Goal: Contribute content: Contribute content

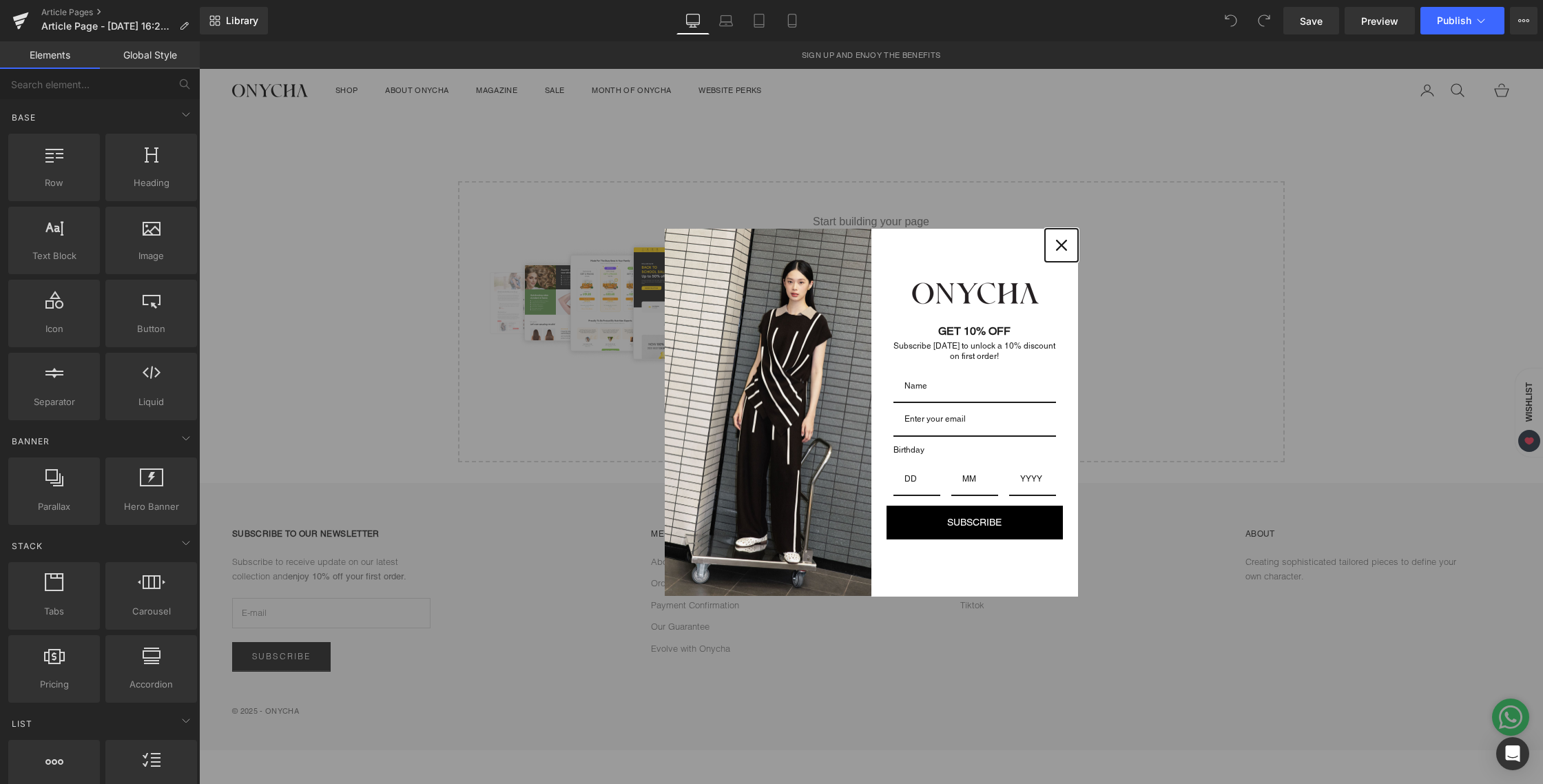
click at [1058, 246] on icon "close icon" at bounding box center [1061, 245] width 11 height 11
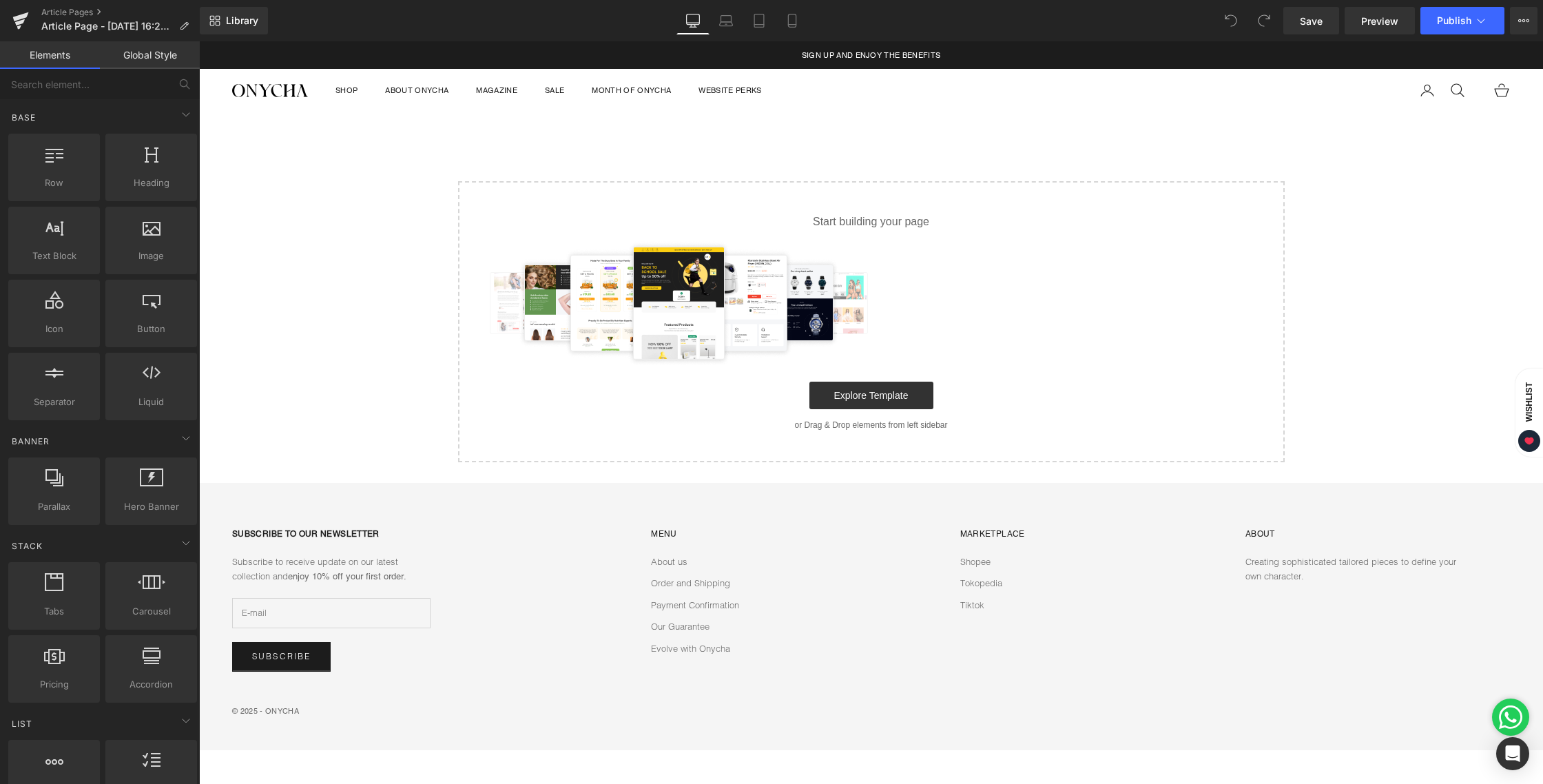
click at [711, 147] on body "Skip to content Previous FREE SHIPPING ALL OVER INDONESIA SIGN UP AND ENJOY THE…" at bounding box center [871, 412] width 1344 height 742
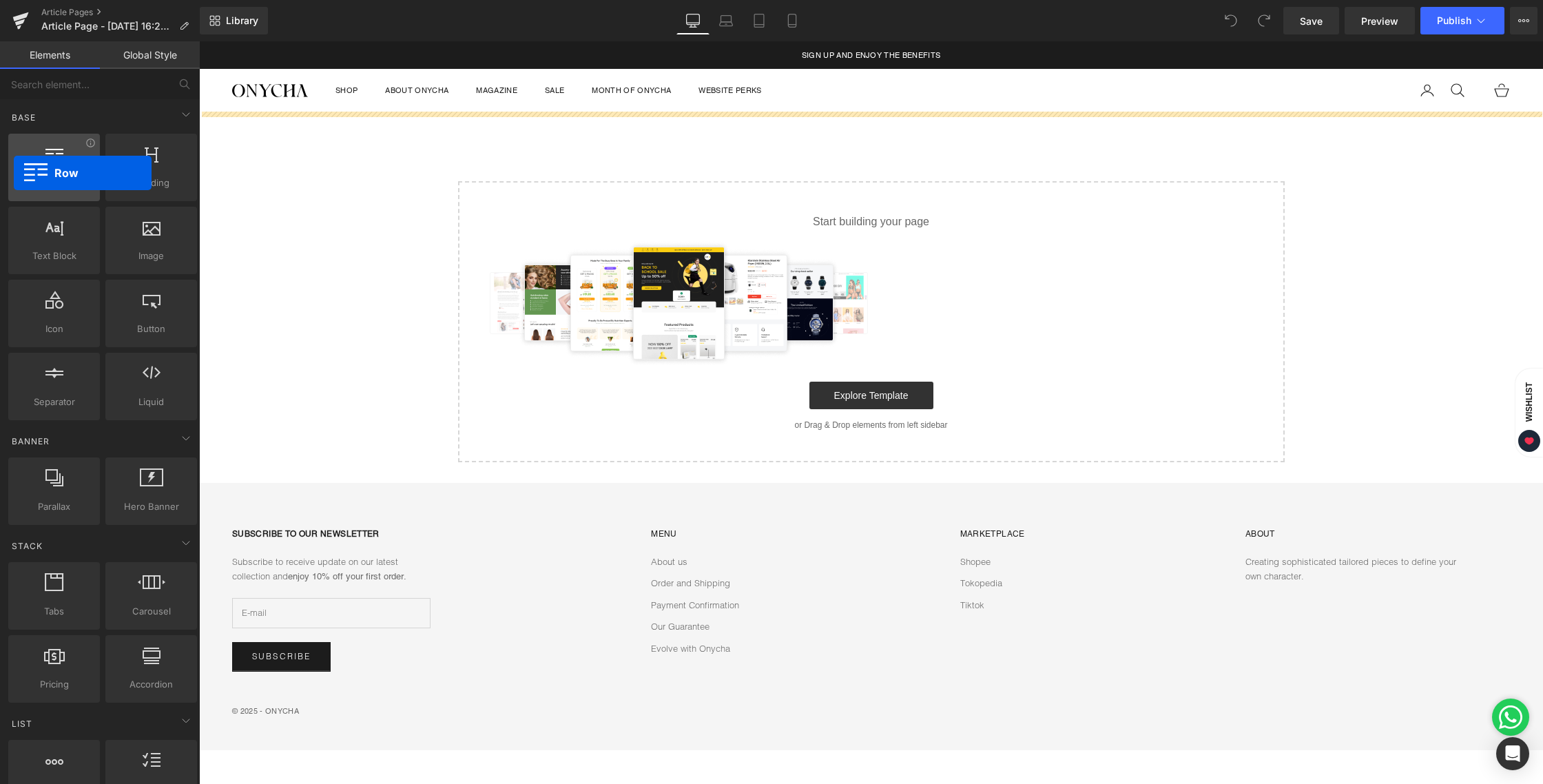
drag, startPoint x: 64, startPoint y: 167, endPoint x: 14, endPoint y: 173, distance: 50.4
click at [14, 173] on div at bounding box center [54, 160] width 83 height 31
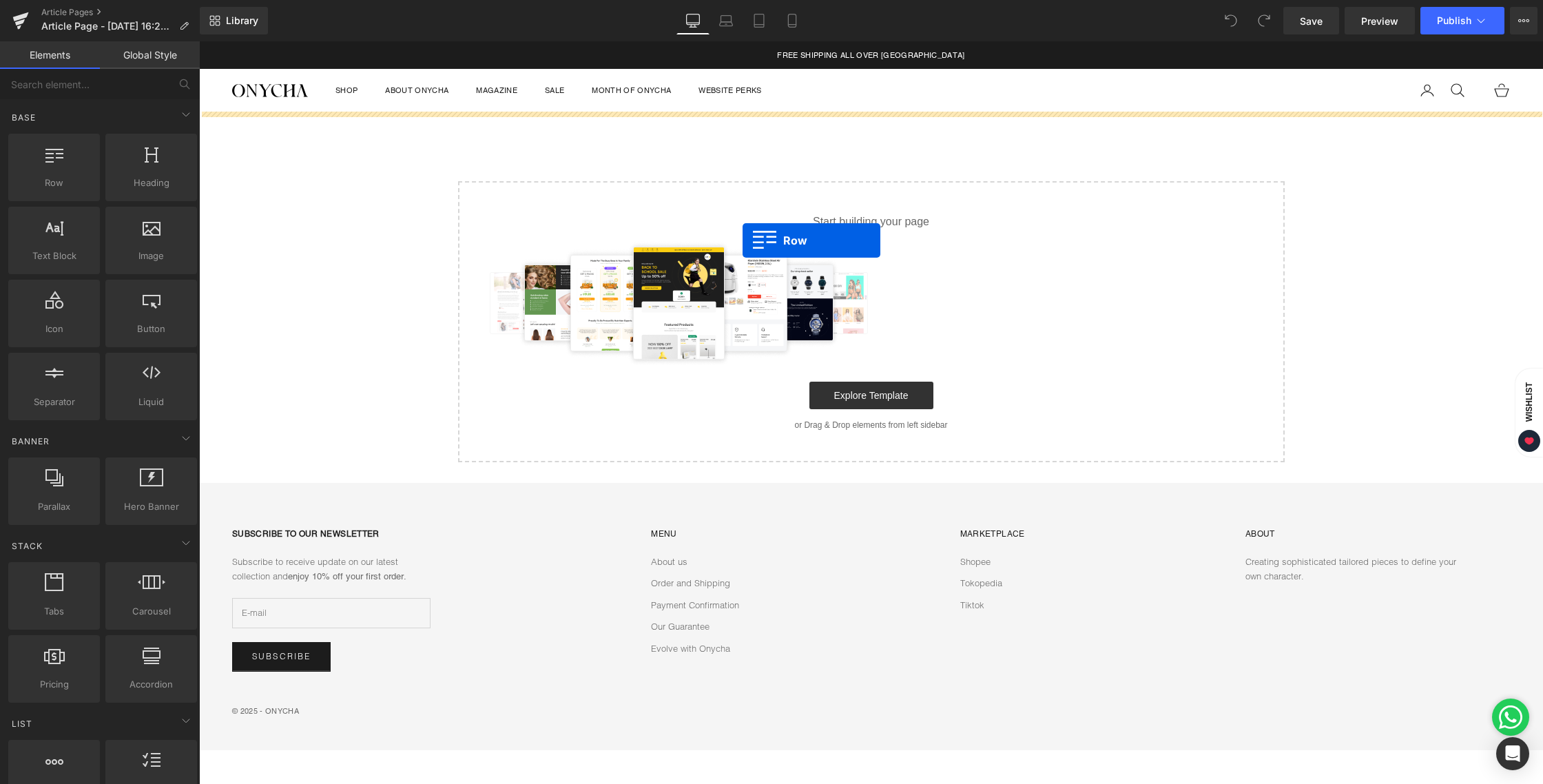
drag, startPoint x: 242, startPoint y: 221, endPoint x: 742, endPoint y: 240, distance: 500.4
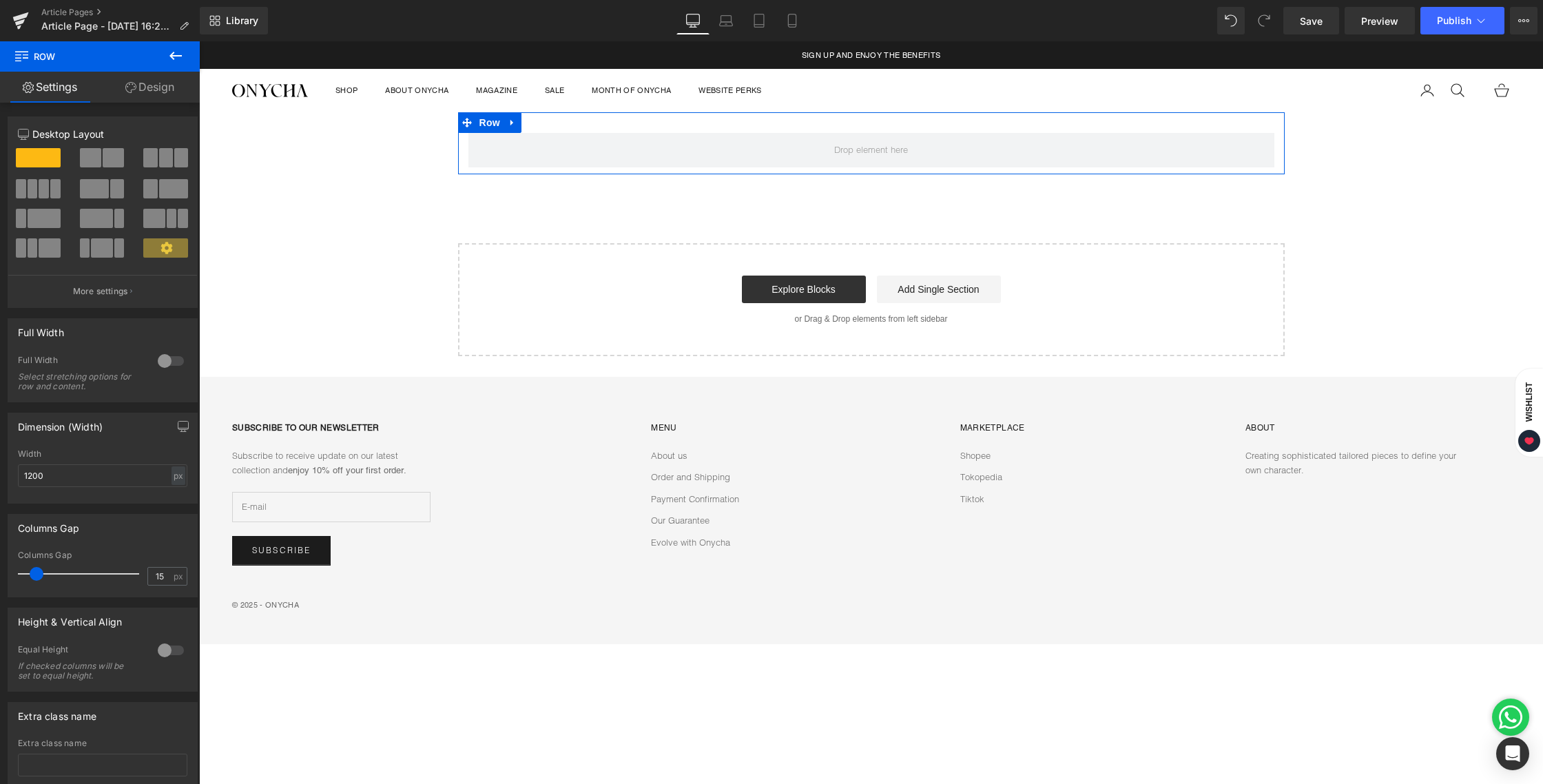
click at [150, 86] on link "Design" at bounding box center [149, 87] width 100 height 31
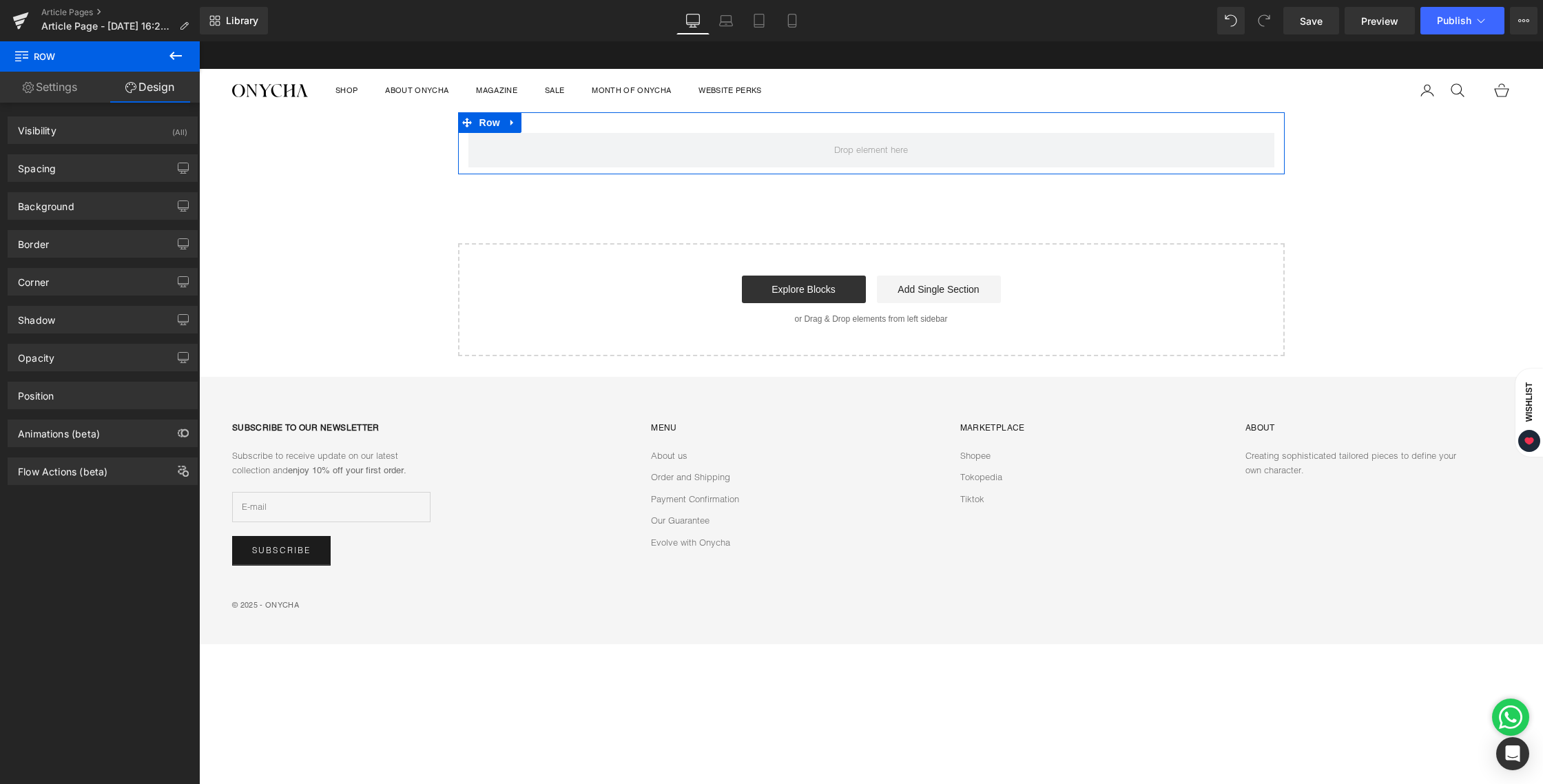
click at [62, 80] on link "Settings" at bounding box center [50, 87] width 100 height 31
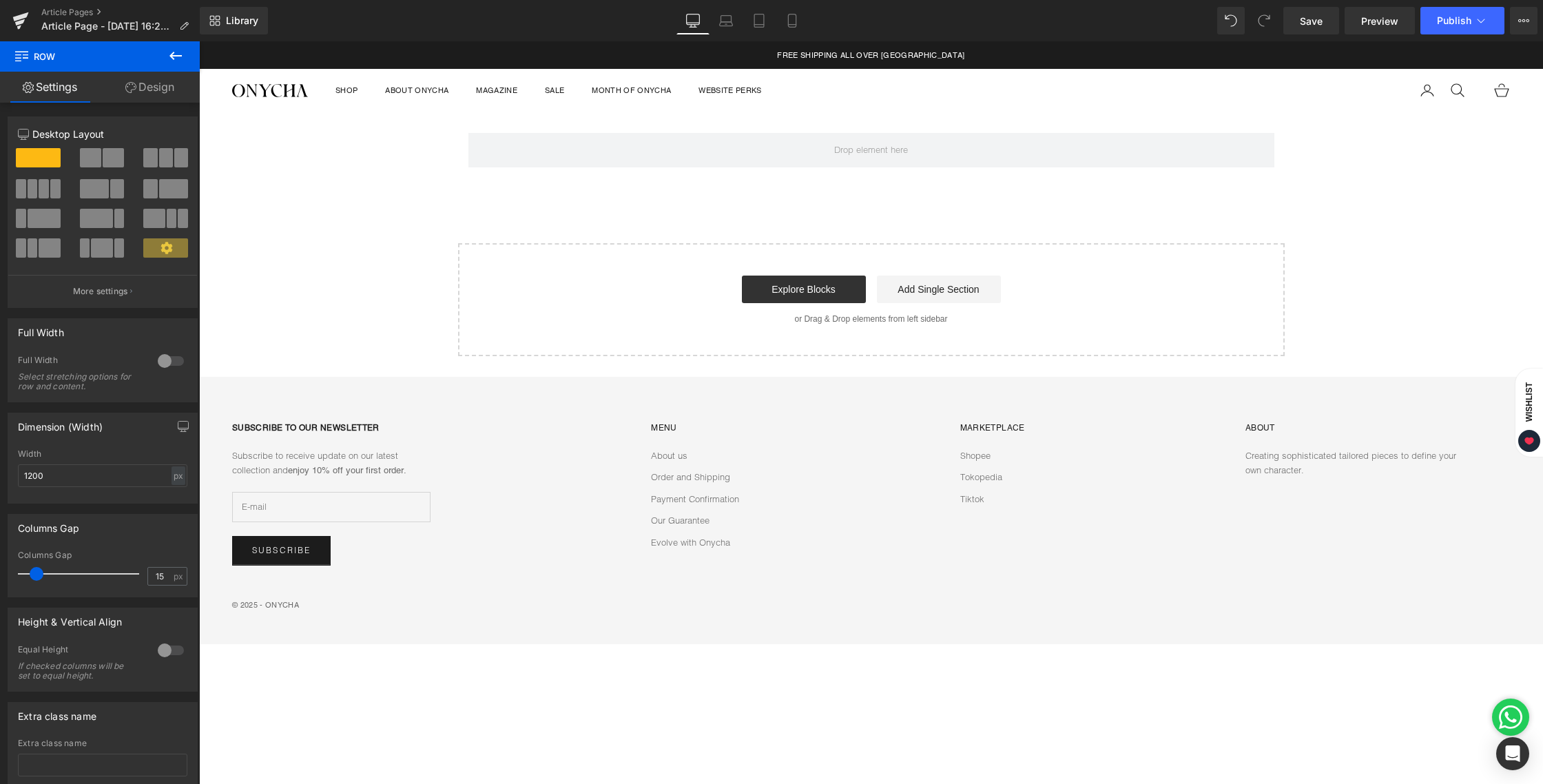
click at [360, 135] on div "Row Select your layout" at bounding box center [871, 234] width 1344 height 244
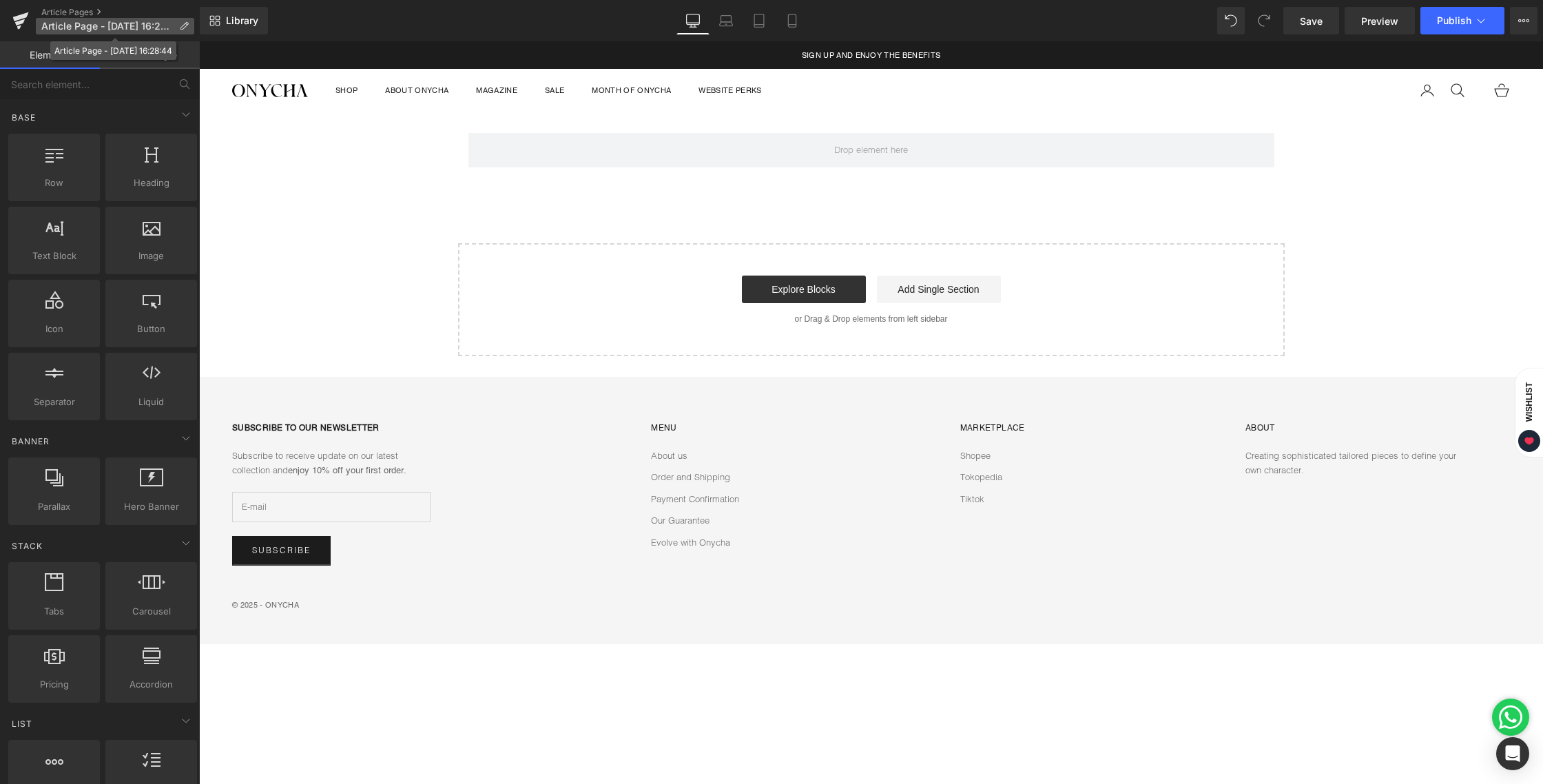
click at [144, 27] on span "Article Page - Aug 19, 16:28:44" at bounding box center [107, 27] width 132 height 11
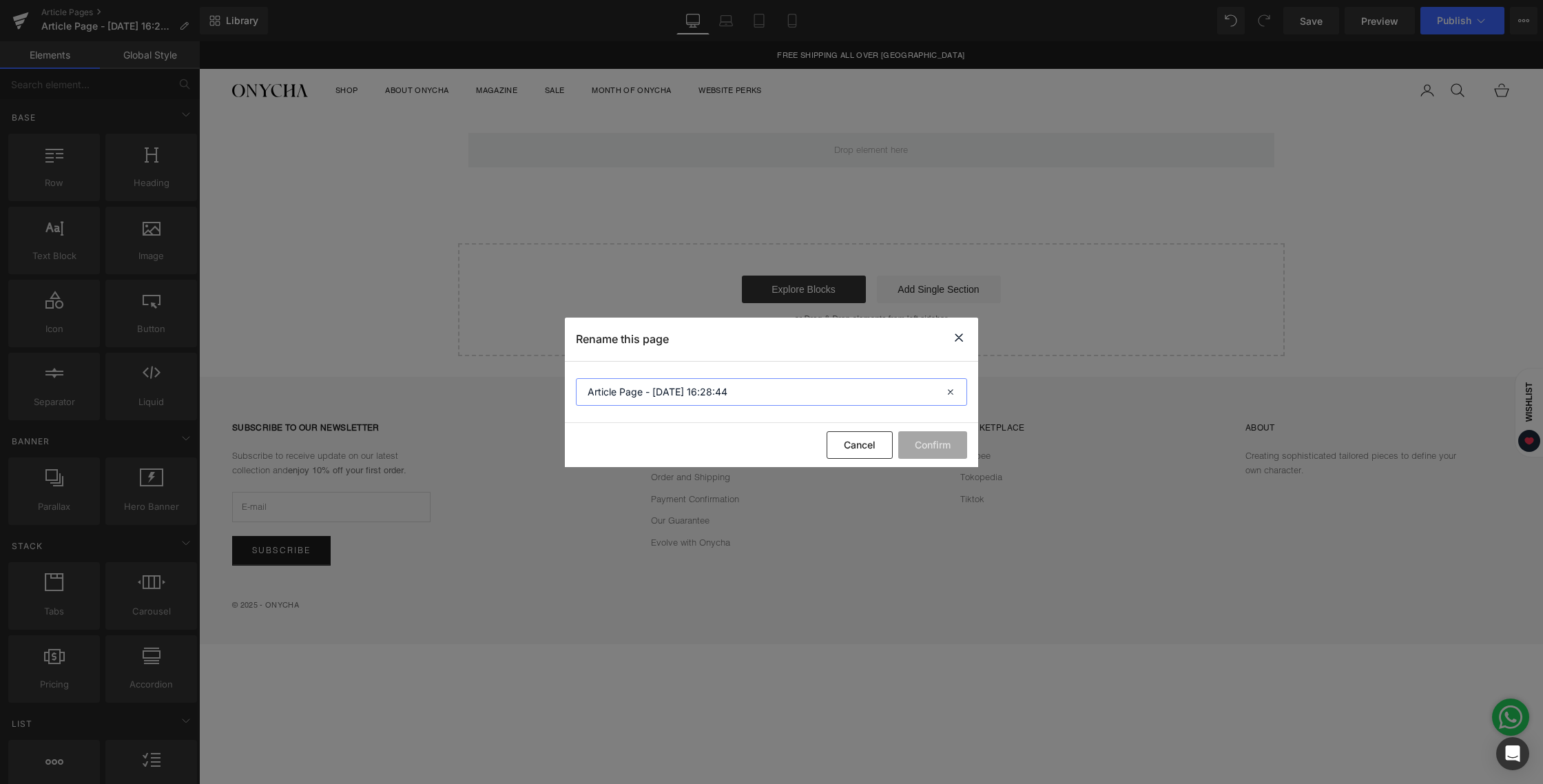
drag, startPoint x: 760, startPoint y: 394, endPoint x: 558, endPoint y: 380, distance: 202.5
click at [558, 380] on div "Rename this page Article Page - Aug 19, 16:28:44 Cancel Confirm" at bounding box center [772, 392] width 1543 height 784
paste input "Why Every Detail Matters at [GEOGRAPHIC_DATA]?"
type input "Why Every Detail Matters at [GEOGRAPHIC_DATA]?"
click at [935, 437] on button "Confirm" at bounding box center [932, 445] width 69 height 27
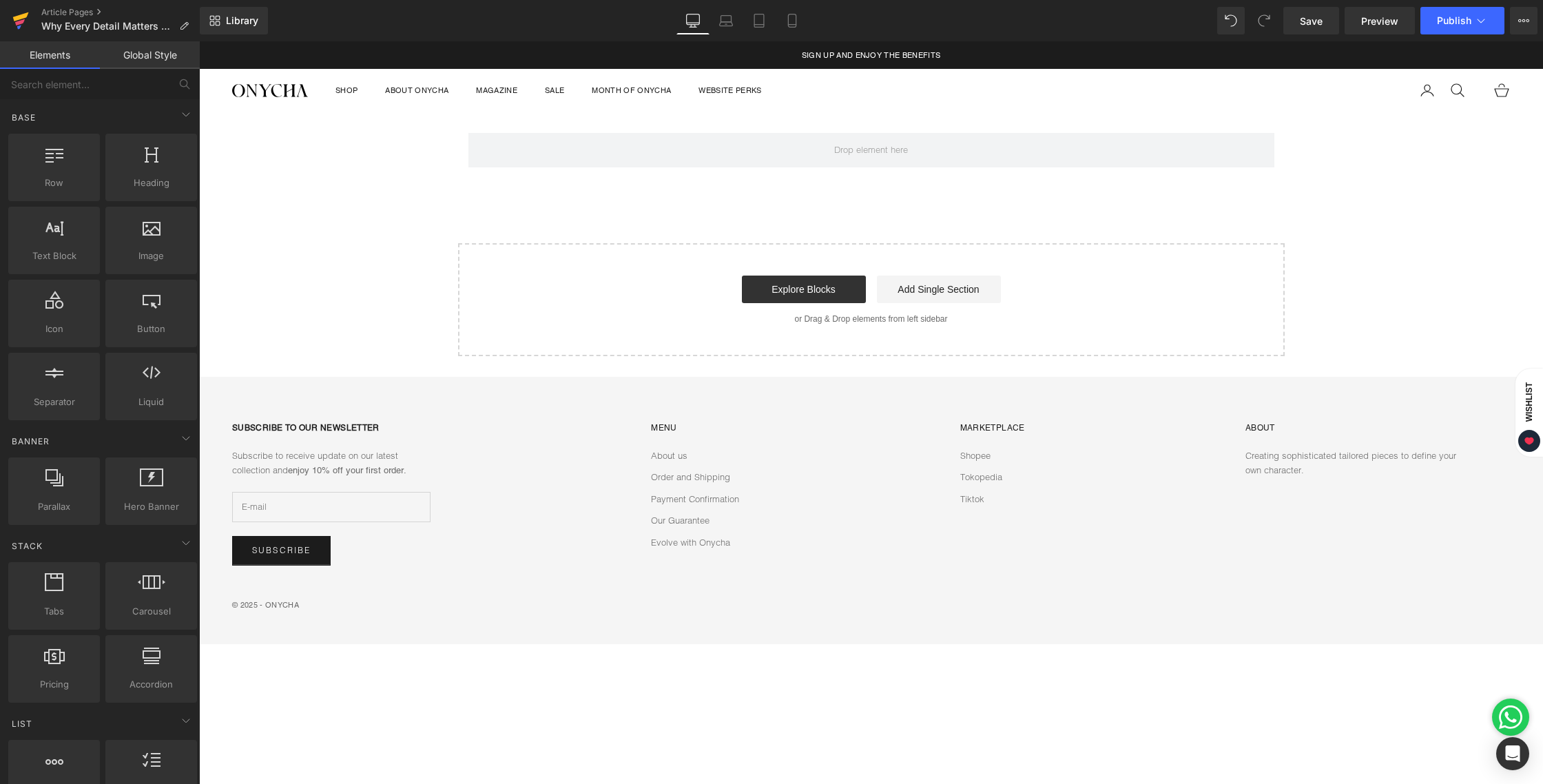
click at [20, 19] on icon at bounding box center [21, 17] width 16 height 9
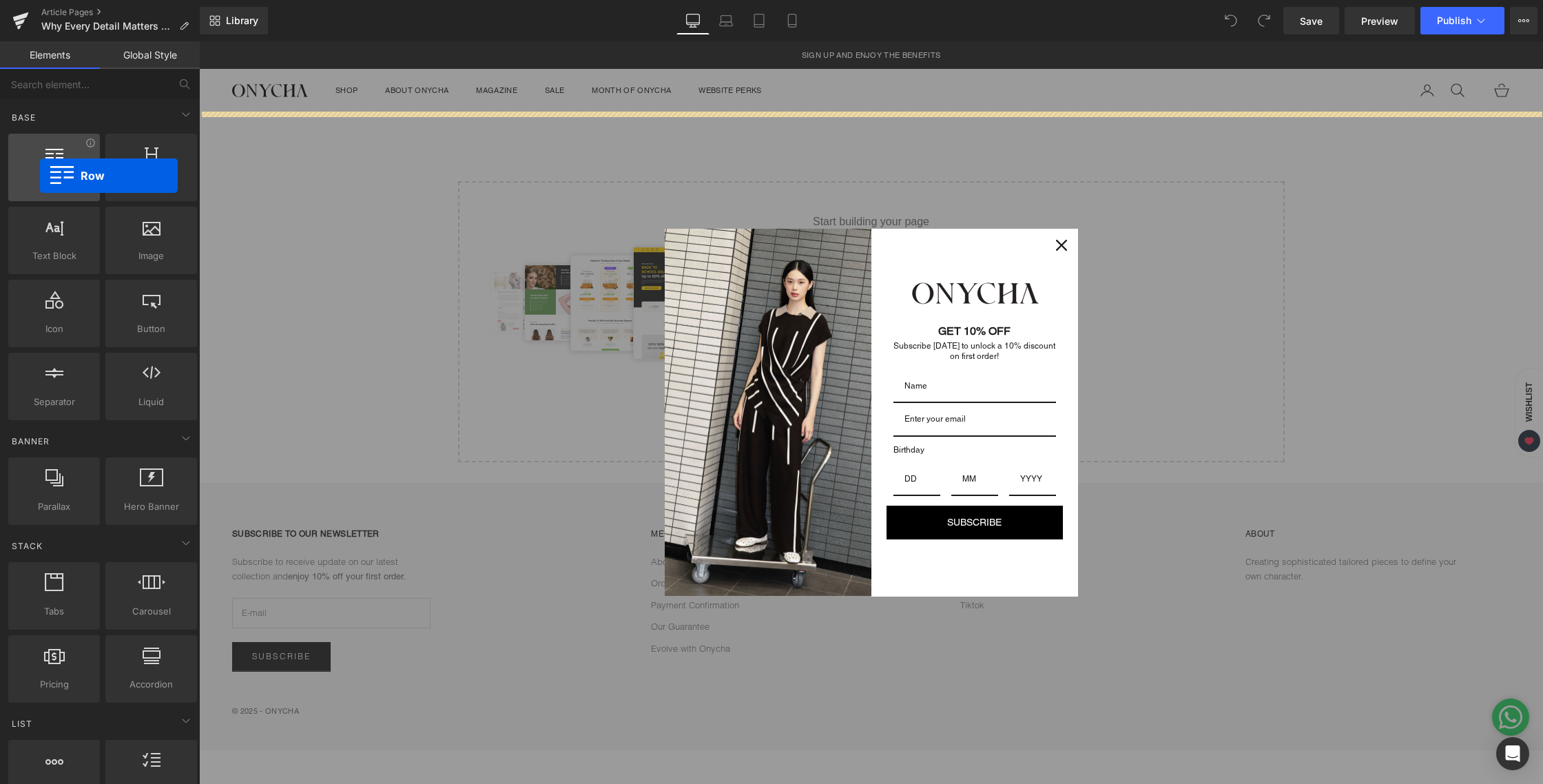
drag, startPoint x: 57, startPoint y: 172, endPoint x: 40, endPoint y: 176, distance: 17.5
click at [40, 176] on div "Row rows, columns, layouts, div" at bounding box center [54, 167] width 91 height 68
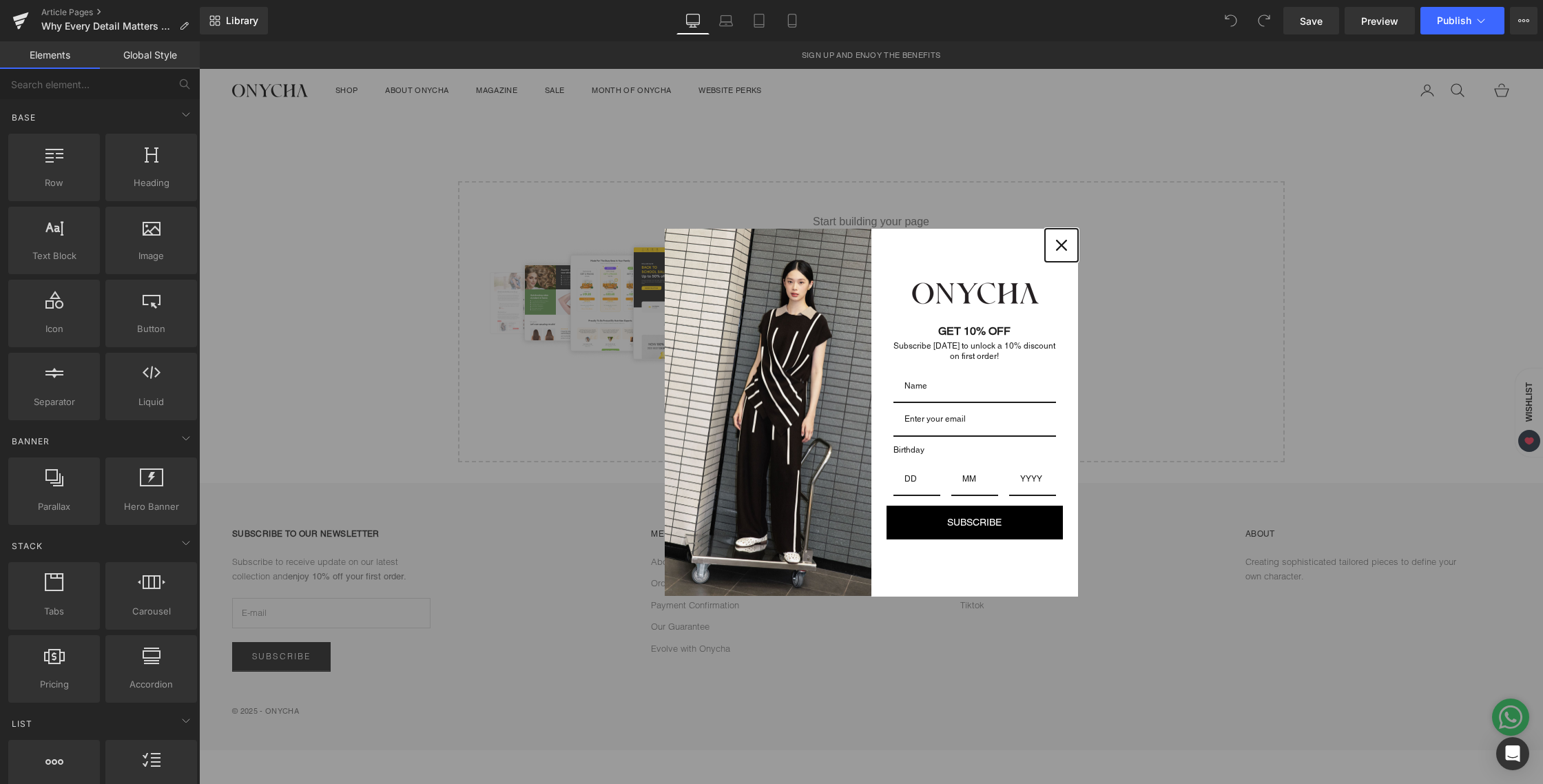
click at [1063, 244] on icon "close icon" at bounding box center [1061, 245] width 11 height 11
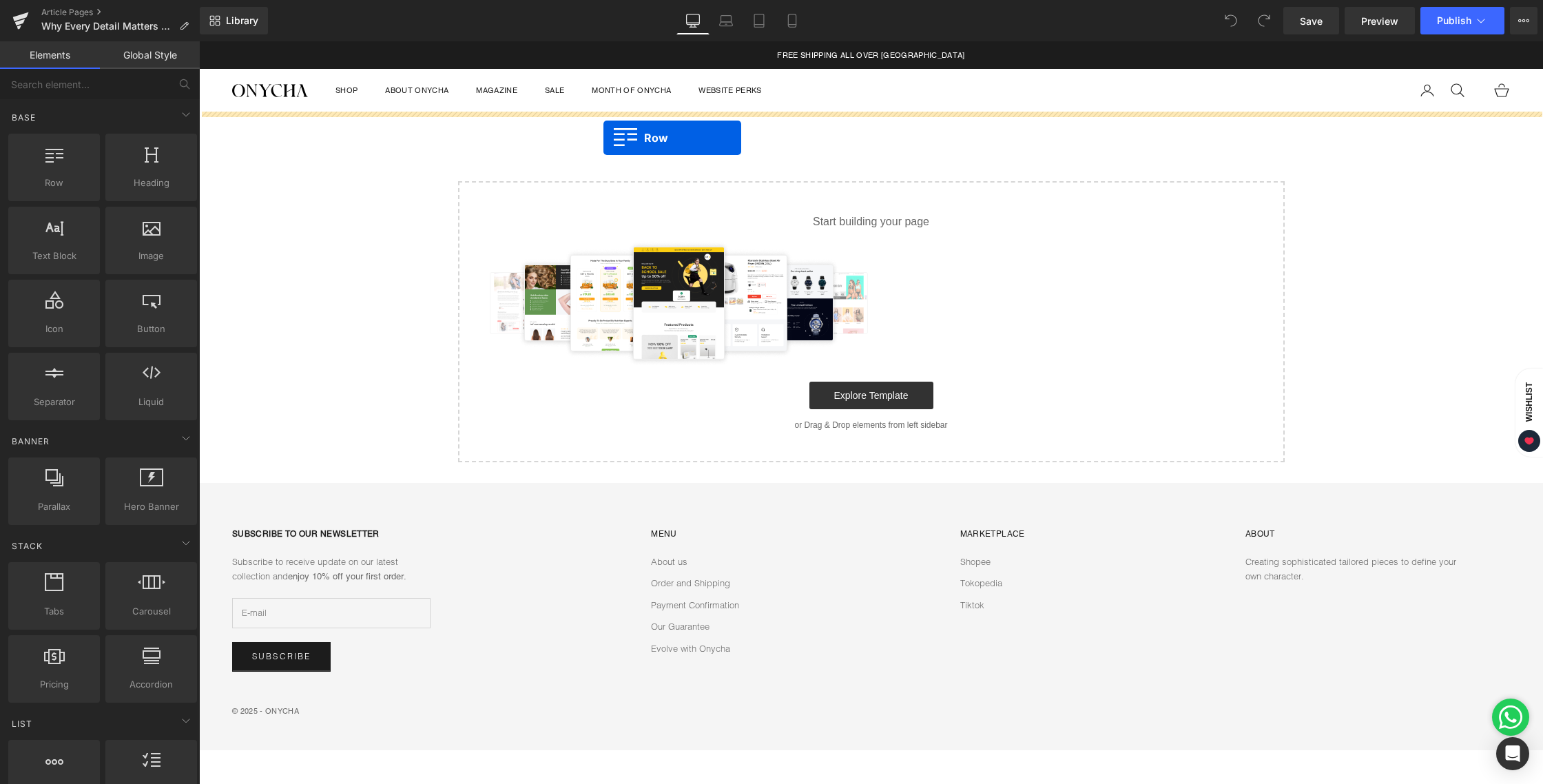
drag, startPoint x: 231, startPoint y: 218, endPoint x: 607, endPoint y: 137, distance: 384.6
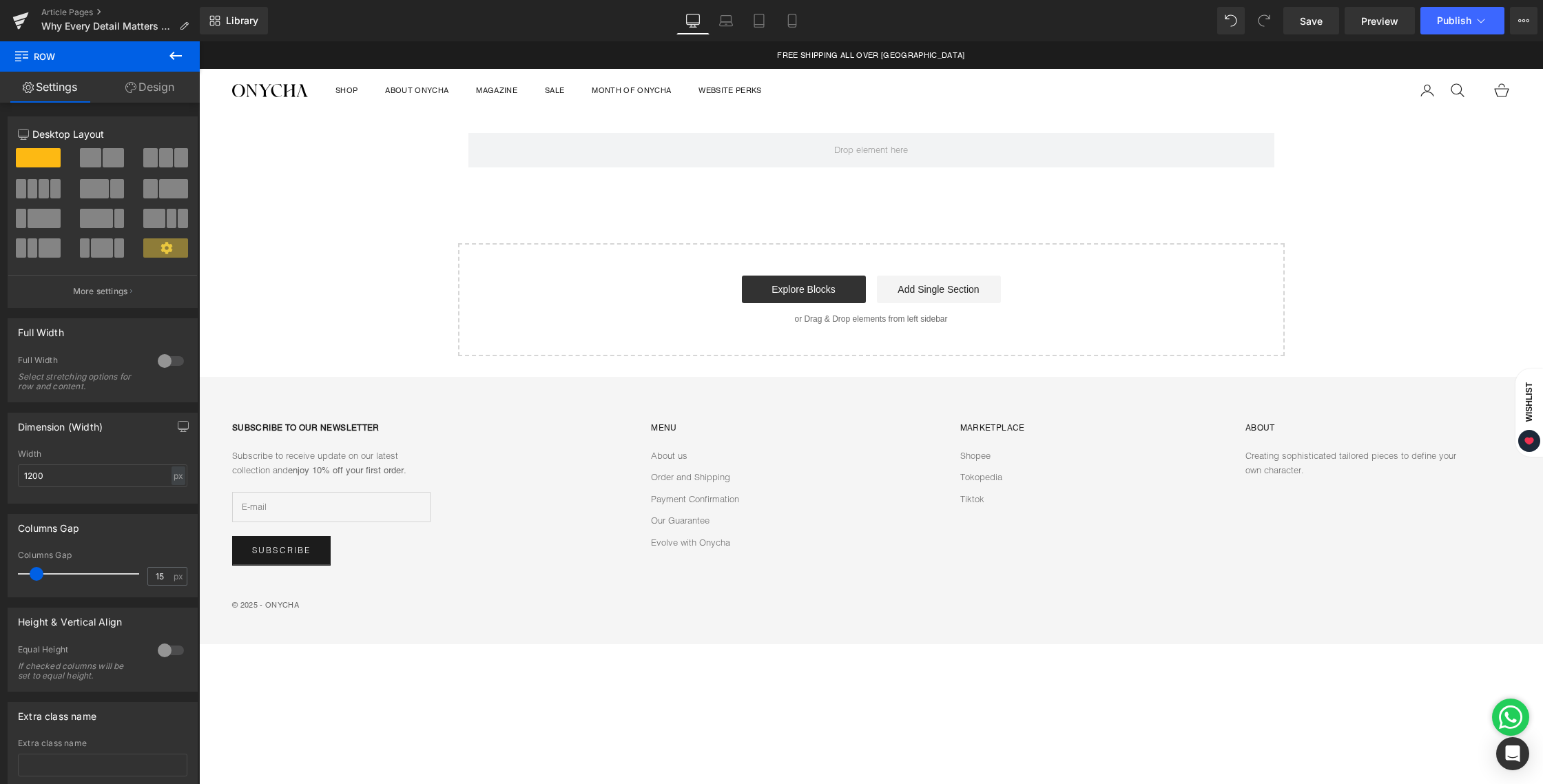
click at [175, 54] on icon at bounding box center [176, 56] width 17 height 17
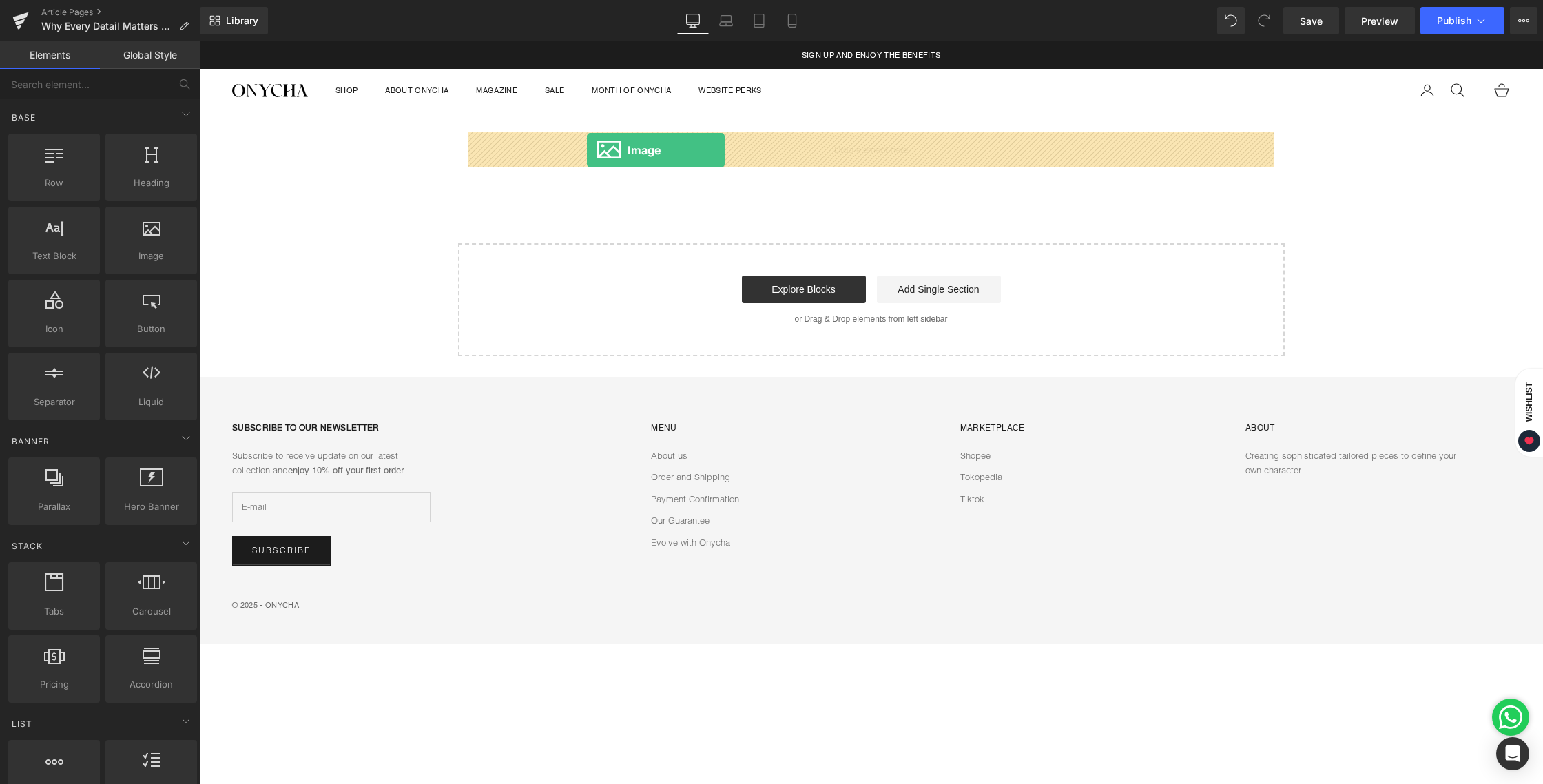
drag, startPoint x: 337, startPoint y: 288, endPoint x: 587, endPoint y: 150, distance: 285.6
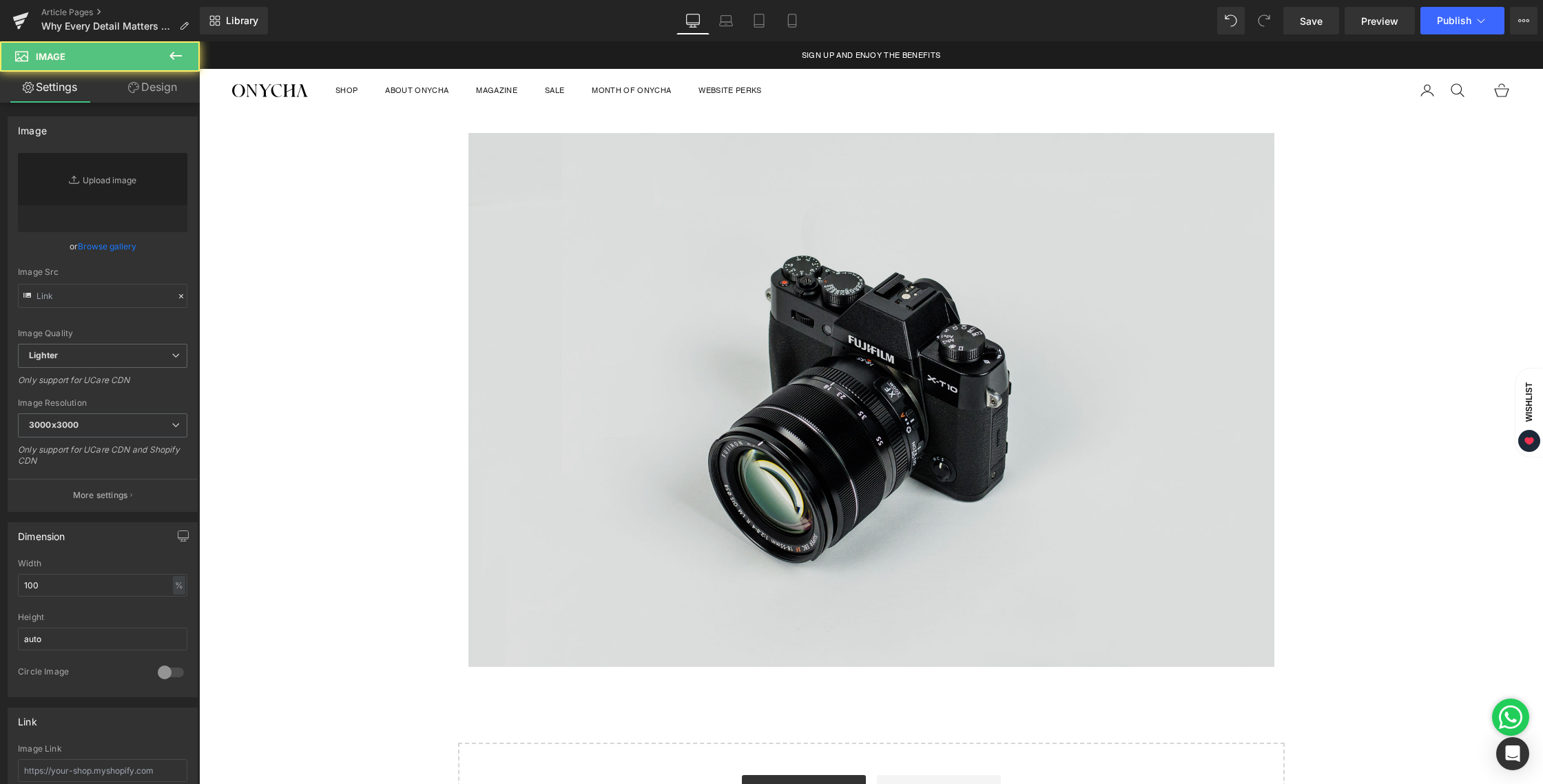
type input "//d1um8515vdn9kb.cloudfront.net/images/parallax.jpg"
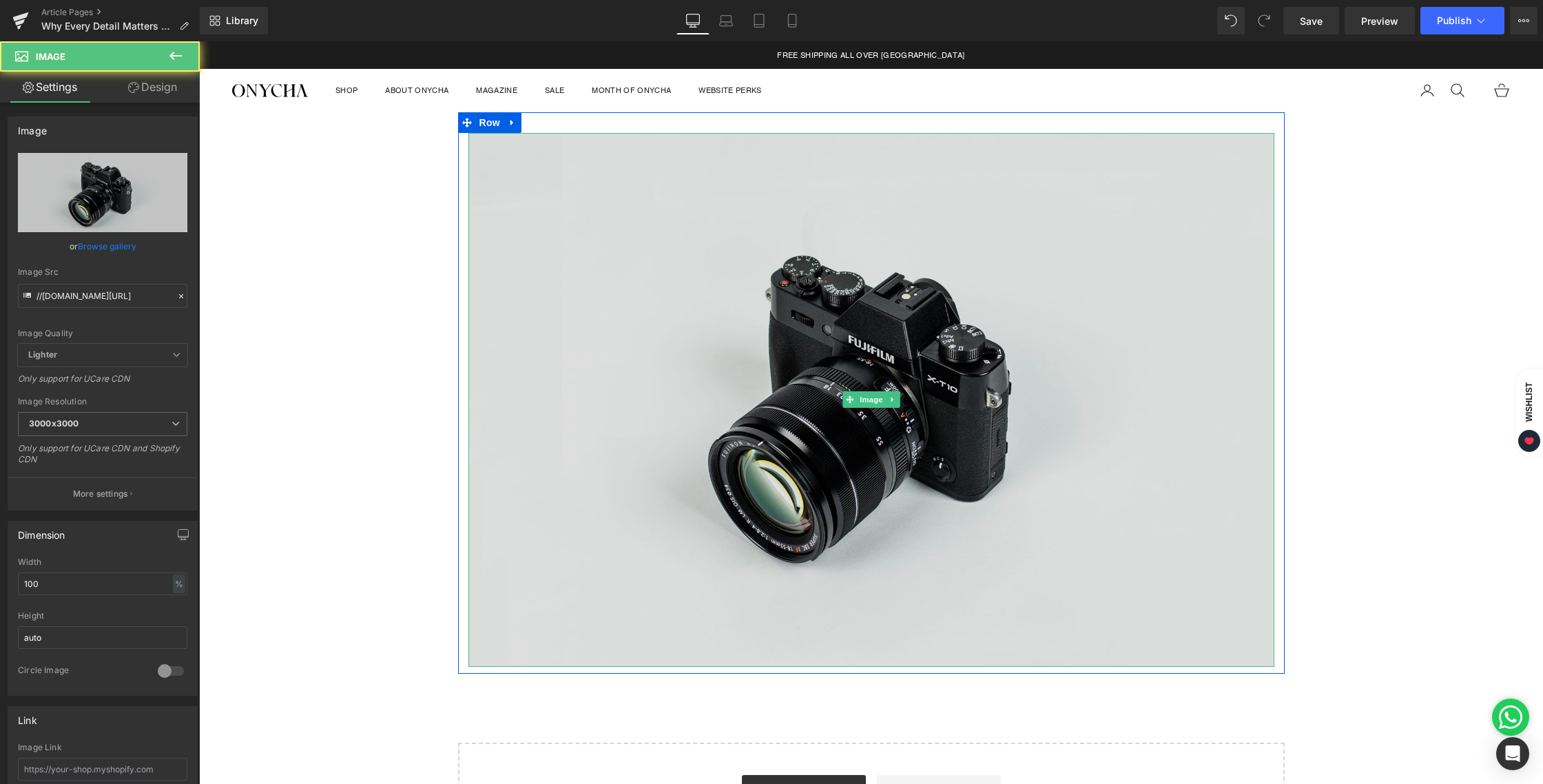
click at [790, 278] on img at bounding box center [871, 399] width 806 height 534
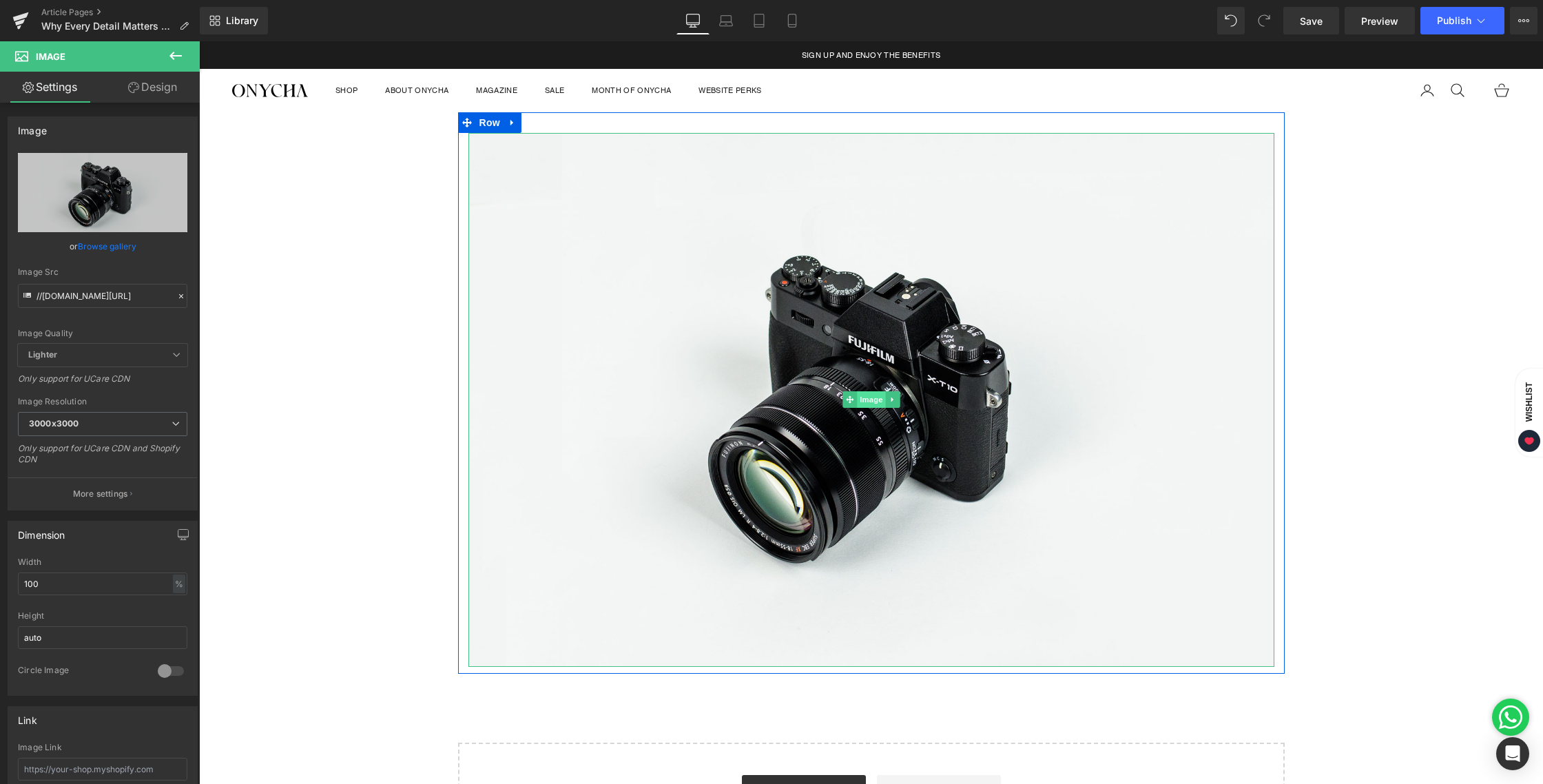
click at [866, 399] on span "Image" at bounding box center [871, 399] width 29 height 17
click at [862, 394] on span "Image" at bounding box center [871, 399] width 29 height 17
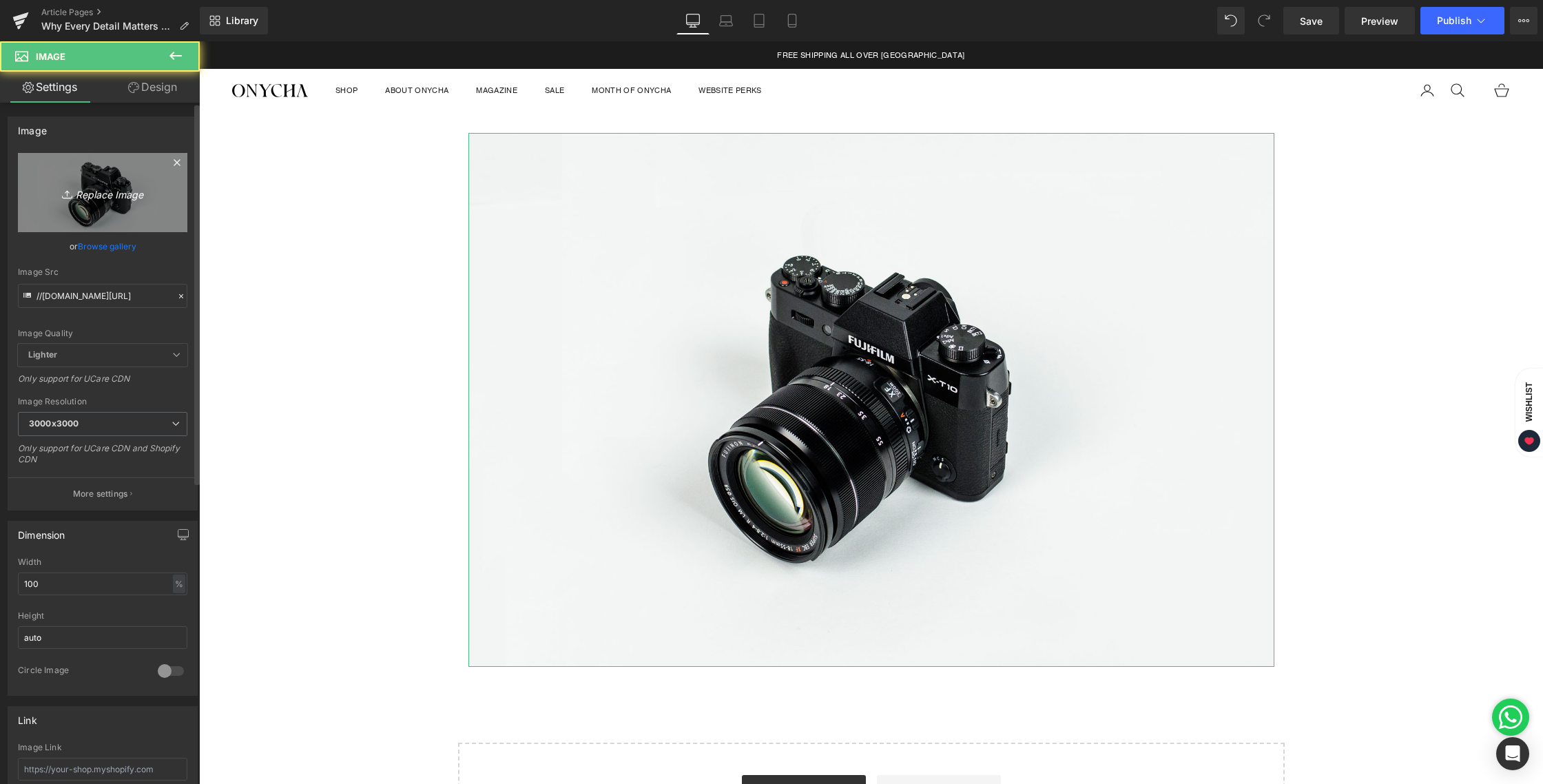
click at [77, 193] on icon "Replace Image" at bounding box center [103, 192] width 110 height 17
type input "C:\fakepath\BLOG 20 AUG 2025-01.jpg"
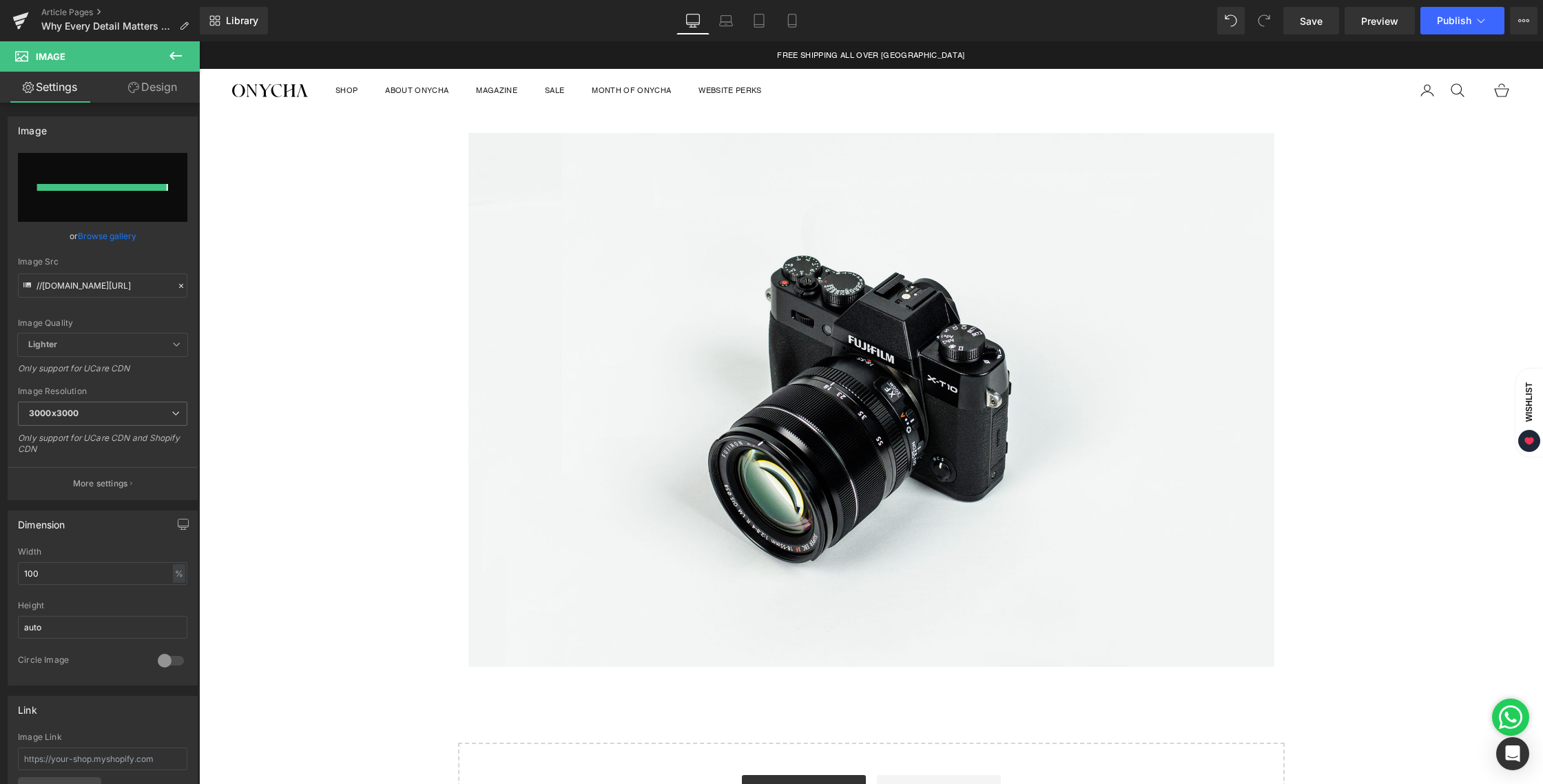
type input "https://ucarecdn.com/b7e83d4f-6052-4db0-812d-c94995458180/-/format/auto/-/previ…"
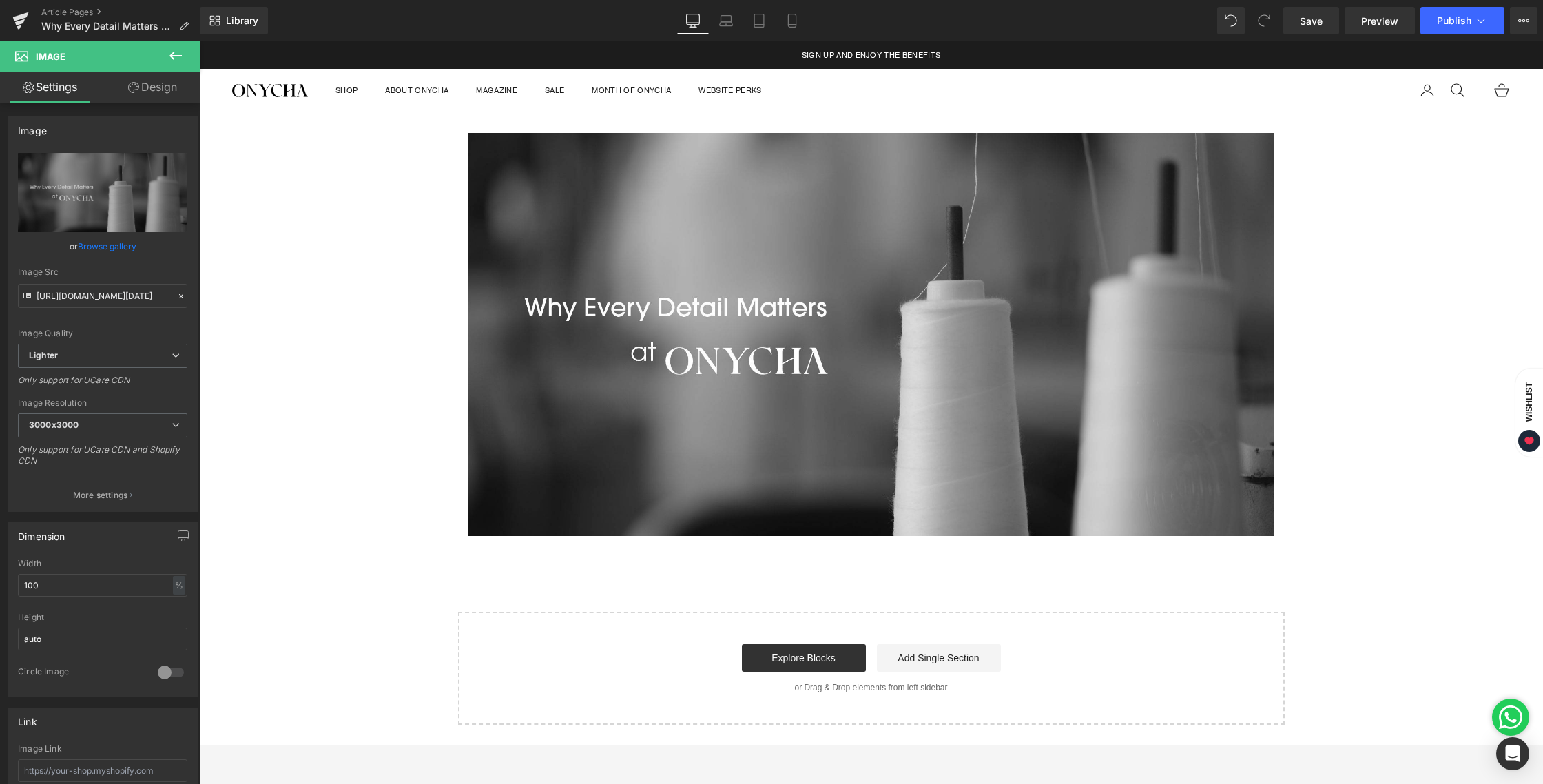
click at [1347, 244] on div "Image Row Select your layout" at bounding box center [871, 418] width 1344 height 612
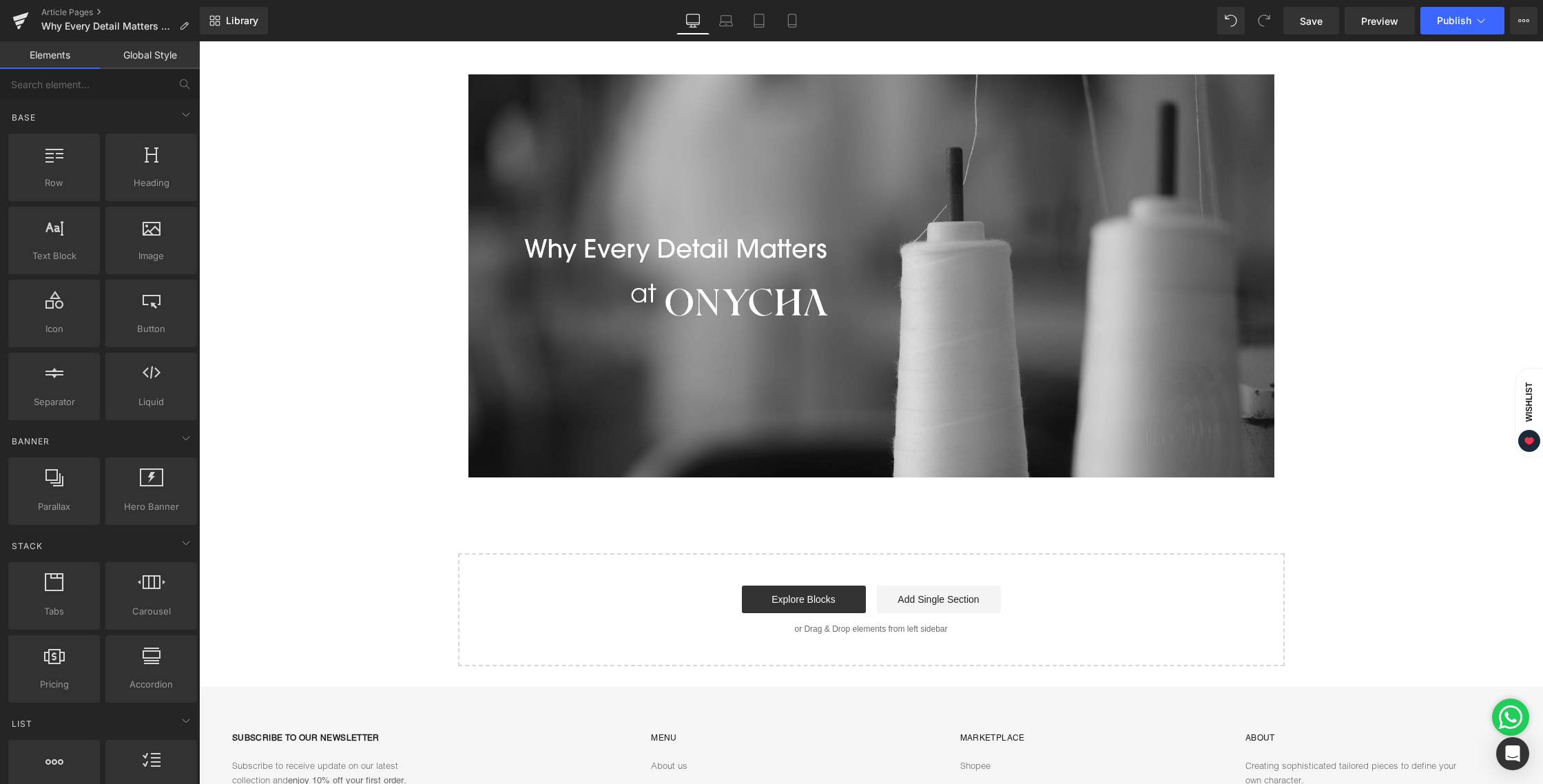
scroll to position [67, 0]
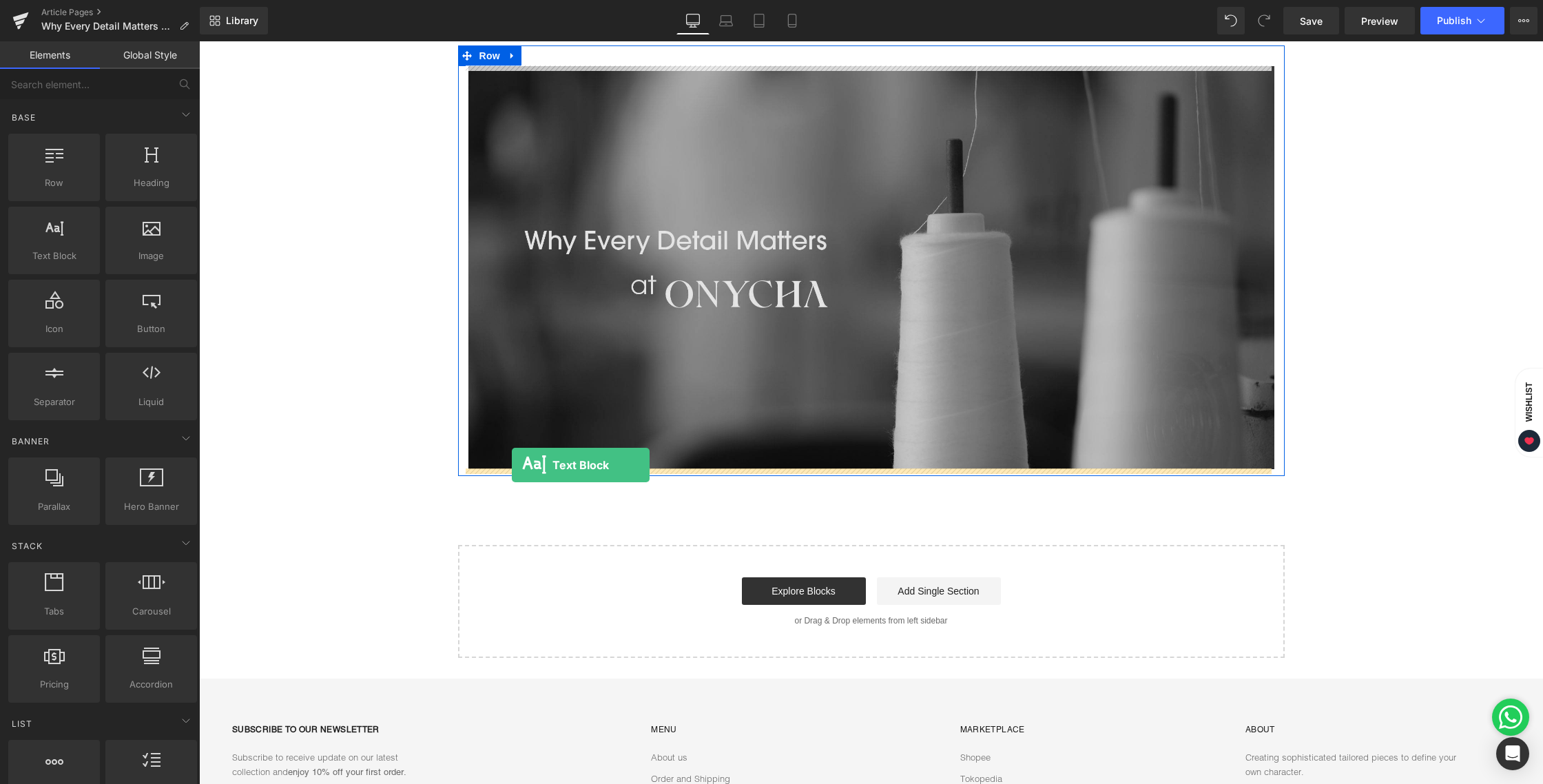
drag, startPoint x: 275, startPoint y: 293, endPoint x: 512, endPoint y: 465, distance: 292.8
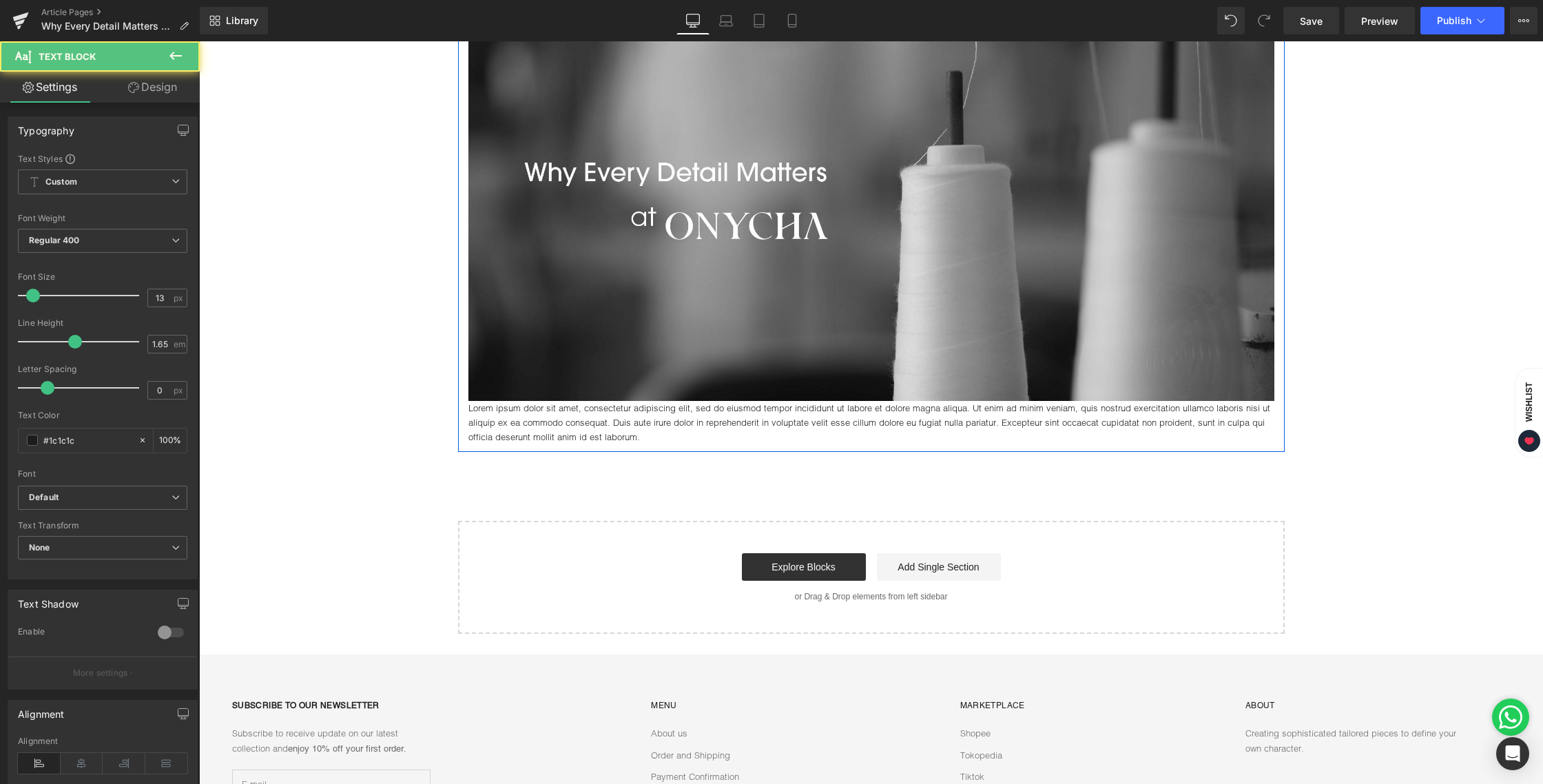
scroll to position [138, 0]
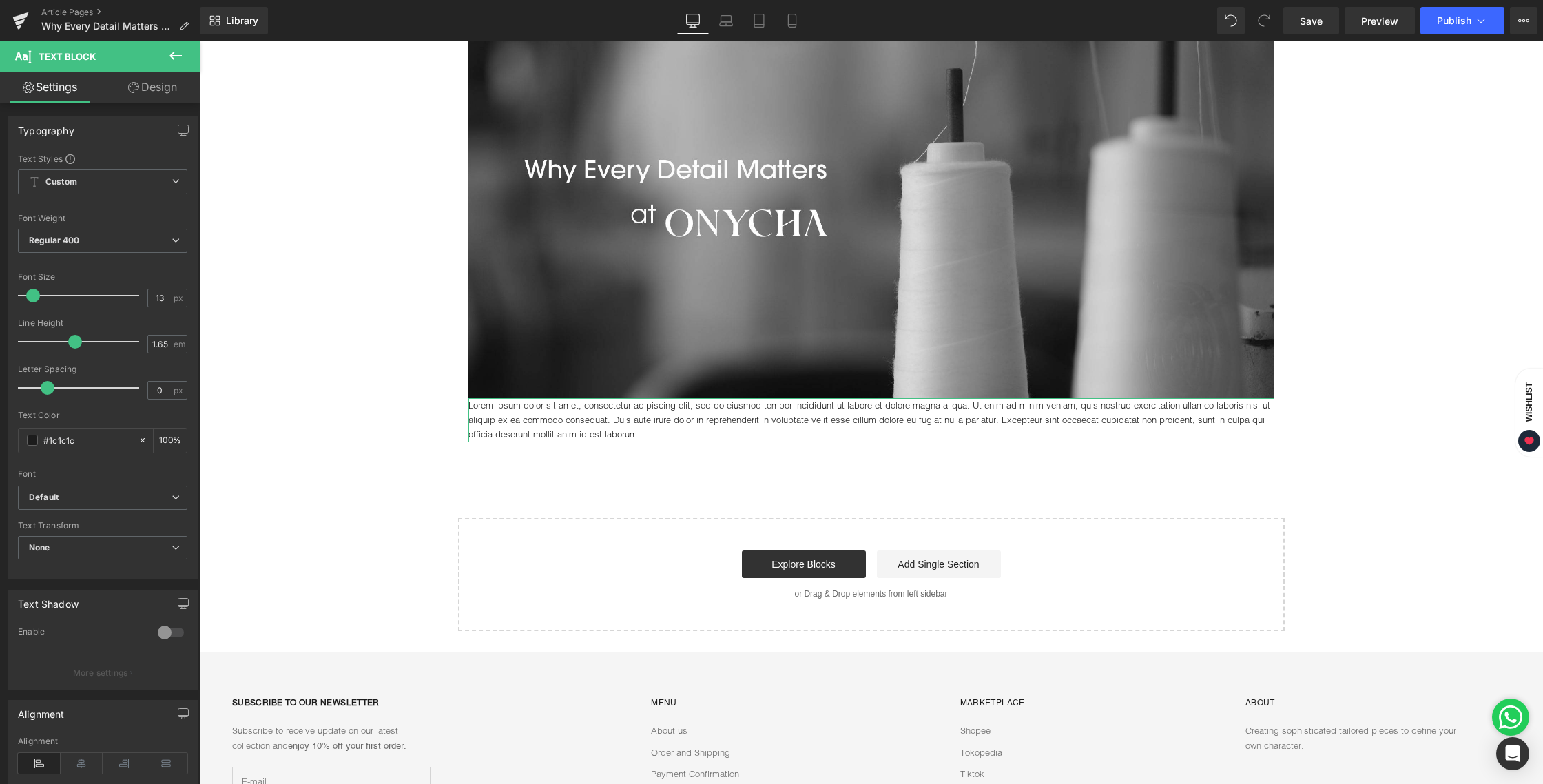
click at [156, 80] on link "Design" at bounding box center [152, 87] width 100 height 31
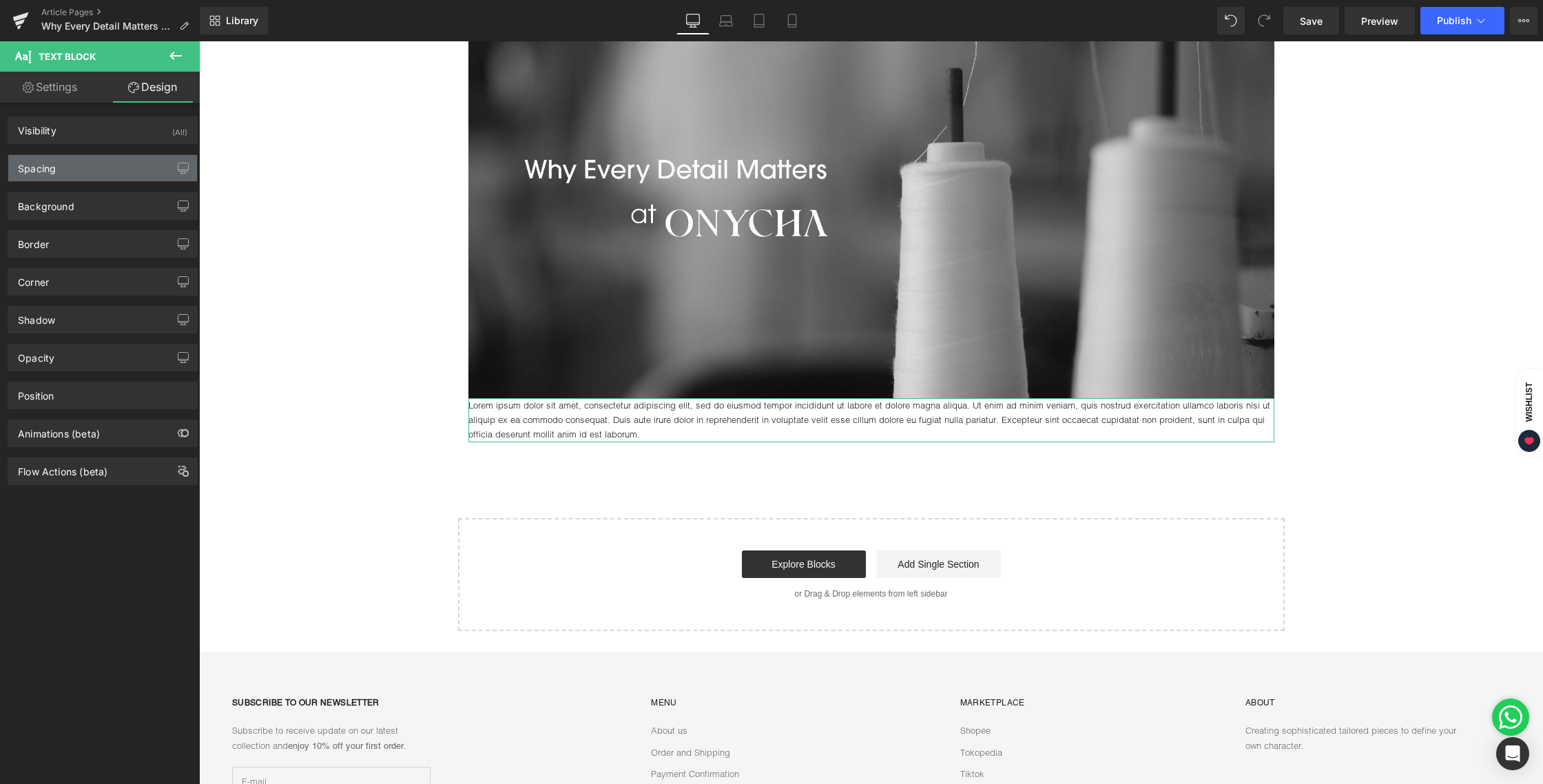
click at [66, 165] on div "Spacing" at bounding box center [103, 168] width 189 height 26
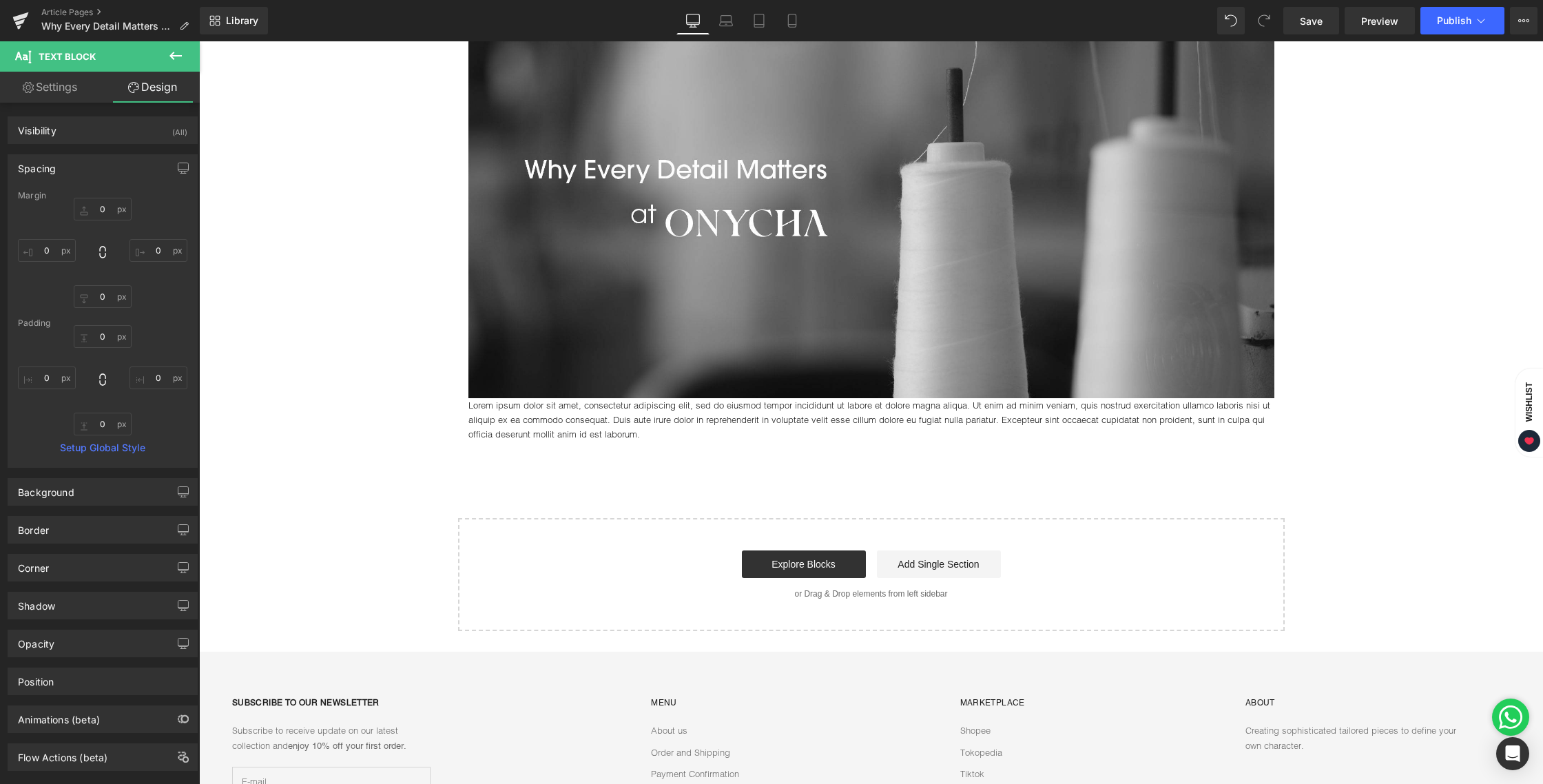
click at [658, 508] on div "Image Lorem ipsum dolor sit amet, consectetur adipiscing elit, sed do eiusmod t…" at bounding box center [871, 302] width 1344 height 656
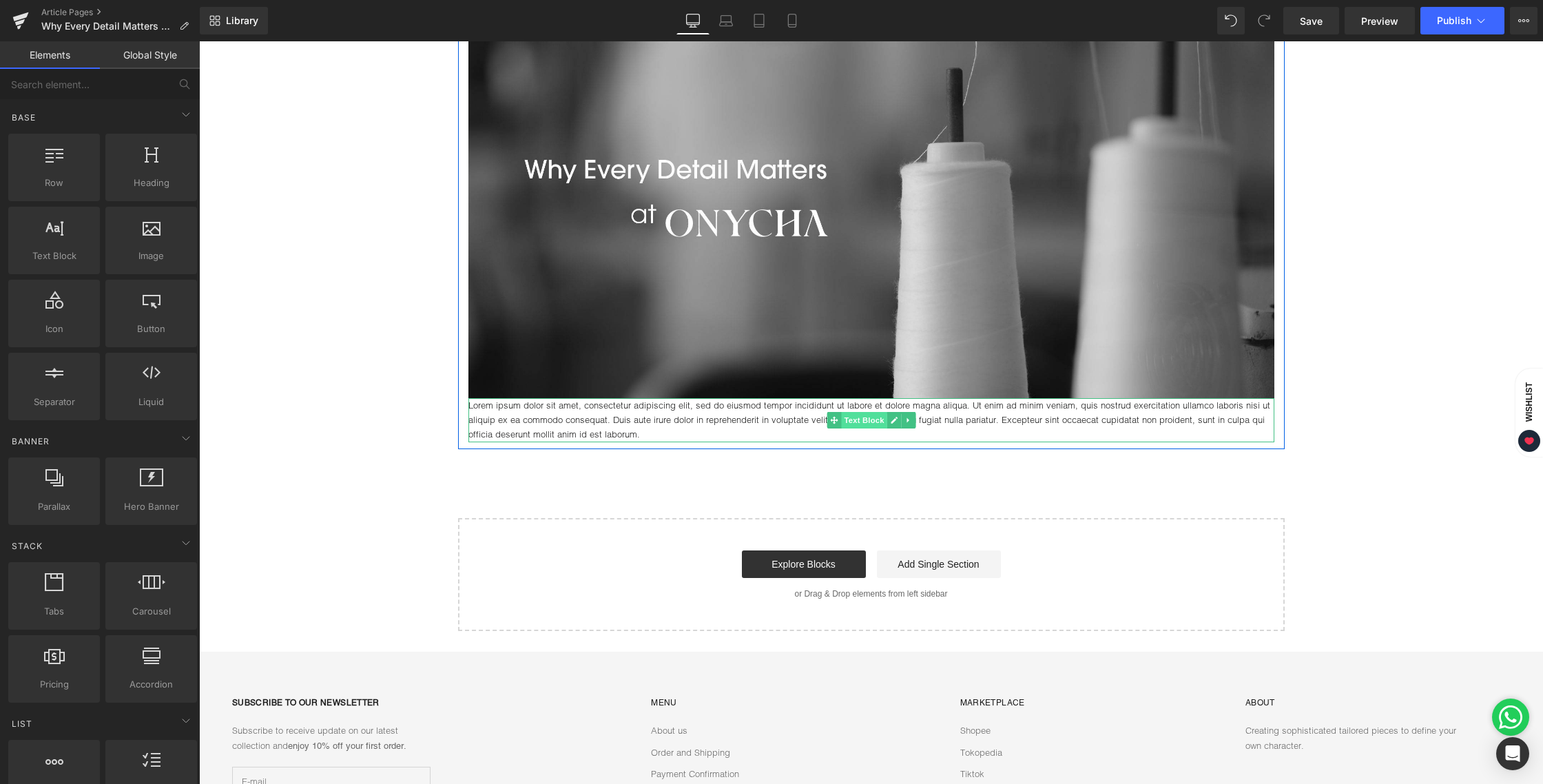
click at [861, 418] on span "Text Block" at bounding box center [864, 420] width 45 height 17
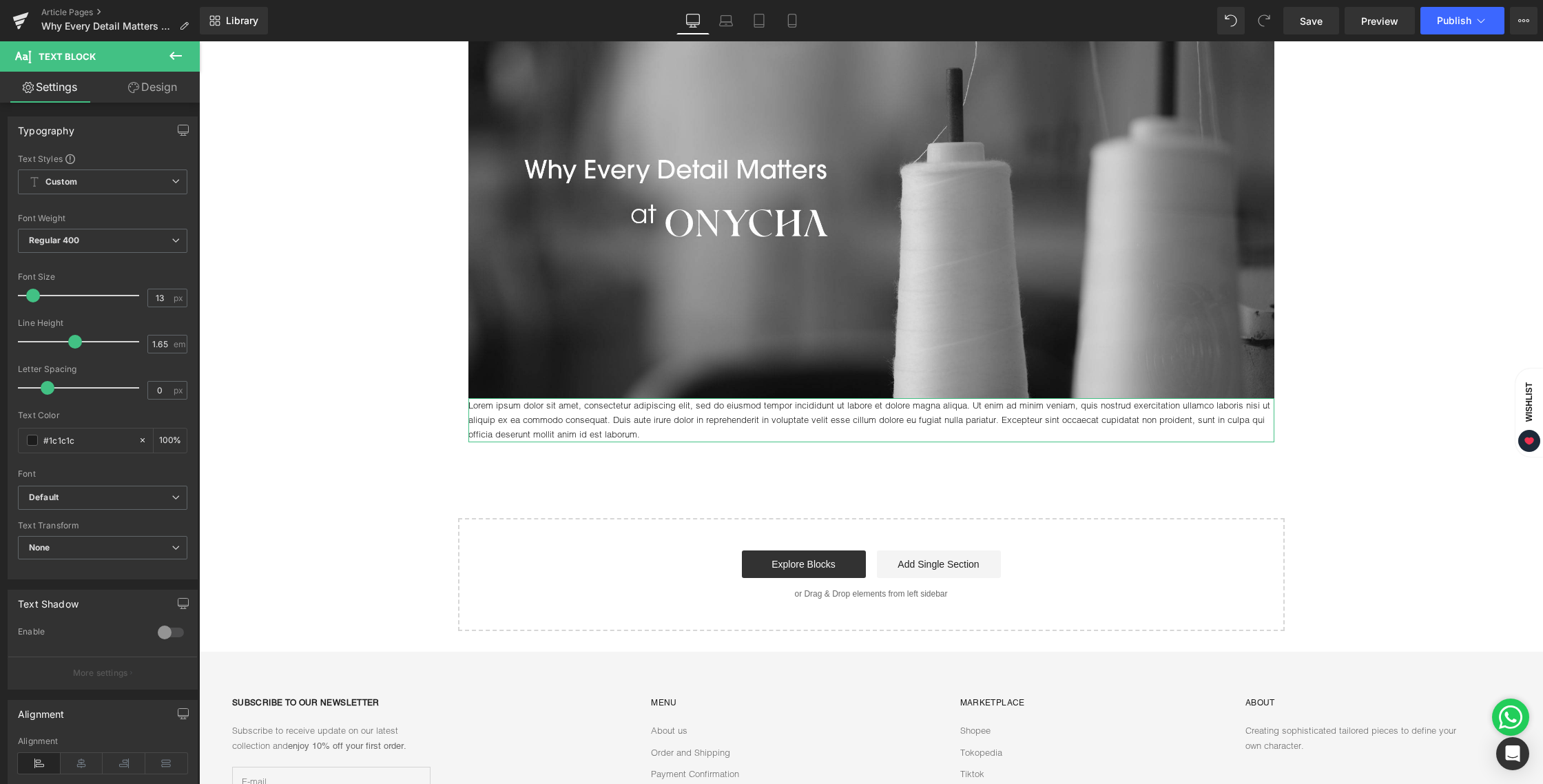
click at [134, 97] on link "Design" at bounding box center [152, 87] width 100 height 31
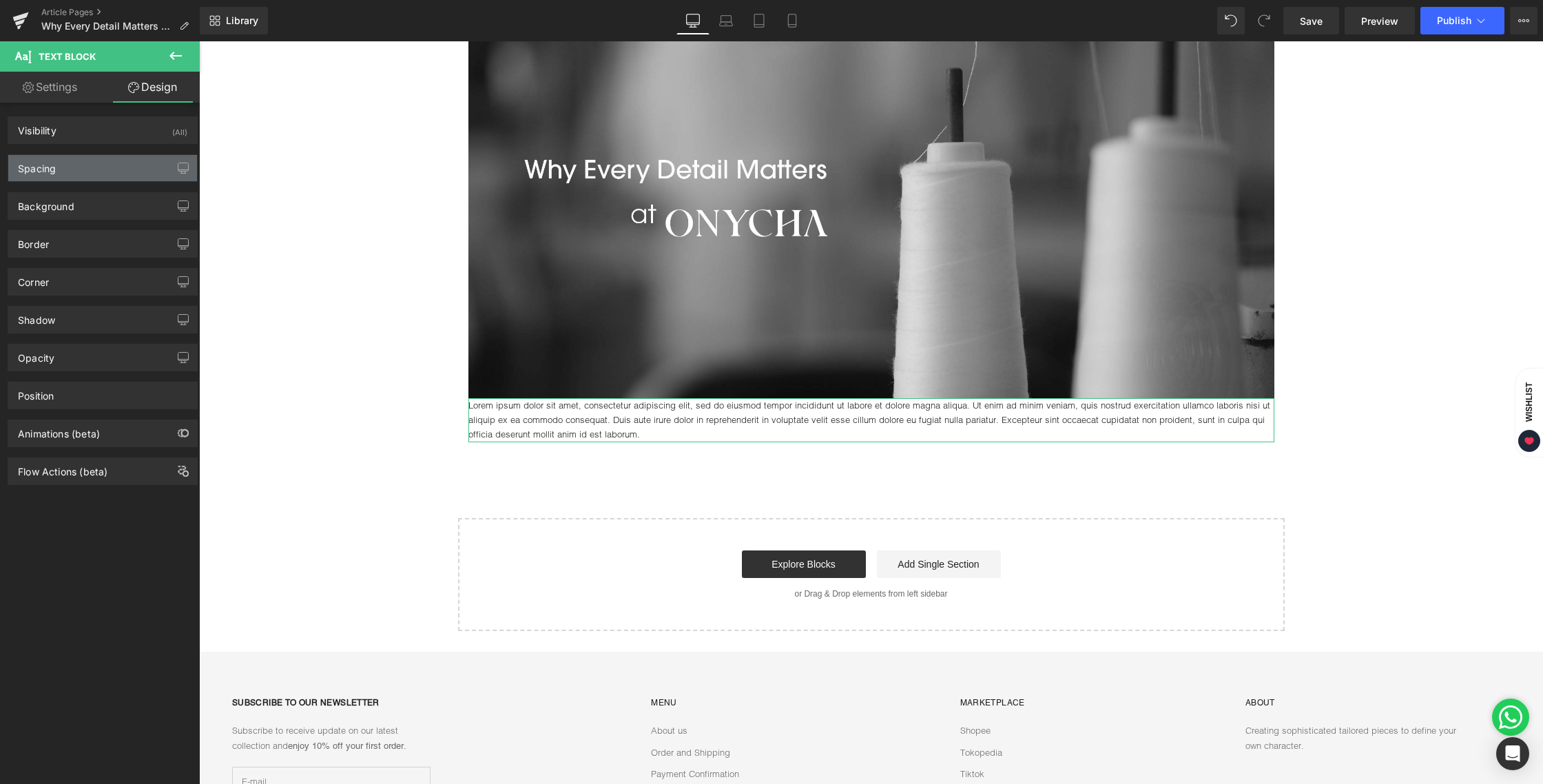
click at [94, 170] on div "Spacing" at bounding box center [103, 168] width 189 height 26
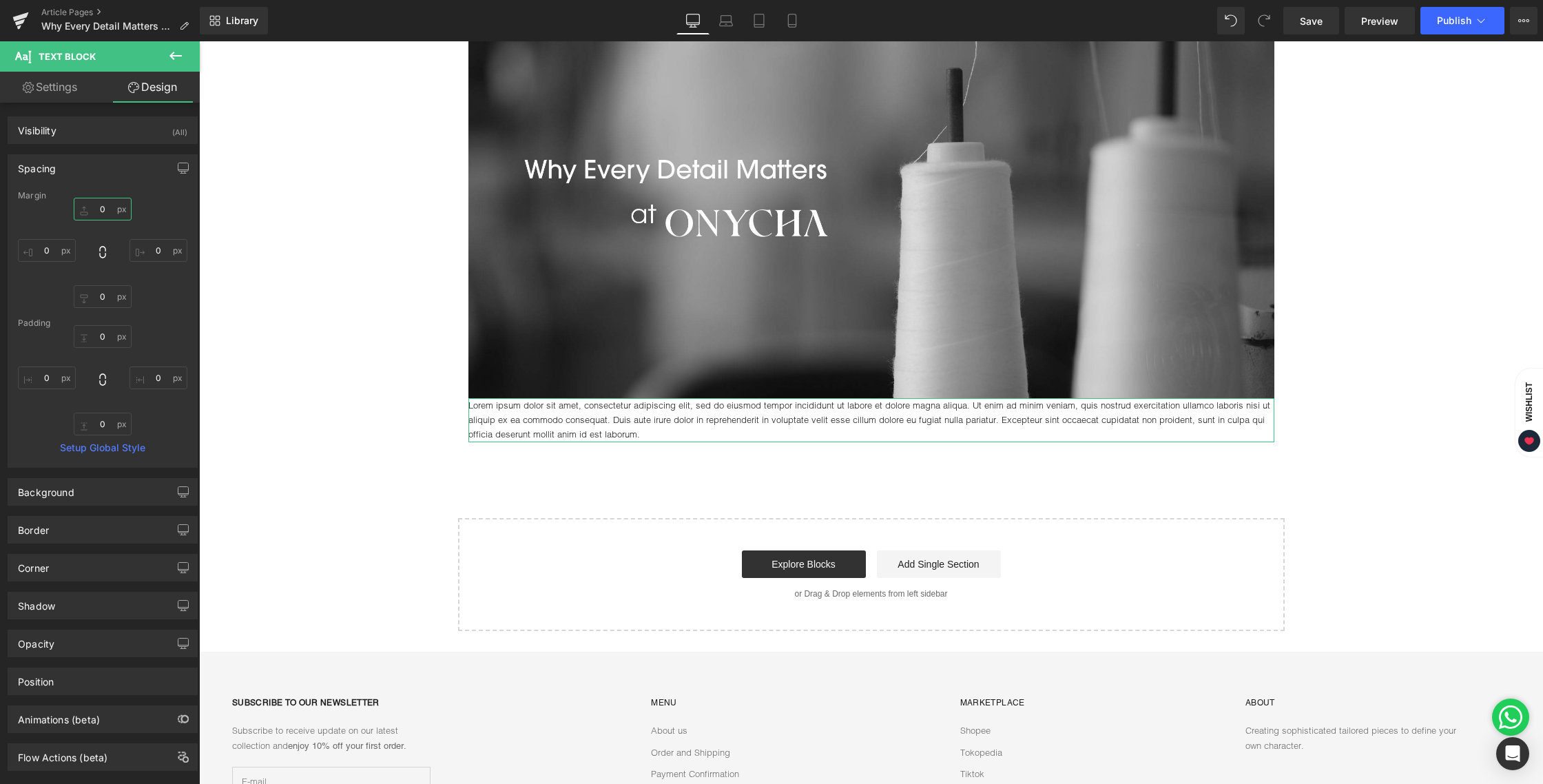
click at [94, 206] on input "0" at bounding box center [103, 209] width 58 height 23
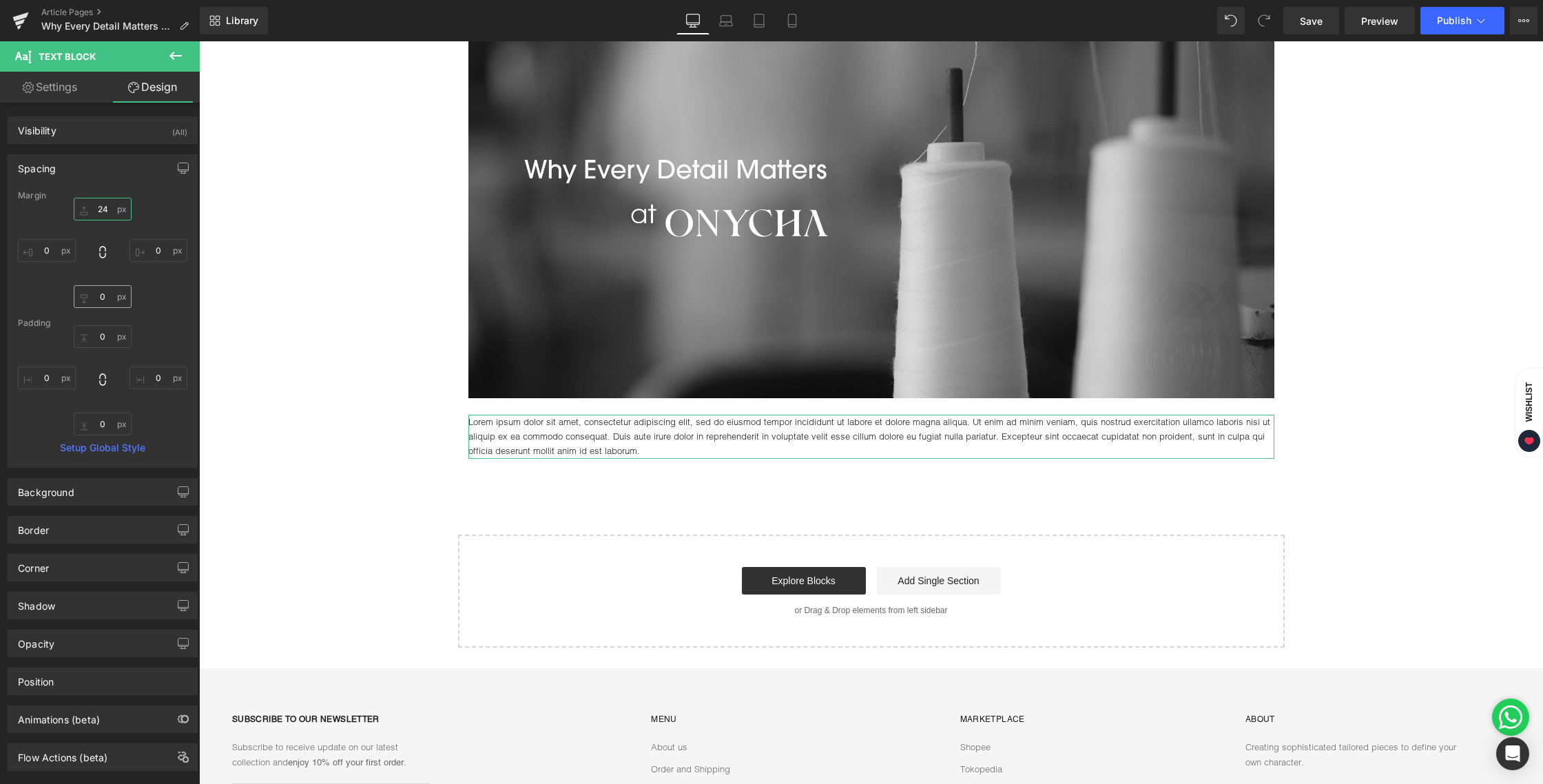
type input "24"
click at [105, 296] on input "0" at bounding box center [103, 296] width 58 height 23
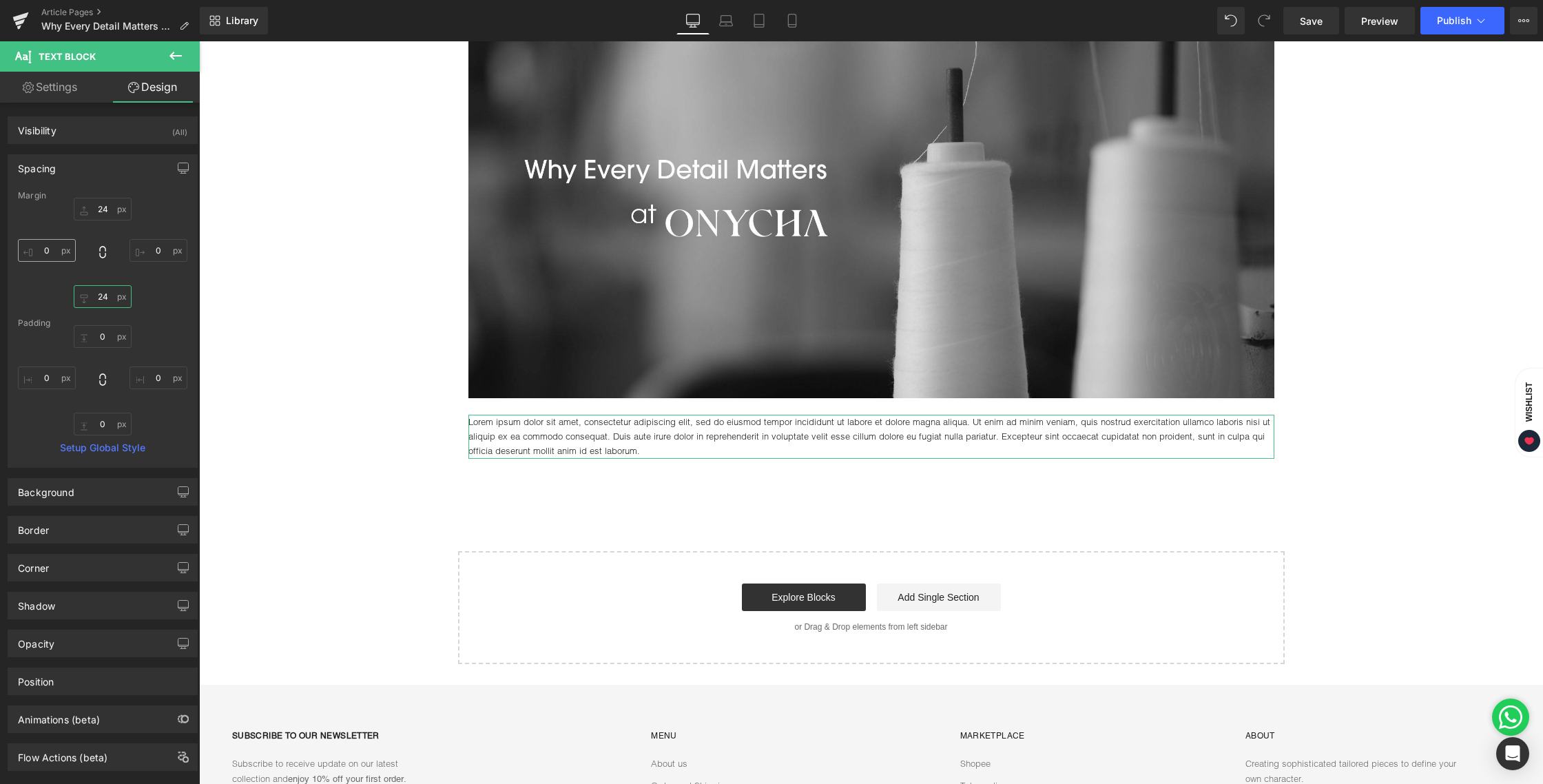
type input "24"
click at [50, 244] on input "0" at bounding box center [47, 250] width 58 height 23
type input "12"
click at [161, 250] on input "0" at bounding box center [158, 250] width 58 height 23
type input "12"
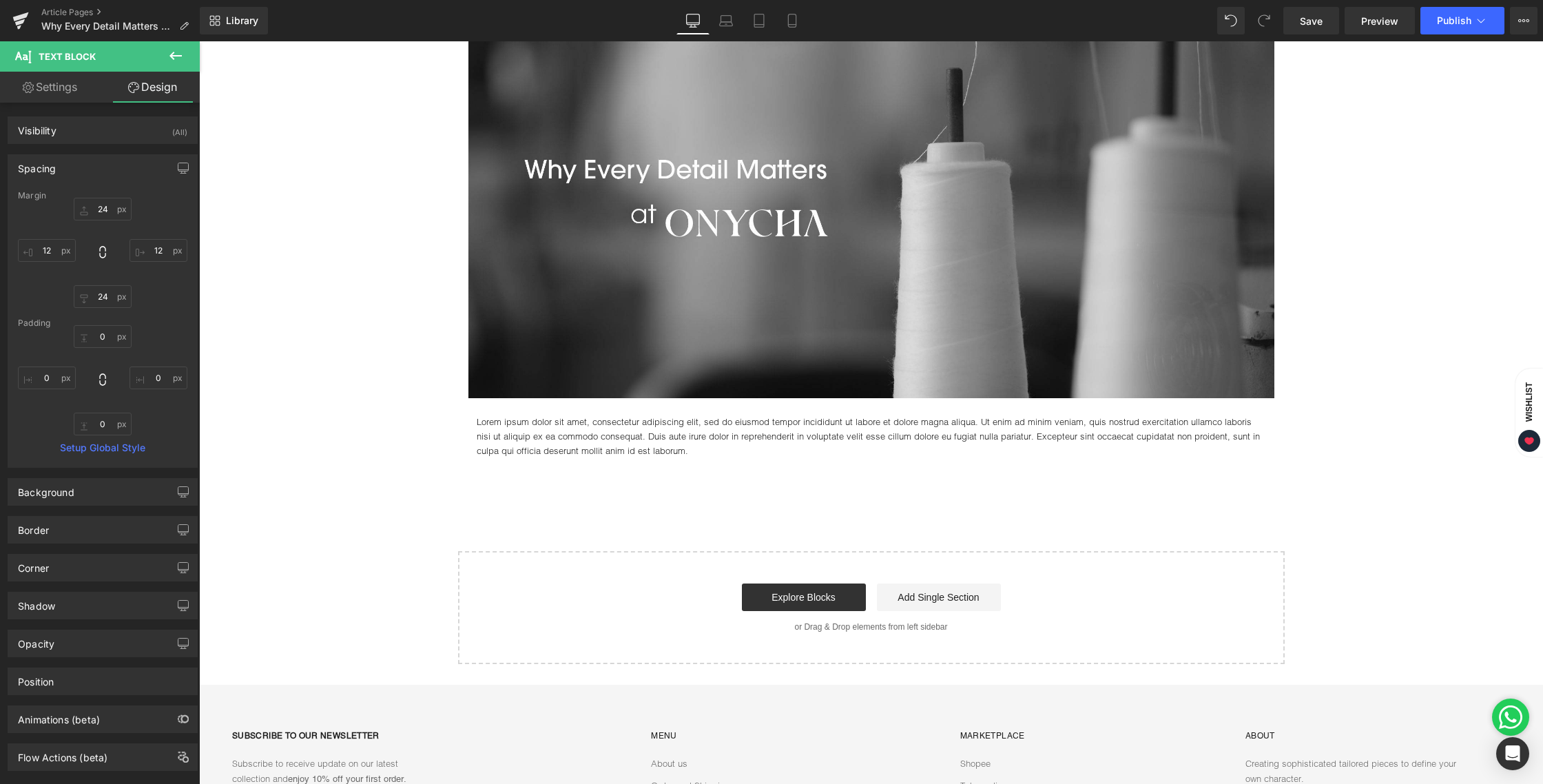
click at [331, 311] on div "Image Lorem ipsum dolor sit amet, consectetur adipiscing elit, sed do eiusmod t…" at bounding box center [871, 319] width 1344 height 690
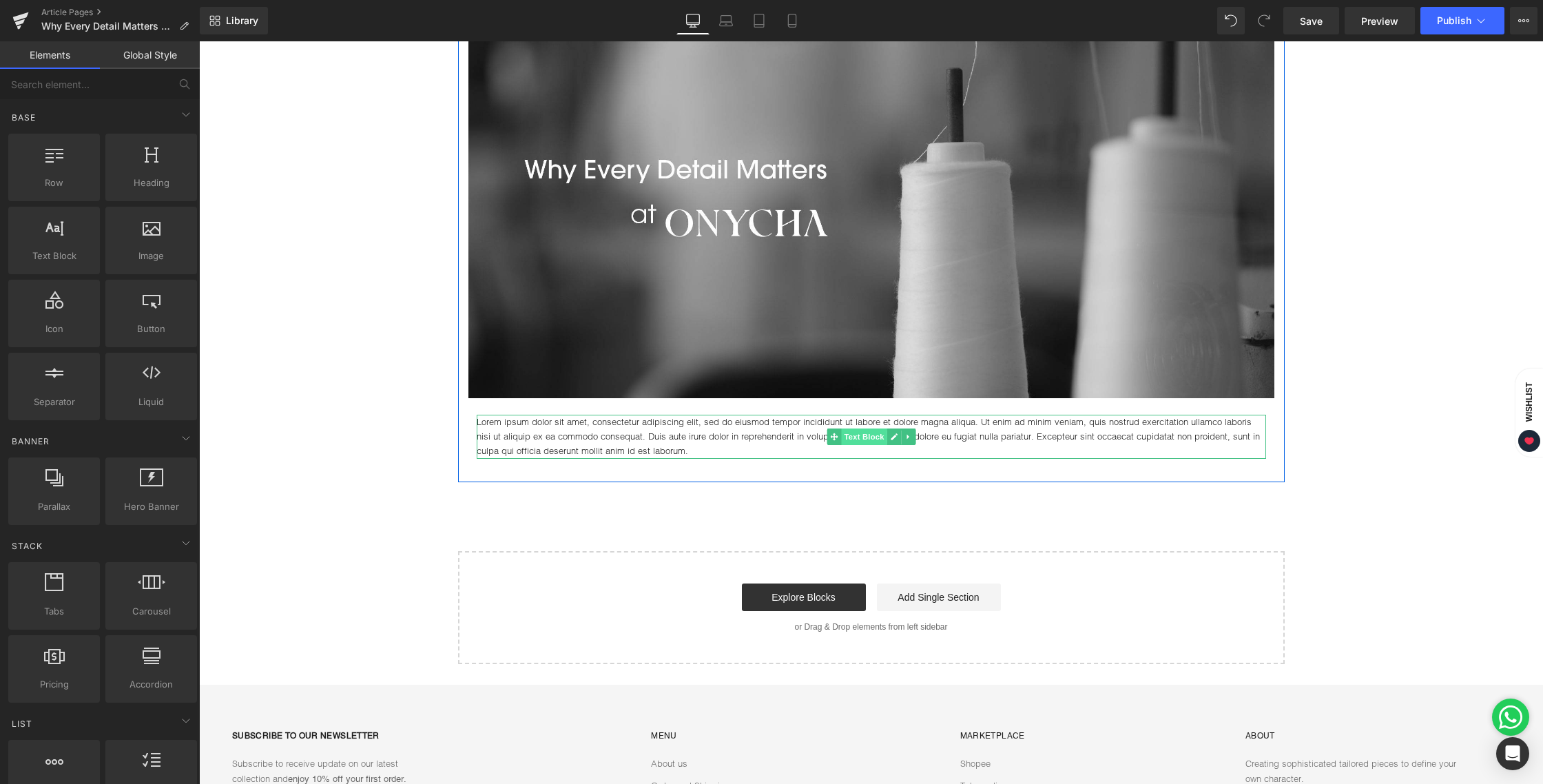
click at [852, 435] on span "Text Block" at bounding box center [864, 437] width 45 height 17
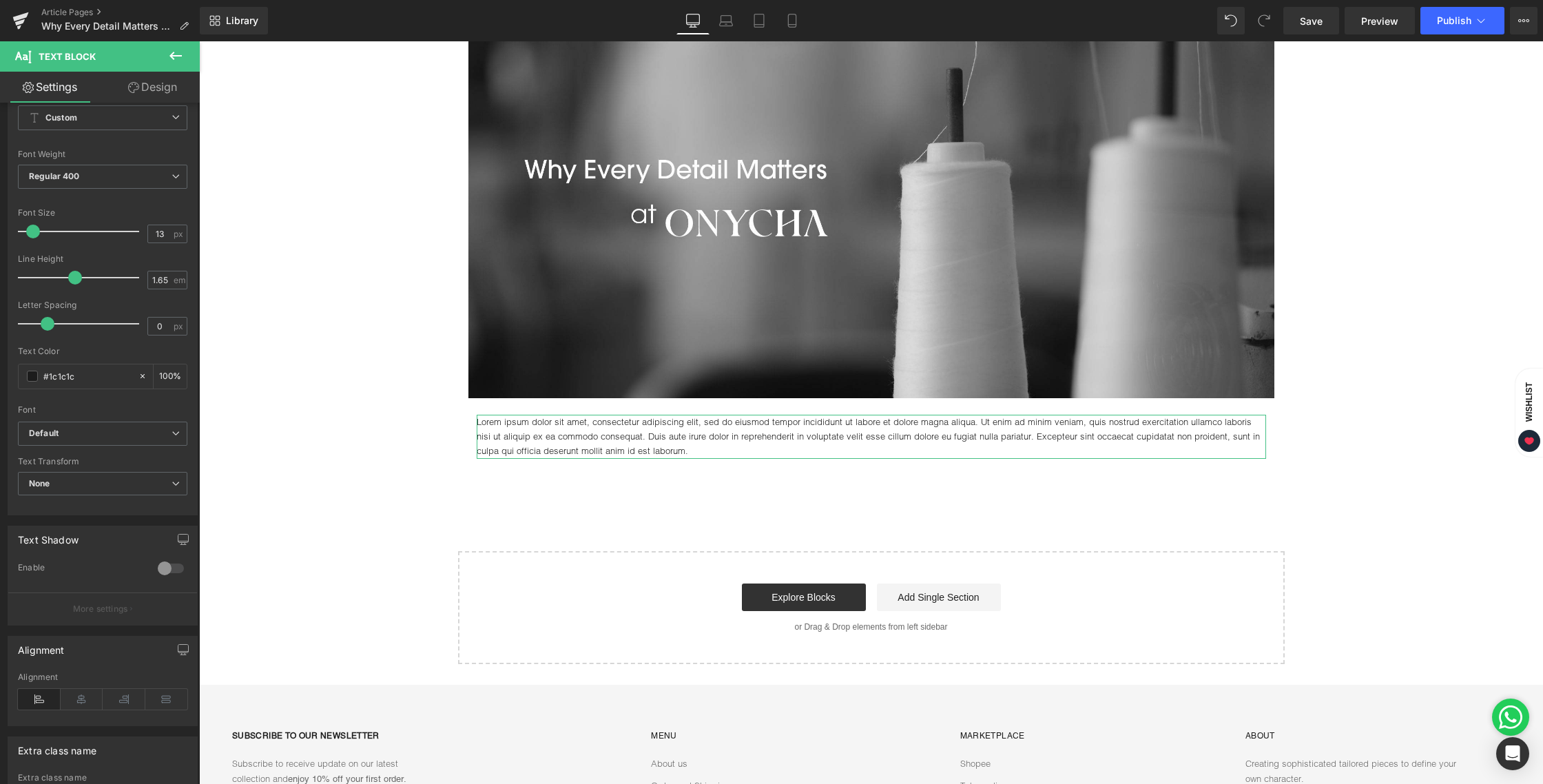
scroll to position [71, 0]
click at [79, 693] on icon at bounding box center [82, 693] width 43 height 21
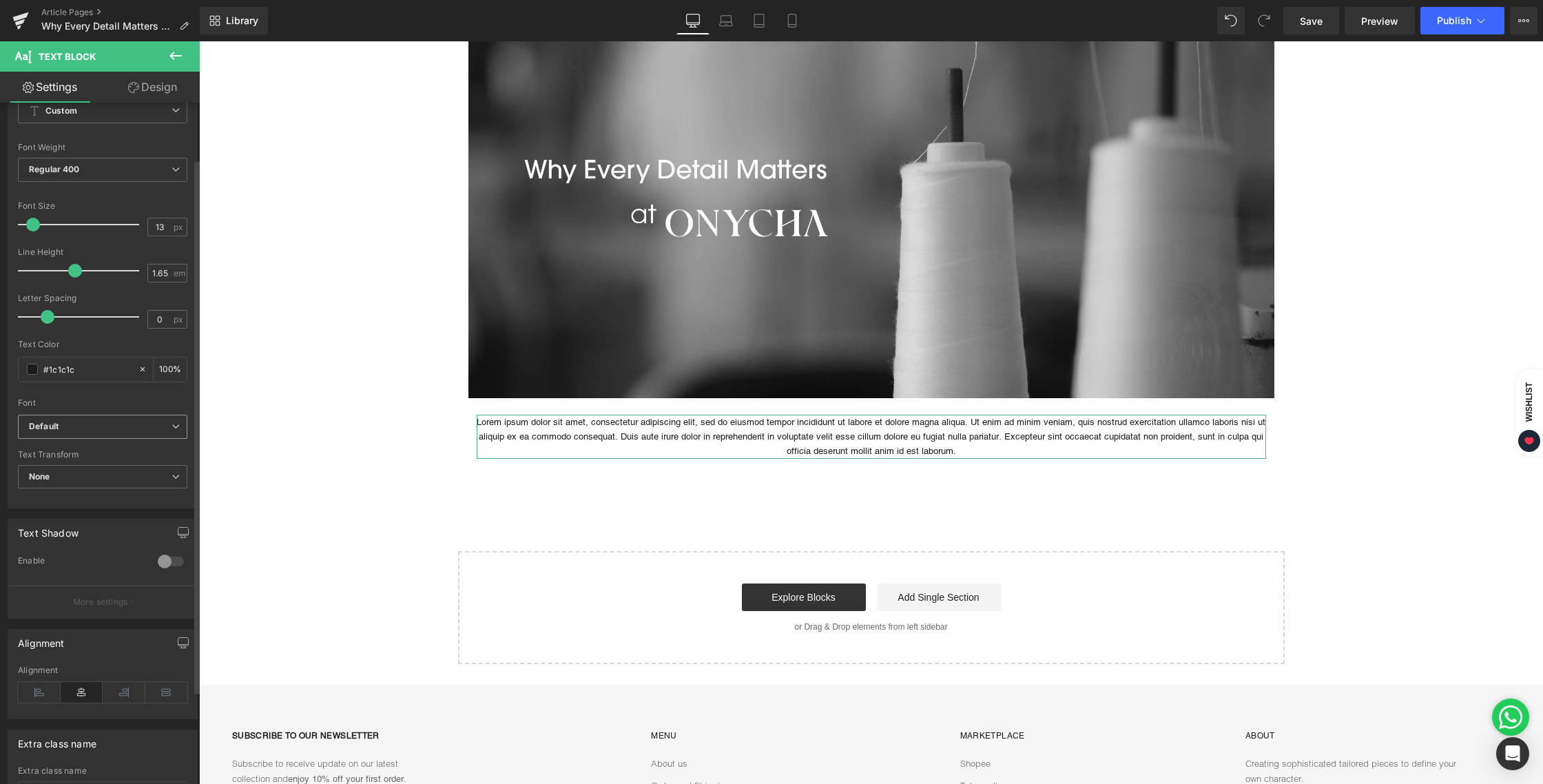
click at [66, 424] on b "Default" at bounding box center [100, 427] width 142 height 12
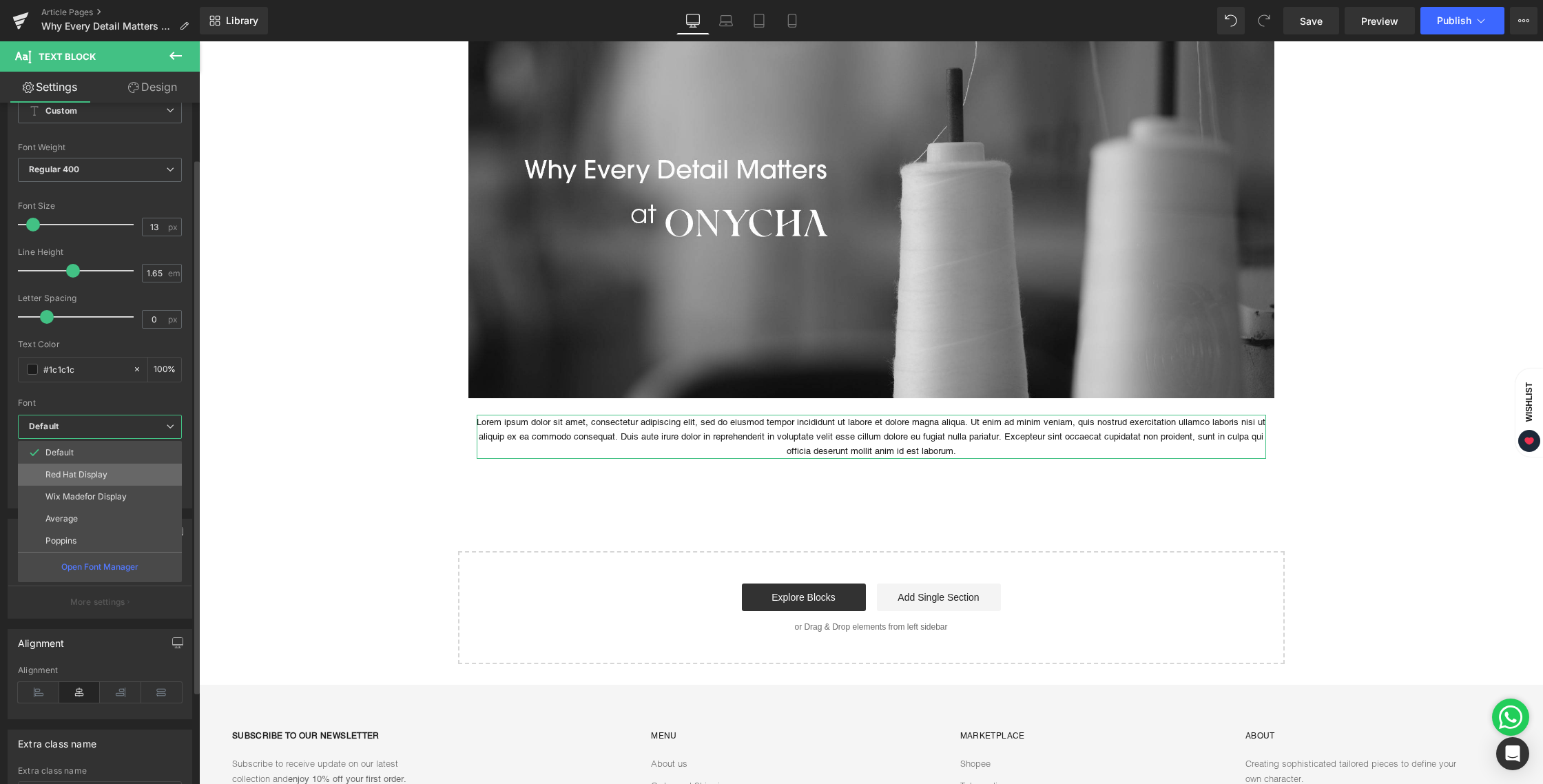
click at [73, 467] on li "Red Hat Display" at bounding box center [100, 475] width 164 height 22
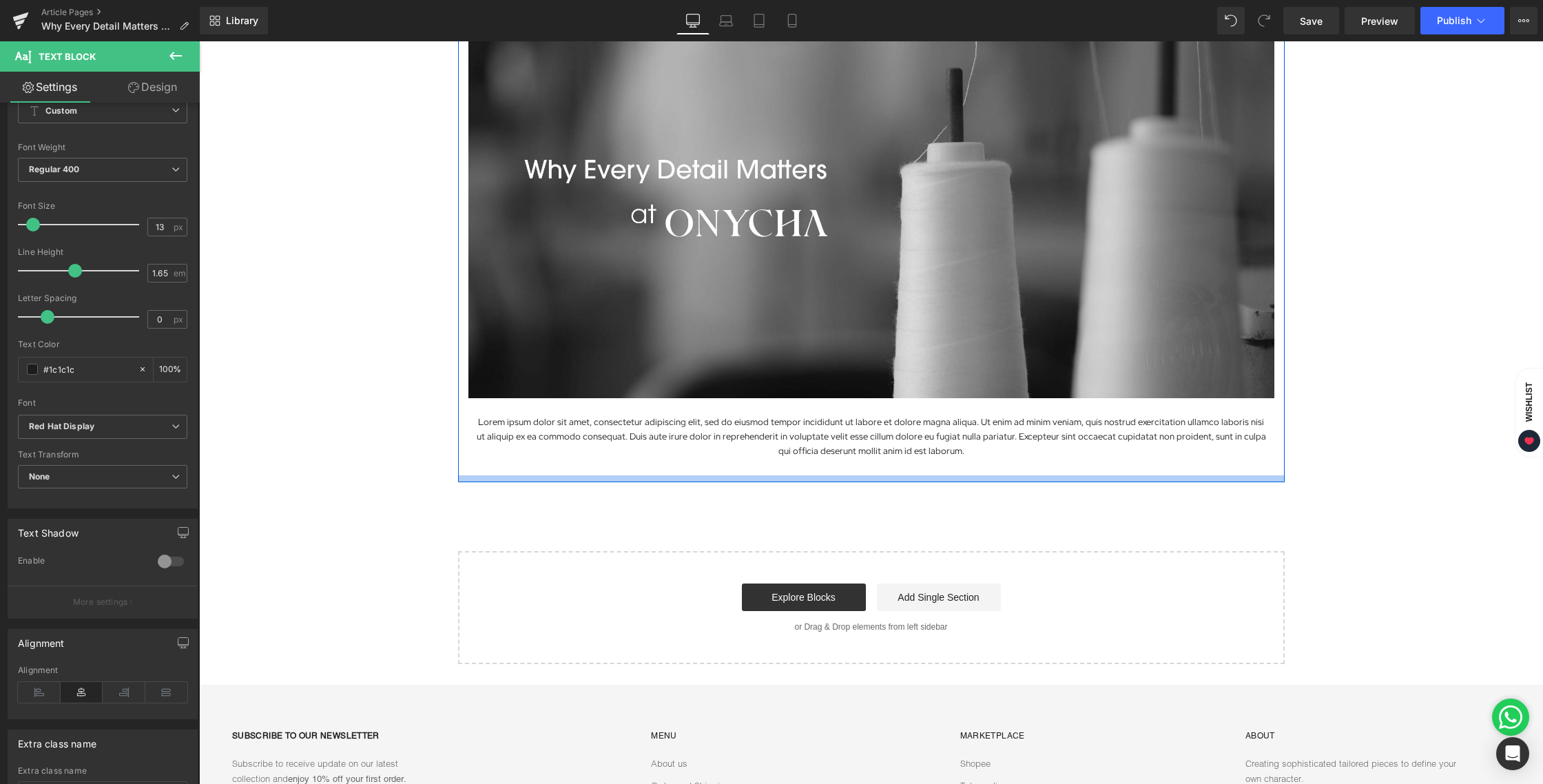
click at [564, 475] on div at bounding box center [871, 479] width 827 height 7
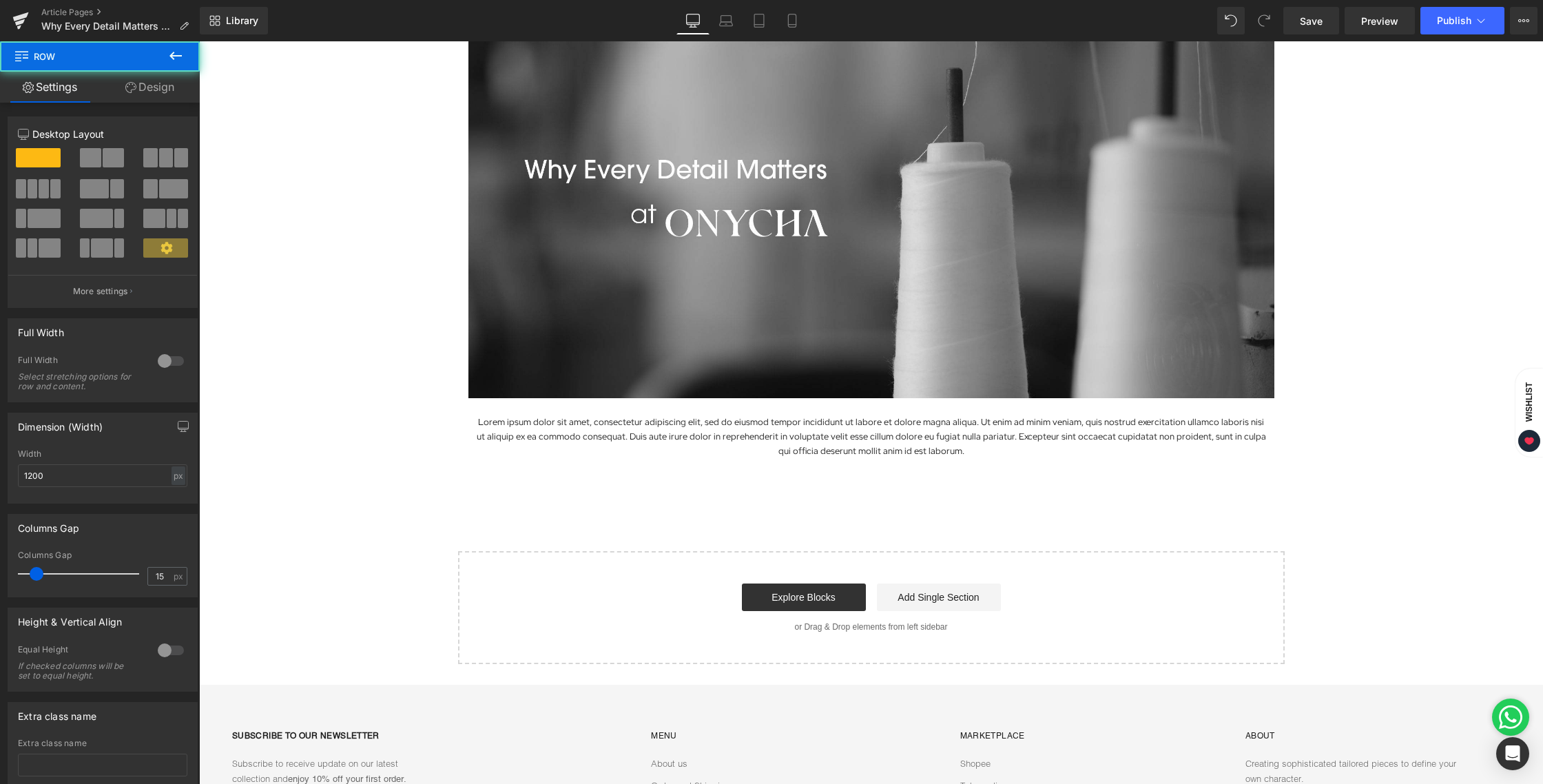
click at [636, 508] on div "Image Lorem ipsum dolor sit amet, consectetur adipiscing elit, sed do eiusmod t…" at bounding box center [871, 319] width 1344 height 690
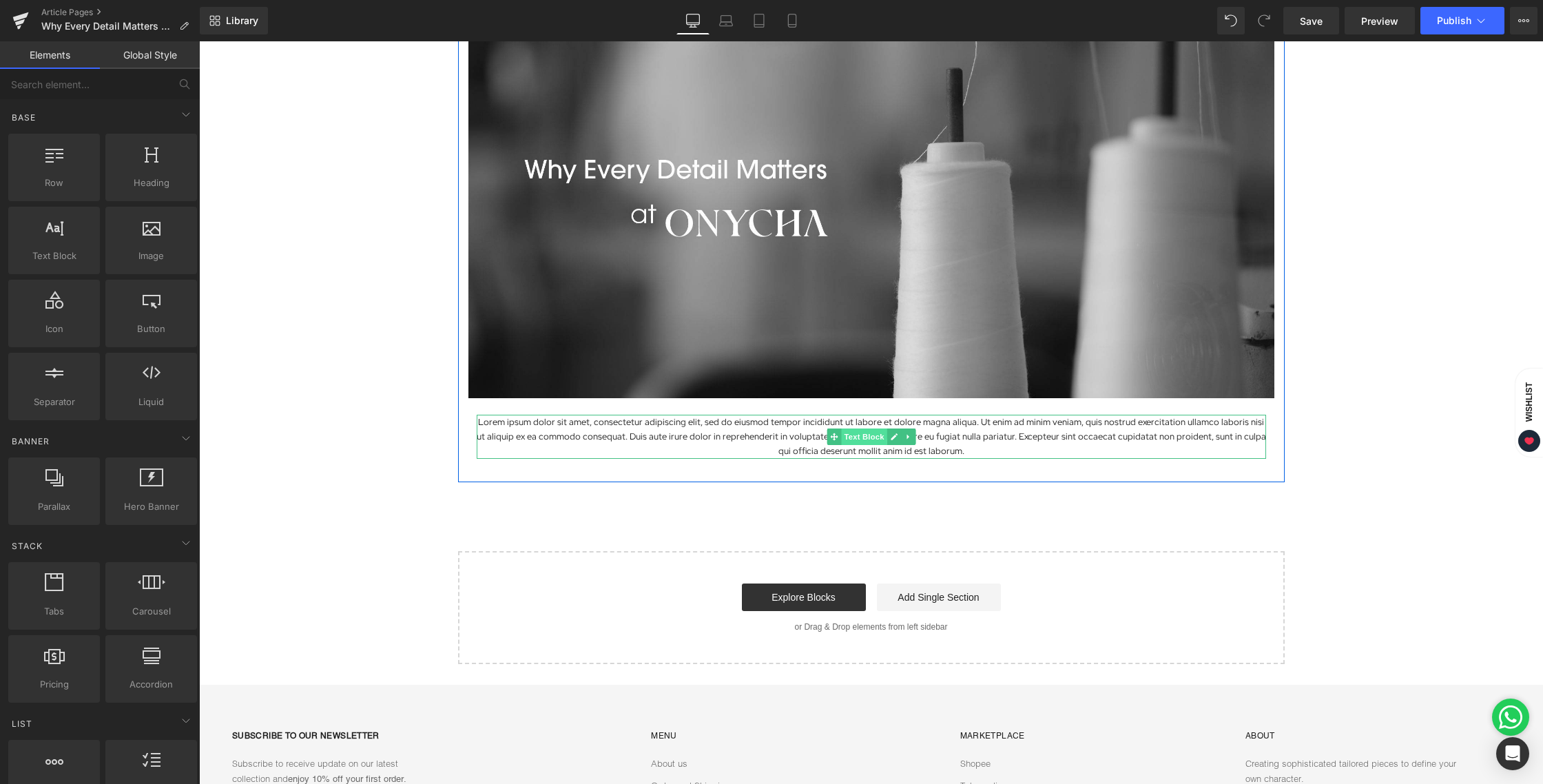
click at [860, 432] on span "Text Block" at bounding box center [864, 437] width 45 height 17
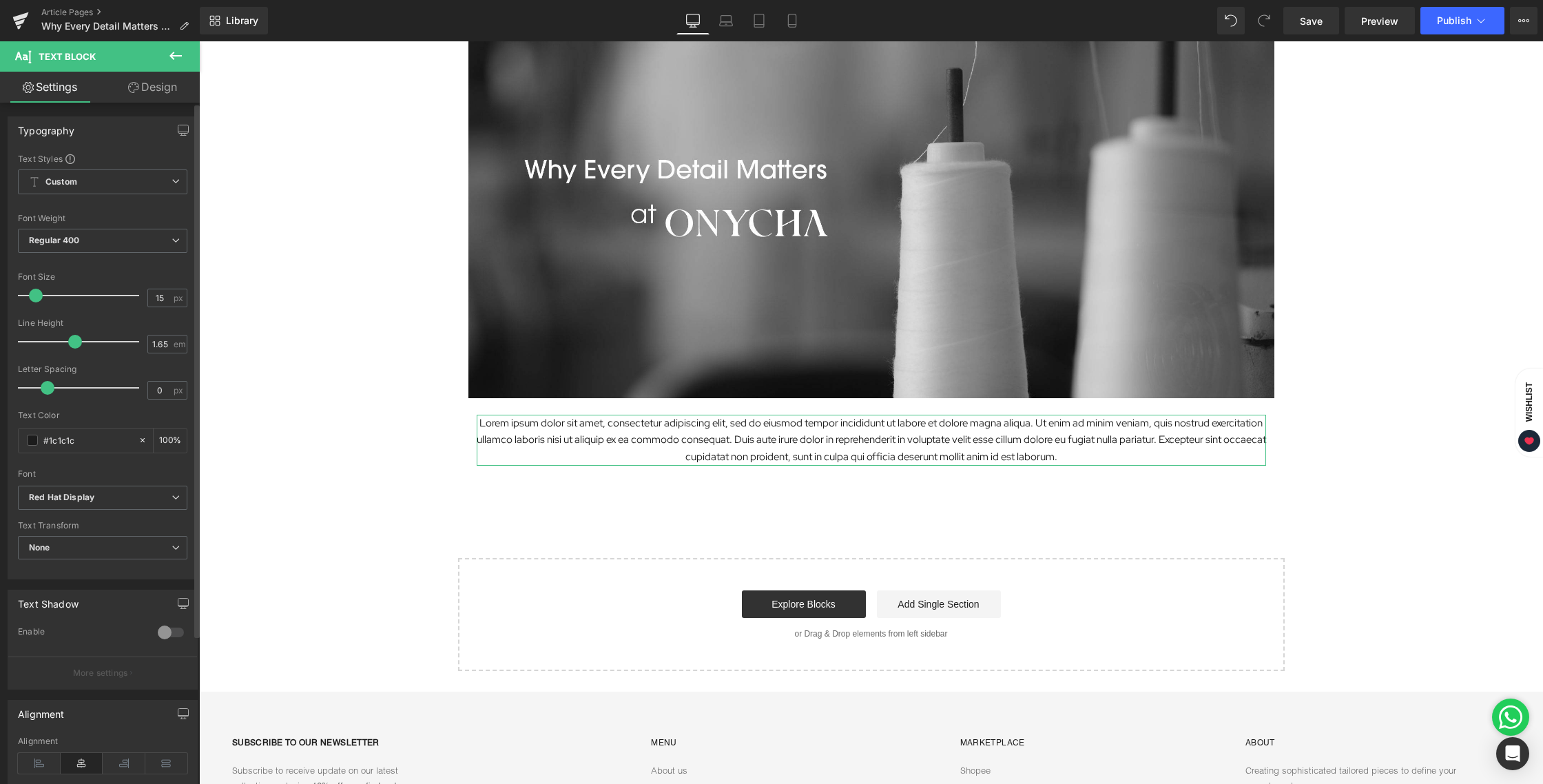
type input "14"
click at [36, 299] on span at bounding box center [34, 295] width 14 height 14
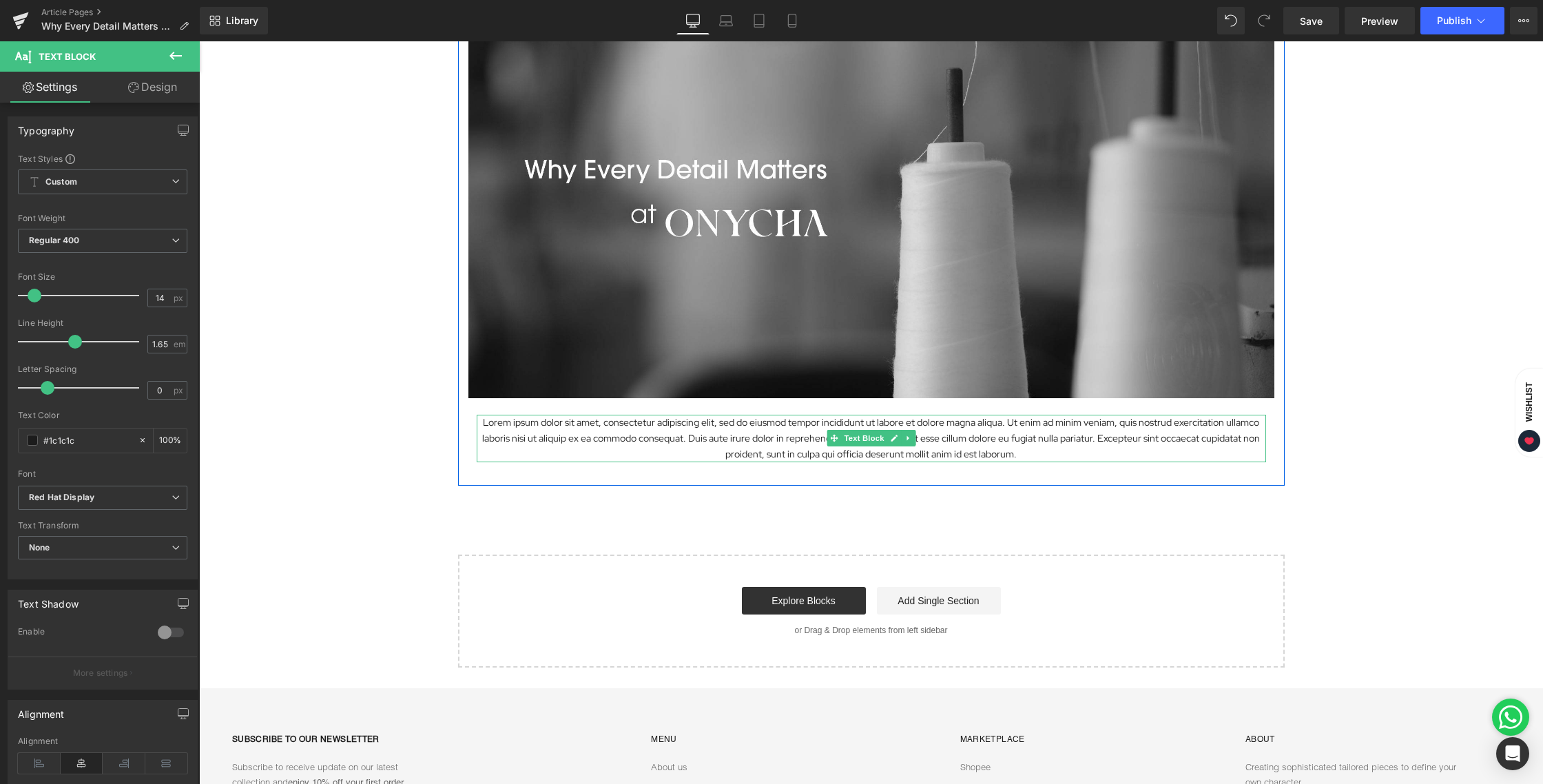
click at [683, 447] on p "Lorem ipsum dolor sit amet, consectetur adipiscing elit, sed do eiusmod tempor …" at bounding box center [871, 438] width 790 height 47
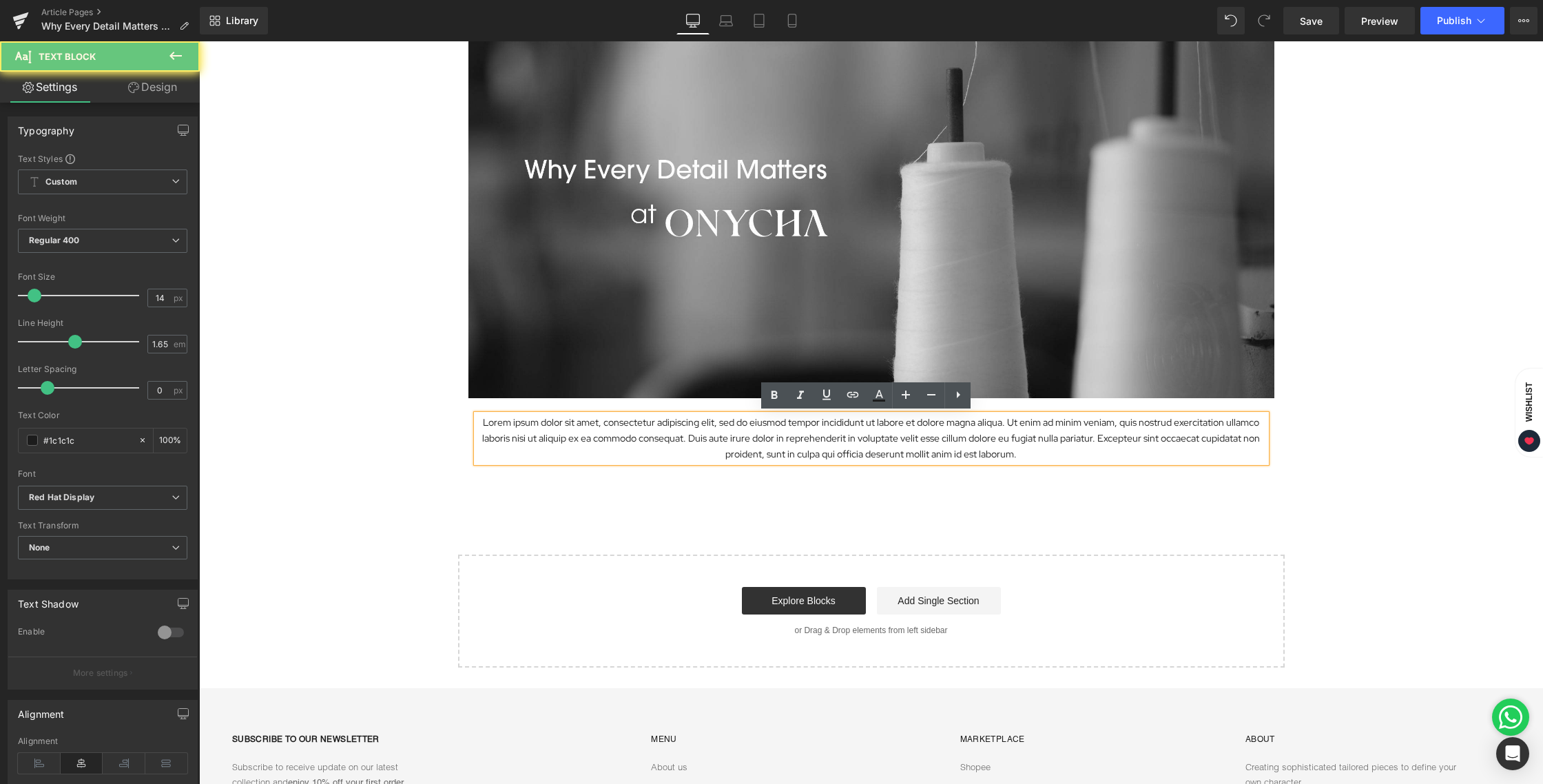
click at [679, 440] on p "Lorem ipsum dolor sit amet, consectetur adipiscing elit, sed do eiusmod tempor …" at bounding box center [871, 438] width 790 height 47
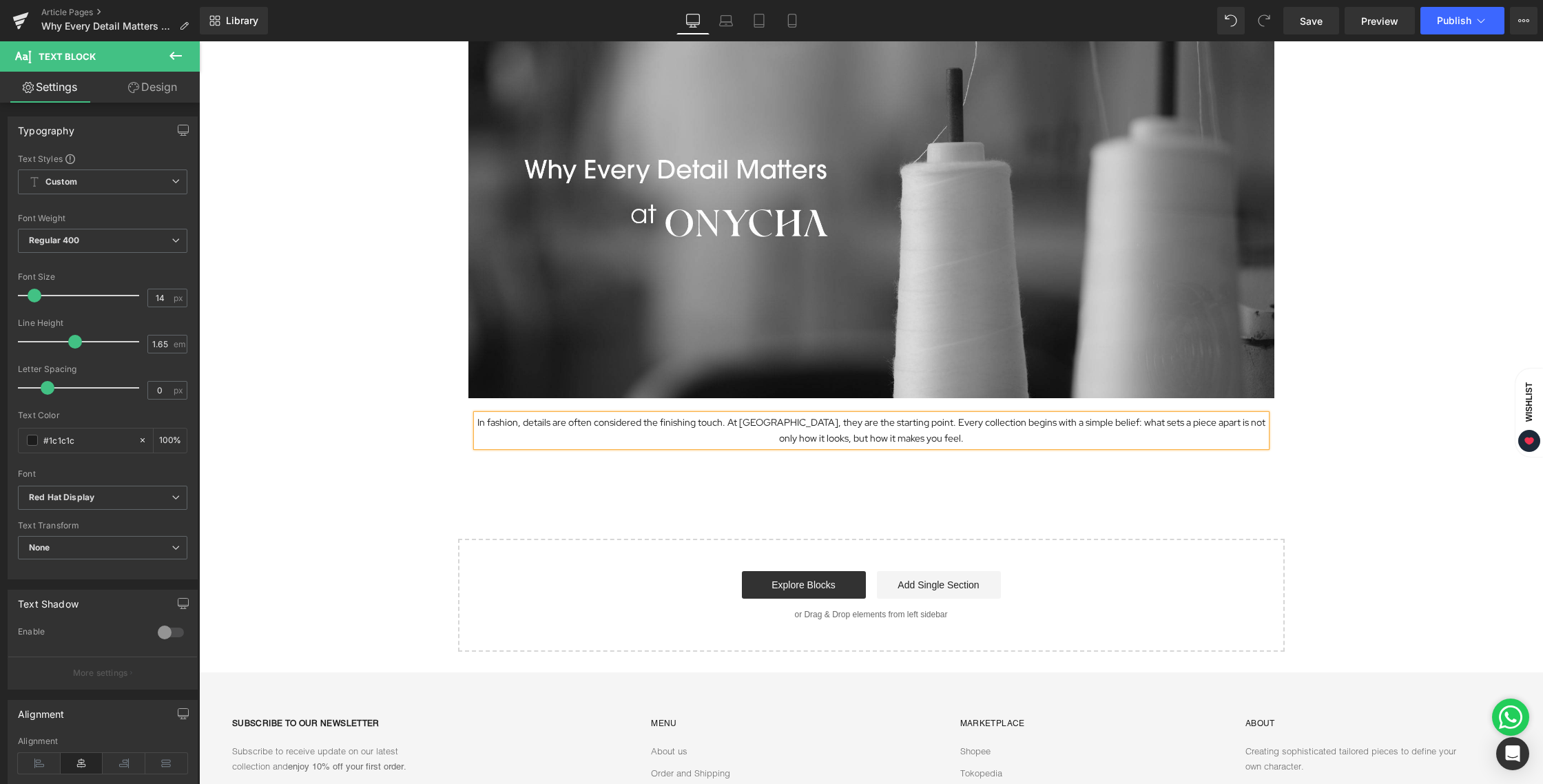
click at [834, 478] on div "Image In fashion, details are often considered the finishing touch. At ONYCHA, …" at bounding box center [871, 313] width 1344 height 677
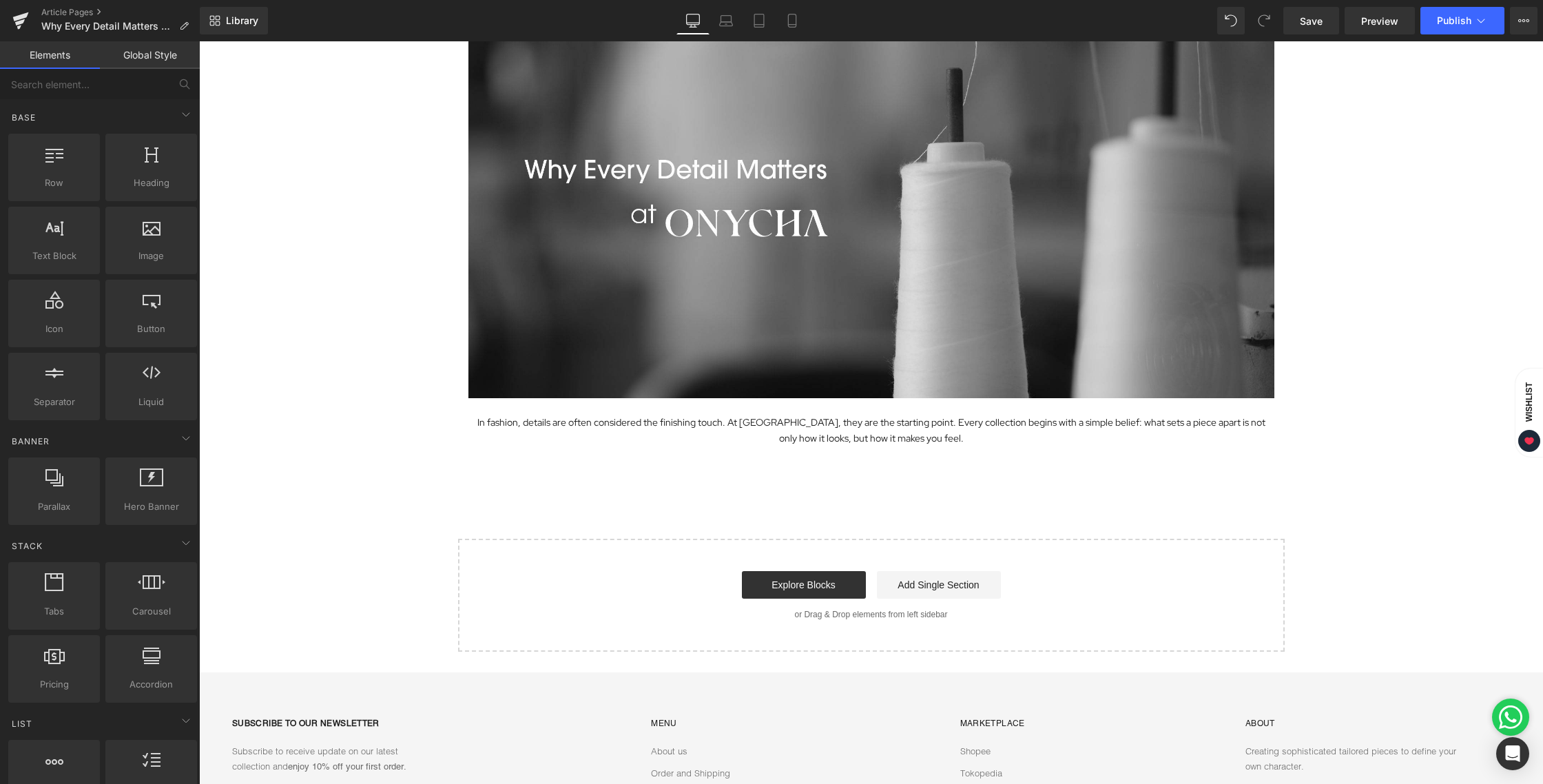
click at [776, 519] on div "Image In fashion, details are often considered the finishing touch. At ONYCHA, …" at bounding box center [871, 313] width 1344 height 677
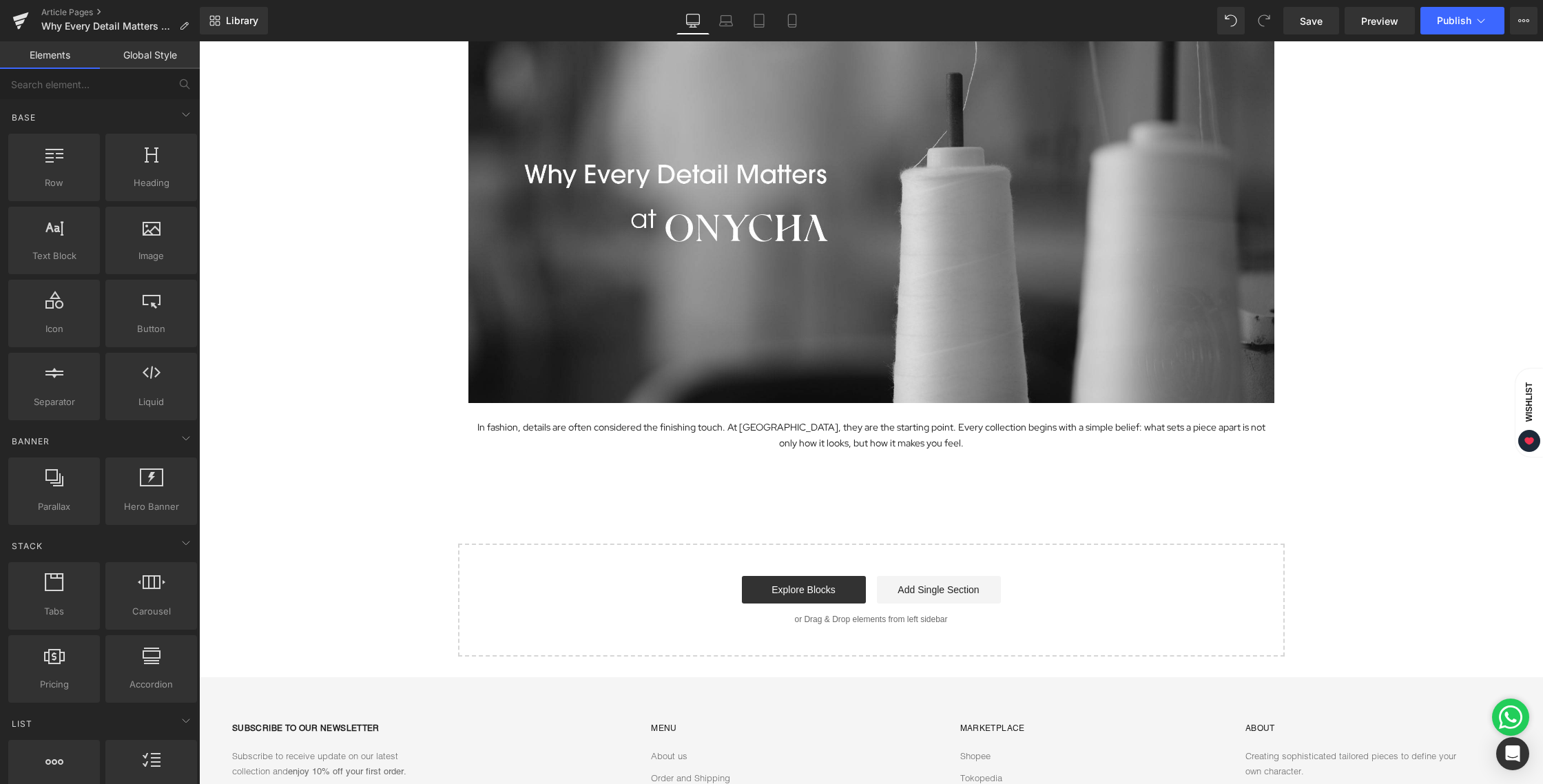
scroll to position [132, 0]
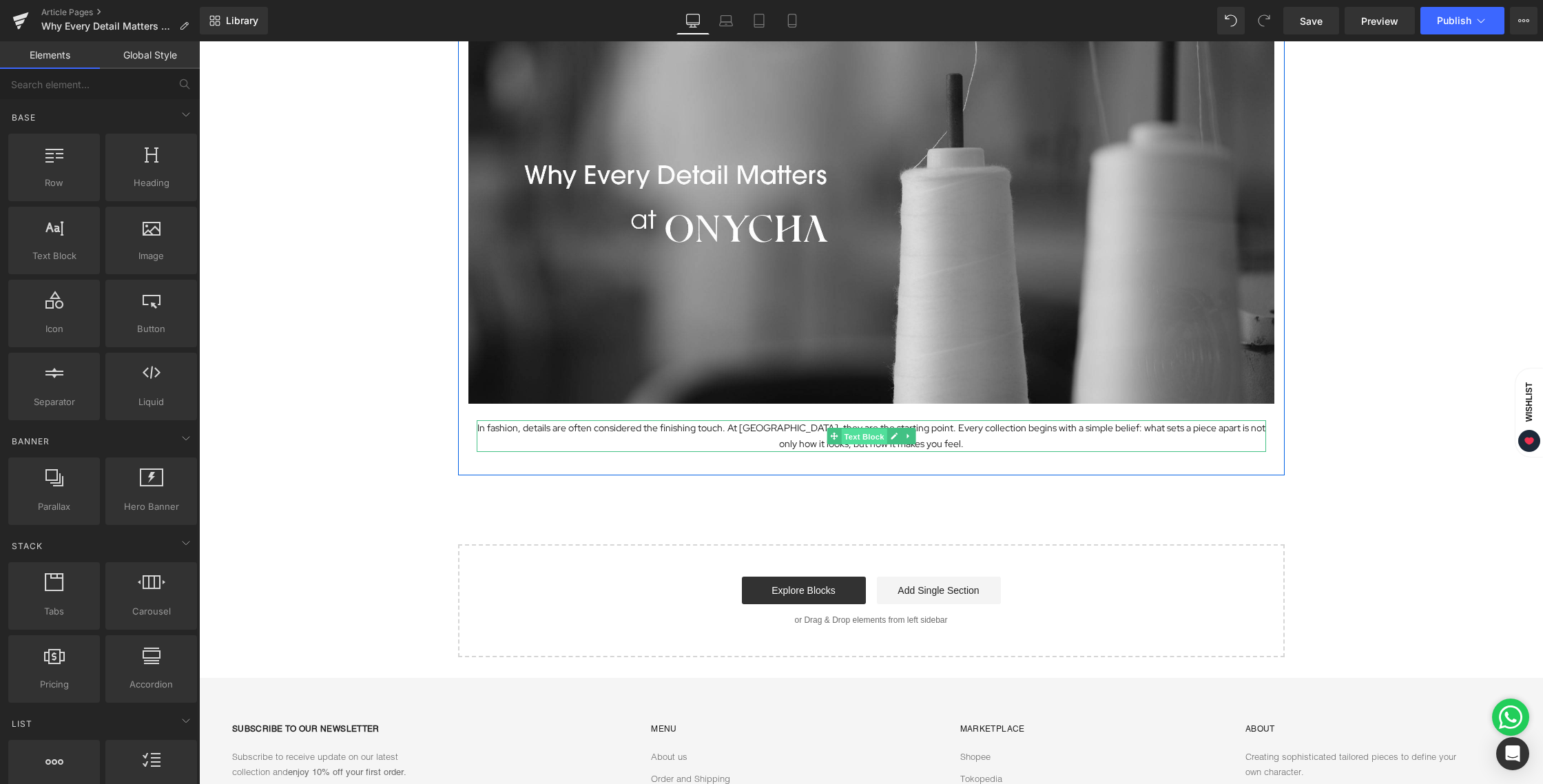
click at [860, 441] on span "Text Block" at bounding box center [864, 436] width 45 height 17
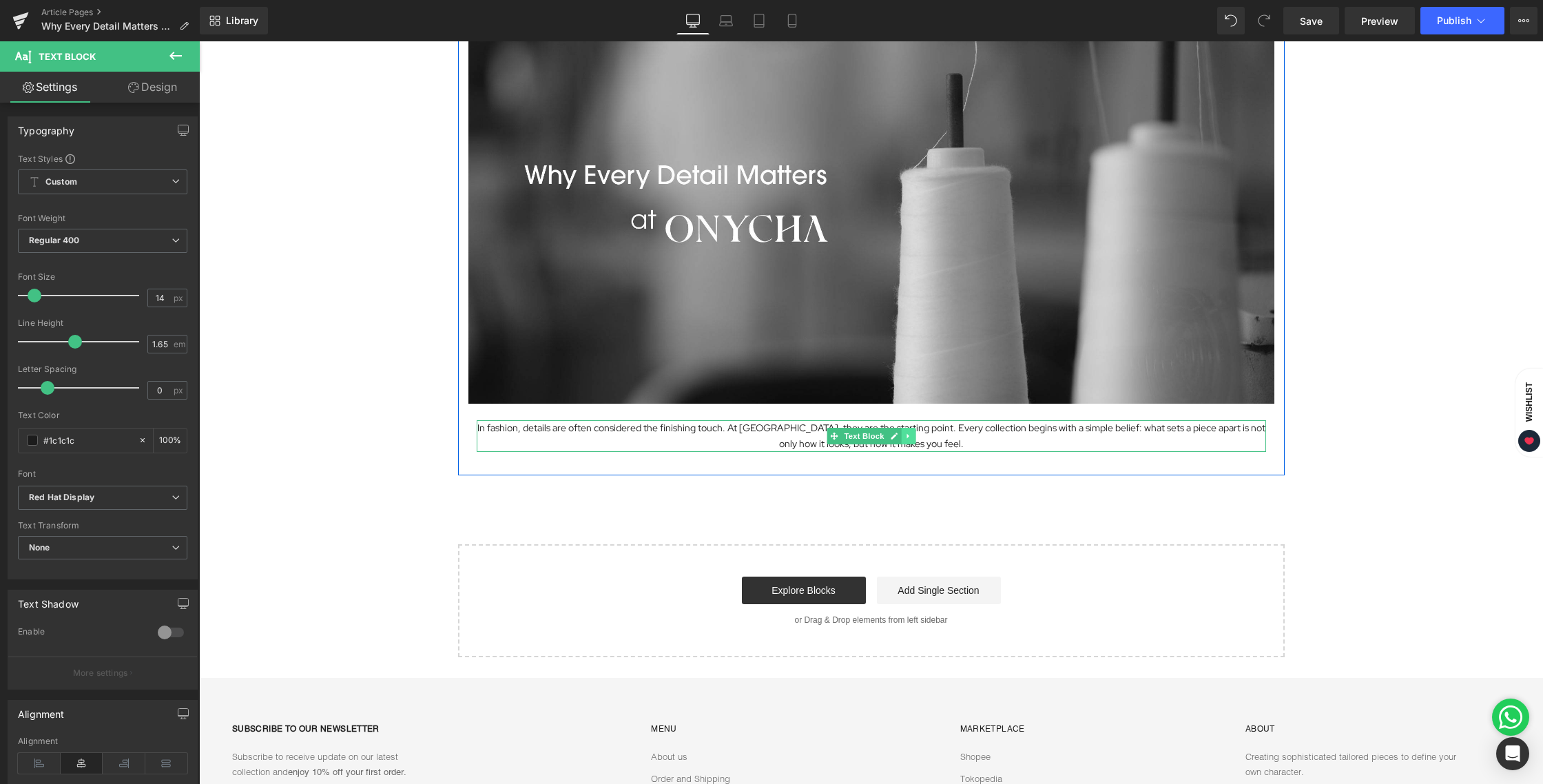
click at [904, 433] on icon at bounding box center [908, 436] width 8 height 8
click at [898, 433] on icon at bounding box center [900, 436] width 8 height 8
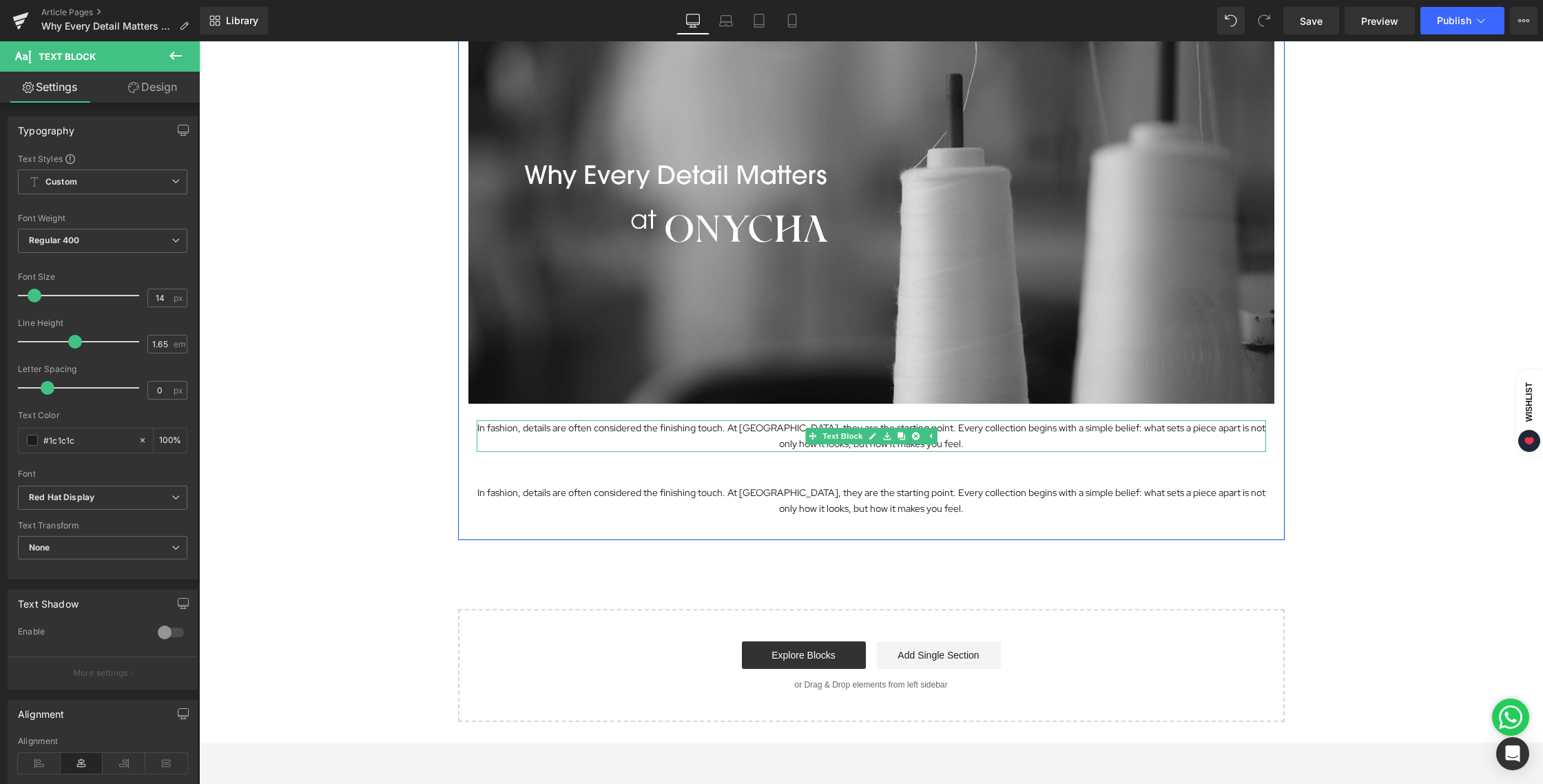
click at [919, 444] on p "In fashion, details are often considered the finishing touch. At [GEOGRAPHIC_DA…" at bounding box center [871, 436] width 790 height 31
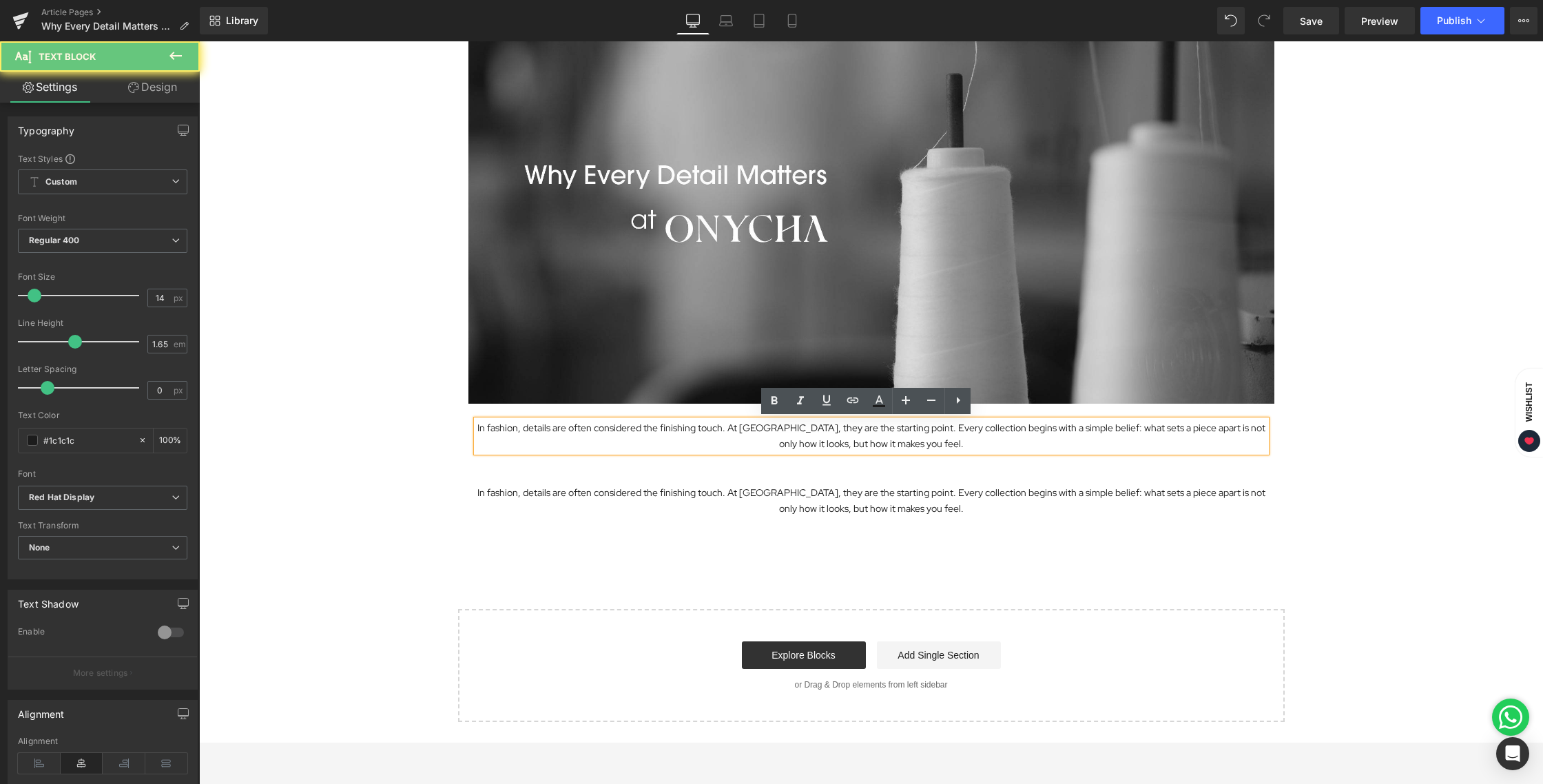
click at [939, 445] on p "In fashion, details are often considered the finishing touch. At [GEOGRAPHIC_DA…" at bounding box center [871, 436] width 790 height 31
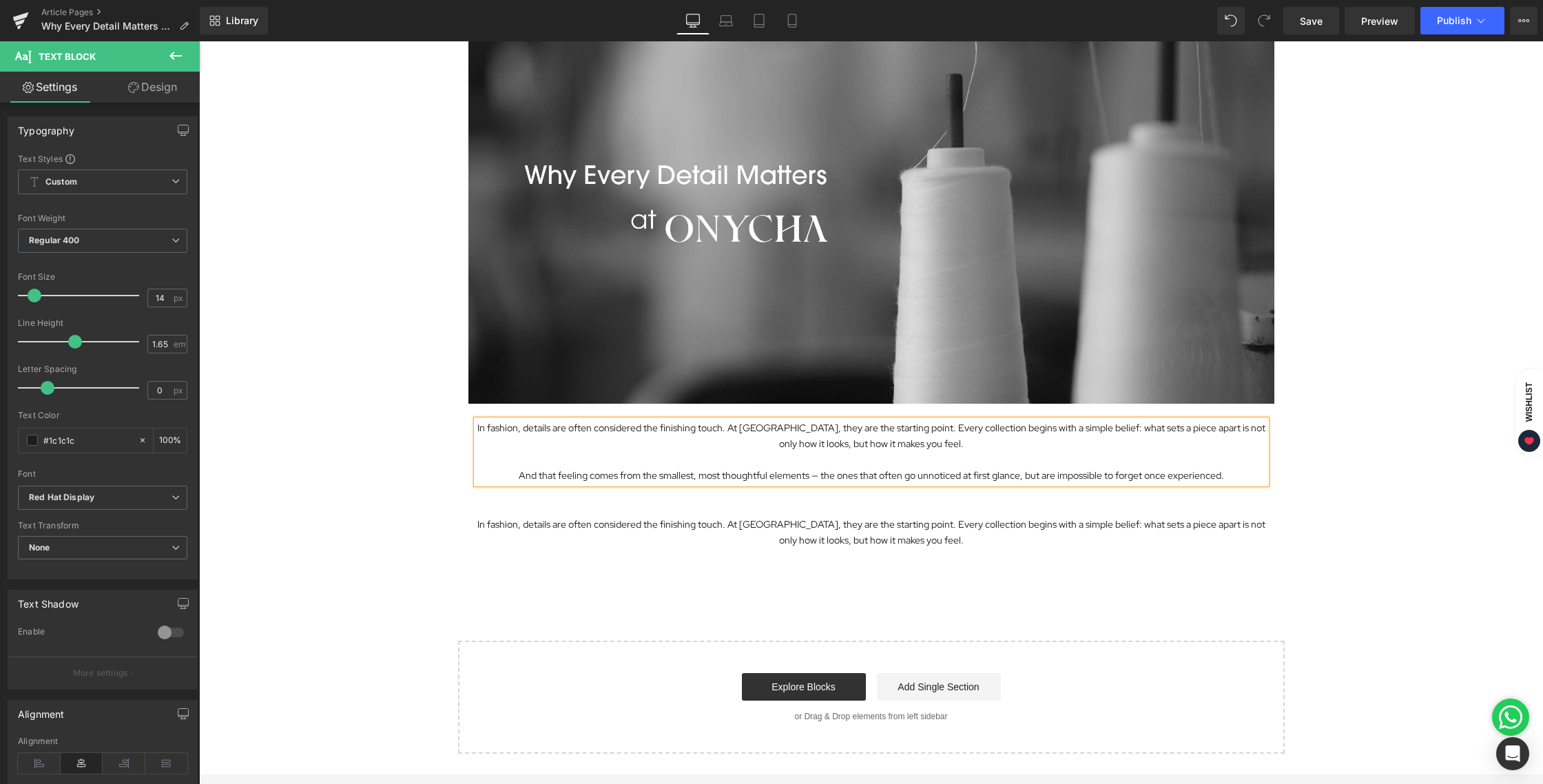
click at [1057, 582] on div "Image In fashion, details are often considered the finishing touch. At ONYCHA, …" at bounding box center [871, 367] width 1344 height 774
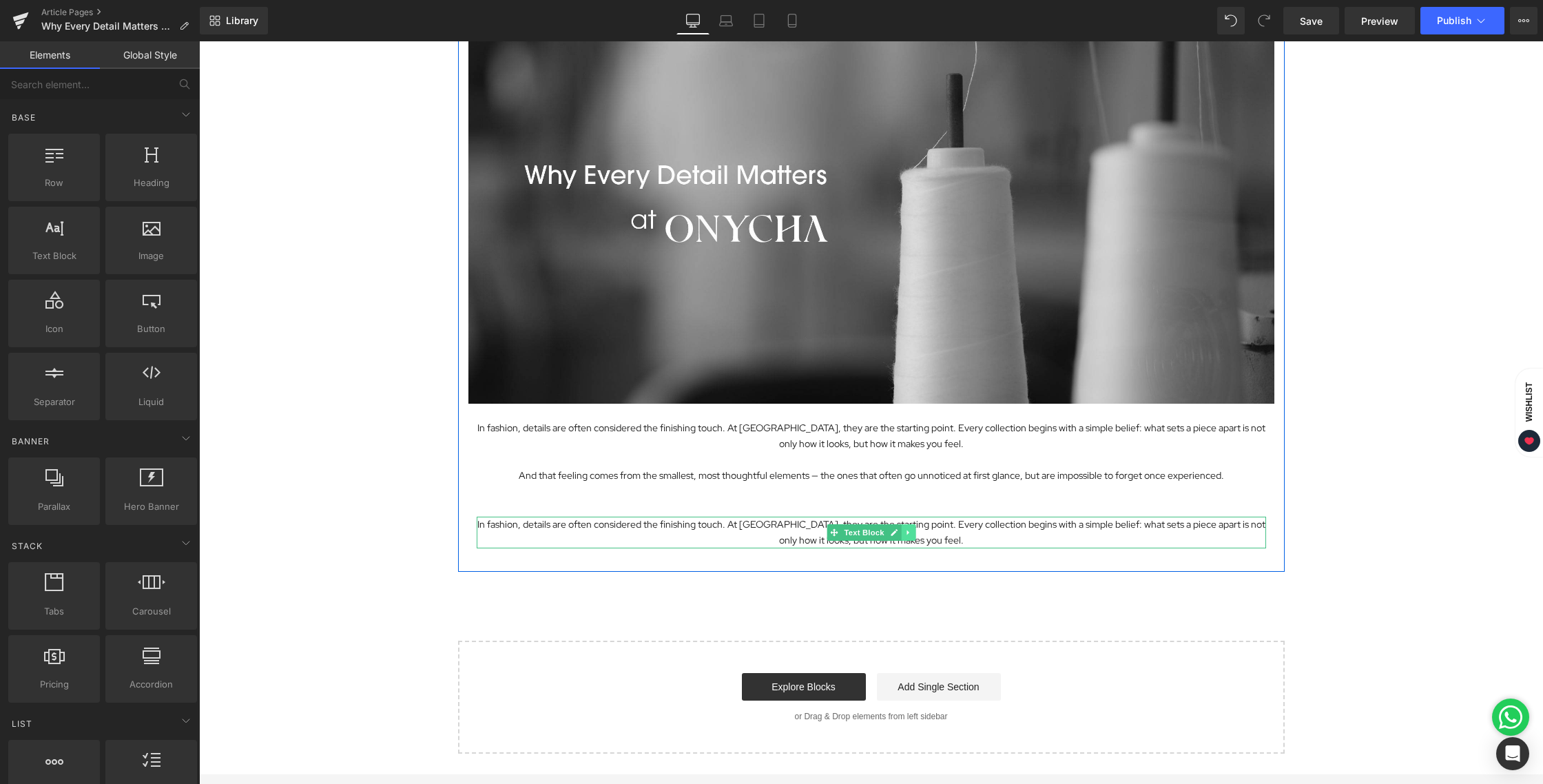
click at [904, 533] on icon at bounding box center [908, 533] width 8 height 8
click at [911, 535] on icon at bounding box center [915, 532] width 8 height 8
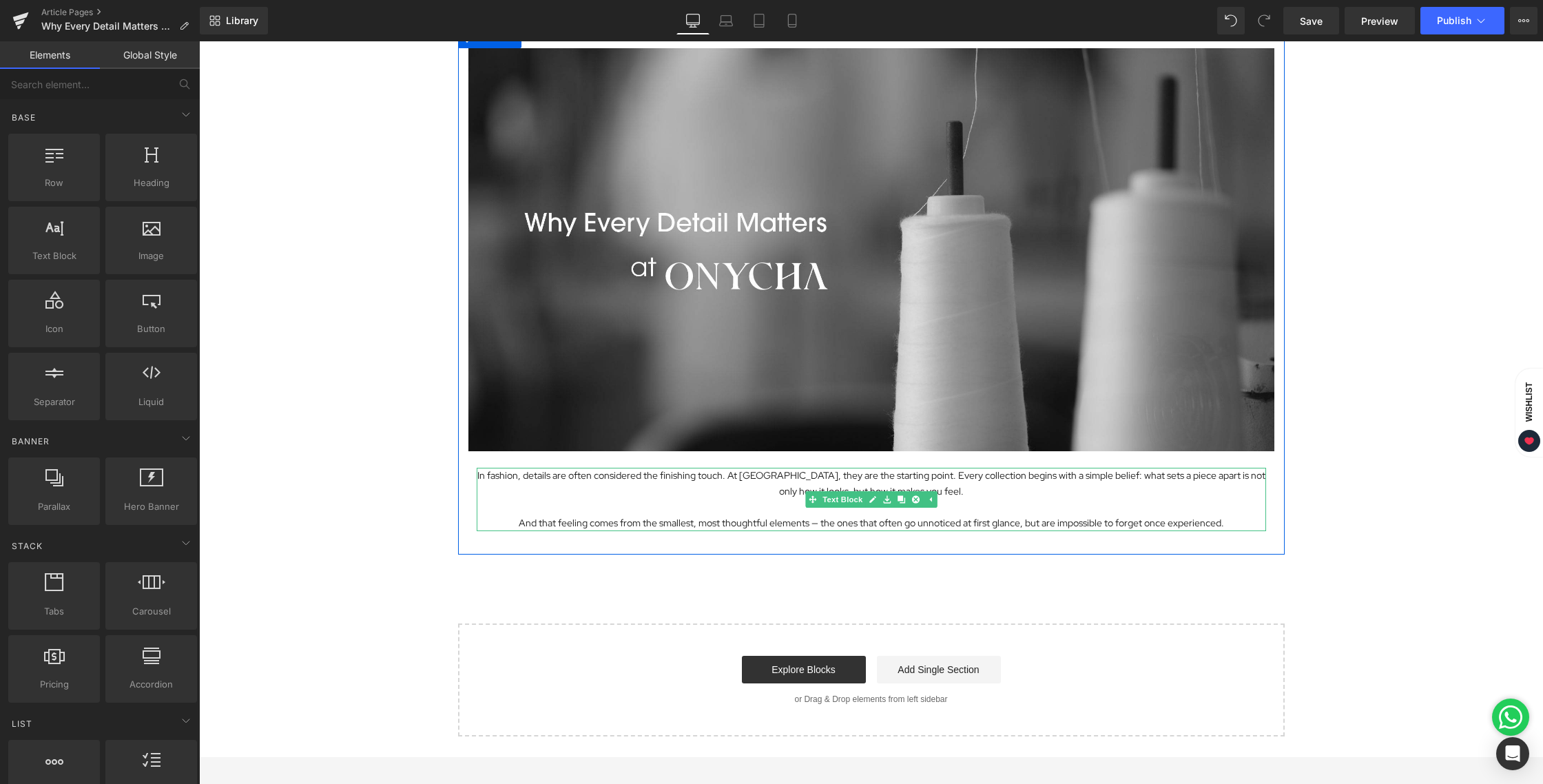
scroll to position [0, 0]
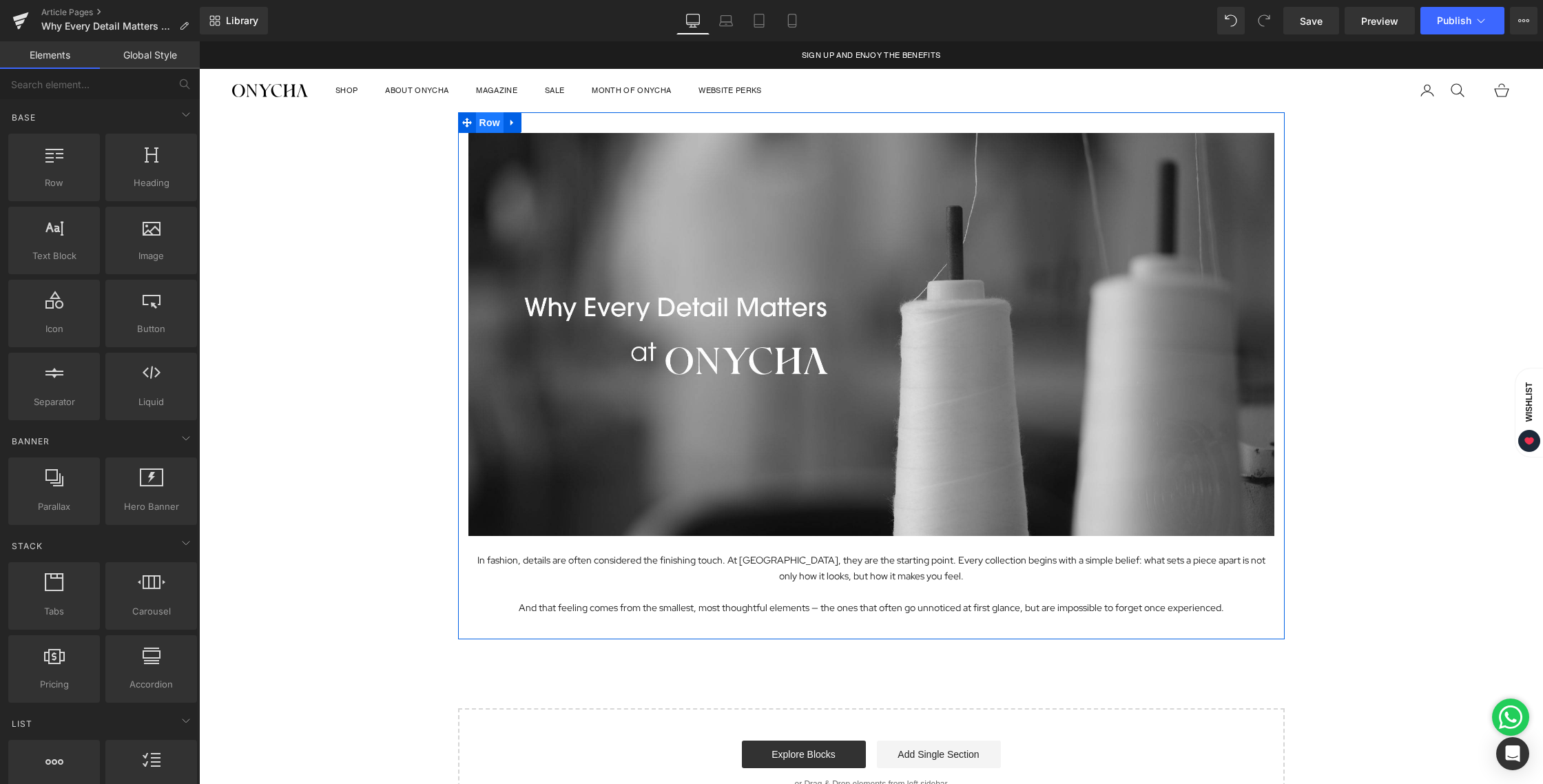
click at [489, 121] on span "Row" at bounding box center [489, 123] width 27 height 21
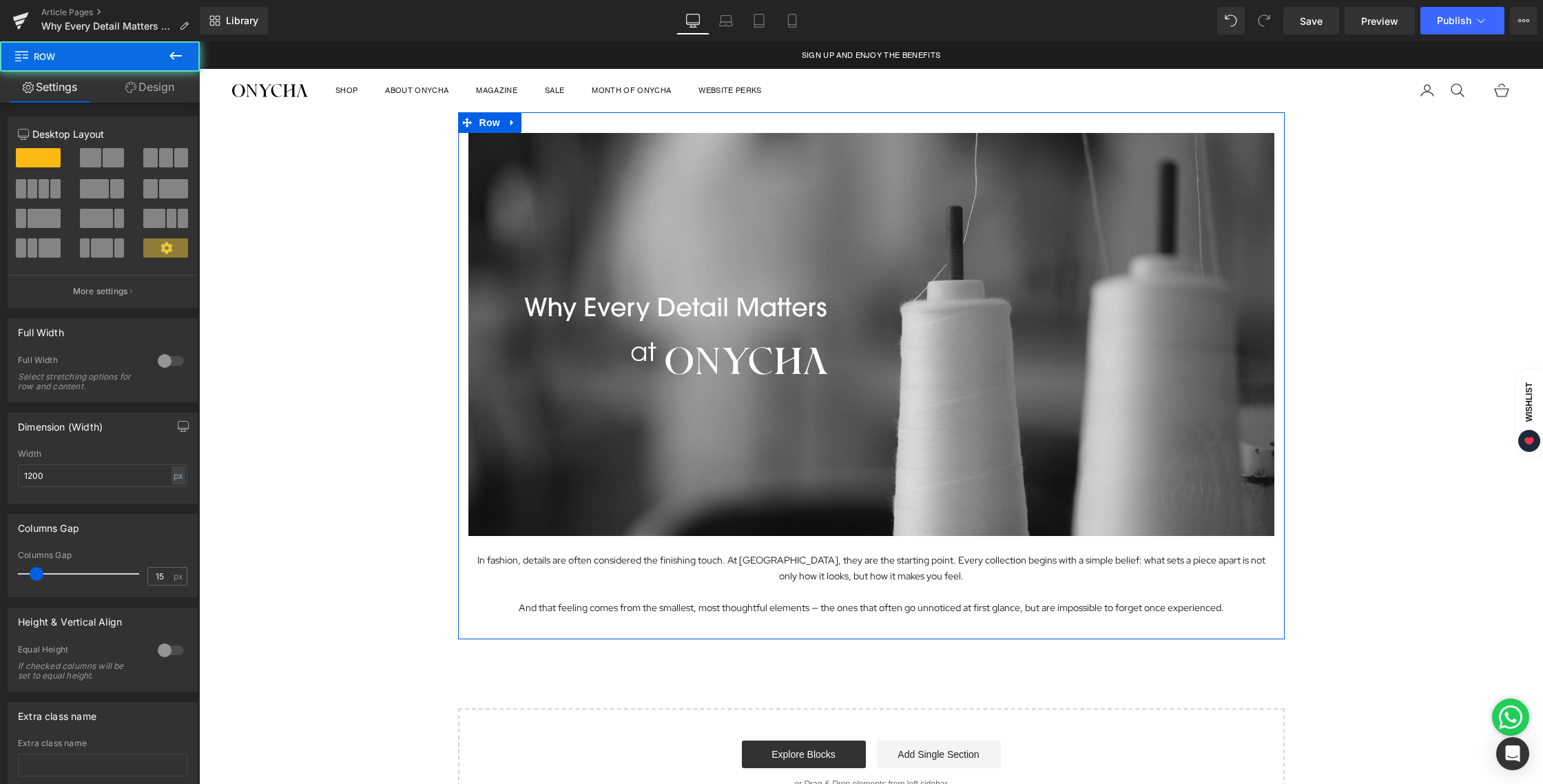
click at [150, 86] on link "Design" at bounding box center [149, 87] width 100 height 31
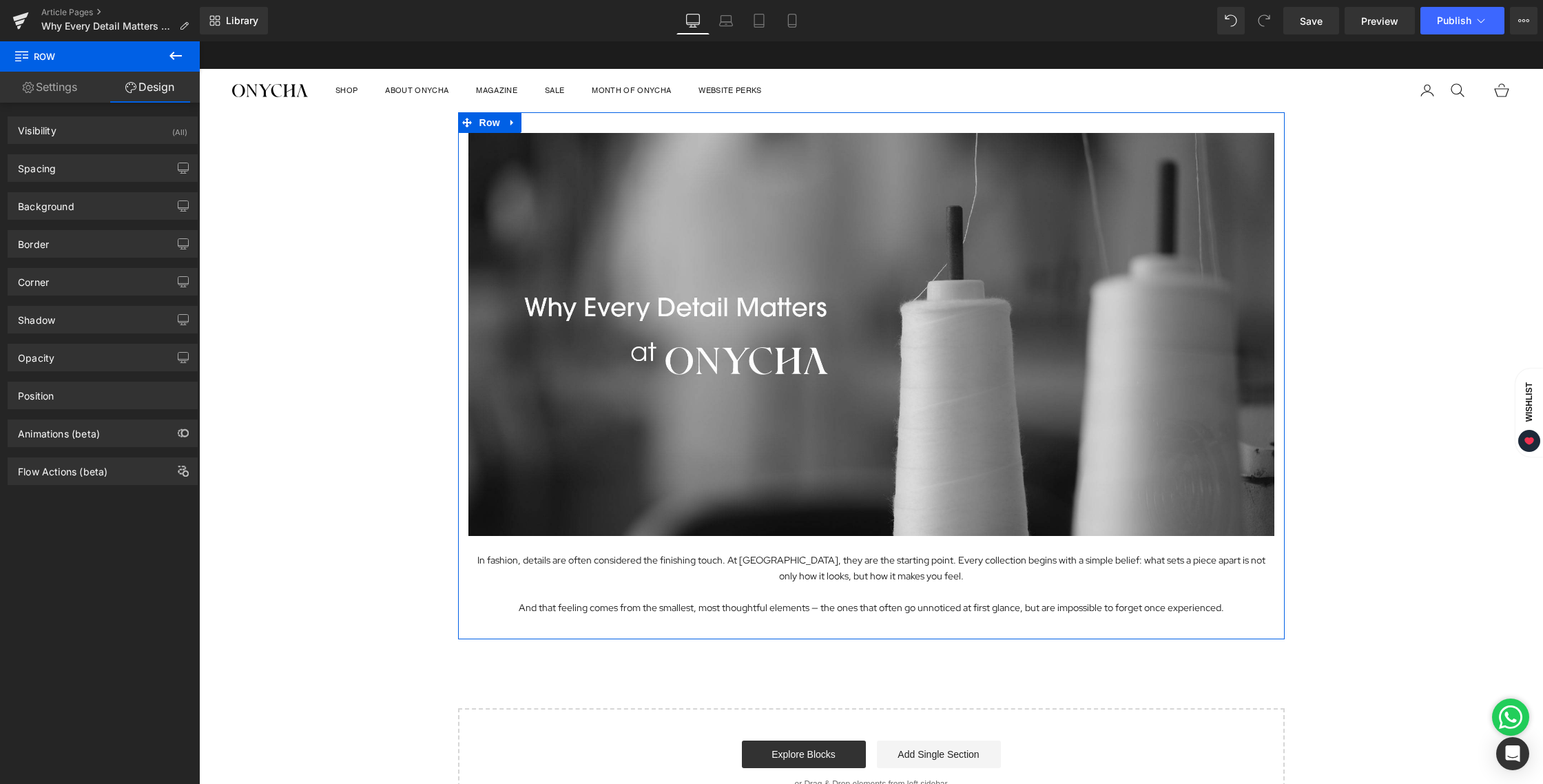
type input "0"
type input "30"
type input "0"
type input "10"
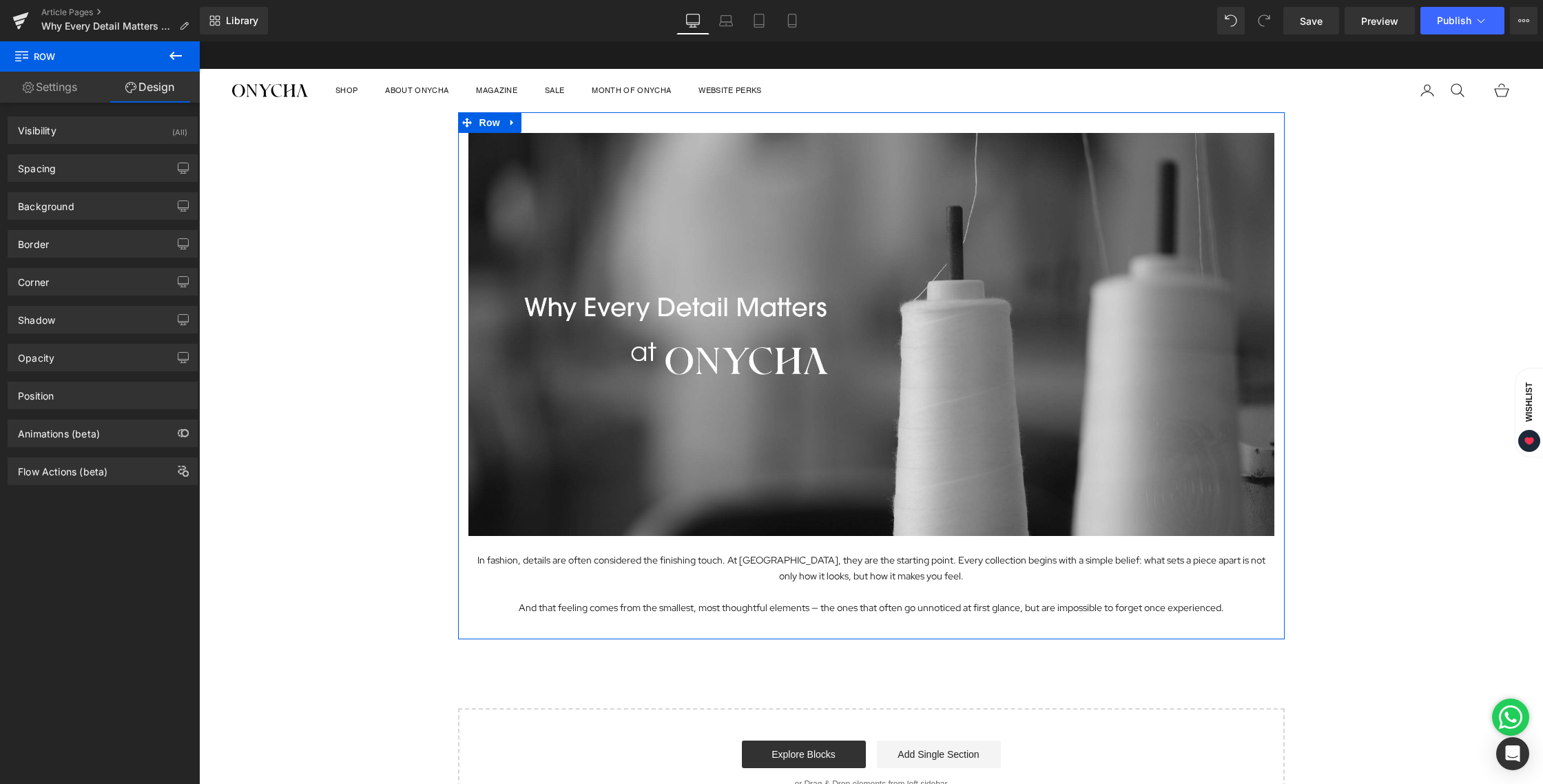
type input "0"
click at [91, 175] on div "Spacing" at bounding box center [103, 168] width 189 height 26
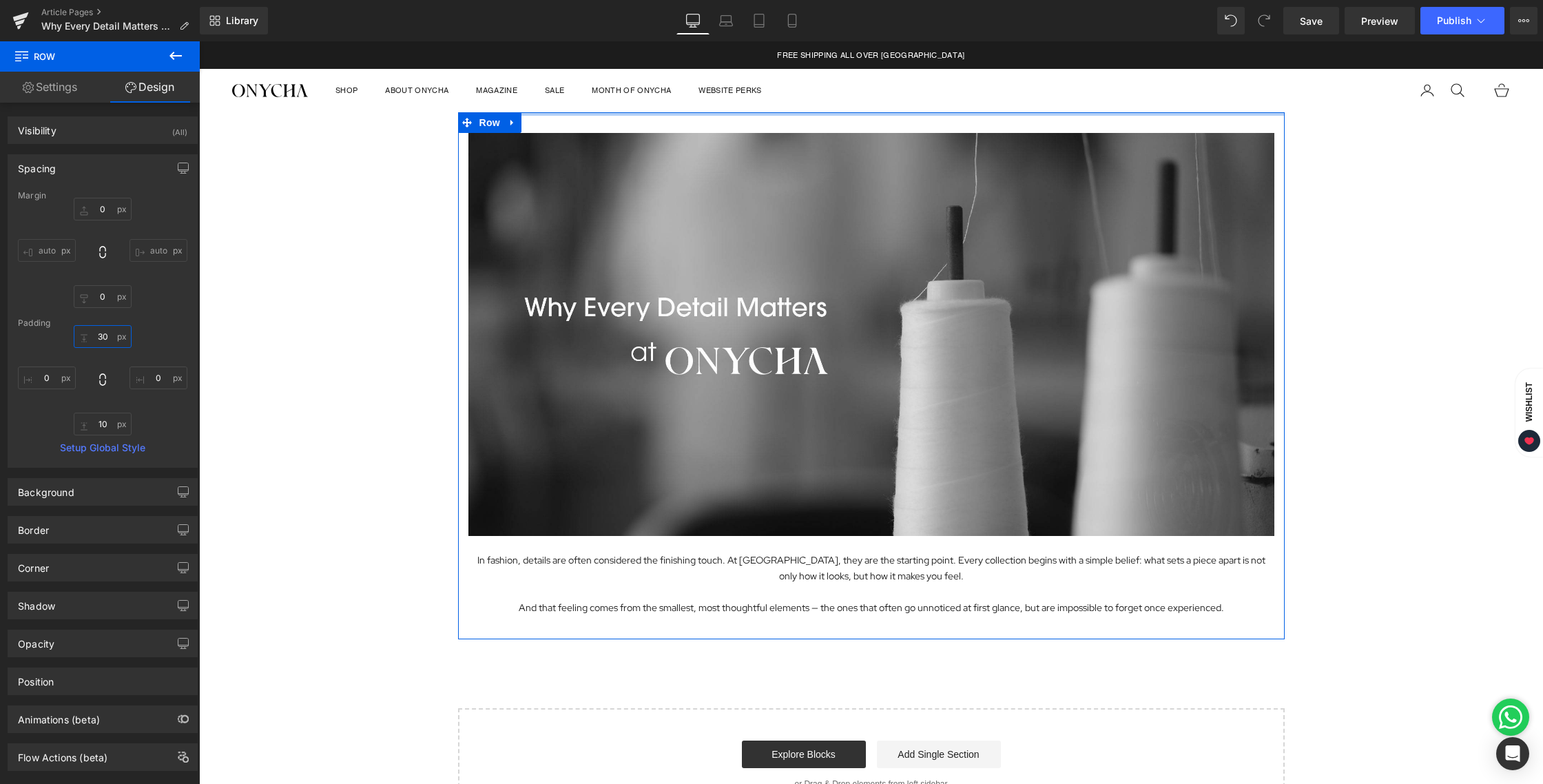
click at [107, 334] on input "30" at bounding box center [103, 336] width 58 height 23
type input "10"
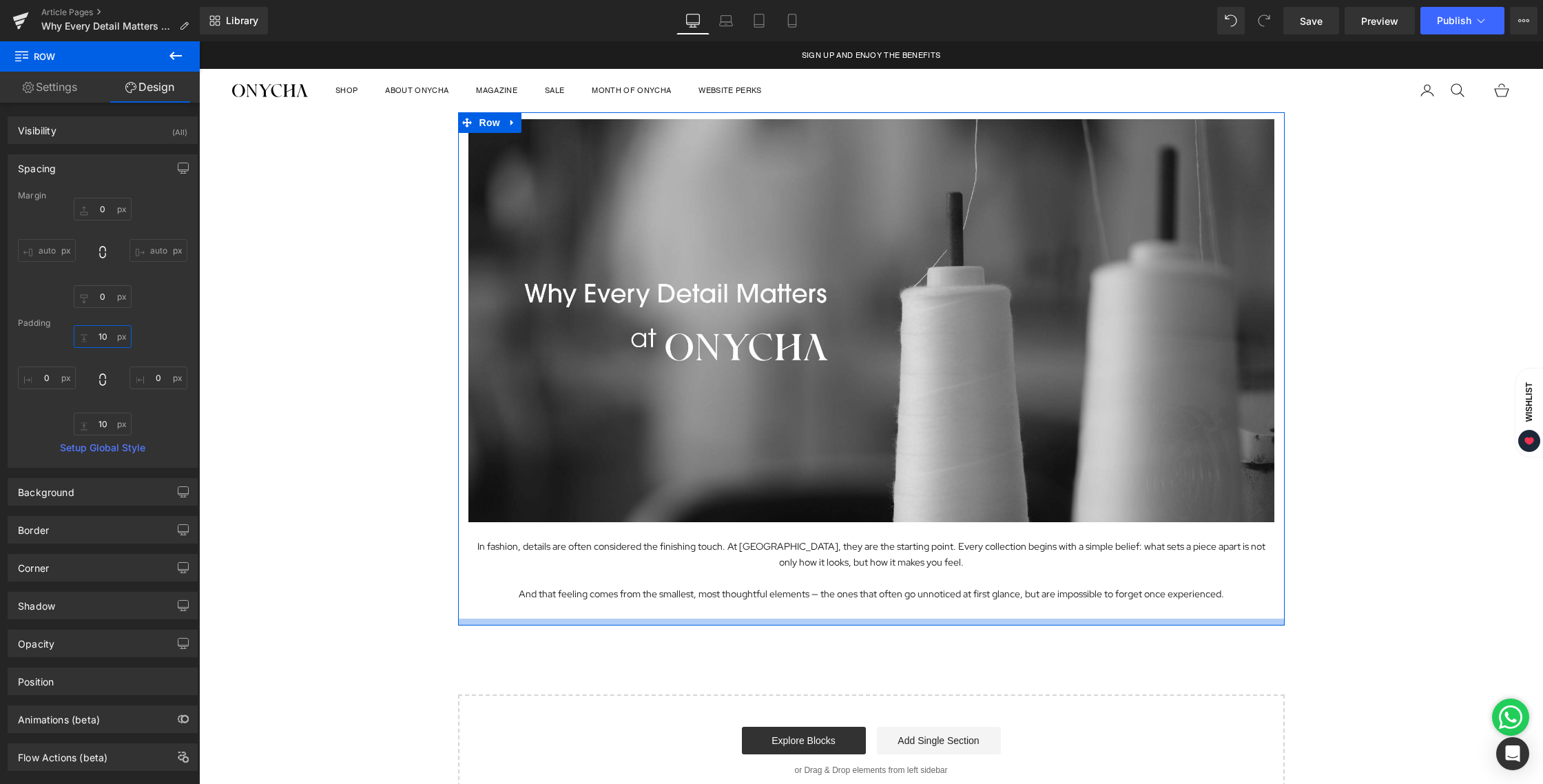
click at [729, 621] on div at bounding box center [871, 622] width 827 height 7
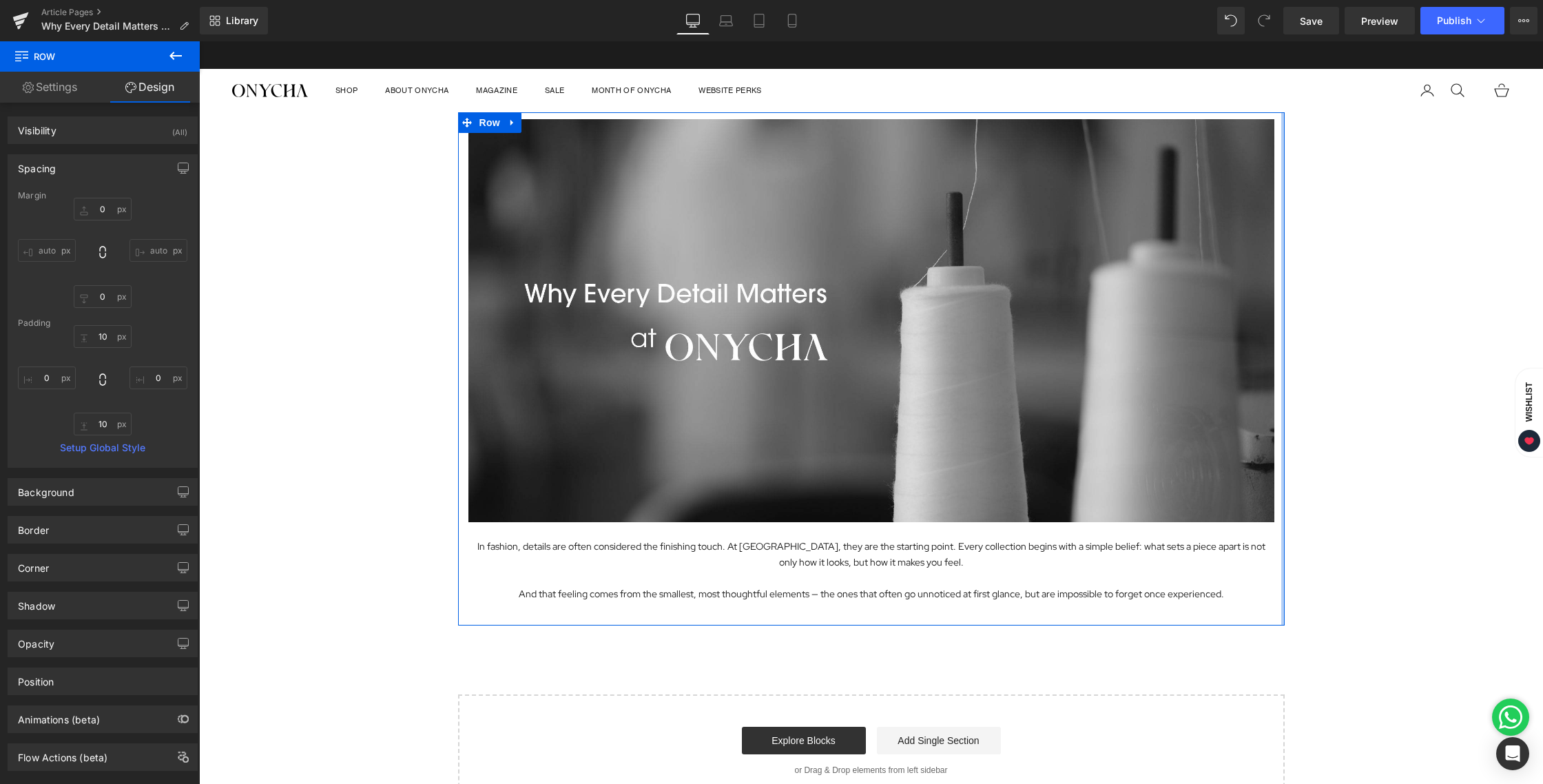
click at [1336, 584] on div "Image In fashion, details are often considered the finishing touch. At ONYCHA, …" at bounding box center [871, 459] width 1344 height 695
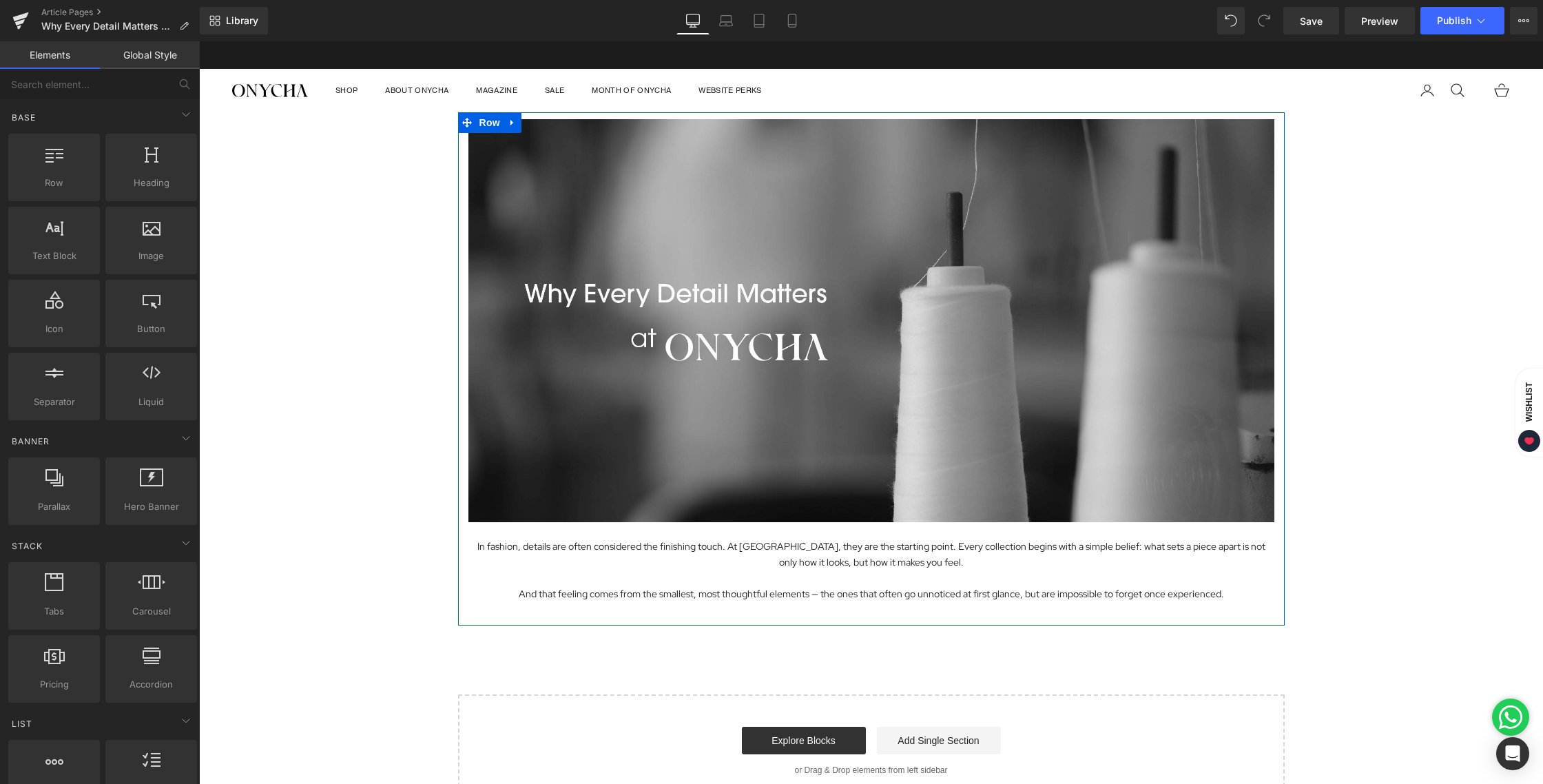
click at [1272, 408] on div "Image In fashion, details are often considered the finishing touch. At ONYCHA, …" at bounding box center [871, 369] width 827 height 499
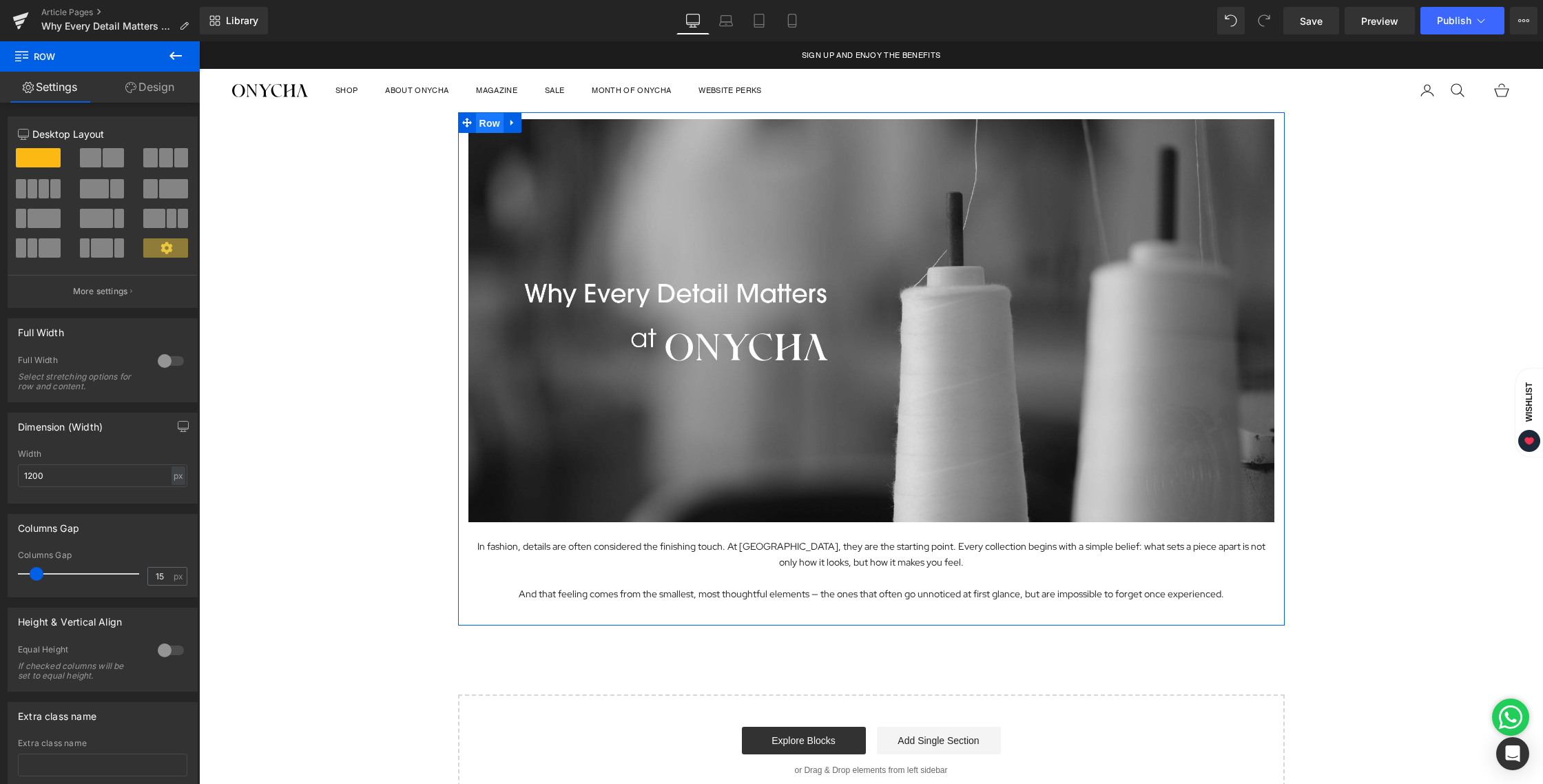
click at [492, 124] on span "Row" at bounding box center [489, 124] width 27 height 21
click at [133, 95] on link "Design" at bounding box center [149, 87] width 100 height 31
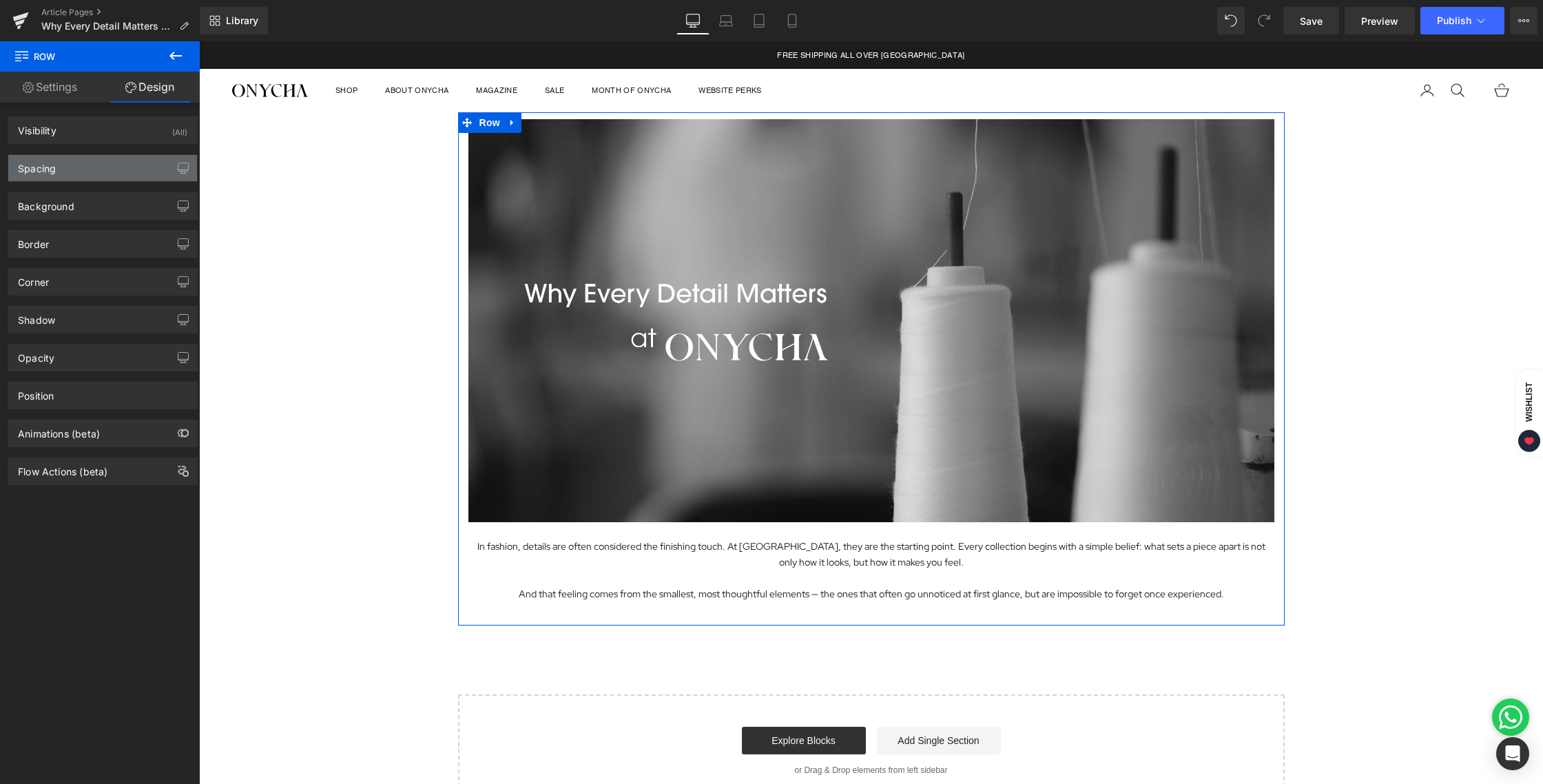
type input "0"
type input "10"
type input "0"
type input "10"
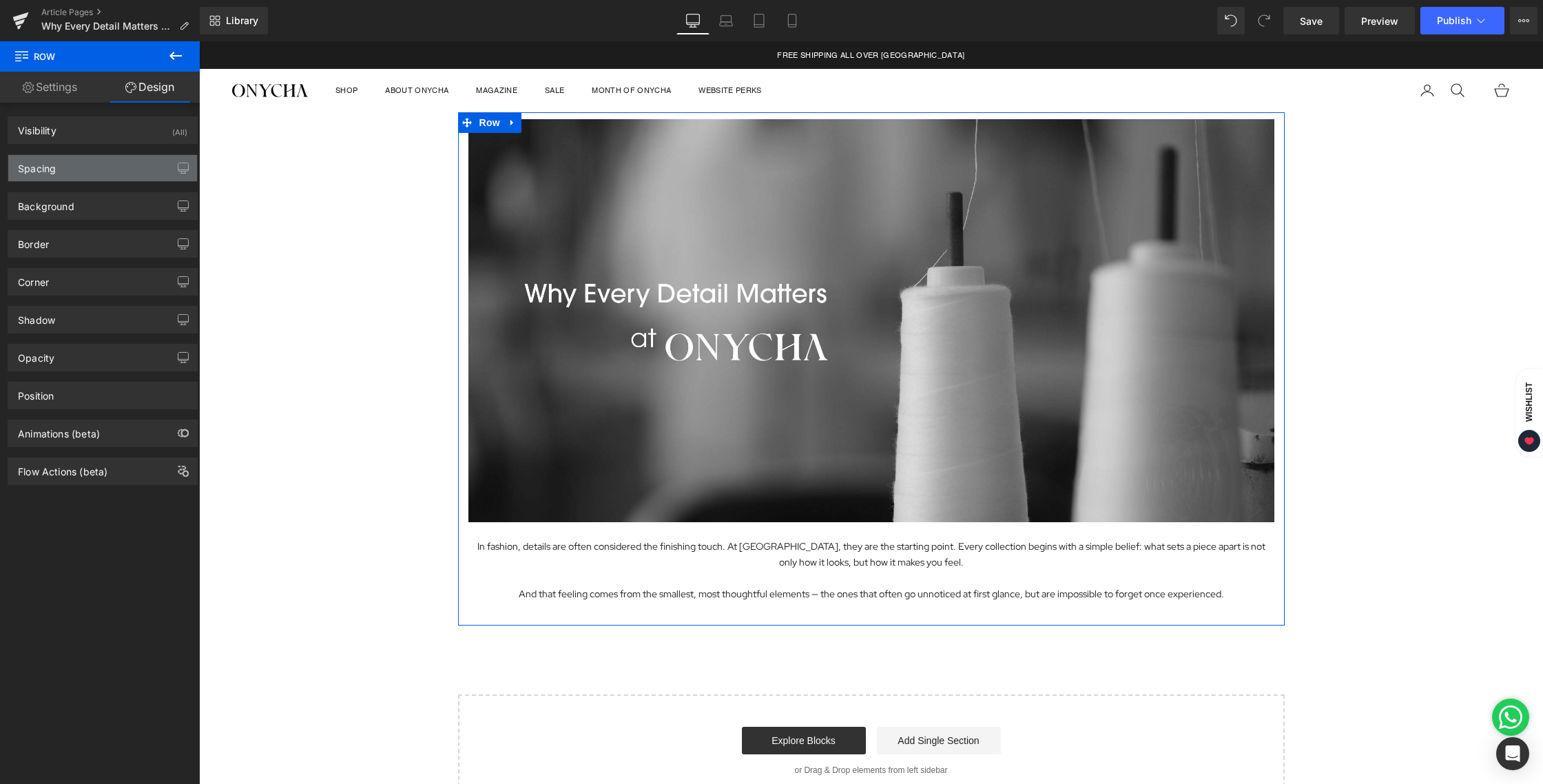
type input "0"
click at [64, 179] on div "Spacing" at bounding box center [103, 168] width 189 height 26
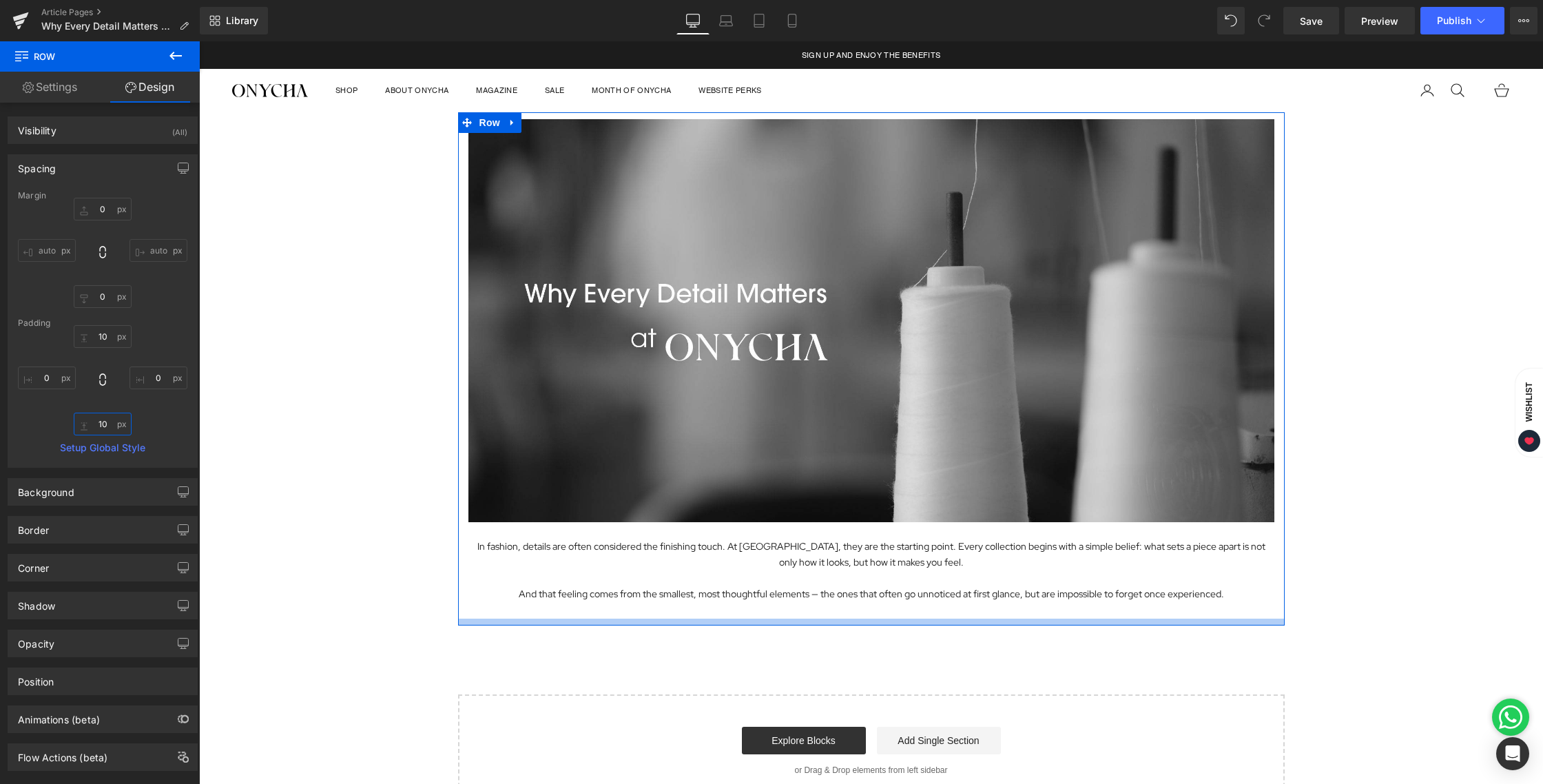
drag, startPoint x: 105, startPoint y: 423, endPoint x: 92, endPoint y: 423, distance: 13.0
click at [92, 423] on input "10" at bounding box center [103, 424] width 58 height 23
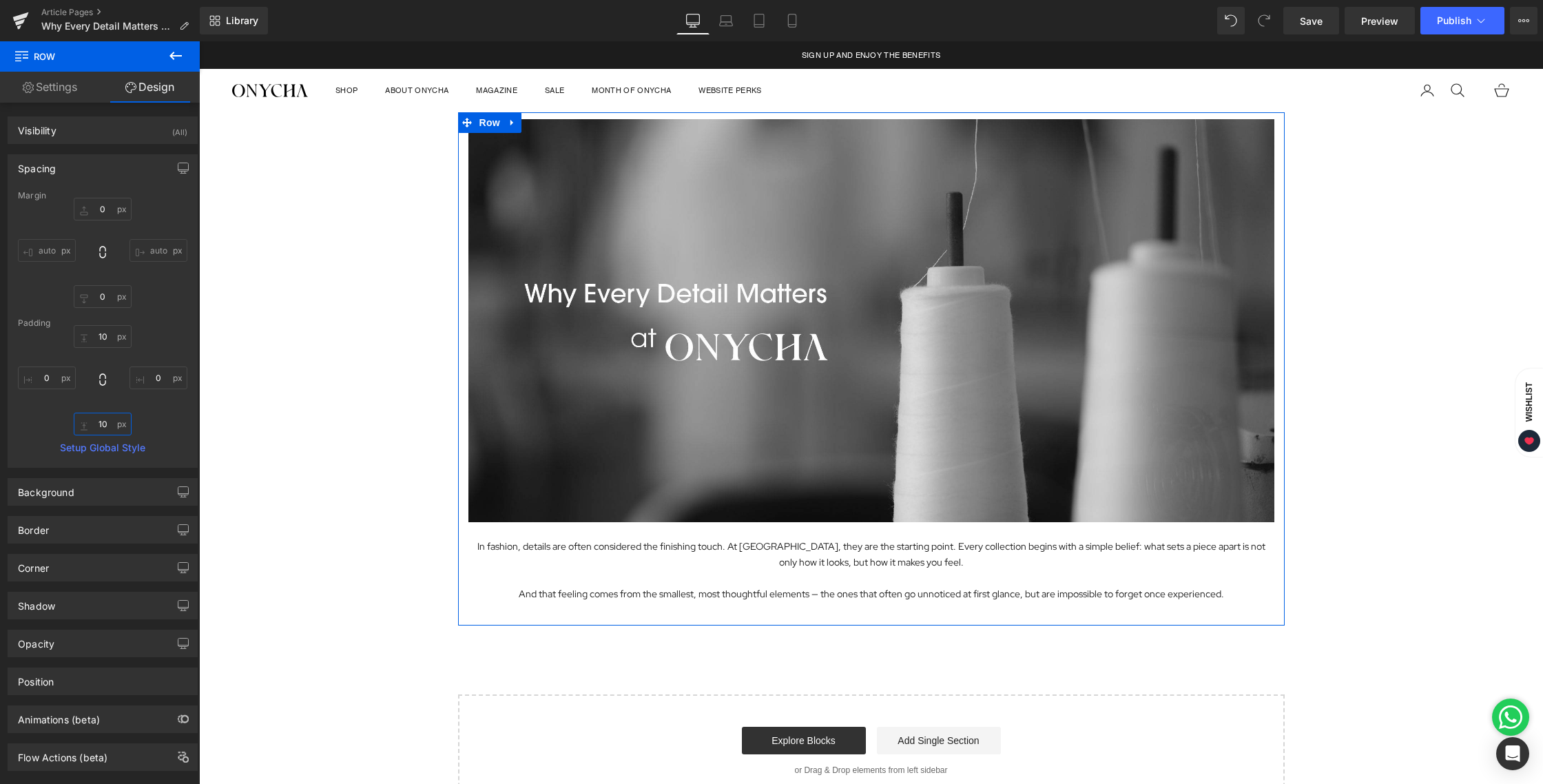
click at [103, 423] on input "10" at bounding box center [103, 424] width 58 height 23
type input "1"
type input "0"
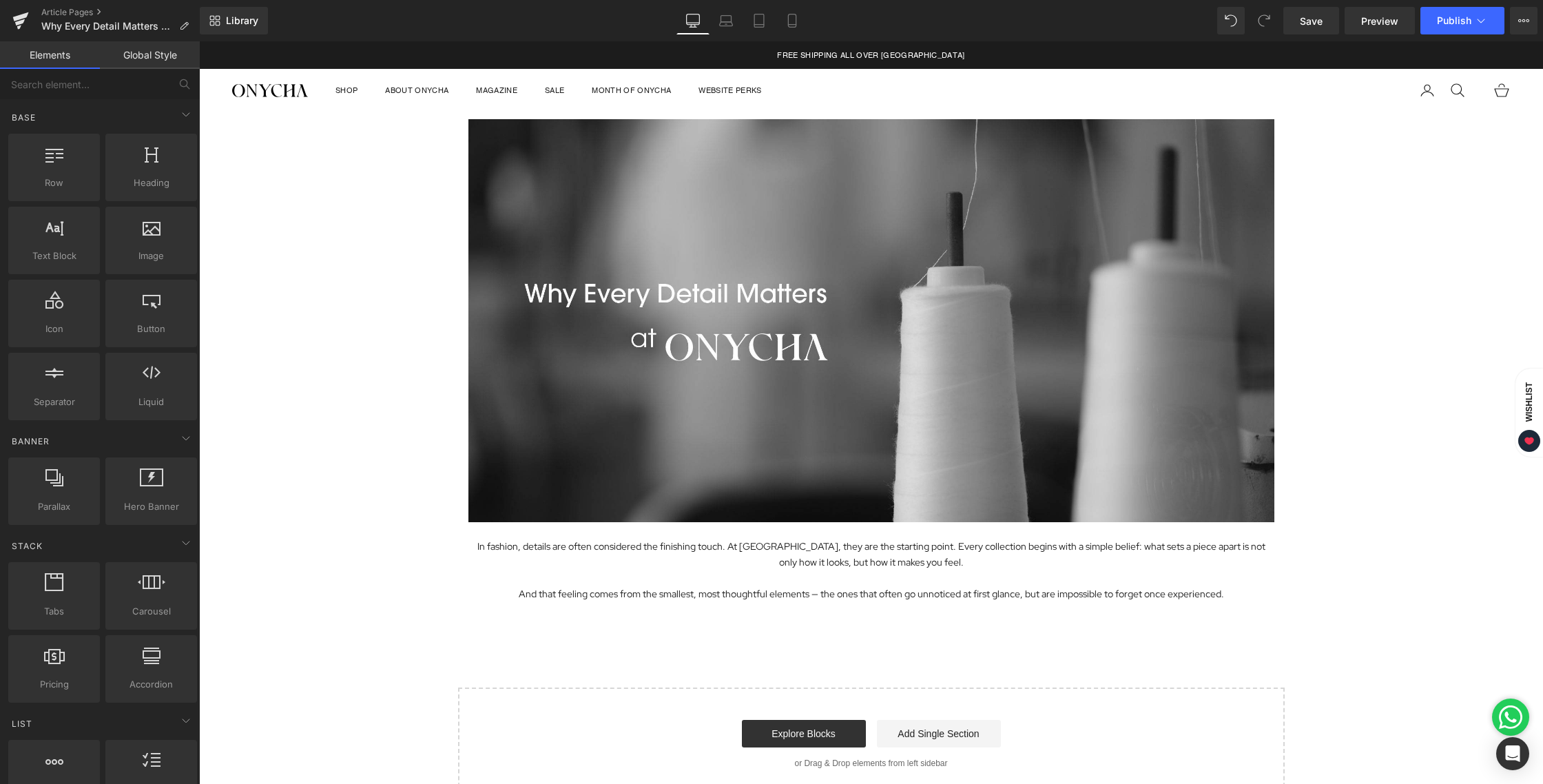
click at [299, 344] on div "Image In fashion, details are often considered the finishing touch. At ONYCHA, …" at bounding box center [871, 457] width 1344 height 688
drag, startPoint x: 1414, startPoint y: 593, endPoint x: 1396, endPoint y: 593, distance: 18.0
click at [1413, 593] on div "Image In fashion, details are often considered the finishing touch. At ONYCHA, …" at bounding box center [871, 457] width 1344 height 688
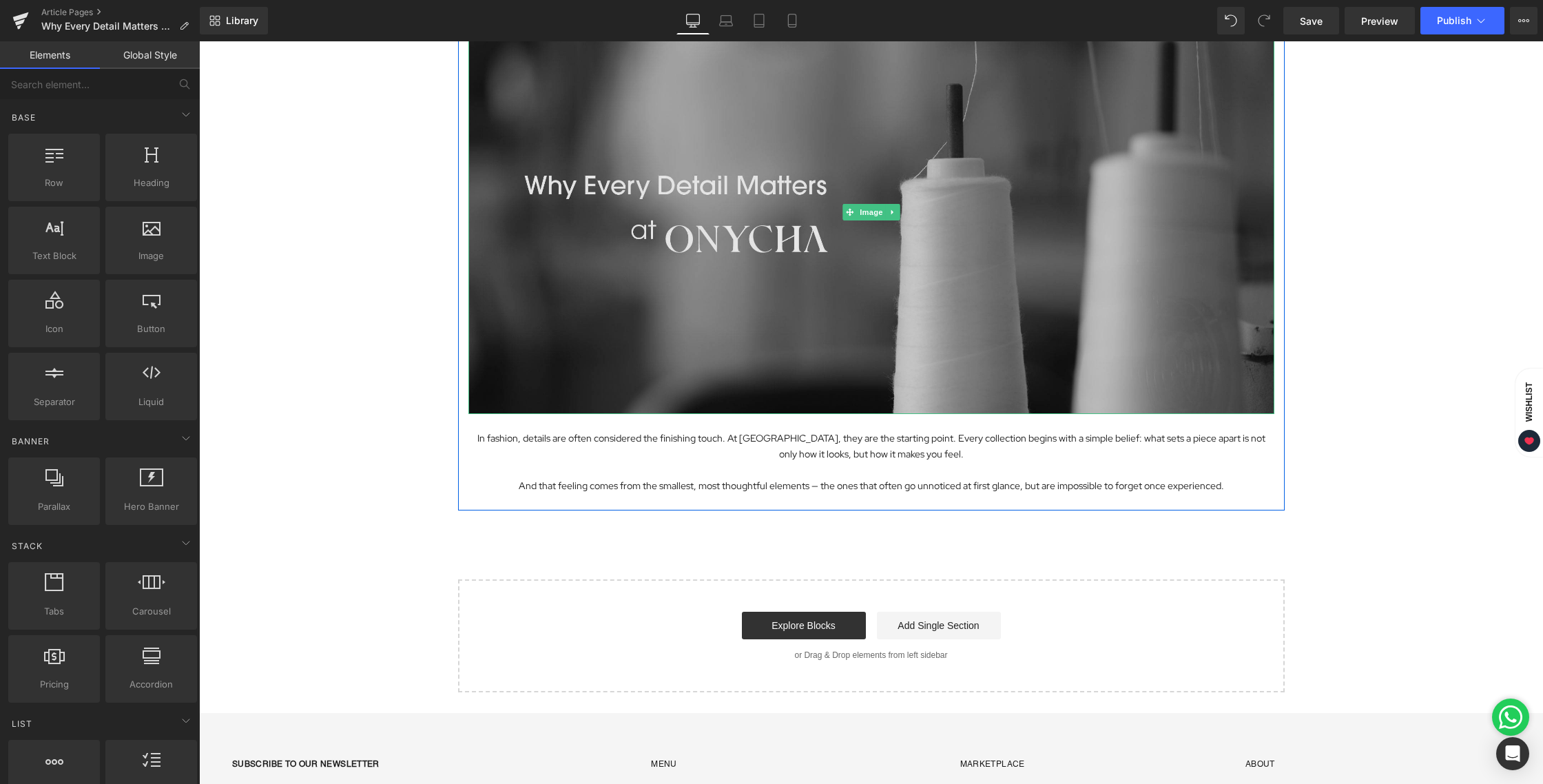
scroll to position [266, 0]
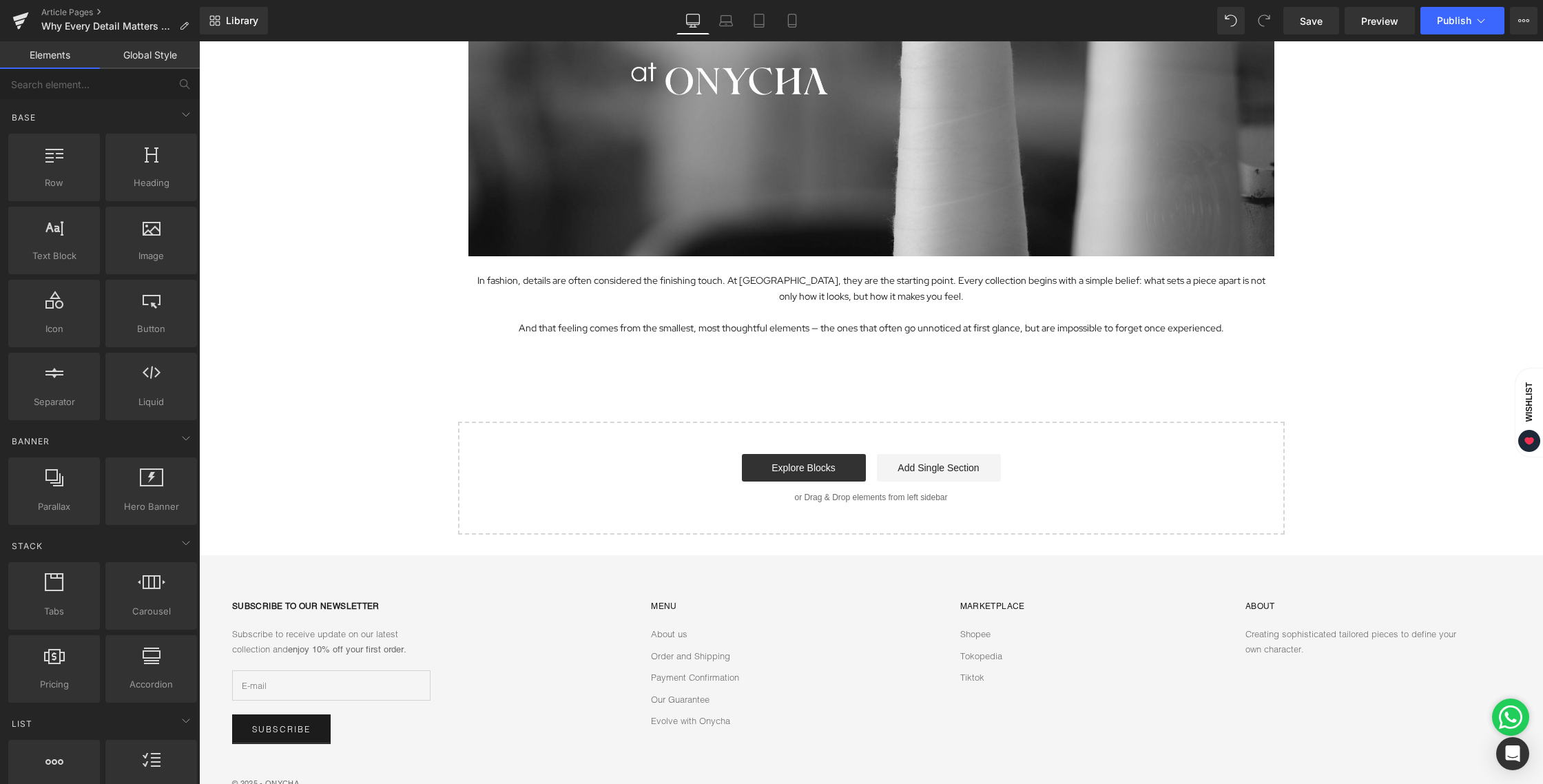
click at [366, 151] on div "Image In fashion, details are often considered the finishing touch. At ONYCHA, …" at bounding box center [871, 191] width 1344 height 688
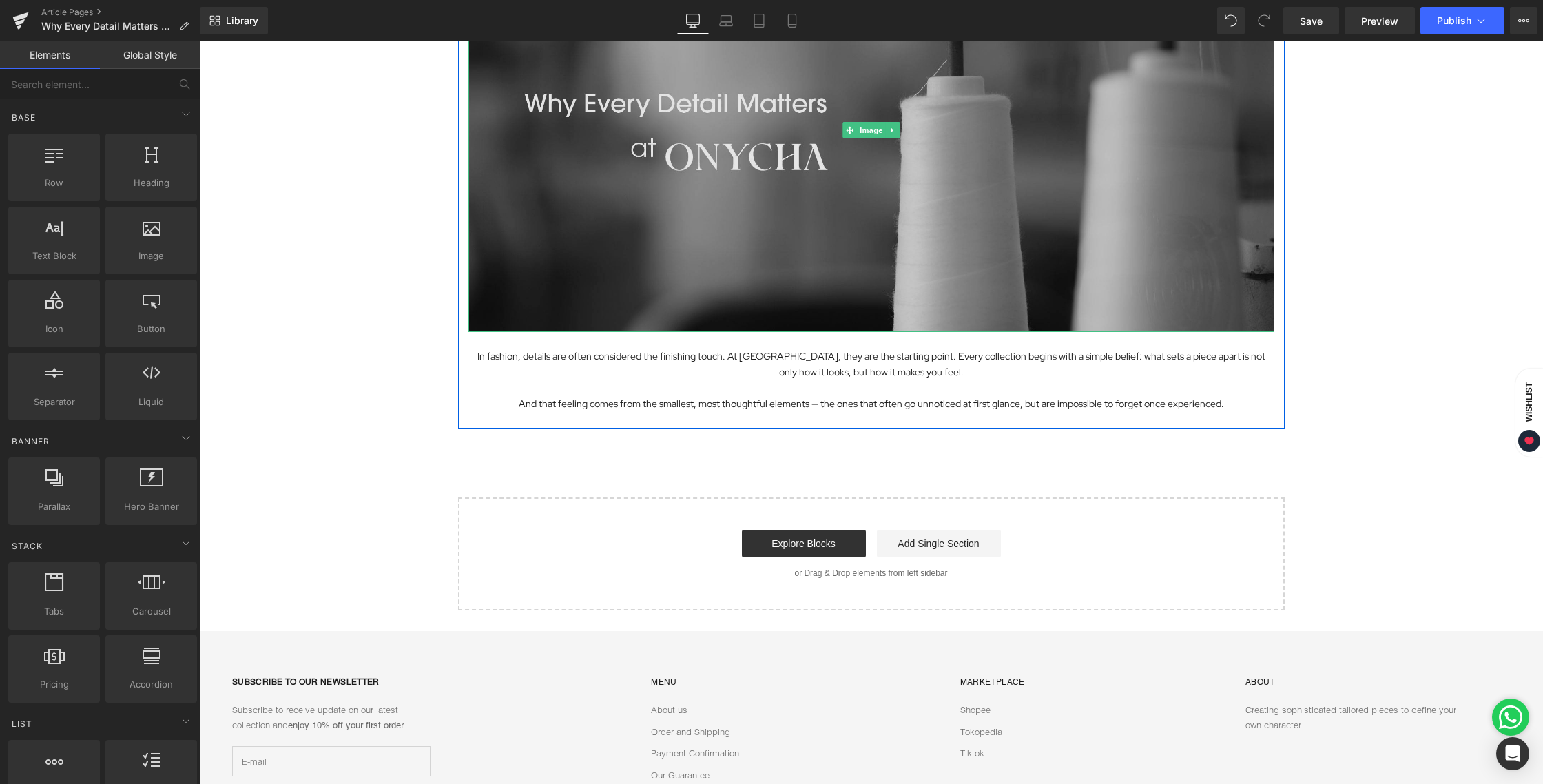
scroll to position [184, 0]
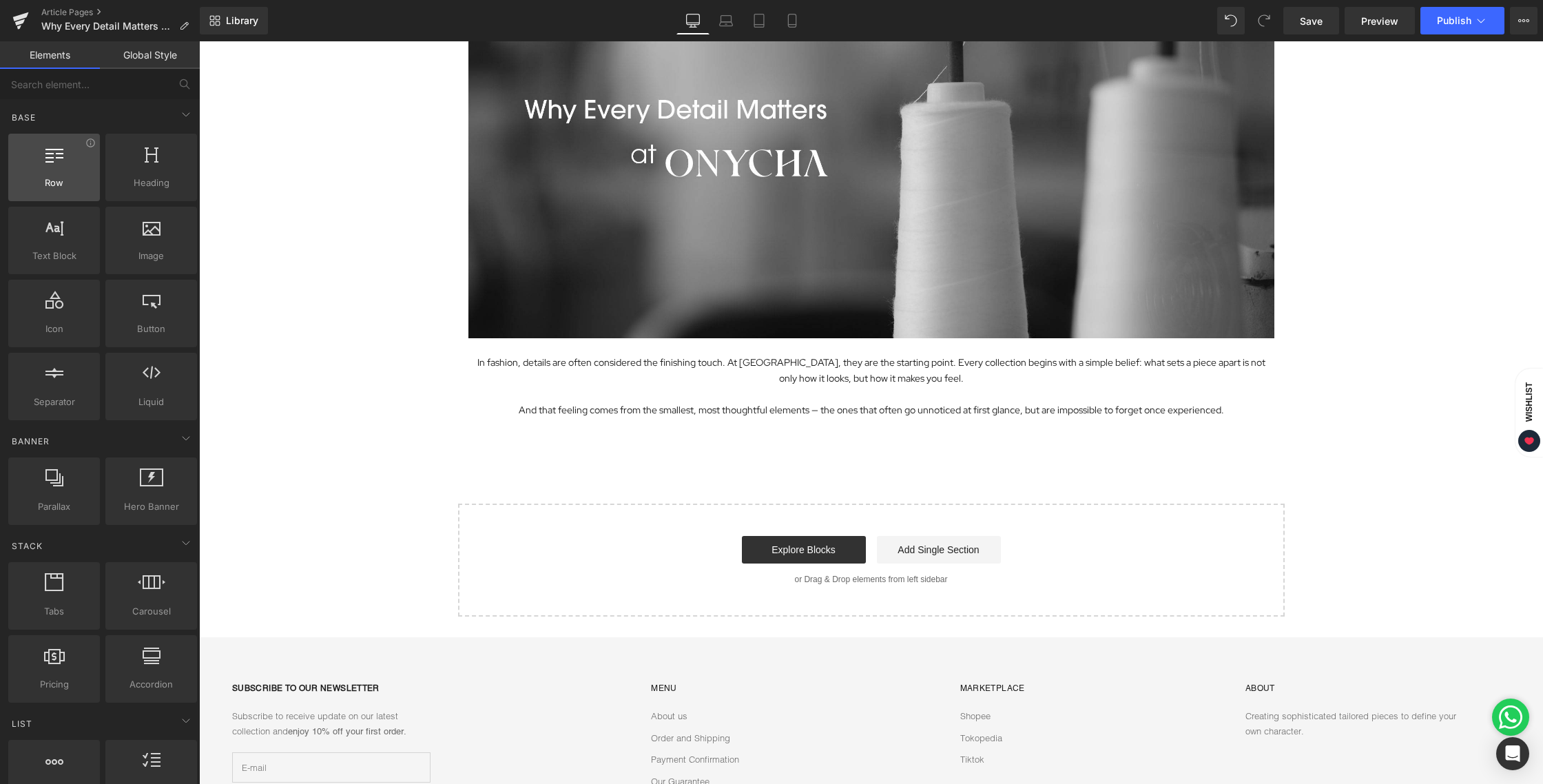
click at [47, 162] on icon at bounding box center [54, 154] width 18 height 18
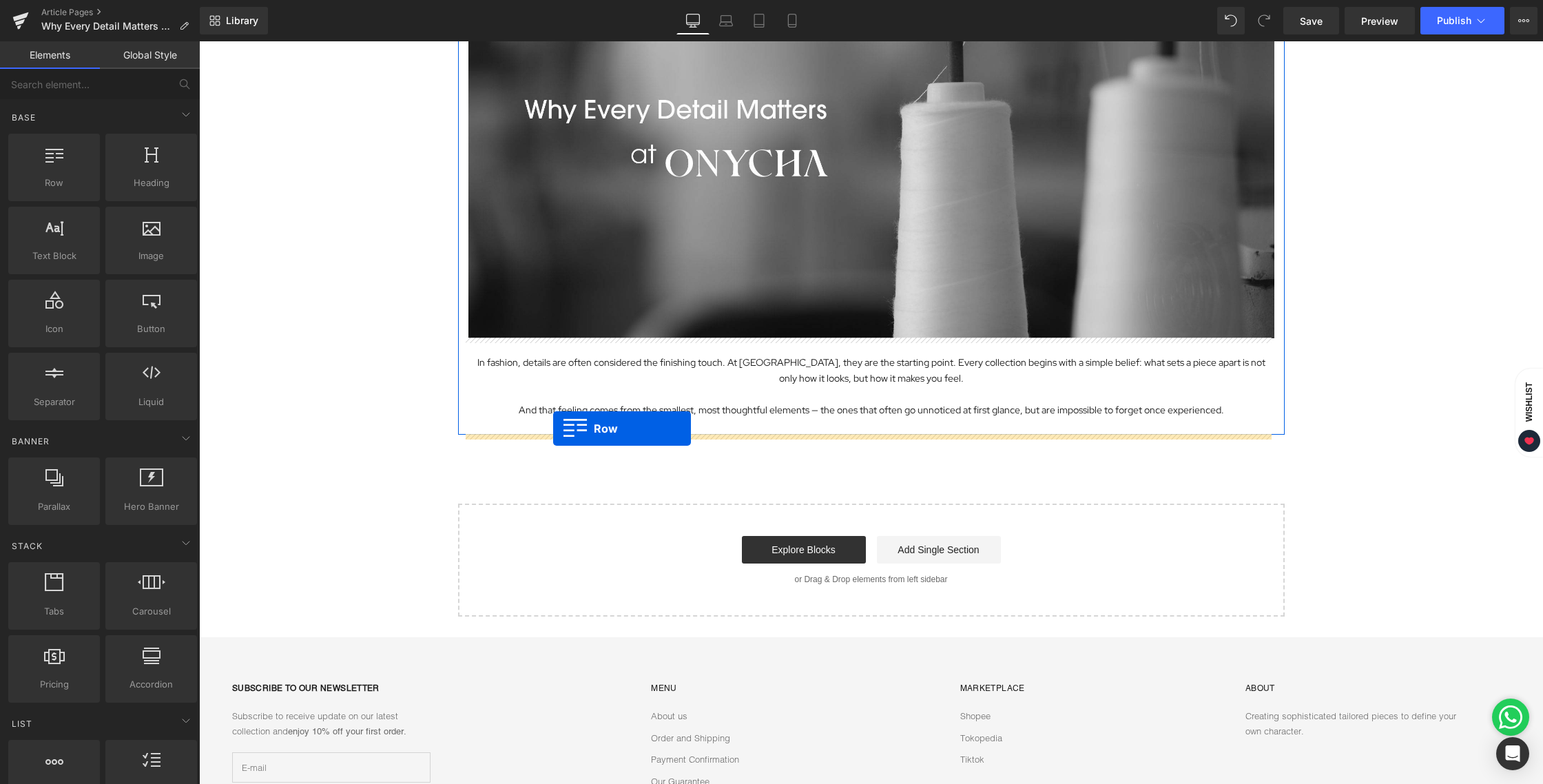
drag, startPoint x: 297, startPoint y: 230, endPoint x: 553, endPoint y: 429, distance: 324.2
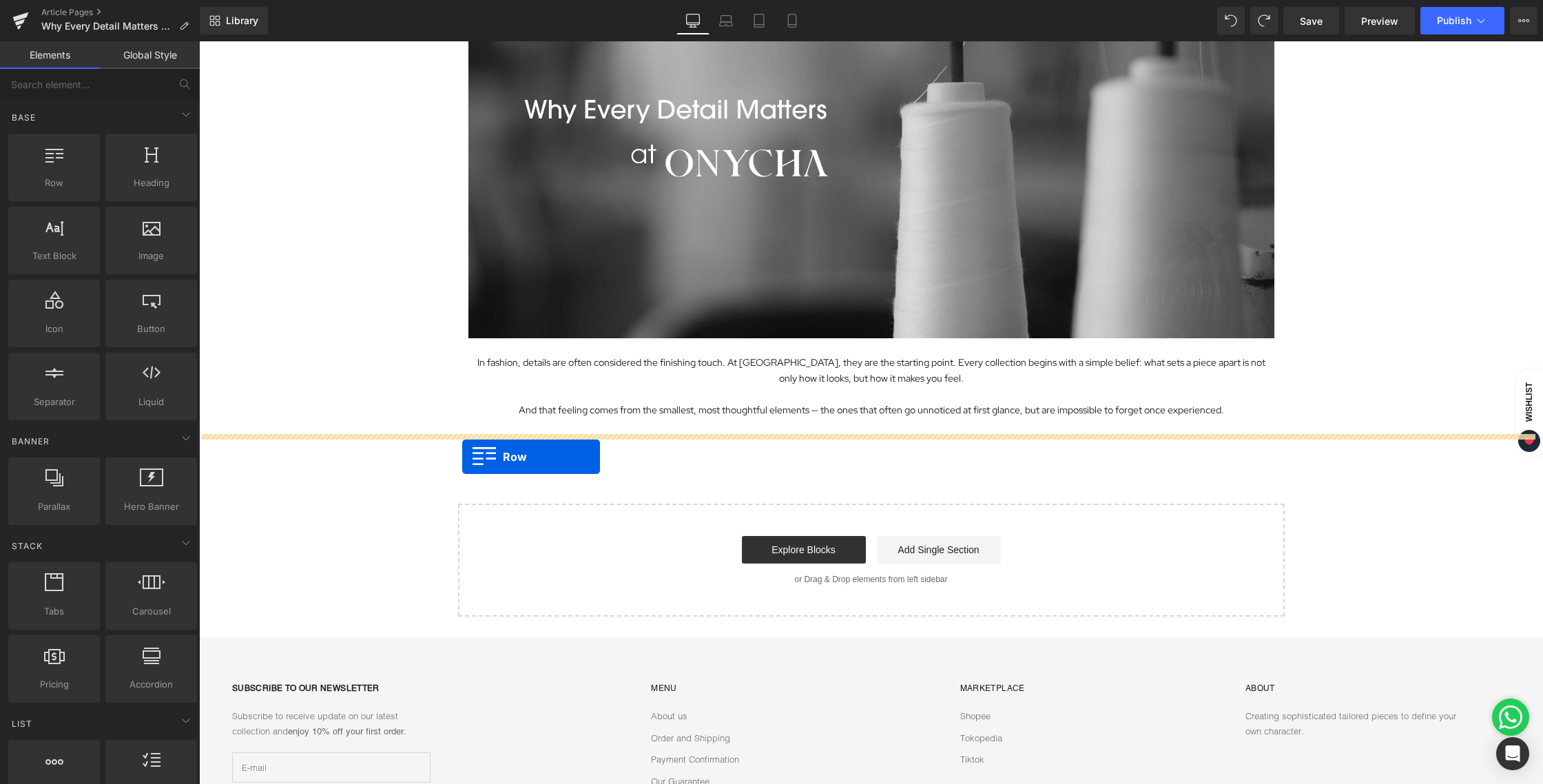
drag, startPoint x: 267, startPoint y: 219, endPoint x: 462, endPoint y: 457, distance: 307.7
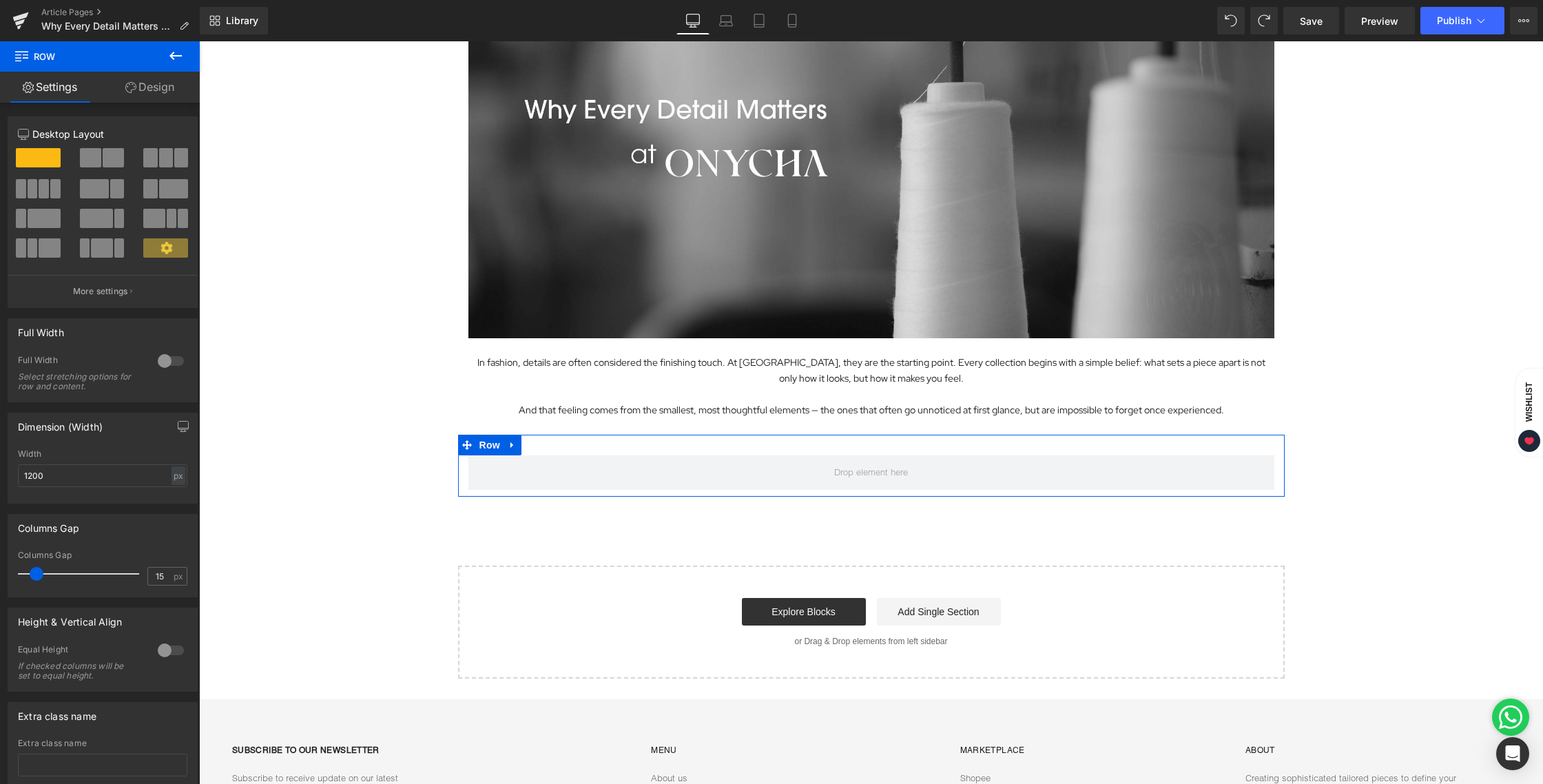
click at [105, 156] on span at bounding box center [113, 158] width 22 height 20
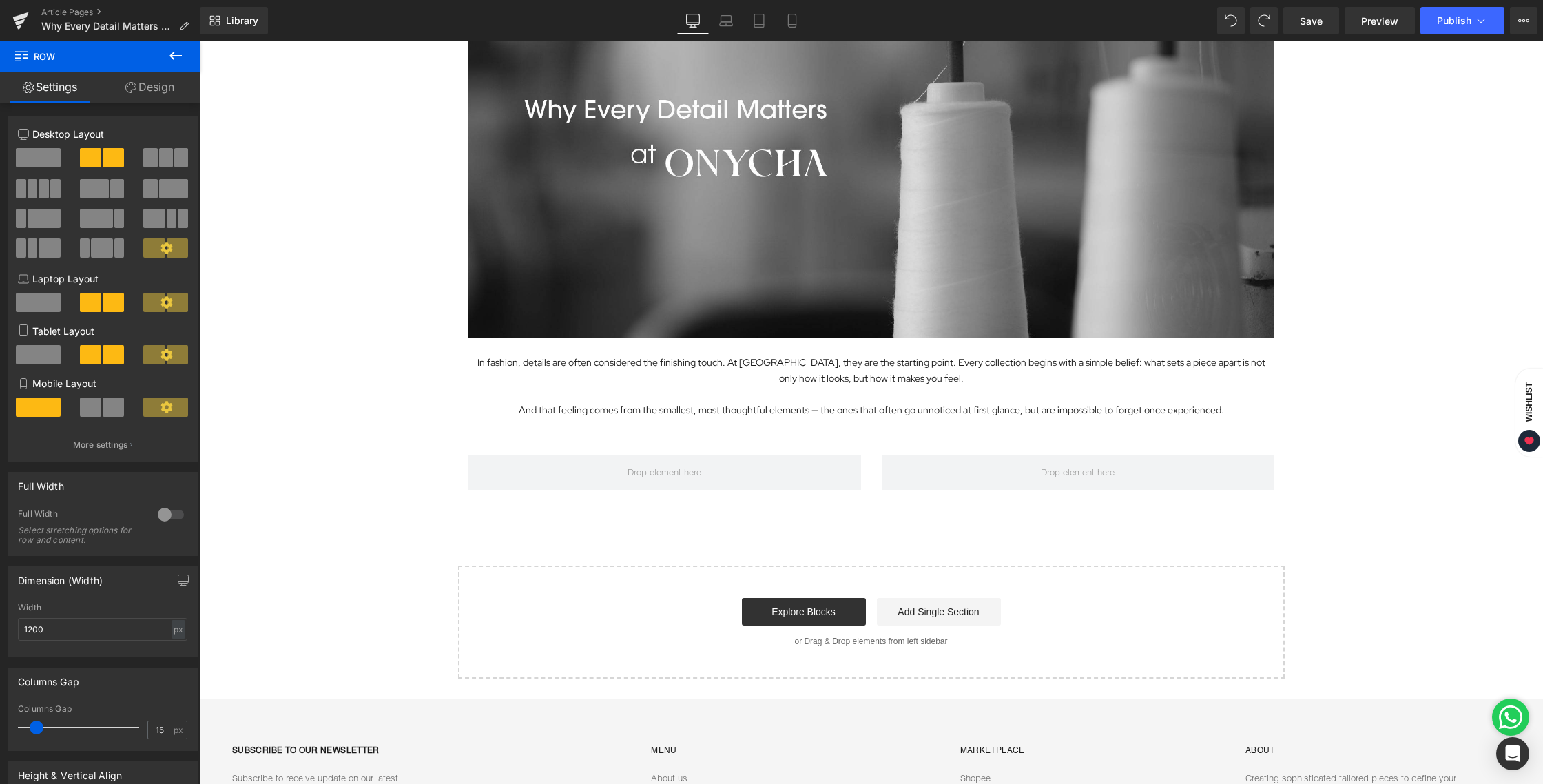
click at [1338, 441] on div "Image In fashion, details are often considered the finishing touch. At ONYCHA, …" at bounding box center [871, 303] width 1344 height 750
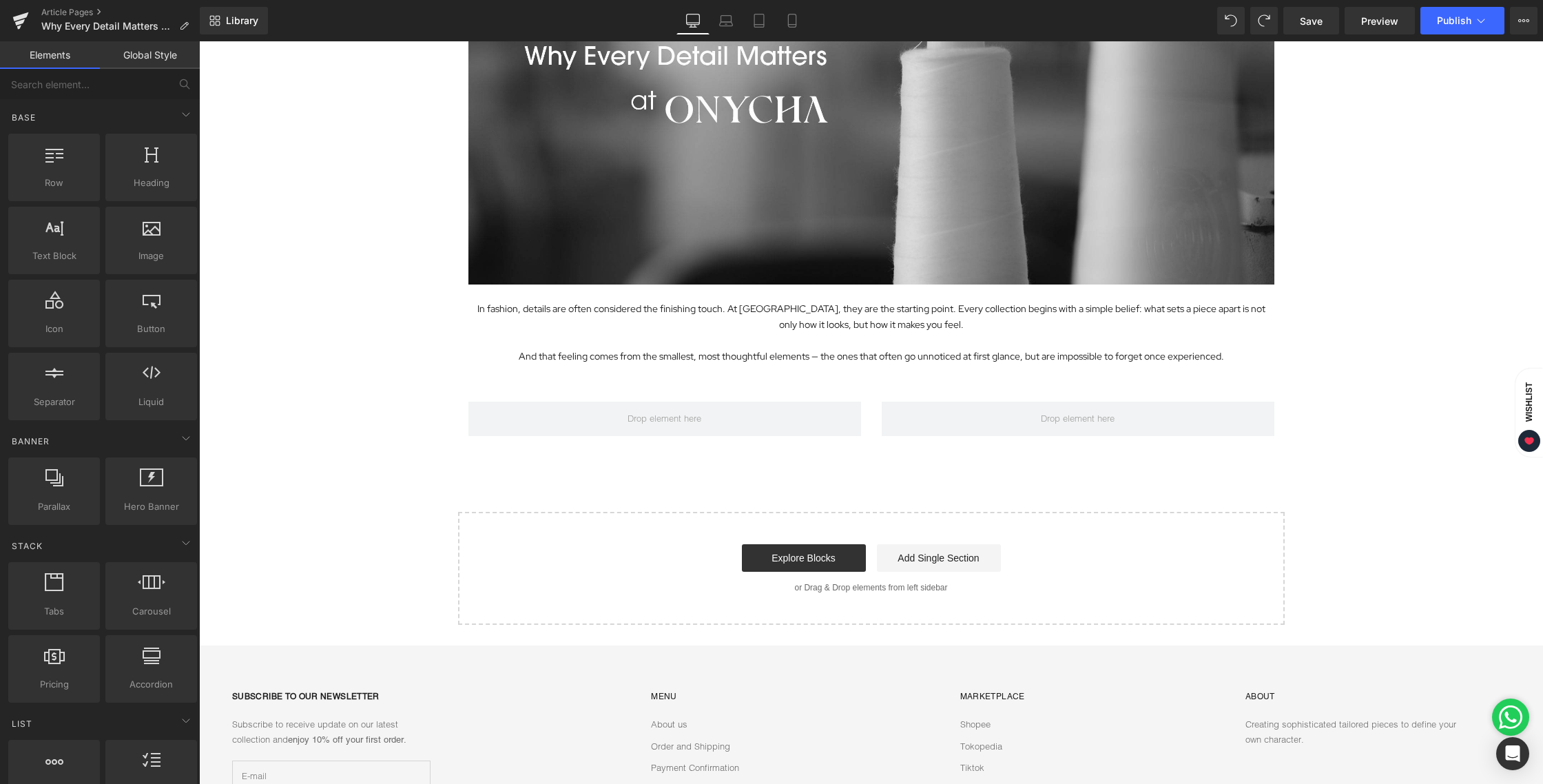
scroll to position [253, 0]
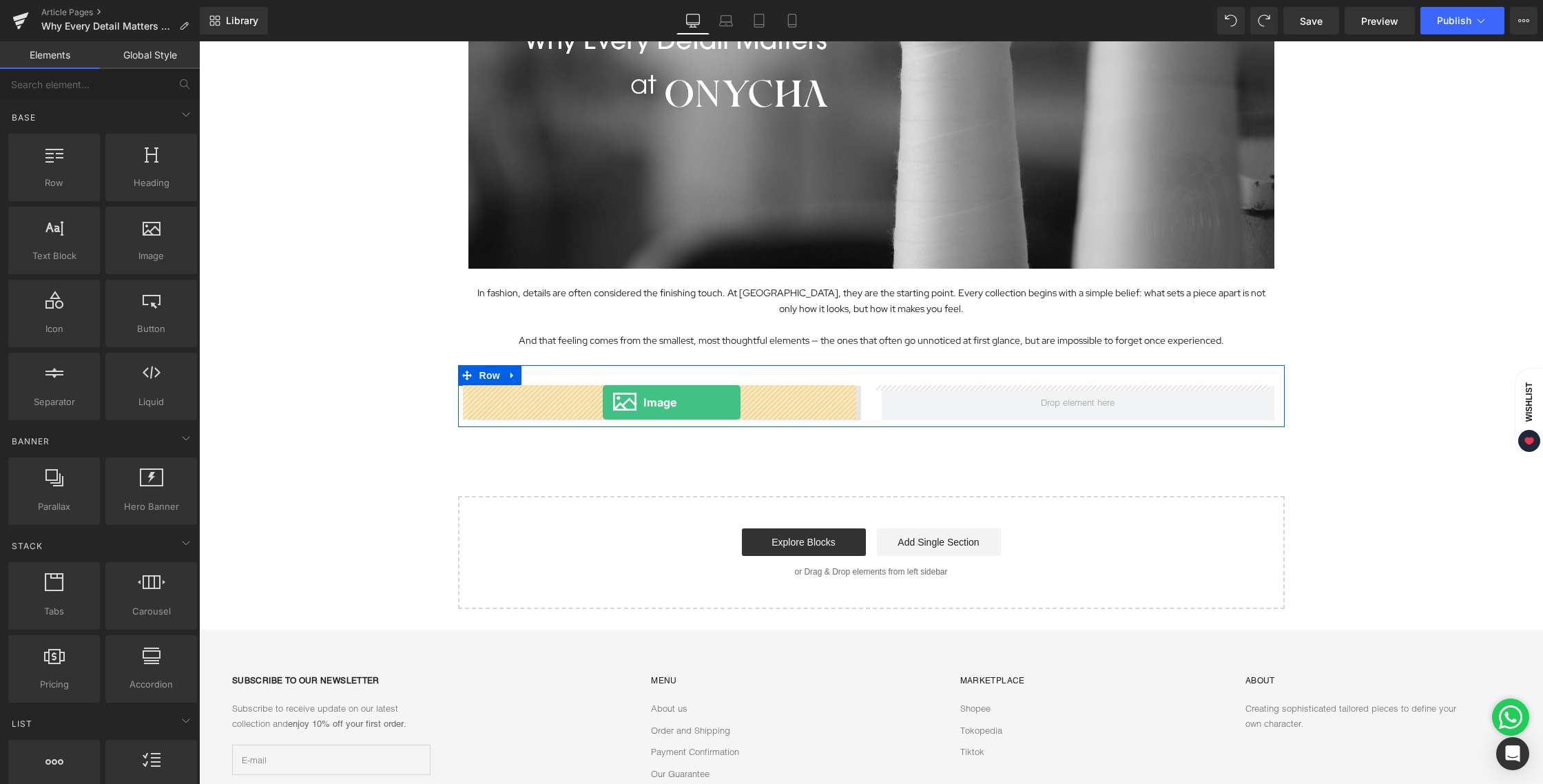
drag, startPoint x: 350, startPoint y: 288, endPoint x: 603, endPoint y: 402, distance: 277.5
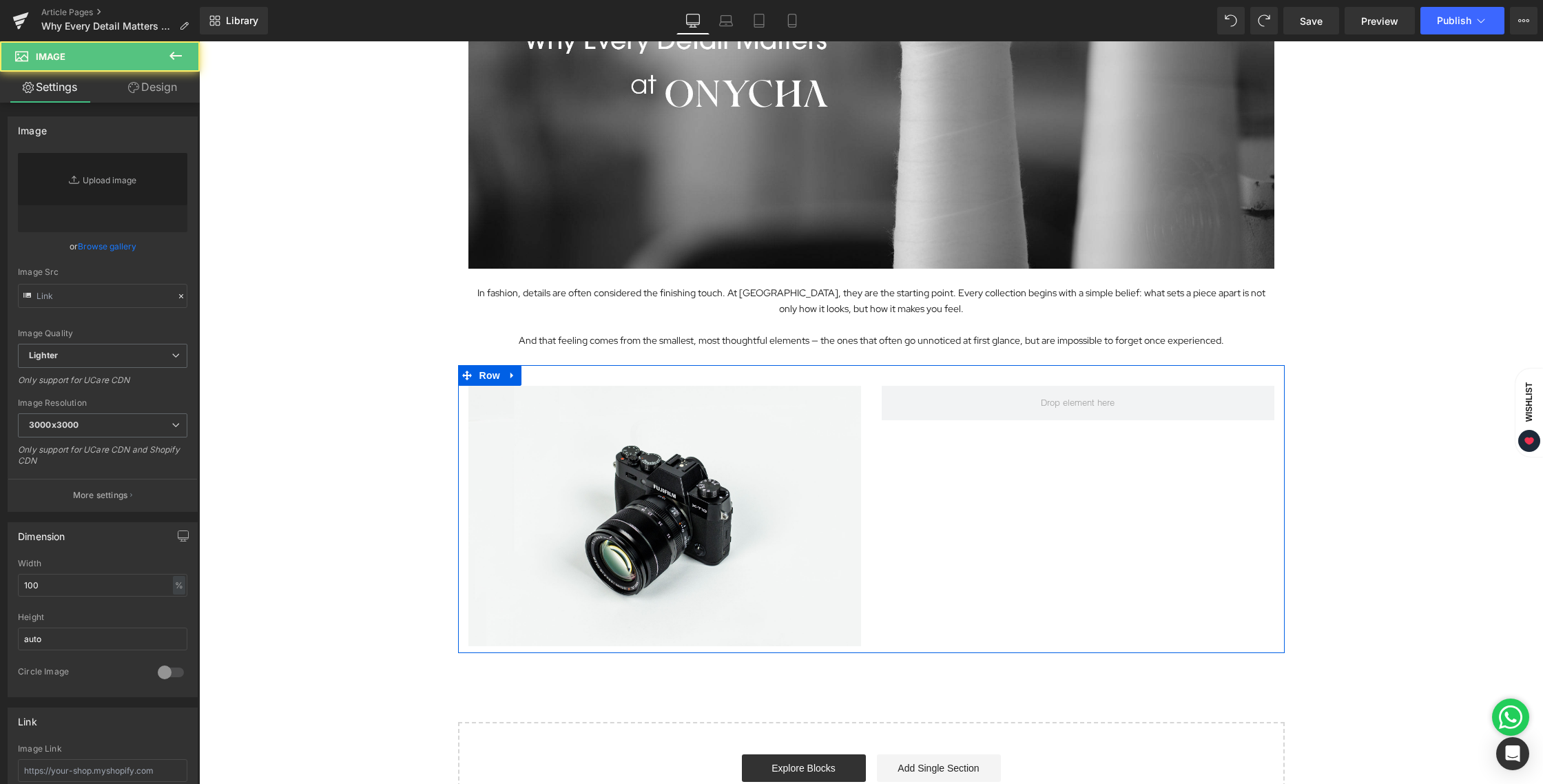
type input "//d1um8515vdn9kb.cloudfront.net/images/parallax.jpg"
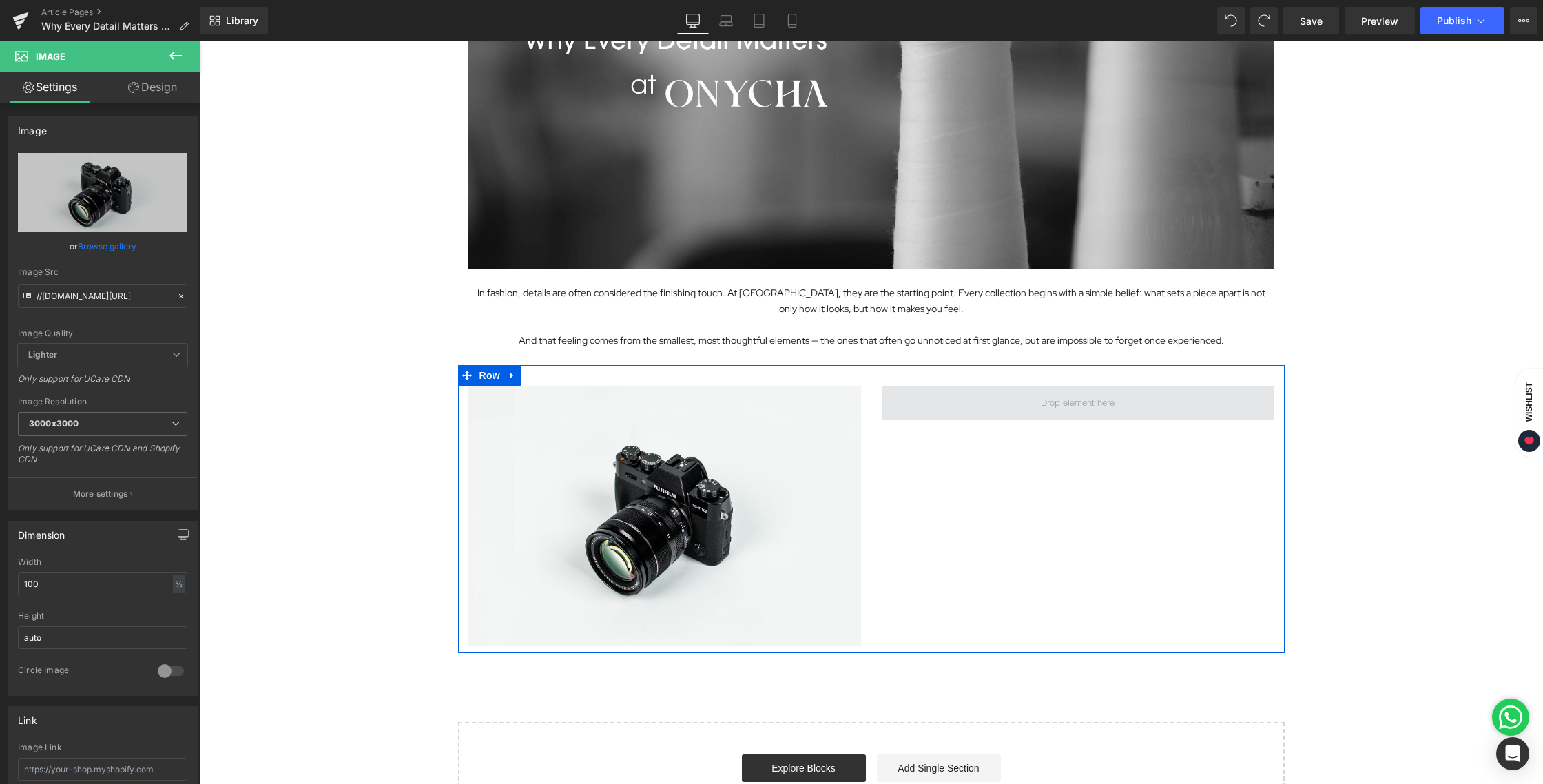
click at [1101, 399] on span at bounding box center [1077, 402] width 83 height 22
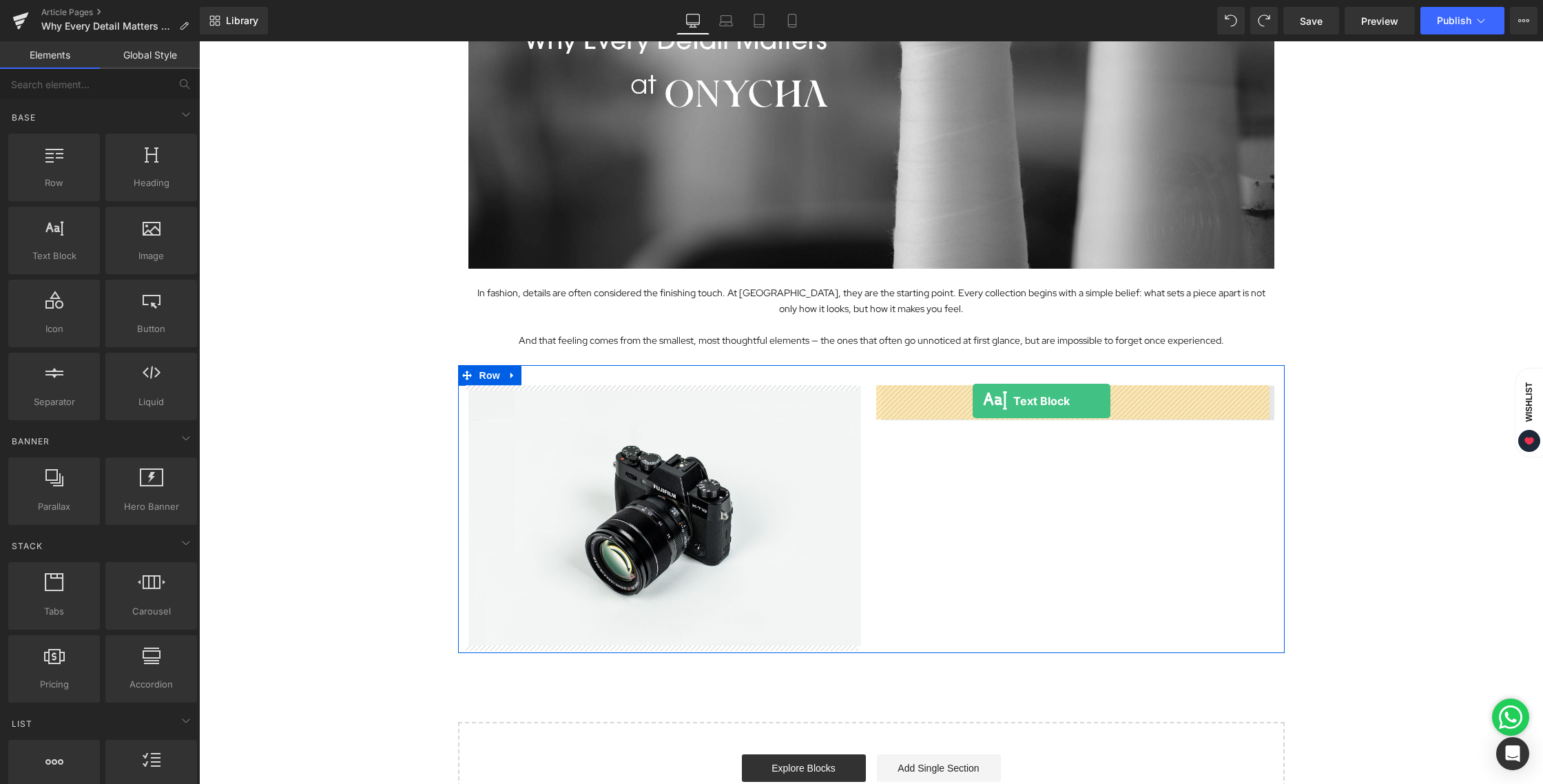
drag, startPoint x: 390, startPoint y: 297, endPoint x: 973, endPoint y: 401, distance: 592.2
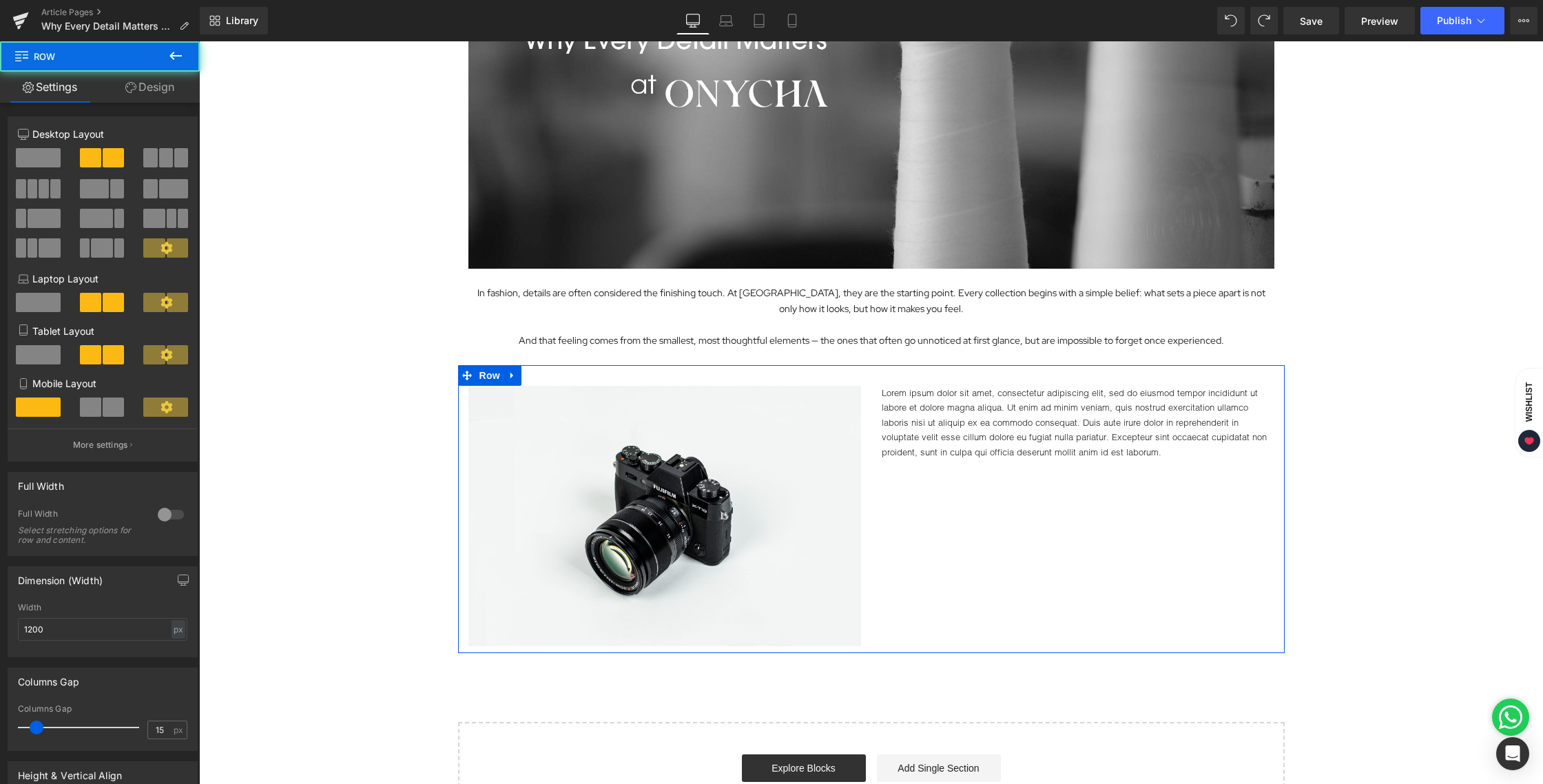
click at [975, 533] on div "Image Lorem ipsum dolor sit amet, consectetur adipiscing elit, sed do eiusmod t…" at bounding box center [871, 509] width 827 height 288
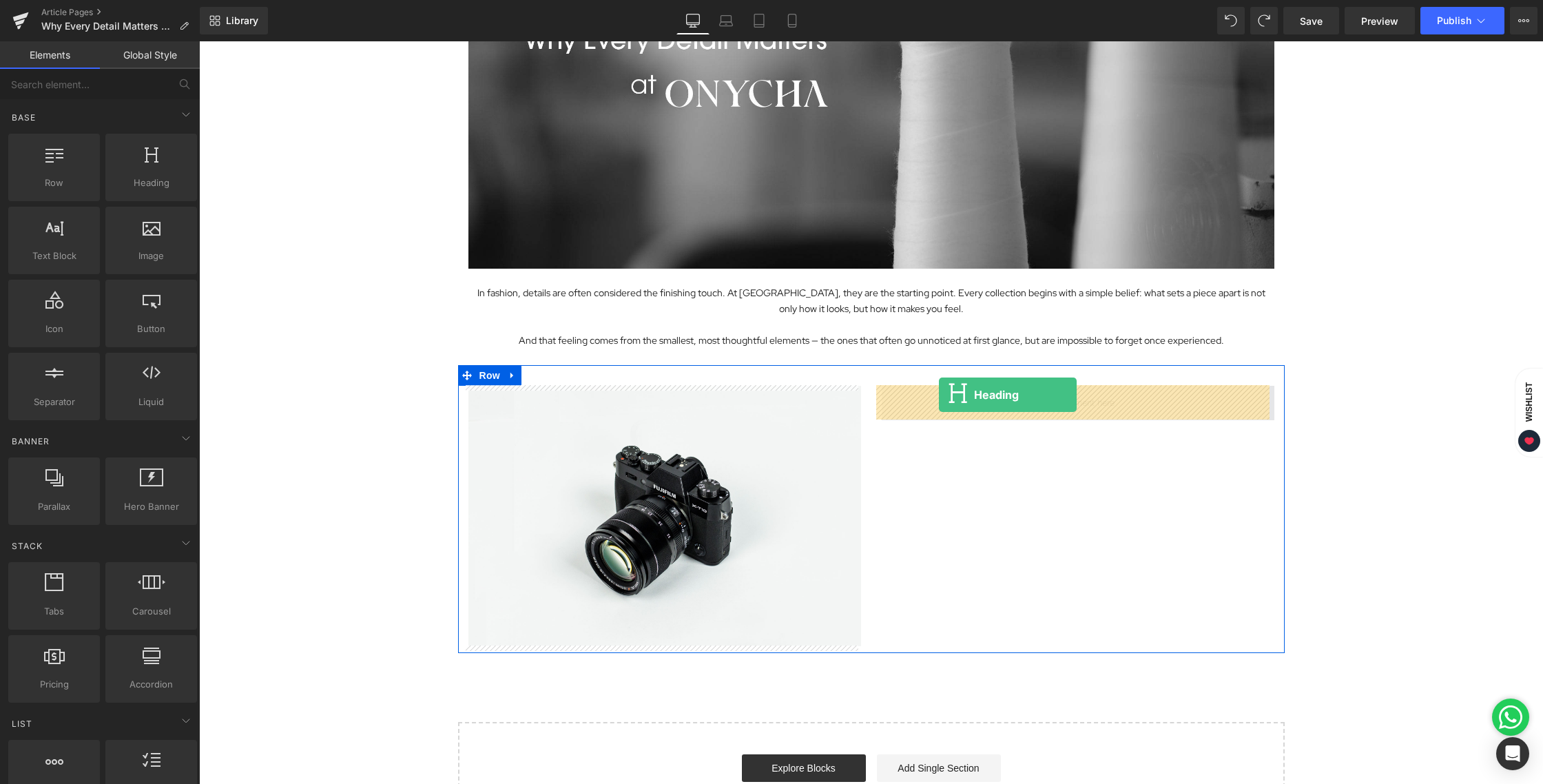
drag, startPoint x: 364, startPoint y: 209, endPoint x: 939, endPoint y: 394, distance: 604.0
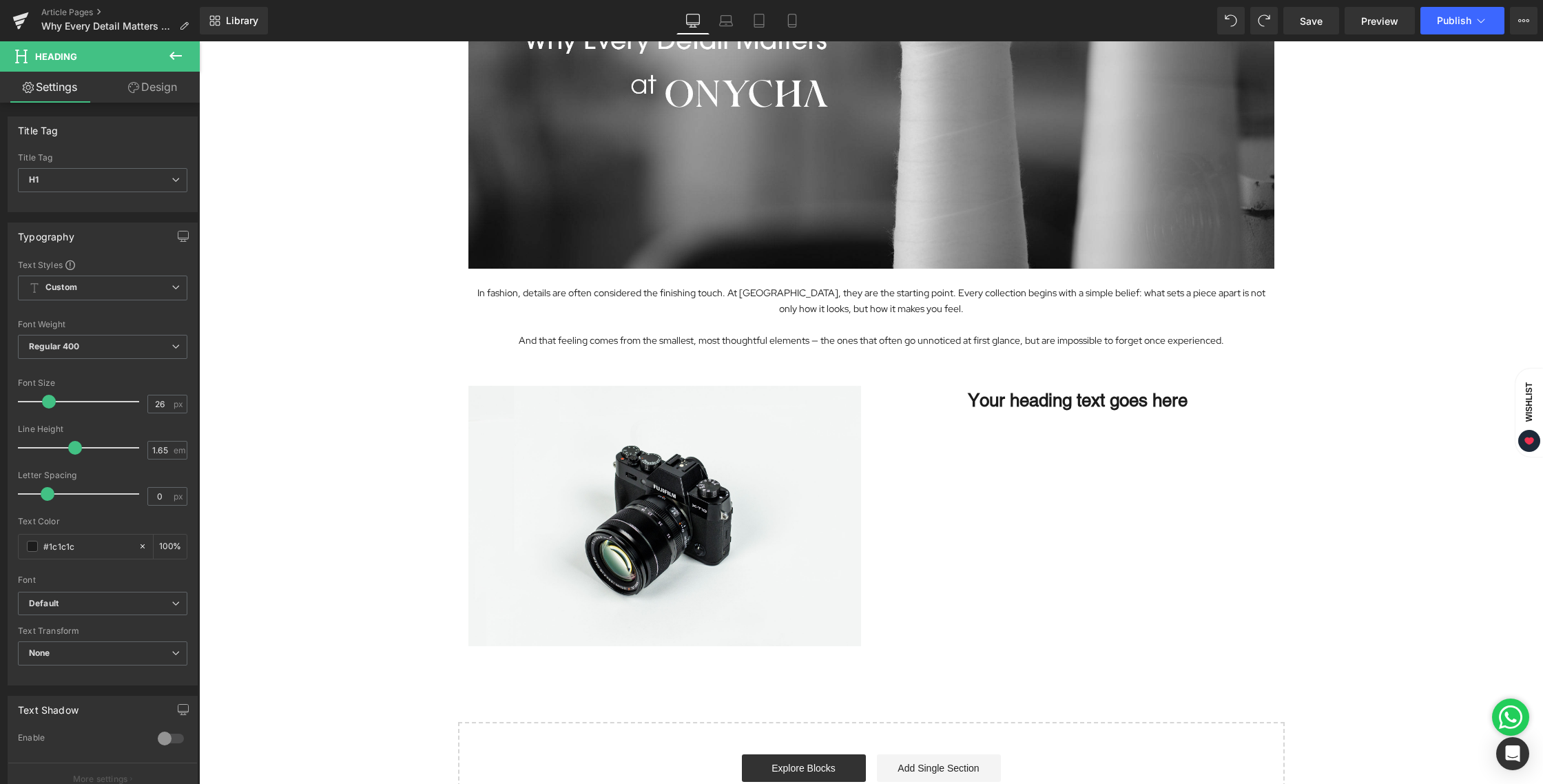
click at [175, 51] on icon at bounding box center [176, 56] width 17 height 17
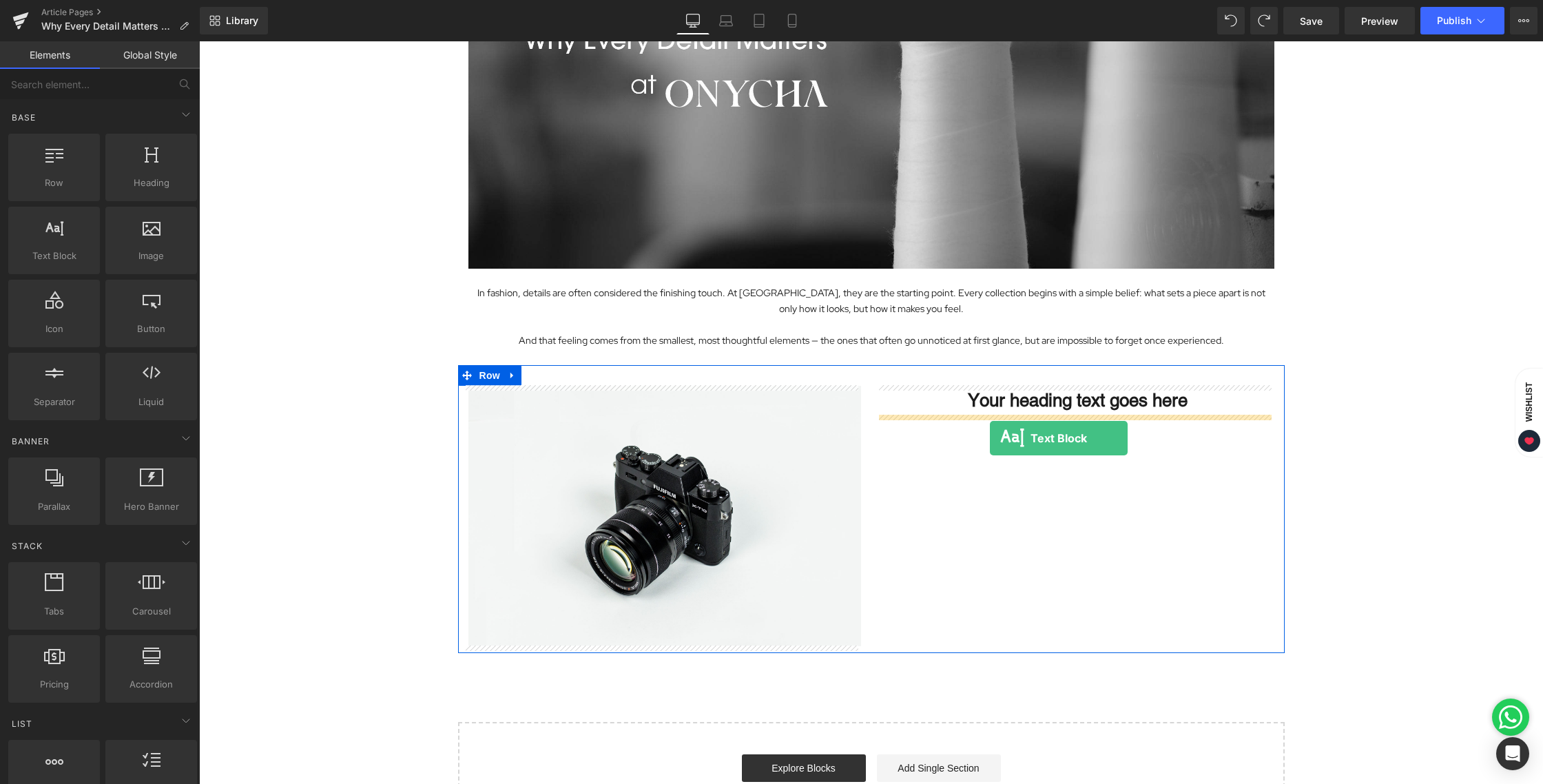
drag, startPoint x: 297, startPoint y: 304, endPoint x: 990, endPoint y: 438, distance: 705.8
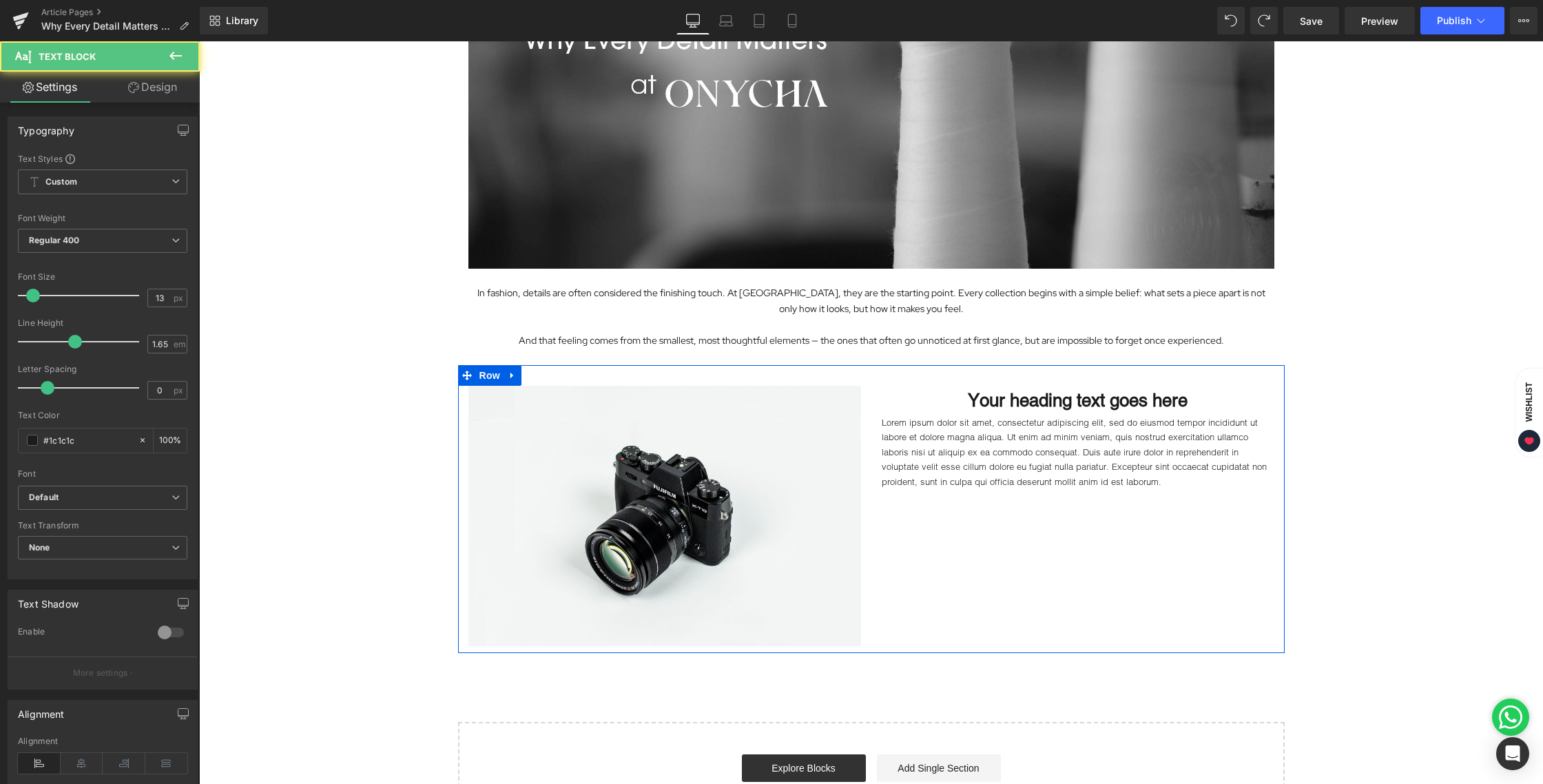
click at [1118, 589] on div "Image Your heading text goes here Heading Lorem ipsum dolor sit amet, consectet…" at bounding box center [871, 509] width 827 height 288
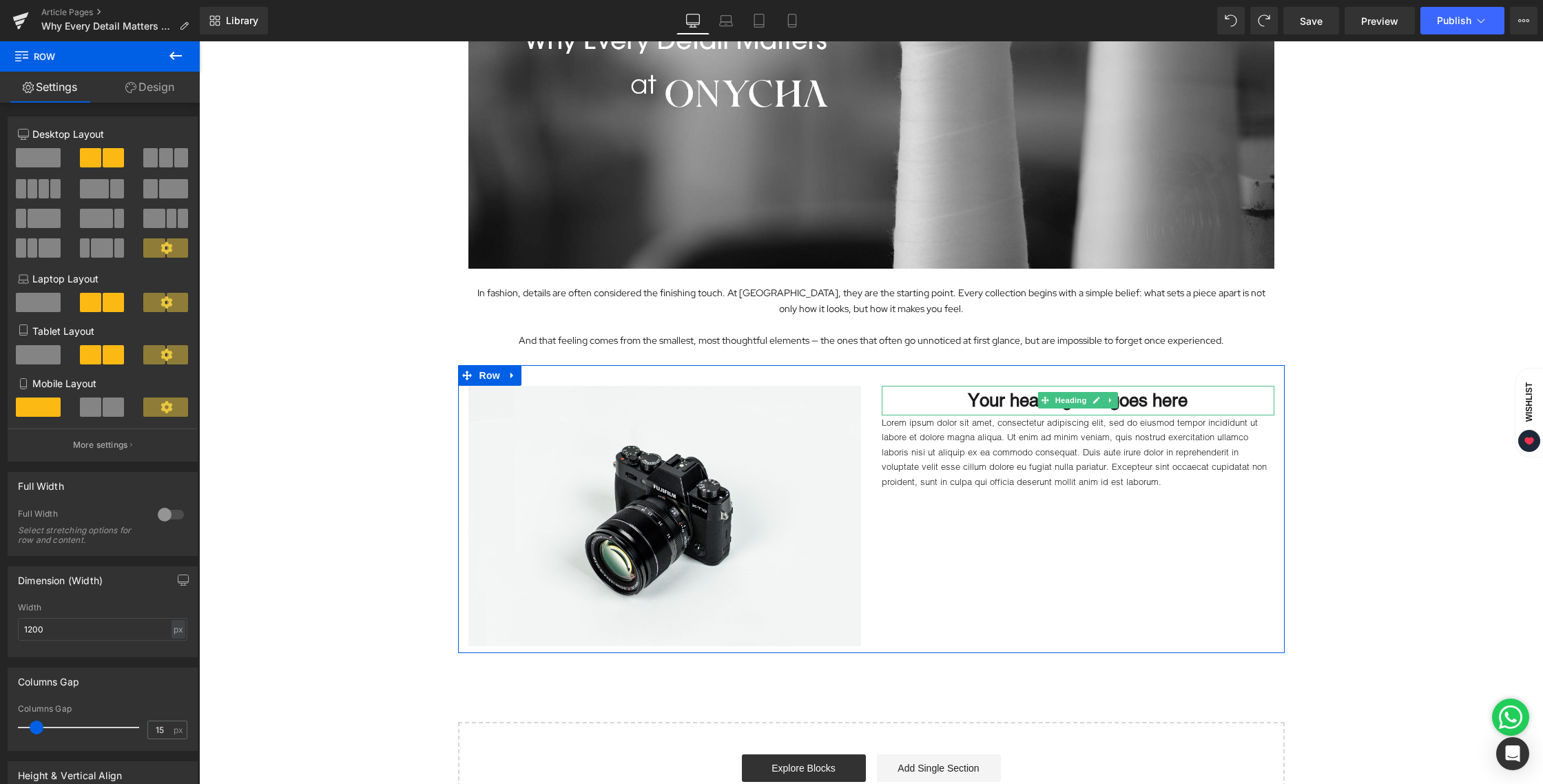
click at [1151, 401] on h1 "Your heading text goes here" at bounding box center [1078, 400] width 392 height 29
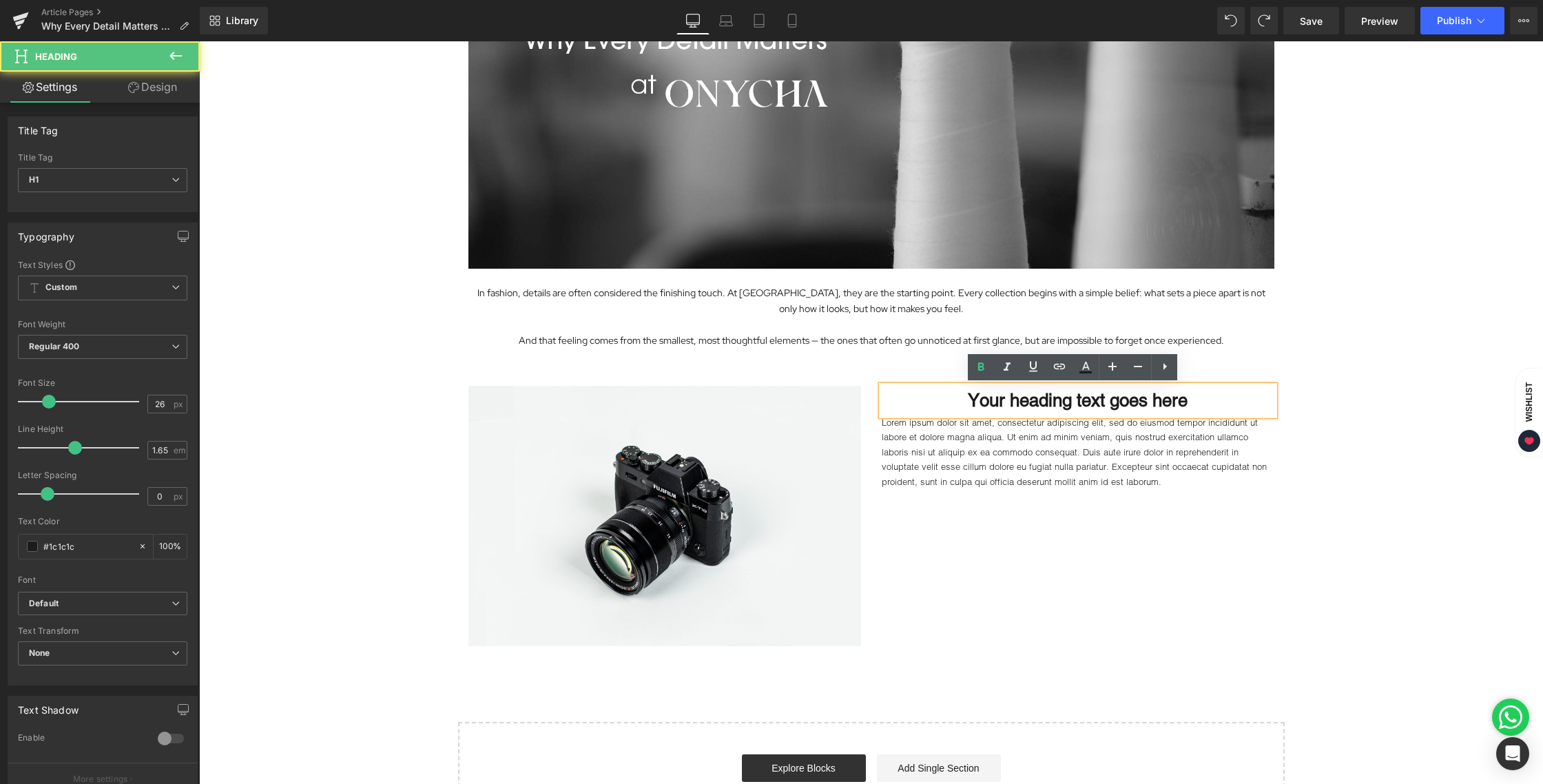
click at [1191, 404] on h1 "Your heading text goes here" at bounding box center [1078, 400] width 392 height 29
drag, startPoint x: 1183, startPoint y: 404, endPoint x: 881, endPoint y: 402, distance: 302.0
click at [882, 402] on h1 "Your heading text goes here" at bounding box center [1078, 400] width 392 height 29
paste div
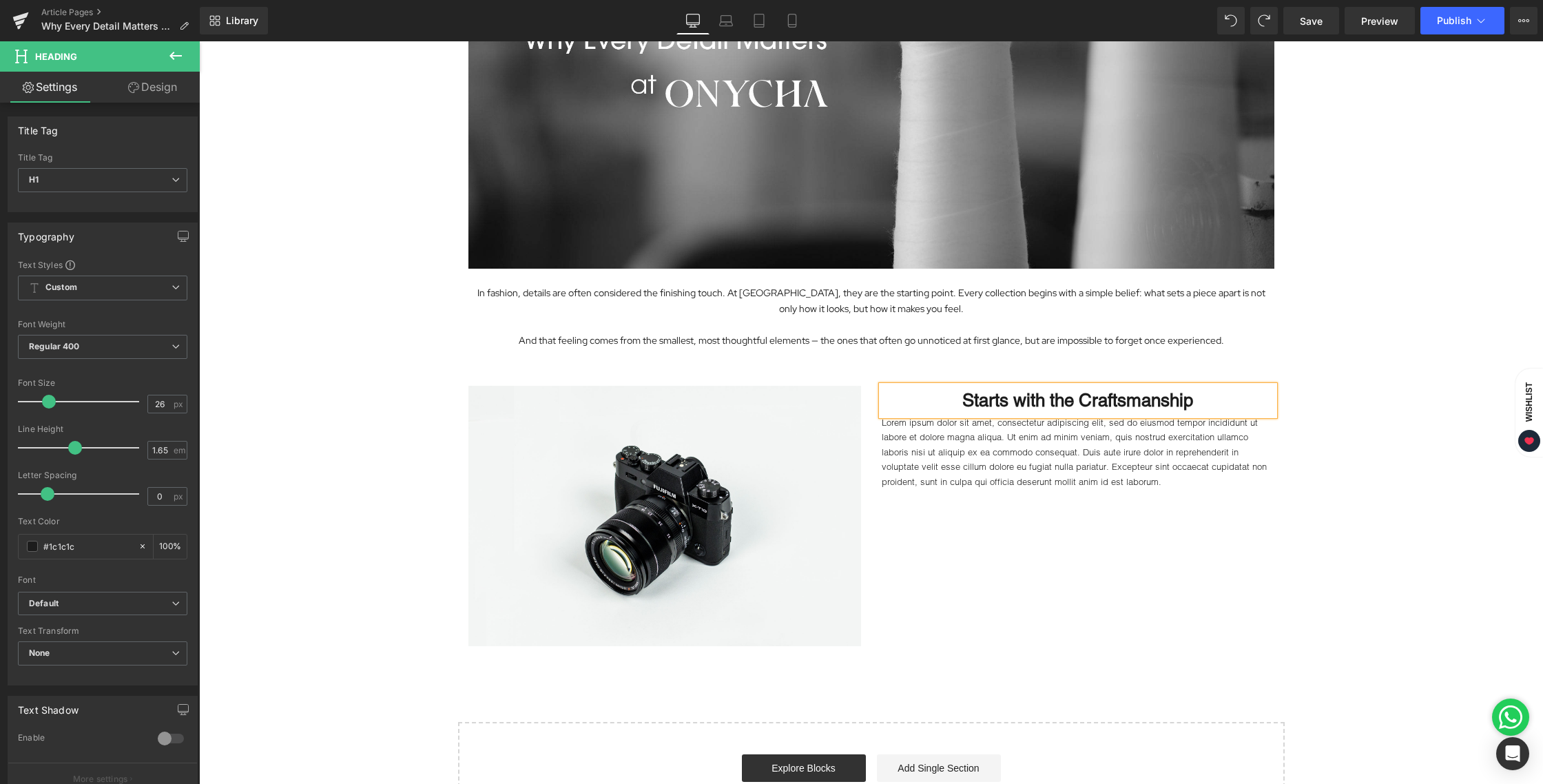
click at [1361, 460] on div "Image In fashion, details are often considered the finishing touch. At ONYCHA, …" at bounding box center [871, 347] width 1344 height 976
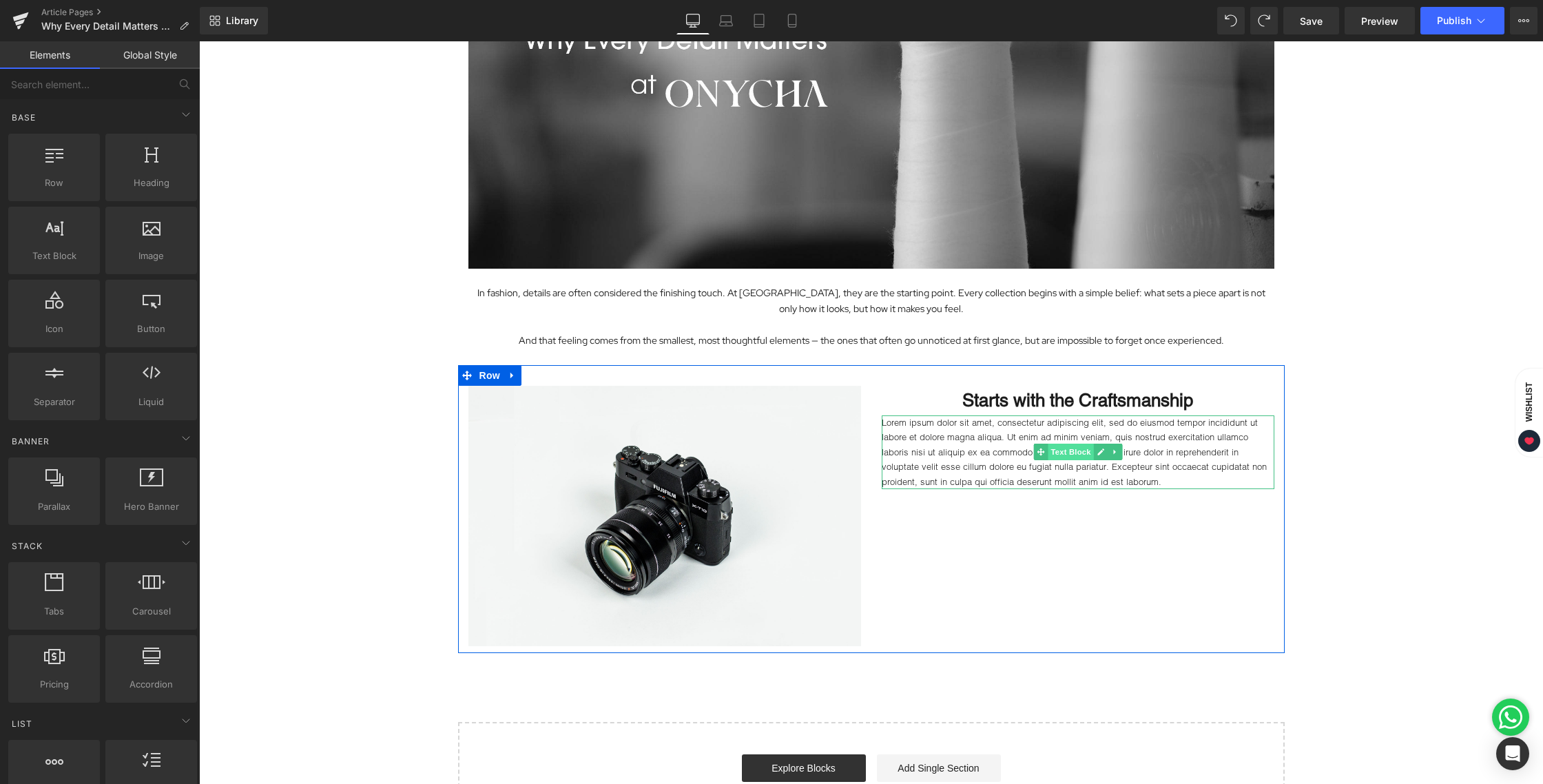
click at [1058, 457] on span "Text Block" at bounding box center [1070, 452] width 45 height 17
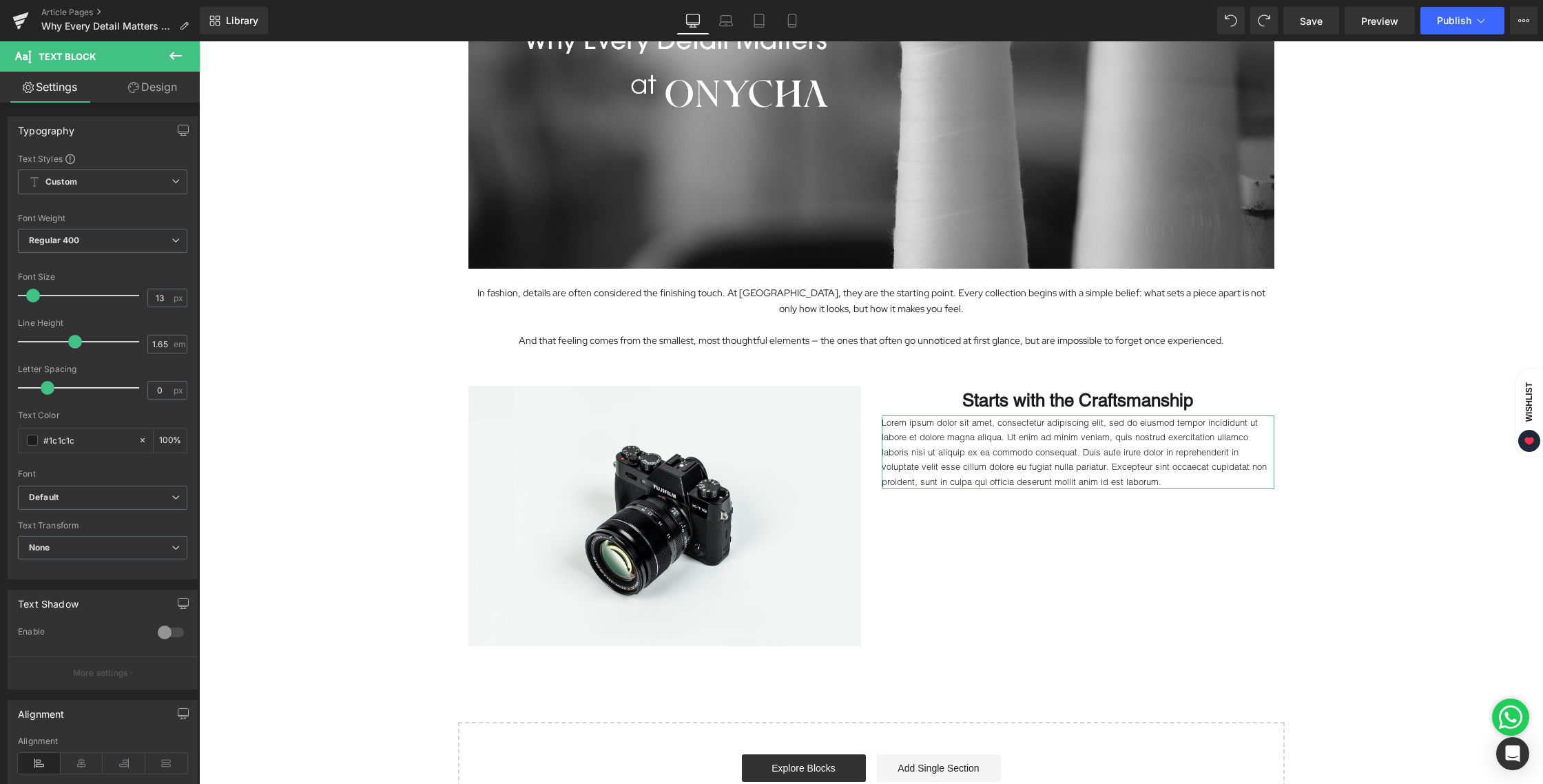
click at [176, 92] on link "Design" at bounding box center [152, 87] width 100 height 31
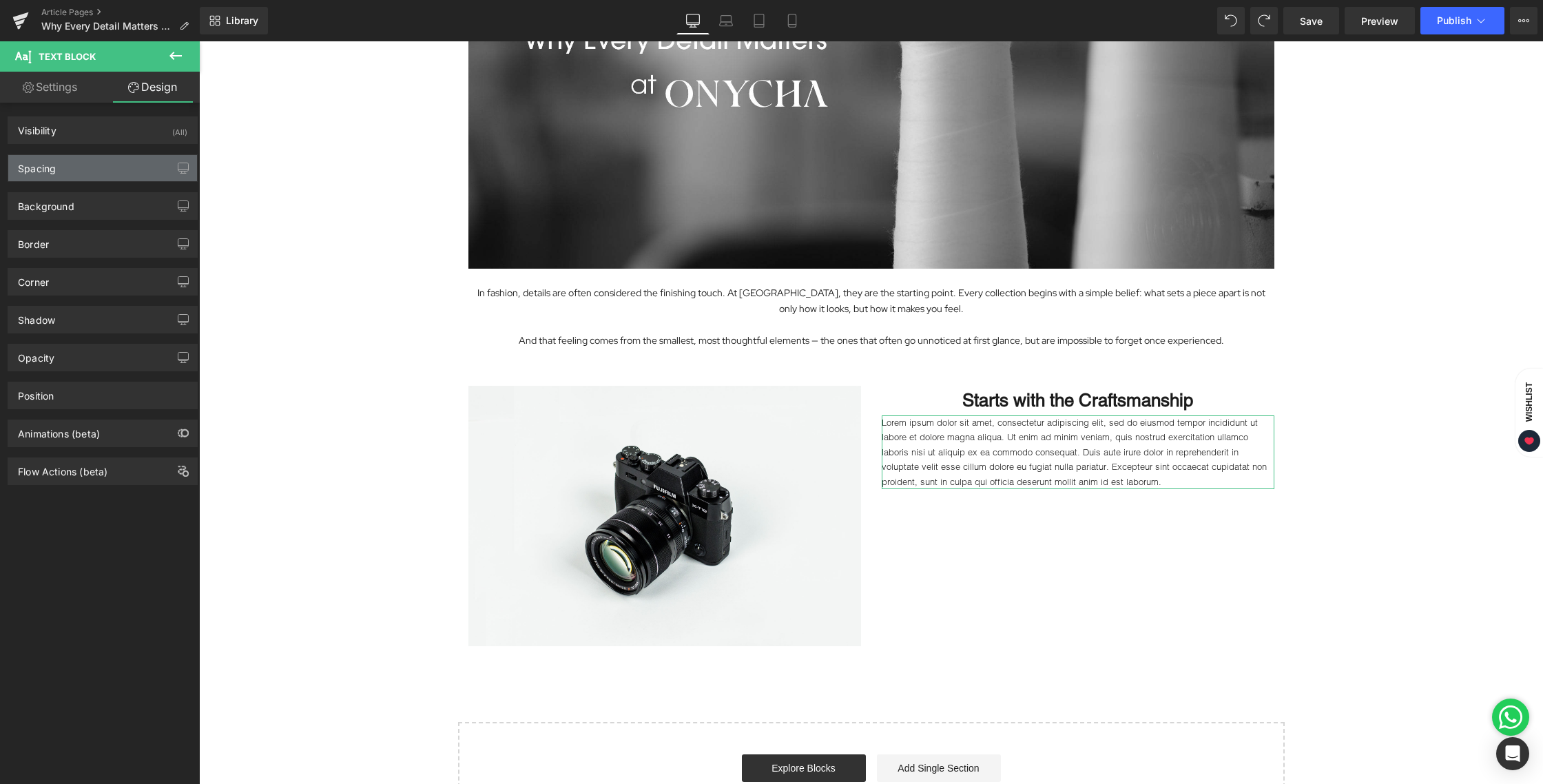
click at [48, 167] on div "Spacing" at bounding box center [37, 165] width 38 height 20
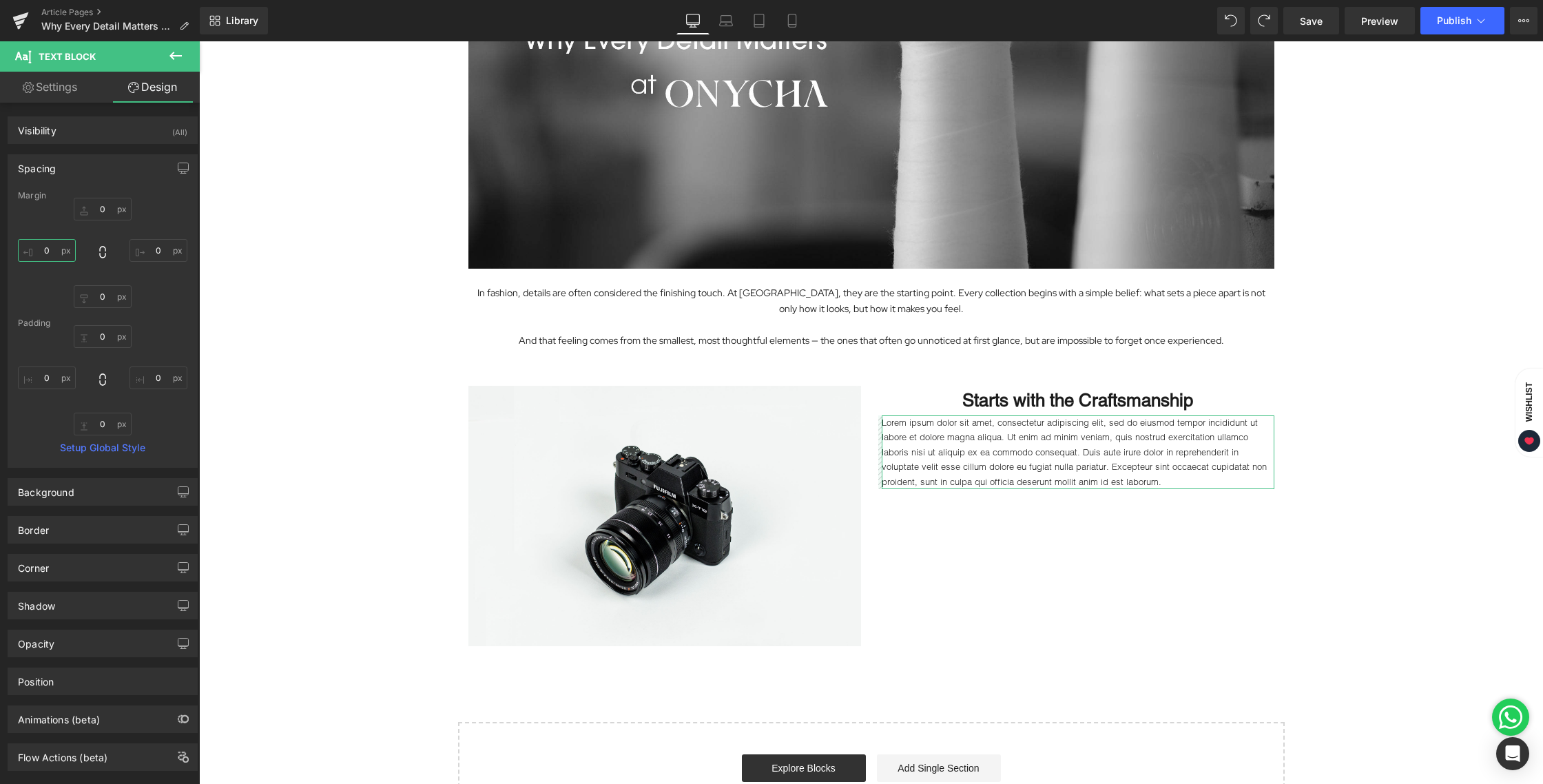
click at [57, 253] on input "0" at bounding box center [47, 250] width 58 height 23
click at [1075, 454] on span "Text Block" at bounding box center [1070, 452] width 45 height 17
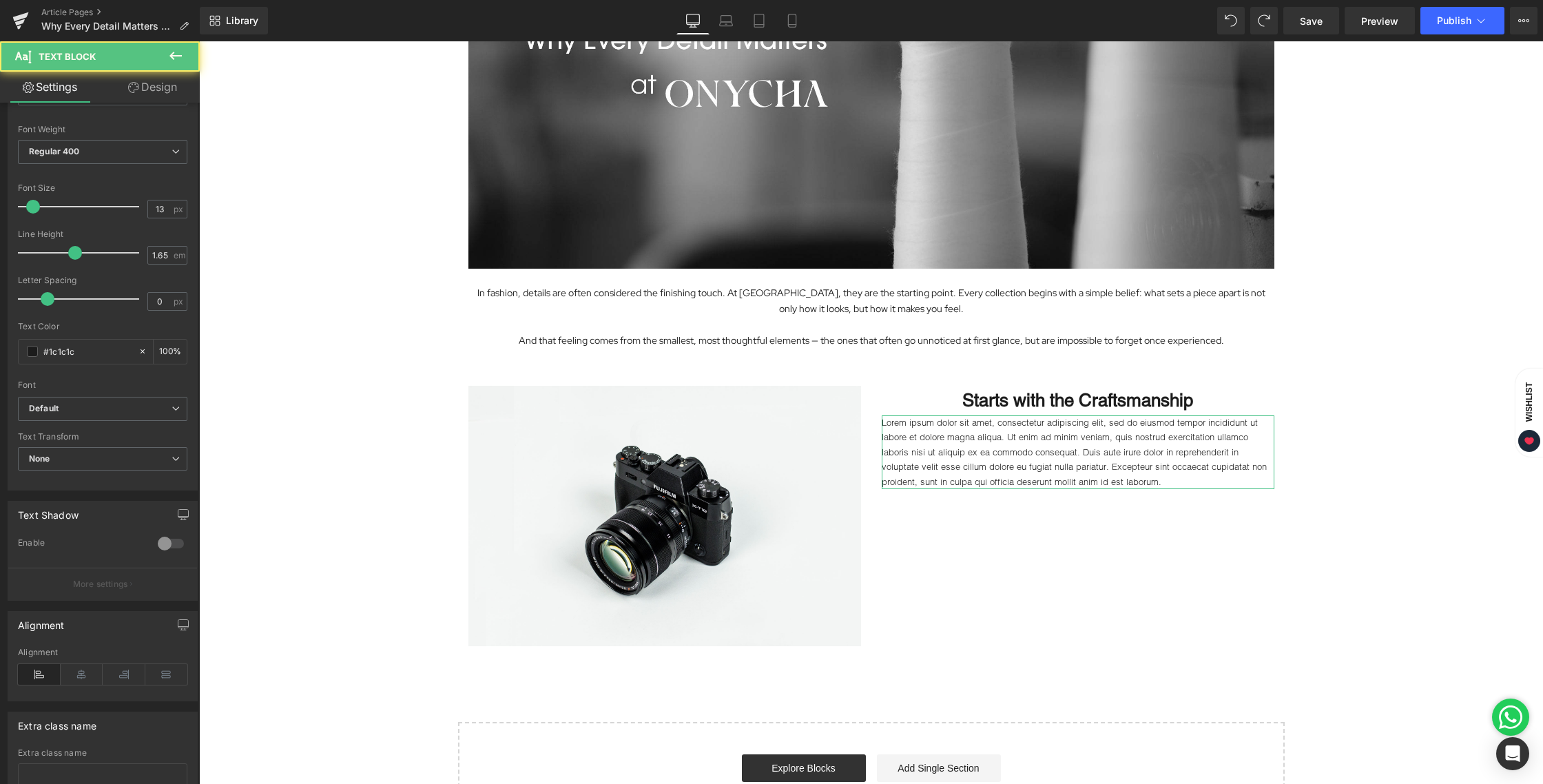
scroll to position [135, 0]
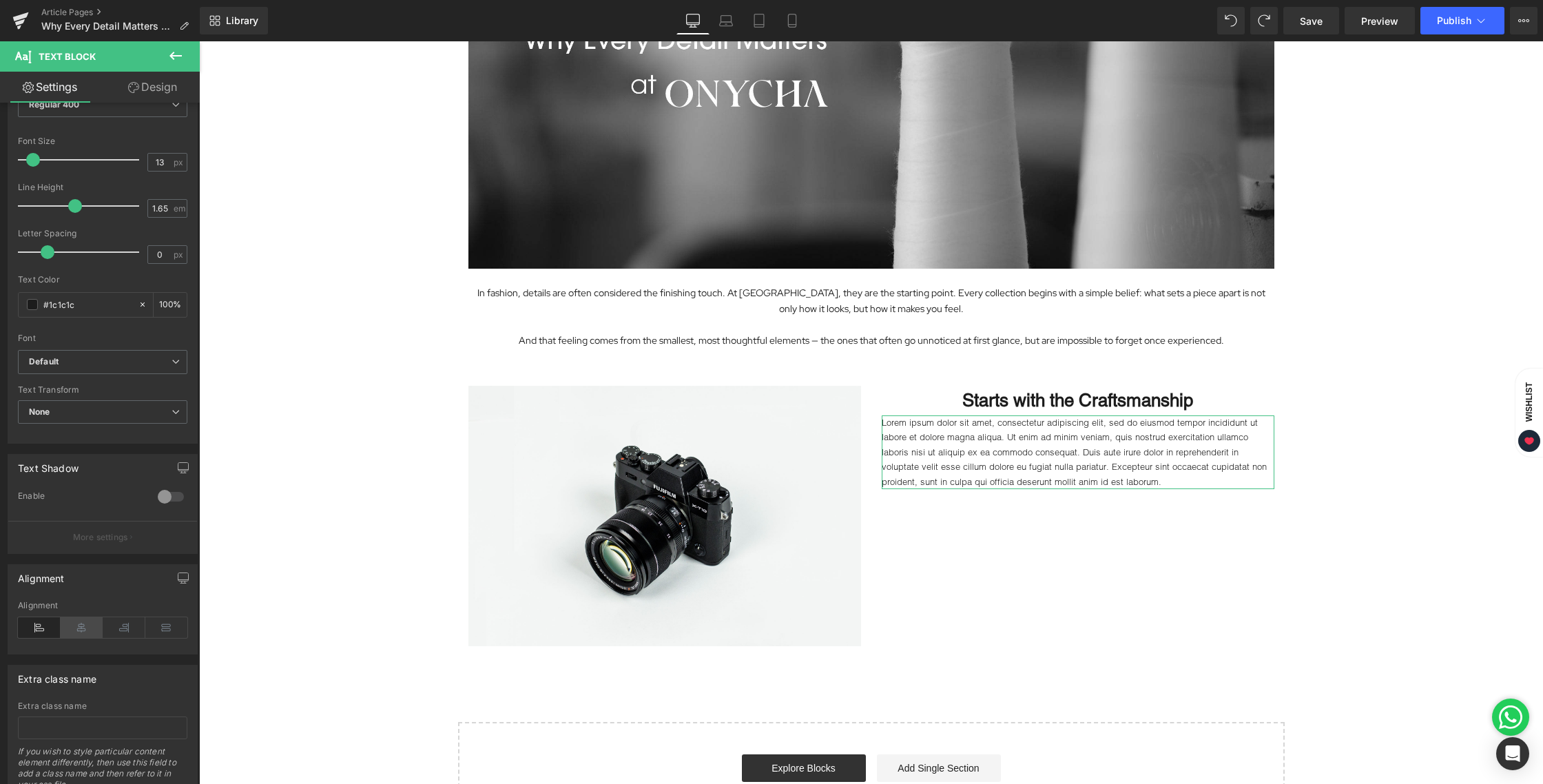
click at [79, 632] on icon at bounding box center [82, 628] width 43 height 21
click at [71, 360] on b "Default" at bounding box center [100, 362] width 142 height 12
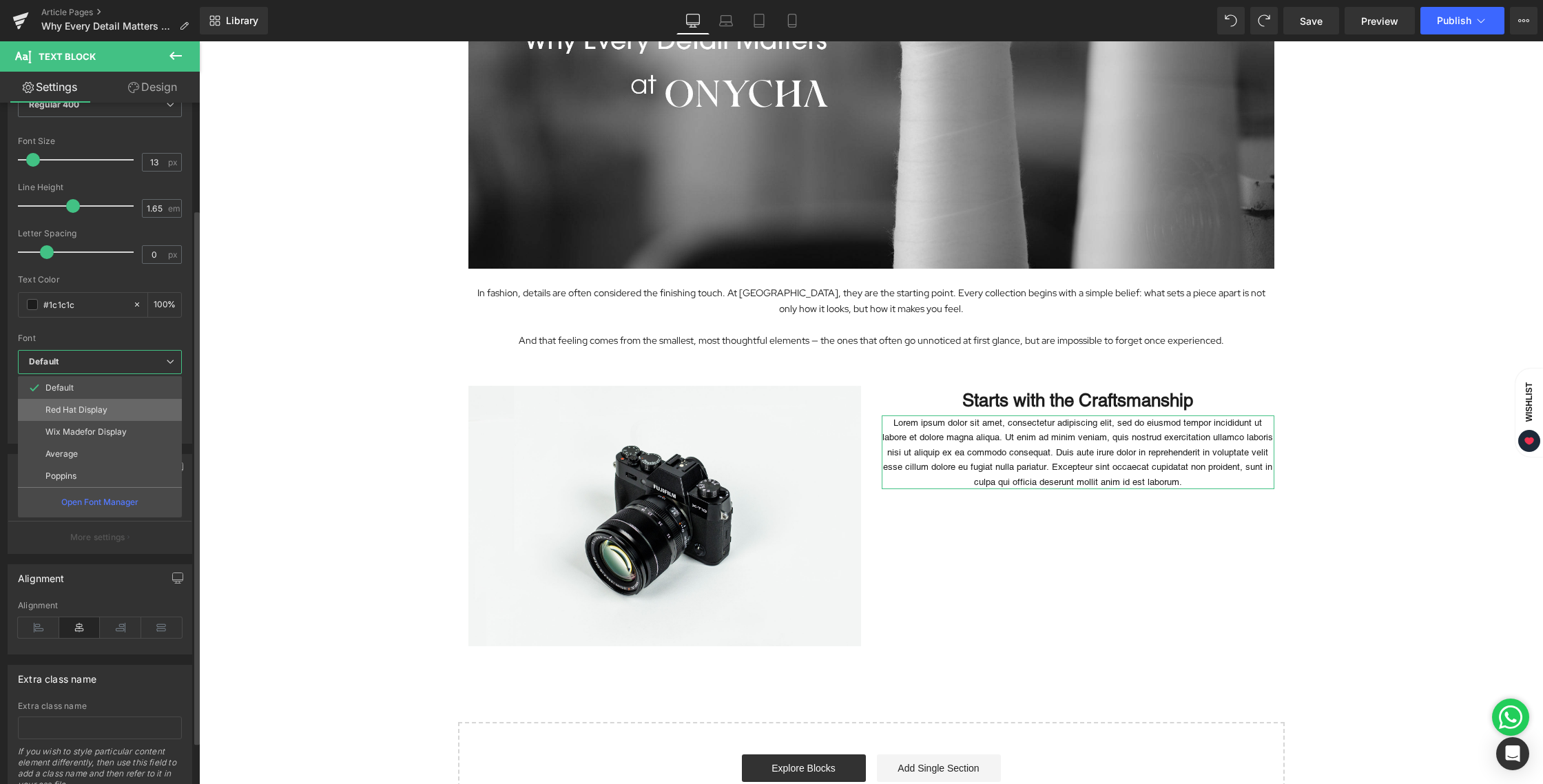
drag, startPoint x: 78, startPoint y: 414, endPoint x: 27, endPoint y: 372, distance: 66.1
click at [78, 414] on li "Red Hat Display" at bounding box center [100, 410] width 164 height 22
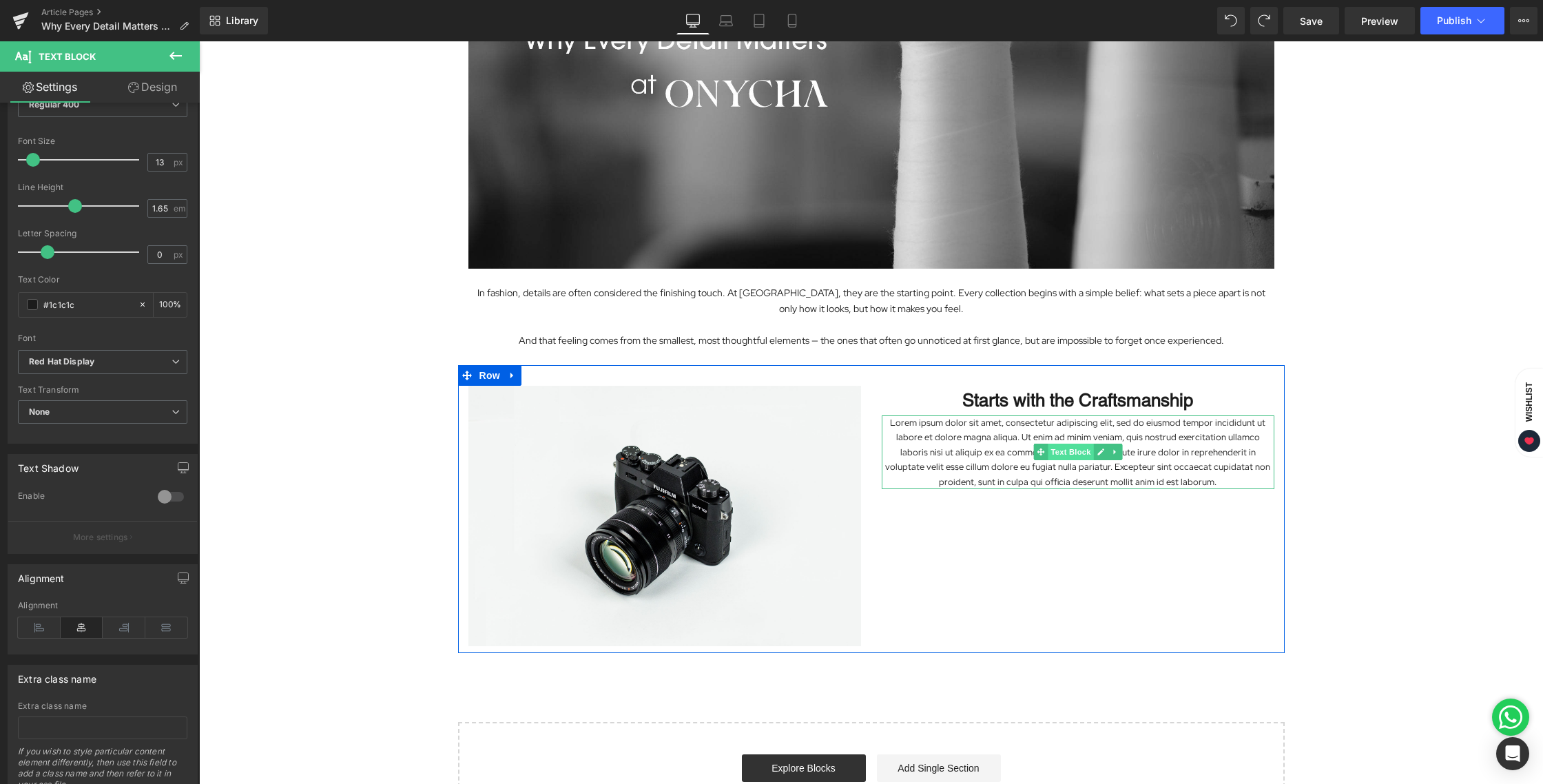
click at [1061, 456] on span "Text Block" at bounding box center [1070, 452] width 45 height 17
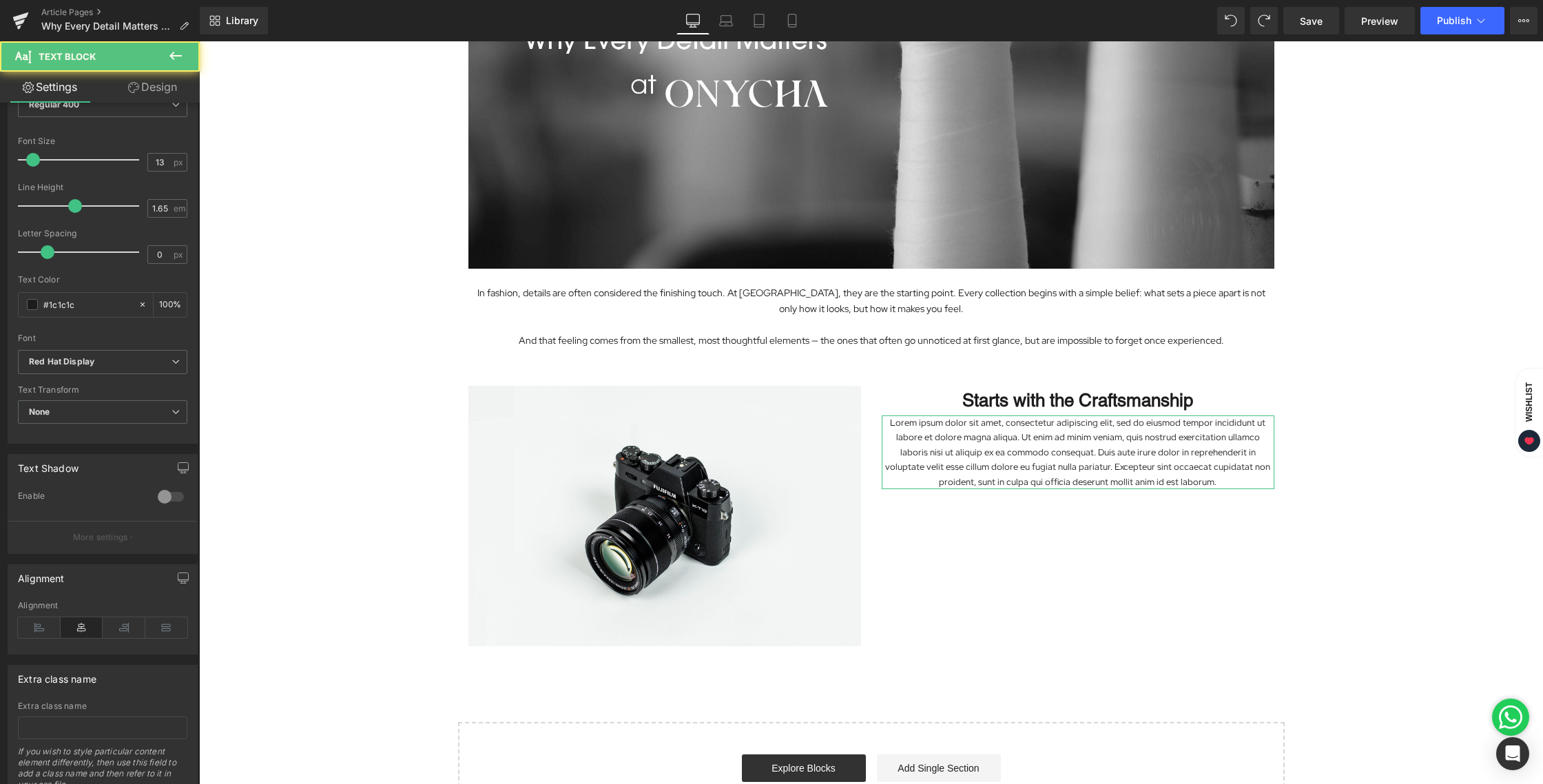
click at [144, 82] on link "Design" at bounding box center [152, 87] width 100 height 31
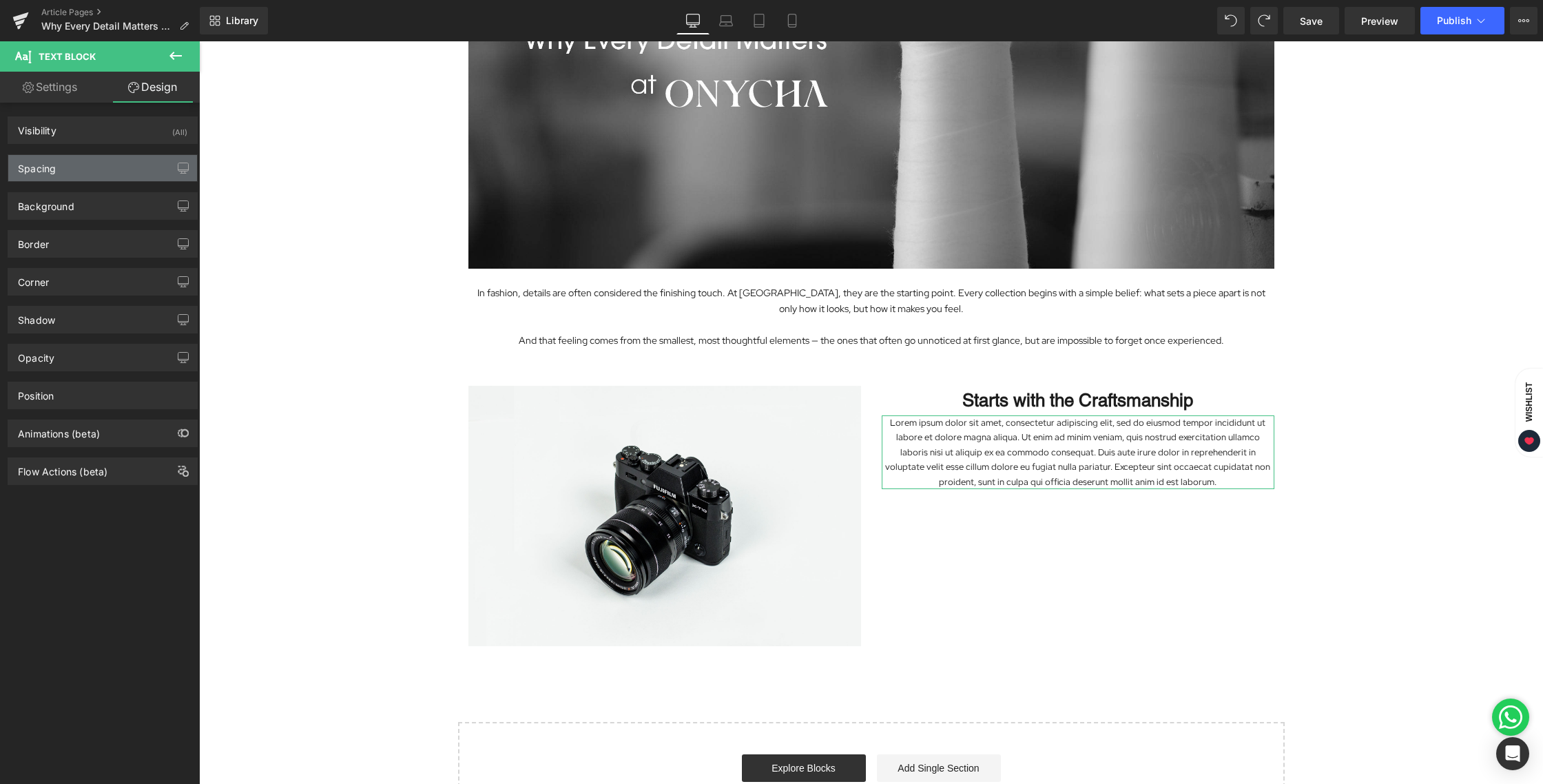
click at [81, 167] on div "Spacing" at bounding box center [103, 168] width 189 height 26
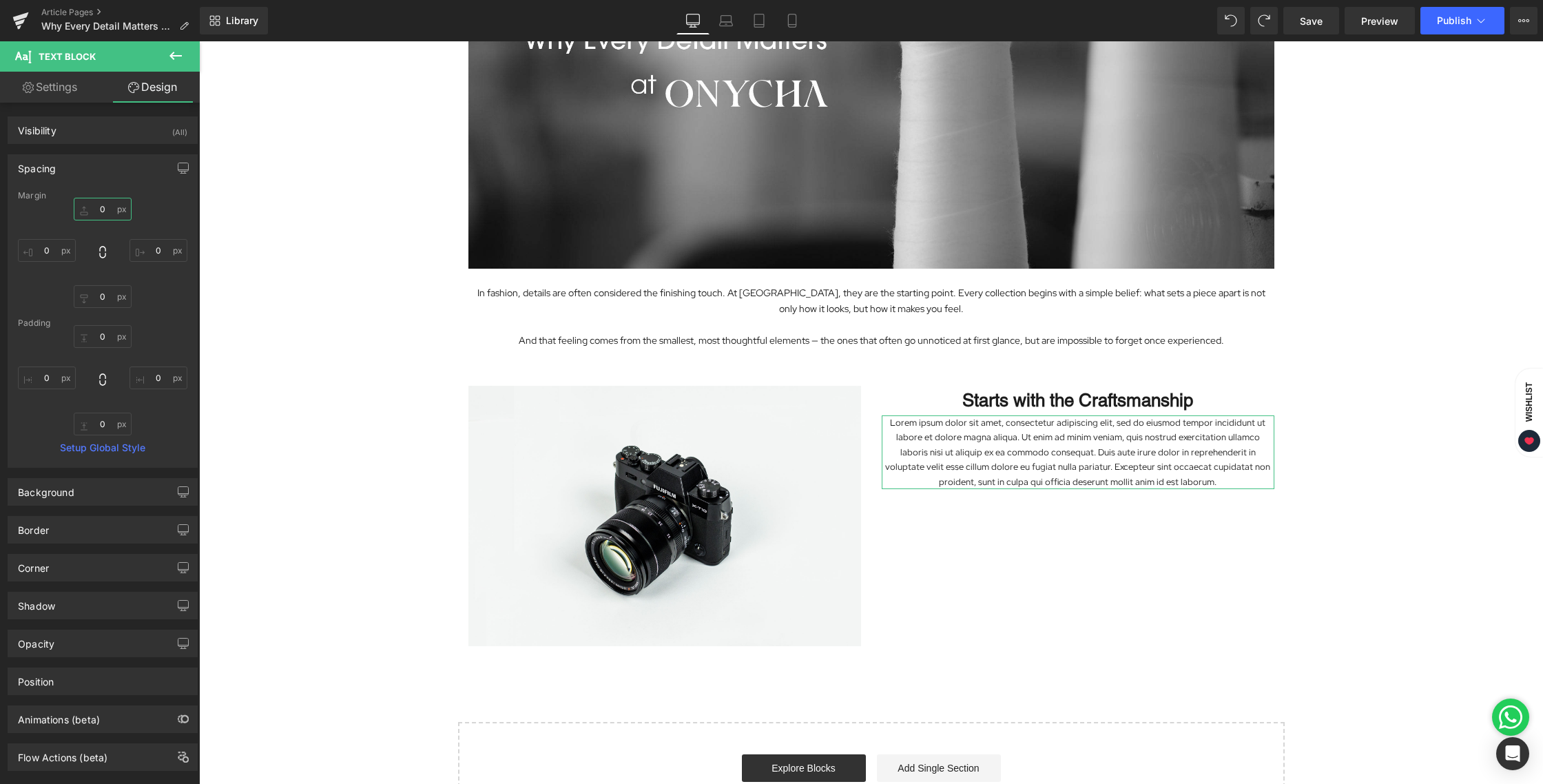
click at [105, 207] on input "0" at bounding box center [103, 209] width 58 height 23
type input "12"
click at [1427, 366] on div "Image In fashion, details are often considered the finishing touch. At ONYCHA, …" at bounding box center [871, 347] width 1344 height 976
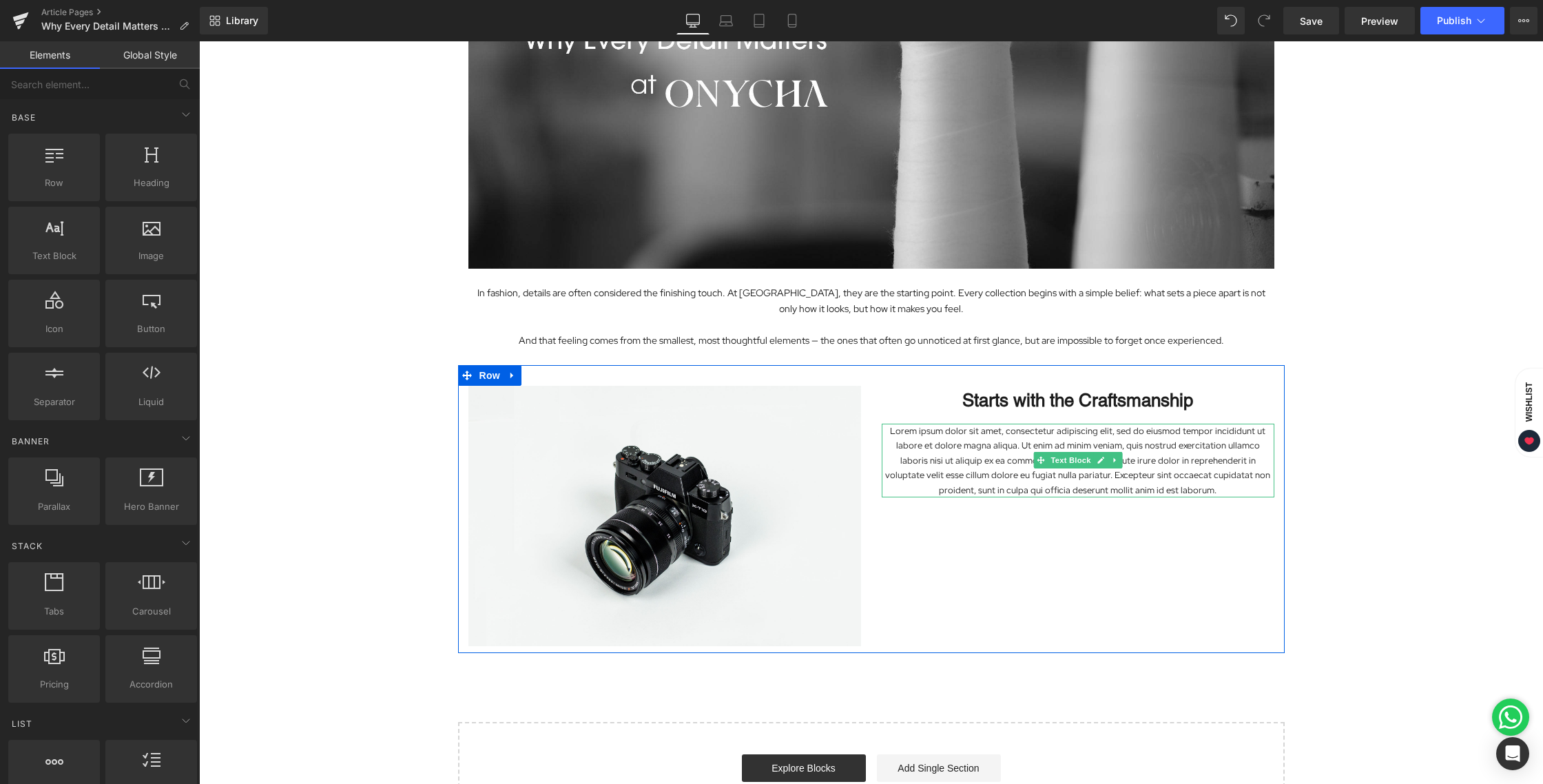
click at [998, 447] on p "Lorem ipsum dolor sit amet, consectetur adipiscing elit, sed do eiusmod tempor …" at bounding box center [1078, 461] width 392 height 74
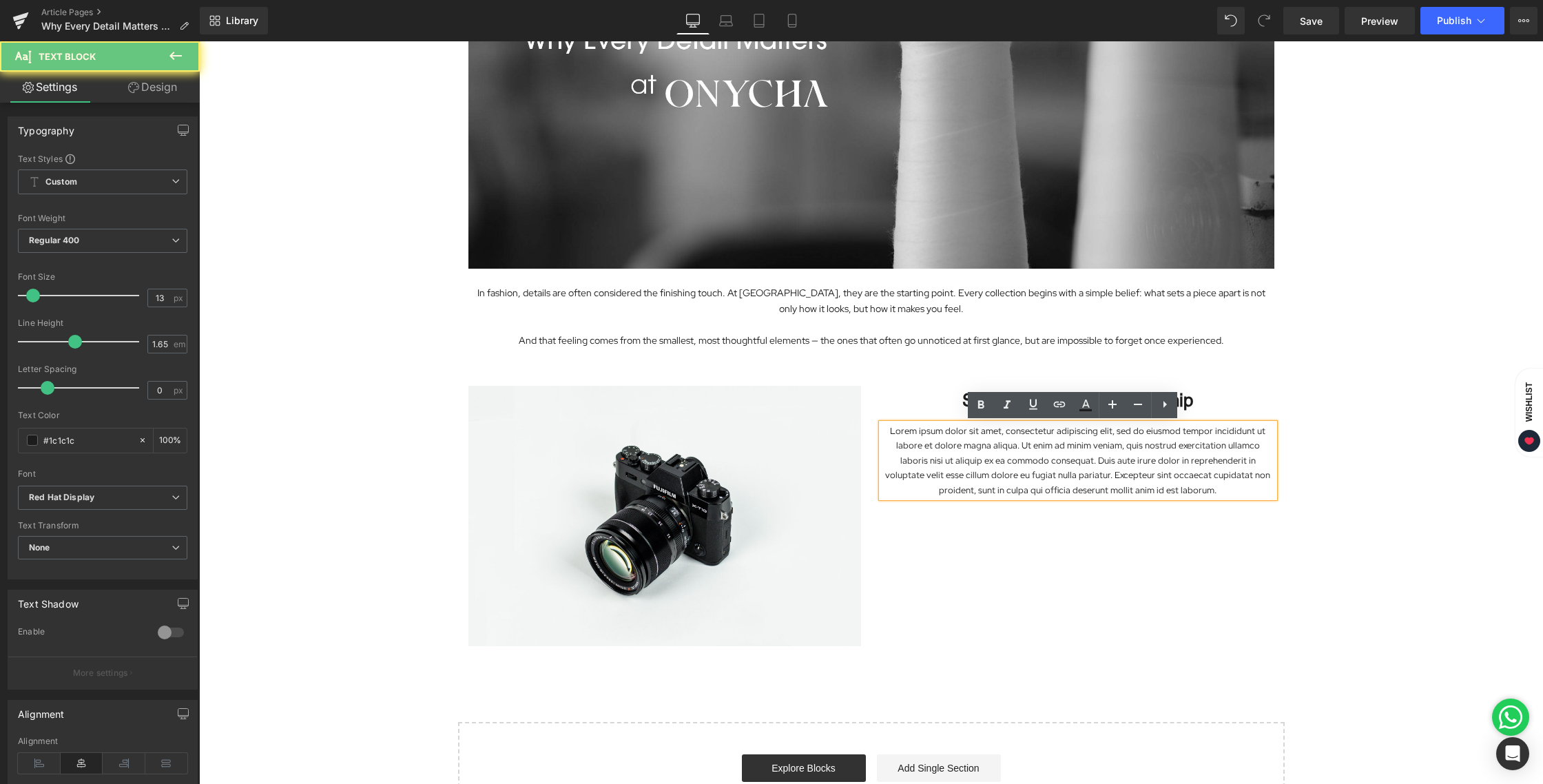
click at [982, 440] on p "Lorem ipsum dolor sit amet, consectetur adipiscing elit, sed do eiusmod tempor …" at bounding box center [1078, 461] width 392 height 74
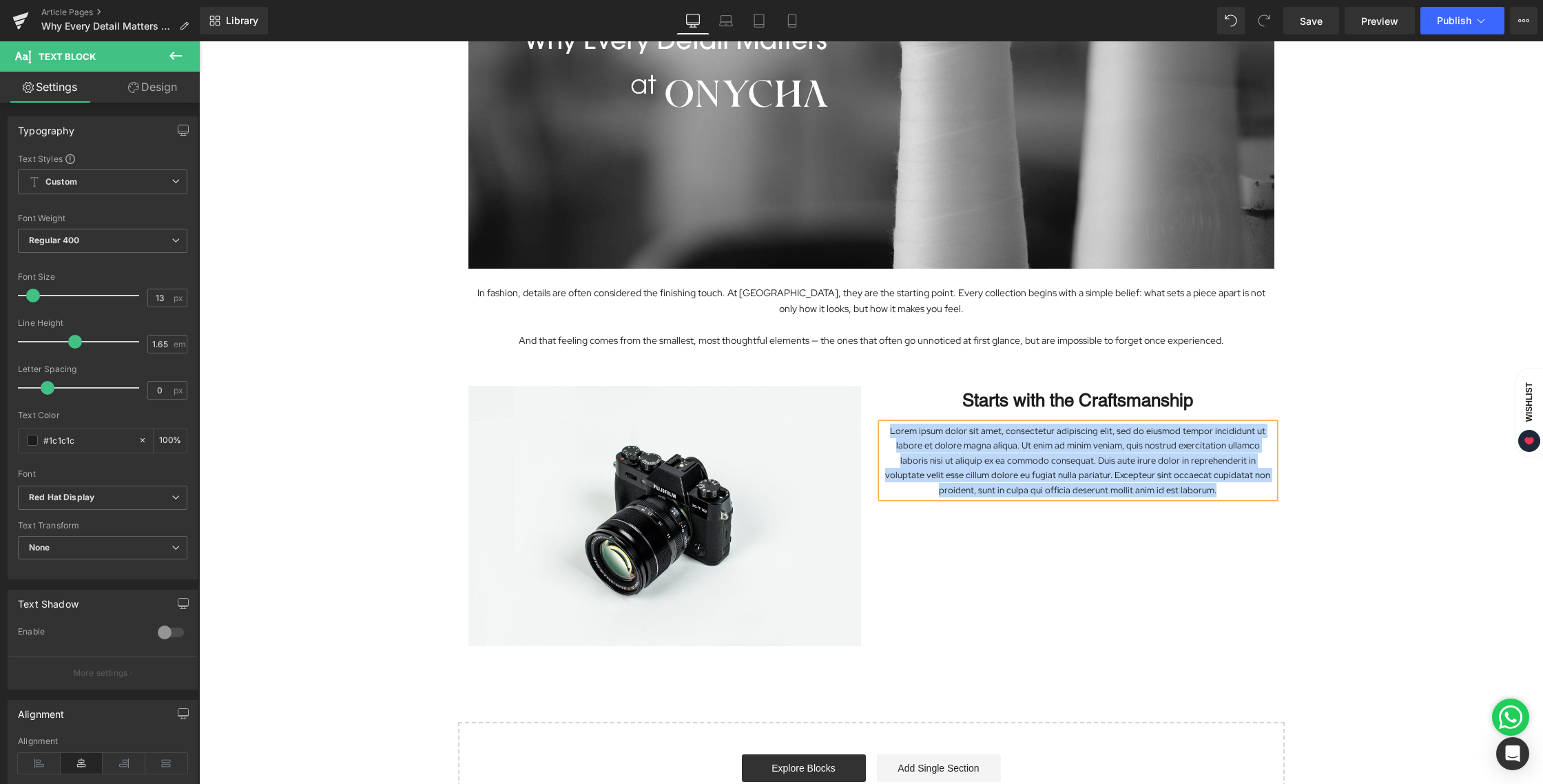
paste div
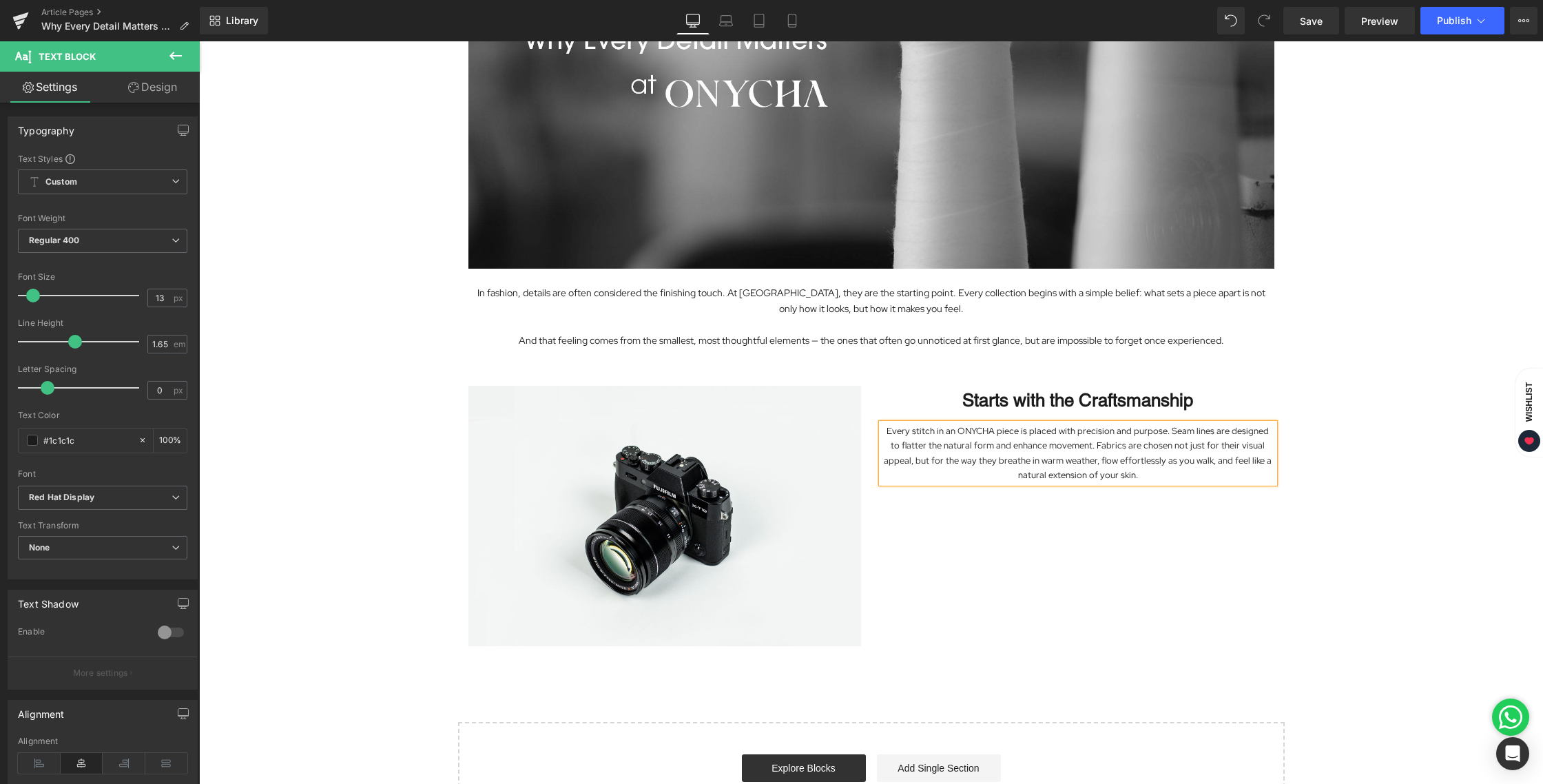
click at [1395, 484] on div "Image In fashion, details are often considered the finishing touch. At ONYCHA, …" at bounding box center [871, 347] width 1344 height 976
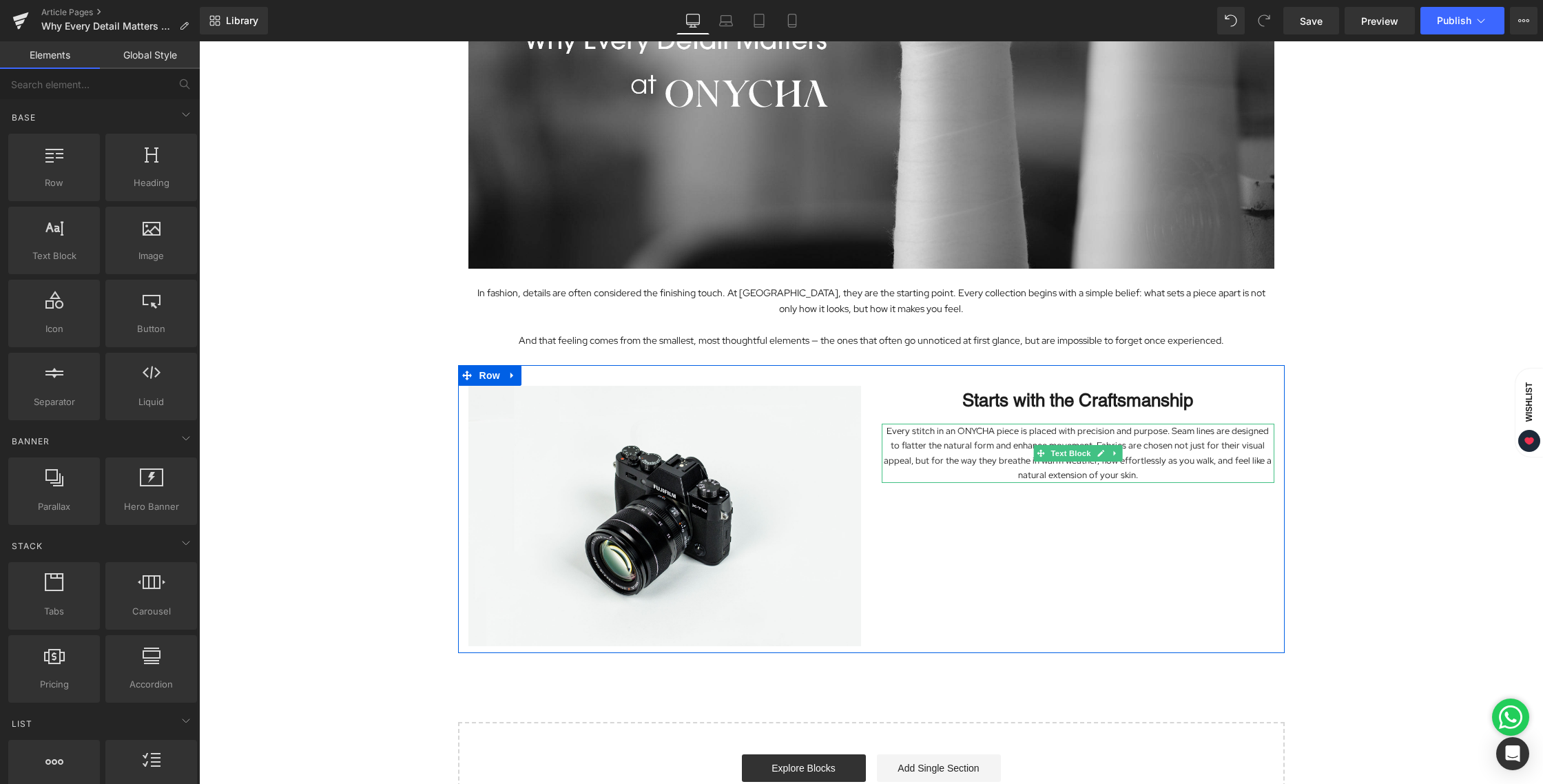
click at [1132, 474] on p "Every stitch in an ONYCHA piece is placed with precision and purpose. Seam line…" at bounding box center [1078, 453] width 392 height 59
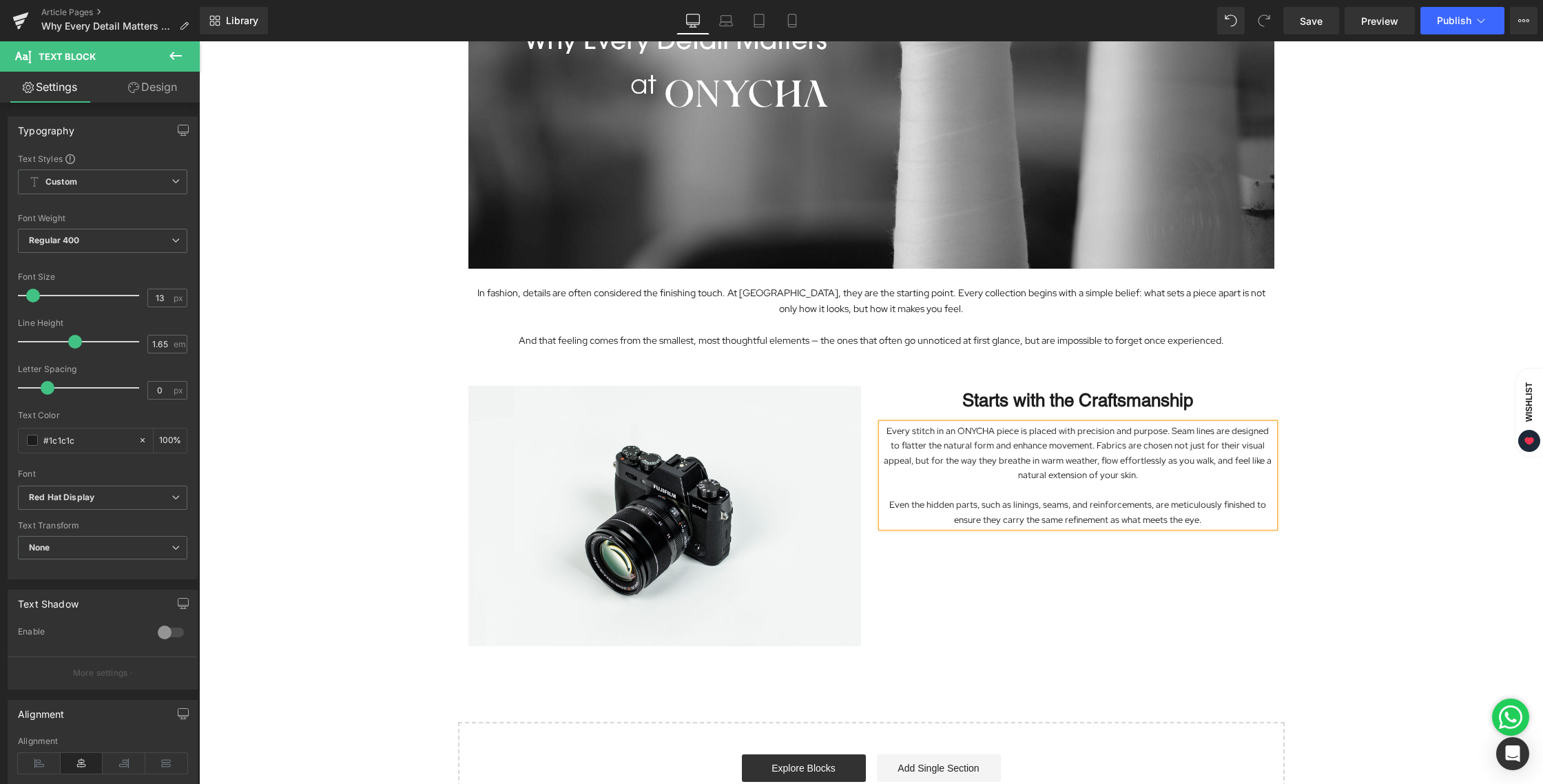
click at [1338, 582] on div "Image In fashion, details are often considered the finishing touch. At ONYCHA, …" at bounding box center [871, 347] width 1344 height 976
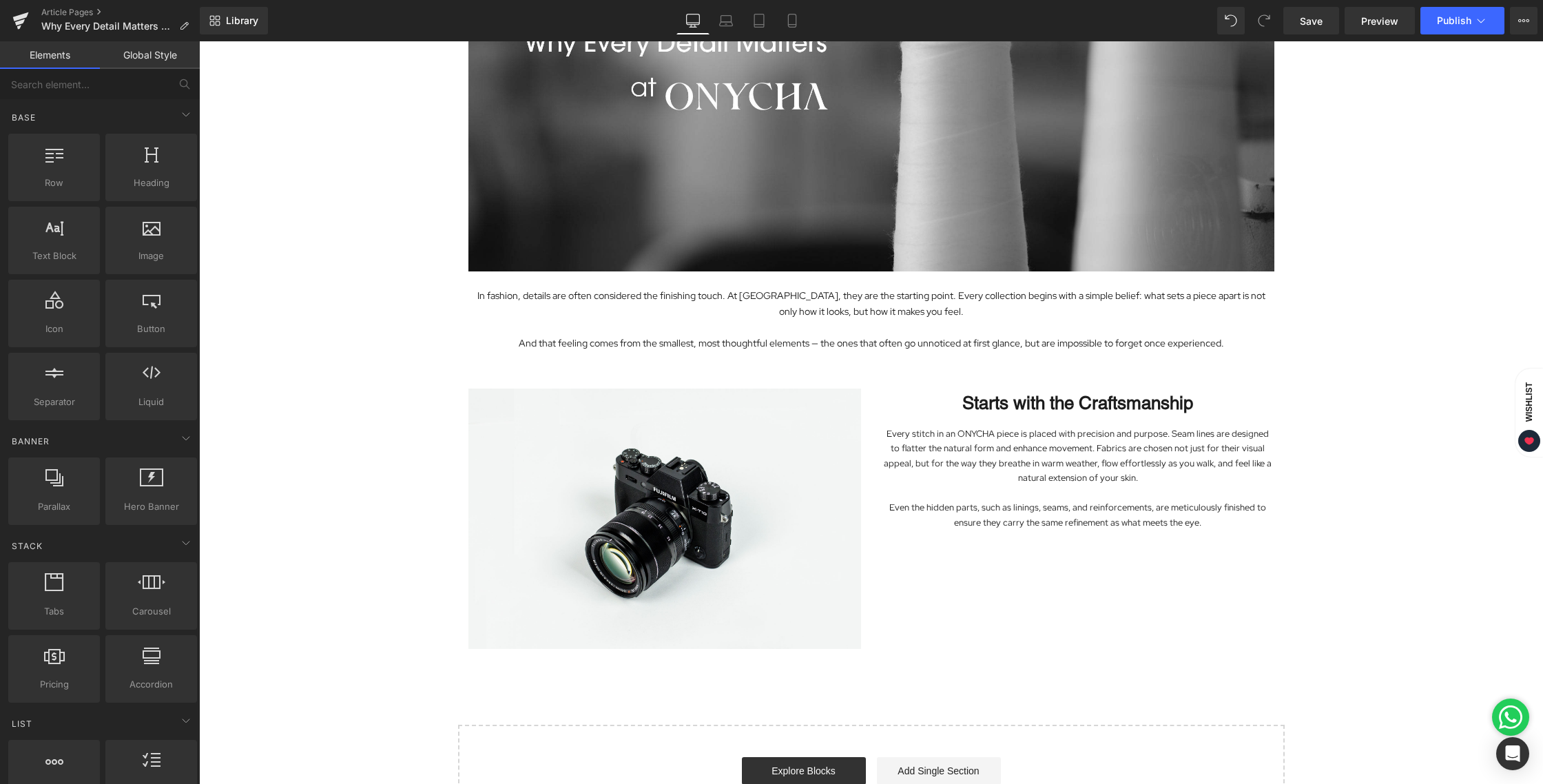
scroll to position [251, 0]
click at [489, 376] on span "Row" at bounding box center [489, 378] width 27 height 21
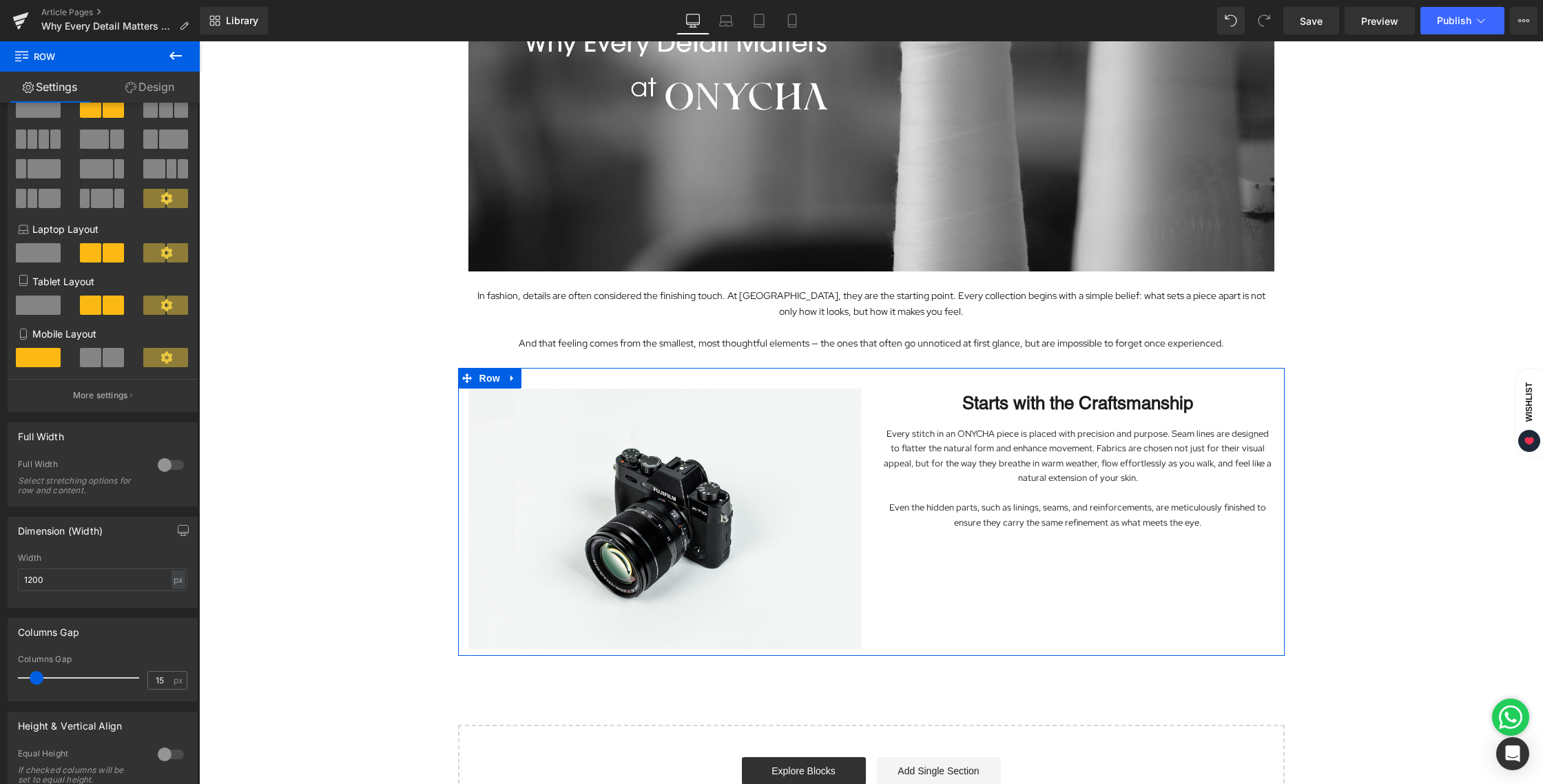
scroll to position [0, 0]
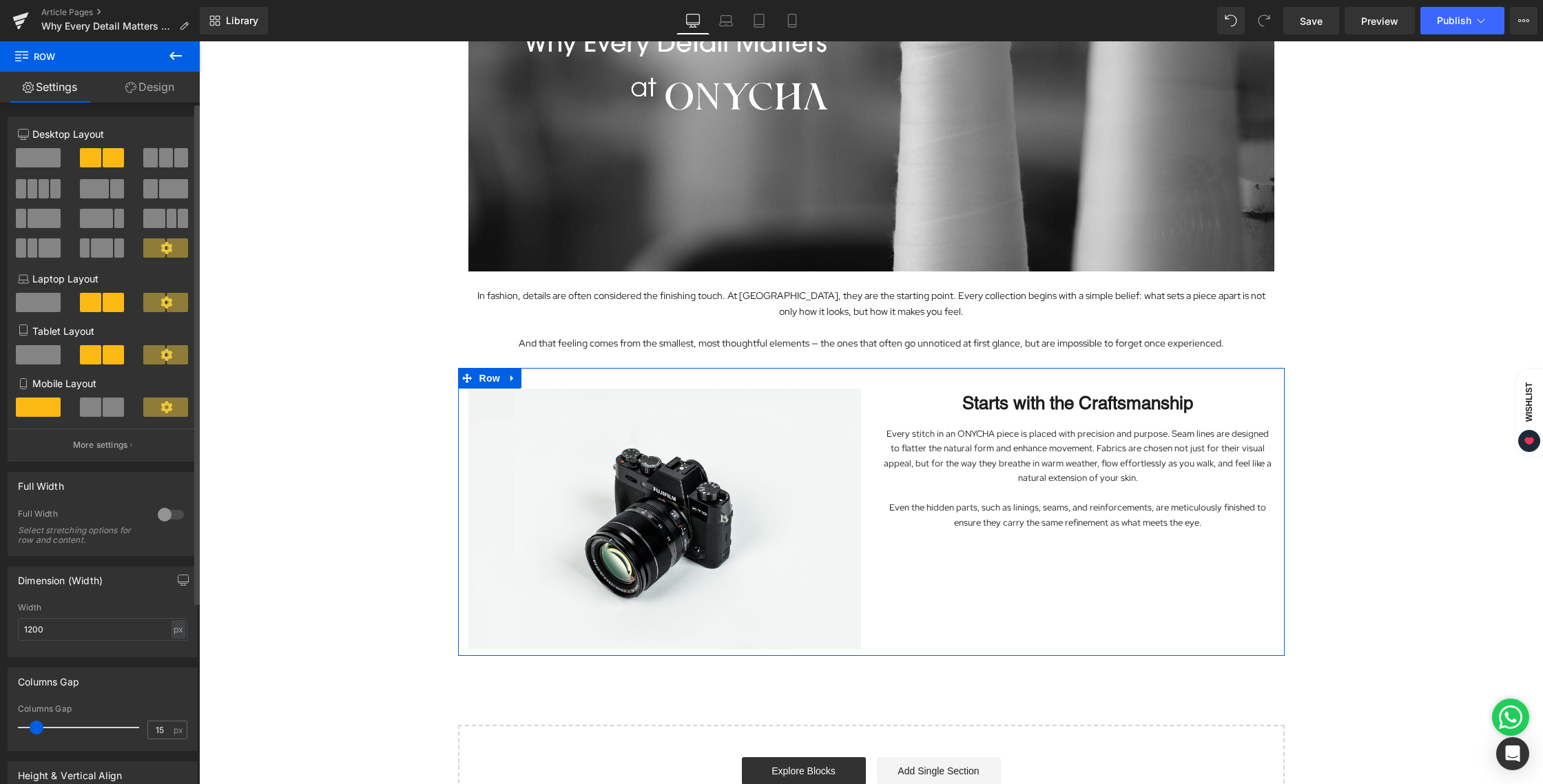
click at [98, 413] on button at bounding box center [103, 407] width 46 height 20
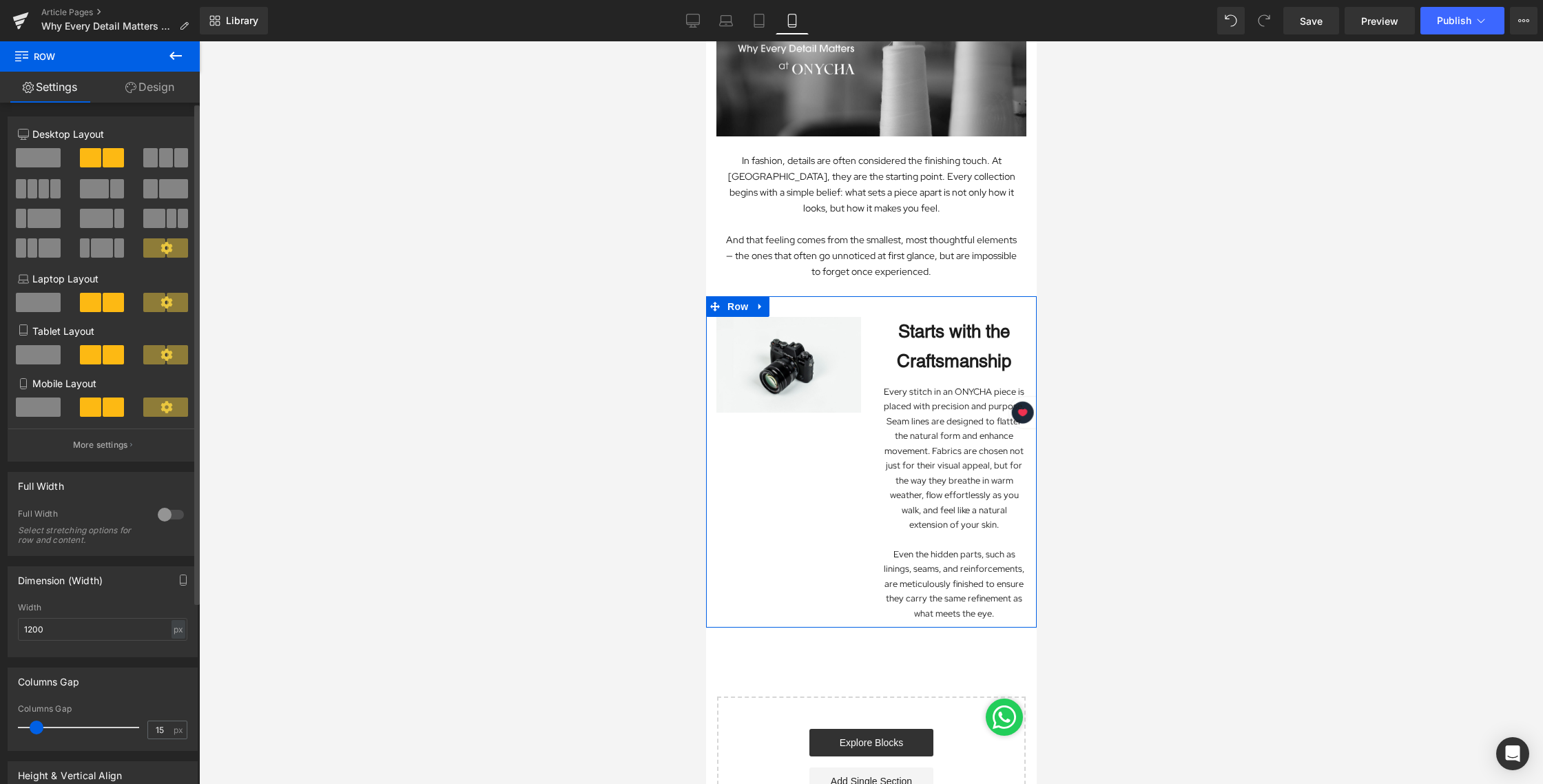
click at [33, 405] on span at bounding box center [38, 407] width 45 height 20
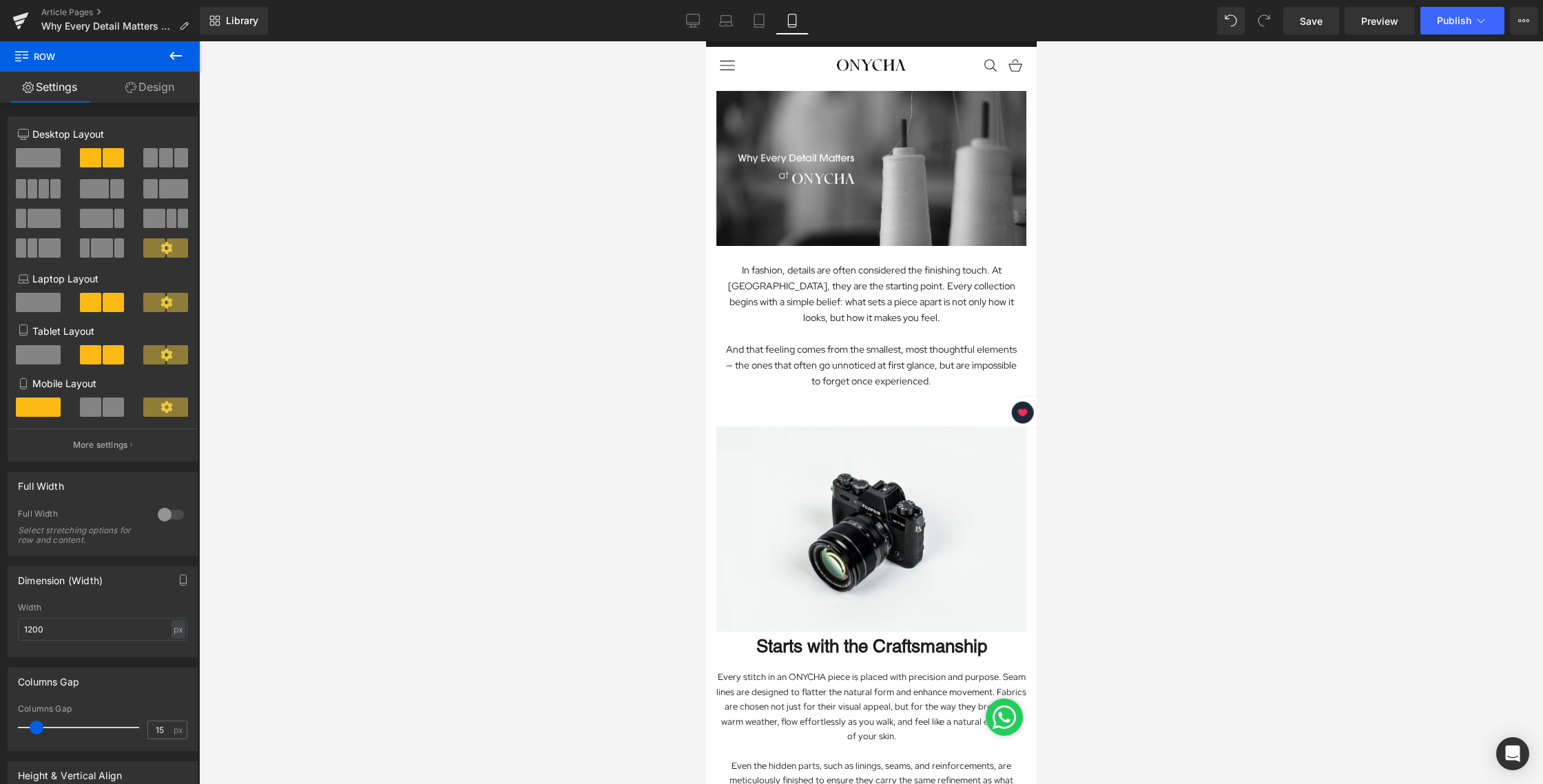
scroll to position [0, 0]
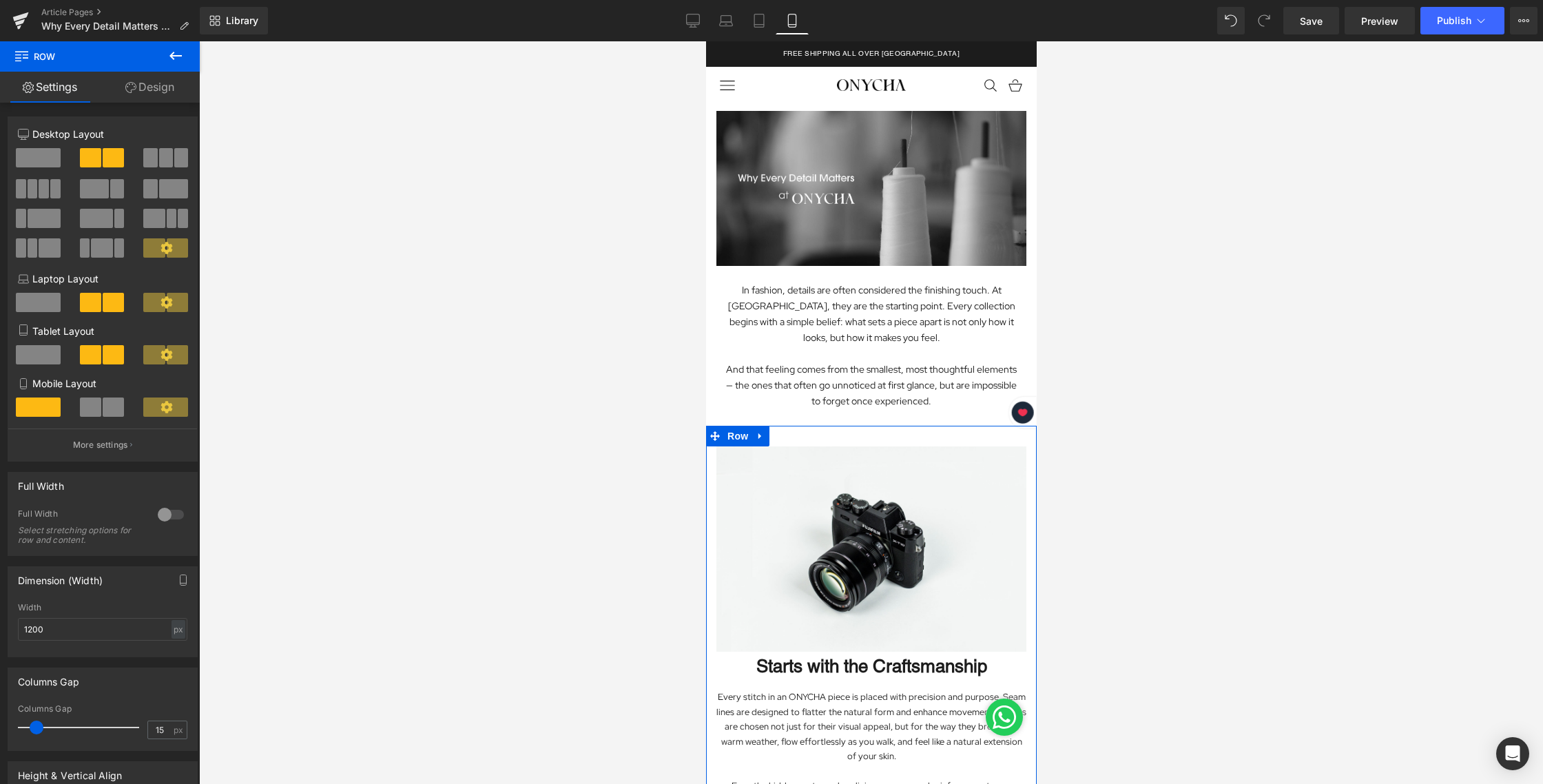
click at [161, 91] on link "Design" at bounding box center [149, 87] width 100 height 31
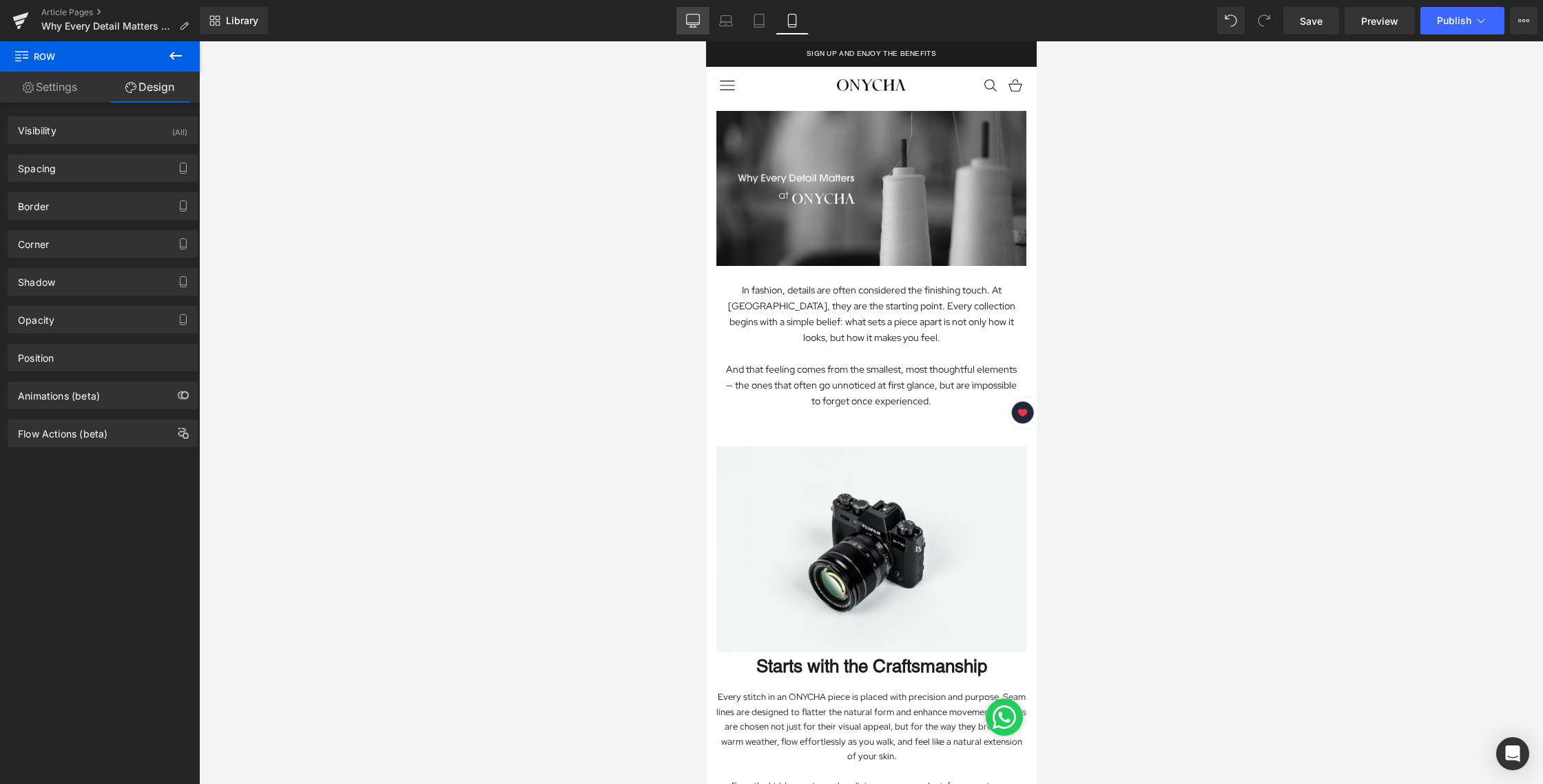
click at [691, 17] on icon at bounding box center [693, 21] width 14 height 14
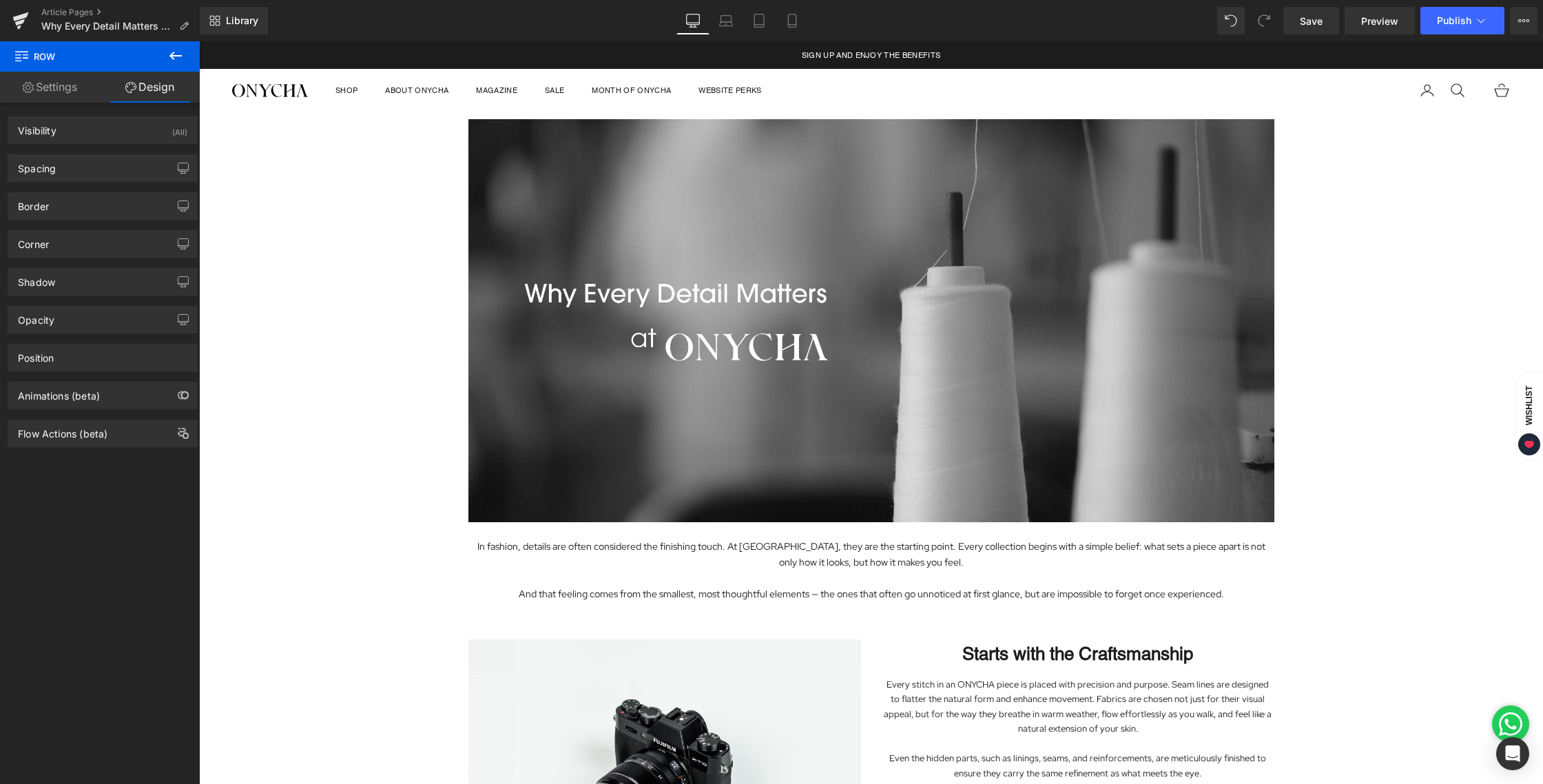
scroll to position [198, 0]
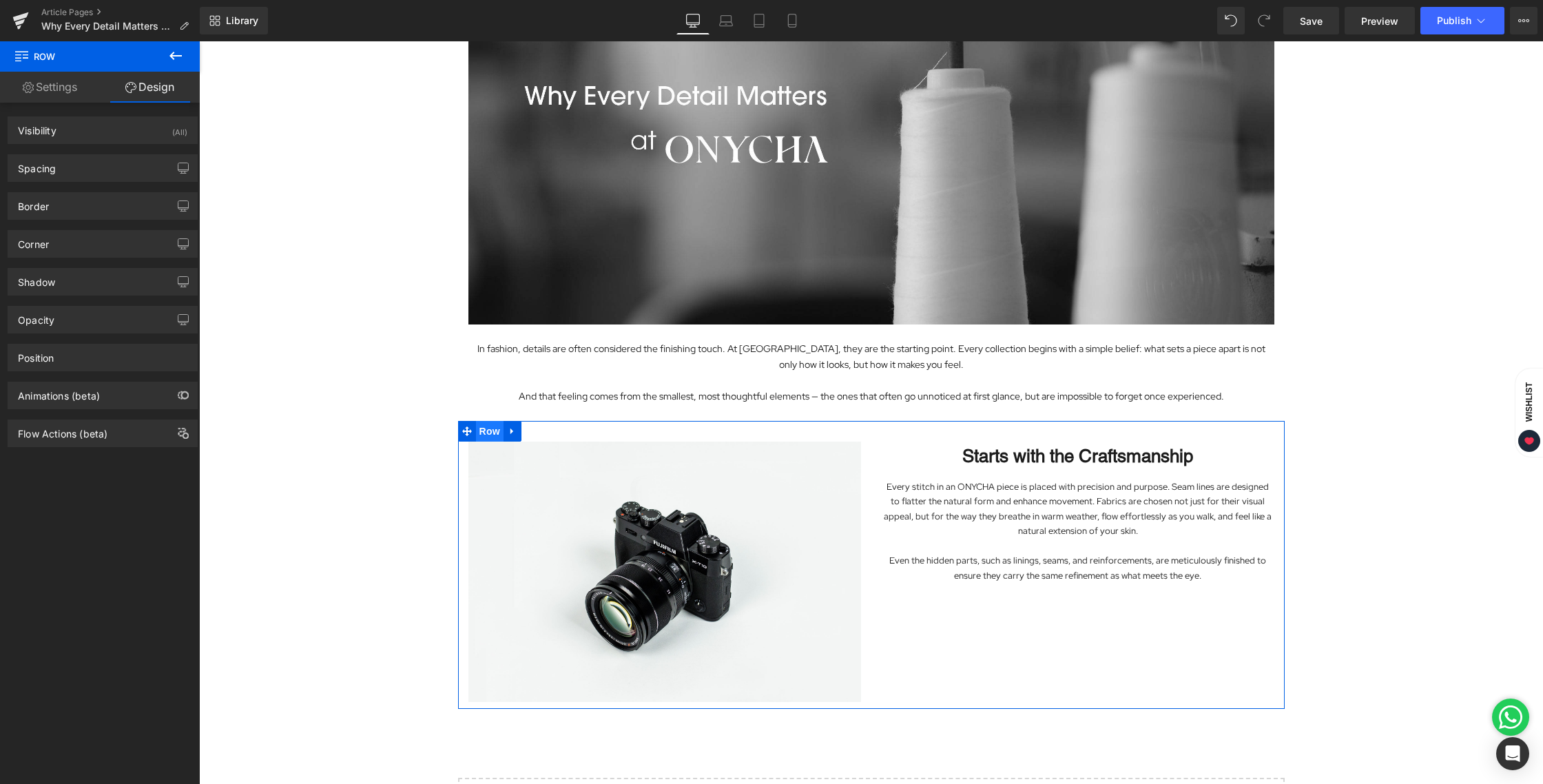
click at [485, 430] on span "Row" at bounding box center [489, 431] width 27 height 21
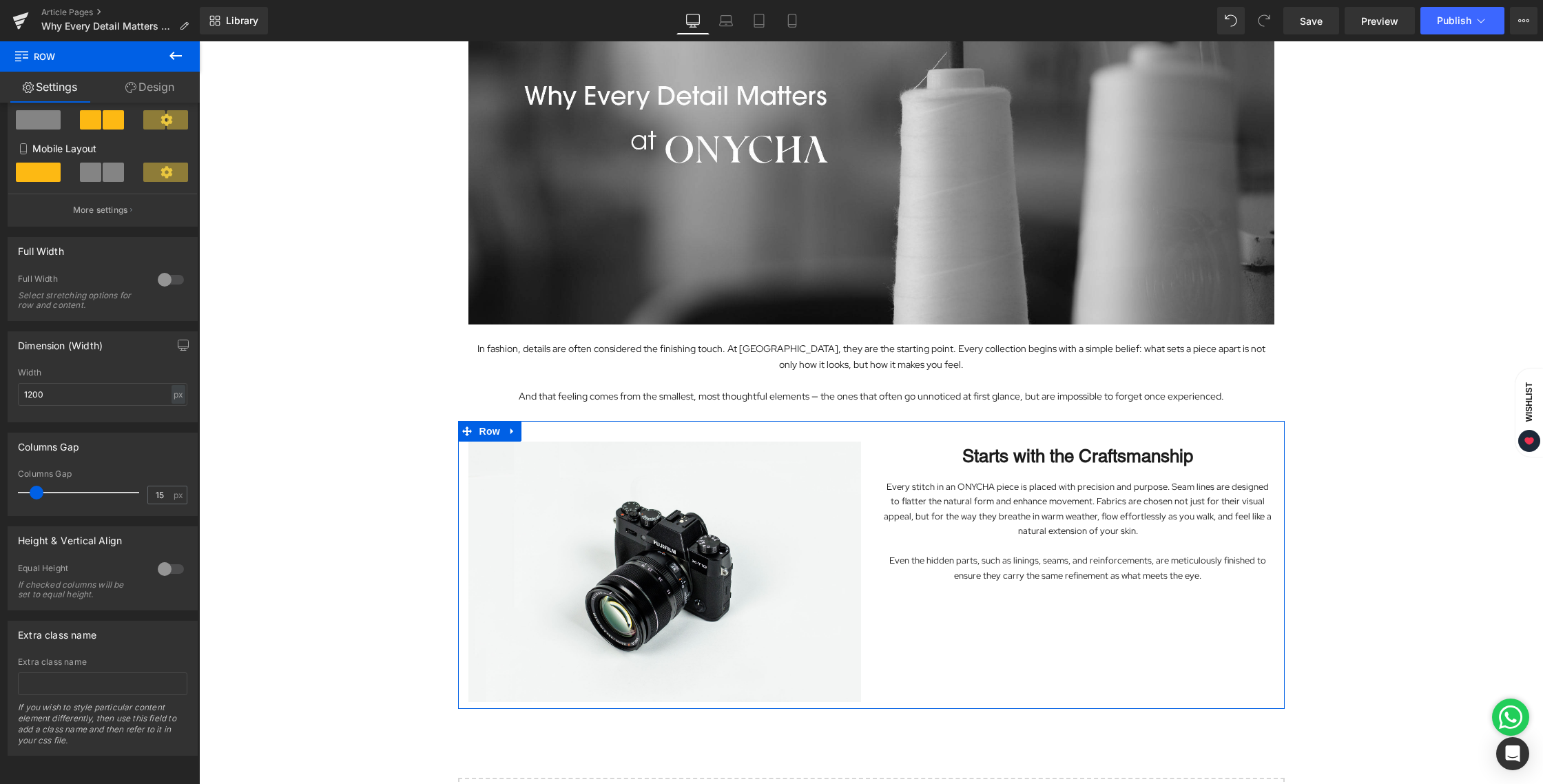
scroll to position [0, 0]
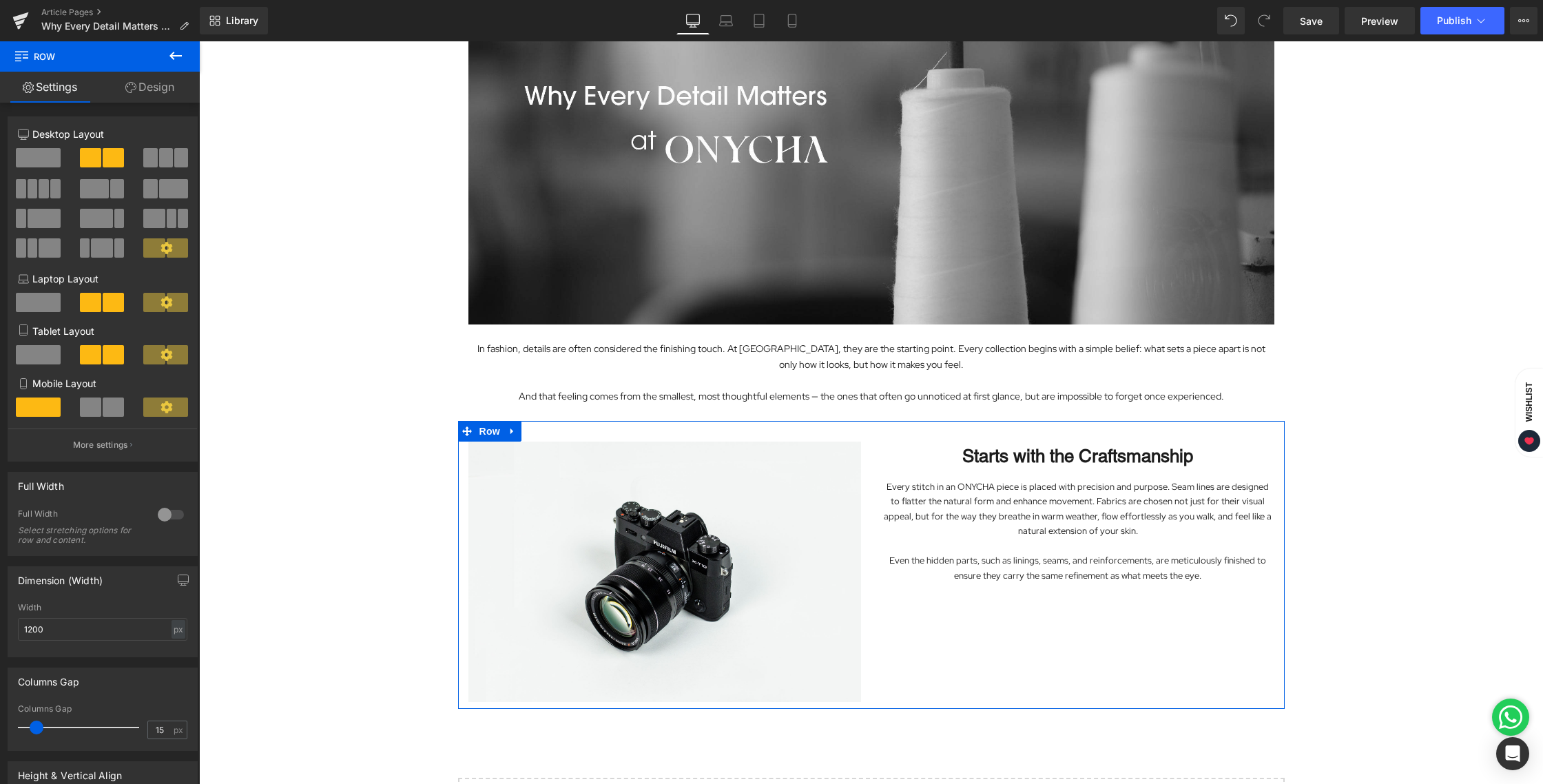
click at [147, 89] on link "Design" at bounding box center [149, 87] width 100 height 31
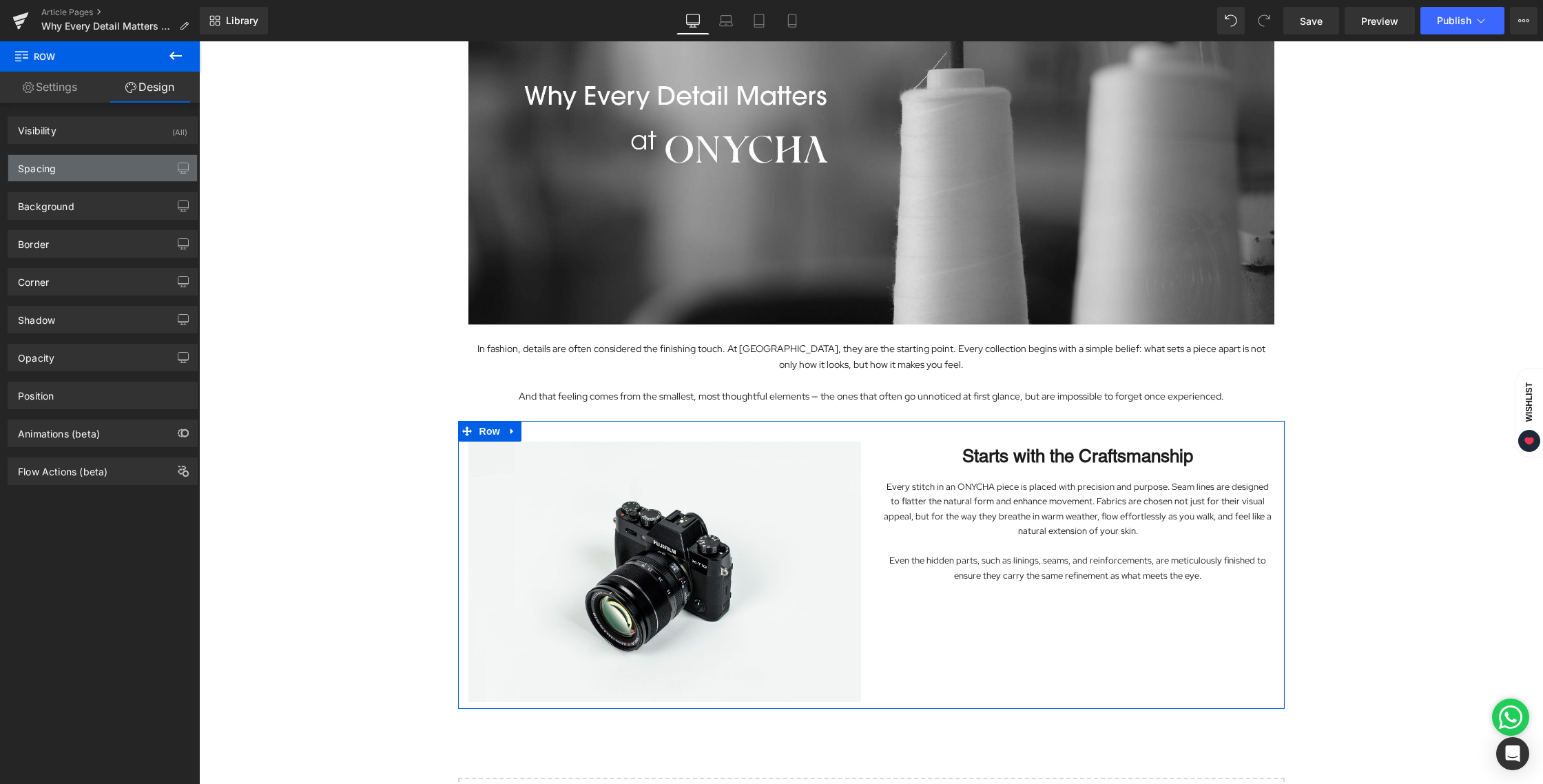
click at [79, 171] on div "Spacing" at bounding box center [103, 168] width 189 height 26
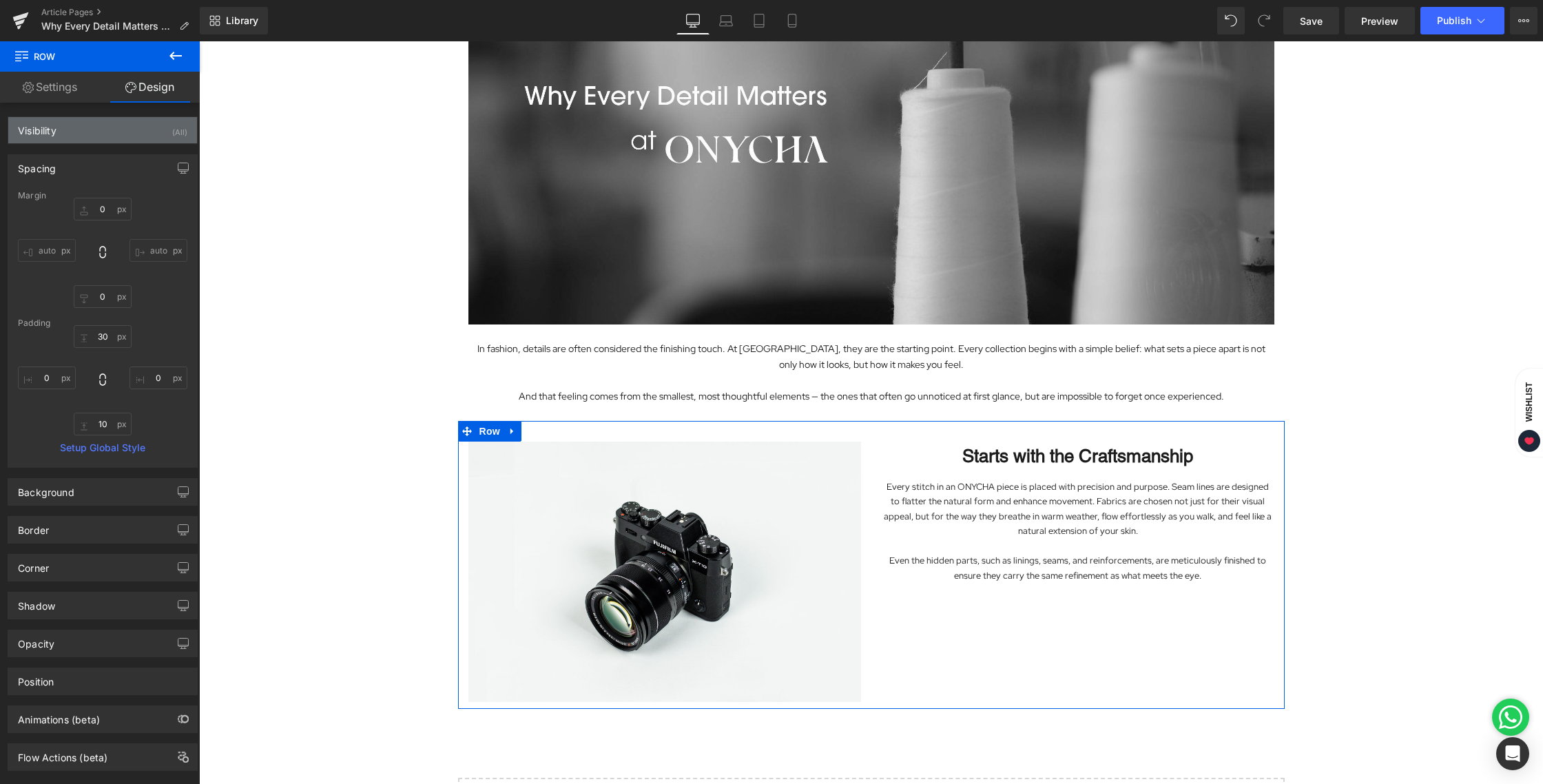
click at [76, 131] on div "Visibility (All)" at bounding box center [103, 130] width 189 height 26
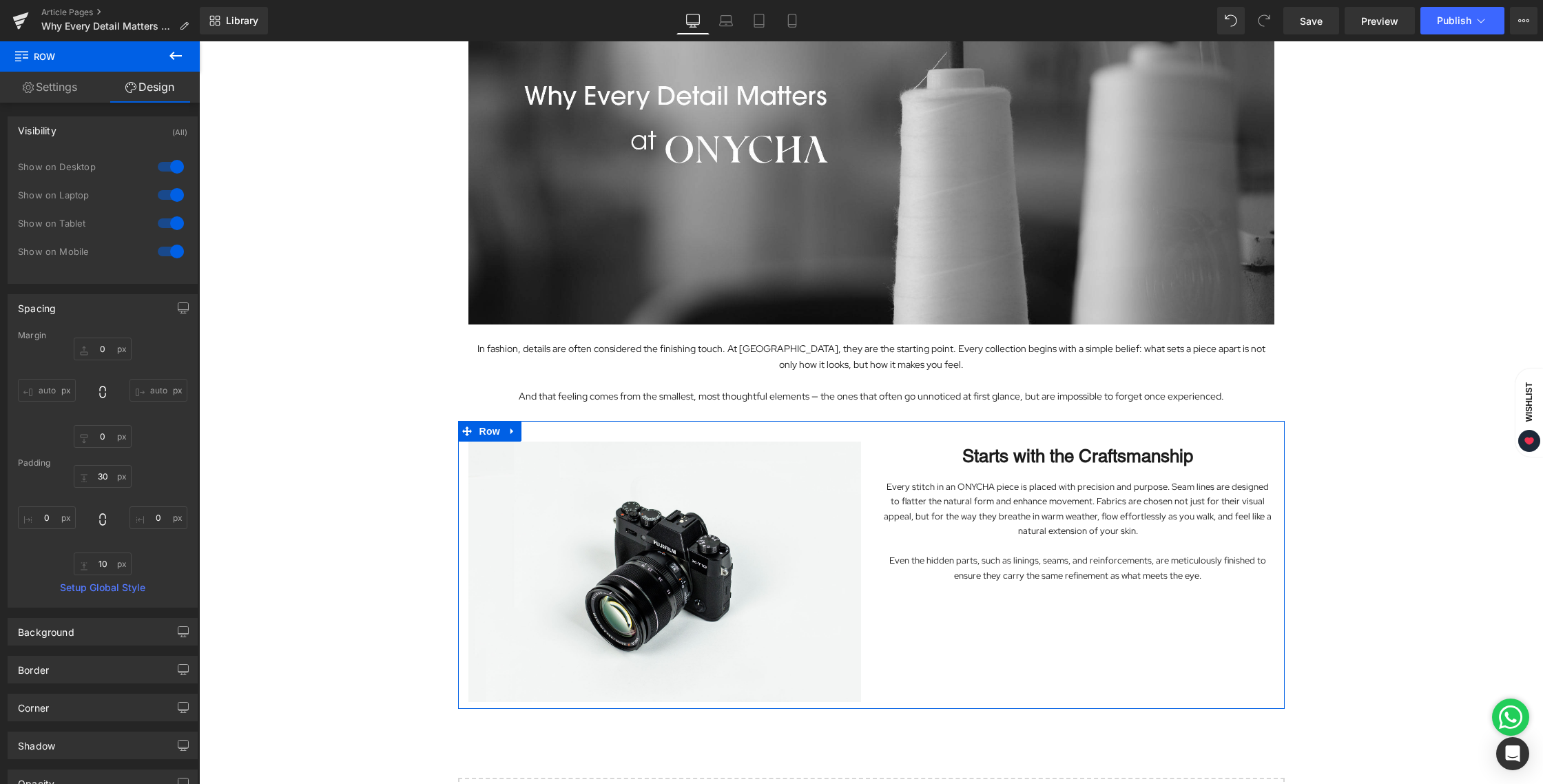
click at [76, 131] on div "Visibility (All)" at bounding box center [103, 130] width 189 height 26
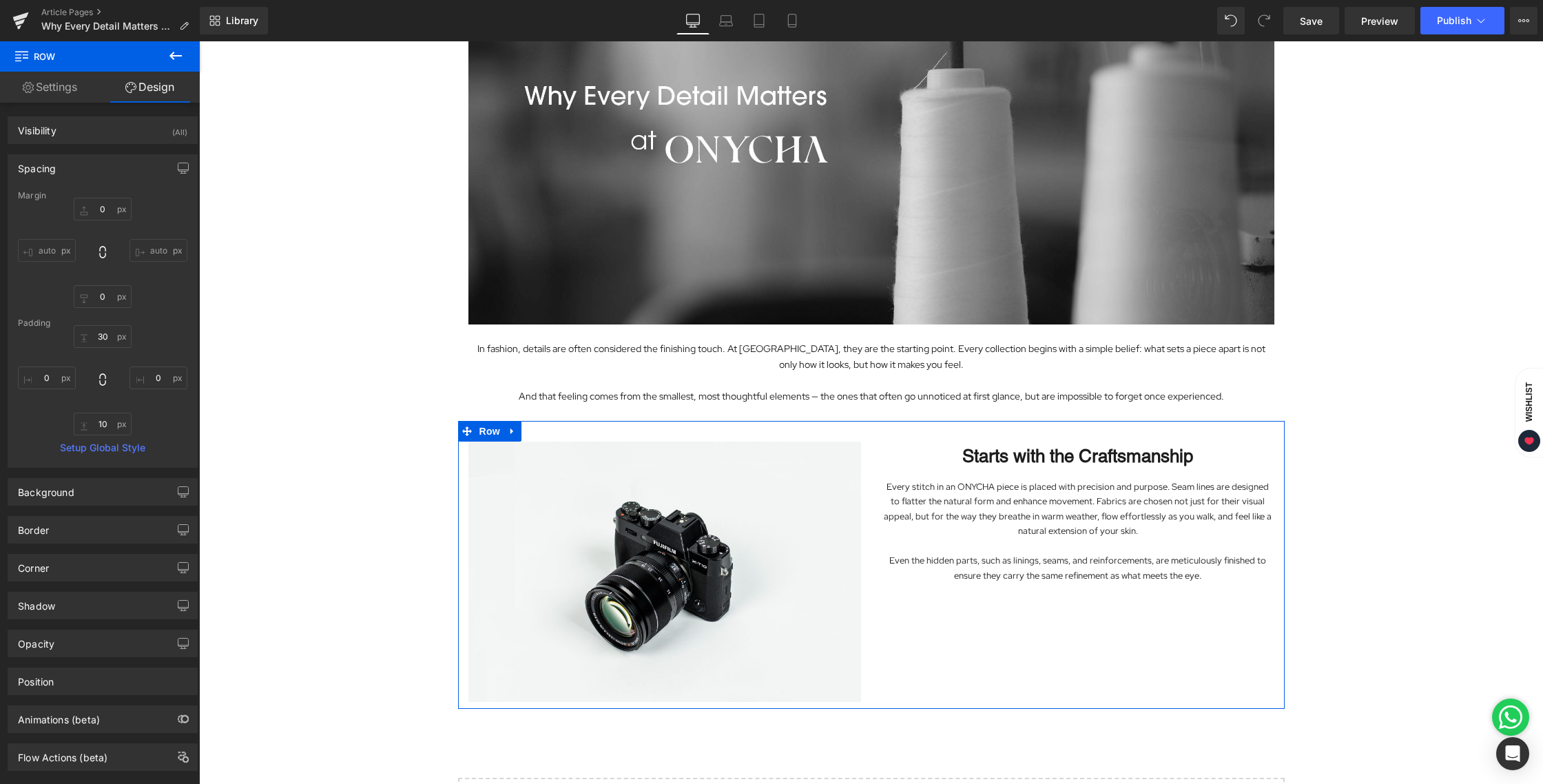
click at [55, 164] on div "Spacing" at bounding box center [37, 165] width 38 height 20
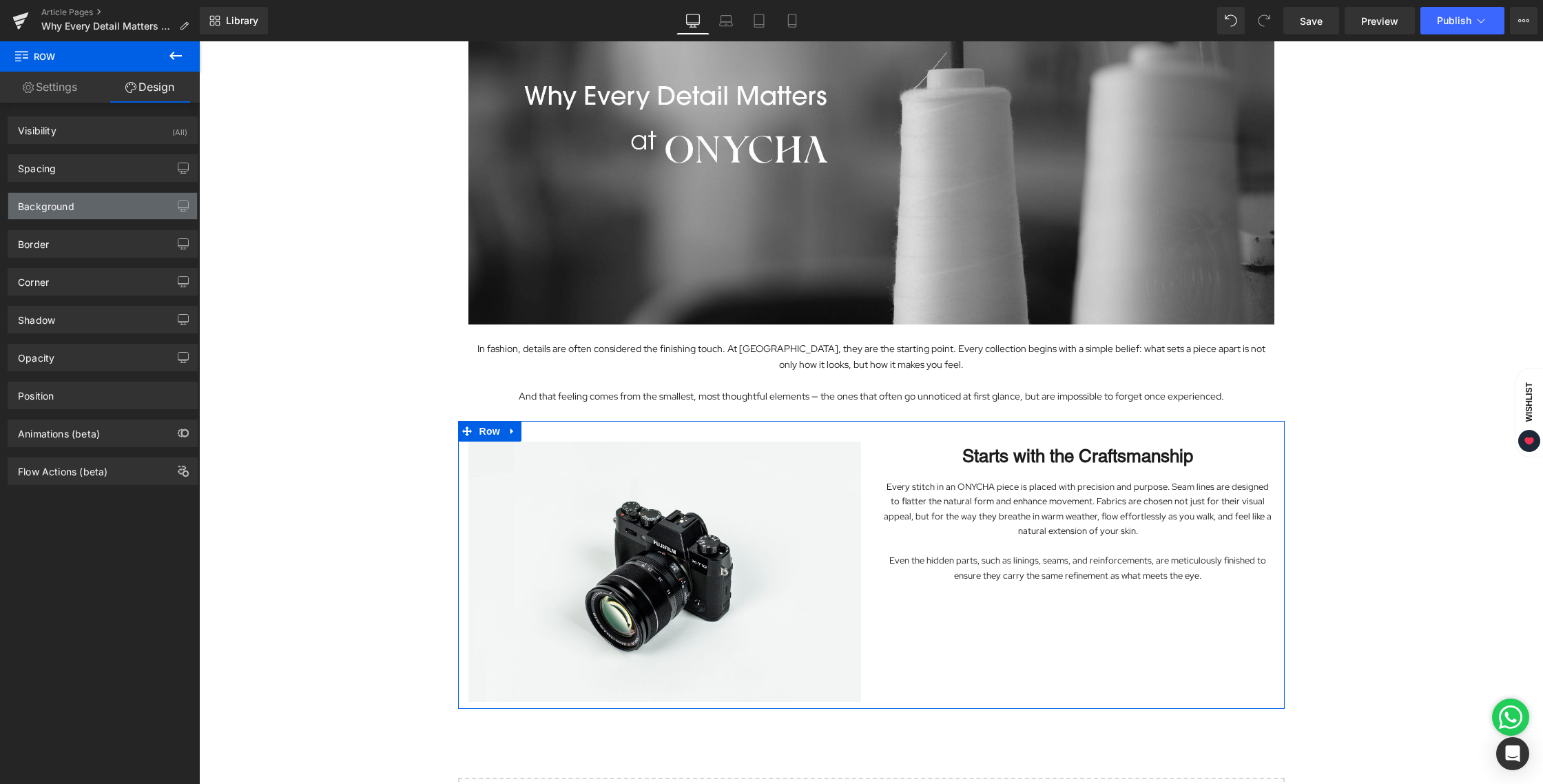
click at [52, 209] on div "Background" at bounding box center [46, 202] width 57 height 20
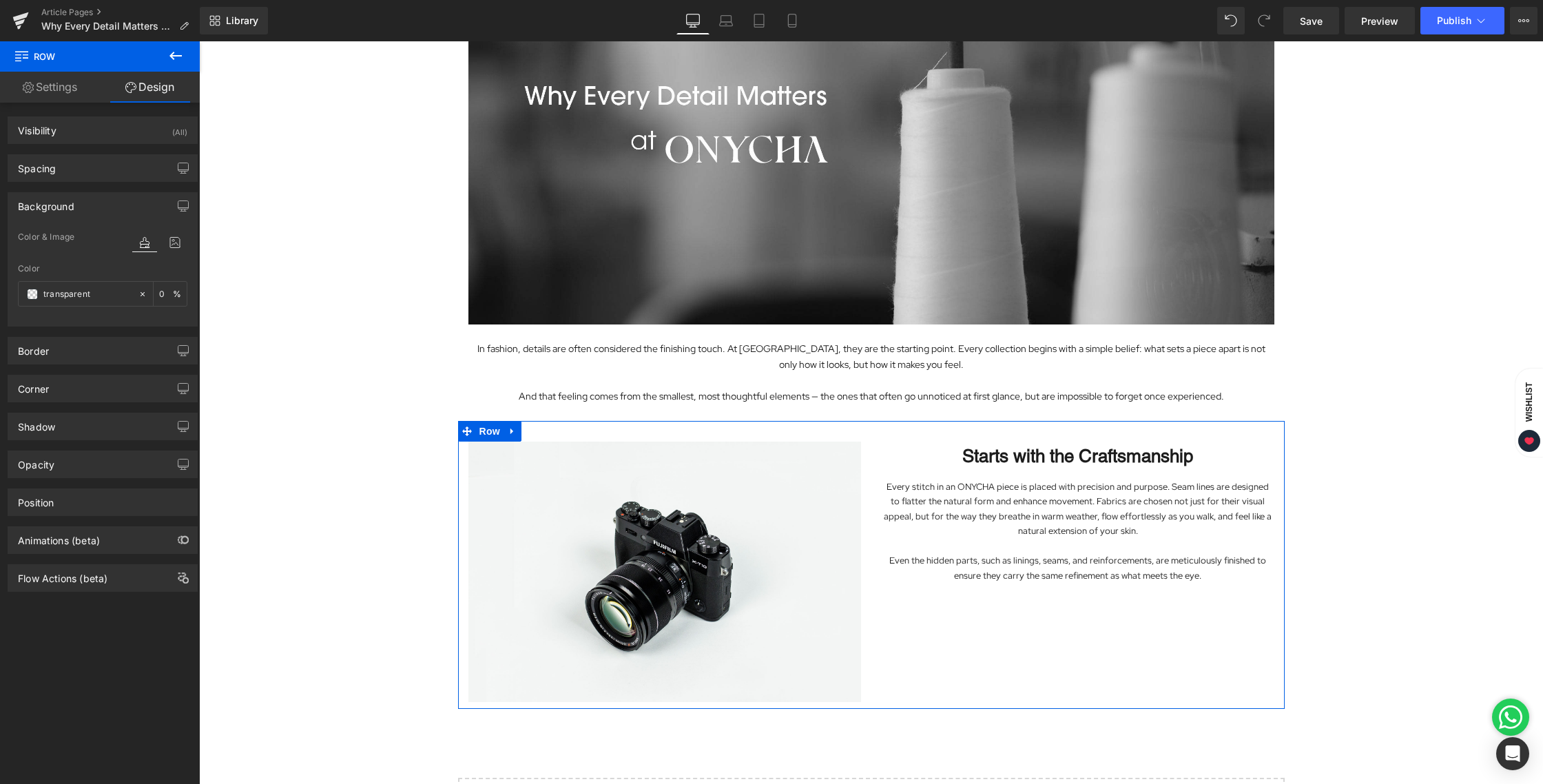
click at [52, 209] on div "Background" at bounding box center [46, 202] width 57 height 20
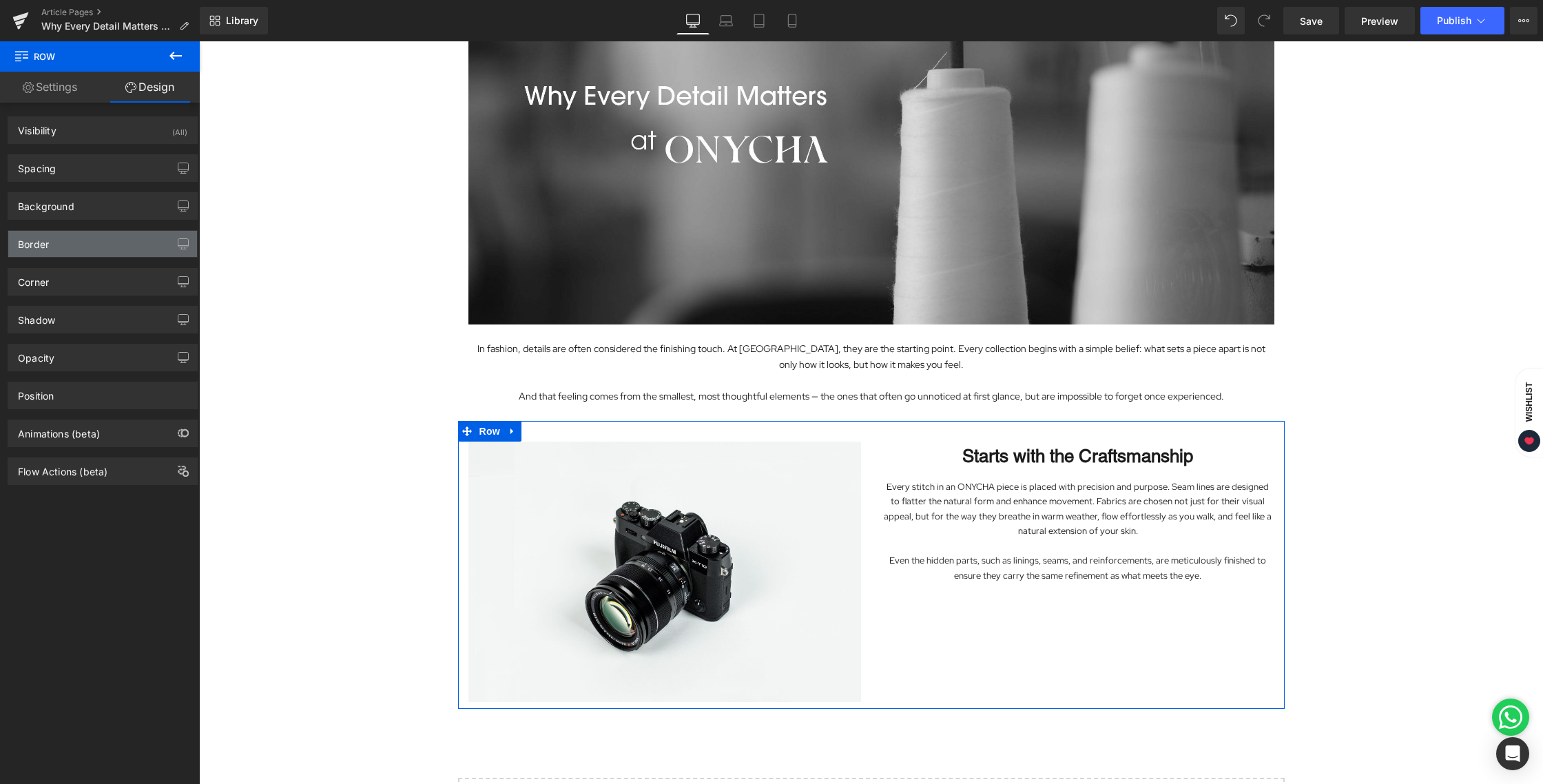
click at [44, 243] on div "Border" at bounding box center [34, 240] width 31 height 20
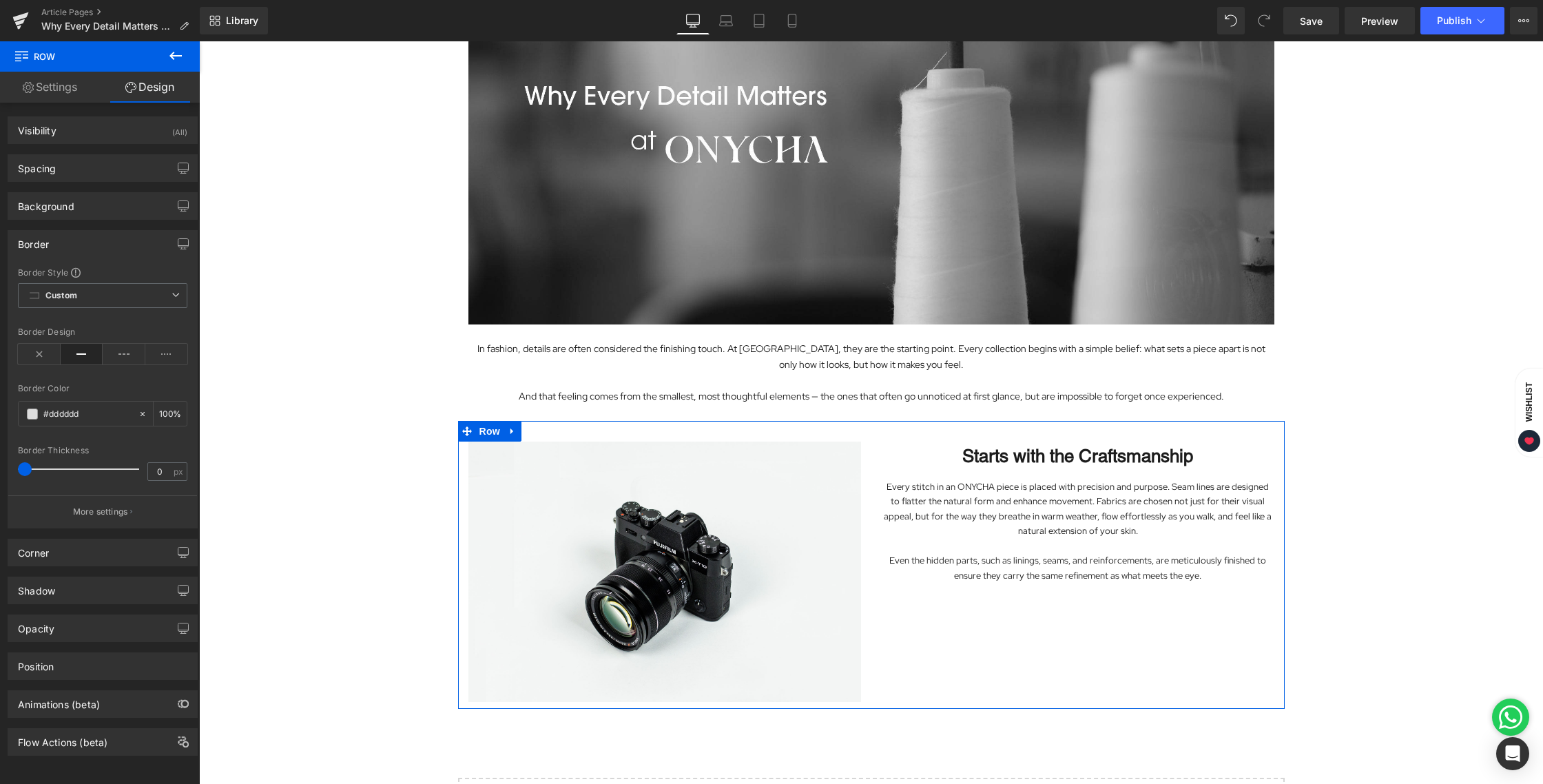
click at [44, 243] on div "Border" at bounding box center [34, 240] width 31 height 20
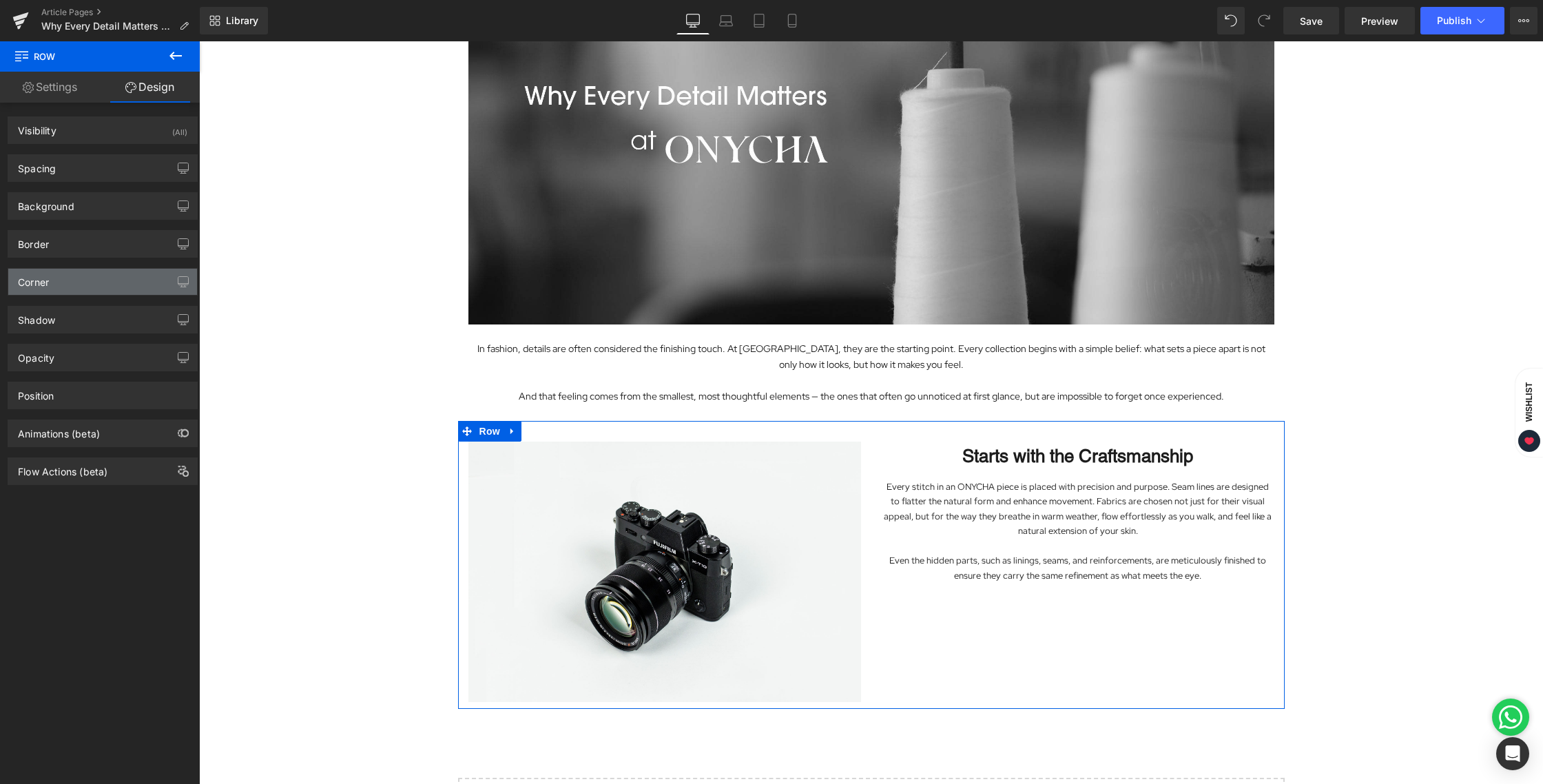
click at [43, 275] on div "Corner" at bounding box center [34, 279] width 31 height 20
click at [43, 278] on div "Corner" at bounding box center [34, 279] width 31 height 20
click at [40, 319] on div "Shadow" at bounding box center [36, 316] width 37 height 20
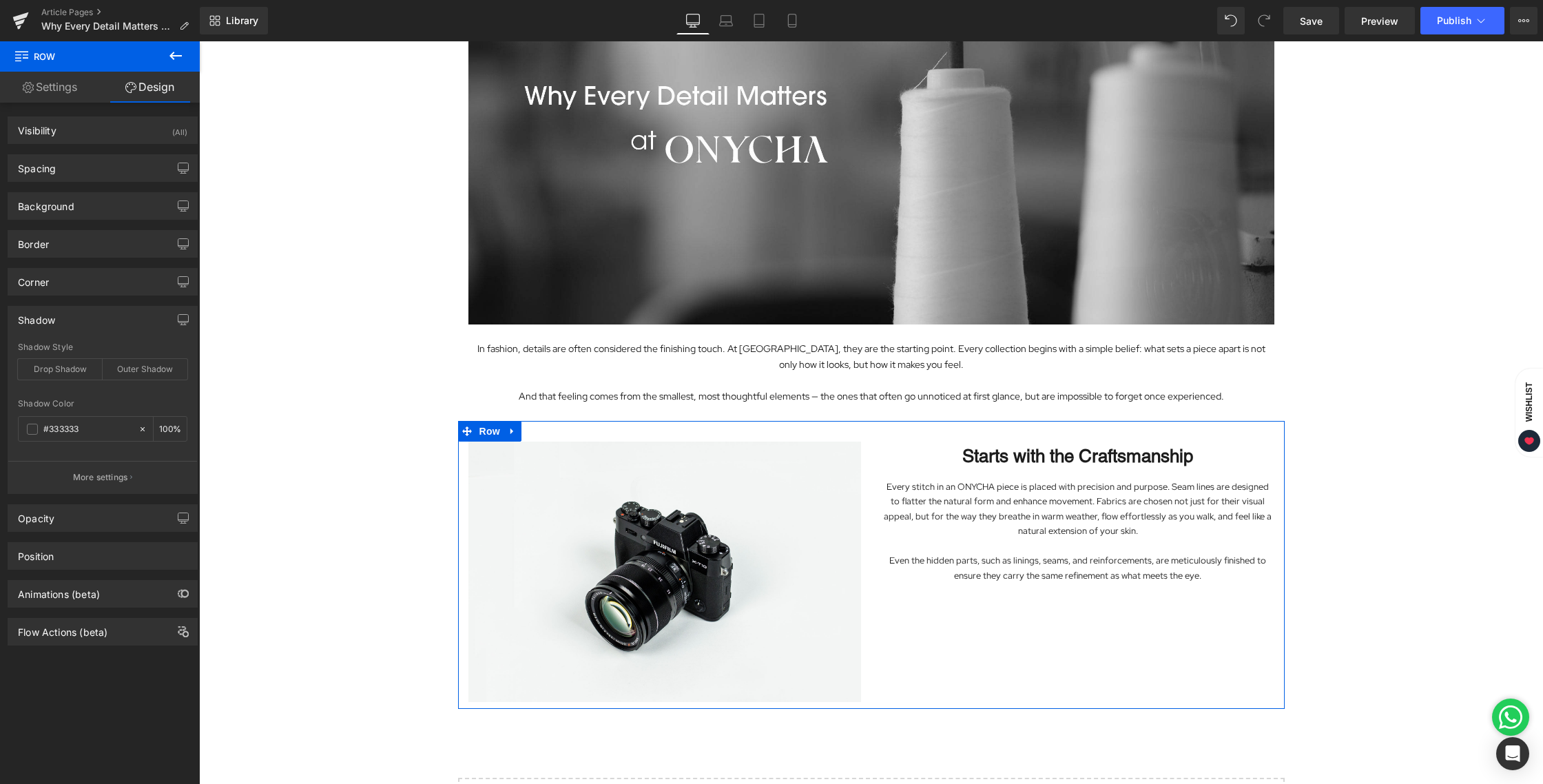
click at [40, 319] on div "Shadow" at bounding box center [36, 316] width 37 height 20
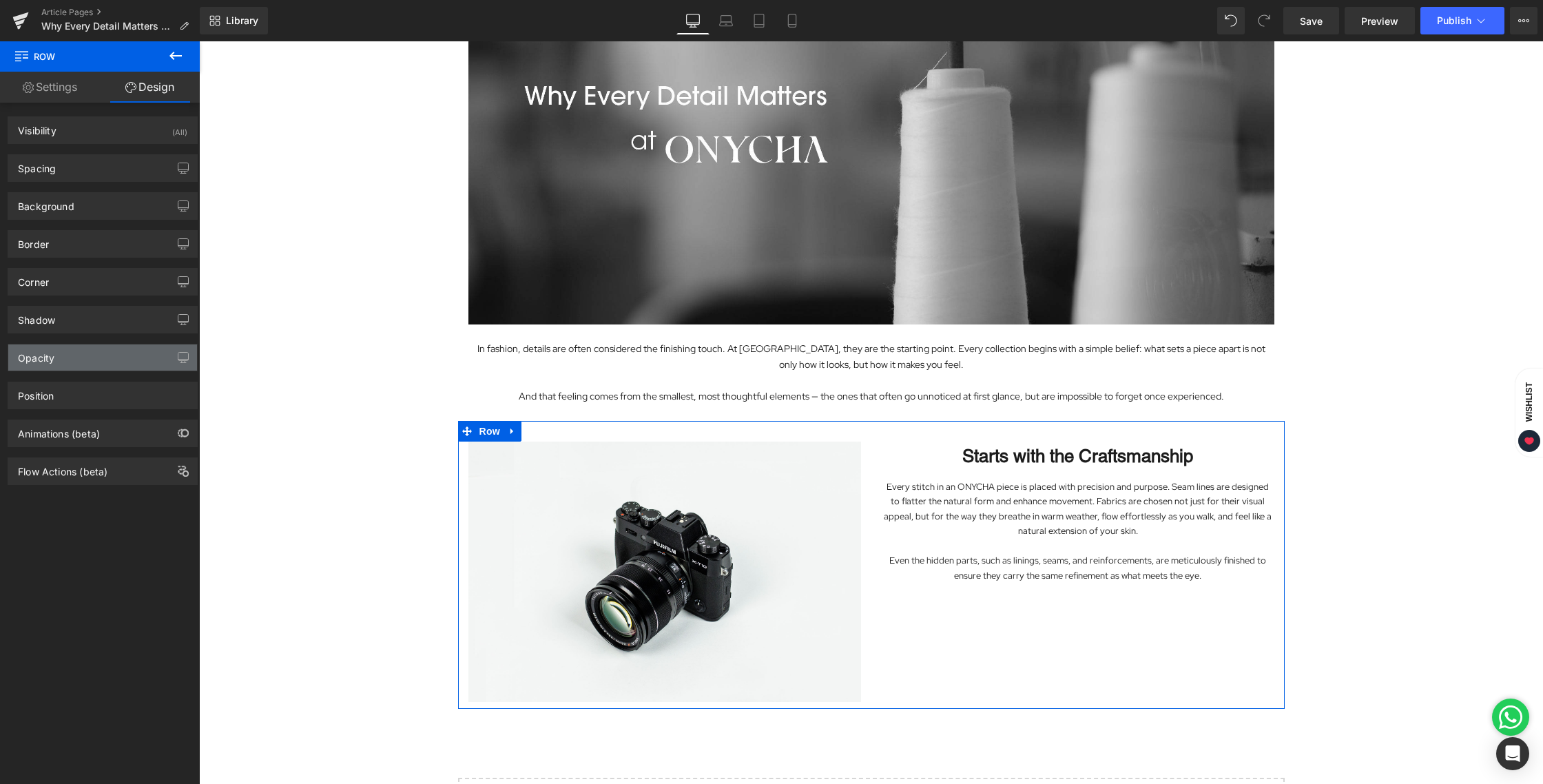
click at [45, 350] on div "Opacity" at bounding box center [36, 354] width 36 height 20
click at [43, 392] on div "Position" at bounding box center [36, 392] width 36 height 20
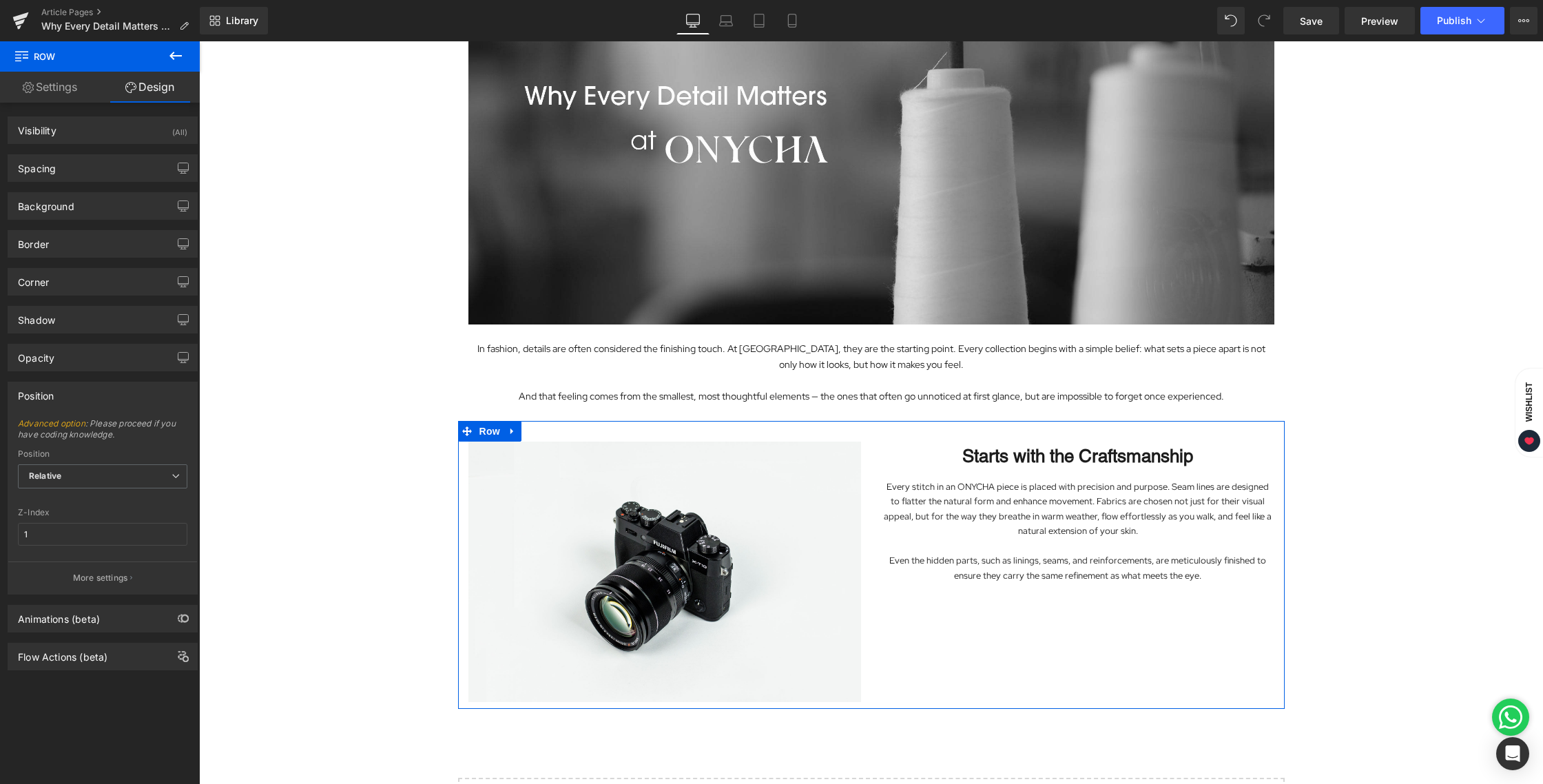
click at [43, 392] on div "Position" at bounding box center [36, 392] width 36 height 20
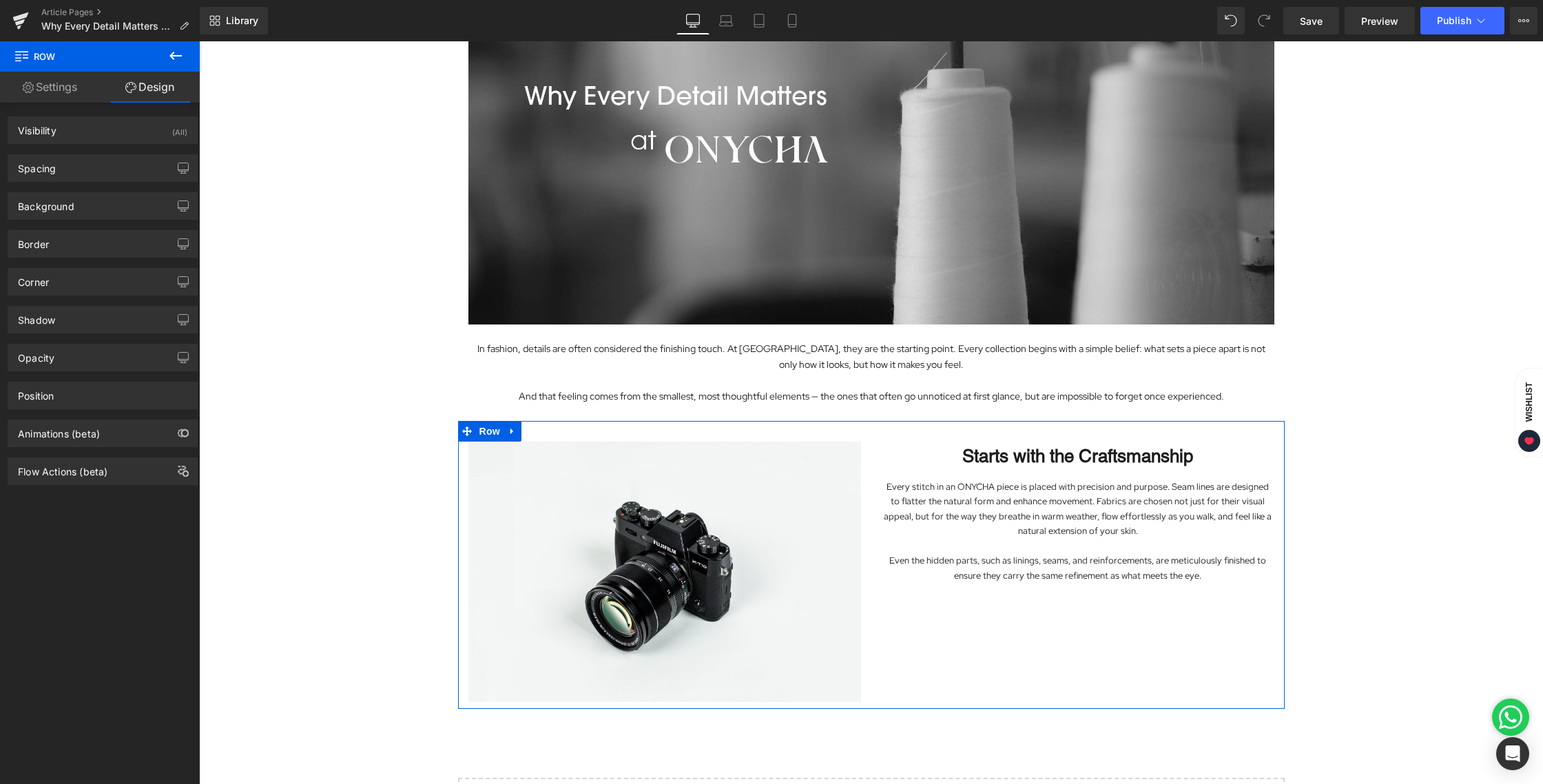
click at [61, 87] on link "Settings" at bounding box center [50, 87] width 100 height 31
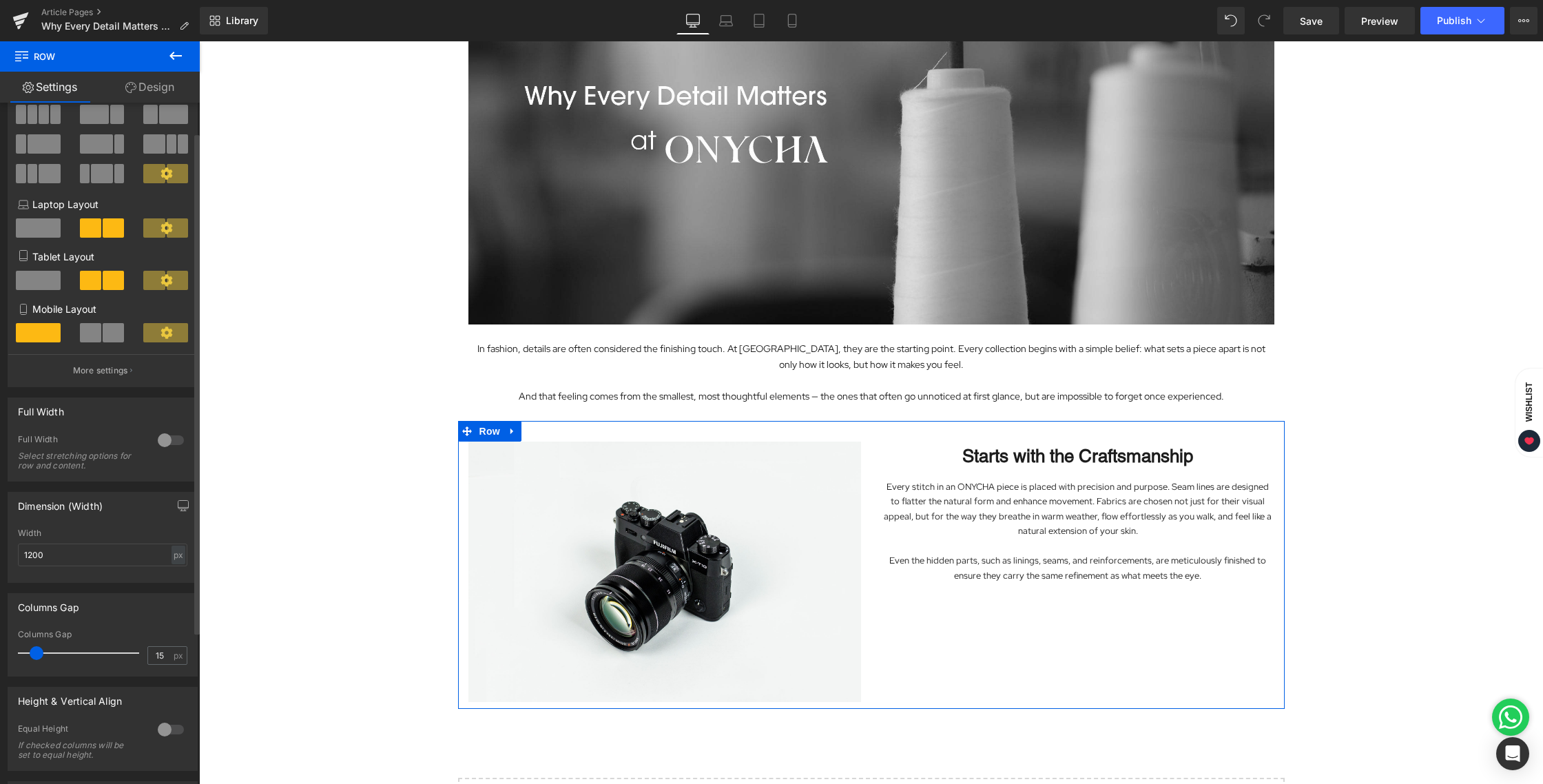
scroll to position [247, 0]
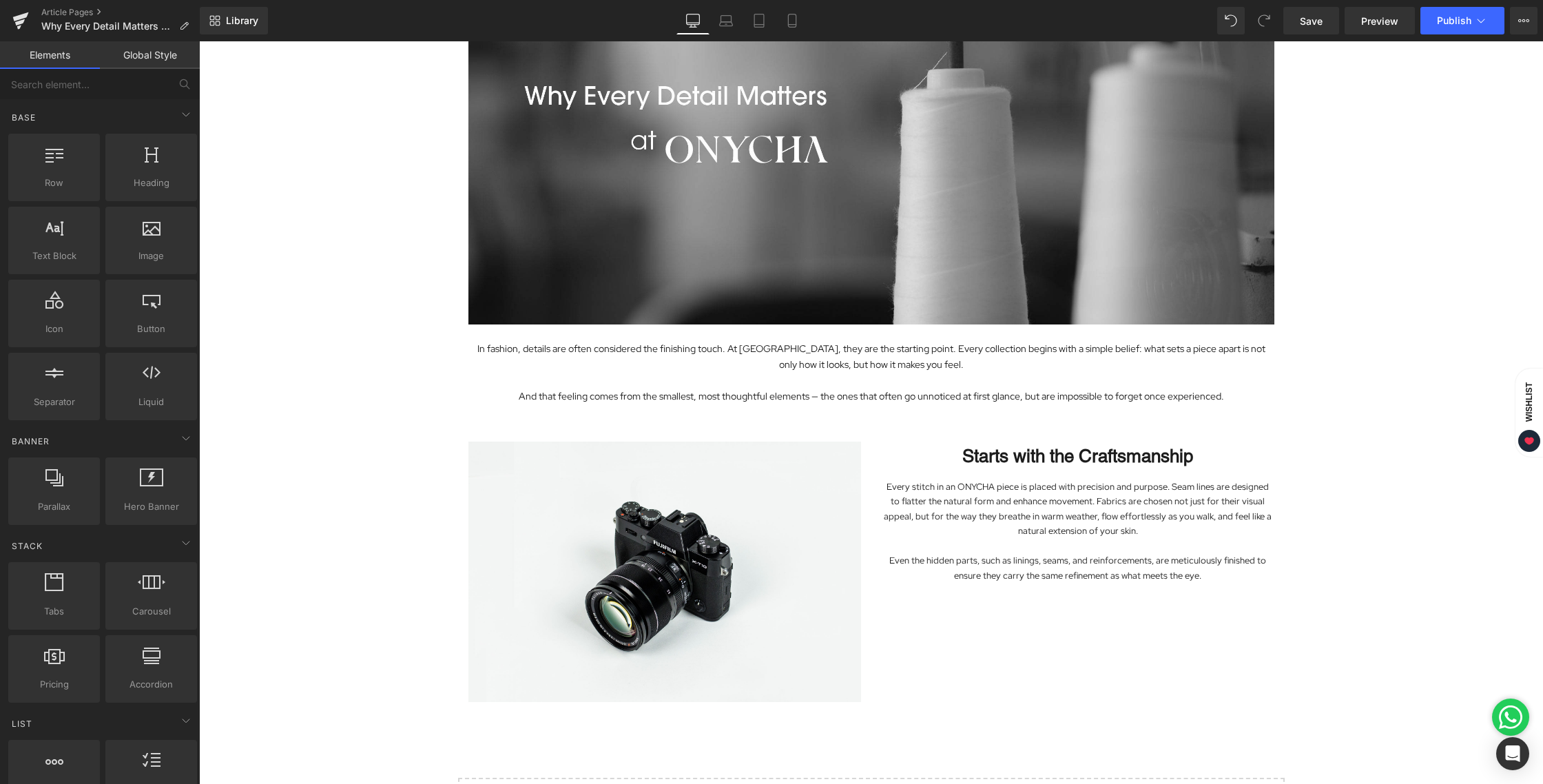
click at [281, 494] on div "Image In fashion, details are often considered the finishing touch. At ONYCHA, …" at bounding box center [871, 403] width 1344 height 976
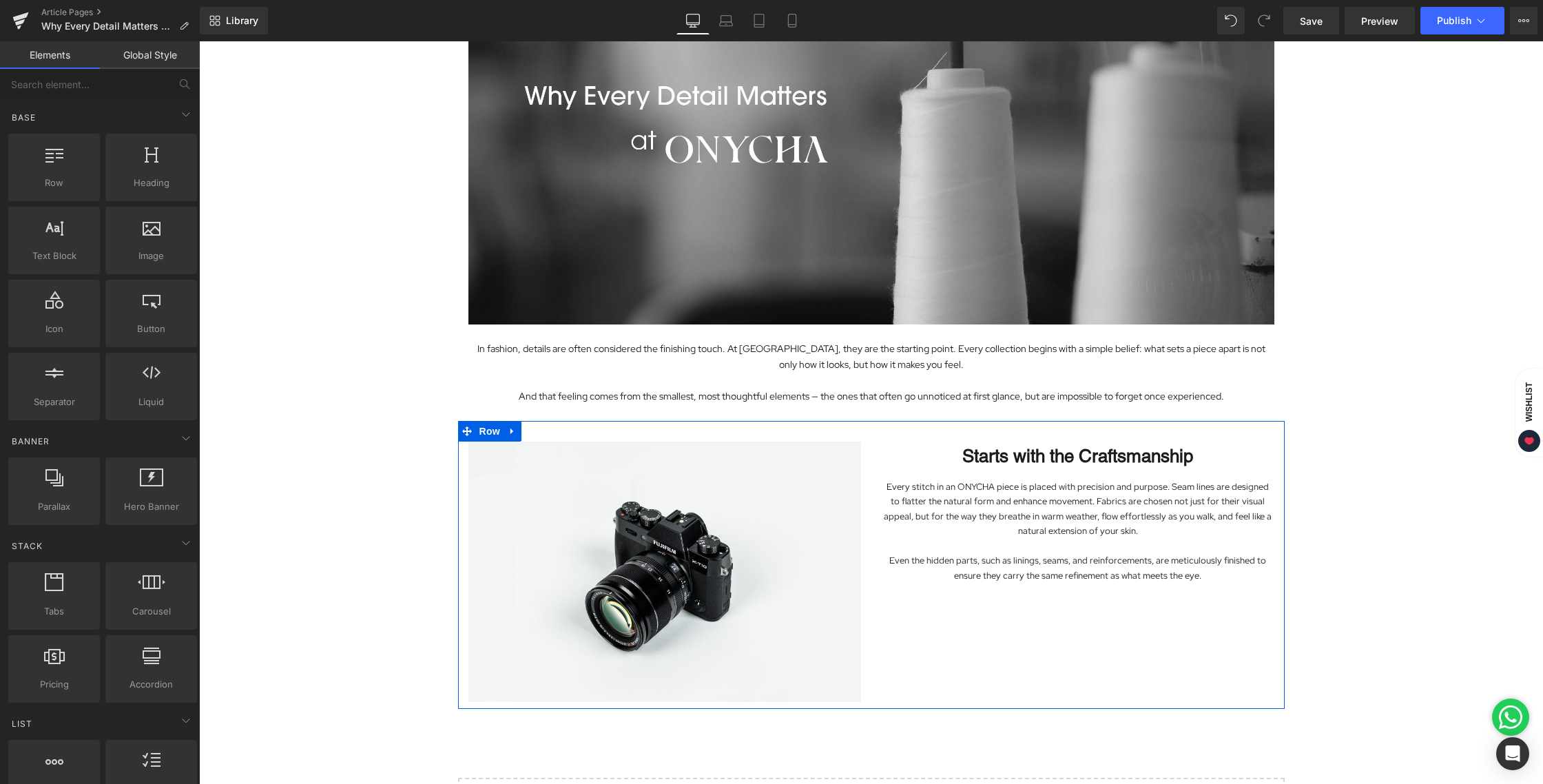
click at [1383, 591] on div "Image In fashion, details are often considered the finishing touch. At ONYCHA, …" at bounding box center [871, 403] width 1344 height 976
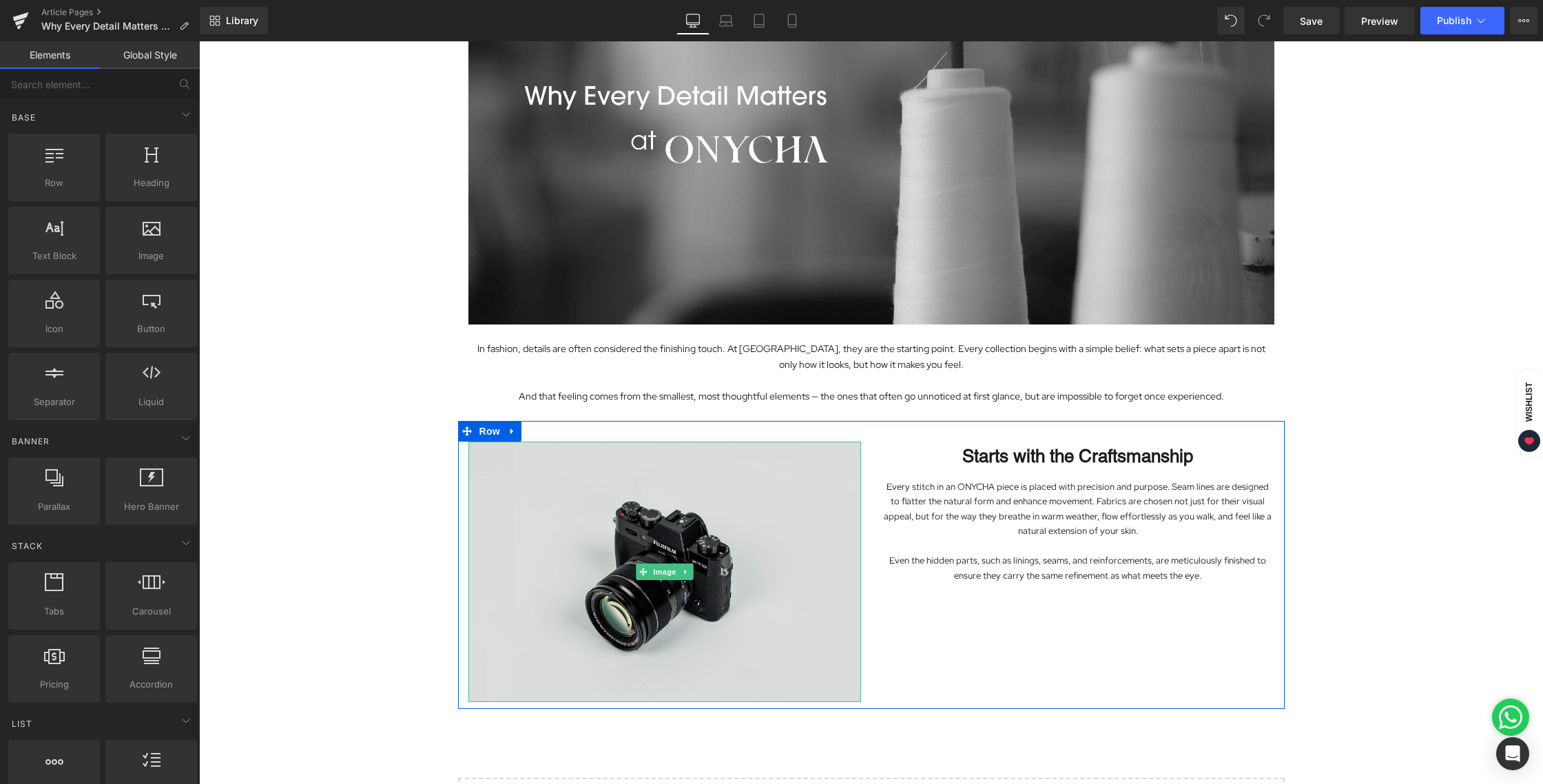
click at [670, 542] on img at bounding box center [665, 571] width 392 height 260
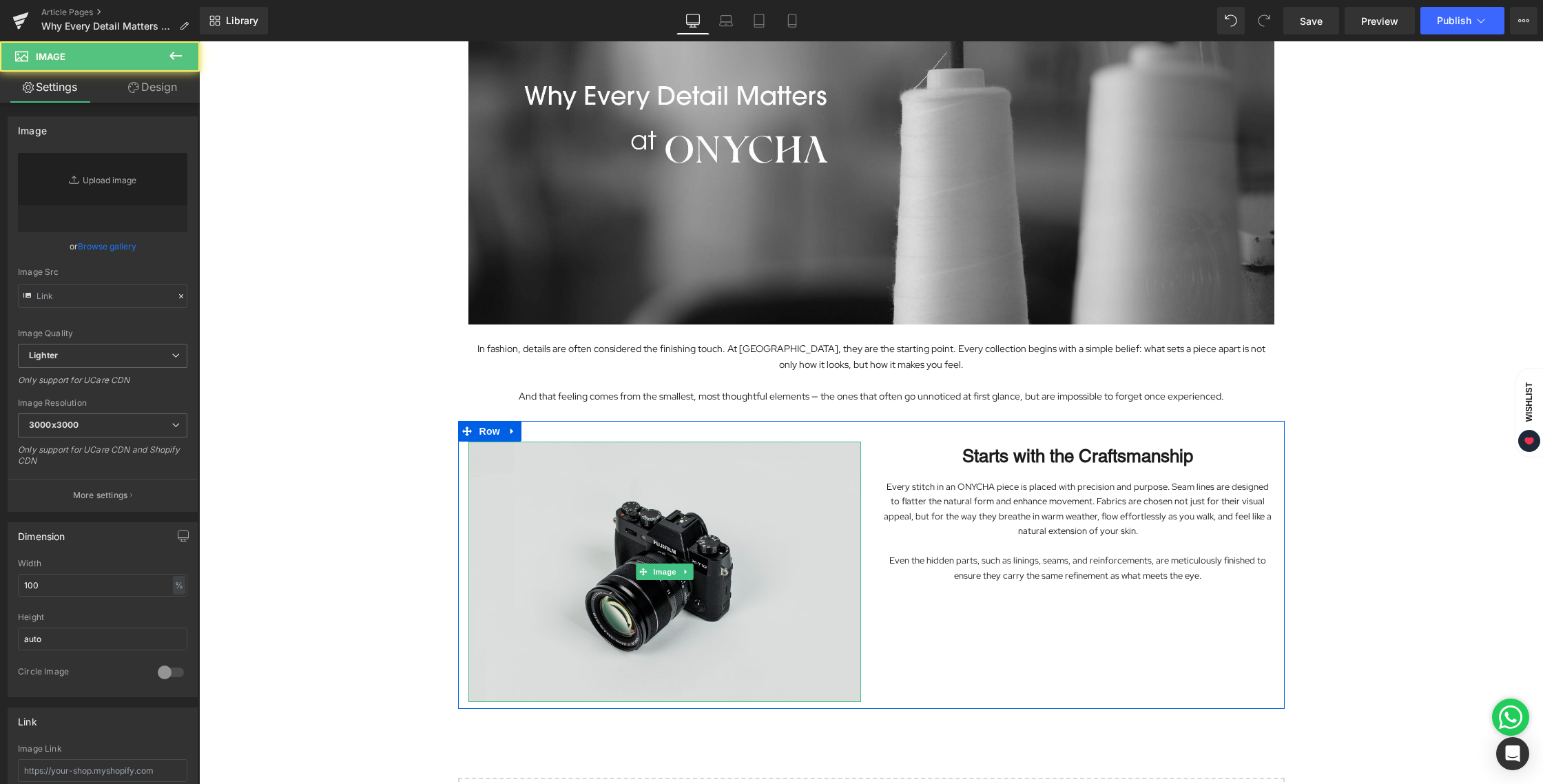
type input "//d1um8515vdn9kb.cloudfront.net/images/parallax.jpg"
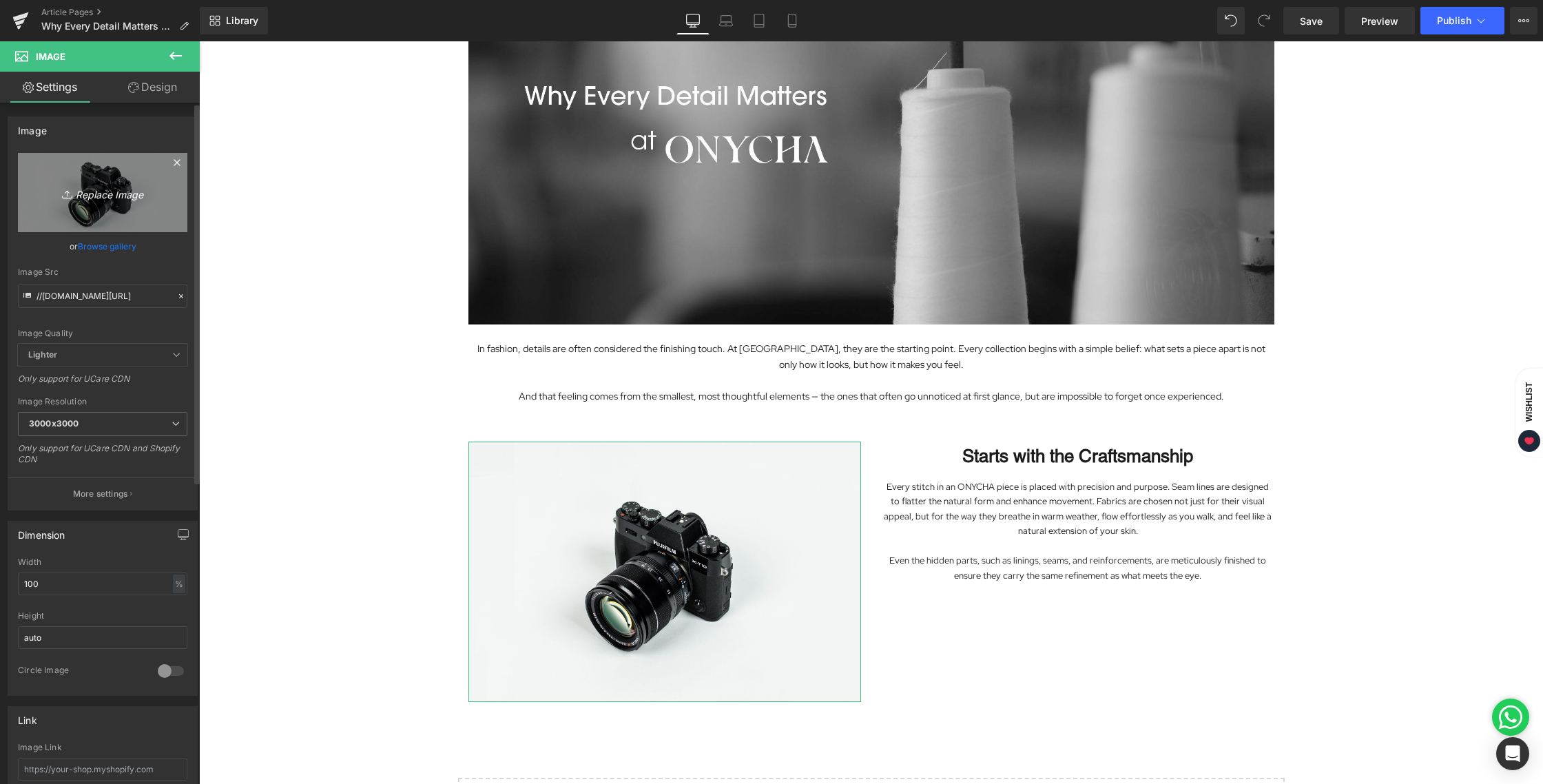
click at [114, 191] on icon "Replace Image" at bounding box center [103, 192] width 110 height 17
type input "C:\fakepath\BLOG 20 AUG 2025-02.jpg"
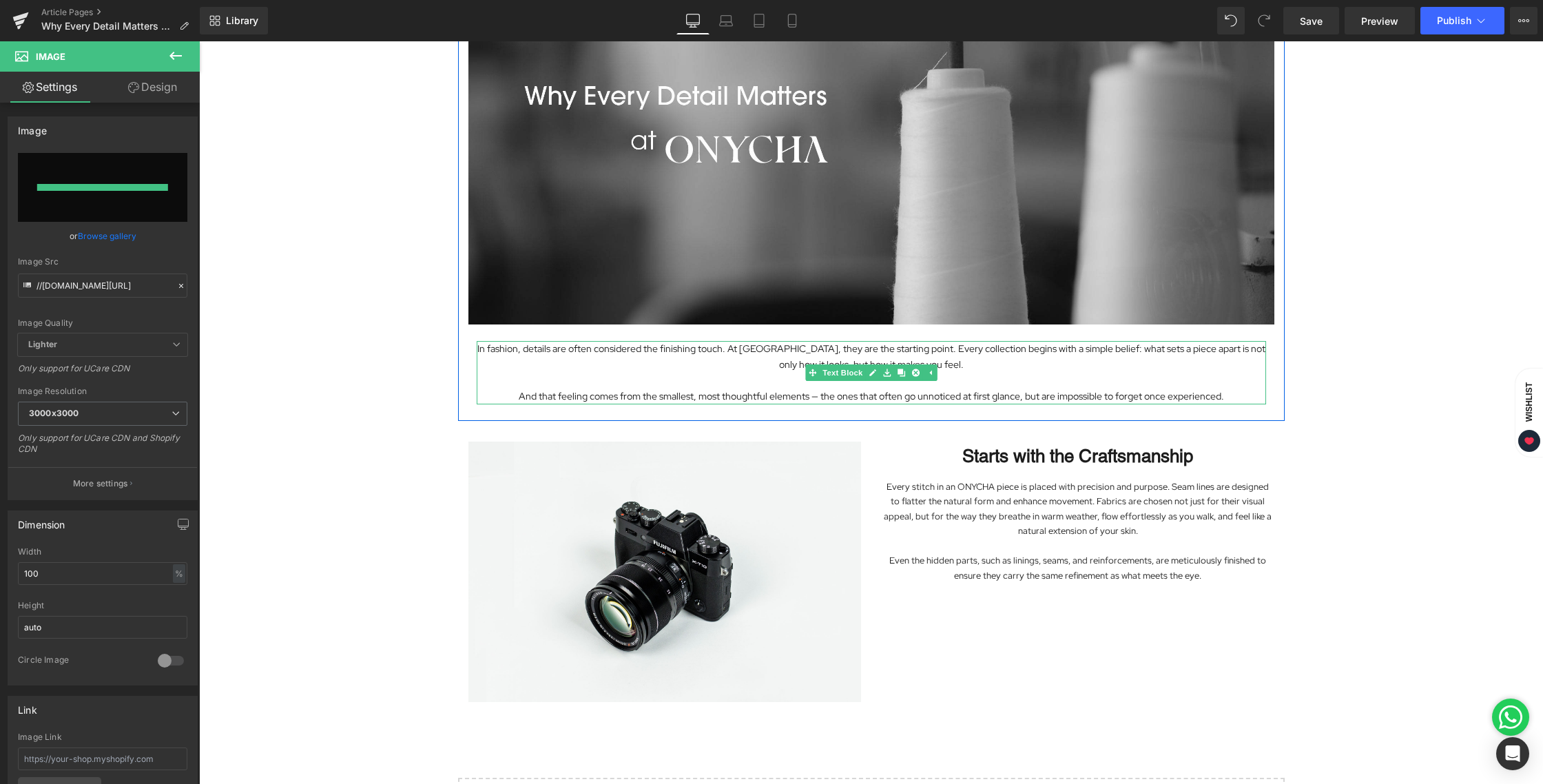
type input "[URL][DOMAIN_NAME][DATE]"
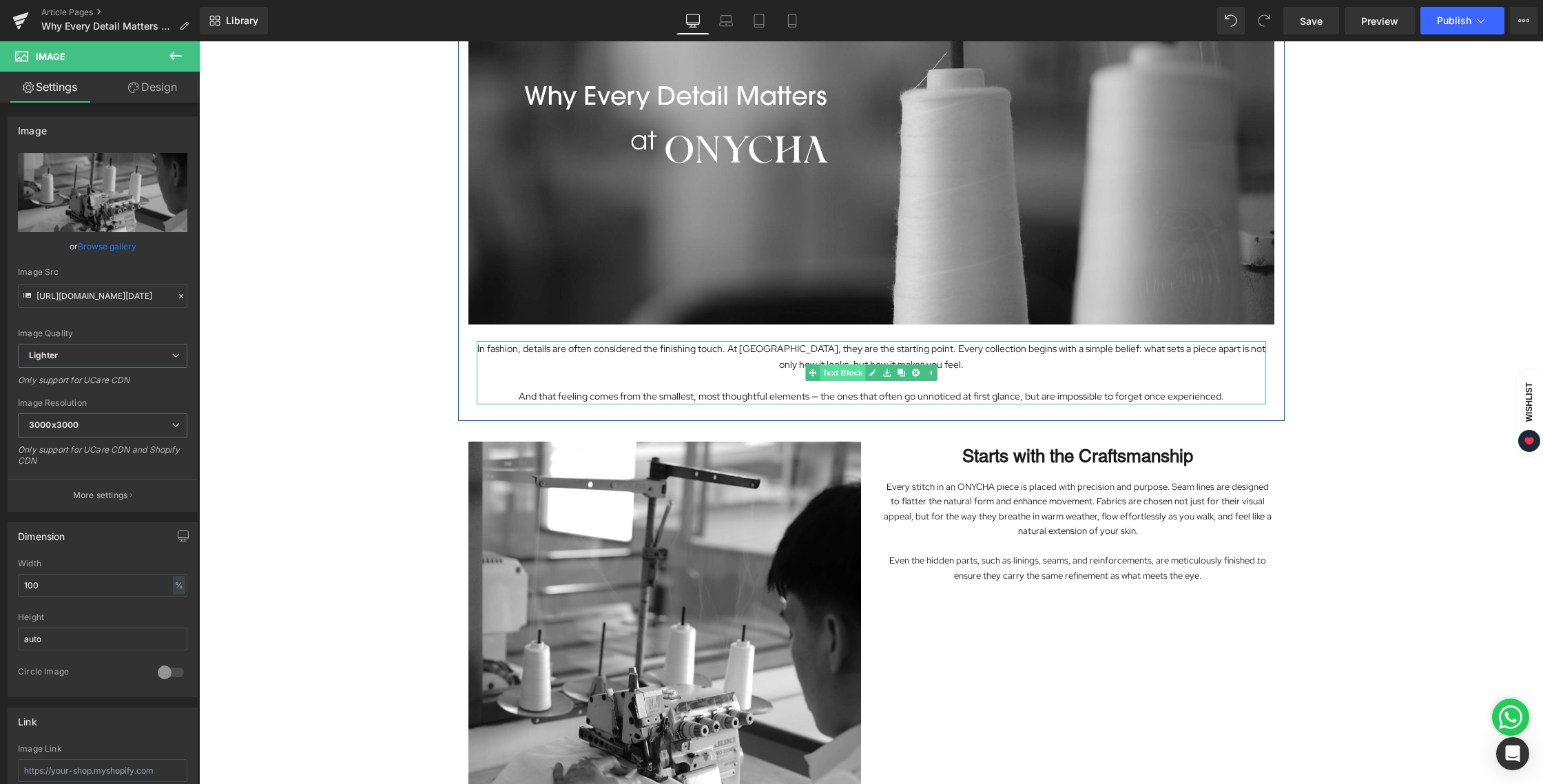
click at [840, 366] on span "Text Block" at bounding box center [842, 373] width 45 height 17
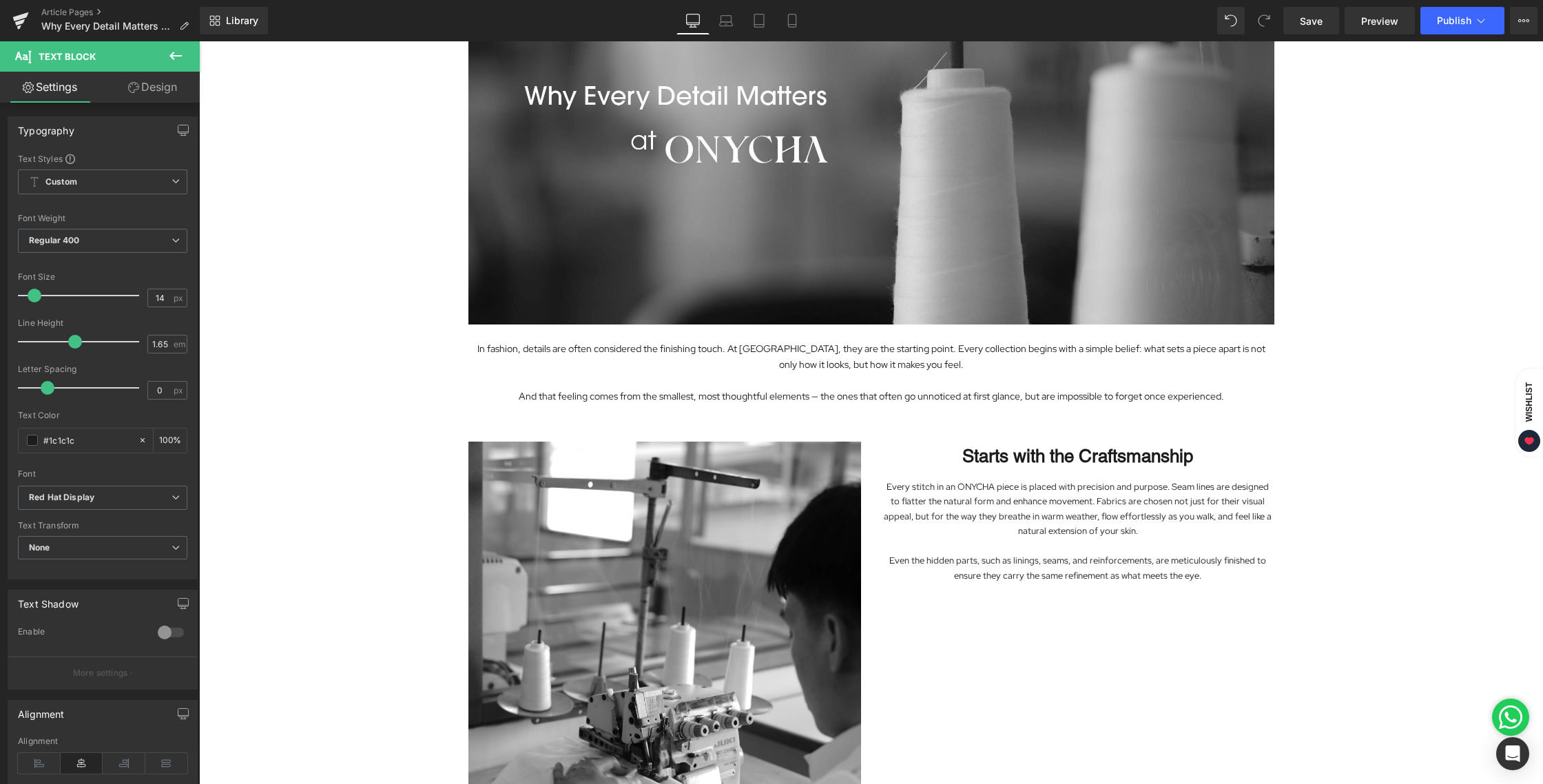
click at [1403, 363] on div "Image In fashion, details are often considered the finishing touch. At ONYCHA, …" at bounding box center [871, 518] width 1344 height 1206
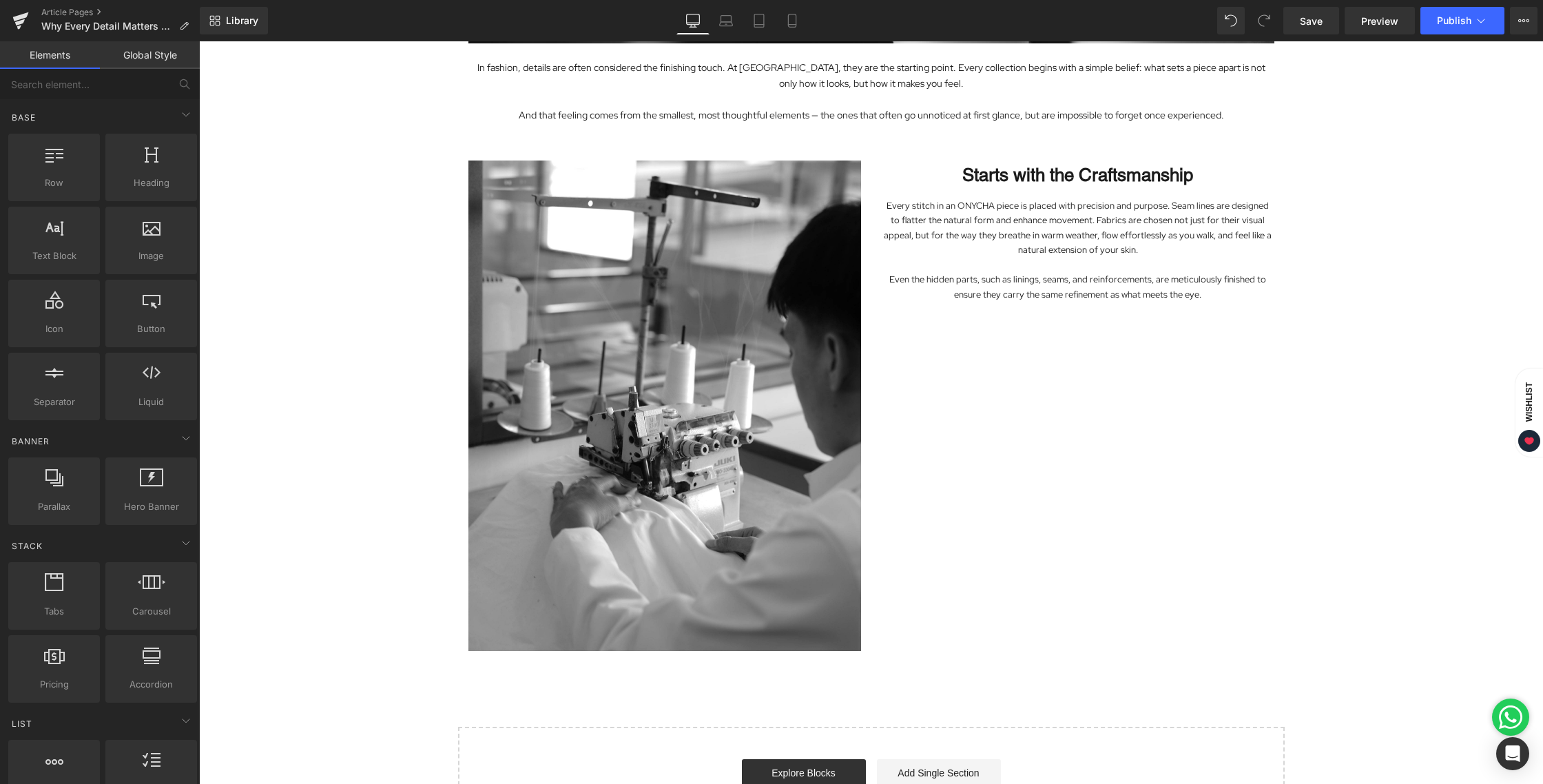
scroll to position [479, 0]
click at [1059, 178] on span "Heading" at bounding box center [1070, 175] width 37 height 17
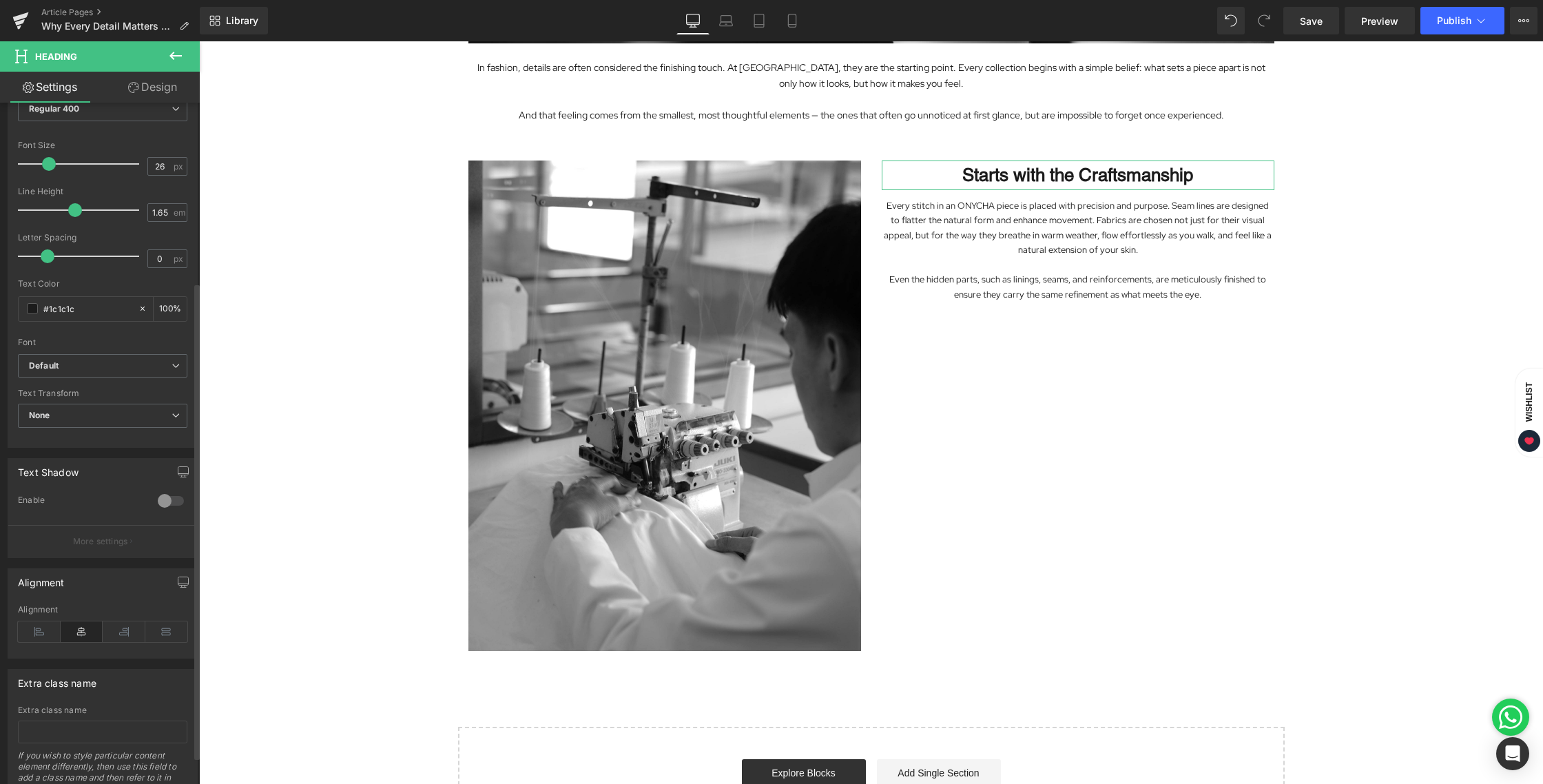
scroll to position [295, 0]
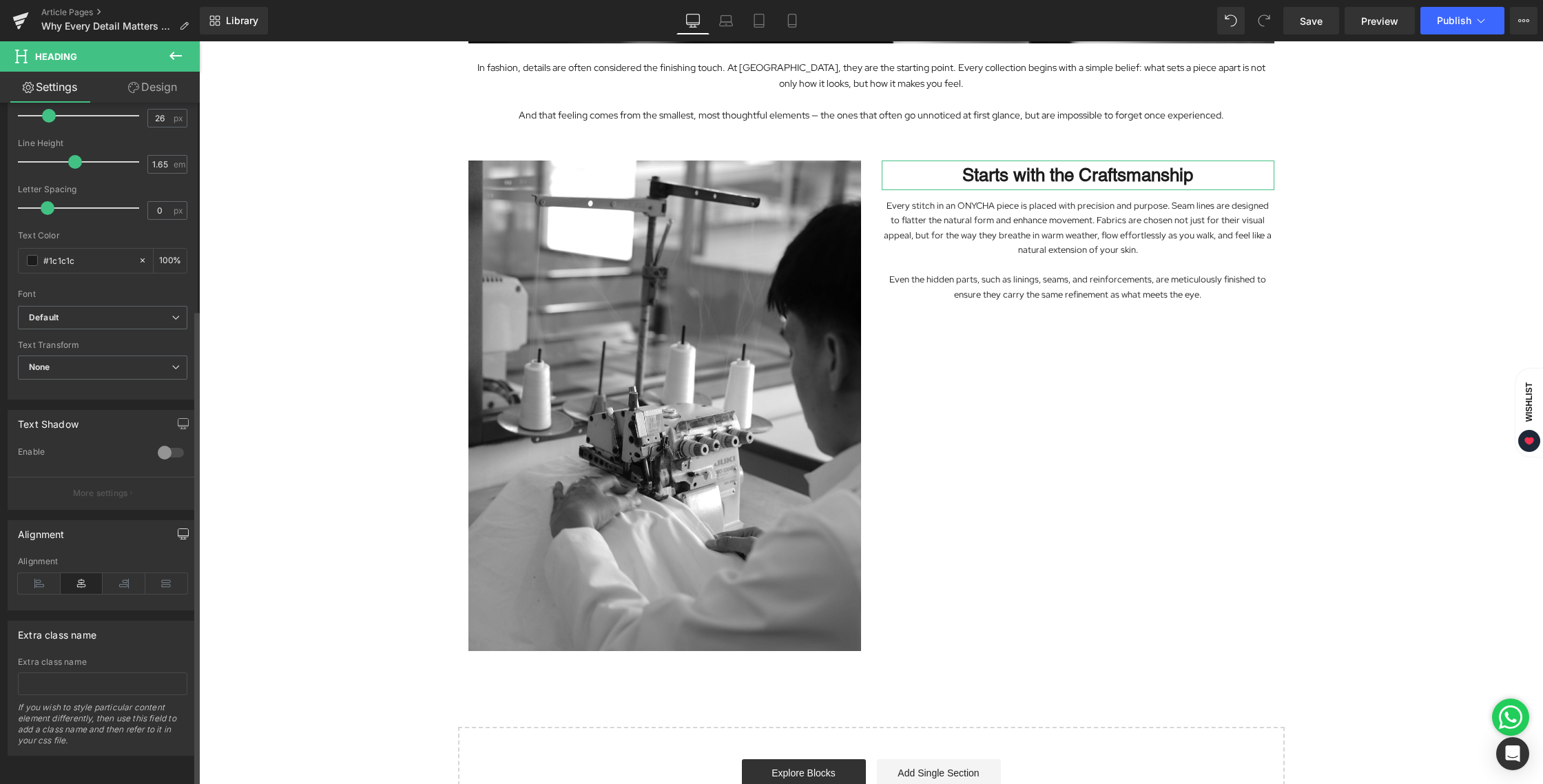
click at [178, 528] on icon "button" at bounding box center [184, 534] width 11 height 11
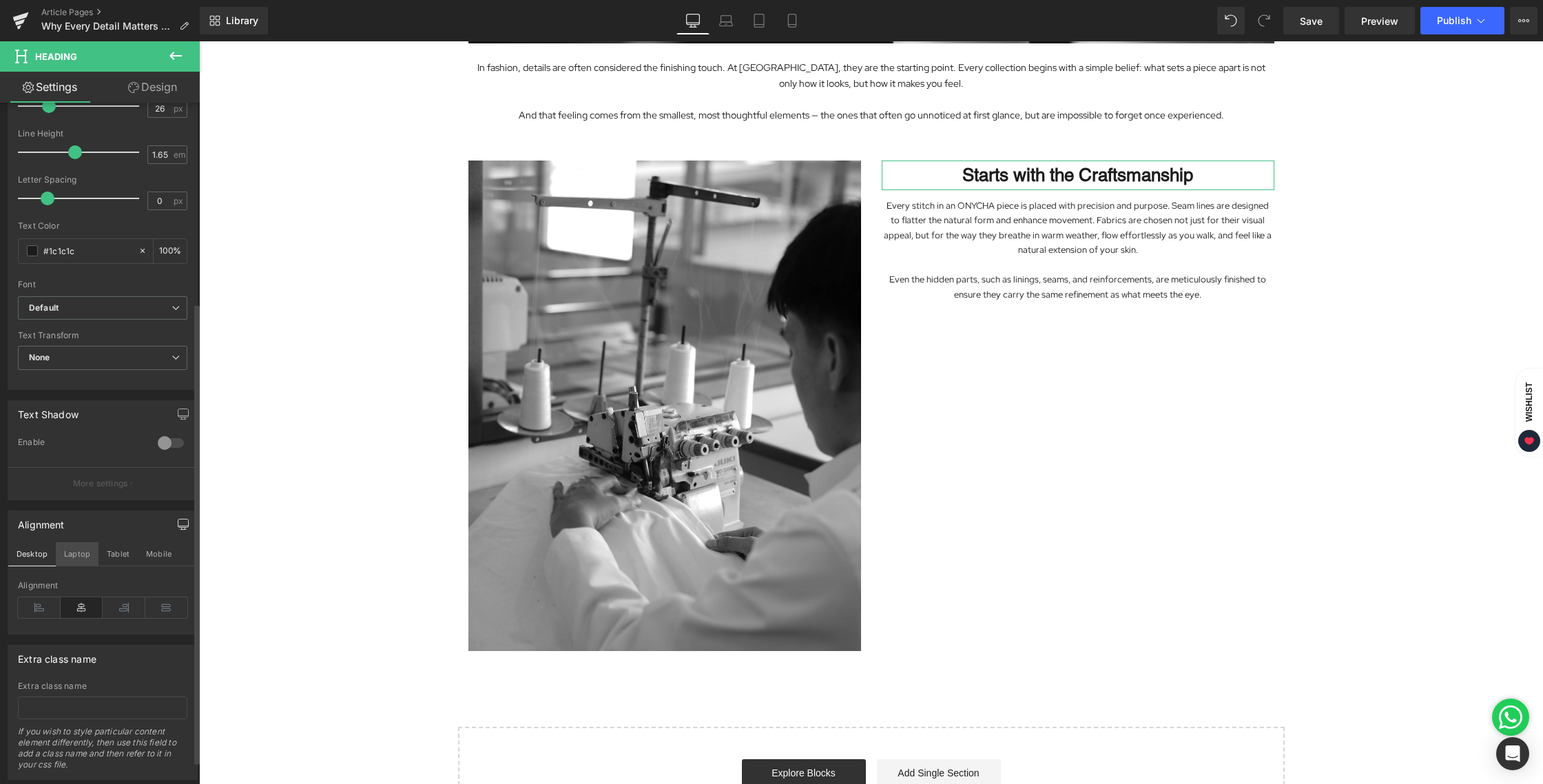
click at [78, 552] on button "Laptop" at bounding box center [77, 554] width 43 height 24
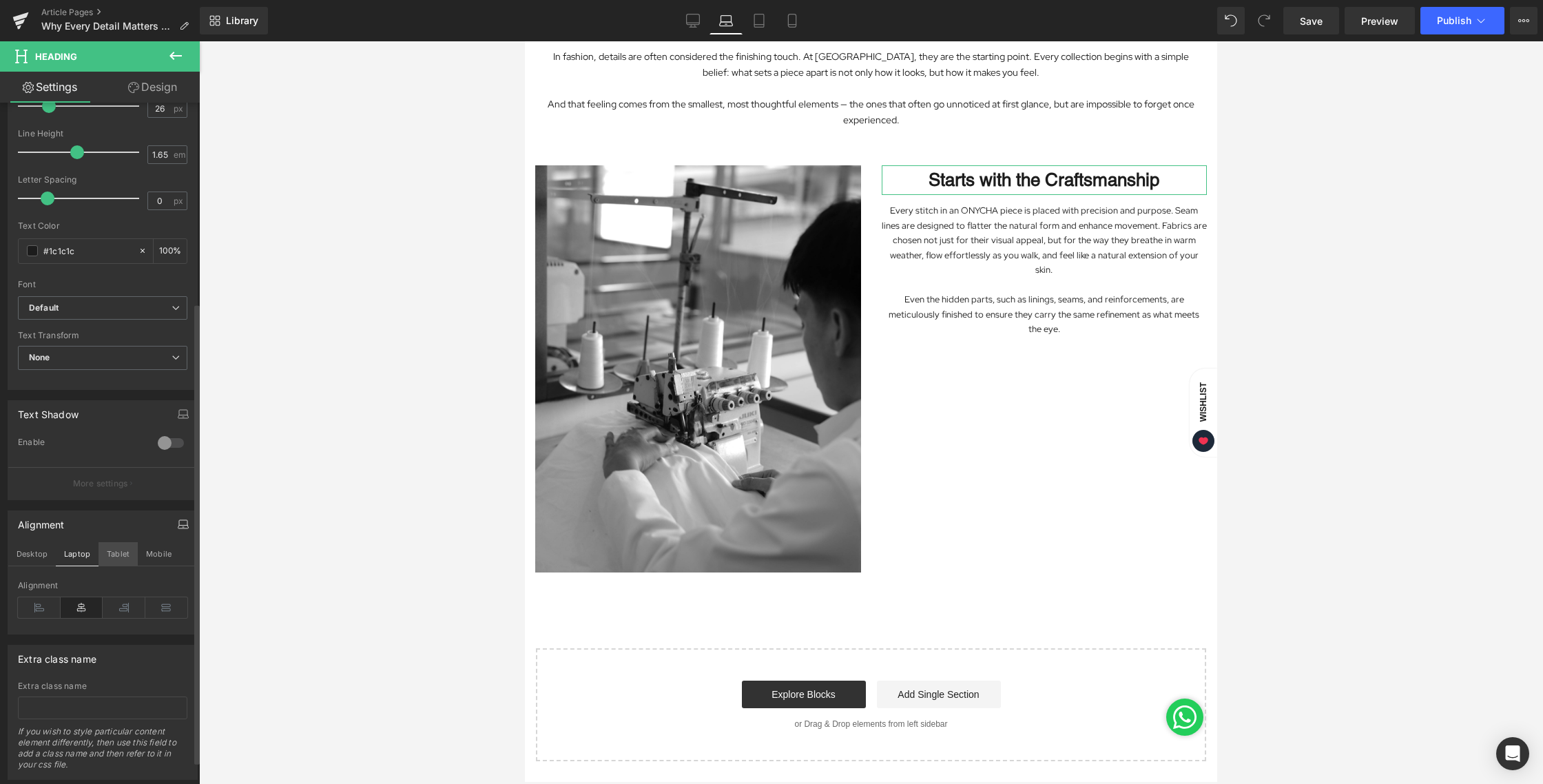
click at [100, 552] on button "Tablet" at bounding box center [118, 554] width 39 height 24
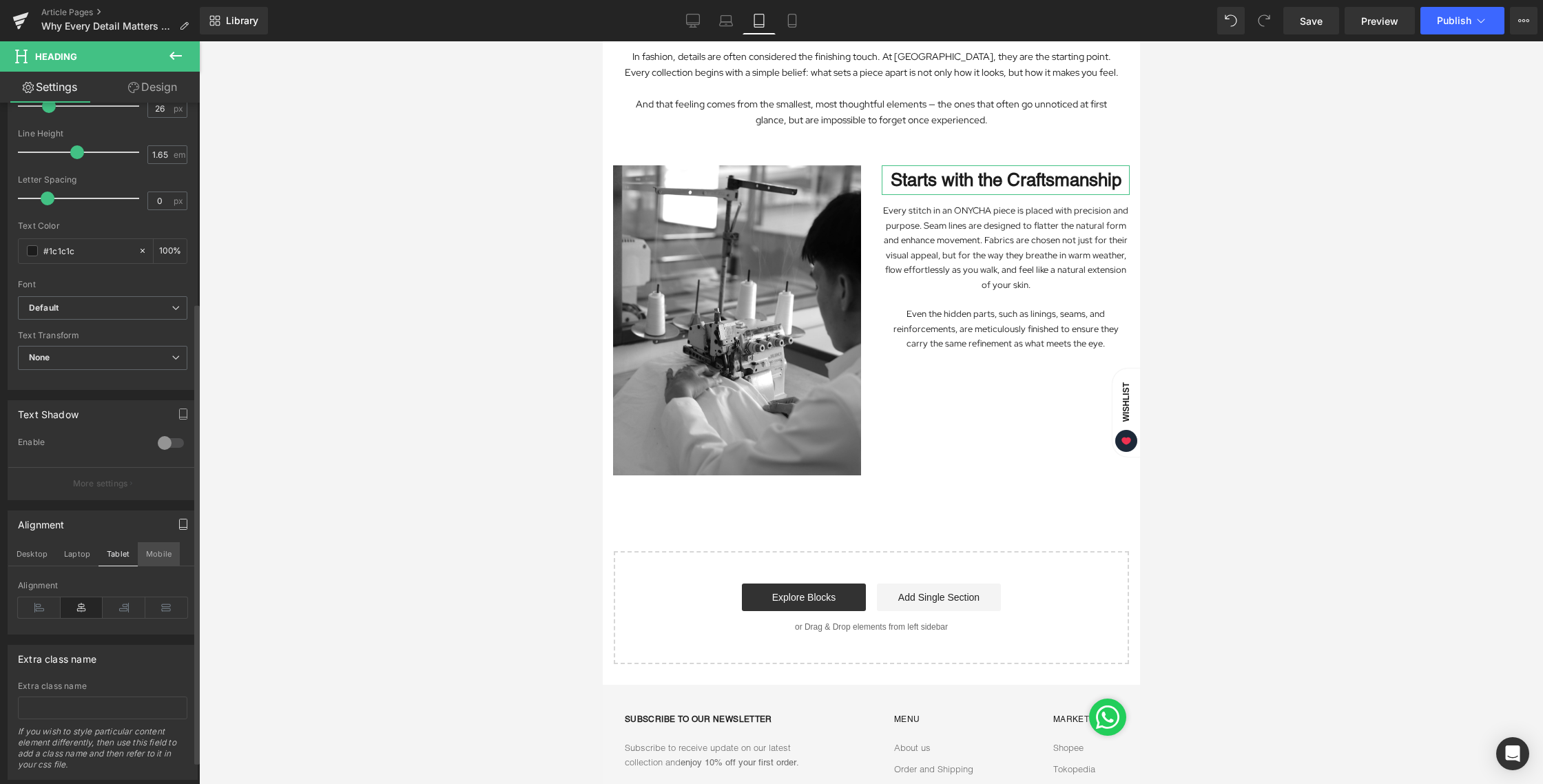
click at [145, 552] on button "Mobile" at bounding box center [158, 554] width 42 height 24
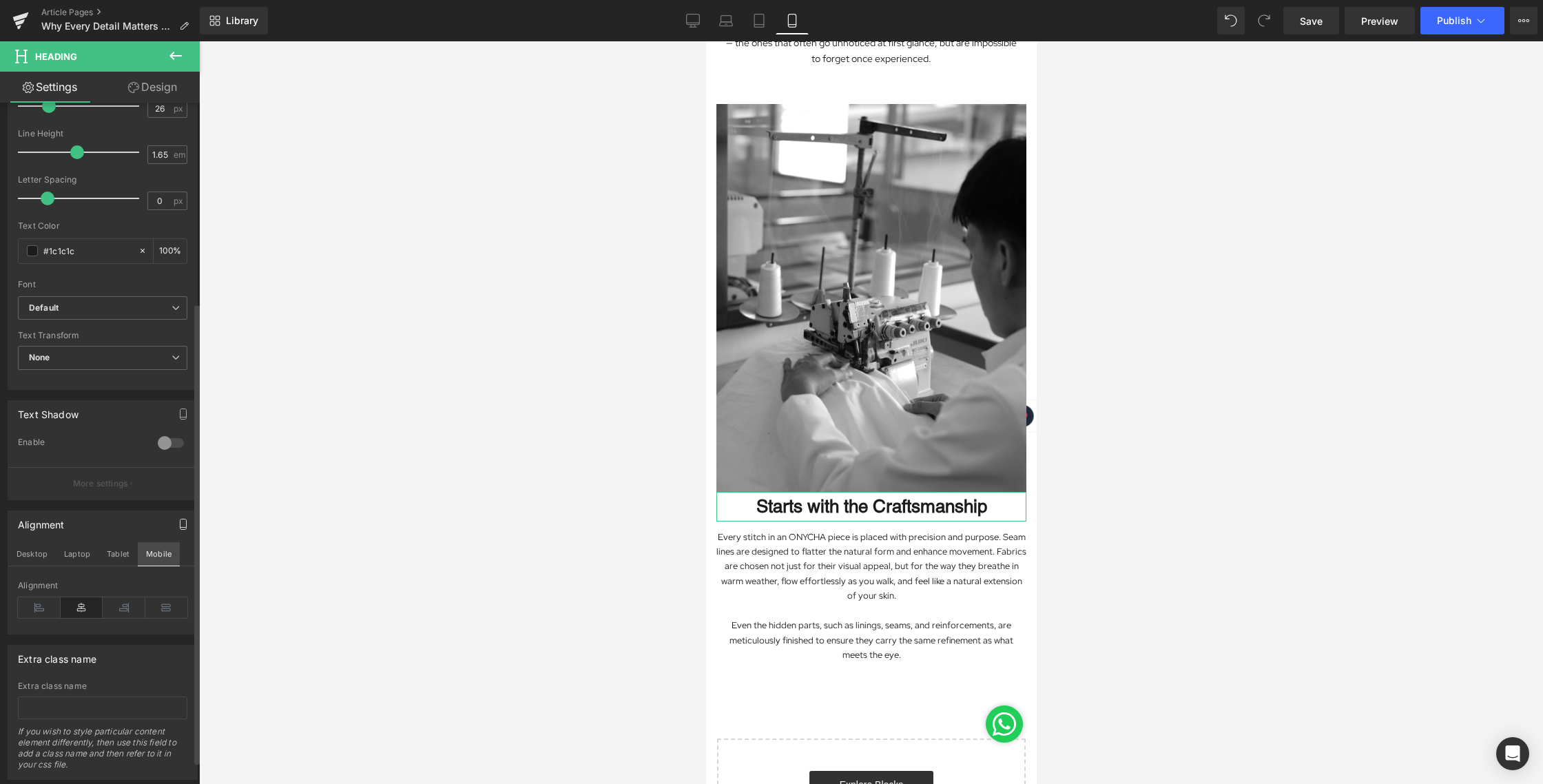
scroll to position [656, 0]
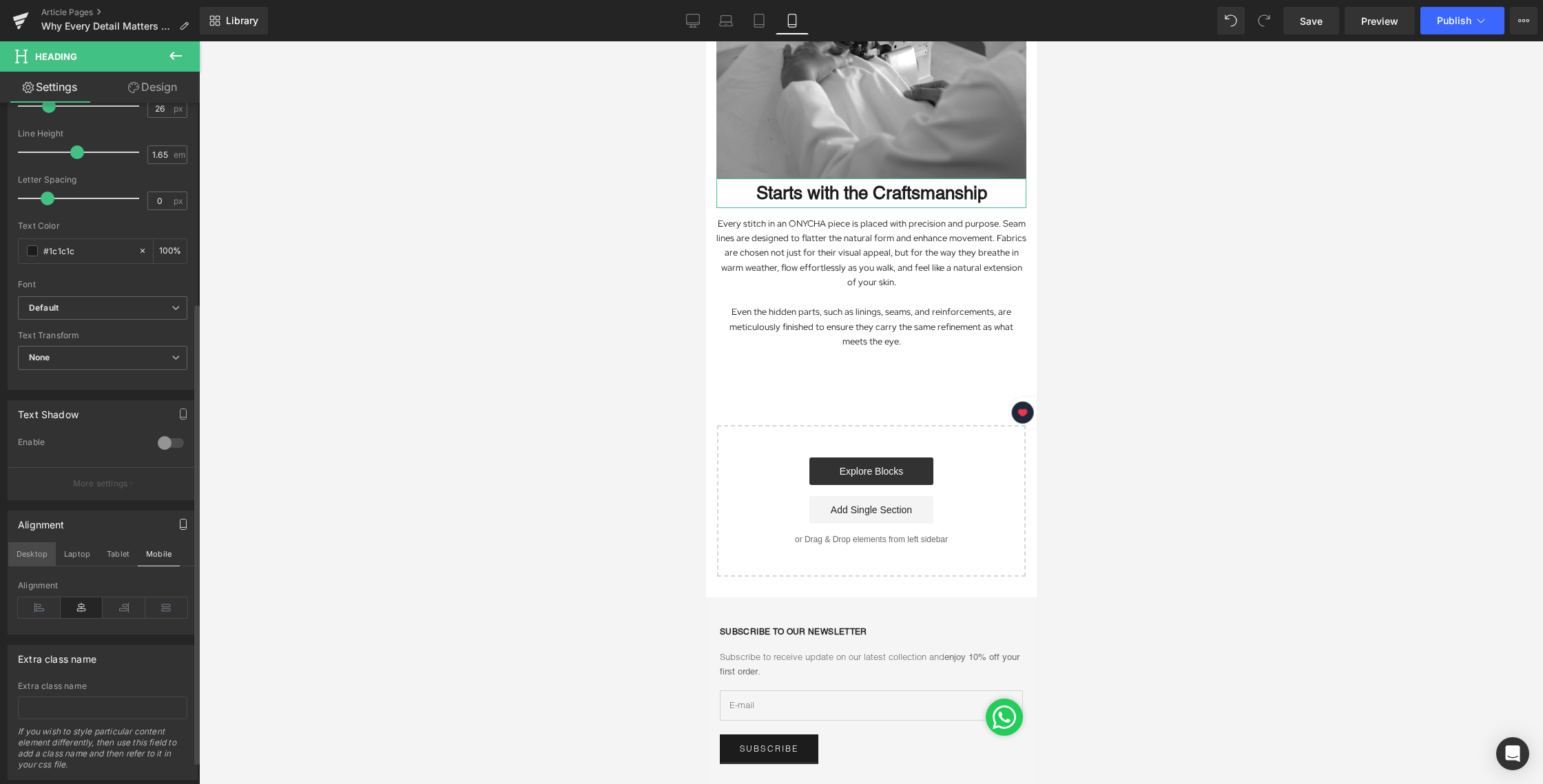
click at [37, 556] on button "Desktop" at bounding box center [32, 554] width 47 height 24
type input "100"
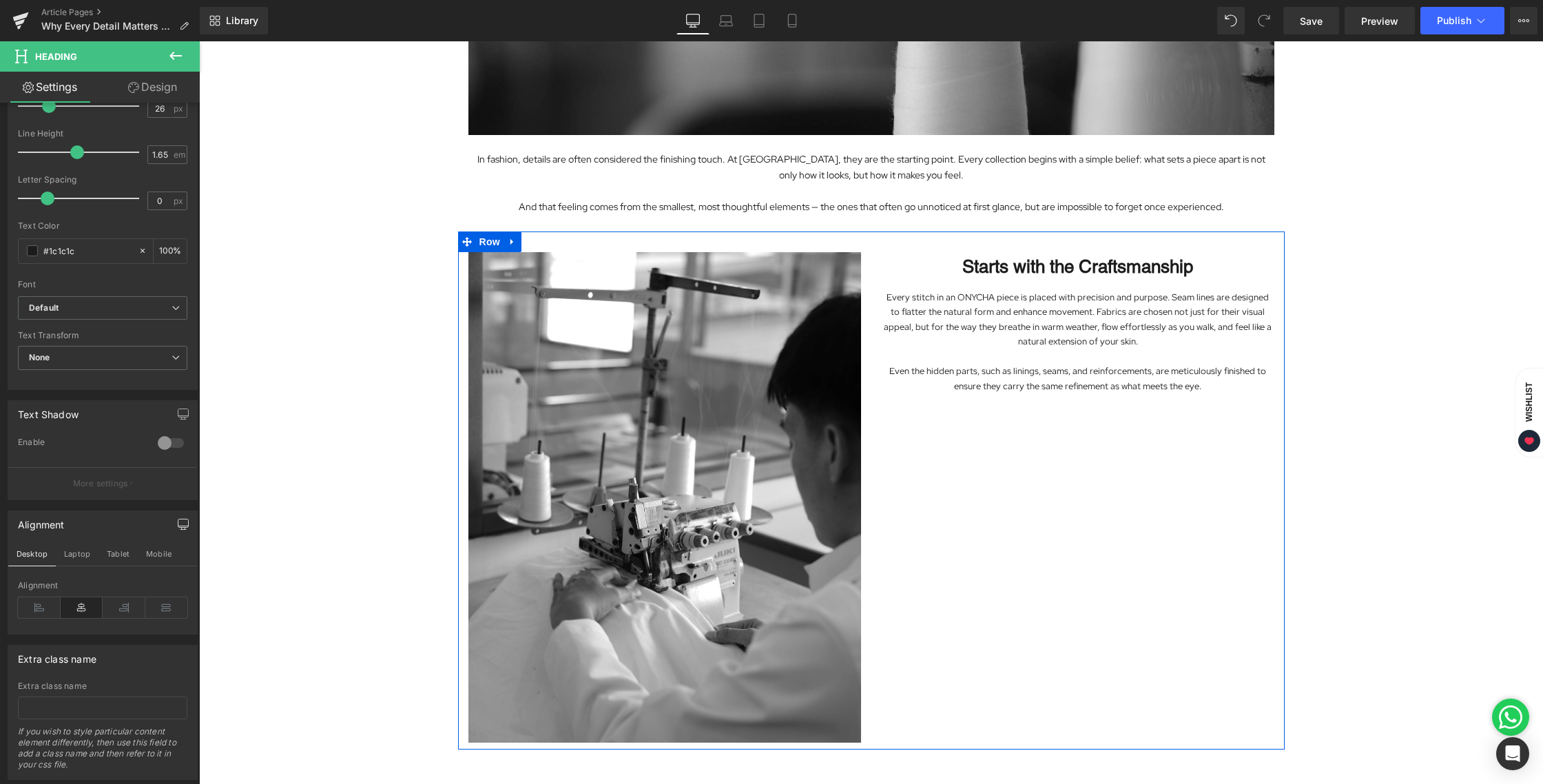
scroll to position [387, 0]
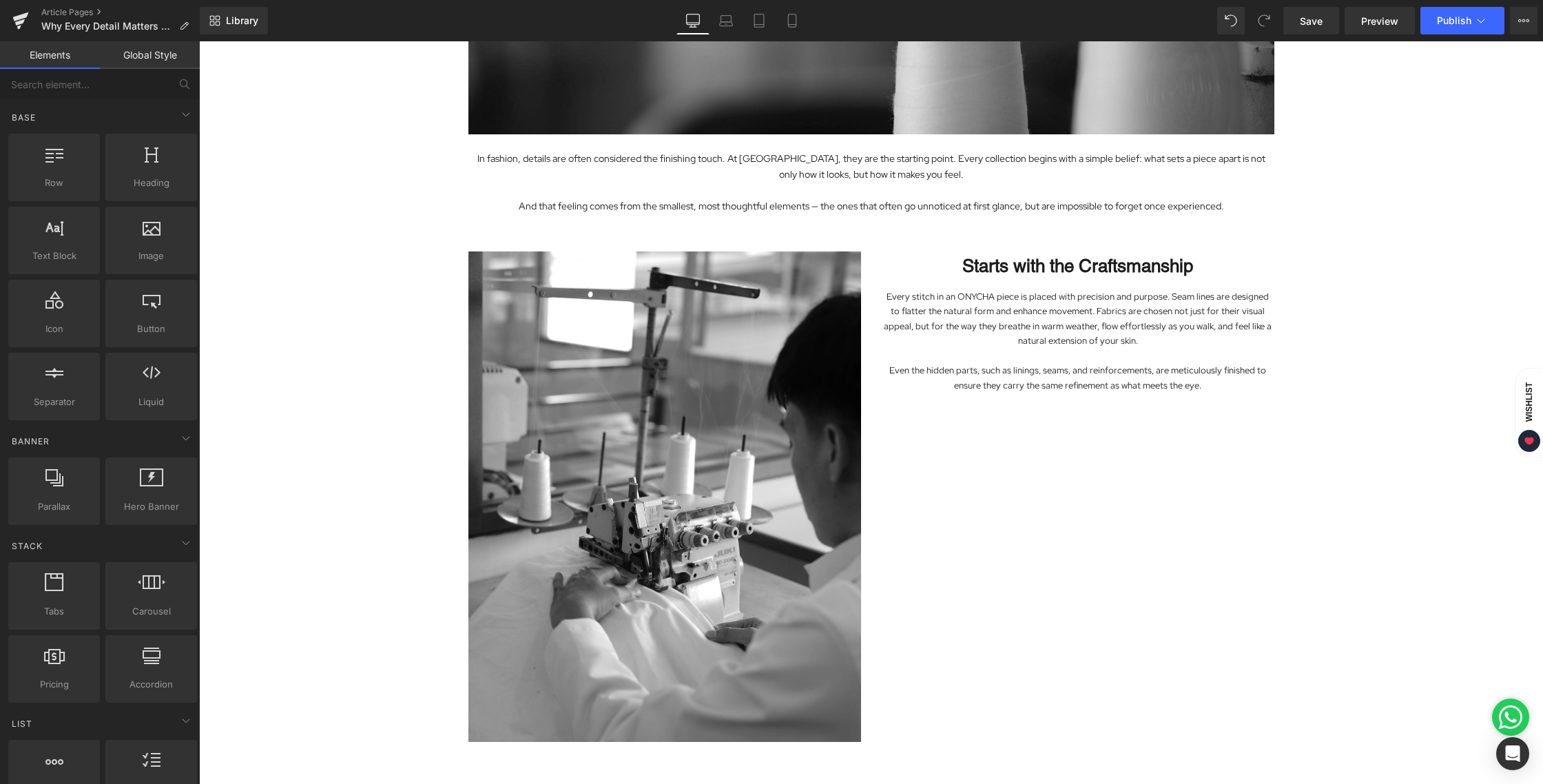
click at [1398, 429] on div "Image In fashion, details are often considered the finishing touch. At ONYCHA, …" at bounding box center [871, 327] width 1344 height 1206
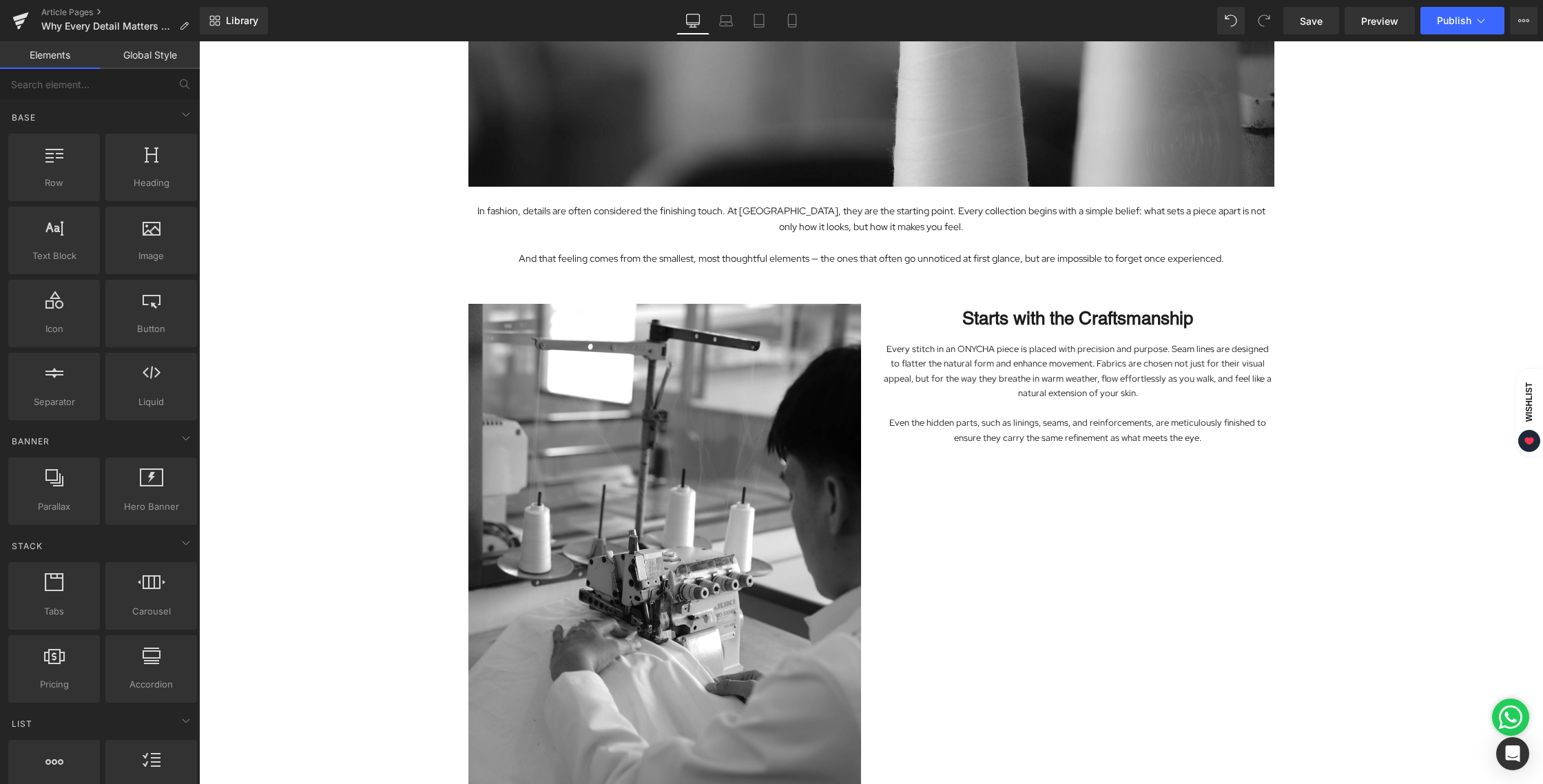
scroll to position [334, 0]
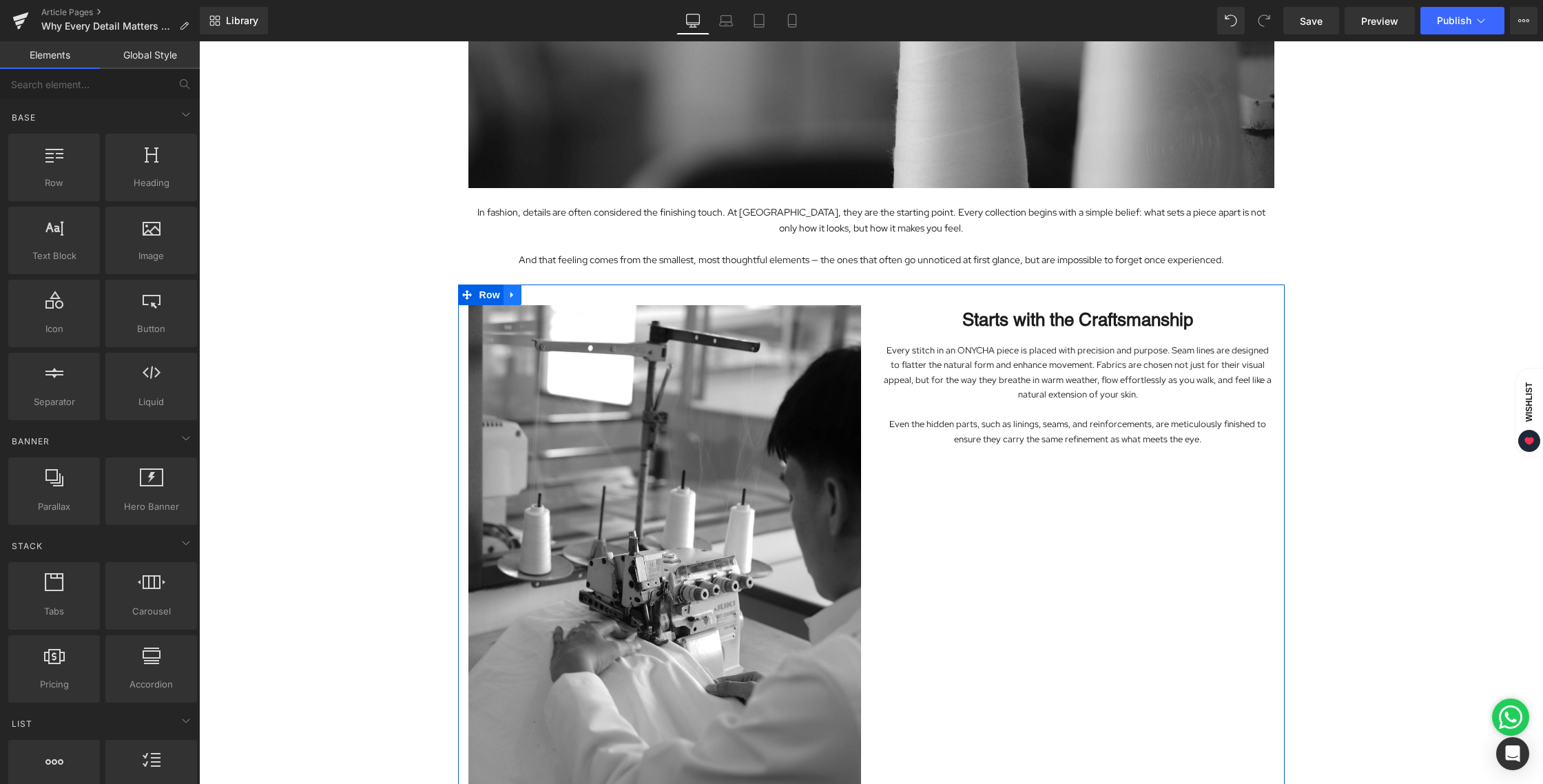
click at [506, 300] on link at bounding box center [512, 295] width 18 height 21
click at [492, 295] on span "Row" at bounding box center [489, 295] width 27 height 21
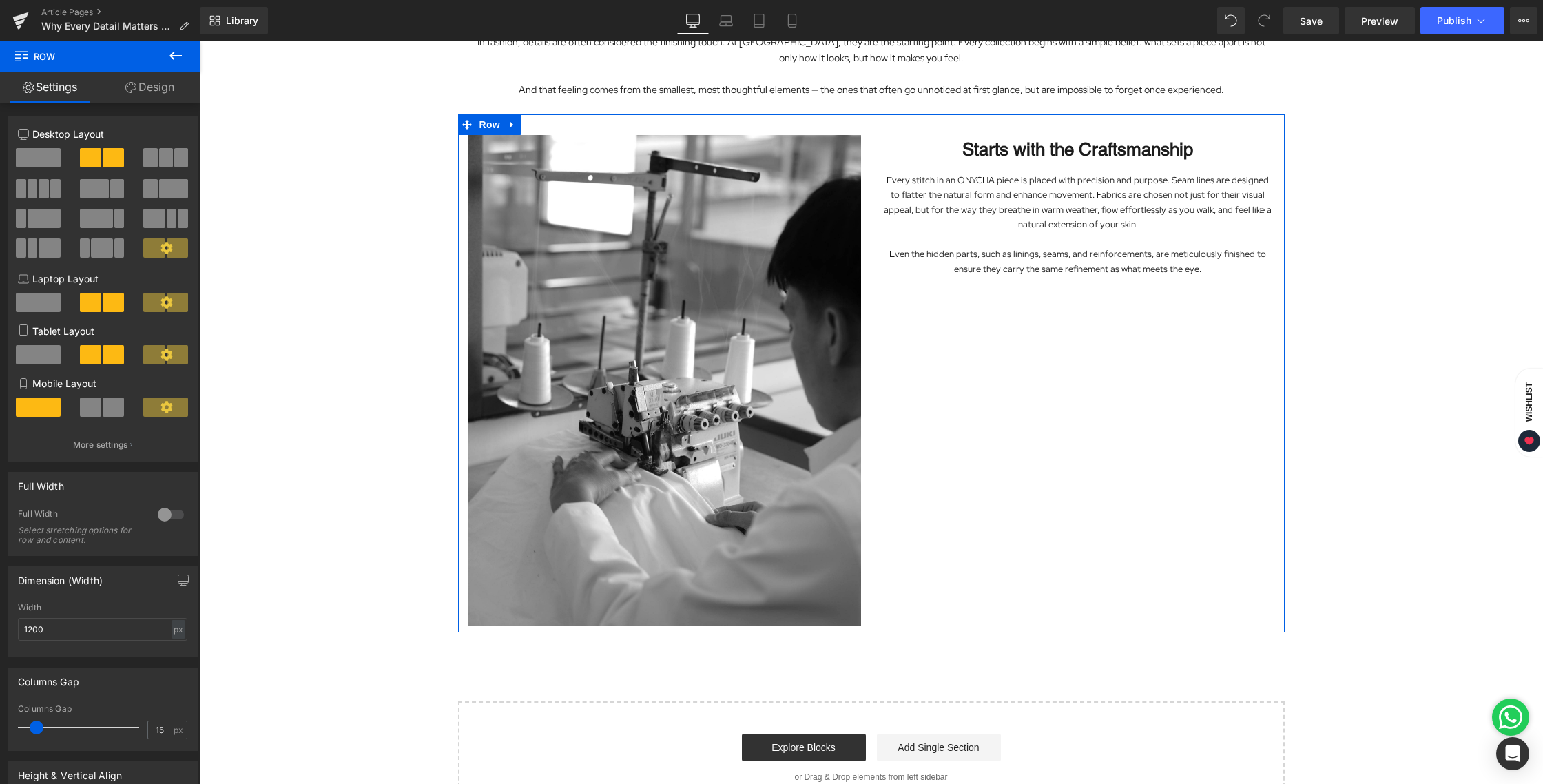
scroll to position [503, 0]
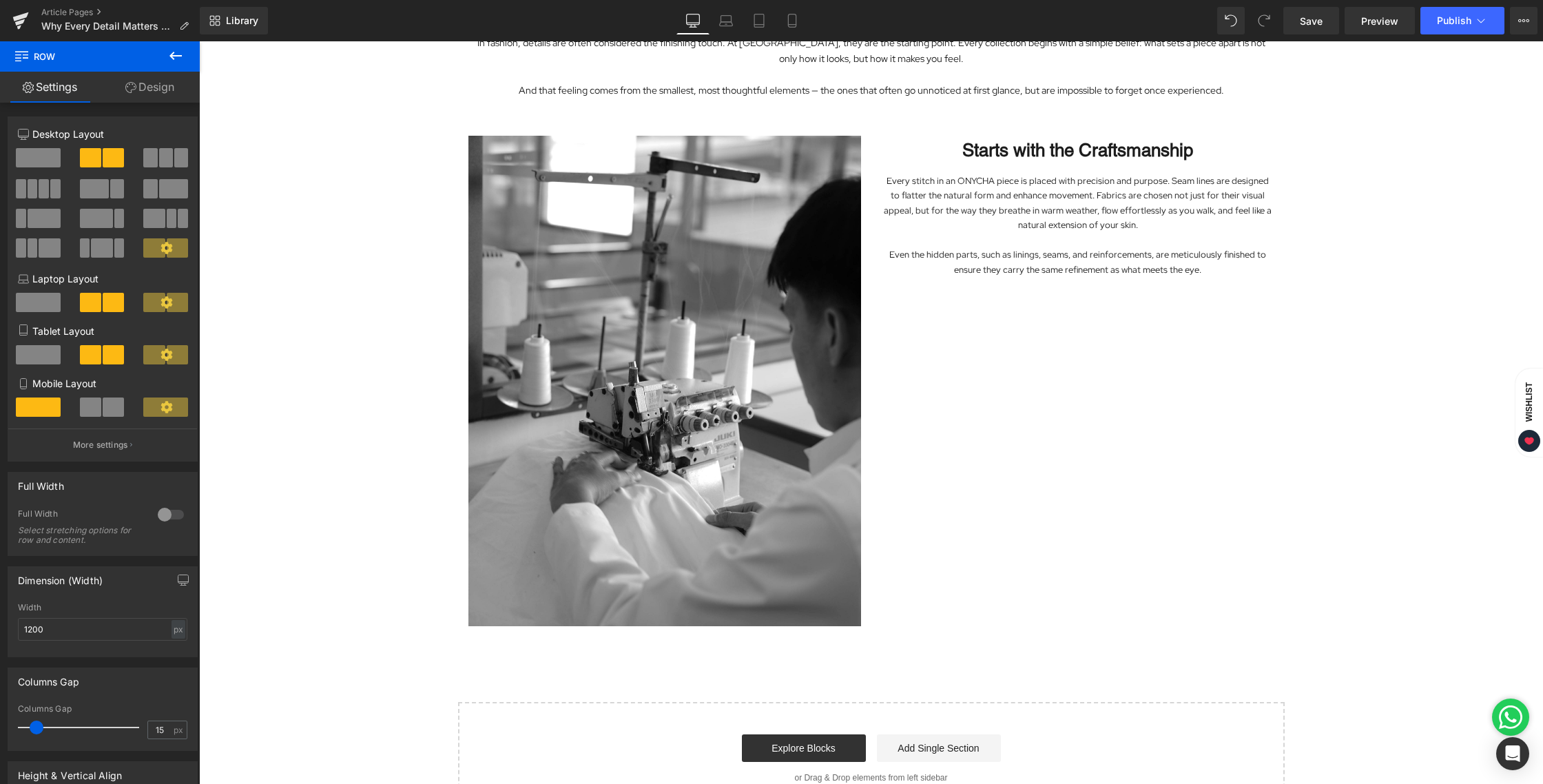
click at [1315, 231] on div "Image In fashion, details are often considered the finishing touch. At ONYCHA, …" at bounding box center [871, 212] width 1344 height 1206
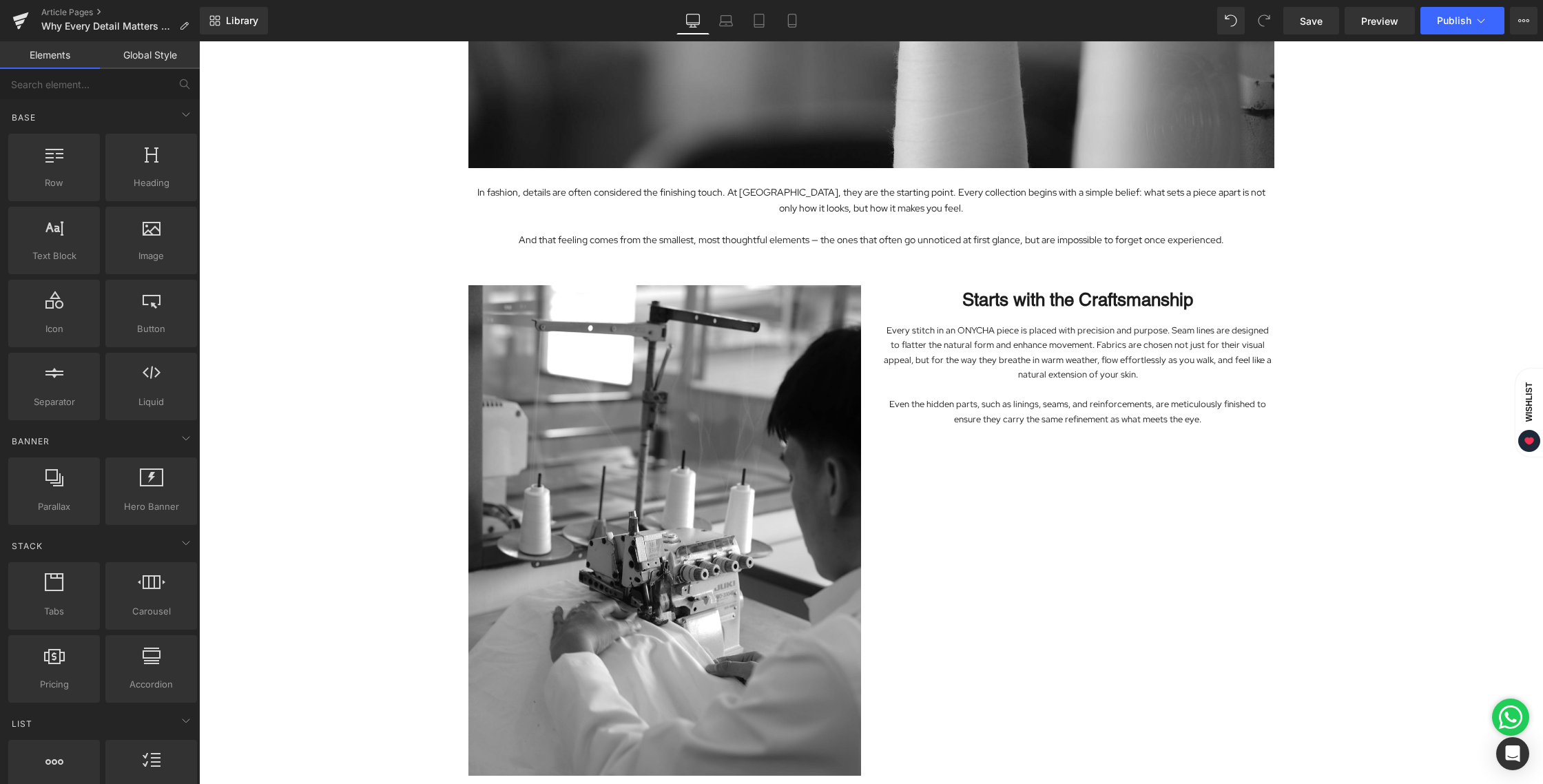
scroll to position [370, 0]
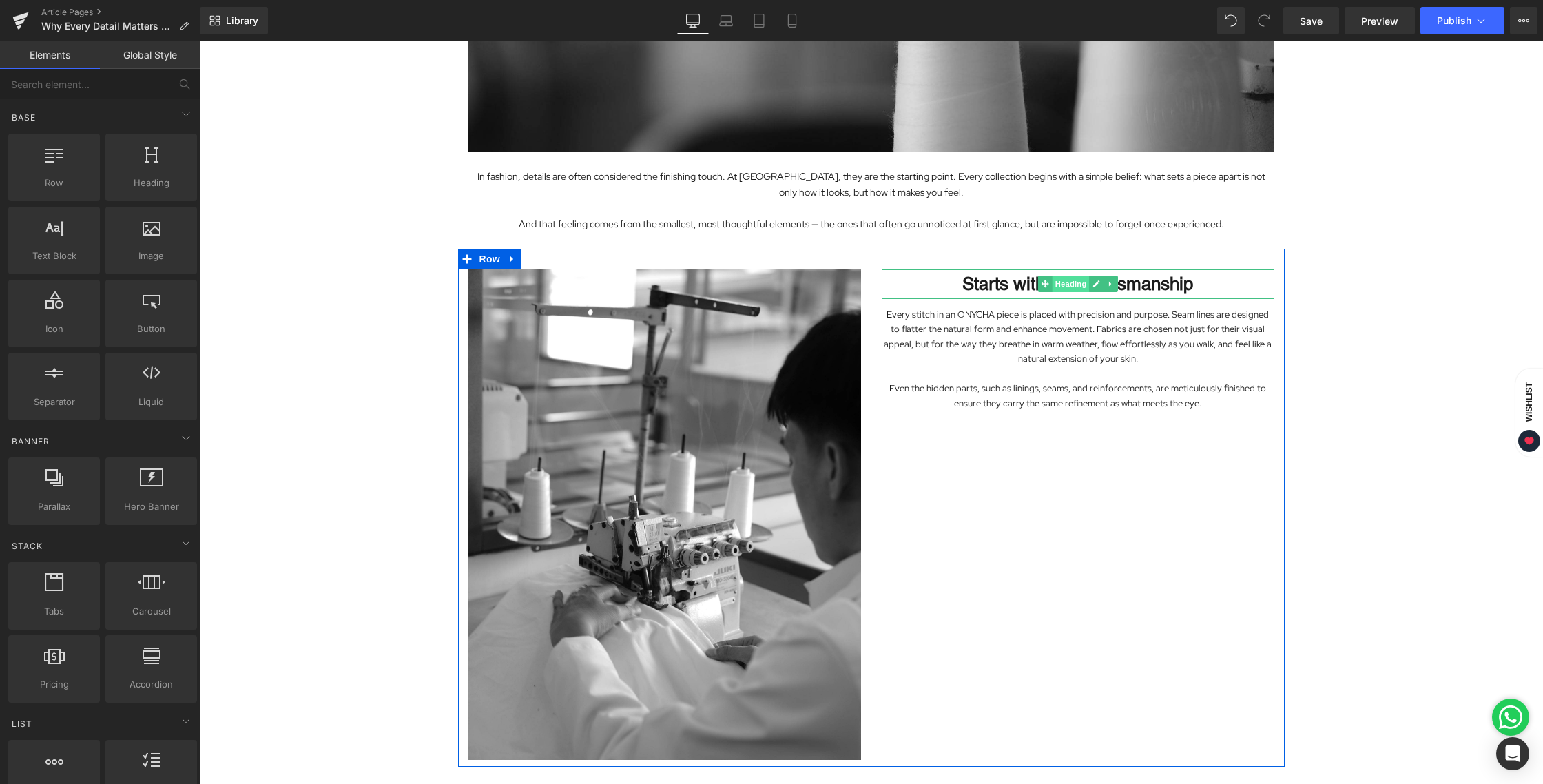
click at [1061, 283] on span "Heading" at bounding box center [1070, 284] width 37 height 17
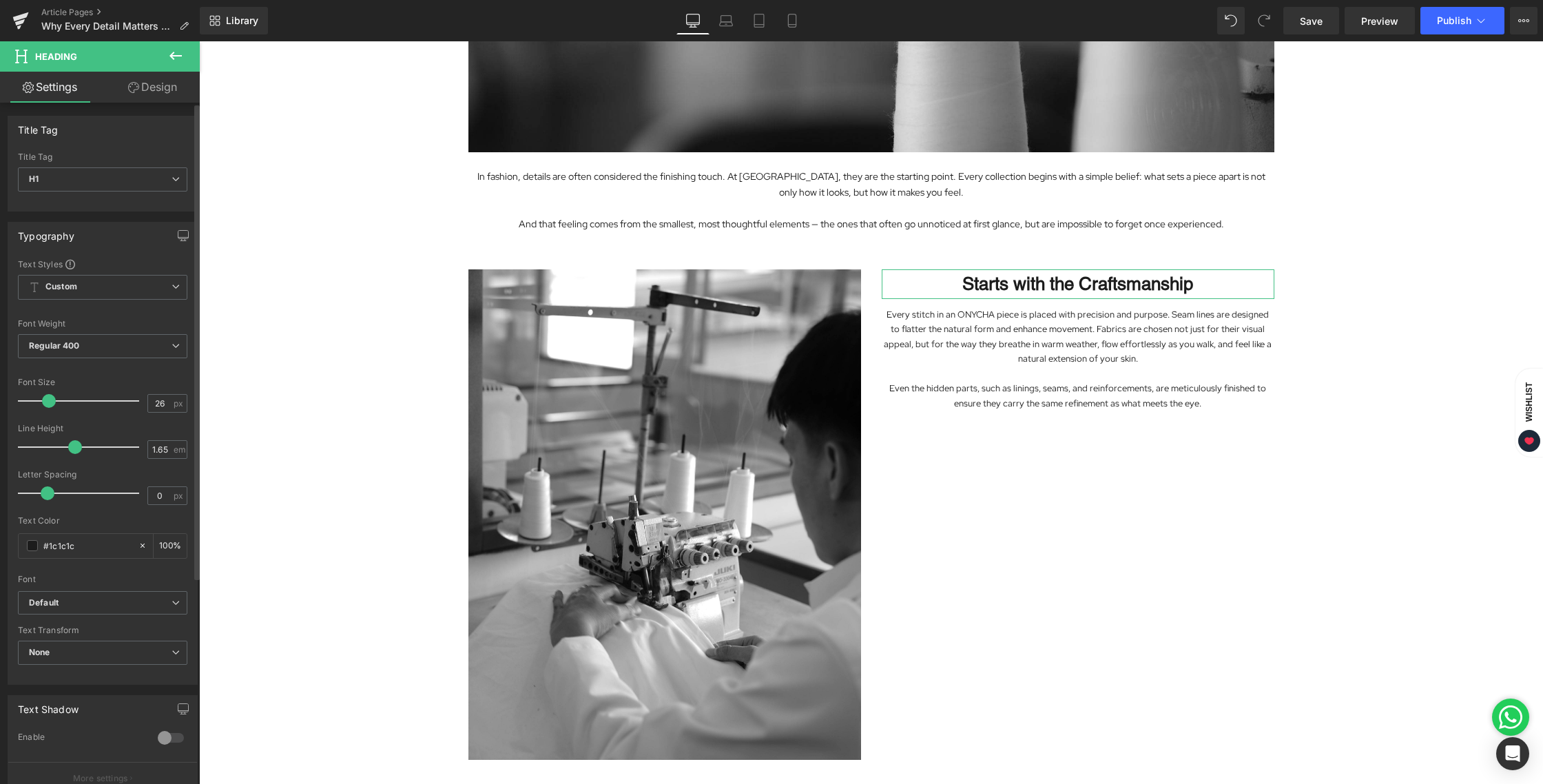
scroll to position [0, 0]
click at [140, 82] on link "Design" at bounding box center [152, 87] width 100 height 31
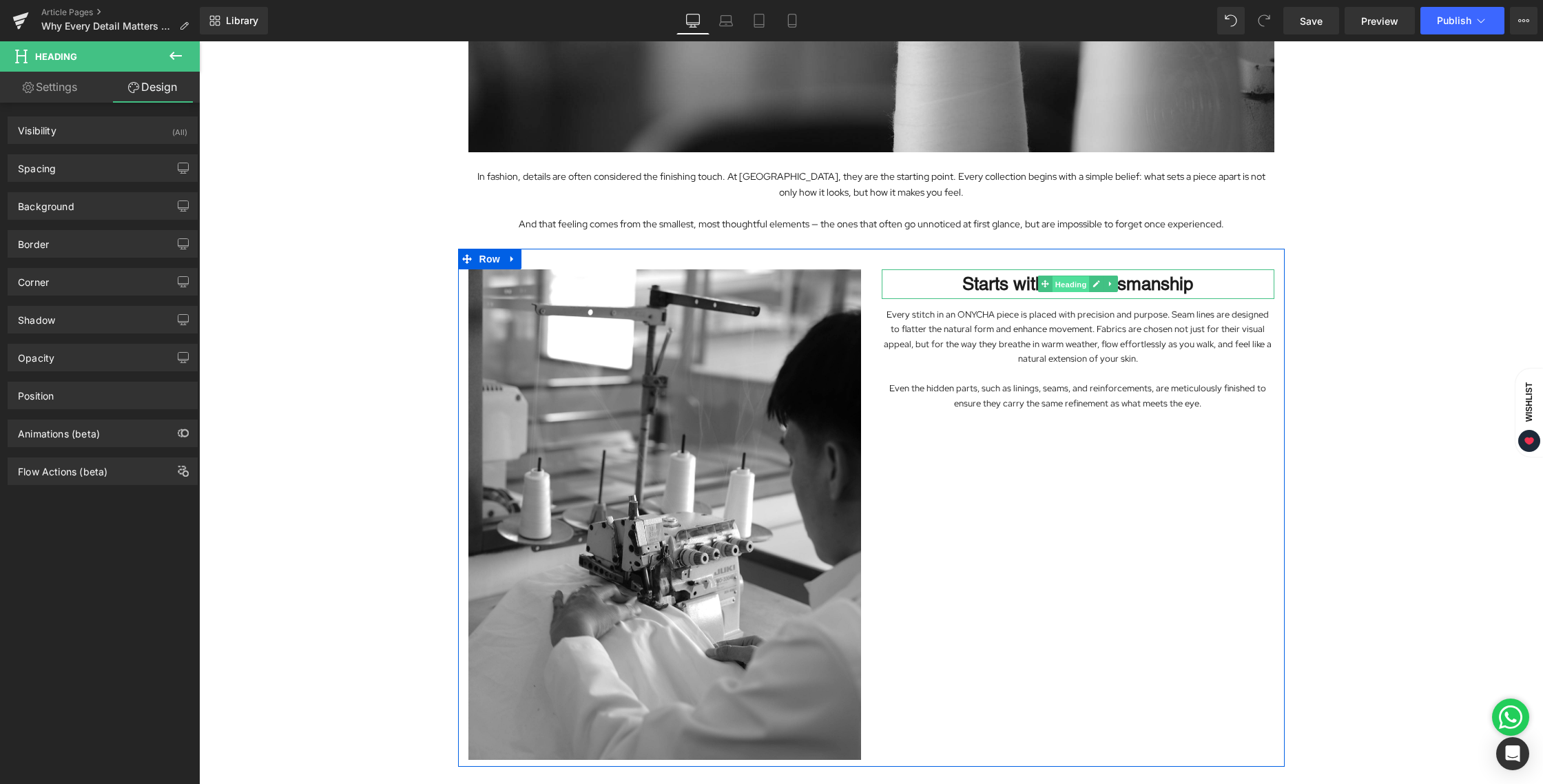
click at [1065, 281] on span "Heading" at bounding box center [1070, 285] width 37 height 17
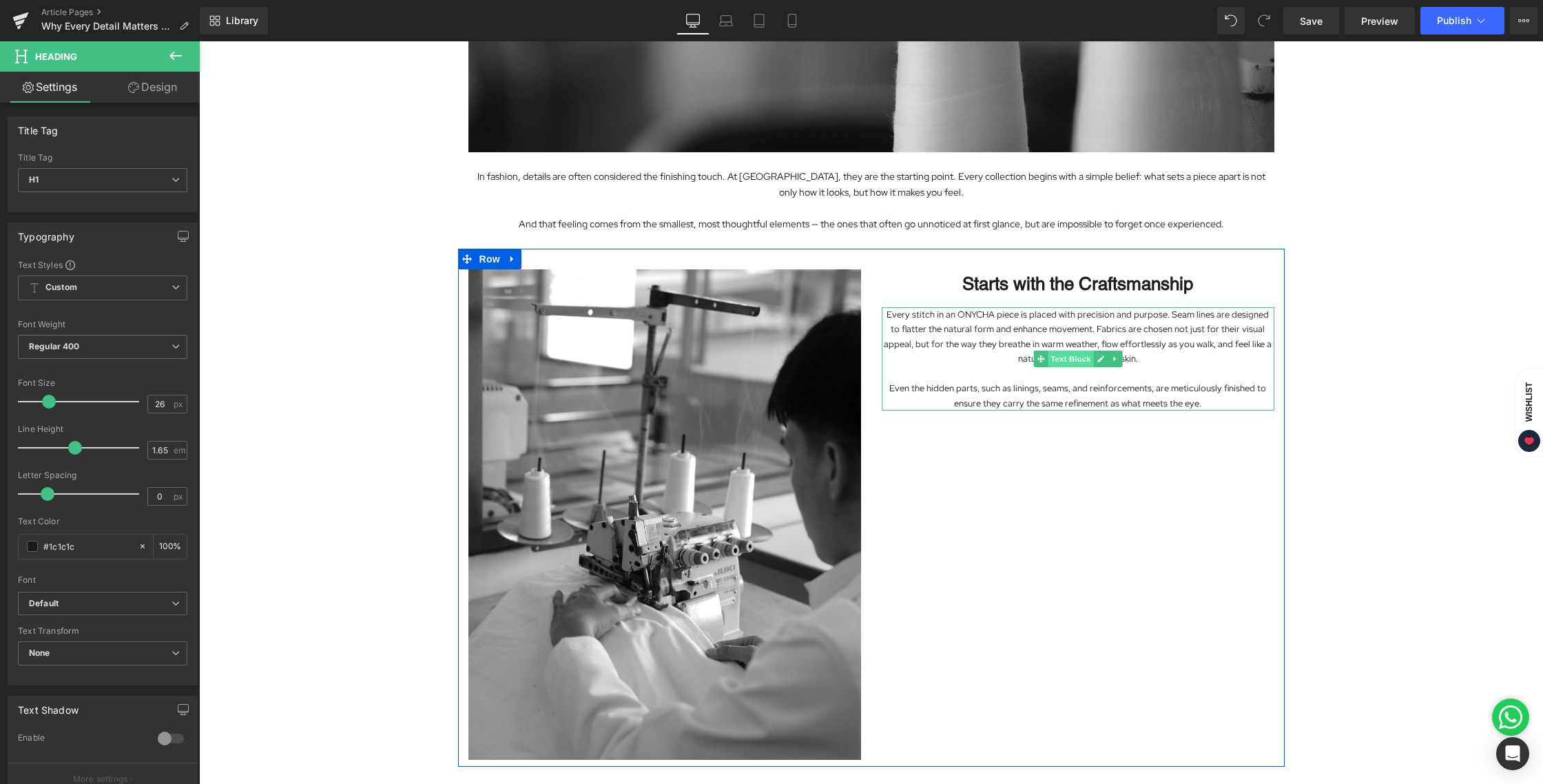
click at [1061, 358] on span "Text Block" at bounding box center [1070, 359] width 45 height 17
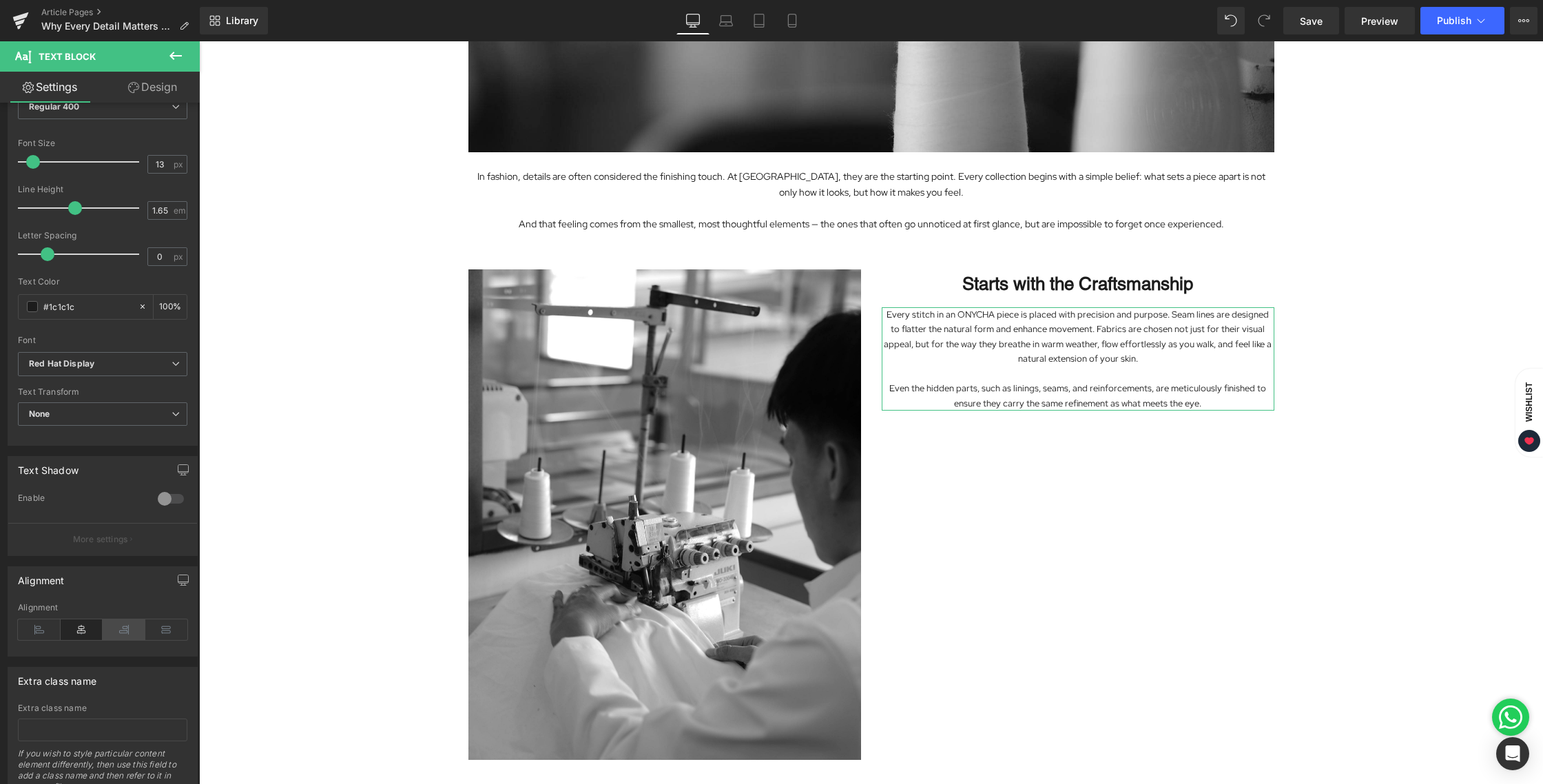
scroll to position [155, 0]
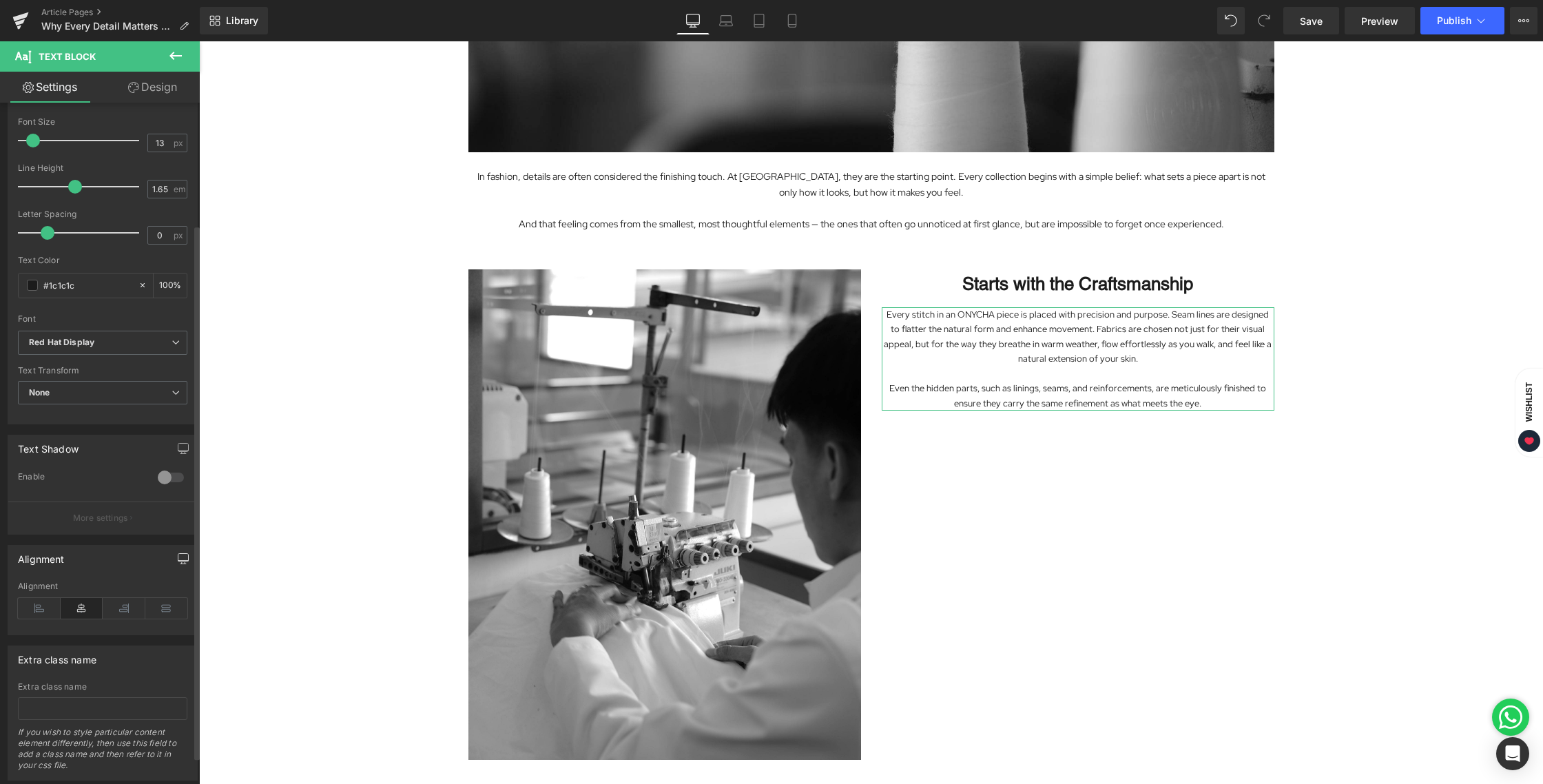
click at [178, 556] on icon "button" at bounding box center [184, 559] width 11 height 11
click at [179, 560] on icon "button" at bounding box center [184, 559] width 11 height 11
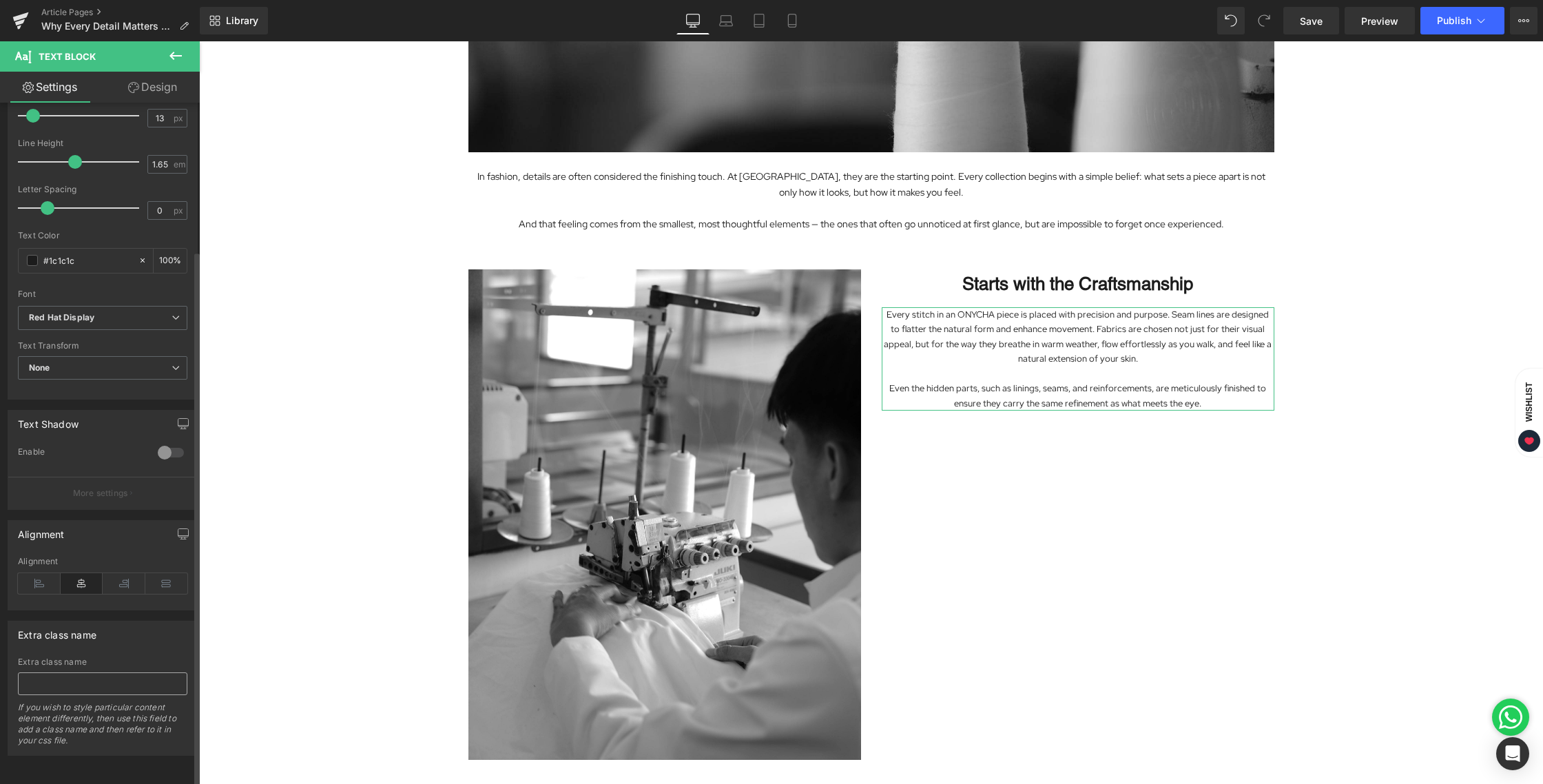
scroll to position [190, 0]
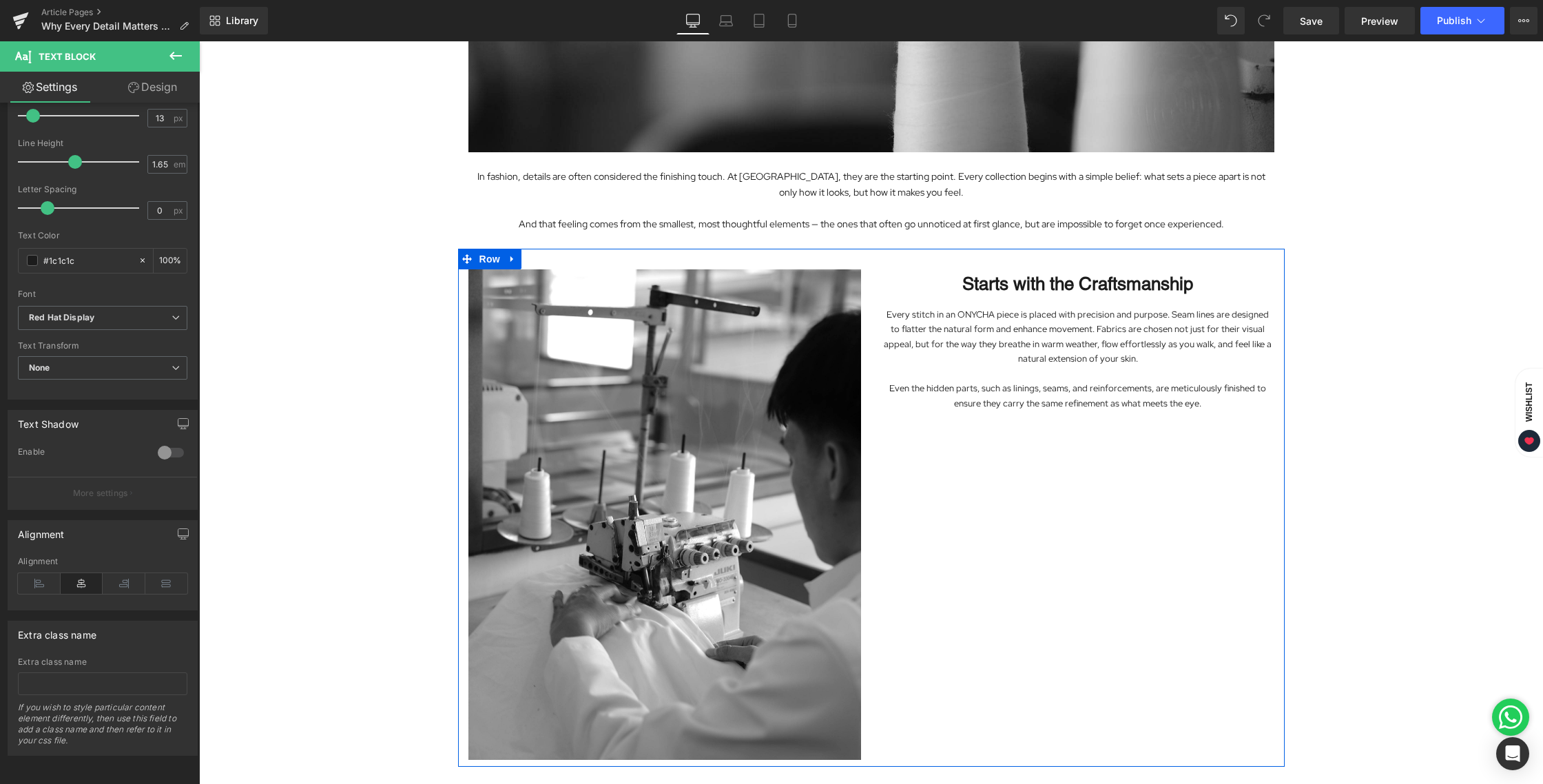
click at [1071, 486] on div "Image Starts with the Craftsmanship Heading Every stitch in an ONYCHA piece is …" at bounding box center [871, 508] width 827 height 518
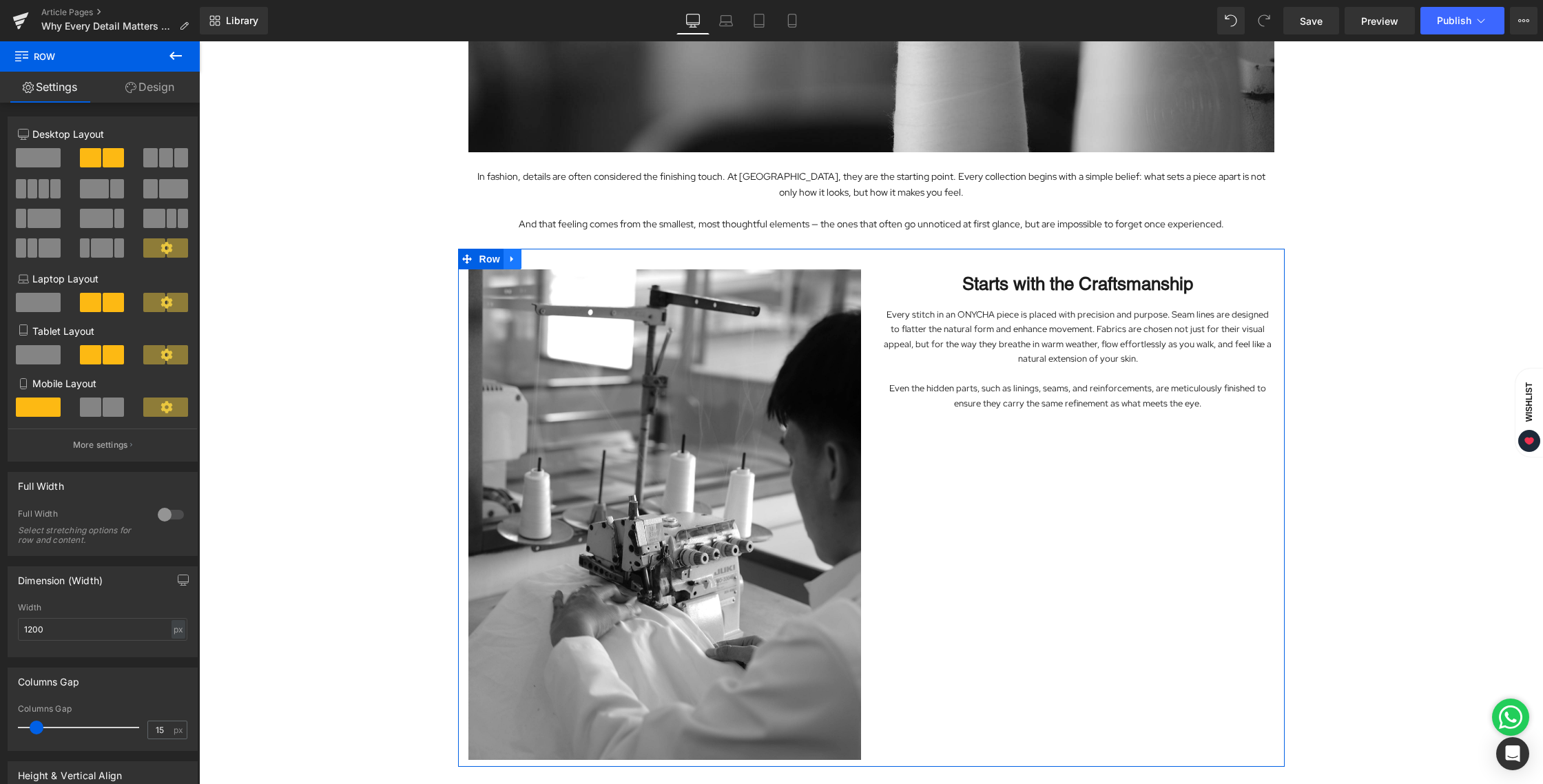
click at [510, 258] on icon at bounding box center [512, 259] width 3 height 6
click at [1061, 535] on div "Image Starts with the Craftsmanship Heading Every stitch in an ONYCHA piece is …" at bounding box center [871, 508] width 827 height 518
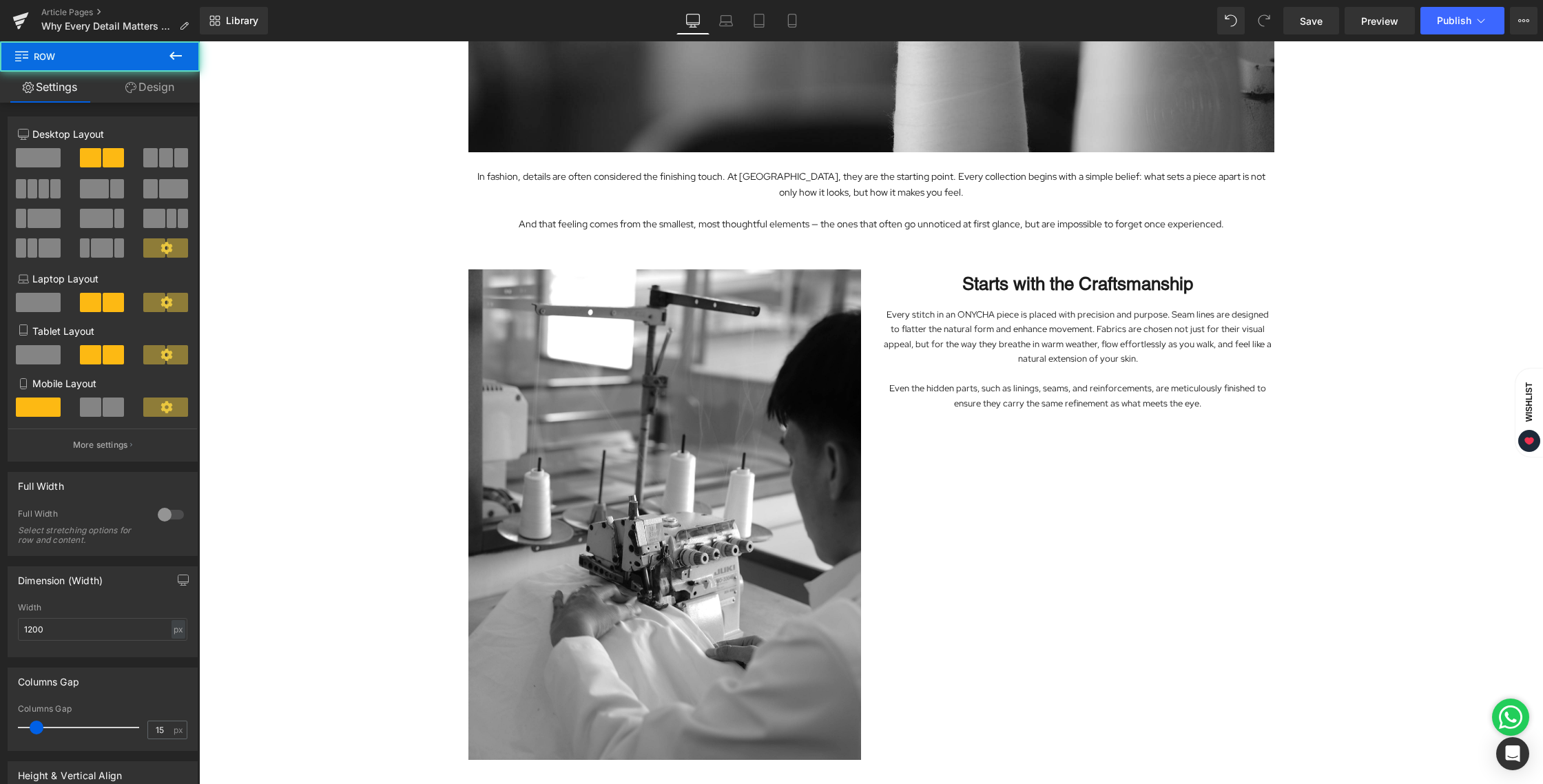
click at [1368, 347] on div "Image In fashion, details are often considered the finishing touch. At ONYCHA, …" at bounding box center [871, 346] width 1344 height 1206
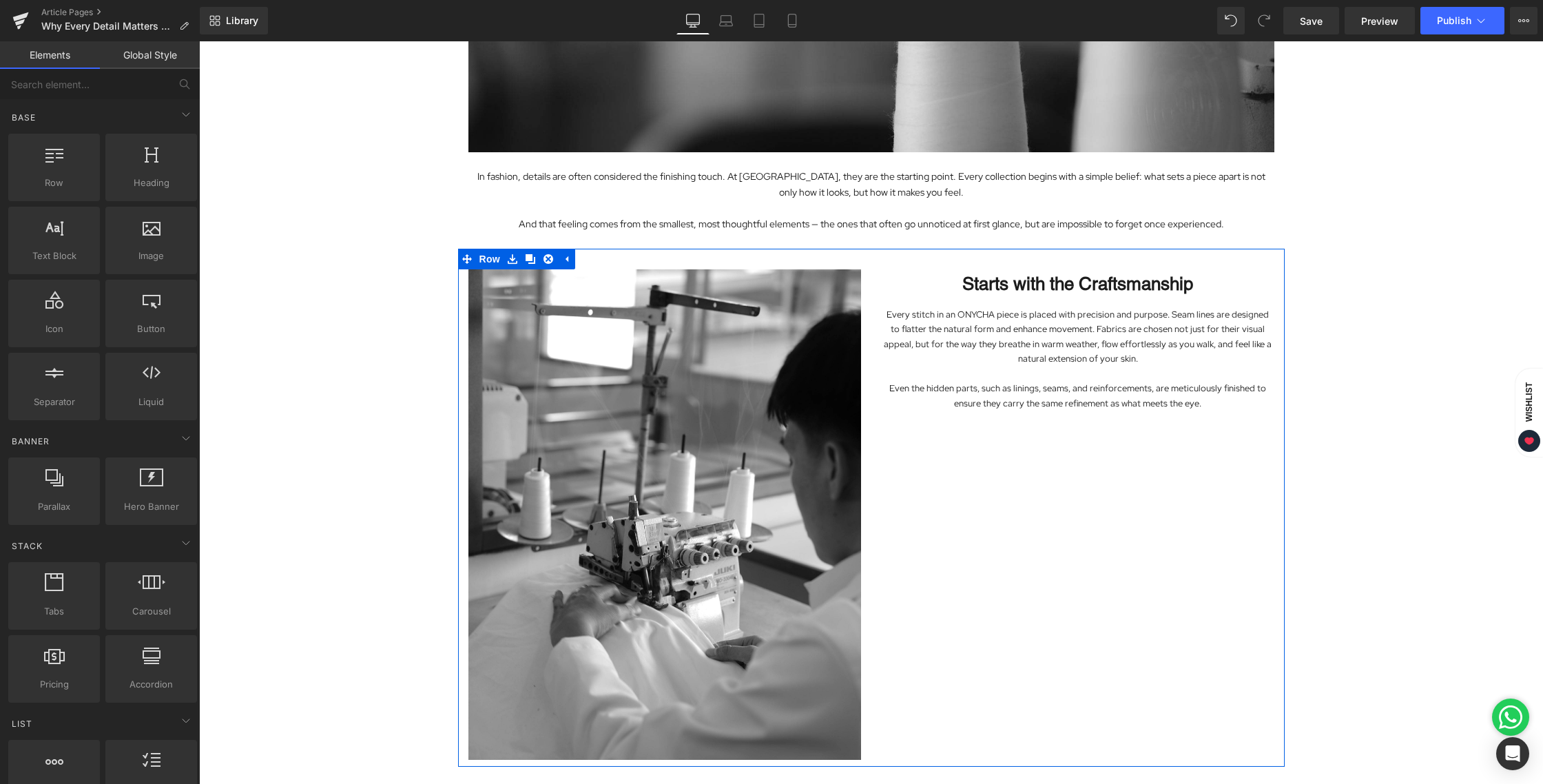
drag, startPoint x: 1352, startPoint y: 272, endPoint x: 1028, endPoint y: 453, distance: 371.1
click at [1028, 453] on div "Image In fashion, details are often considered the finishing touch. At ONYCHA, …" at bounding box center [871, 346] width 1344 height 1206
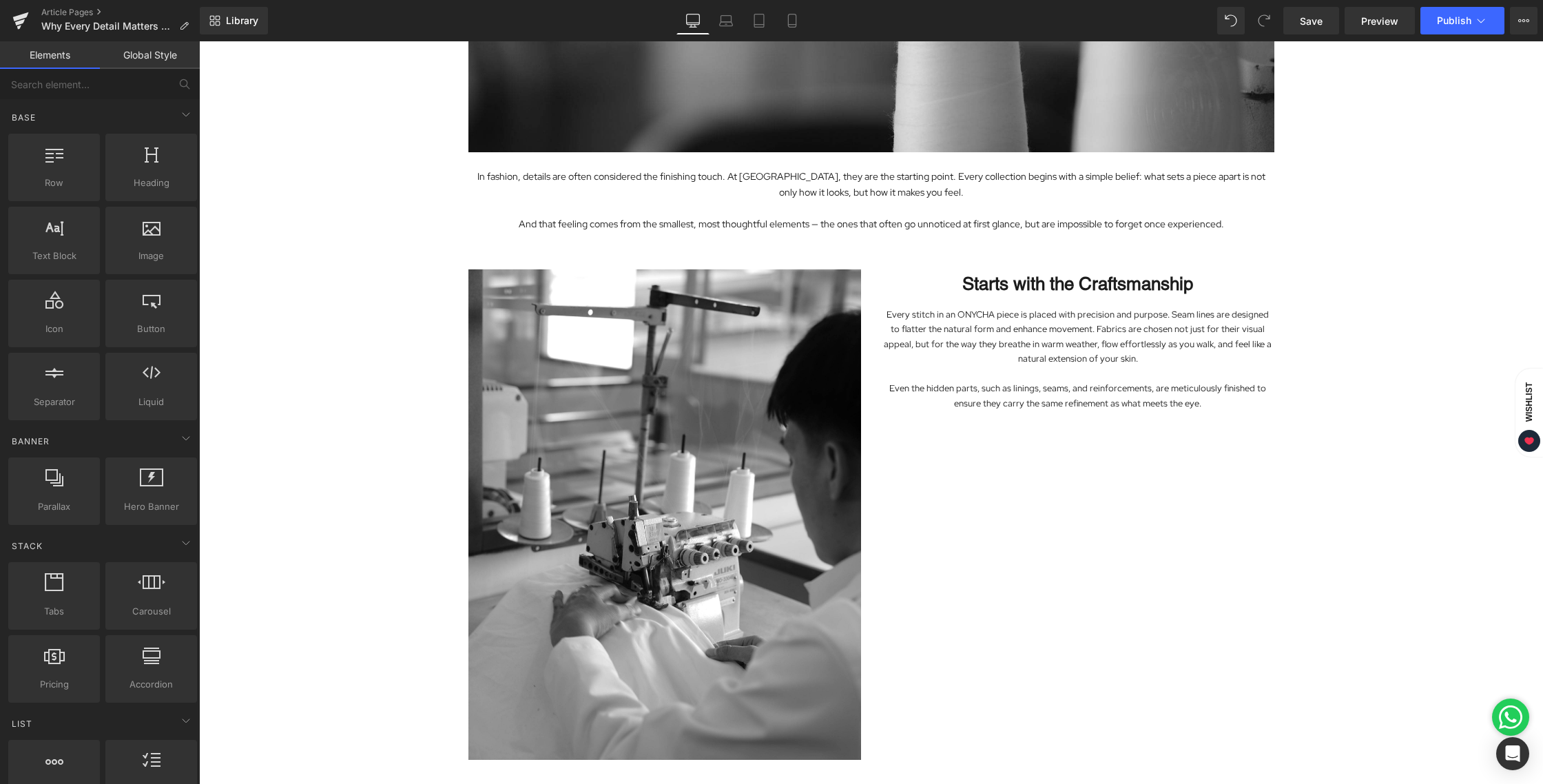
click at [1358, 411] on div "Image In fashion, details are often considered the finishing touch. At ONYCHA, …" at bounding box center [871, 346] width 1344 height 1206
click at [806, 17] on link "Mobile" at bounding box center [792, 20] width 33 height 27
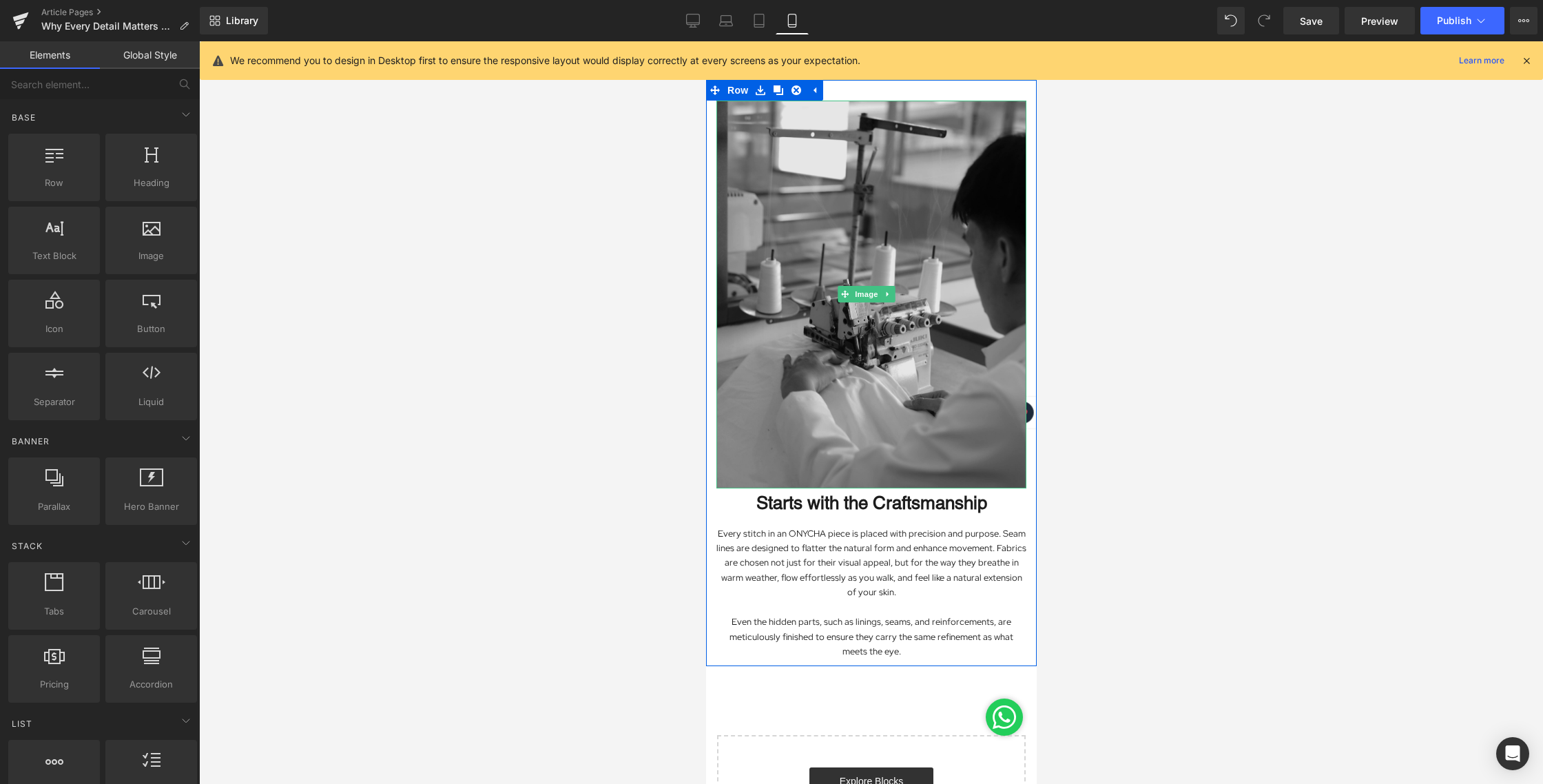
scroll to position [346, 0]
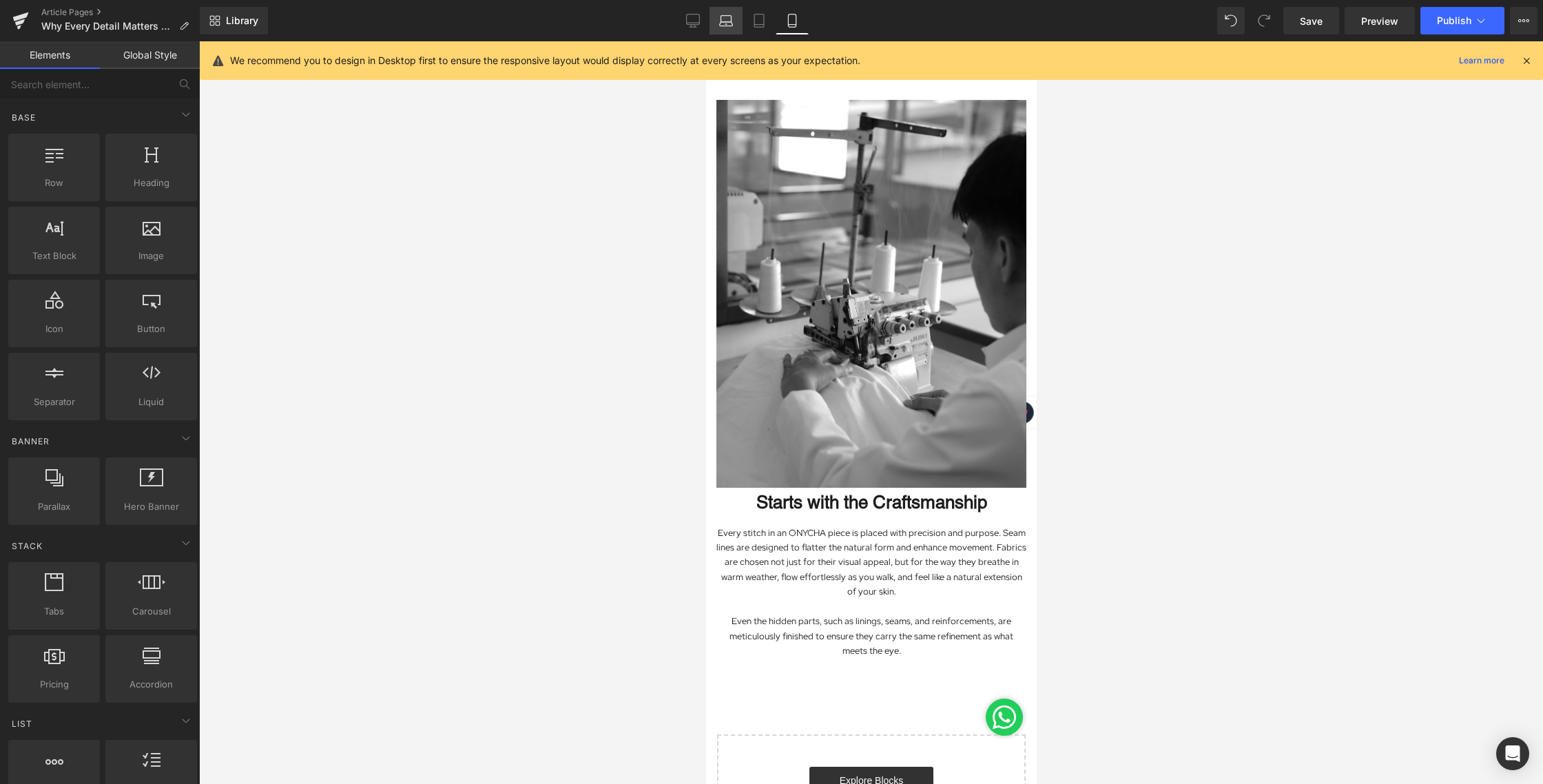
click at [735, 16] on link "Laptop" at bounding box center [725, 20] width 33 height 27
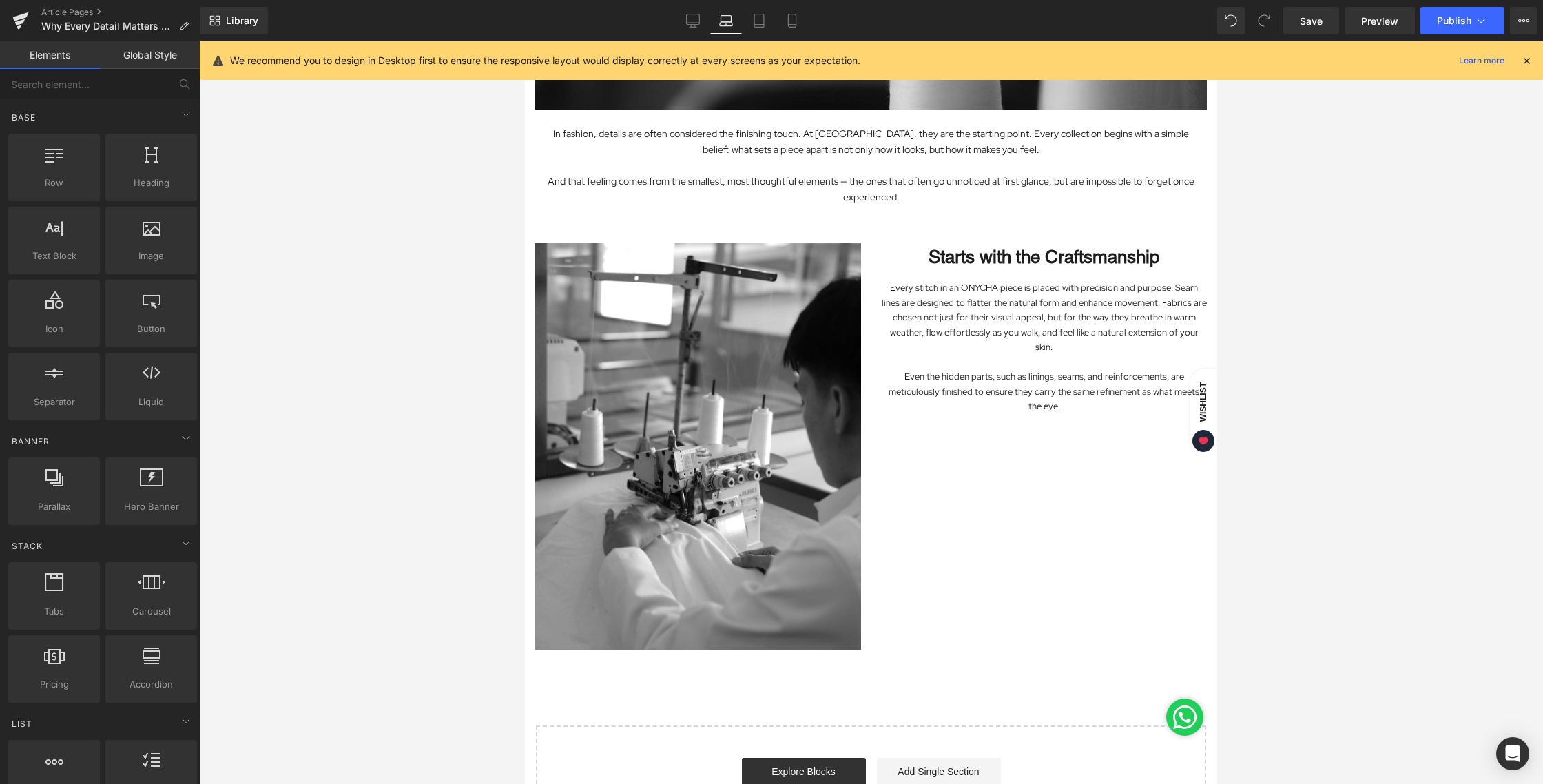
scroll to position [371, 0]
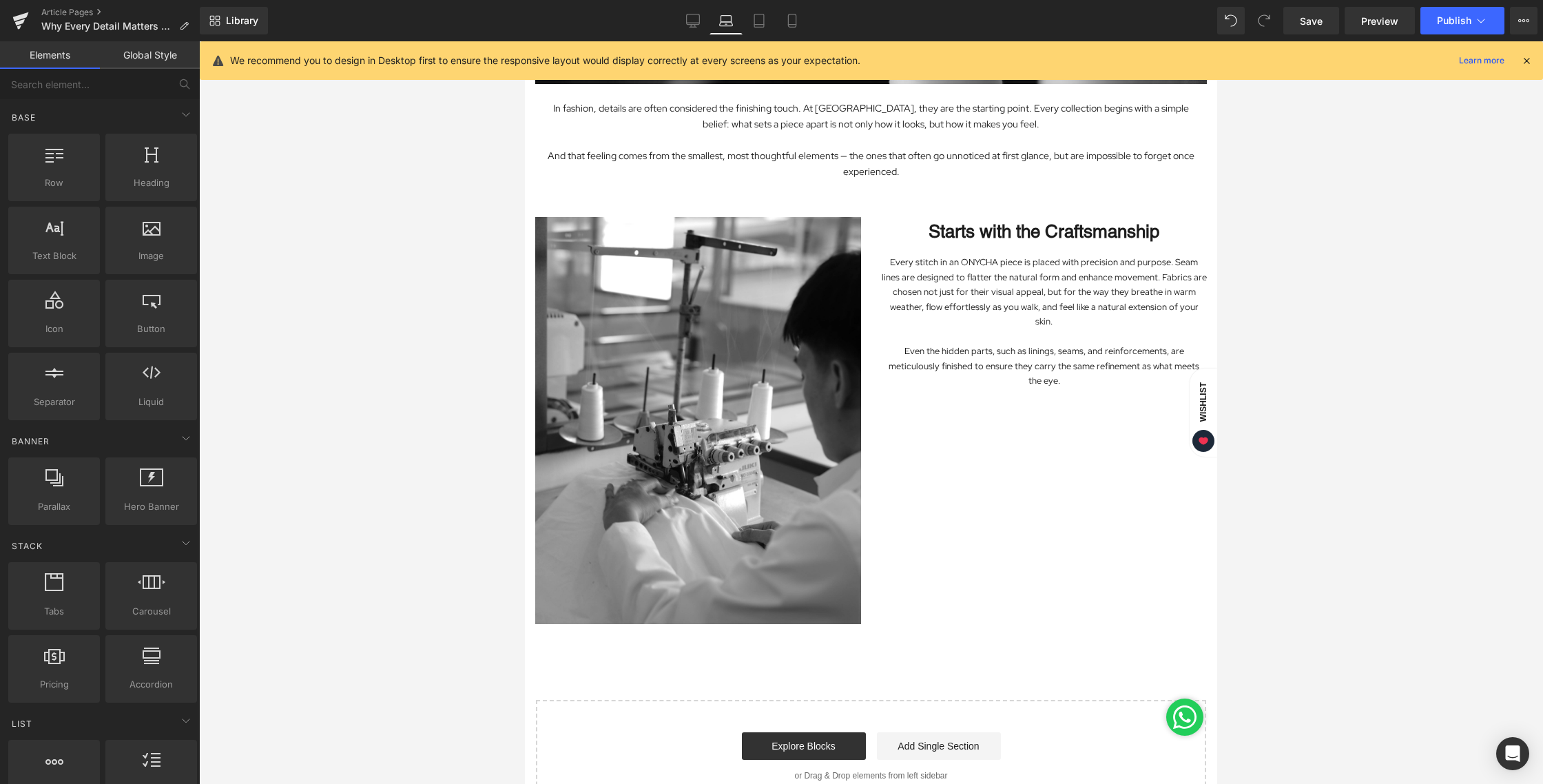
click at [998, 452] on div "Image Starts with the Craftsmanship Heading Every stitch in an ONYCHA piece is …" at bounding box center [871, 413] width 692 height 435
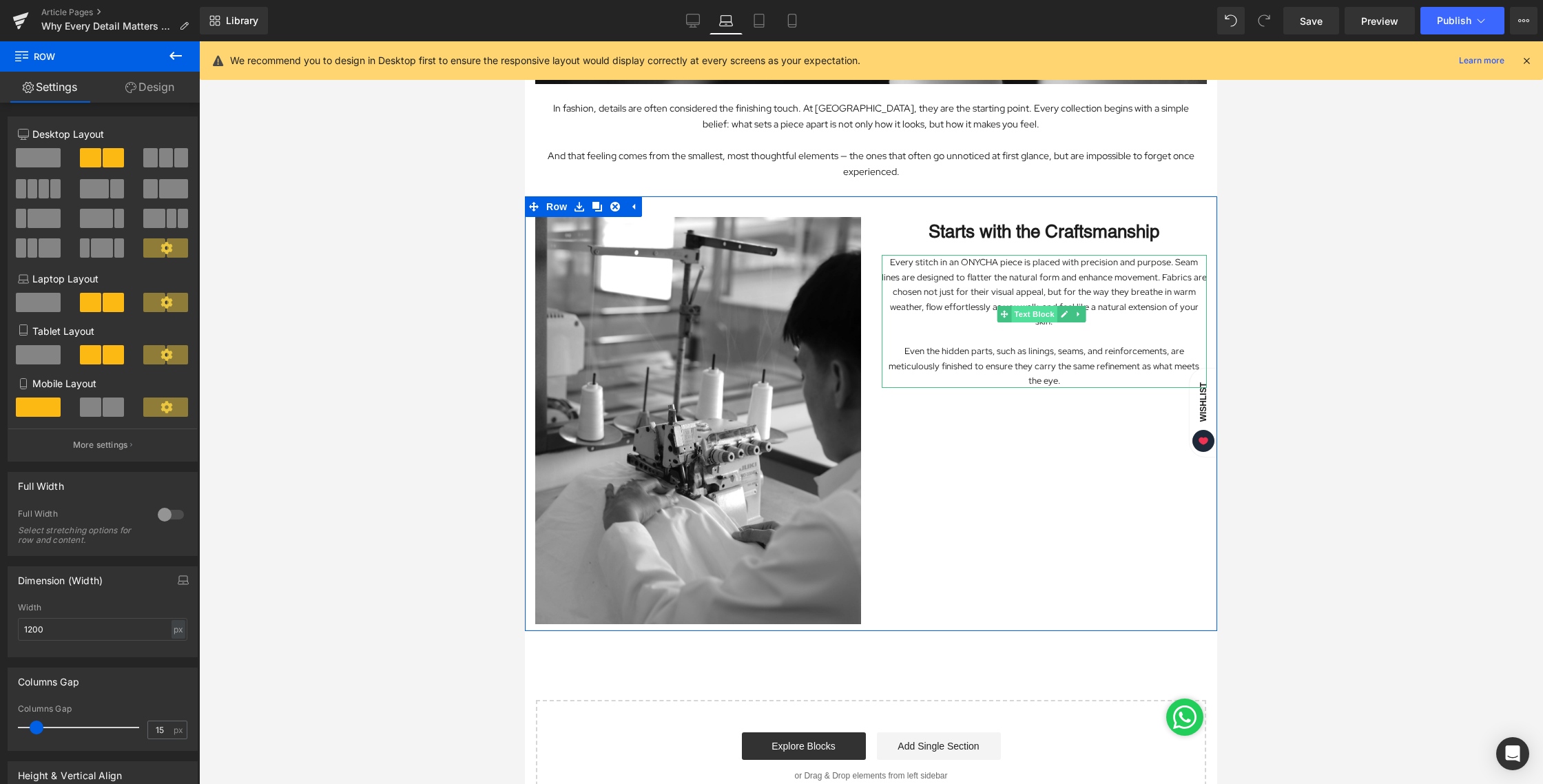
click at [1034, 311] on span "Text Block" at bounding box center [1033, 314] width 45 height 17
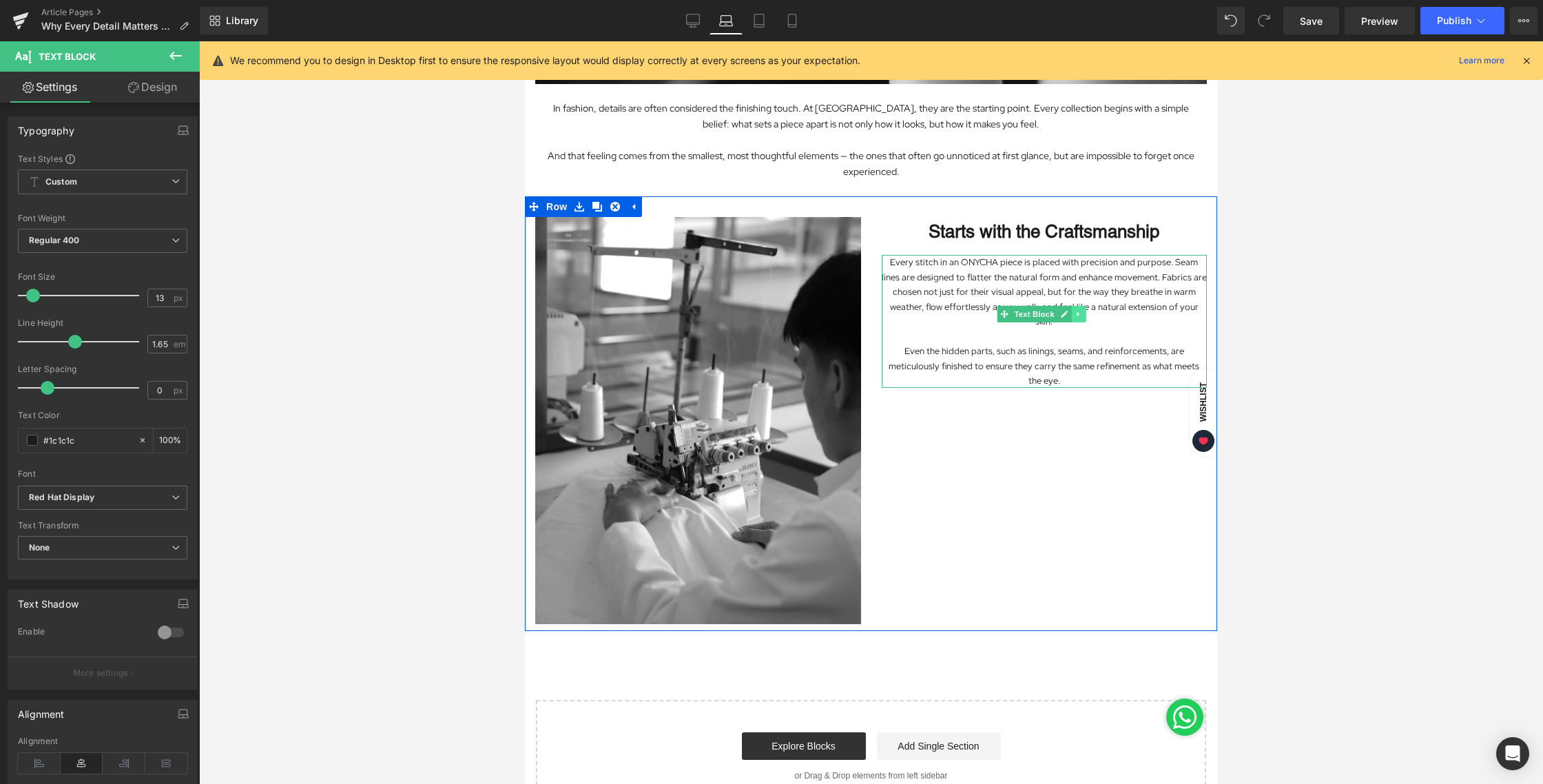
click at [1075, 313] on link at bounding box center [1079, 314] width 15 height 17
click at [1035, 466] on div "Image Starts with the Craftsmanship Heading Every stitch in an ONYCHA piece is …" at bounding box center [871, 413] width 692 height 435
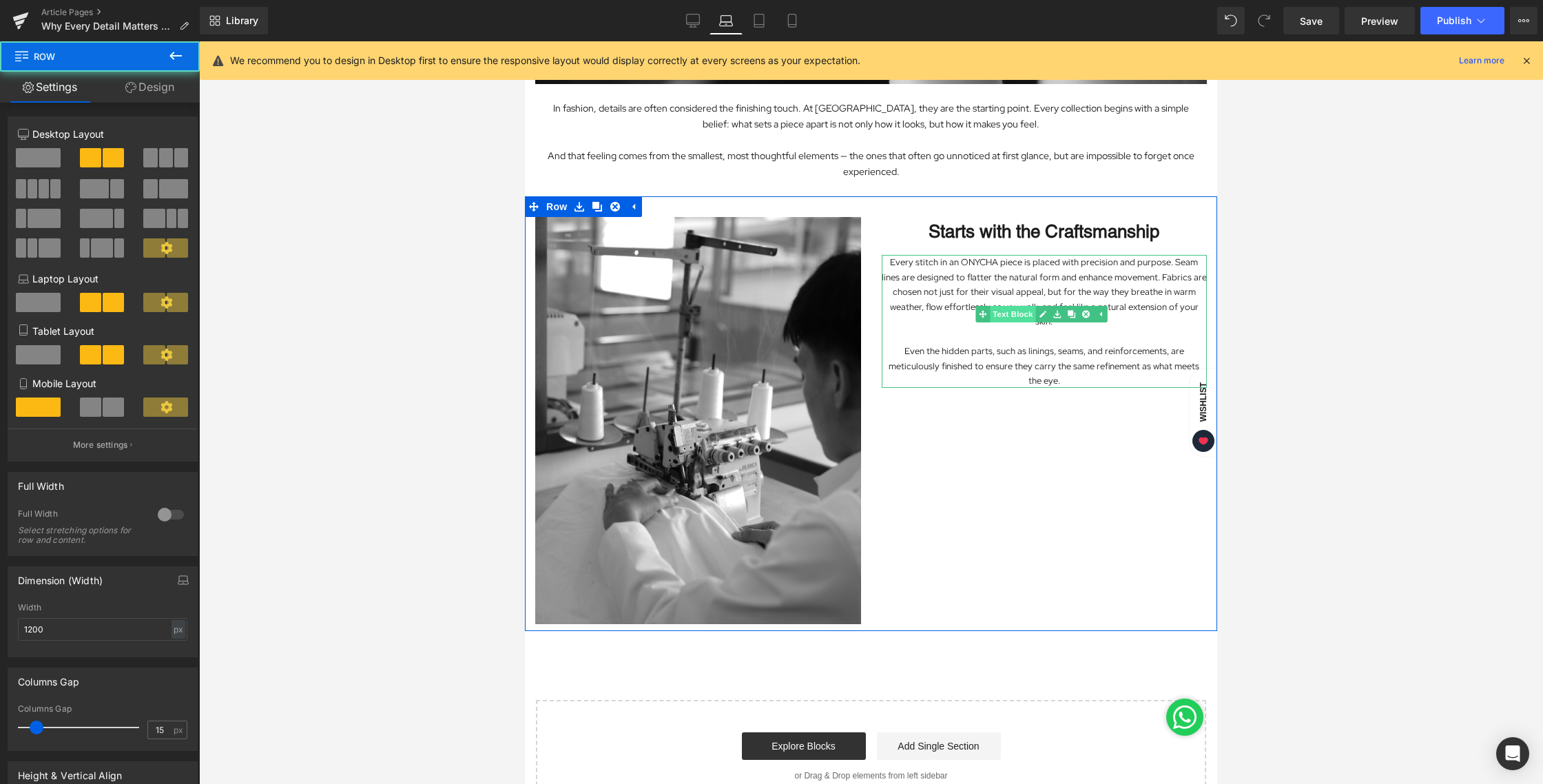
click at [997, 316] on link "Text Block" at bounding box center [1005, 314] width 60 height 17
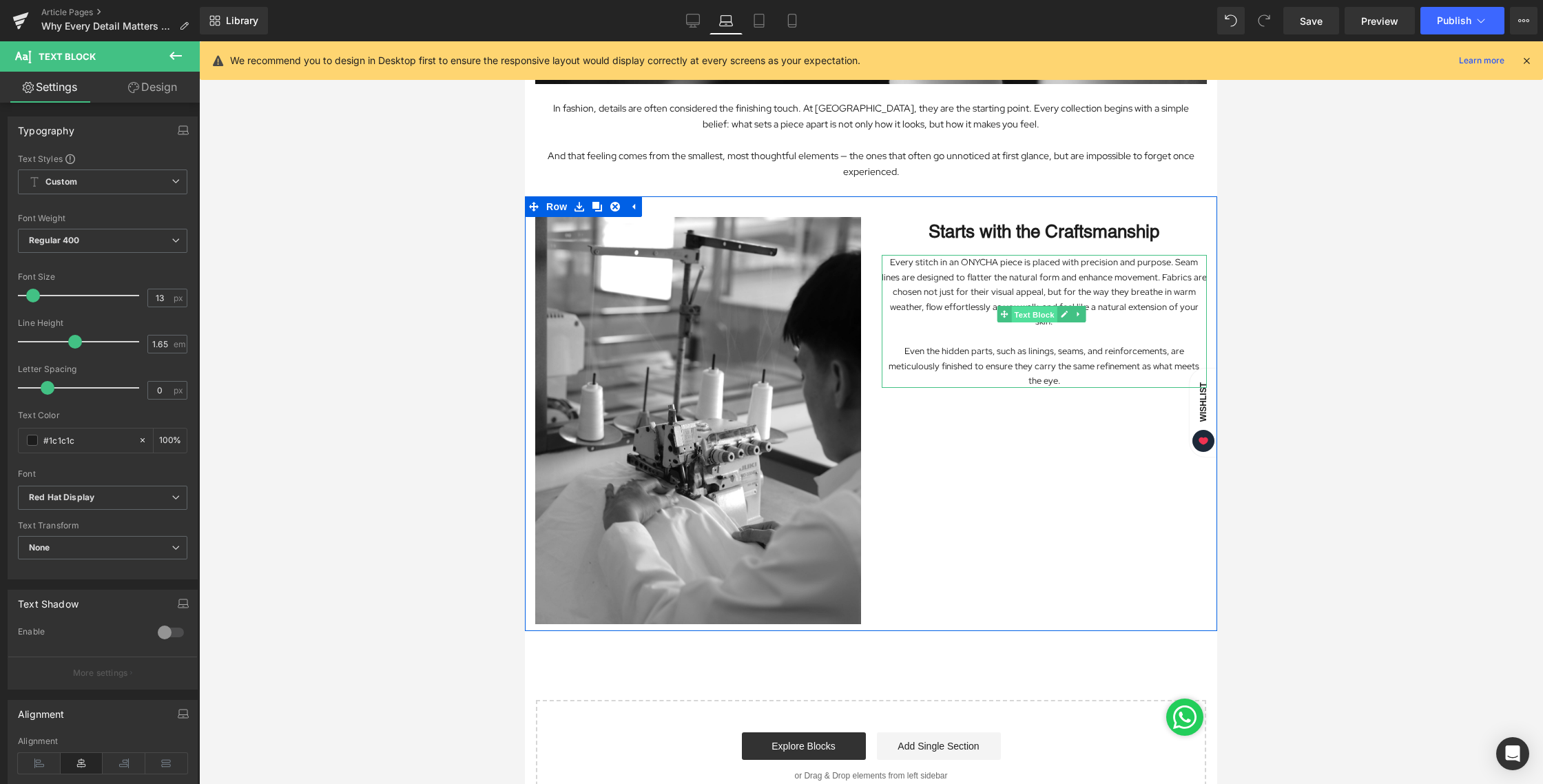
click at [1027, 312] on span "Text Block" at bounding box center [1033, 315] width 45 height 17
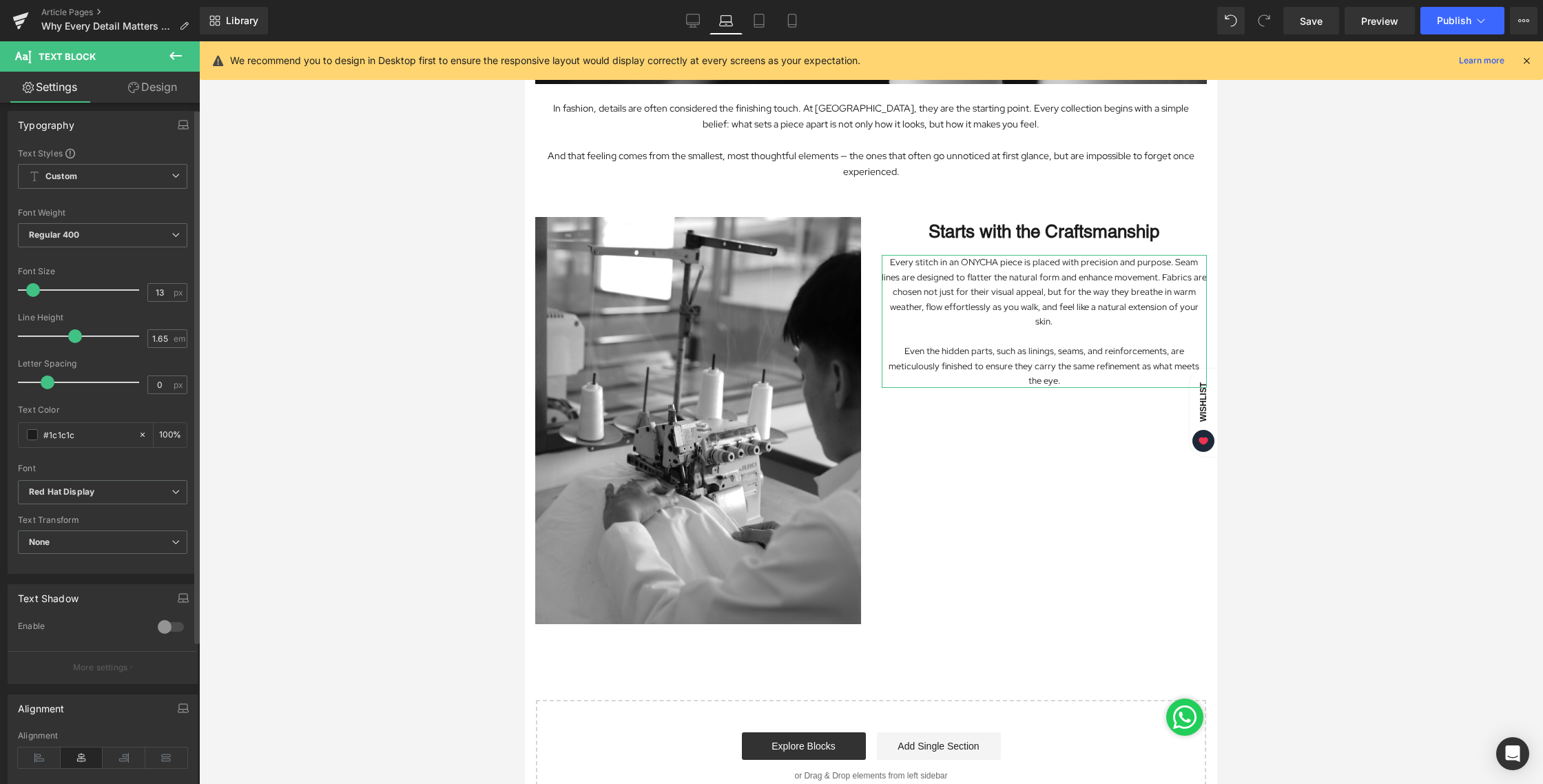
scroll to position [8, 0]
click at [67, 533] on span "None" at bounding box center [103, 540] width 170 height 24
click at [67, 533] on span "None" at bounding box center [100, 540] width 164 height 24
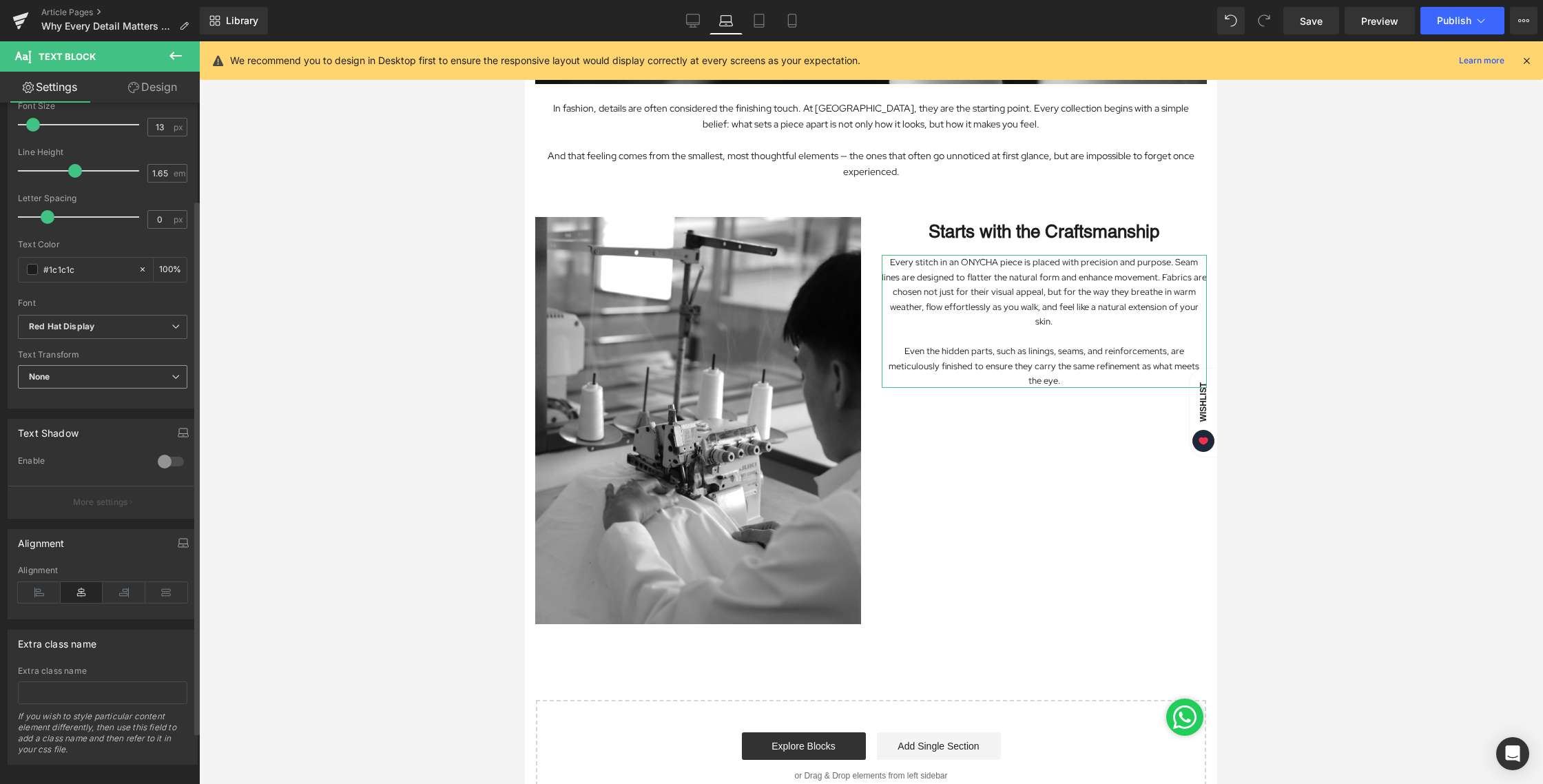
scroll to position [190, 0]
click at [170, 579] on icon at bounding box center [166, 584] width 43 height 21
click at [117, 579] on icon at bounding box center [124, 584] width 43 height 21
click at [85, 577] on icon at bounding box center [82, 584] width 43 height 21
click at [358, 461] on div at bounding box center [871, 412] width 1344 height 742
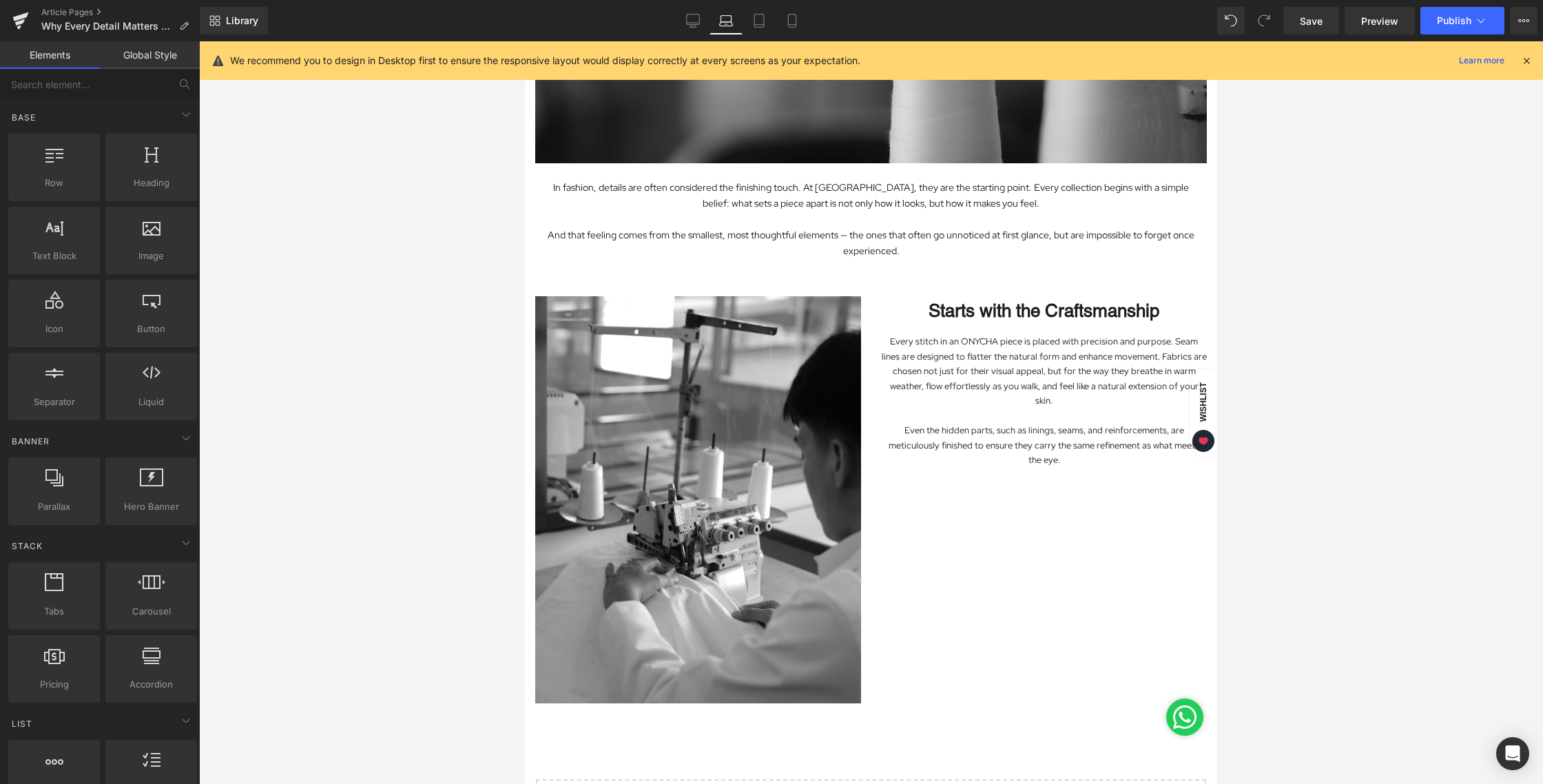
scroll to position [246, 0]
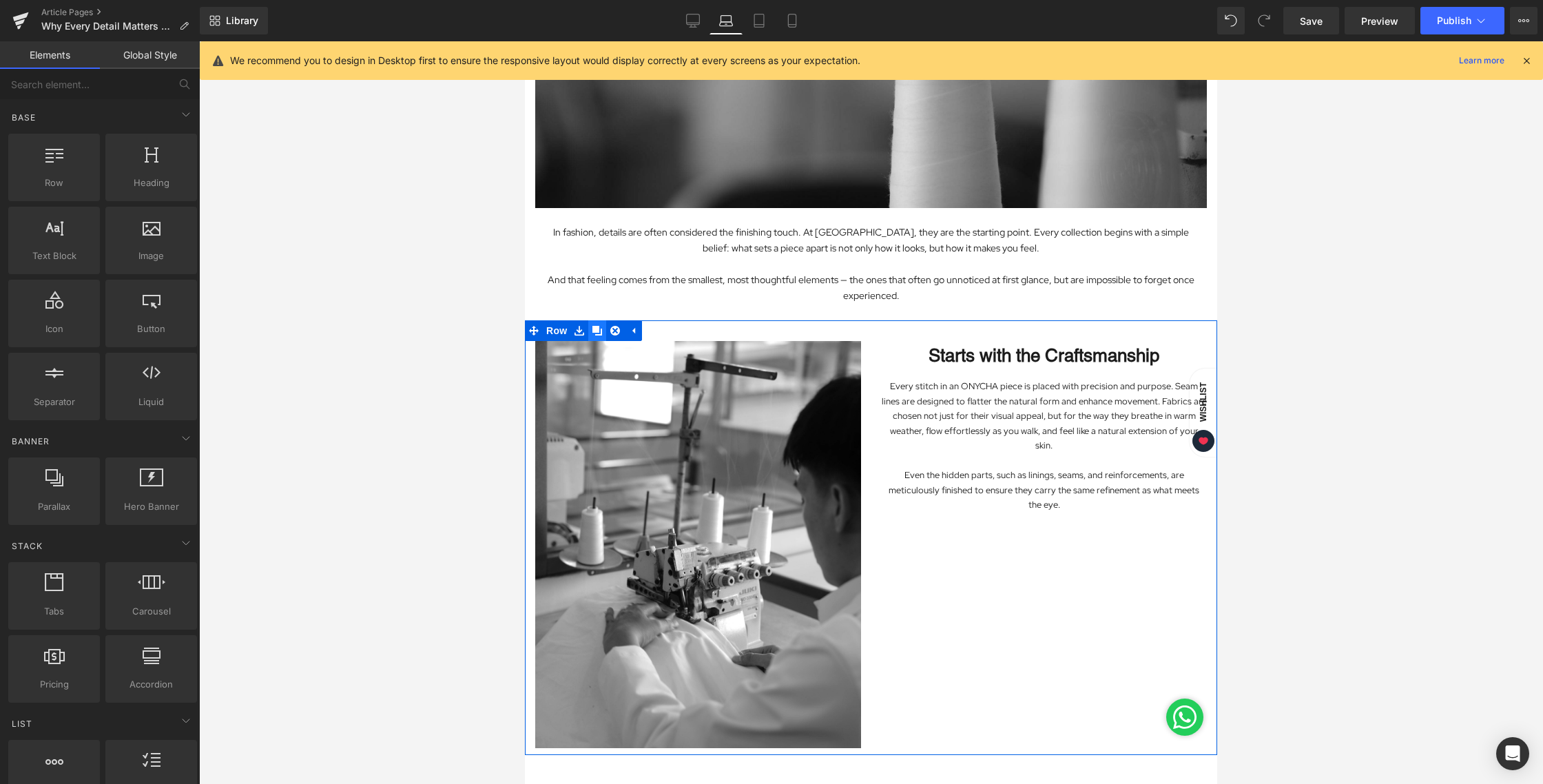
click at [601, 326] on icon at bounding box center [597, 331] width 10 height 10
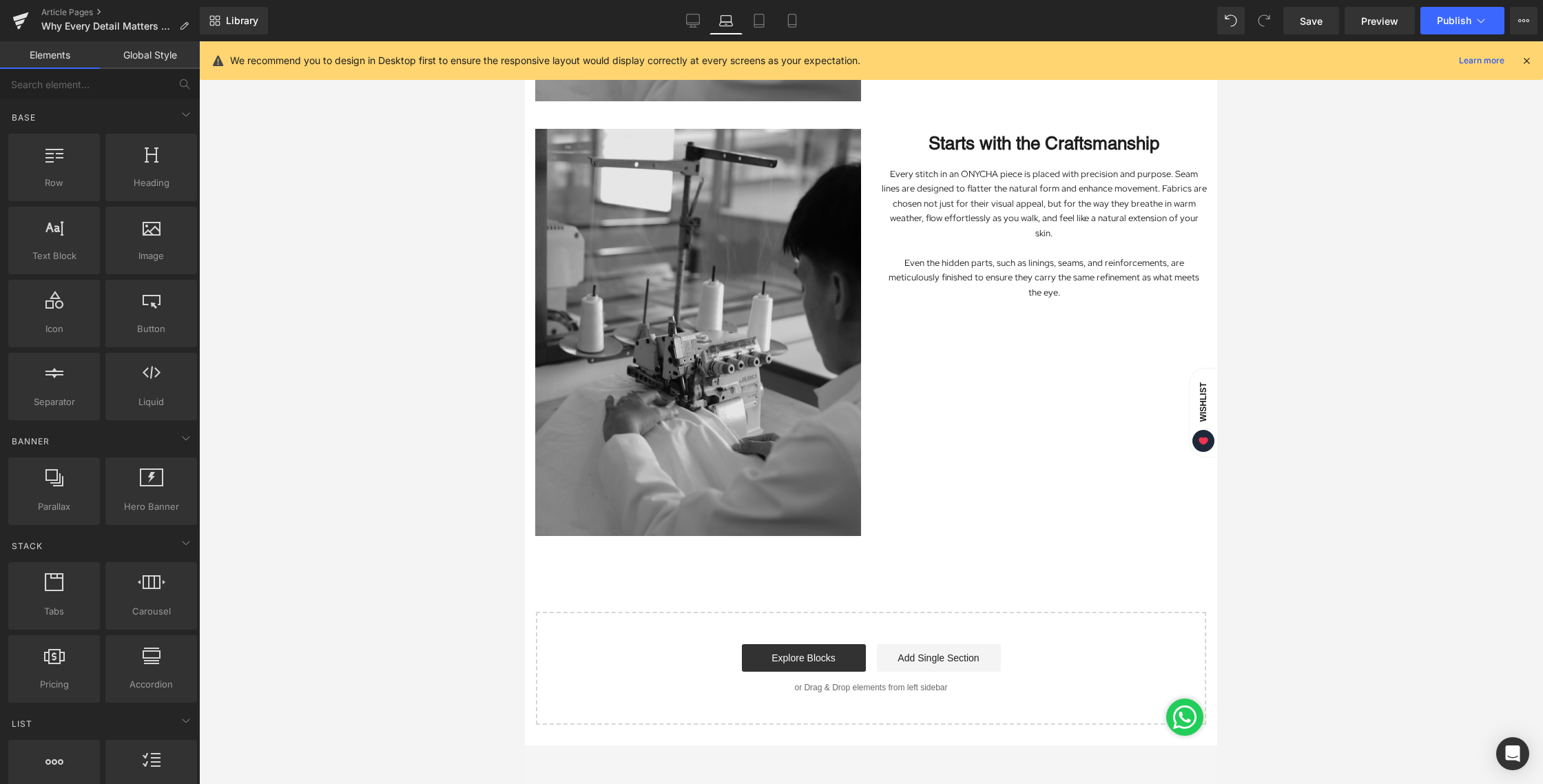
scroll to position [866, 0]
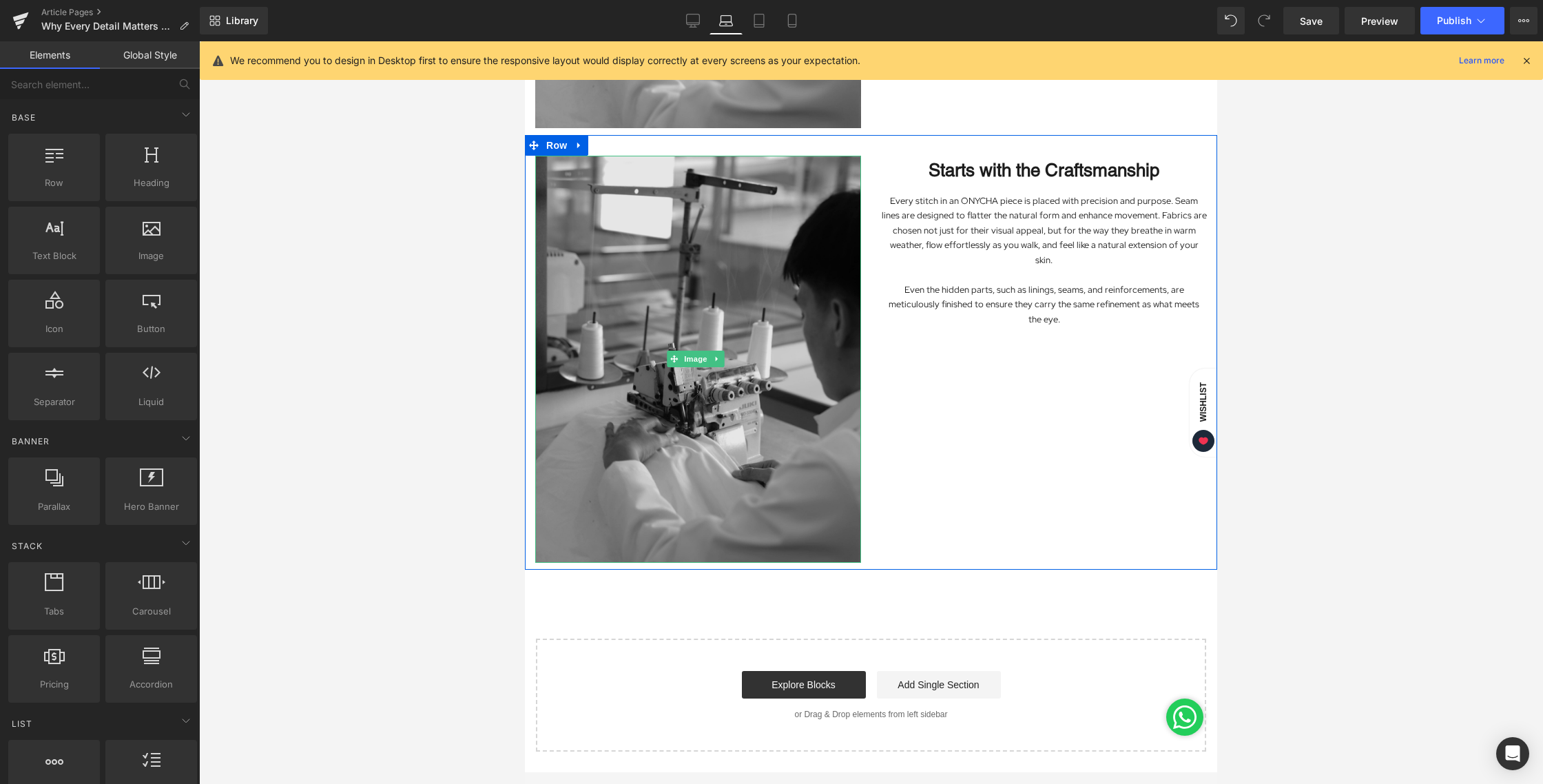
click at [654, 262] on img at bounding box center [698, 359] width 326 height 407
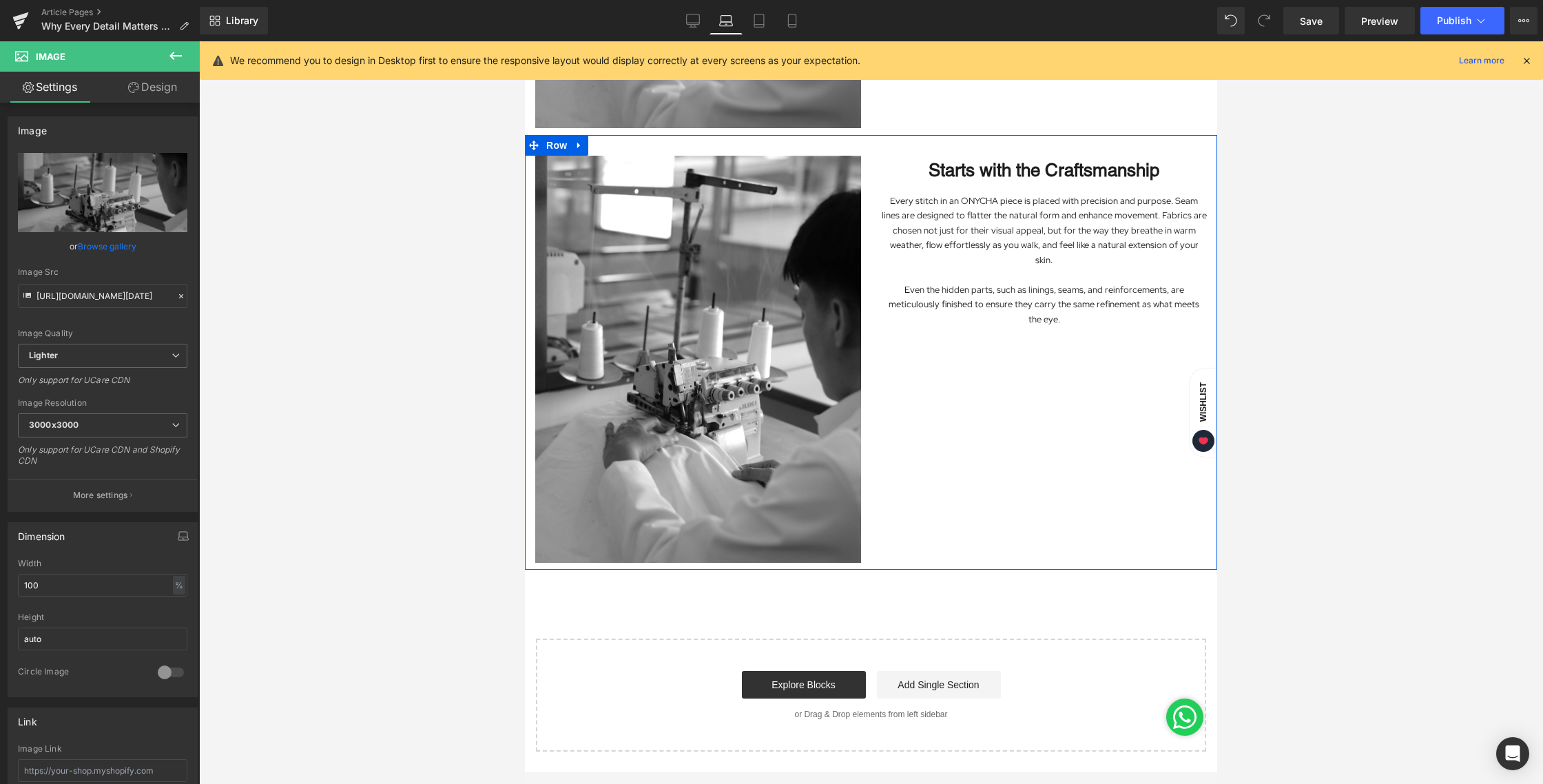
click at [991, 158] on h1 "Starts with the Craftsmanship" at bounding box center [1044, 170] width 326 height 29
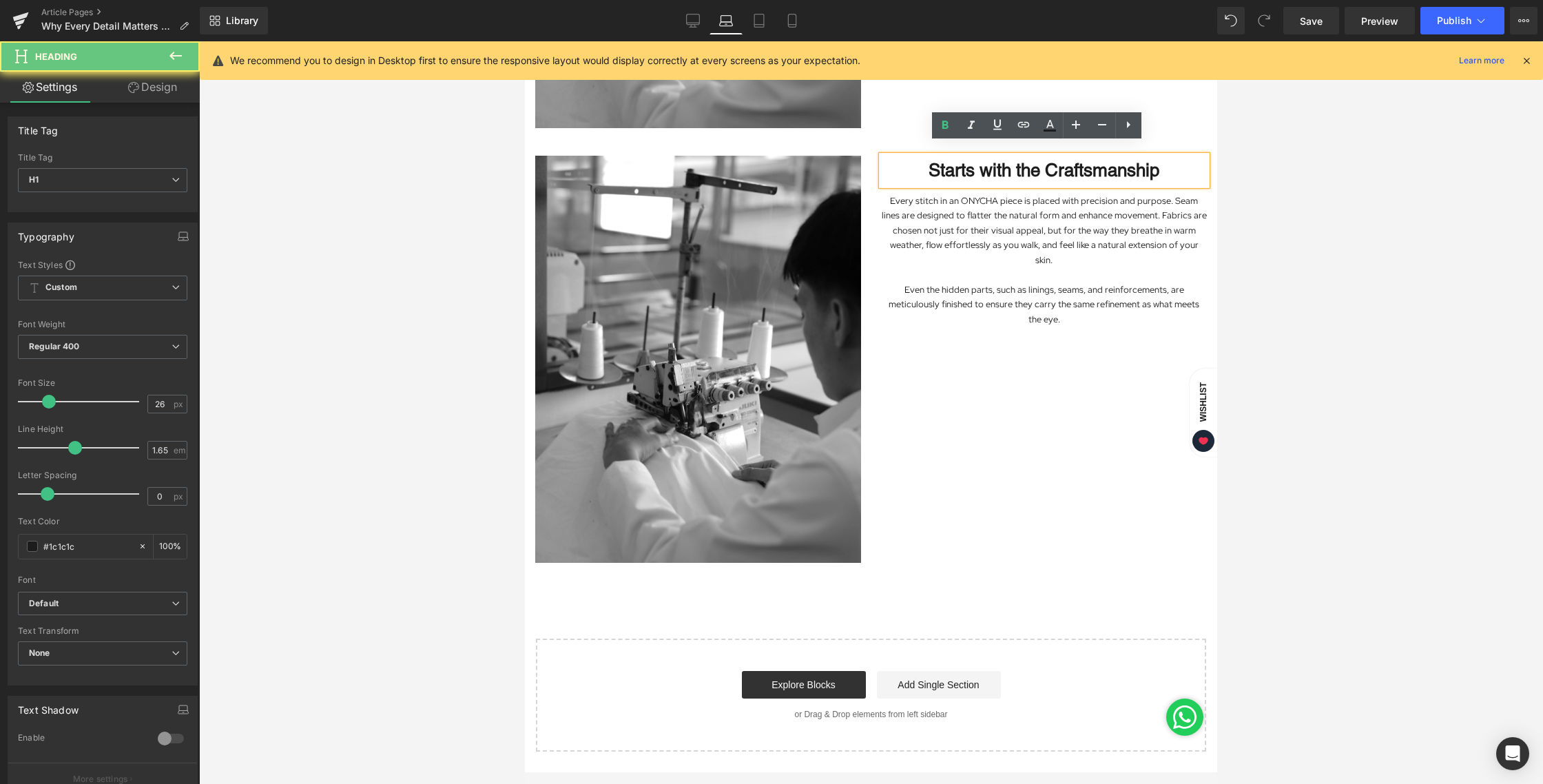
click at [973, 157] on h1 "Starts with the Craftsmanship" at bounding box center [1044, 170] width 326 height 29
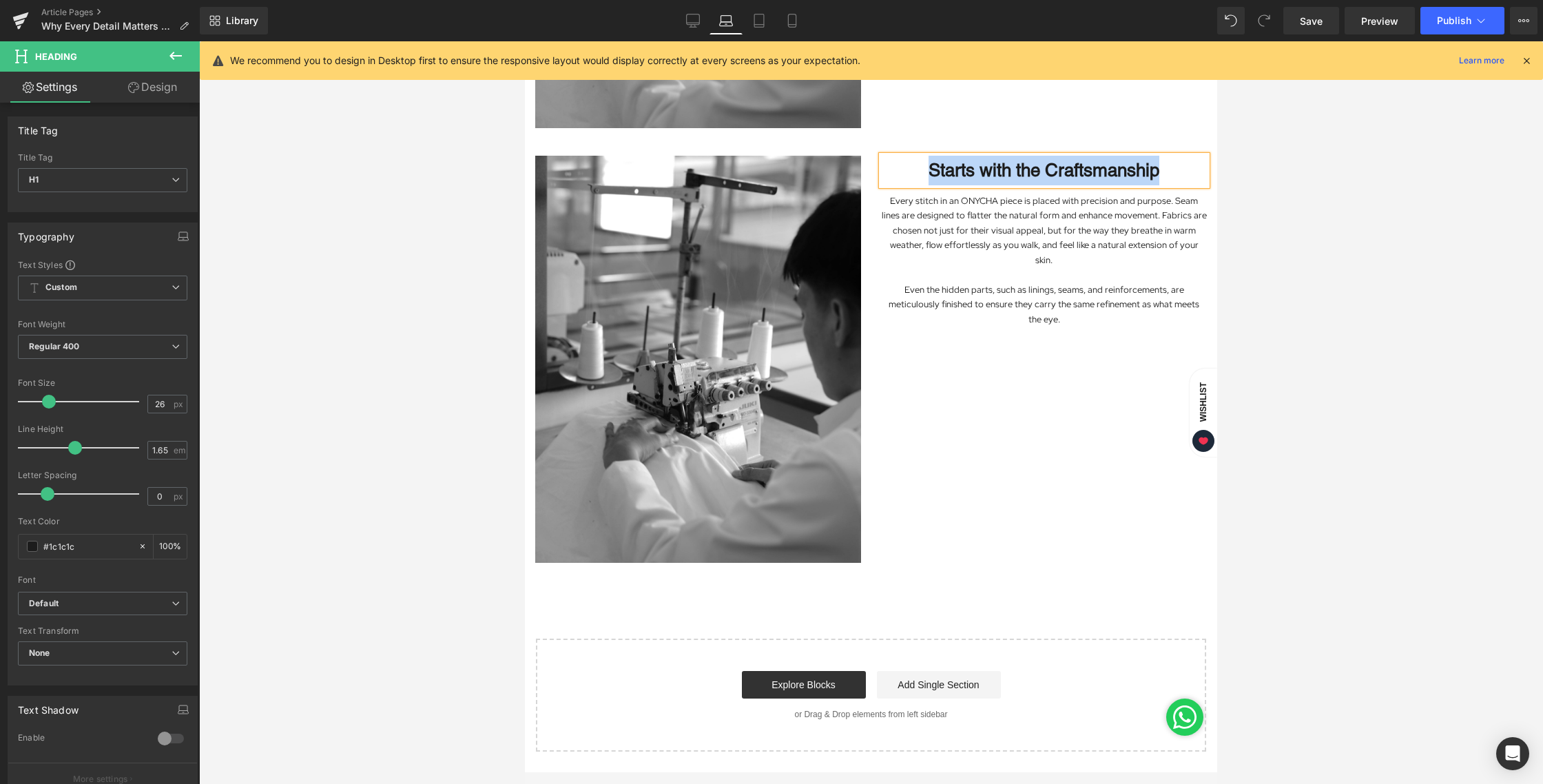
paste div
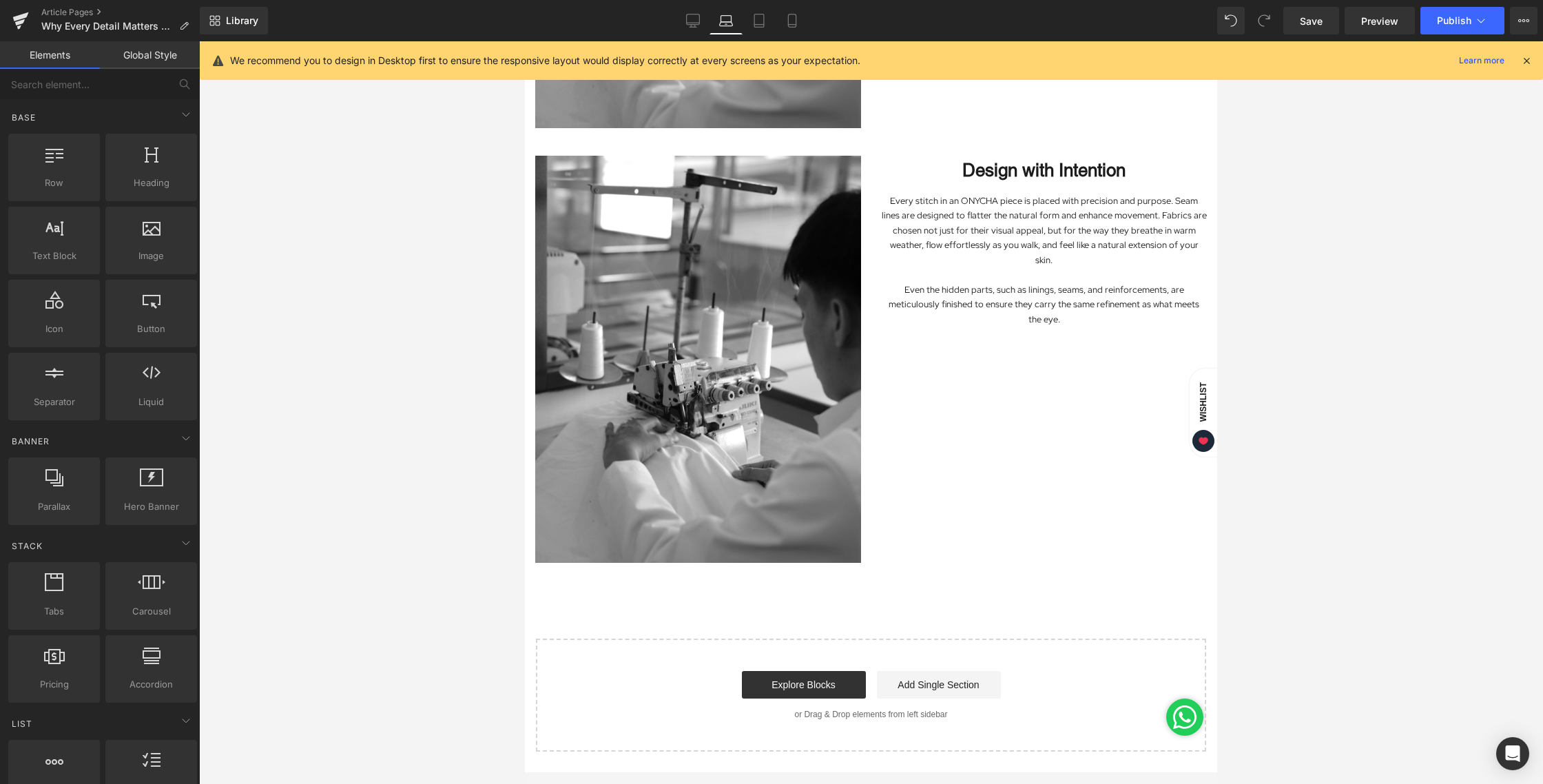
click at [1324, 338] on div at bounding box center [871, 412] width 1344 height 742
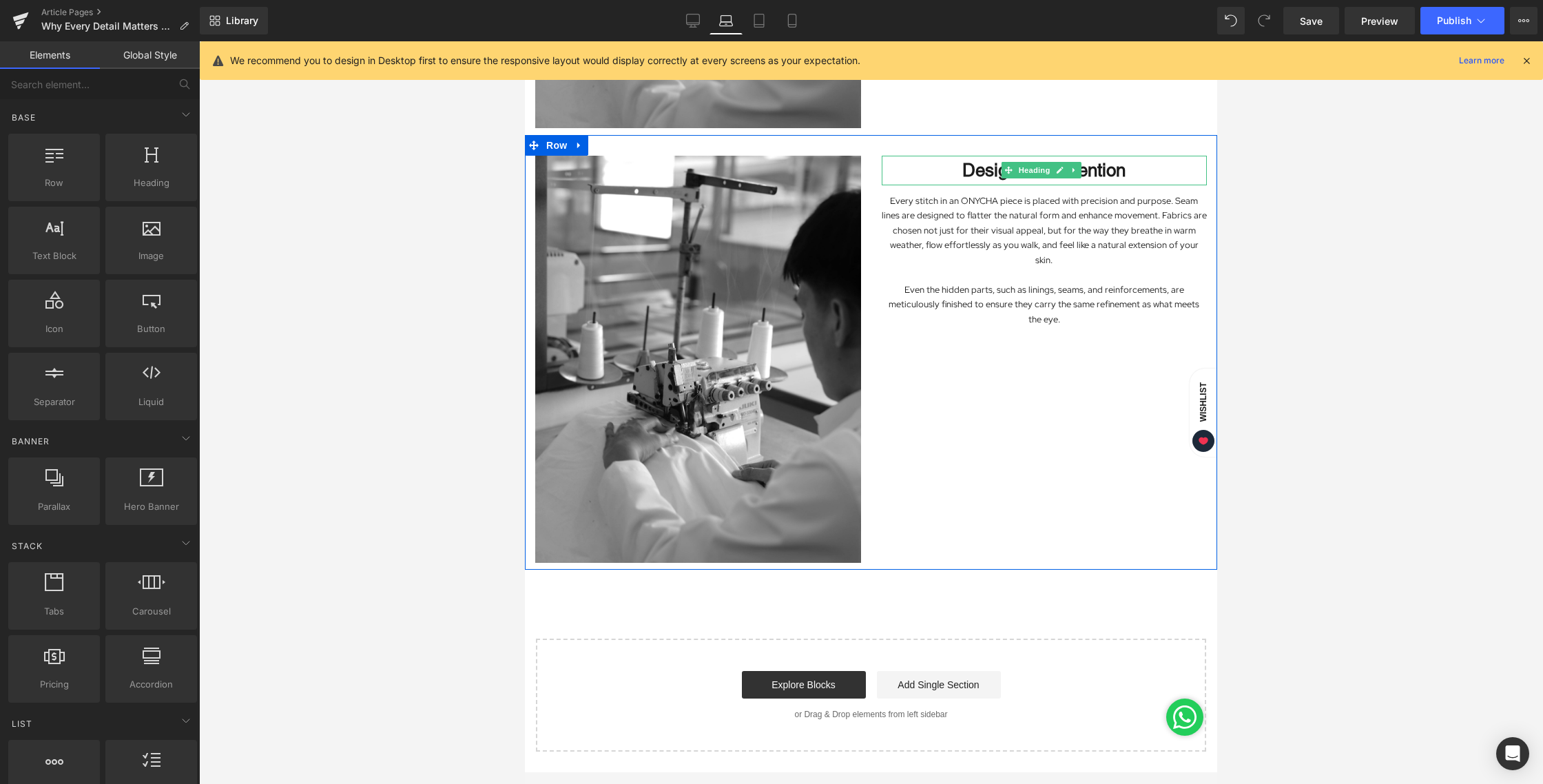
click at [1091, 158] on h1 "Design with Intention" at bounding box center [1044, 170] width 326 height 29
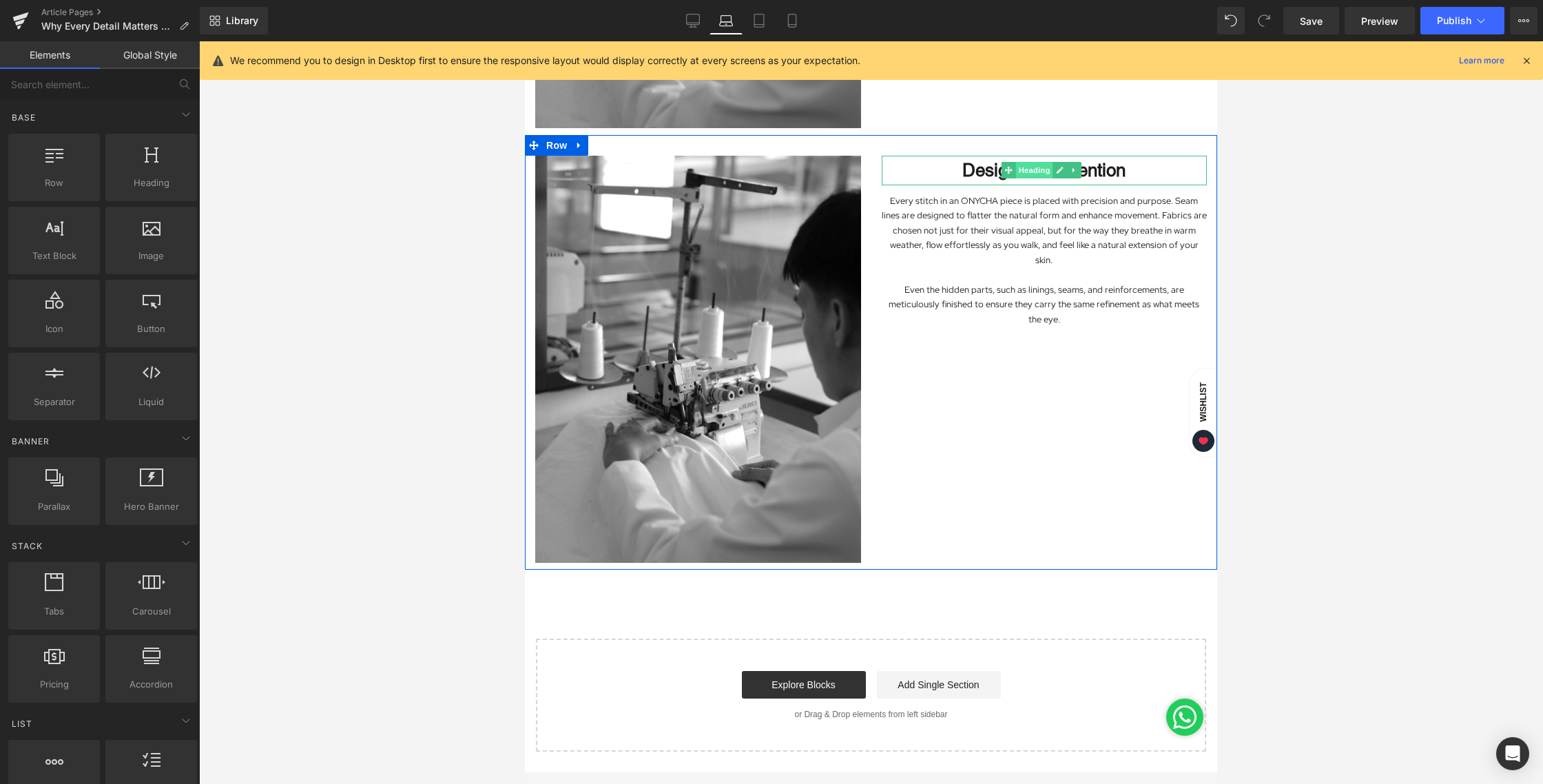
click at [1027, 162] on span "Heading" at bounding box center [1034, 170] width 37 height 17
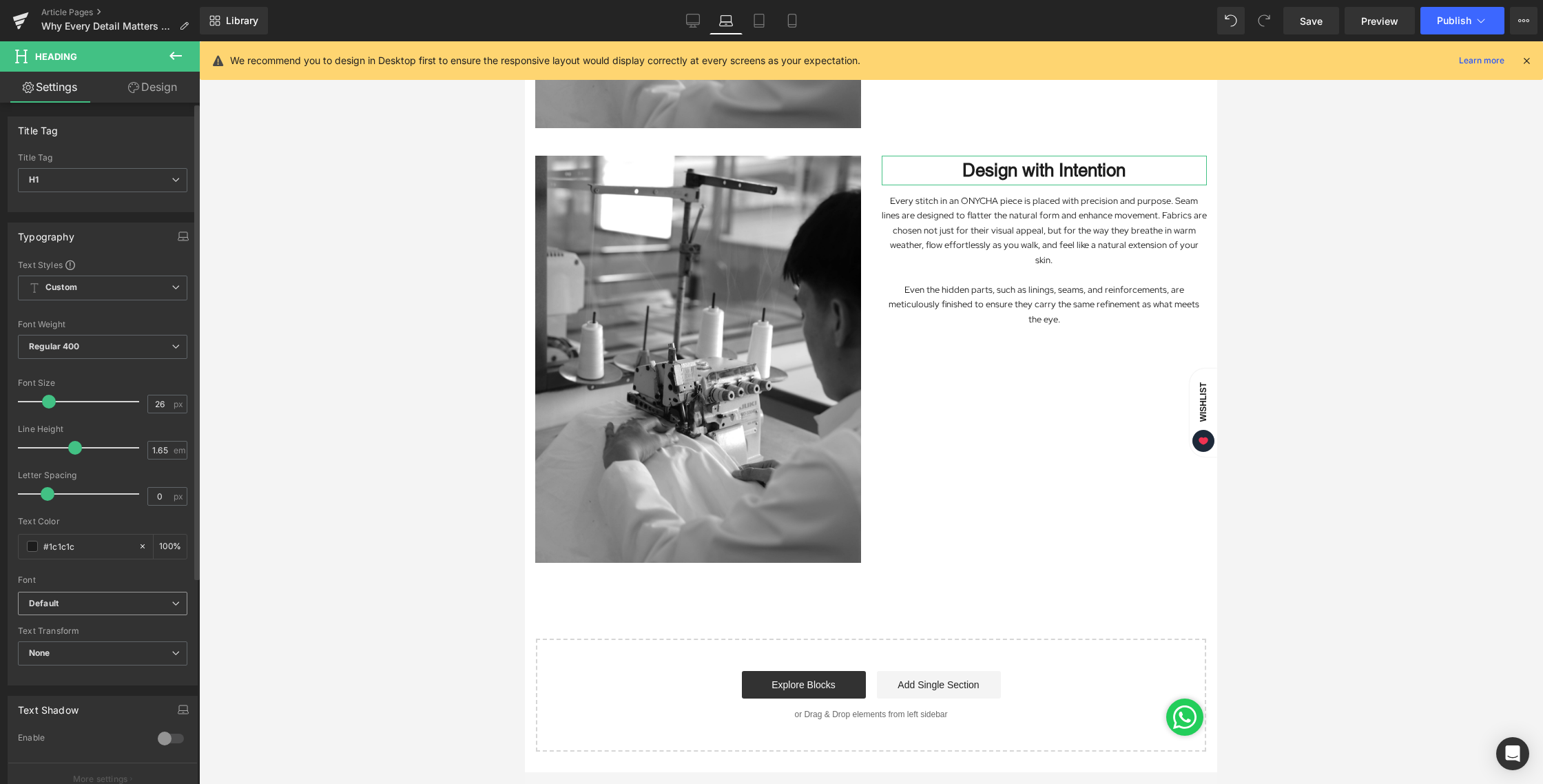
click at [45, 609] on span "Default" at bounding box center [103, 603] width 170 height 24
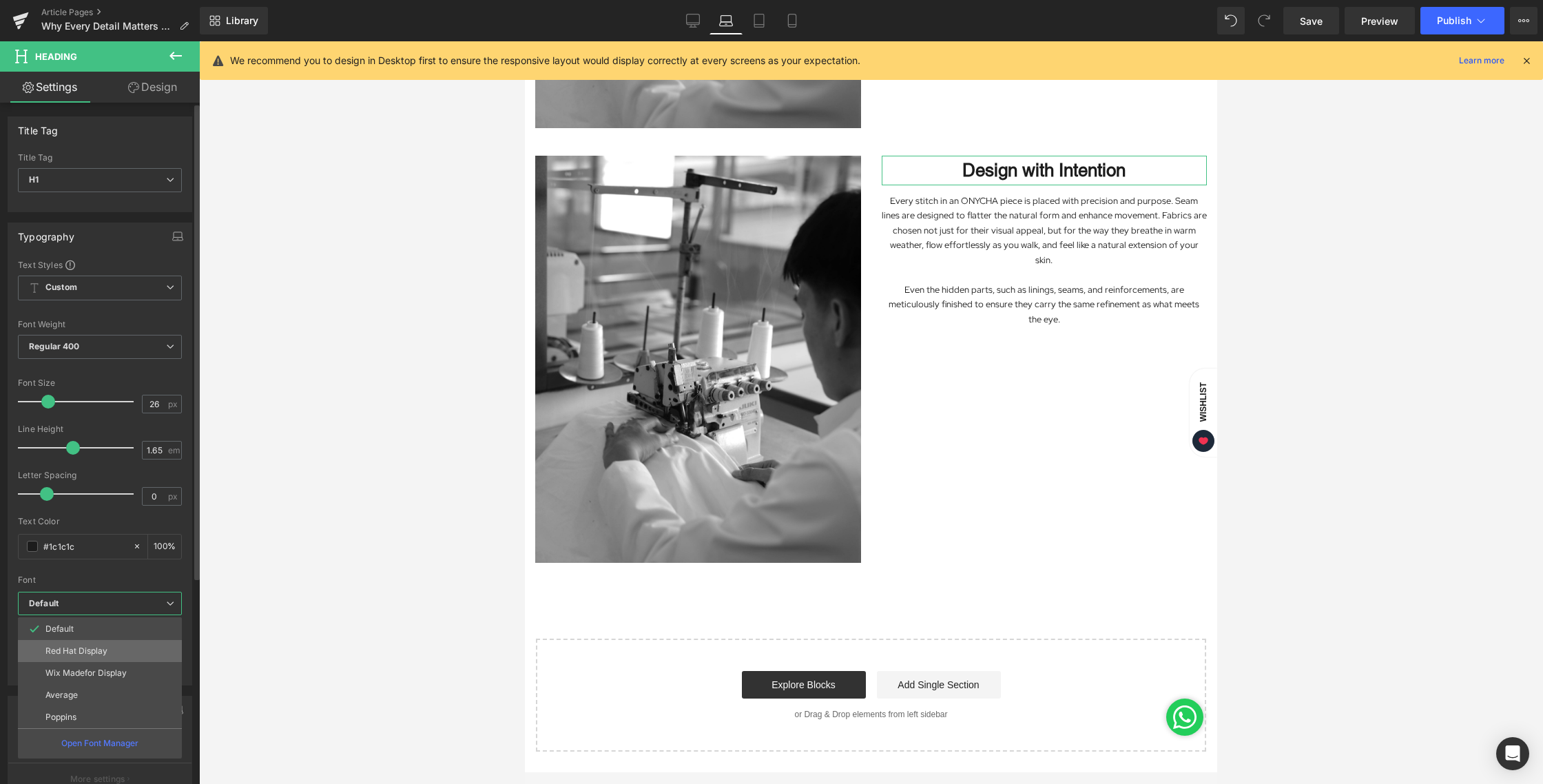
click at [58, 648] on p "Red Hat Display" at bounding box center [76, 651] width 62 height 10
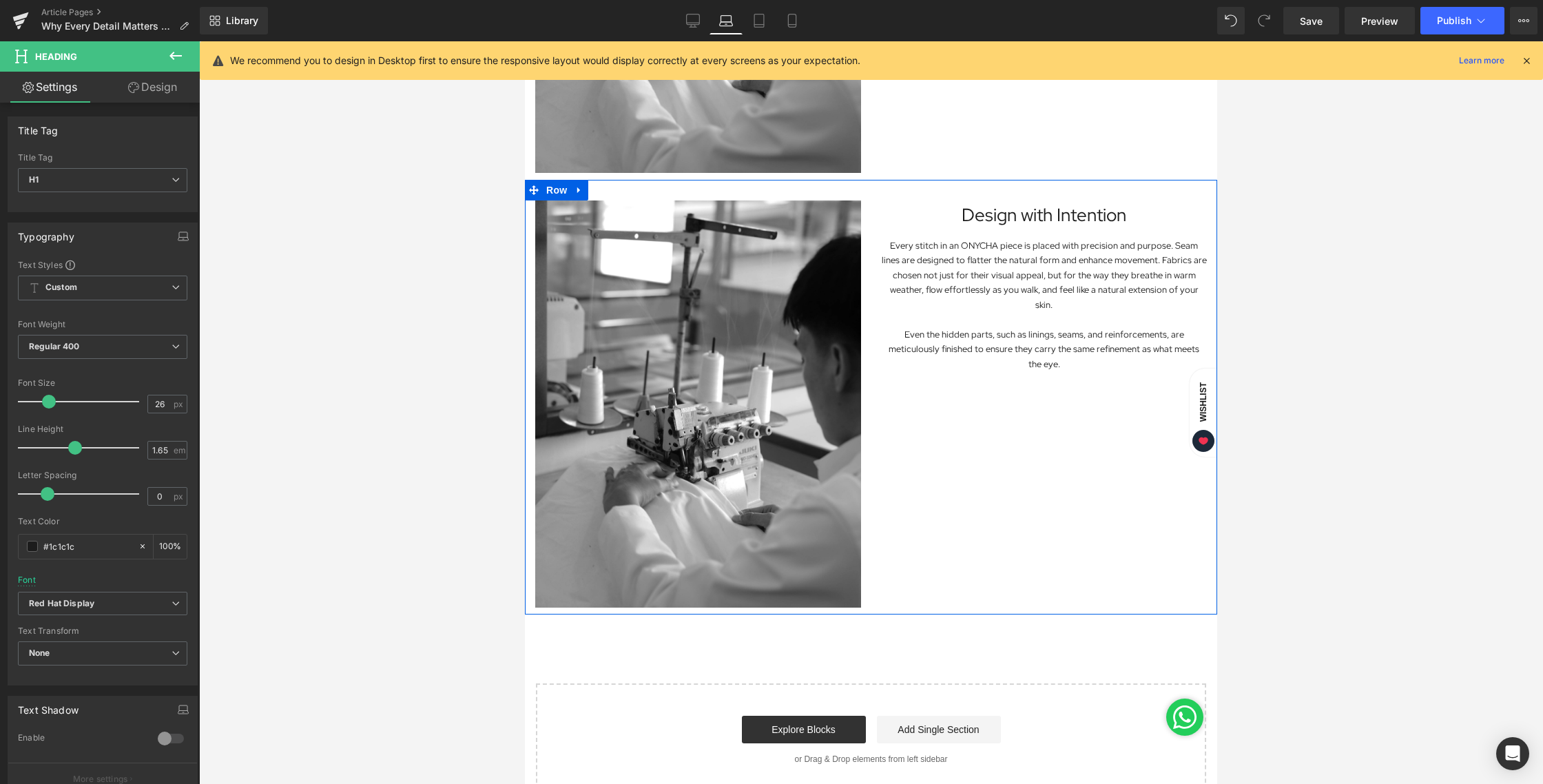
scroll to position [792, 0]
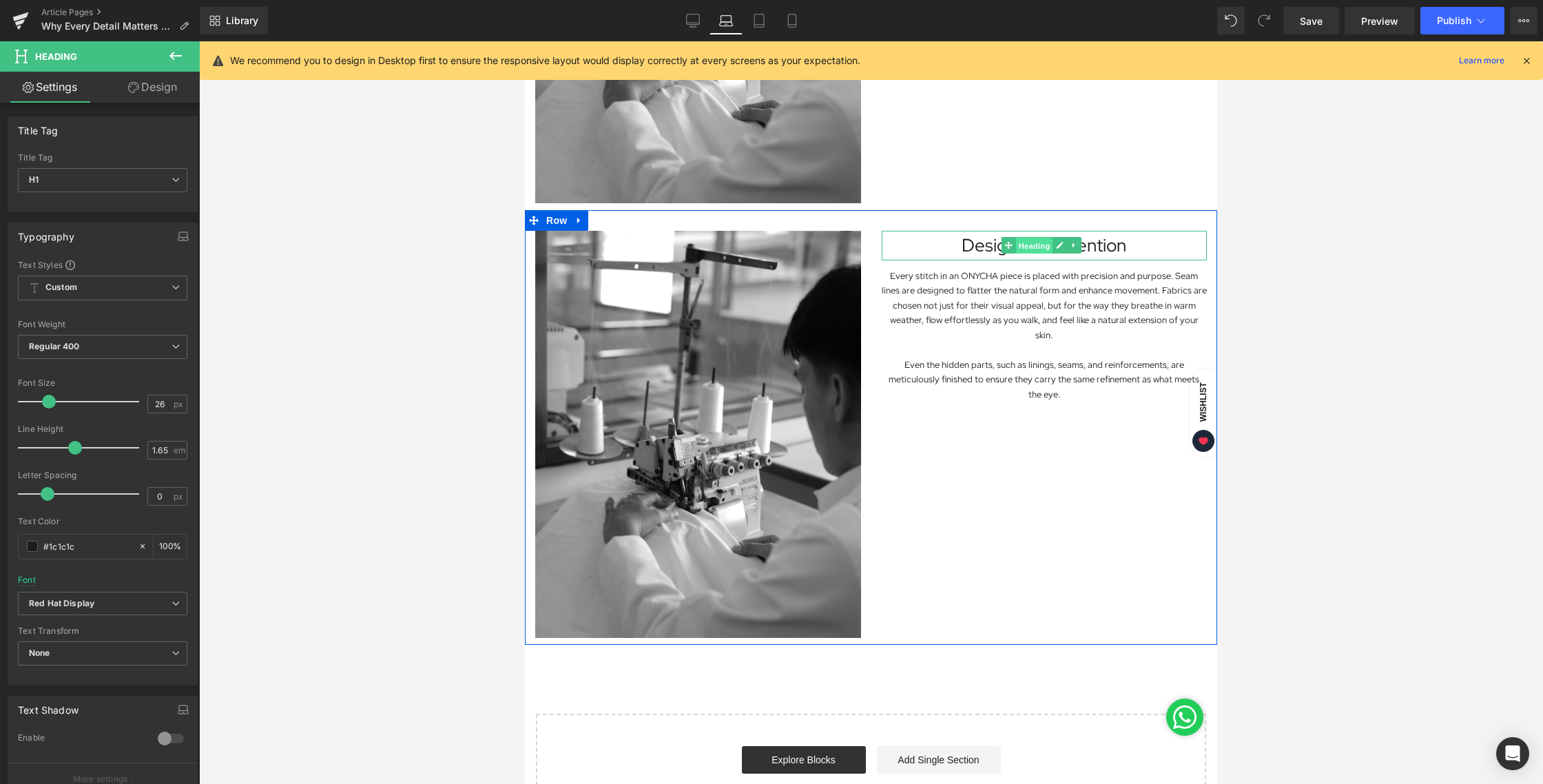
click at [1027, 238] on span "Heading" at bounding box center [1034, 246] width 37 height 17
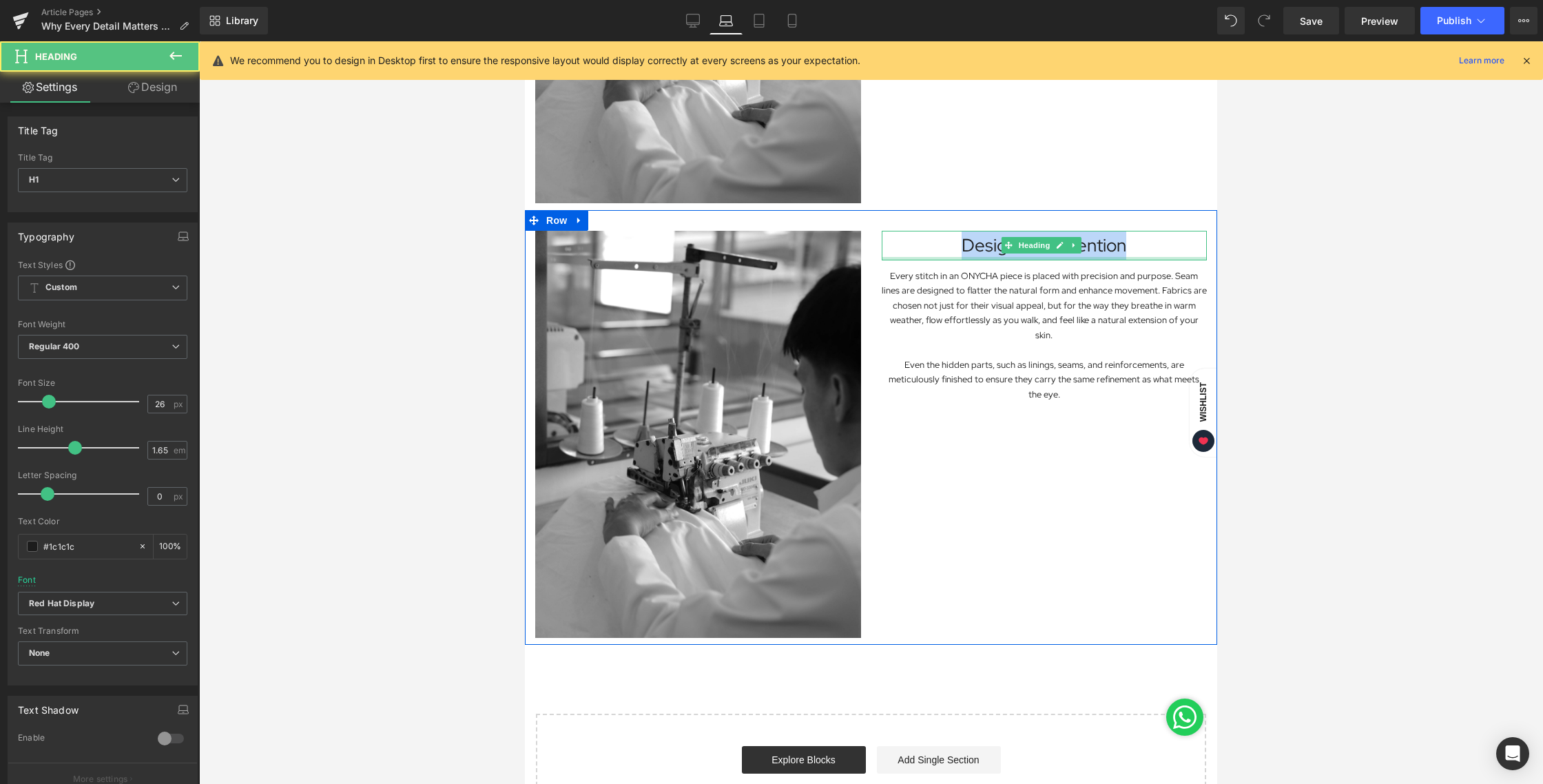
drag, startPoint x: 954, startPoint y: 234, endPoint x: 1151, endPoint y: 248, distance: 197.5
click at [1151, 248] on div "Design with Intention Heading" at bounding box center [1044, 245] width 326 height 29
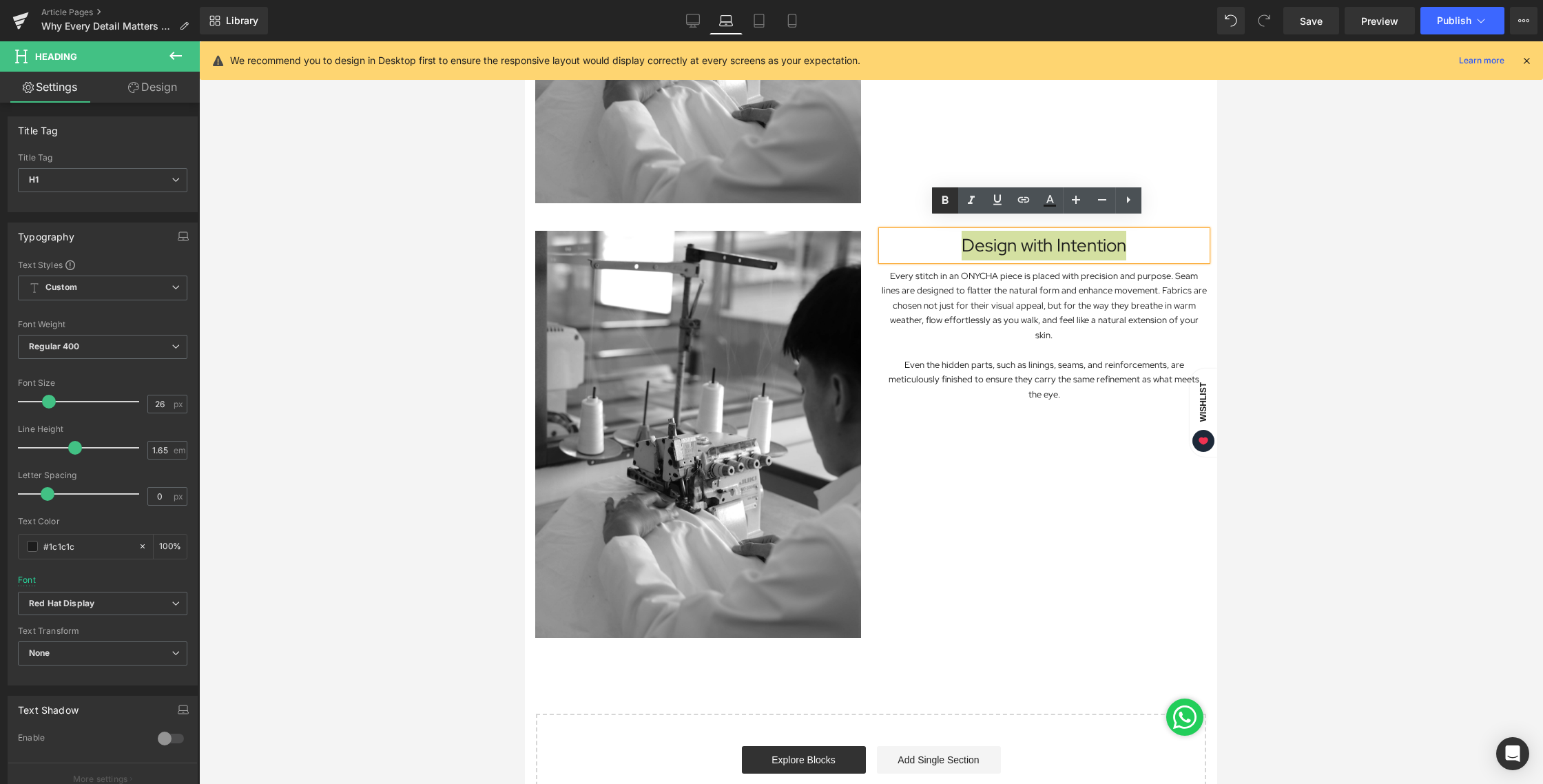
click at [948, 202] on icon at bounding box center [945, 200] width 17 height 17
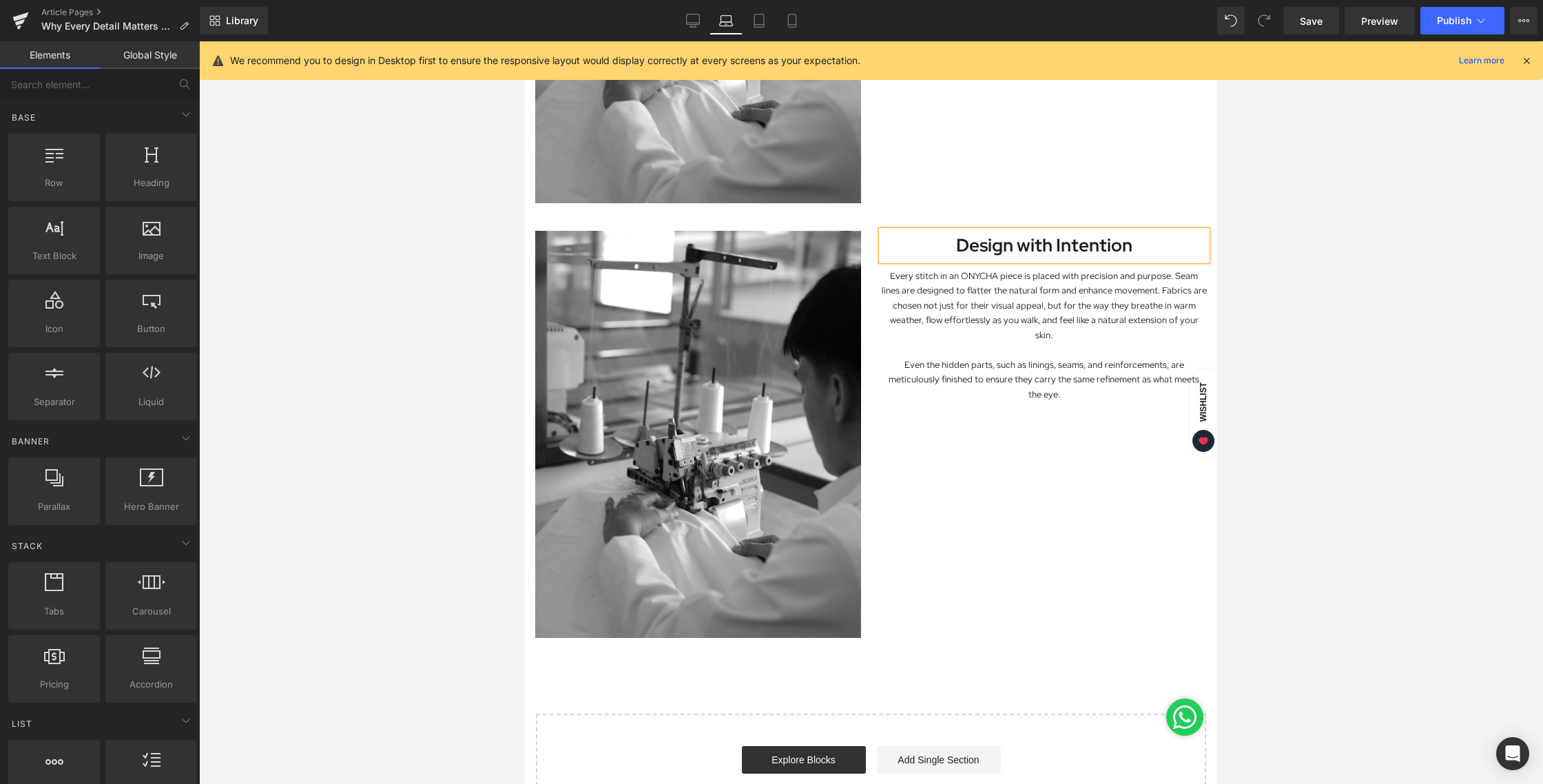
click at [1248, 244] on div at bounding box center [871, 412] width 1344 height 742
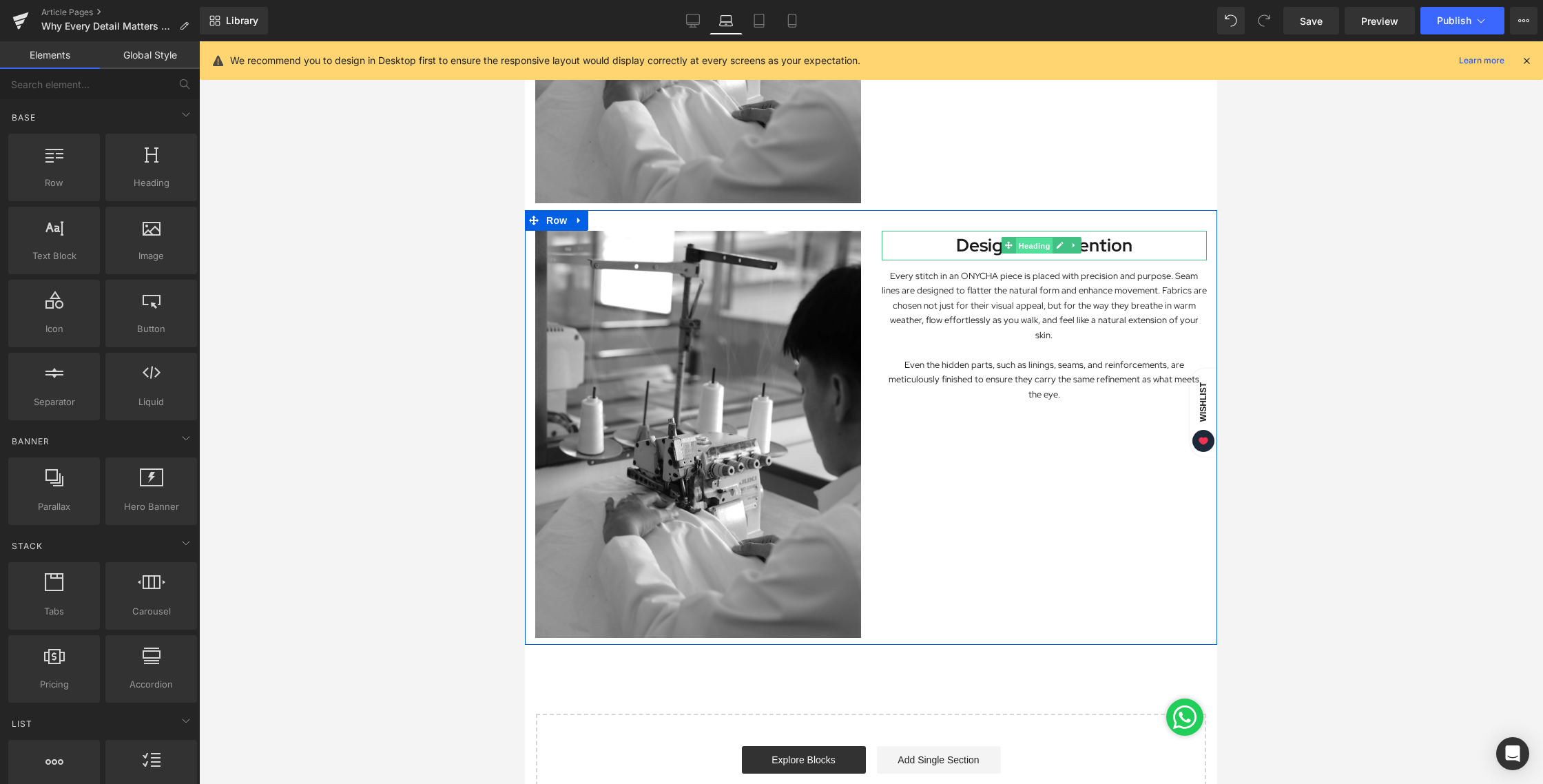
click at [1037, 237] on span "Heading" at bounding box center [1034, 246] width 37 height 17
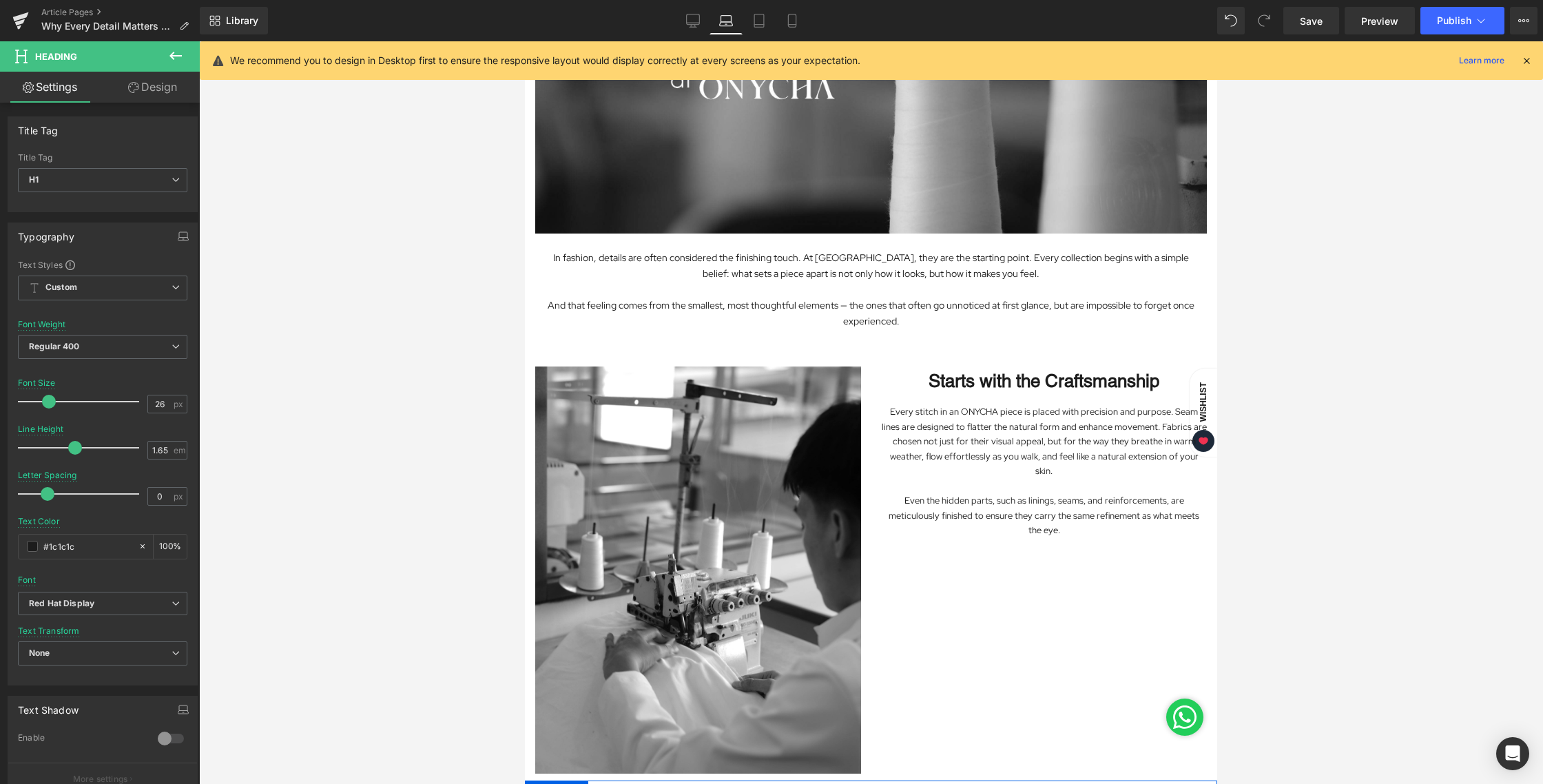
scroll to position [184, 0]
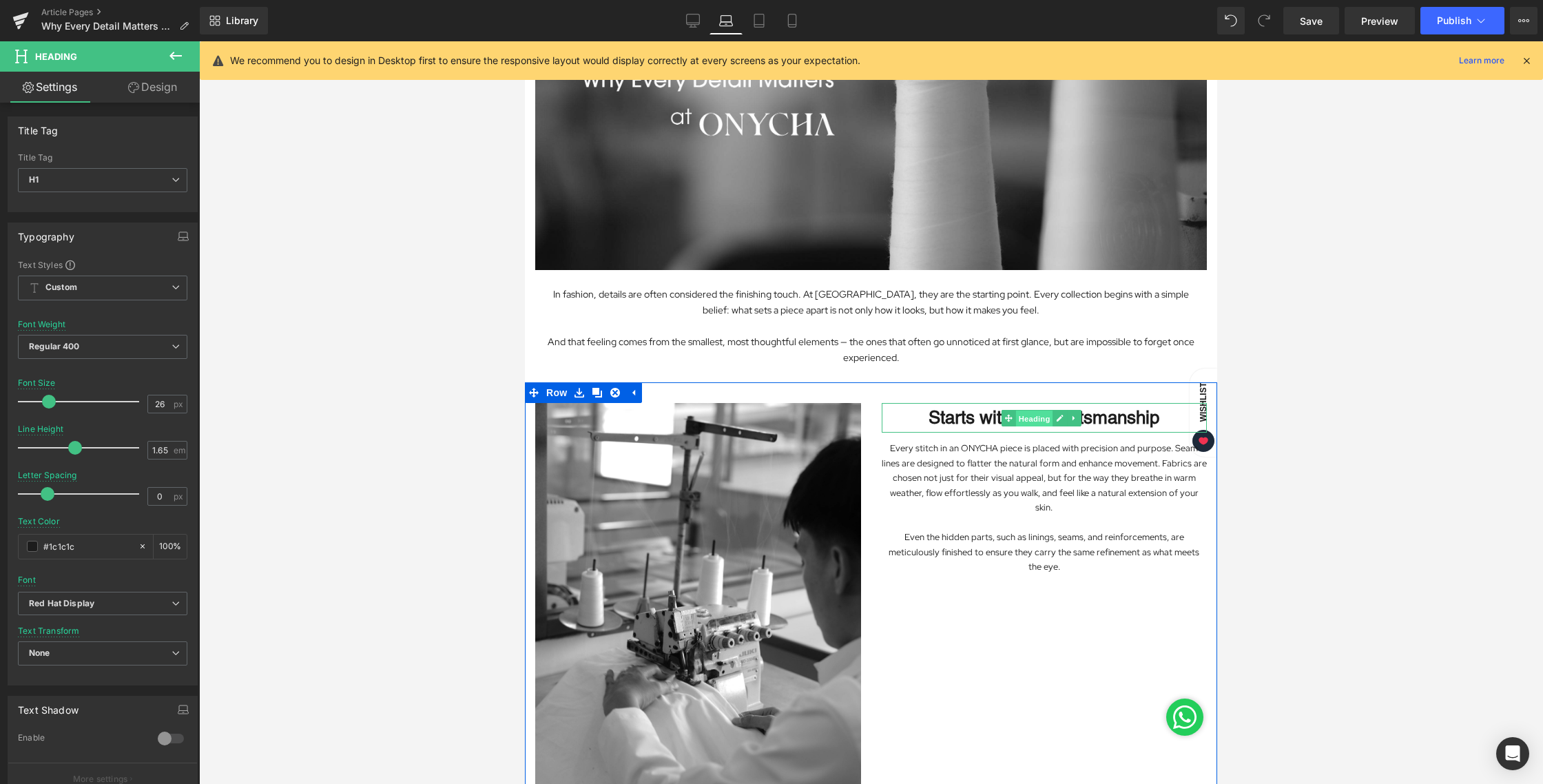
click at [1018, 412] on span "Heading" at bounding box center [1034, 419] width 37 height 17
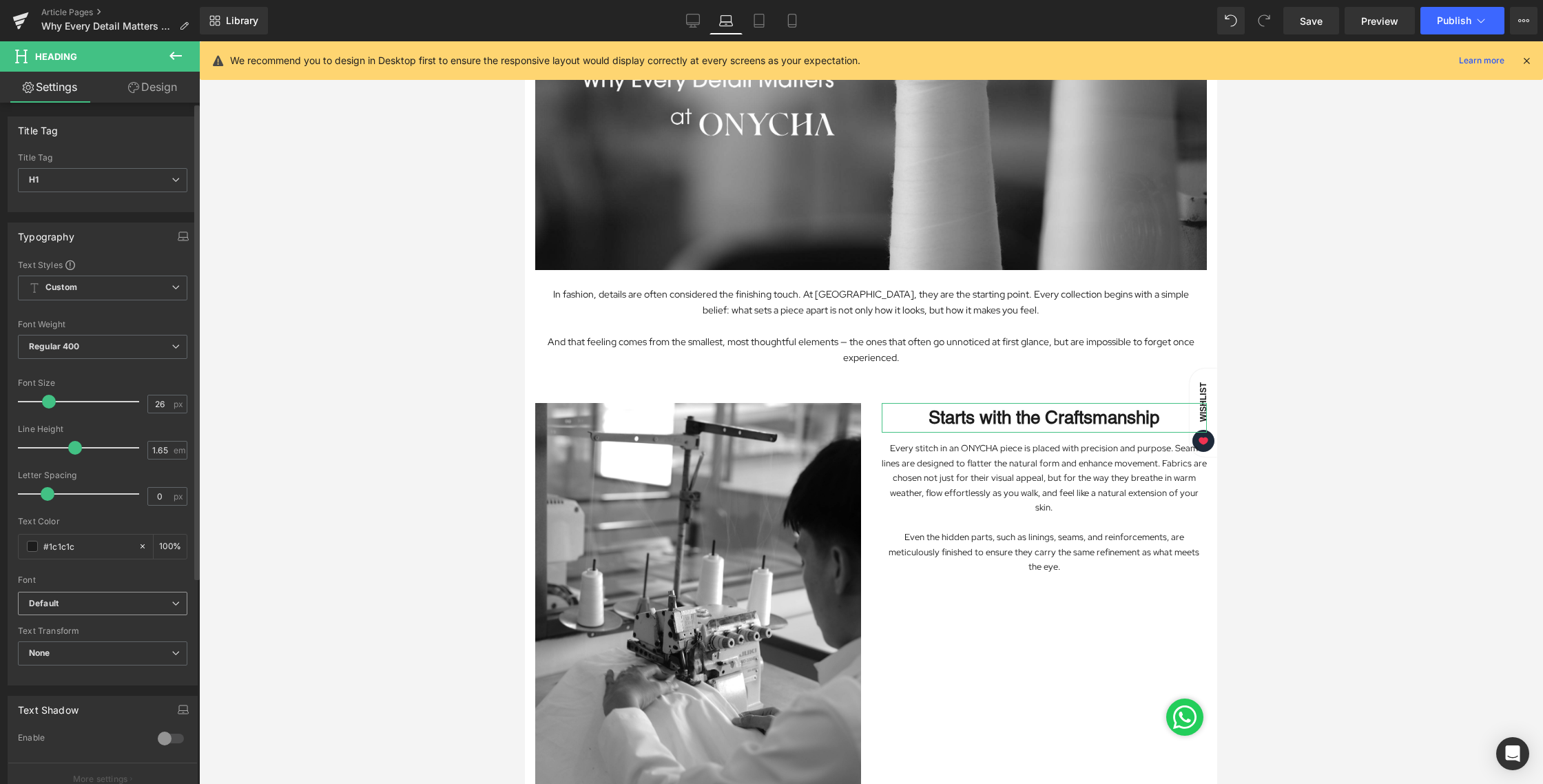
click at [126, 601] on b "Default" at bounding box center [100, 603] width 142 height 12
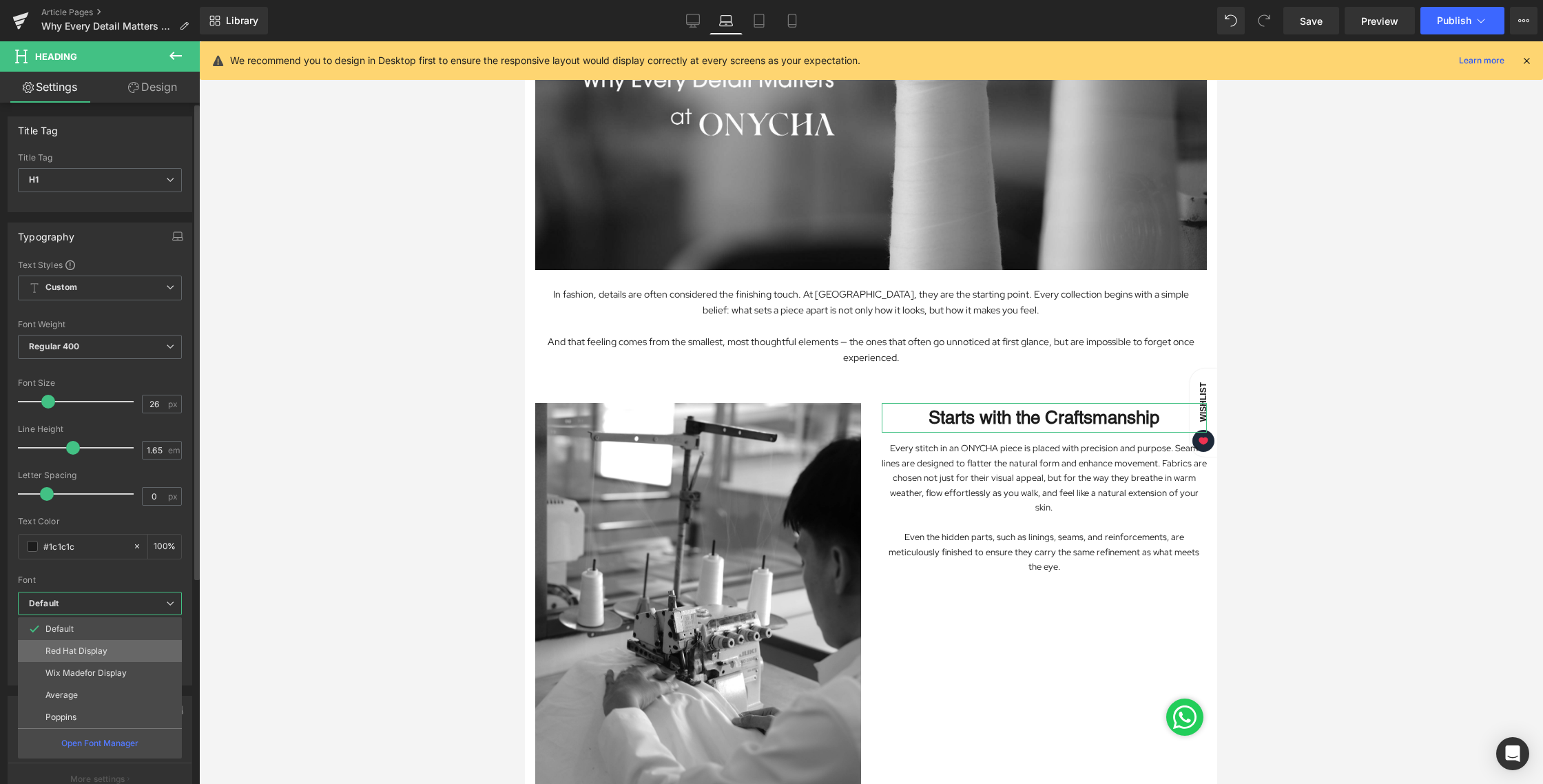
click at [92, 654] on p "Red Hat Display" at bounding box center [76, 651] width 62 height 10
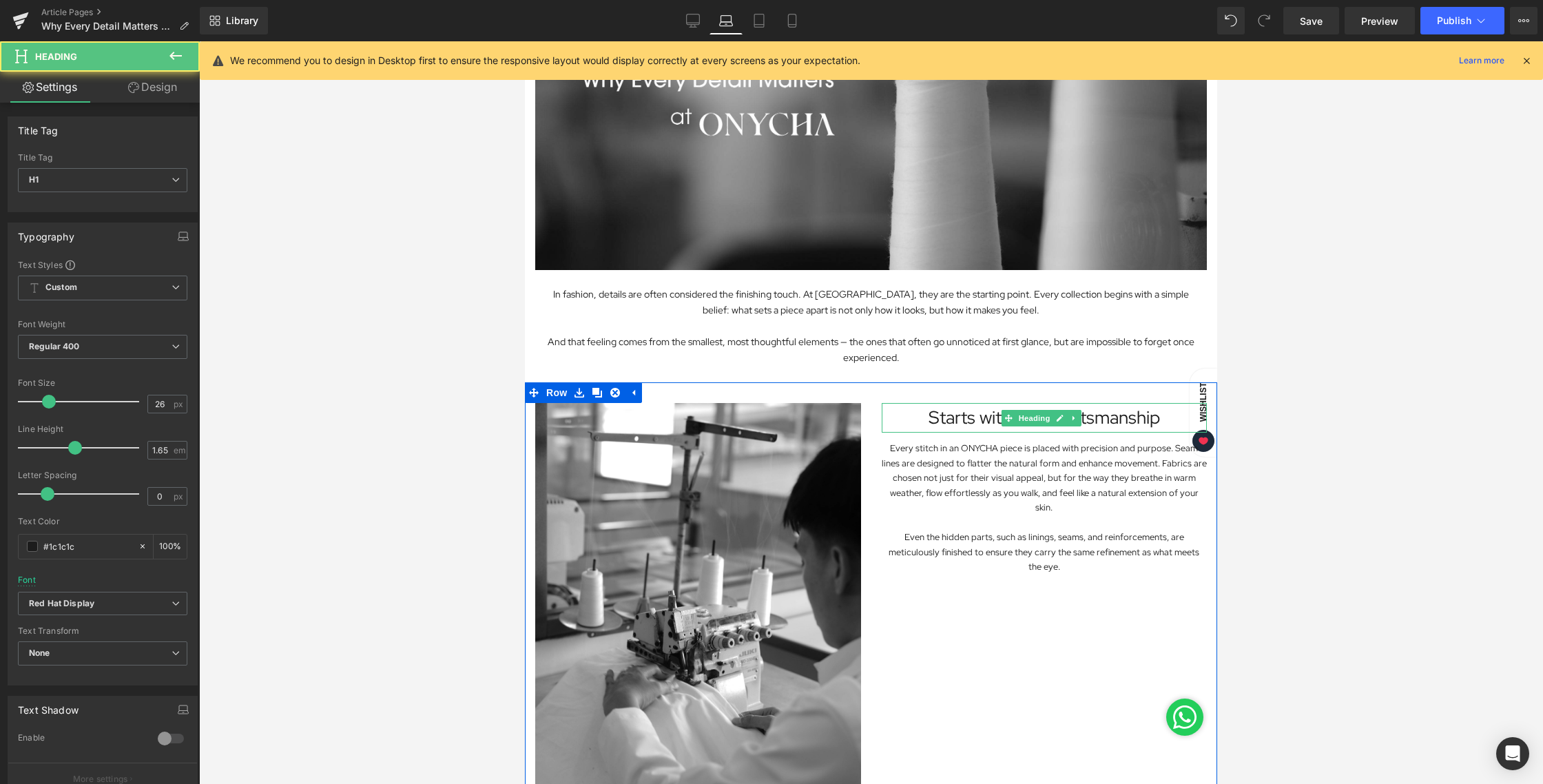
click at [1113, 417] on h1 "Starts with the Craftsmanship" at bounding box center [1044, 417] width 326 height 29
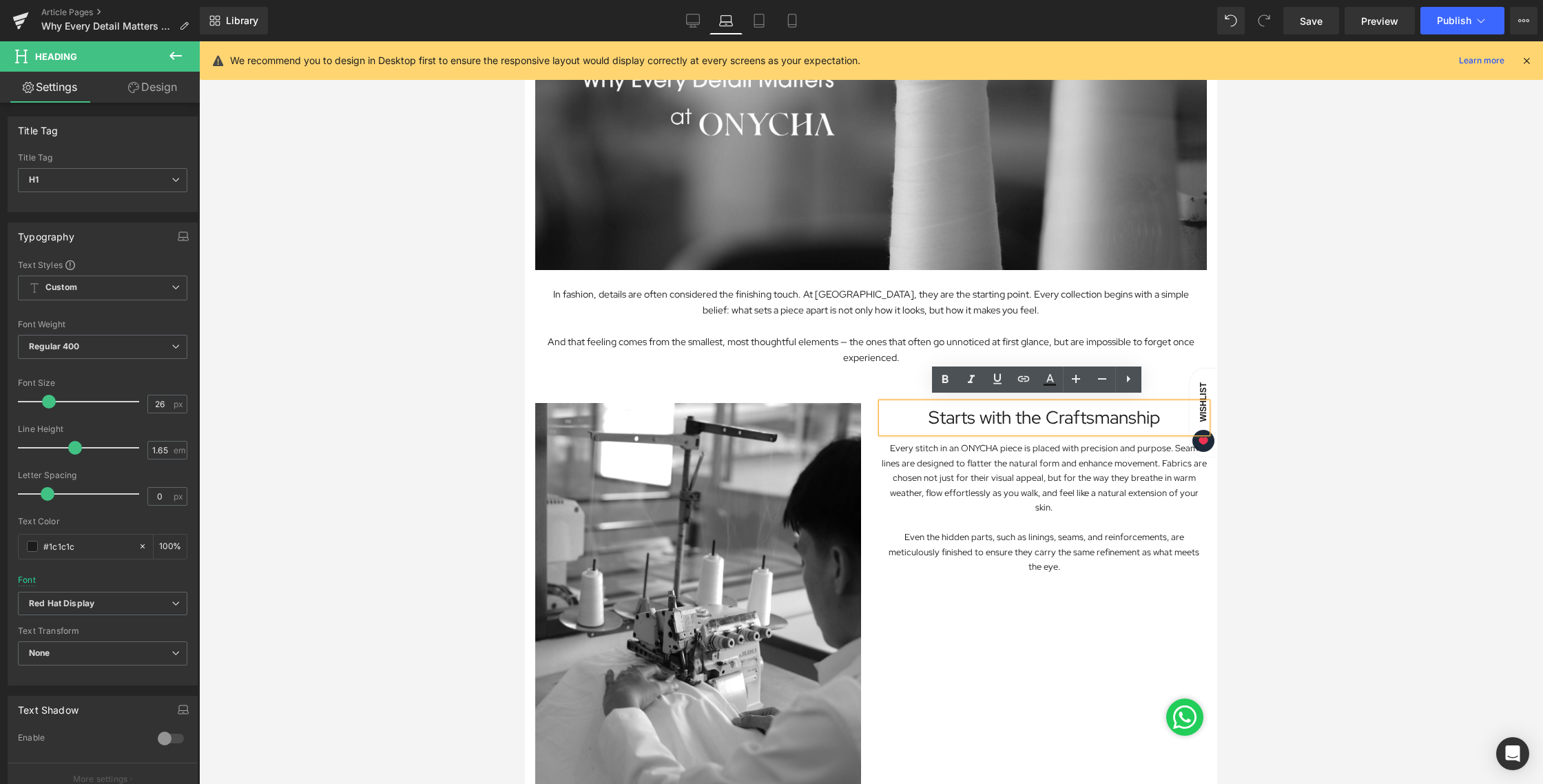
drag, startPoint x: 1154, startPoint y: 415, endPoint x: 873, endPoint y: 420, distance: 281.0
click at [882, 420] on div "Starts with the Craftsmanship" at bounding box center [1044, 417] width 326 height 29
drag, startPoint x: 912, startPoint y: 415, endPoint x: 1148, endPoint y: 422, distance: 236.1
click at [1148, 422] on h1 "Starts with the Craftsmanship" at bounding box center [1044, 417] width 326 height 29
click at [1151, 409] on h1 "Starts with the Craftsmanship" at bounding box center [1044, 417] width 326 height 29
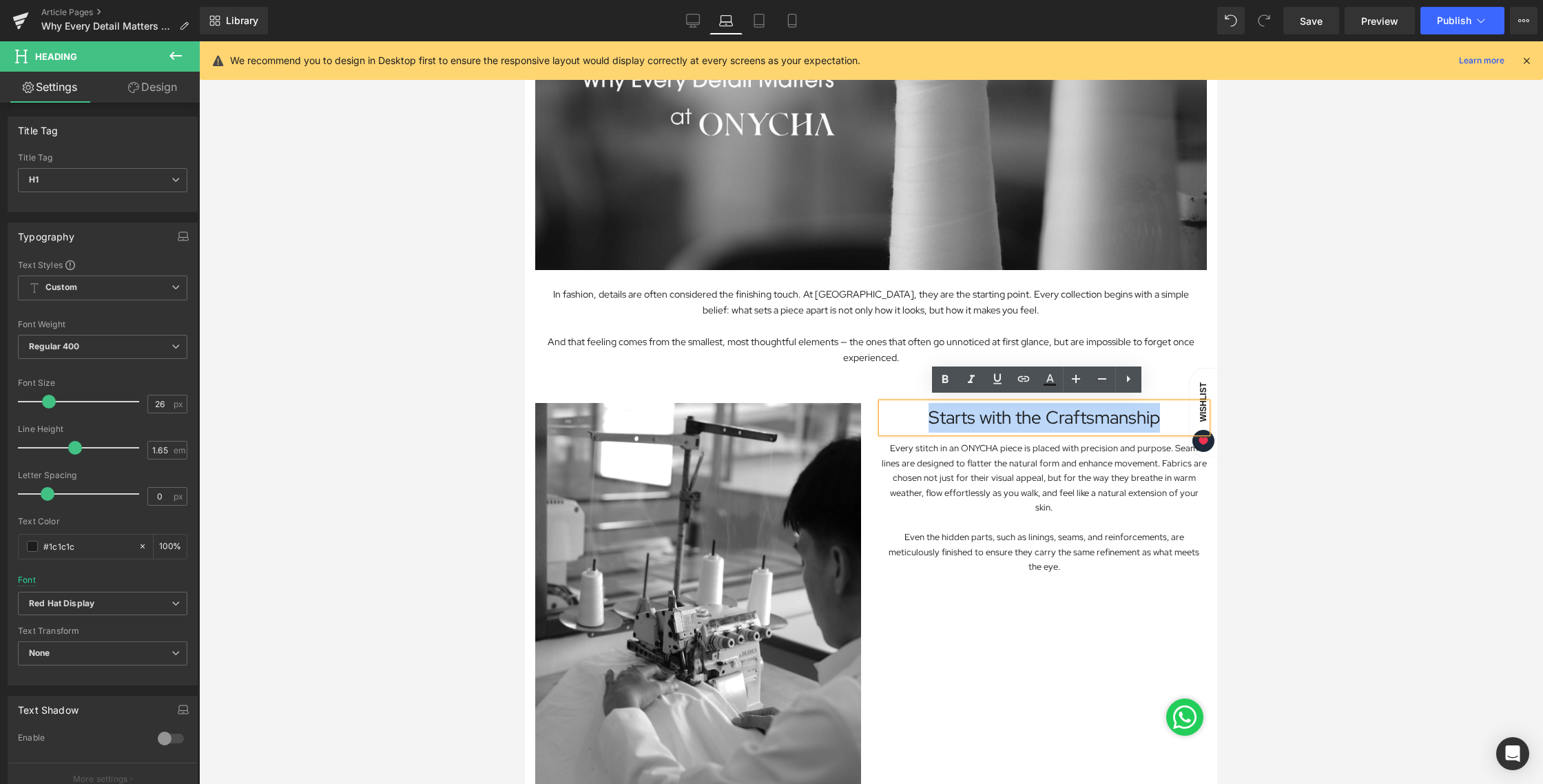
drag, startPoint x: 1153, startPoint y: 412, endPoint x: 911, endPoint y: 411, distance: 242.0
click at [911, 411] on h1 "Starts with the Craftsmanship" at bounding box center [1044, 417] width 326 height 29
click at [943, 388] on link at bounding box center [945, 379] width 26 height 26
click at [1322, 358] on div at bounding box center [871, 412] width 1344 height 742
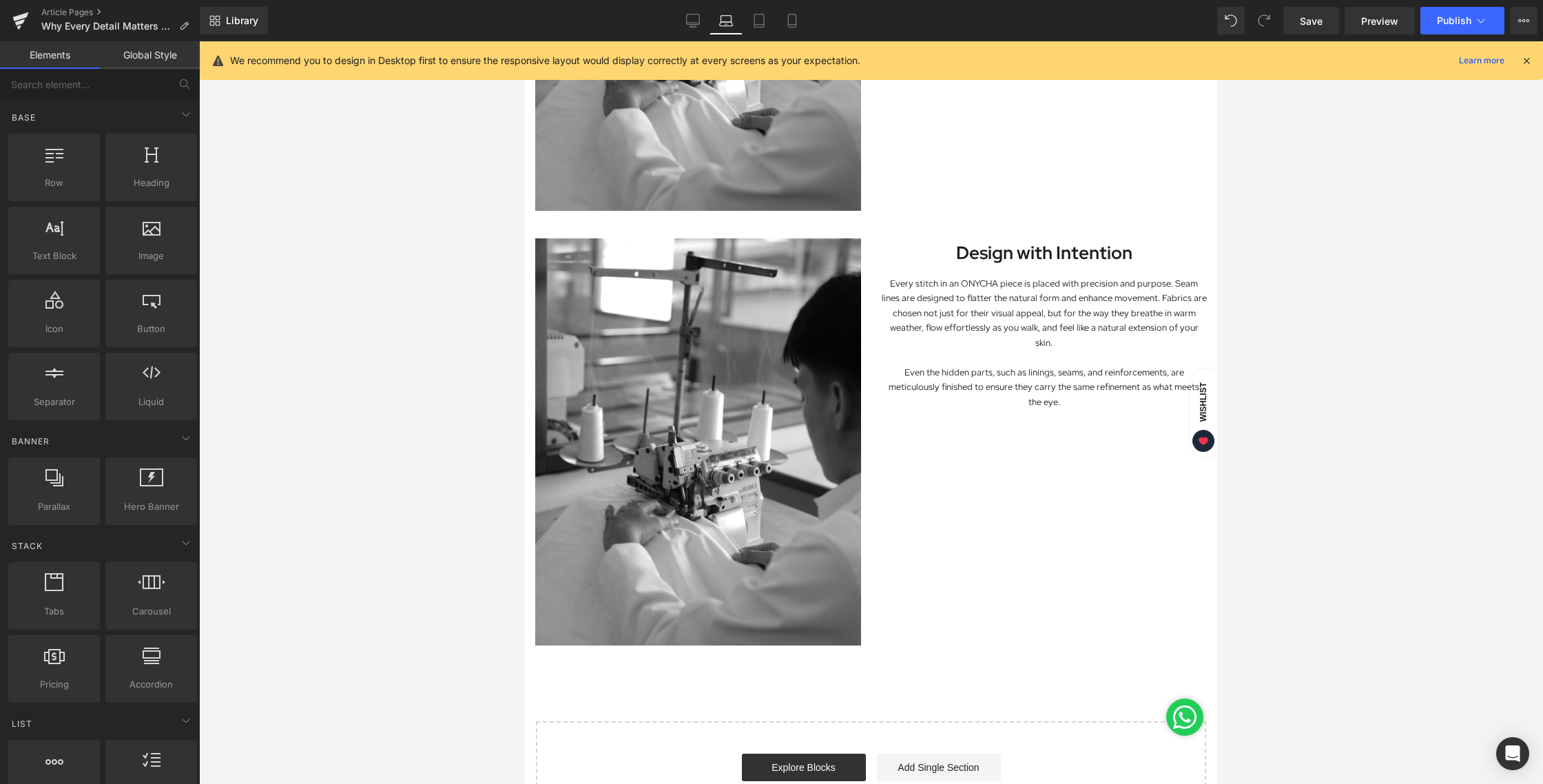
scroll to position [801, 0]
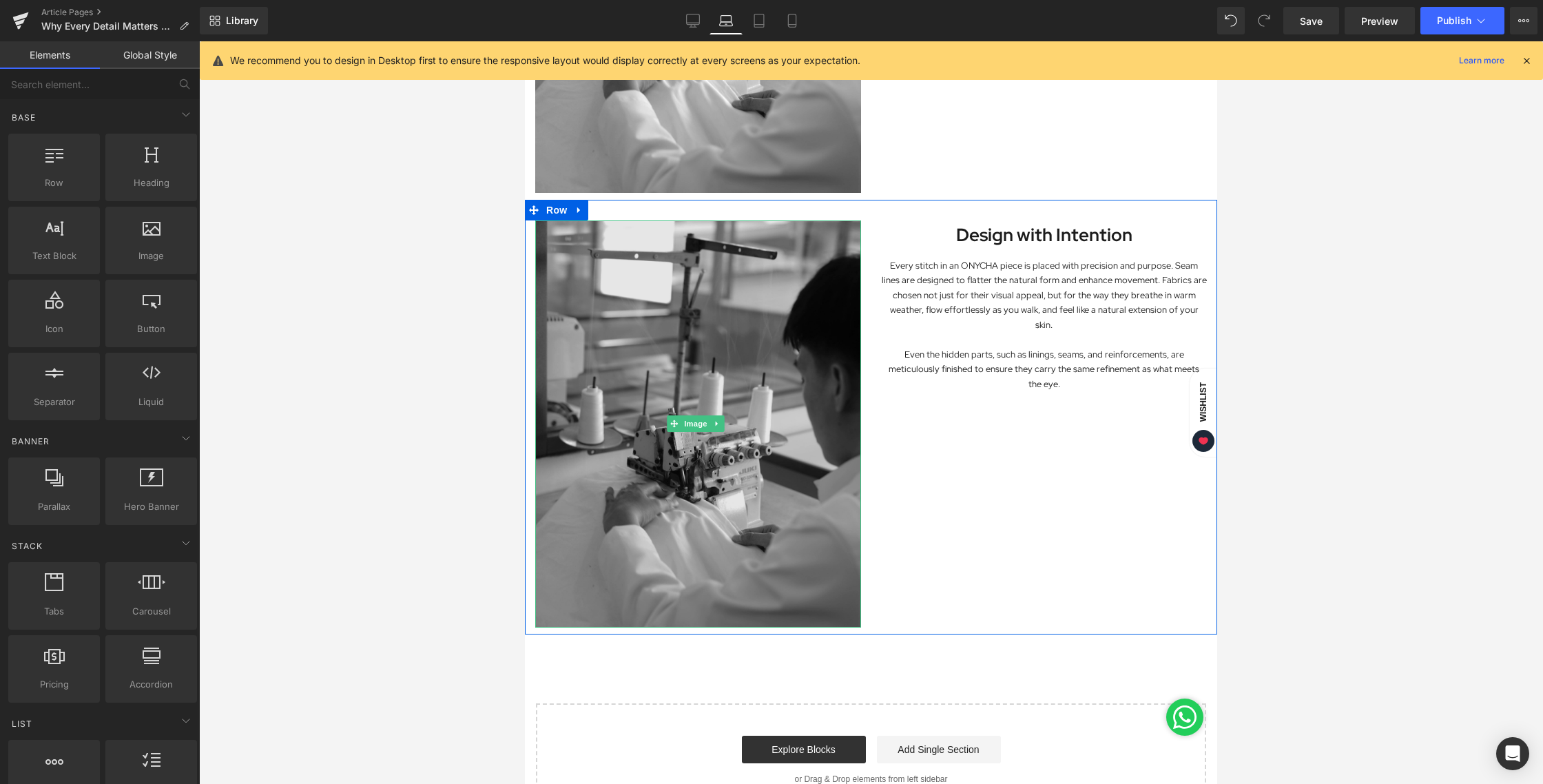
click at [656, 308] on img at bounding box center [698, 424] width 326 height 407
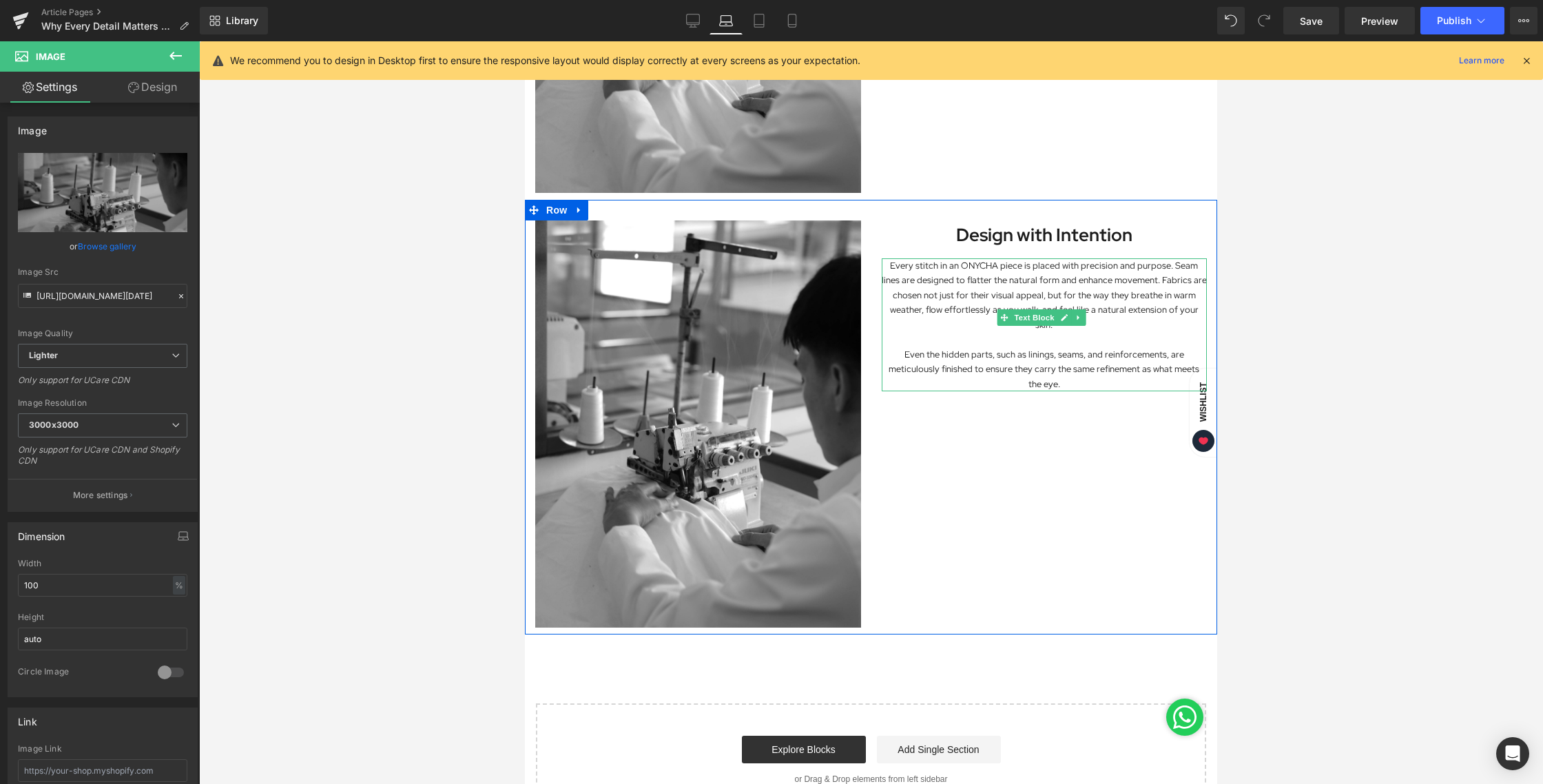
click at [938, 270] on p "Every stitch in an ONYCHA piece is placed with precision and purpose. Seam line…" at bounding box center [1044, 295] width 326 height 74
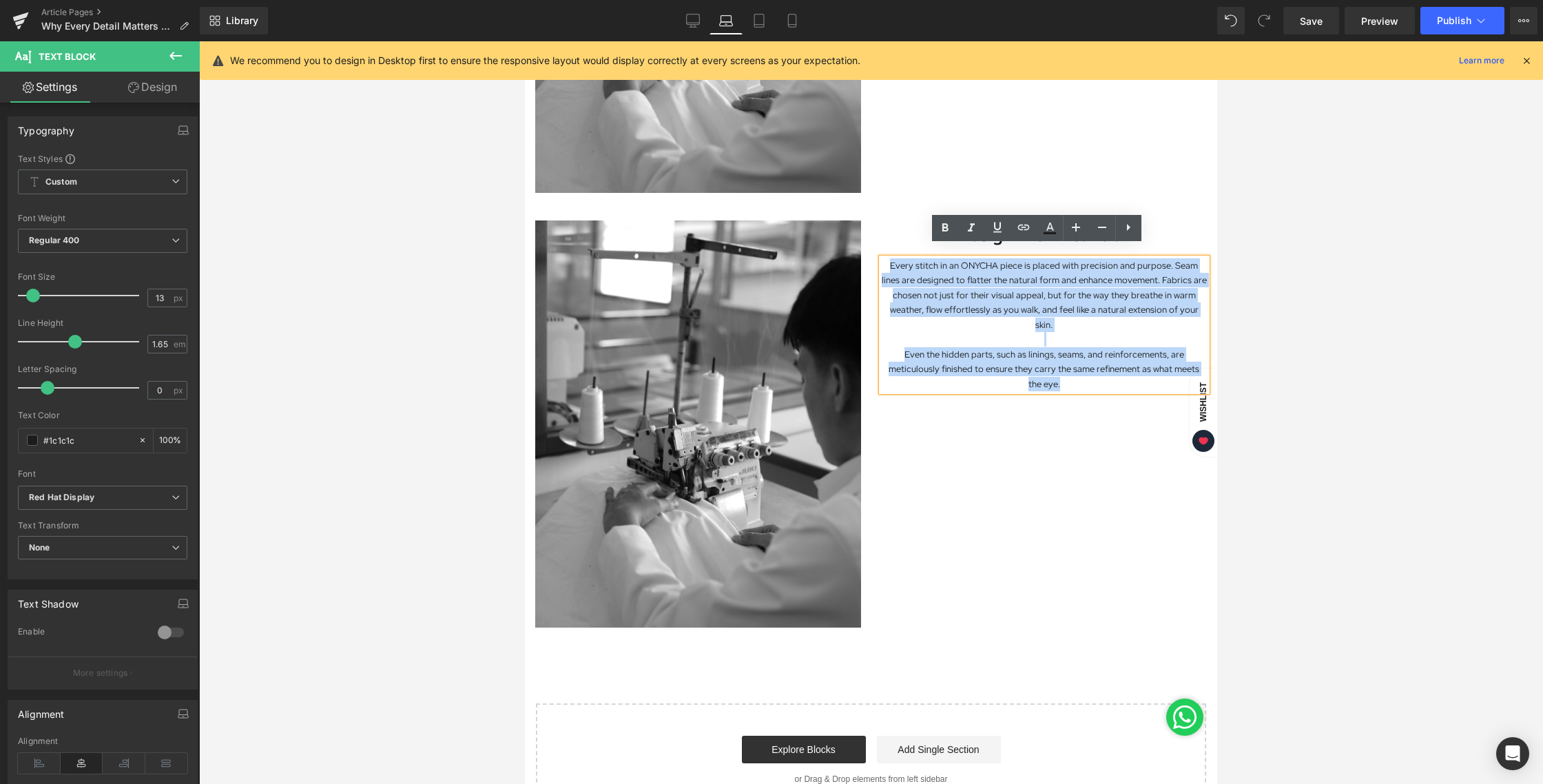
drag, startPoint x: 876, startPoint y: 253, endPoint x: 1096, endPoint y: 365, distance: 246.9
click at [1096, 365] on div "Every stitch in an ONYCHA piece is placed with precision and purpose. Seam line…" at bounding box center [1044, 325] width 326 height 133
paste div
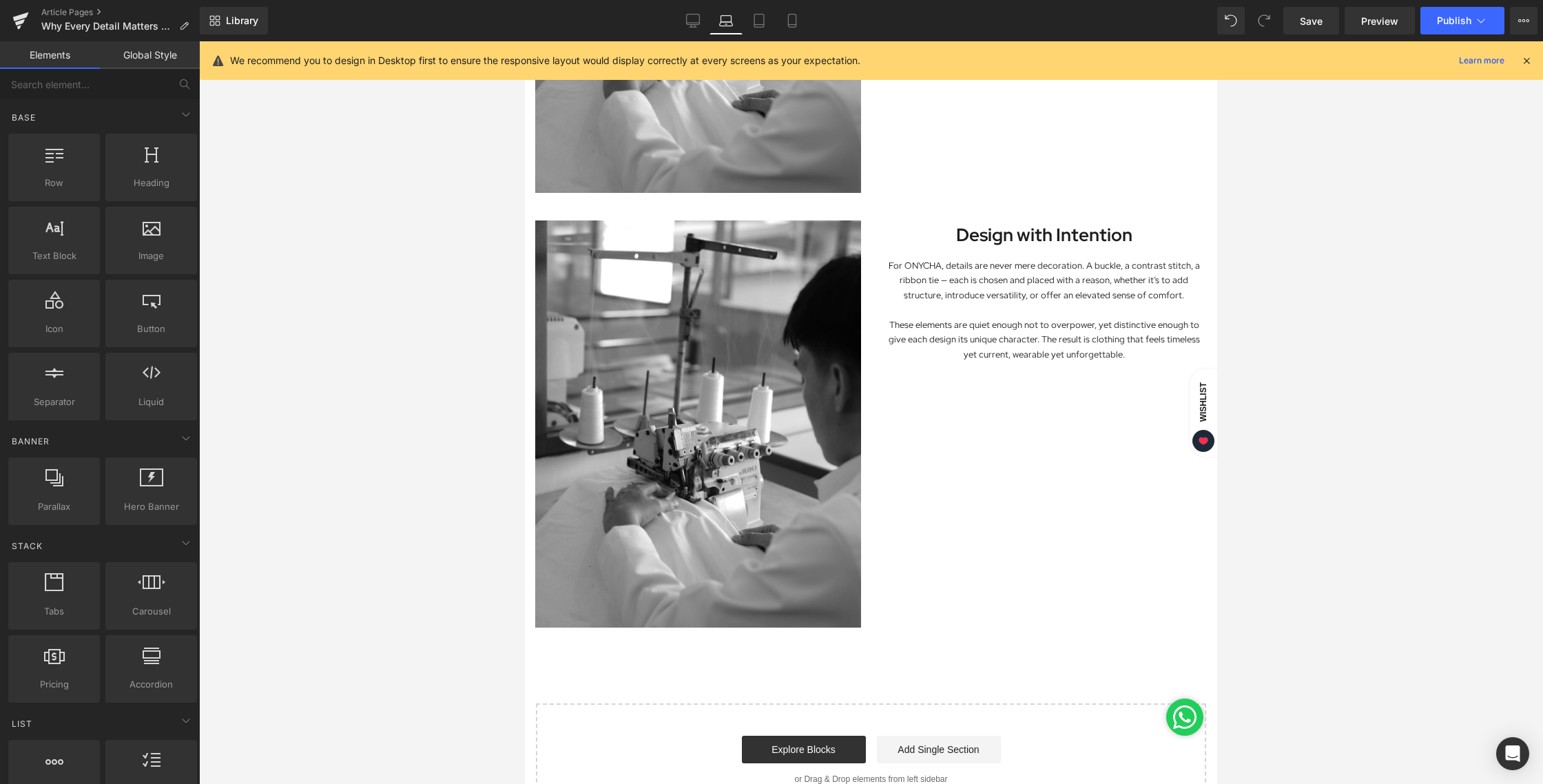
click at [1318, 438] on div at bounding box center [871, 412] width 1344 height 742
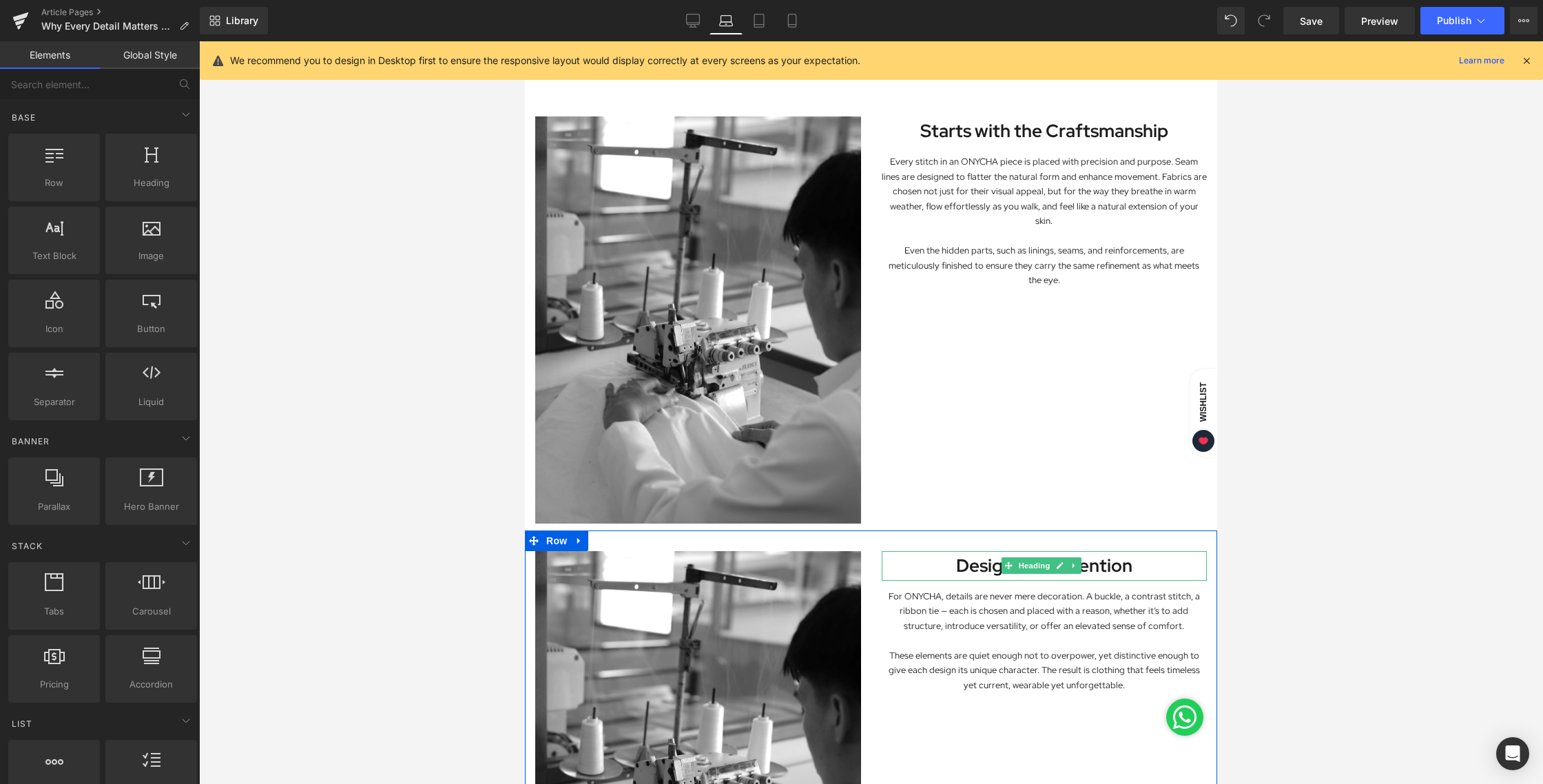
scroll to position [454, 0]
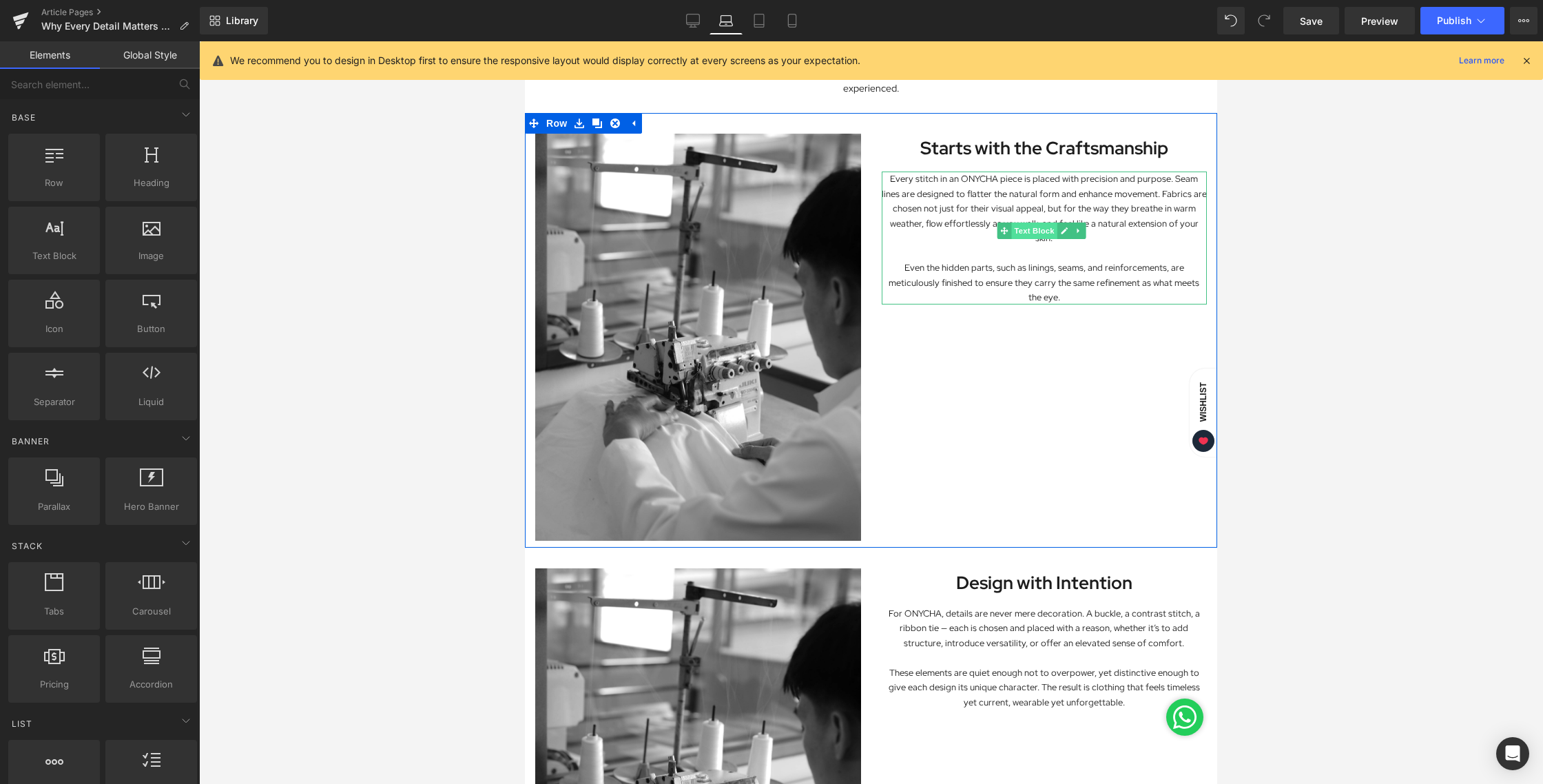
click at [1023, 228] on span "Text Block" at bounding box center [1033, 231] width 45 height 17
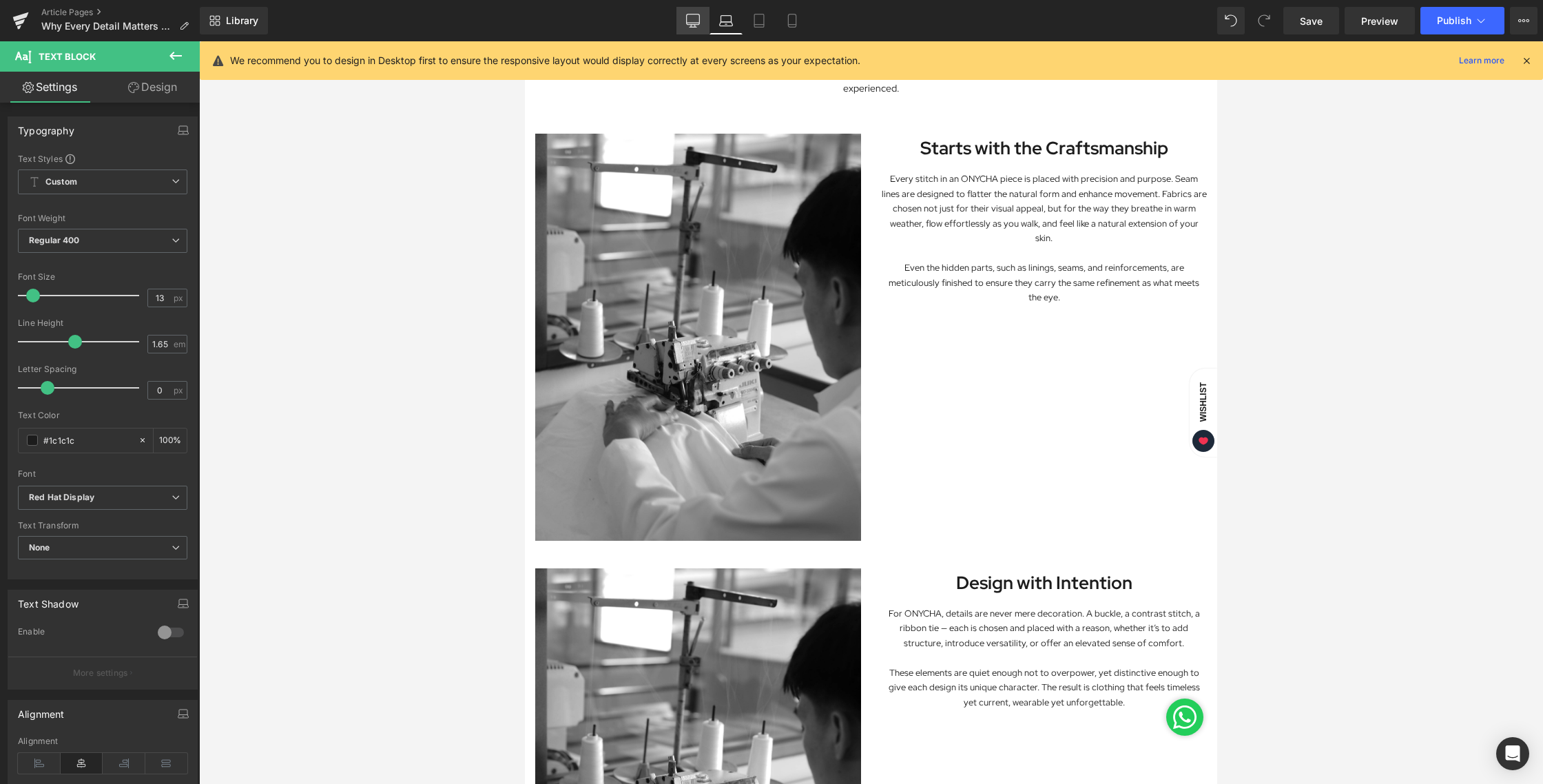
click at [695, 21] on icon at bounding box center [693, 21] width 14 height 14
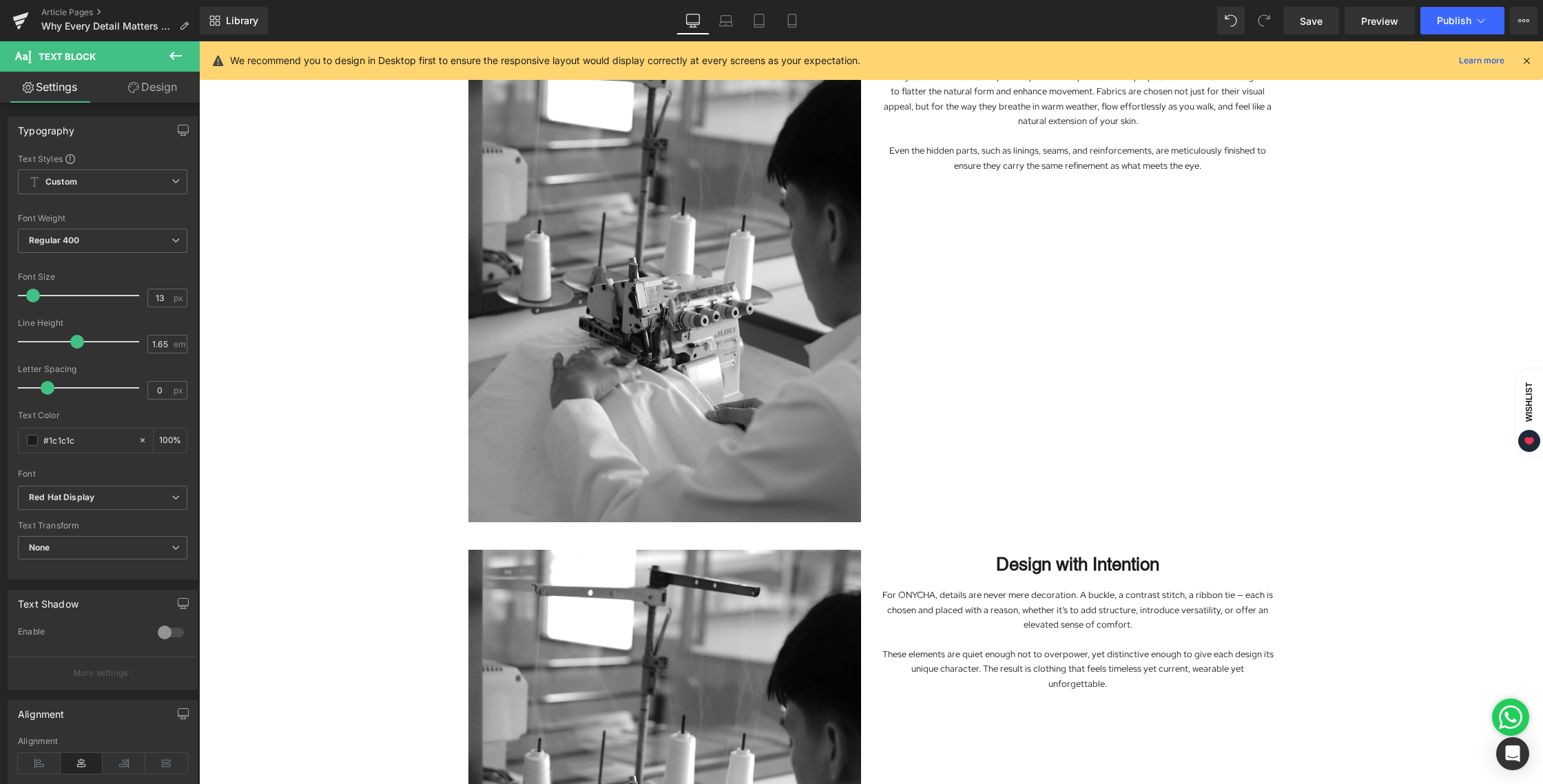
scroll to position [496, 0]
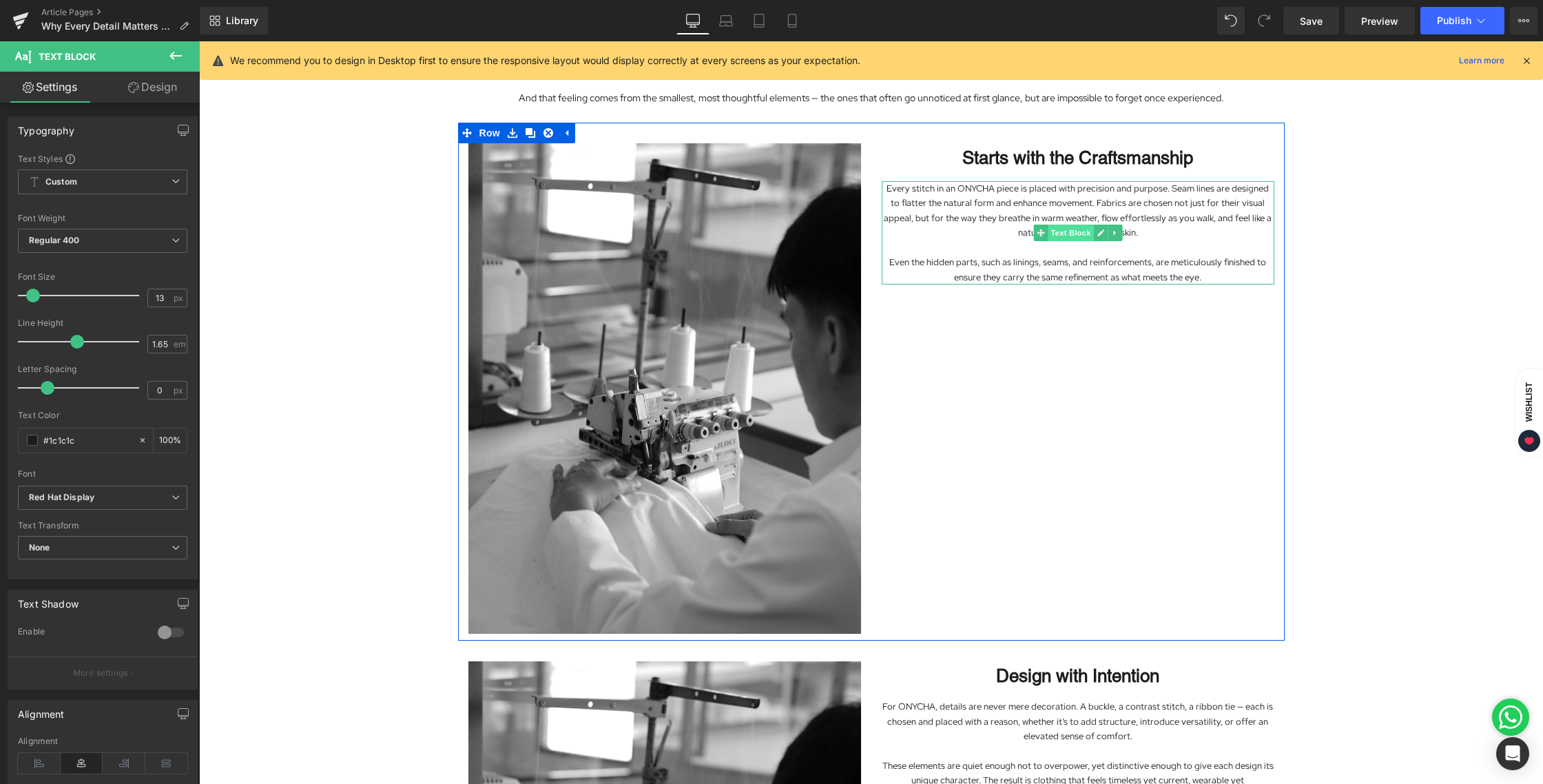
click at [1075, 230] on span "Text Block" at bounding box center [1070, 233] width 45 height 17
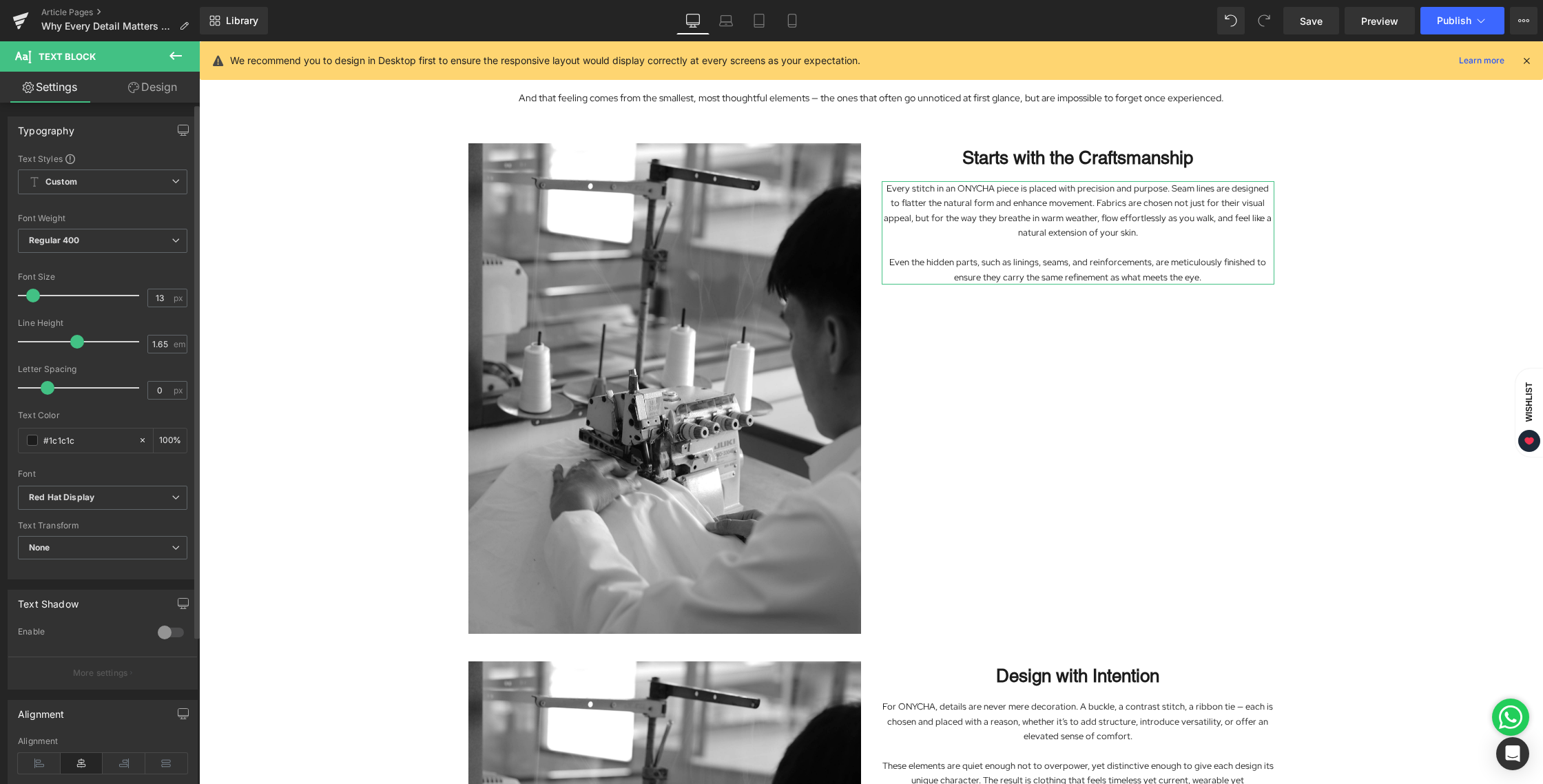
scroll to position [131, 0]
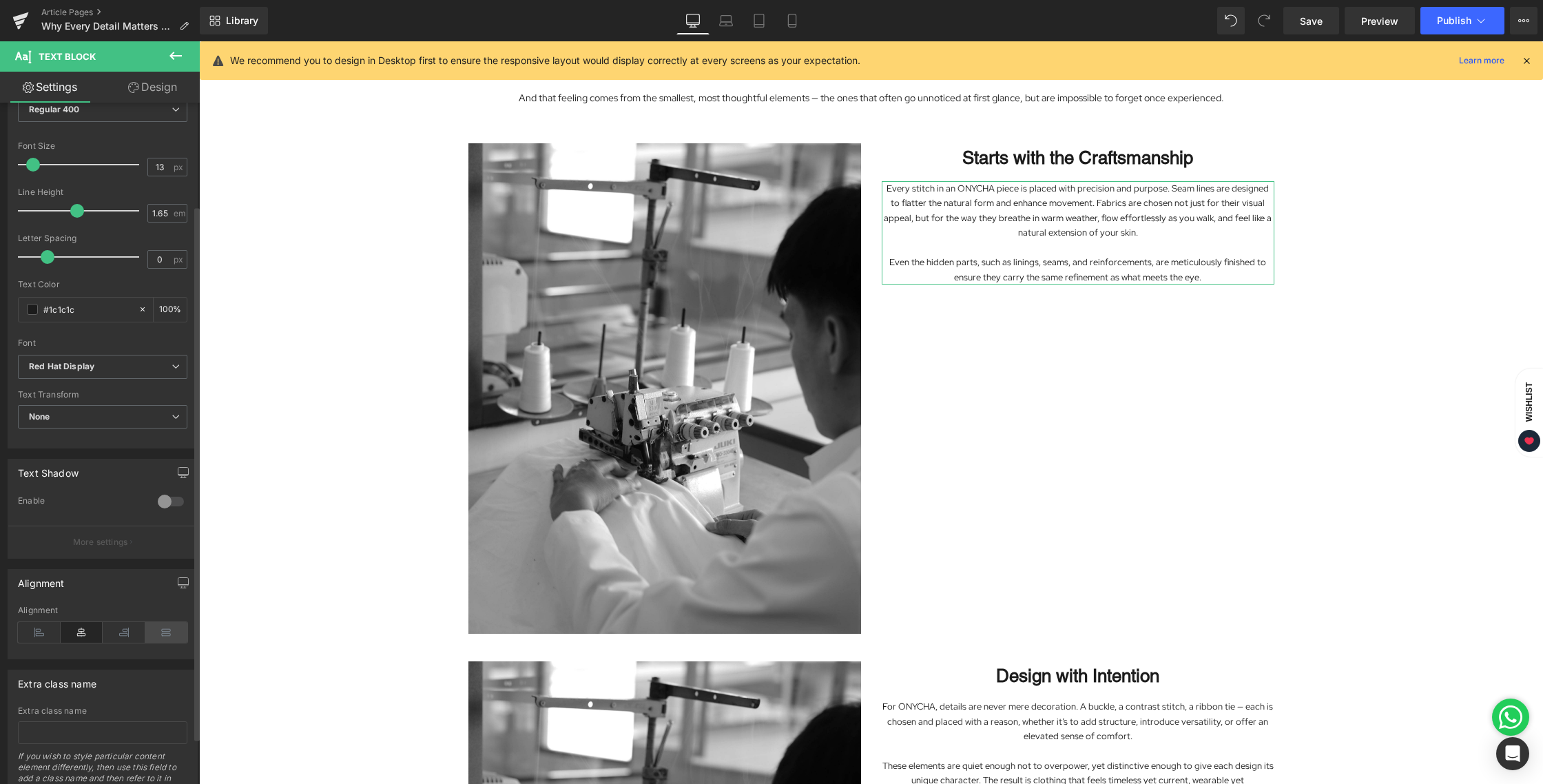
click at [165, 637] on icon at bounding box center [166, 633] width 43 height 21
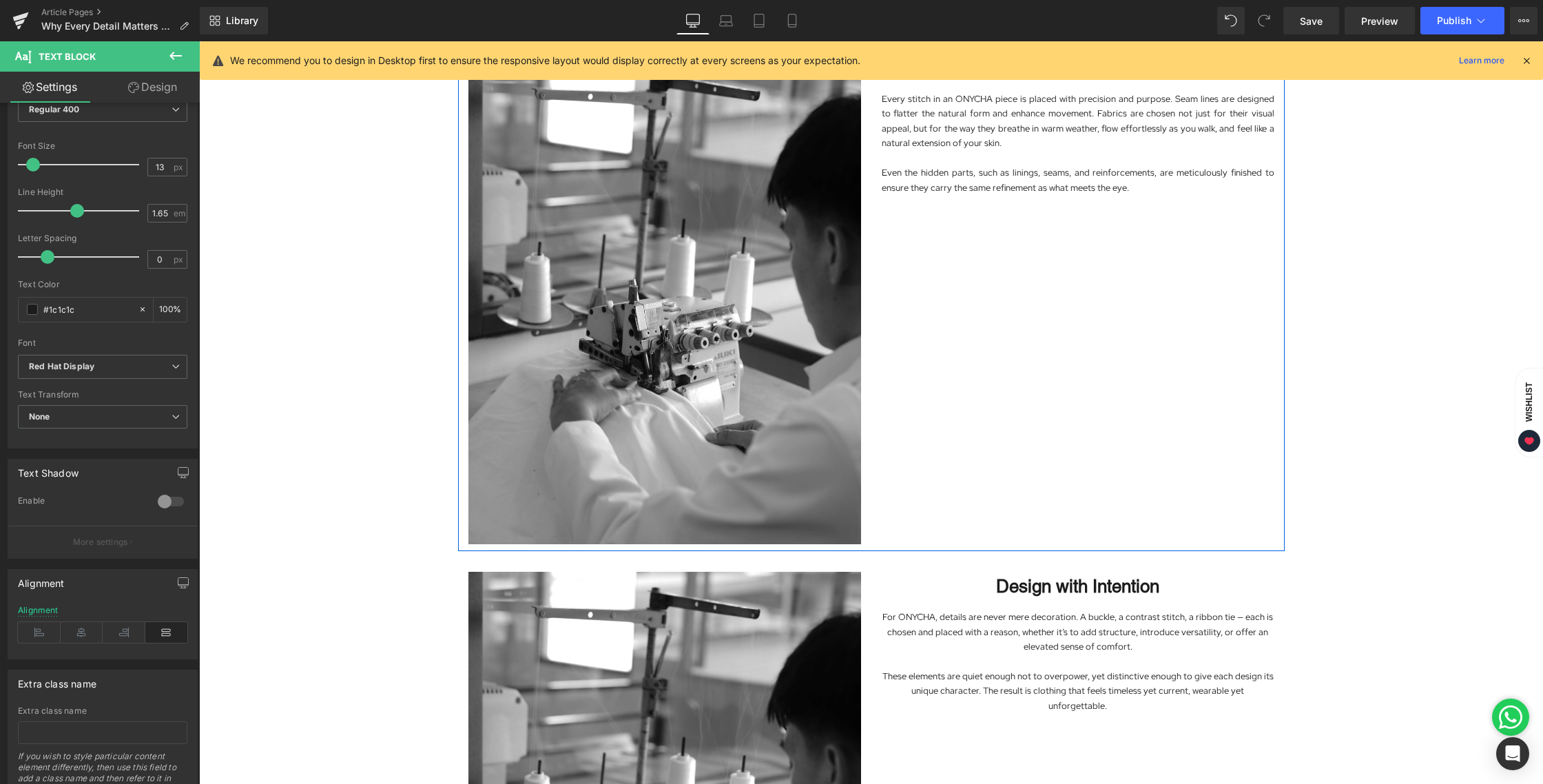
scroll to position [586, 0]
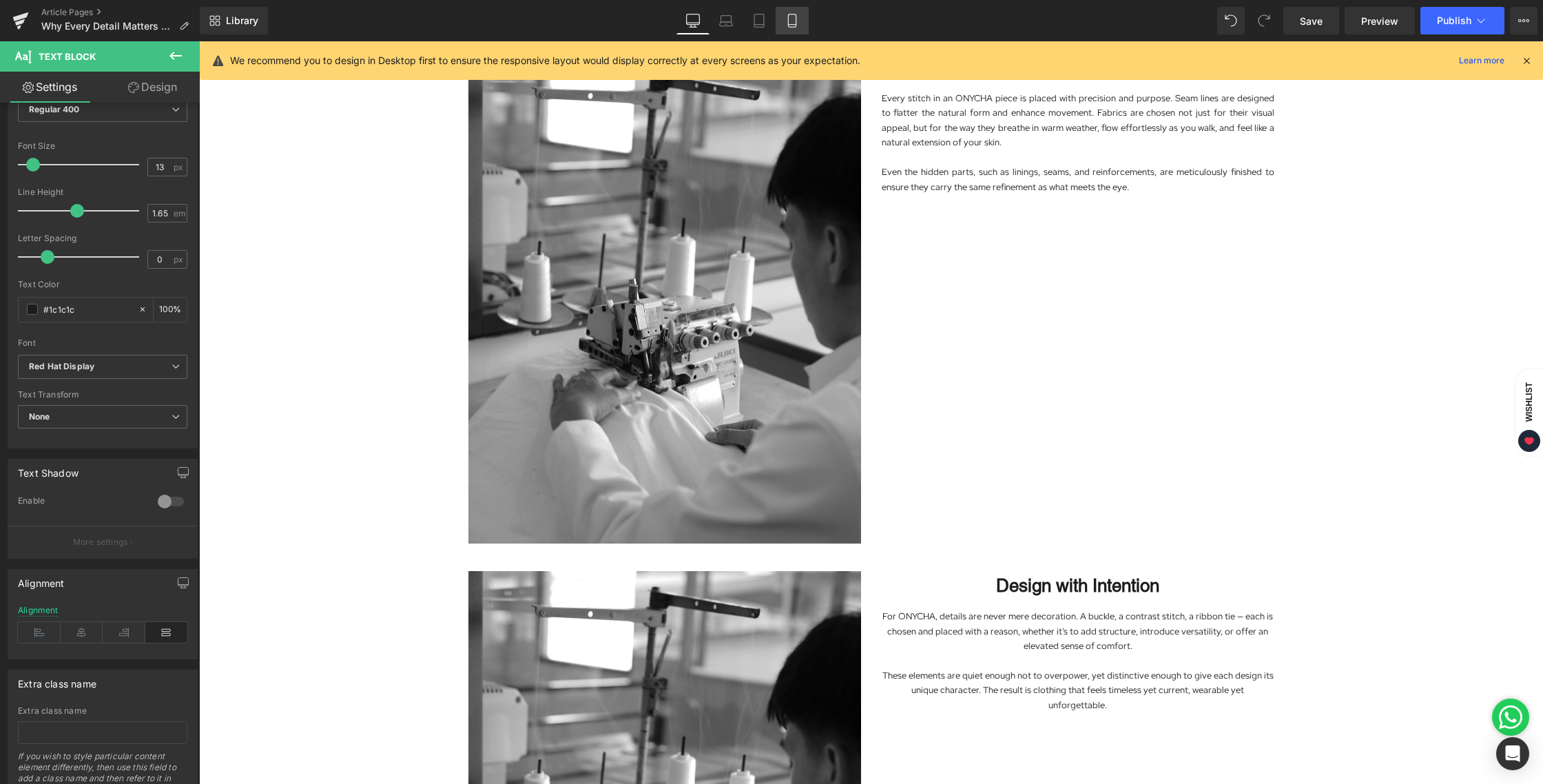
click at [792, 23] on icon at bounding box center [792, 21] width 14 height 14
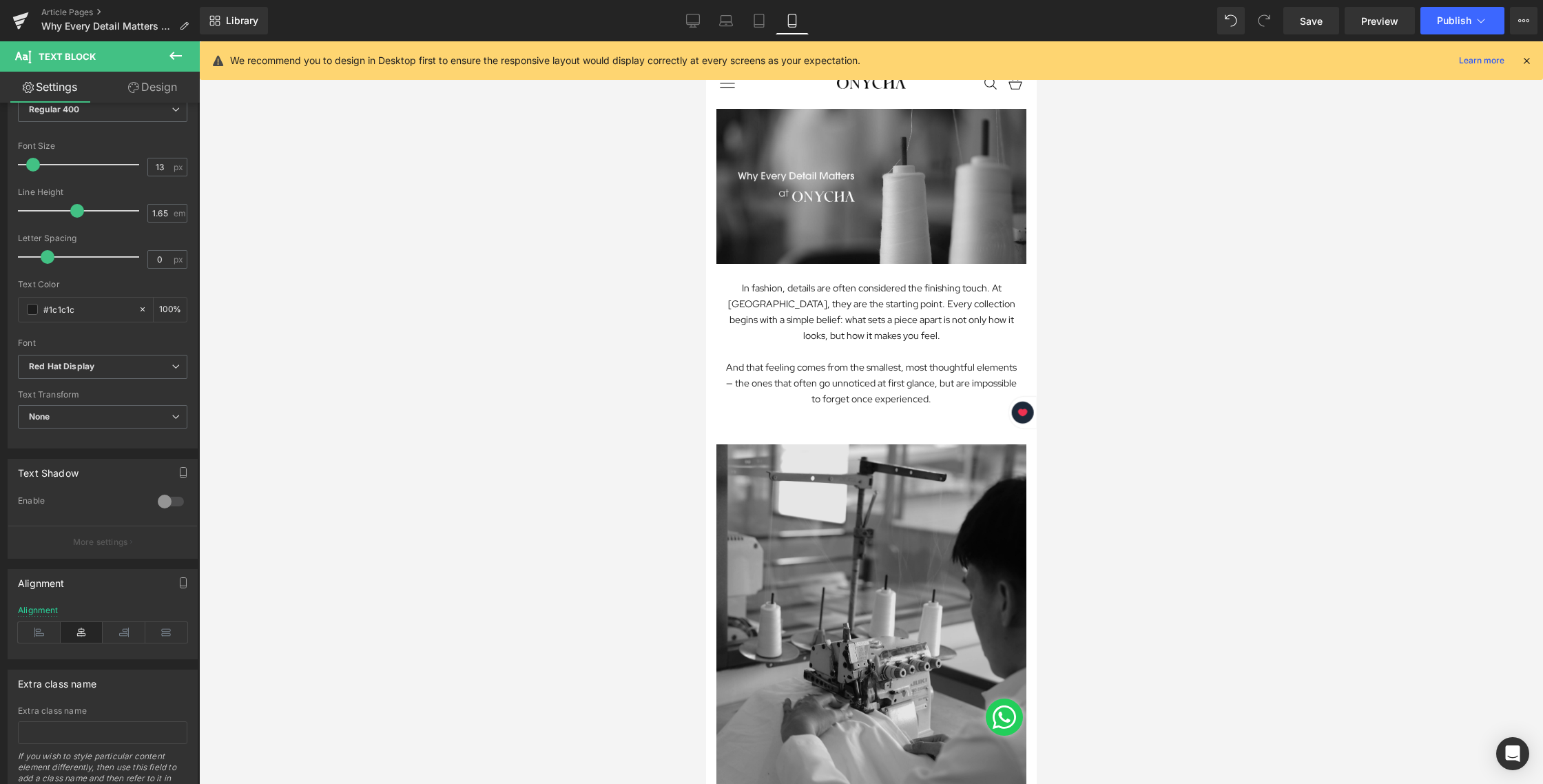
scroll to position [0, 0]
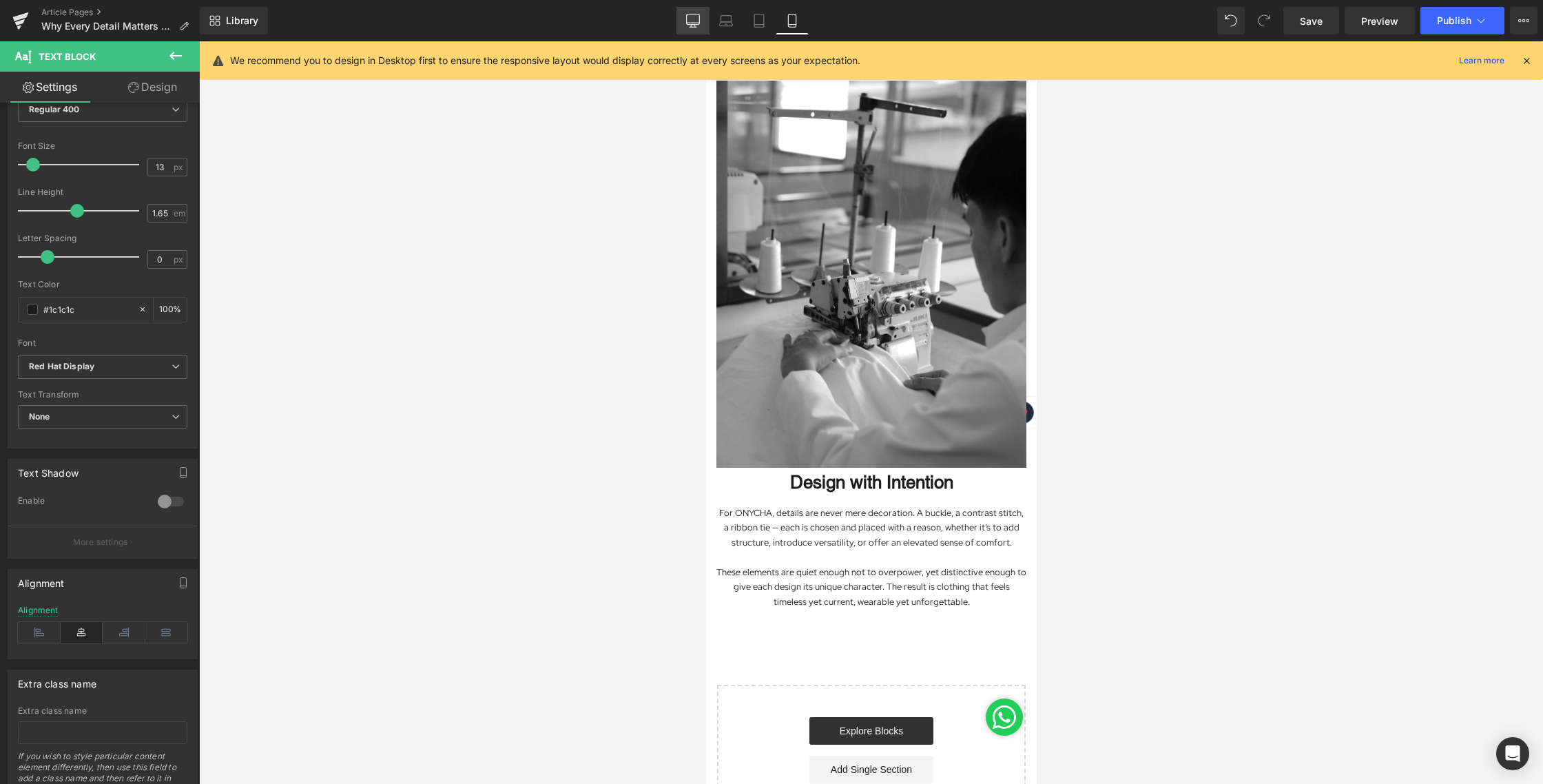
click at [691, 29] on link "Desktop" at bounding box center [693, 20] width 33 height 27
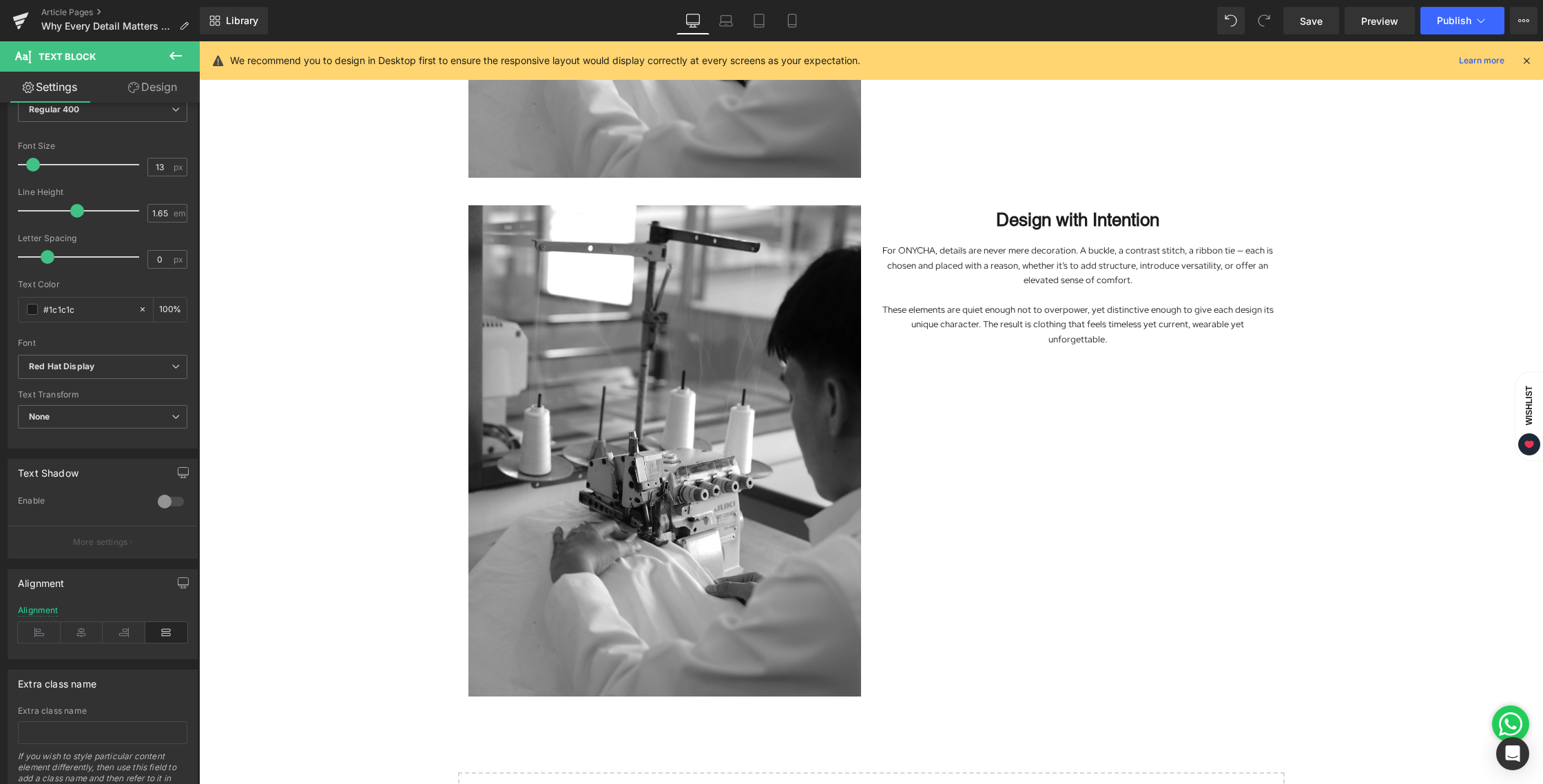
type input "100"
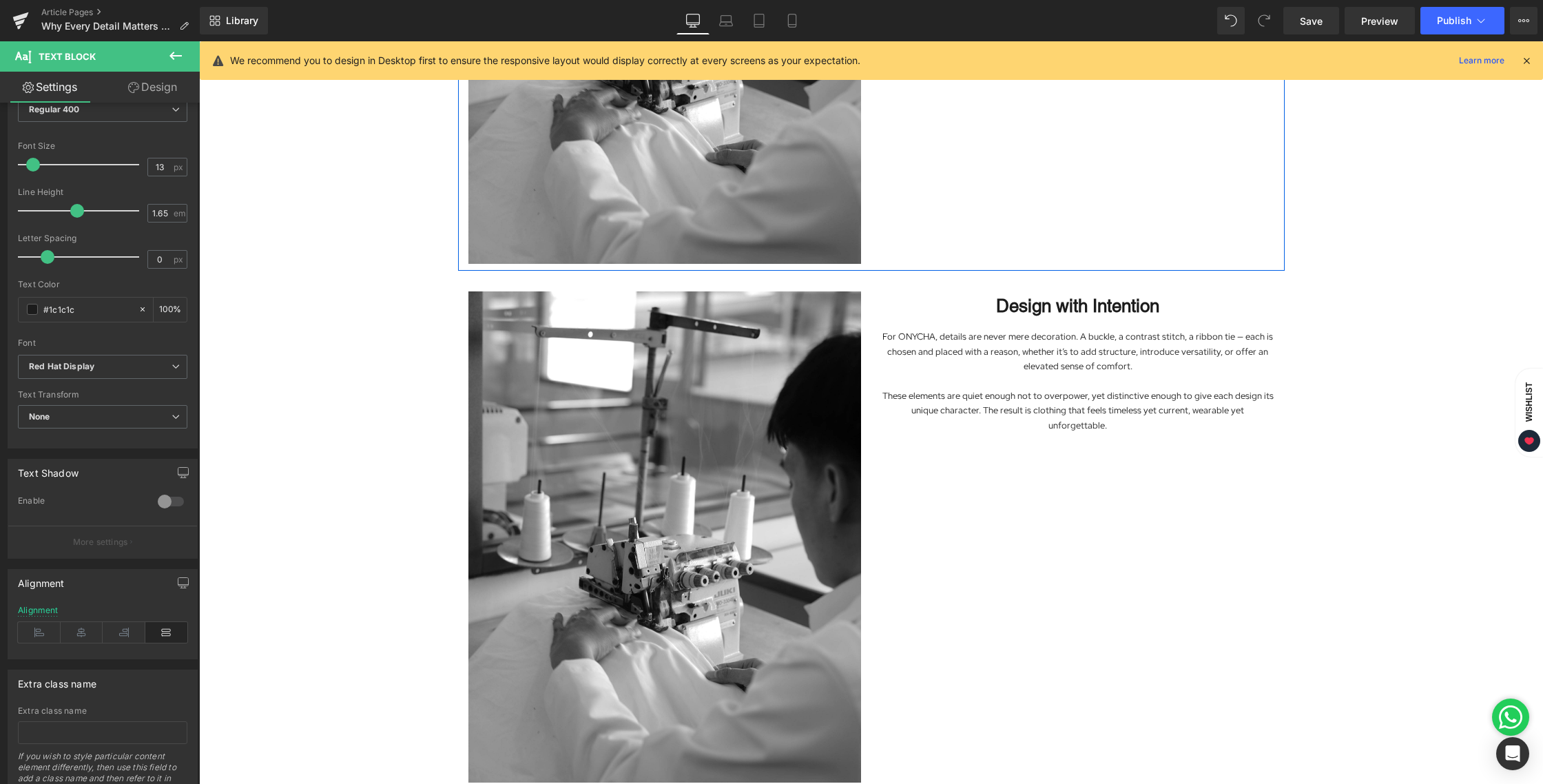
scroll to position [866, 0]
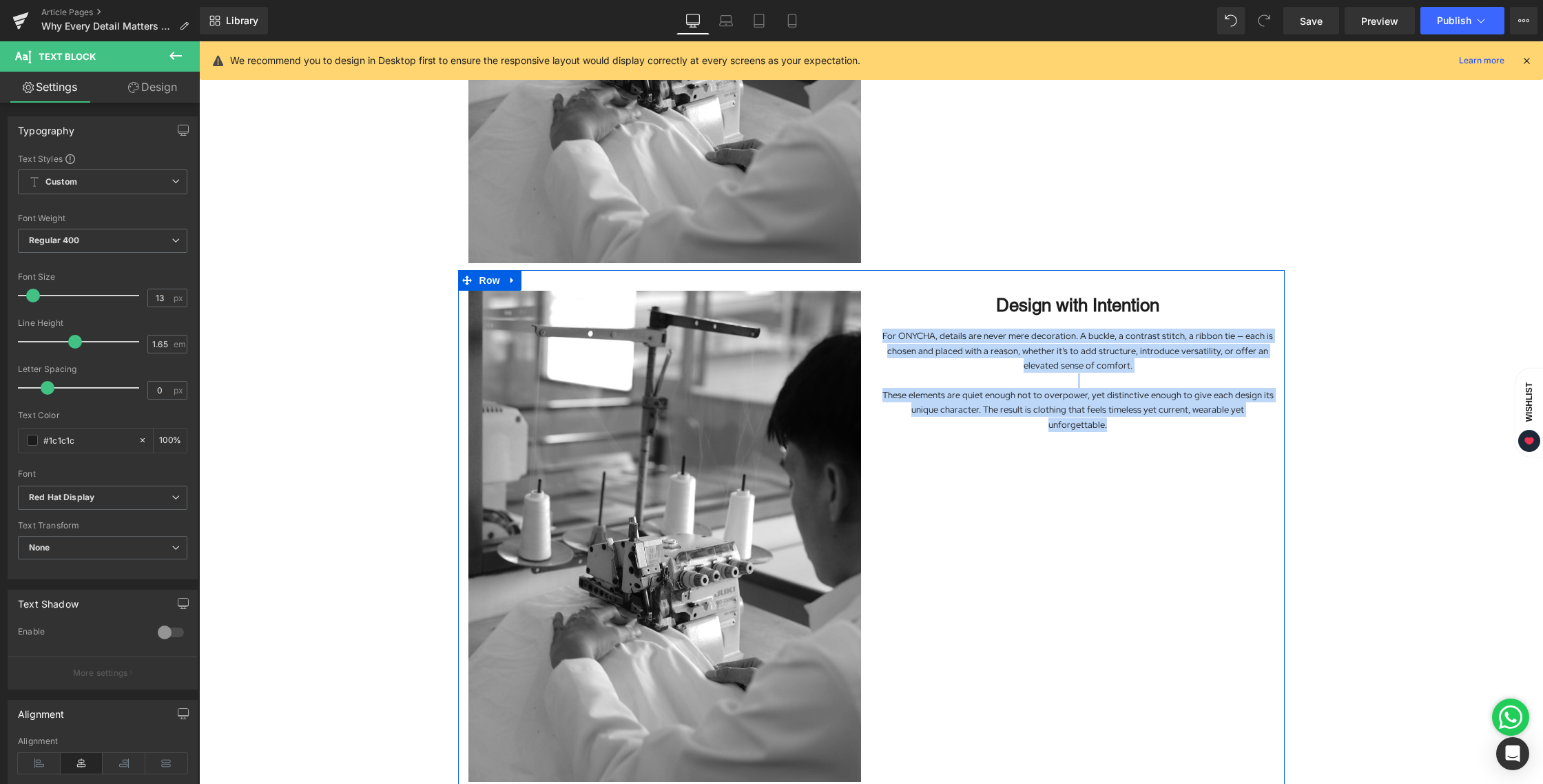
drag, startPoint x: 882, startPoint y: 336, endPoint x: 1262, endPoint y: 429, distance: 391.2
click at [1262, 429] on div "Image Design with Intention Heading For ONYCHA, details are never mere decorati…" at bounding box center [871, 529] width 827 height 518
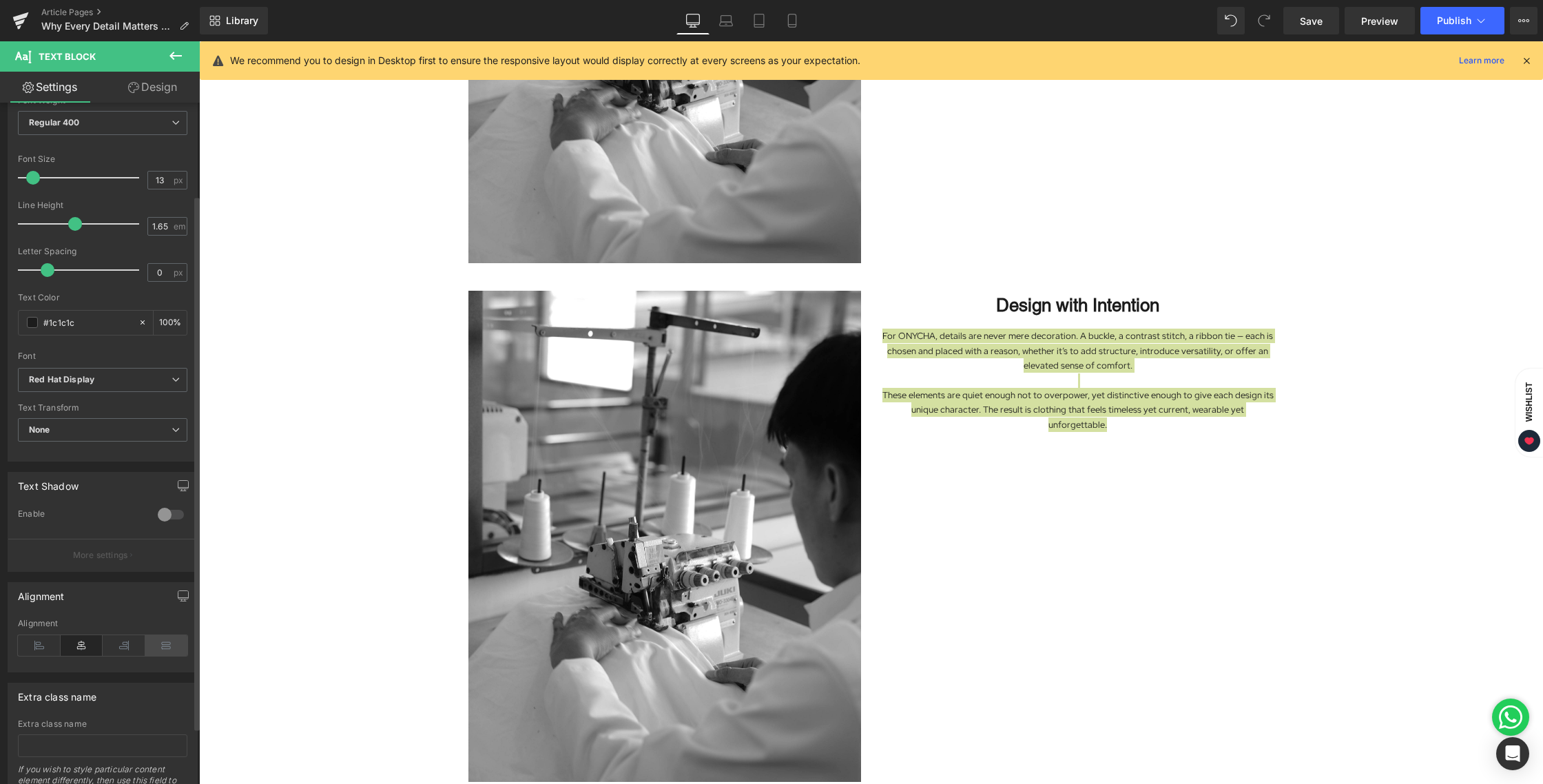
click at [163, 639] on icon at bounding box center [166, 646] width 43 height 21
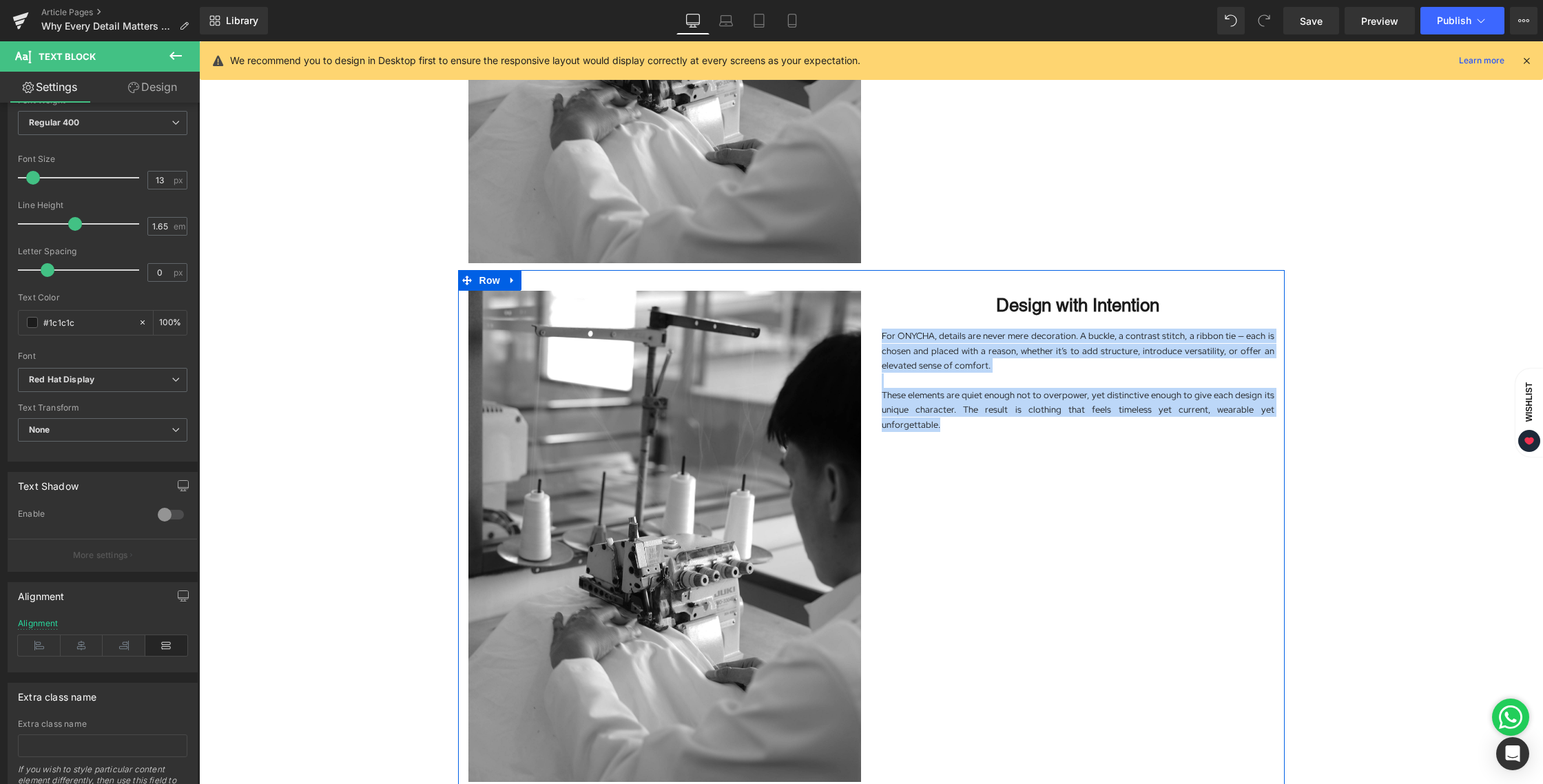
click at [1067, 548] on div "Image Design with Intention Heading For ONYCHA, details are never mere decorati…" at bounding box center [871, 529] width 827 height 518
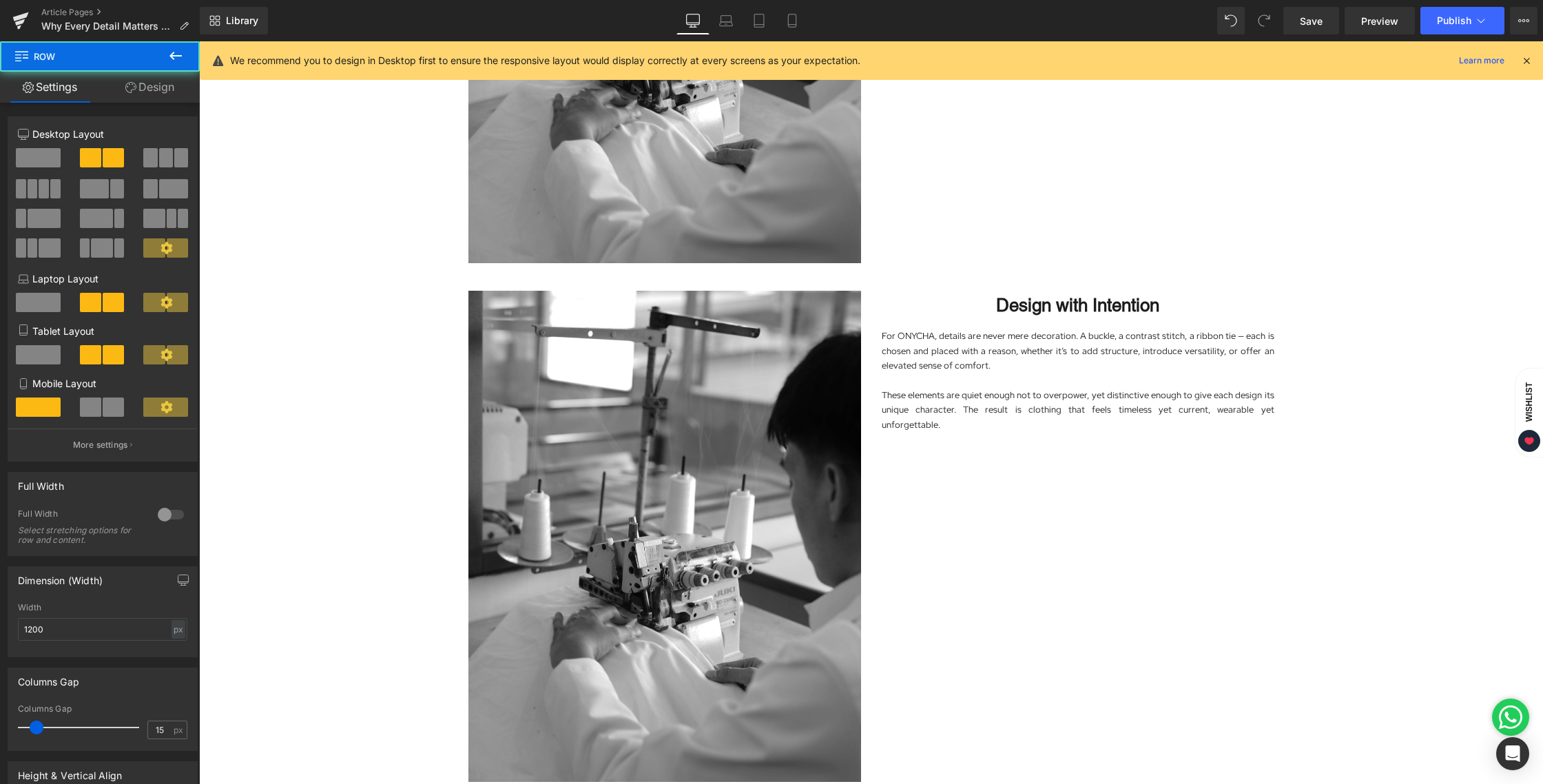
click at [1360, 516] on div "Image In fashion, details are often considered the finishing touch. At ONYCHA, …" at bounding box center [871, 108] width 1344 height 1724
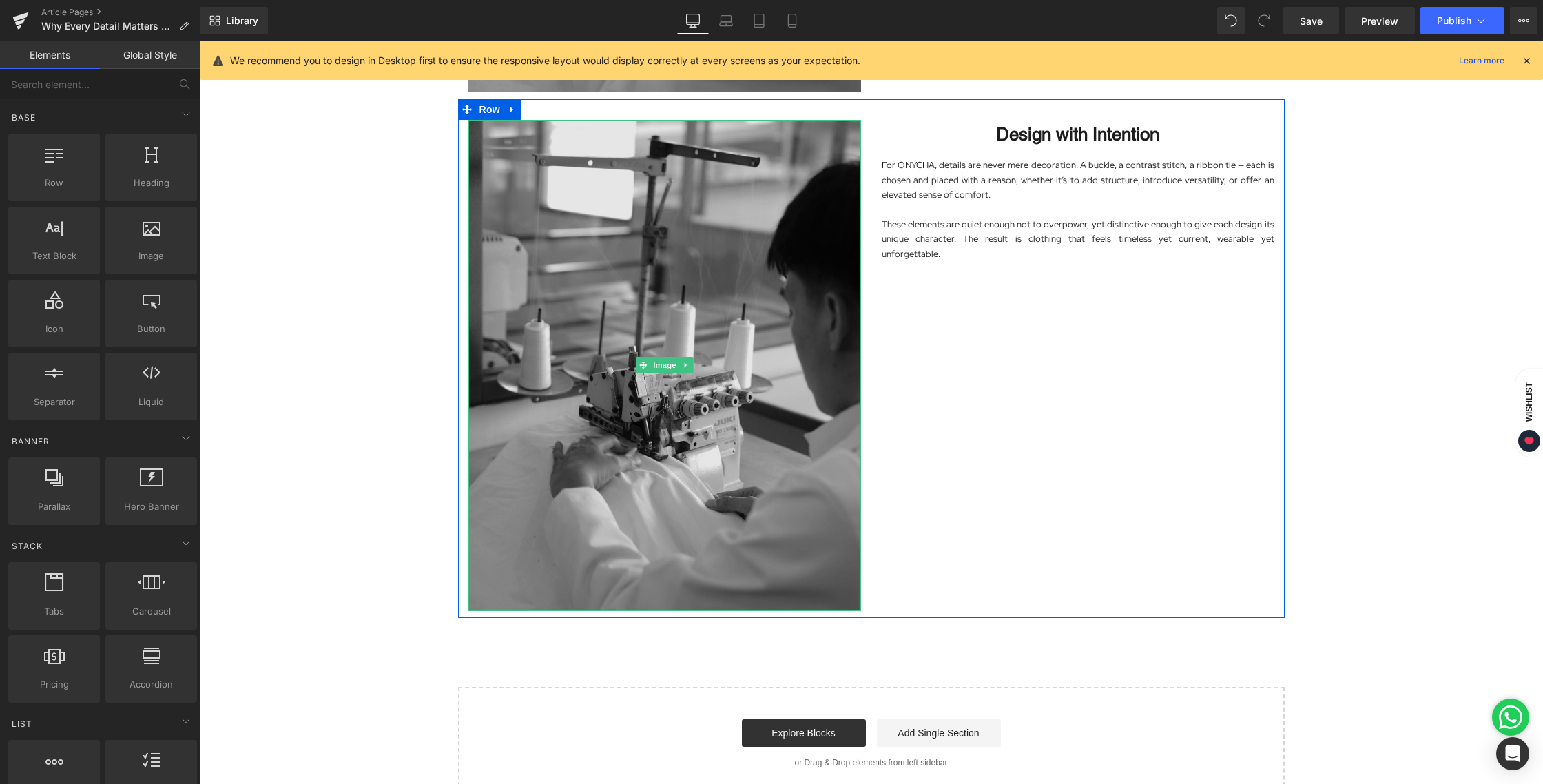
scroll to position [1020, 0]
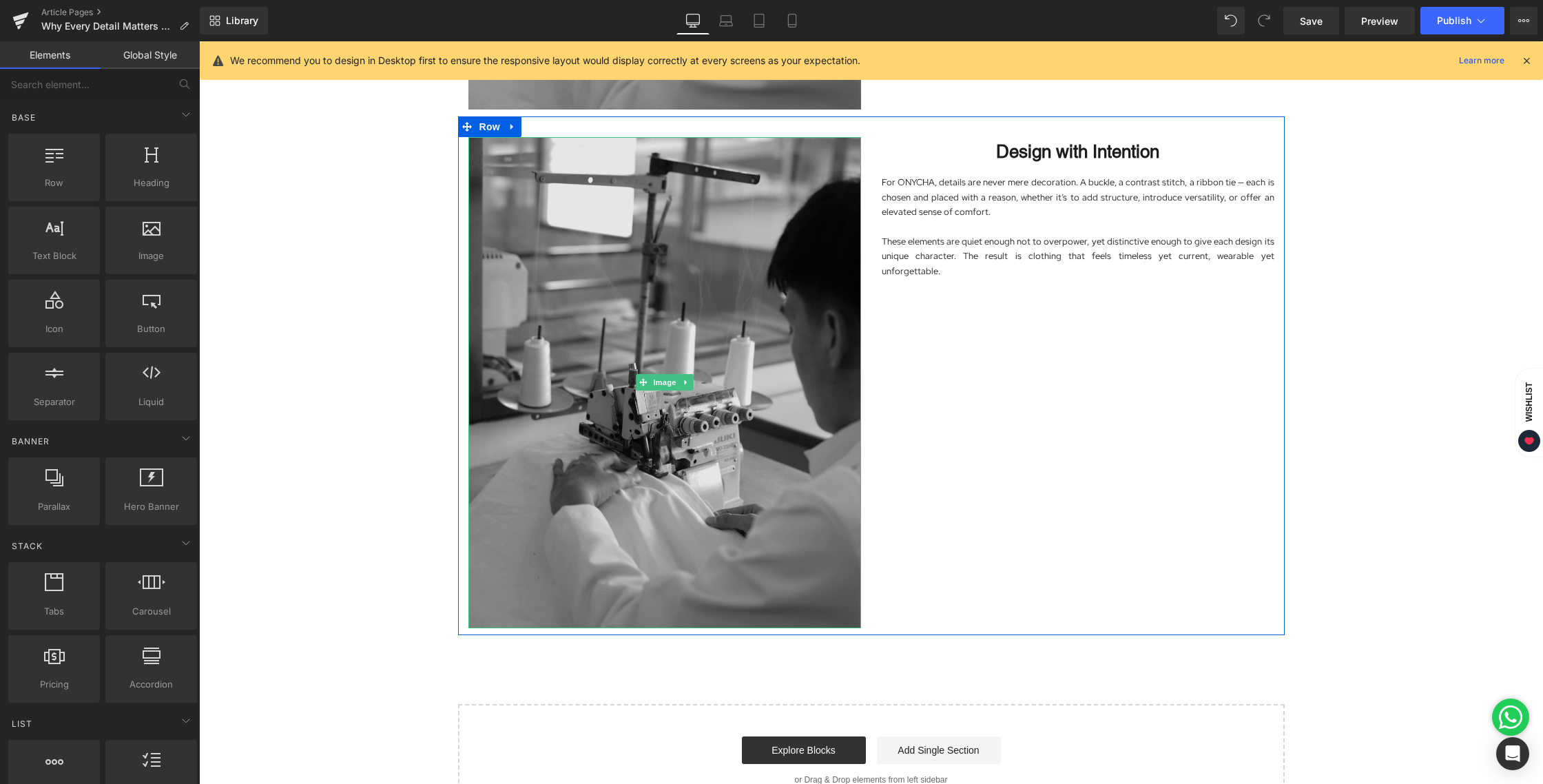
click at [671, 311] on img at bounding box center [665, 382] width 392 height 490
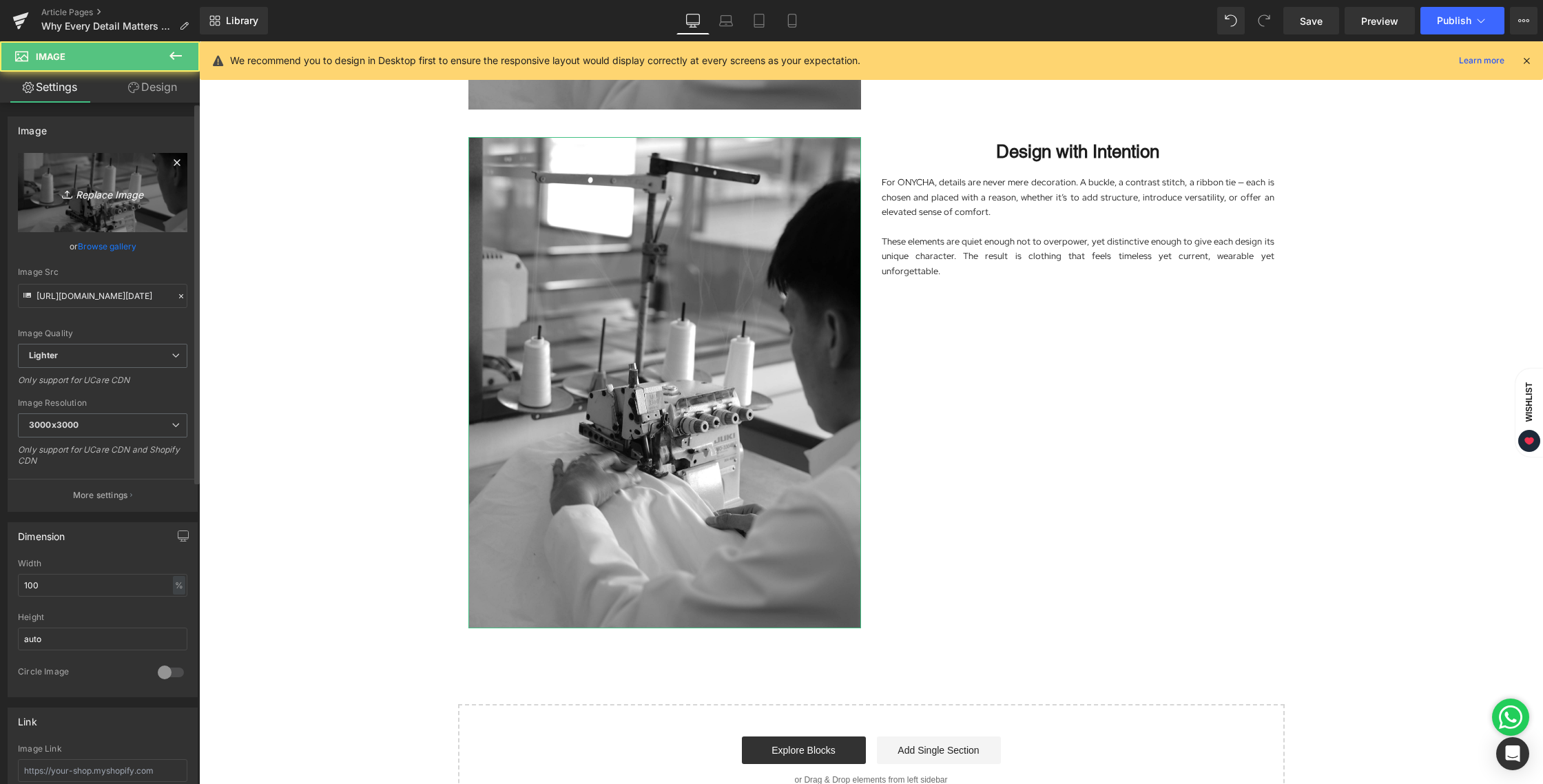
click at [115, 182] on link "Replace Image" at bounding box center [103, 192] width 170 height 79
type input "C:\fakepath\BLOG [DATE]-03.jpg"
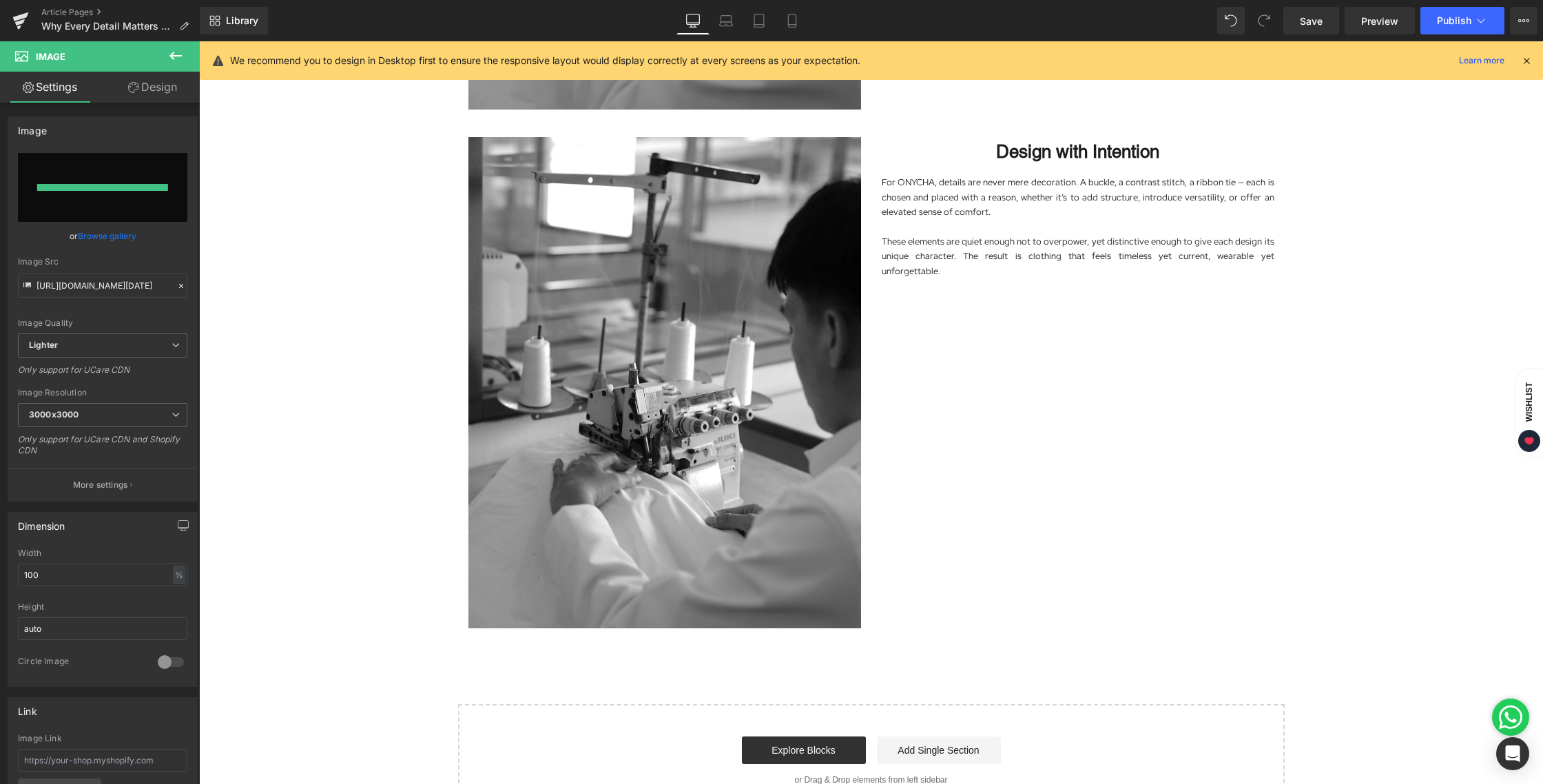
type input "https://ucarecdn.com/ca526de8-6f25-4d60-a169-d4fd9f378395/-/format/auto/-/previ…"
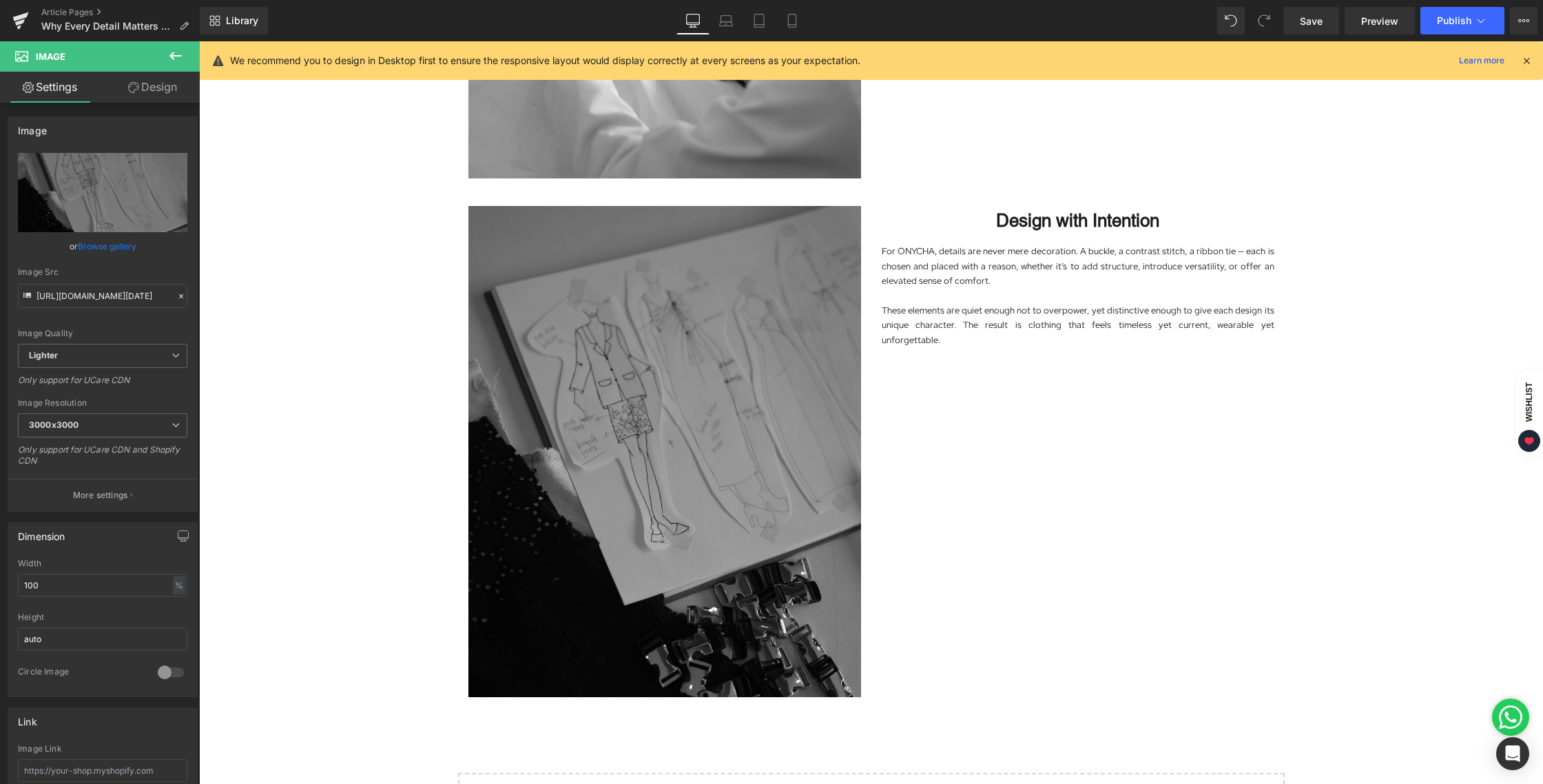
scroll to position [972, 0]
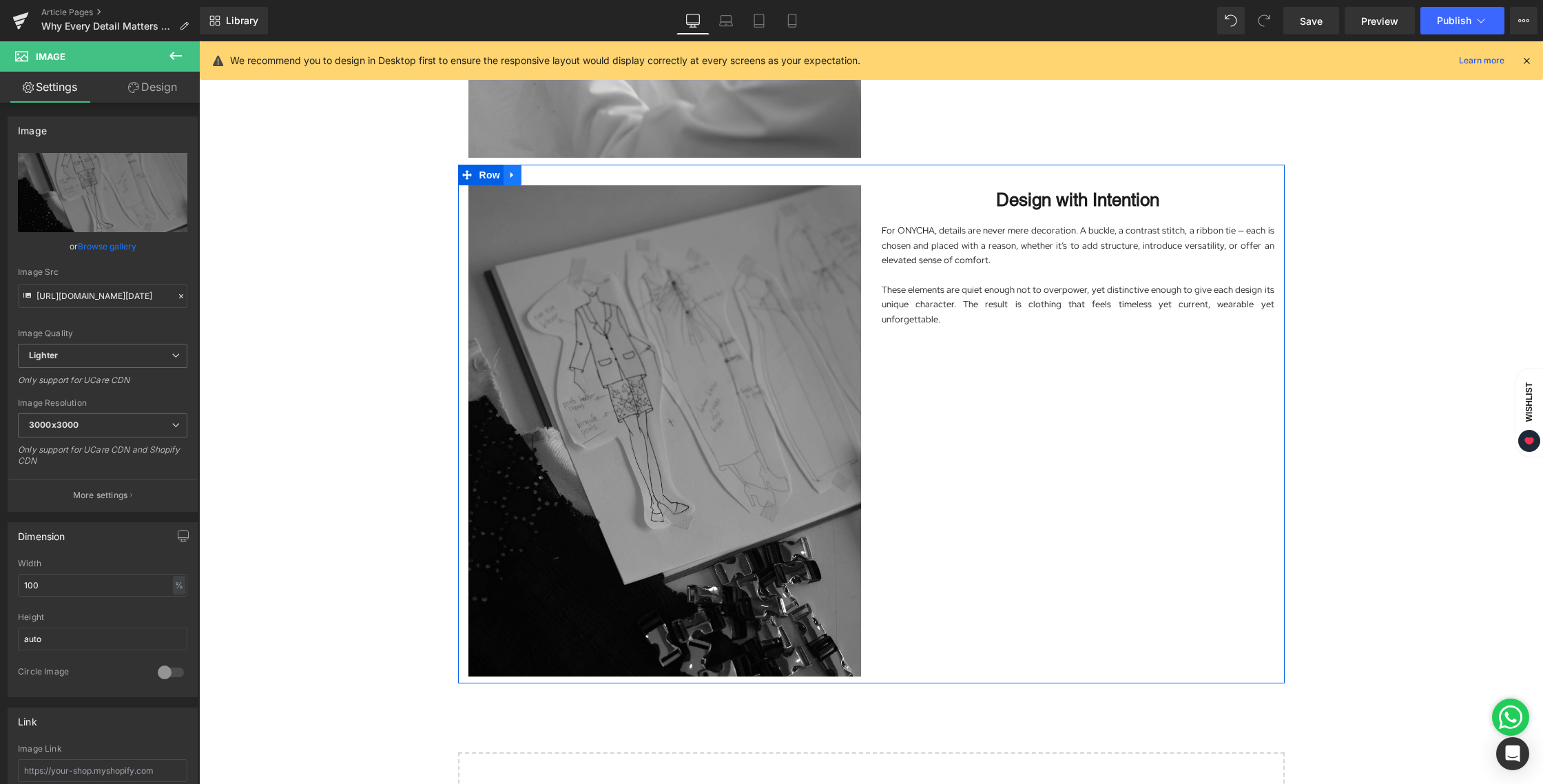
click at [510, 175] on icon at bounding box center [512, 175] width 3 height 6
click at [531, 175] on link at bounding box center [531, 175] width 18 height 21
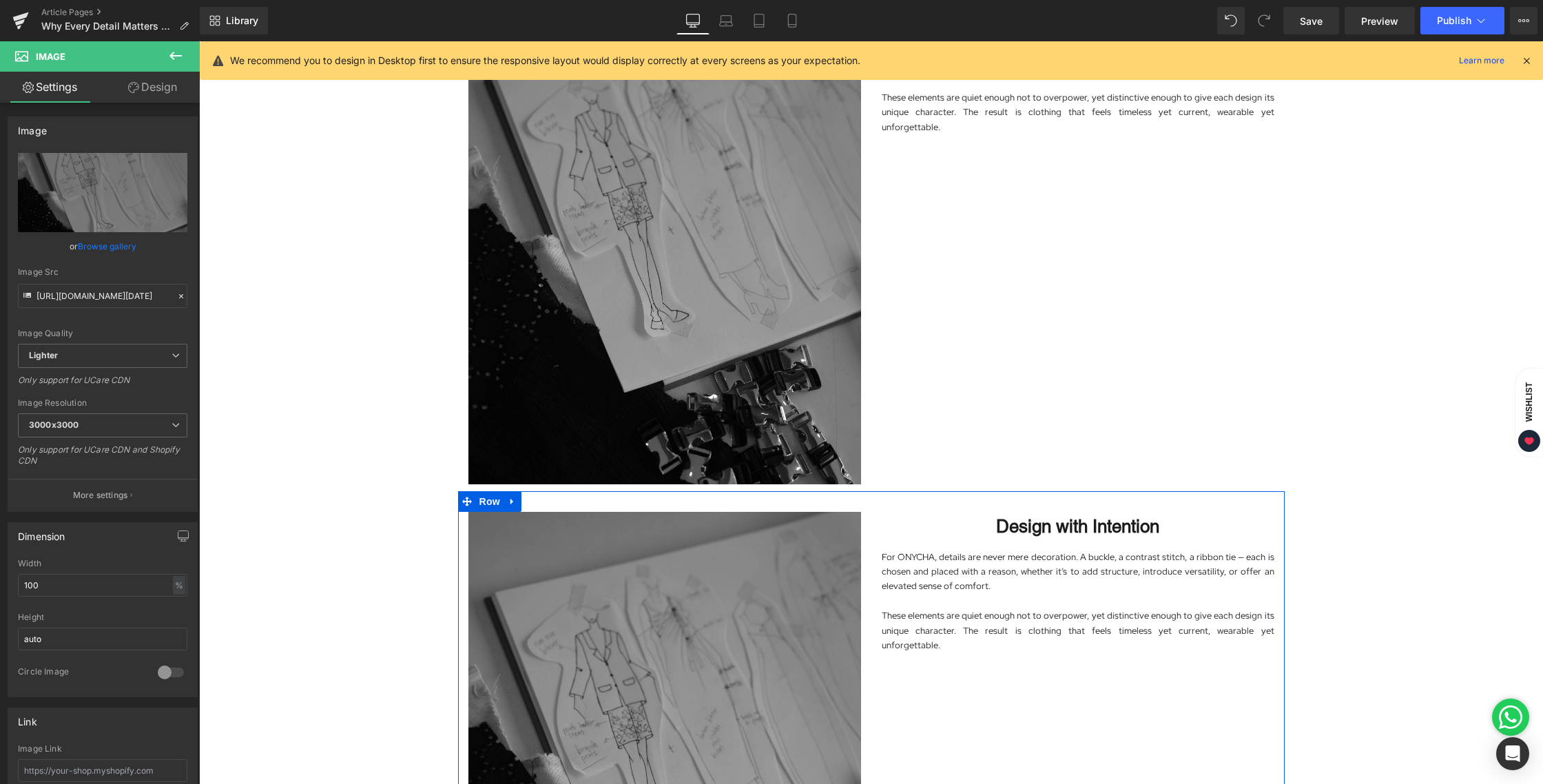
scroll to position [1333, 0]
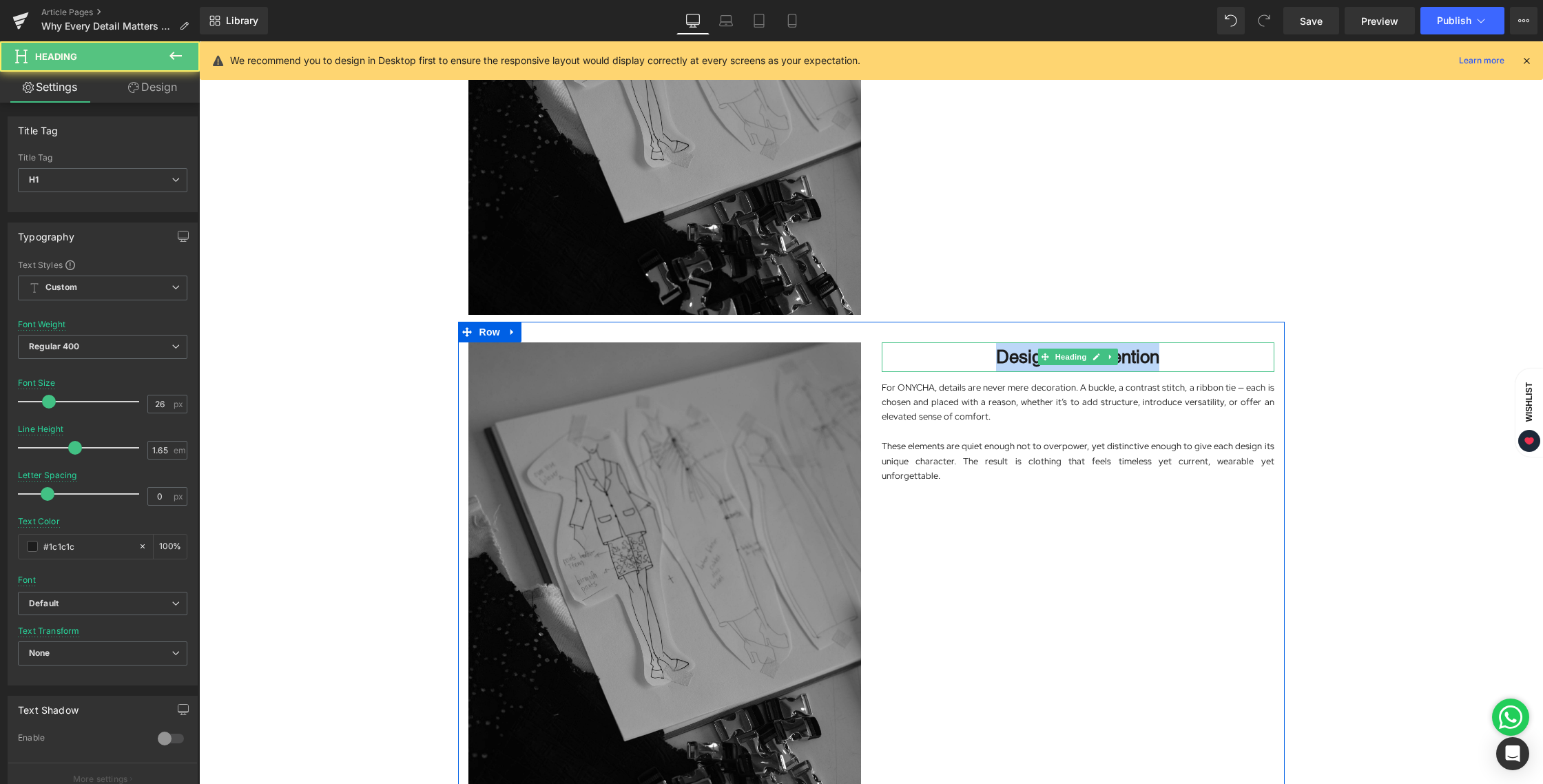
drag, startPoint x: 1011, startPoint y: 355, endPoint x: 1216, endPoint y: 356, distance: 205.0
click at [1216, 356] on h1 "Design with Intention" at bounding box center [1078, 357] width 392 height 29
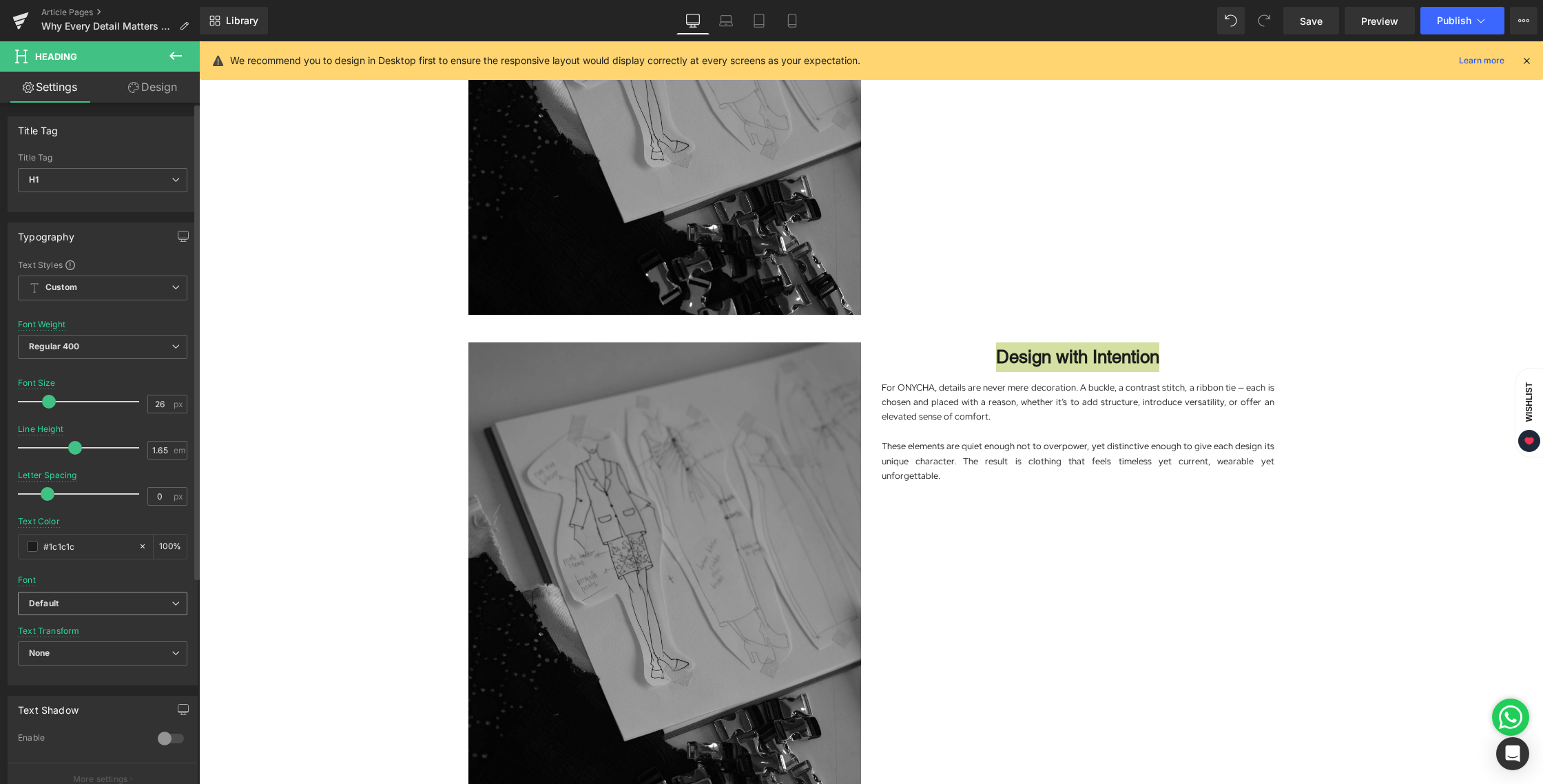
click at [95, 602] on b "Default" at bounding box center [100, 603] width 142 height 12
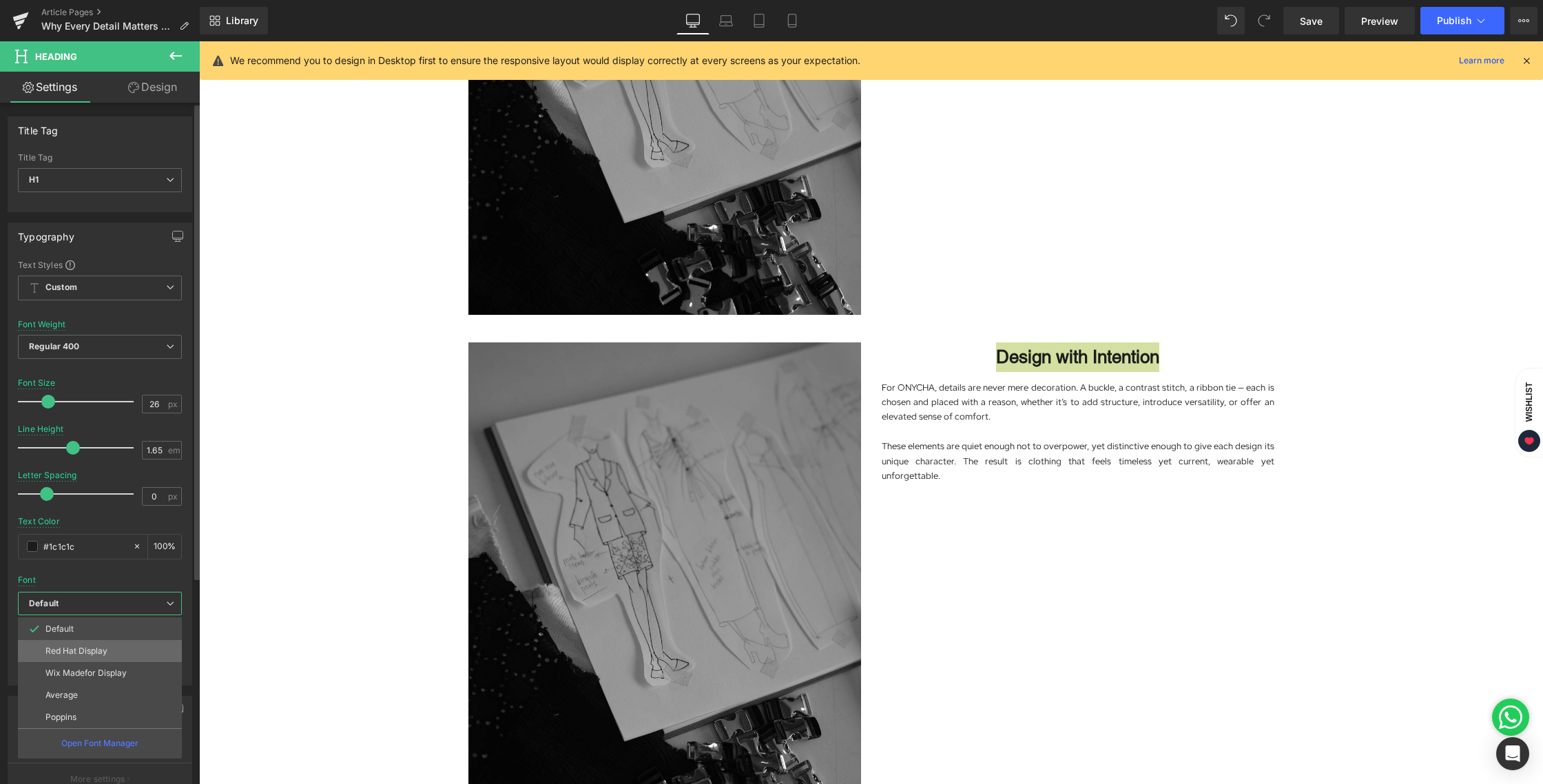
click at [89, 649] on p "Red Hat Display" at bounding box center [76, 651] width 62 height 10
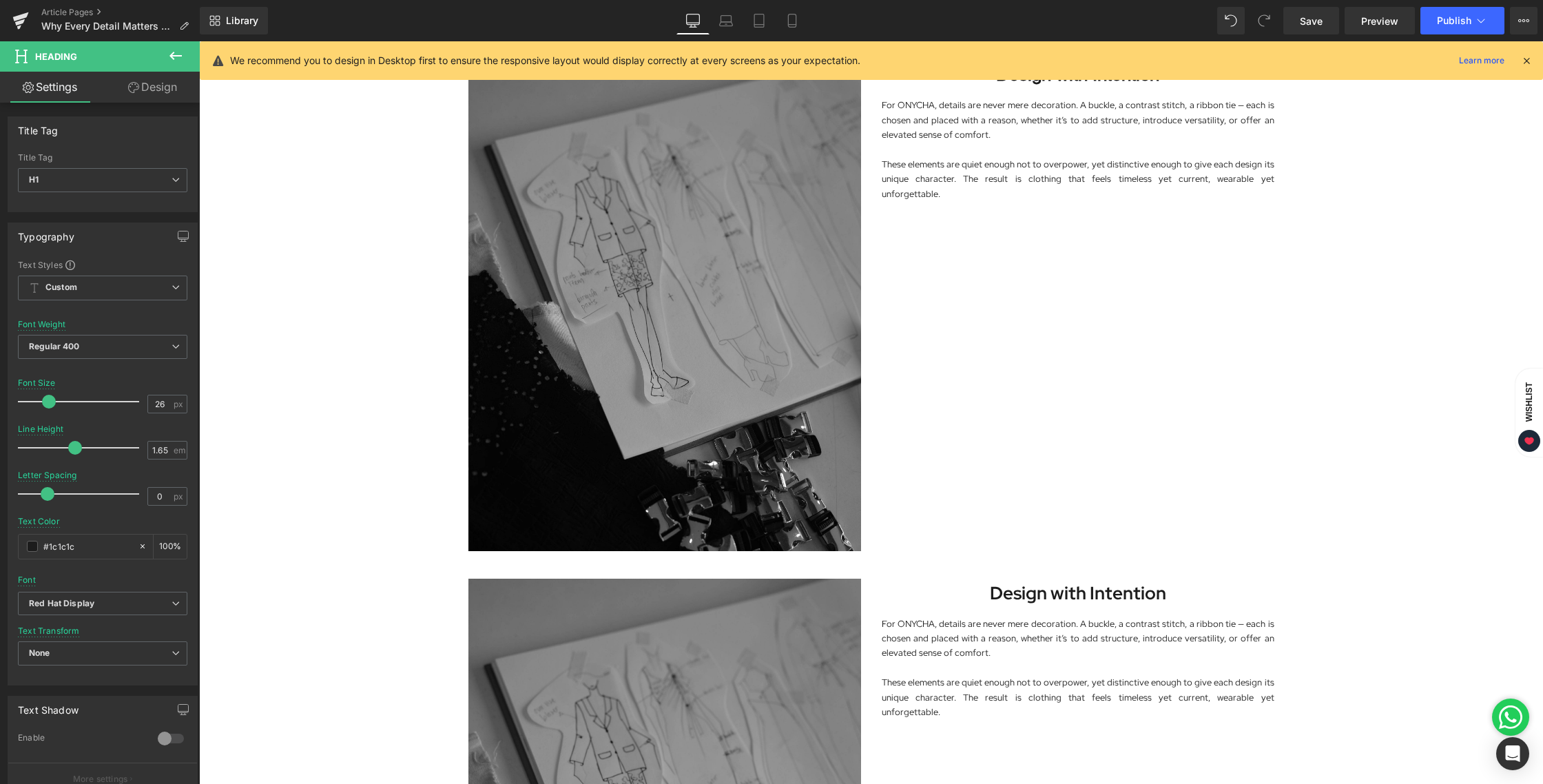
scroll to position [880, 0]
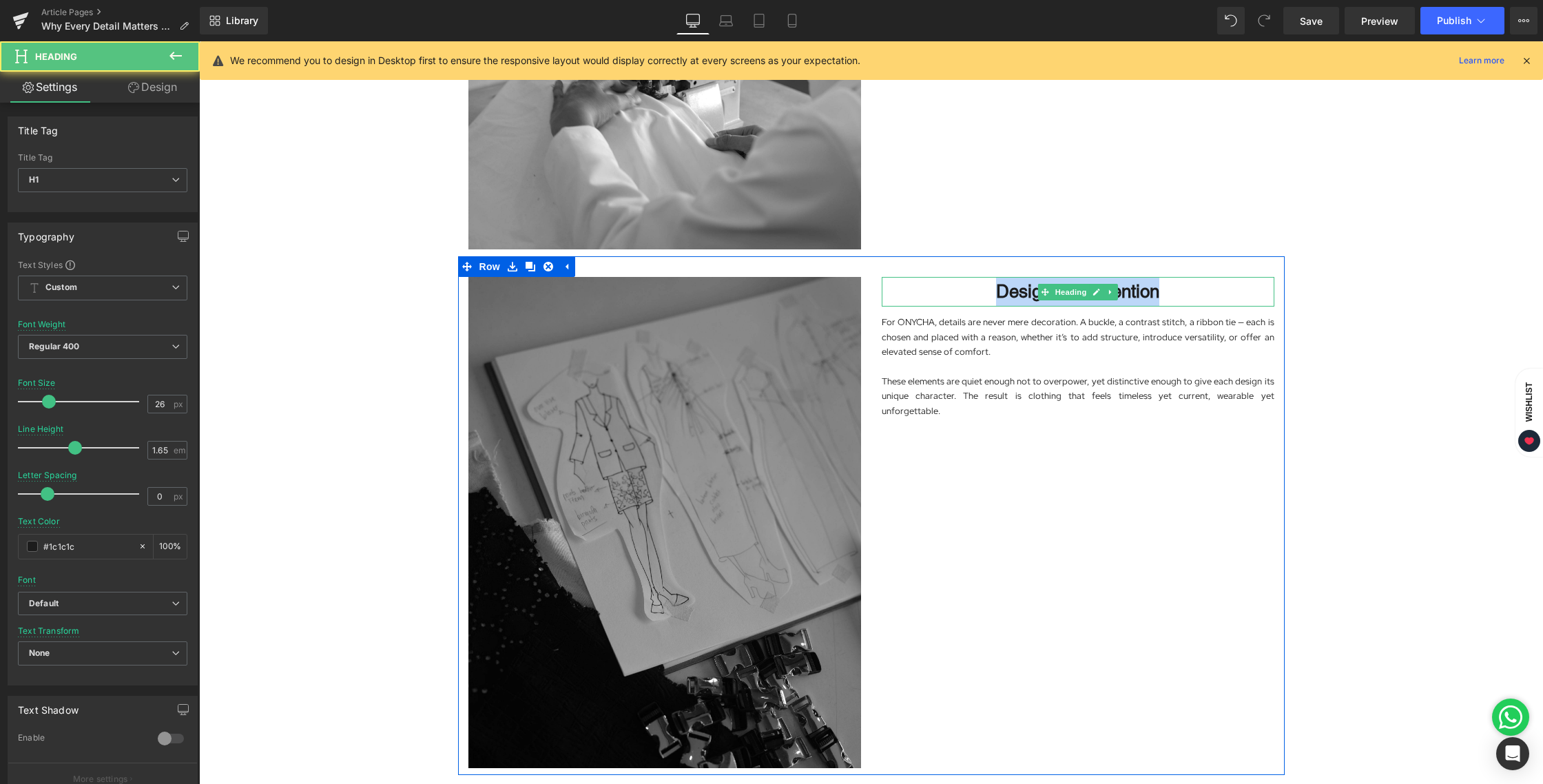
drag, startPoint x: 1092, startPoint y: 293, endPoint x: 1218, endPoint y: 293, distance: 126.0
click at [1218, 293] on h1 "Design with Intention" at bounding box center [1078, 292] width 392 height 29
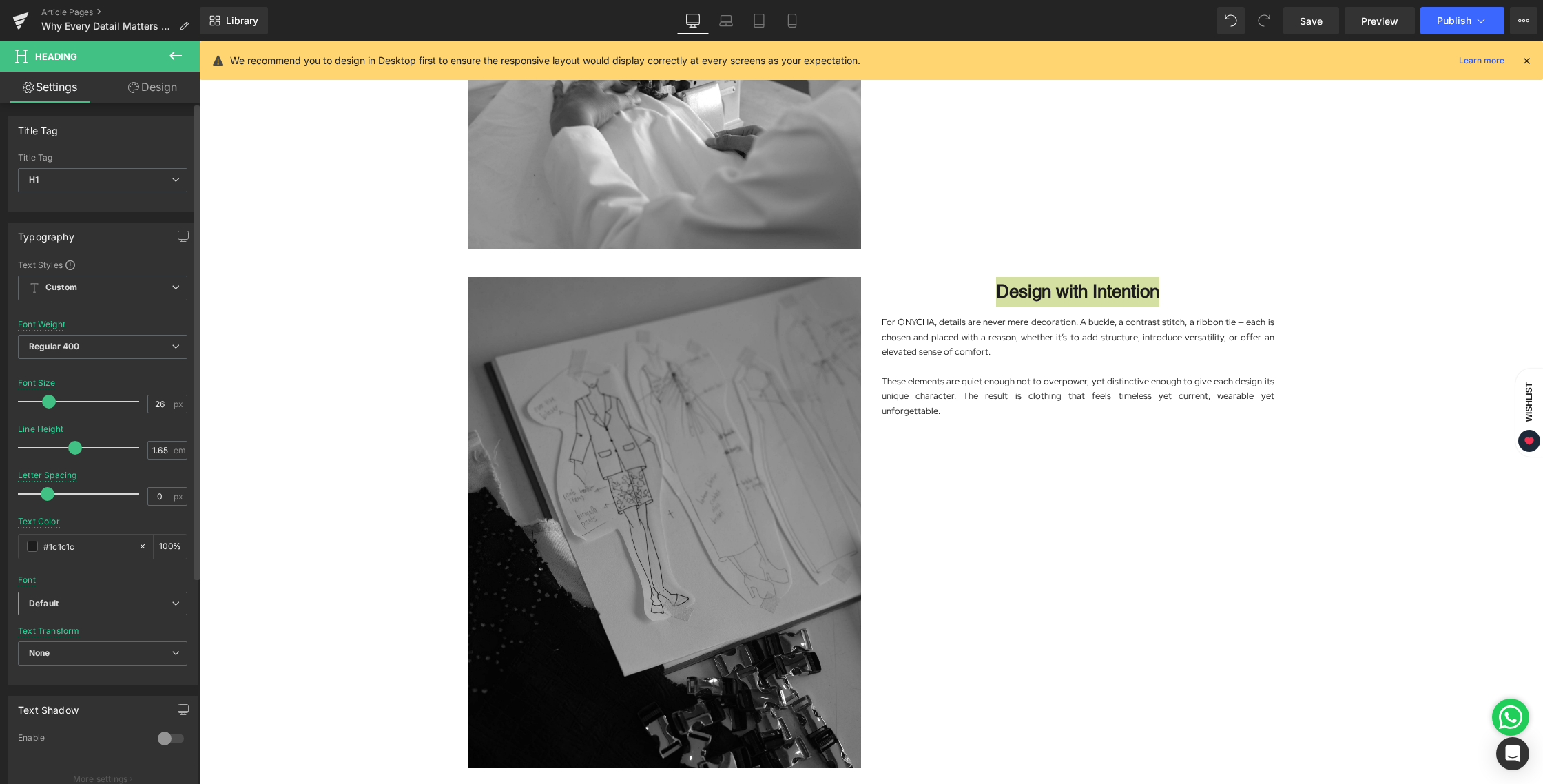
click at [53, 603] on icon "Default" at bounding box center [43, 603] width 29 height 12
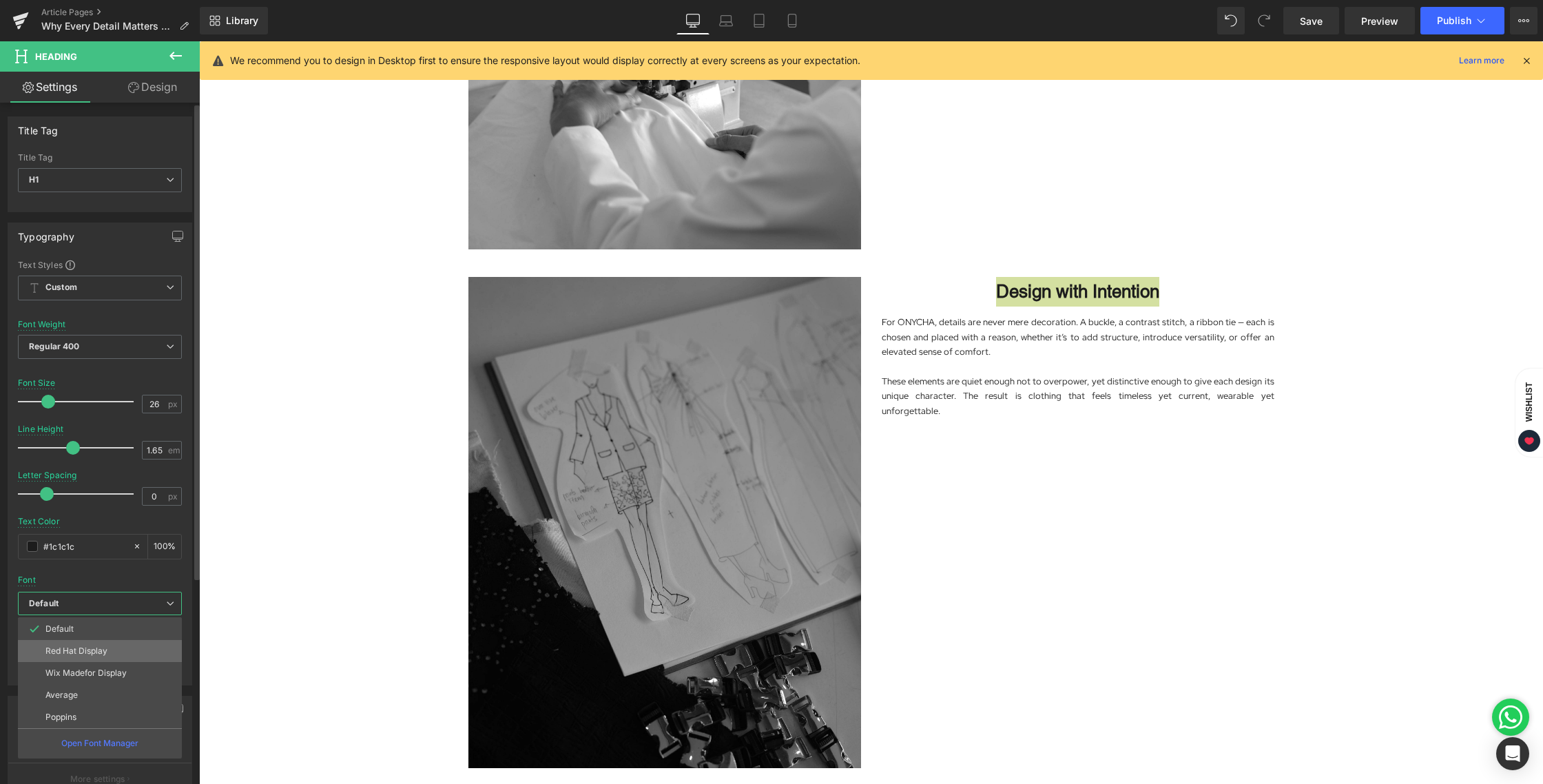
drag, startPoint x: 71, startPoint y: 644, endPoint x: 345, endPoint y: 528, distance: 297.5
click at [71, 644] on li "Red Hat Display" at bounding box center [100, 651] width 164 height 22
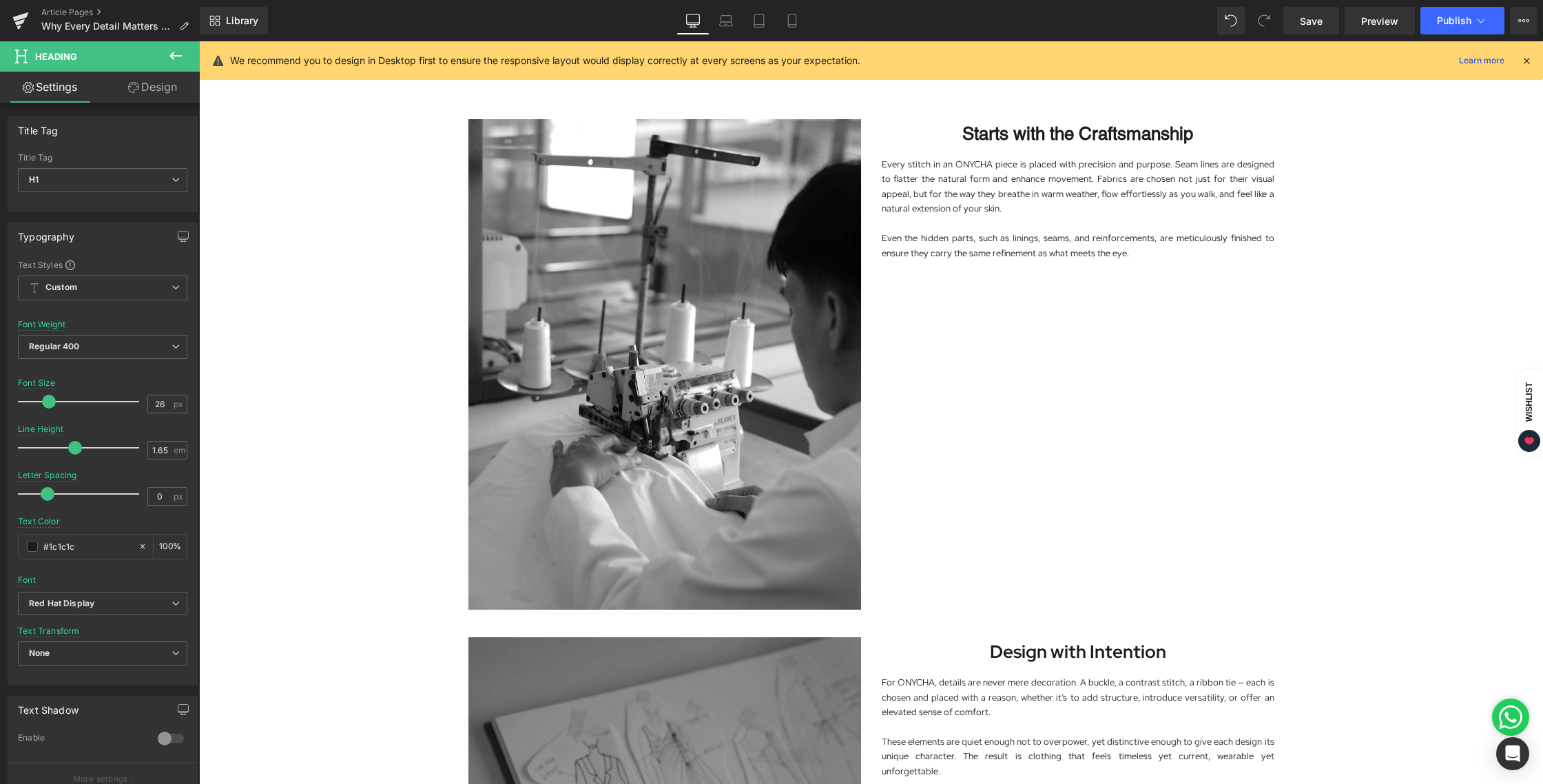
scroll to position [442, 0]
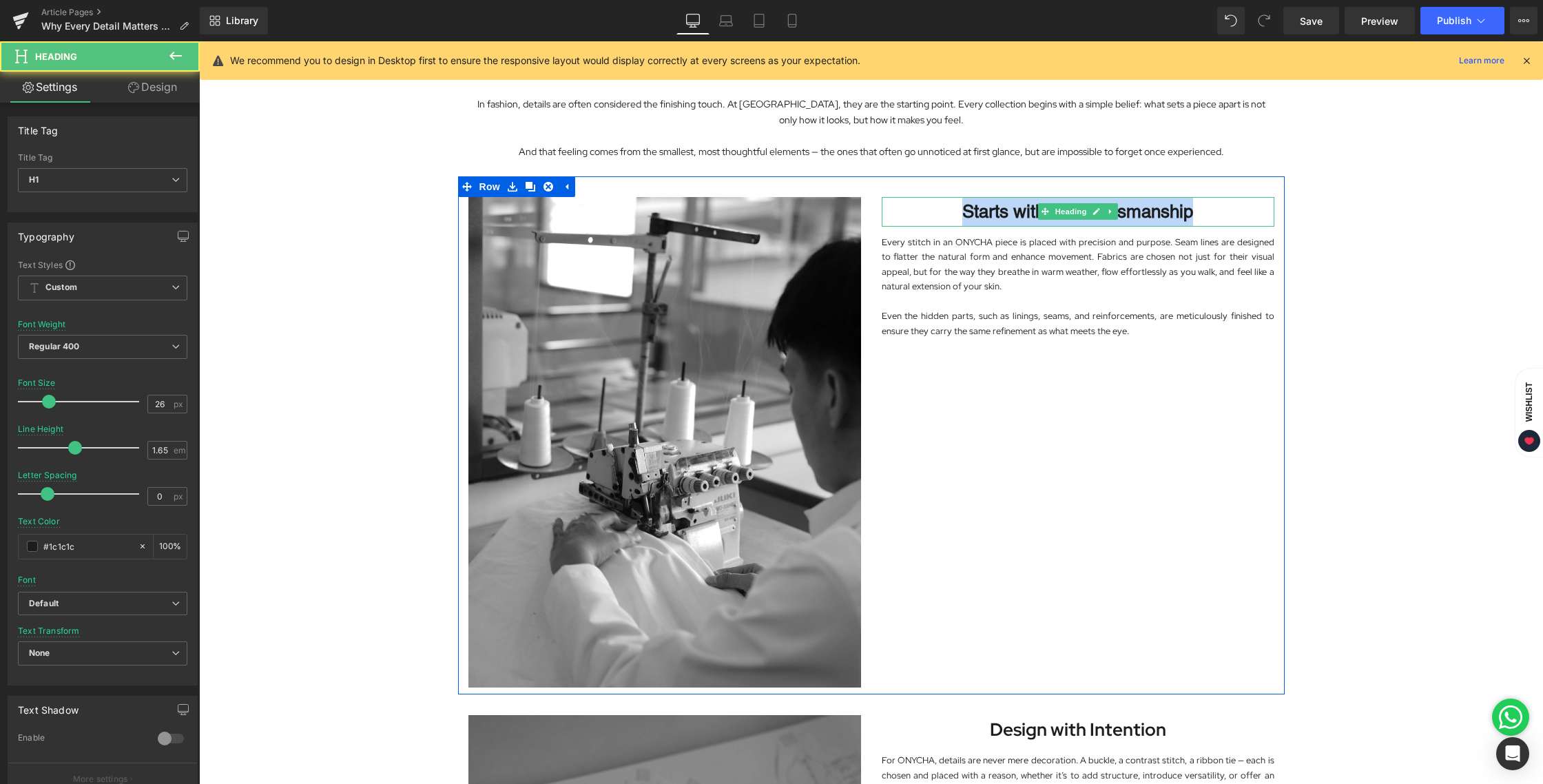
drag, startPoint x: 983, startPoint y: 212, endPoint x: 1239, endPoint y: 209, distance: 256.0
click at [1239, 209] on h1 "Starts with the Craftsmanship" at bounding box center [1078, 212] width 392 height 29
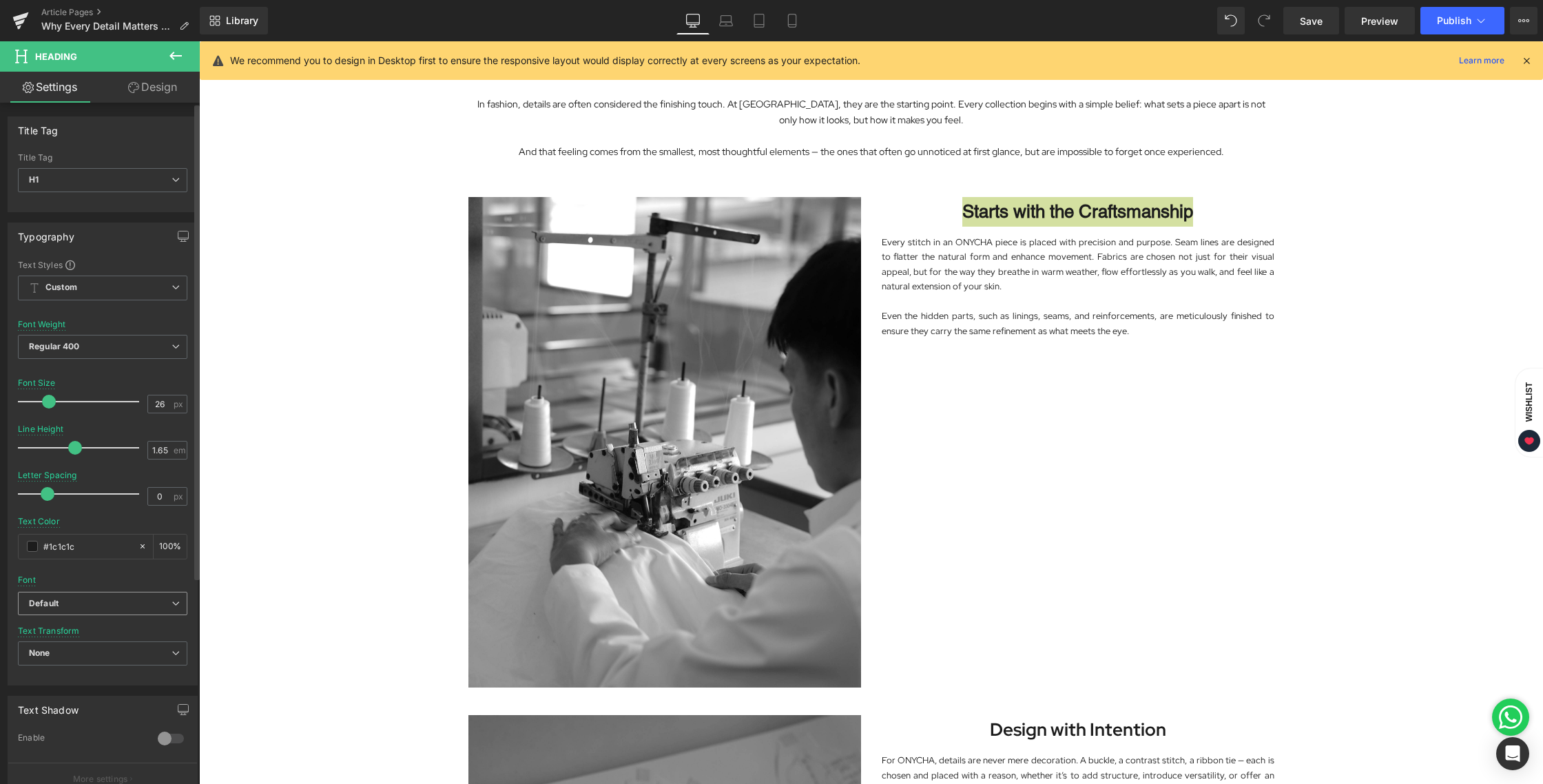
click at [77, 609] on span "Default" at bounding box center [103, 603] width 170 height 24
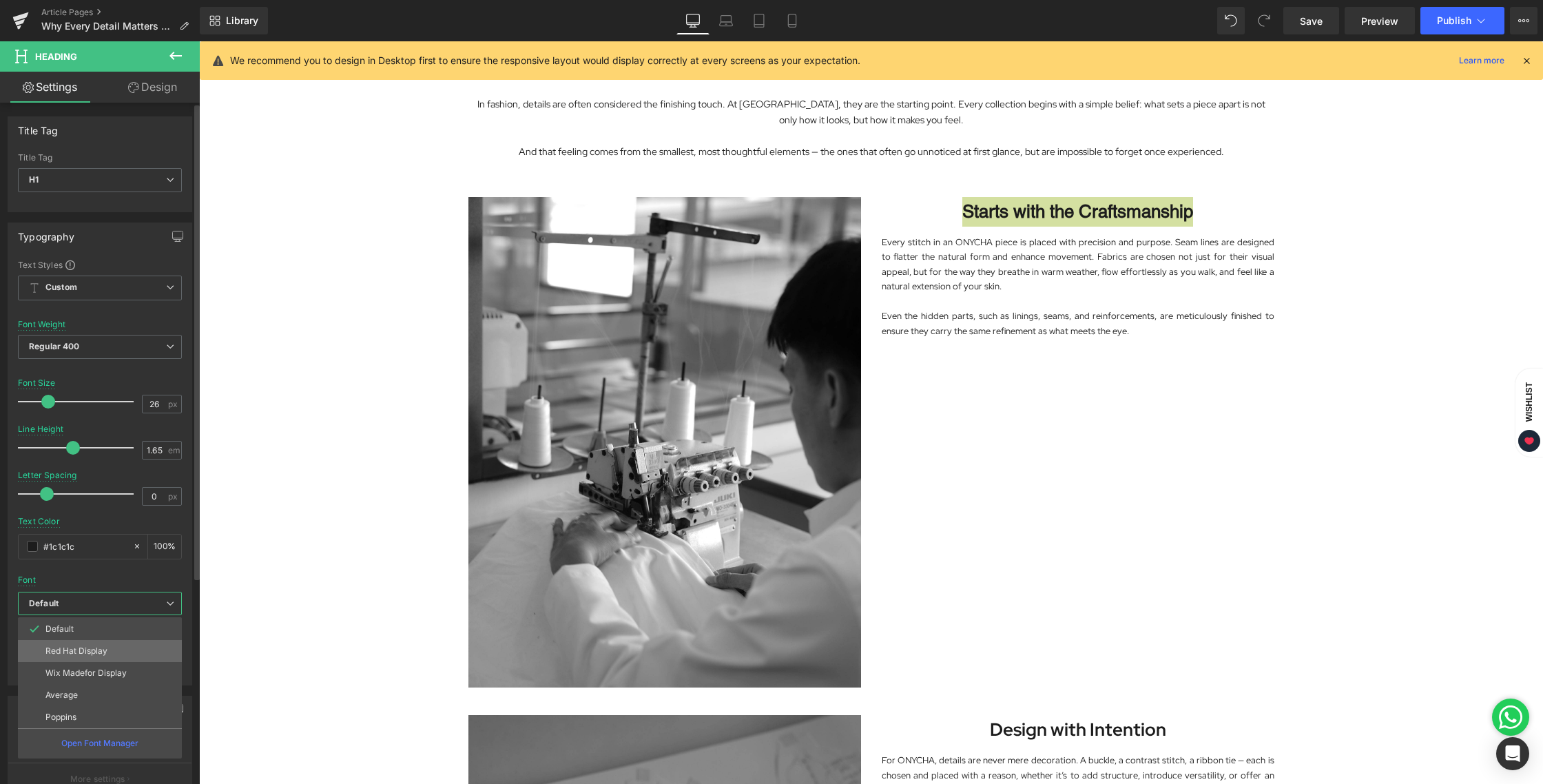
click at [77, 644] on li "Red Hat Display" at bounding box center [100, 651] width 164 height 22
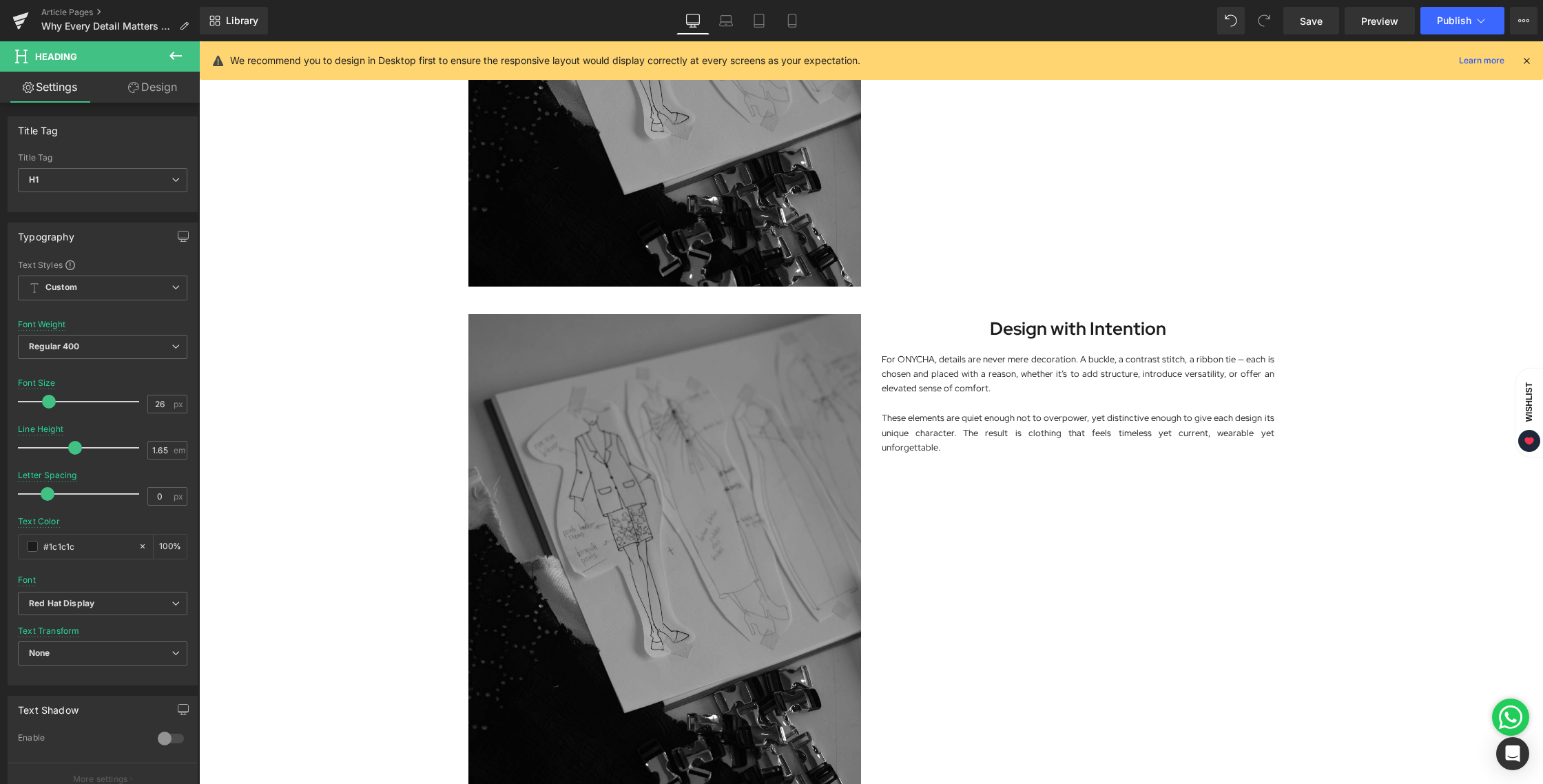
scroll to position [1316, 0]
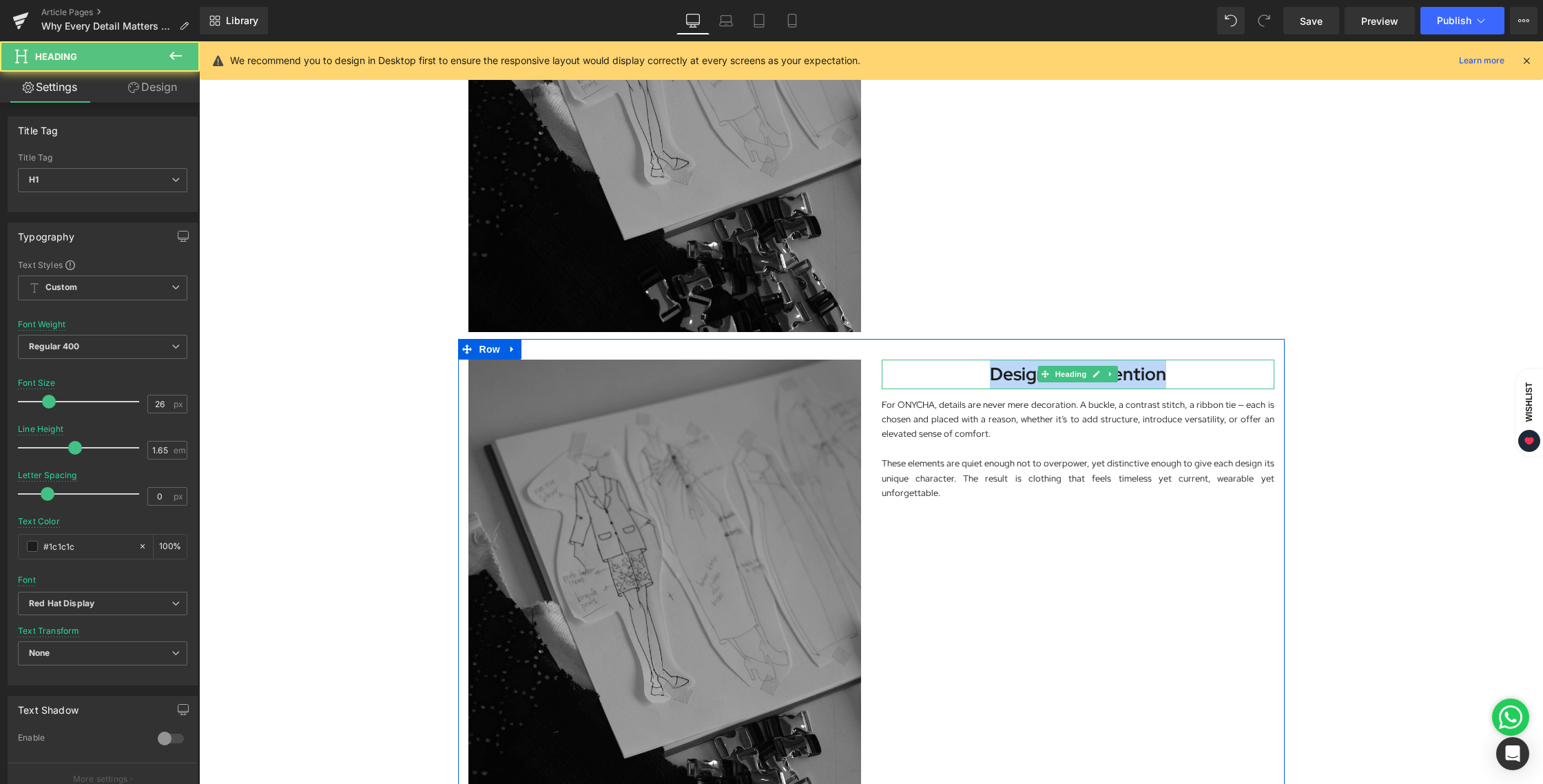
drag, startPoint x: 1010, startPoint y: 374, endPoint x: 1194, endPoint y: 366, distance: 184.2
click at [1194, 366] on h1 "Design with Intention" at bounding box center [1078, 374] width 392 height 29
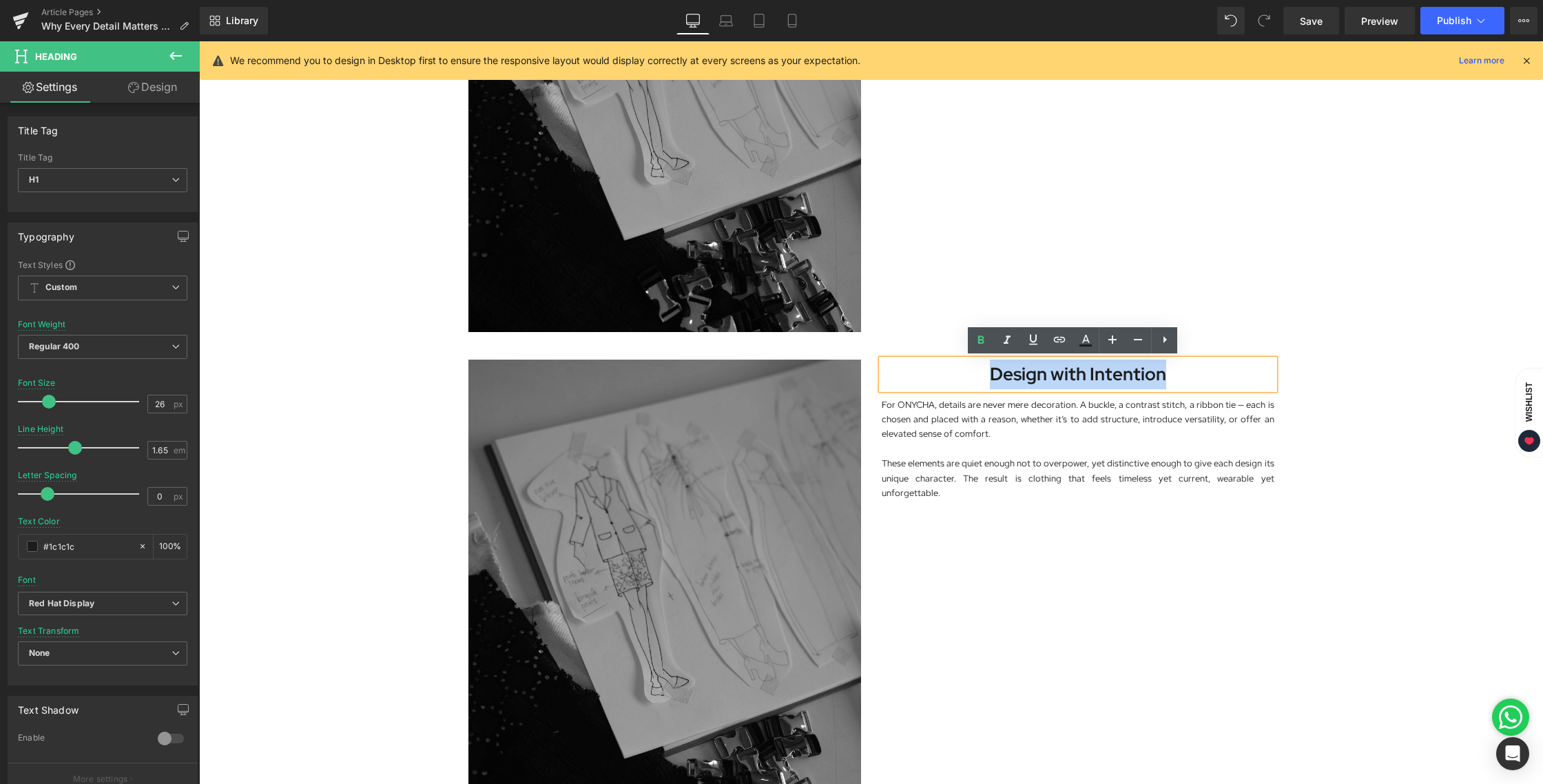
paste div
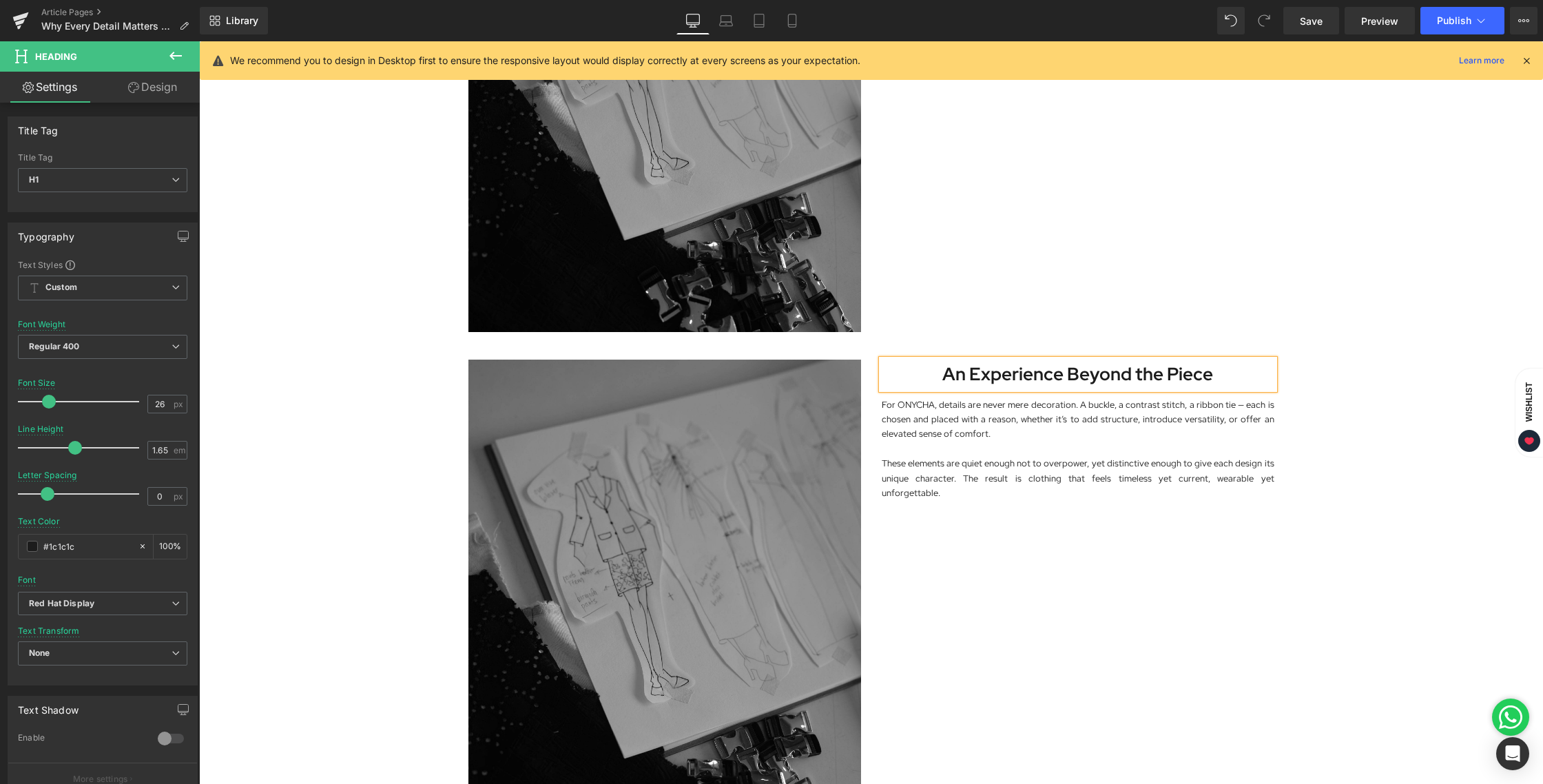
click at [1070, 561] on div "Image An Experience Beyond the Piece Heading For ONYCHA, details are never mere…" at bounding box center [871, 598] width 827 height 518
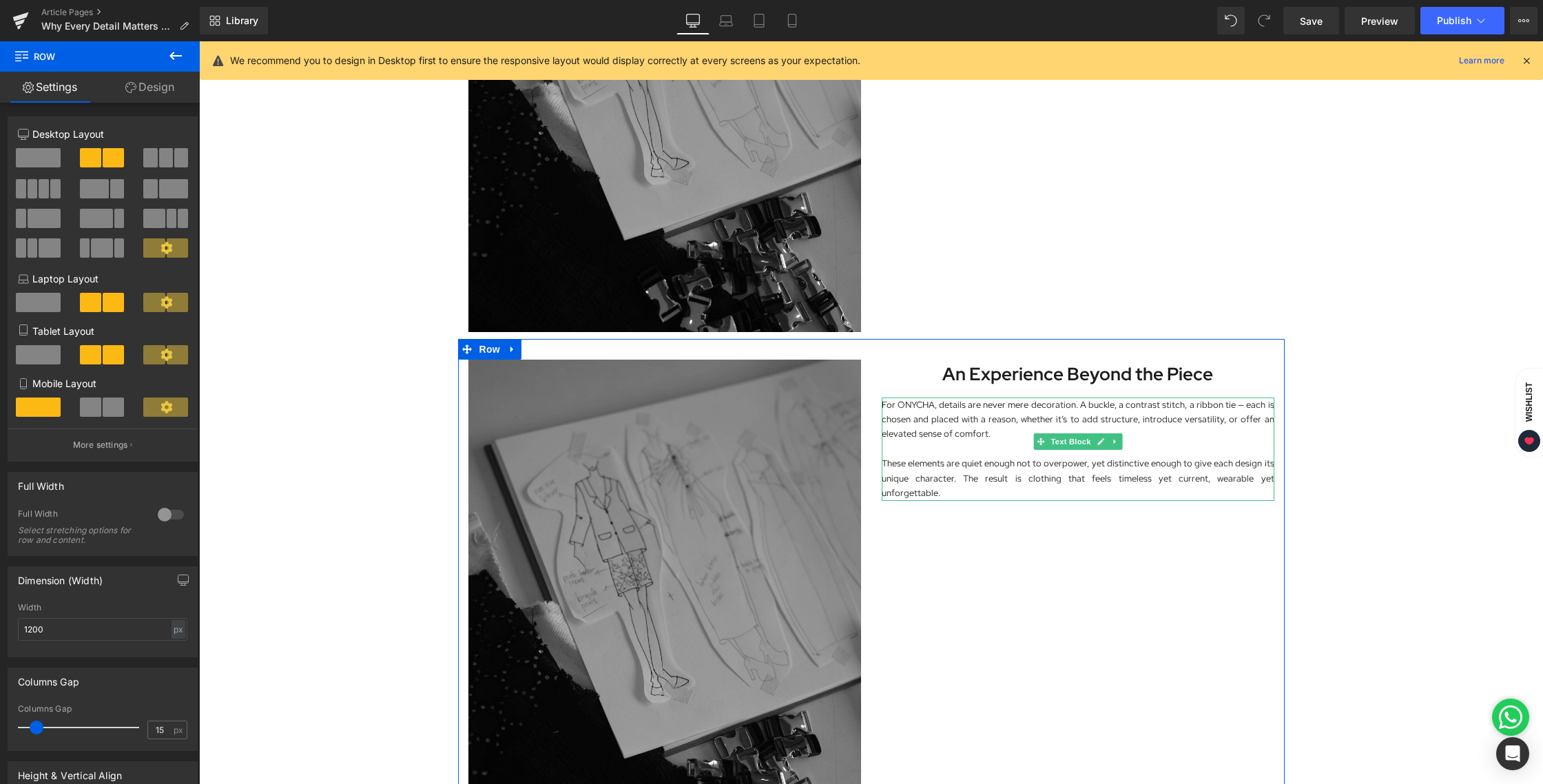
click at [915, 411] on p "For ONYCHA, details are never mere decoration. A buckle, a contrast stitch, a r…" at bounding box center [1078, 419] width 392 height 44
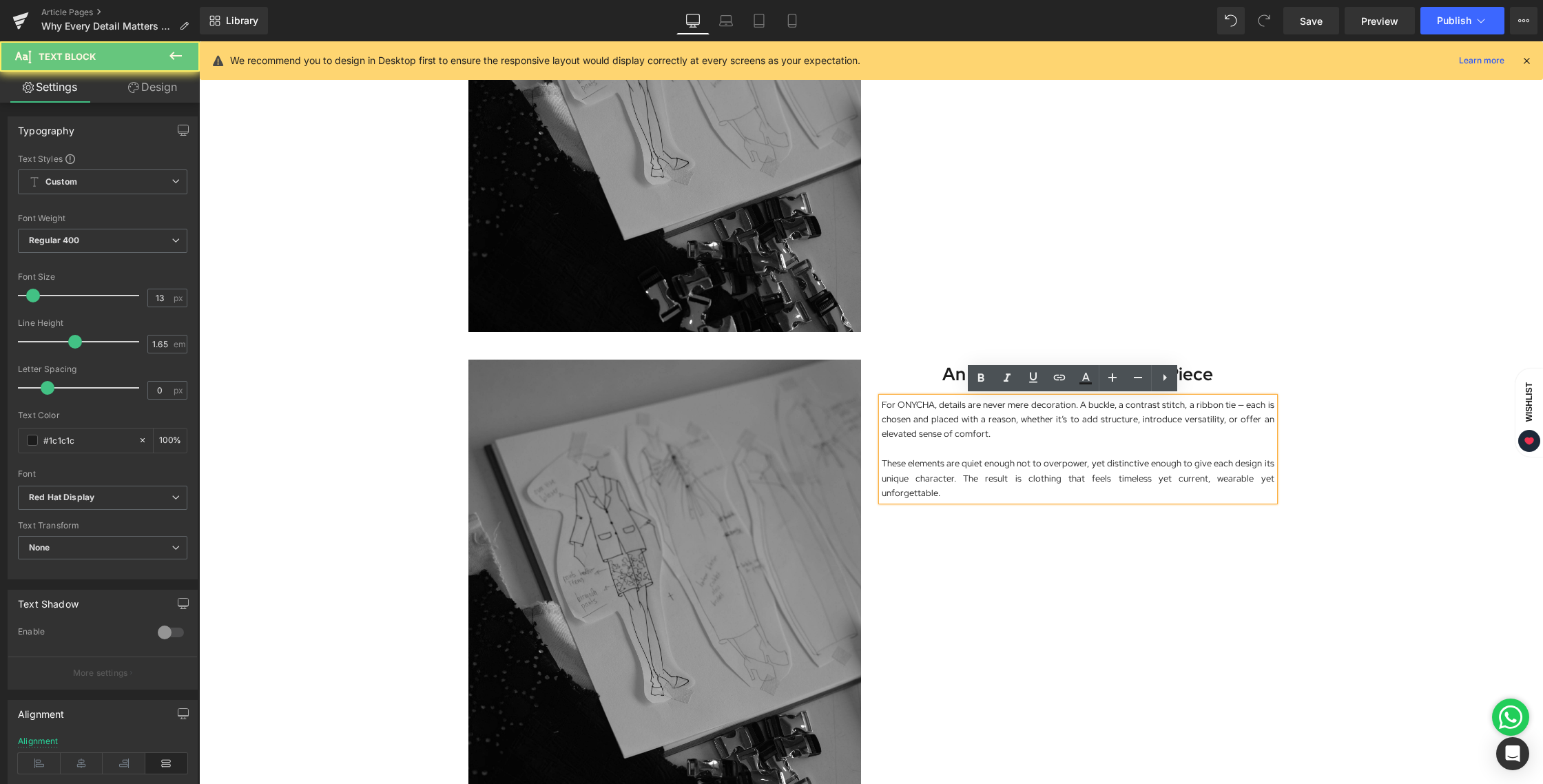
click at [923, 424] on p "For ONYCHA, details are never mere decoration. A buckle, a contrast stitch, a r…" at bounding box center [1078, 419] width 392 height 44
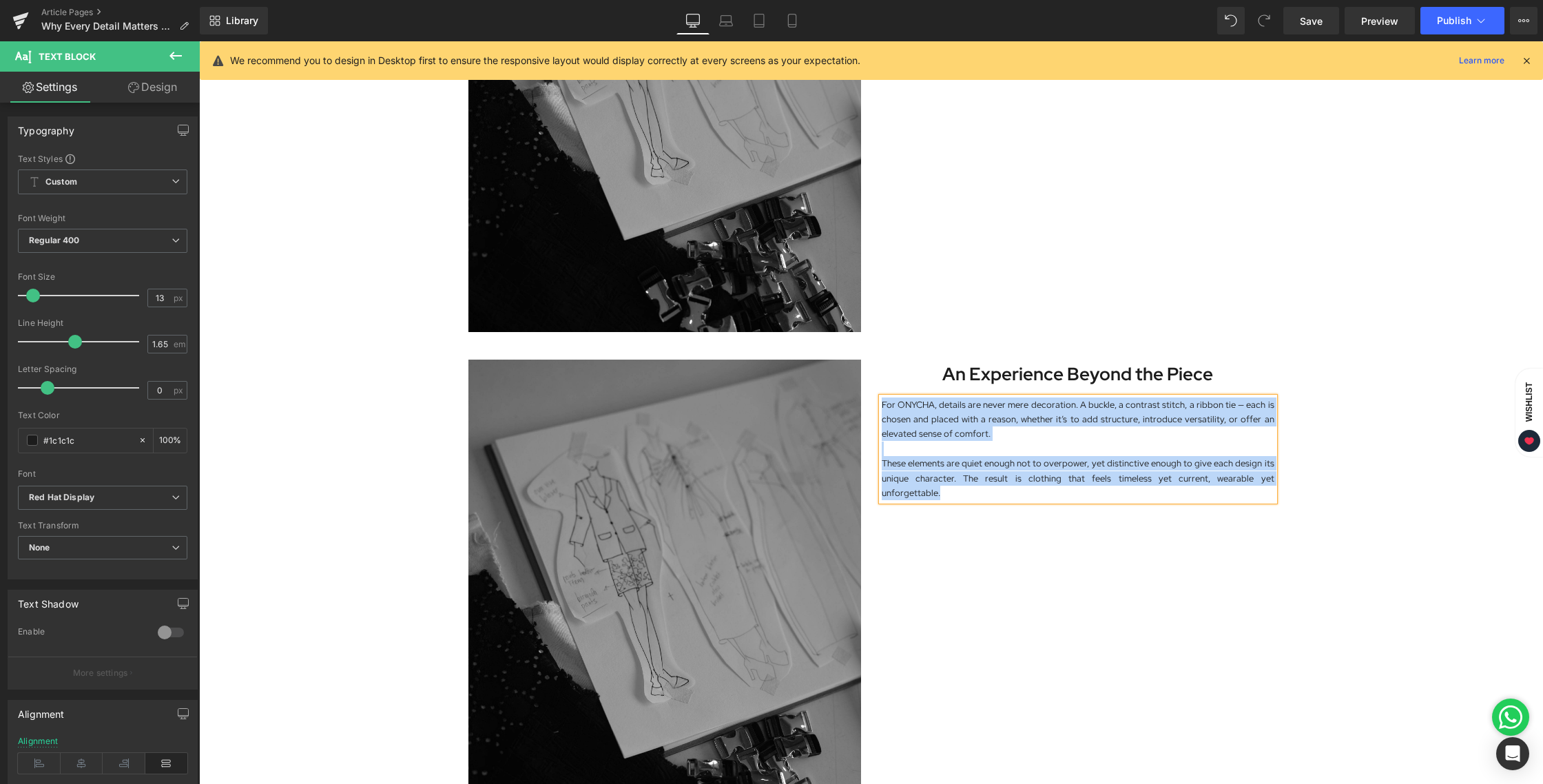
paste div
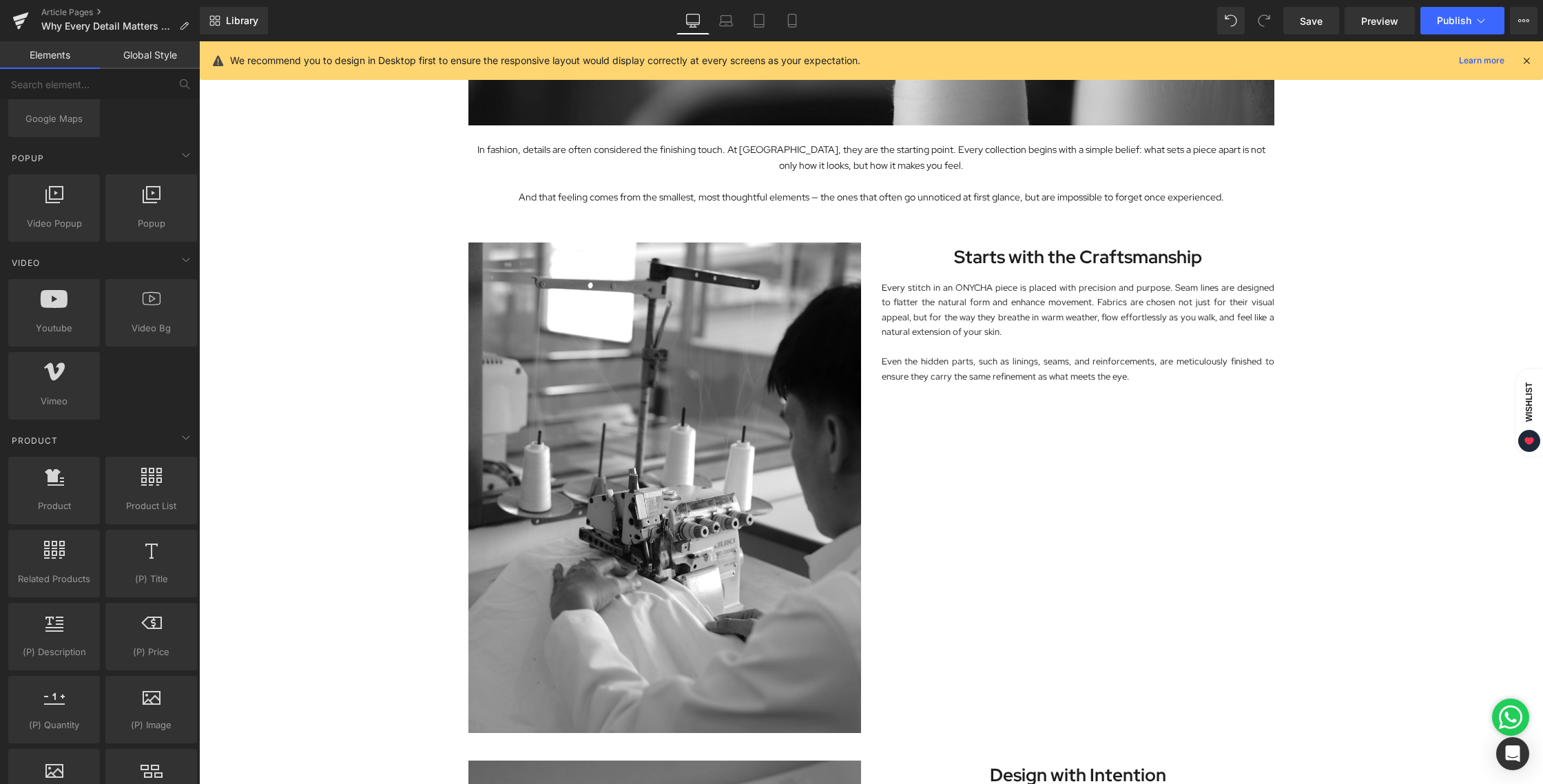
scroll to position [702, 0]
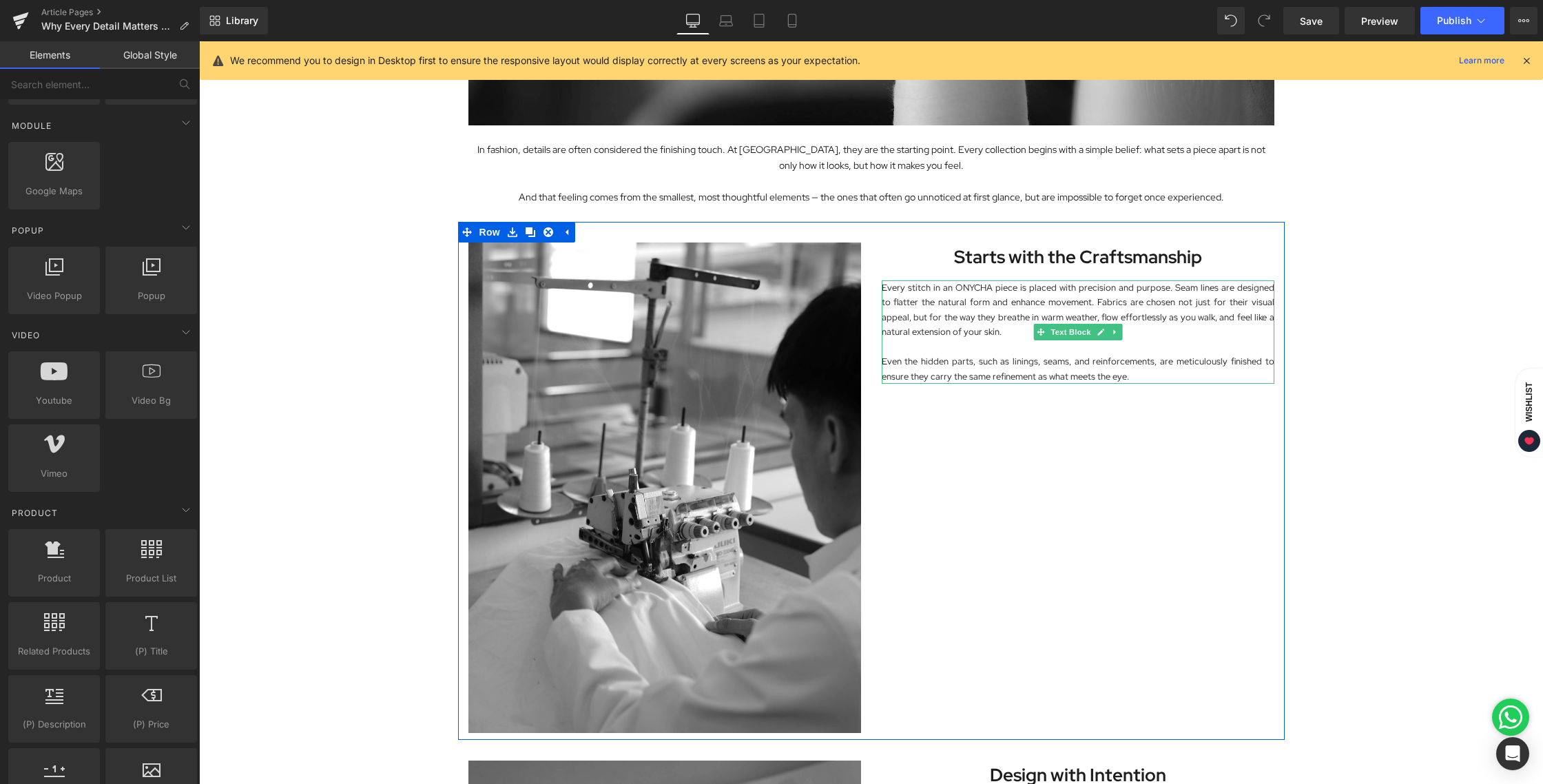
click at [1029, 514] on div "Image Starts with the Craftsmanship Heading Every stitch in an ONYCHA piece is …" at bounding box center [871, 481] width 827 height 518
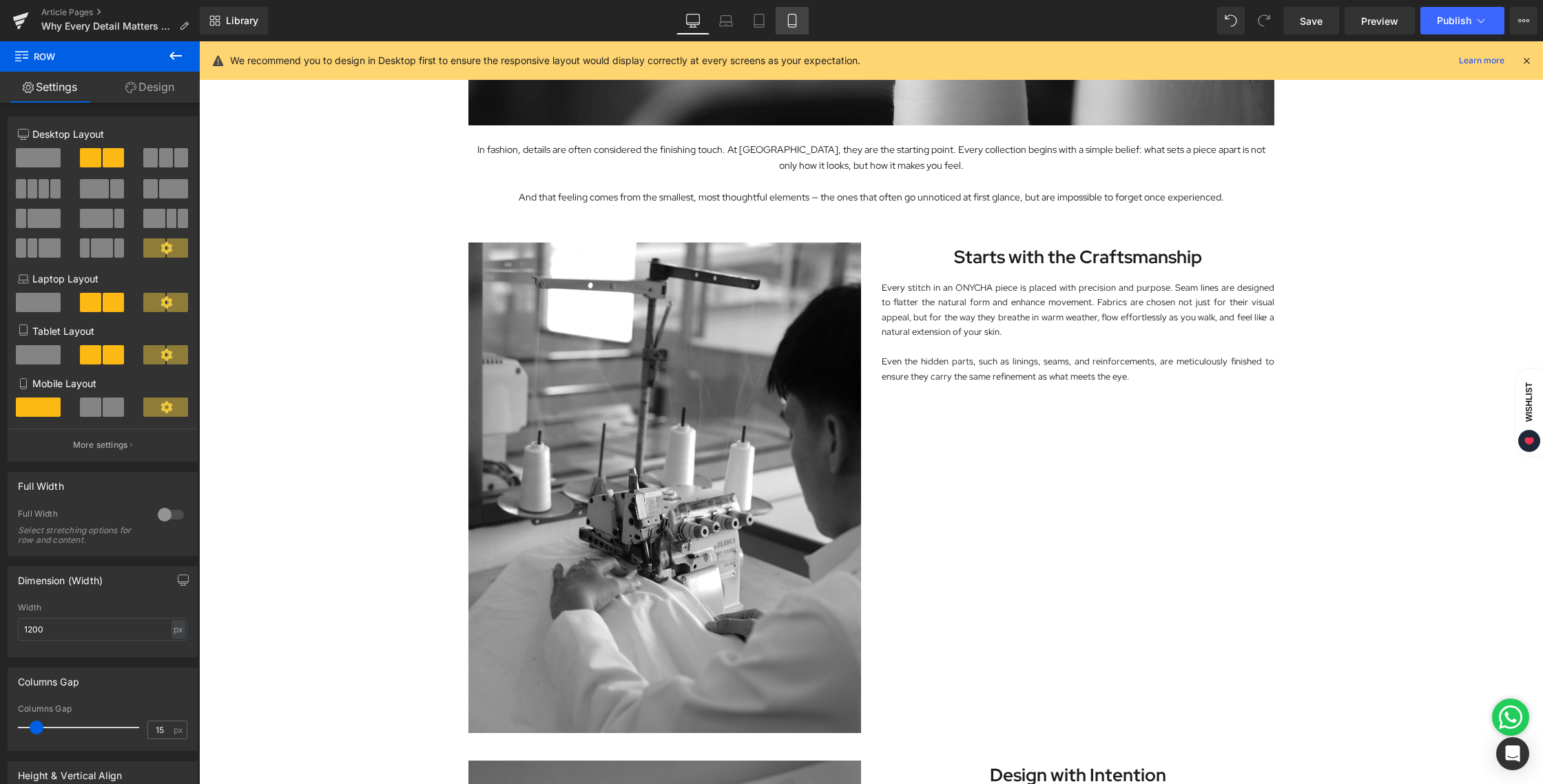
click at [795, 29] on link "Mobile" at bounding box center [792, 20] width 33 height 27
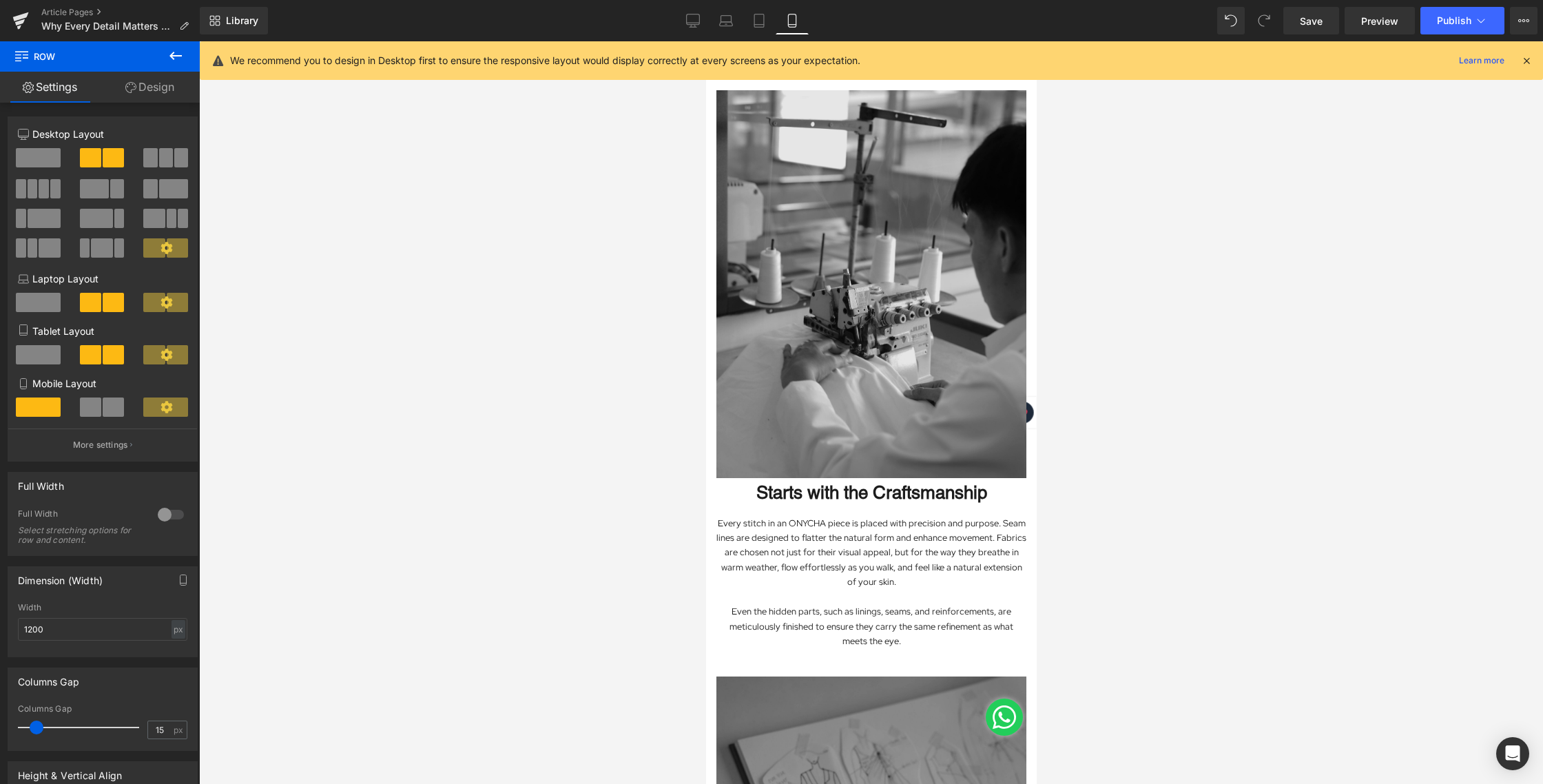
scroll to position [396, 0]
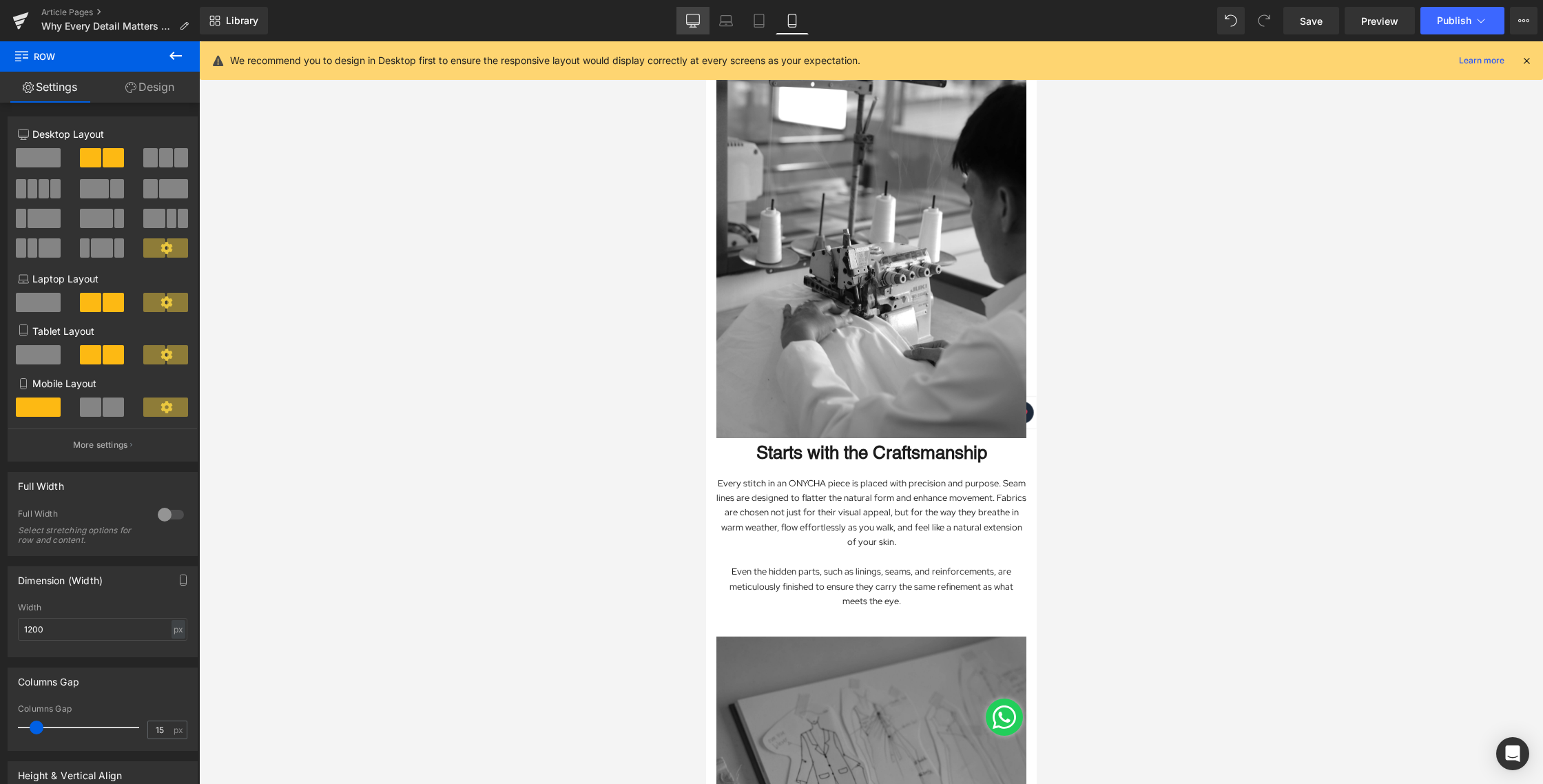
click at [696, 24] on icon at bounding box center [693, 21] width 14 height 14
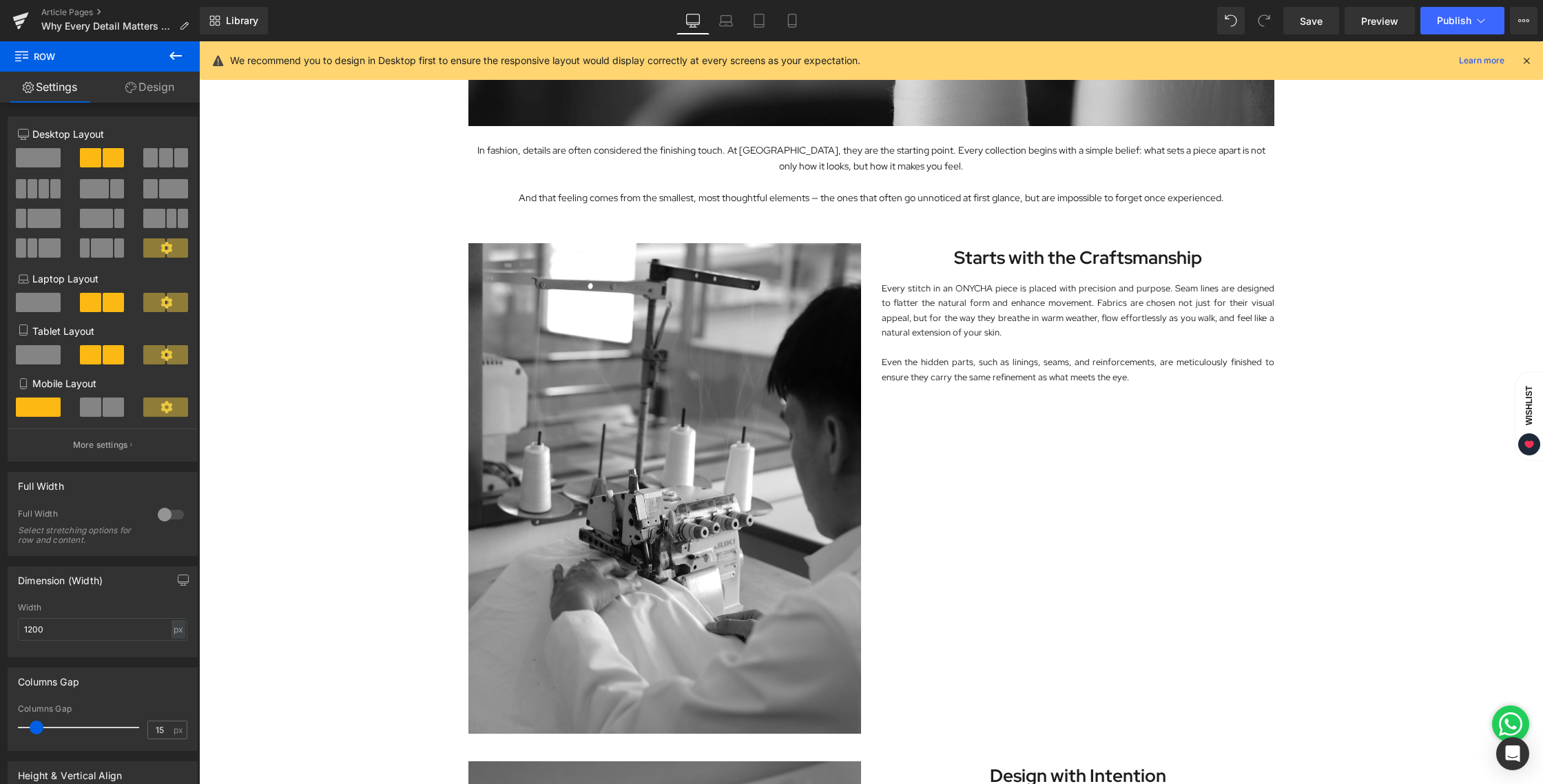
scroll to position [327, 0]
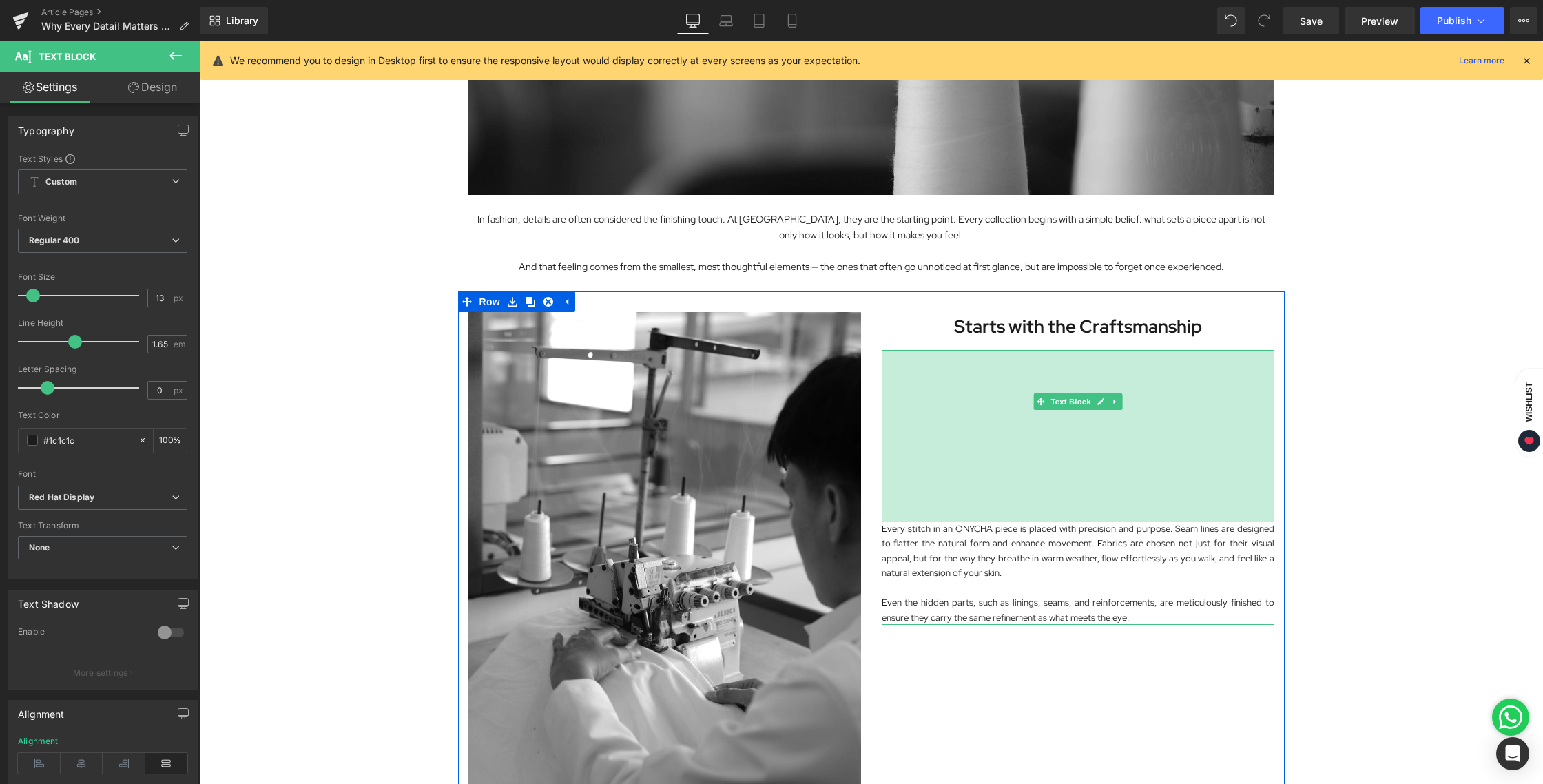
drag, startPoint x: 1005, startPoint y: 352, endPoint x: 1069, endPoint y: 524, distance: 183.5
click at [1069, 524] on div "Every stitch in an ONYCHA piece is placed with precision and purpose. Seam line…" at bounding box center [1078, 487] width 392 height 275
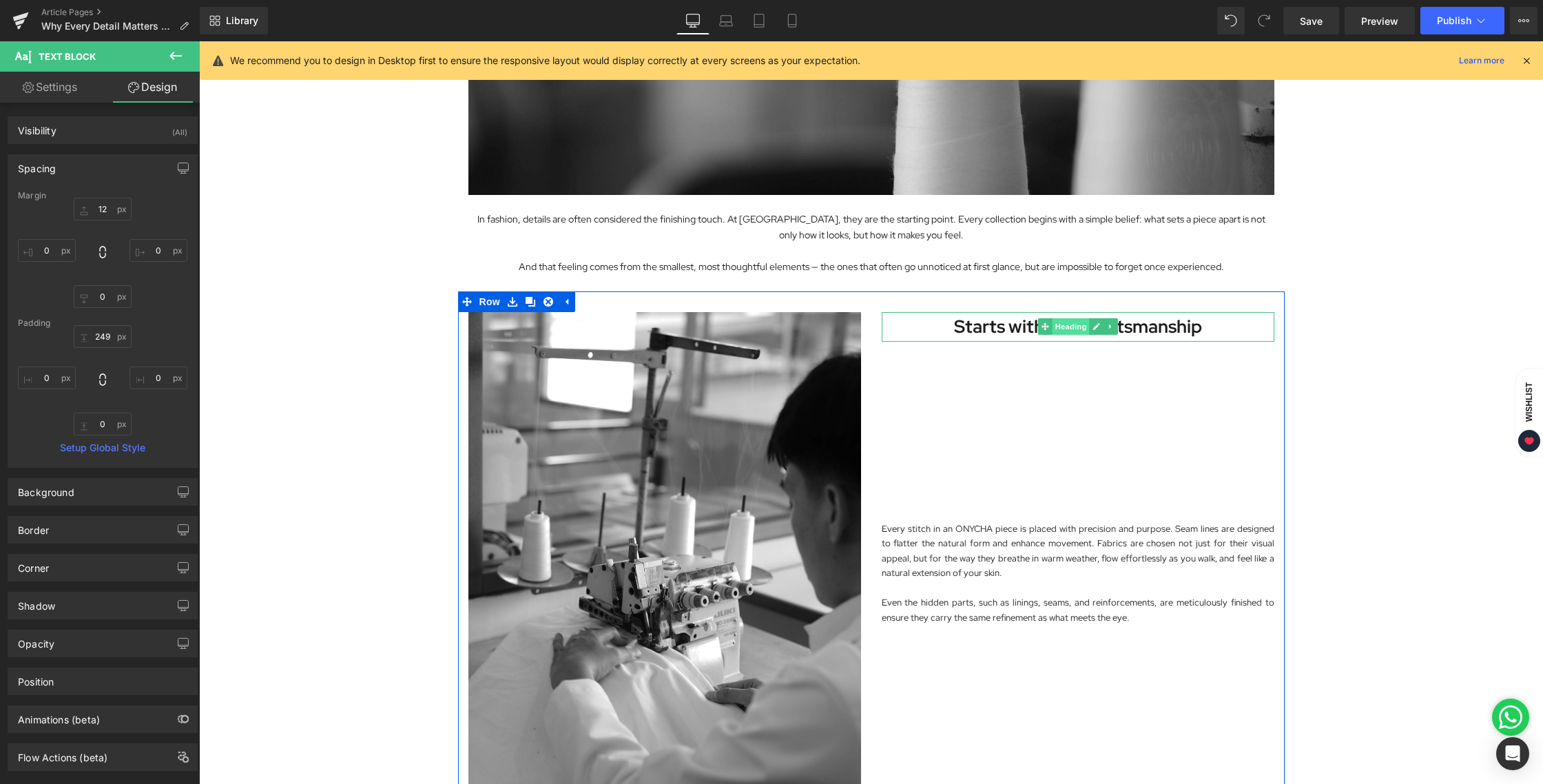
click at [1065, 326] on span "Heading" at bounding box center [1070, 327] width 37 height 17
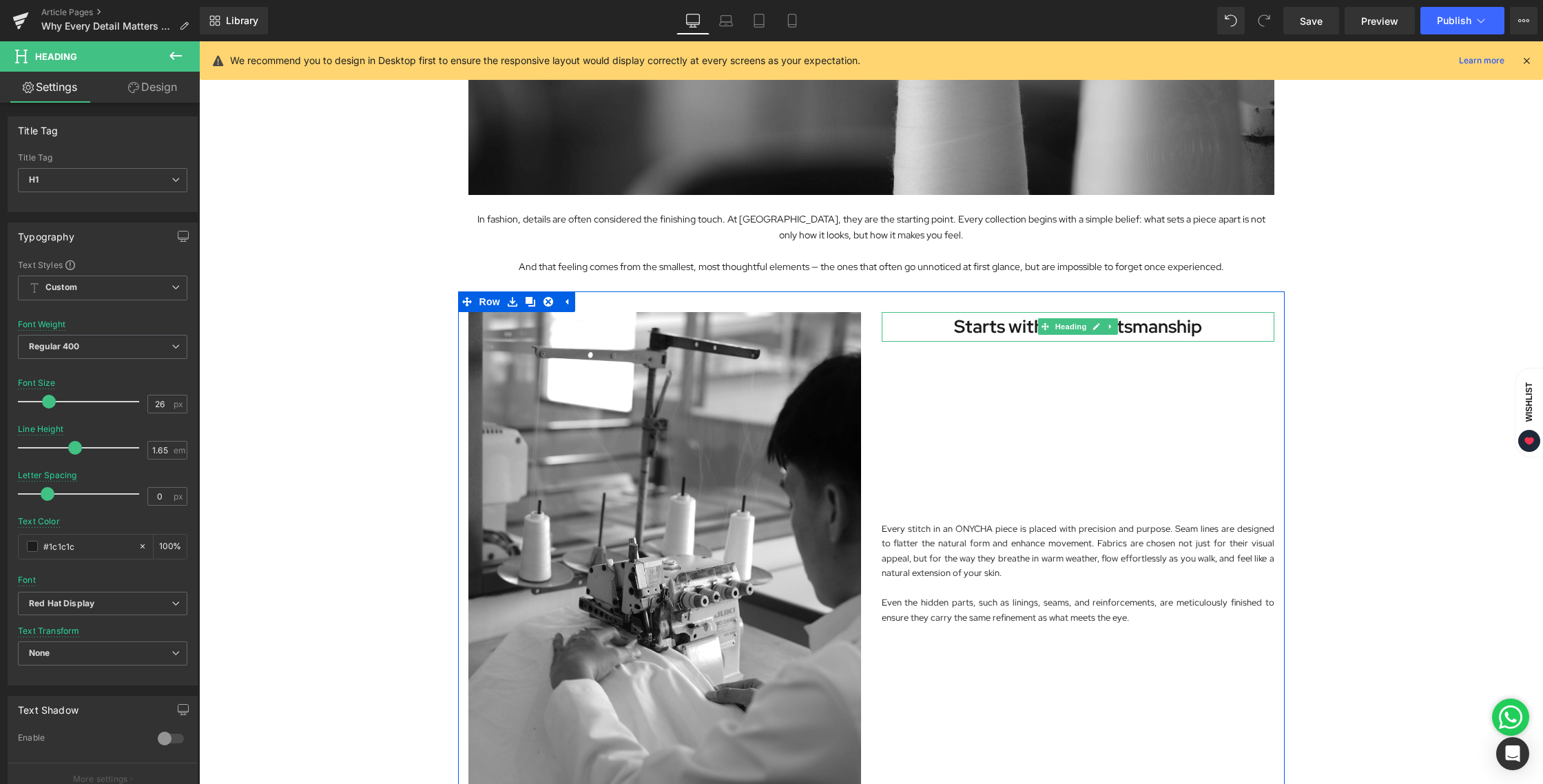
click at [1047, 334] on strong "Starts with the Craftsmanship" at bounding box center [1077, 327] width 248 height 24
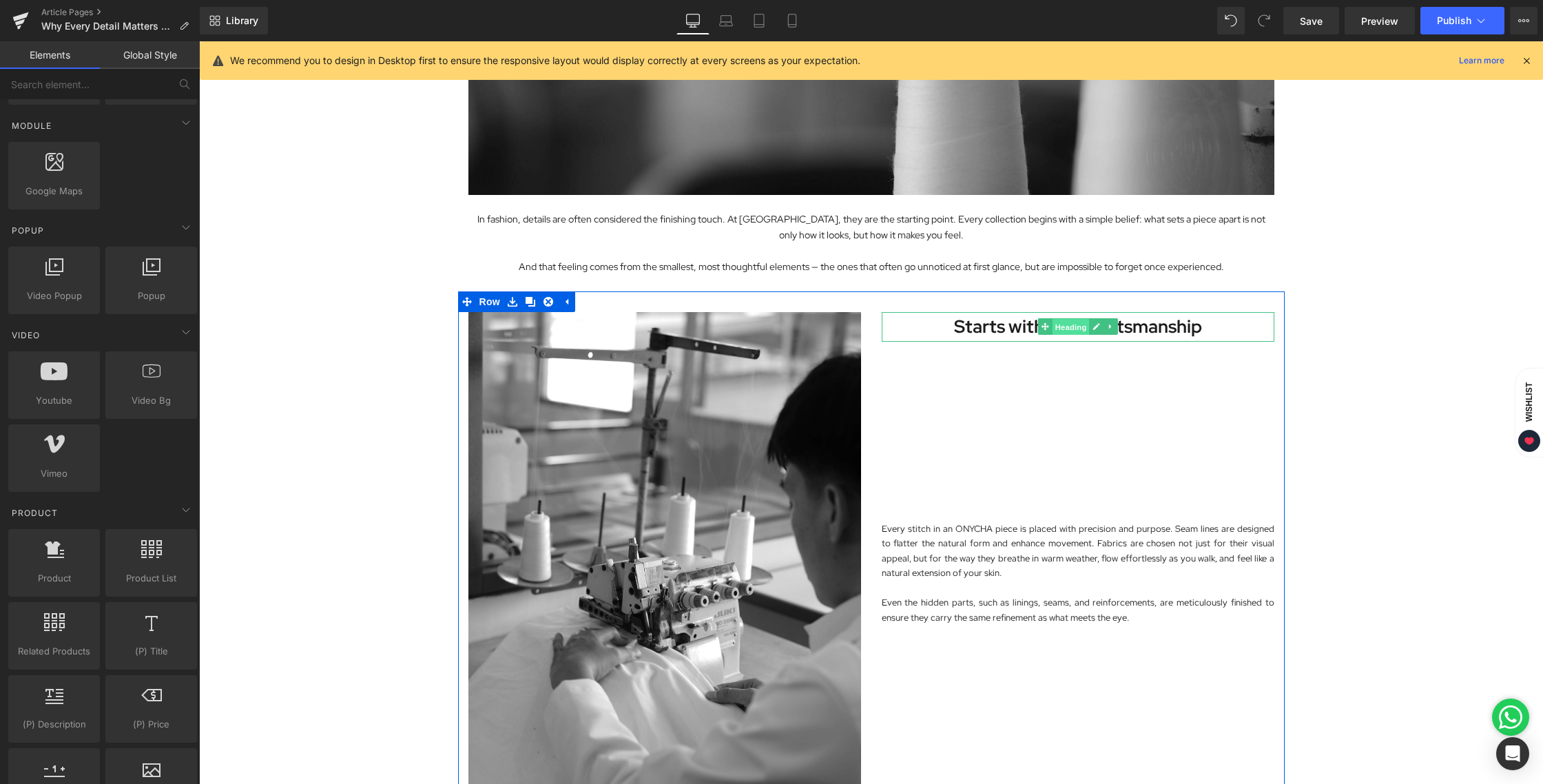
click at [1071, 327] on span "Heading" at bounding box center [1070, 327] width 37 height 17
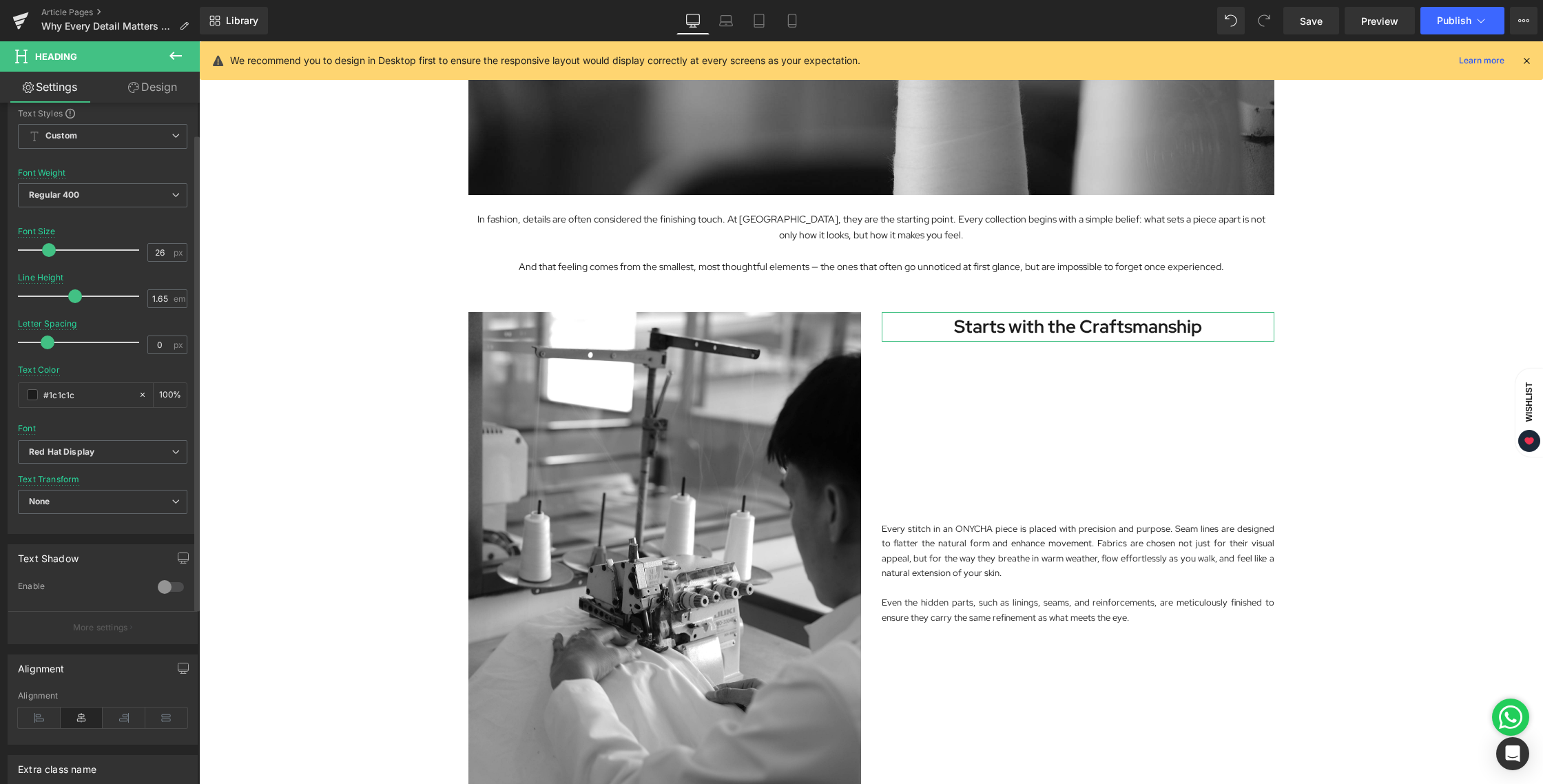
scroll to position [182, 0]
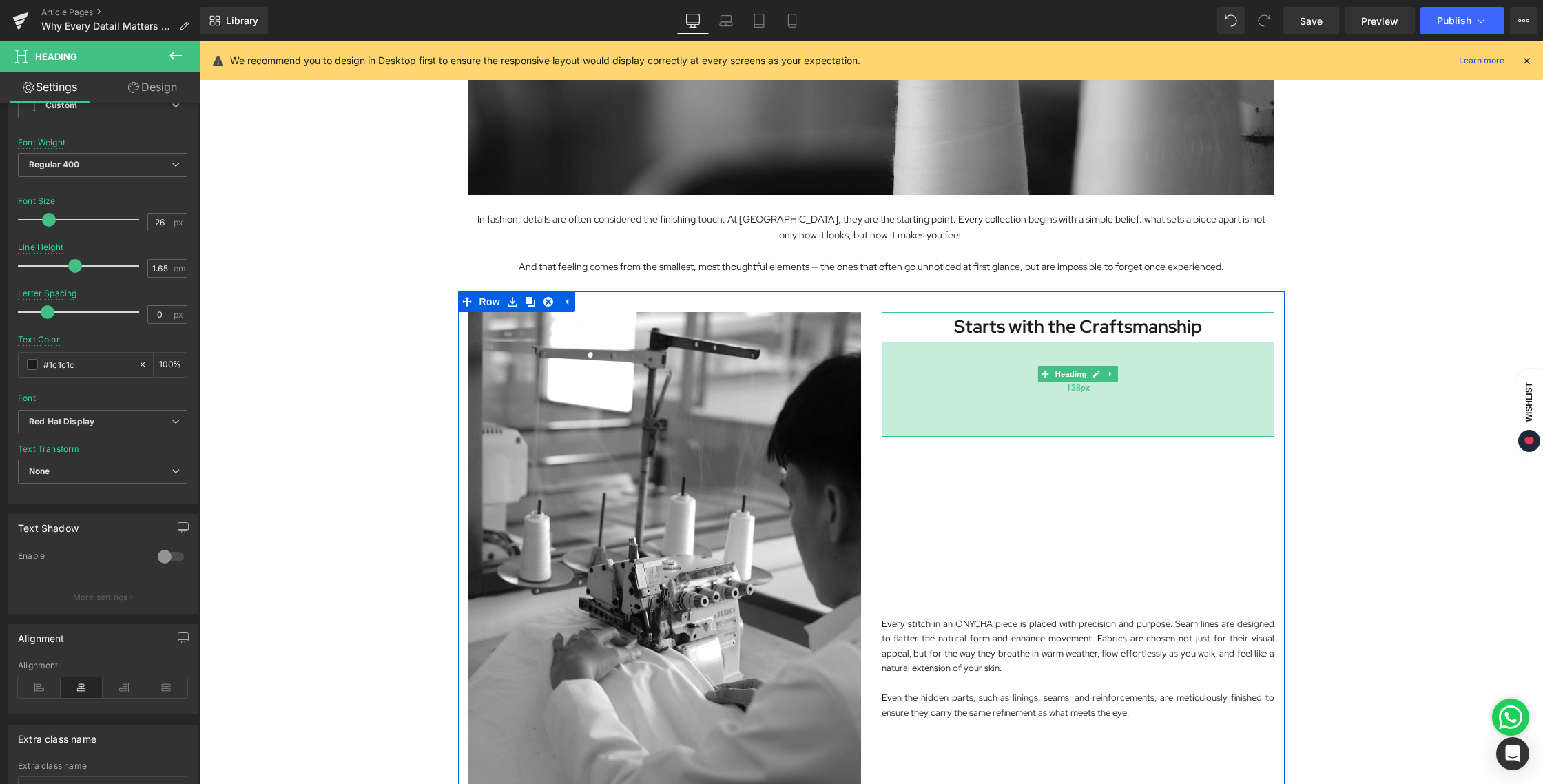
drag, startPoint x: 1064, startPoint y: 339, endPoint x: 1065, endPoint y: 435, distance: 96.0
click at [1065, 435] on div "138px" at bounding box center [1078, 389] width 392 height 95
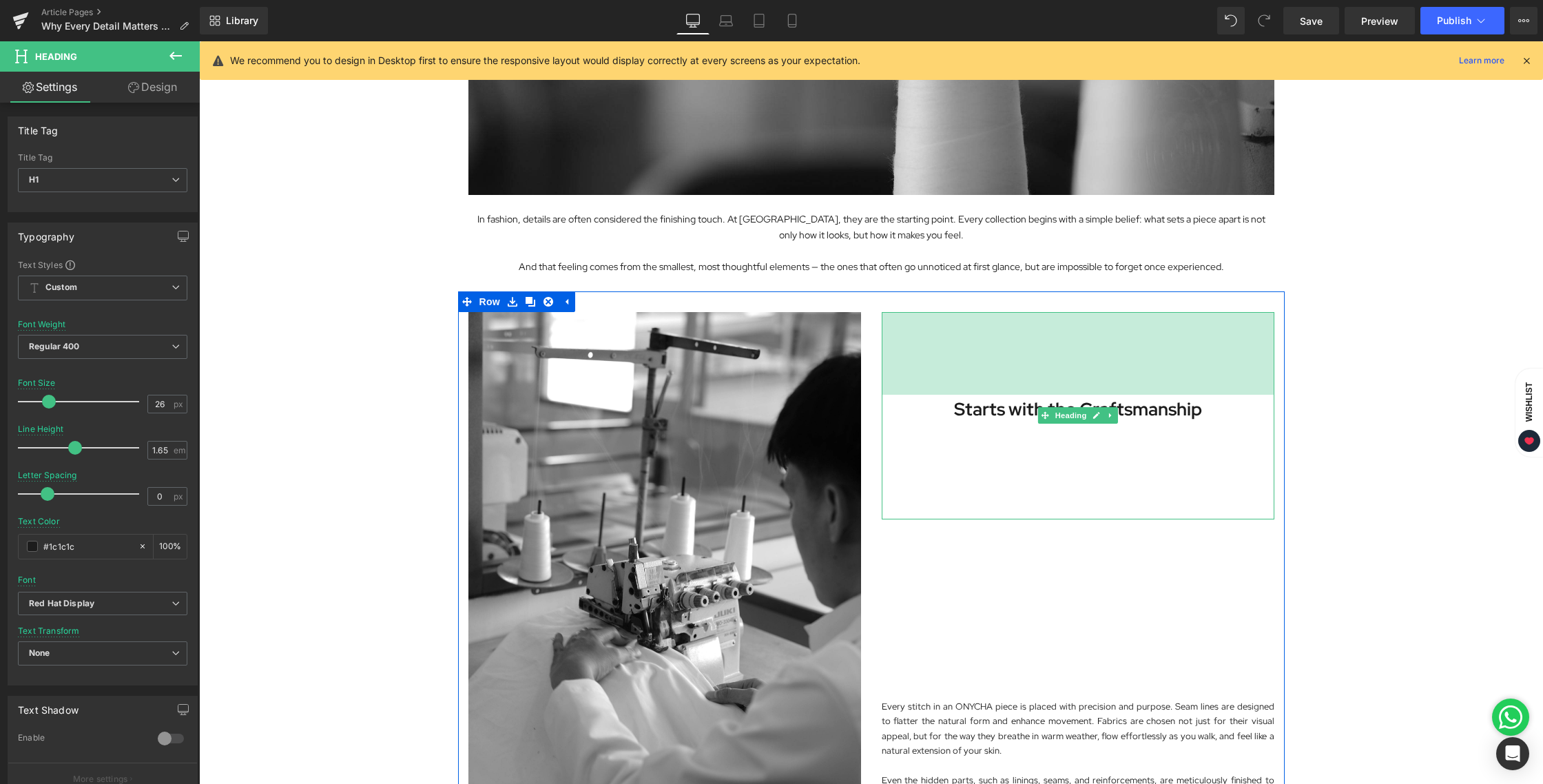
drag, startPoint x: 1073, startPoint y: 313, endPoint x: 1378, endPoint y: 392, distance: 315.1
click at [1072, 396] on div "Starts with the Craftsmanship Heading 120px 138px" at bounding box center [1078, 415] width 392 height 207
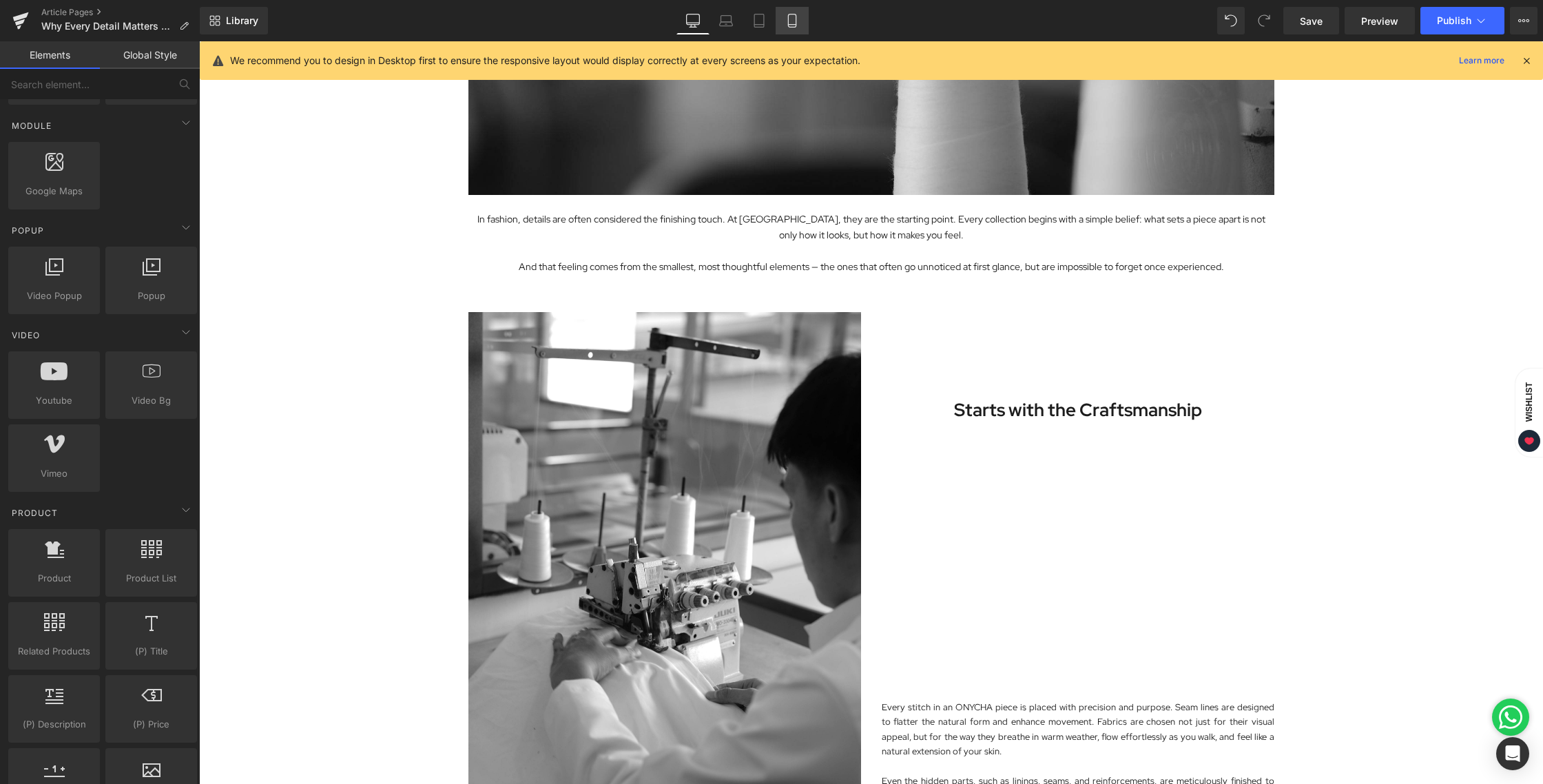
click at [793, 18] on icon at bounding box center [792, 21] width 14 height 14
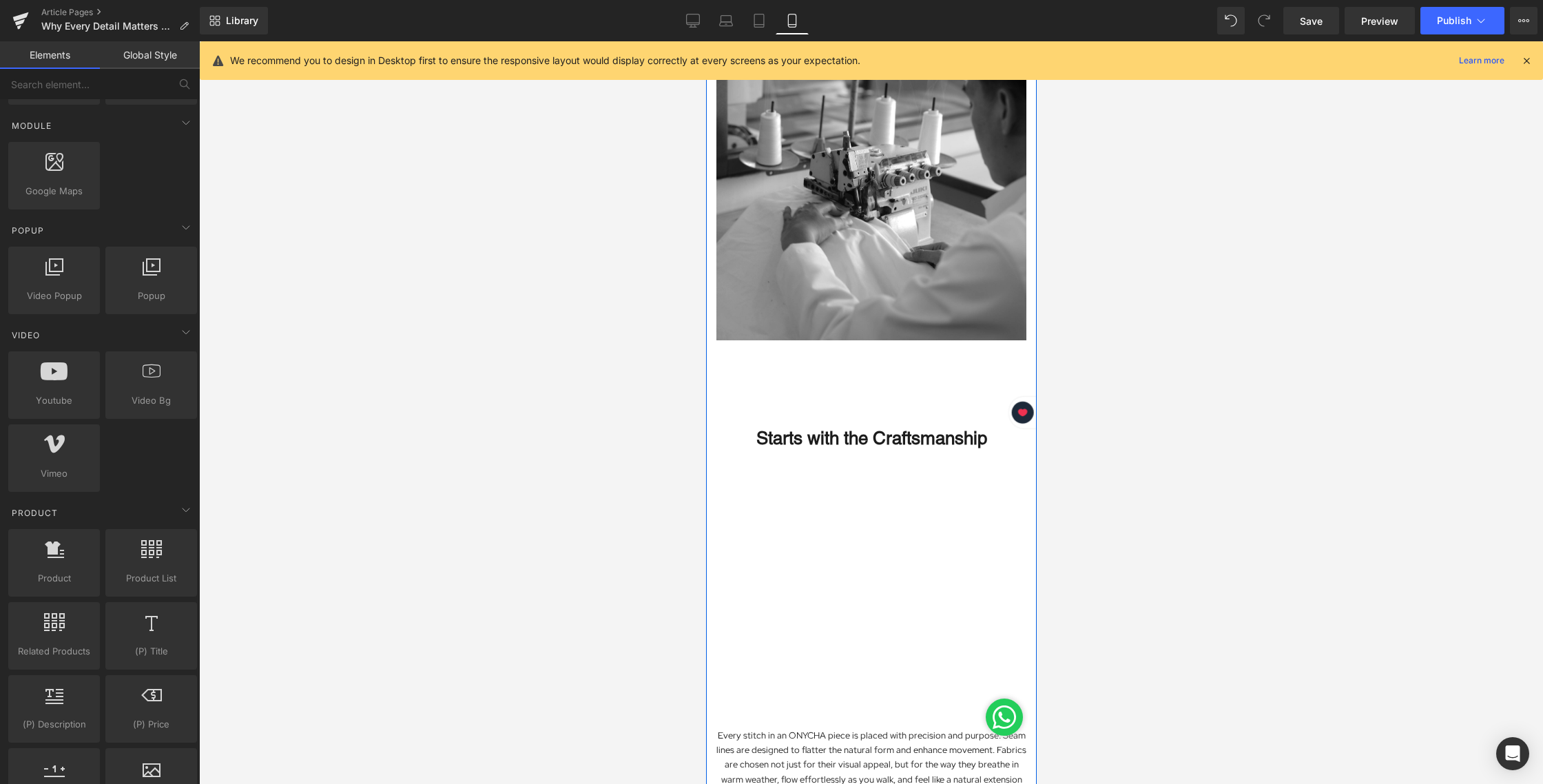
scroll to position [520, 0]
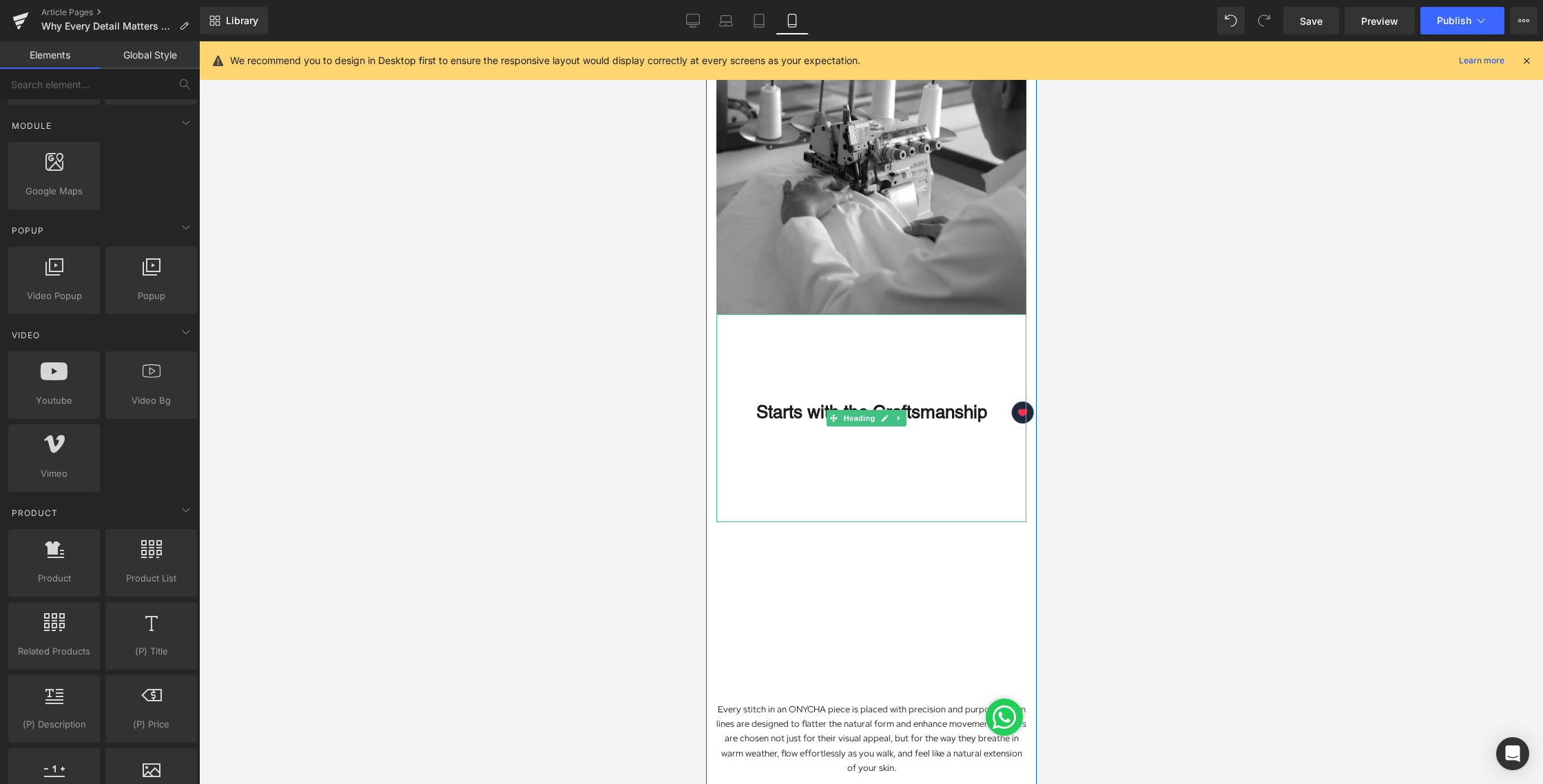
click at [921, 401] on strong "Starts with the Craftsmanship" at bounding box center [871, 412] width 230 height 21
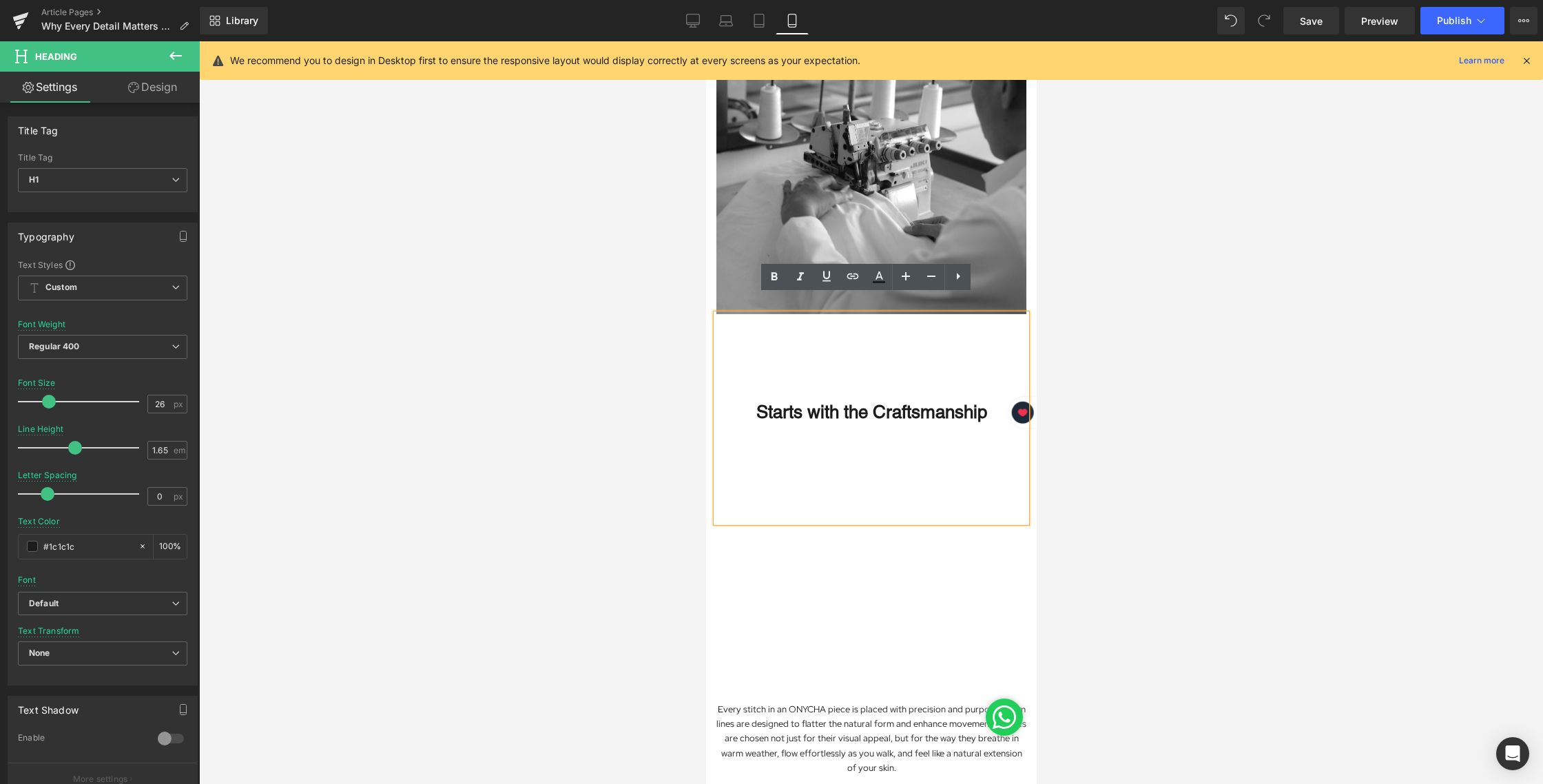
click at [1236, 466] on div at bounding box center [871, 412] width 1344 height 742
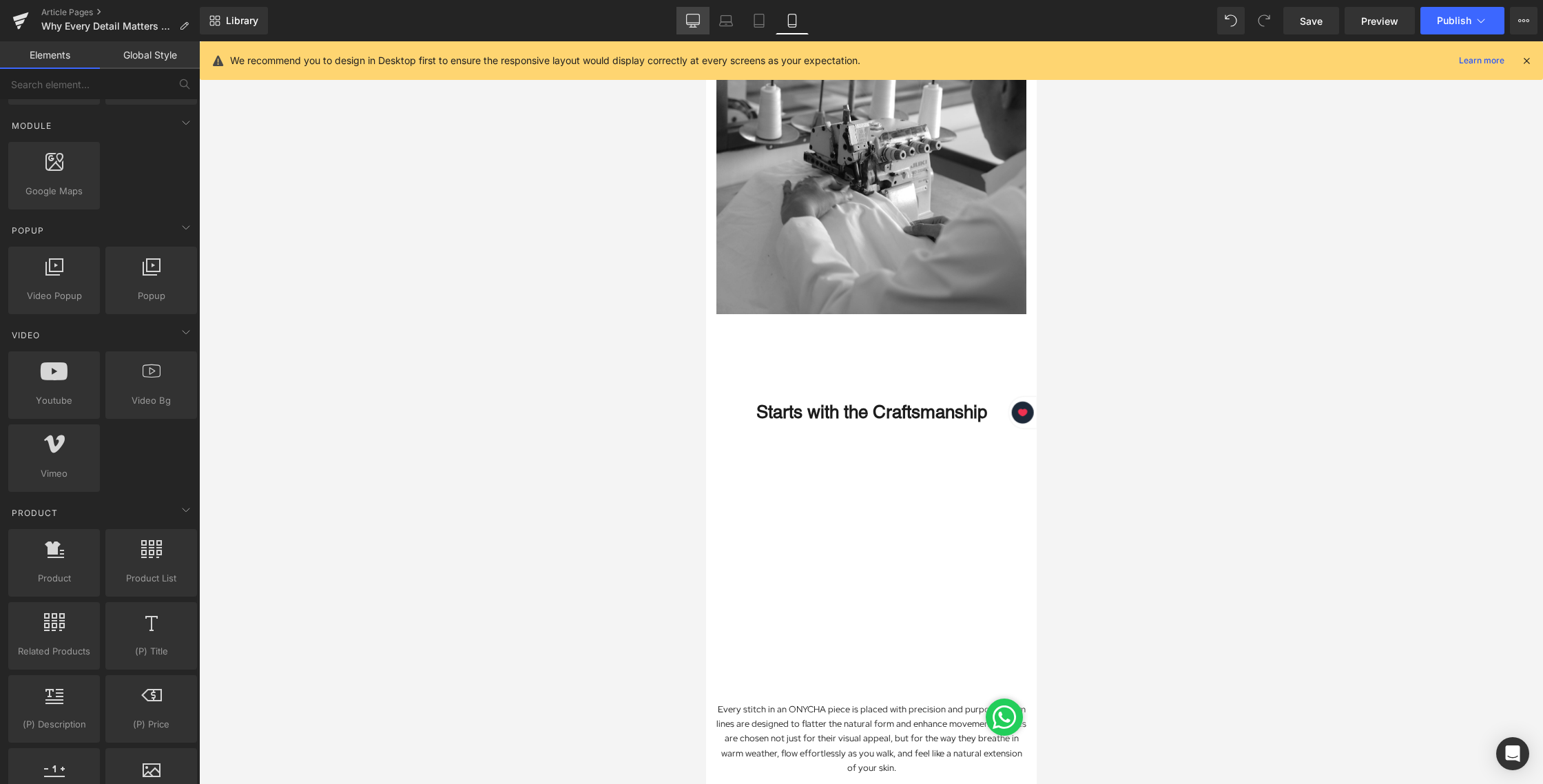
click at [702, 24] on link "Desktop" at bounding box center [693, 20] width 33 height 27
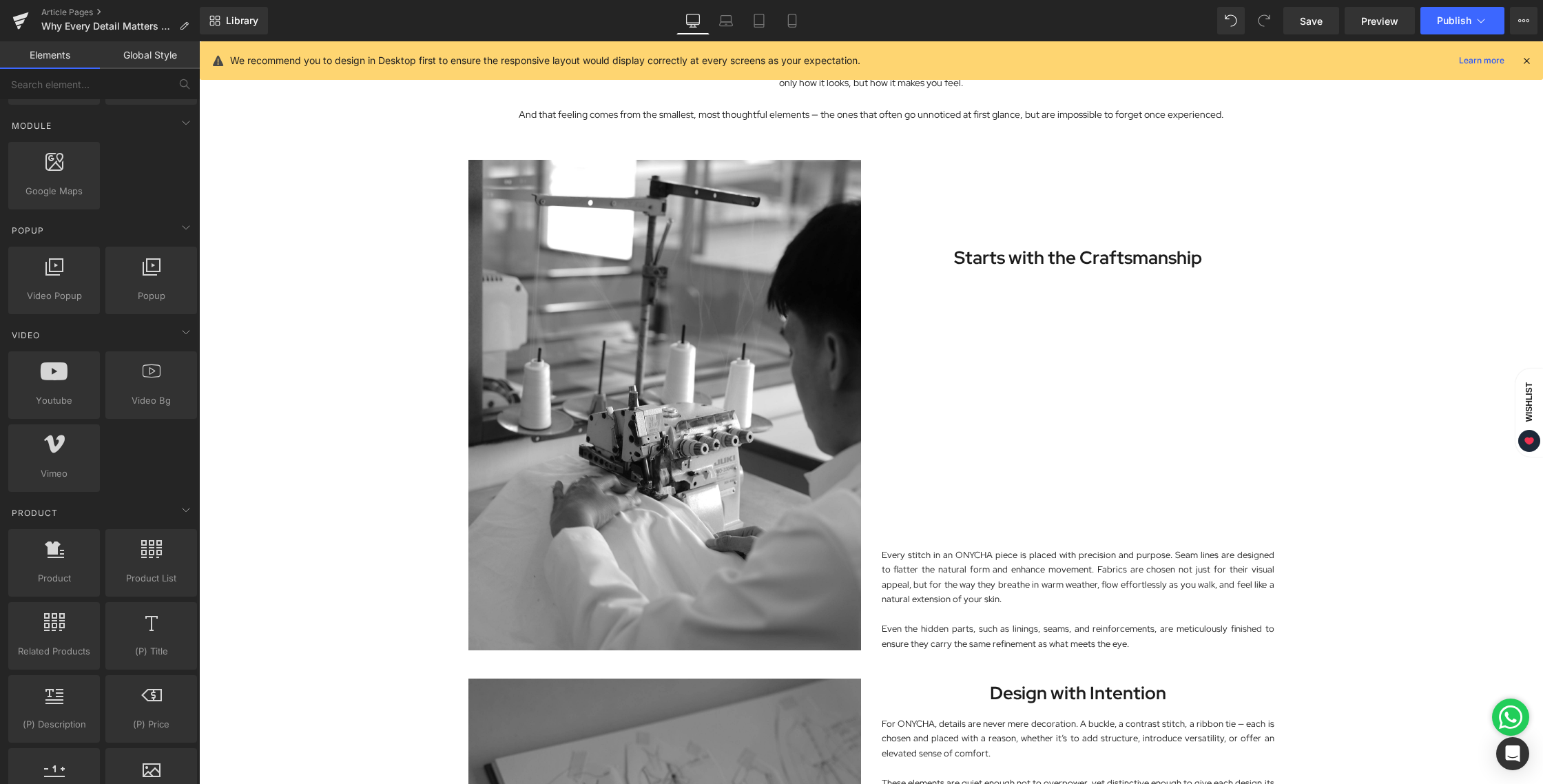
scroll to position [499, 0]
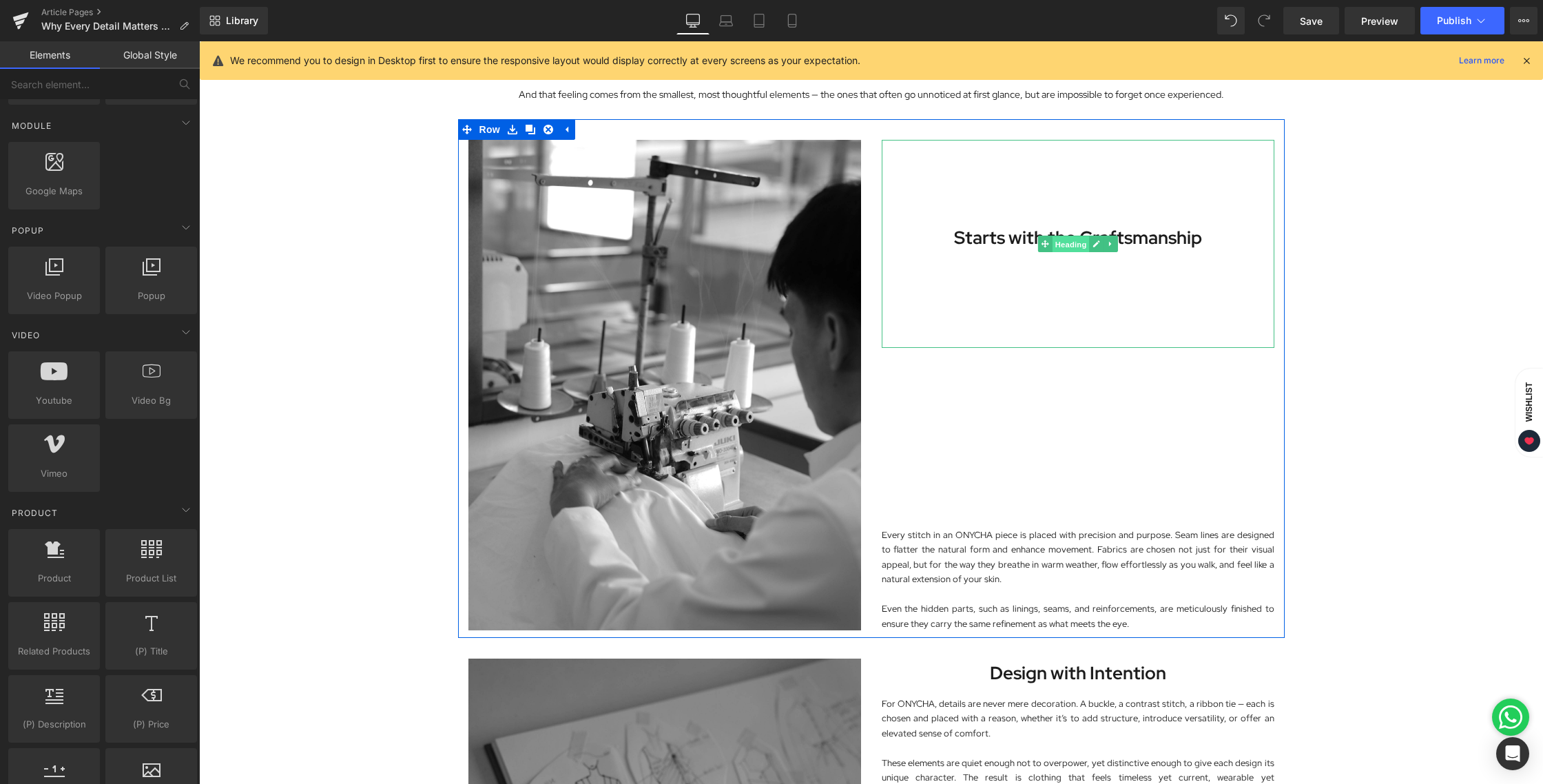
click at [1073, 244] on span "Heading" at bounding box center [1070, 244] width 37 height 17
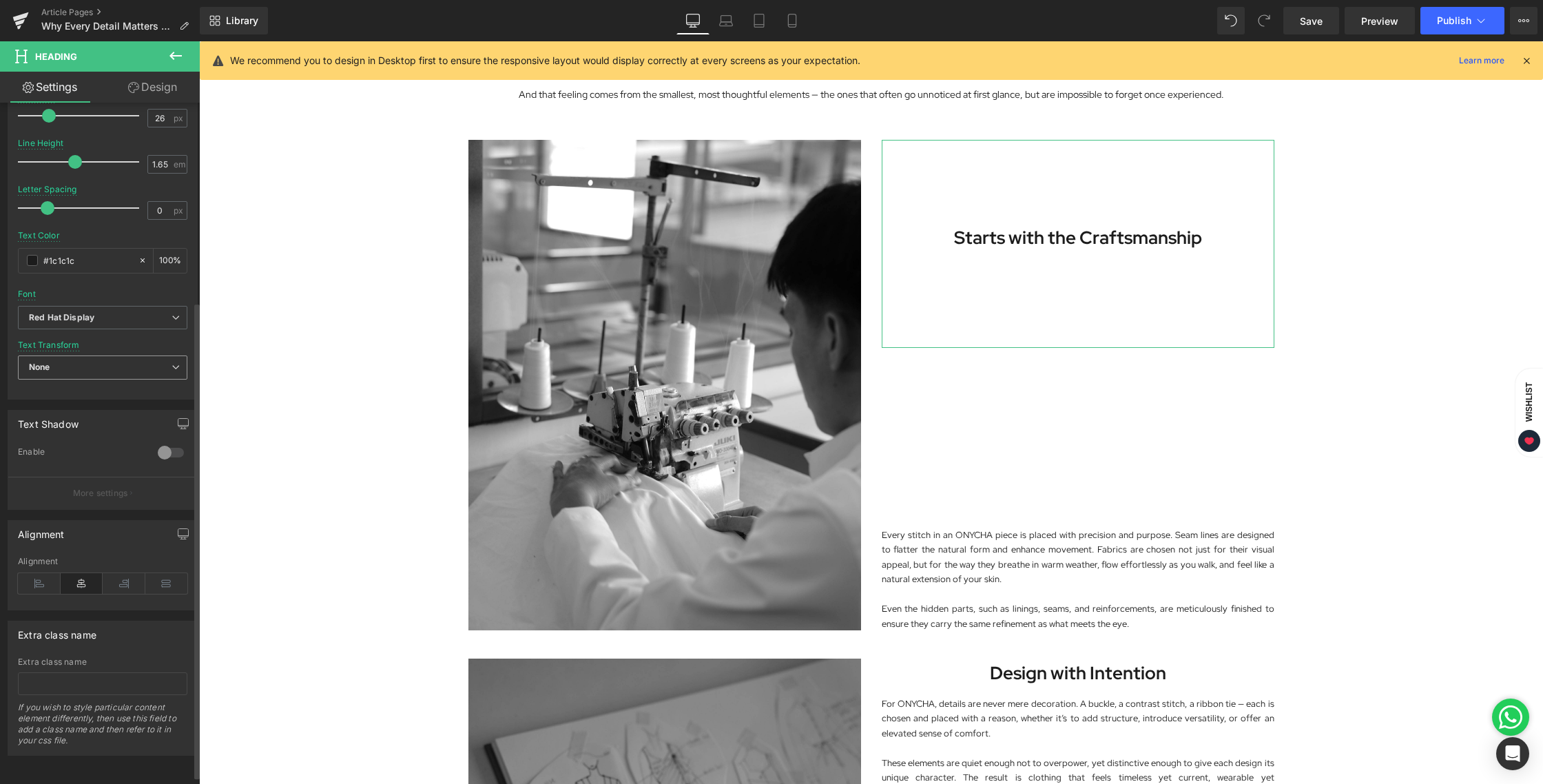
scroll to position [295, 0]
click at [140, 79] on link "Design" at bounding box center [152, 87] width 100 height 31
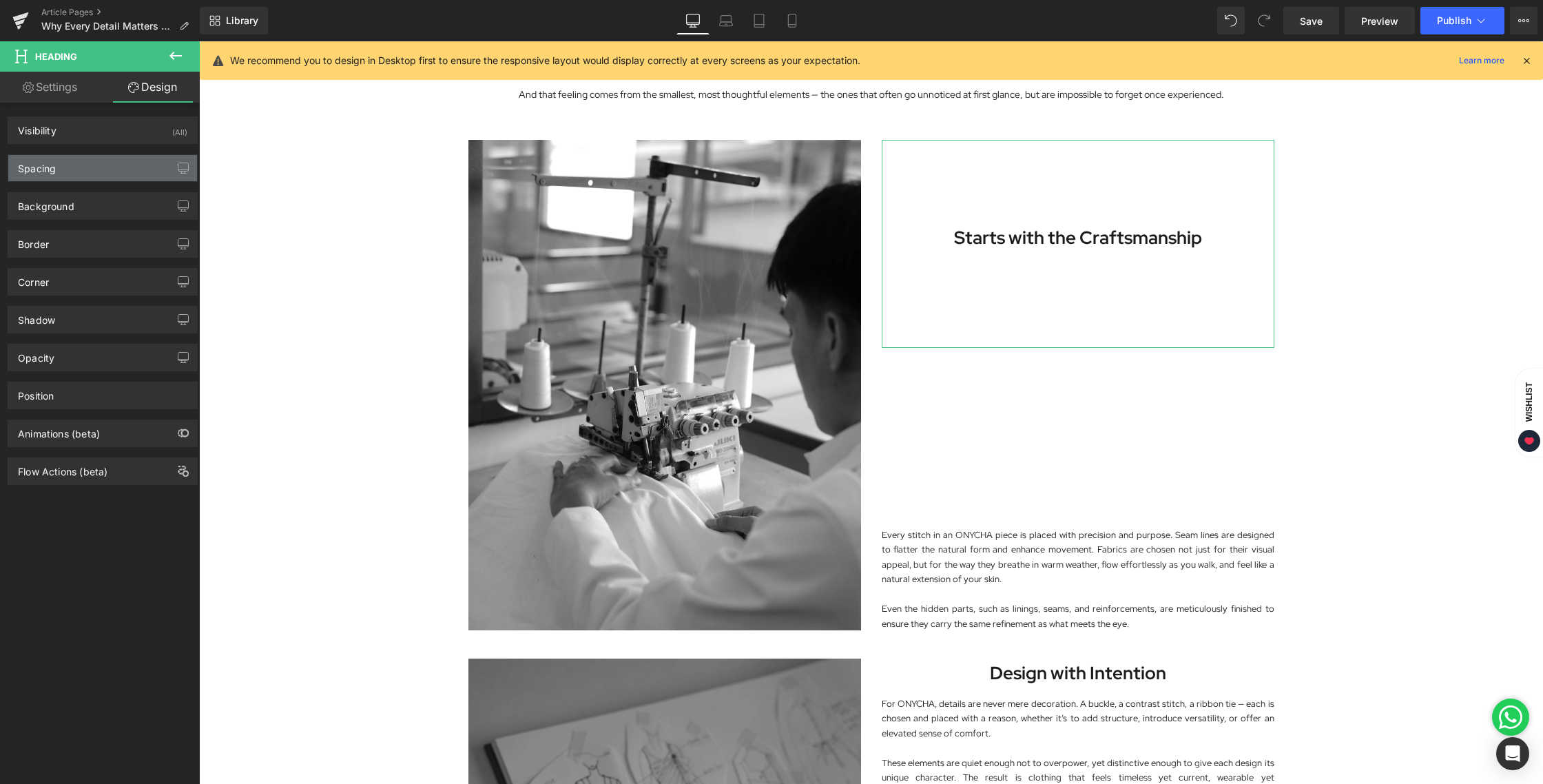
click at [53, 165] on div "Spacing" at bounding box center [37, 165] width 38 height 20
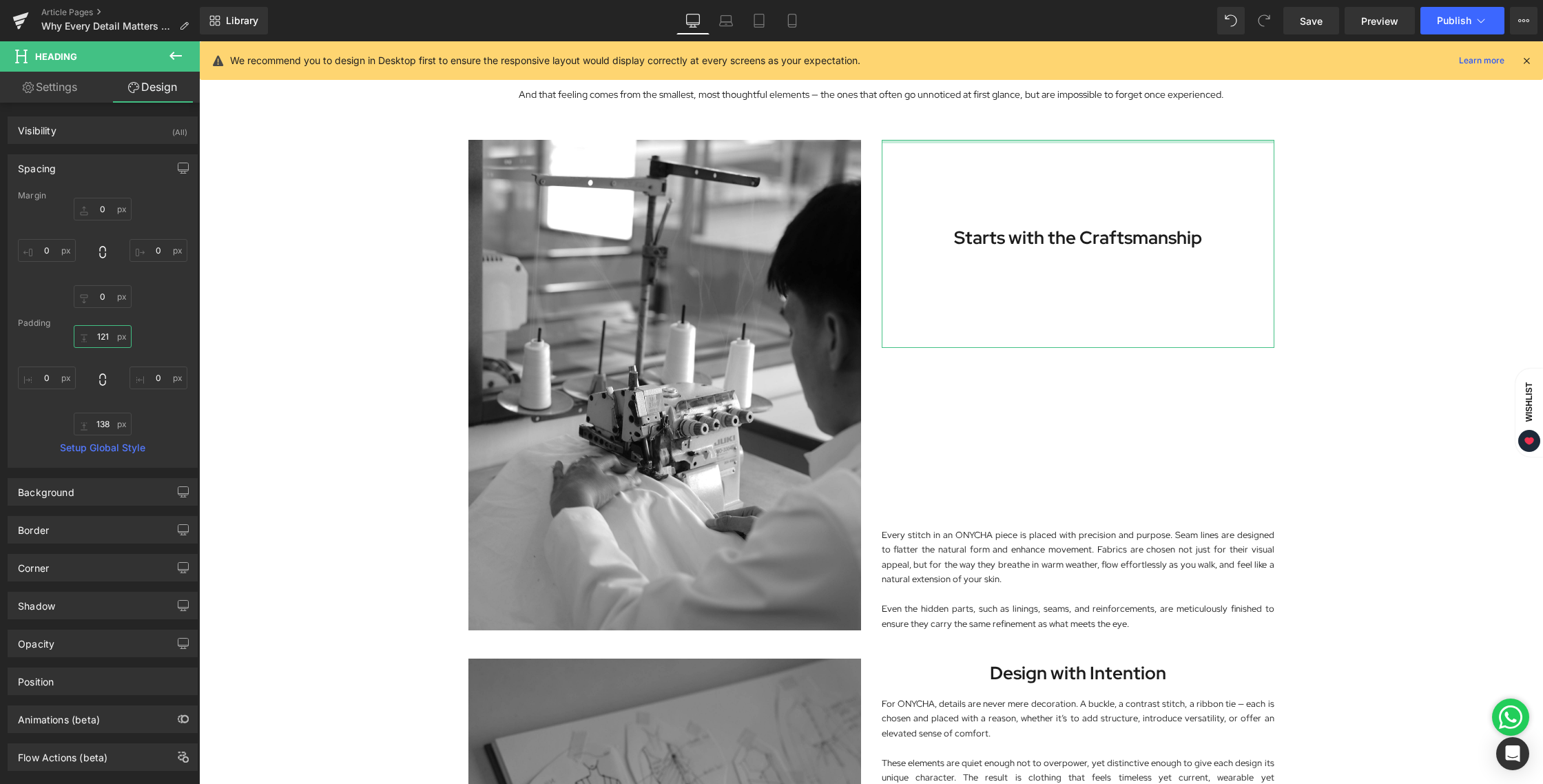
drag, startPoint x: 108, startPoint y: 335, endPoint x: 86, endPoint y: 335, distance: 22.0
click at [86, 335] on input "121" at bounding box center [103, 336] width 58 height 23
click at [108, 334] on input "121" at bounding box center [103, 336] width 58 height 23
type input "1"
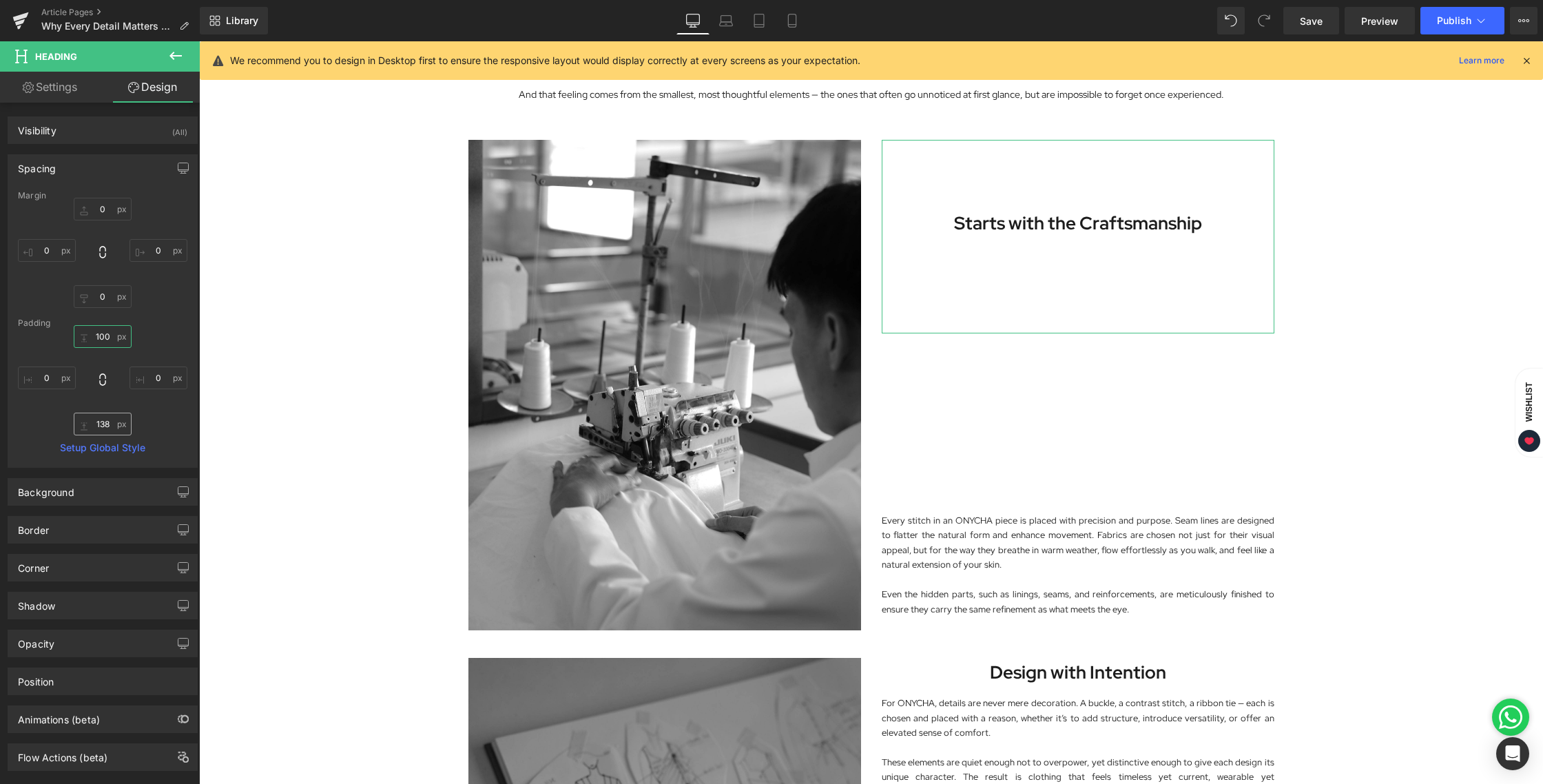
type input "100"
click at [98, 427] on input "138" at bounding box center [103, 424] width 58 height 23
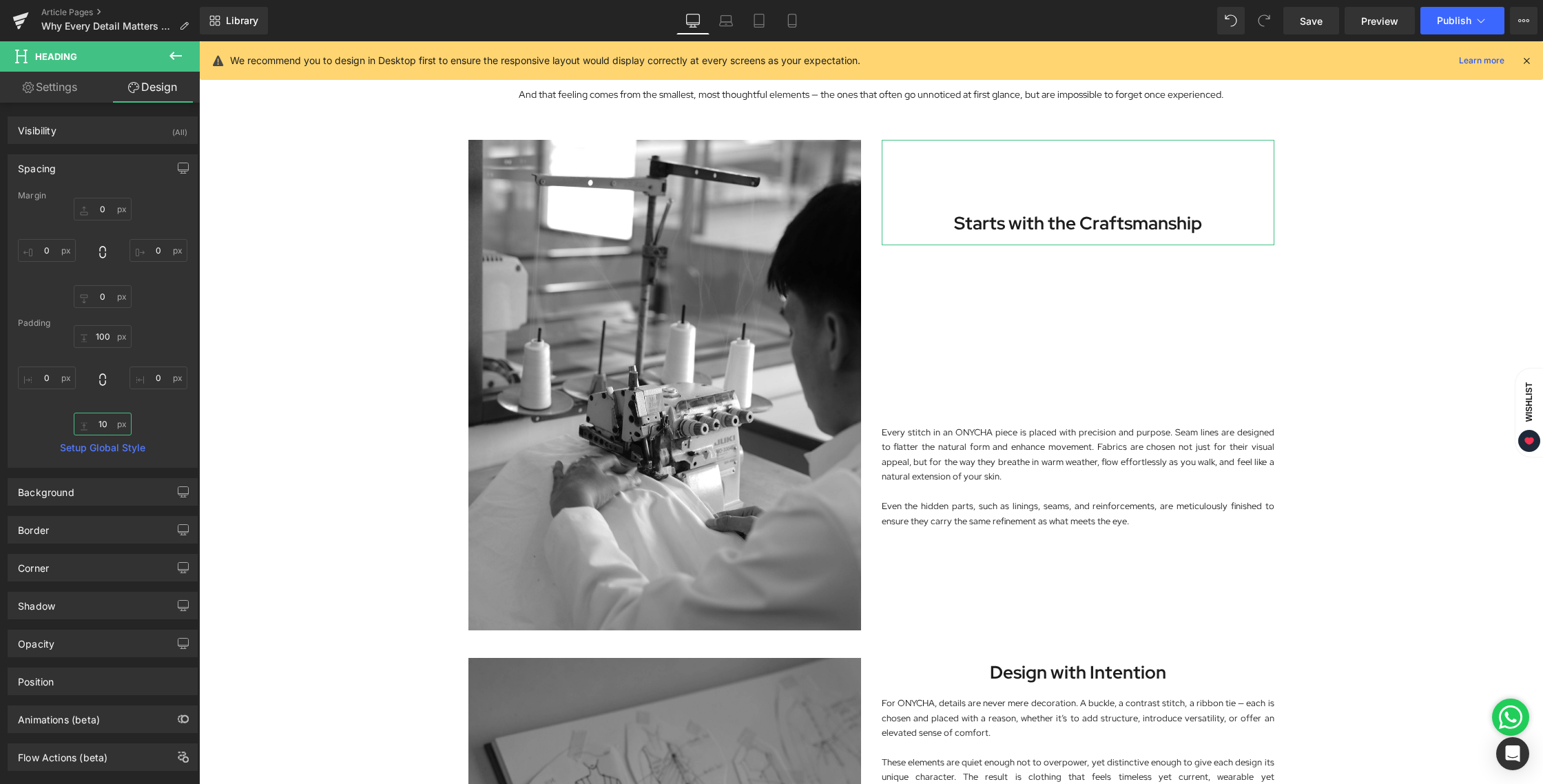
type input "100"
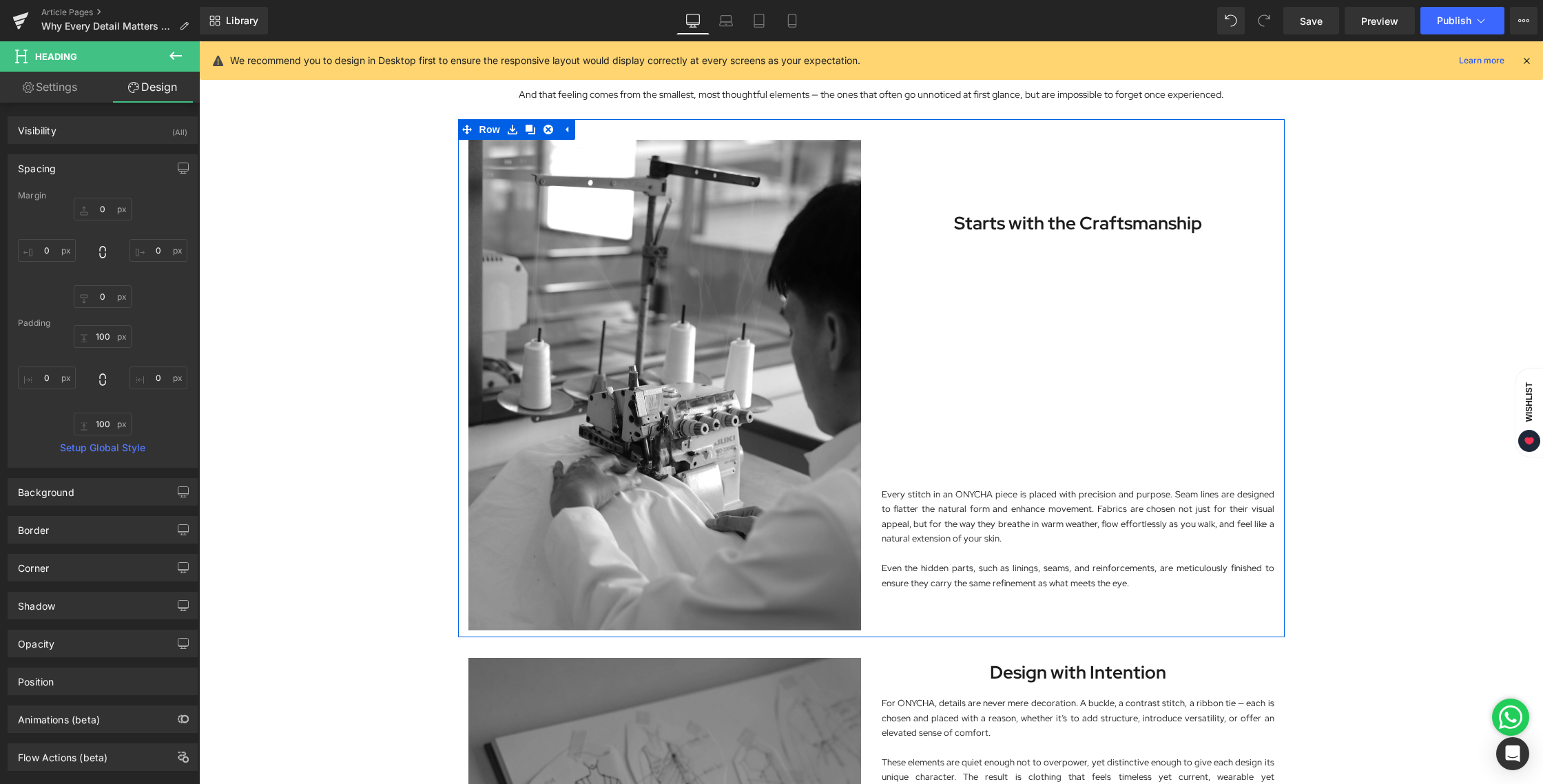
click at [1093, 422] on div "Every stitch in an ONYCHA piece is placed with precision and purpose. Seam line…" at bounding box center [1078, 453] width 392 height 275
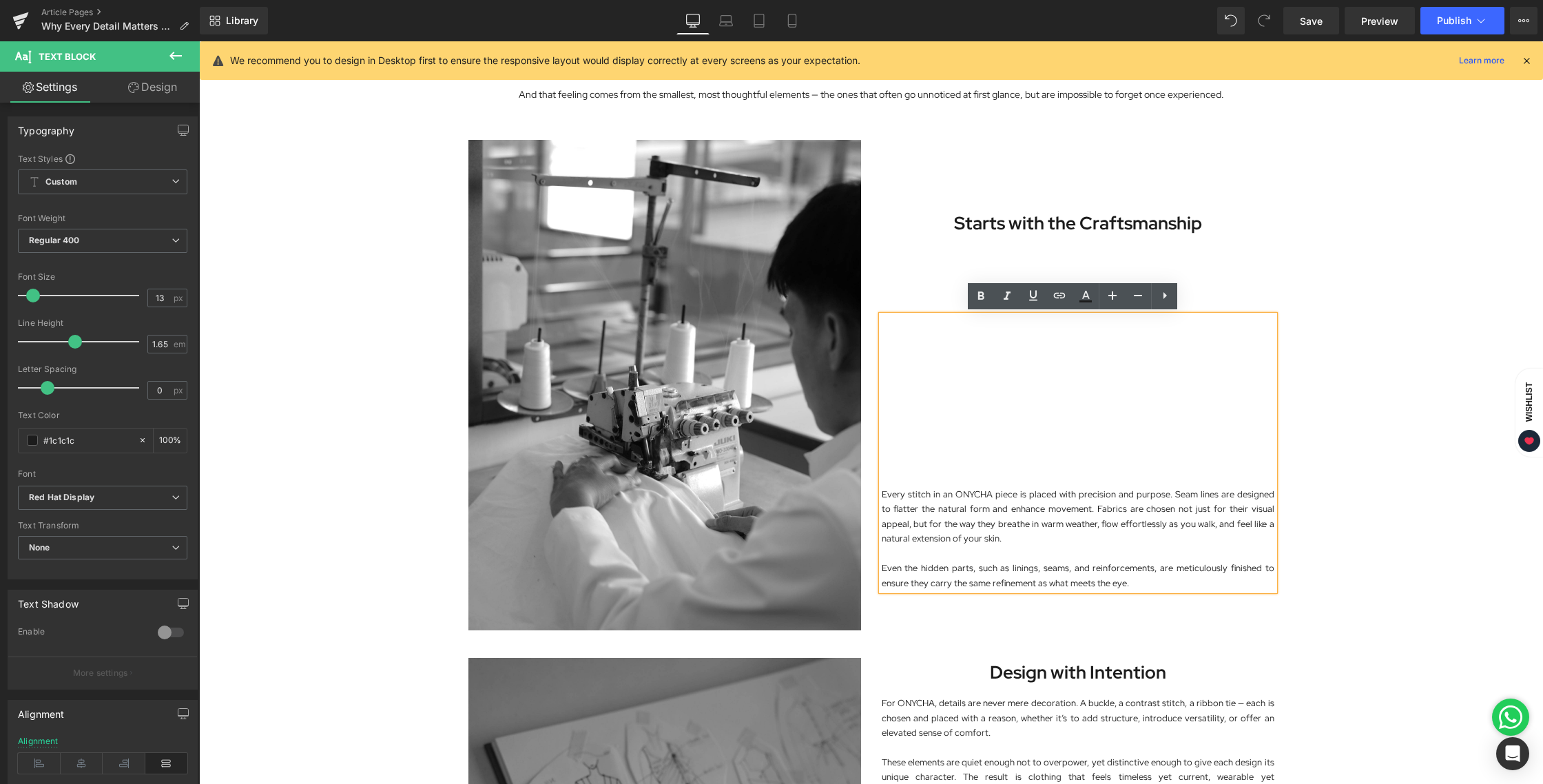
click at [1331, 412] on div "Image In fashion, details are often considered the finishing touch. At ONYCHA, …" at bounding box center [871, 734] width 1344 height 2242
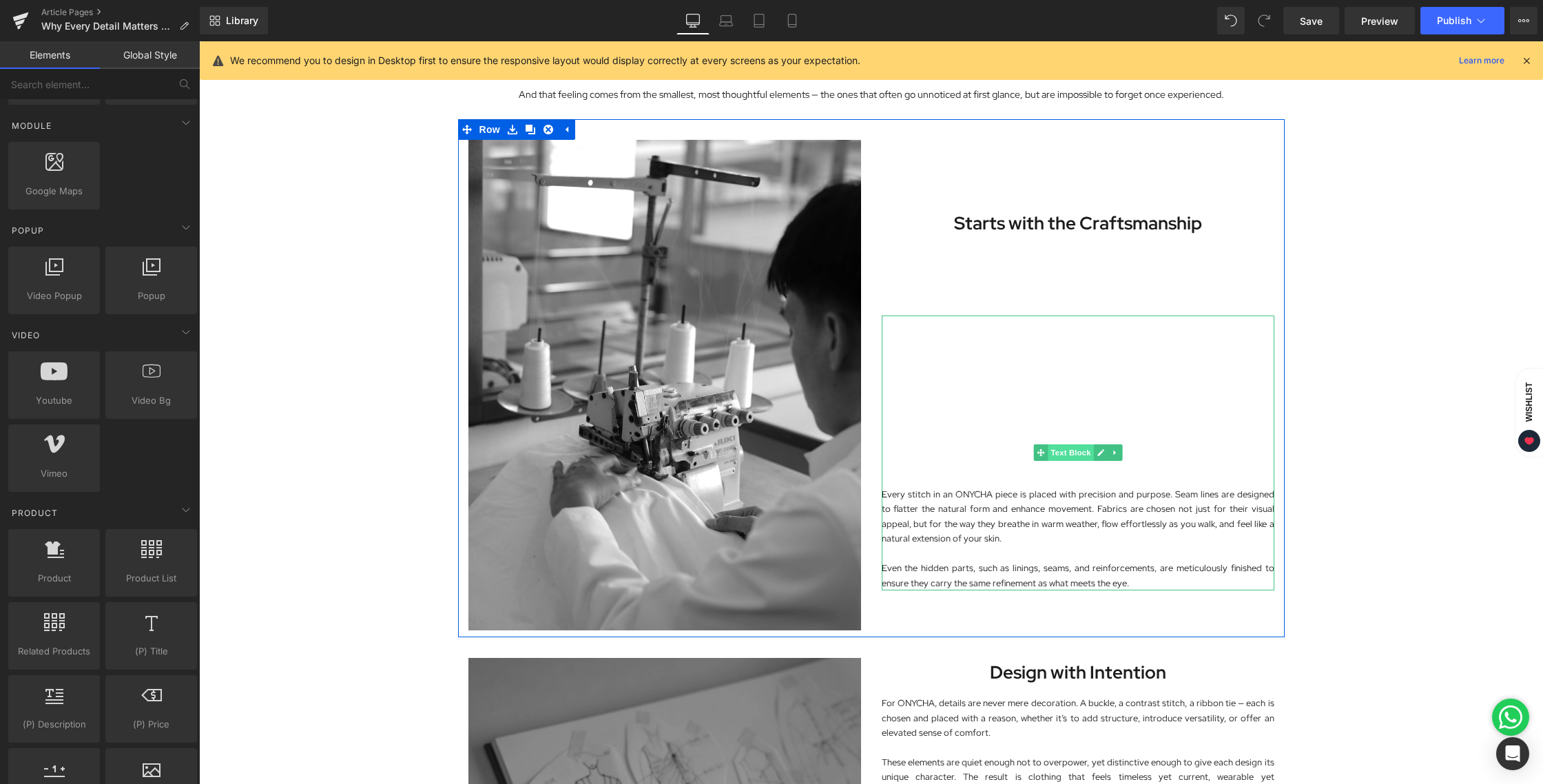
click at [1064, 450] on span "Text Block" at bounding box center [1070, 452] width 45 height 17
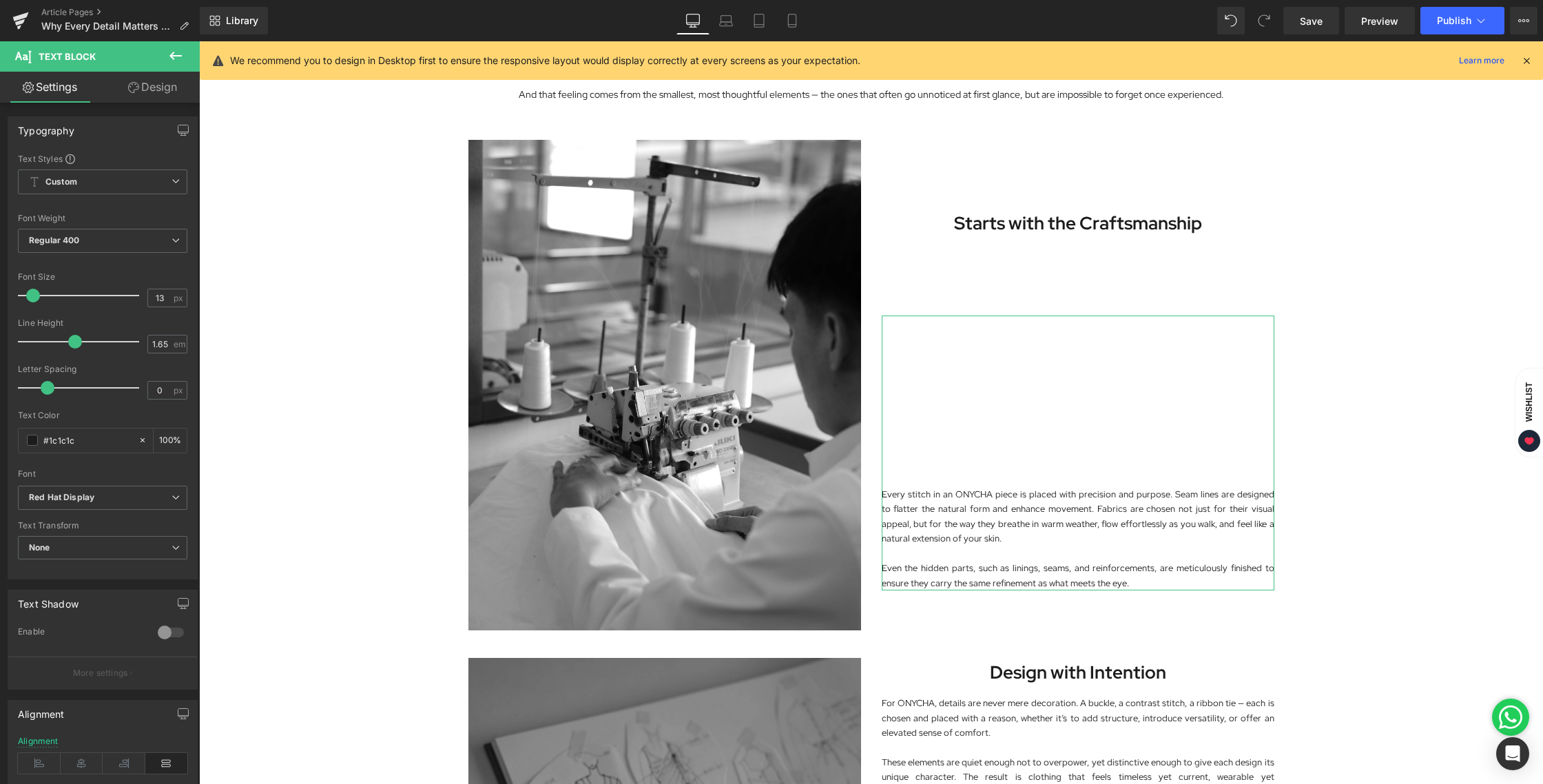
click at [138, 83] on link "Design" at bounding box center [152, 87] width 100 height 31
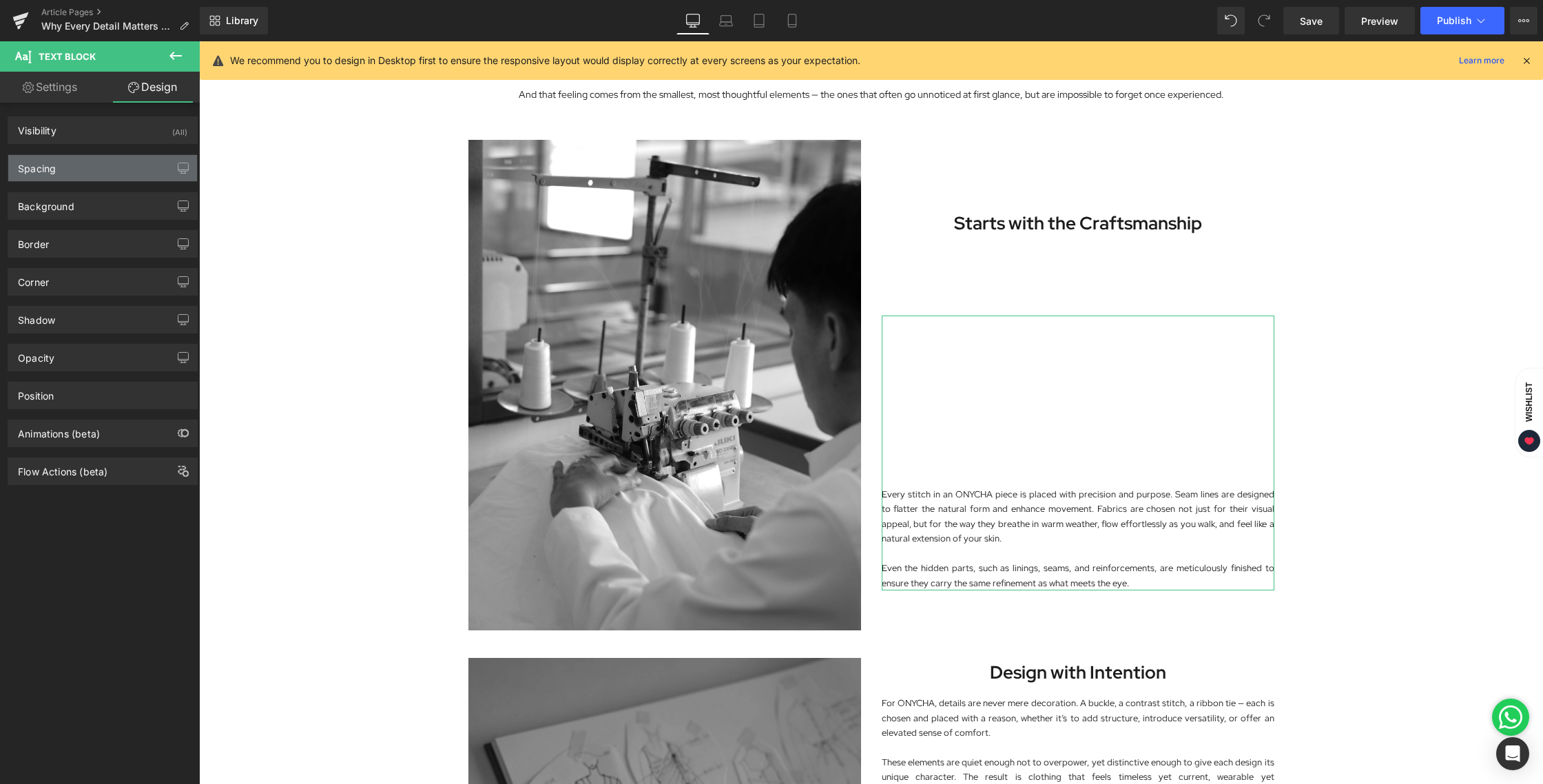
click at [78, 173] on div "Spacing" at bounding box center [103, 168] width 189 height 26
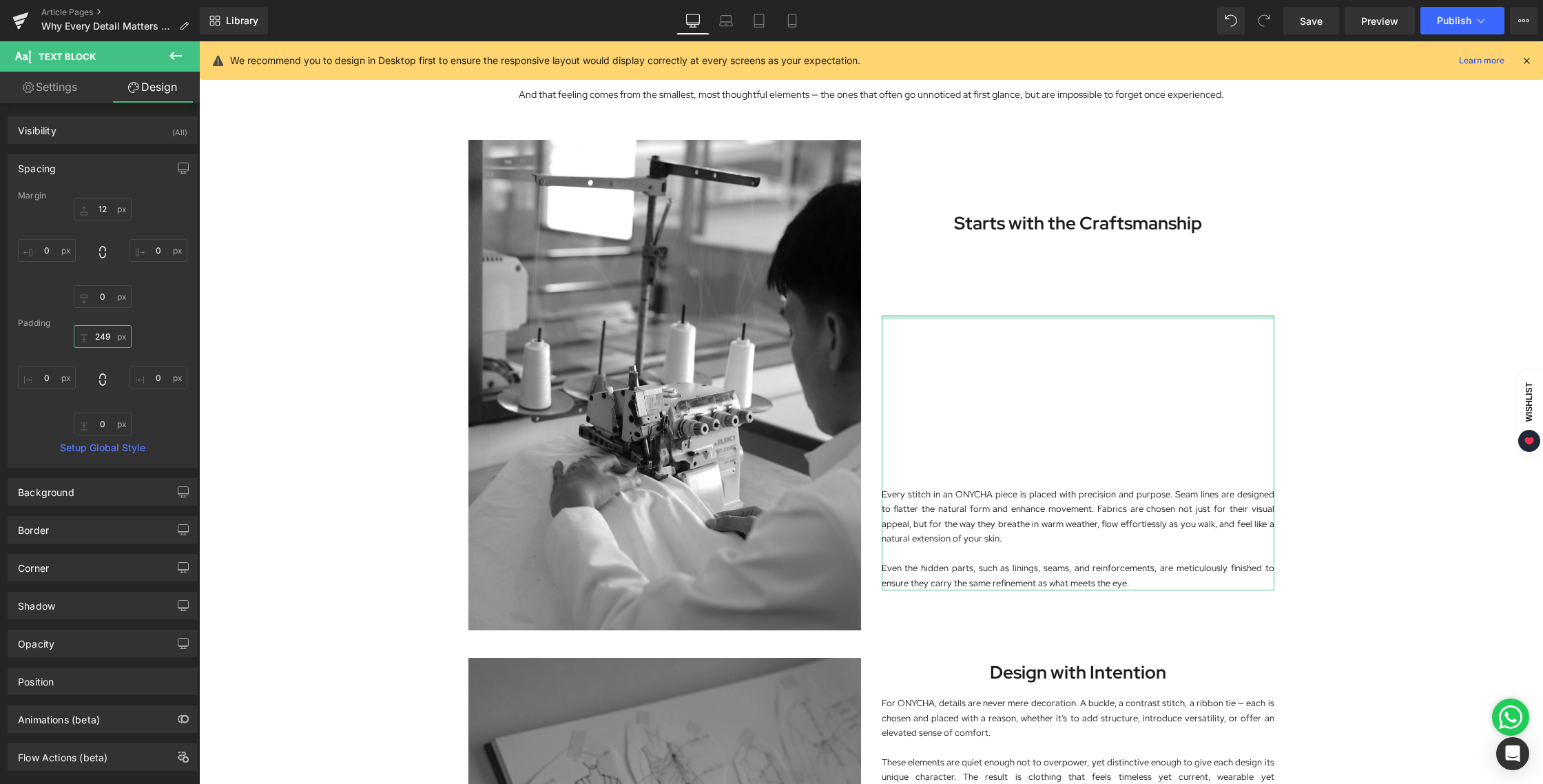
click at [102, 340] on input "249" at bounding box center [103, 336] width 58 height 23
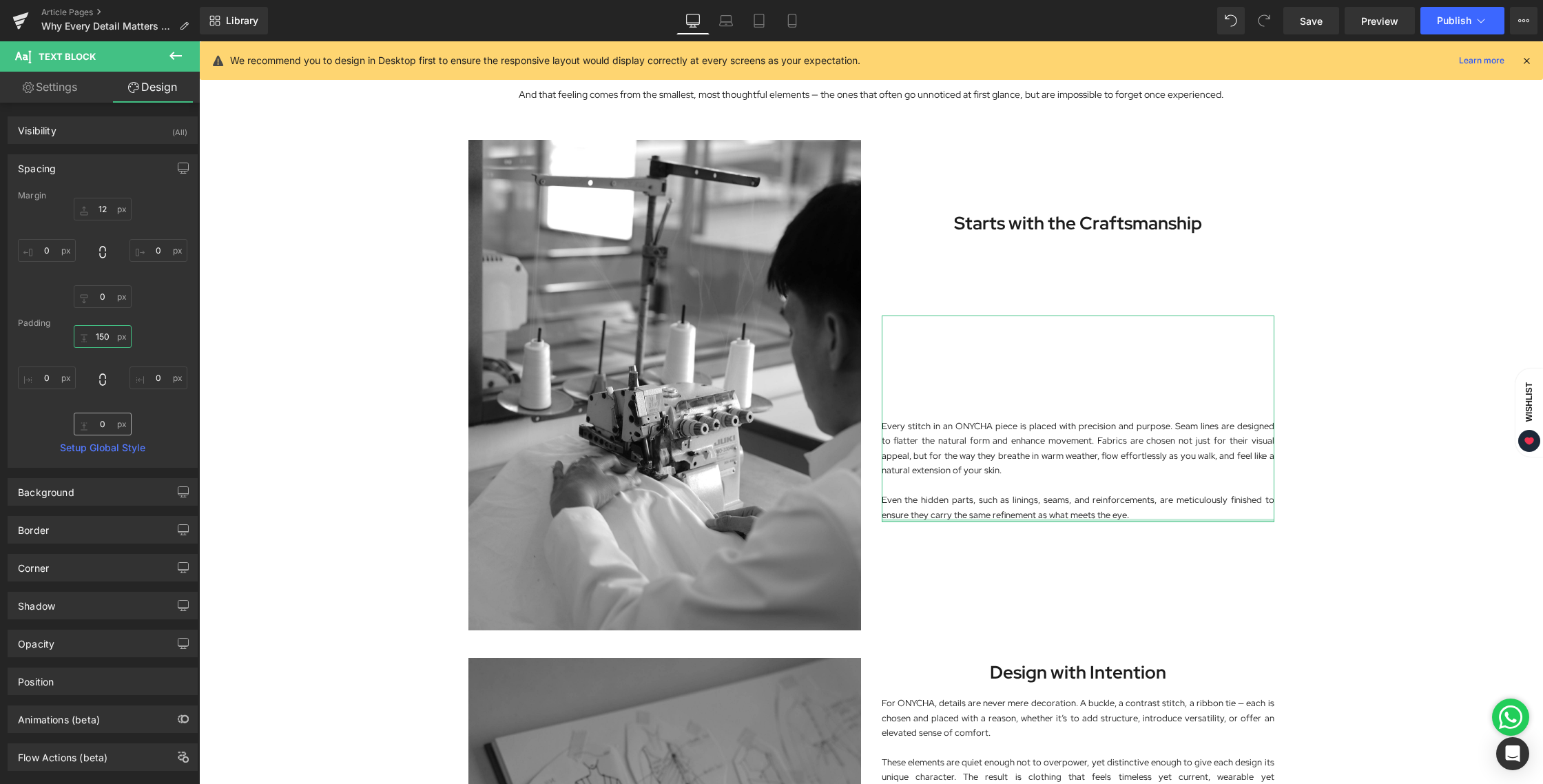
type input "150"
click at [101, 423] on input "0" at bounding box center [103, 424] width 58 height 23
type input "150"
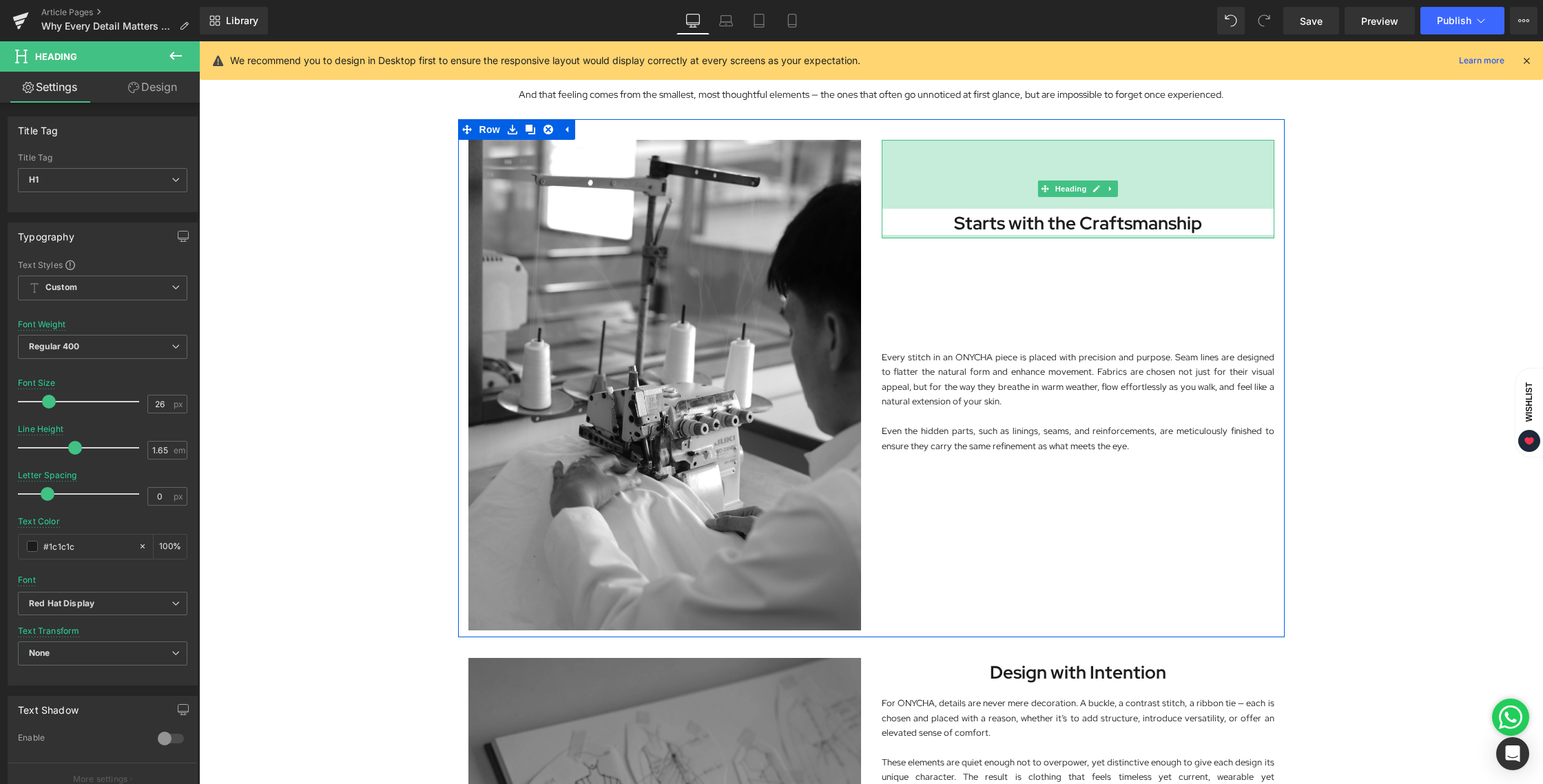
drag, startPoint x: 1064, startPoint y: 303, endPoint x: 1076, endPoint y: 232, distance: 72.0
click at [1074, 198] on div "Starts with the Craftsmanship Heading 100px" at bounding box center [1078, 188] width 392 height 98
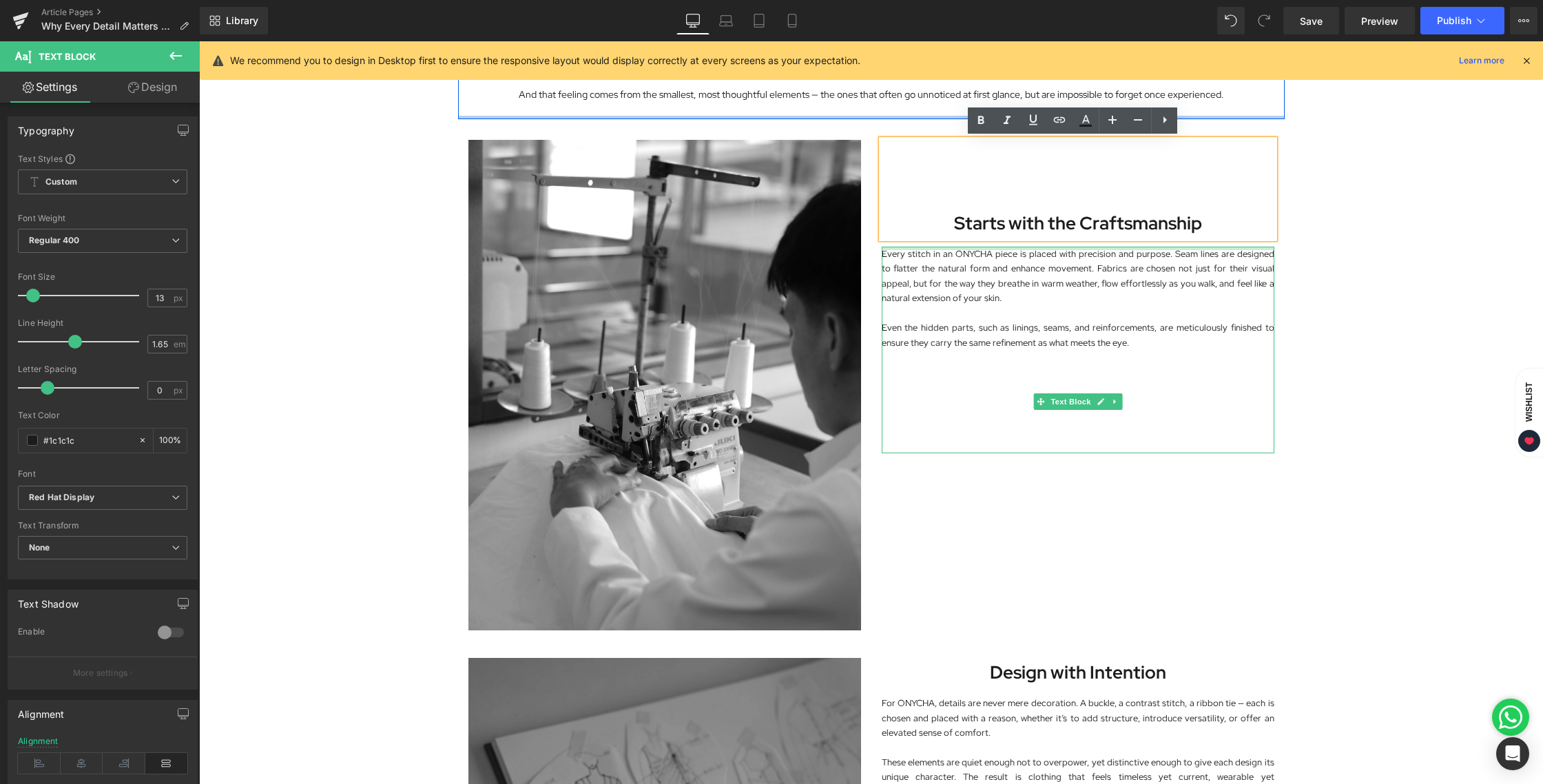
drag, startPoint x: 1065, startPoint y: 245, endPoint x: 1077, endPoint y: 118, distance: 127.6
click at [1077, 118] on div "Image In fashion, details are often considered the finishing touch. At ONYCHA, …" at bounding box center [871, 734] width 1344 height 2242
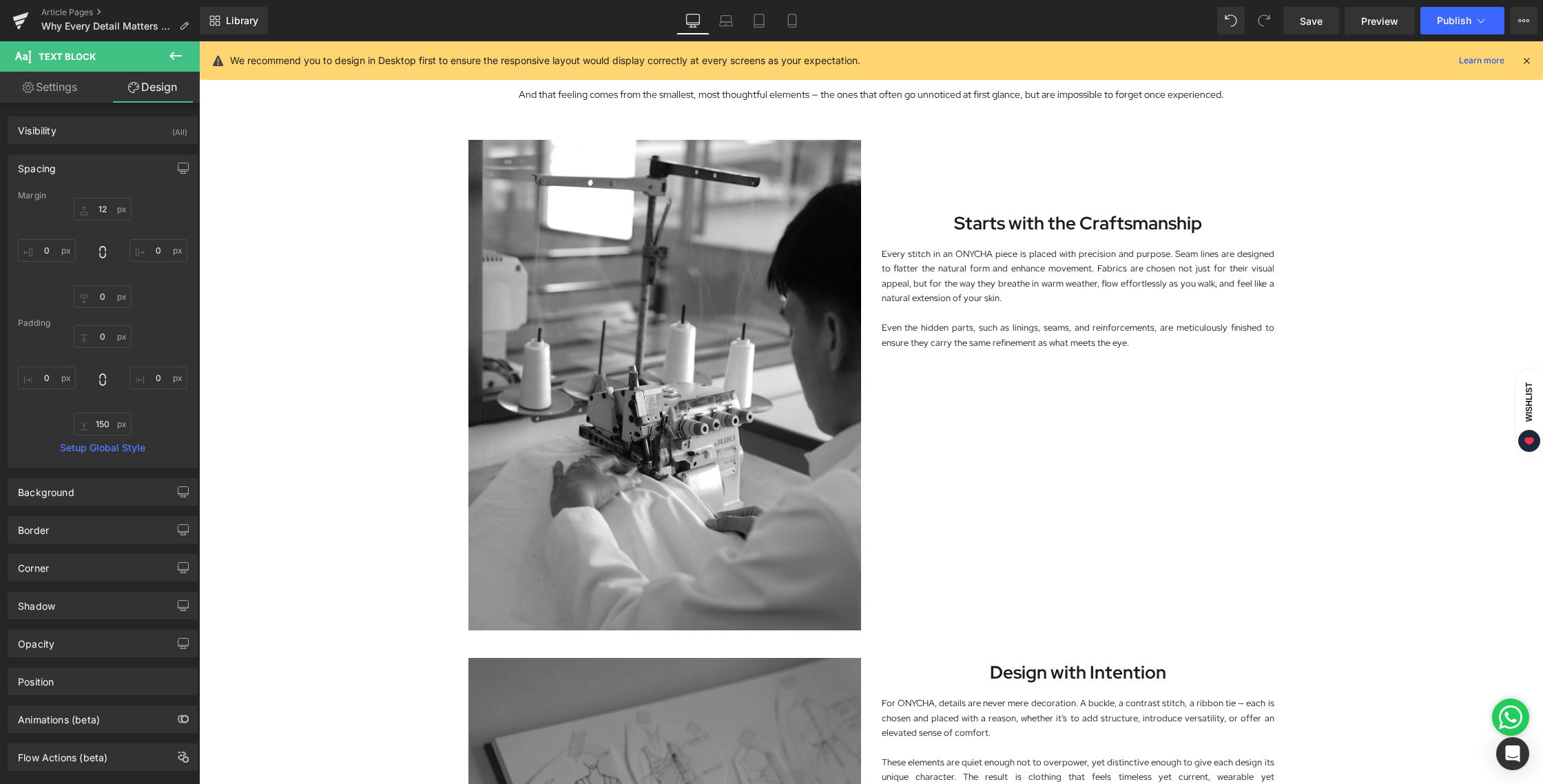
click at [1367, 291] on div "Image In fashion, details are often considered the finishing touch. At ONYCHA, …" at bounding box center [871, 734] width 1344 height 2242
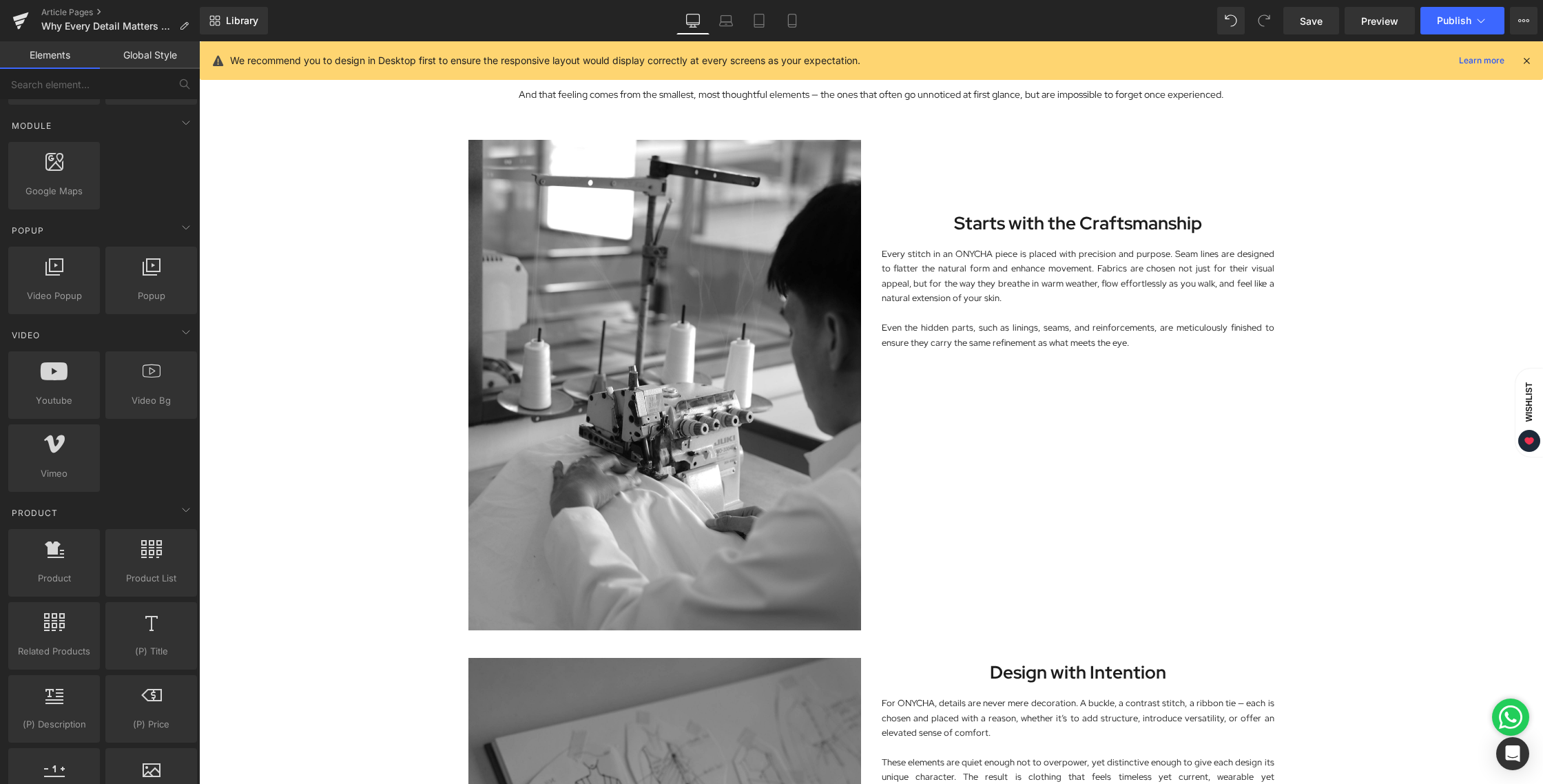
click at [1313, 245] on div "Image In fashion, details are often considered the finishing touch. At ONYCHA, …" at bounding box center [871, 734] width 1344 height 2242
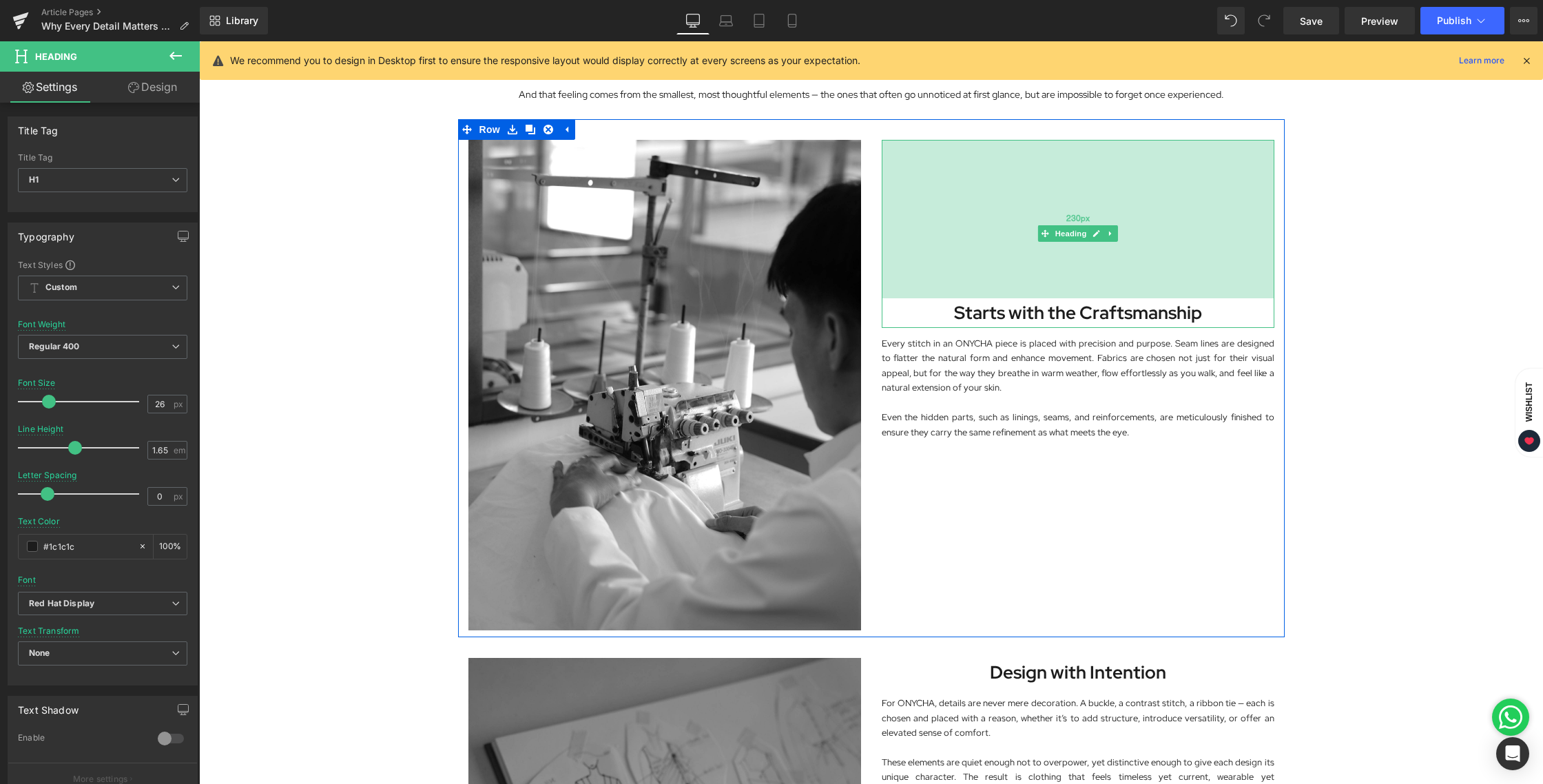
drag, startPoint x: 1058, startPoint y: 157, endPoint x: 1061, endPoint y: 246, distance: 89.1
click at [1061, 246] on div "230px" at bounding box center [1078, 219] width 392 height 158
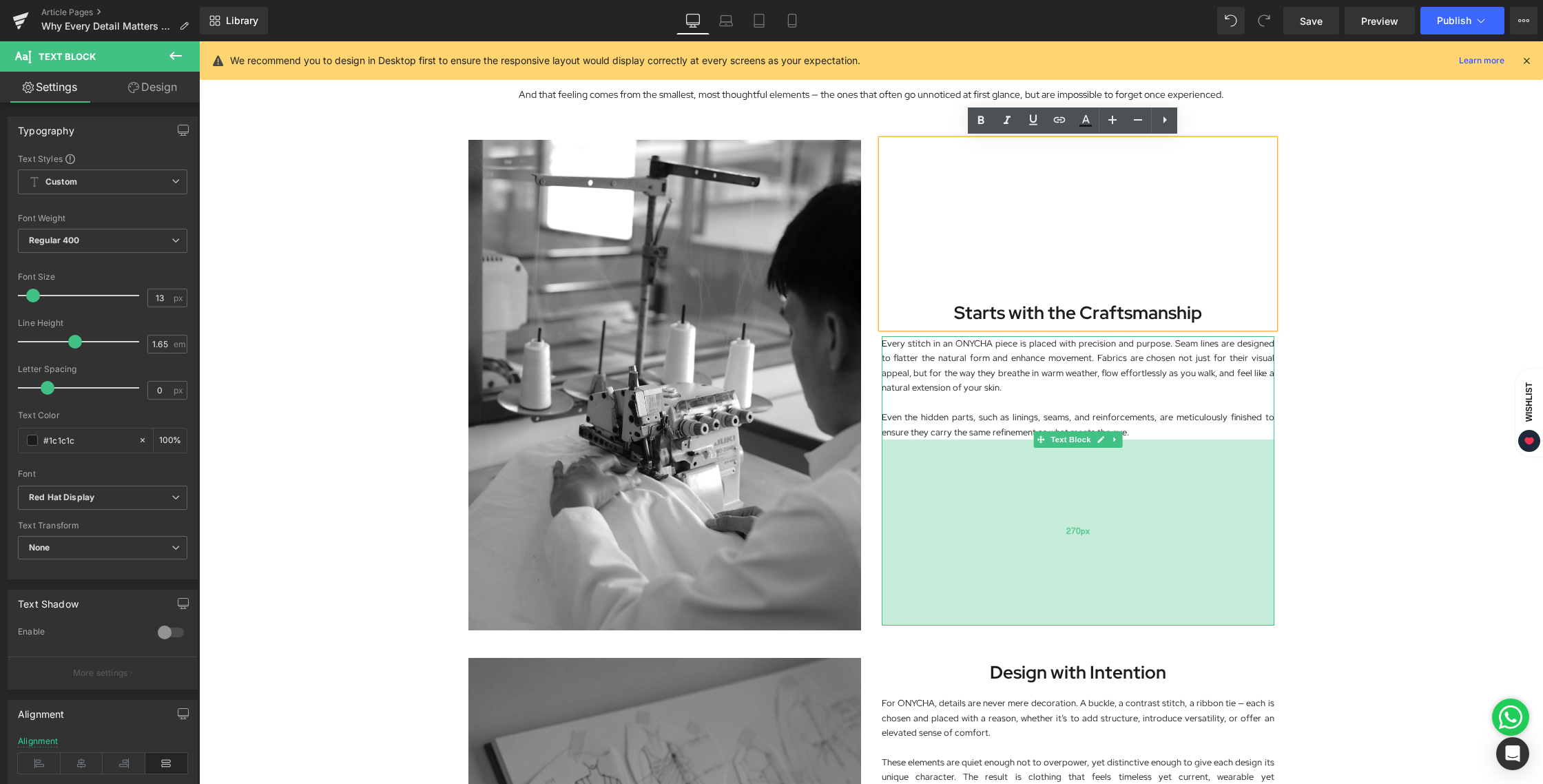
drag, startPoint x: 1072, startPoint y: 498, endPoint x: 1076, endPoint y: 582, distance: 84.1
click at [1076, 582] on div "270px" at bounding box center [1078, 532] width 392 height 186
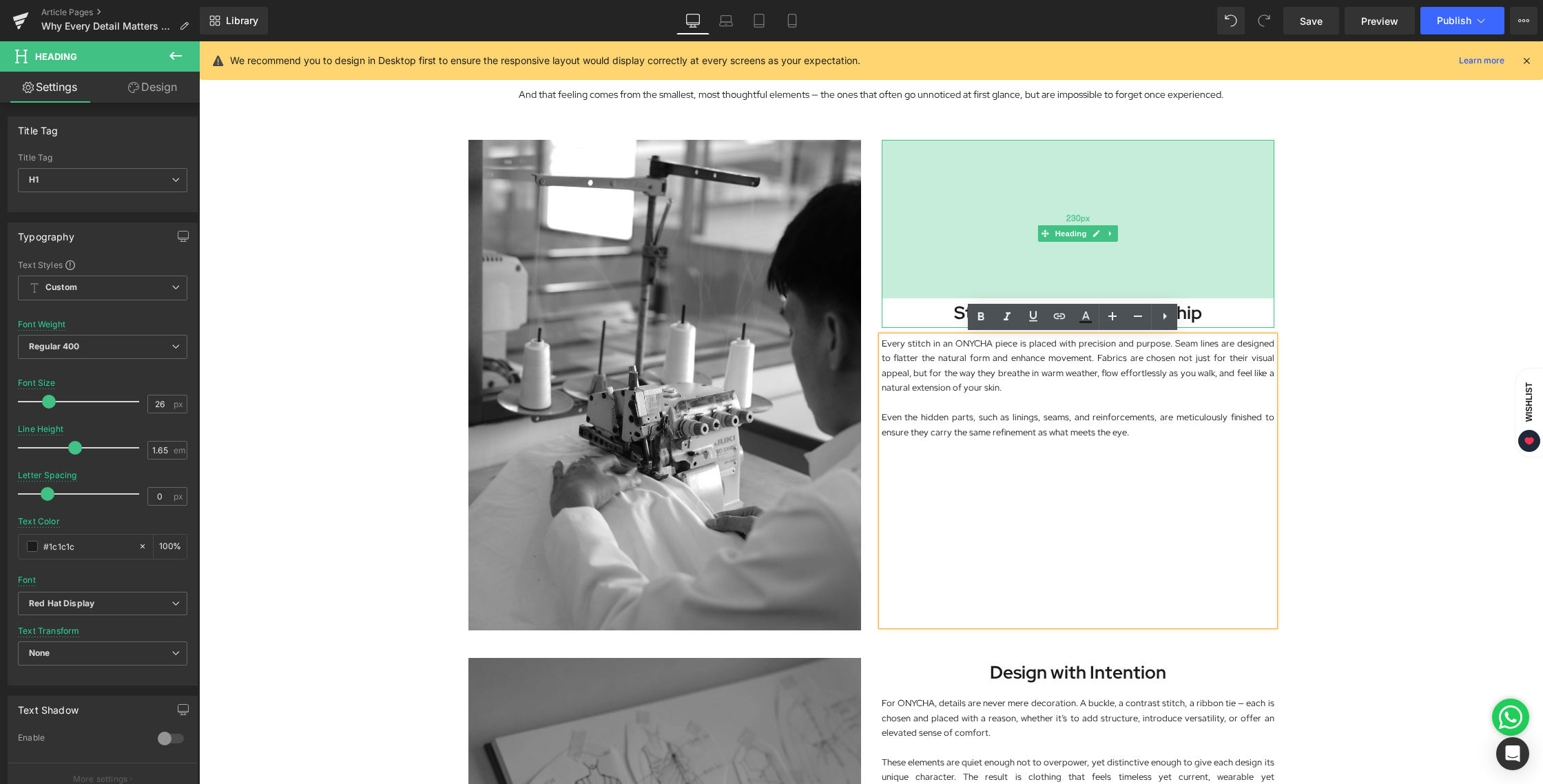
drag, startPoint x: 1071, startPoint y: 193, endPoint x: 1064, endPoint y: 194, distance: 7.1
click at [1064, 194] on div "230px" at bounding box center [1078, 219] width 392 height 158
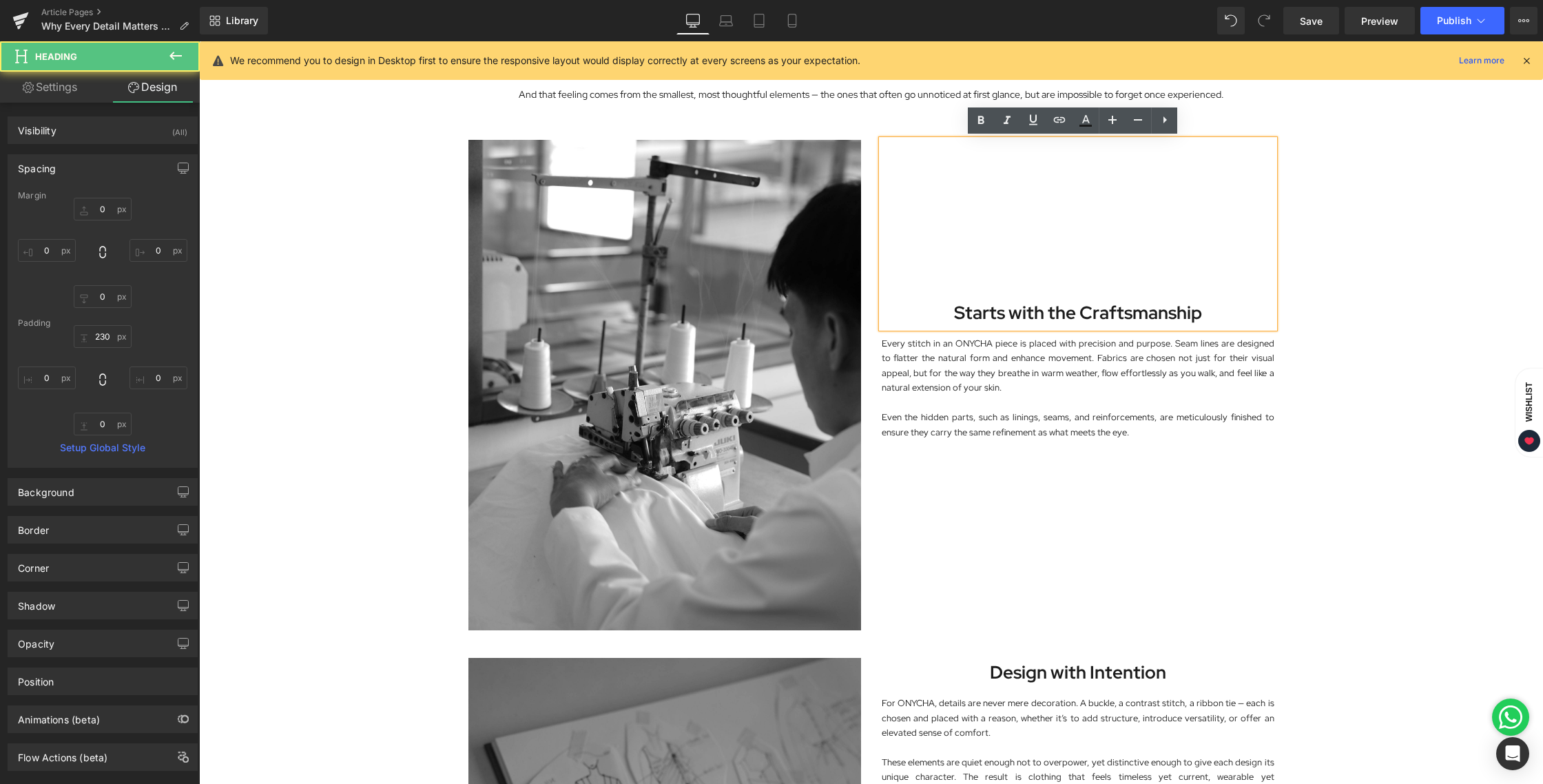
click at [1338, 320] on div "Image In fashion, details are often considered the finishing touch. At ONYCHA, …" at bounding box center [871, 734] width 1344 height 2242
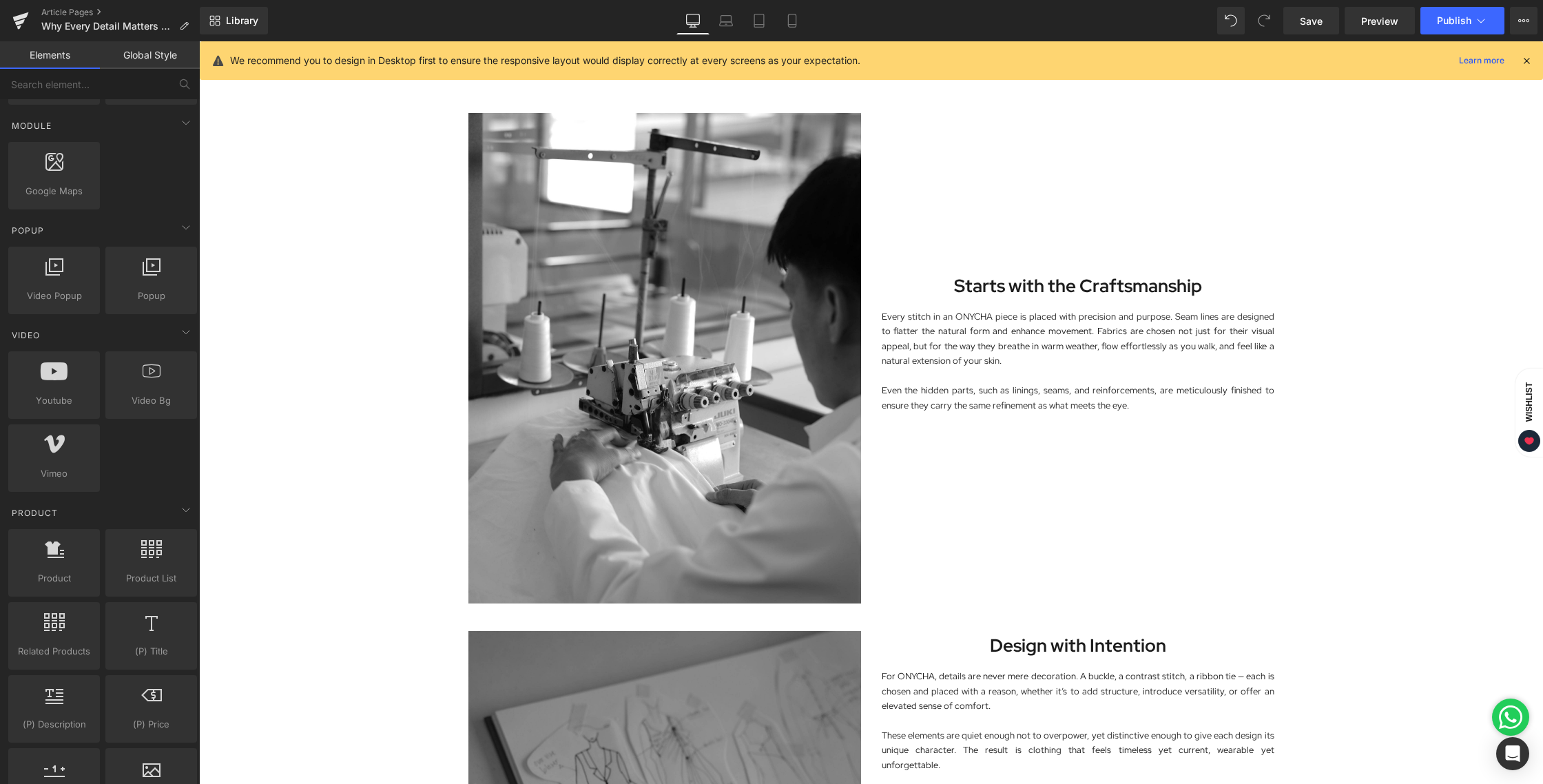
scroll to position [529, 0]
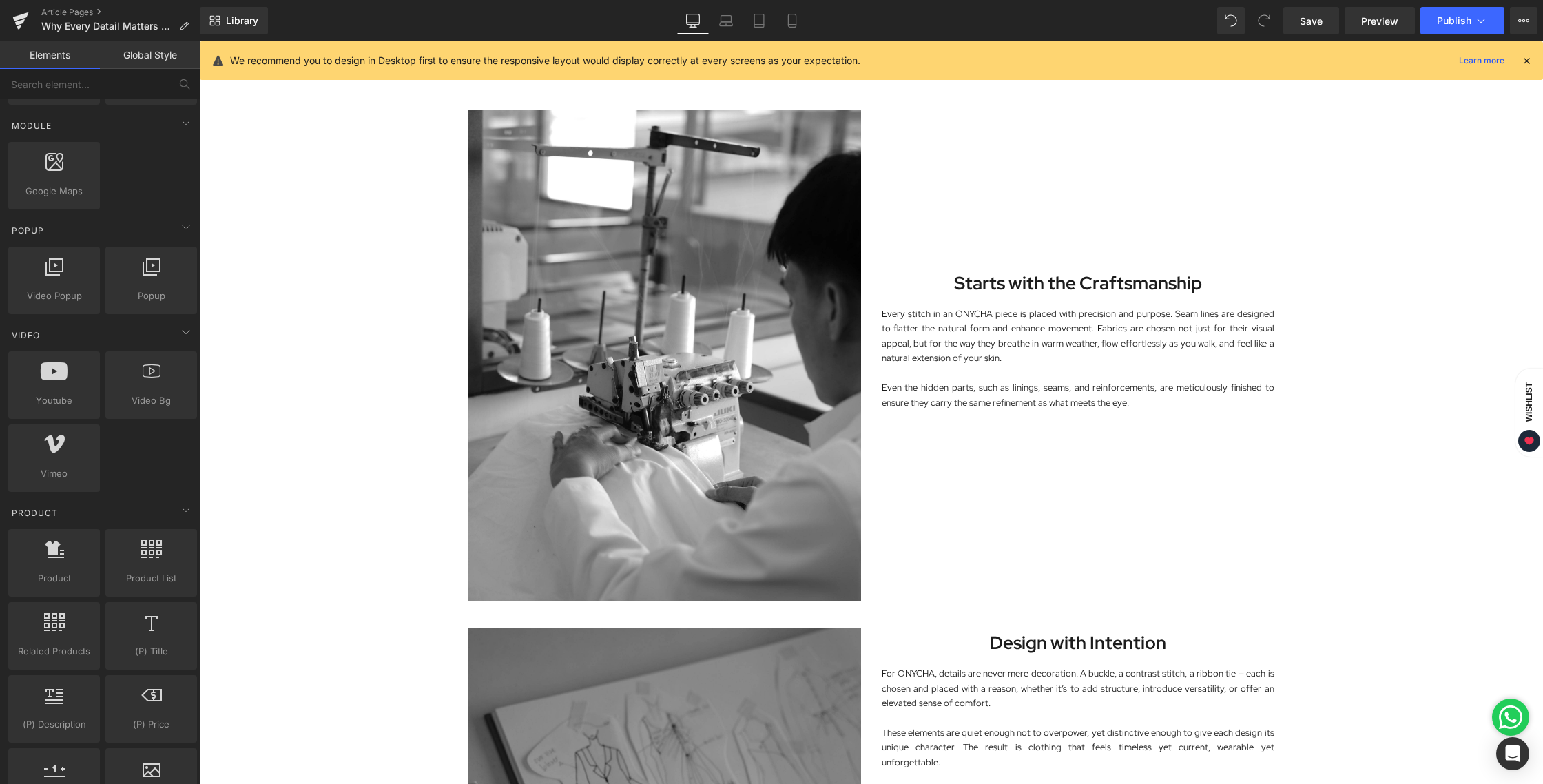
click at [1375, 495] on div "Image In fashion, details are often considered the finishing touch. At ONYCHA, …" at bounding box center [871, 704] width 1344 height 2242
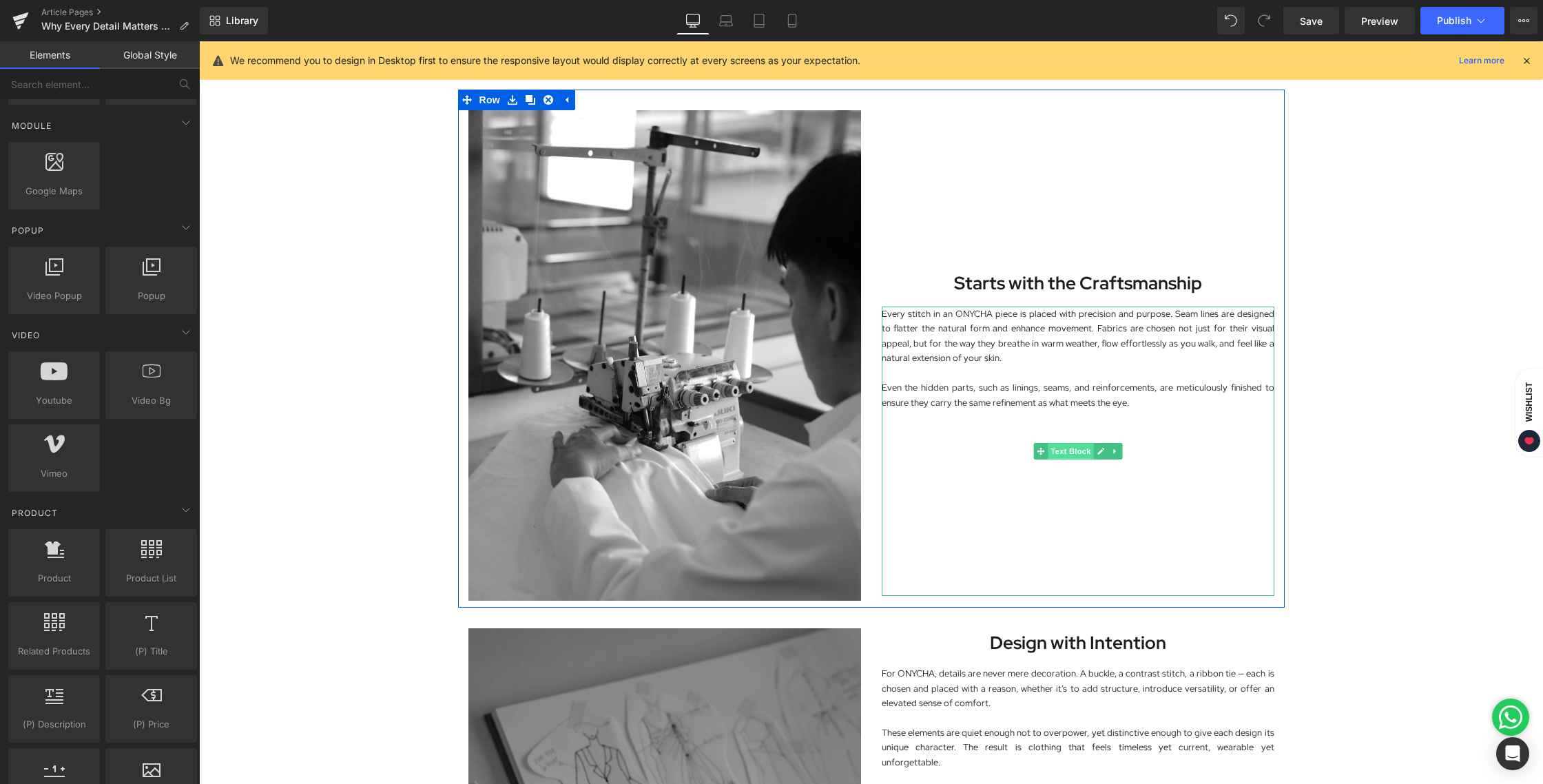
click at [1060, 451] on span "Text Block" at bounding box center [1070, 451] width 45 height 17
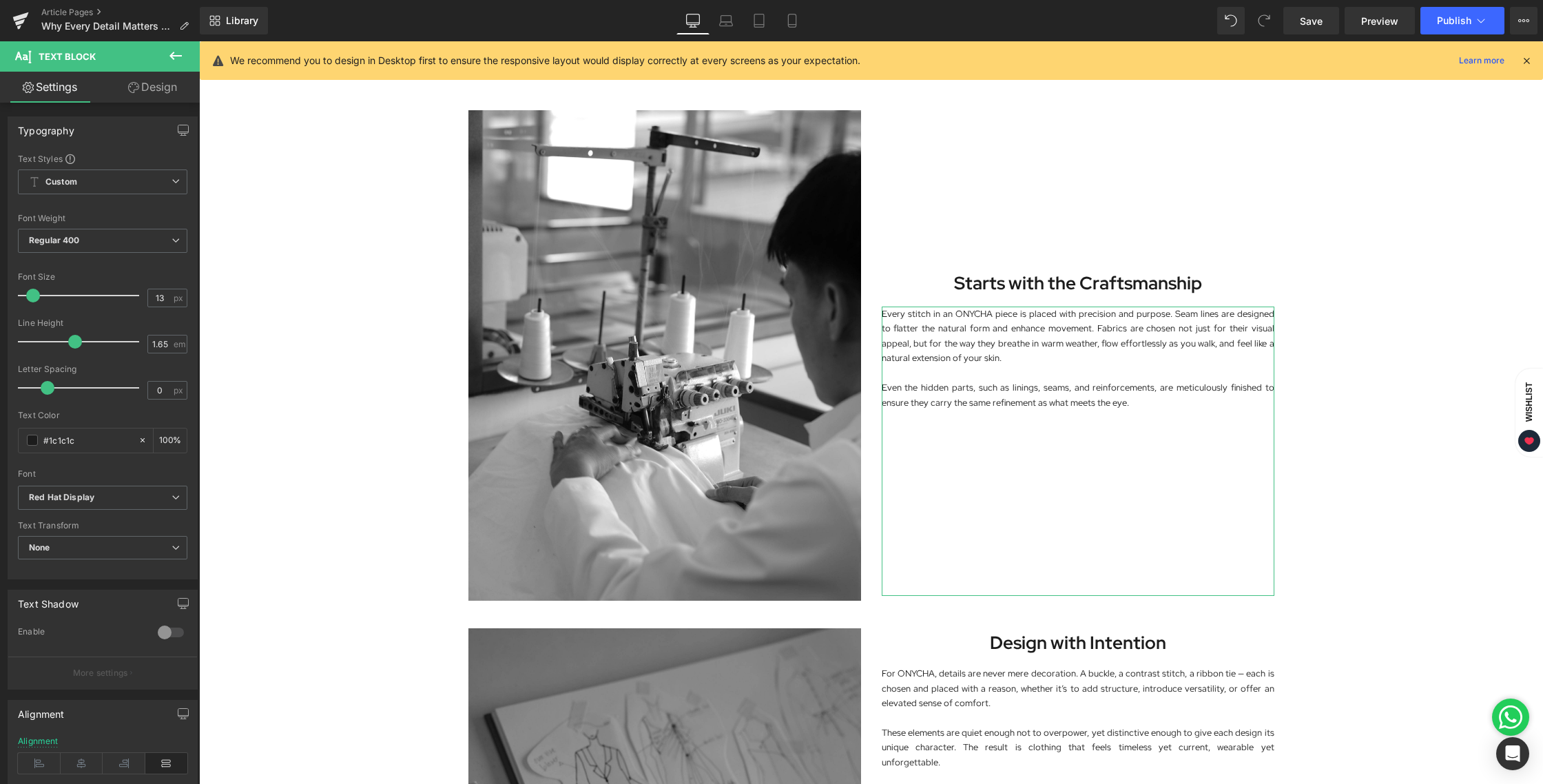
click at [148, 86] on link "Design" at bounding box center [152, 87] width 100 height 31
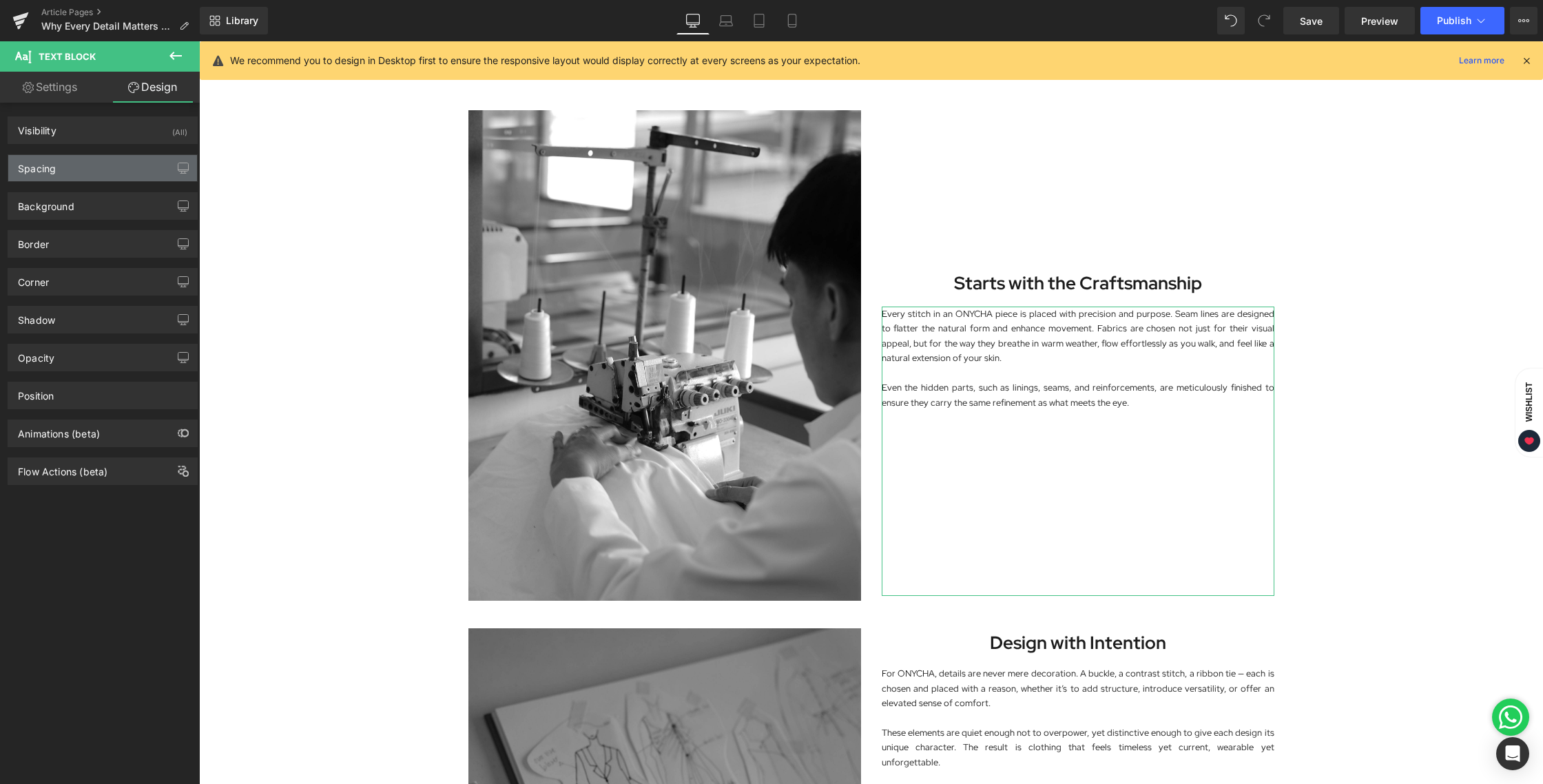
click at [59, 168] on div "Spacing" at bounding box center [103, 168] width 189 height 26
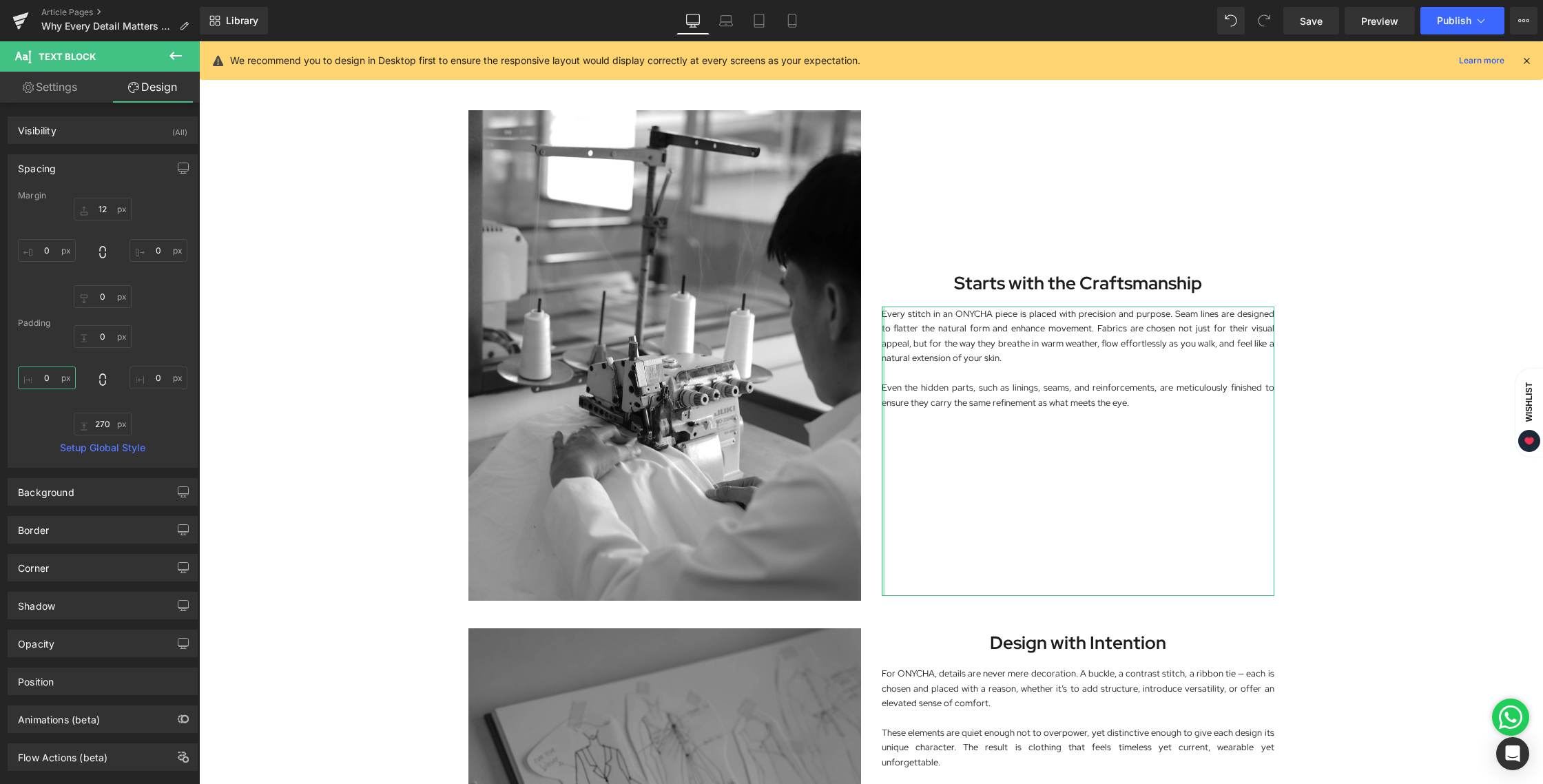
click at [52, 385] on input "0" at bounding box center [47, 378] width 58 height 23
type input "30"
click at [148, 375] on input "0" at bounding box center [158, 378] width 58 height 23
type input "30"
click at [1394, 439] on div "Image In fashion, details are often considered the finishing touch. At ONYCHA, …" at bounding box center [871, 704] width 1344 height 2242
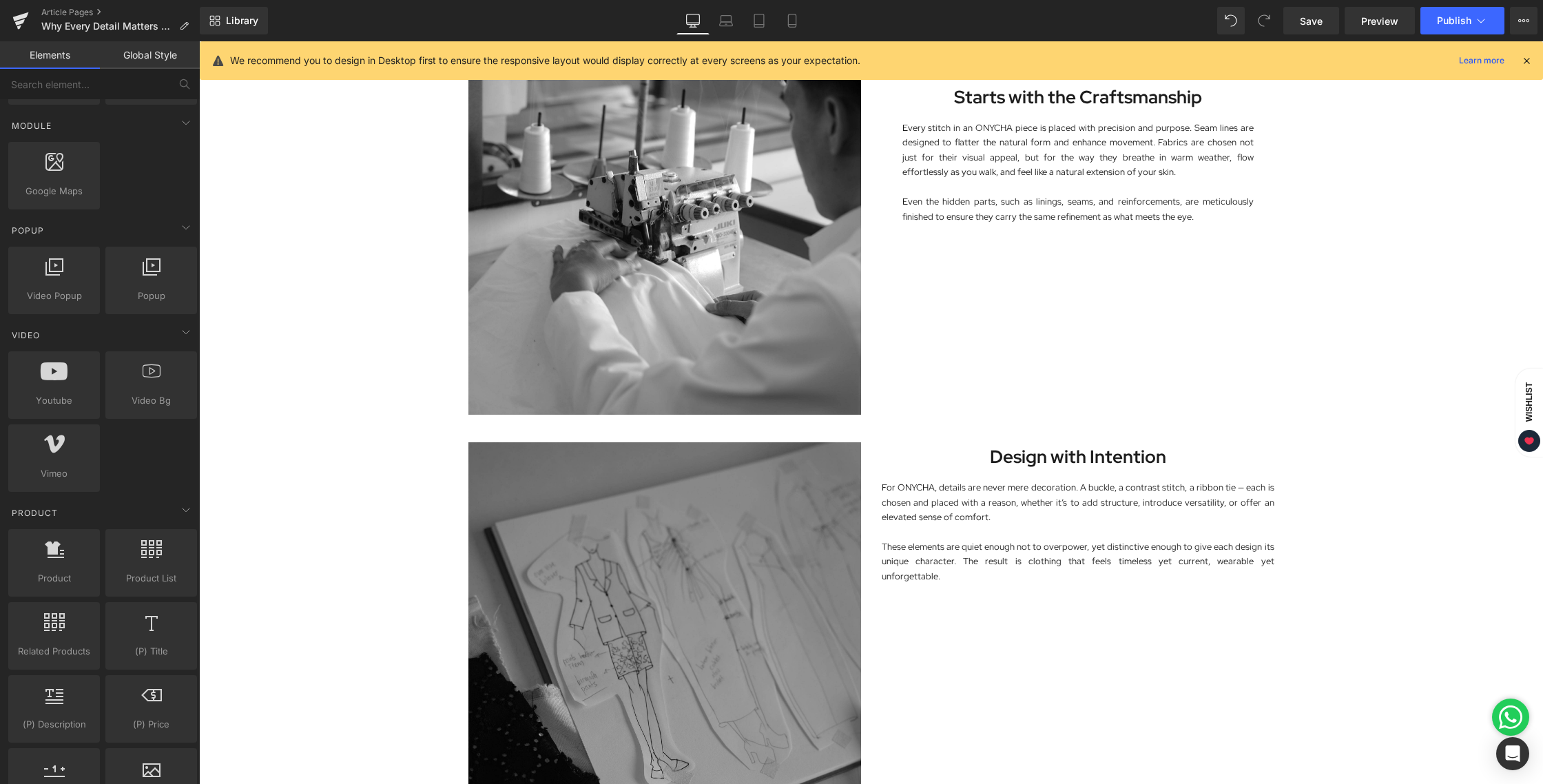
scroll to position [743, 0]
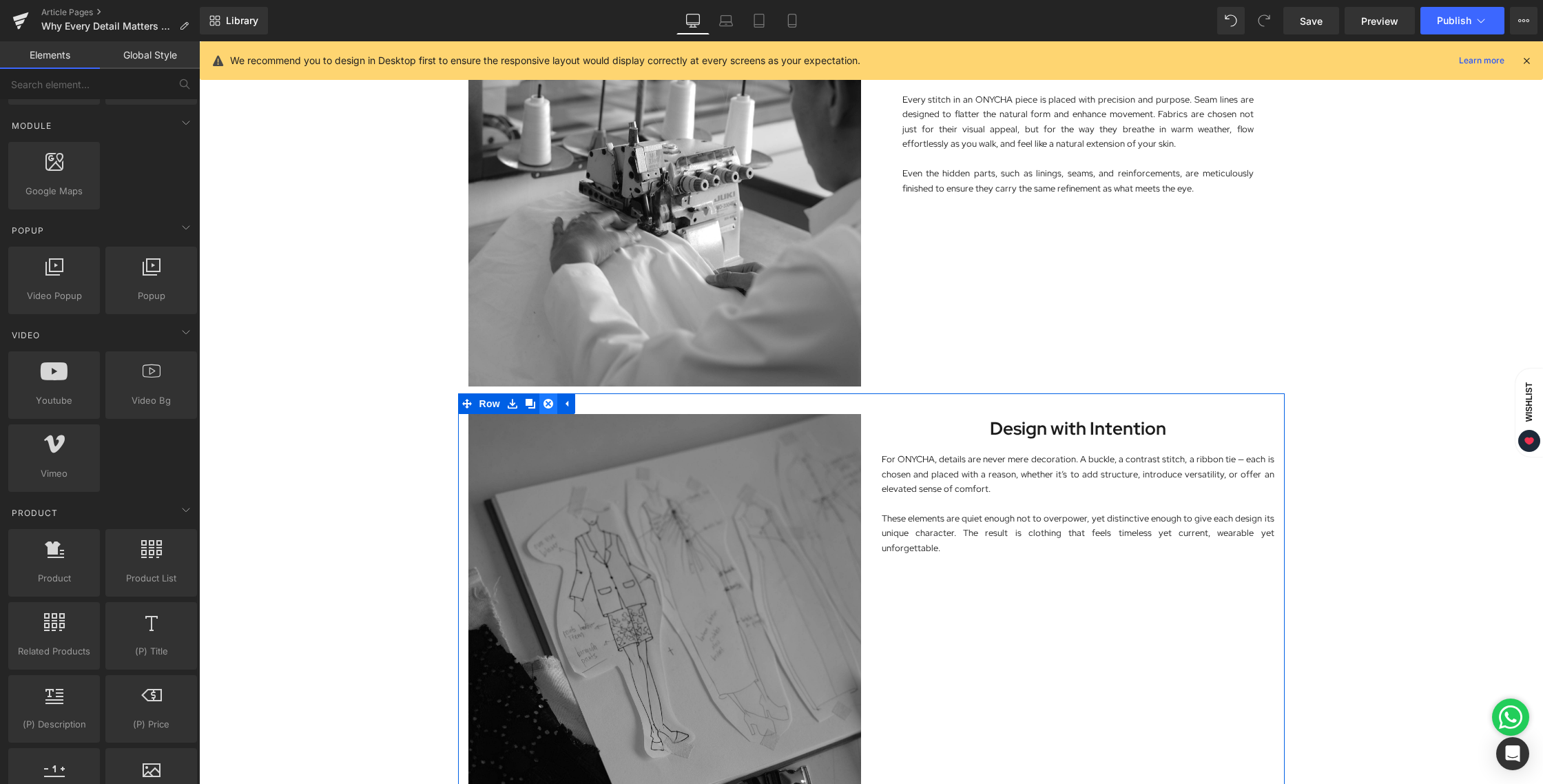
click at [546, 404] on icon at bounding box center [548, 404] width 10 height 10
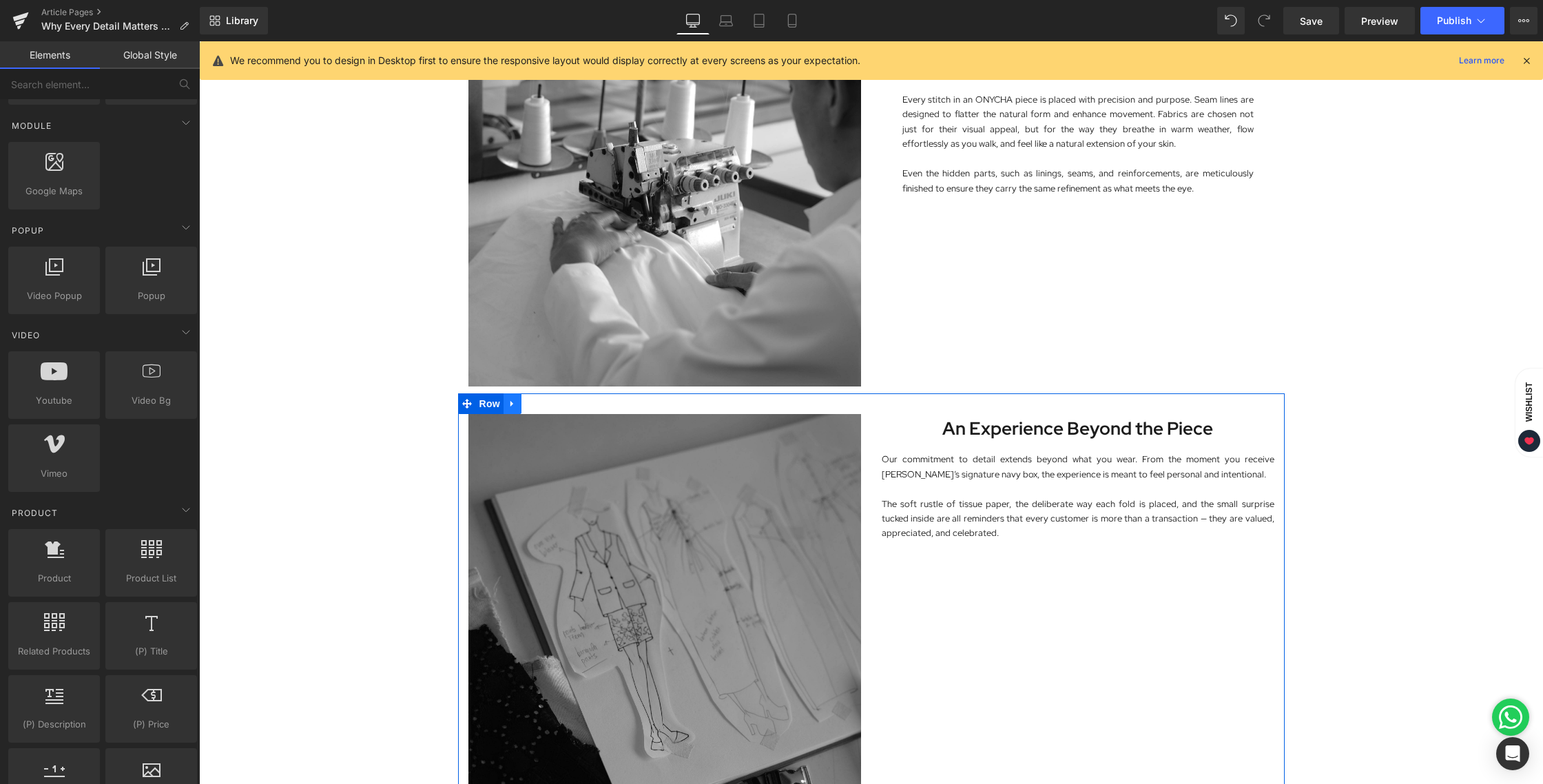
click at [510, 405] on icon at bounding box center [512, 404] width 3 height 6
click at [543, 404] on icon at bounding box center [548, 404] width 10 height 10
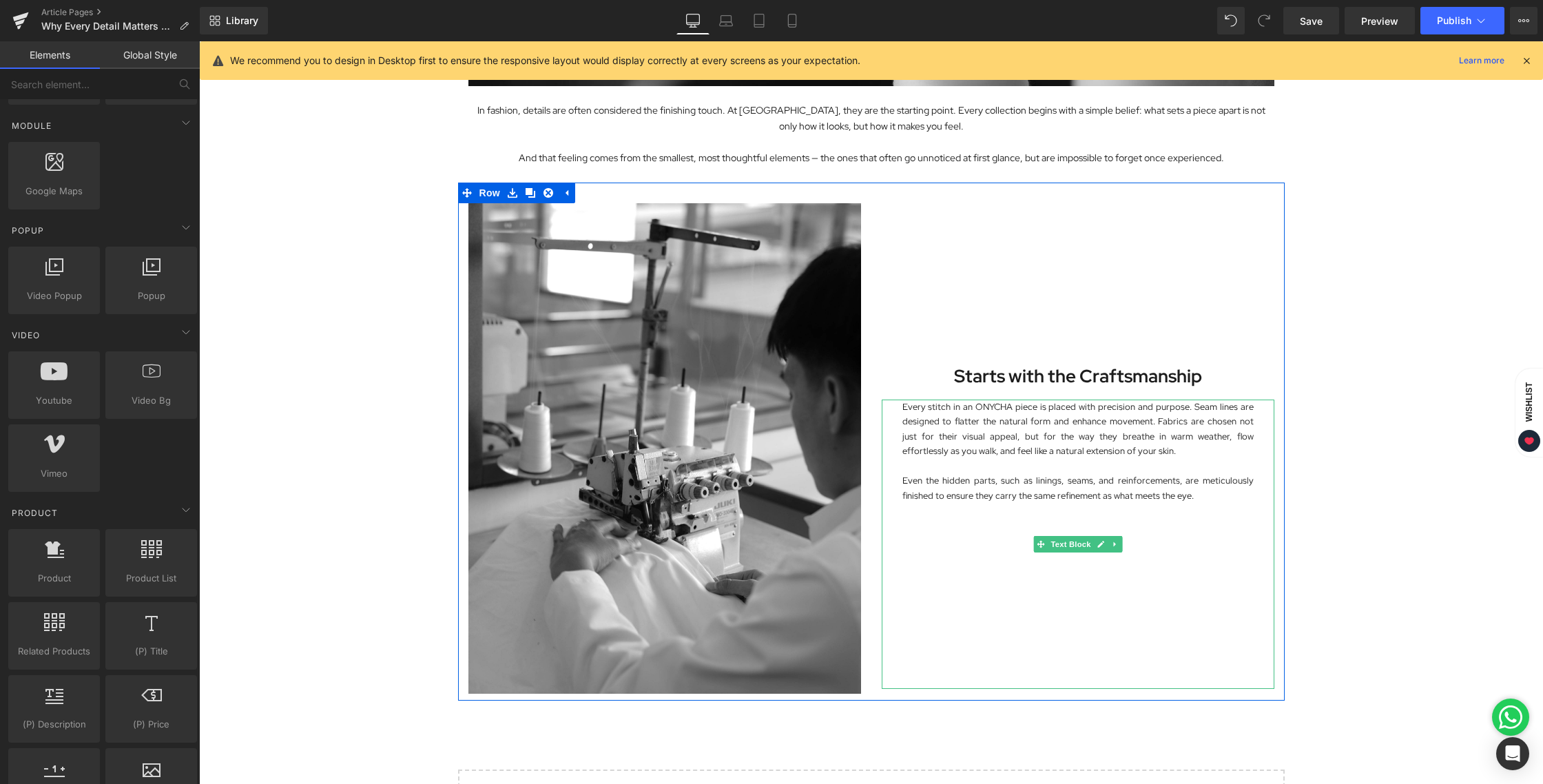
scroll to position [434, 0]
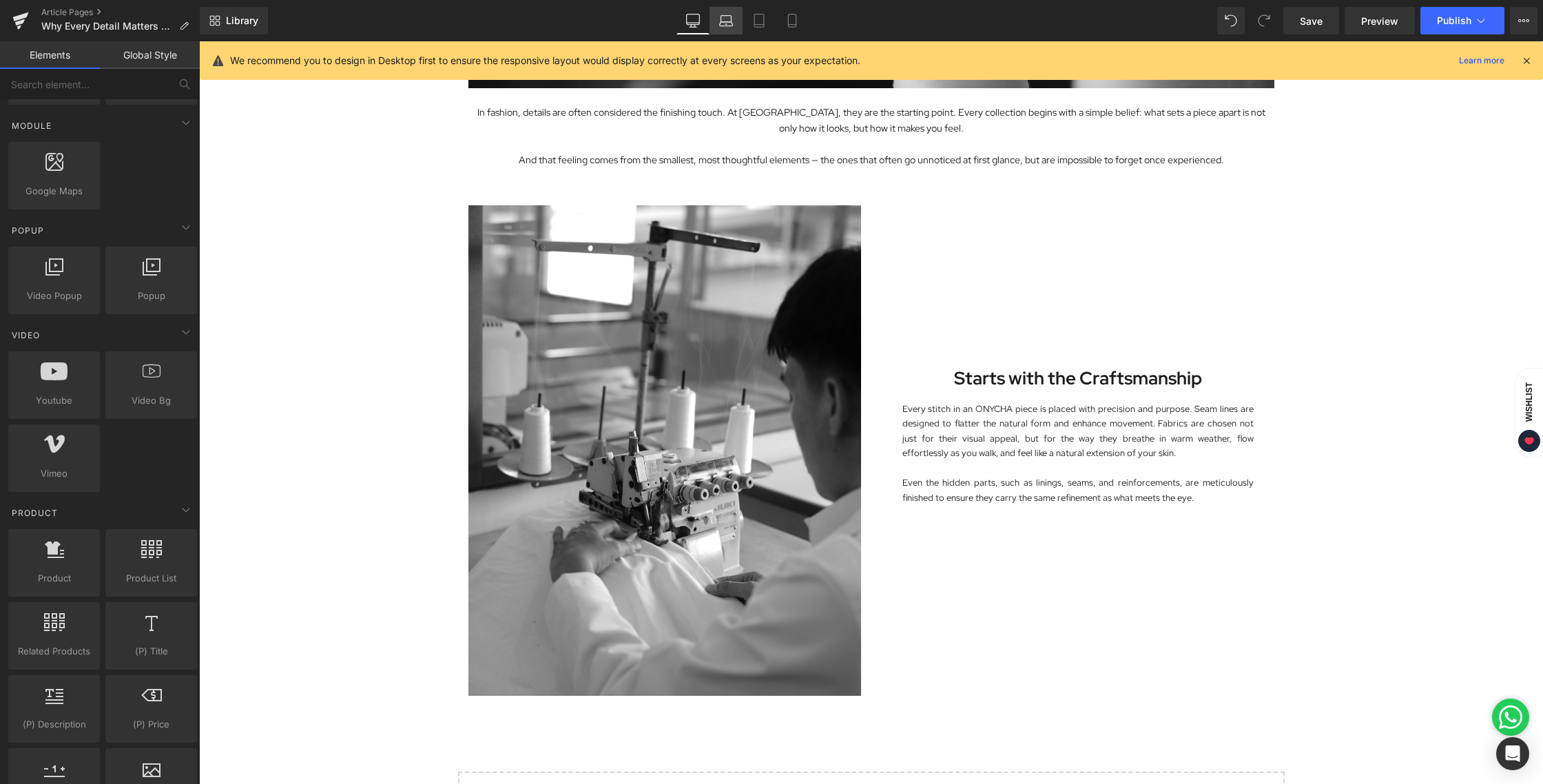
click at [726, 21] on icon at bounding box center [726, 21] width 14 height 14
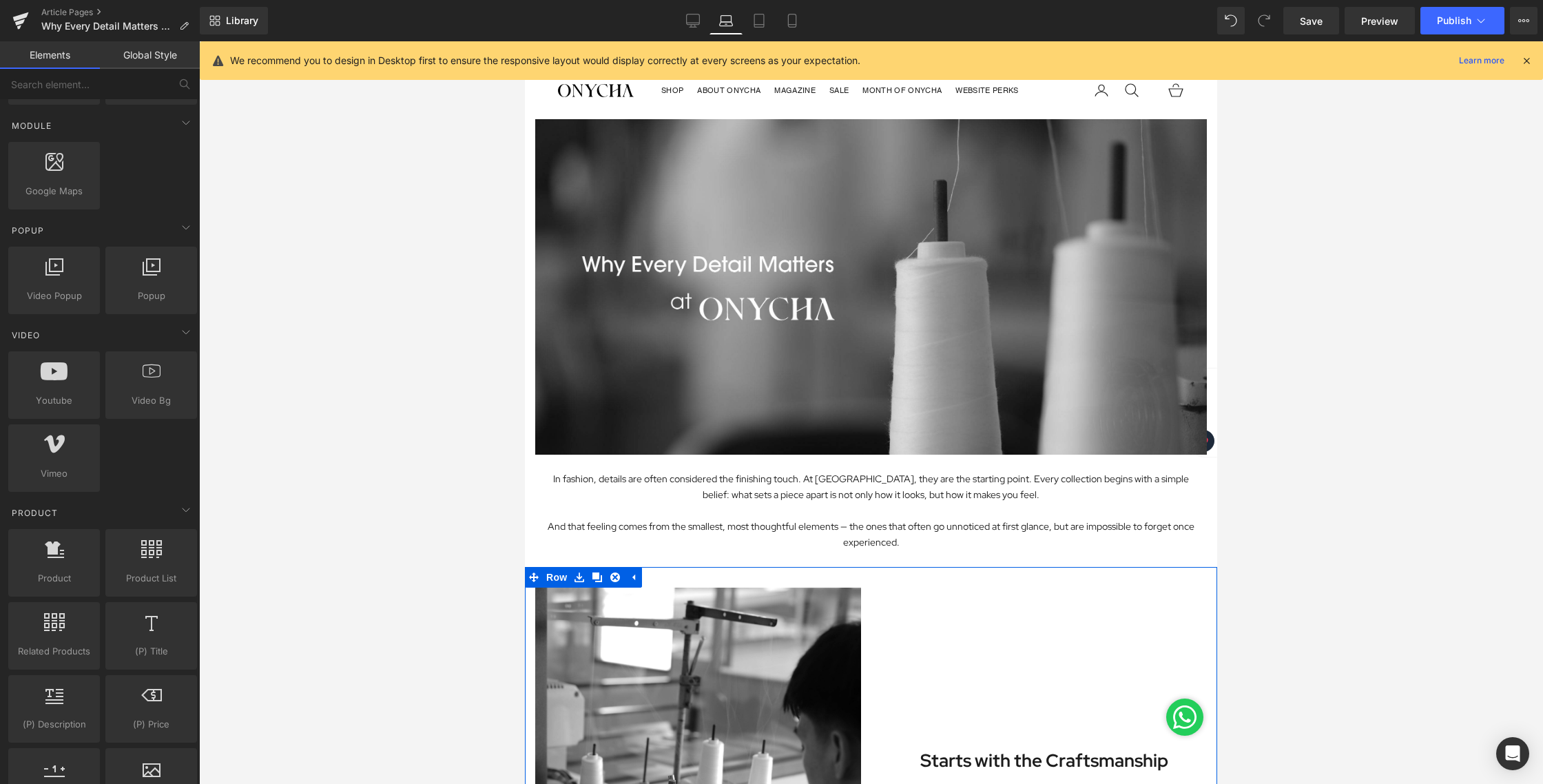
scroll to position [464, 0]
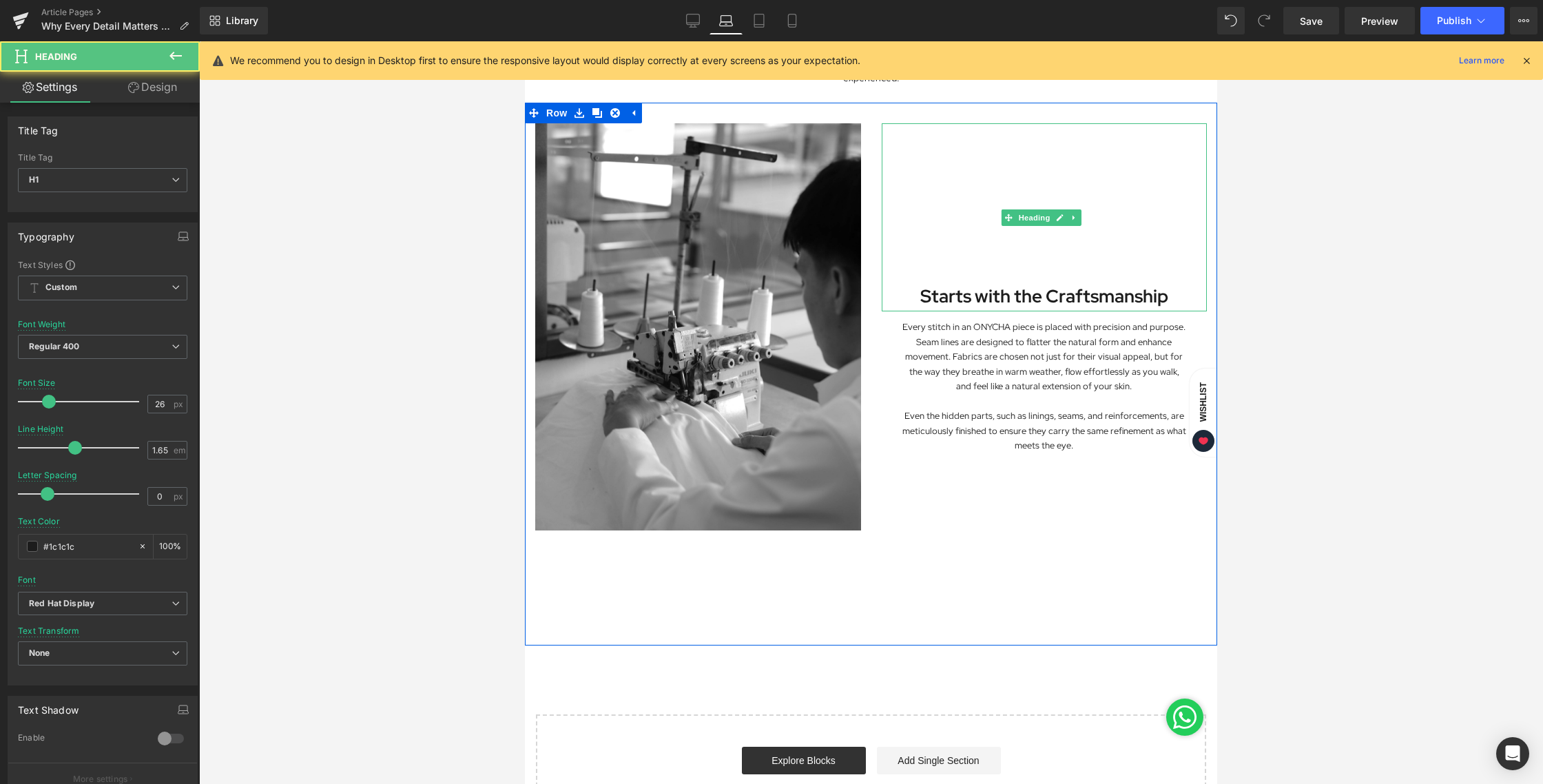
drag, startPoint x: 970, startPoint y: 201, endPoint x: 971, endPoint y: 188, distance: 13.0
click at [971, 188] on div "Starts with the Craftsmanship" at bounding box center [1044, 217] width 326 height 188
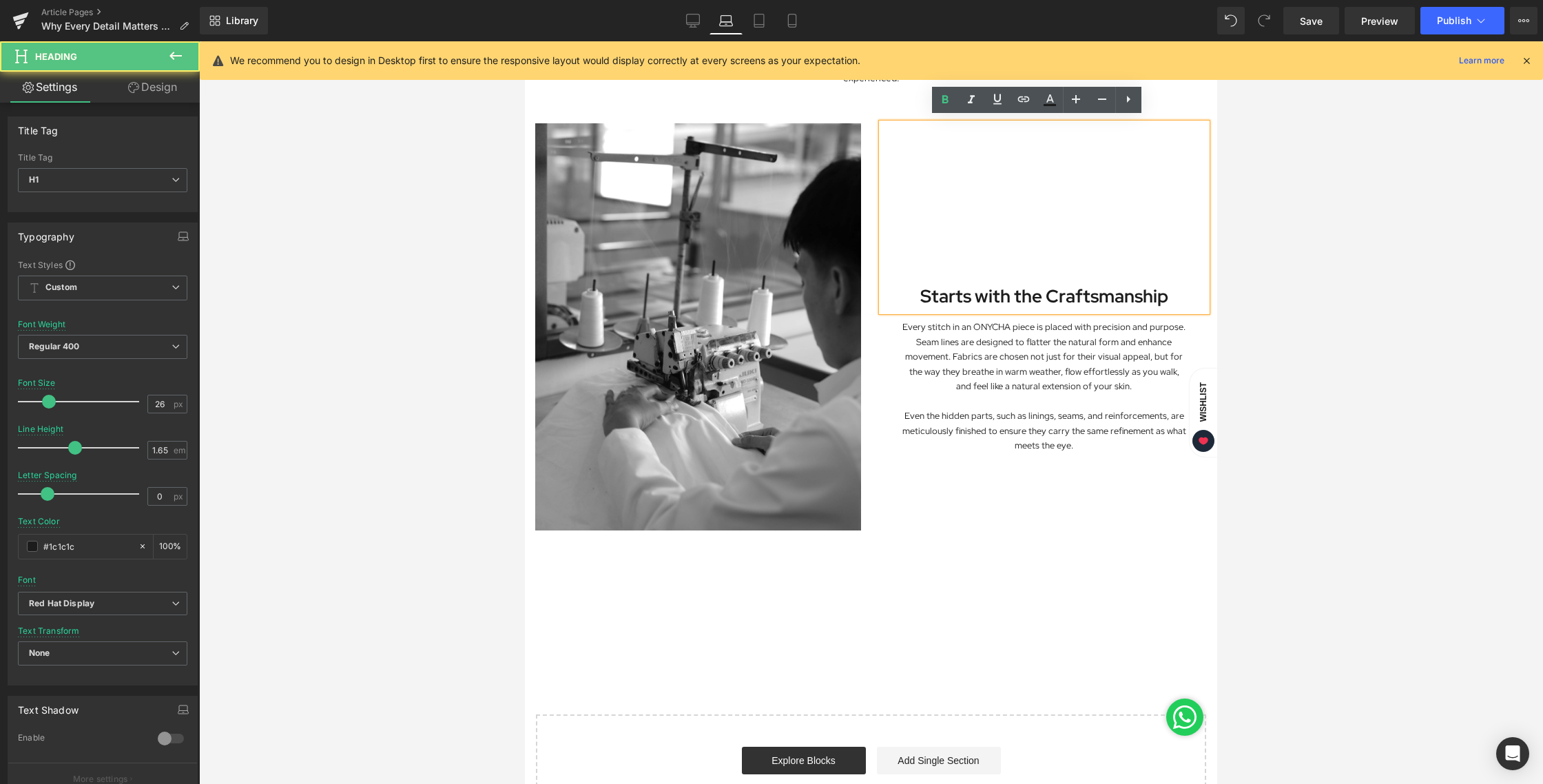
click at [1331, 260] on div at bounding box center [871, 412] width 1344 height 742
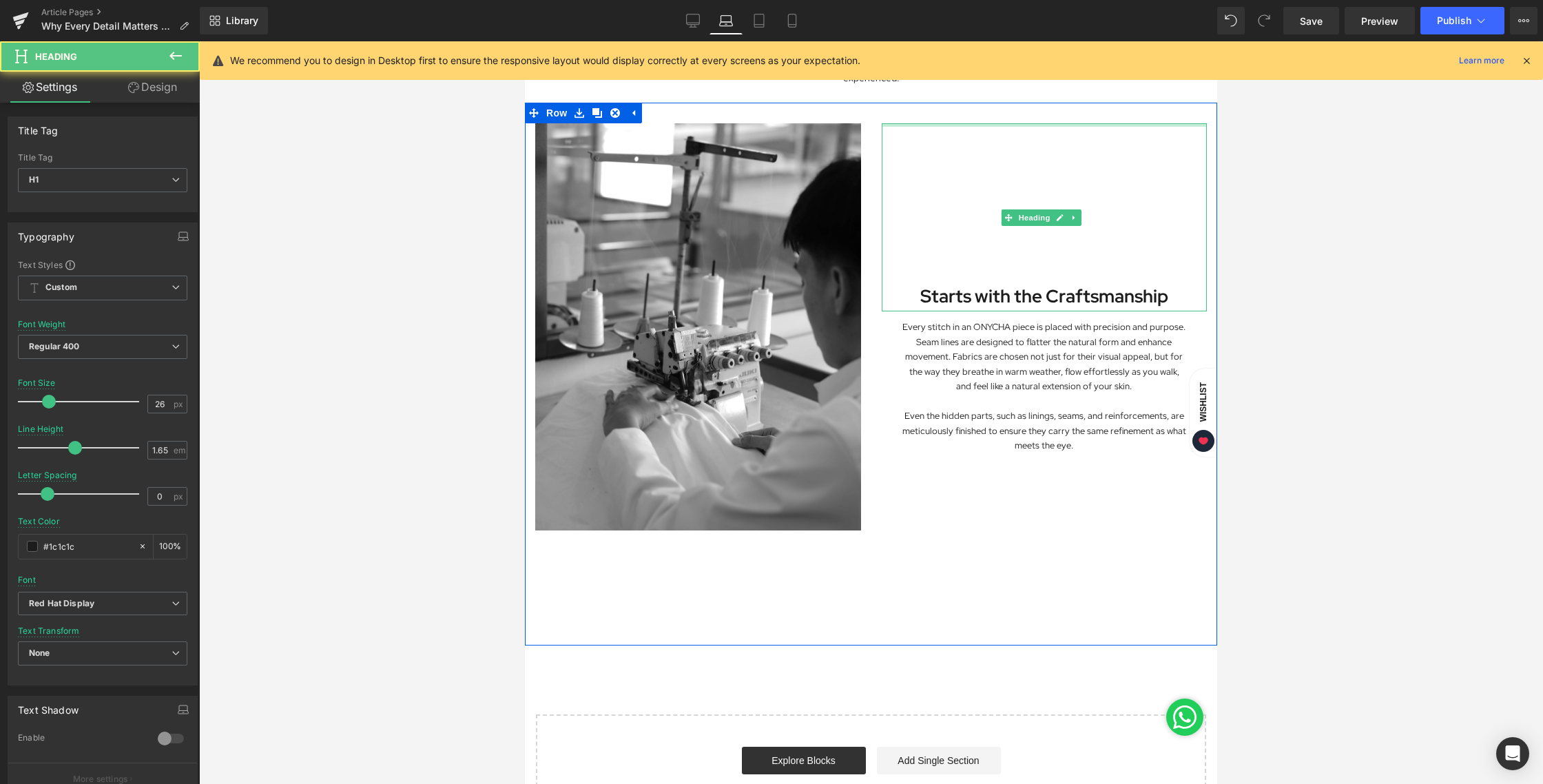
click at [1028, 124] on div at bounding box center [1044, 125] width 326 height 3
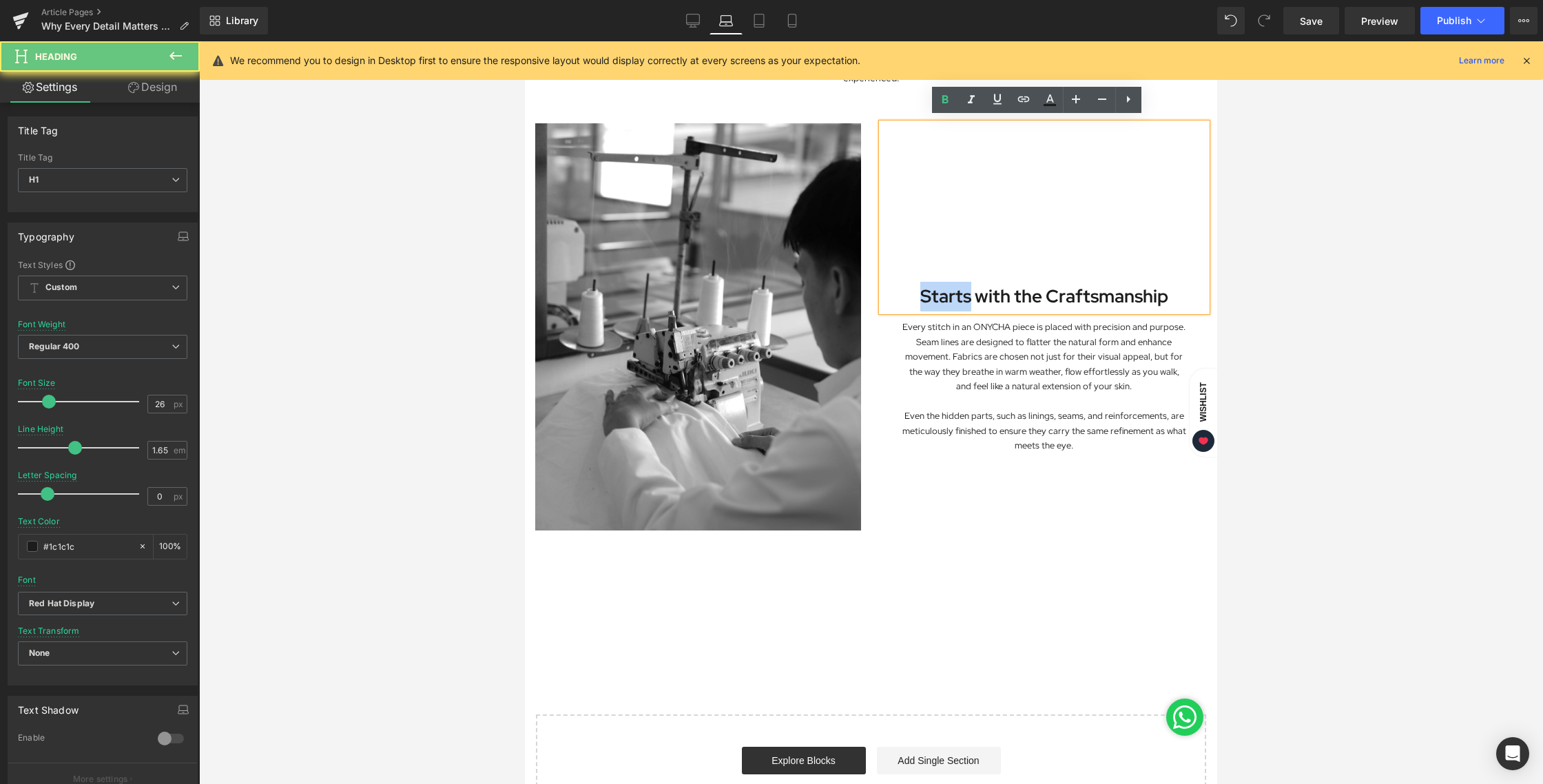
click at [1028, 124] on div "Starts with the Craftsmanship" at bounding box center [1044, 217] width 326 height 188
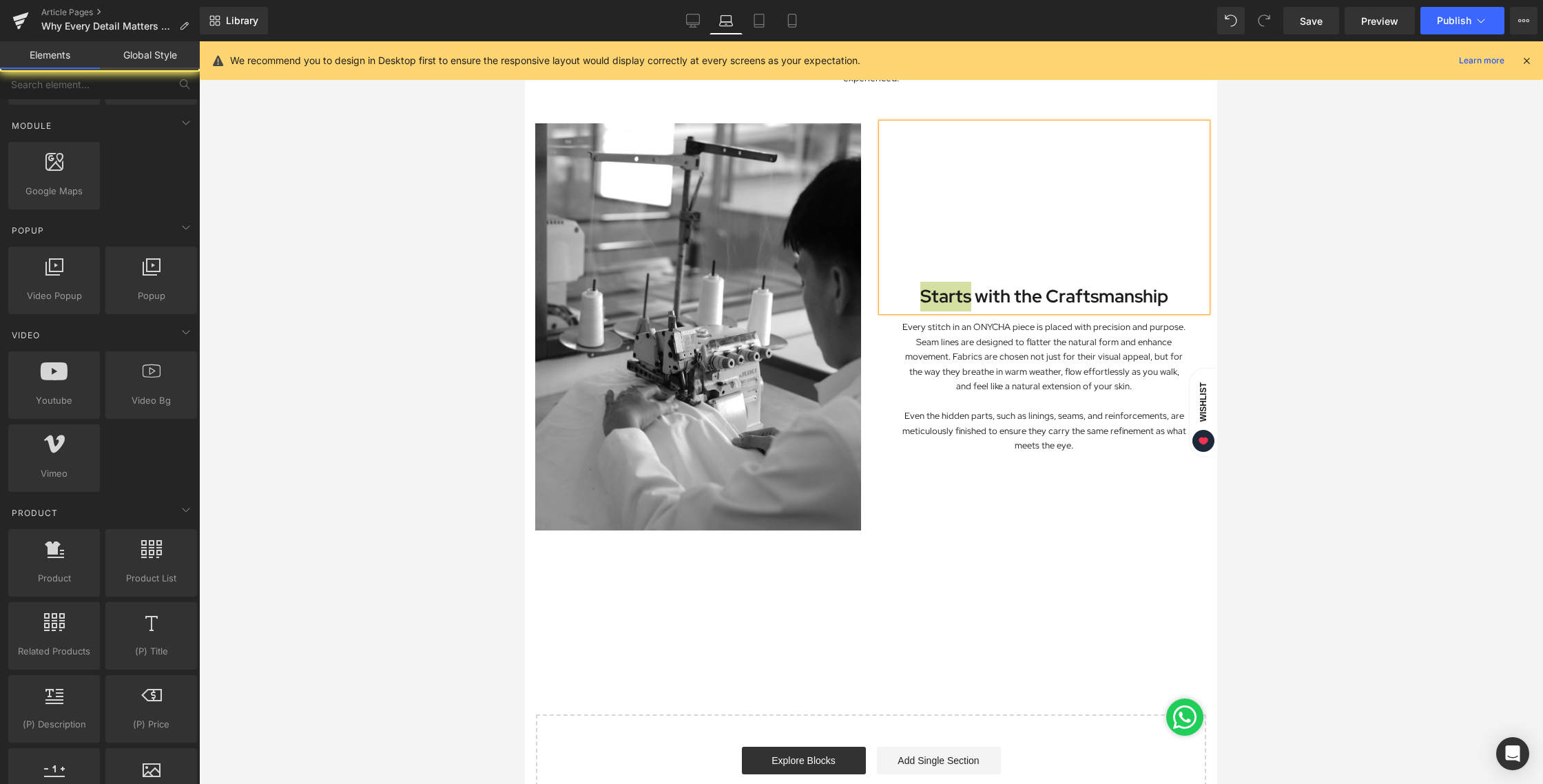
drag, startPoint x: 1541, startPoint y: 269, endPoint x: 1424, endPoint y: 265, distance: 117.1
click at [1541, 269] on div at bounding box center [871, 412] width 1344 height 742
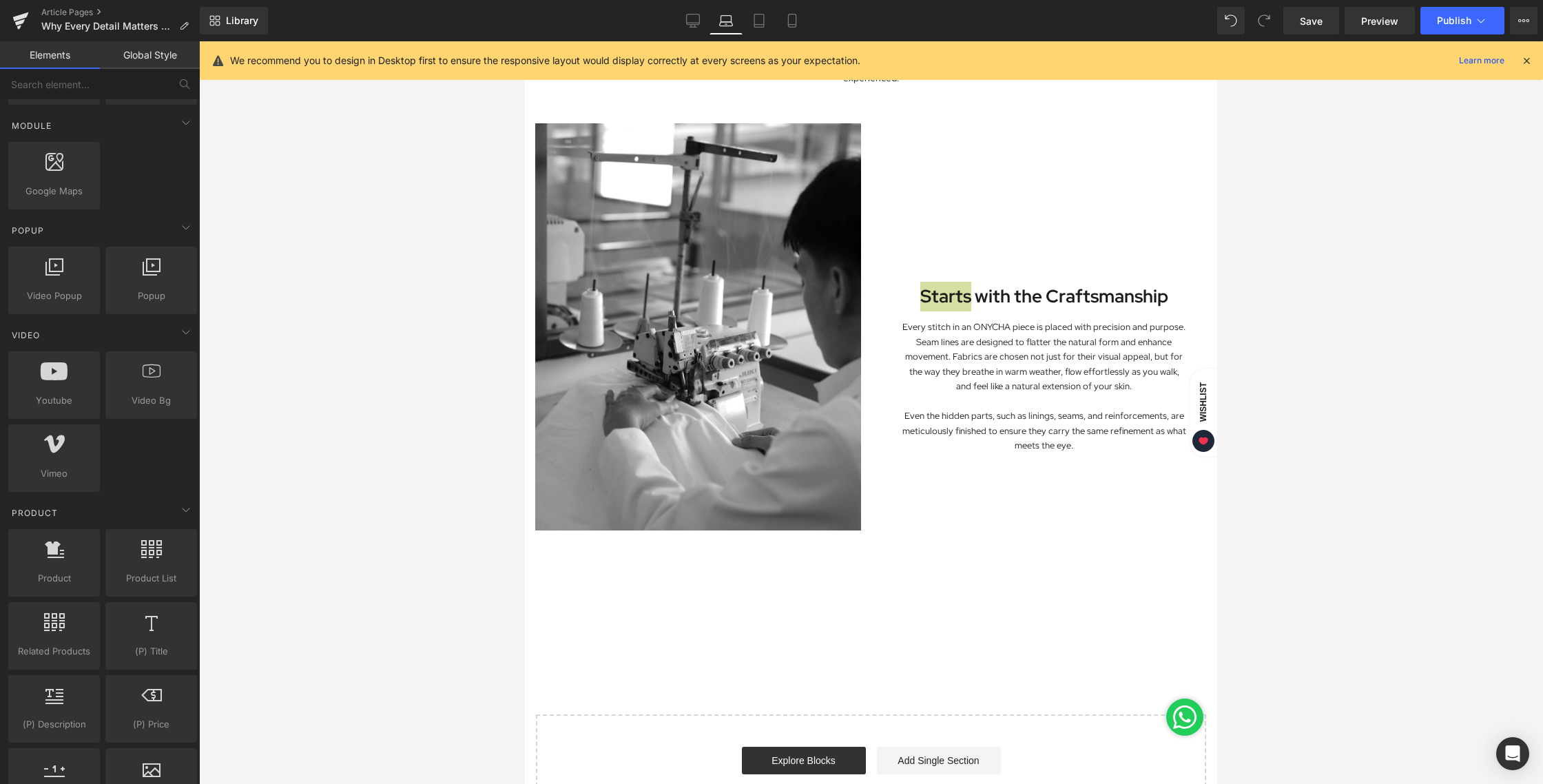
click at [1422, 264] on div at bounding box center [871, 412] width 1344 height 742
click at [1378, 205] on div at bounding box center [871, 412] width 1344 height 742
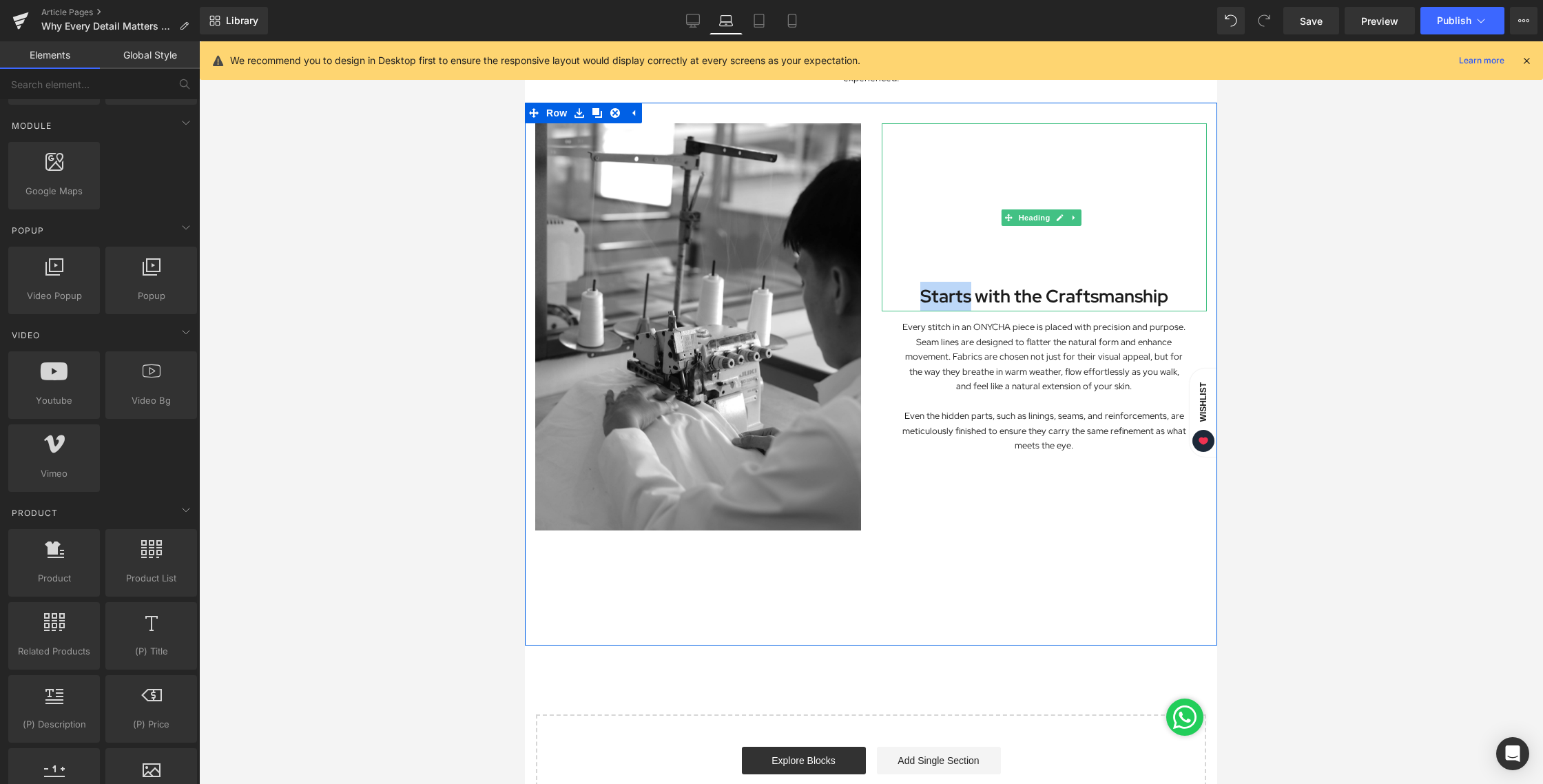
click at [1049, 295] on strong "Starts with the Craftsmanship" at bounding box center [1044, 296] width 248 height 24
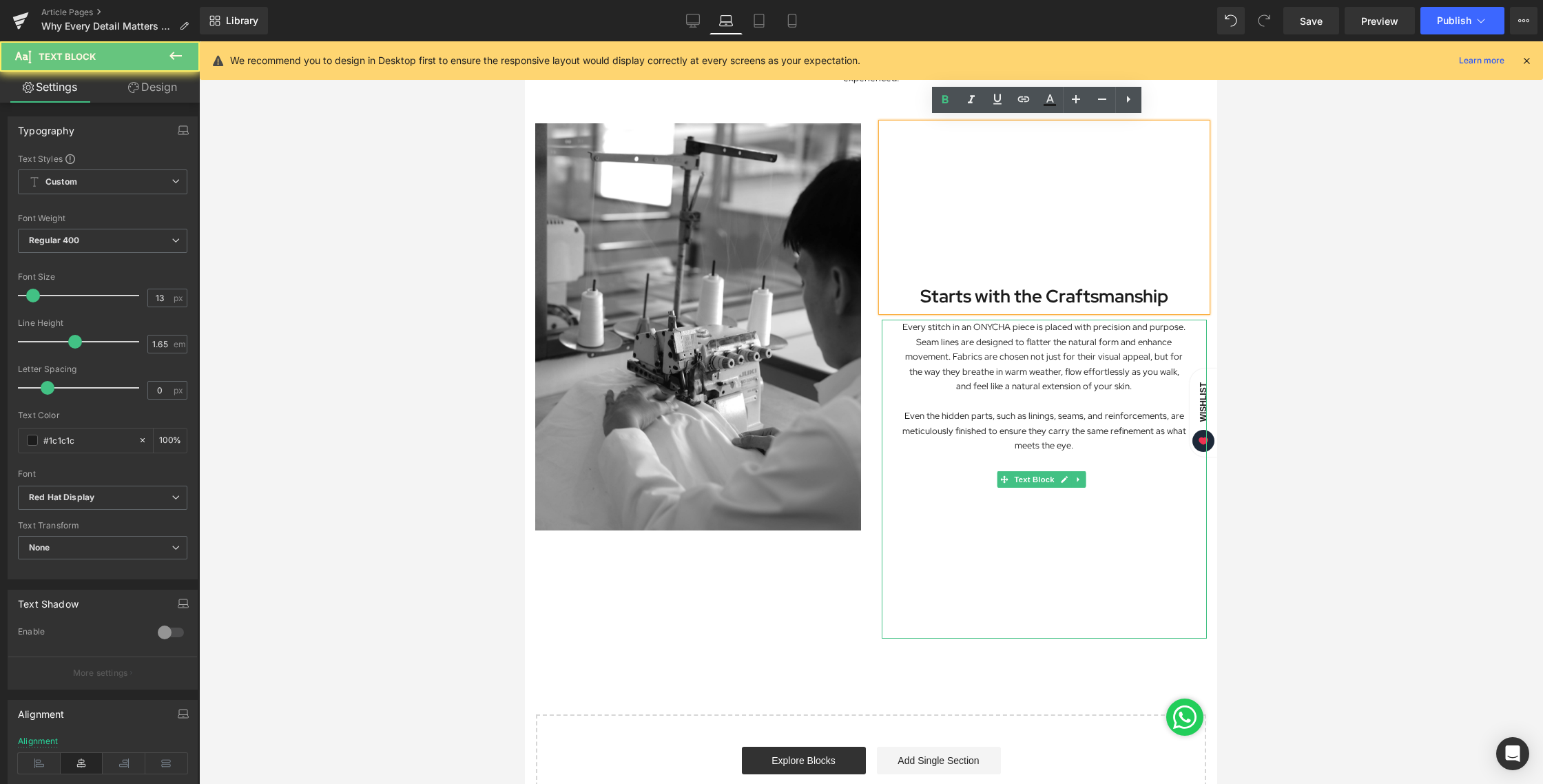
click at [1042, 387] on p "Every stitch in an ONYCHA piece is placed with precision and purpose. Seam line…" at bounding box center [1044, 357] width 284 height 74
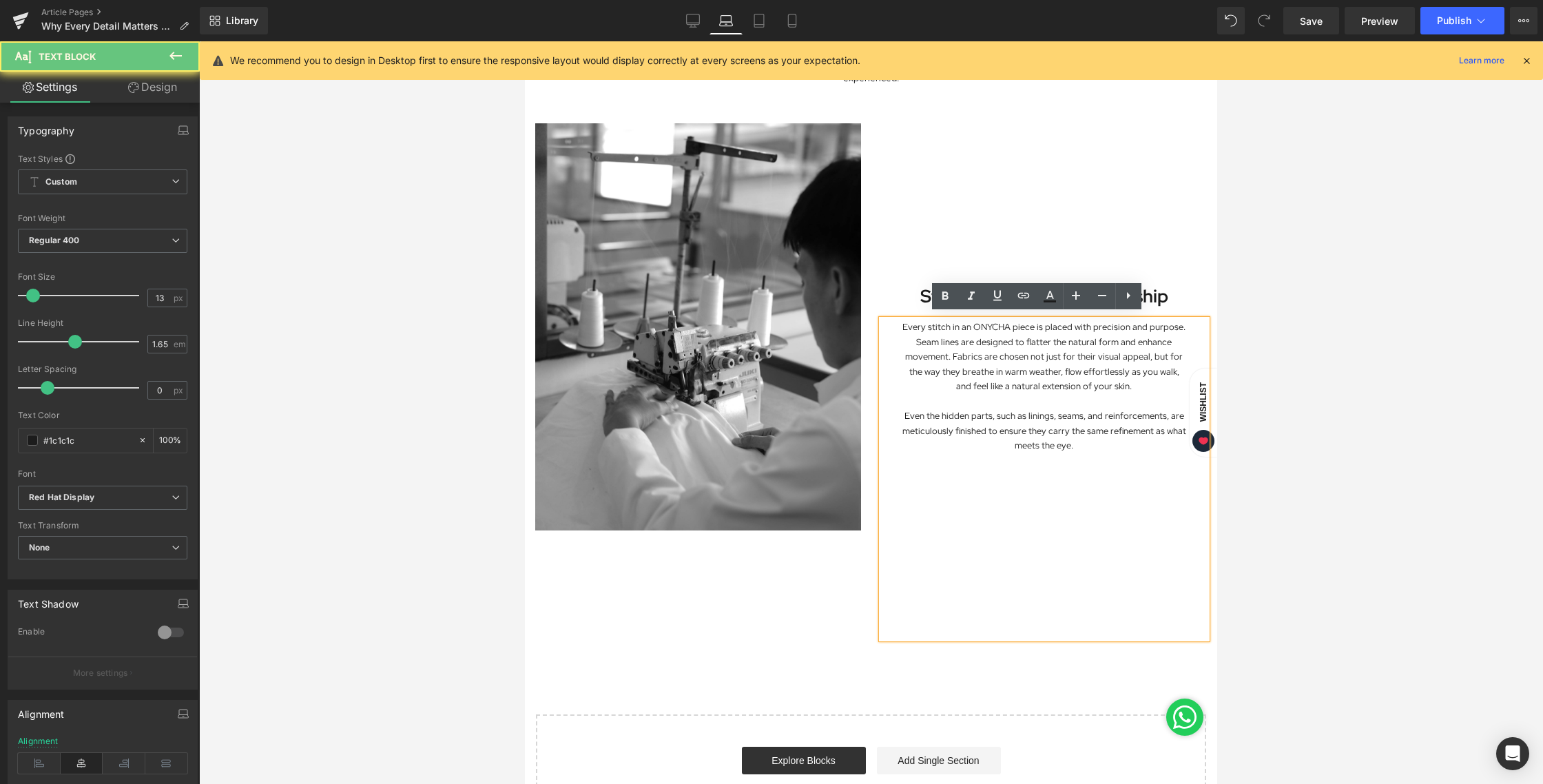
click at [1359, 354] on div at bounding box center [871, 412] width 1344 height 742
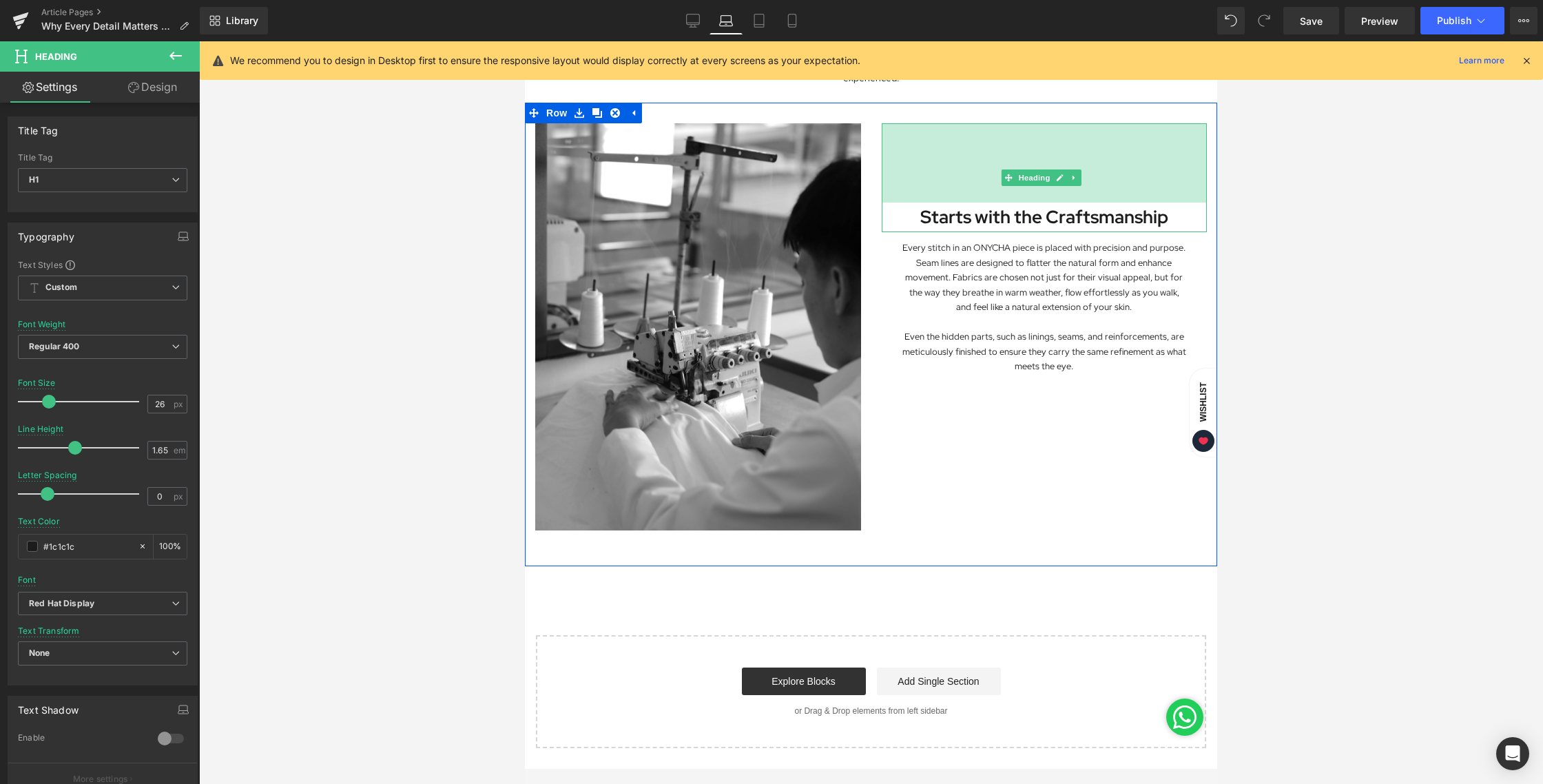
drag, startPoint x: 1021, startPoint y: 120, endPoint x: 1556, endPoint y: 95, distance: 535.6
click at [1030, 24] on html "Skip to content Previous FREE SHIPPING ALL OVER [GEOGRAPHIC_DATA] SIGN UP AND E…" at bounding box center [871, 306] width 692 height 1459
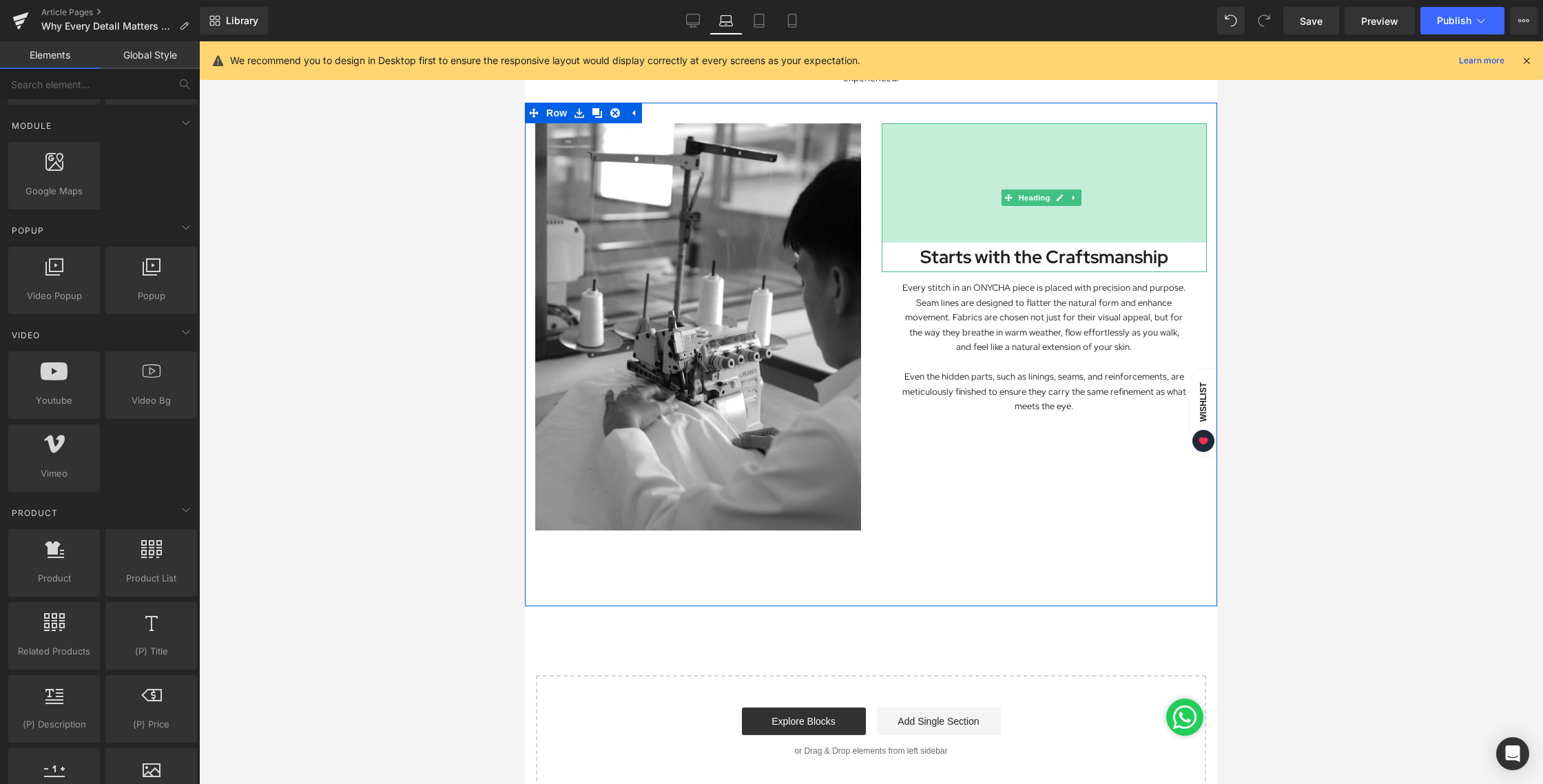
click at [1387, 285] on div at bounding box center [871, 412] width 1344 height 742
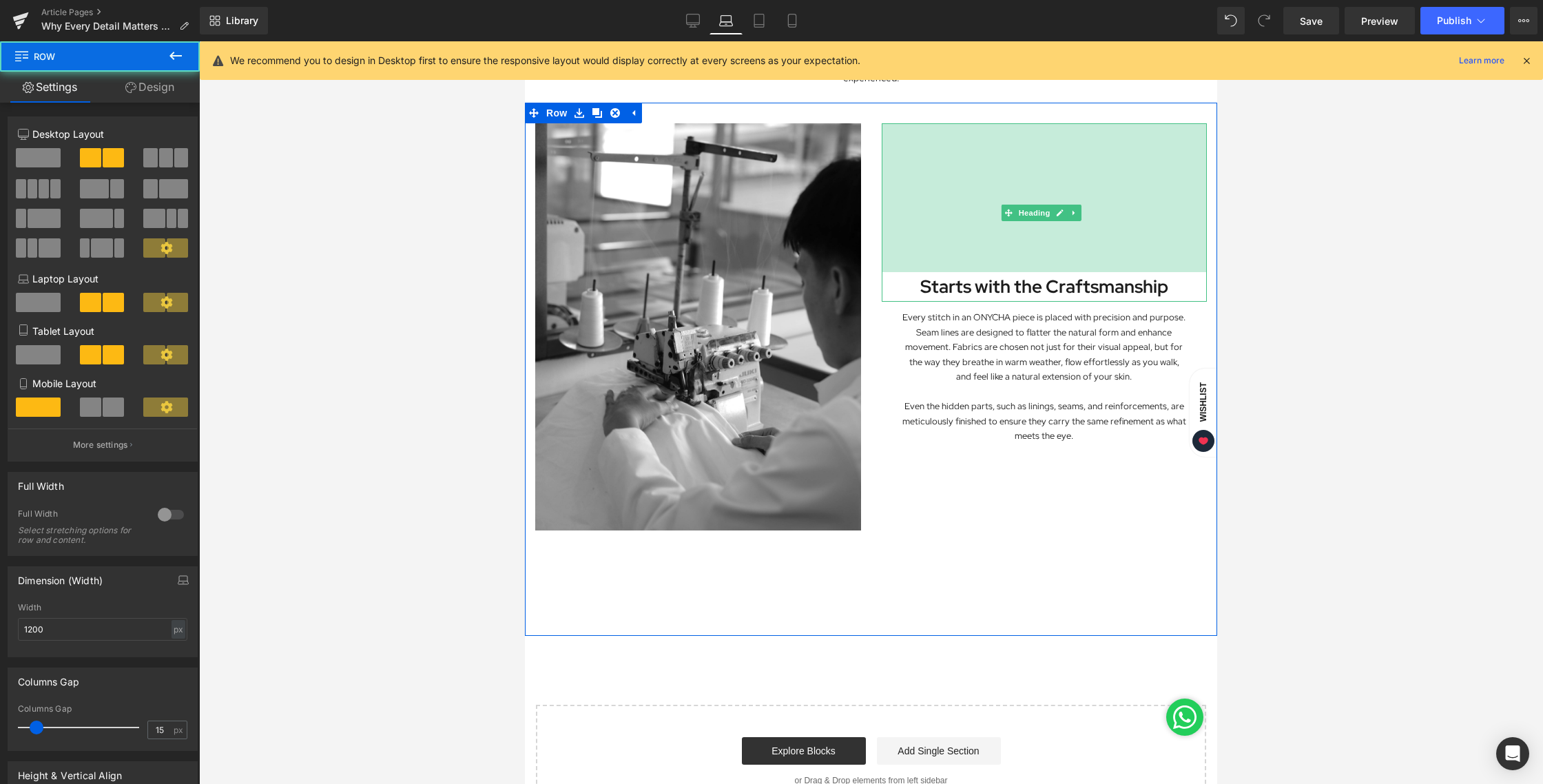
click at [1102, 110] on div at bounding box center [871, 113] width 692 height 21
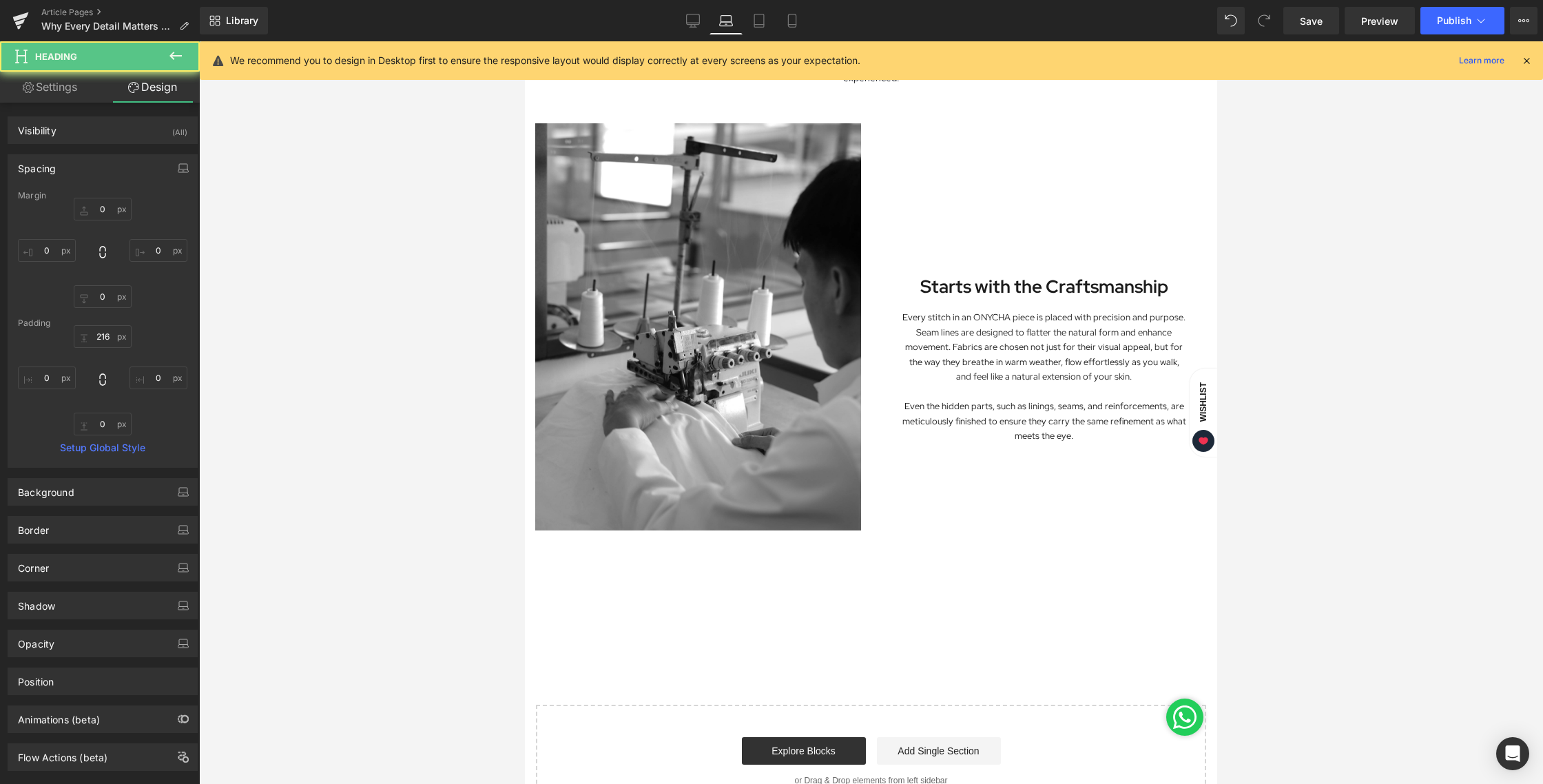
click at [1299, 215] on div at bounding box center [871, 412] width 1344 height 742
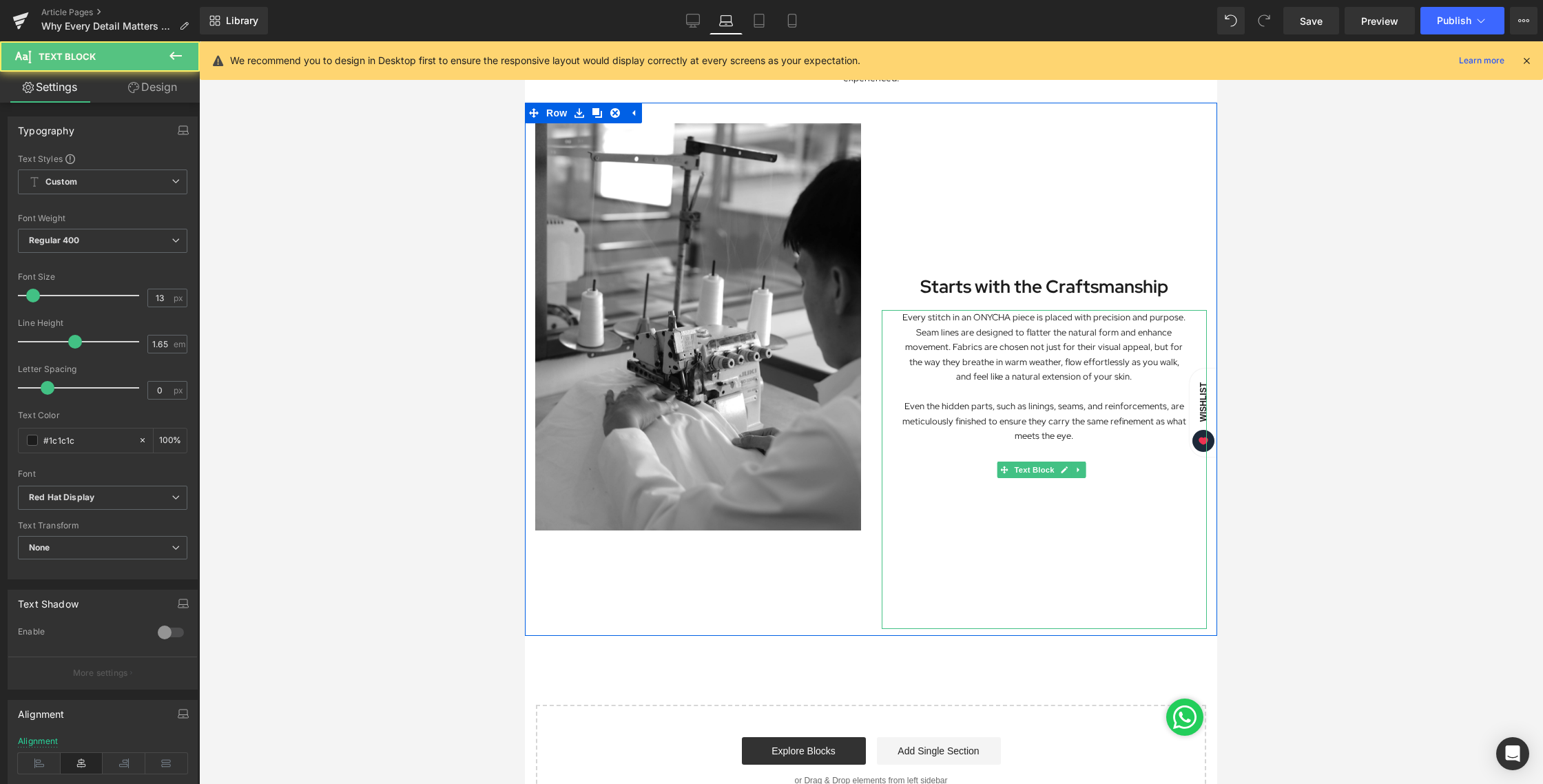
drag, startPoint x: 1035, startPoint y: 570, endPoint x: 1036, endPoint y: 534, distance: 36.0
click at [1036, 534] on div "Every stitch in an ONYCHA piece is placed with precision and purpose. Seam line…" at bounding box center [1044, 469] width 326 height 319
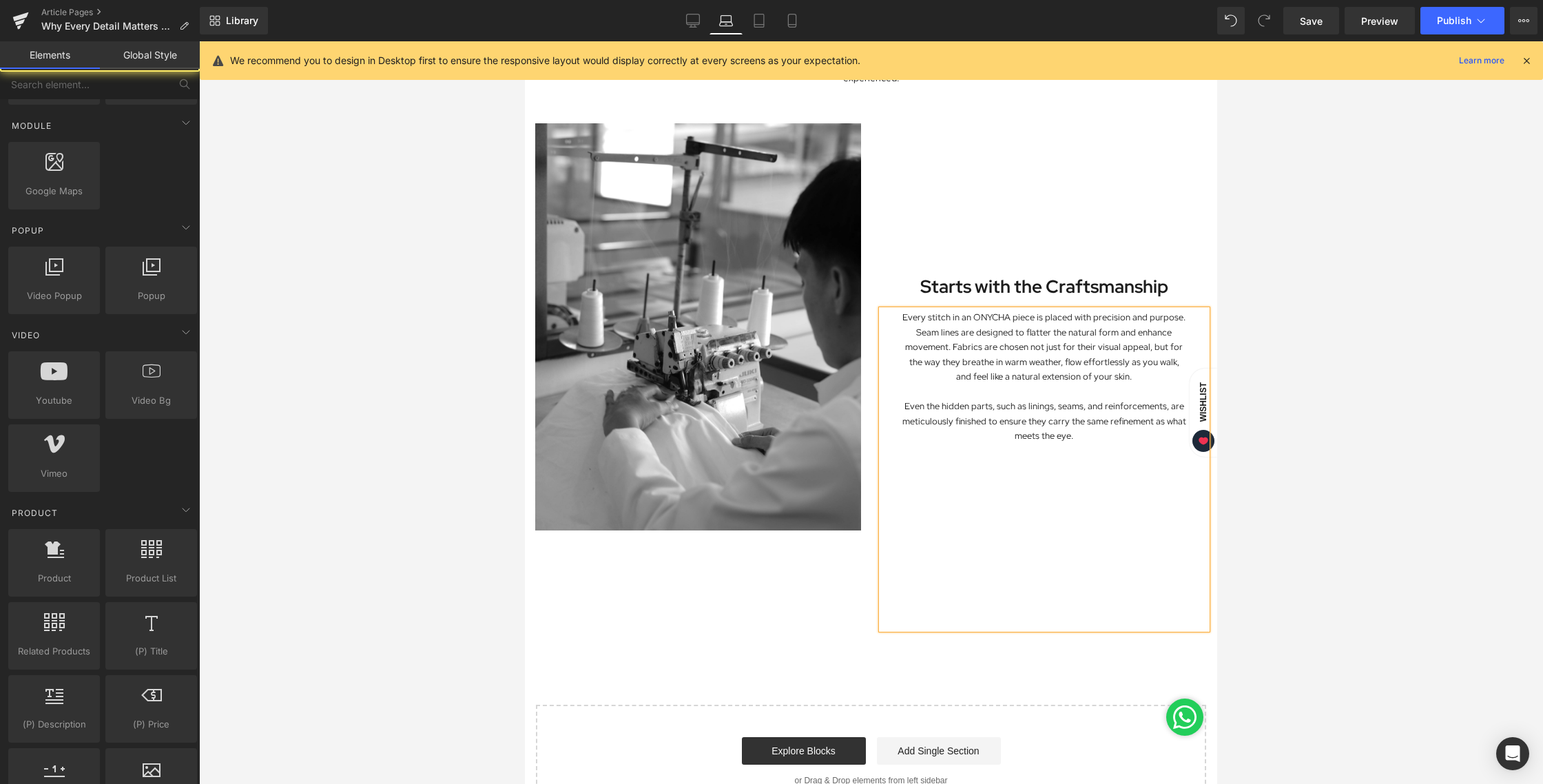
click at [1279, 538] on div at bounding box center [871, 412] width 1344 height 742
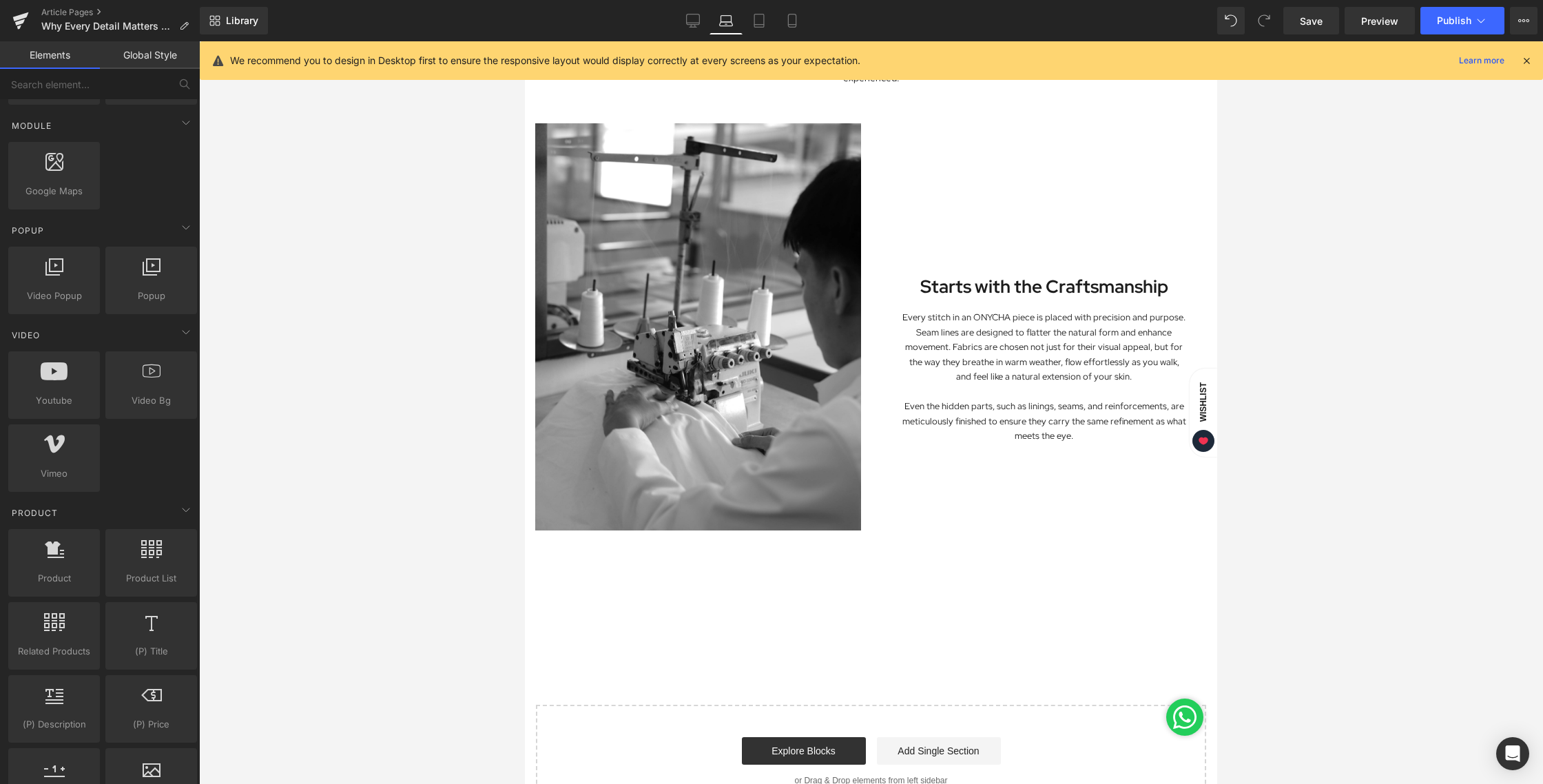
click at [1461, 588] on div at bounding box center [871, 412] width 1344 height 742
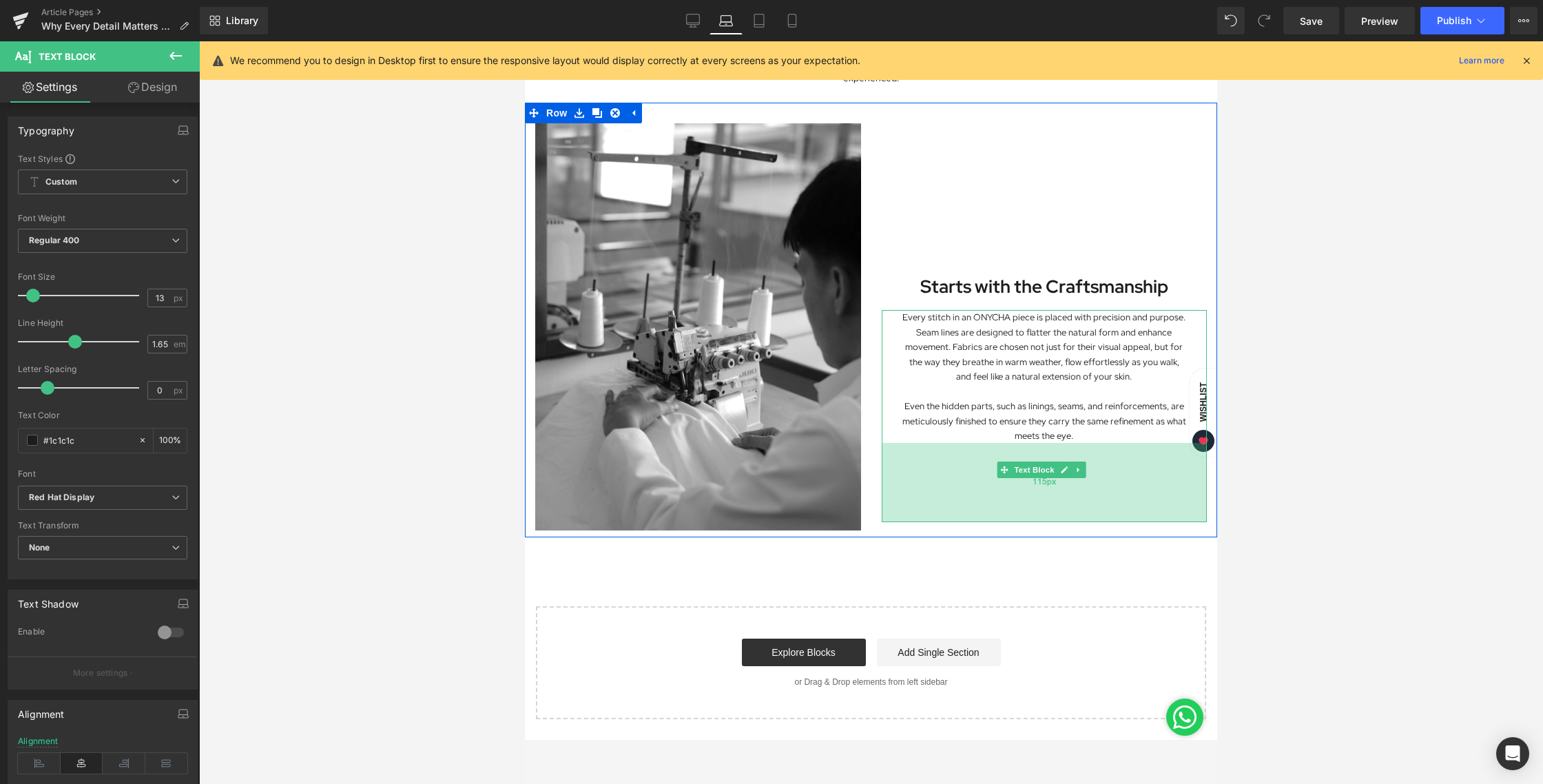
drag, startPoint x: 1020, startPoint y: 621, endPoint x: 1029, endPoint y: 515, distance: 106.4
click at [1029, 515] on div "115px" at bounding box center [1044, 482] width 326 height 79
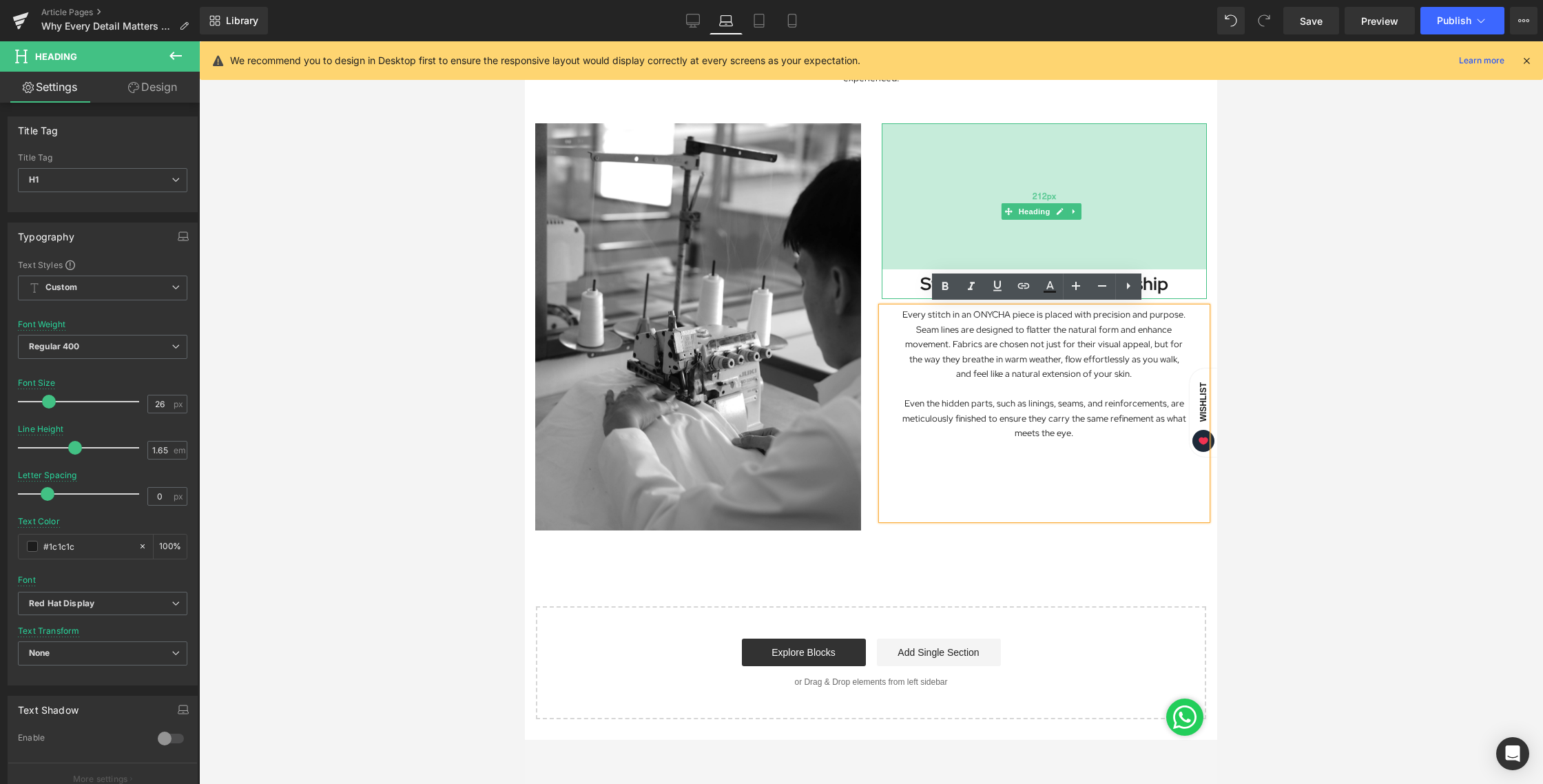
click at [1033, 157] on div "212px" at bounding box center [1044, 196] width 326 height 146
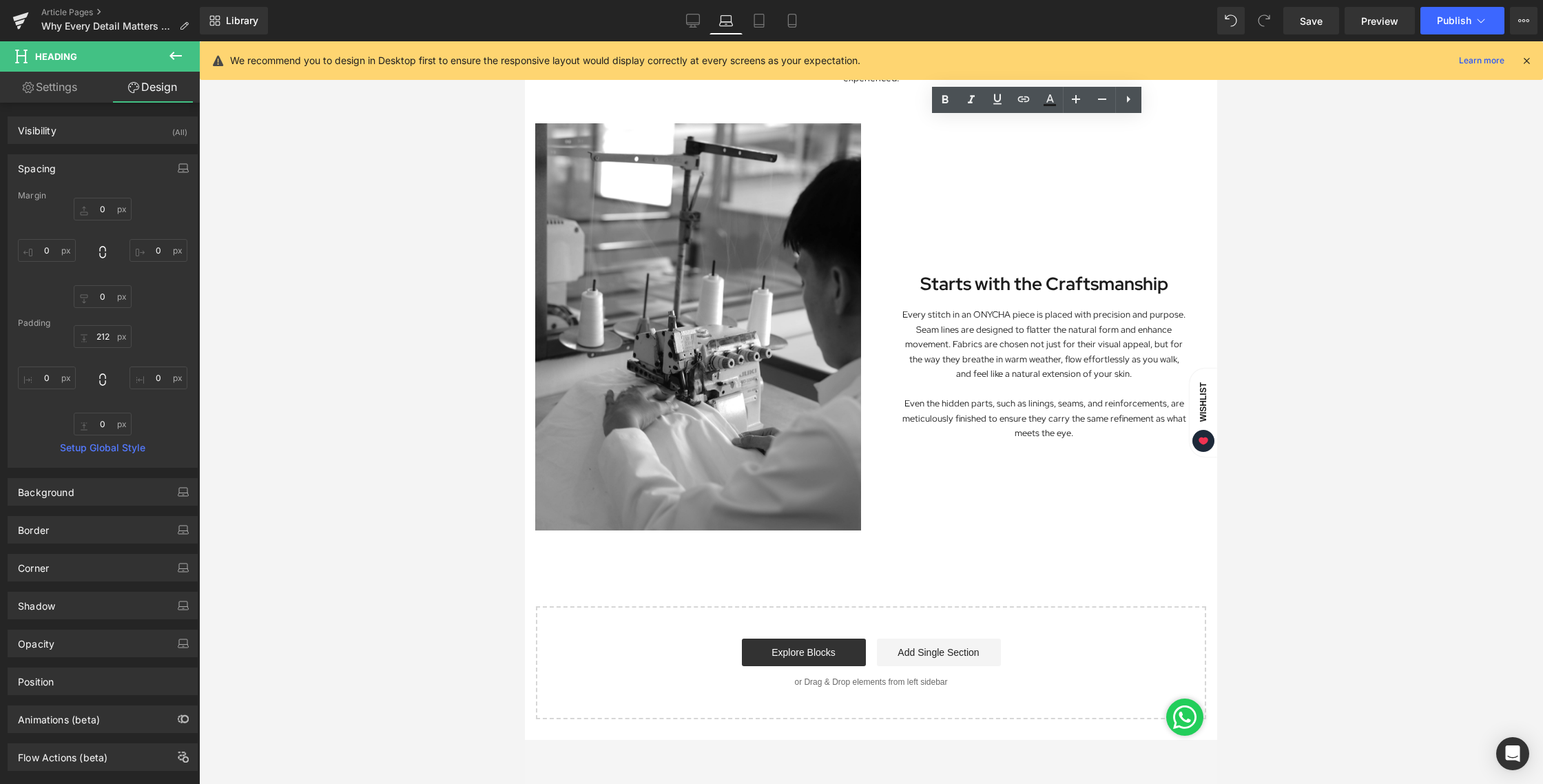
click at [1306, 444] on div at bounding box center [871, 412] width 1344 height 742
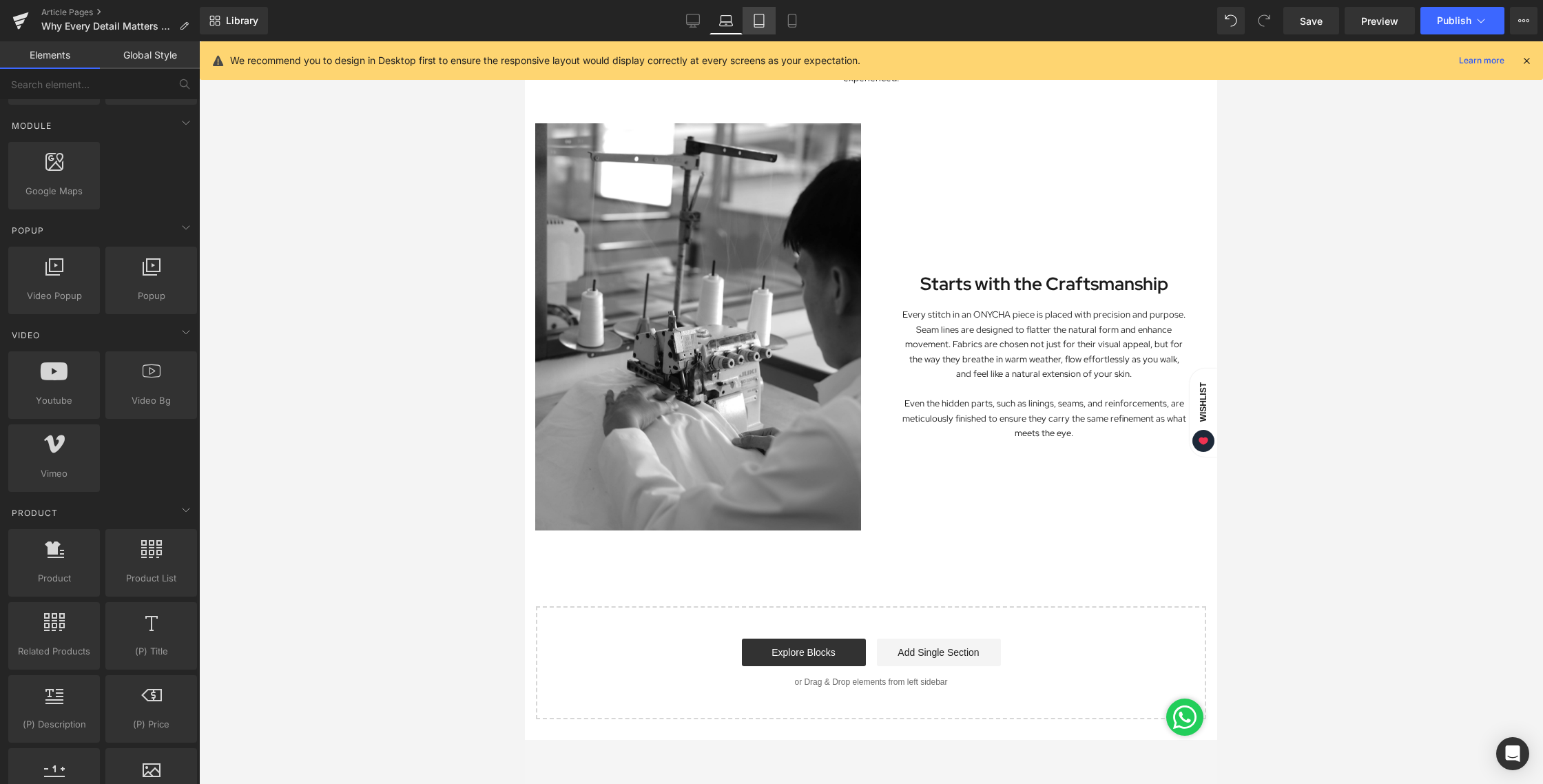
click at [754, 12] on link "Tablet" at bounding box center [758, 20] width 33 height 27
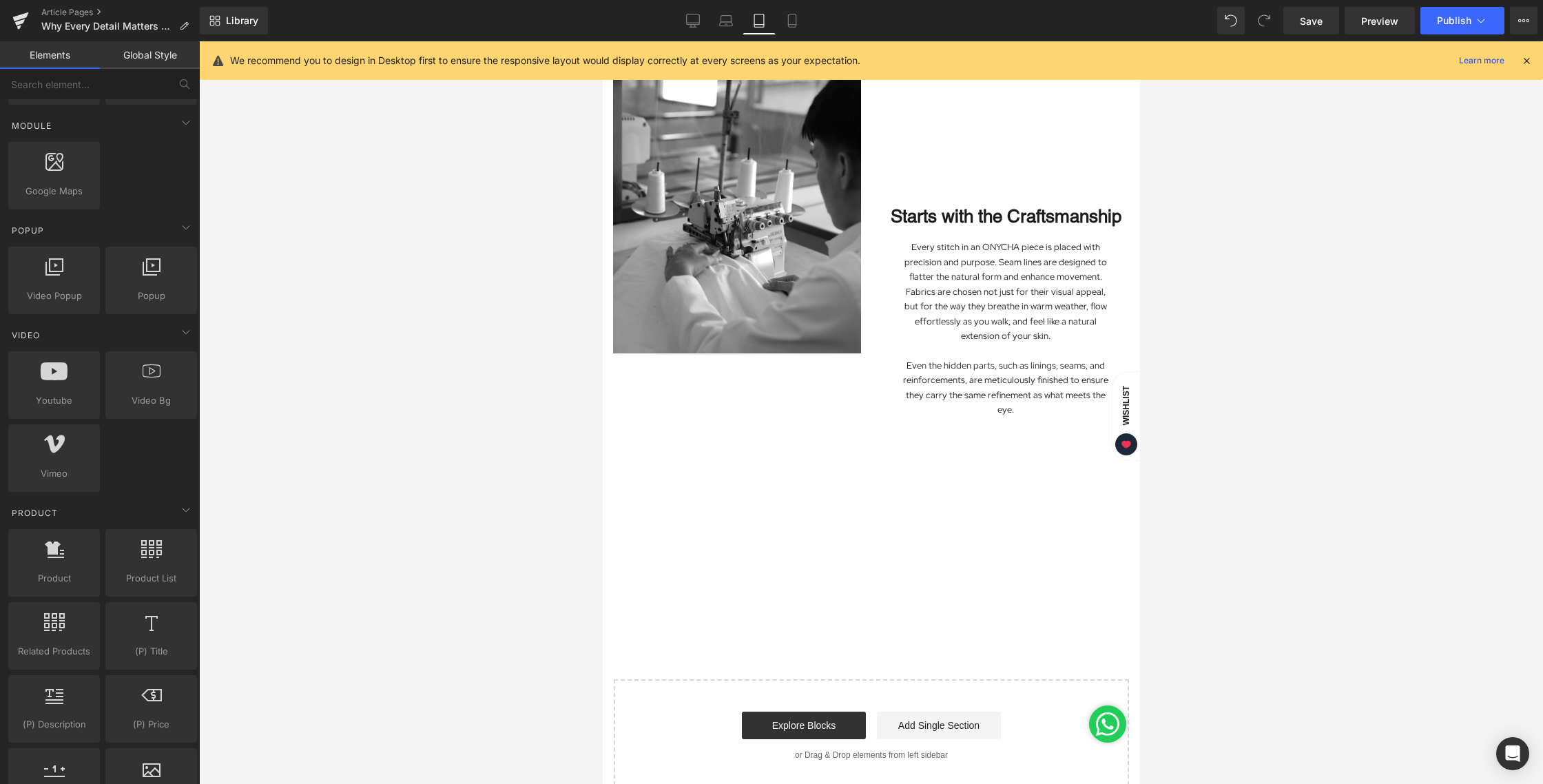
scroll to position [441, 0]
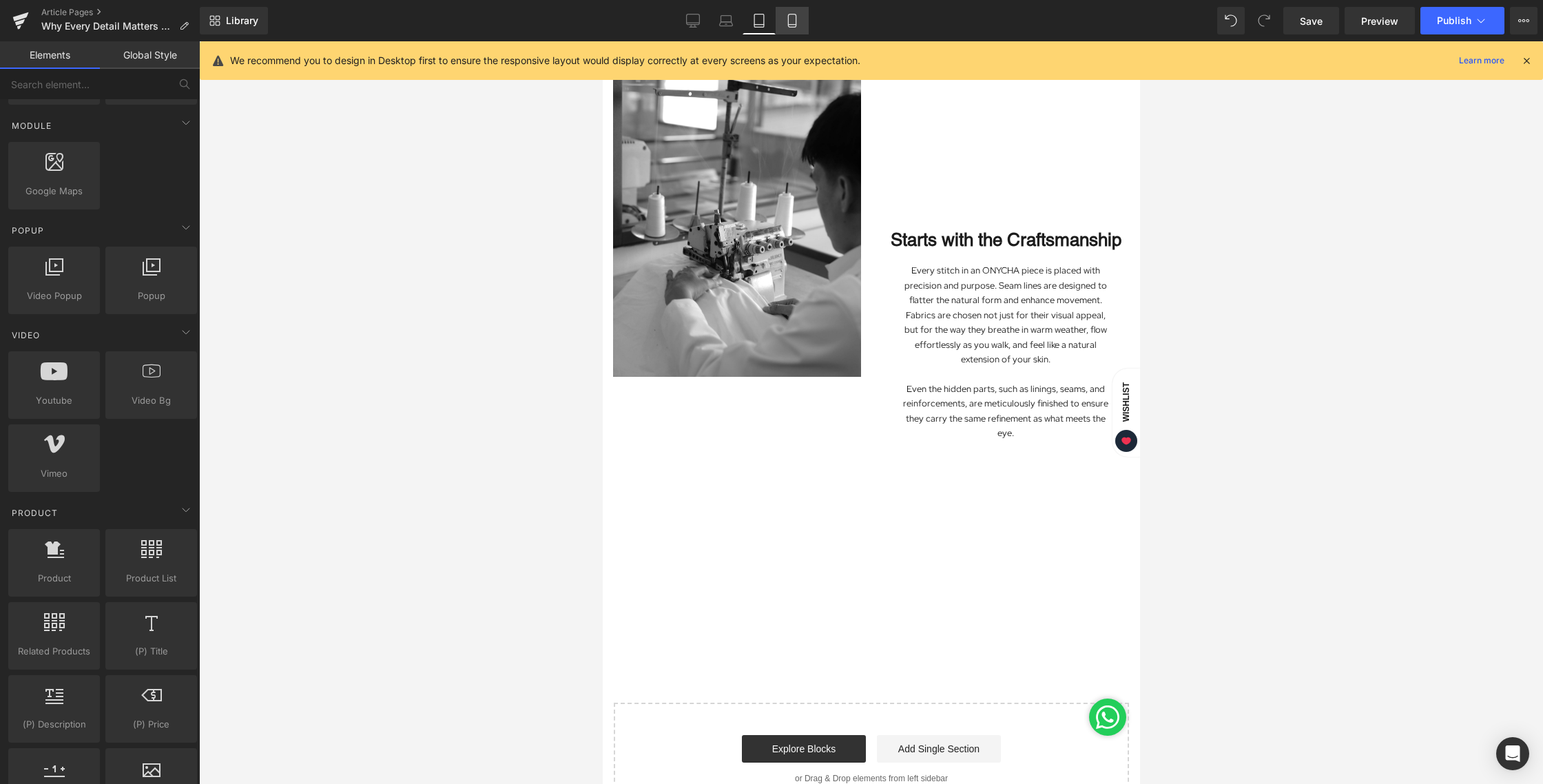
click at [788, 19] on icon at bounding box center [792, 21] width 8 height 13
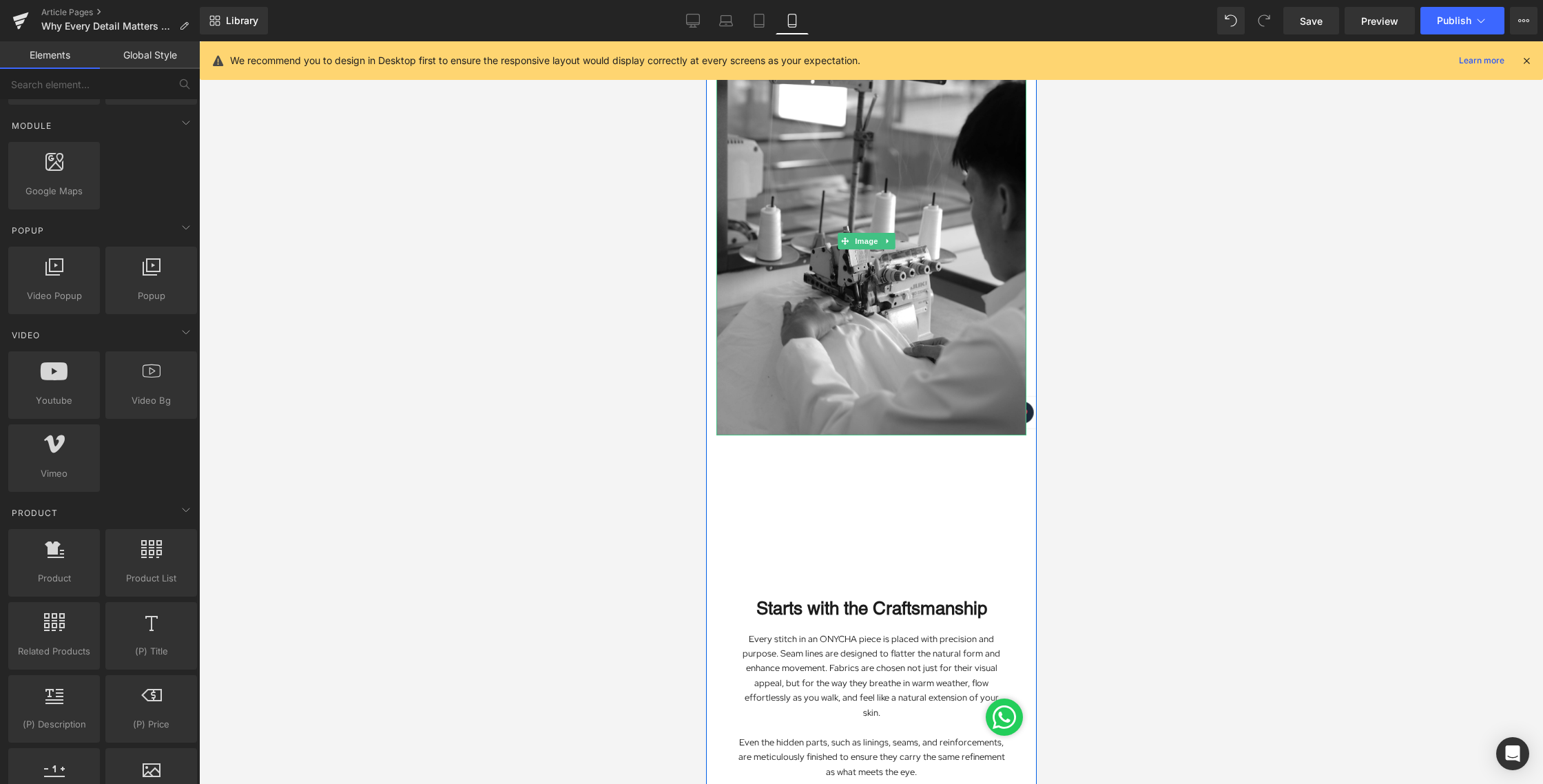
scroll to position [660, 0]
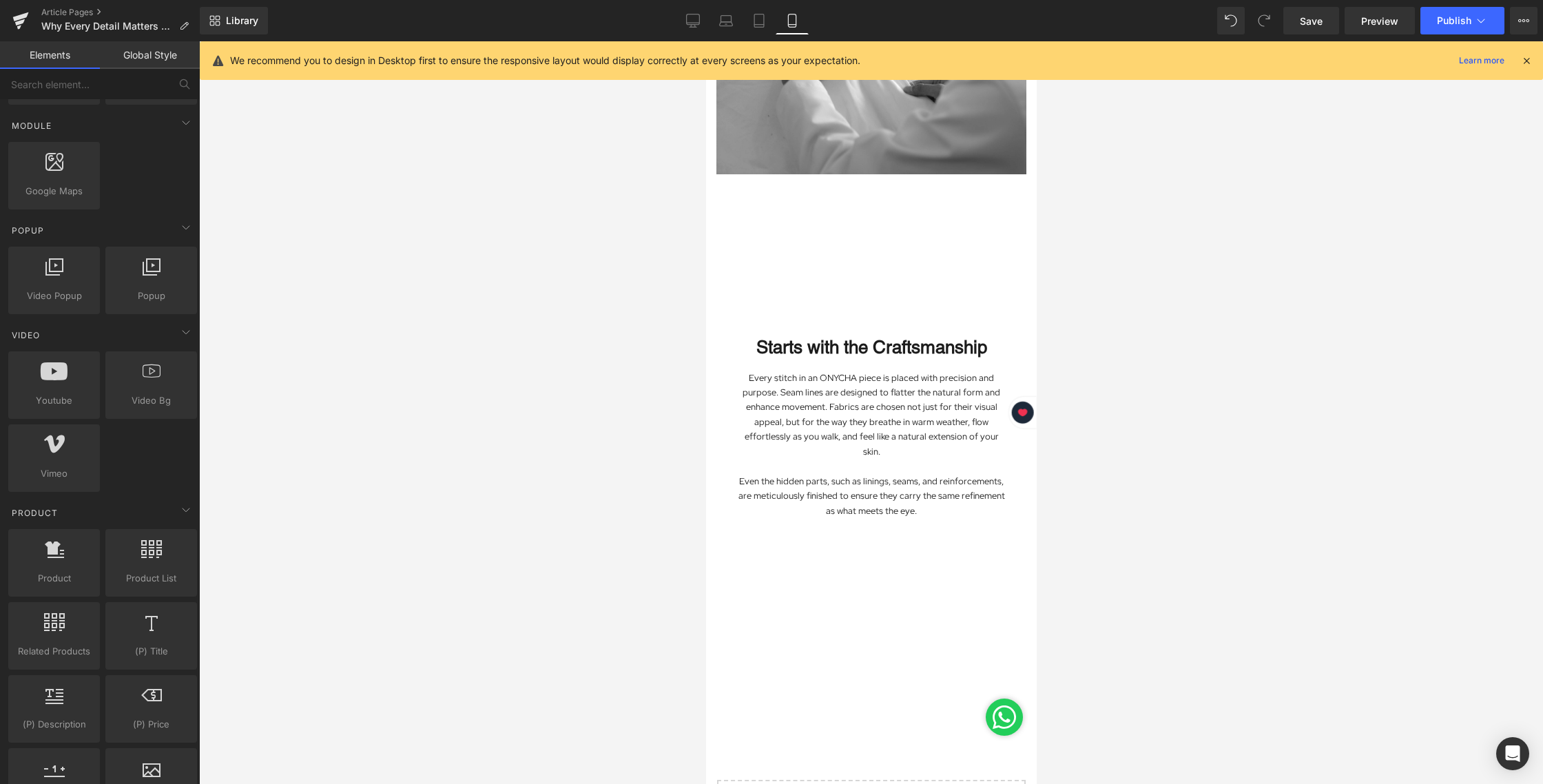
click at [1124, 295] on div at bounding box center [871, 412] width 1344 height 742
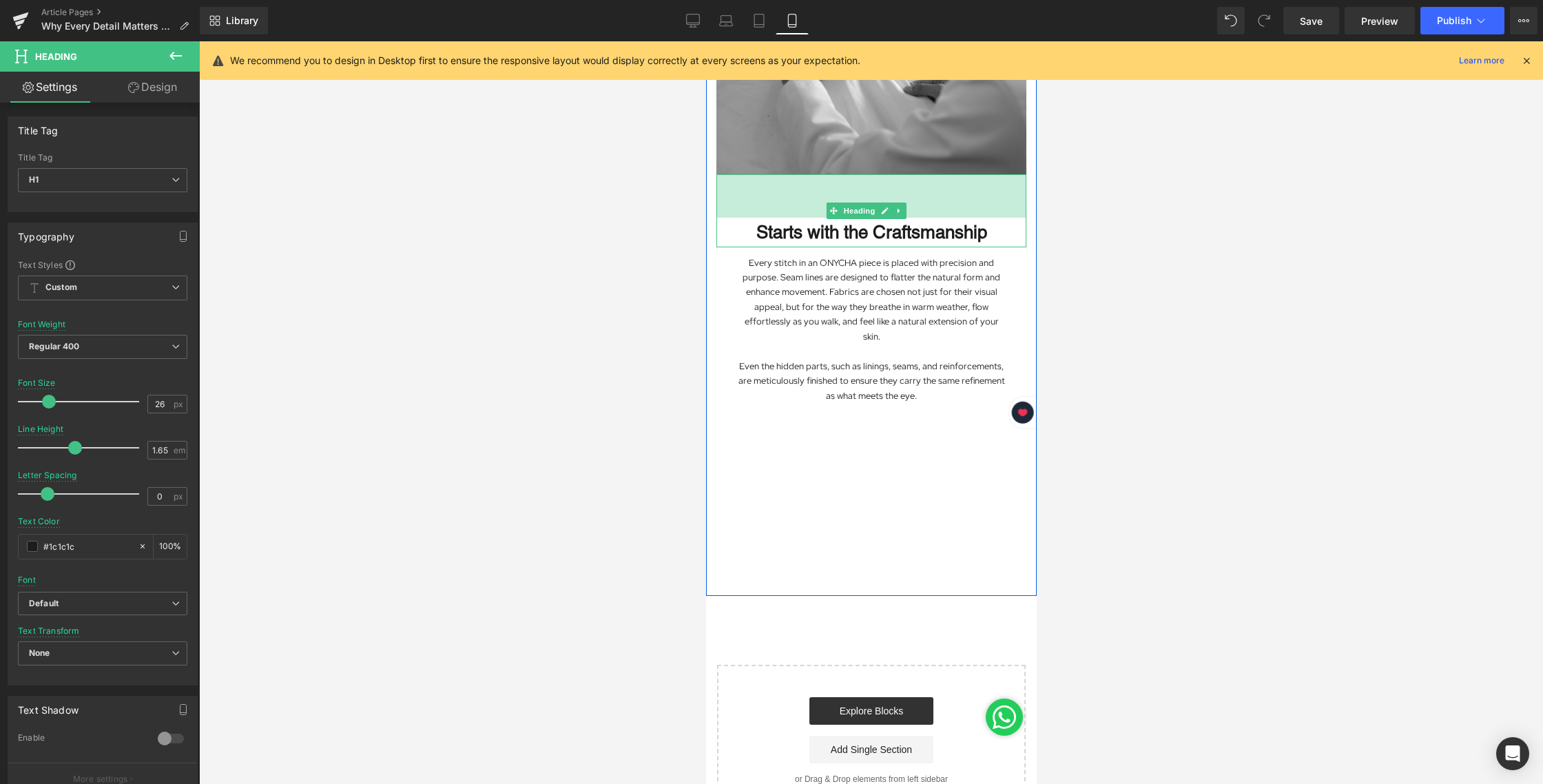
drag, startPoint x: 864, startPoint y: 158, endPoint x: 1566, endPoint y: 108, distance: 703.8
click at [893, 11] on html "Skip to content Previous FREE SHIPPING ALL OVER [GEOGRAPHIC_DATA] SIGN UP AND E…" at bounding box center [871, 399] width 331 height 2036
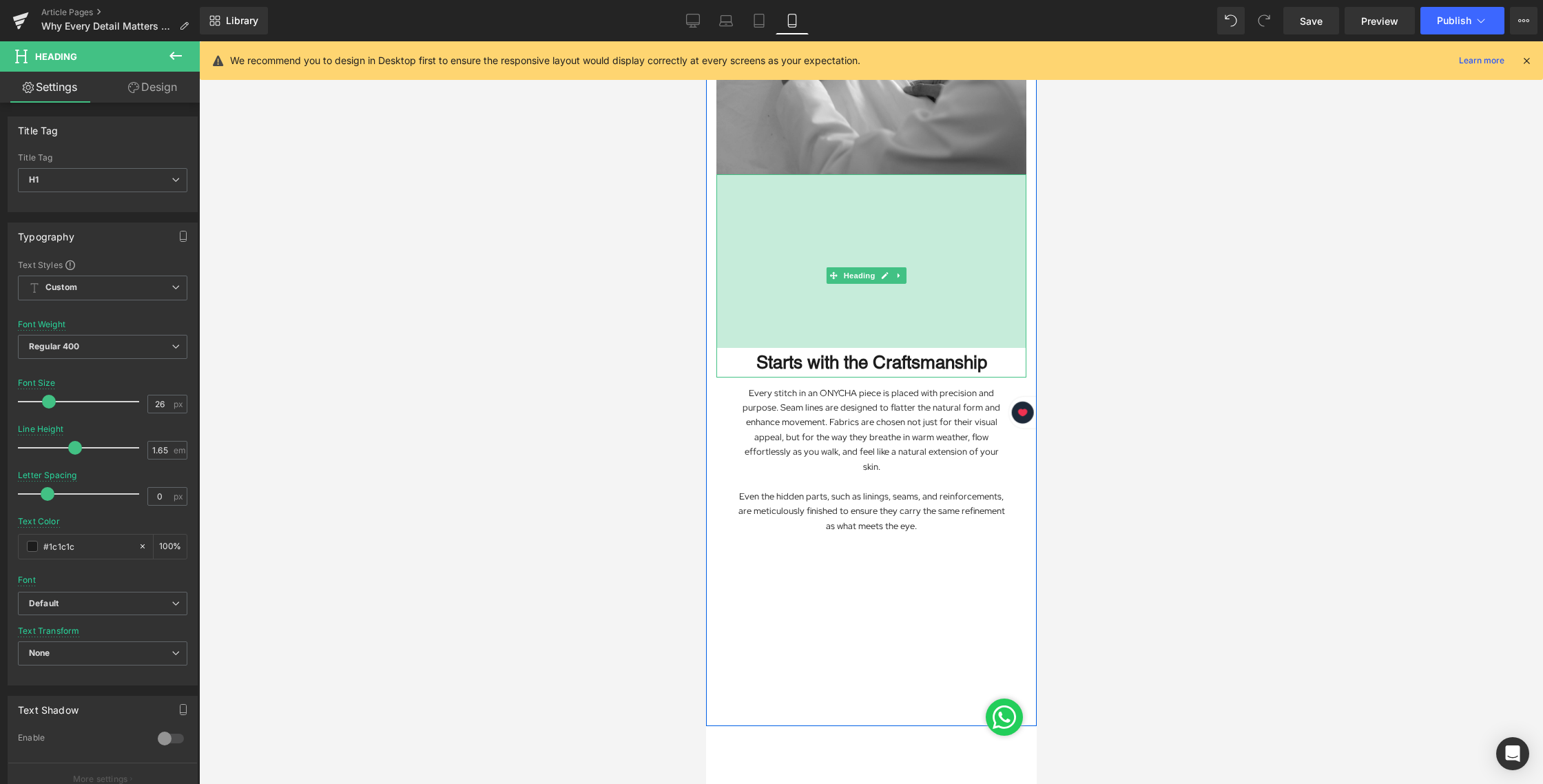
click at [162, 77] on link "Design" at bounding box center [152, 87] width 100 height 31
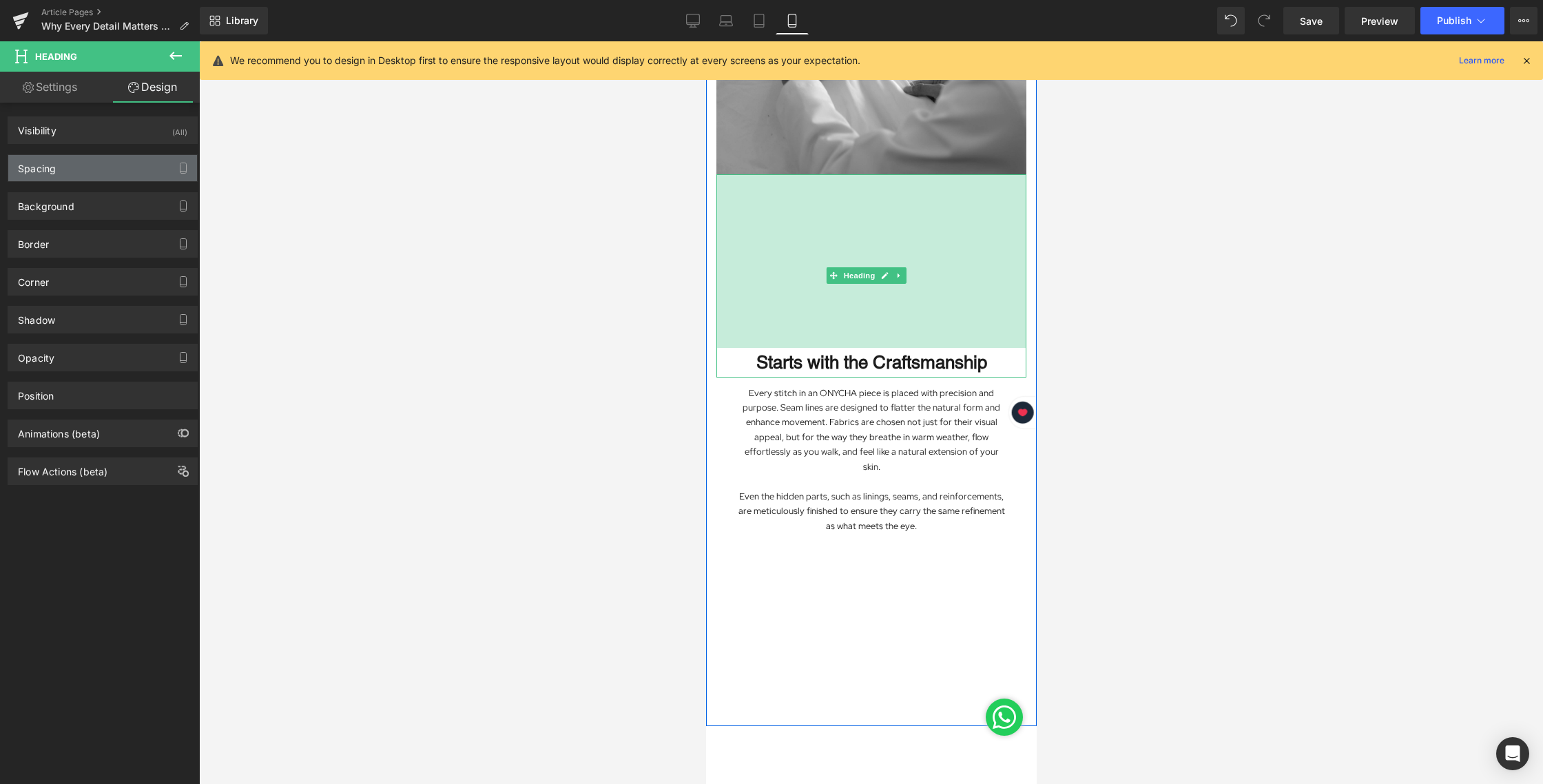
click at [77, 162] on div "Spacing" at bounding box center [103, 168] width 189 height 26
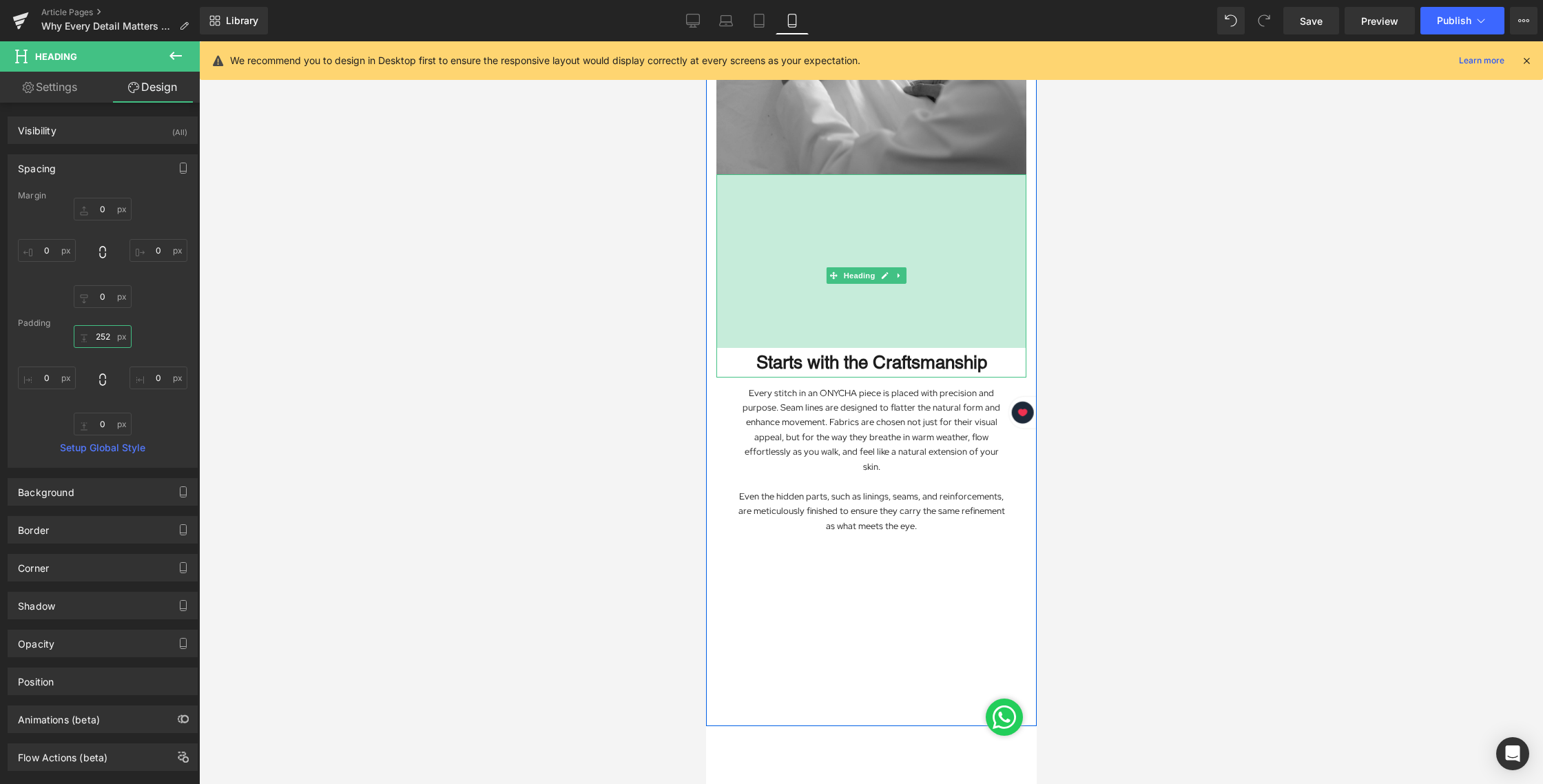
click at [97, 336] on input "252" at bounding box center [103, 336] width 58 height 23
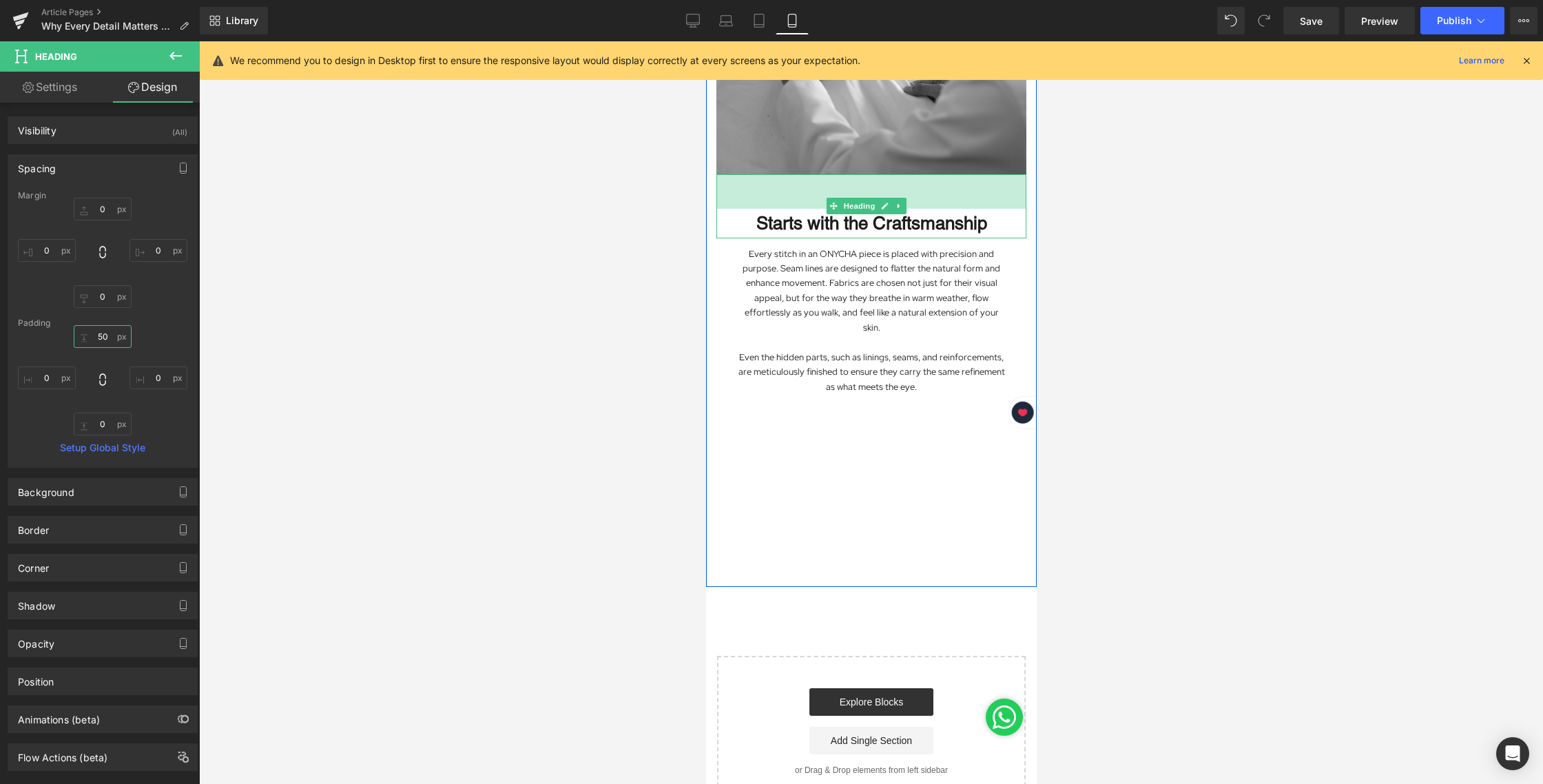
drag, startPoint x: 105, startPoint y: 337, endPoint x: 93, endPoint y: 336, distance: 12.0
click at [93, 336] on input "50" at bounding box center [103, 336] width 58 height 23
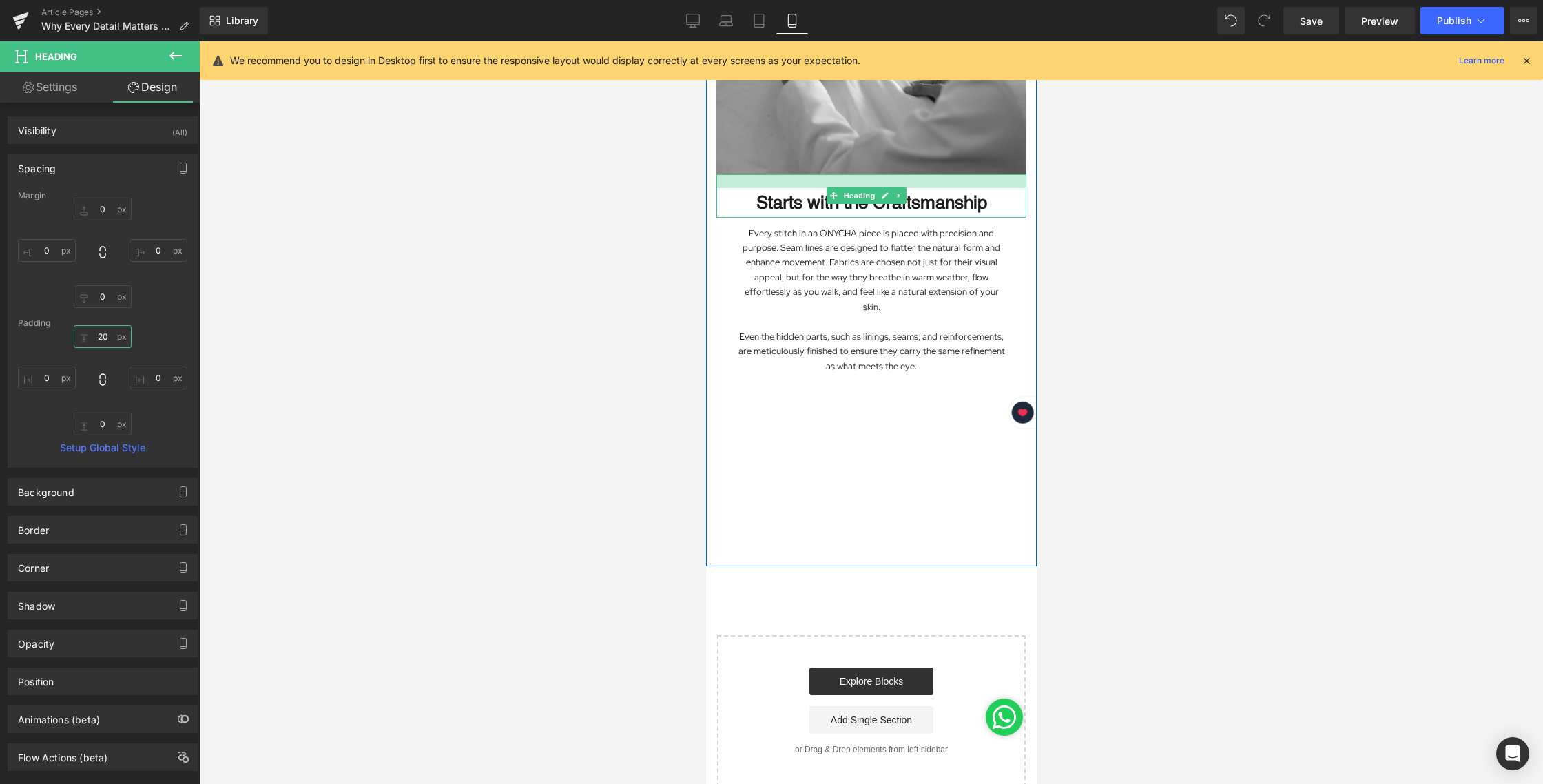
type input "20"
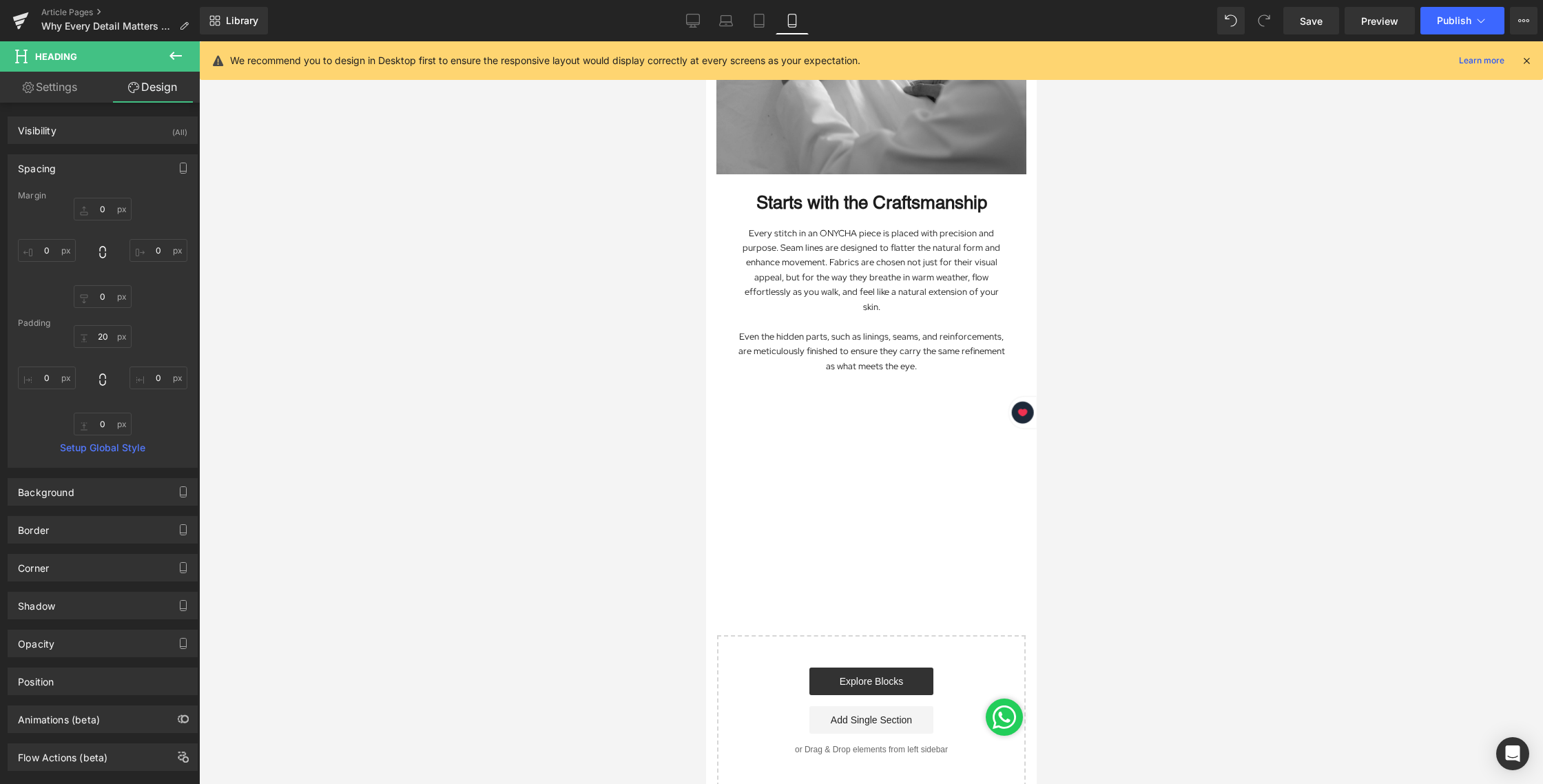
click at [1173, 363] on div at bounding box center [871, 412] width 1344 height 742
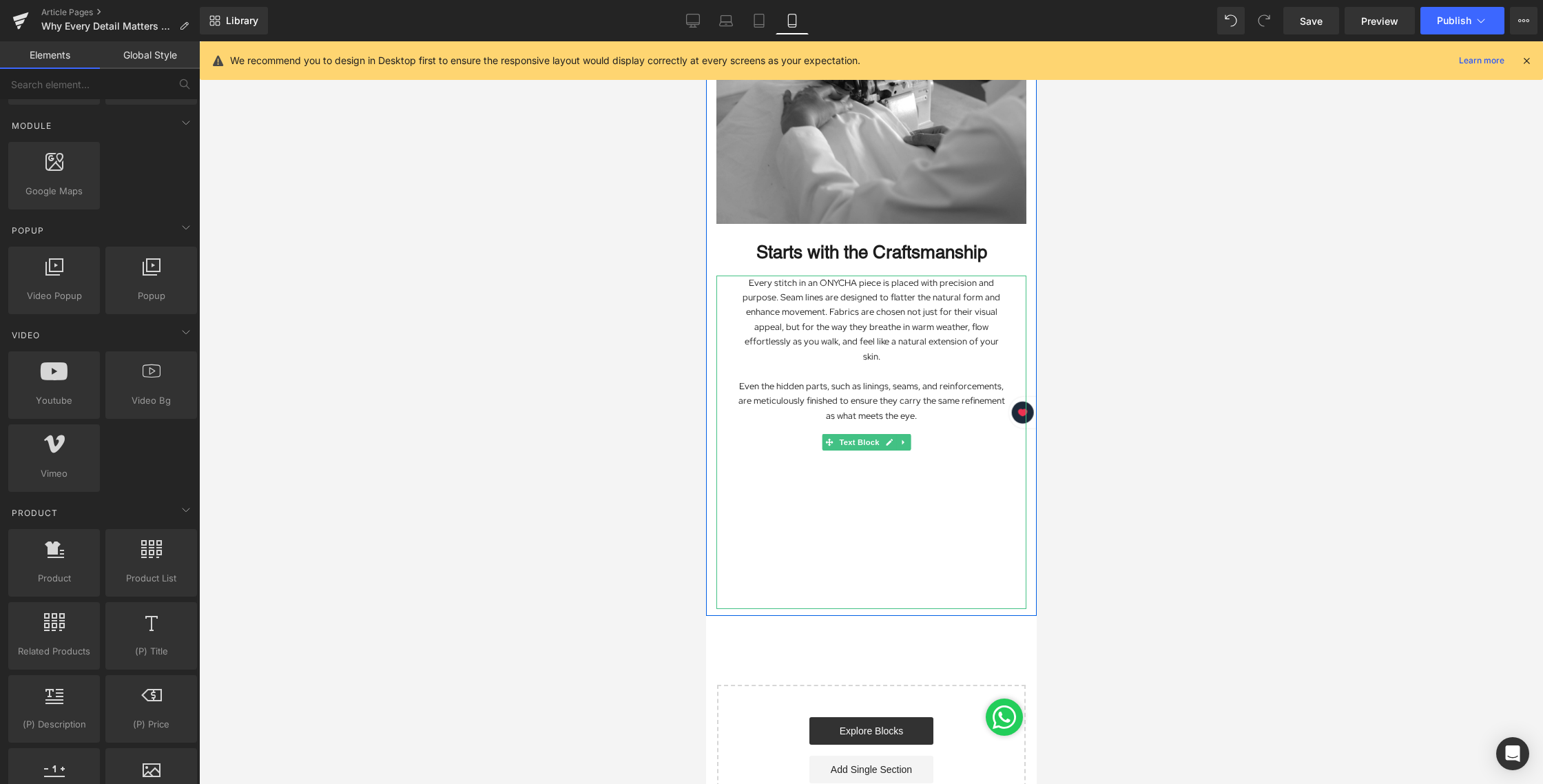
scroll to position [593, 0]
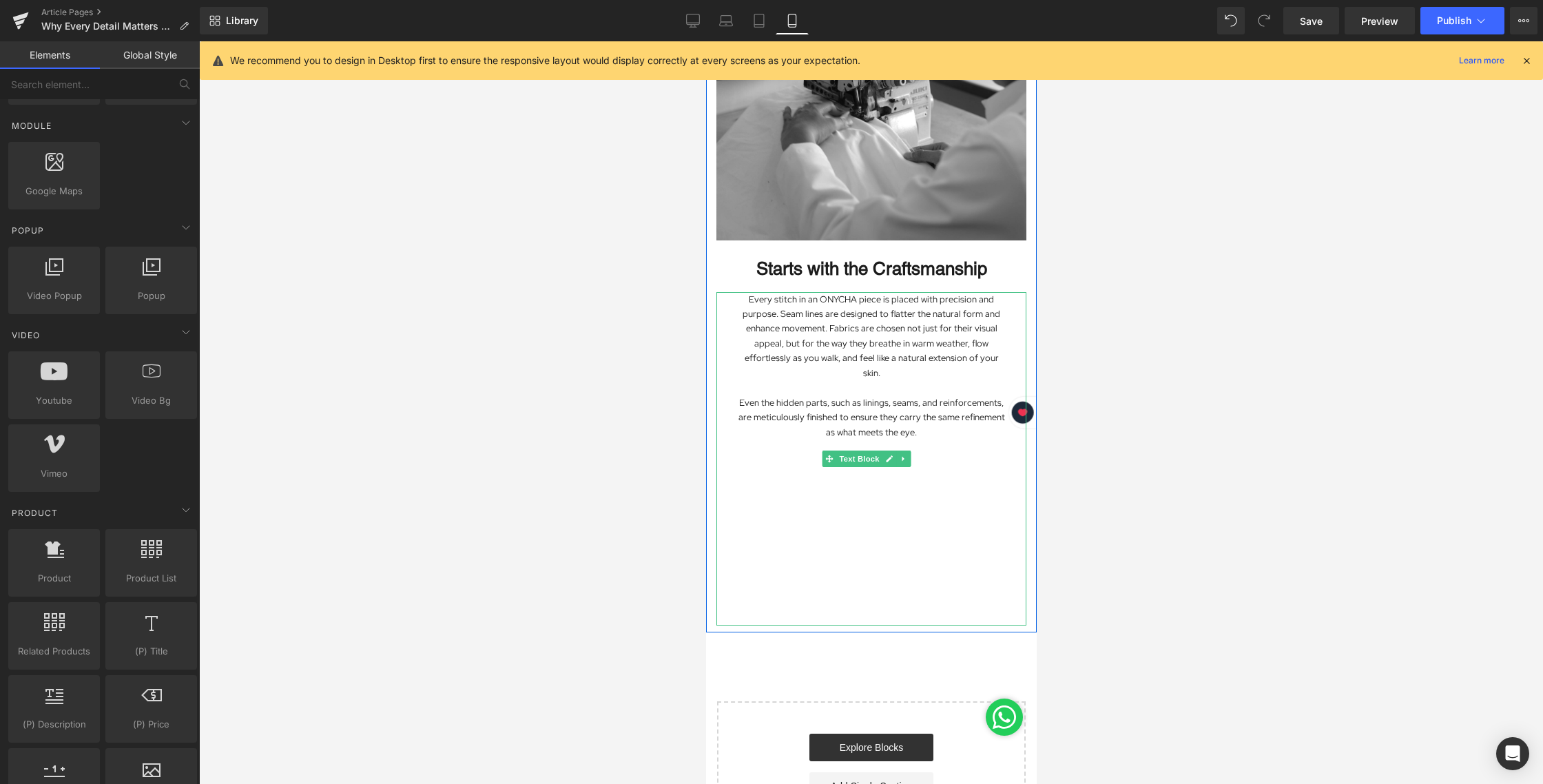
click at [896, 527] on div "Every stitch in an ONYCHA piece is placed with precision and purpose. Seam line…" at bounding box center [871, 459] width 310 height 334
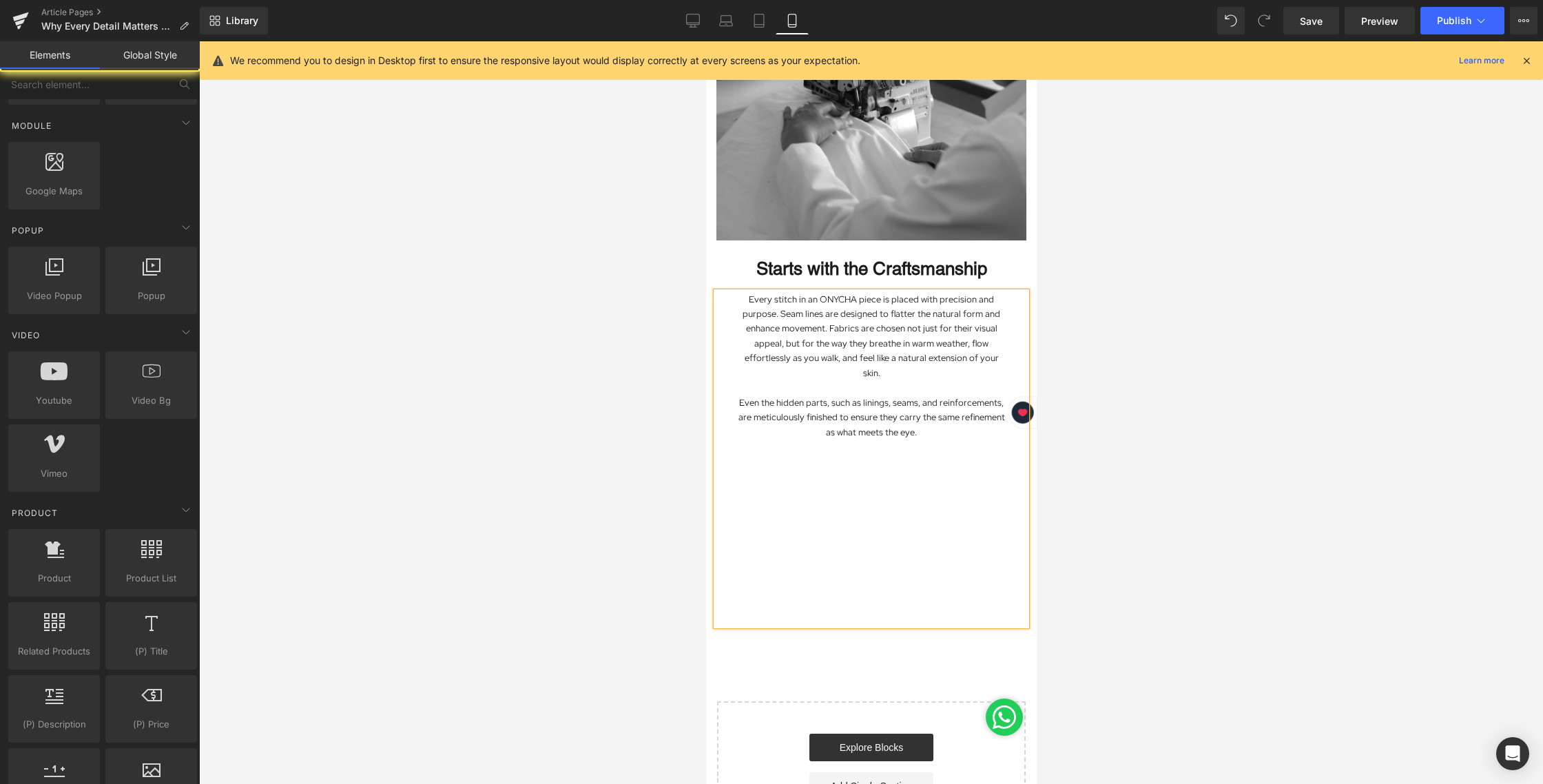
drag, startPoint x: 1191, startPoint y: 515, endPoint x: 1058, endPoint y: 512, distance: 133.0
click at [1193, 515] on div at bounding box center [871, 412] width 1344 height 742
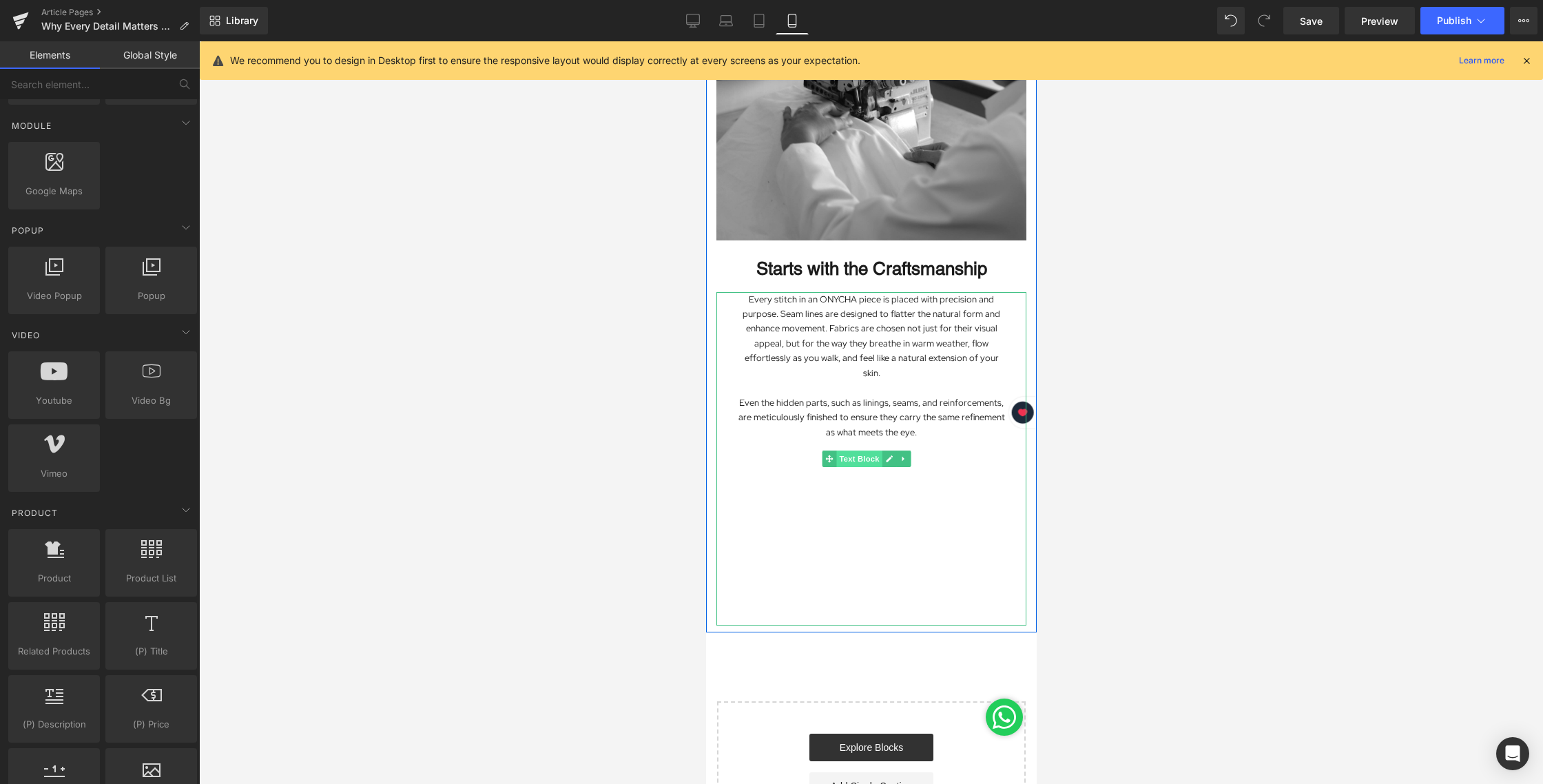
click at [858, 450] on span "Text Block" at bounding box center [858, 459] width 45 height 17
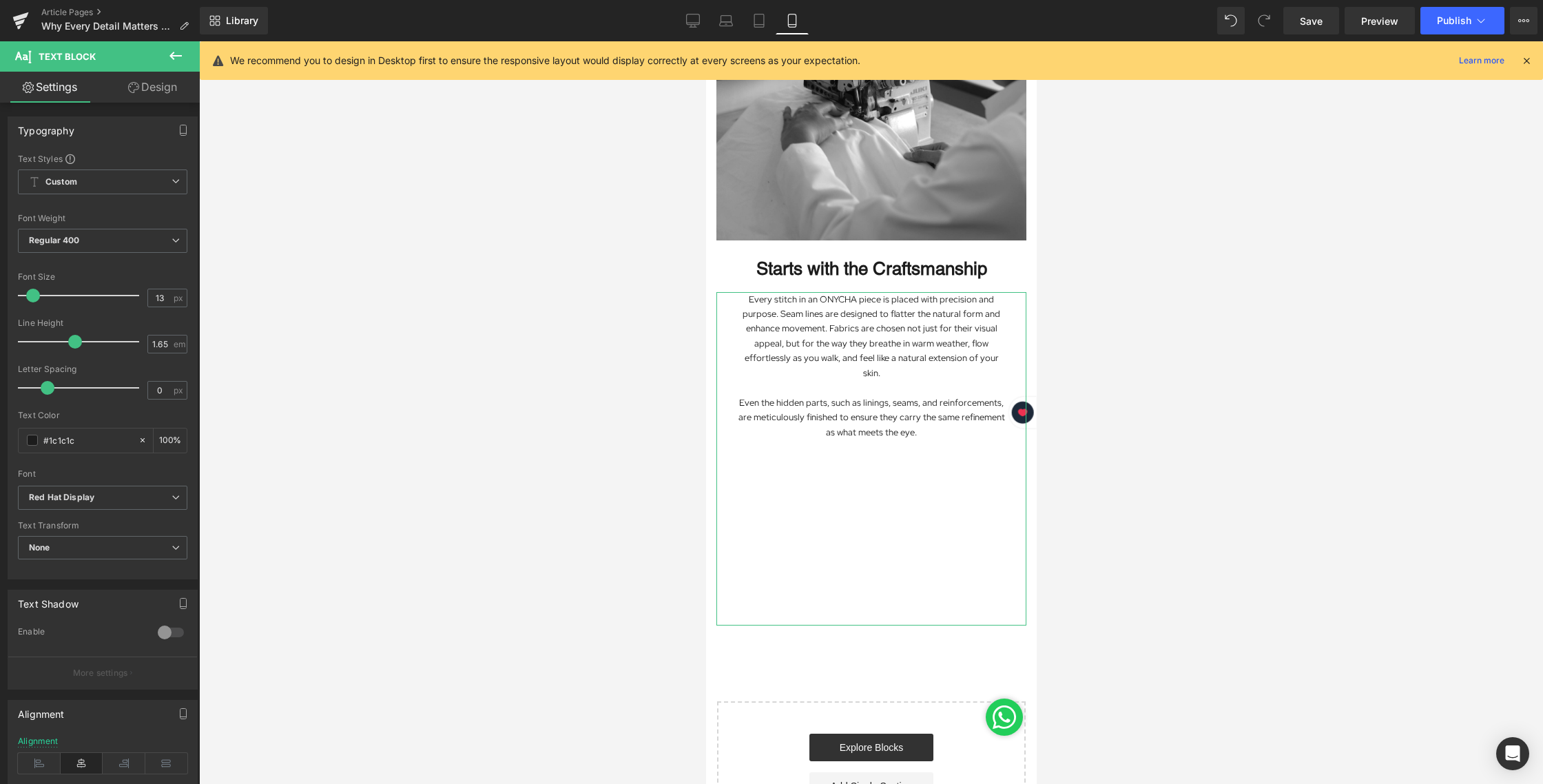
click at [144, 87] on link "Design" at bounding box center [152, 87] width 100 height 31
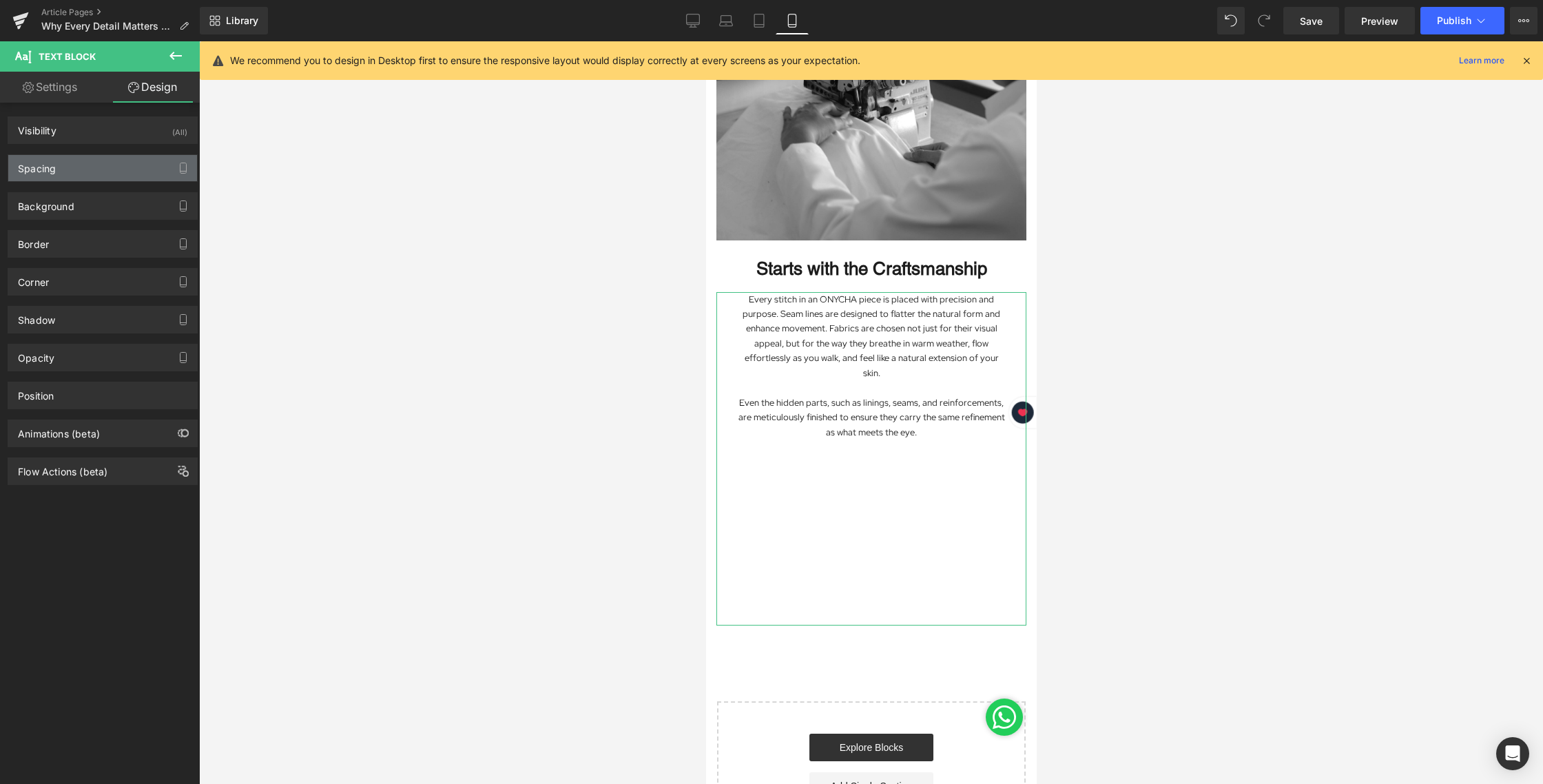
click at [78, 174] on div "Spacing" at bounding box center [103, 168] width 189 height 26
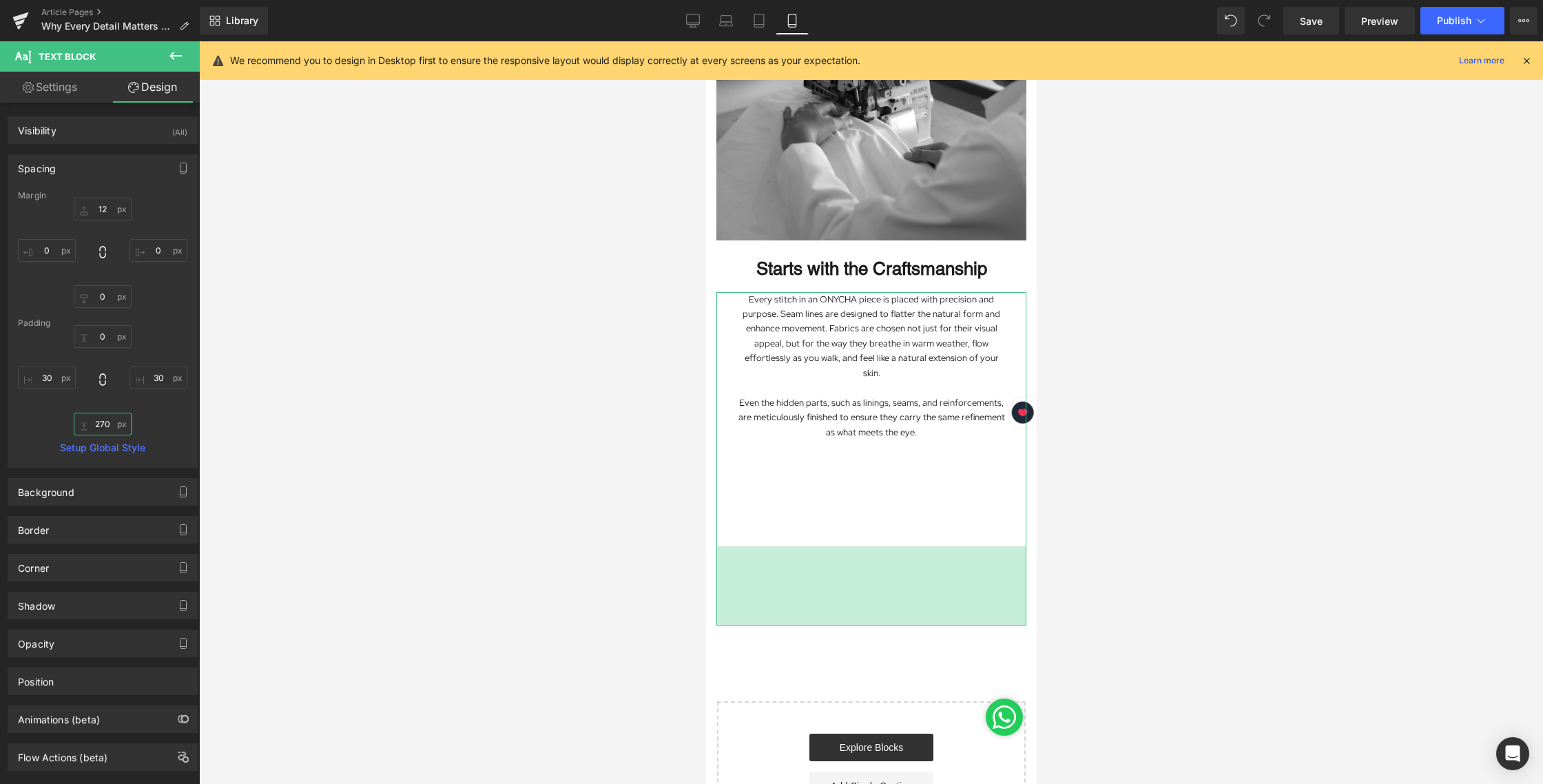
click at [97, 425] on input "270" at bounding box center [103, 424] width 58 height 23
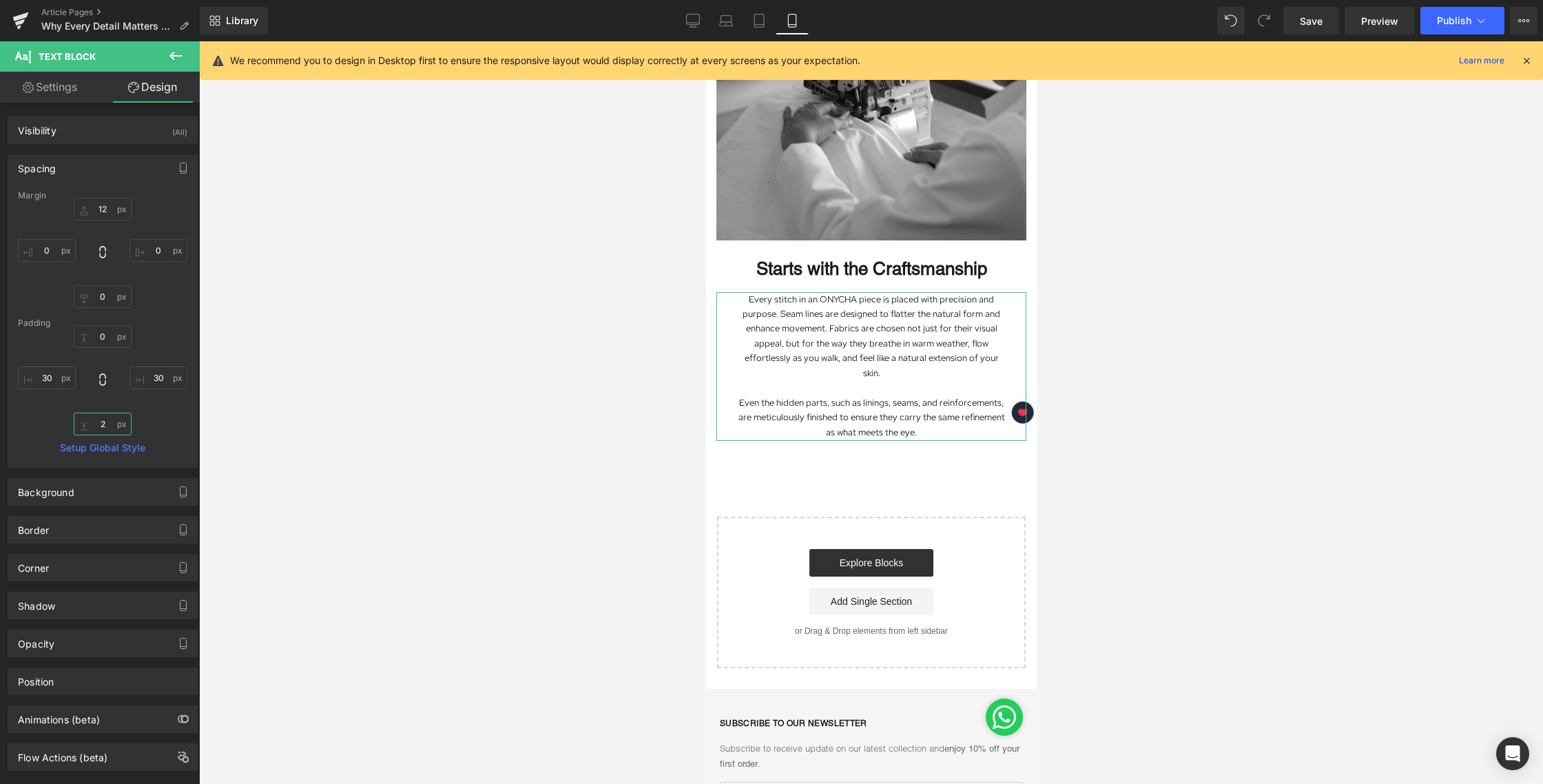
type input "20"
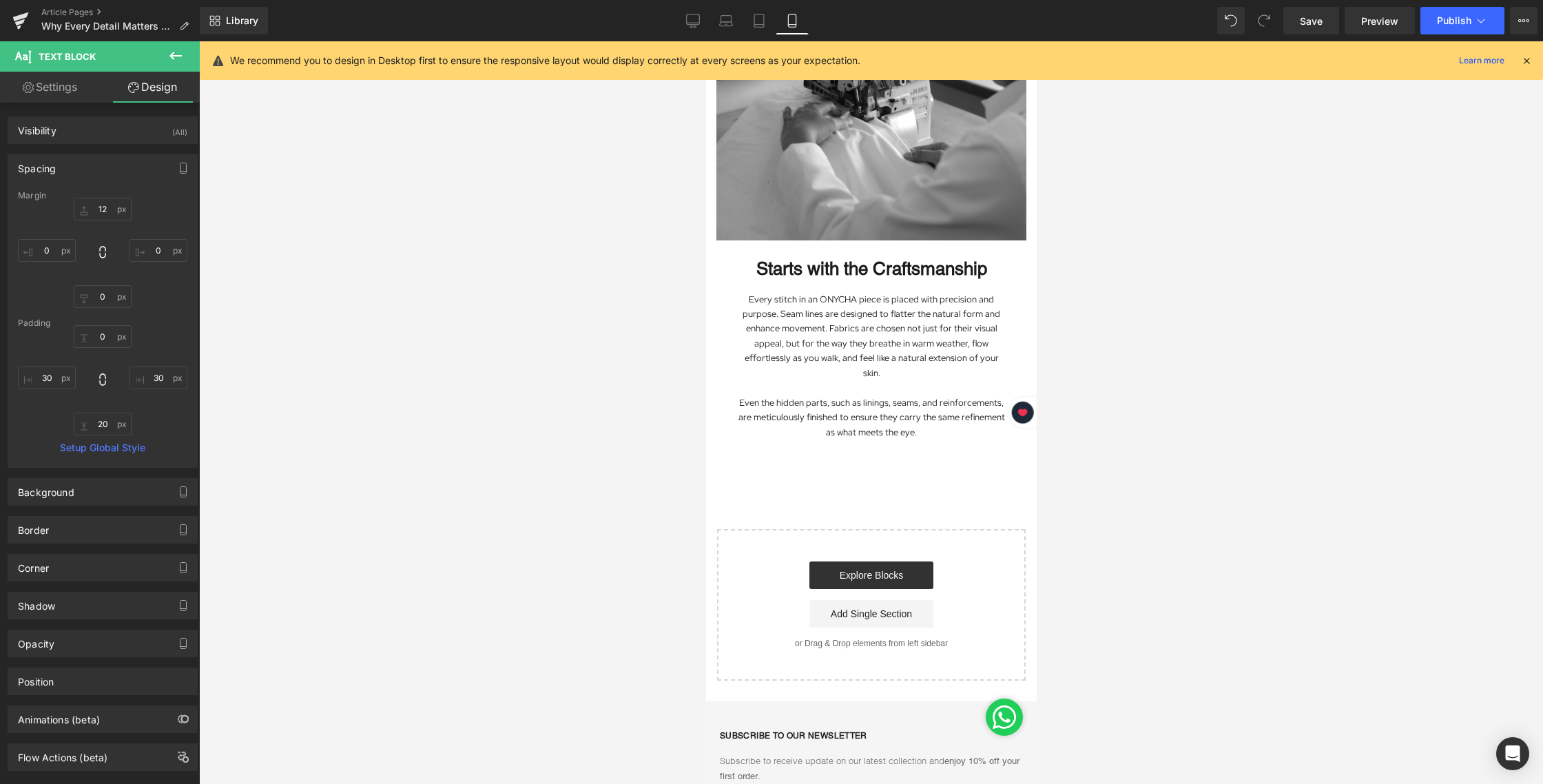
click at [1211, 380] on div at bounding box center [871, 412] width 1344 height 742
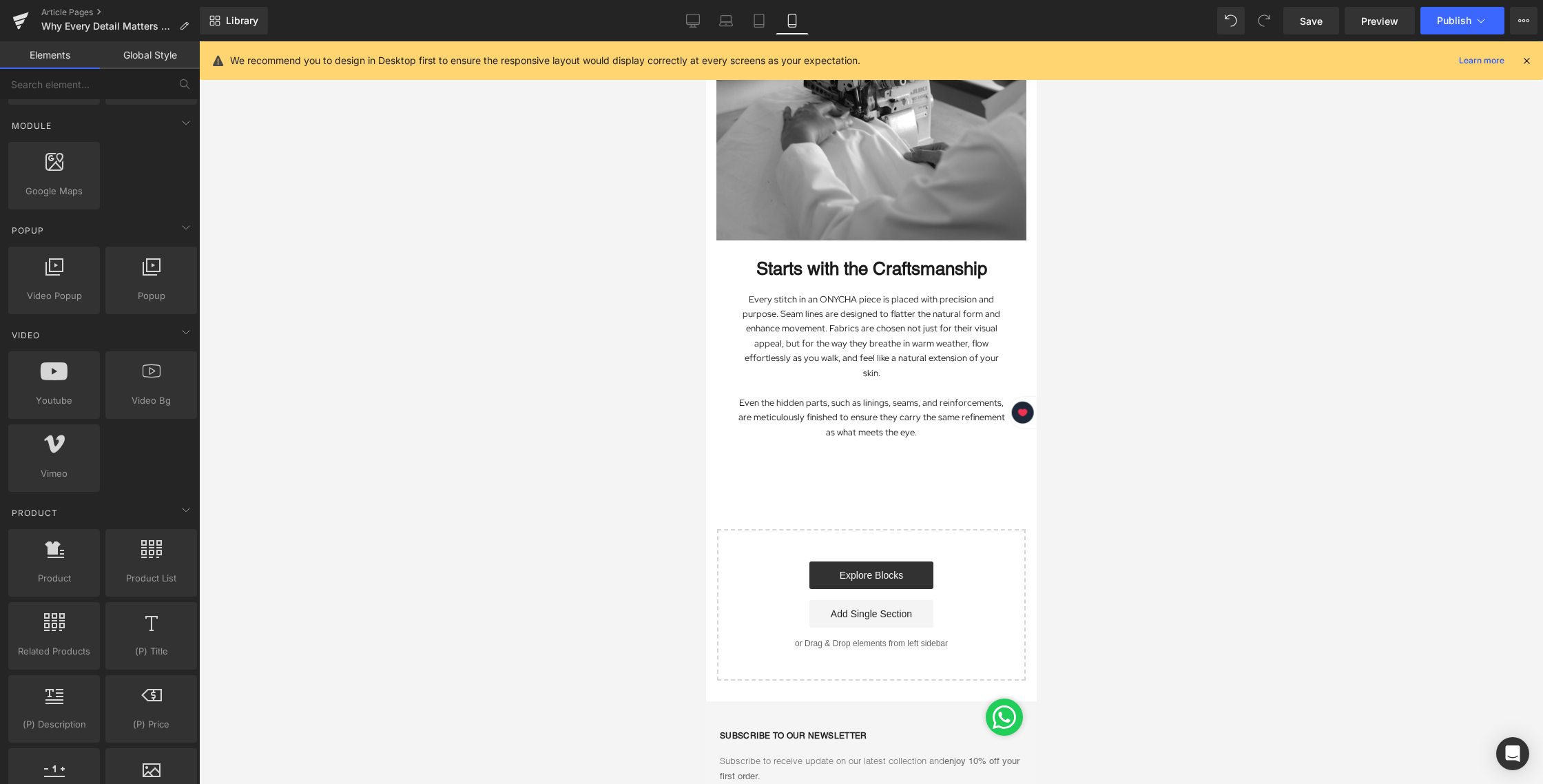
click at [1107, 324] on div at bounding box center [871, 412] width 1344 height 742
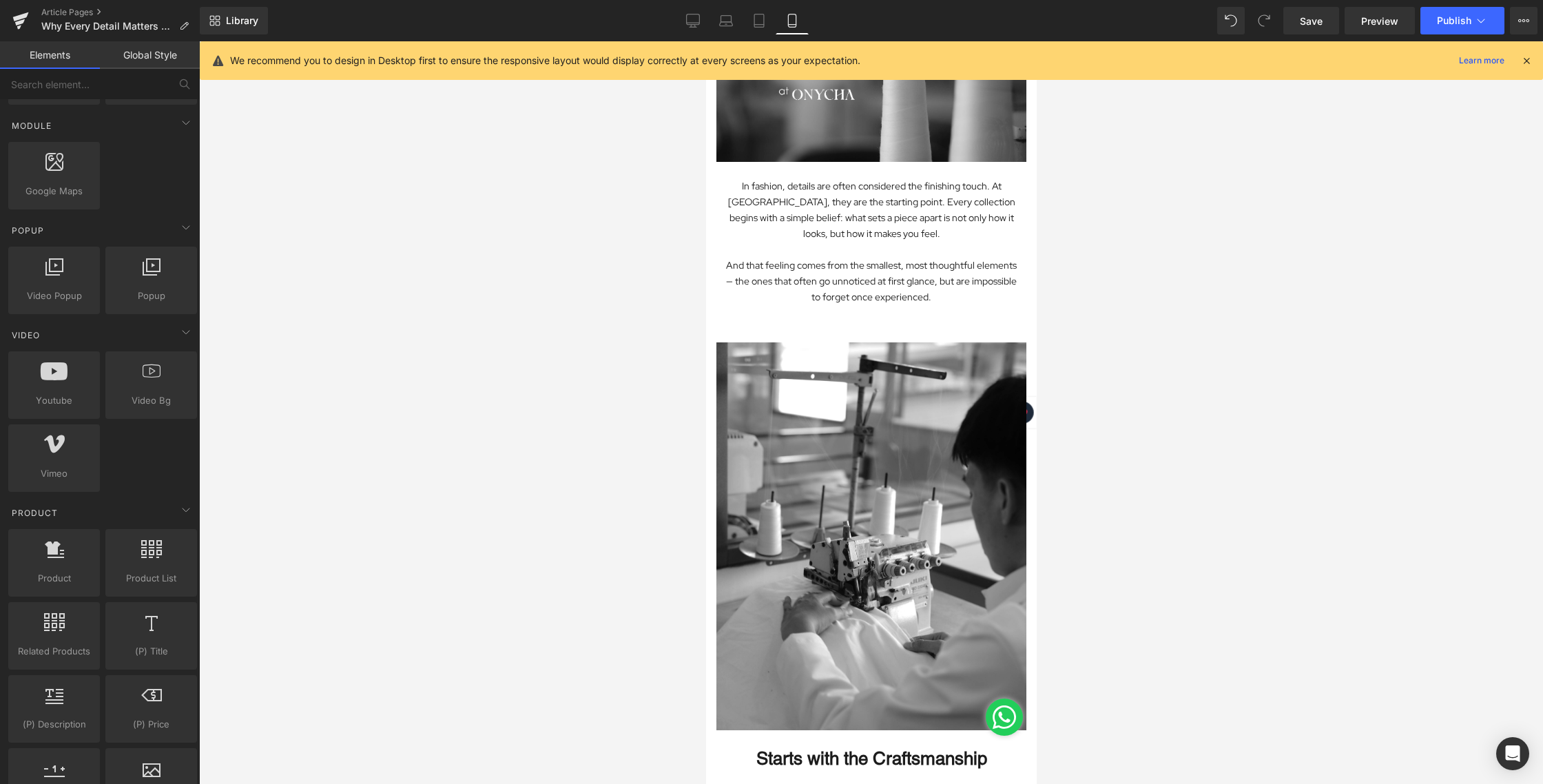
scroll to position [0, 0]
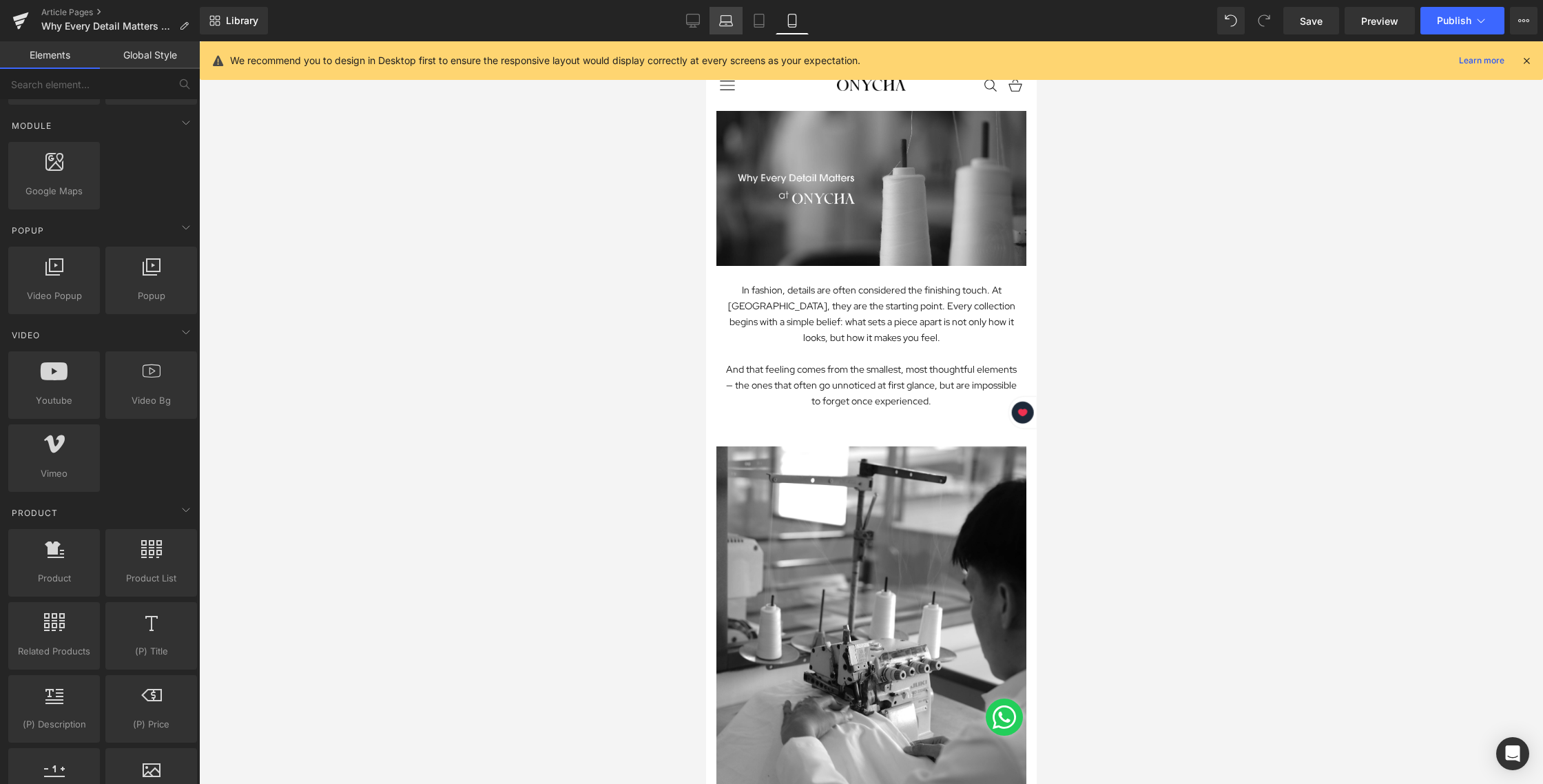
click at [721, 15] on icon at bounding box center [726, 21] width 14 height 14
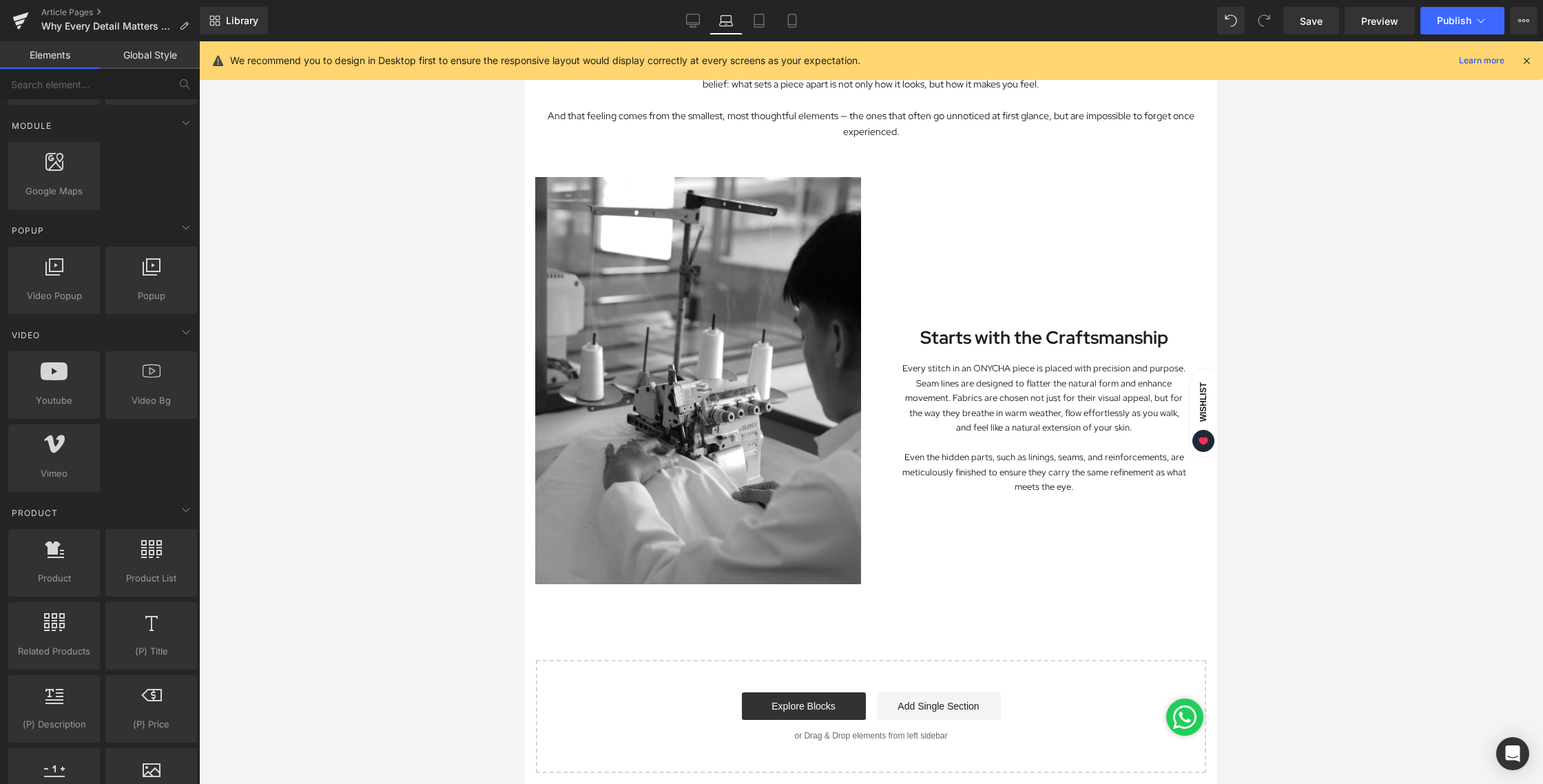
scroll to position [409, 0]
click at [753, 26] on icon at bounding box center [759, 21] width 14 height 14
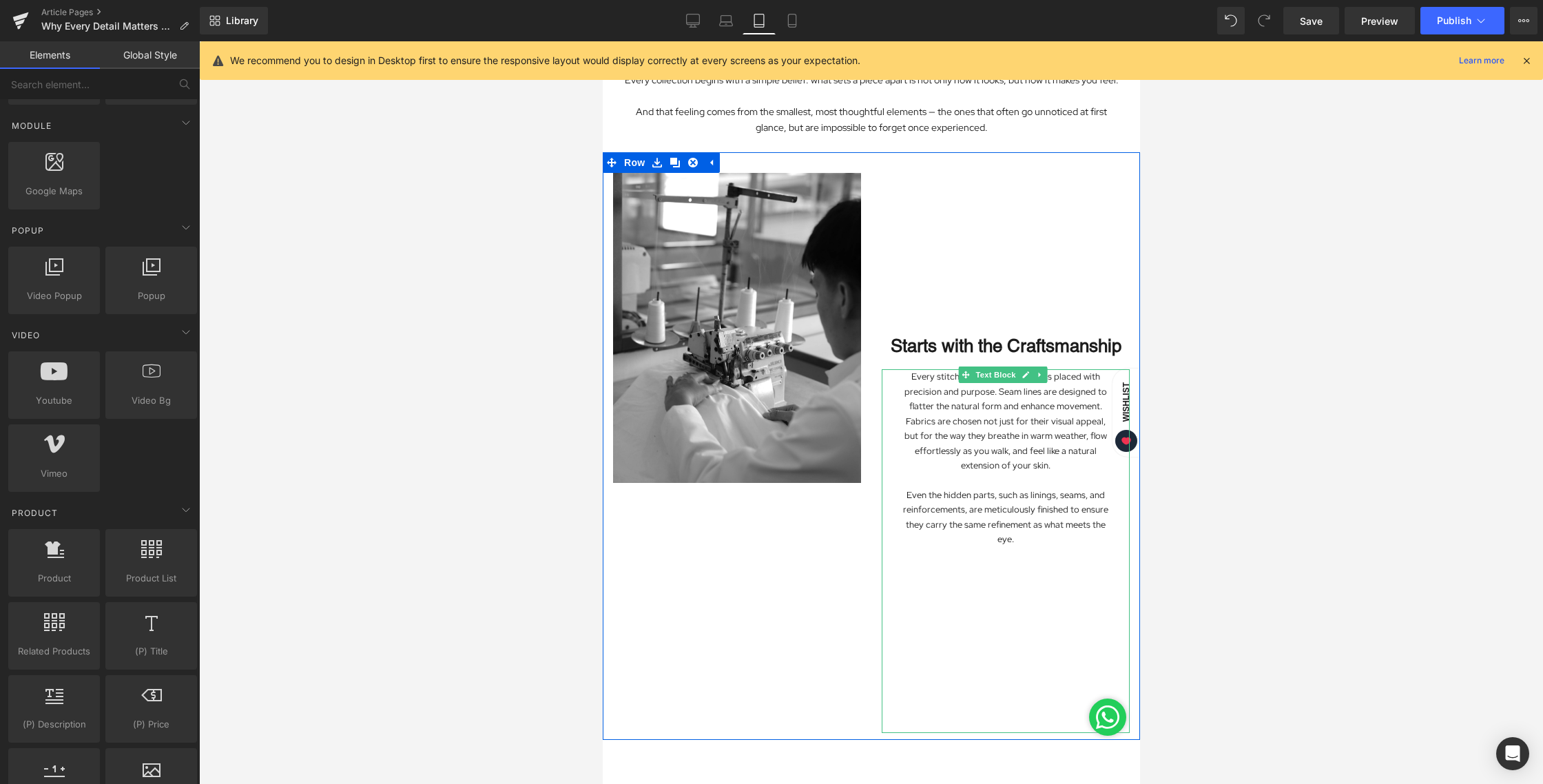
scroll to position [330, 0]
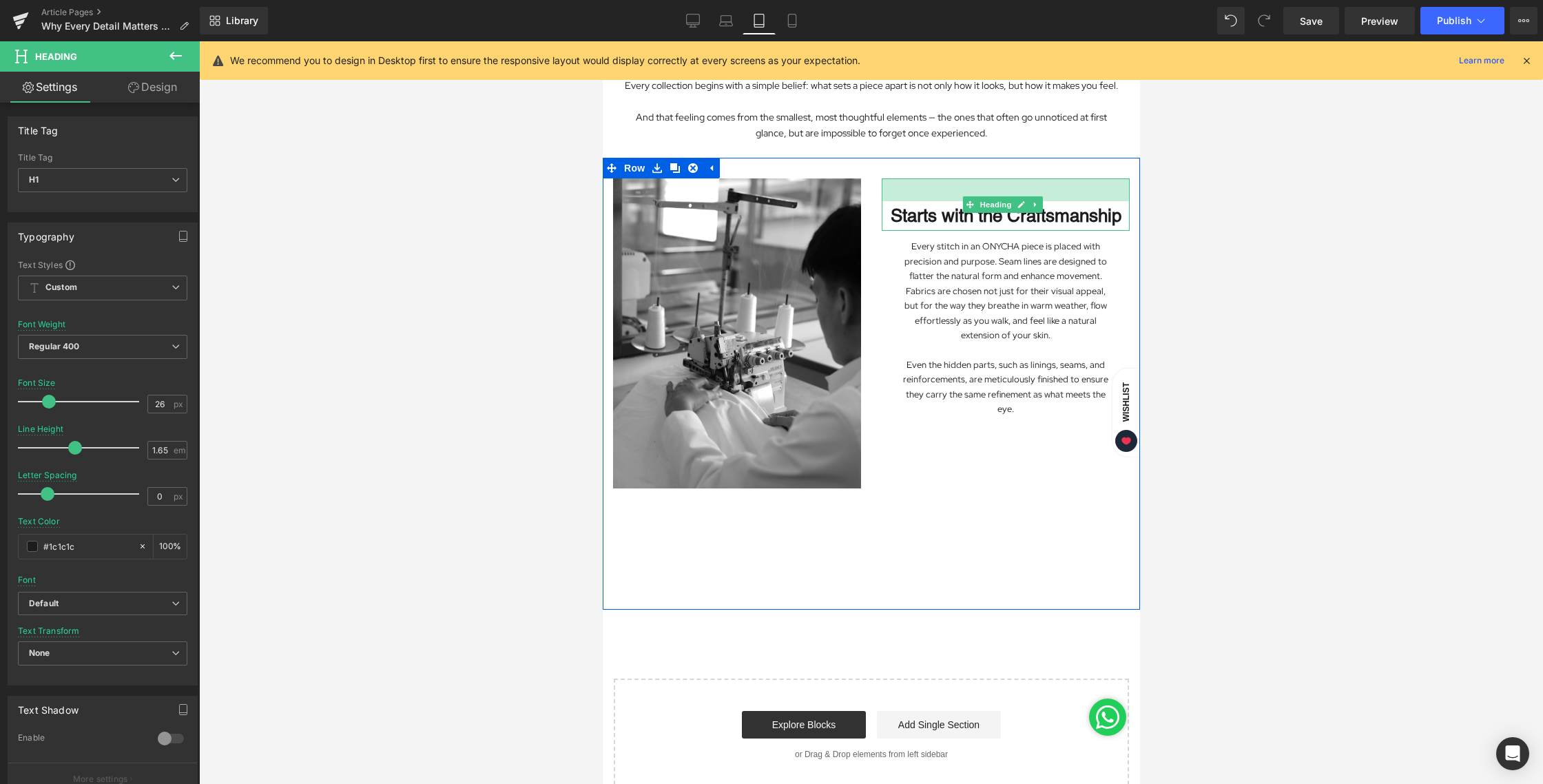
drag, startPoint x: 986, startPoint y: 177, endPoint x: 997, endPoint y: 20, distance: 157.4
click at [997, 20] on html "Skip to content Previous FREE SHIPPING ALL OVER [GEOGRAPHIC_DATA] SIGN UP AND E…" at bounding box center [871, 427] width 538 height 1430
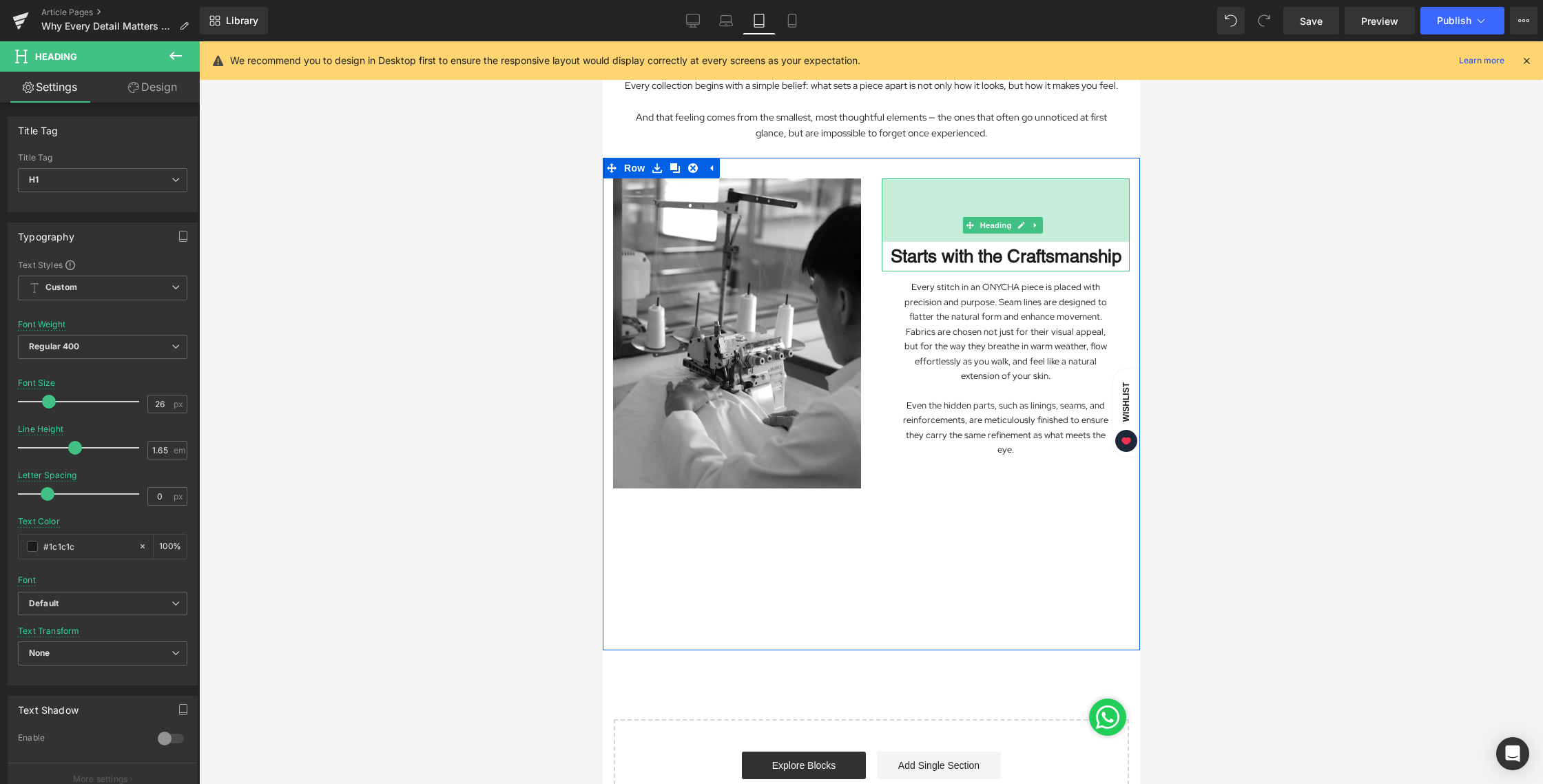
click at [1028, 3] on div "Library Tablet Desktop Laptop Tablet Mobile Save Preview Publish Scheduled View…" at bounding box center [871, 20] width 1343 height 41
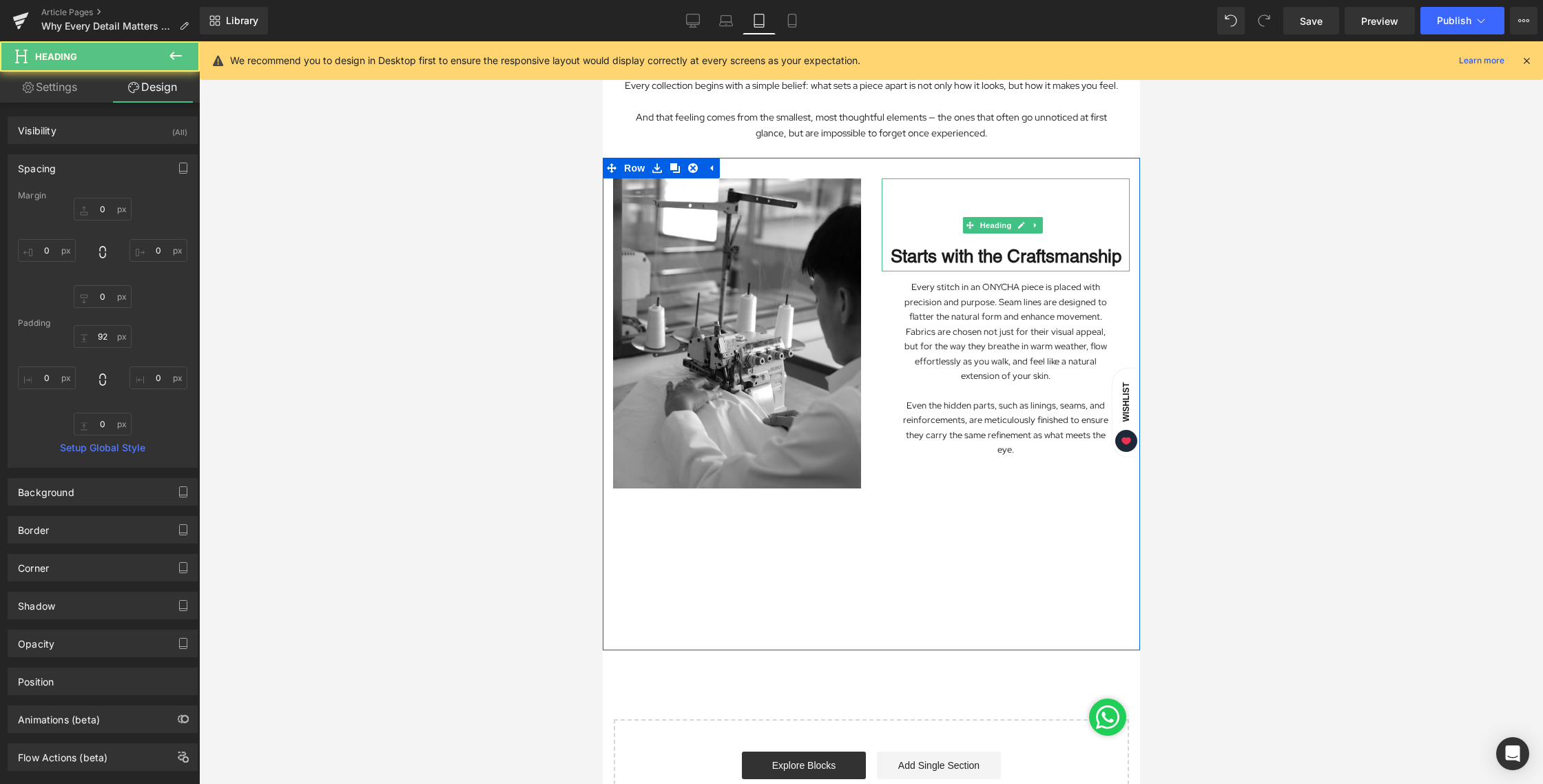
click at [1241, 168] on div at bounding box center [871, 412] width 1344 height 742
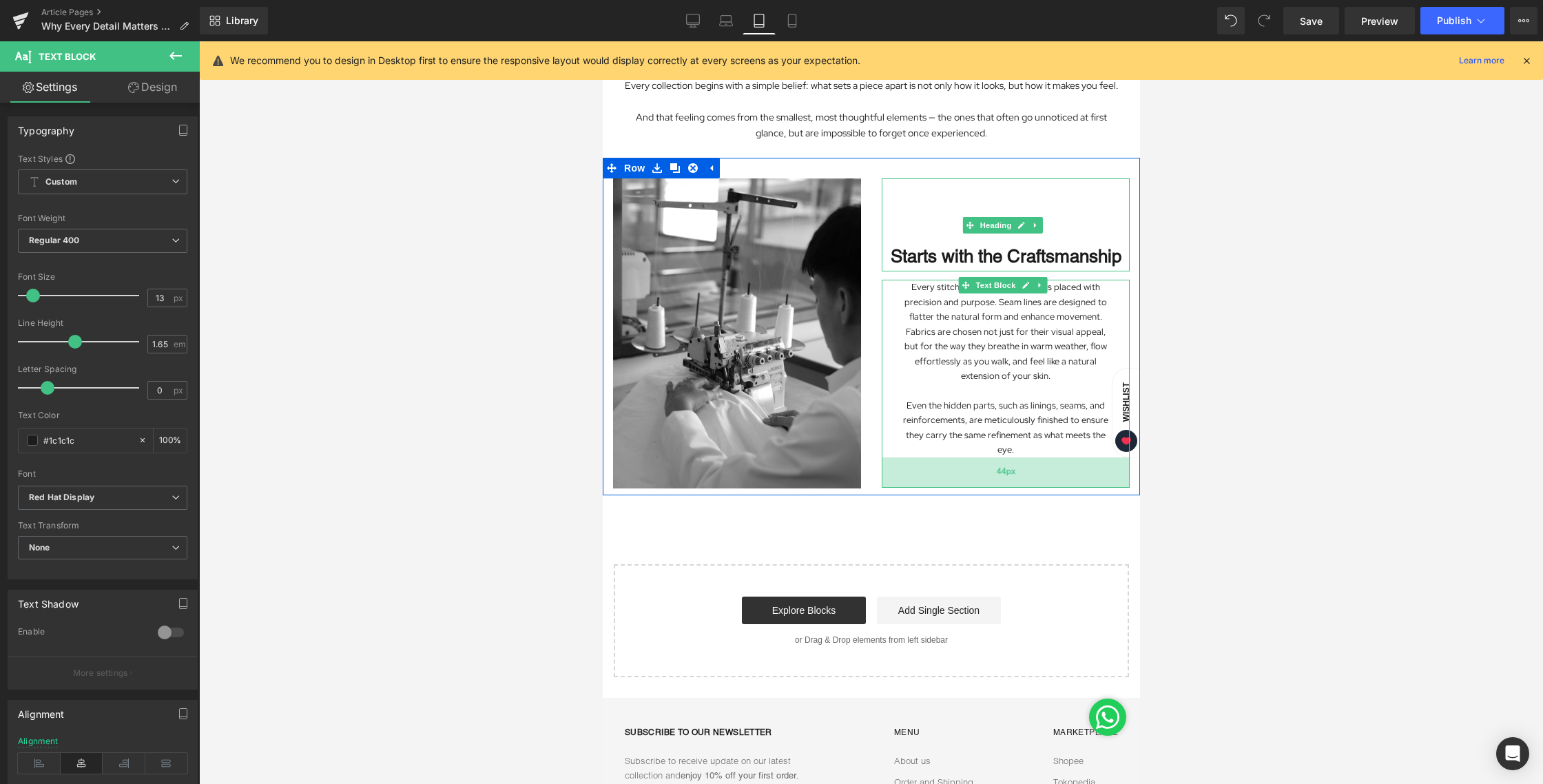
drag, startPoint x: 1010, startPoint y: 664, endPoint x: 1027, endPoint y: 508, distance: 156.9
click at [1027, 487] on div "44px" at bounding box center [1005, 472] width 248 height 30
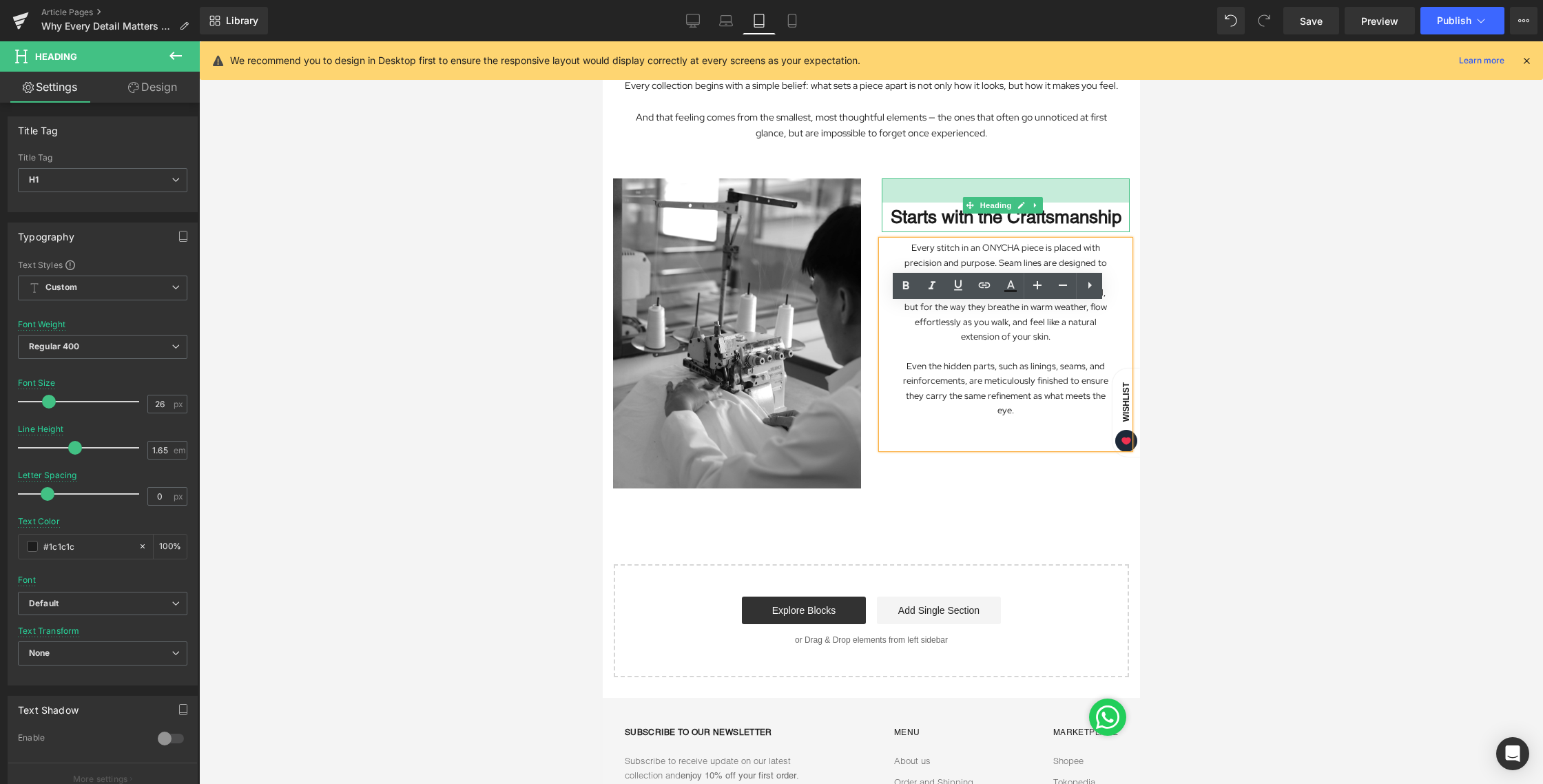
drag, startPoint x: 989, startPoint y: 197, endPoint x: 989, endPoint y: 158, distance: 39.0
click at [989, 158] on div "Image Starts with the Craftsmanship Heading 35px Every stitch in an ONYCHA piec…" at bounding box center [871, 326] width 538 height 337
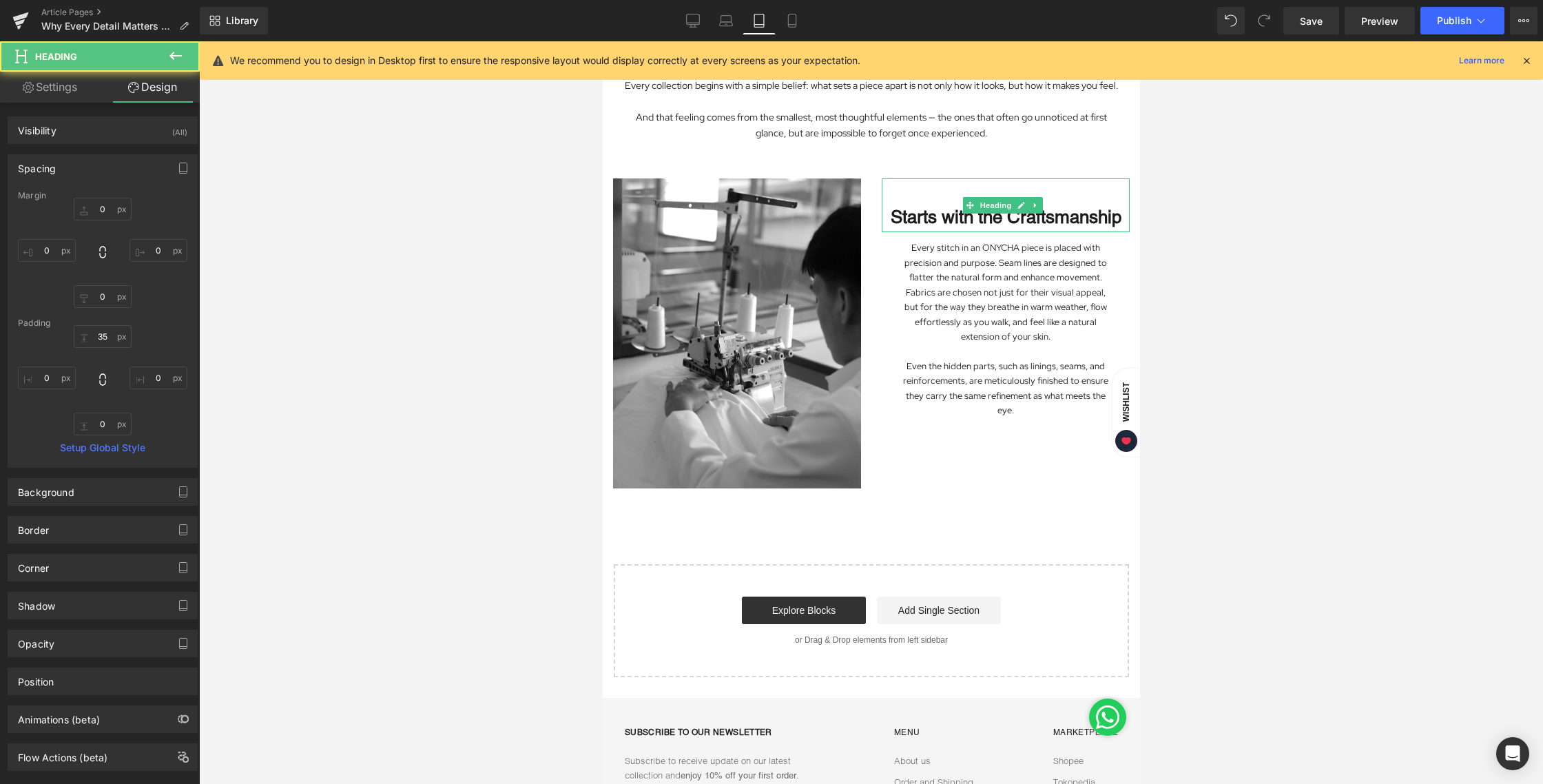
click at [1287, 192] on div at bounding box center [871, 412] width 1344 height 742
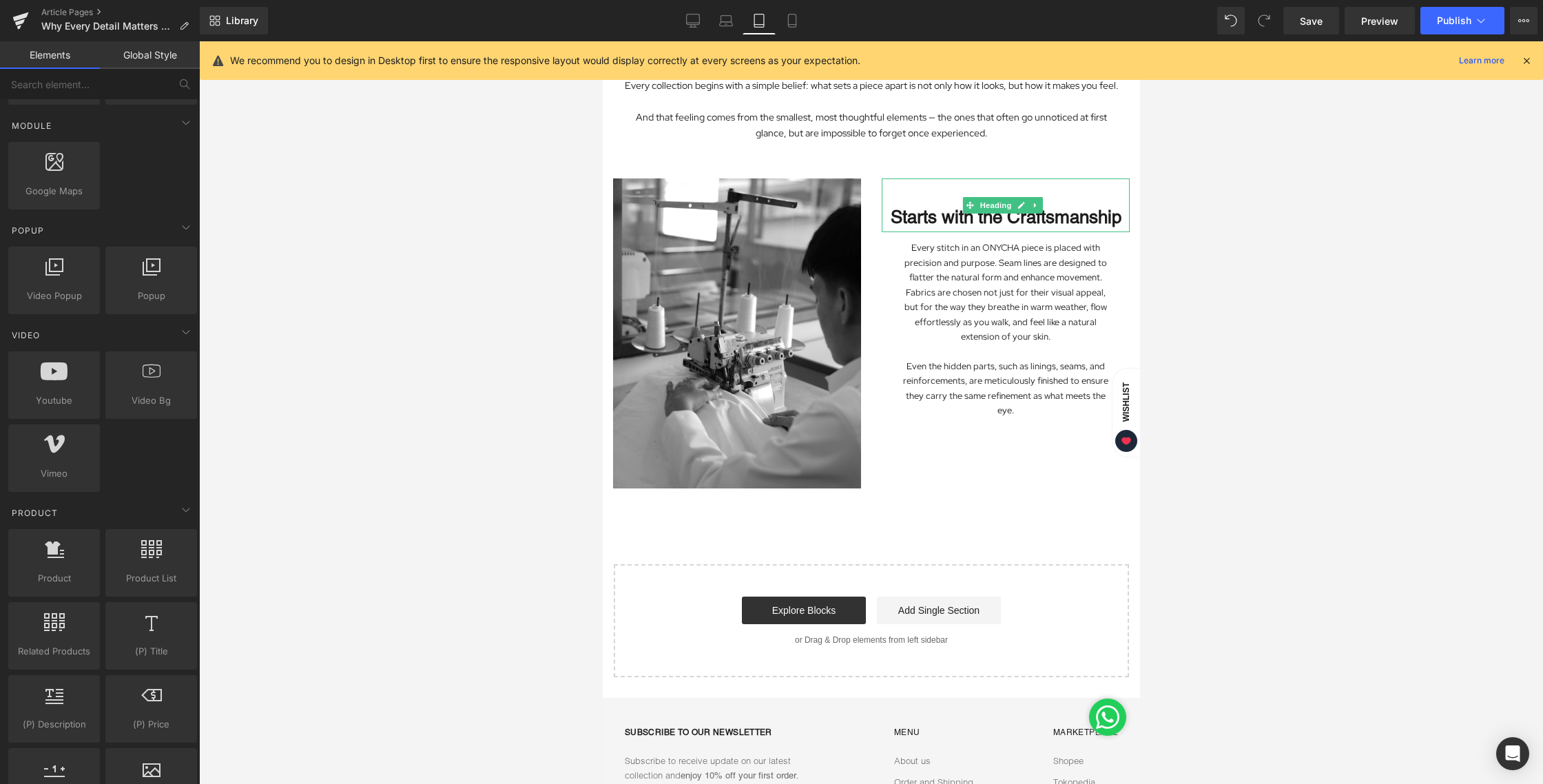
click at [1270, 374] on div at bounding box center [871, 412] width 1344 height 742
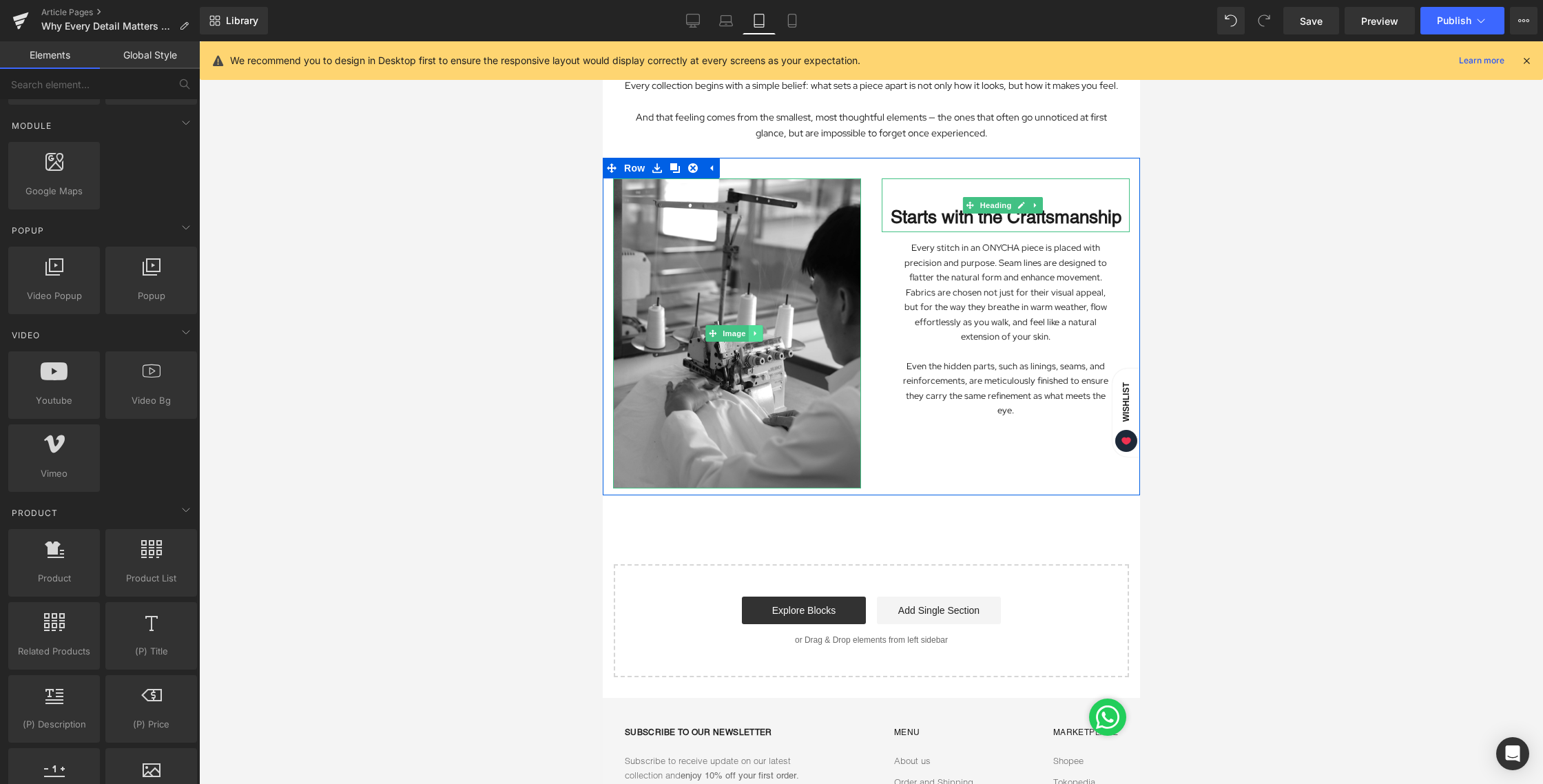
click at [755, 330] on icon at bounding box center [755, 334] width 8 height 8
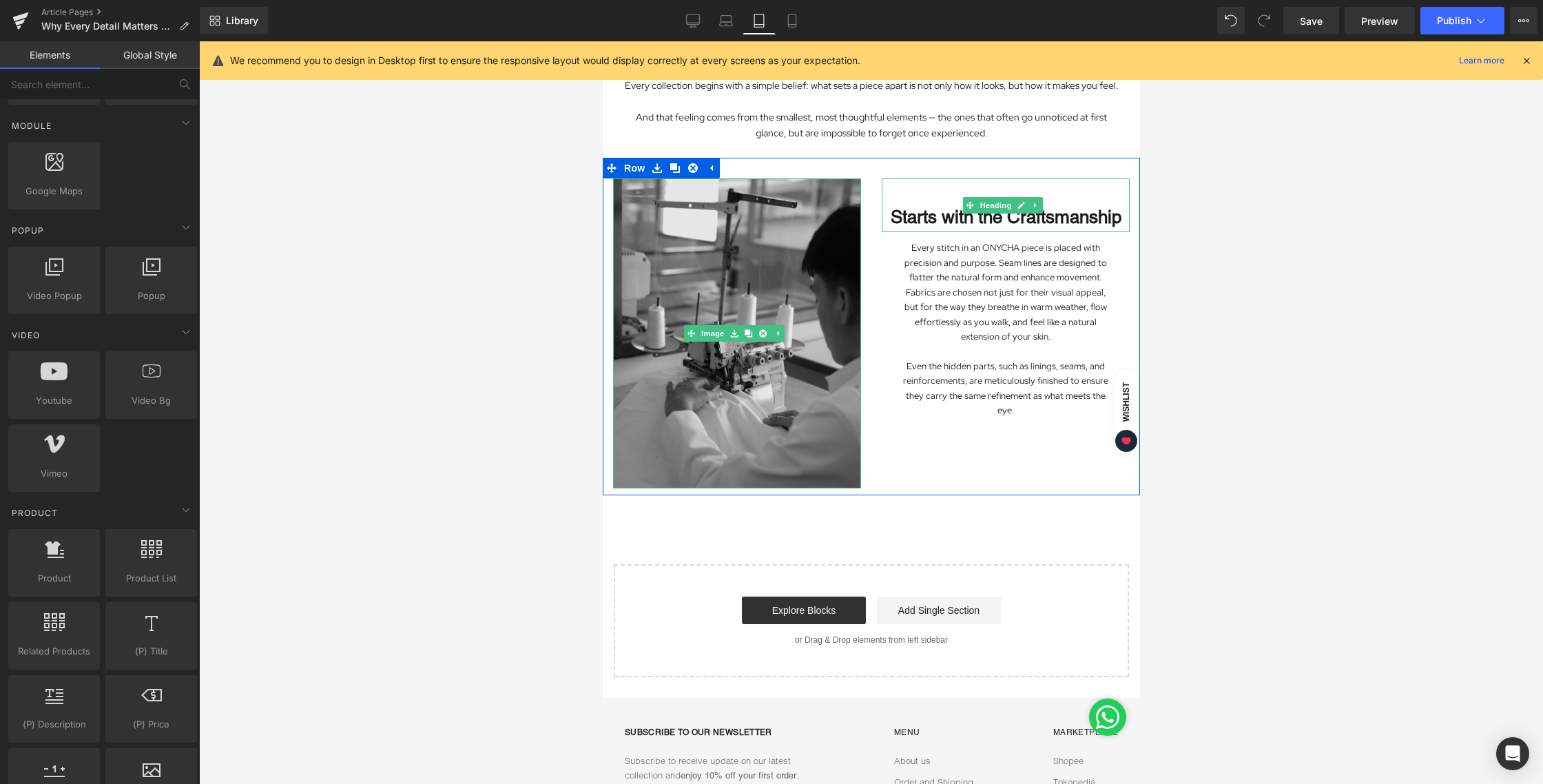
click at [808, 353] on img at bounding box center [736, 334] width 248 height 310
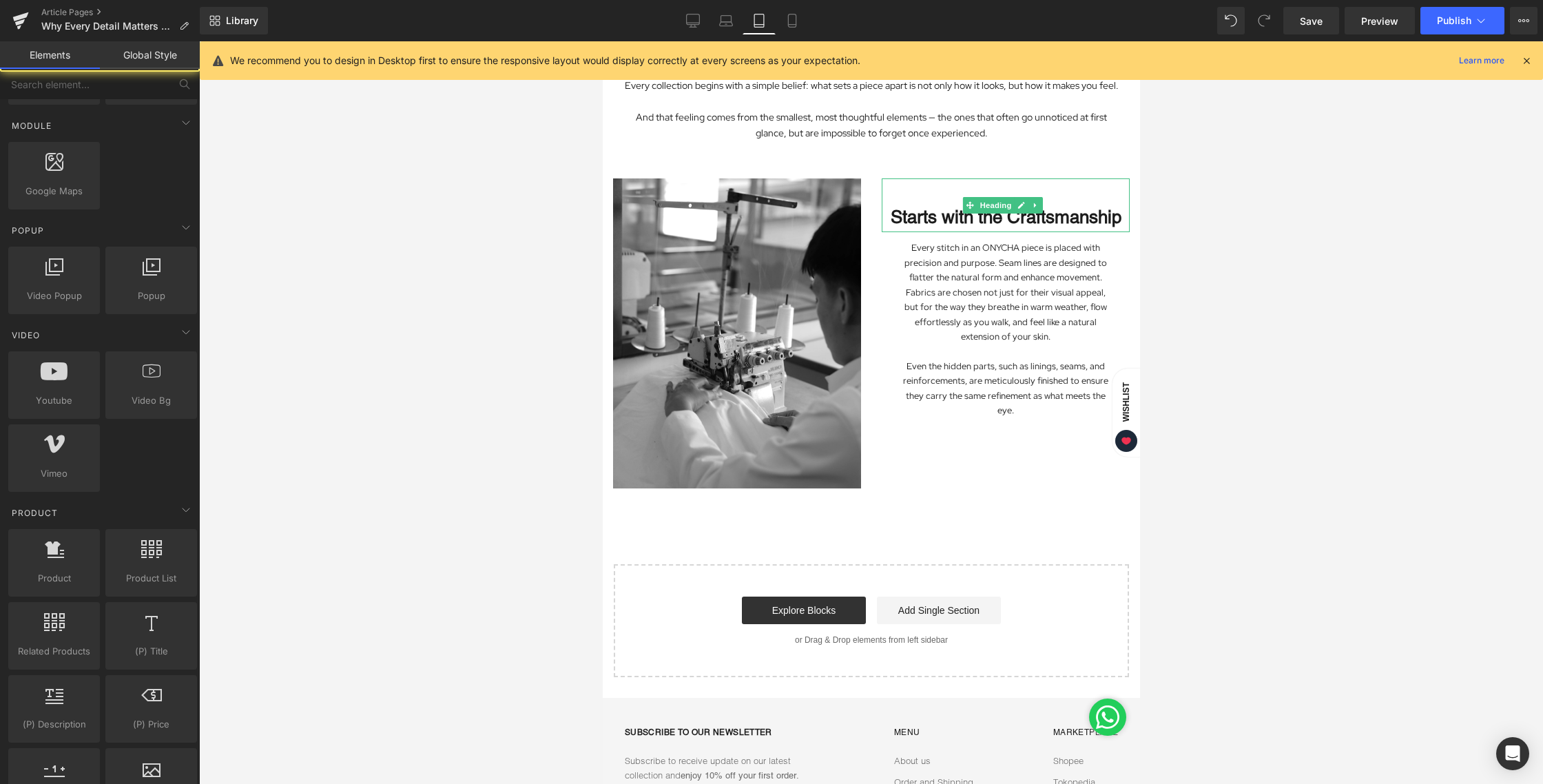
click at [1283, 350] on div at bounding box center [871, 412] width 1344 height 742
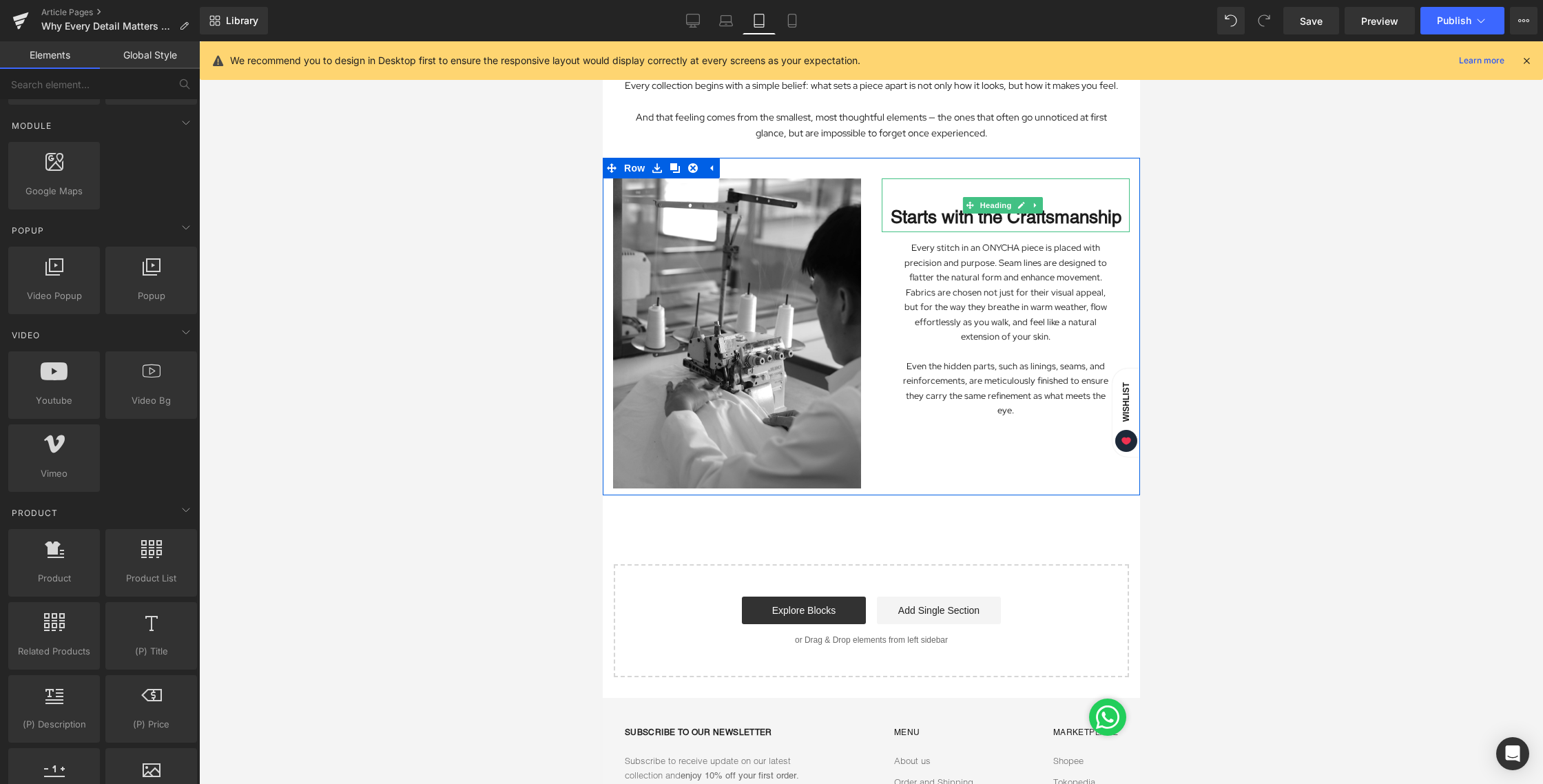
click at [1057, 228] on strong "Starts with the Craftsmanship" at bounding box center [1005, 217] width 230 height 21
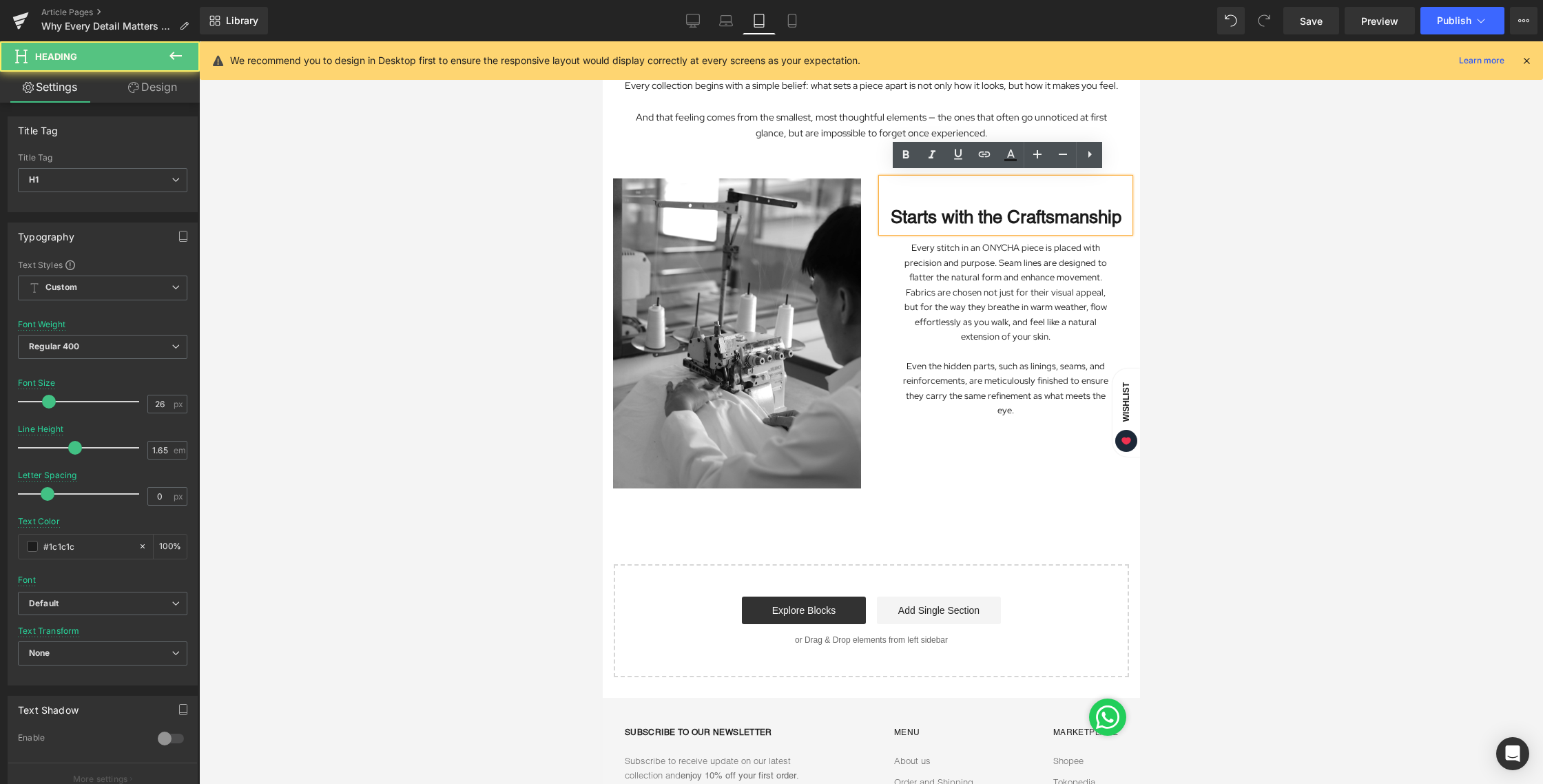
click at [1250, 283] on div at bounding box center [871, 412] width 1344 height 742
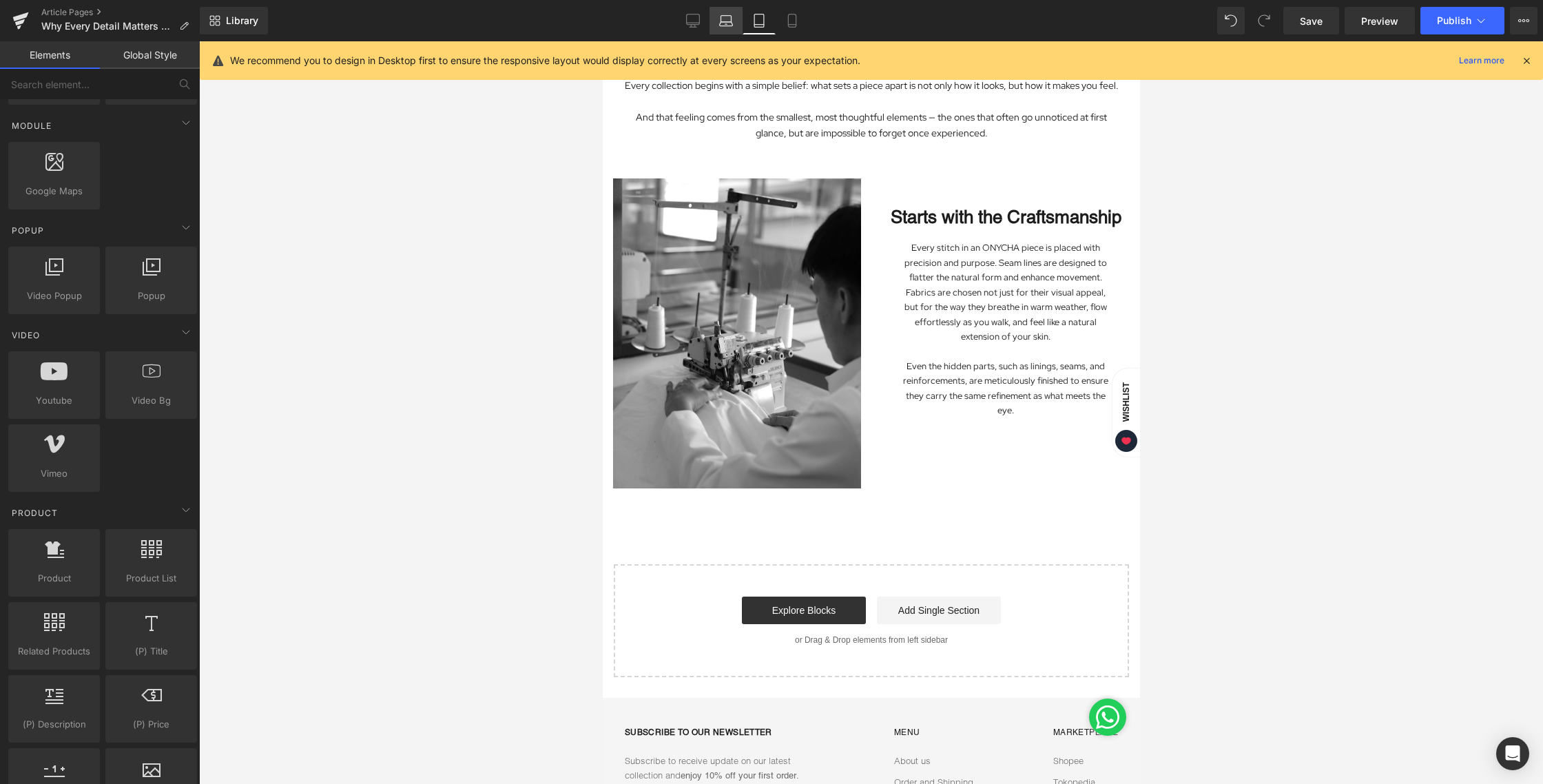
click at [718, 20] on link "Laptop" at bounding box center [725, 20] width 33 height 27
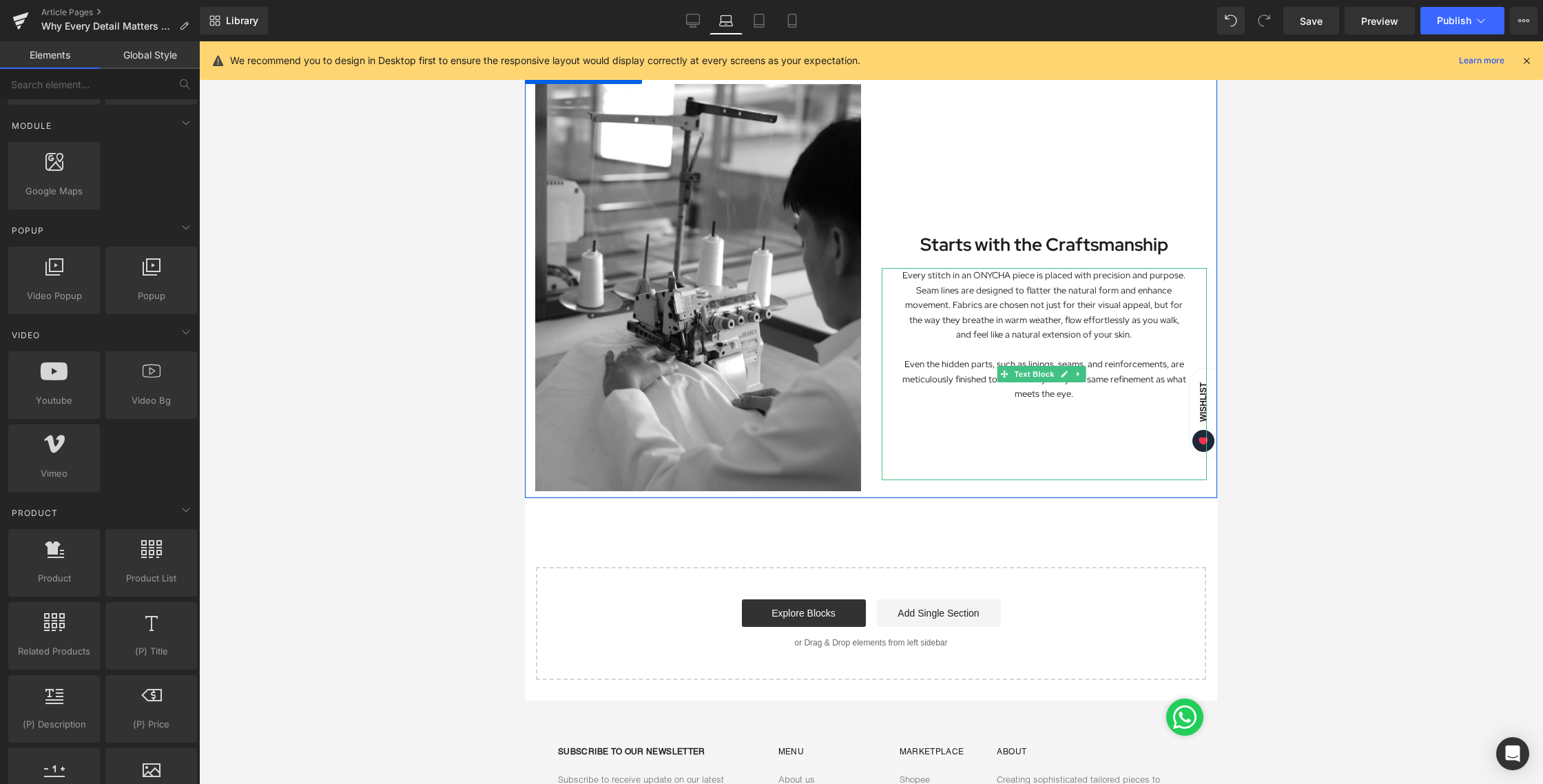
scroll to position [428, 0]
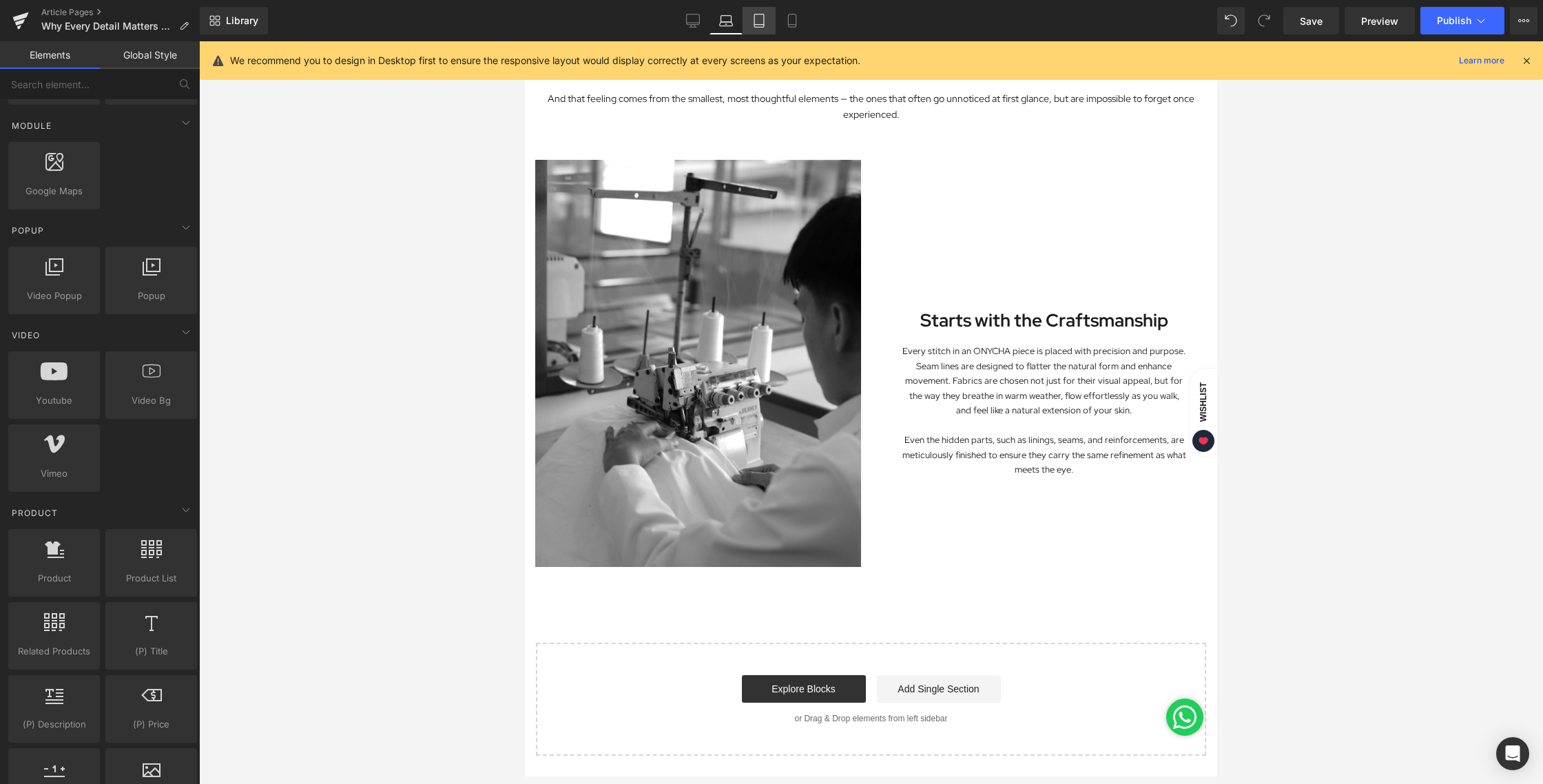
click at [764, 17] on icon at bounding box center [759, 21] width 10 height 13
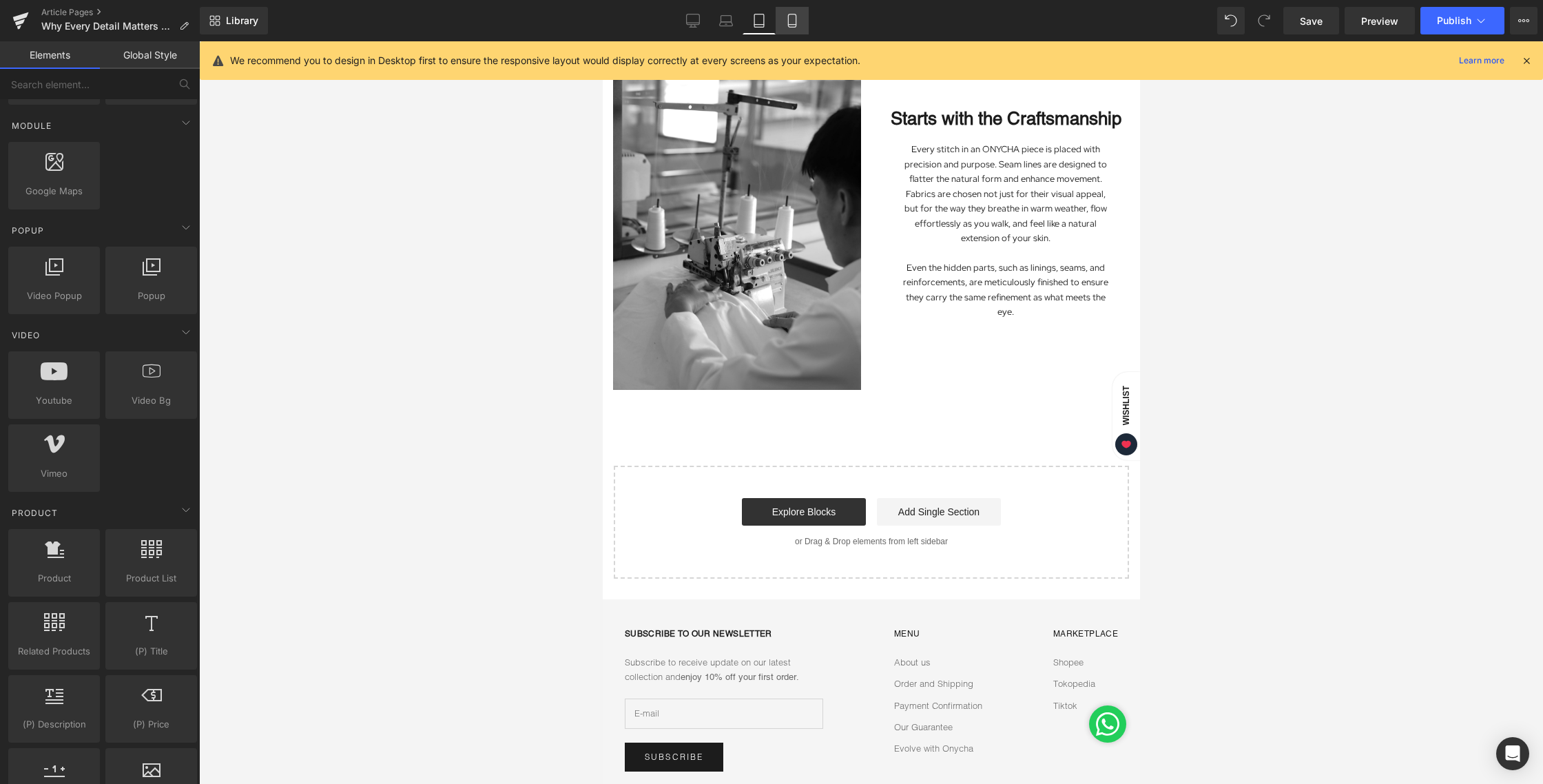
scroll to position [441, 0]
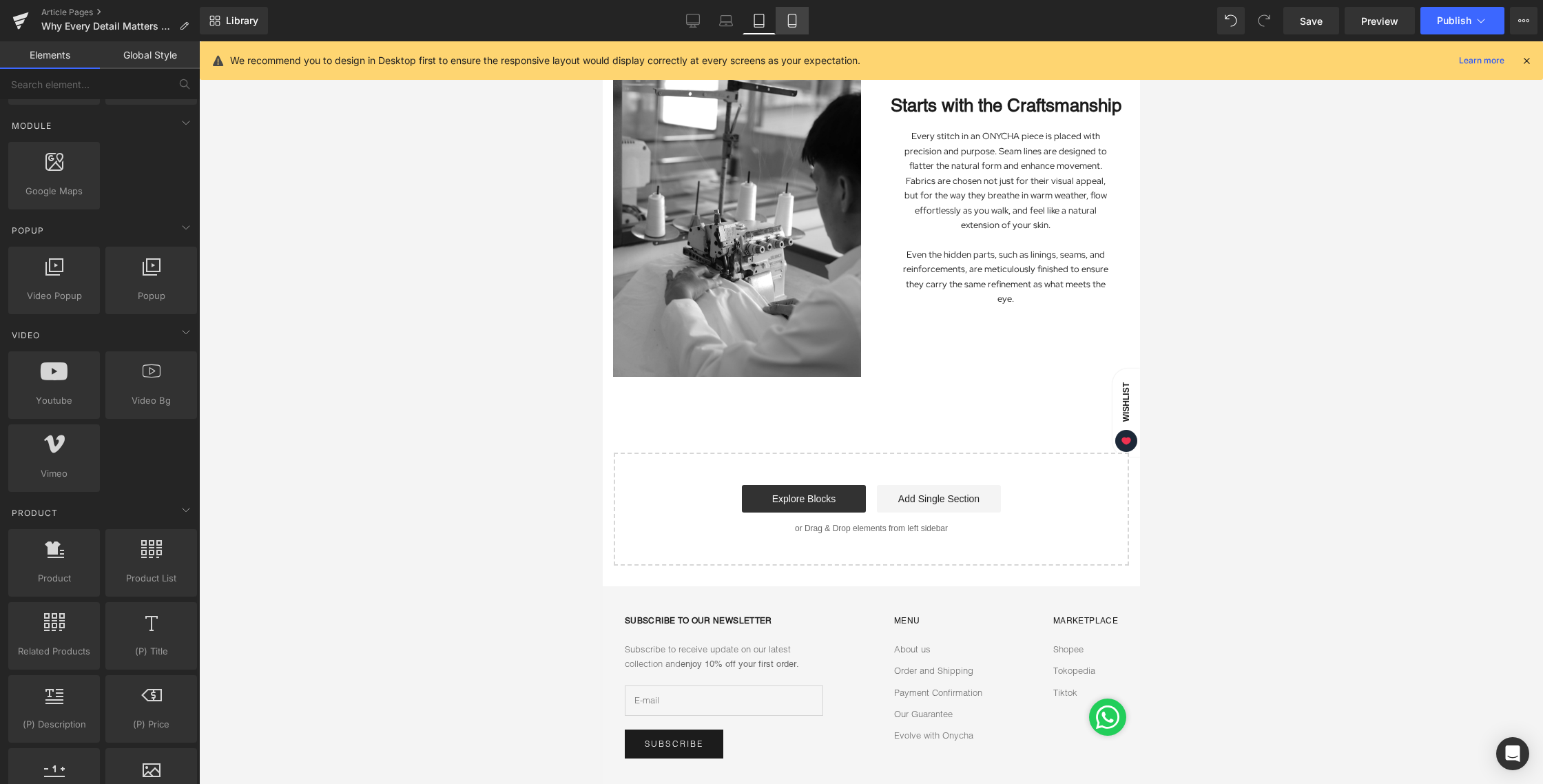
click at [793, 20] on icon at bounding box center [792, 21] width 14 height 14
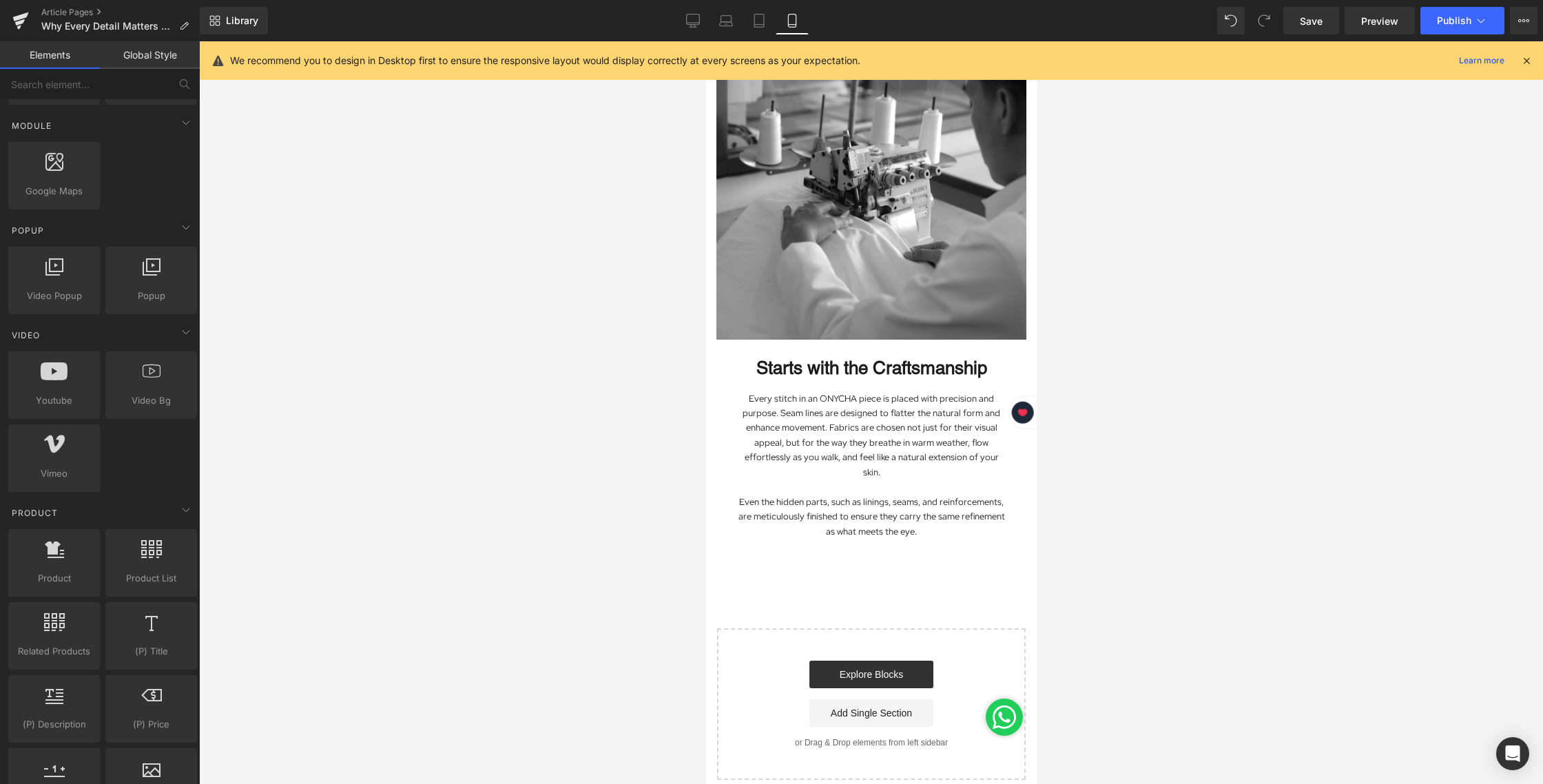
scroll to position [494, 0]
click at [873, 348] on div "Starts with the Craftsmanship Heading 35px" at bounding box center [871, 362] width 310 height 43
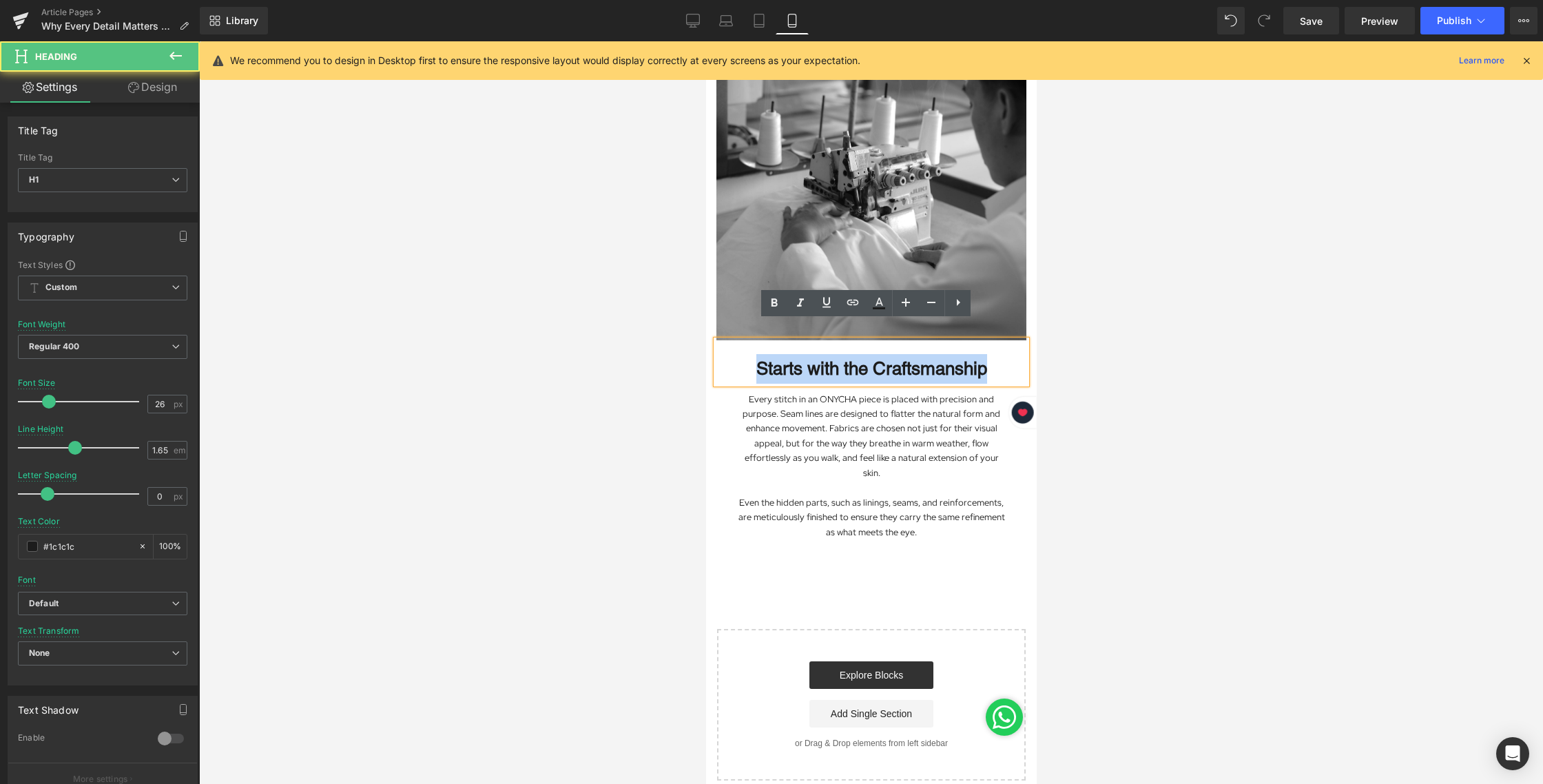
drag, startPoint x: 998, startPoint y: 353, endPoint x: 697, endPoint y: 347, distance: 301.1
click at [705, 347] on html "Skip to content Previous FREE SHIPPING ALL OVER [GEOGRAPHIC_DATA] SIGN UP AND E…" at bounding box center [871, 465] width 331 height 1835
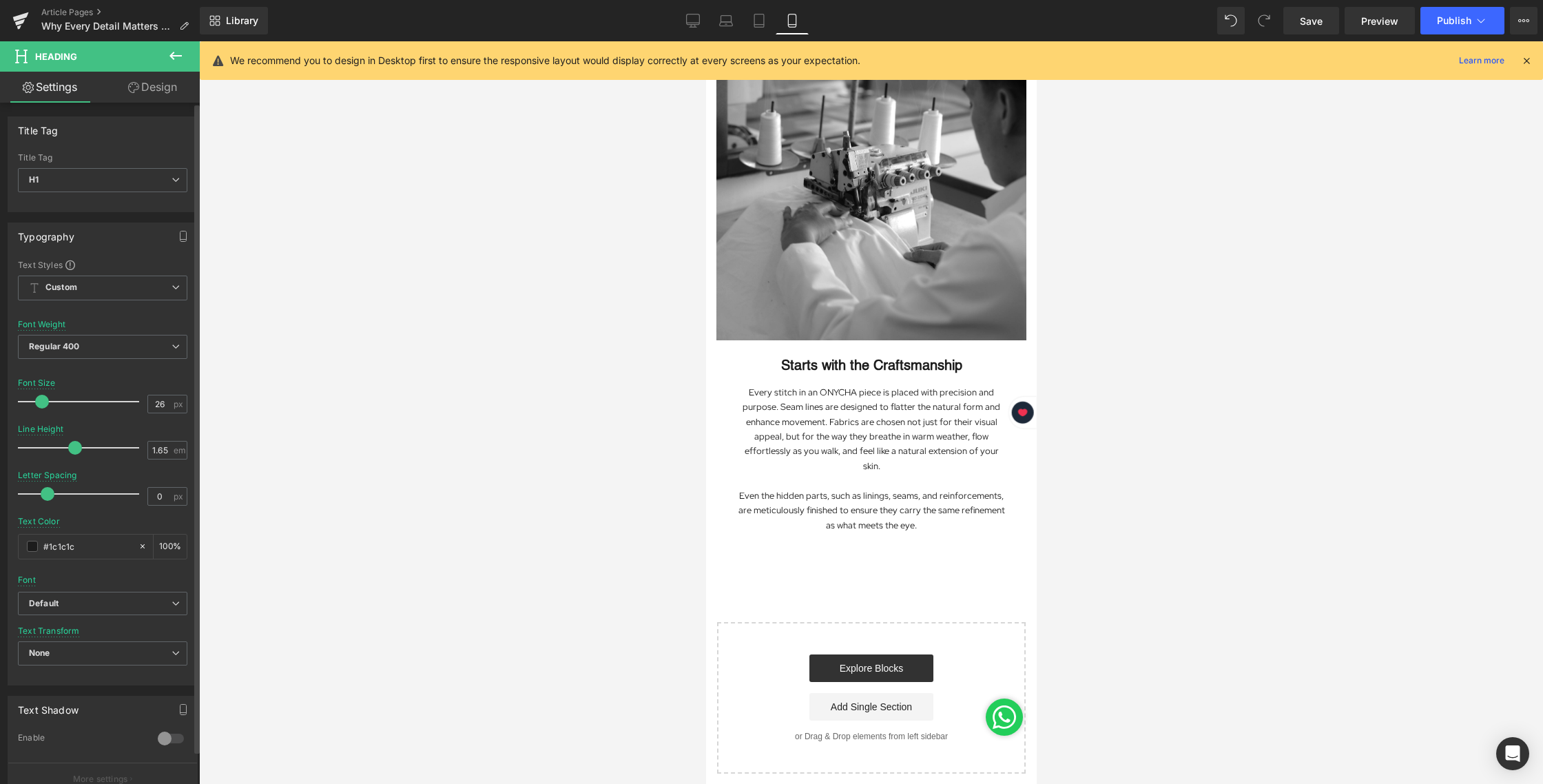
drag, startPoint x: 42, startPoint y: 403, endPoint x: 35, endPoint y: 402, distance: 7.1
click at [35, 402] on span at bounding box center [42, 401] width 14 height 14
click at [755, 20] on icon at bounding box center [759, 21] width 14 height 14
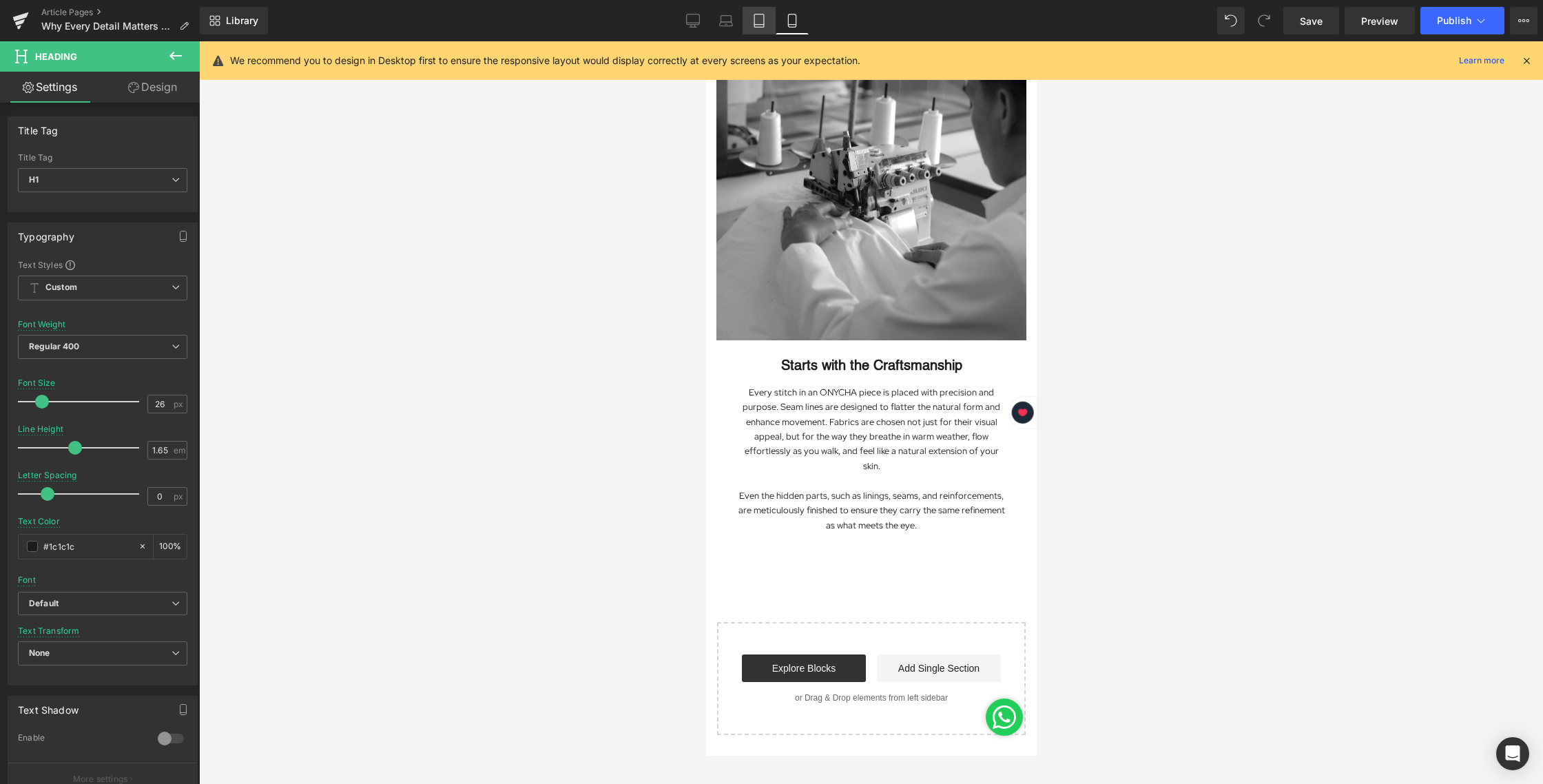
scroll to position [180, 0]
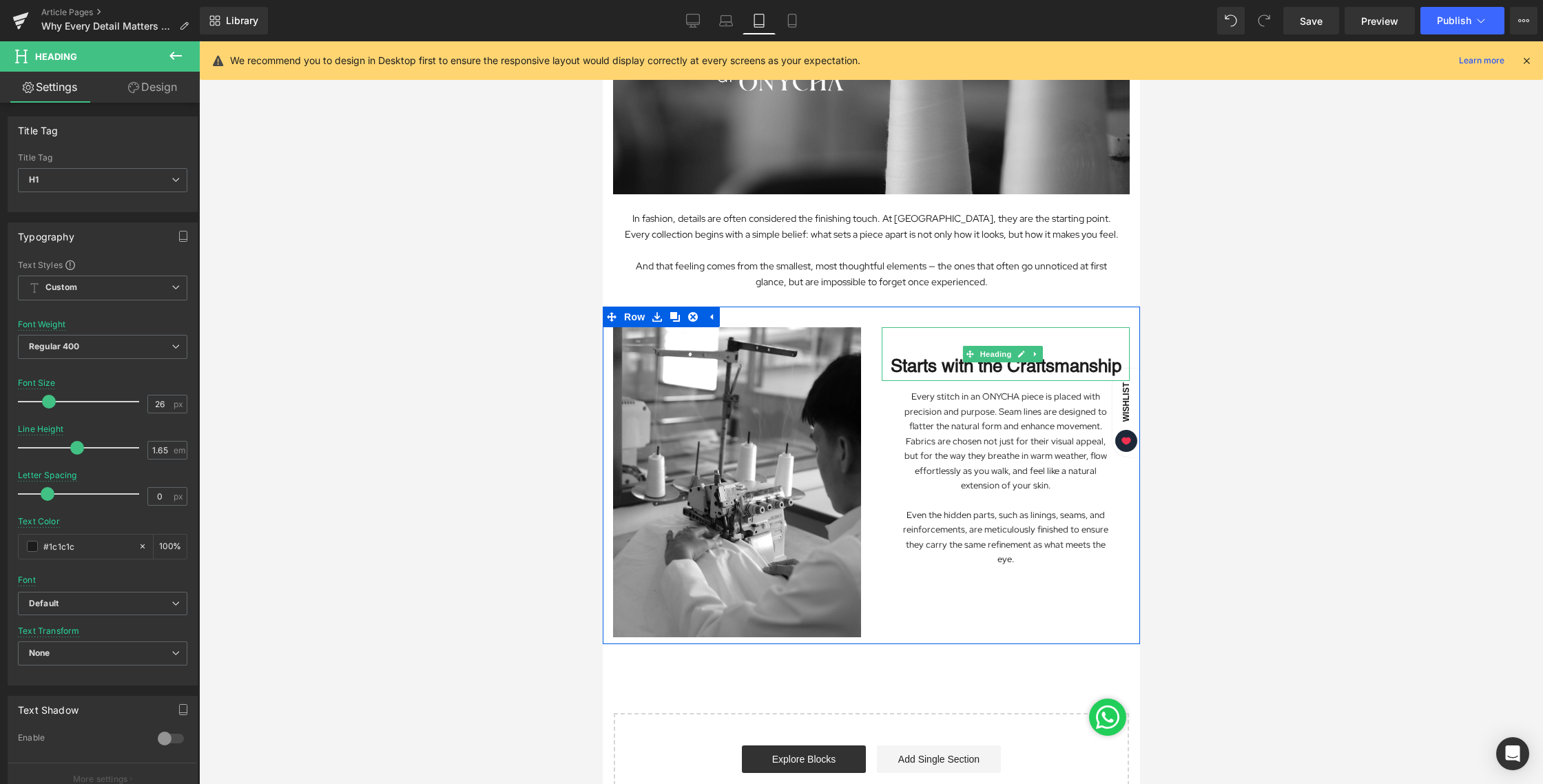
click at [993, 376] on strong "Starts with the Craftsmanship" at bounding box center [1005, 366] width 230 height 21
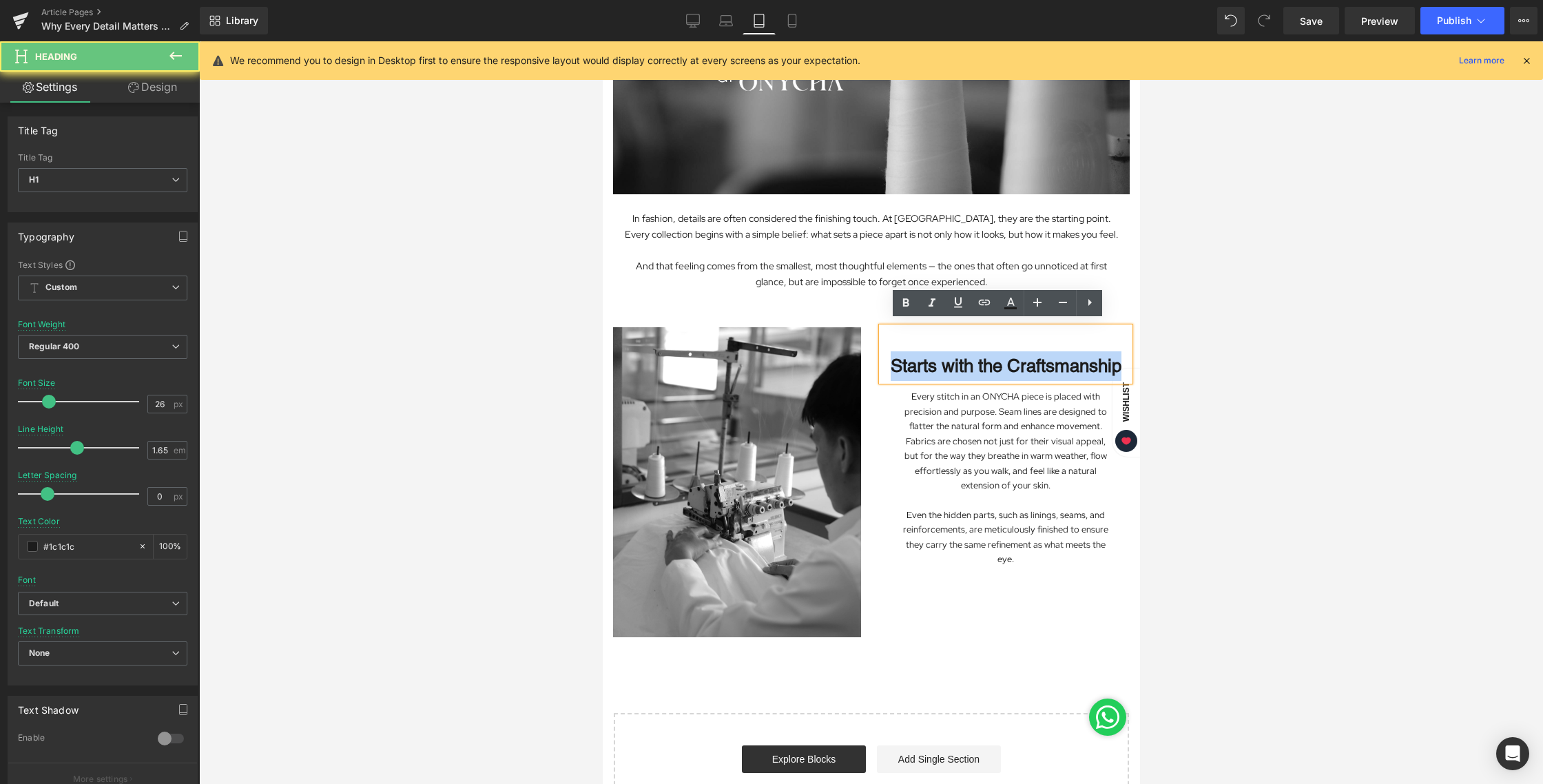
drag, startPoint x: 1060, startPoint y: 387, endPoint x: 898, endPoint y: 362, distance: 163.9
click at [898, 362] on h1 "Starts with the Craftsmanship" at bounding box center [1005, 366] width 248 height 29
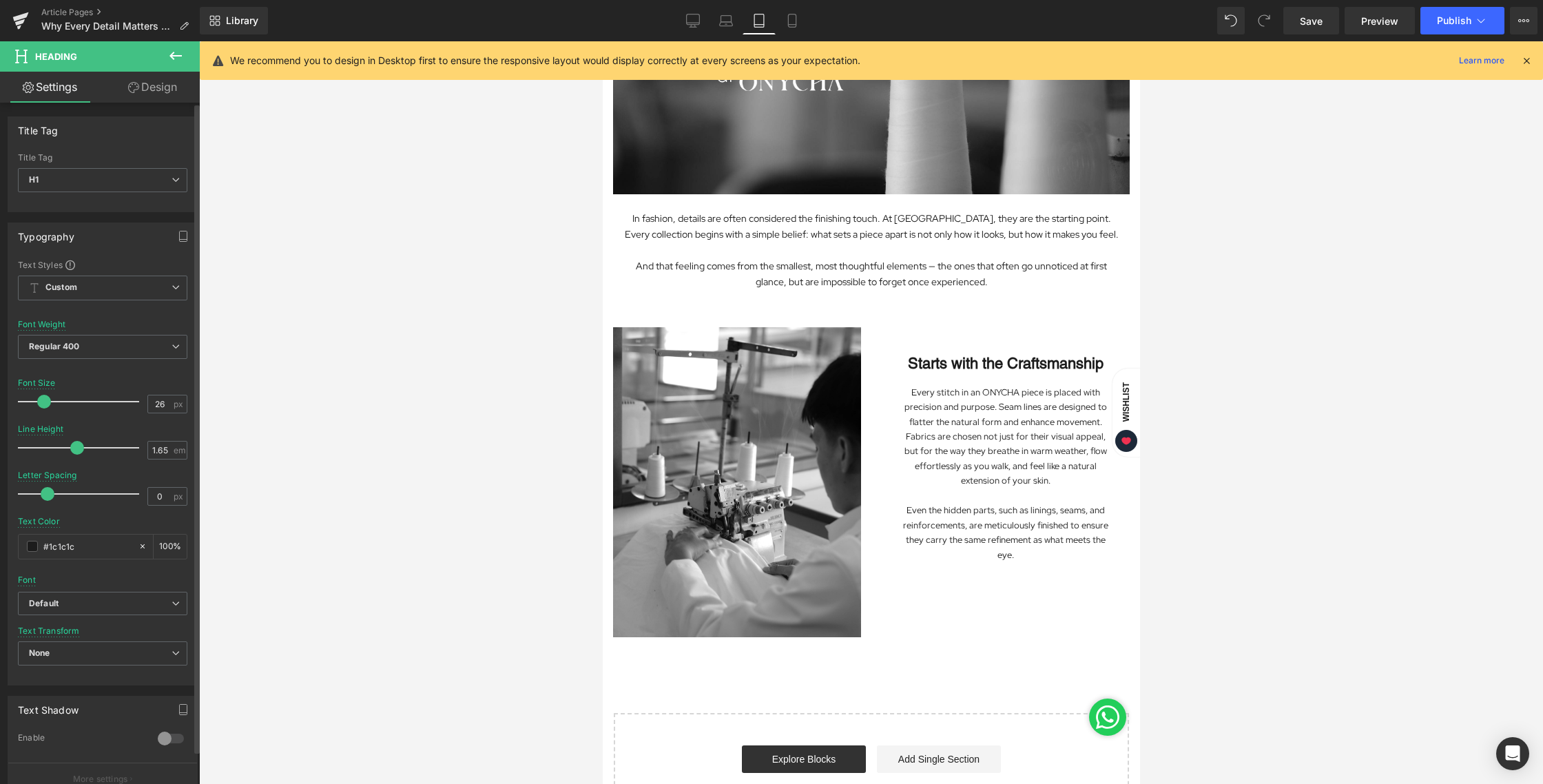
click at [44, 401] on span at bounding box center [44, 401] width 14 height 14
click at [45, 400] on span at bounding box center [45, 401] width 14 height 14
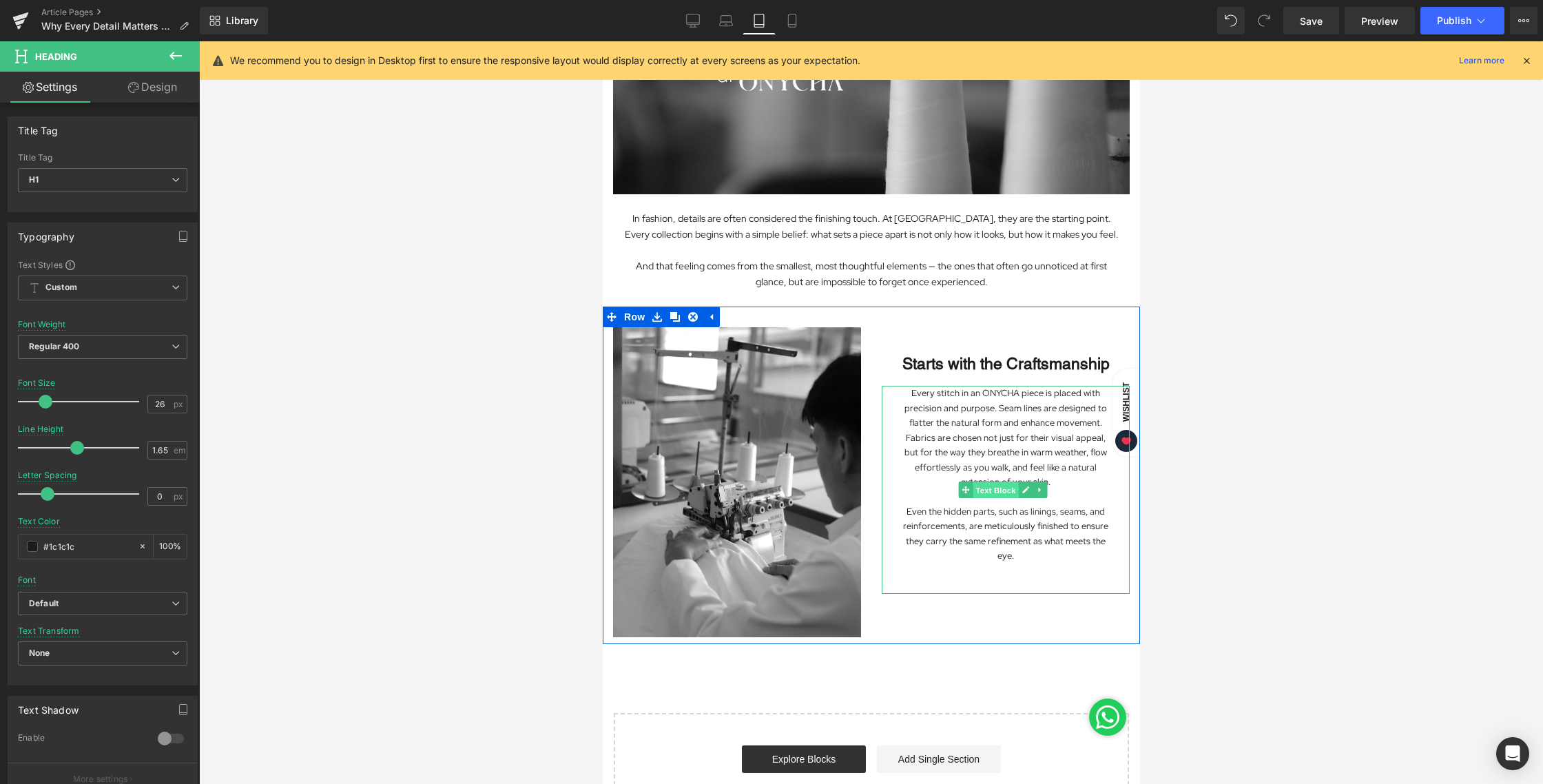
click at [988, 485] on span "Text Block" at bounding box center [995, 491] width 45 height 17
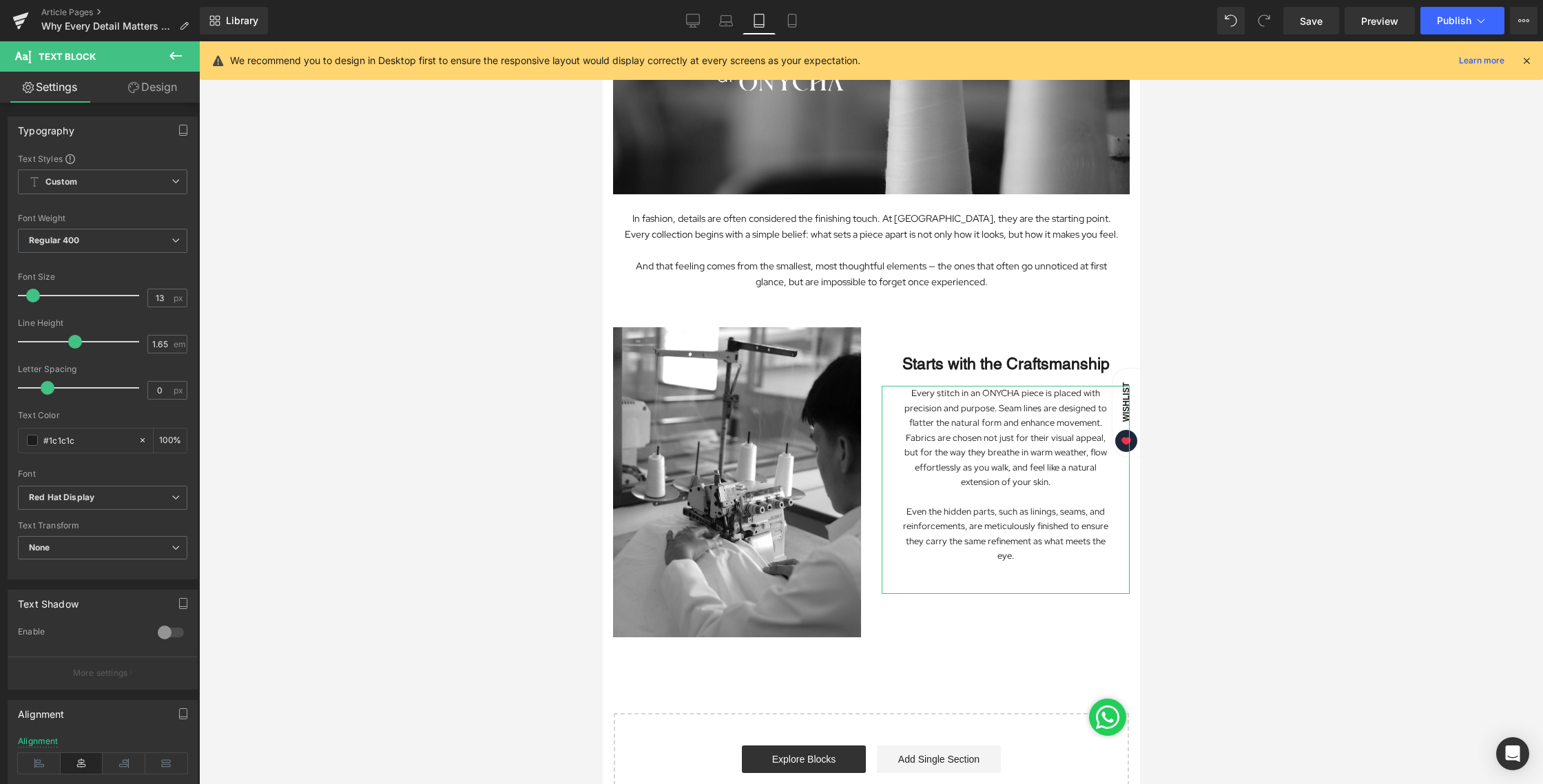
click at [156, 84] on link "Design" at bounding box center [152, 87] width 100 height 31
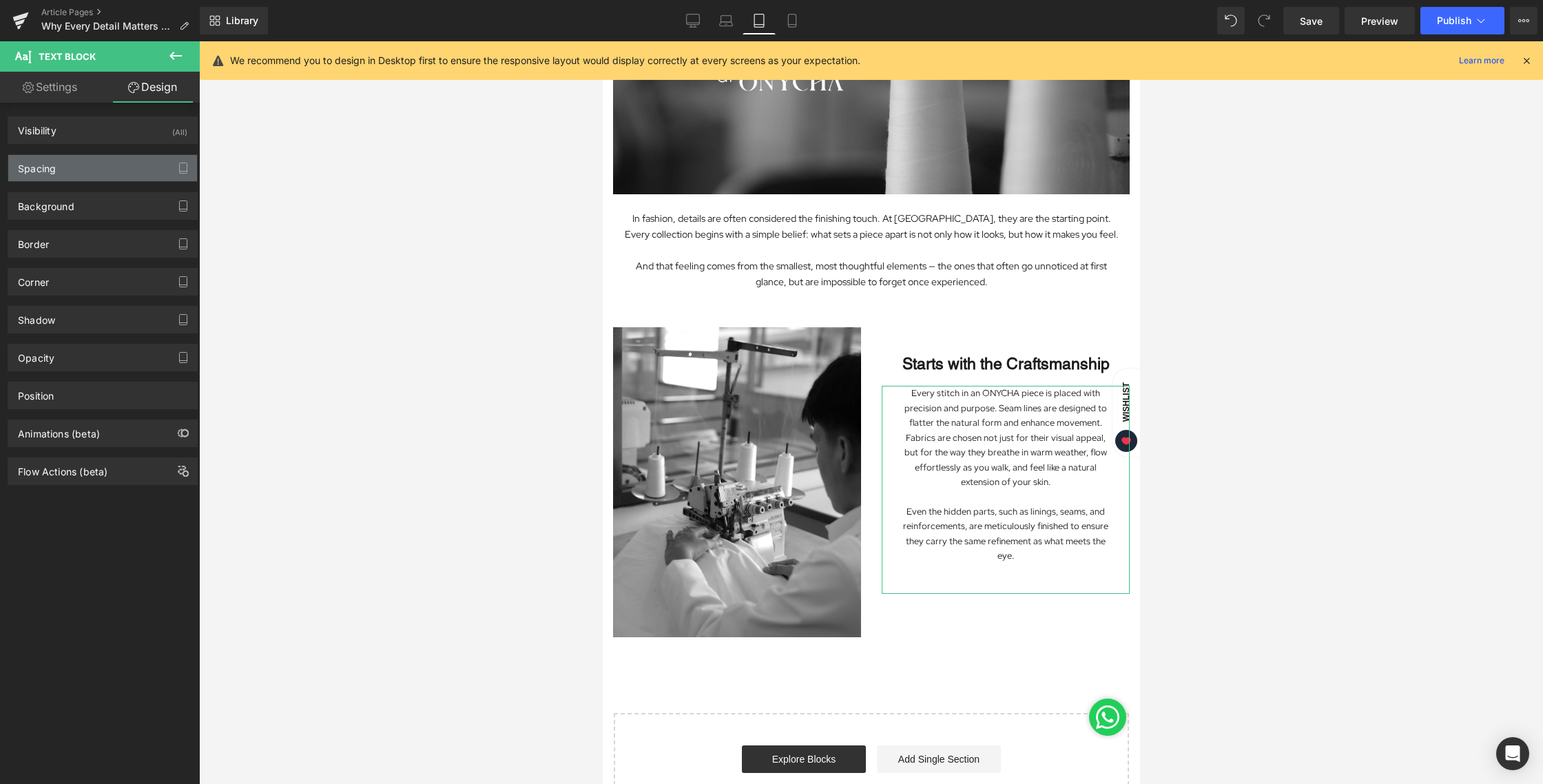
click at [96, 177] on div "Spacing" at bounding box center [103, 168] width 189 height 26
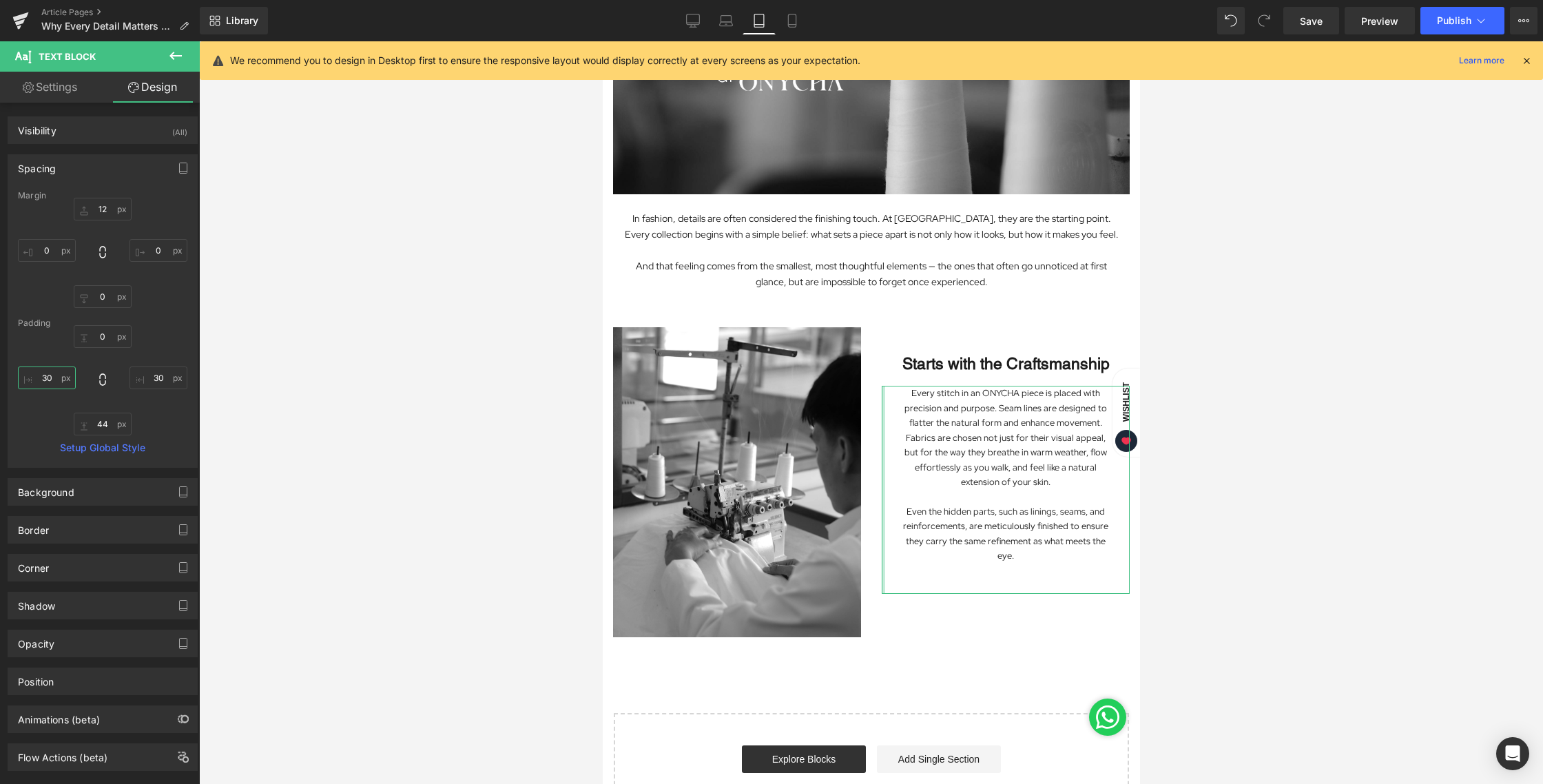
click at [54, 376] on input "30" at bounding box center [47, 378] width 58 height 23
type input "15"
click at [143, 379] on input "30" at bounding box center [158, 378] width 58 height 23
type input "15"
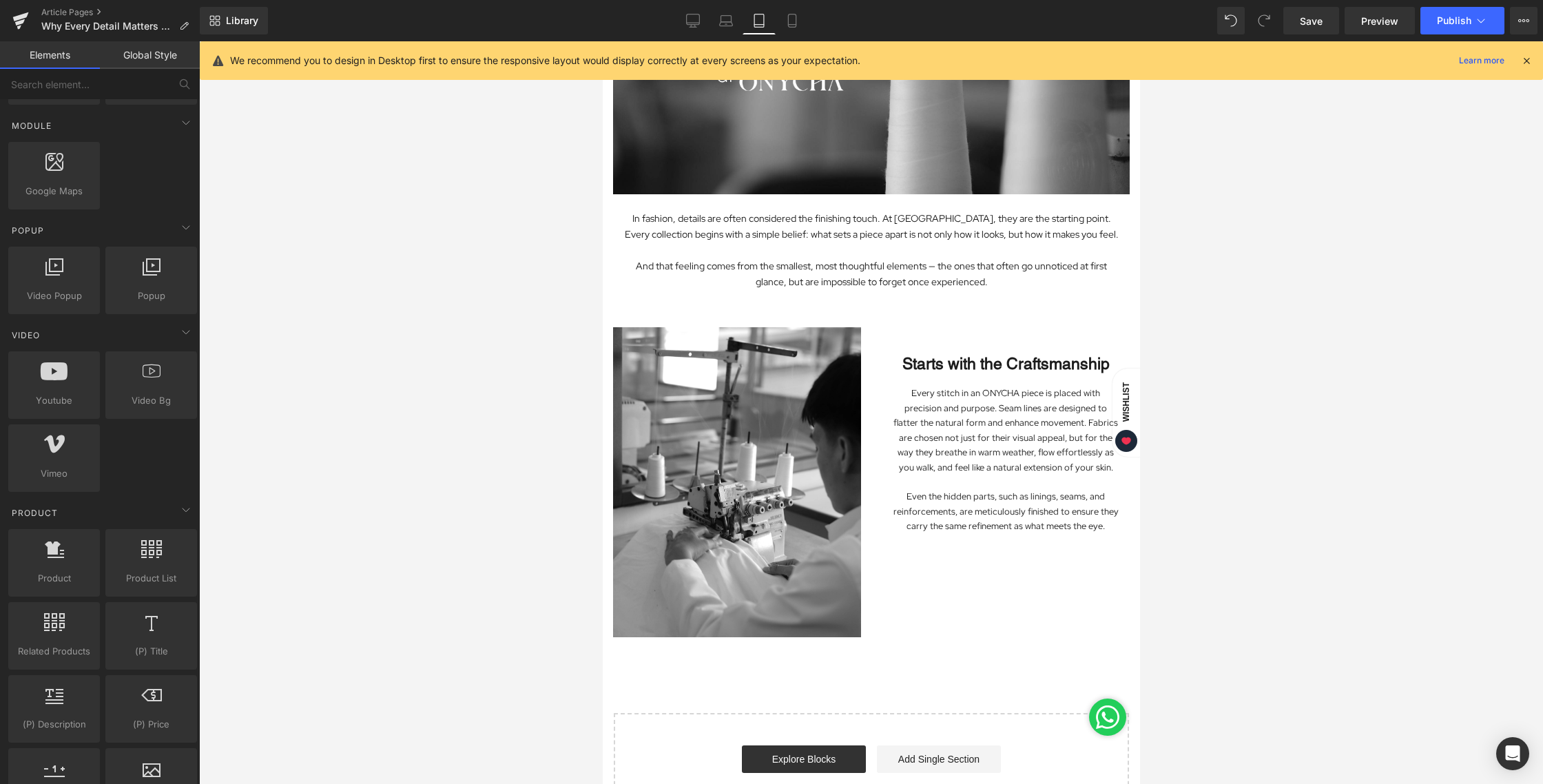
click at [1336, 384] on div at bounding box center [871, 412] width 1344 height 742
drag, startPoint x: 723, startPoint y: 14, endPoint x: 240, endPoint y: 74, distance: 486.7
click at [723, 14] on icon at bounding box center [726, 21] width 14 height 14
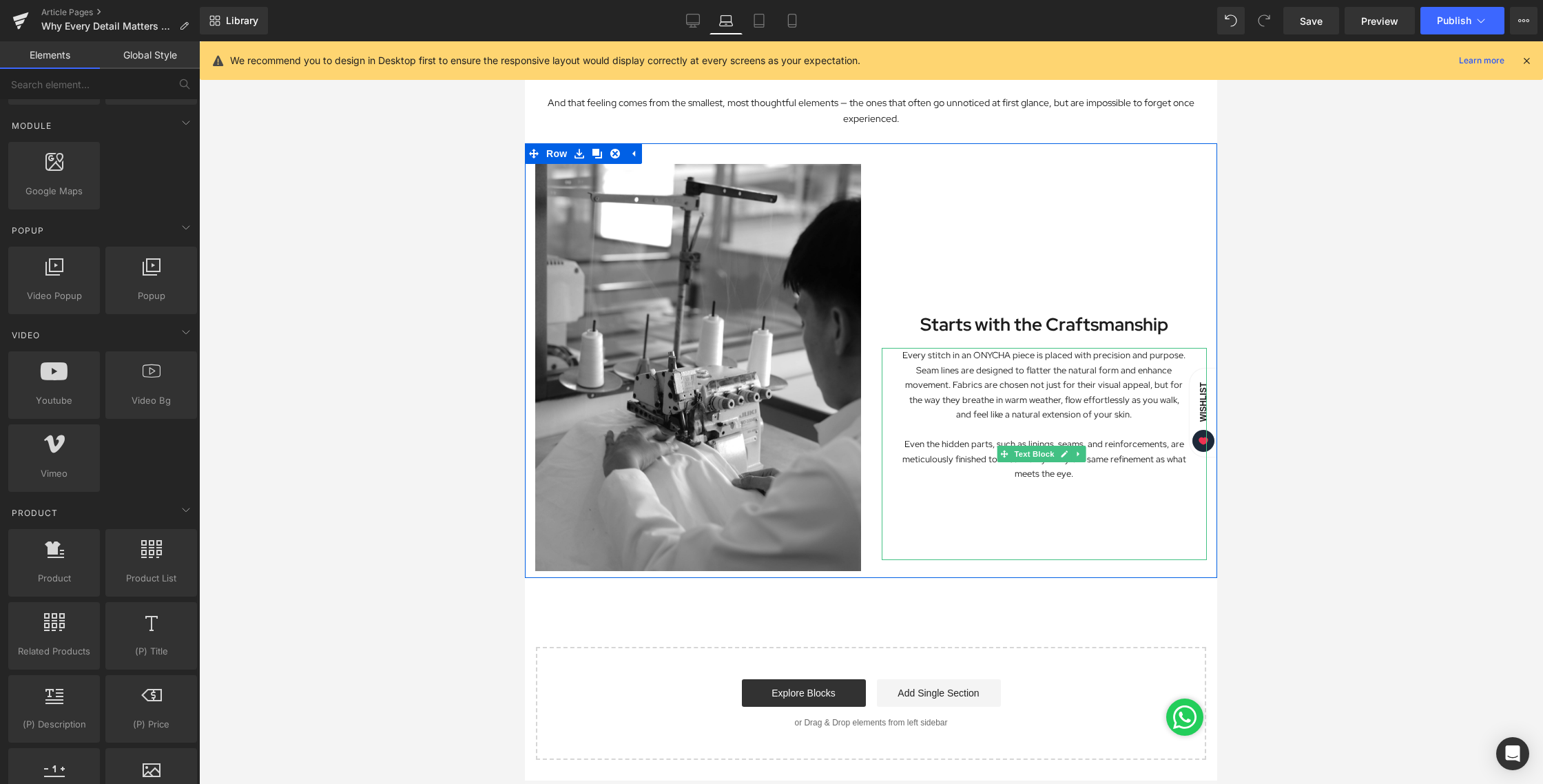
scroll to position [417, 0]
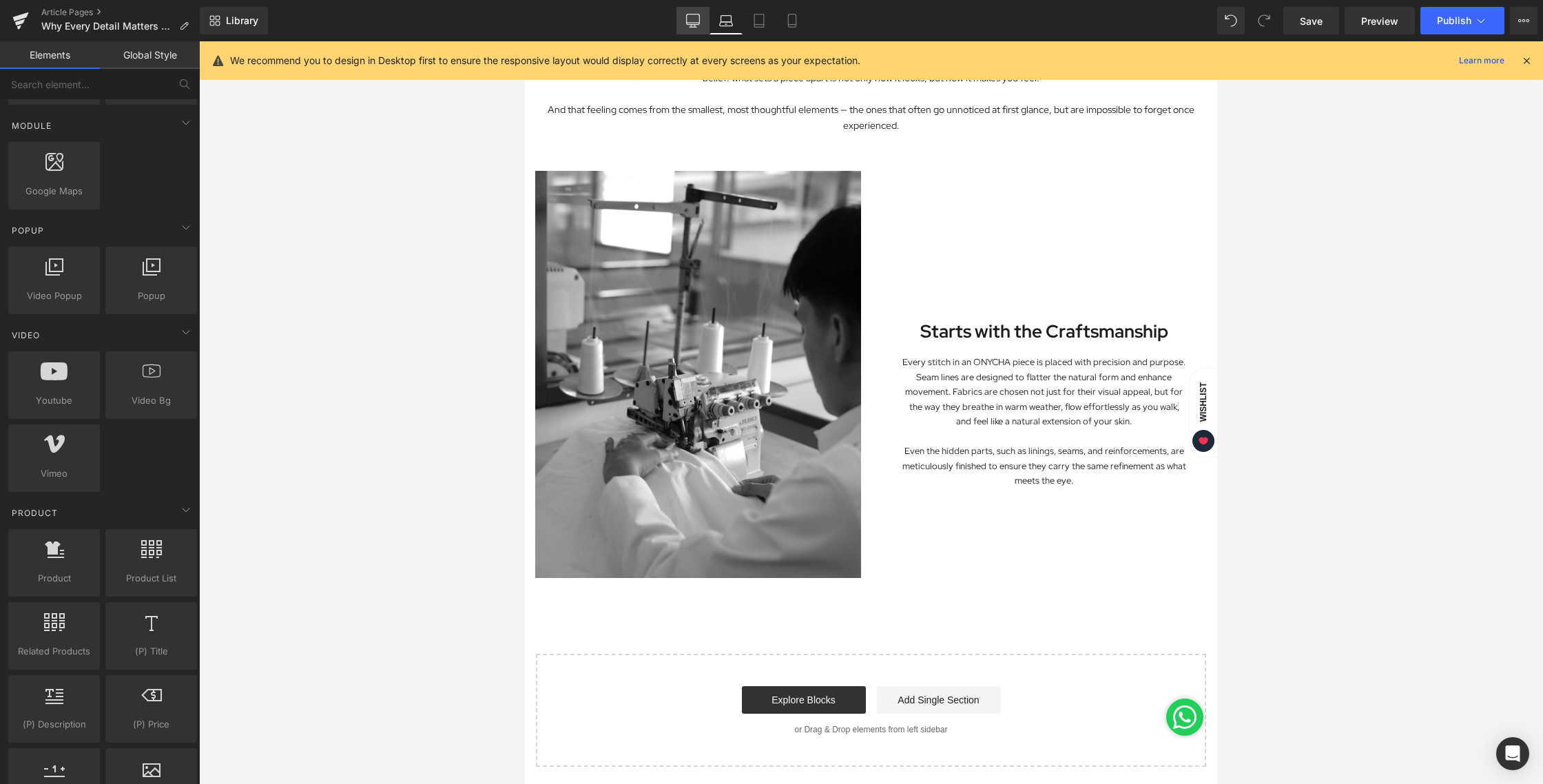
click at [689, 23] on icon at bounding box center [693, 23] width 13 height 0
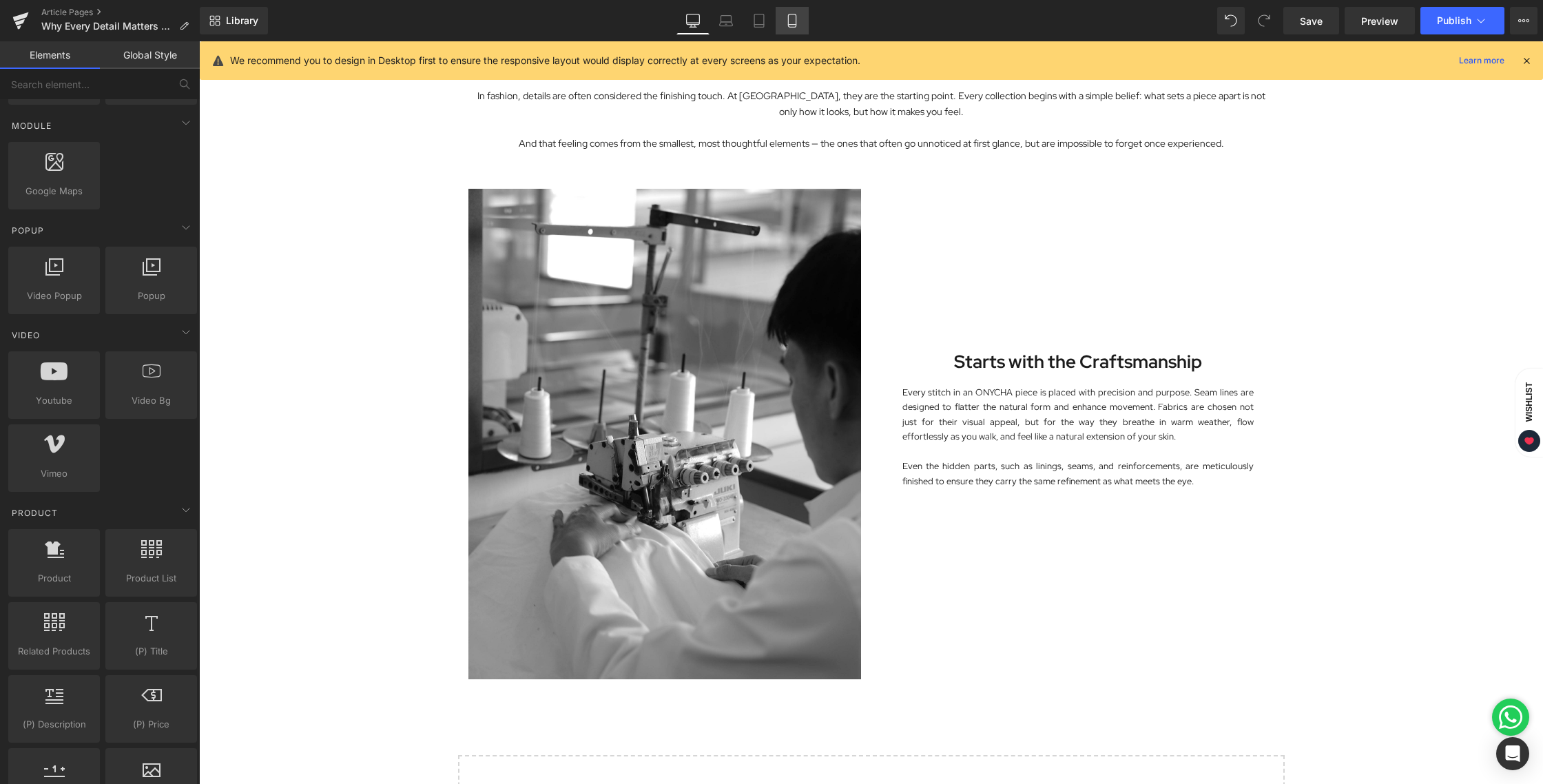
click at [793, 15] on icon at bounding box center [792, 21] width 14 height 14
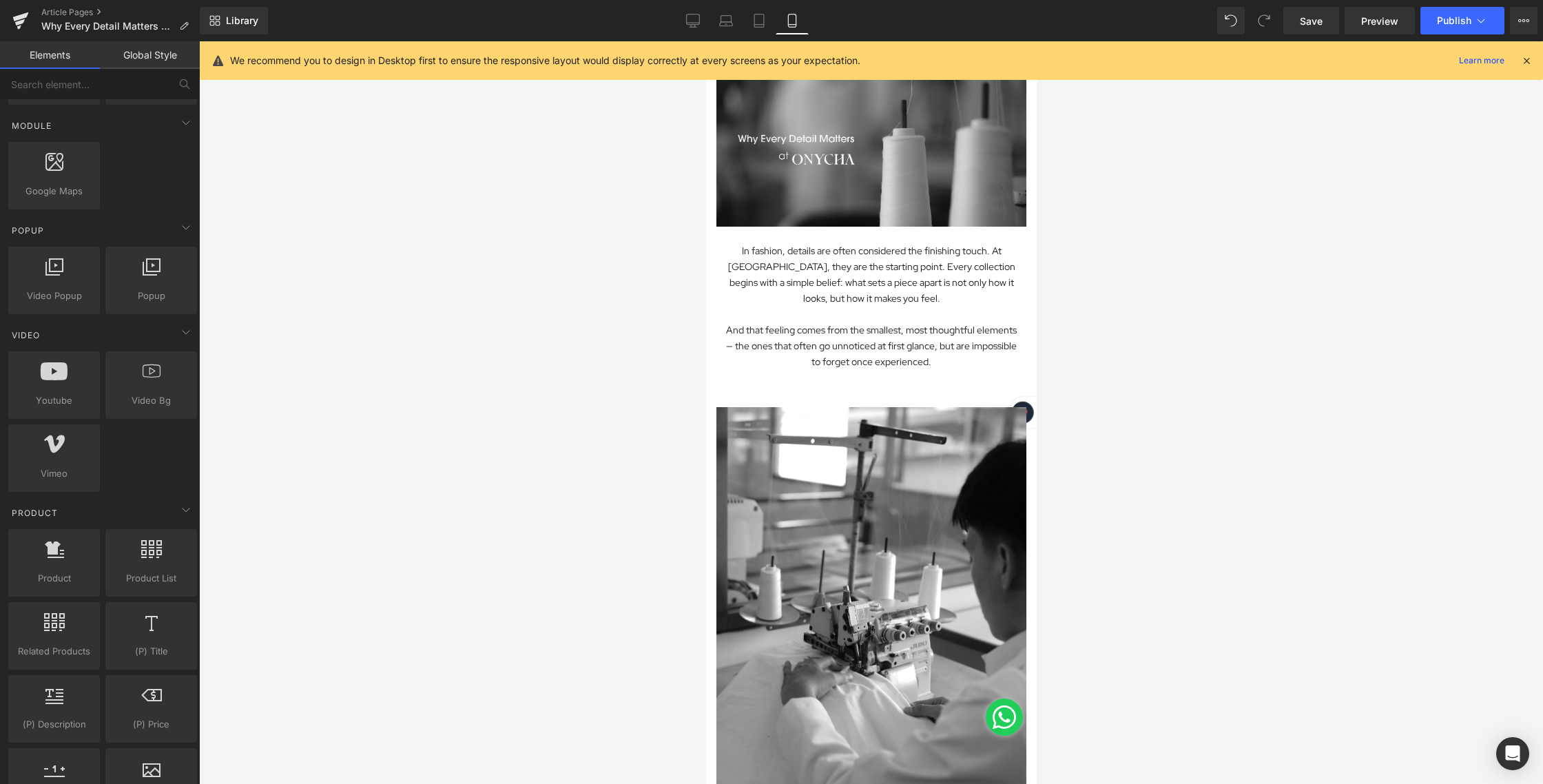
scroll to position [0, 0]
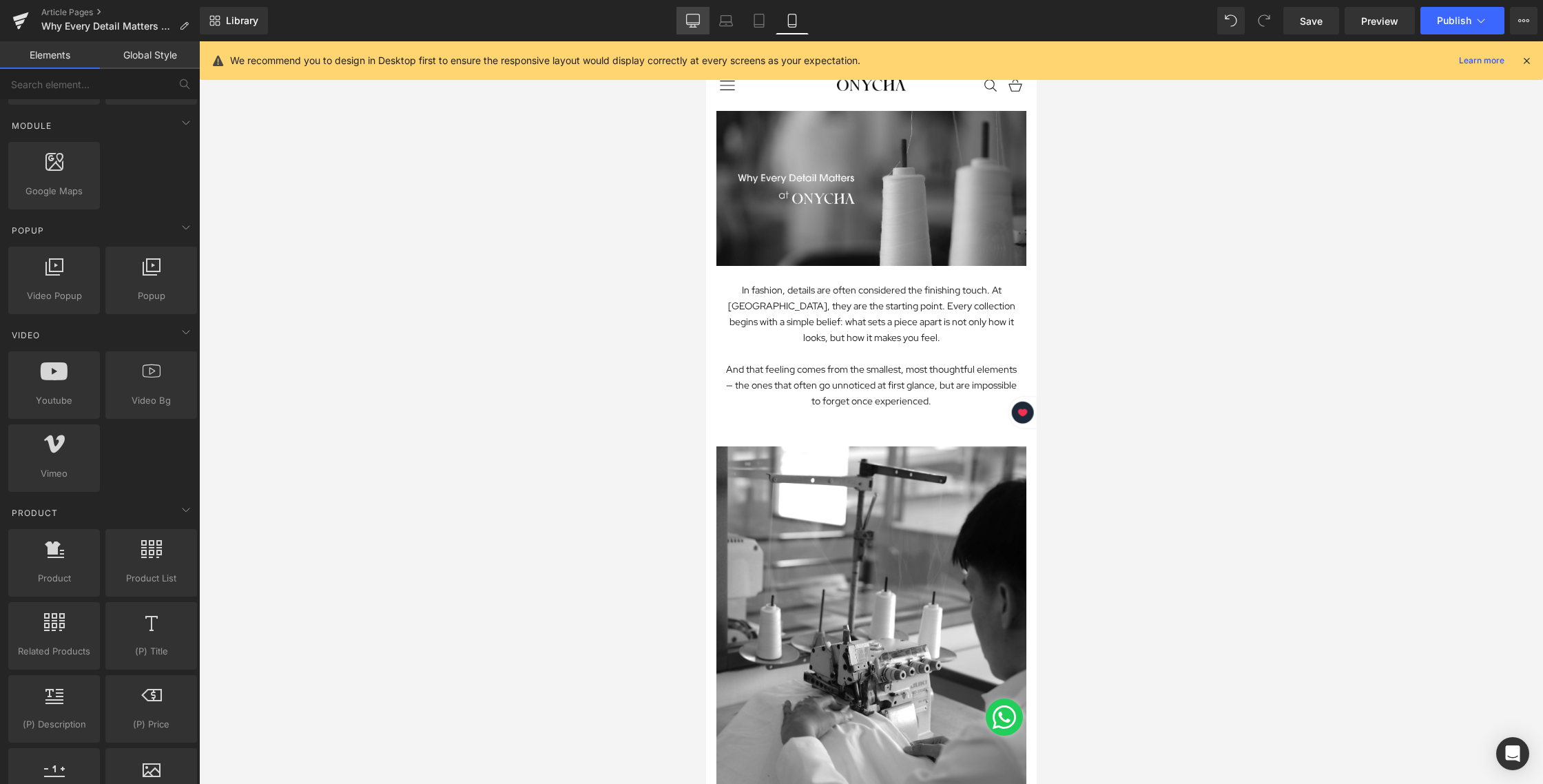
click at [696, 22] on icon at bounding box center [693, 21] width 14 height 14
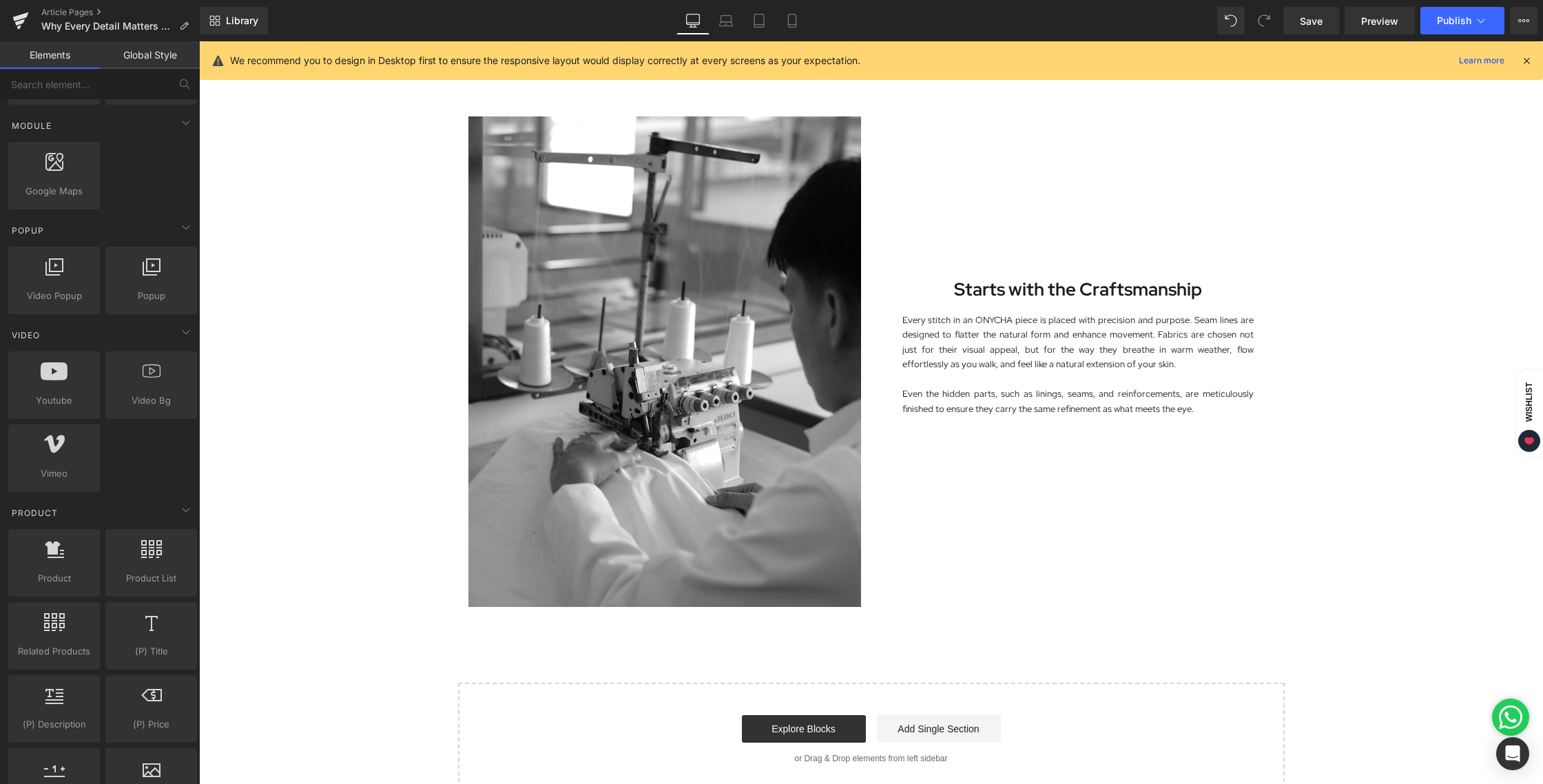
click at [1355, 489] on div "Image In fashion, details are often considered the finishing touch. At ONYCHA, …" at bounding box center [871, 193] width 1344 height 1206
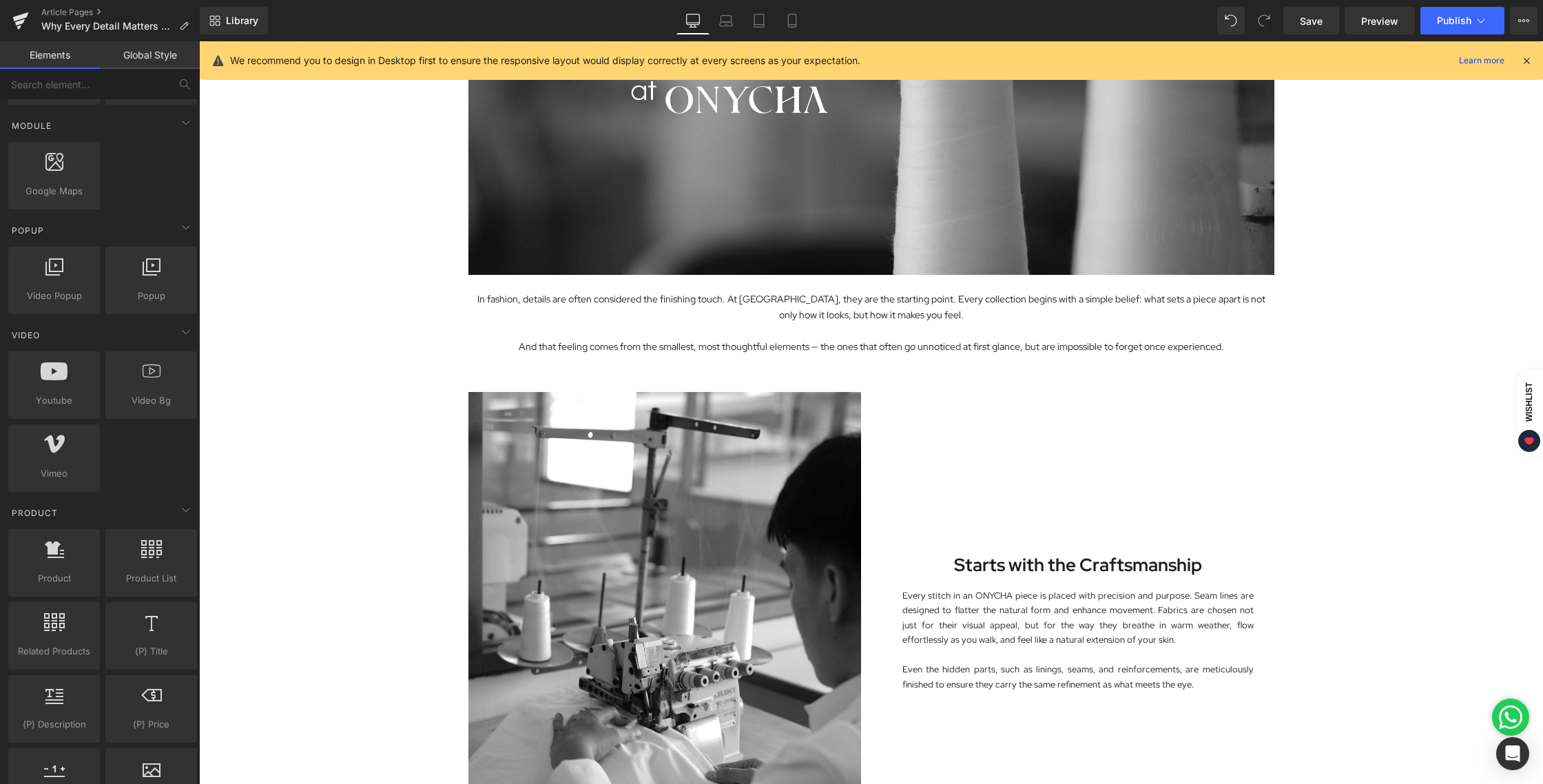
scroll to position [263, 0]
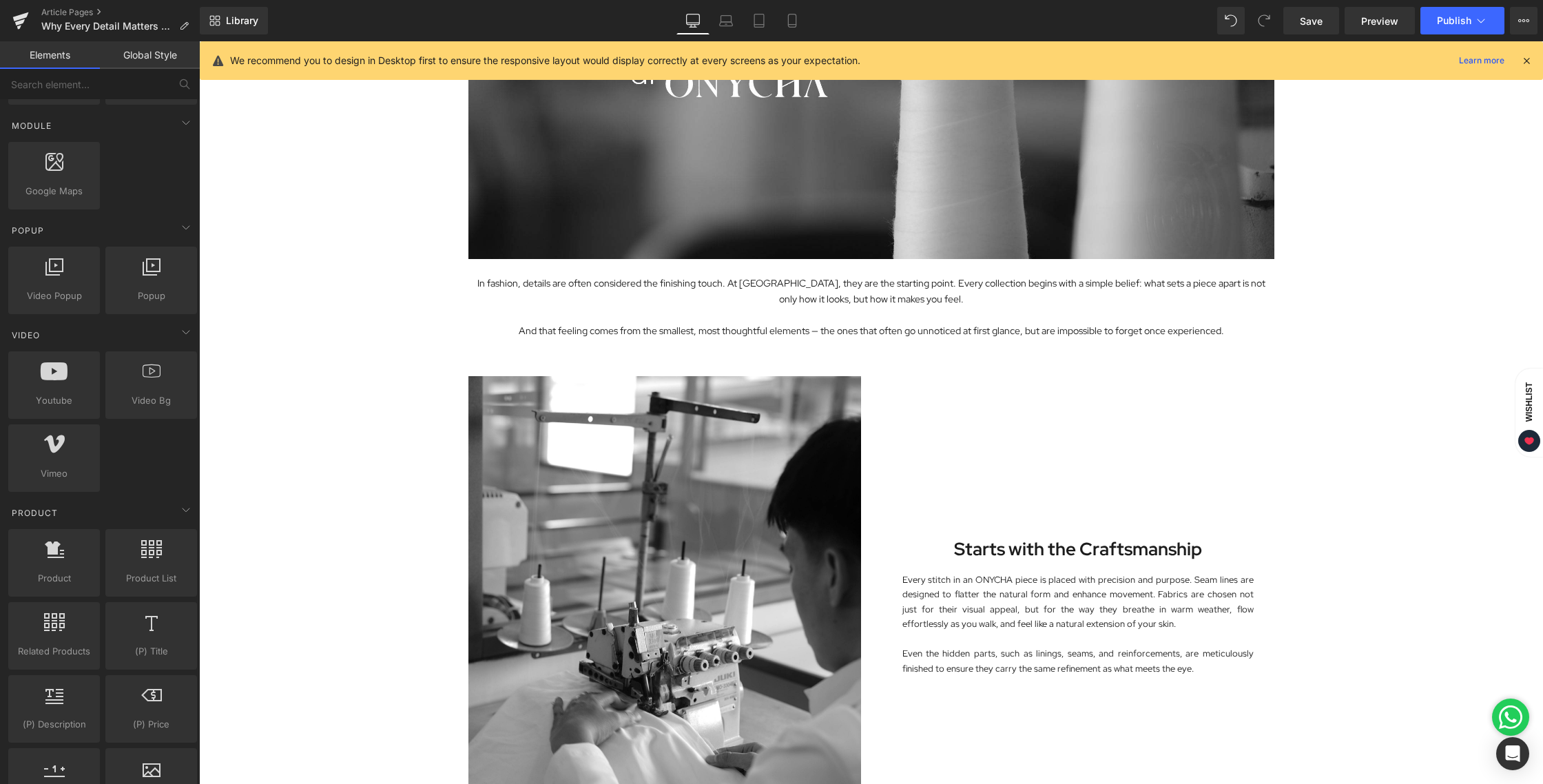
click at [333, 428] on div "Image In fashion, details are often considered the finishing touch. At ONYCHA, …" at bounding box center [871, 452] width 1344 height 1206
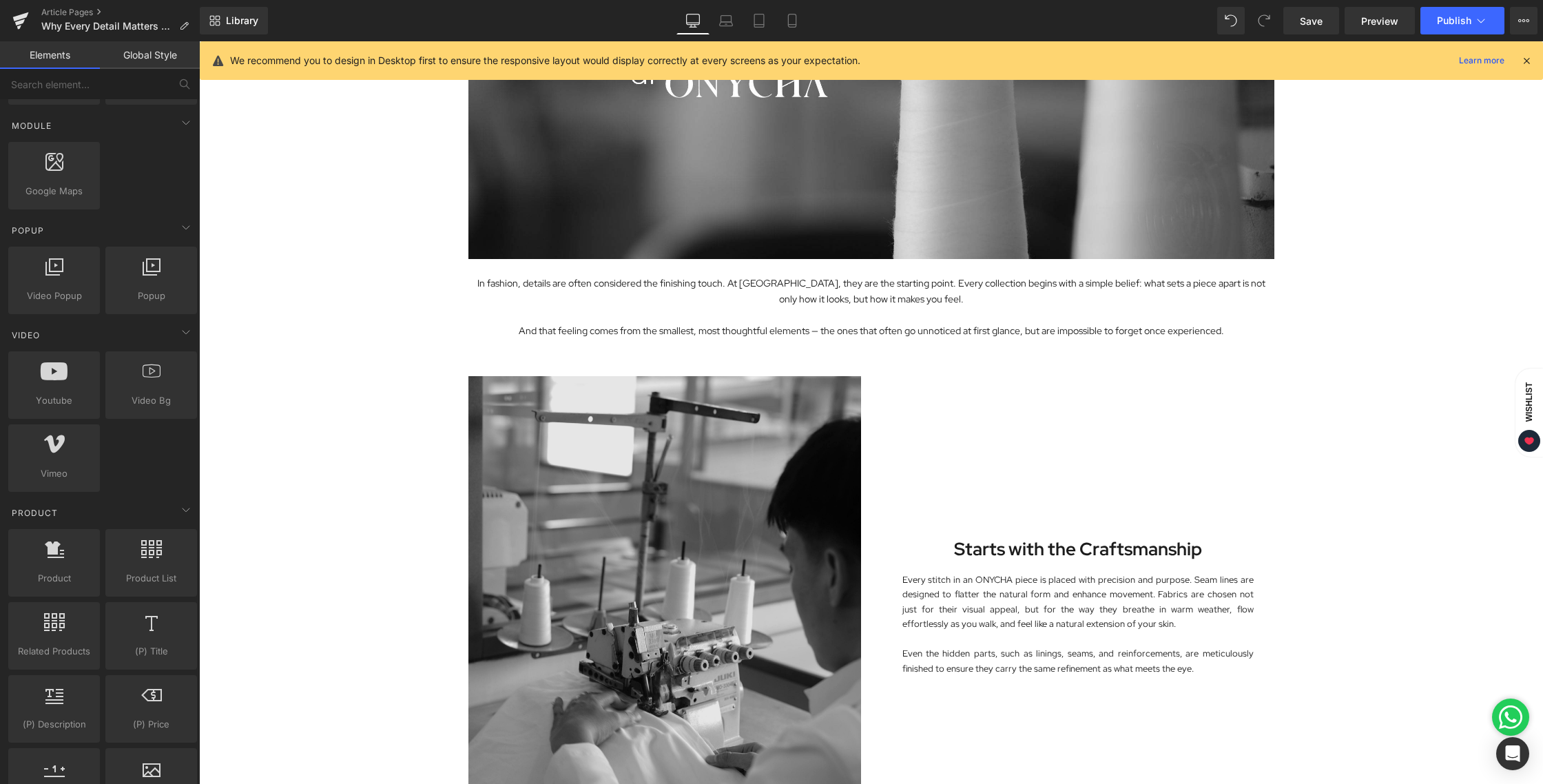
click at [617, 429] on img at bounding box center [665, 621] width 392 height 490
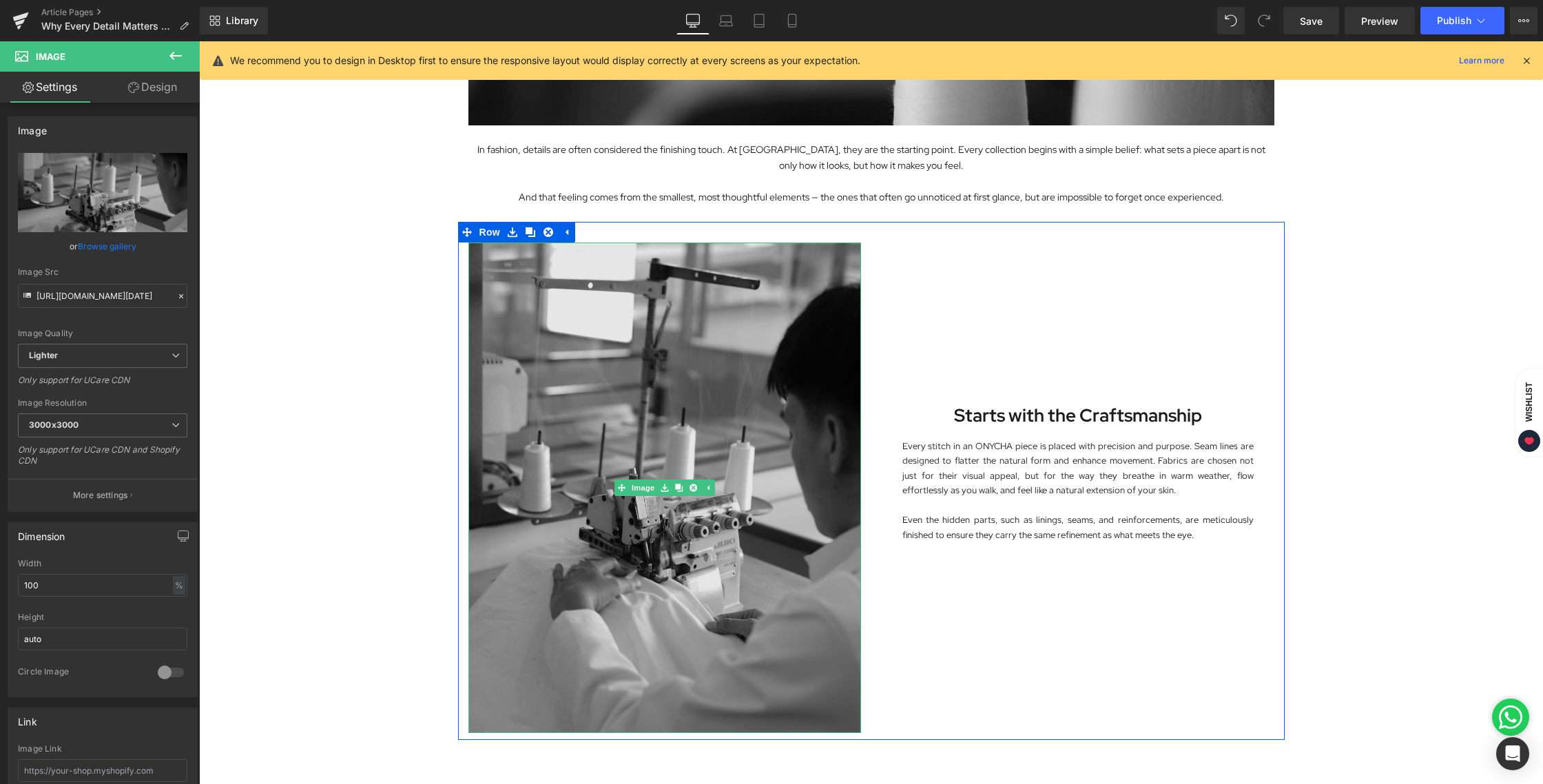
scroll to position [411, 0]
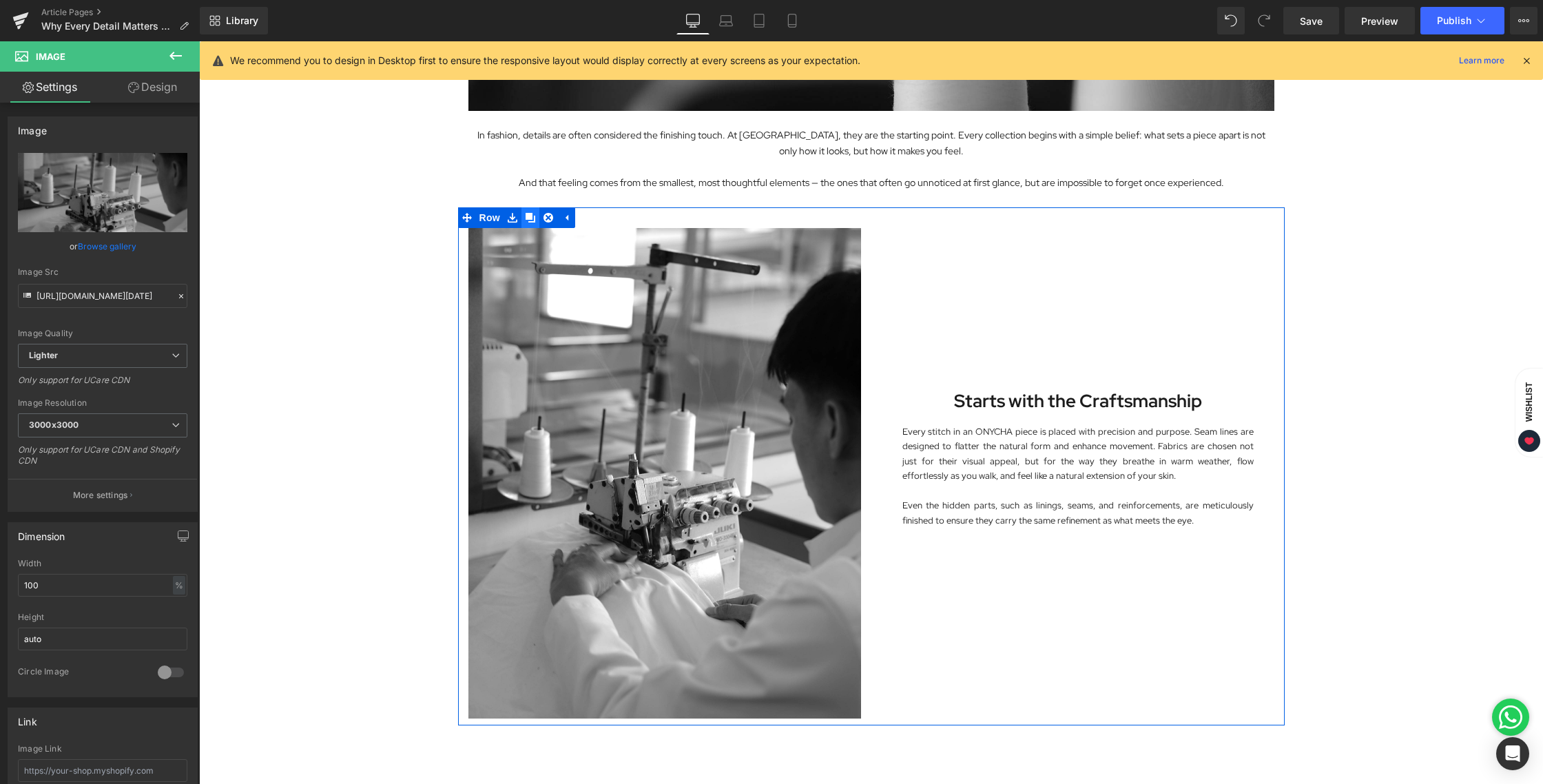
click at [526, 217] on icon at bounding box center [531, 218] width 10 height 10
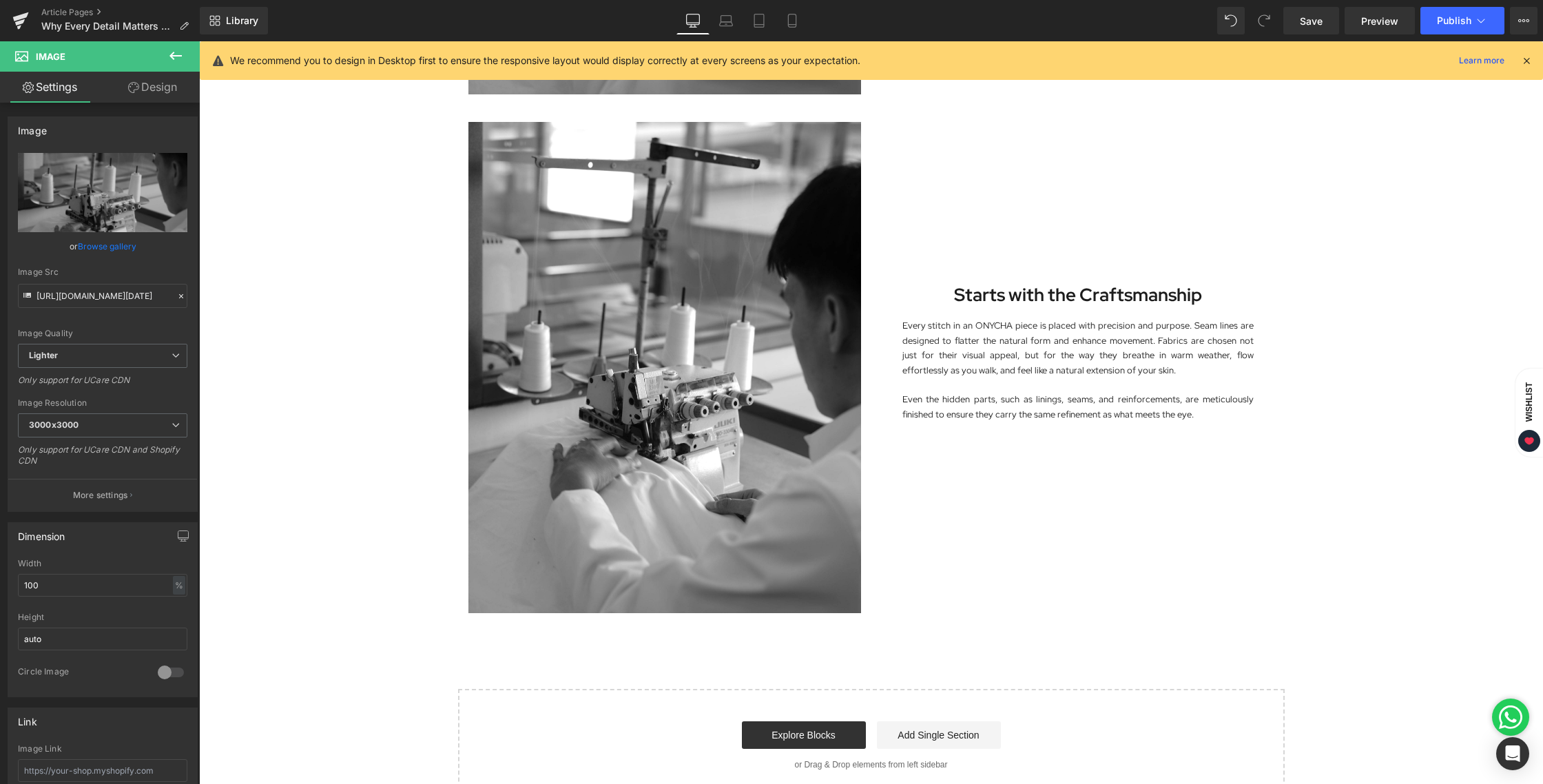
scroll to position [1035, 0]
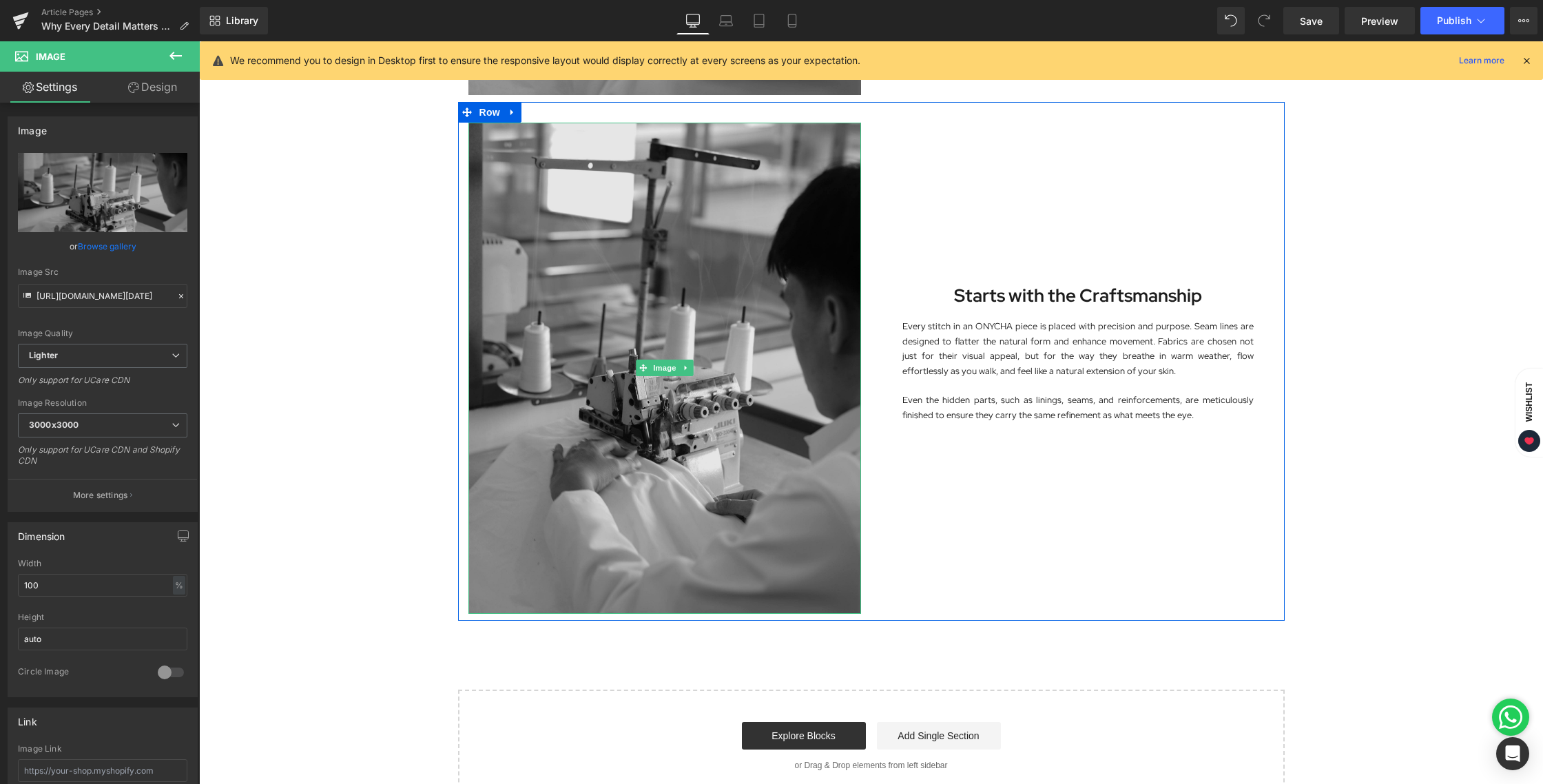
click at [724, 286] on img at bounding box center [665, 368] width 392 height 490
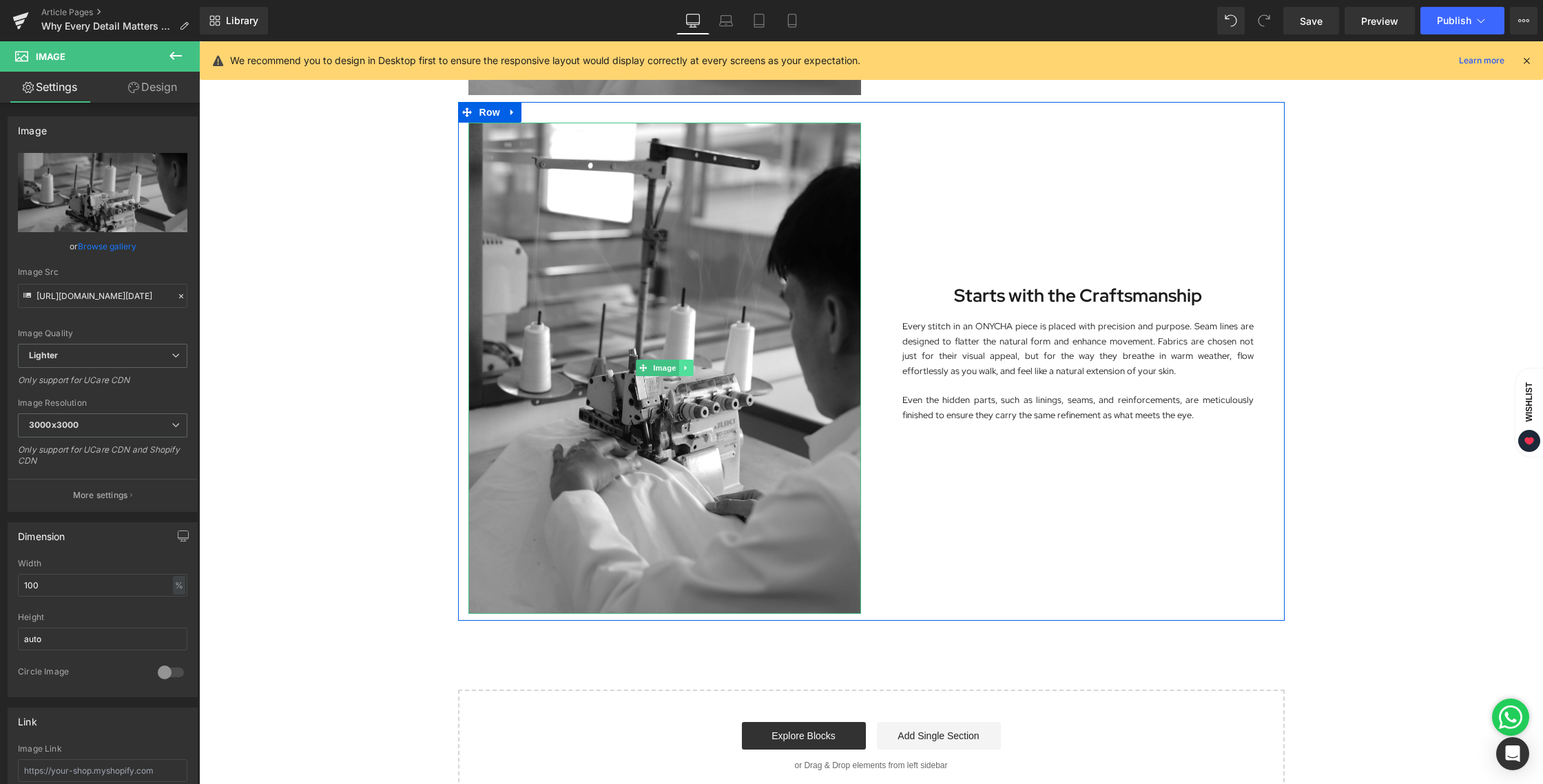
click at [679, 373] on link at bounding box center [686, 368] width 15 height 17
click at [689, 371] on icon at bounding box center [693, 368] width 8 height 8
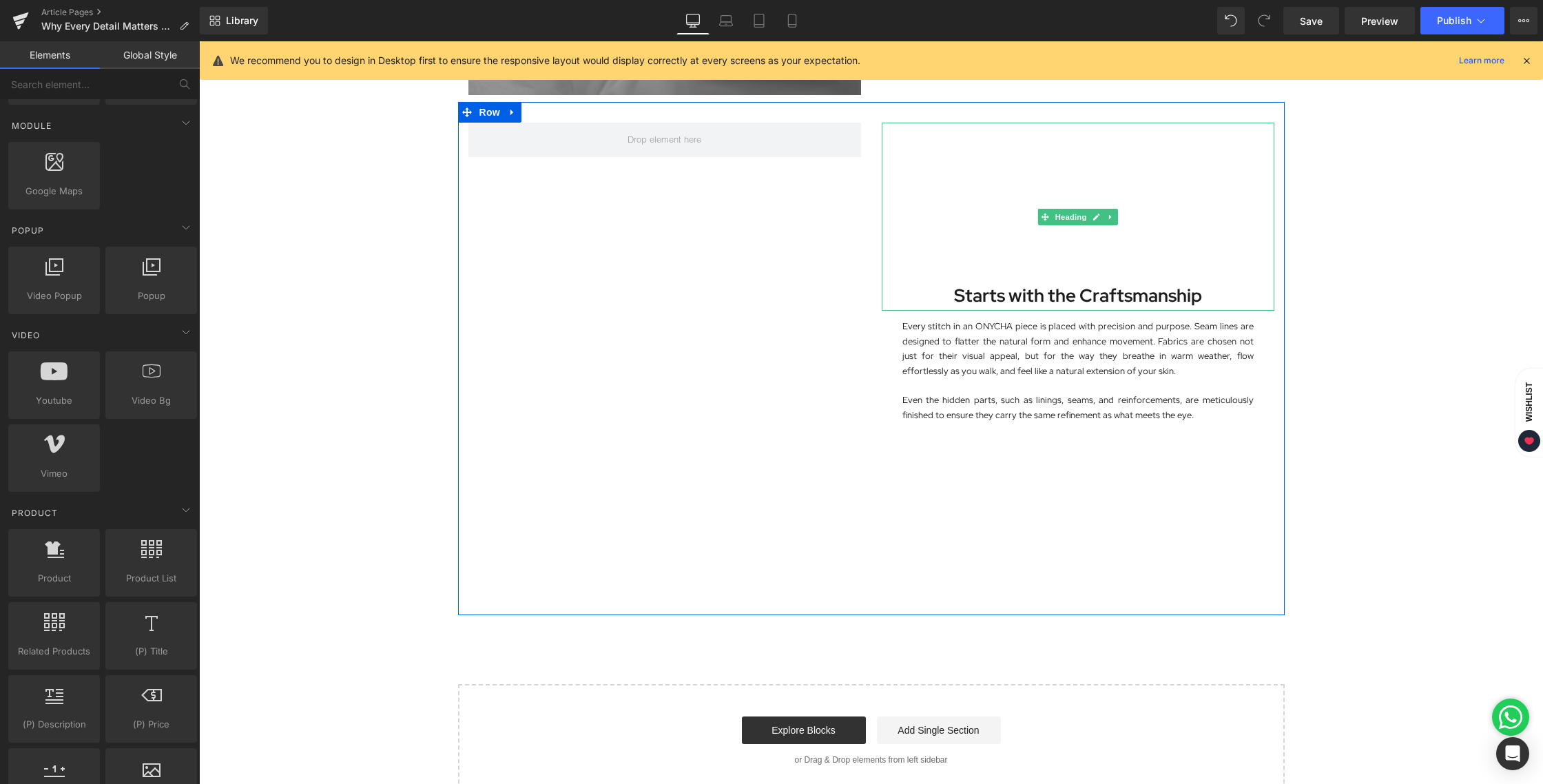
click at [1068, 218] on span "Heading" at bounding box center [1070, 218] width 37 height 17
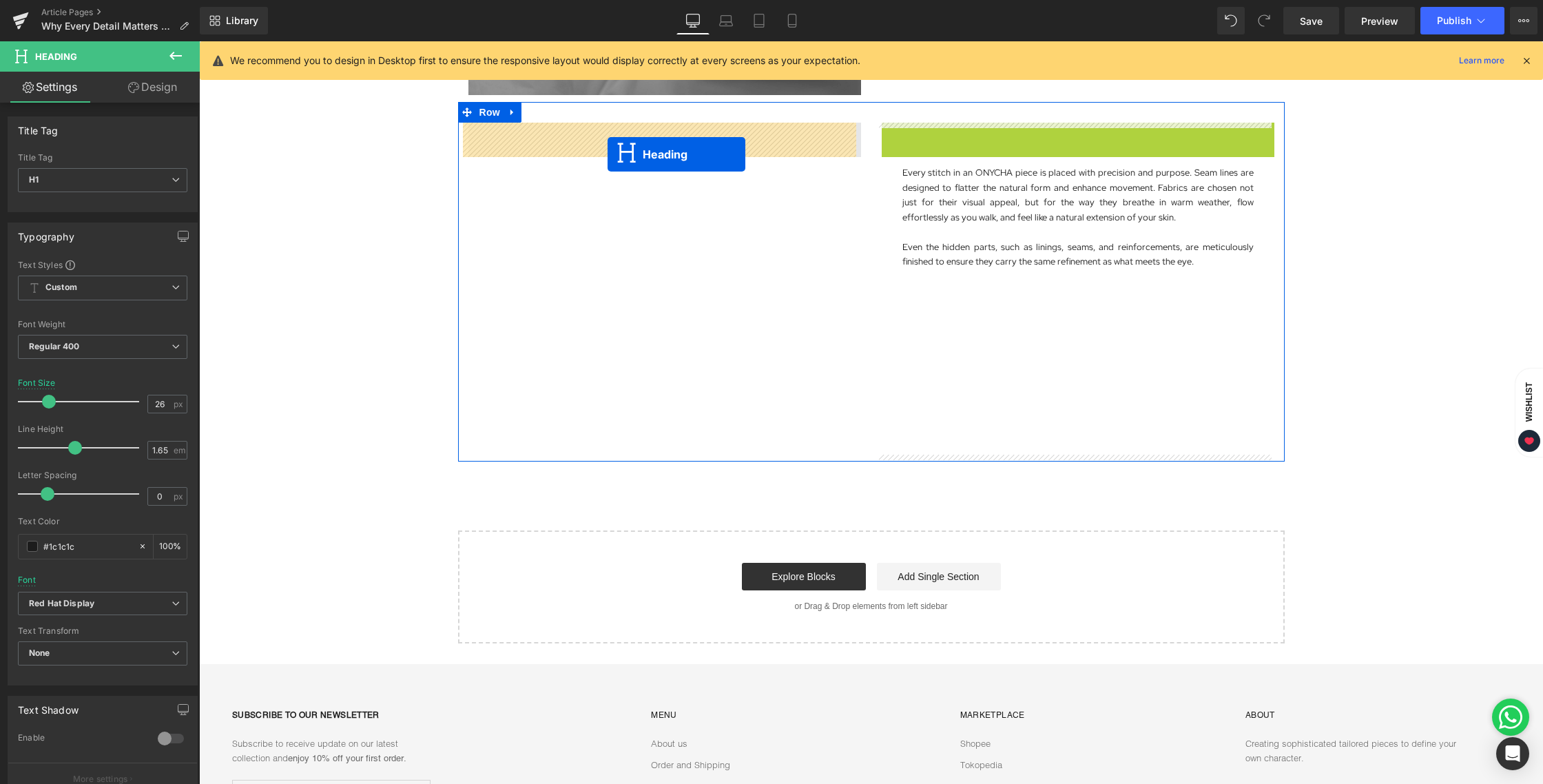
drag, startPoint x: 1065, startPoint y: 214, endPoint x: 607, endPoint y: 154, distance: 461.9
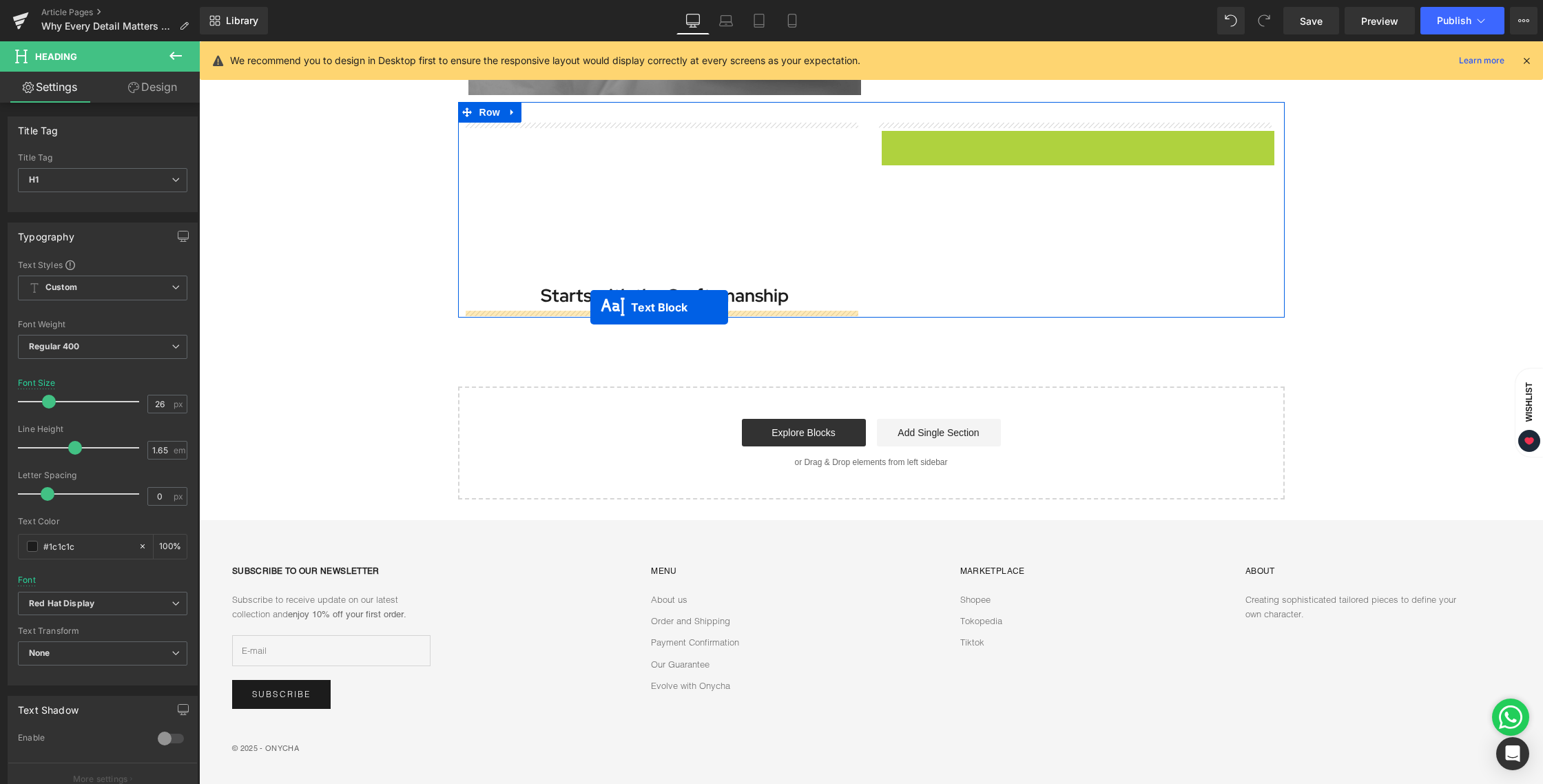
drag, startPoint x: 1033, startPoint y: 270, endPoint x: 590, endPoint y: 307, distance: 444.5
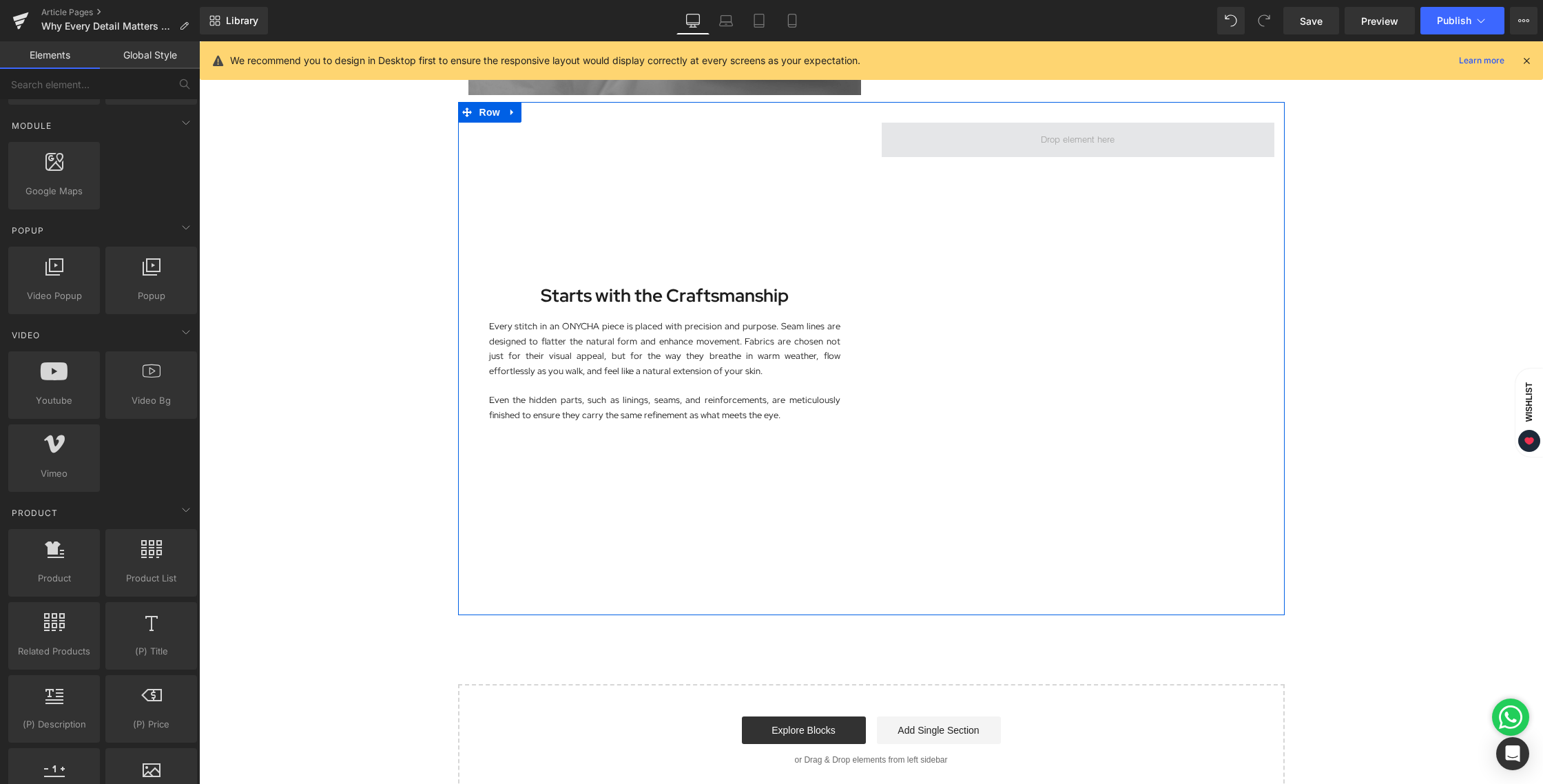
click at [1060, 141] on span at bounding box center [1077, 140] width 83 height 22
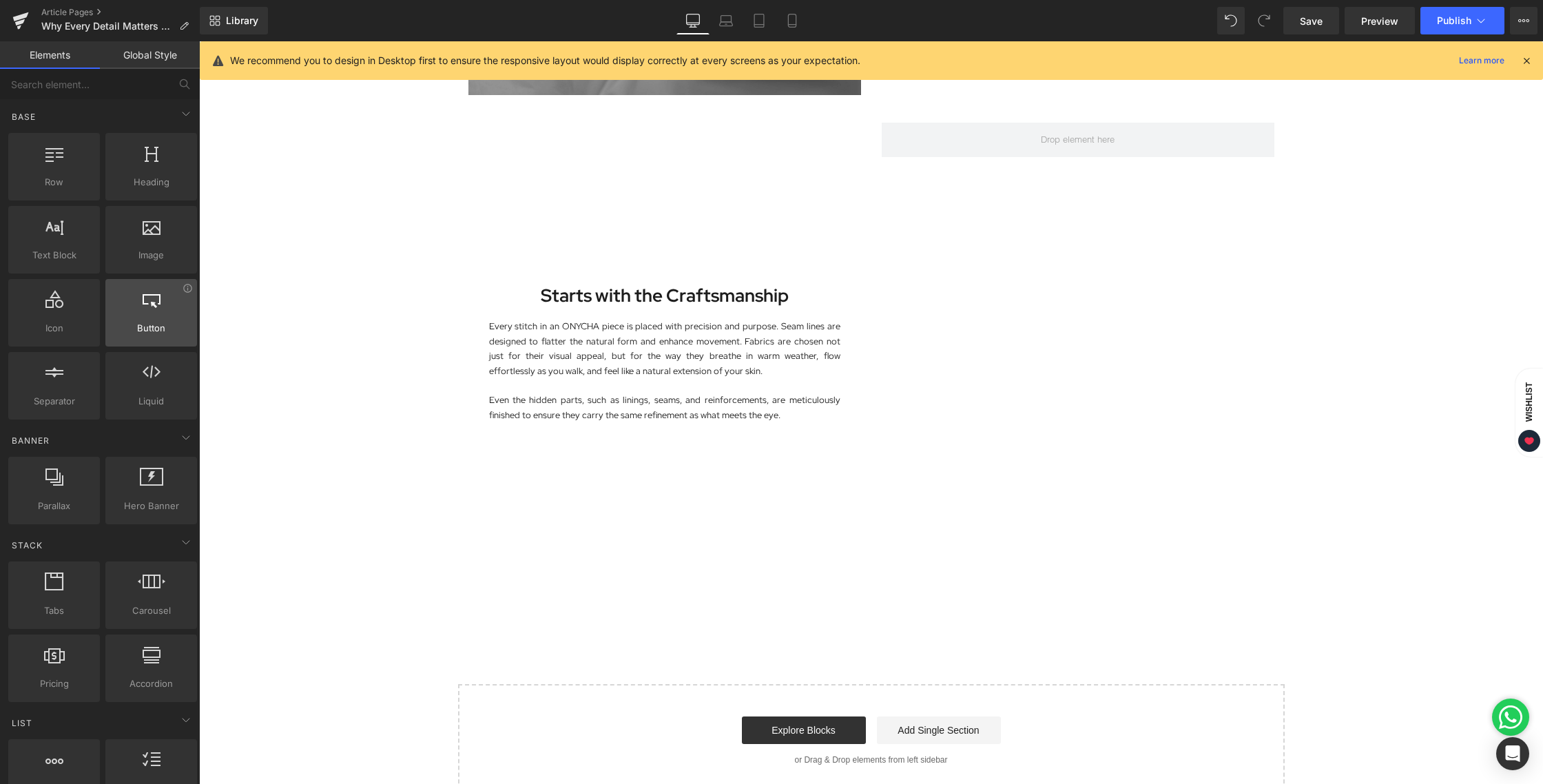
scroll to position [0, 0]
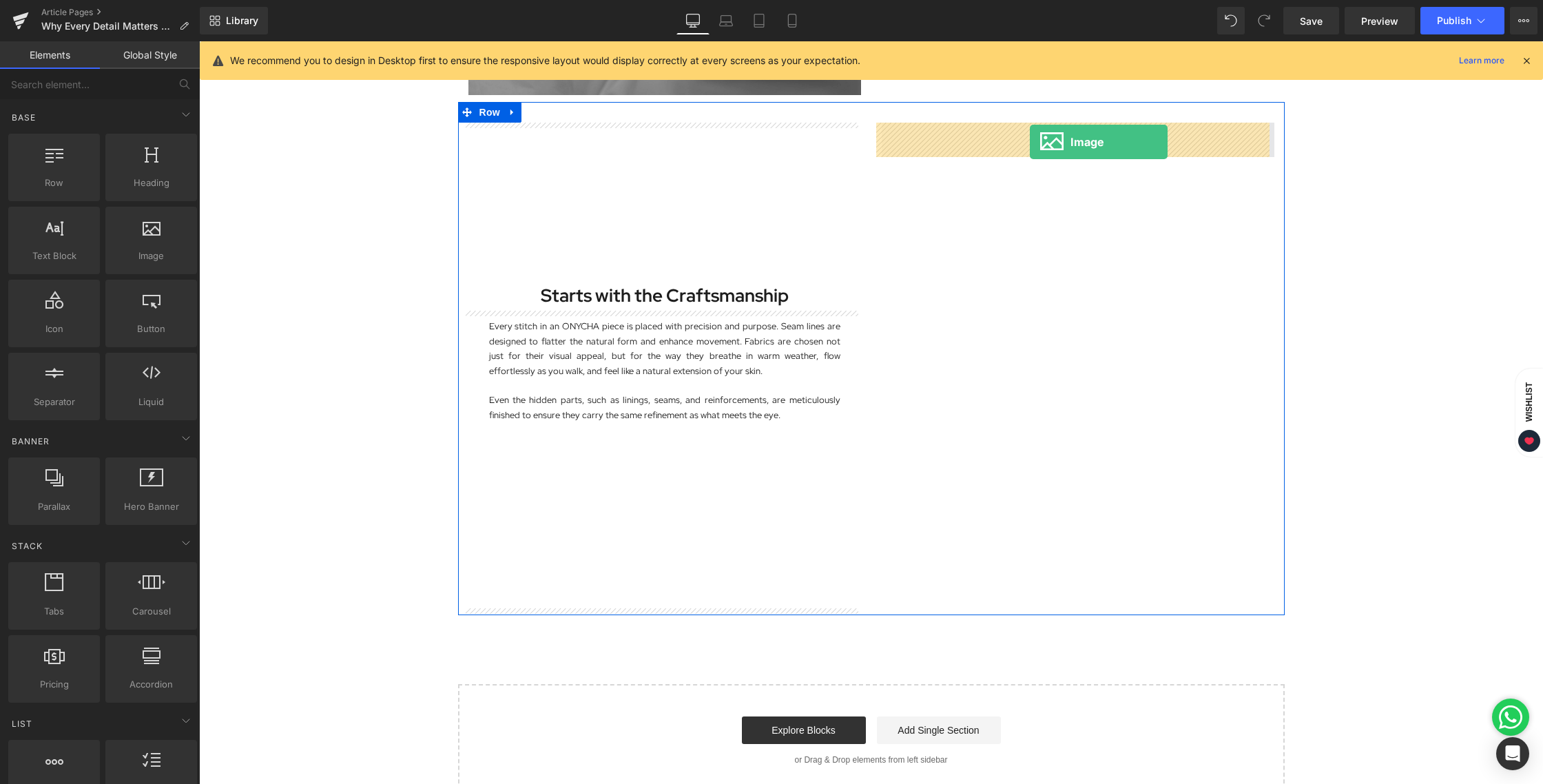
drag, startPoint x: 348, startPoint y: 297, endPoint x: 1030, endPoint y: 141, distance: 699.6
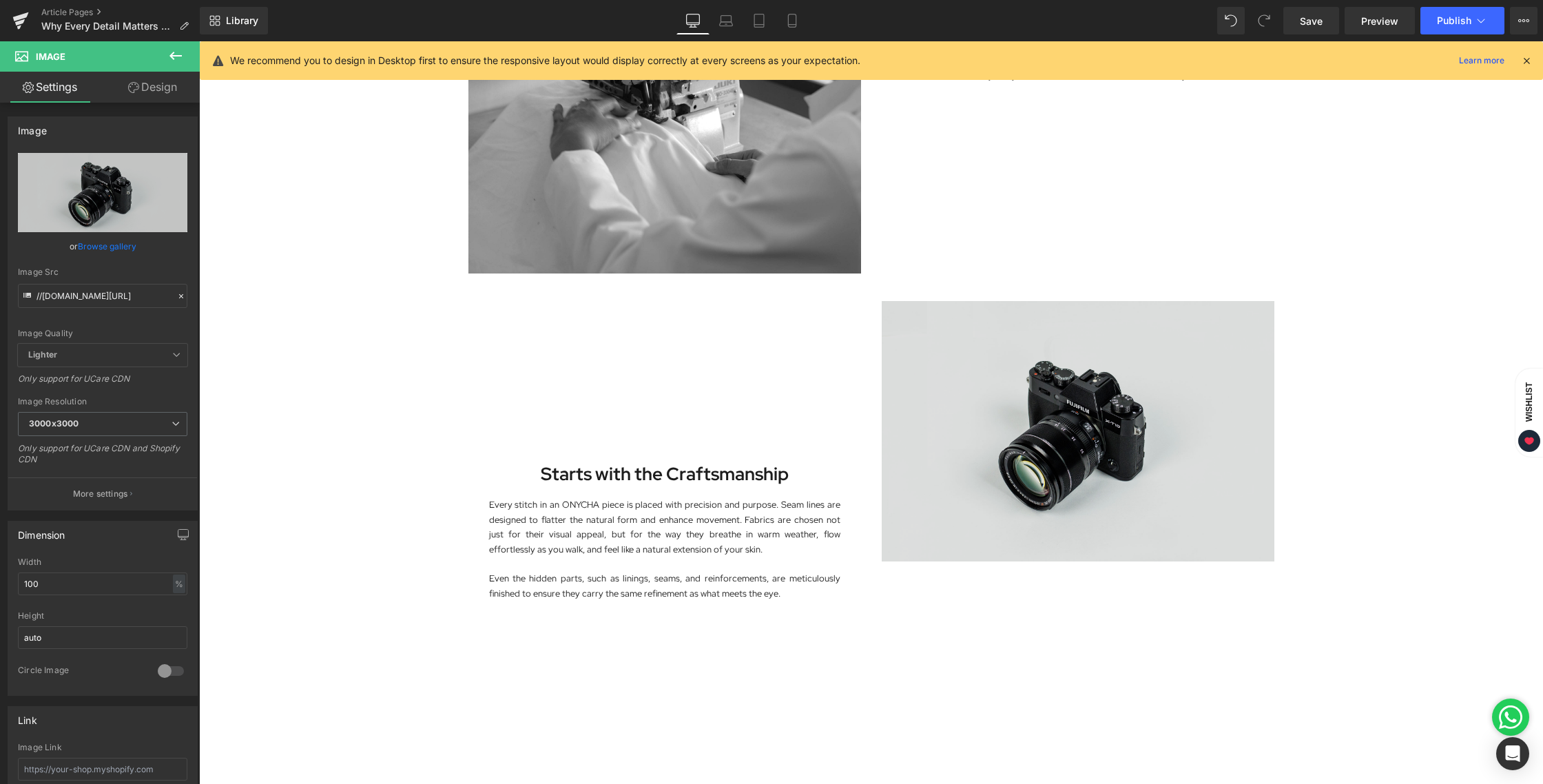
scroll to position [959, 0]
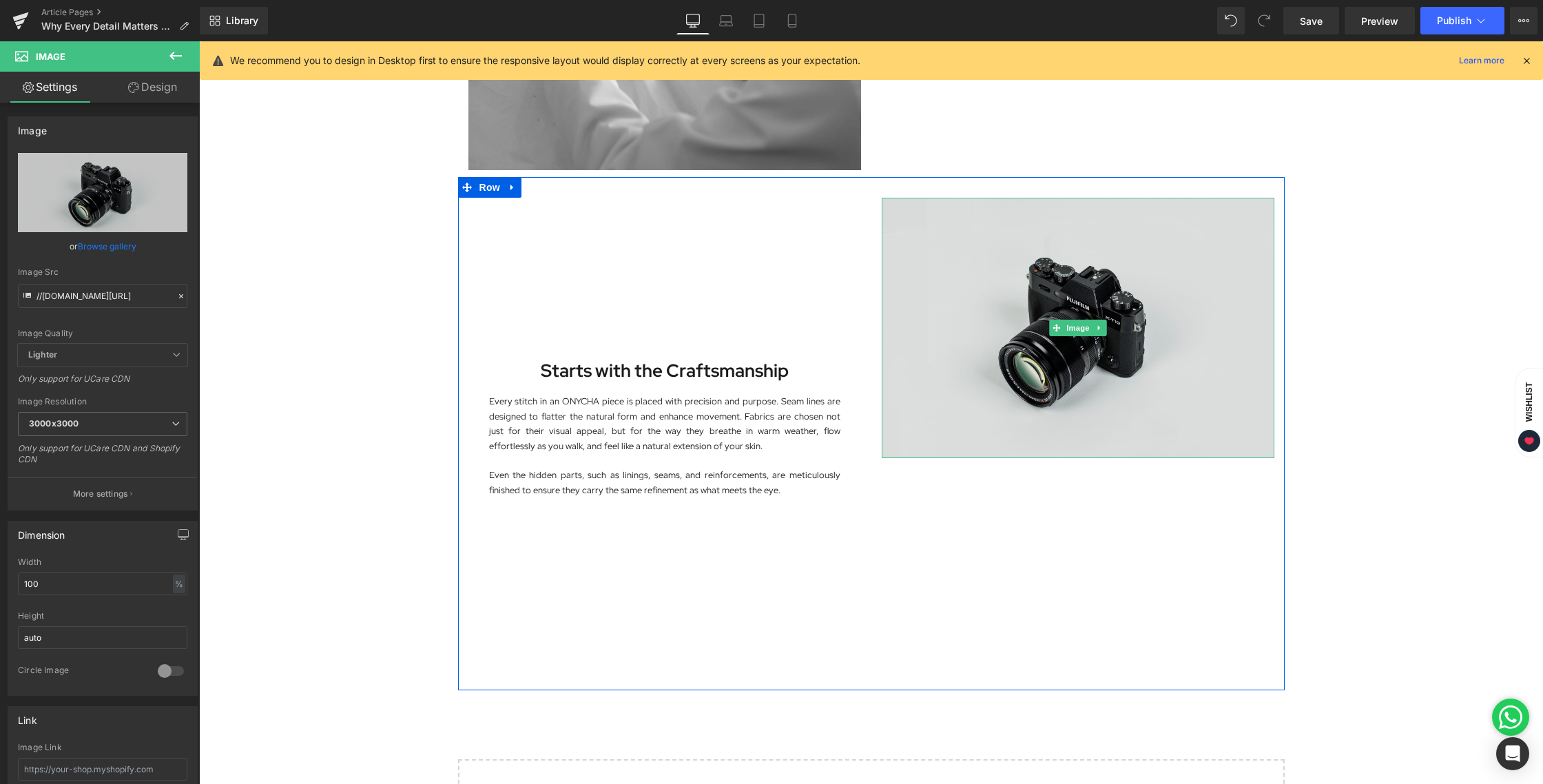
click at [1058, 300] on img at bounding box center [1078, 327] width 392 height 260
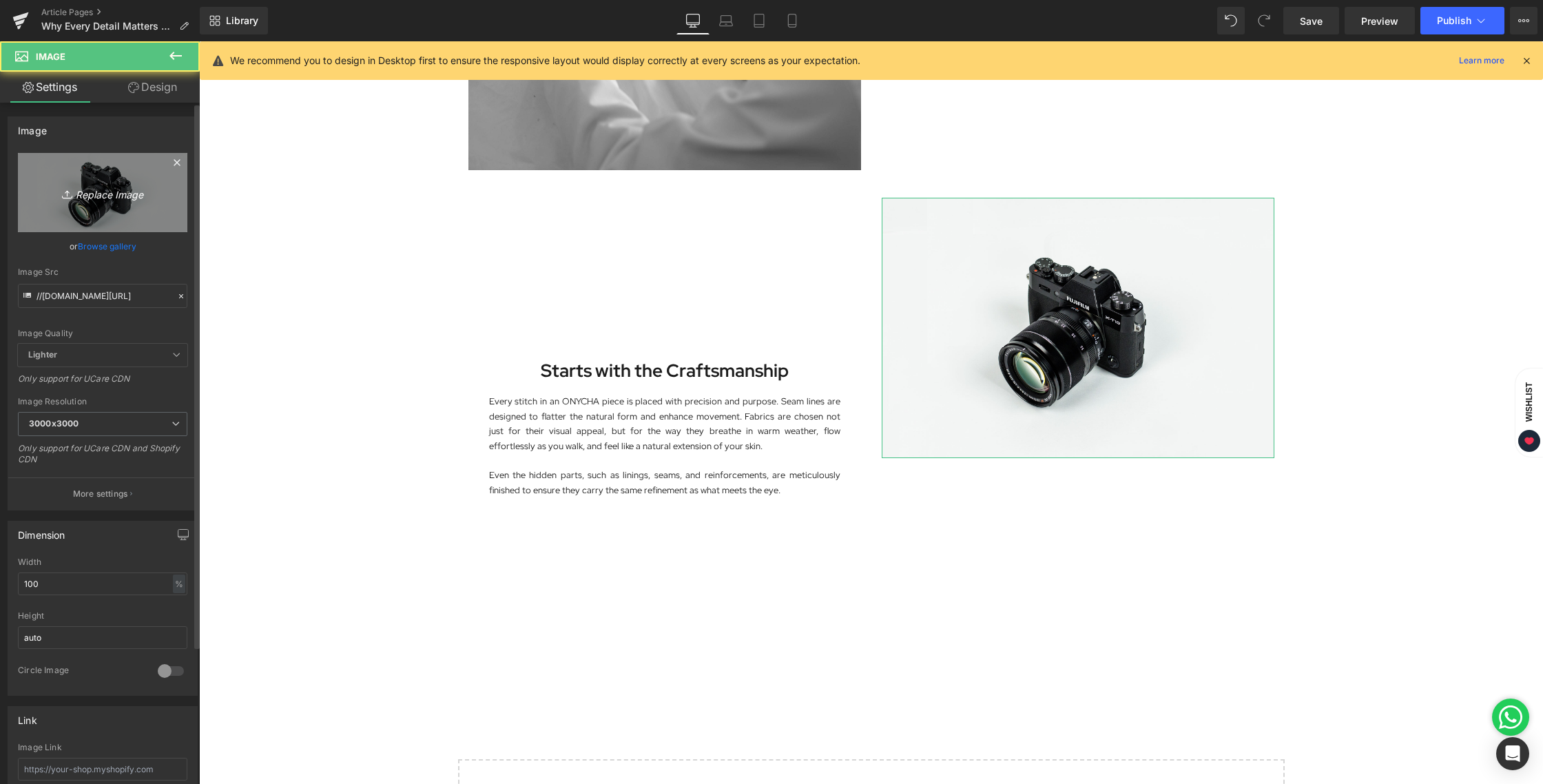
click at [80, 193] on icon "Replace Image" at bounding box center [103, 192] width 110 height 17
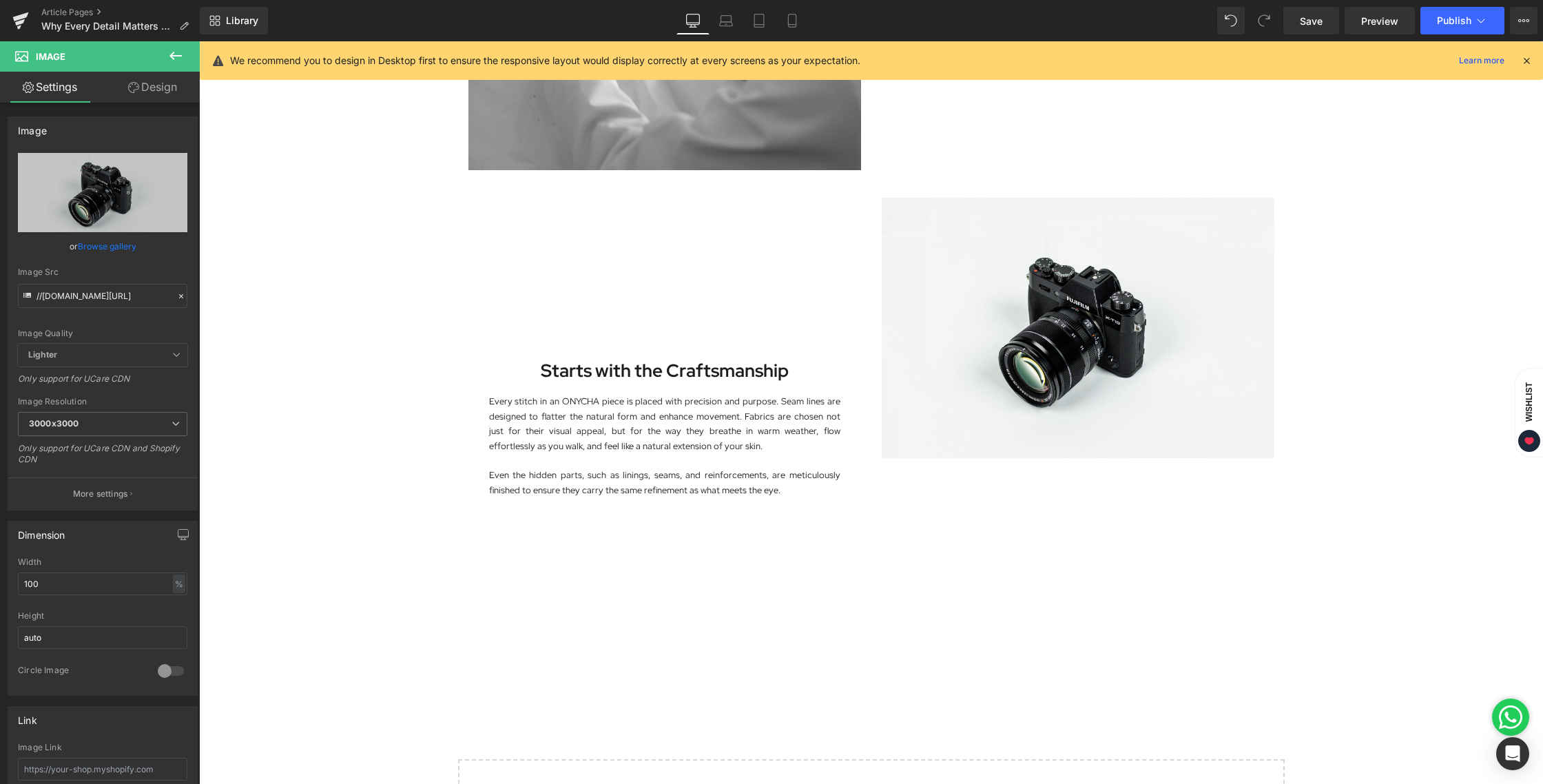
type input "C:\fakepath\BLOG [DATE]-03.jpg"
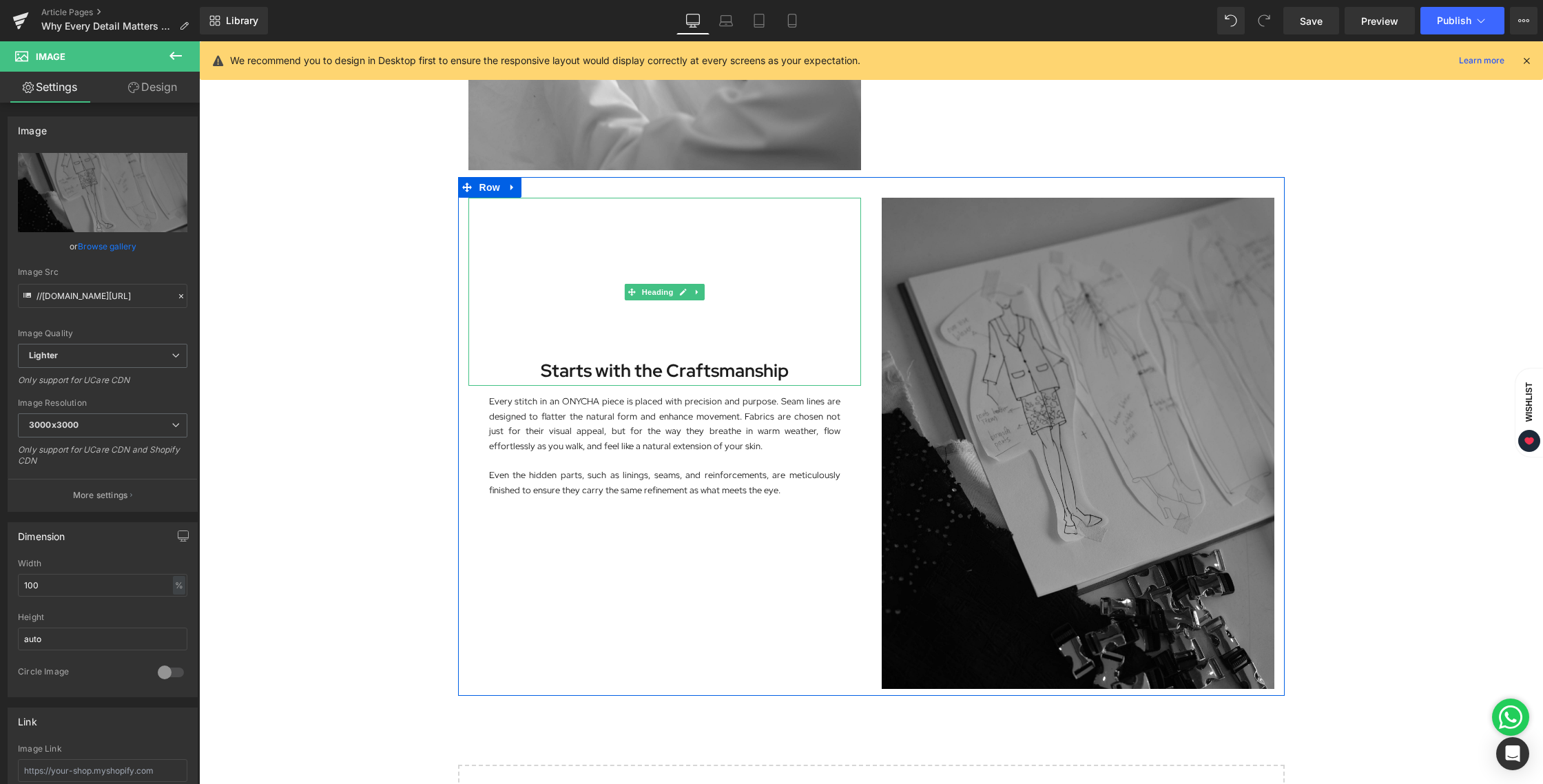
click at [707, 371] on strong "Starts with the Craftsmanship" at bounding box center [664, 371] width 248 height 24
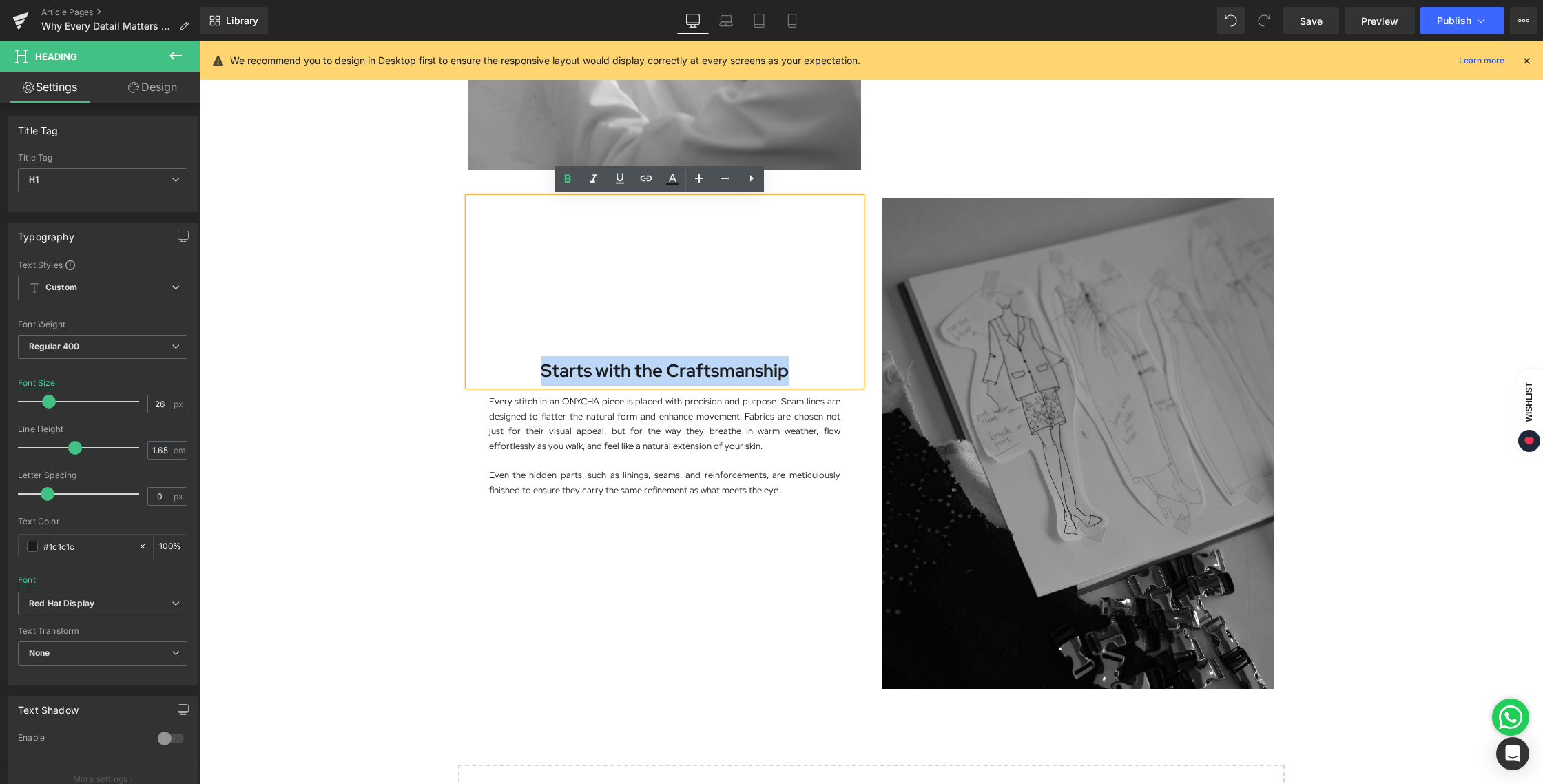
drag, startPoint x: 785, startPoint y: 373, endPoint x: 499, endPoint y: 368, distance: 286.0
click at [499, 368] on h1 "Starts with the Craftsmanship" at bounding box center [665, 371] width 392 height 29
paste div
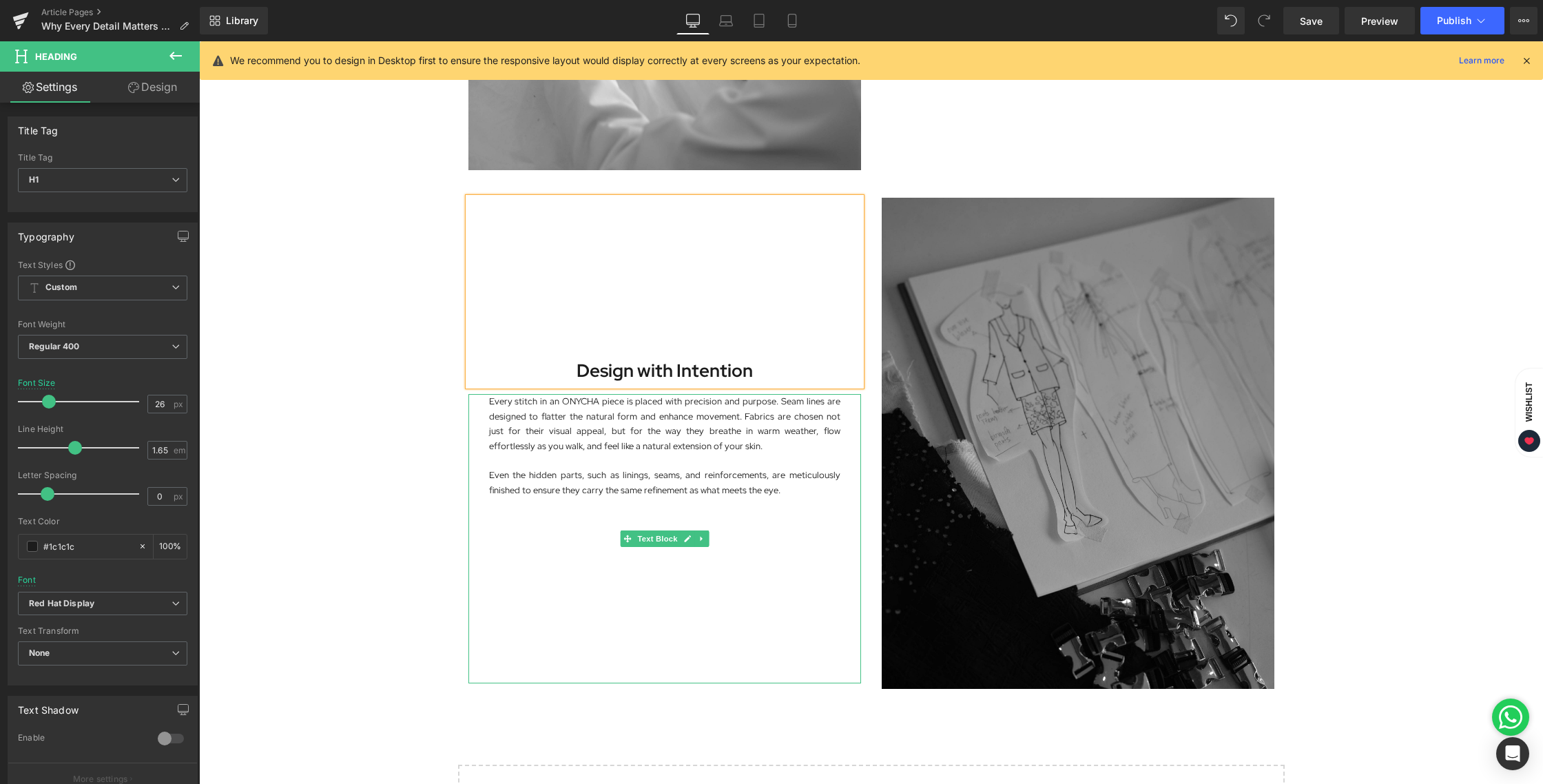
click at [571, 440] on p "Every stitch in an ONYCHA piece is placed with precision and purpose. Seam line…" at bounding box center [664, 423] width 351 height 59
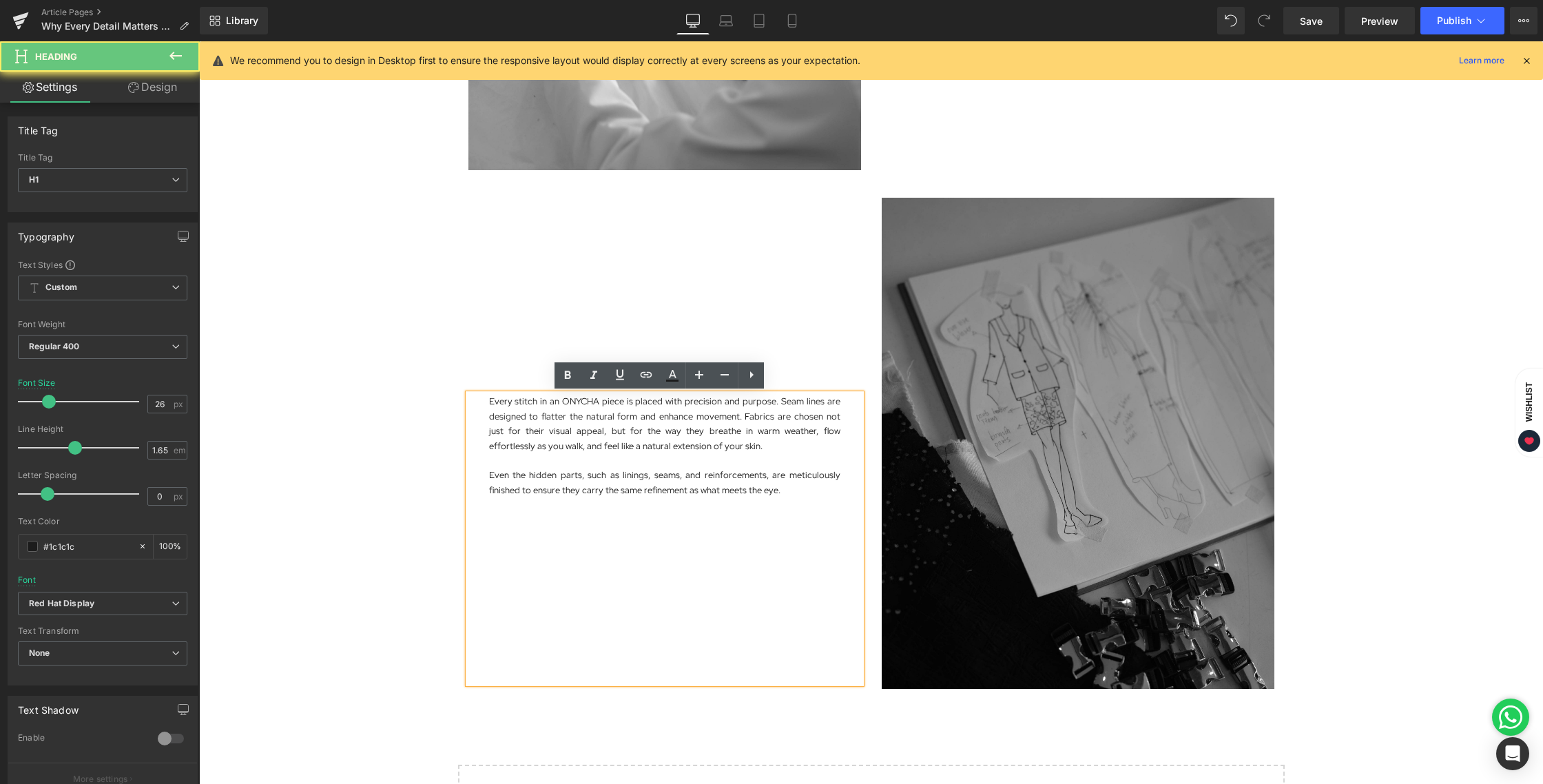
click at [795, 367] on h1 "Design with Intention" at bounding box center [665, 371] width 392 height 29
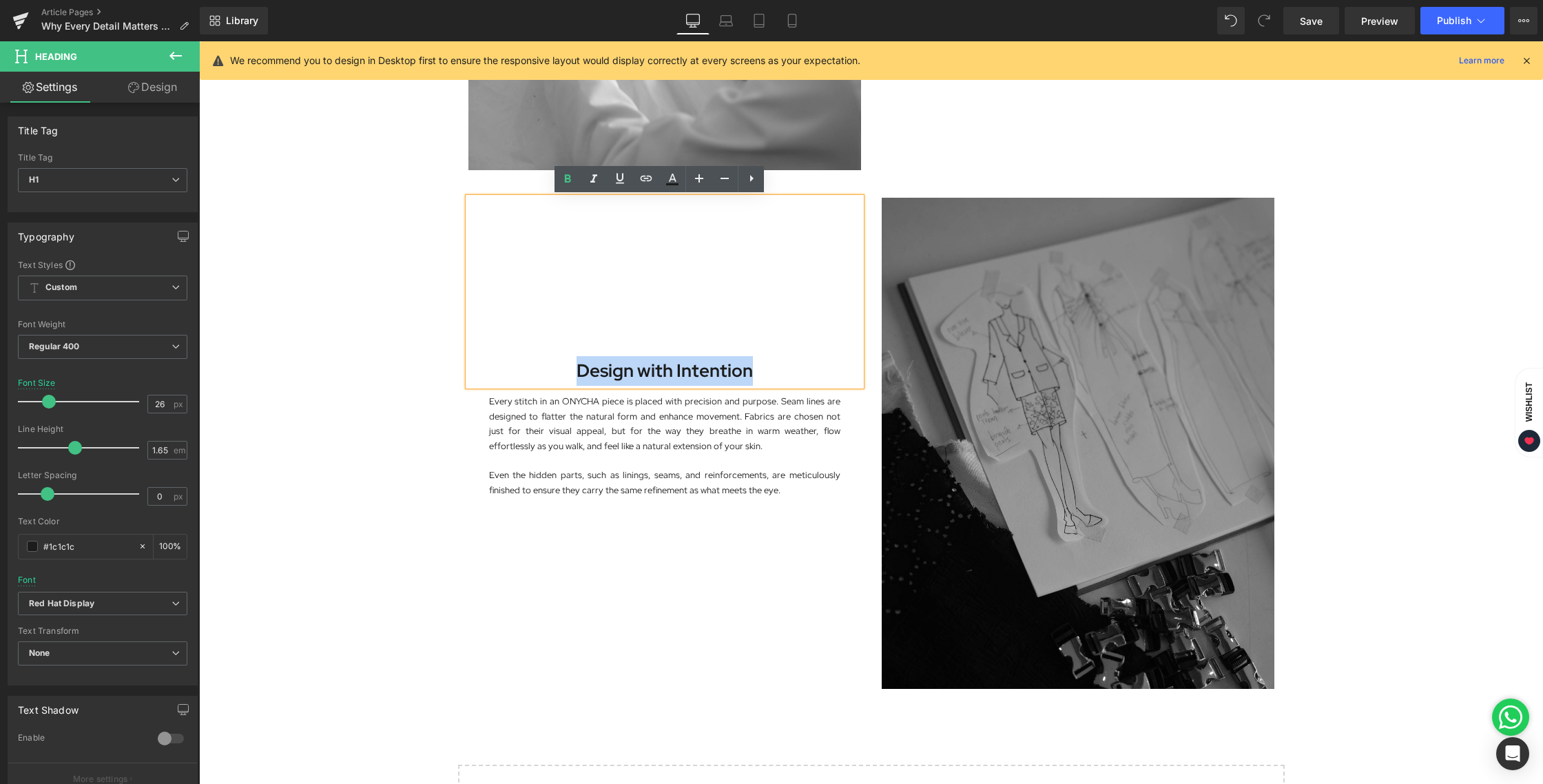
drag, startPoint x: 704, startPoint y: 371, endPoint x: 519, endPoint y: 369, distance: 185.0
click at [519, 369] on h1 "Design with Intention" at bounding box center [665, 371] width 392 height 29
click at [571, 456] on p at bounding box center [664, 460] width 351 height 15
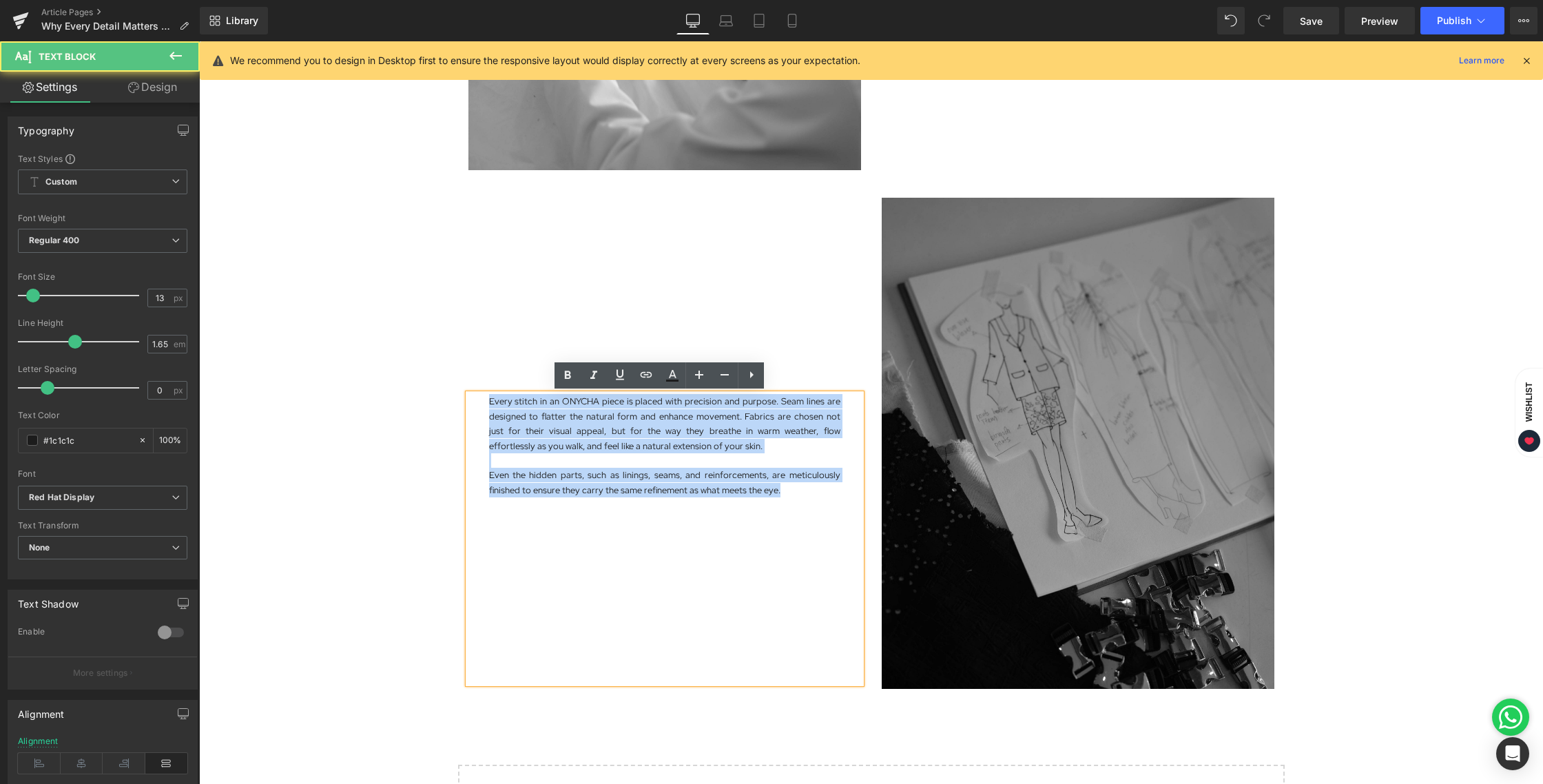
drag, startPoint x: 783, startPoint y: 491, endPoint x: 452, endPoint y: 397, distance: 344.1
click at [458, 397] on div "Design with Intention Heading Every stitch in an ONYCHA piece is placed with pr…" at bounding box center [665, 441] width 413 height 486
paste div
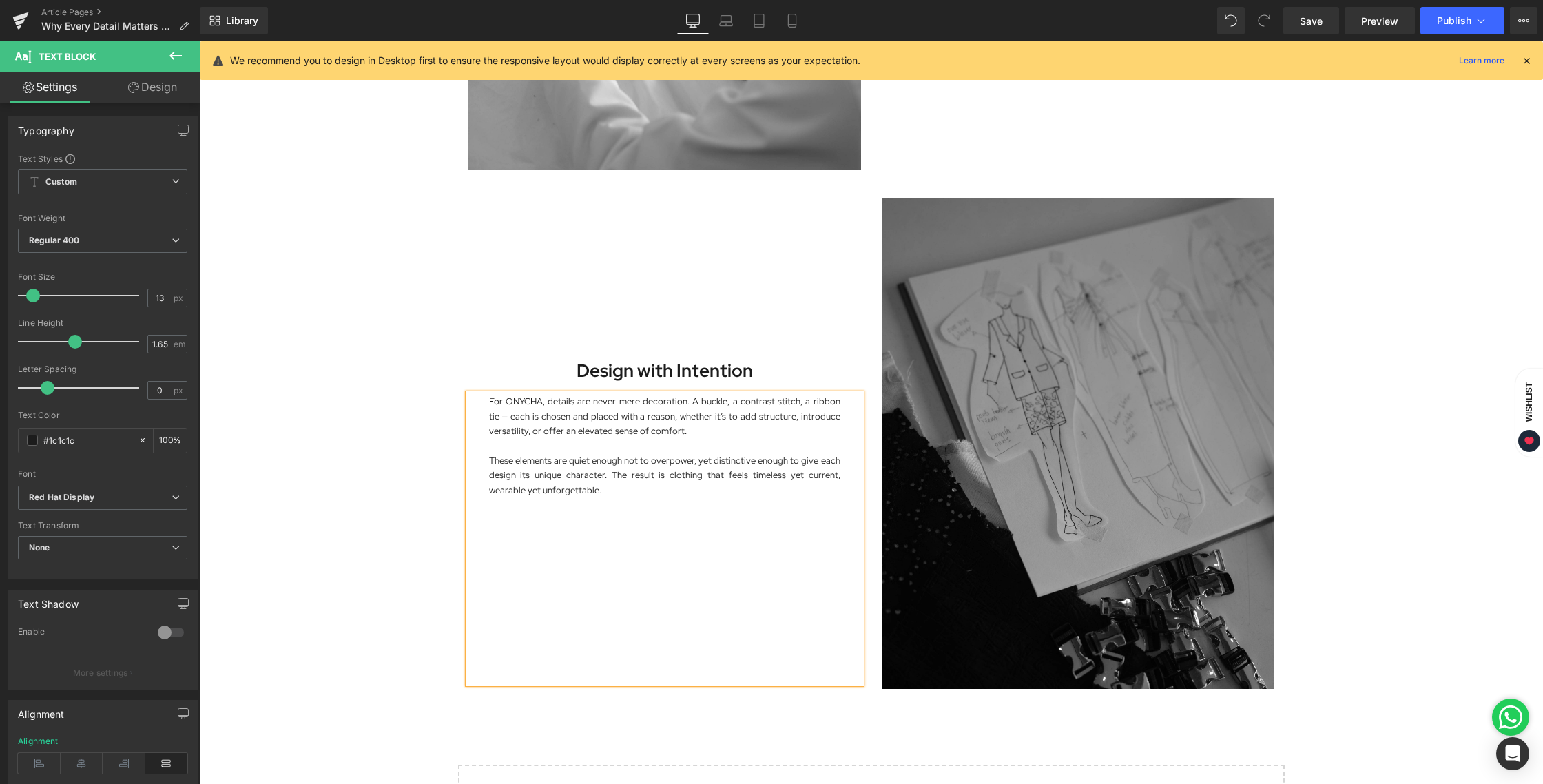
click at [369, 483] on div "Image In fashion, details are often considered the finishing touch. At [GEOGRAP…" at bounding box center [871, 15] width 1344 height 1724
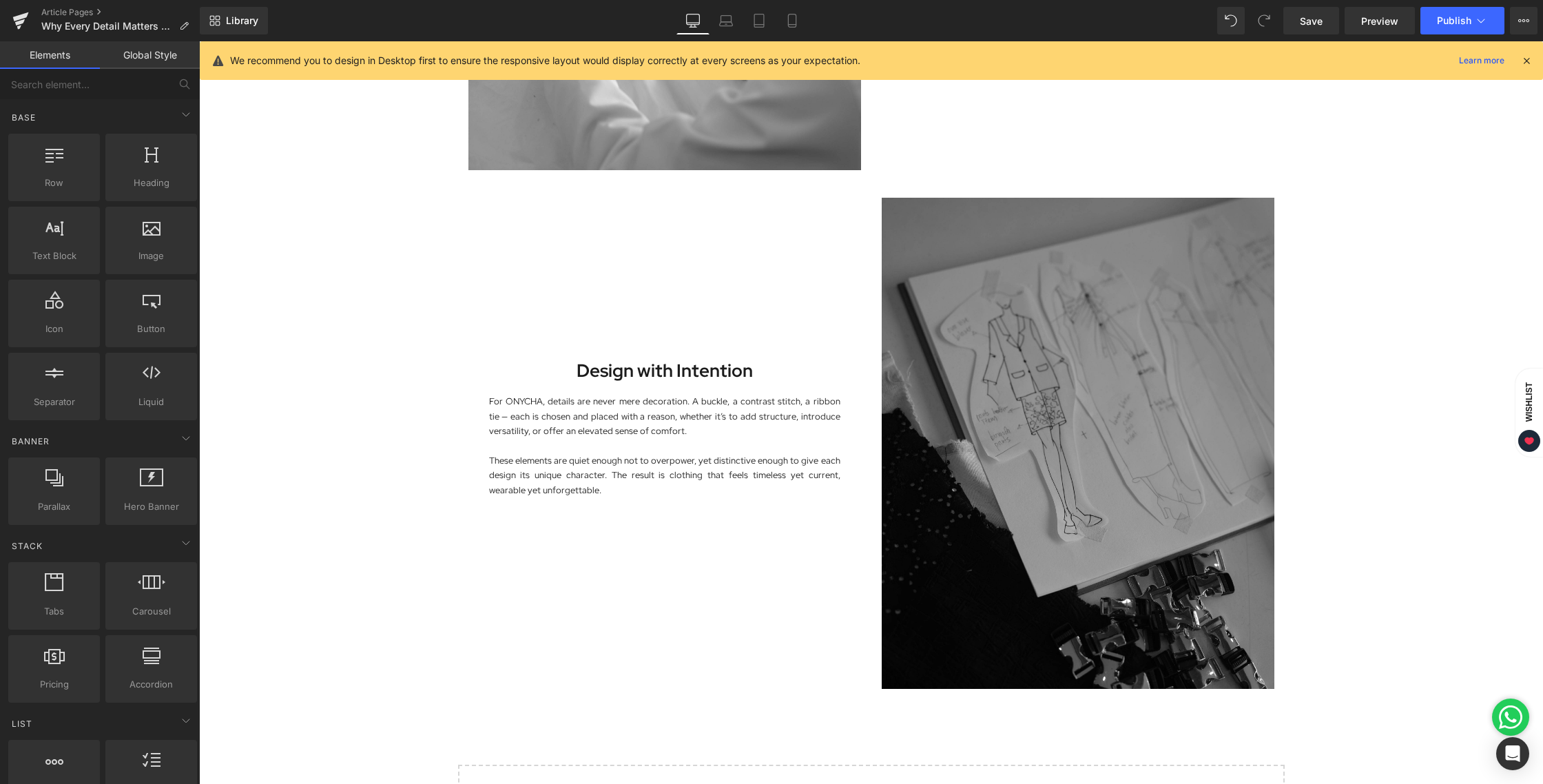
click at [1352, 387] on div "Image In fashion, details are often considered the finishing touch. At [GEOGRAP…" at bounding box center [871, 15] width 1344 height 1724
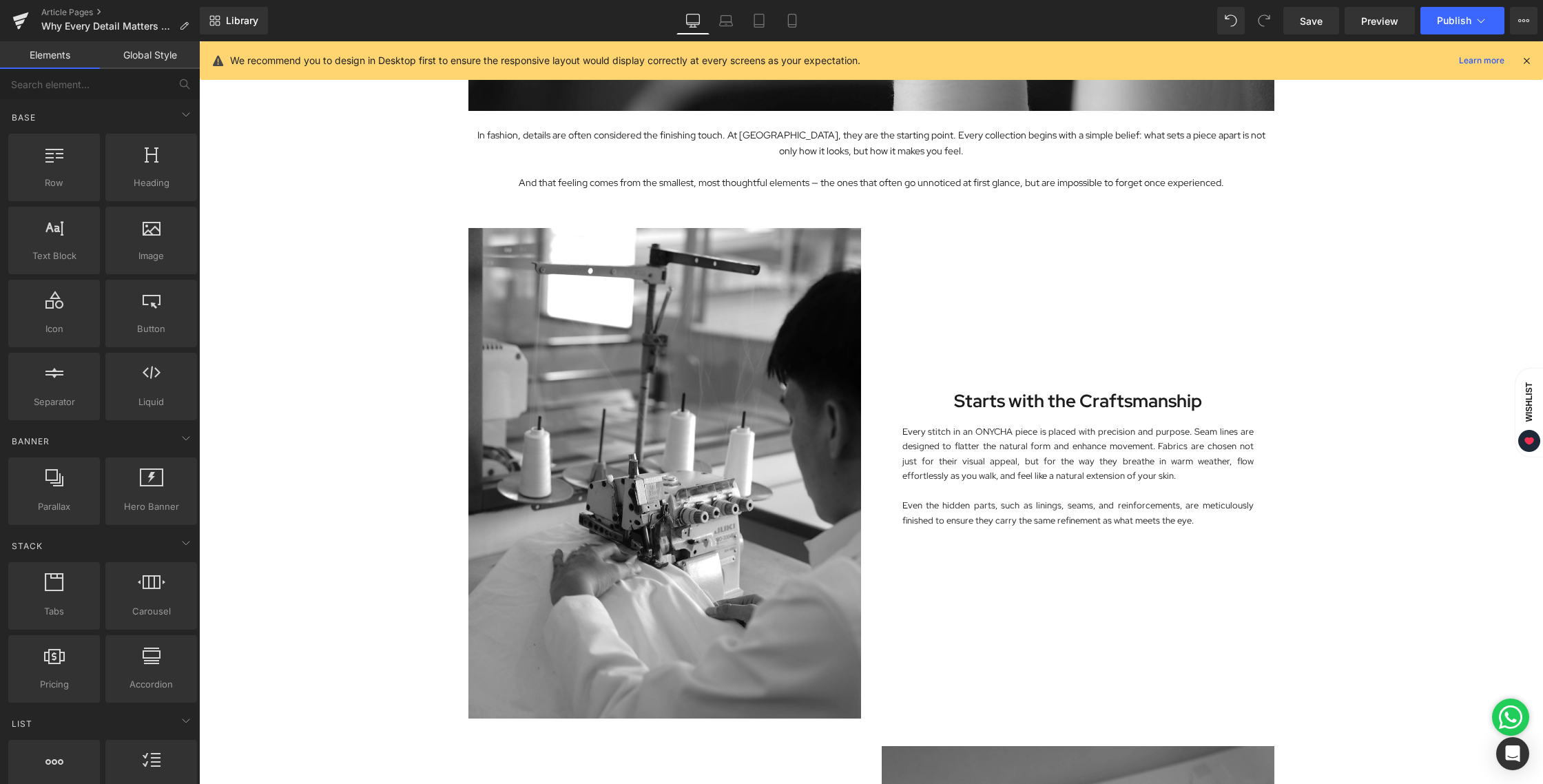
scroll to position [404, 0]
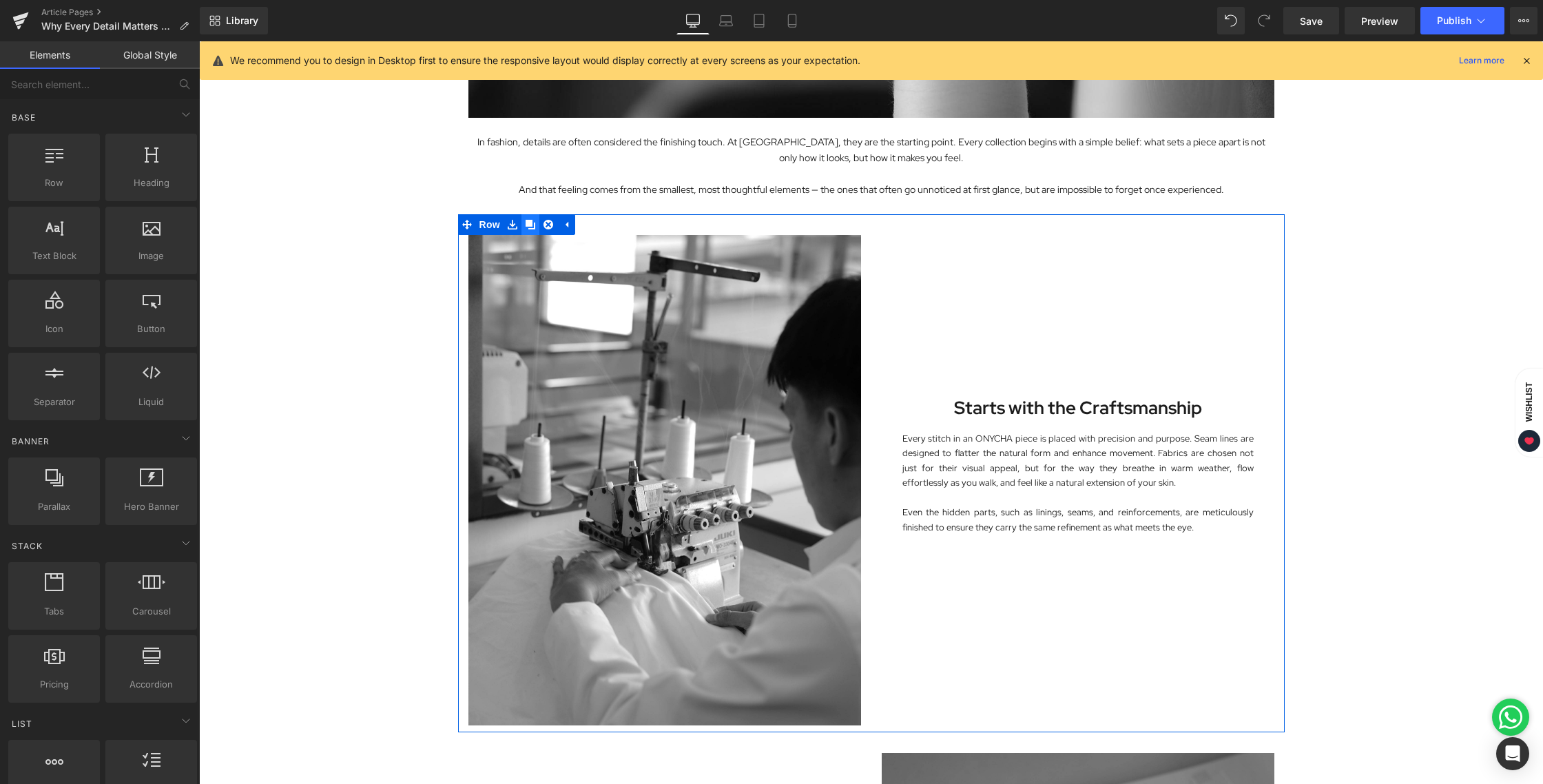
click at [526, 224] on icon at bounding box center [531, 225] width 10 height 10
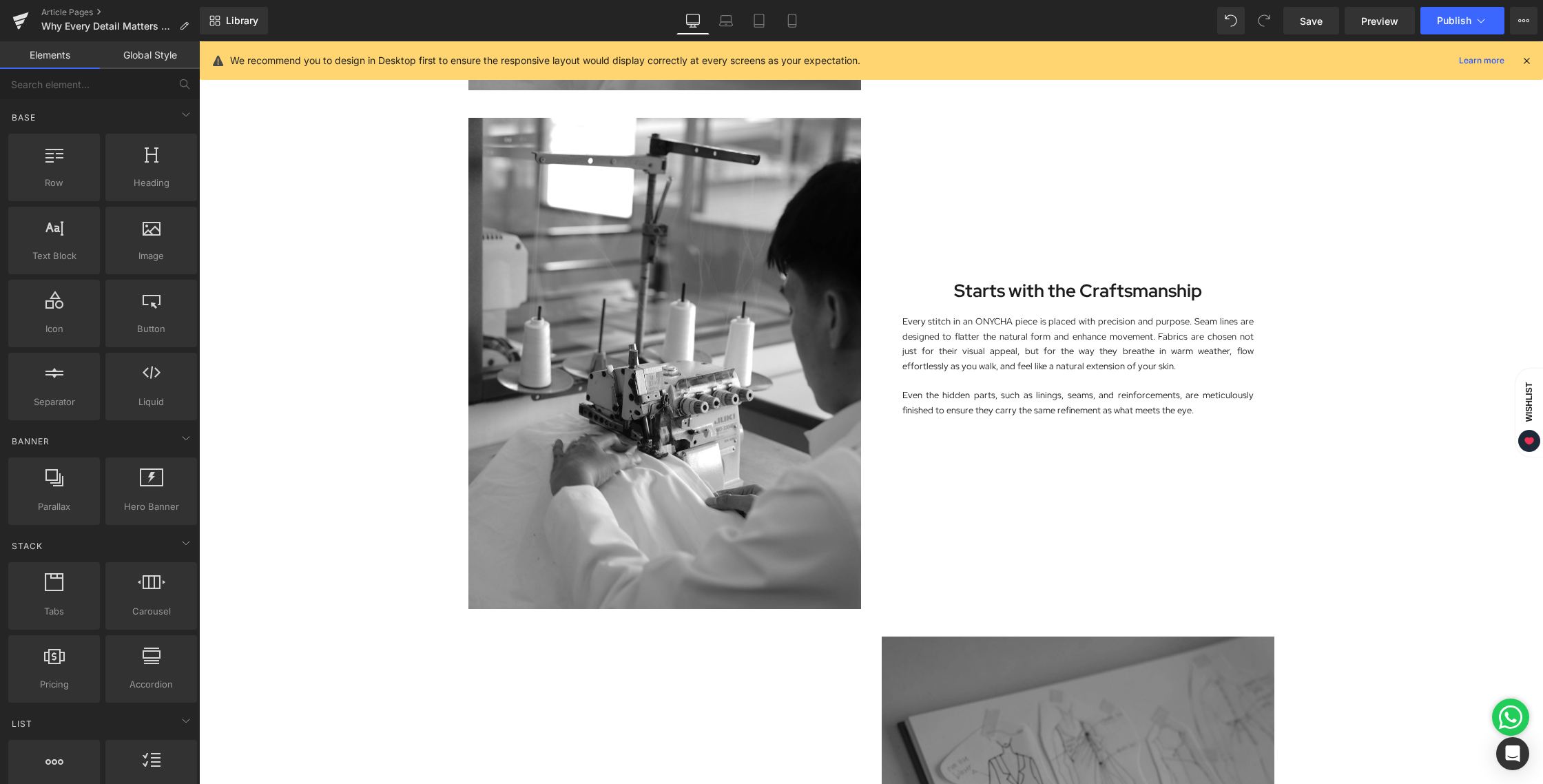
scroll to position [1040, 0]
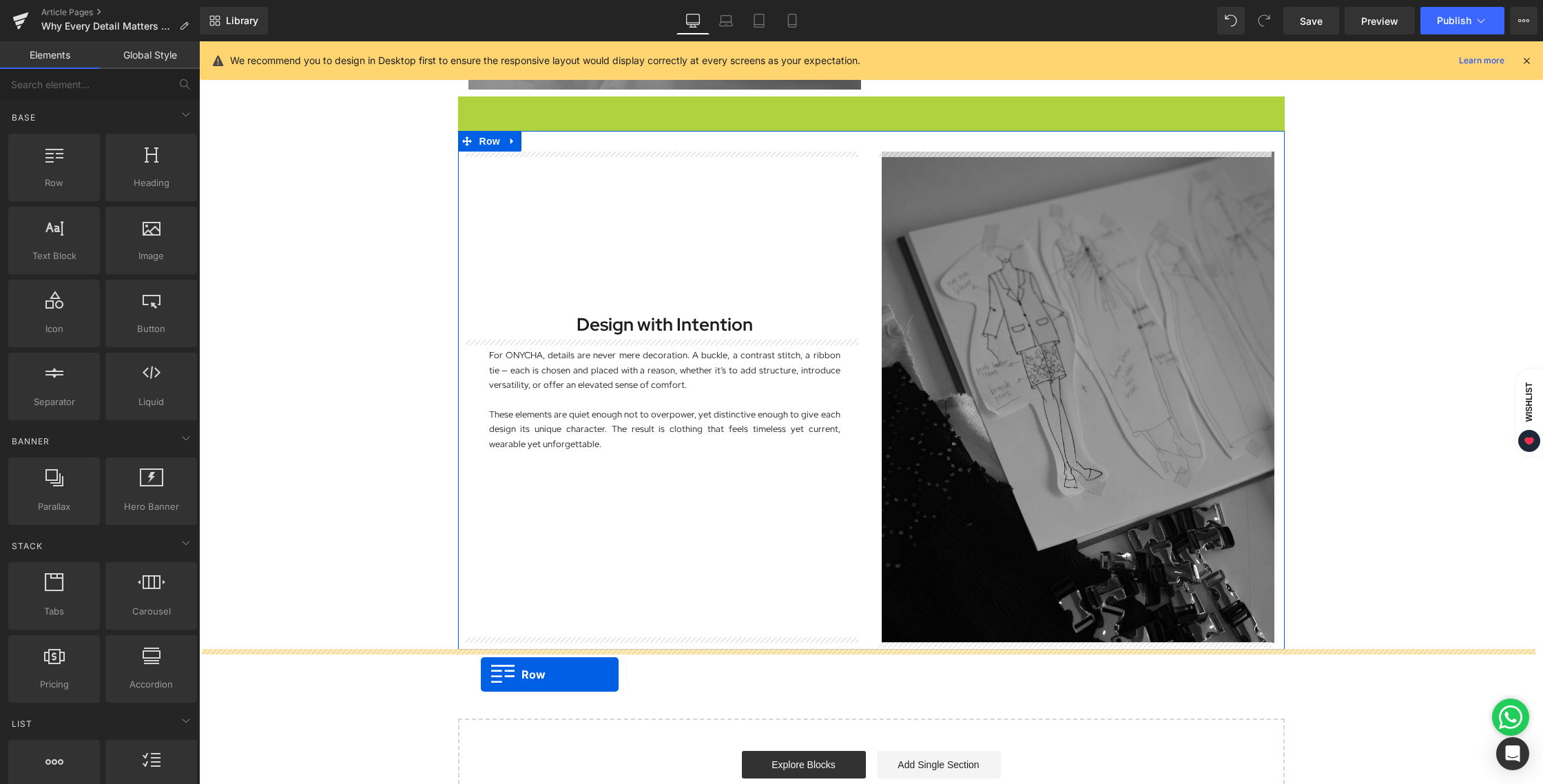
drag, startPoint x: 461, startPoint y: 108, endPoint x: 481, endPoint y: 674, distance: 566.4
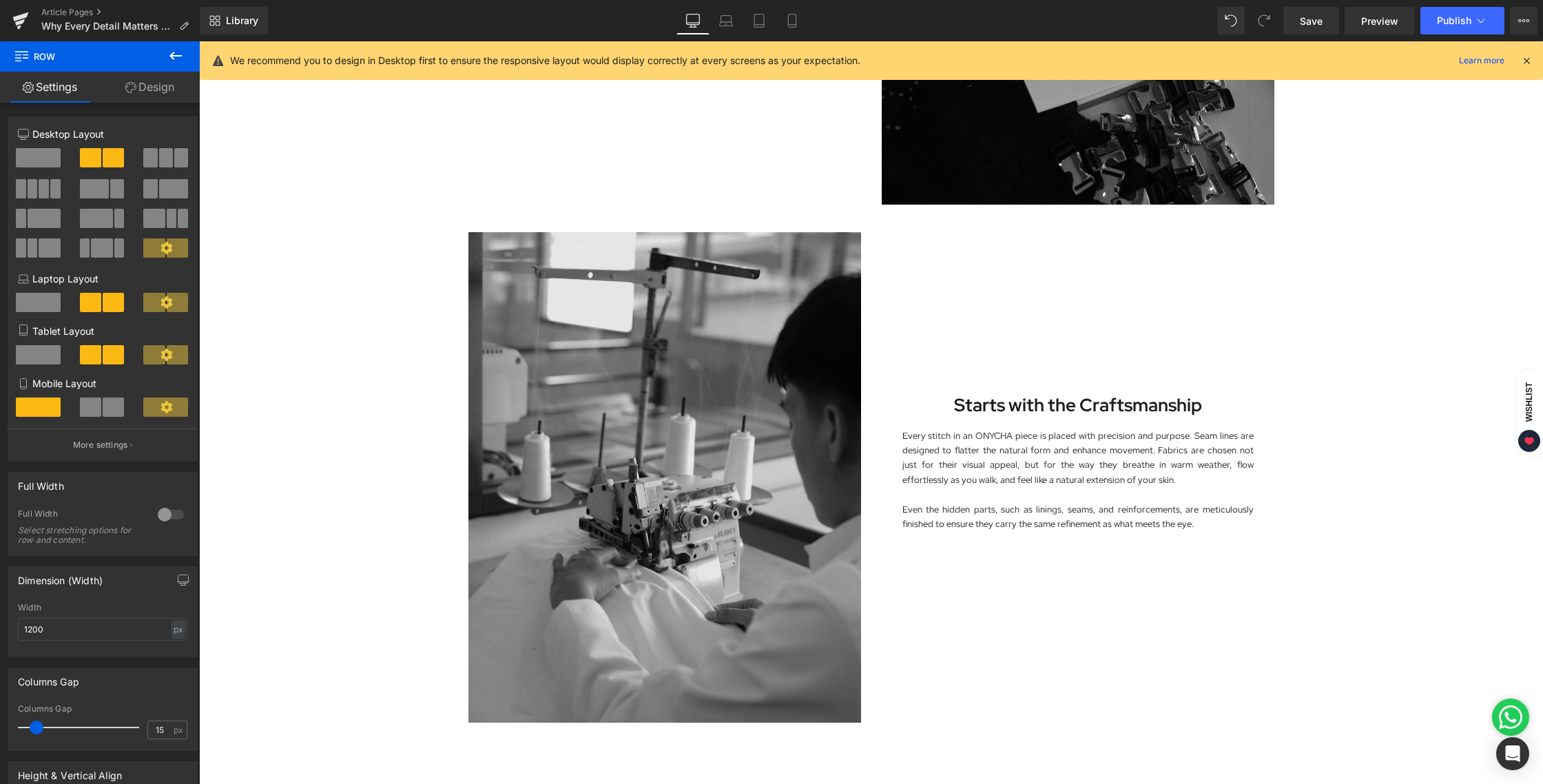
scroll to position [1444, 0]
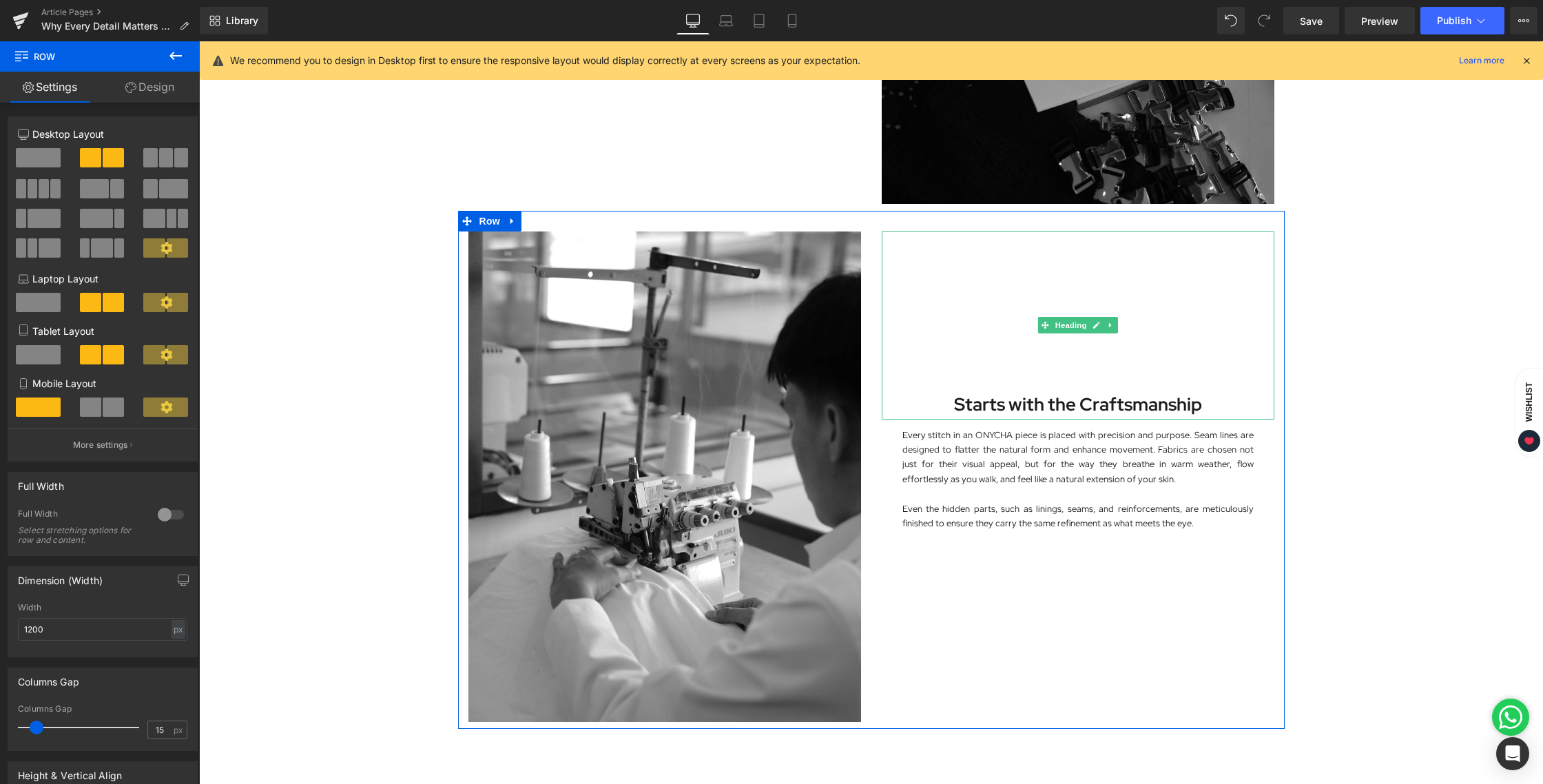
click at [954, 401] on strong "Starts with the Craftsmanship" at bounding box center [1077, 404] width 248 height 24
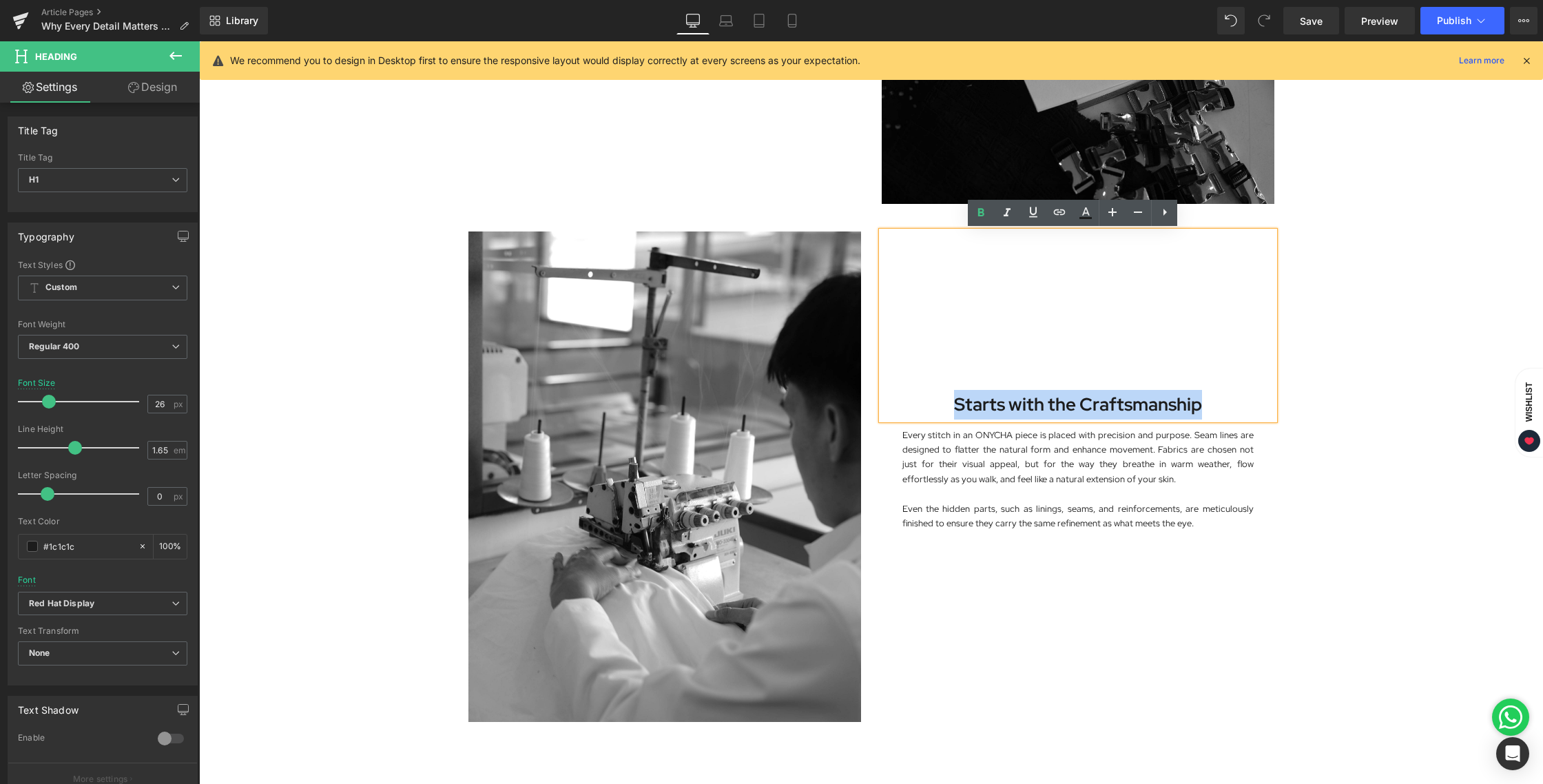
drag, startPoint x: 947, startPoint y: 401, endPoint x: 1242, endPoint y: 411, distance: 295.2
click at [1242, 411] on h1 "Starts with the Craftsmanship" at bounding box center [1078, 404] width 392 height 29
paste div
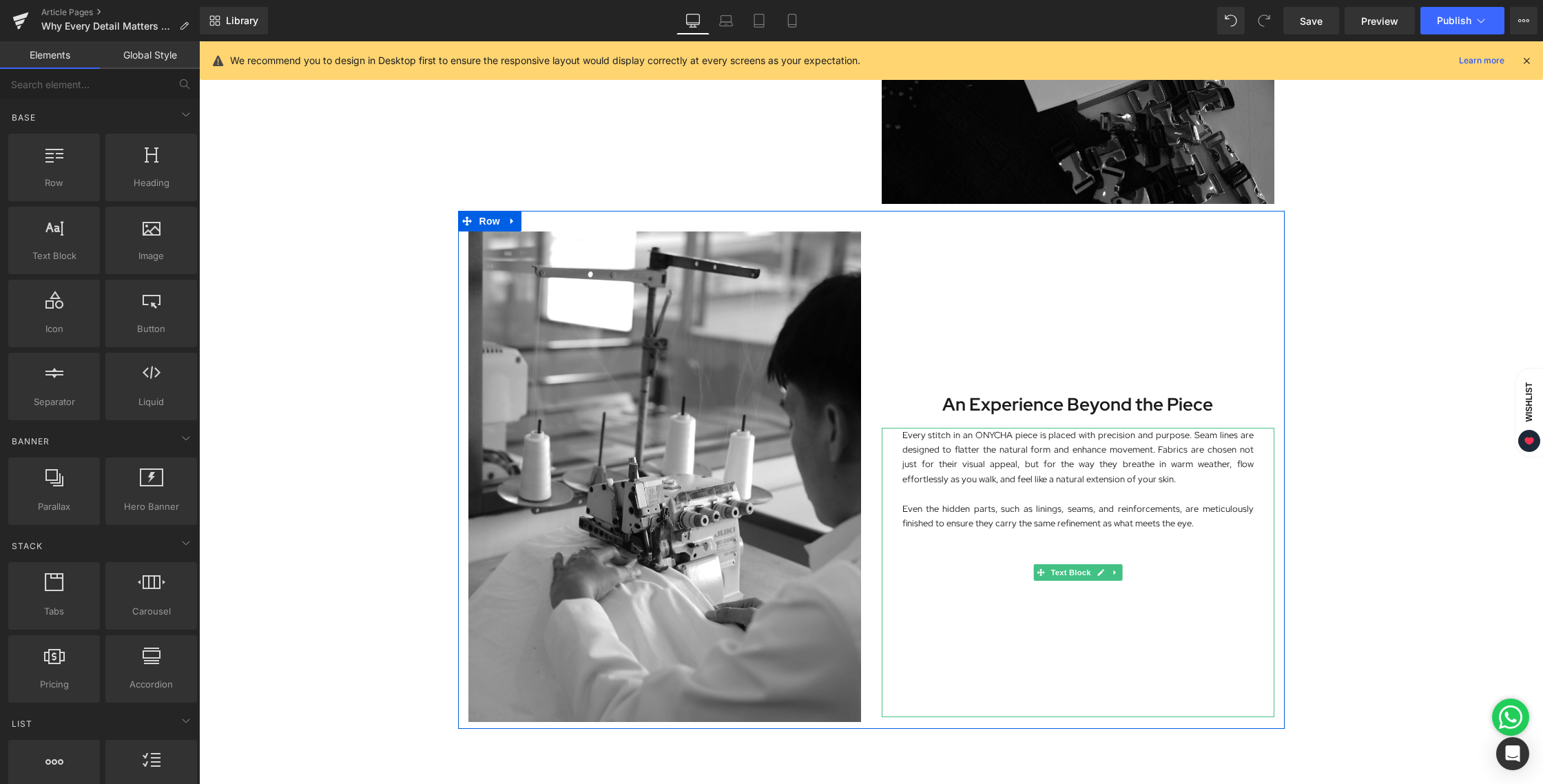
click at [942, 461] on p "Every stitch in an ONYCHA piece is placed with precision and purpose. Seam line…" at bounding box center [1077, 457] width 351 height 59
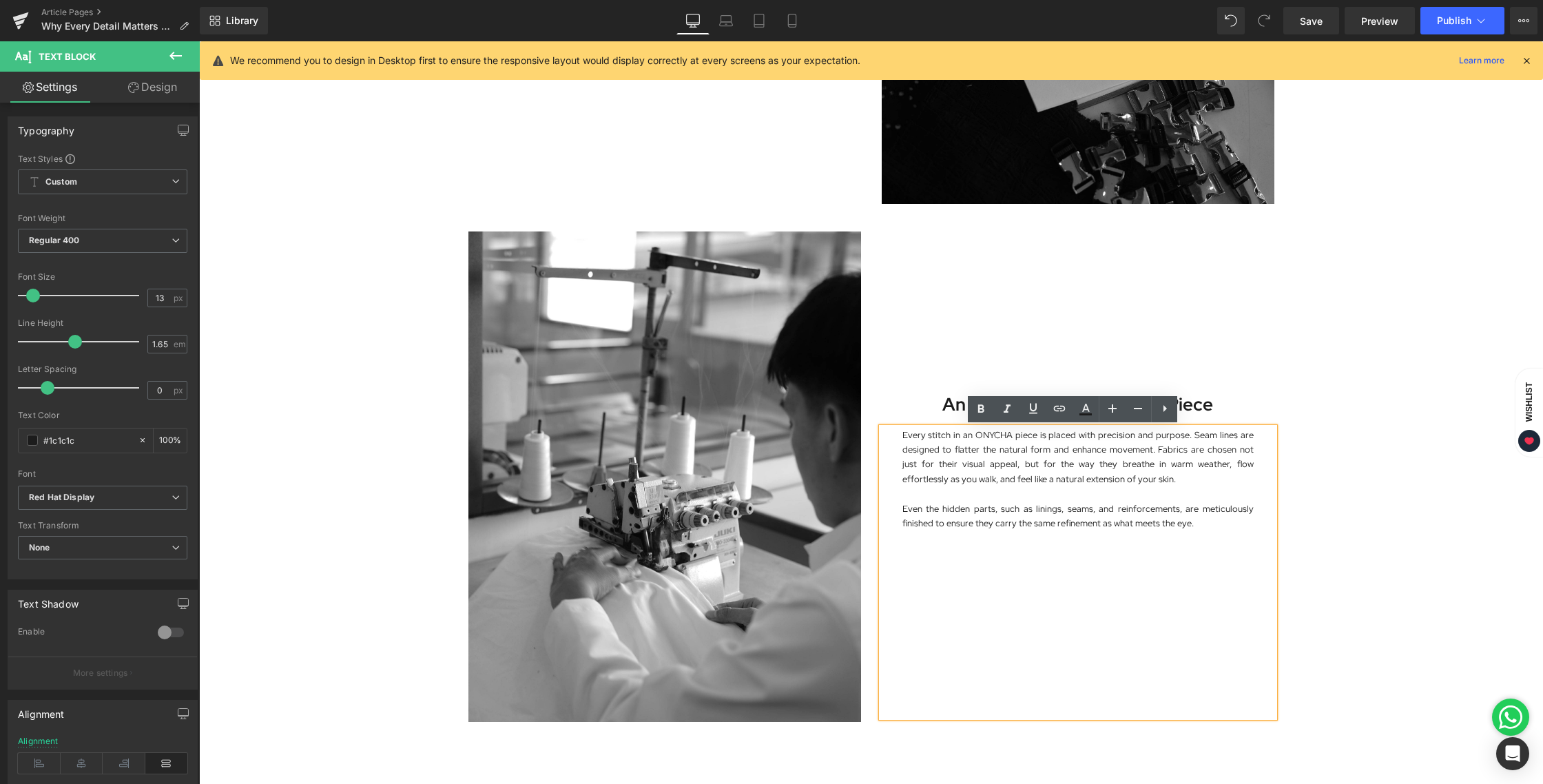
drag, startPoint x: 954, startPoint y: 450, endPoint x: 1051, endPoint y: 475, distance: 100.2
click at [1054, 475] on p "Every stitch in an ONYCHA piece is placed with precision and purpose. Seam line…" at bounding box center [1077, 457] width 351 height 59
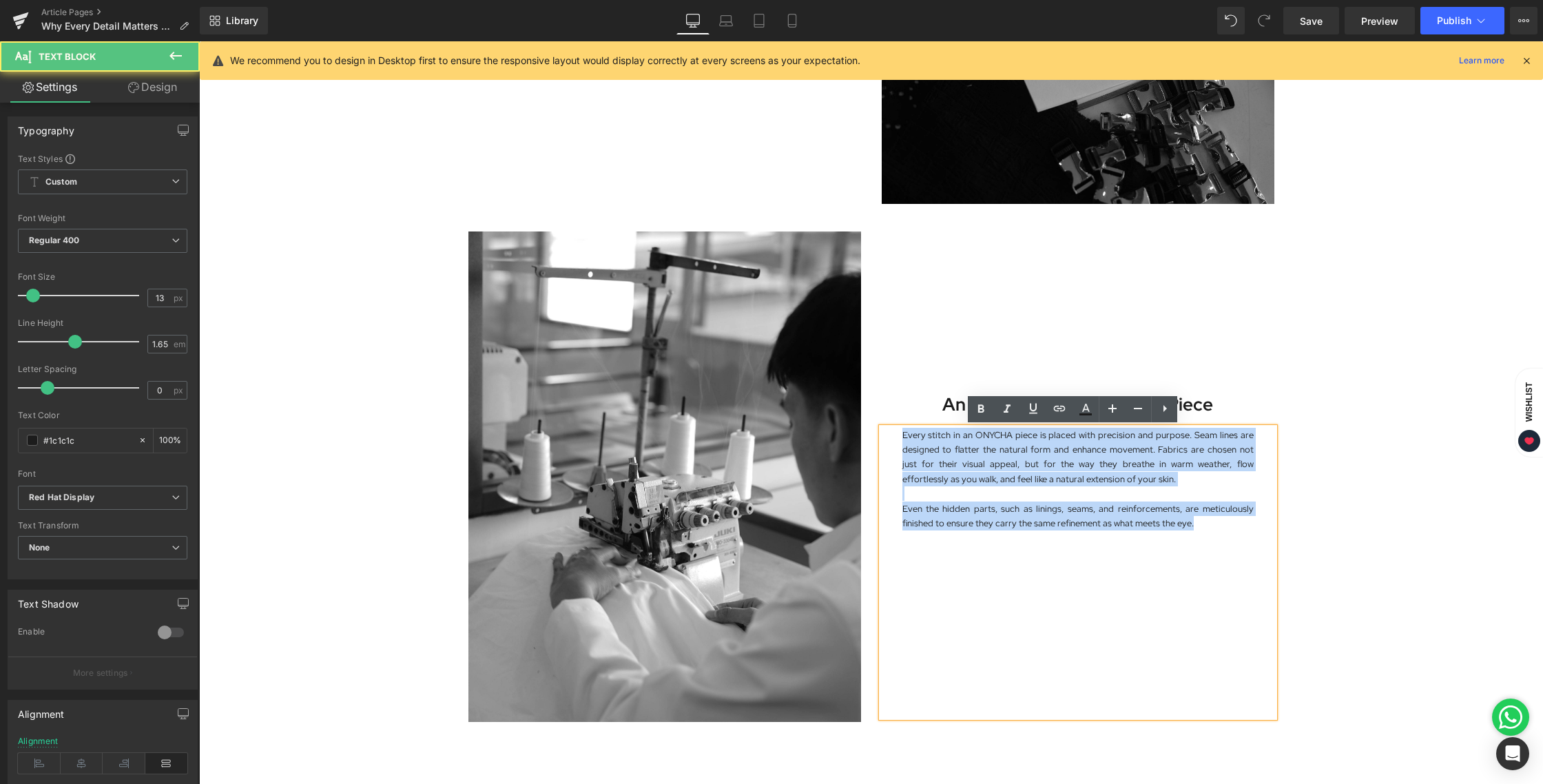
drag, startPoint x: 896, startPoint y: 436, endPoint x: 1191, endPoint y: 542, distance: 313.5
click at [1191, 542] on div "Every stitch in an ONYCHA piece is placed with precision and purpose. Seam line…" at bounding box center [1078, 572] width 392 height 289
paste div
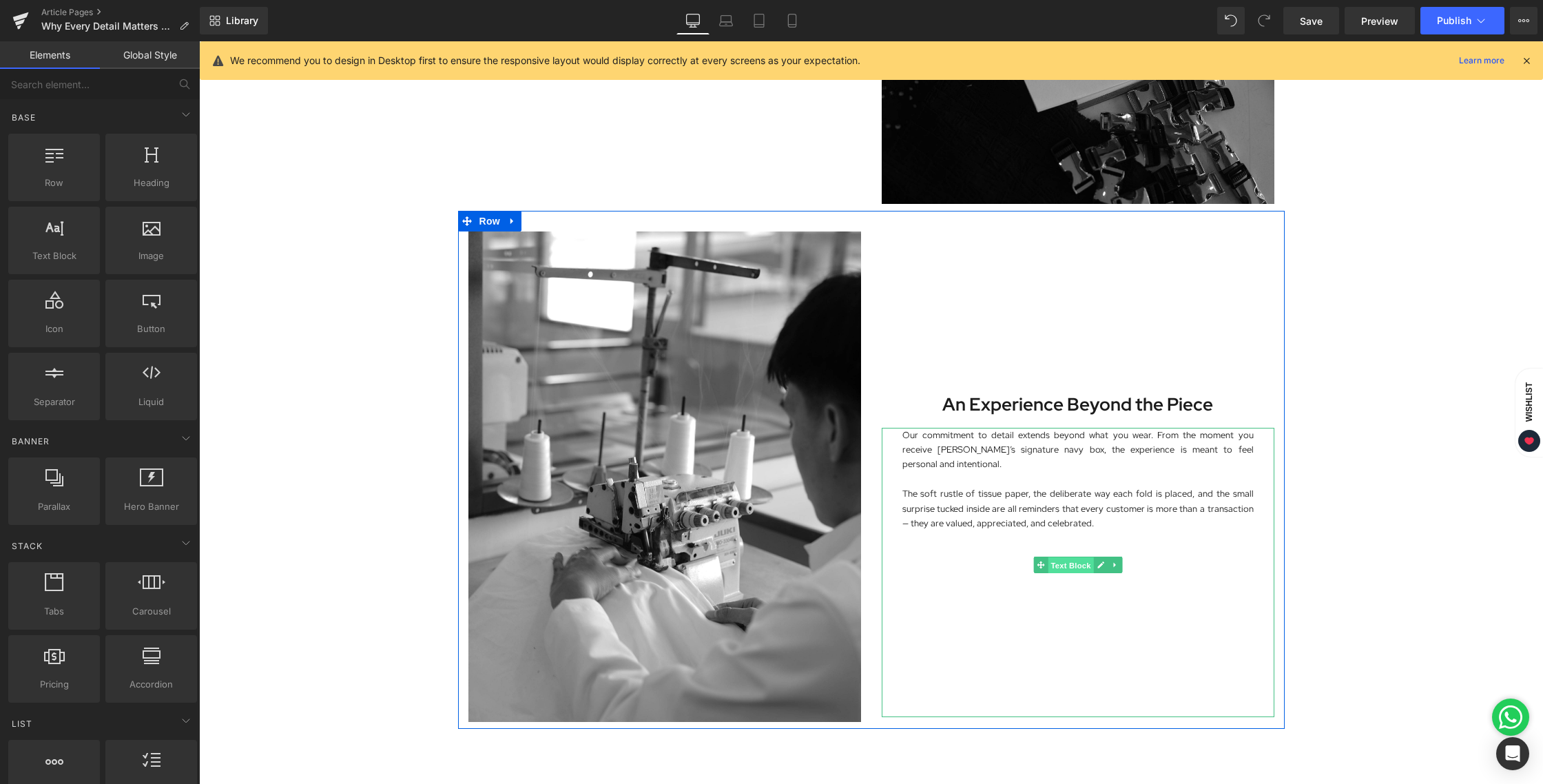
click at [1061, 570] on span "Text Block" at bounding box center [1070, 565] width 45 height 17
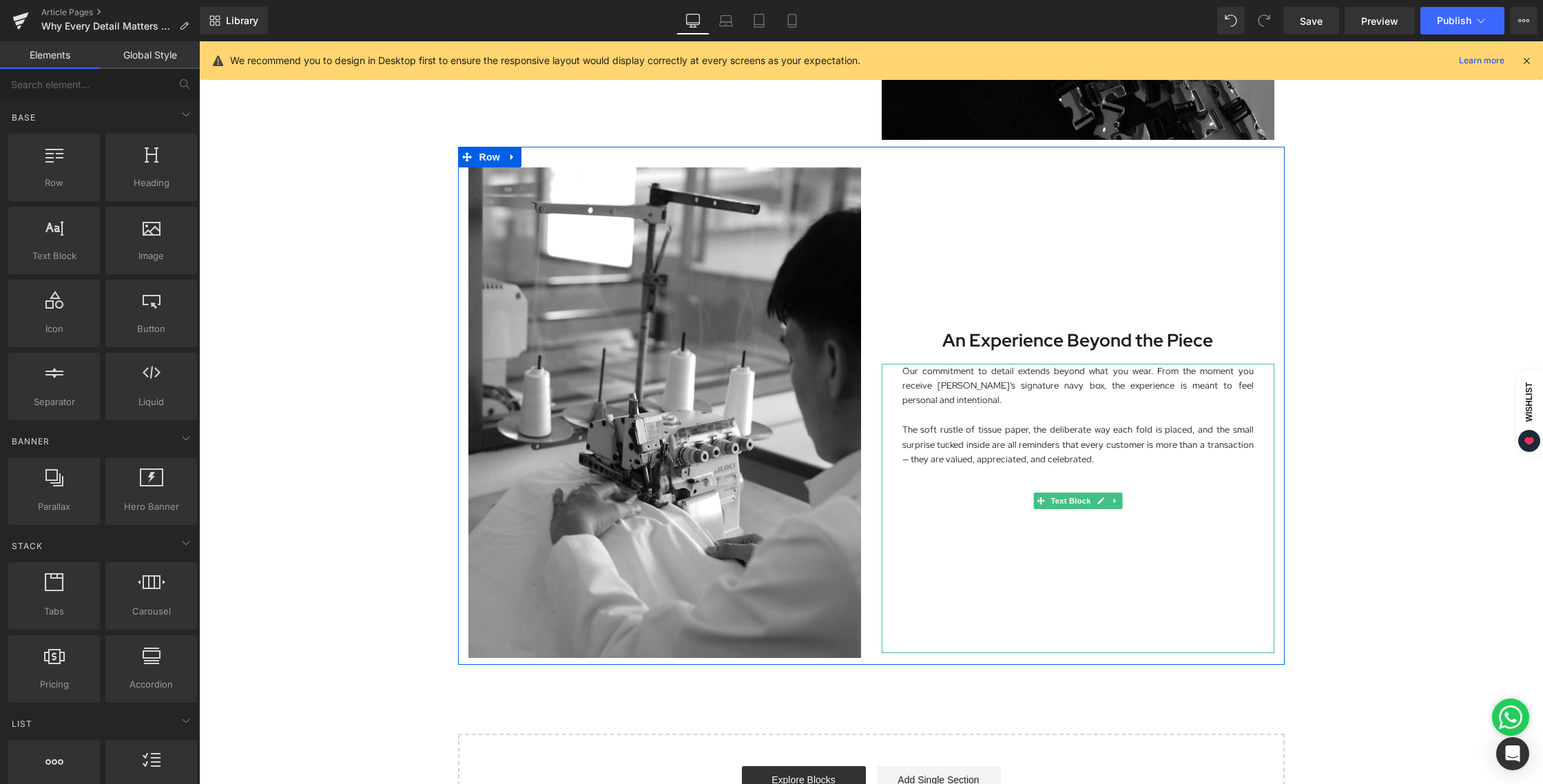
scroll to position [1509, 0]
click at [655, 411] on span "Image" at bounding box center [664, 413] width 29 height 17
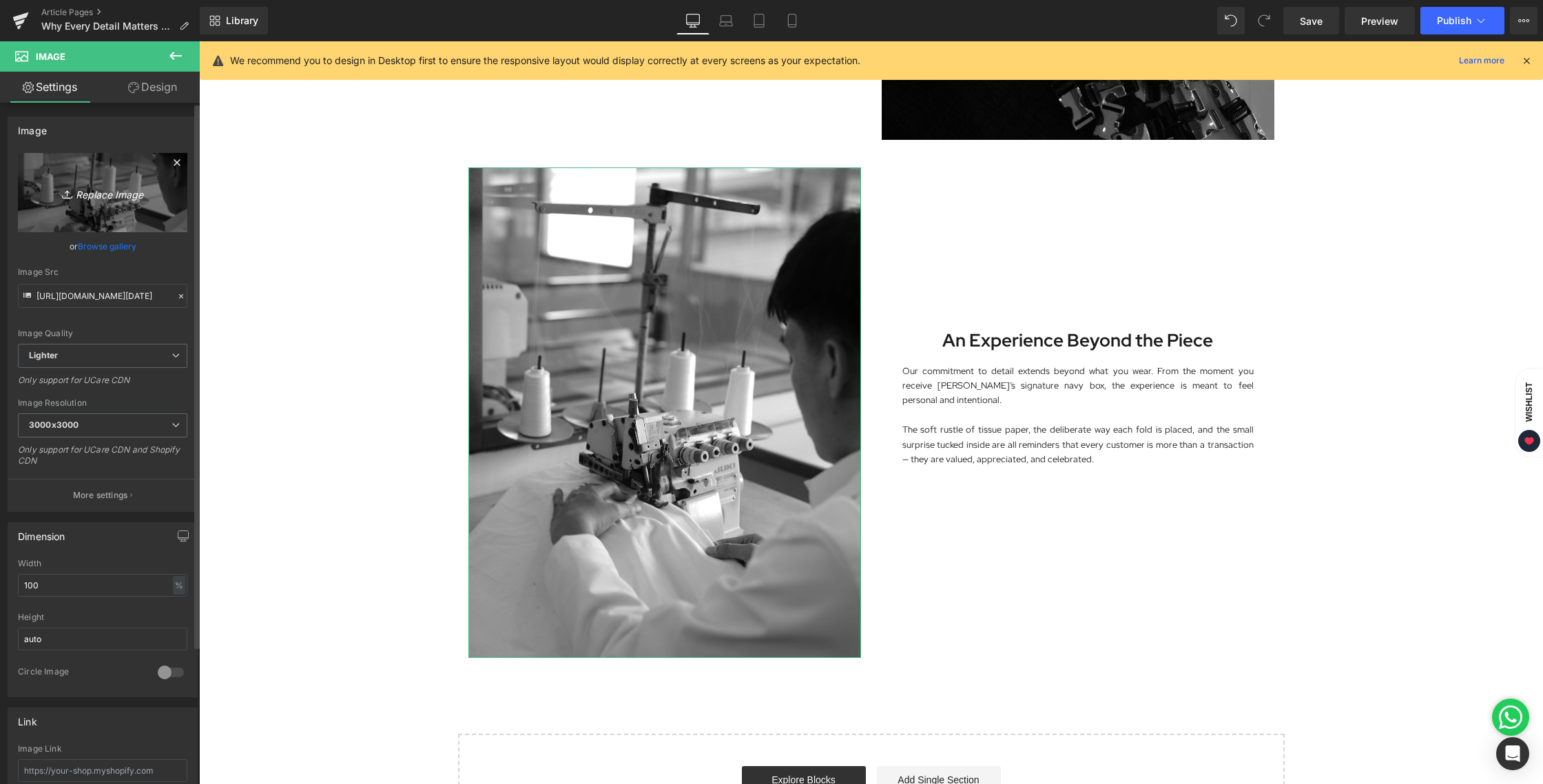
click at [85, 209] on link "Replace Image" at bounding box center [103, 192] width 170 height 79
type input "C:\fakepath\BLOG 20 AUG 2025-04.jpg"
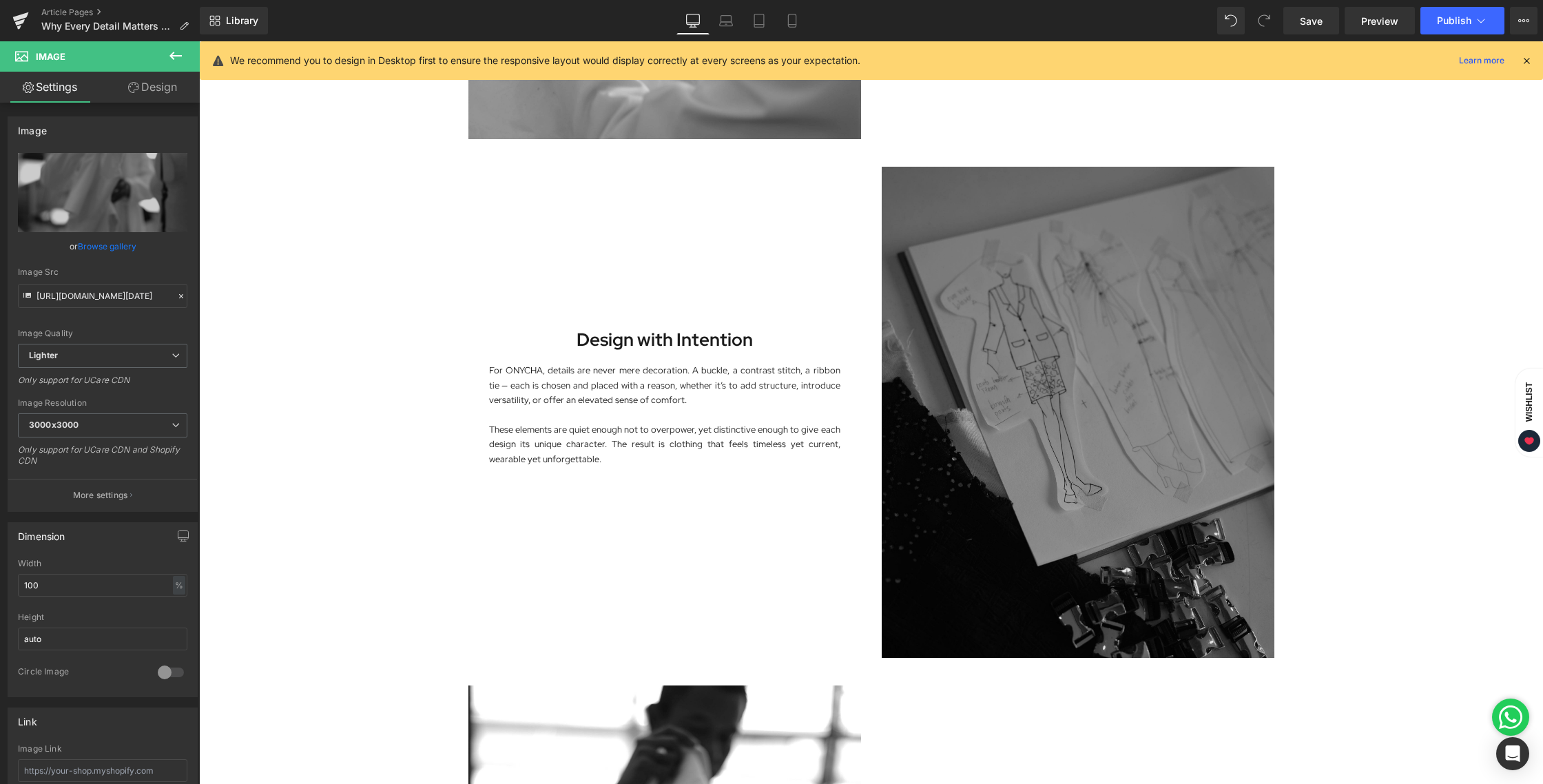
scroll to position [972, 0]
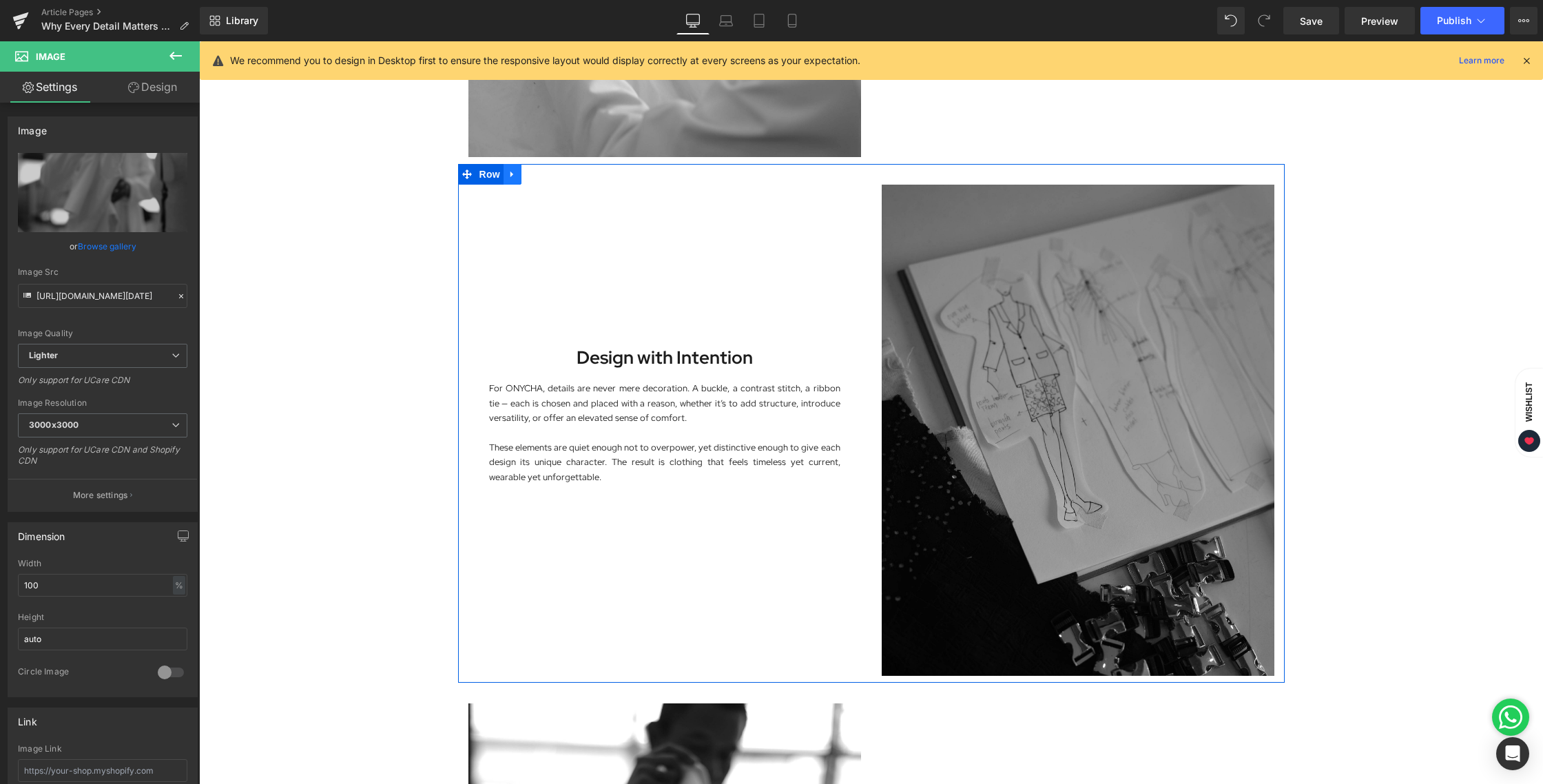
click at [510, 177] on icon at bounding box center [512, 175] width 3 height 6
click at [526, 177] on icon at bounding box center [531, 175] width 10 height 10
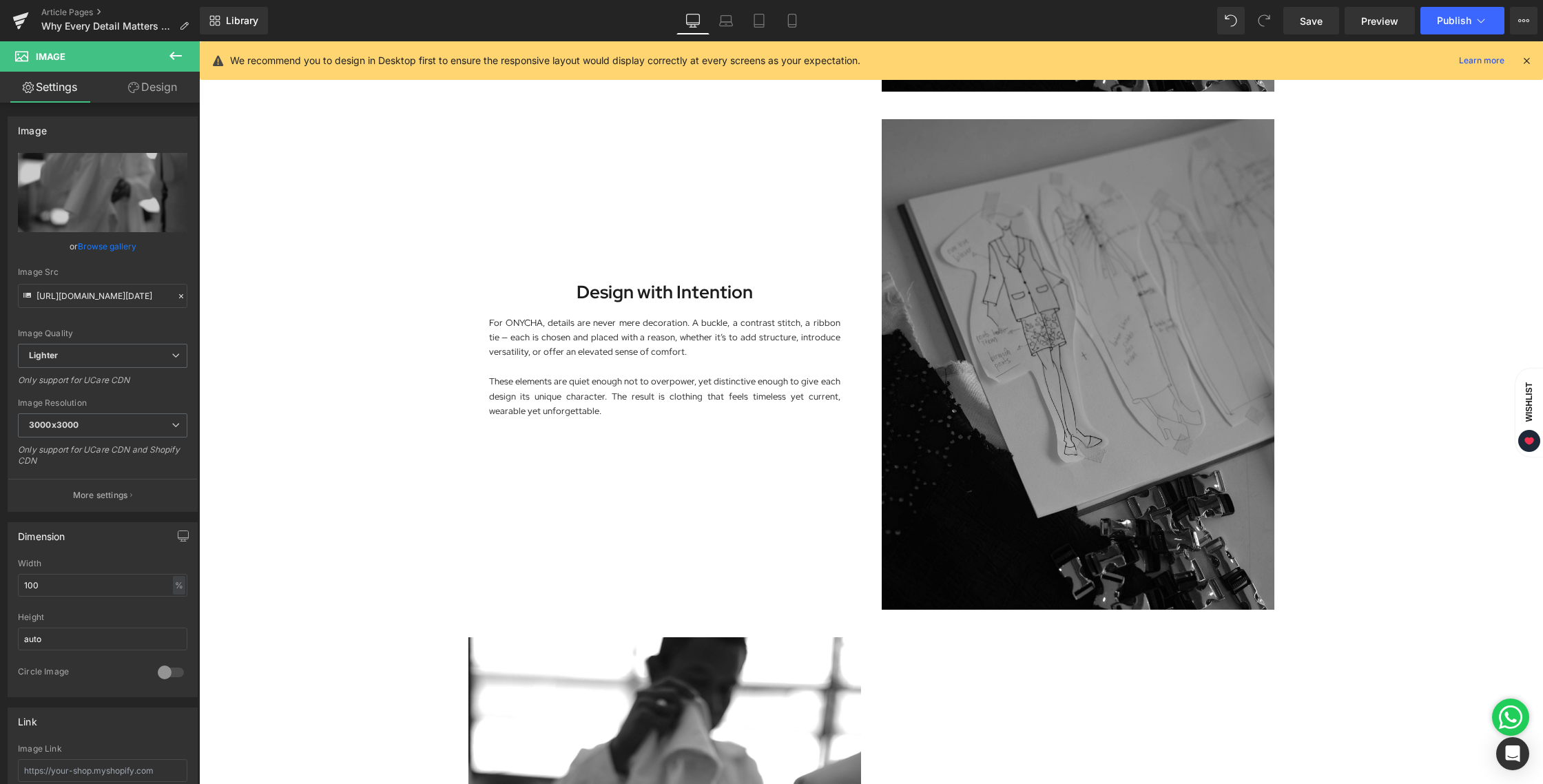
scroll to position [1558, 0]
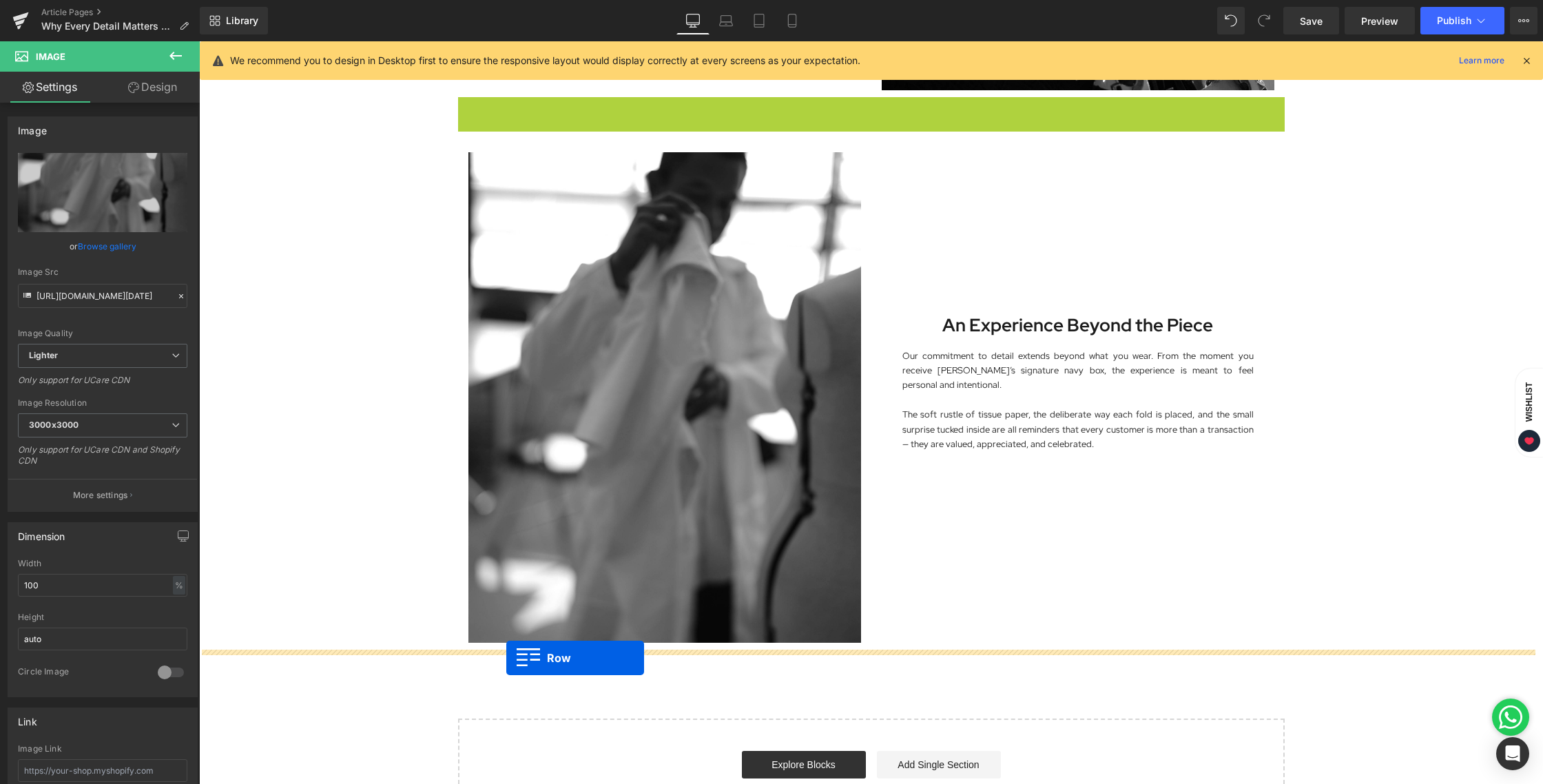
drag, startPoint x: 459, startPoint y: 107, endPoint x: 506, endPoint y: 658, distance: 553.0
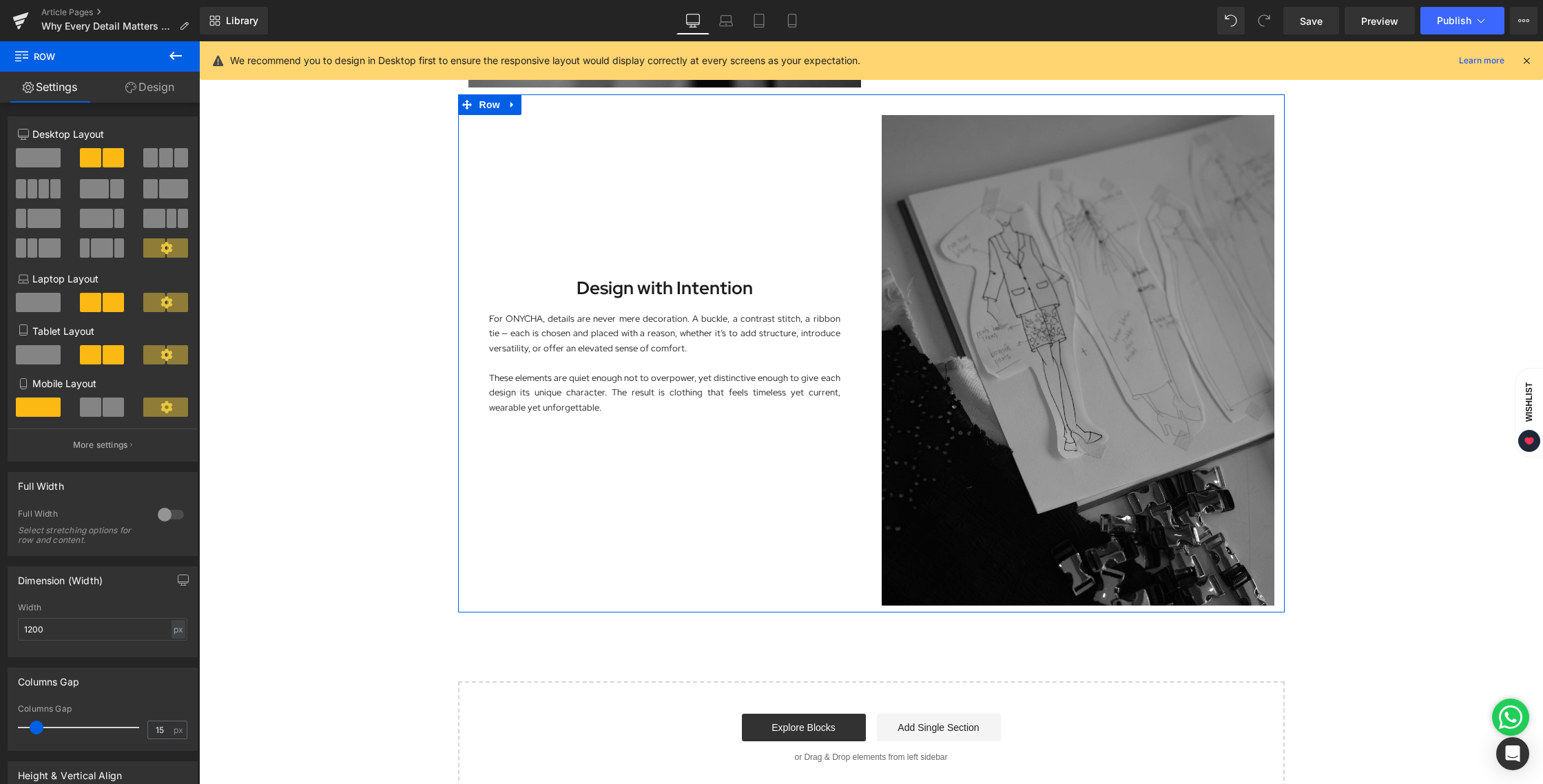
scroll to position [2026, 0]
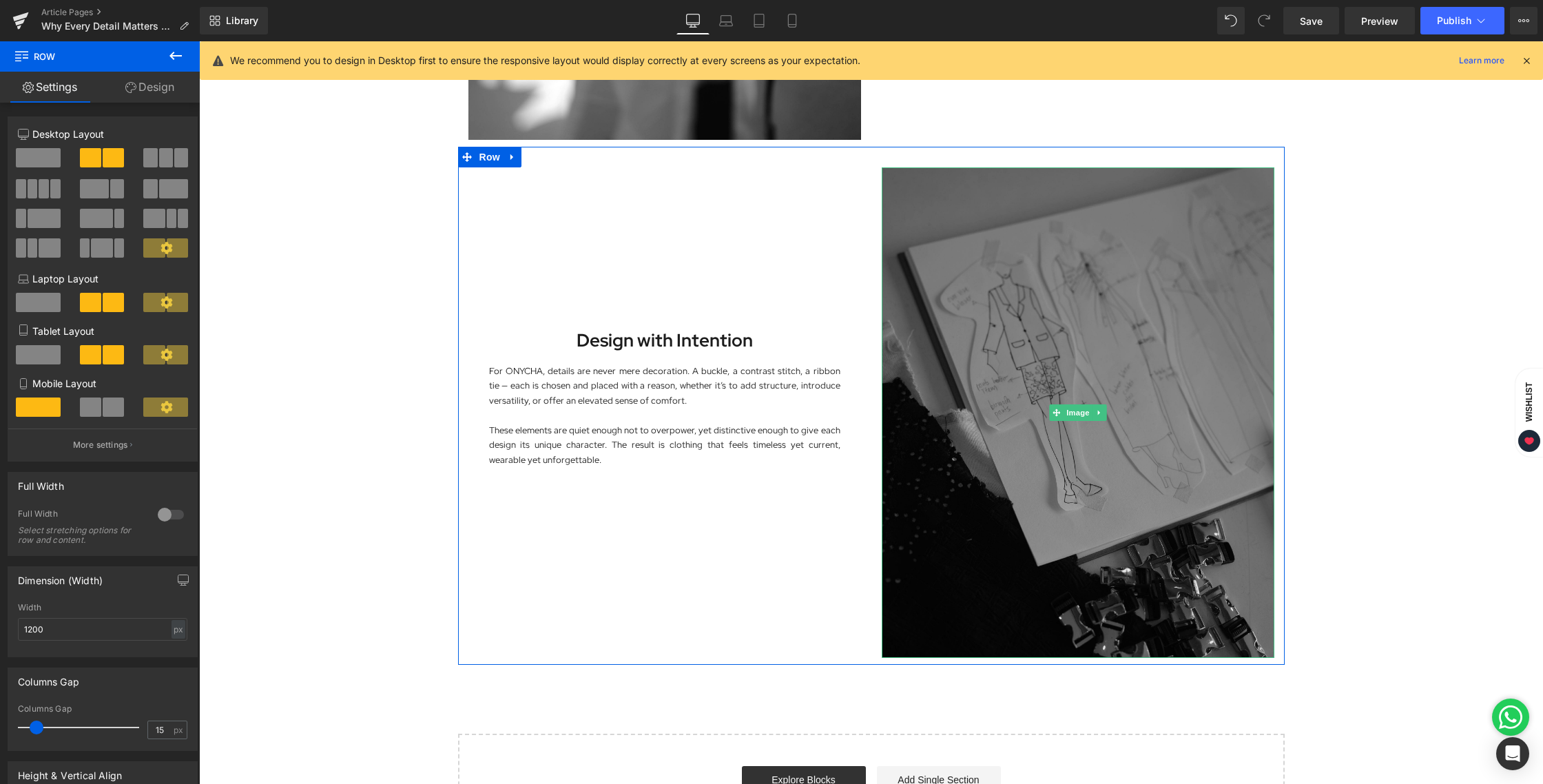
click at [1007, 344] on img at bounding box center [1078, 413] width 392 height 490
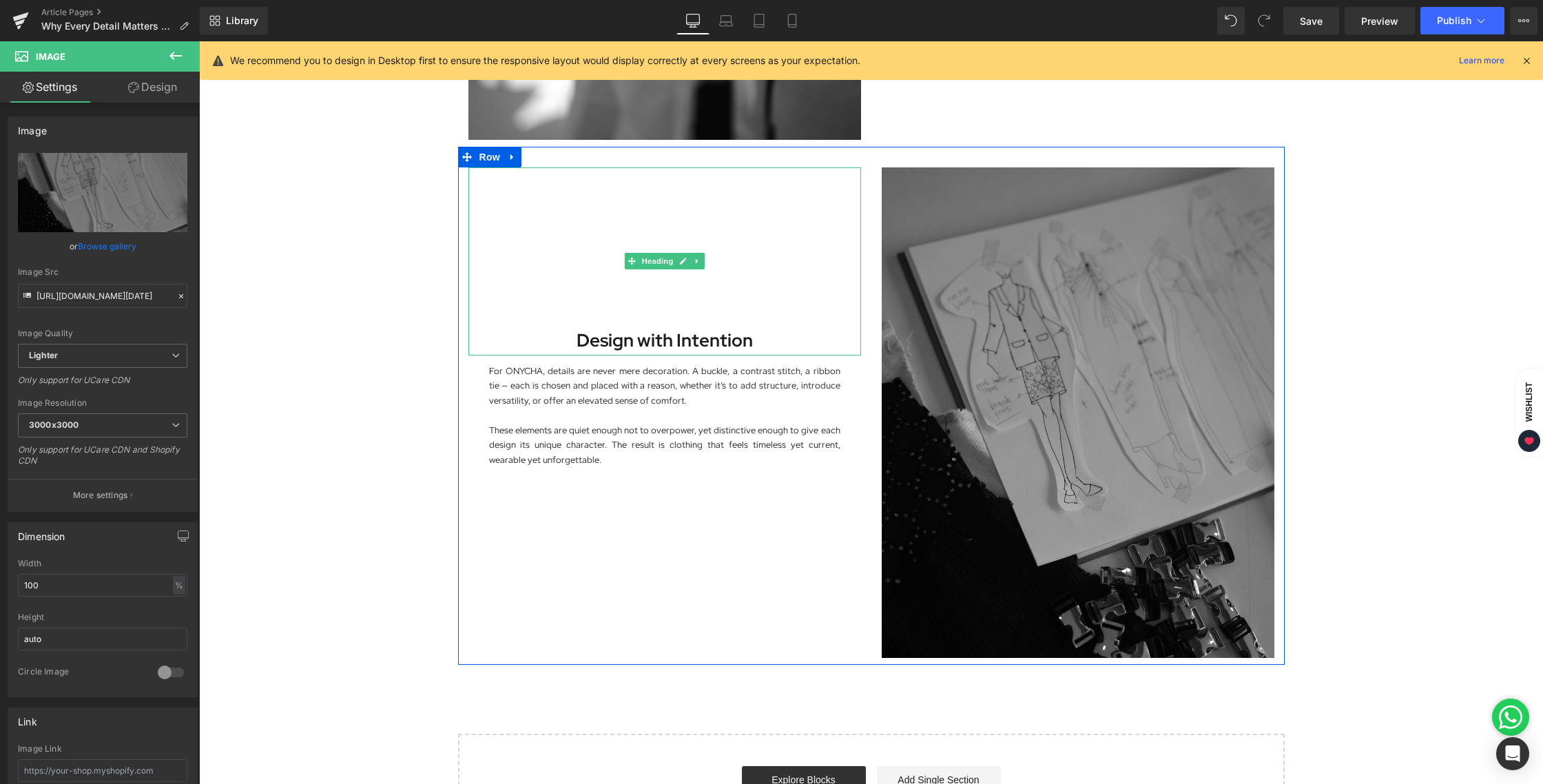
click at [668, 339] on b "Design with Intention" at bounding box center [665, 341] width 177 height 24
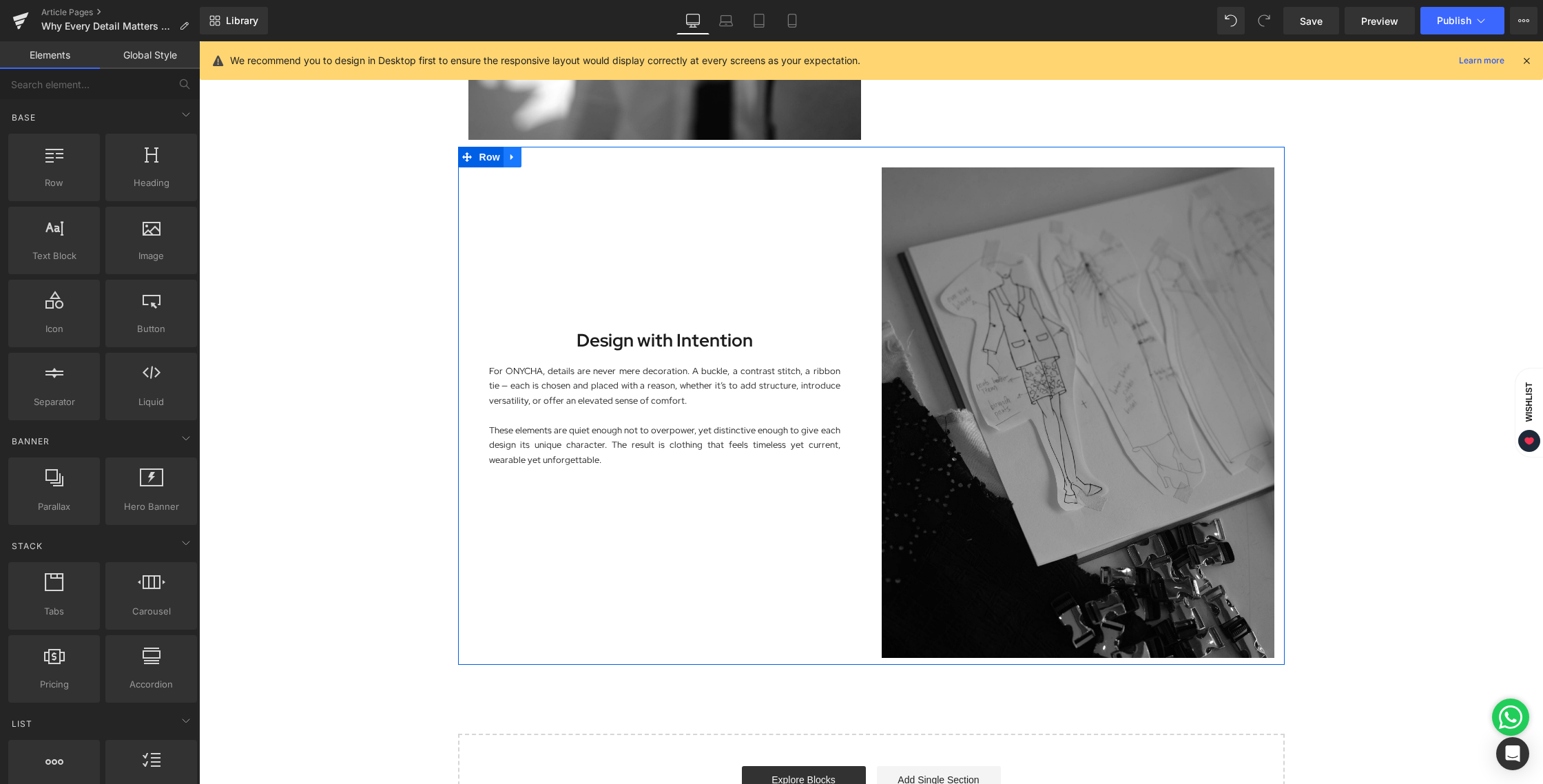
click at [508, 159] on icon at bounding box center [512, 156] width 10 height 10
click at [543, 160] on icon at bounding box center [548, 157] width 10 height 10
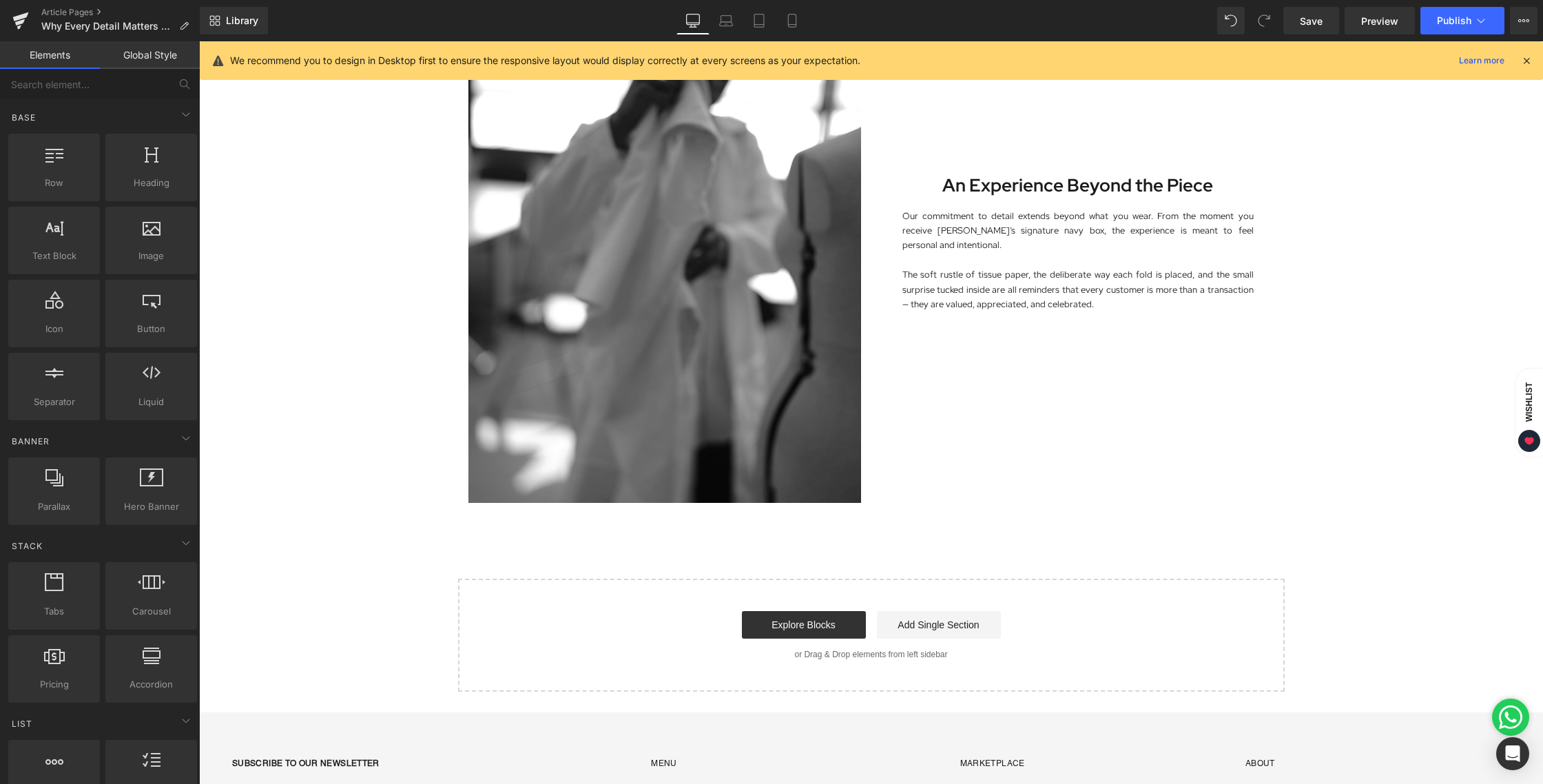
scroll to position [1859, 0]
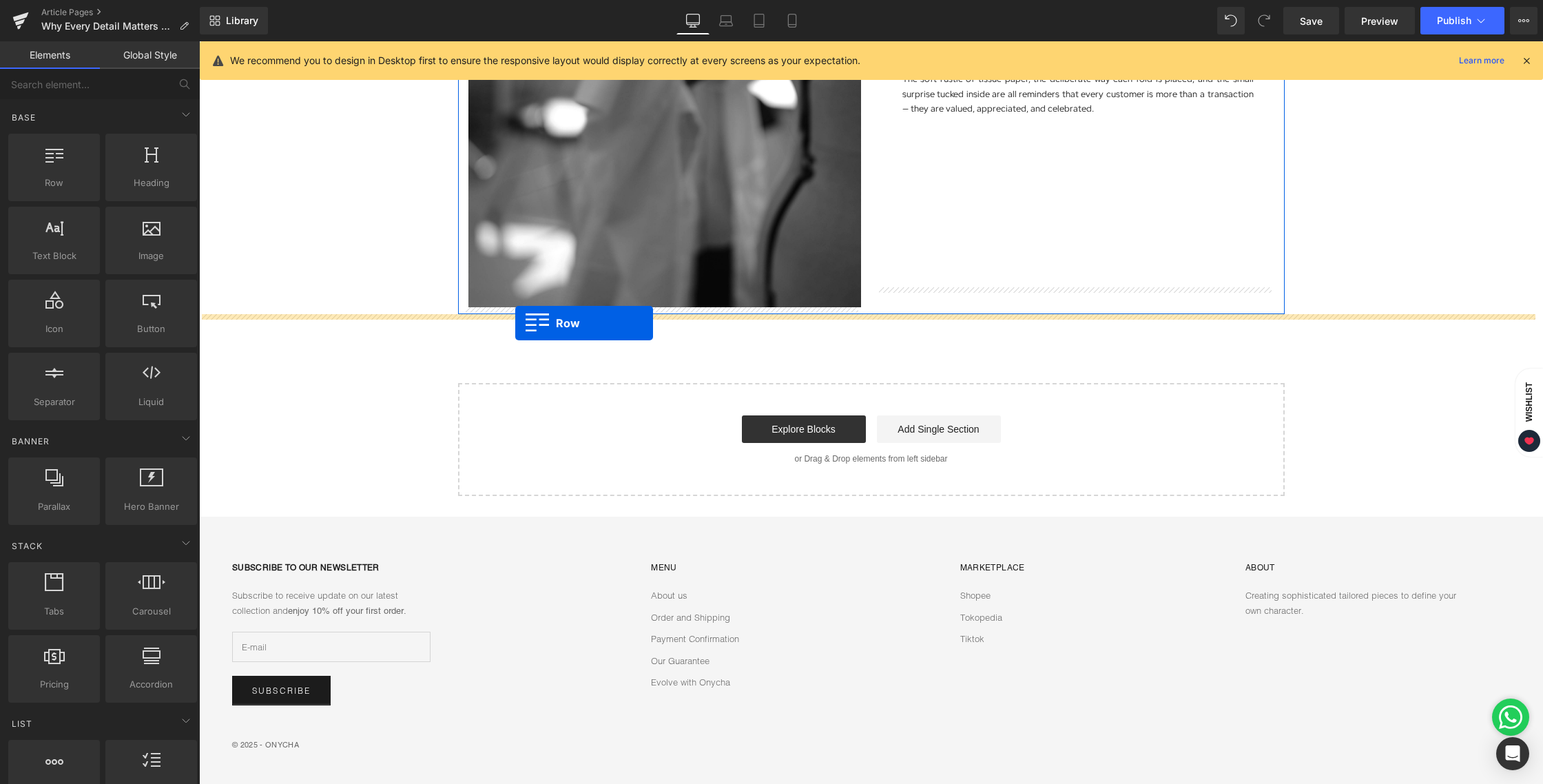
drag, startPoint x: 273, startPoint y: 222, endPoint x: 515, endPoint y: 323, distance: 262.2
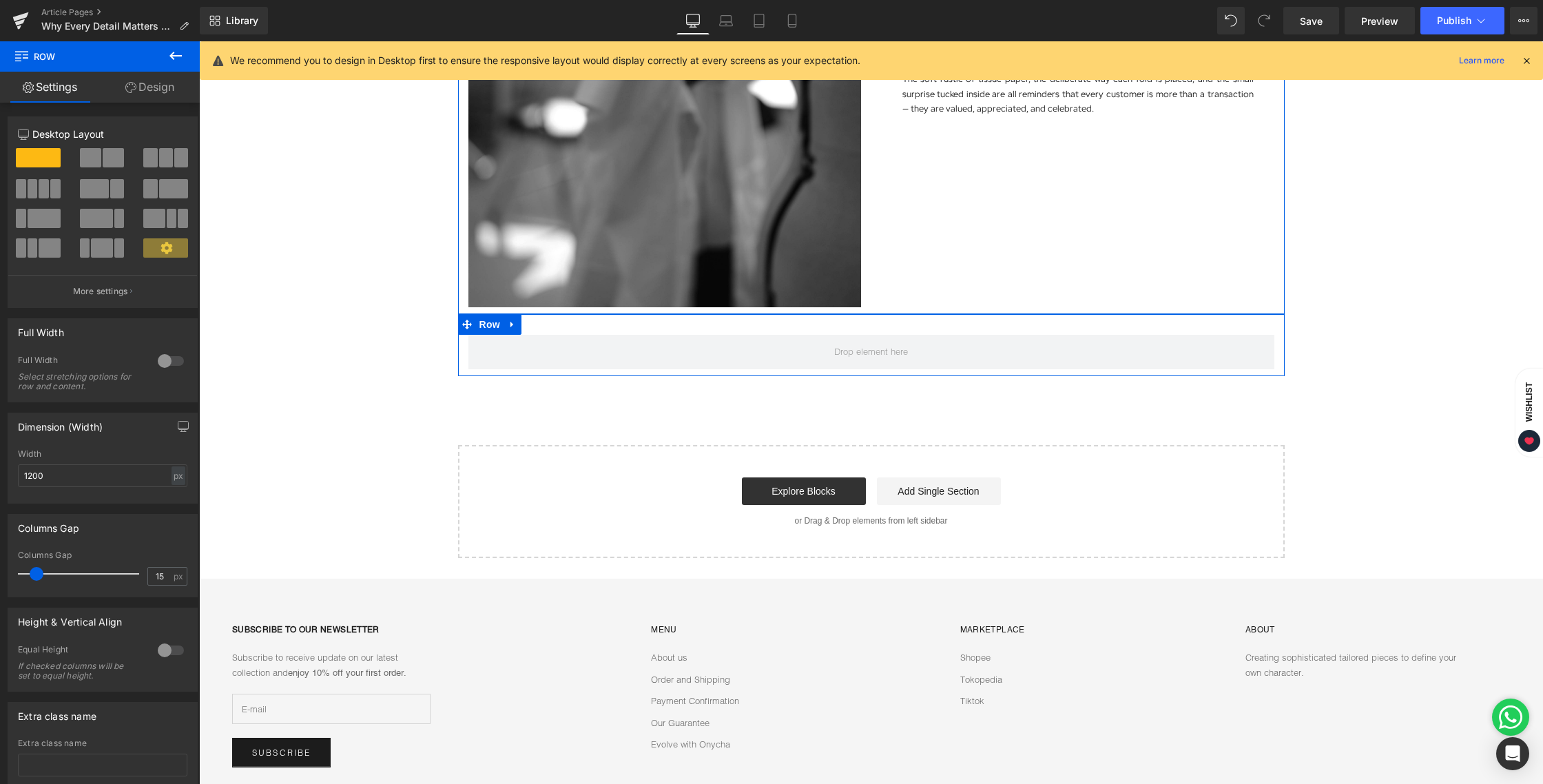
drag, startPoint x: 160, startPoint y: 90, endPoint x: 168, endPoint y: 68, distance: 23.4
click at [160, 91] on link "Design" at bounding box center [149, 87] width 100 height 31
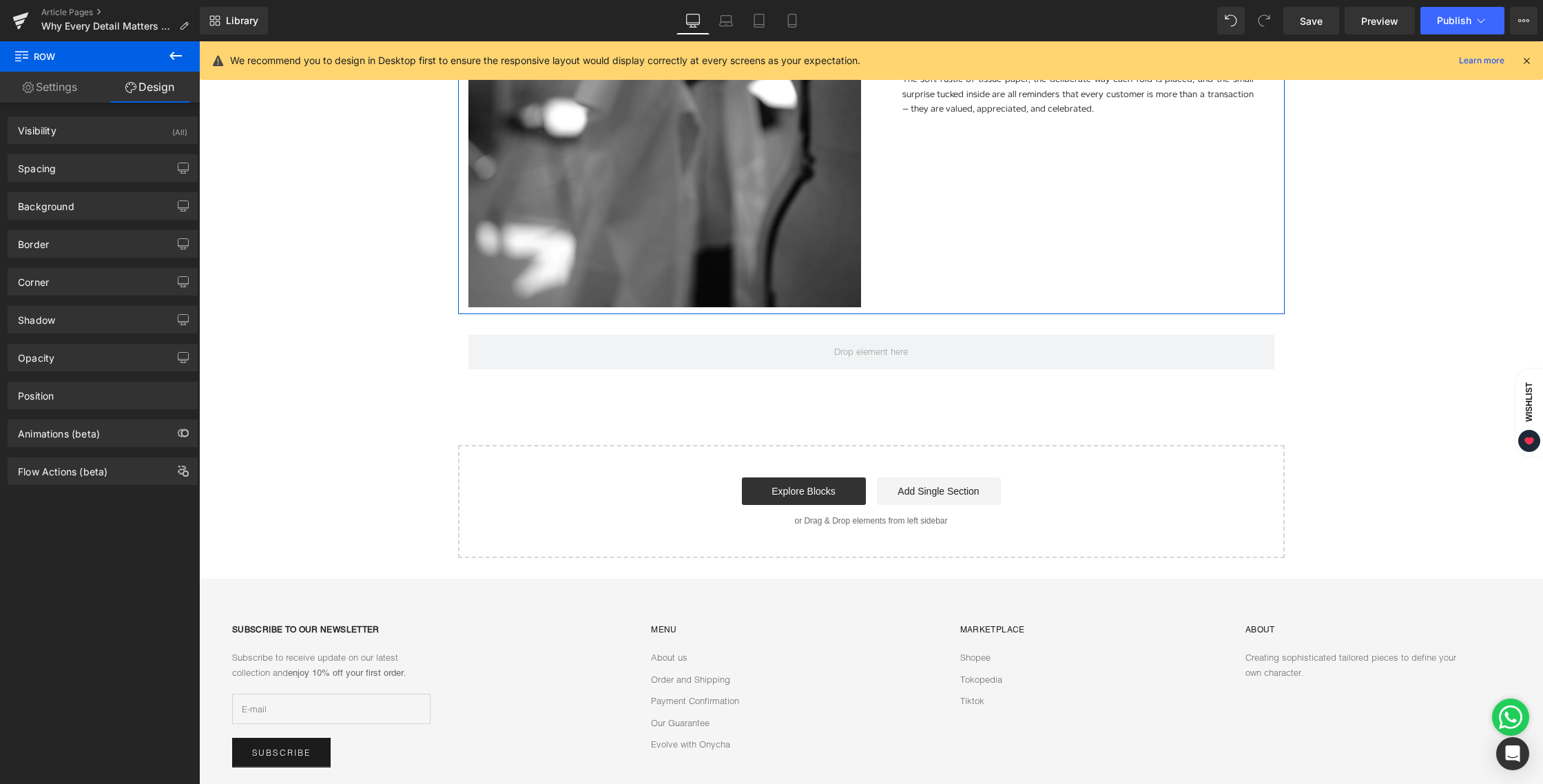
click at [174, 57] on icon at bounding box center [176, 56] width 17 height 17
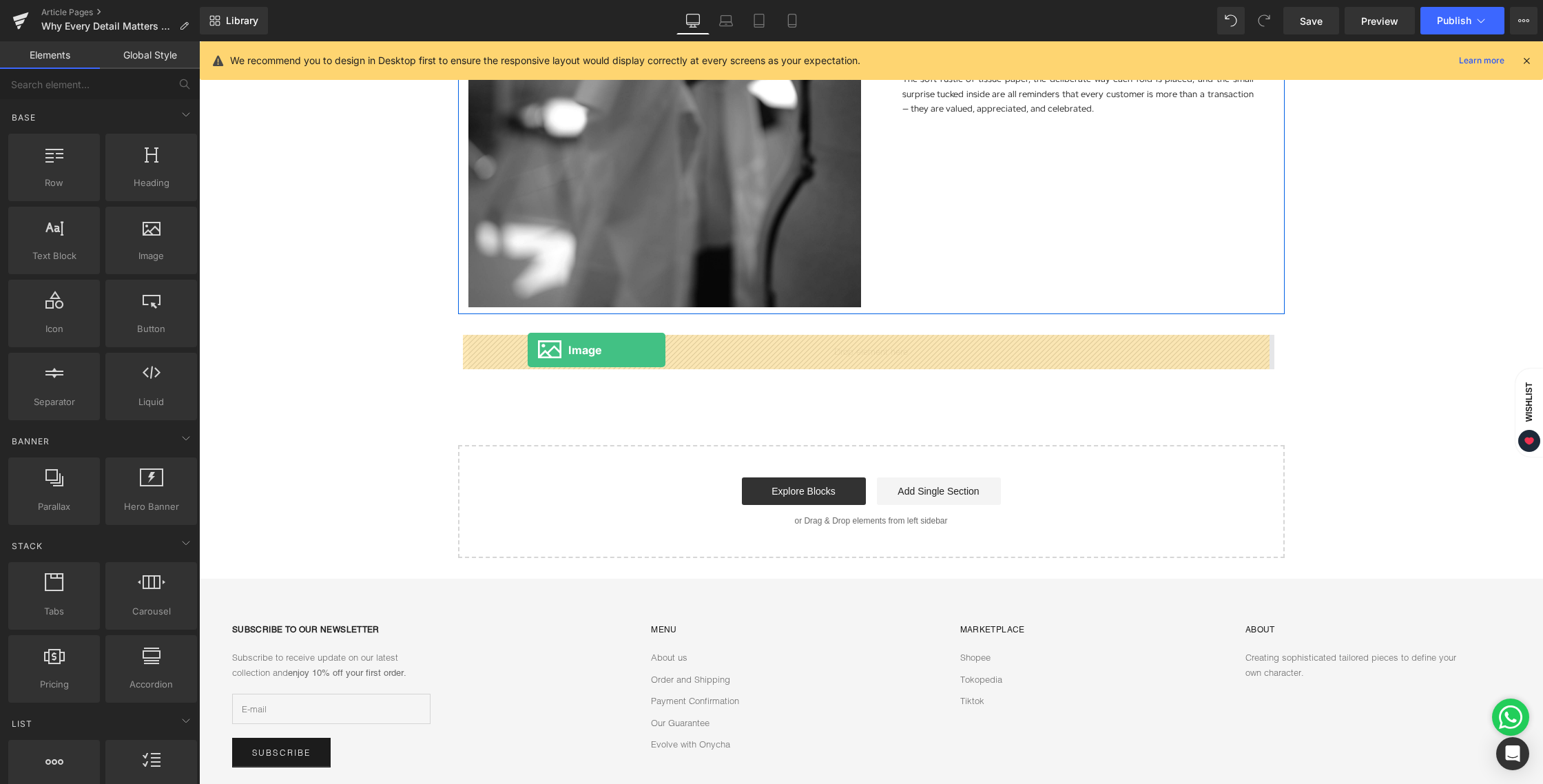
drag, startPoint x: 349, startPoint y: 274, endPoint x: 528, endPoint y: 350, distance: 194.5
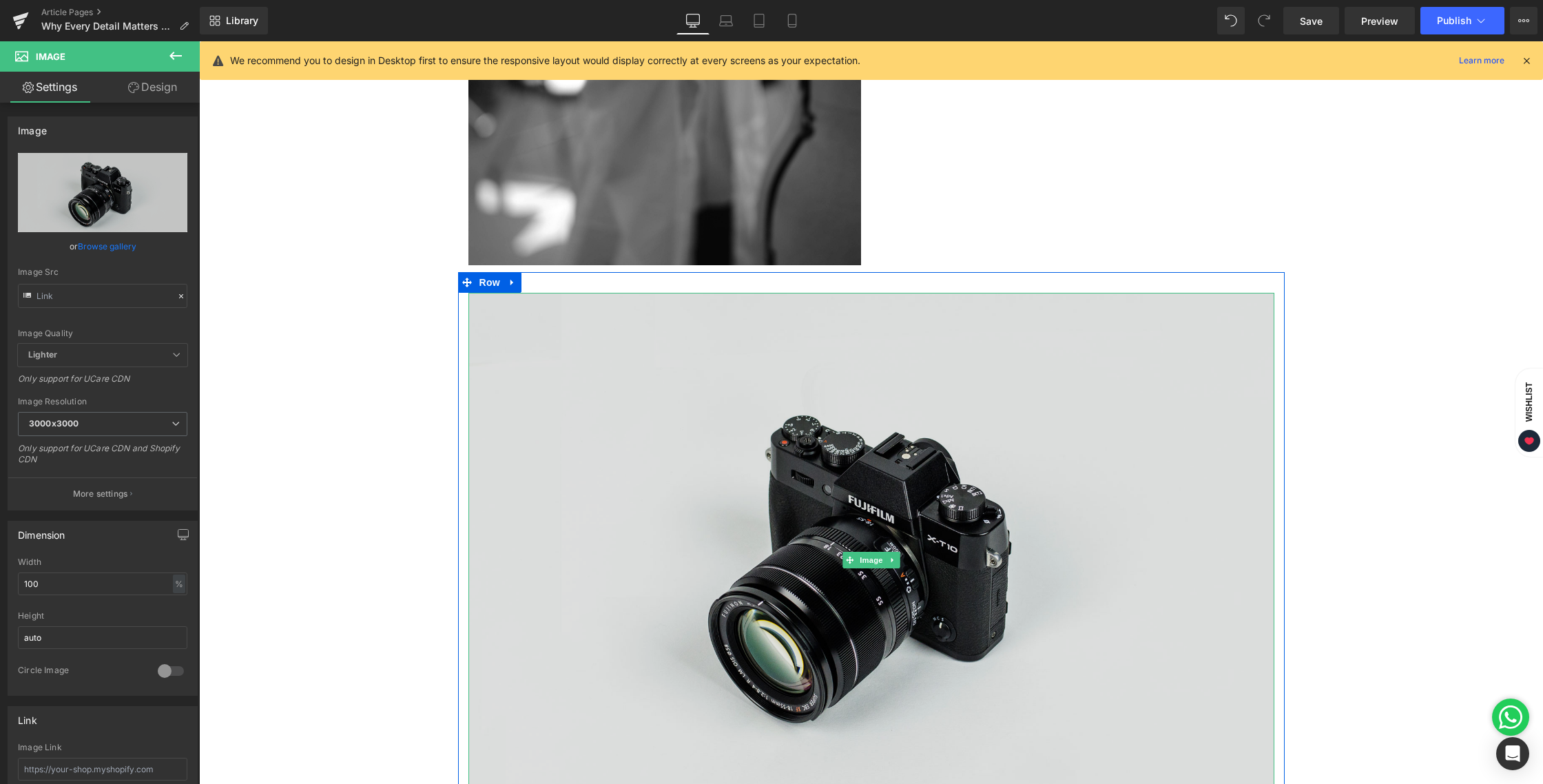
scroll to position [1971, 0]
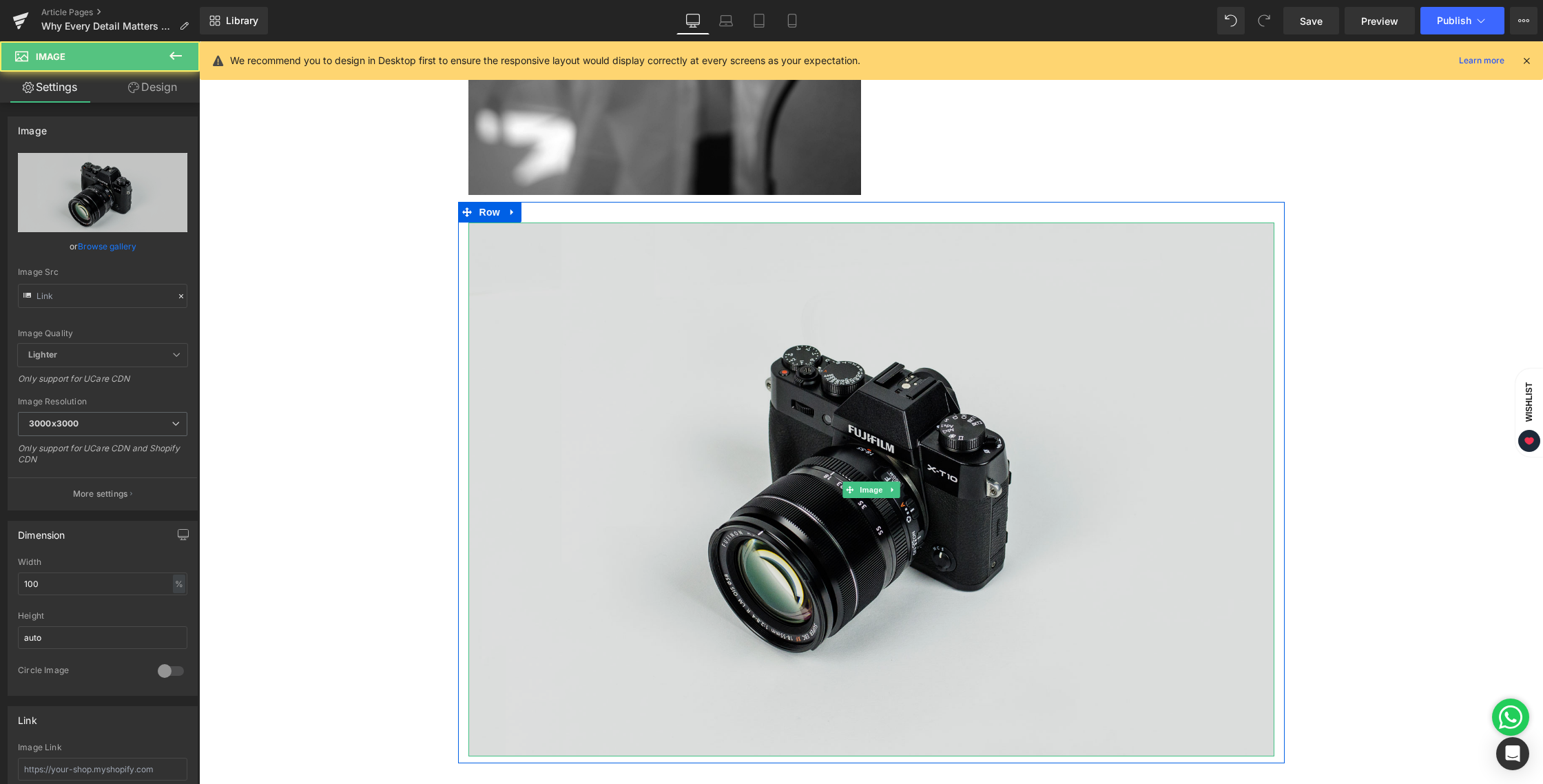
click at [847, 389] on img at bounding box center [871, 489] width 806 height 534
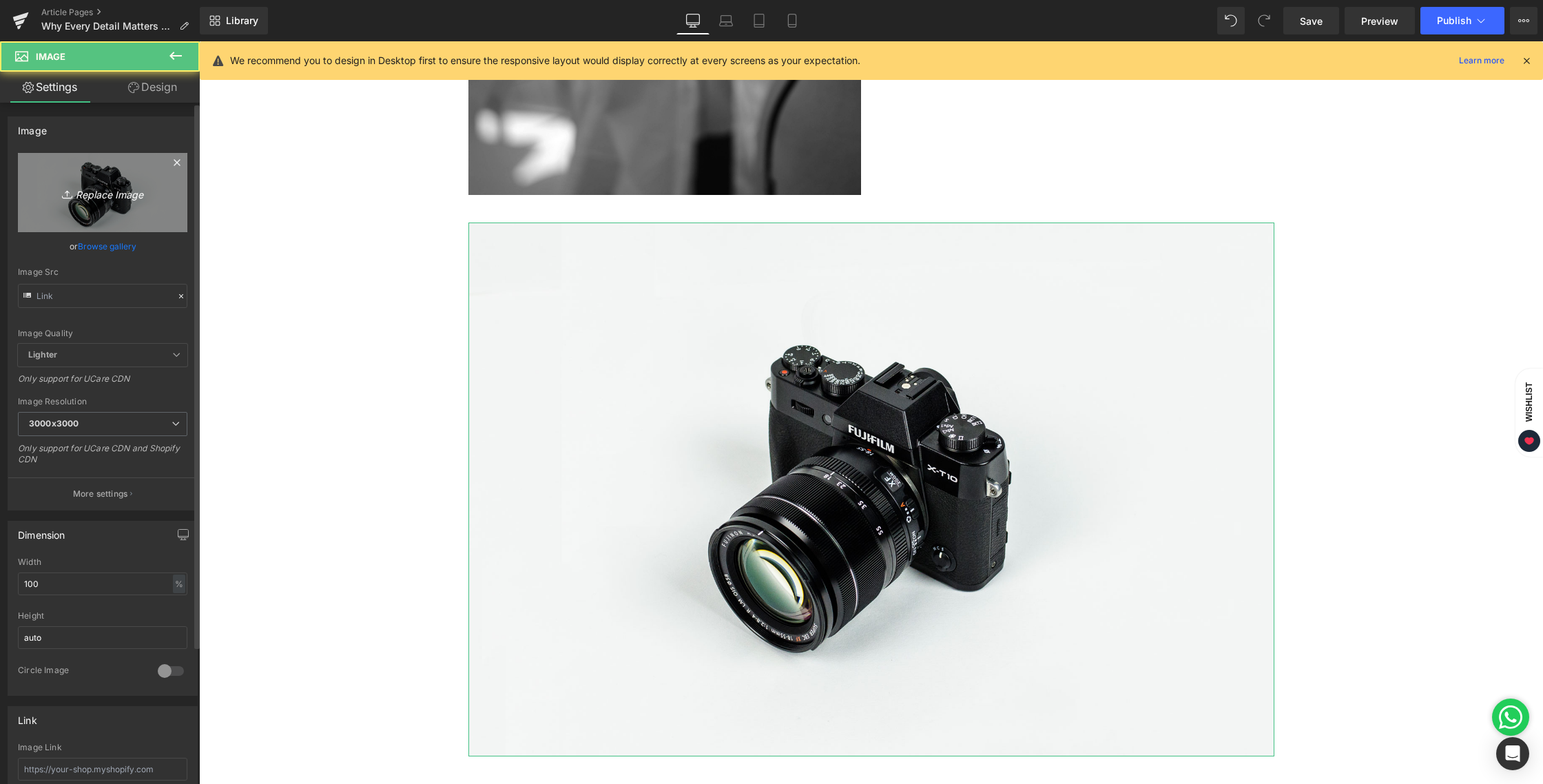
click at [121, 182] on link "Replace Image" at bounding box center [103, 192] width 170 height 79
type input "C:\fakepath\BLOG 20 AUG 2025-05.jpg"
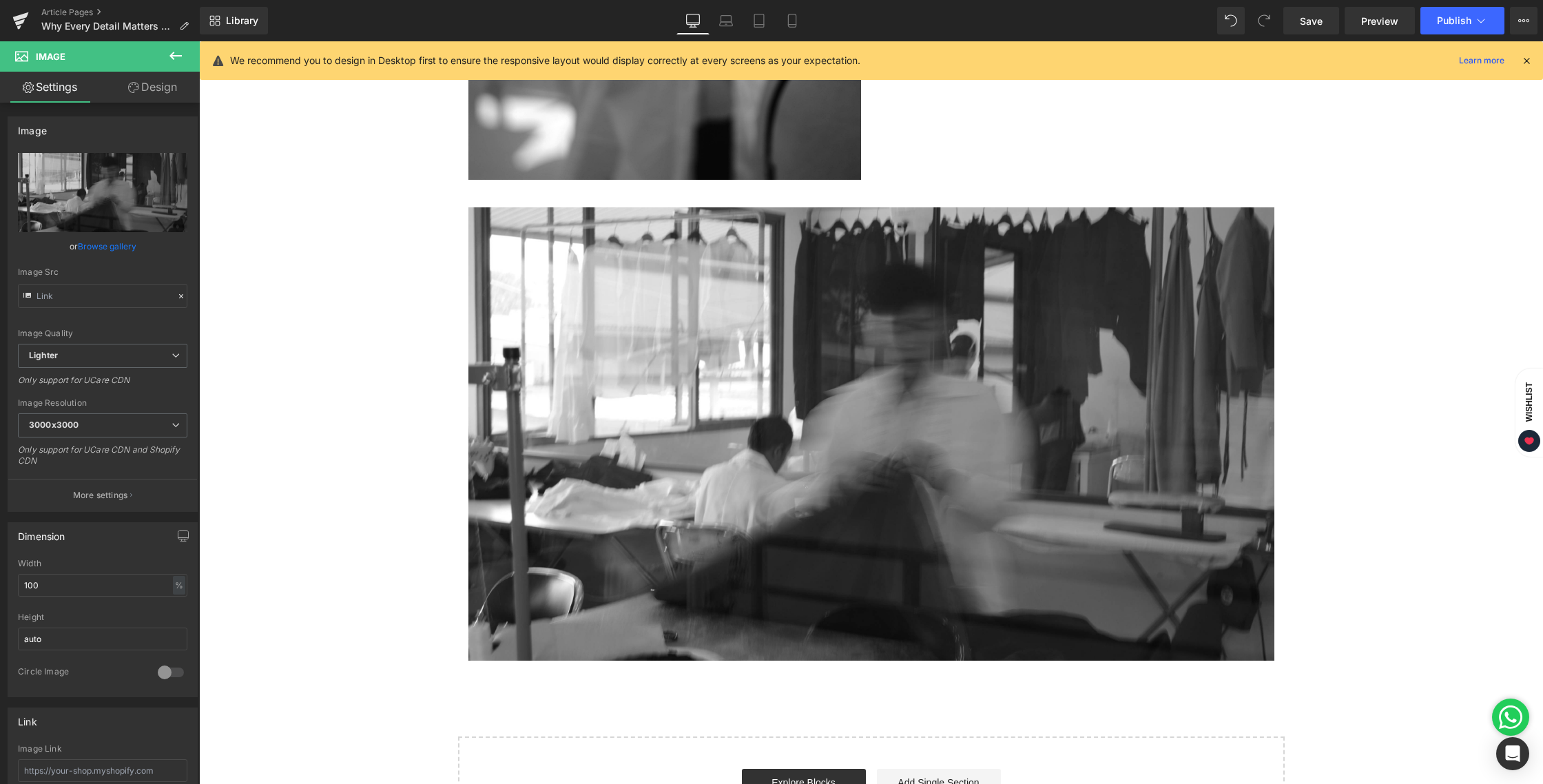
scroll to position [2041, 0]
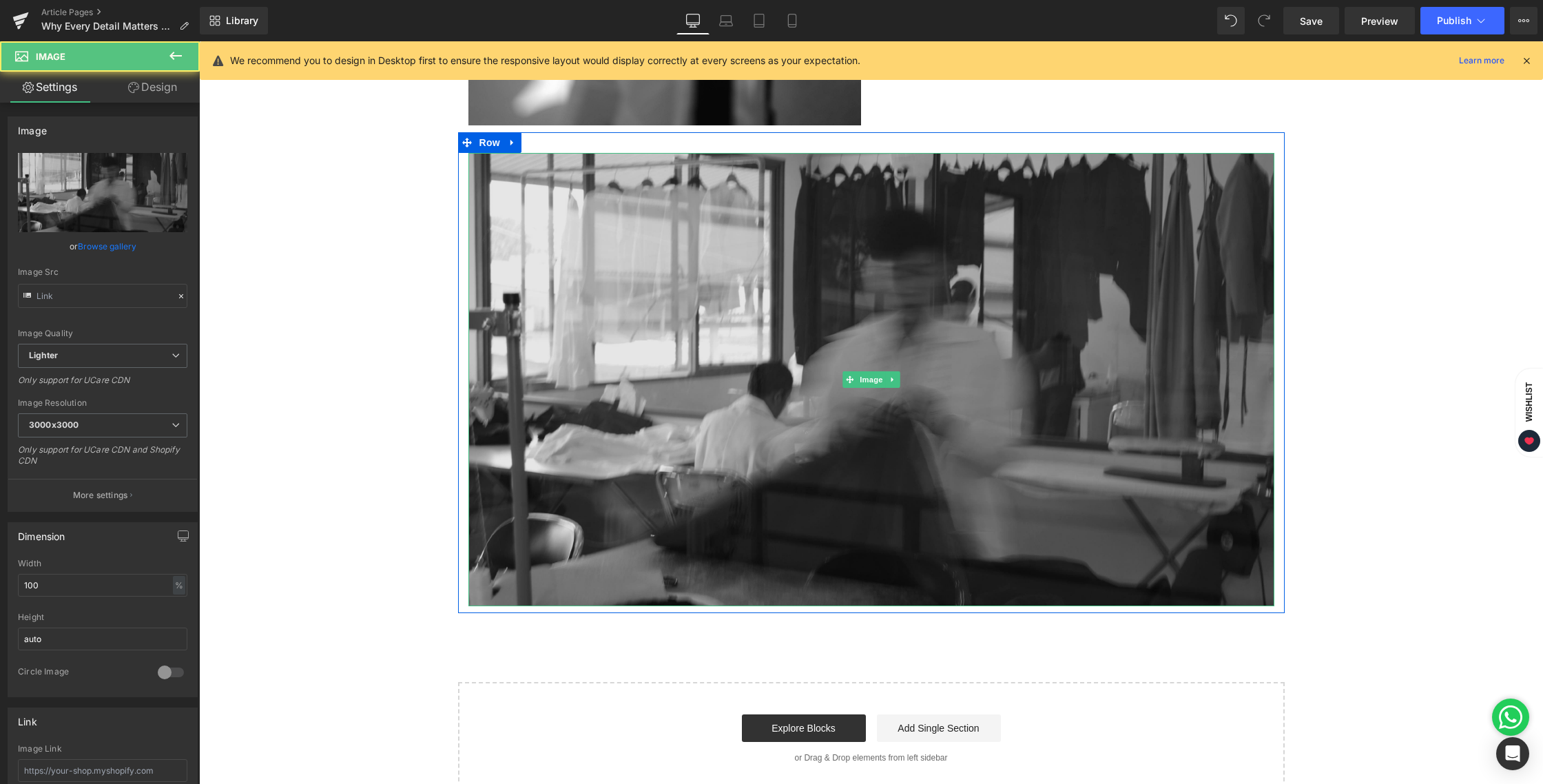
click at [758, 299] on img at bounding box center [871, 379] width 806 height 453
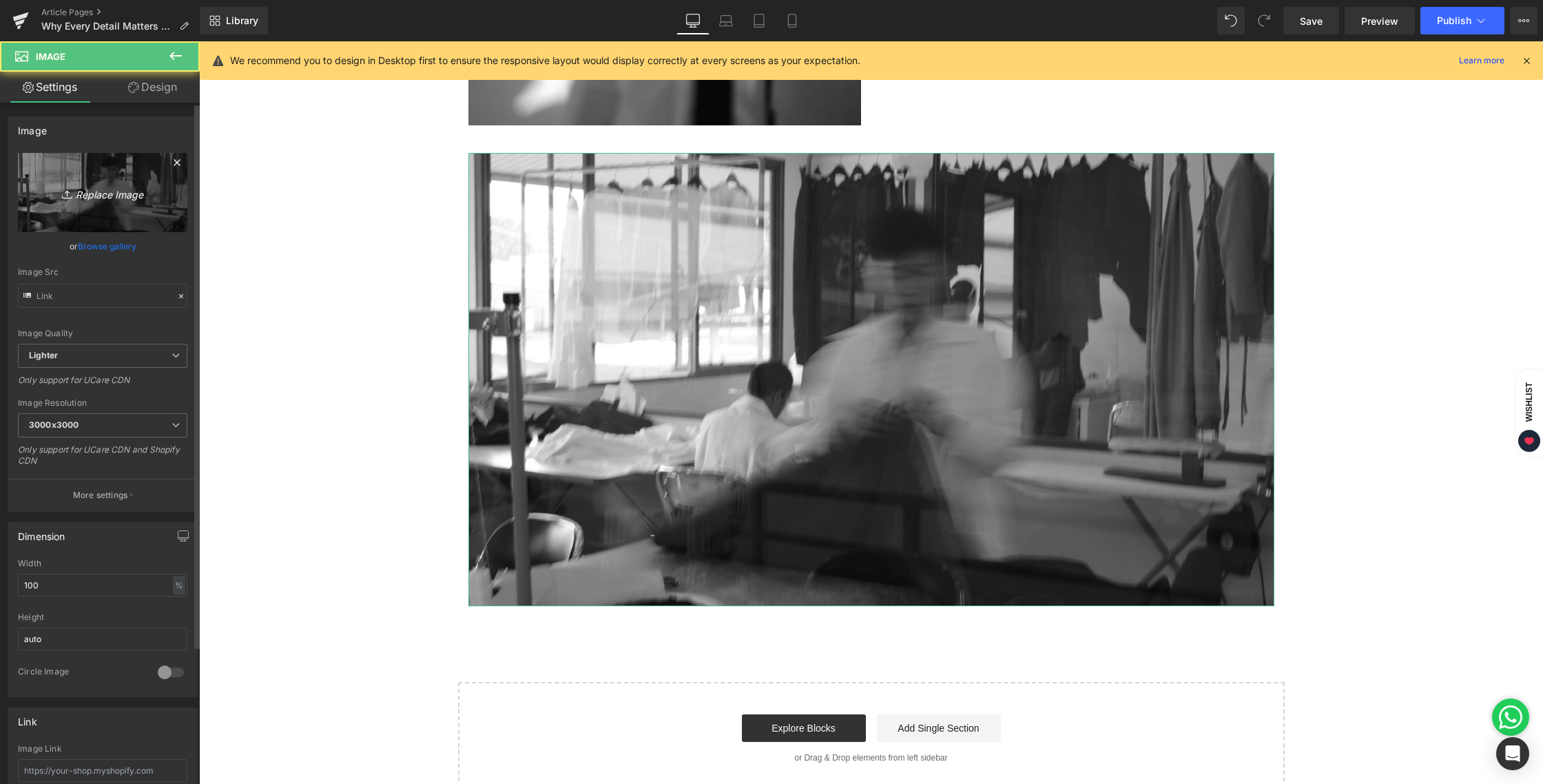
click at [114, 207] on link "Replace Image" at bounding box center [103, 192] width 170 height 79
type input "C:\fakepath\BLOG 20 AUG 2025-05.jpg"
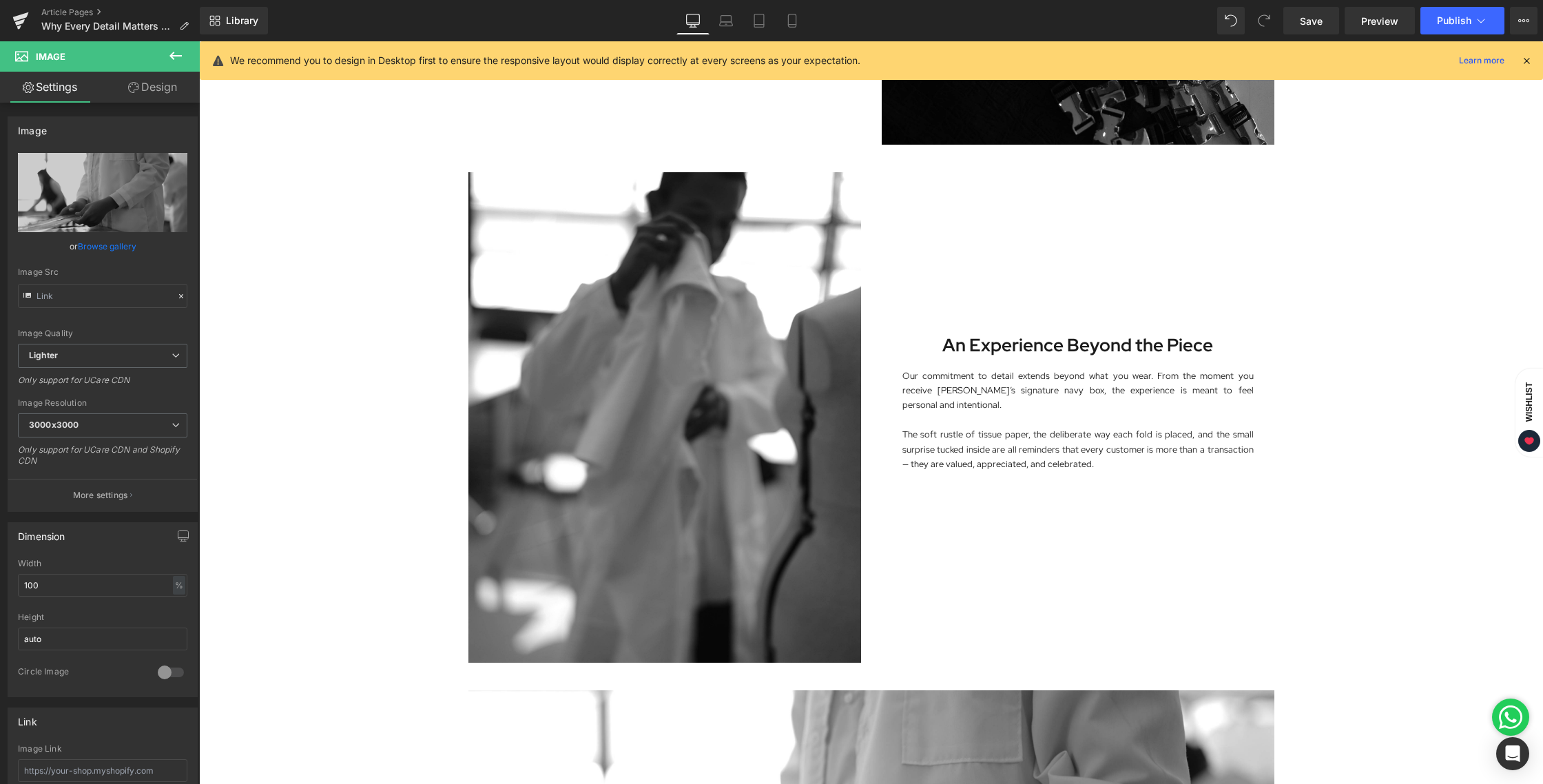
scroll to position [1461, 0]
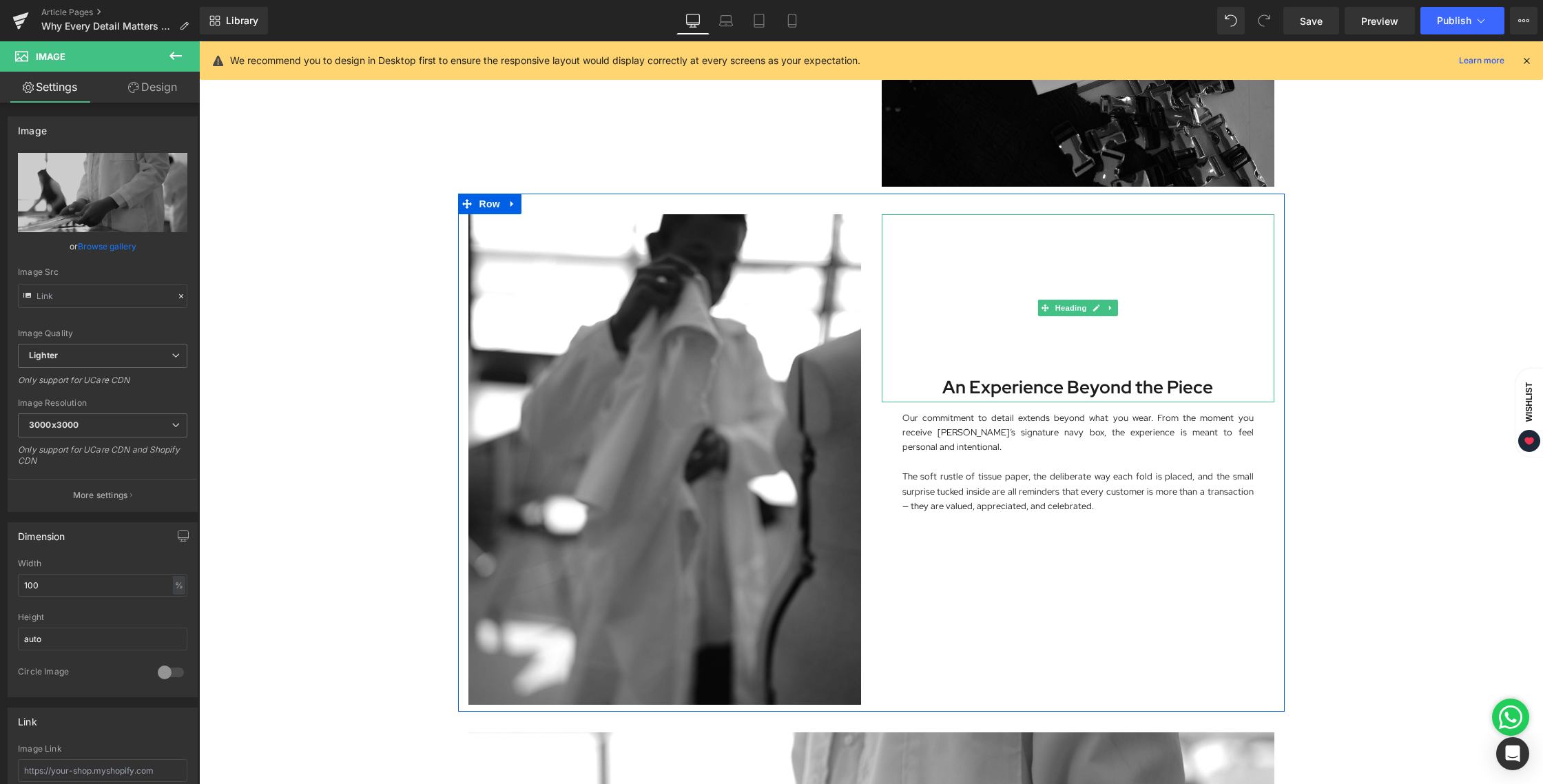
click at [1027, 387] on b "An Experience Beyond the Piece" at bounding box center [1078, 387] width 271 height 24
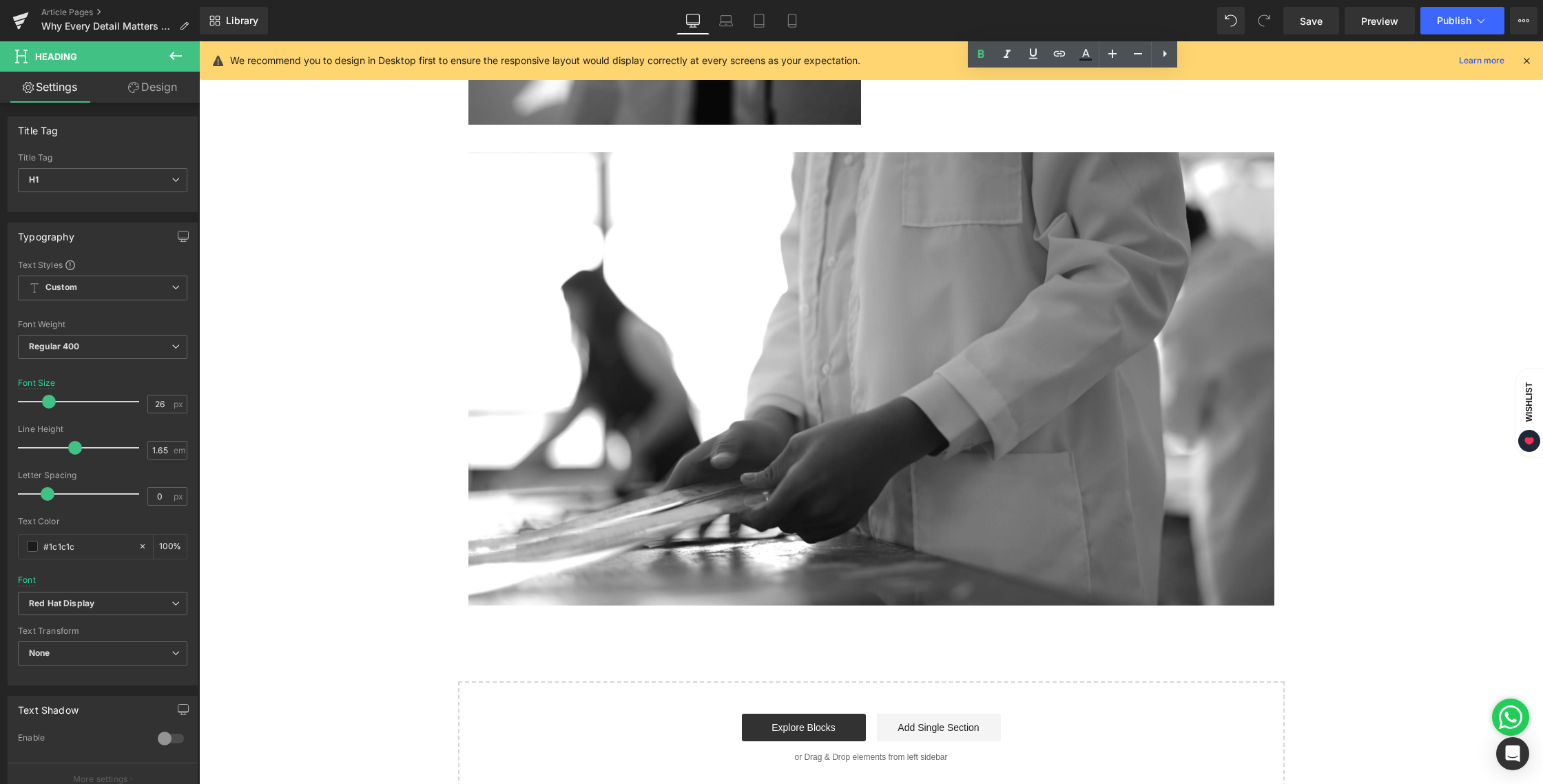
scroll to position [2237, 0]
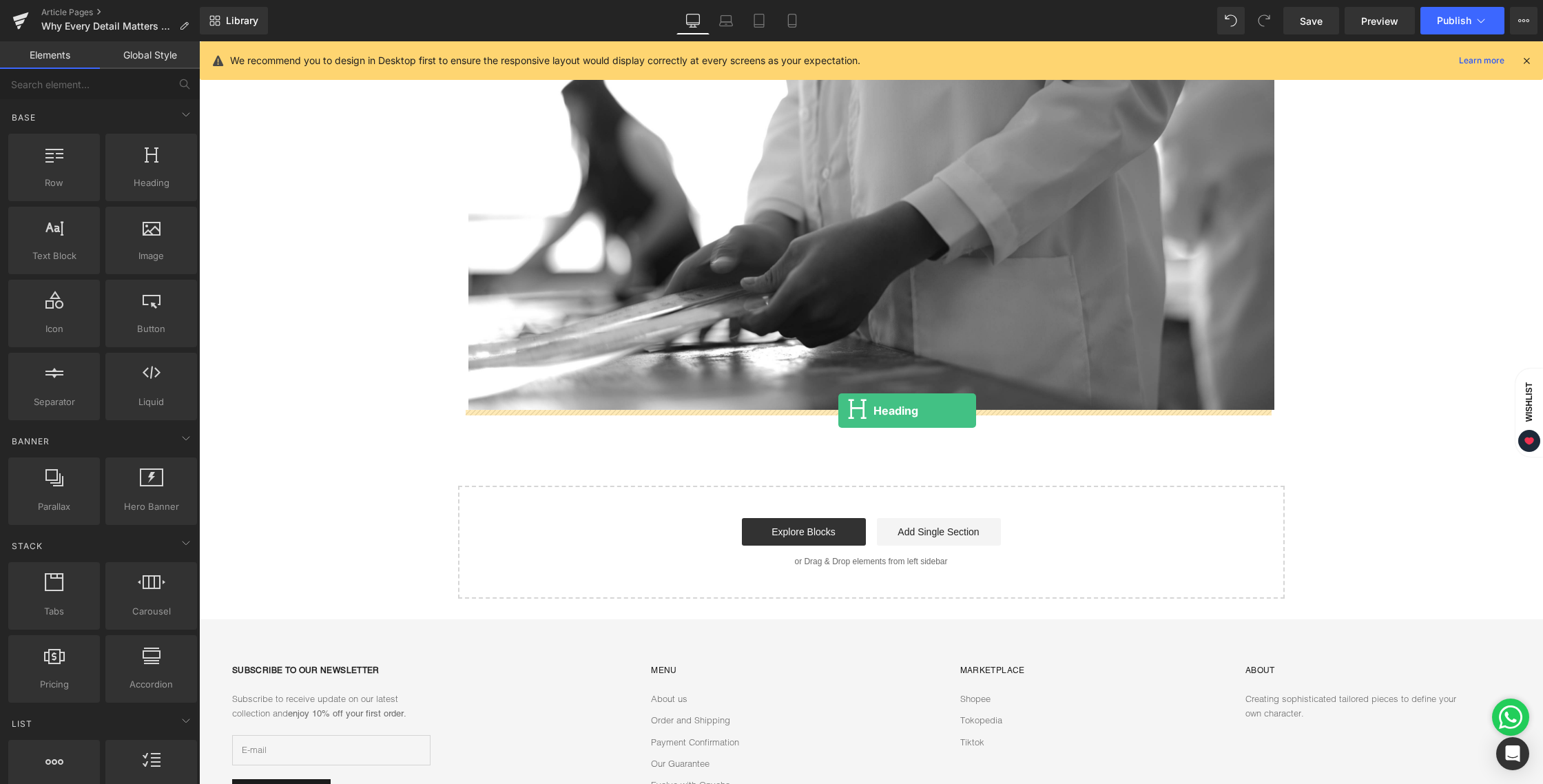
drag, startPoint x: 344, startPoint y: 216, endPoint x: 839, endPoint y: 411, distance: 532.0
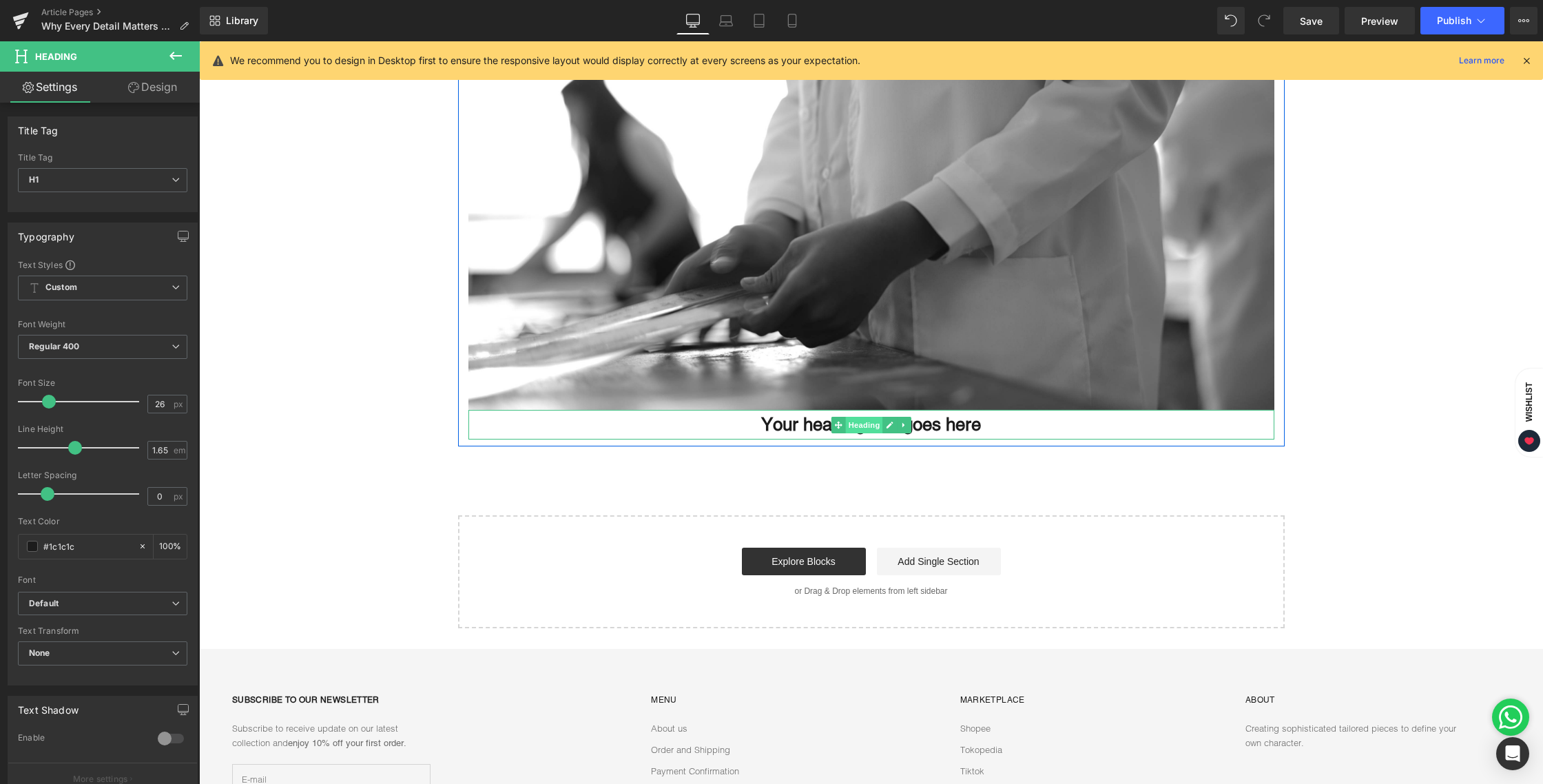
click at [861, 423] on span "Heading" at bounding box center [863, 425] width 37 height 17
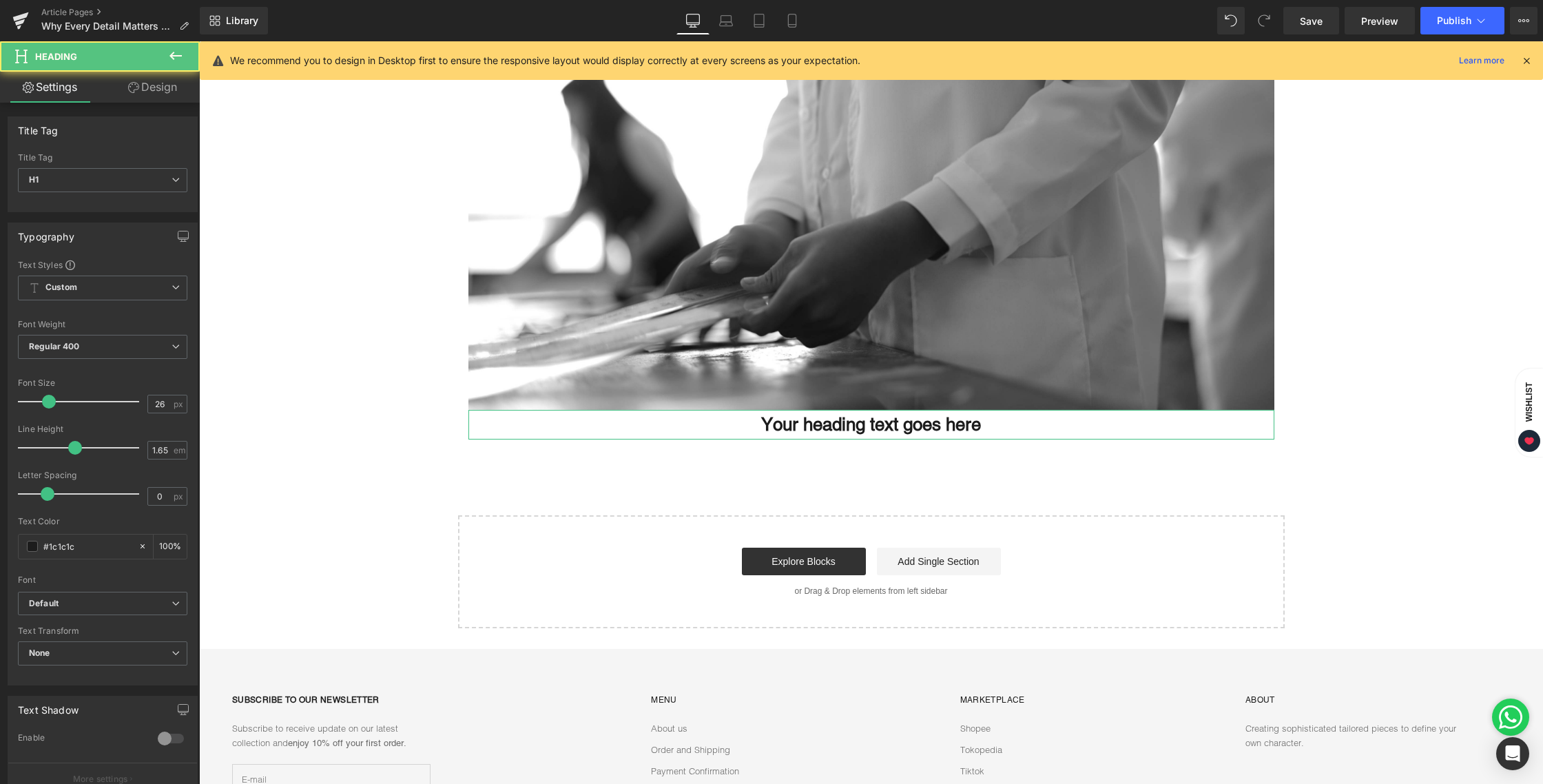
click at [179, 82] on link "Design" at bounding box center [152, 87] width 100 height 31
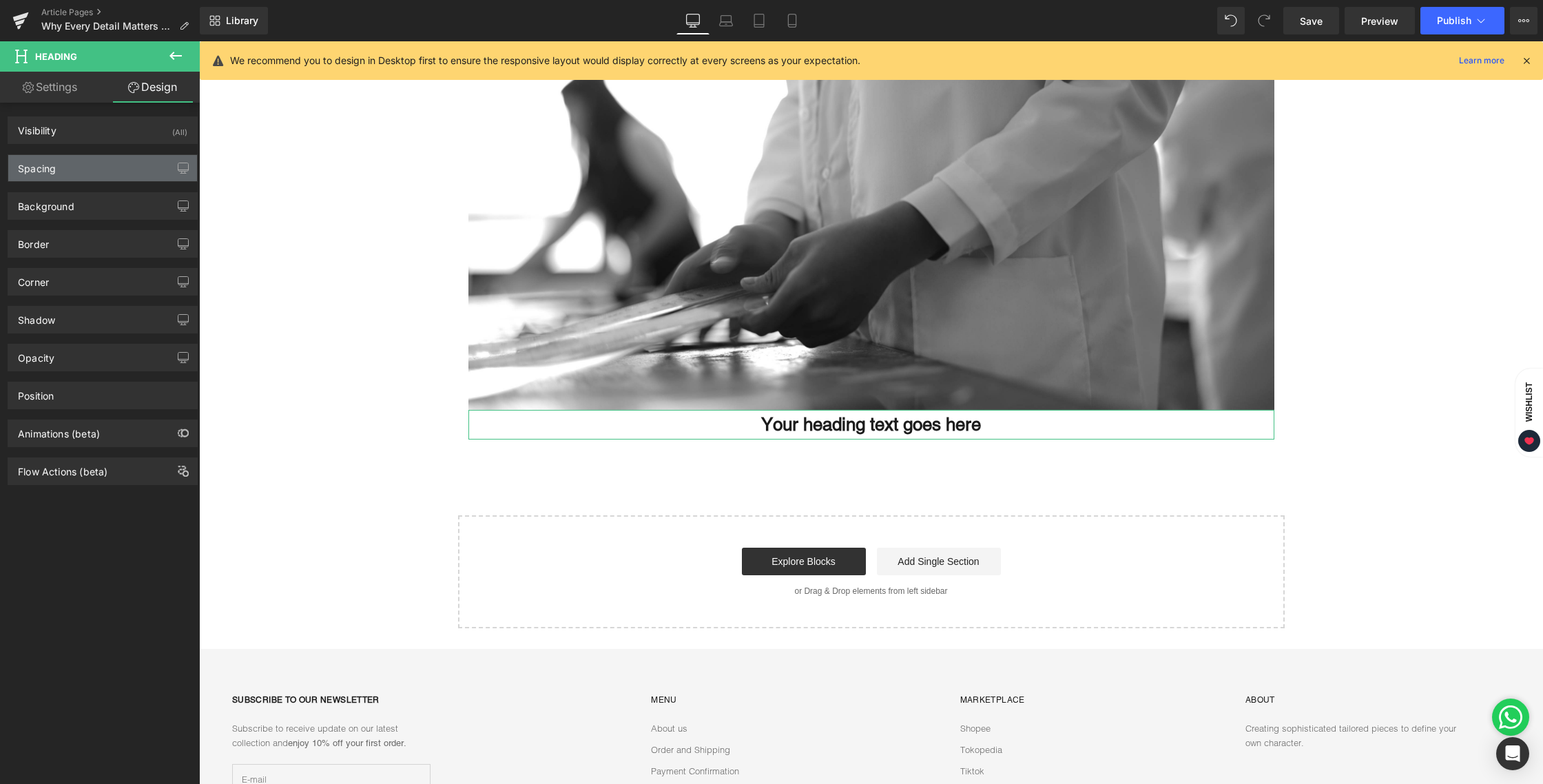
click at [79, 161] on div "Spacing" at bounding box center [103, 168] width 189 height 26
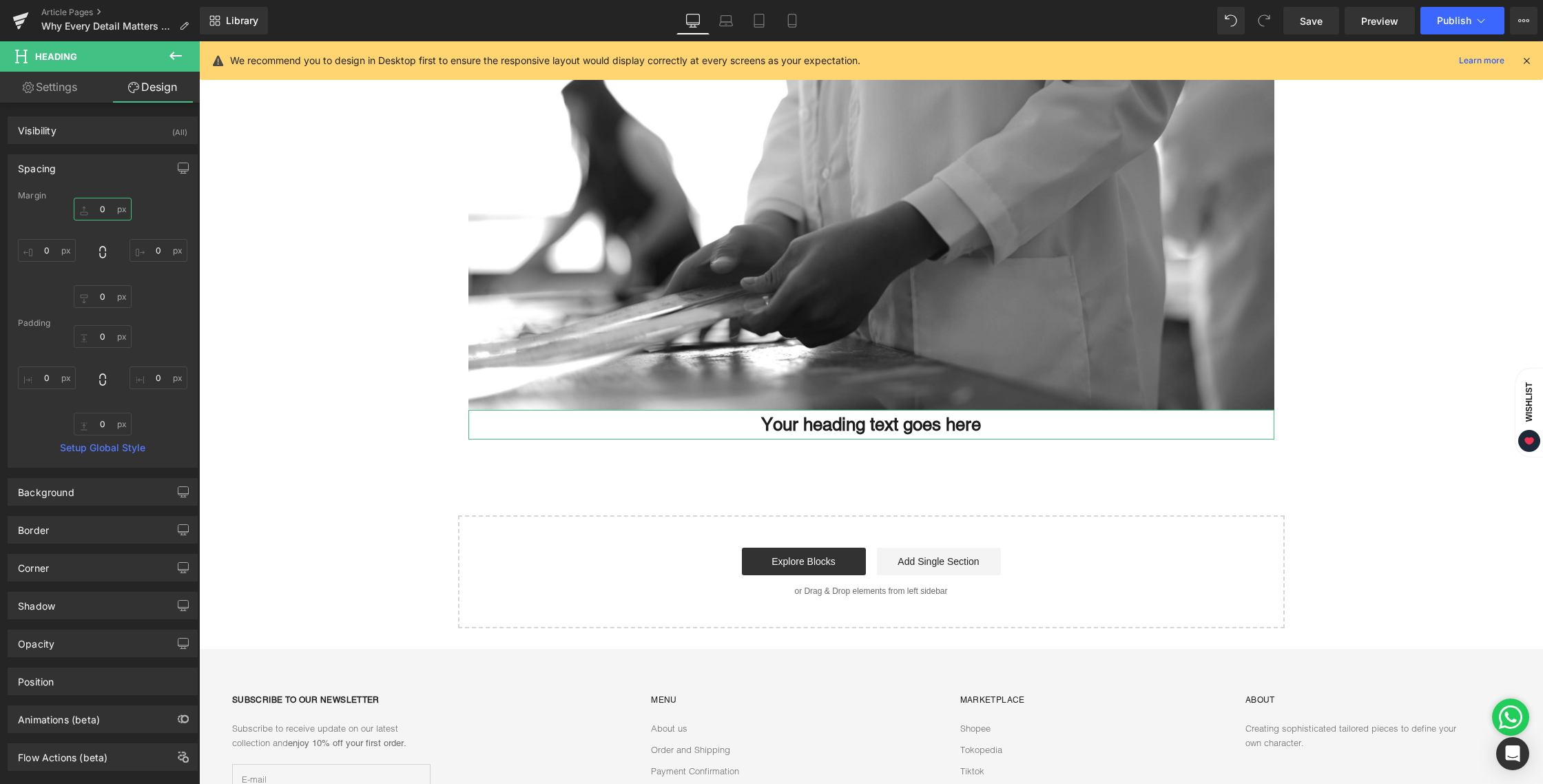
click at [96, 209] on input "0" at bounding box center [103, 209] width 58 height 23
type input "12"
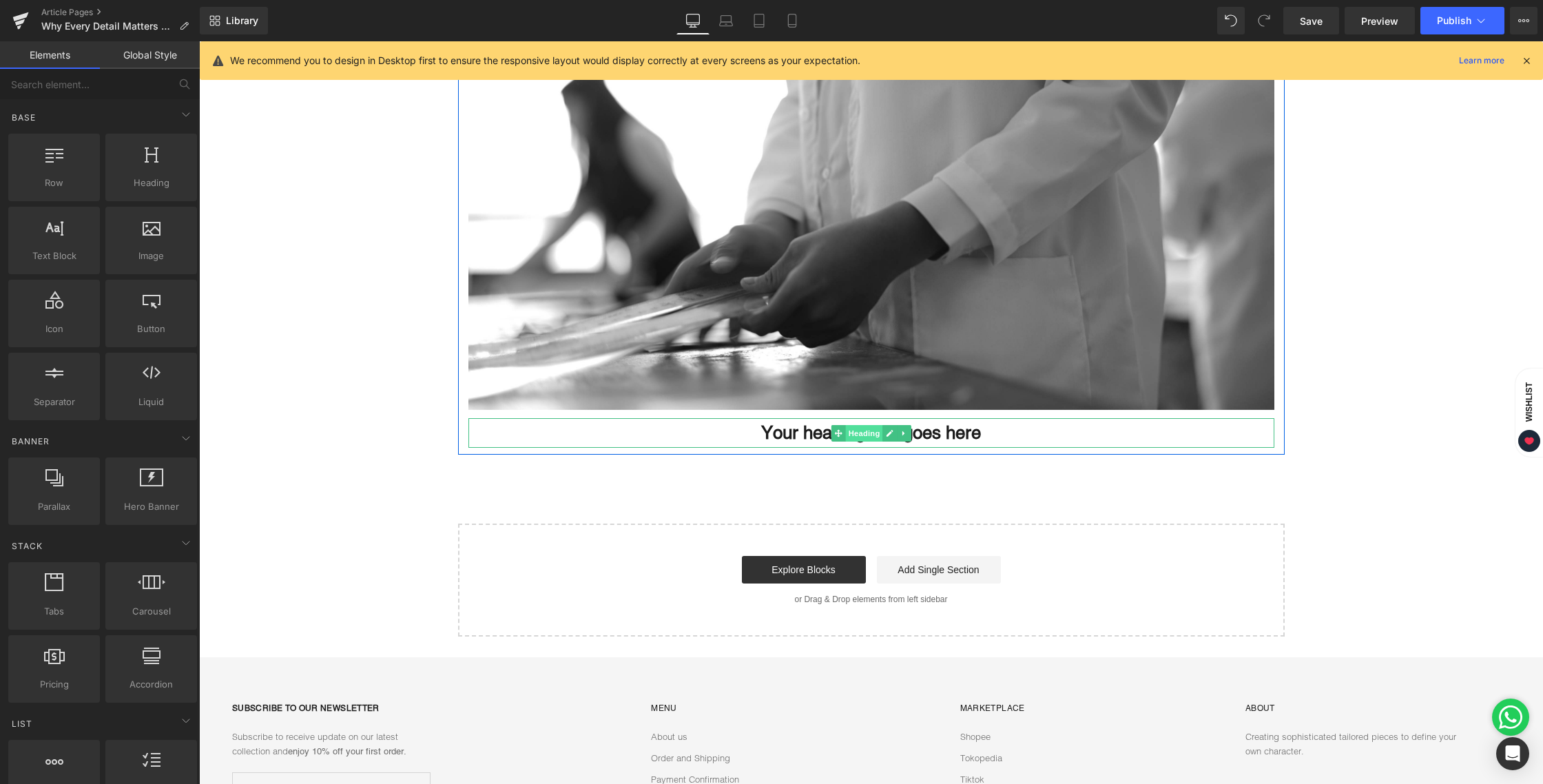
click at [861, 434] on span "Heading" at bounding box center [863, 434] width 37 height 17
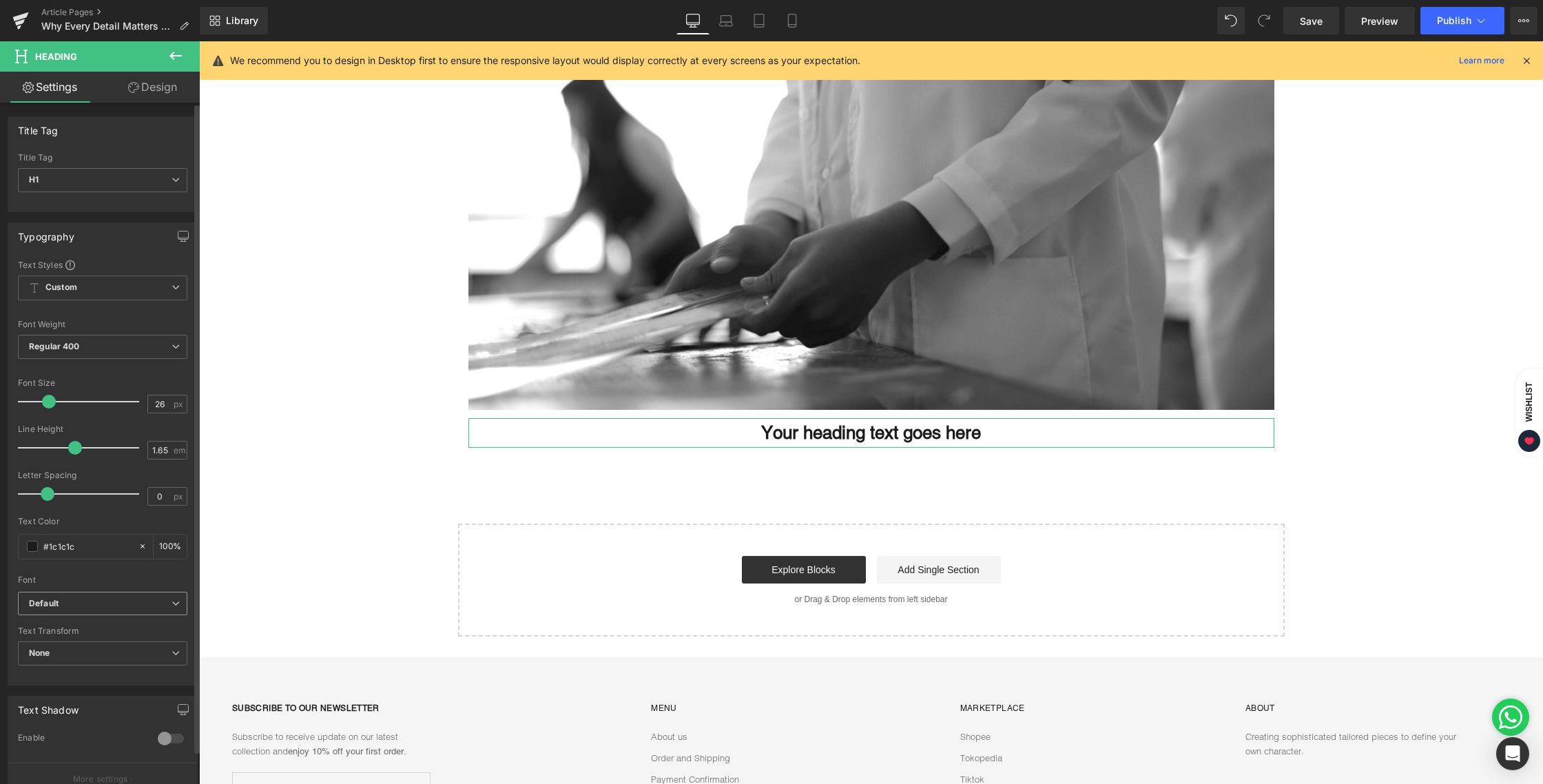
click at [73, 608] on b "Default" at bounding box center [100, 603] width 142 height 12
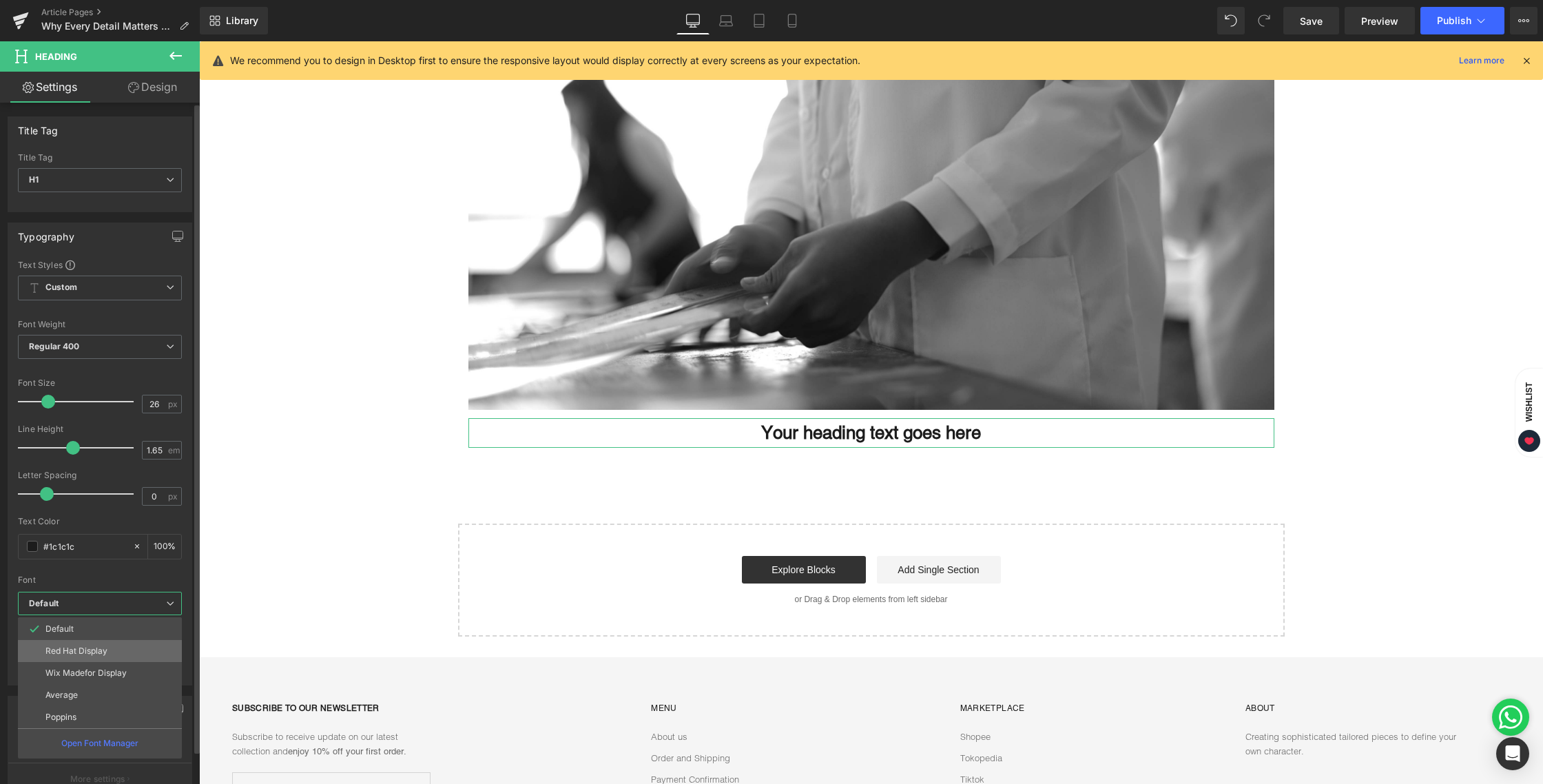
click at [82, 658] on li "Red Hat Display" at bounding box center [100, 651] width 164 height 22
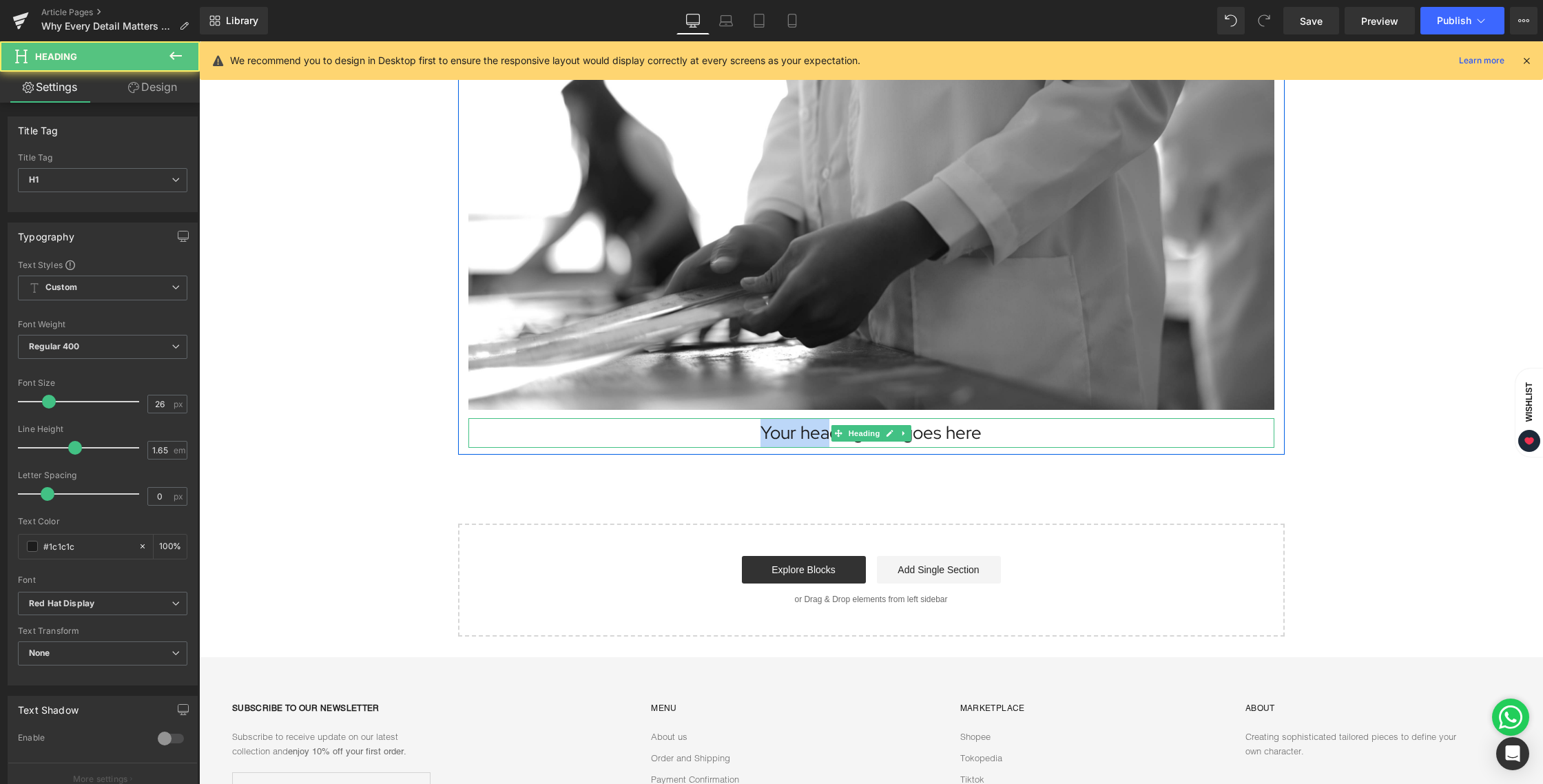
drag, startPoint x: 1006, startPoint y: 434, endPoint x: 710, endPoint y: 434, distance: 296.0
click at [710, 434] on h1 "Your heading text goes here" at bounding box center [871, 433] width 806 height 29
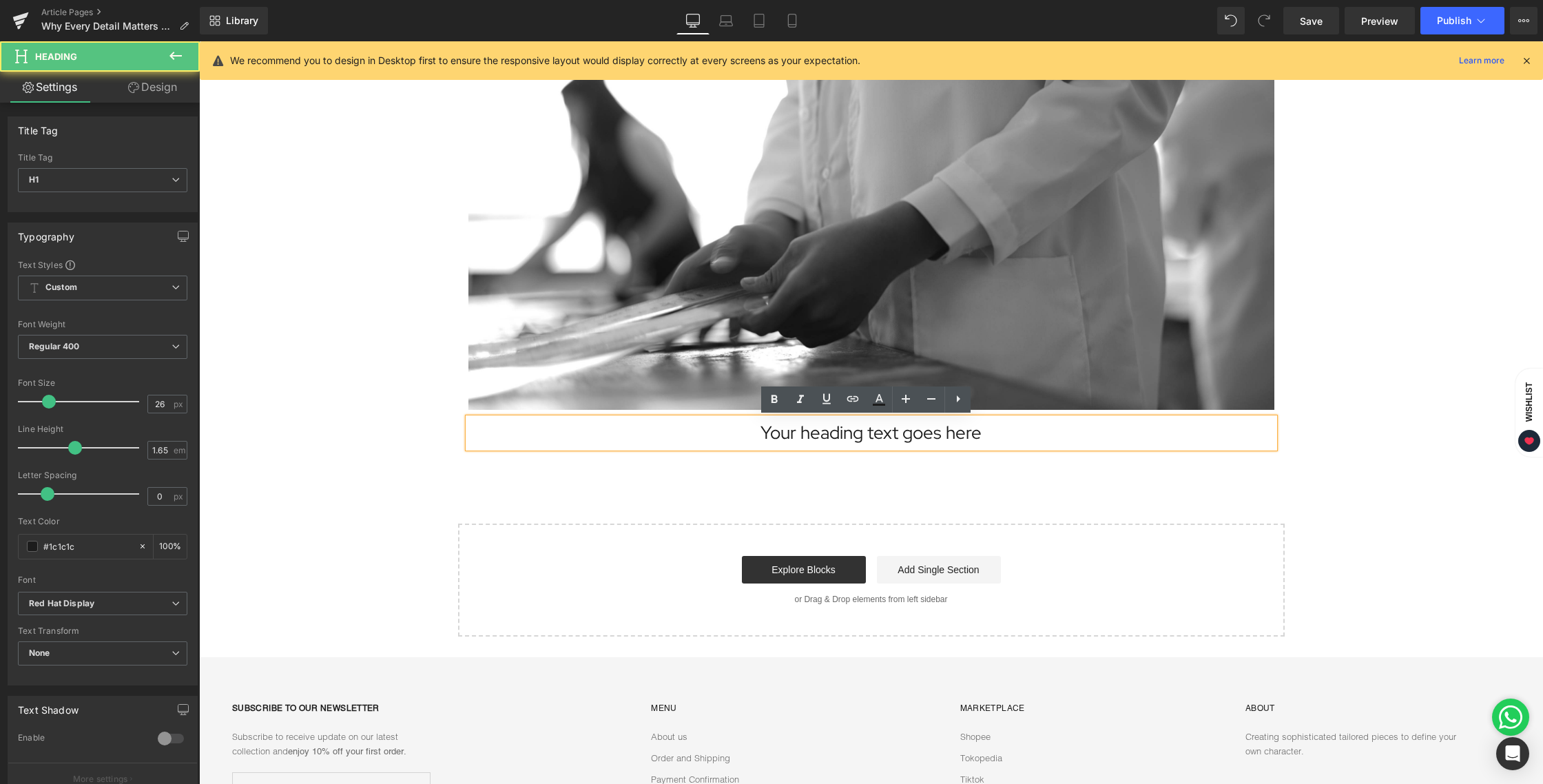
click at [985, 432] on h1 "Your heading text goes here" at bounding box center [871, 433] width 806 height 29
drag, startPoint x: 987, startPoint y: 433, endPoint x: 721, endPoint y: 432, distance: 266.0
click at [721, 432] on h1 "Your heading text goes here" at bounding box center [871, 433] width 806 height 29
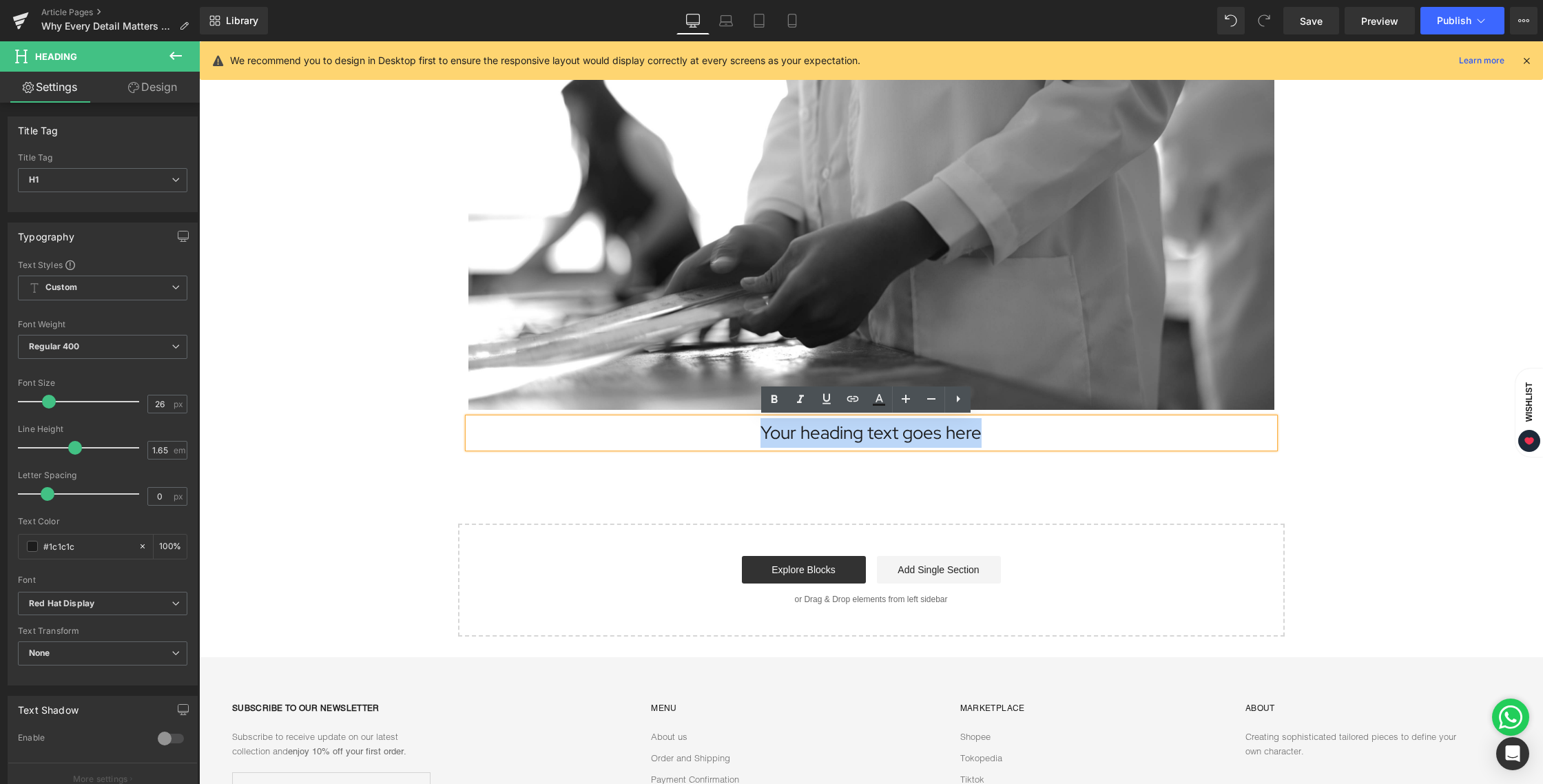
paste div
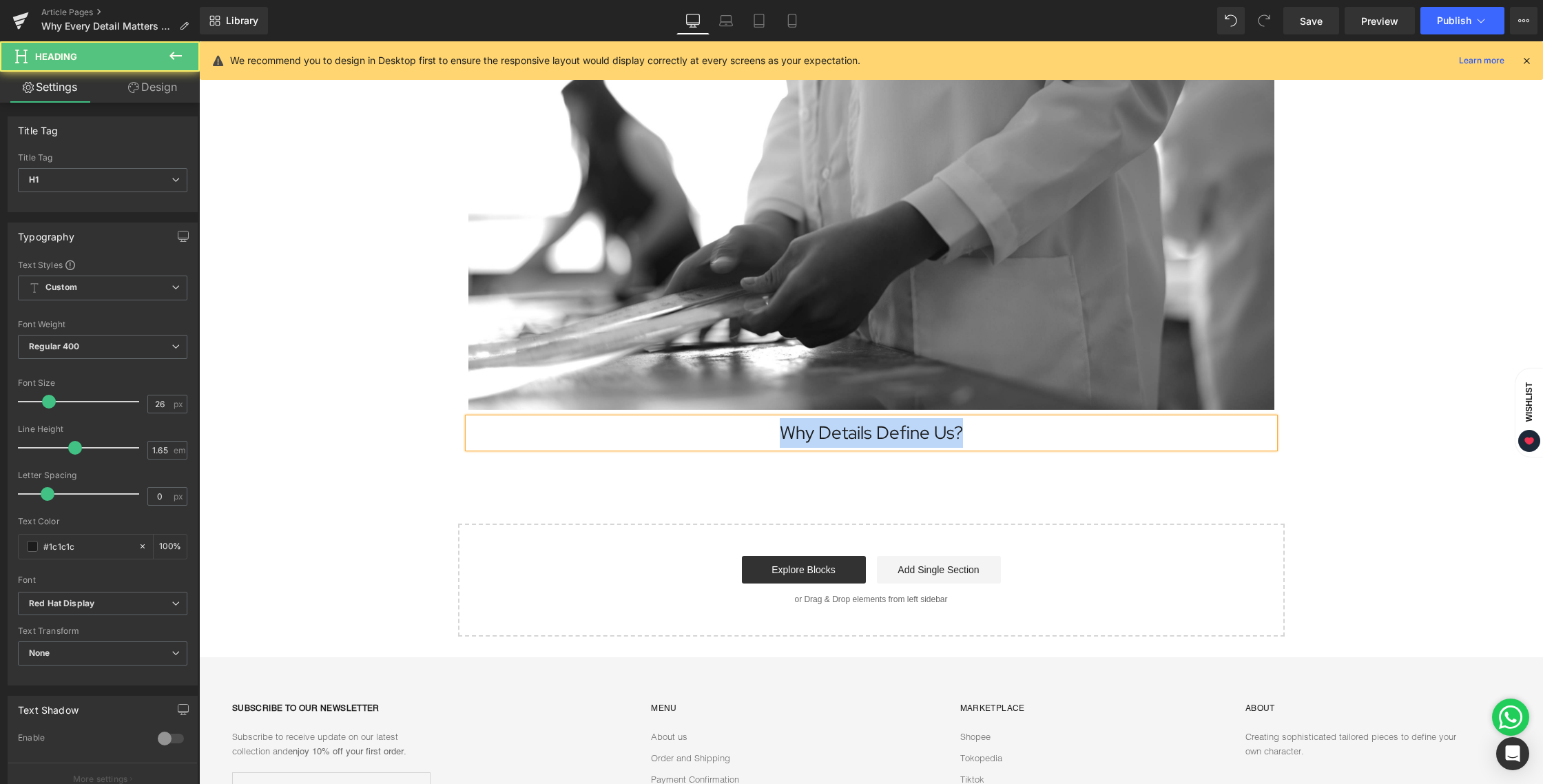
drag, startPoint x: 980, startPoint y: 436, endPoint x: 739, endPoint y: 434, distance: 241.0
click at [739, 434] on h1 "Why Details Define Us?" at bounding box center [871, 433] width 806 height 29
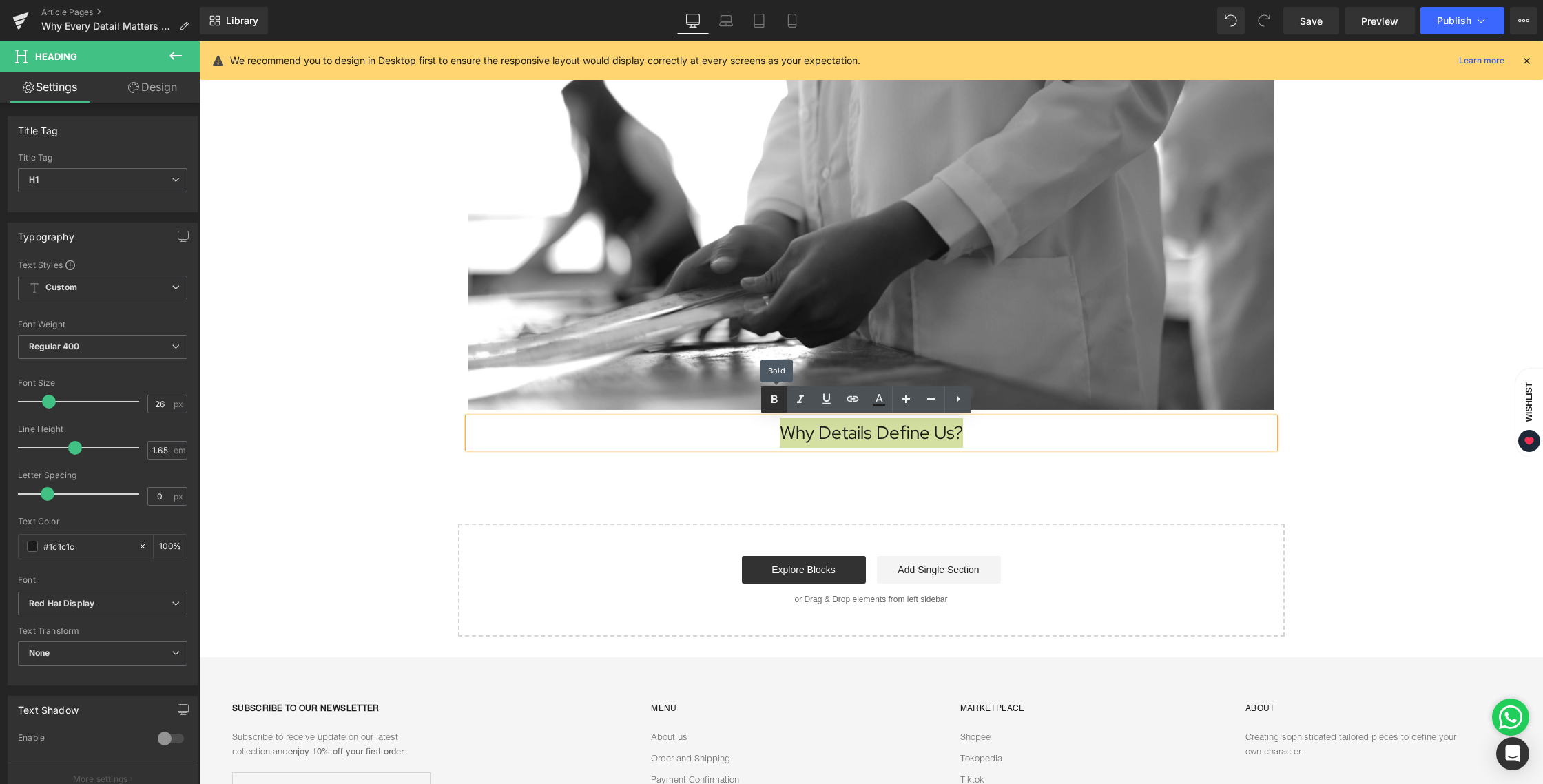
click at [774, 396] on icon at bounding box center [774, 399] width 6 height 8
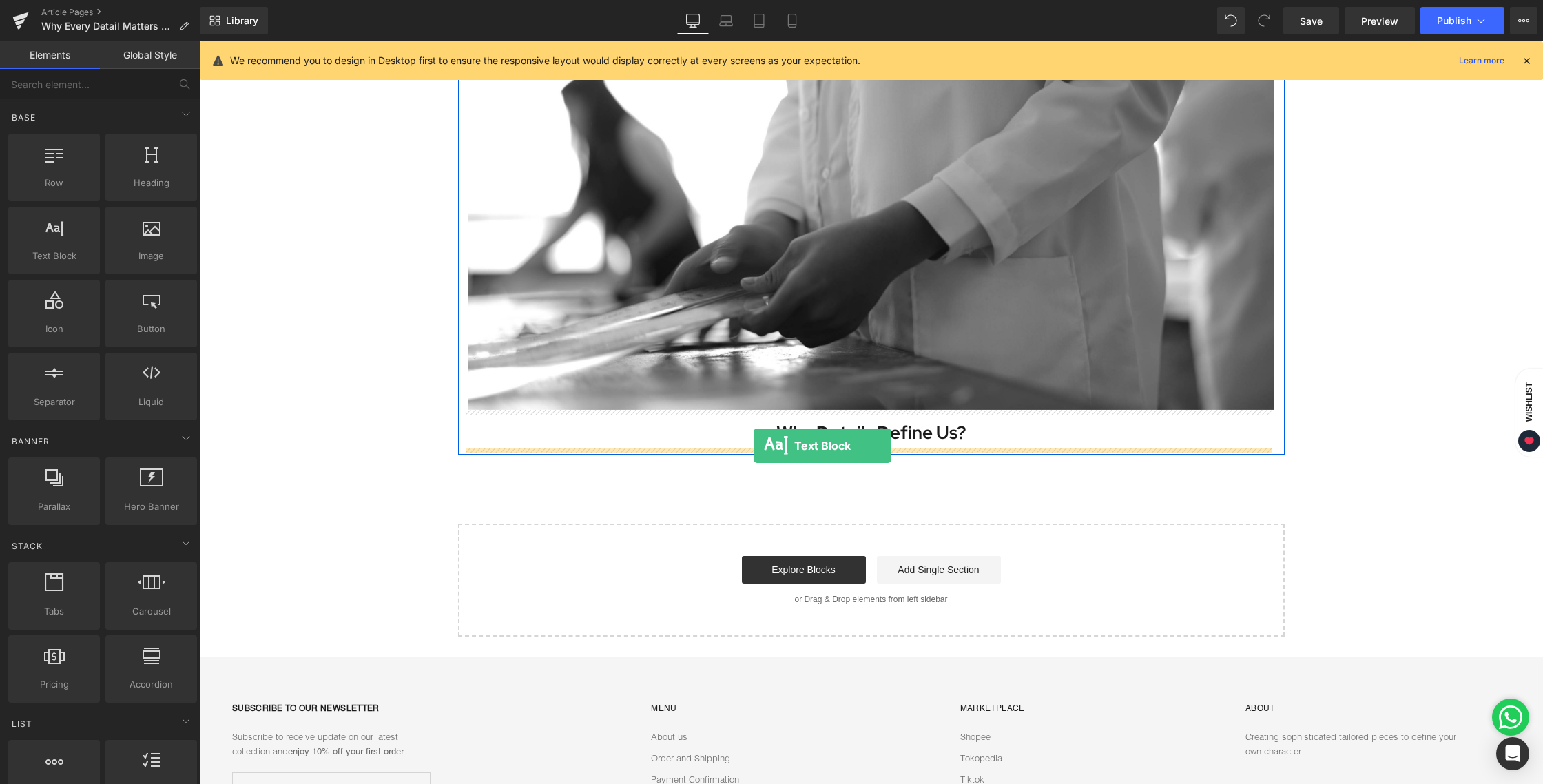
drag, startPoint x: 254, startPoint y: 286, endPoint x: 753, endPoint y: 445, distance: 523.7
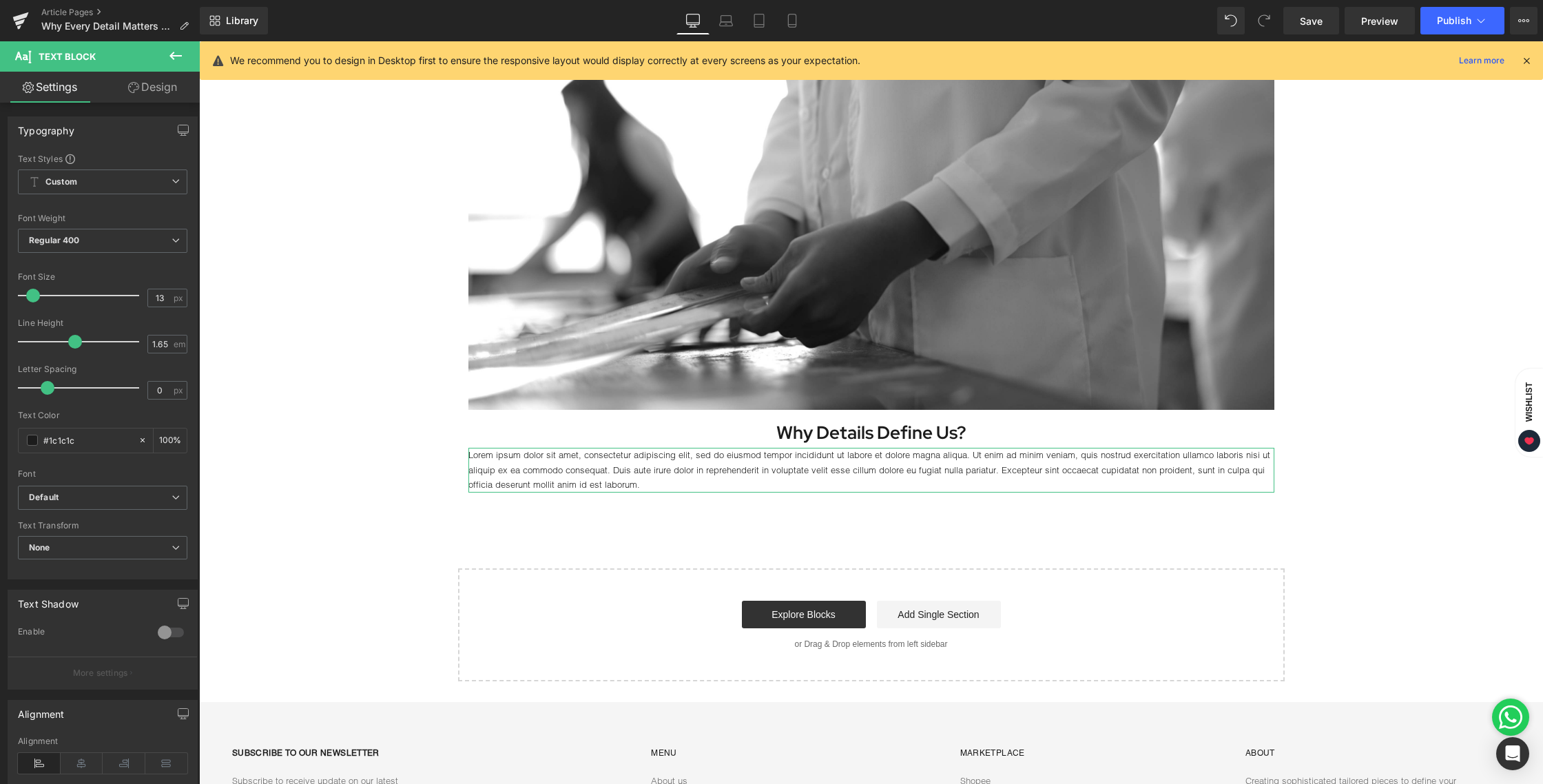
click at [164, 95] on link "Design" at bounding box center [152, 87] width 100 height 31
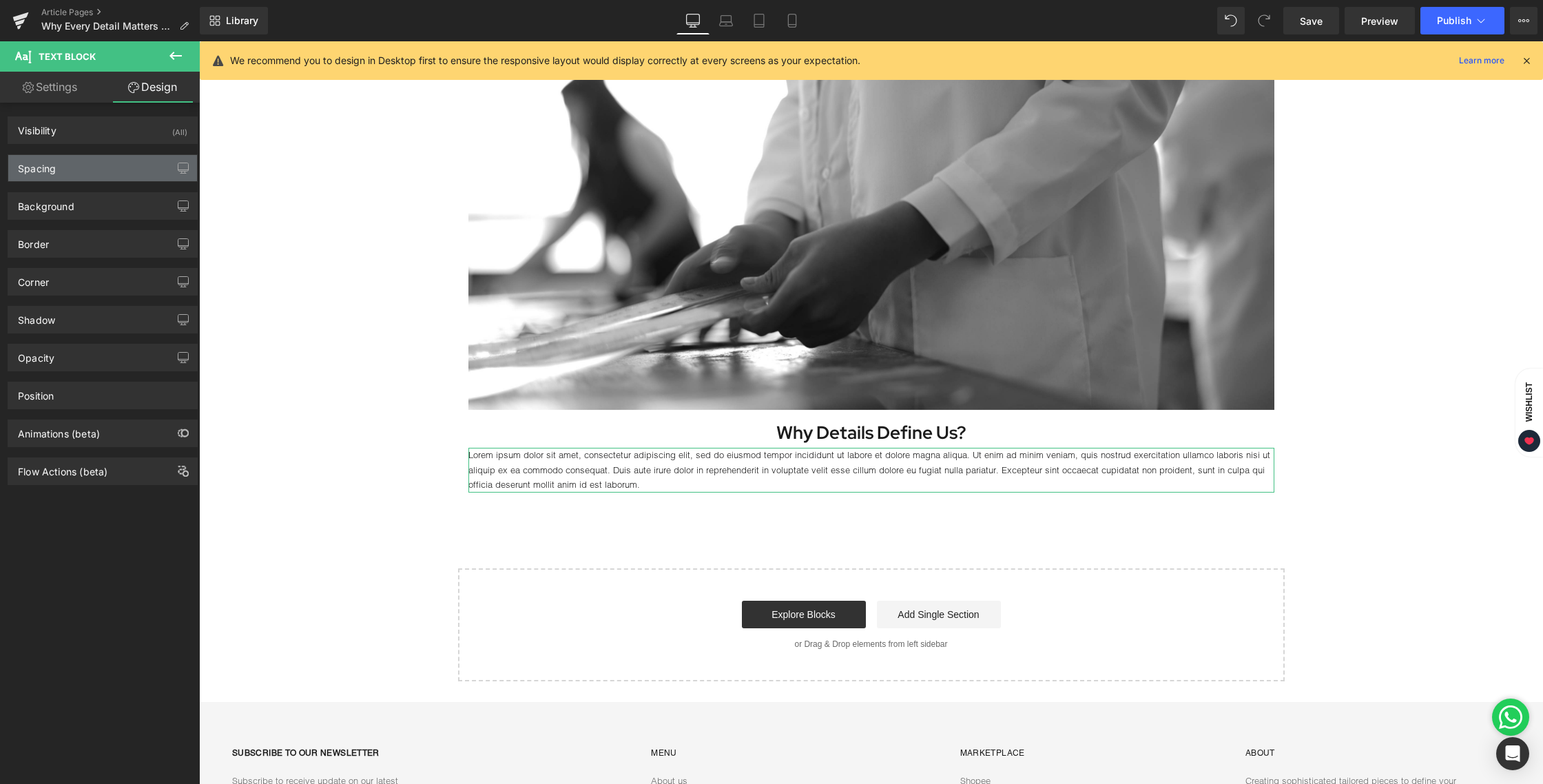
click at [89, 166] on div "Spacing" at bounding box center [103, 168] width 189 height 26
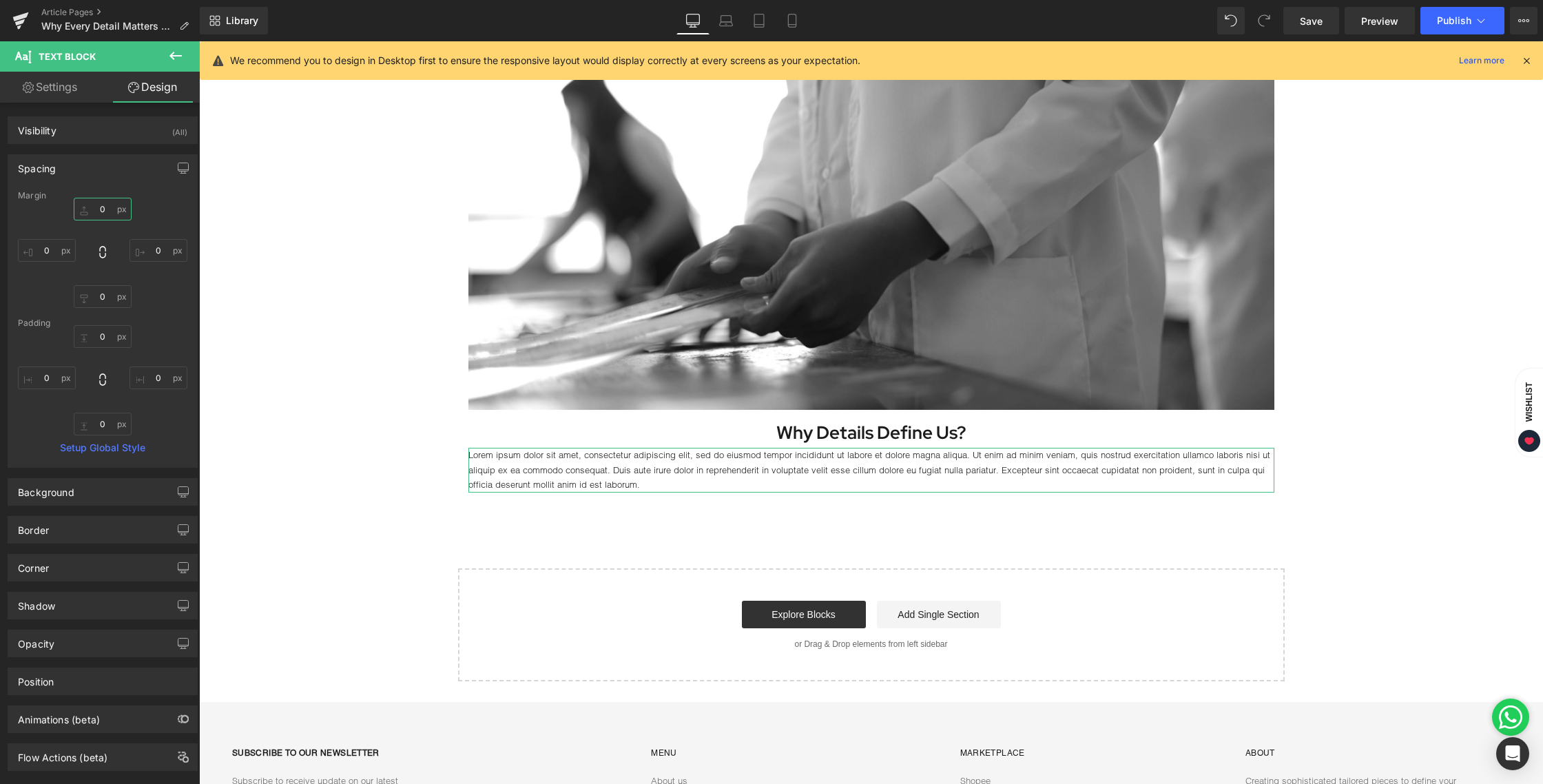
click at [107, 205] on input "0" at bounding box center [103, 209] width 58 height 23
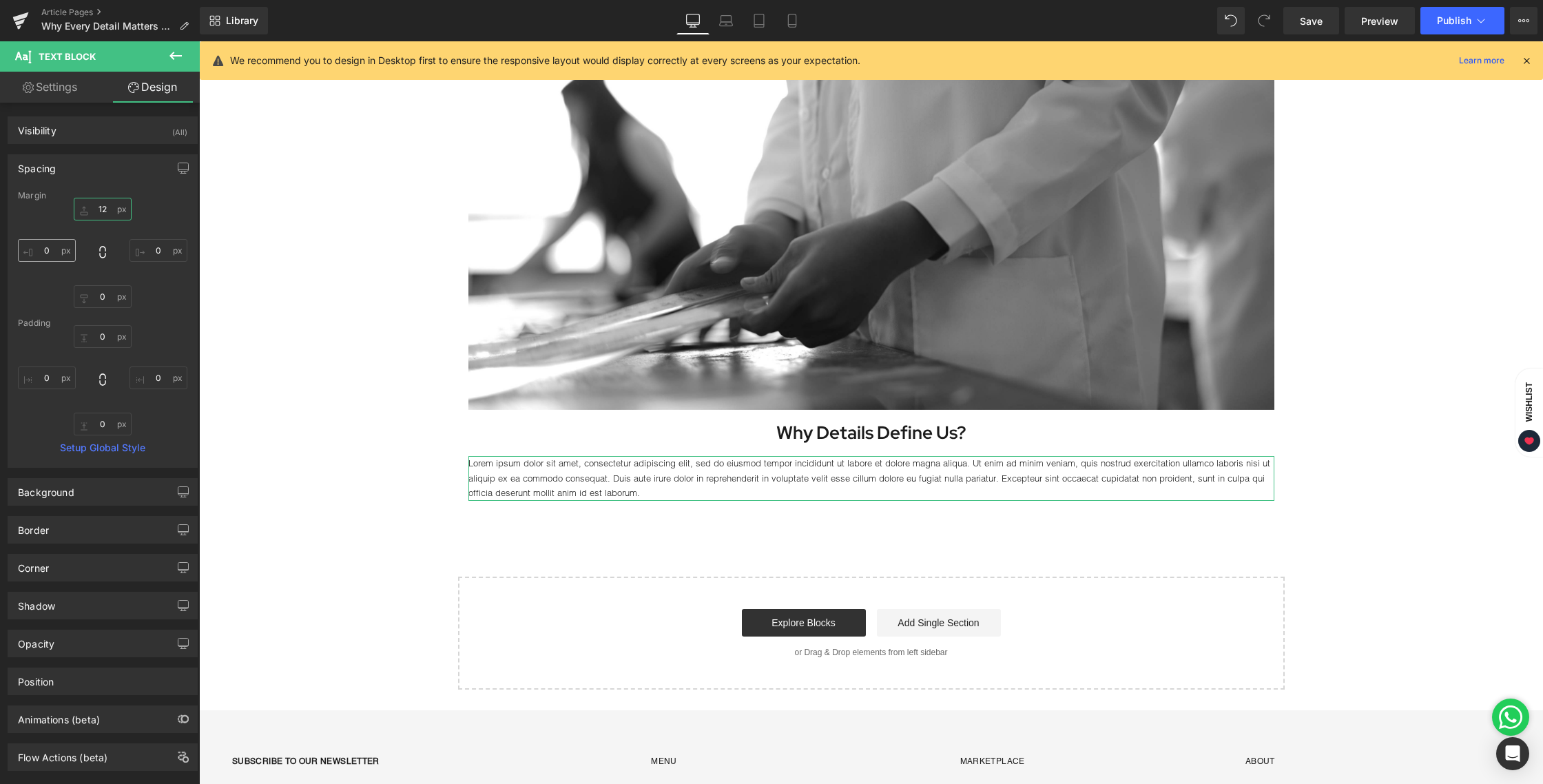
type input "12"
click at [61, 246] on input "0" at bounding box center [47, 250] width 58 height 23
type input "20"
click at [133, 249] on input "0" at bounding box center [158, 250] width 58 height 23
type input "20"
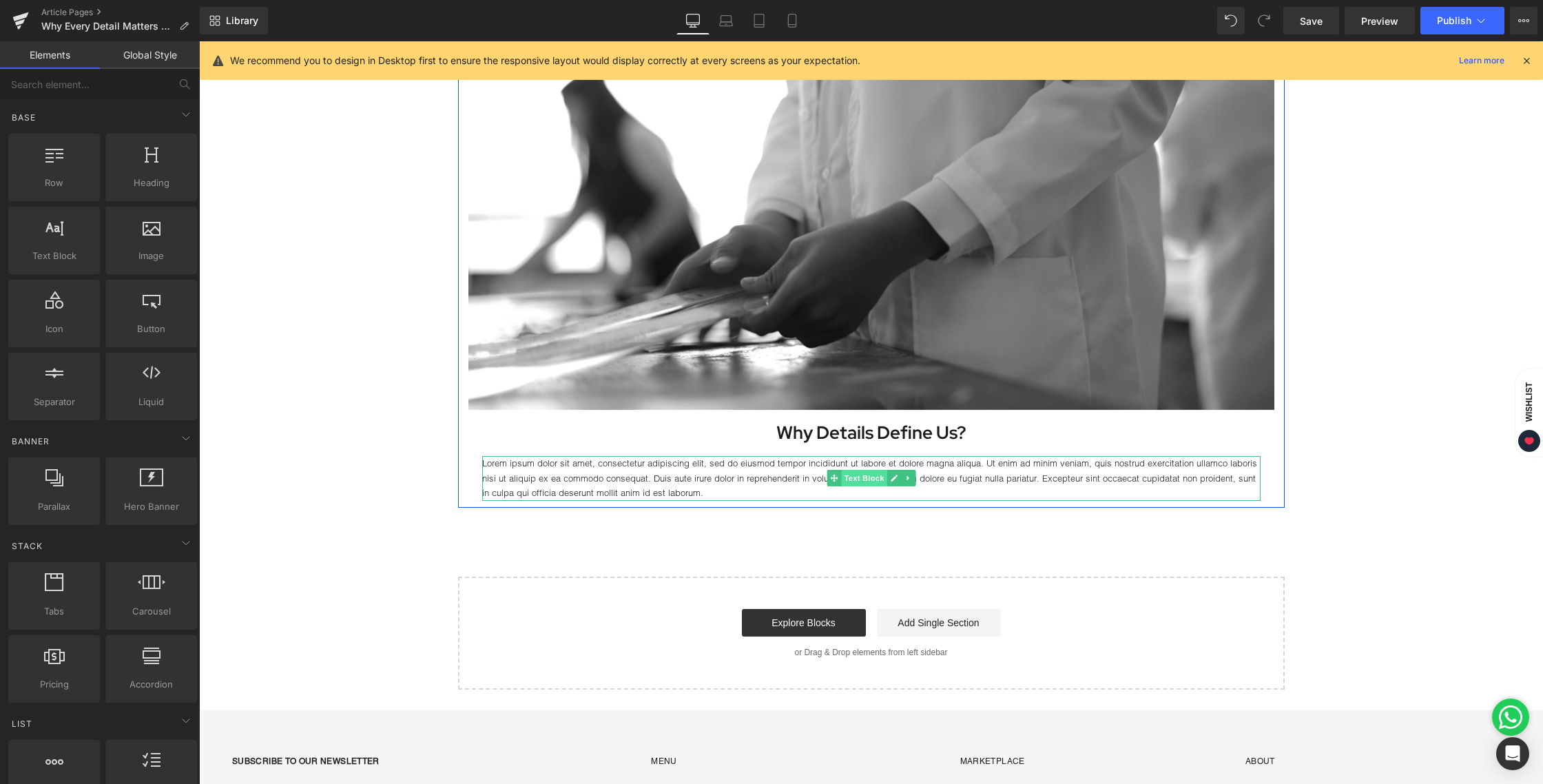
click at [849, 483] on span "Text Block" at bounding box center [864, 478] width 45 height 17
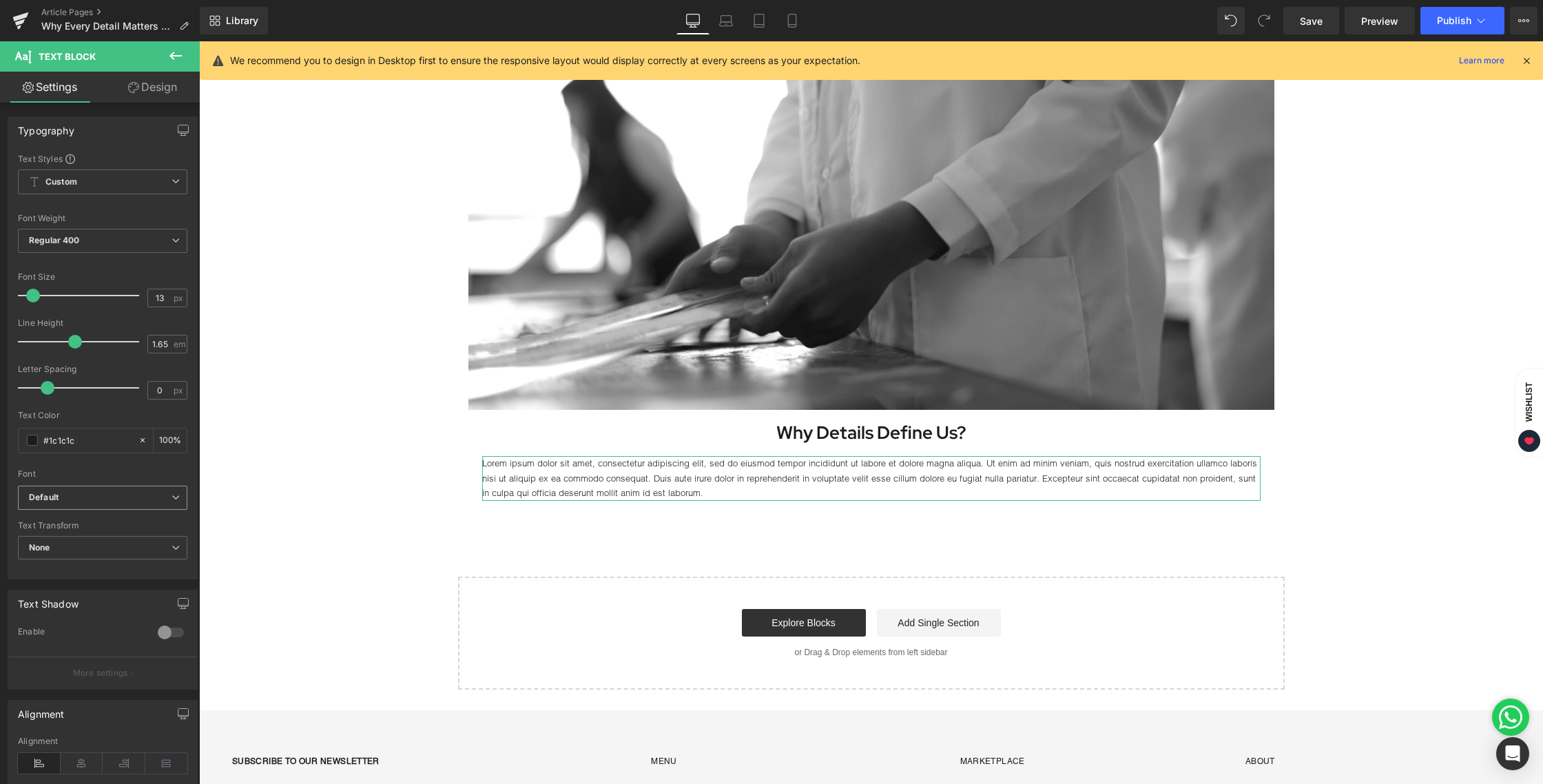
click at [91, 507] on span "Default" at bounding box center [103, 498] width 170 height 24
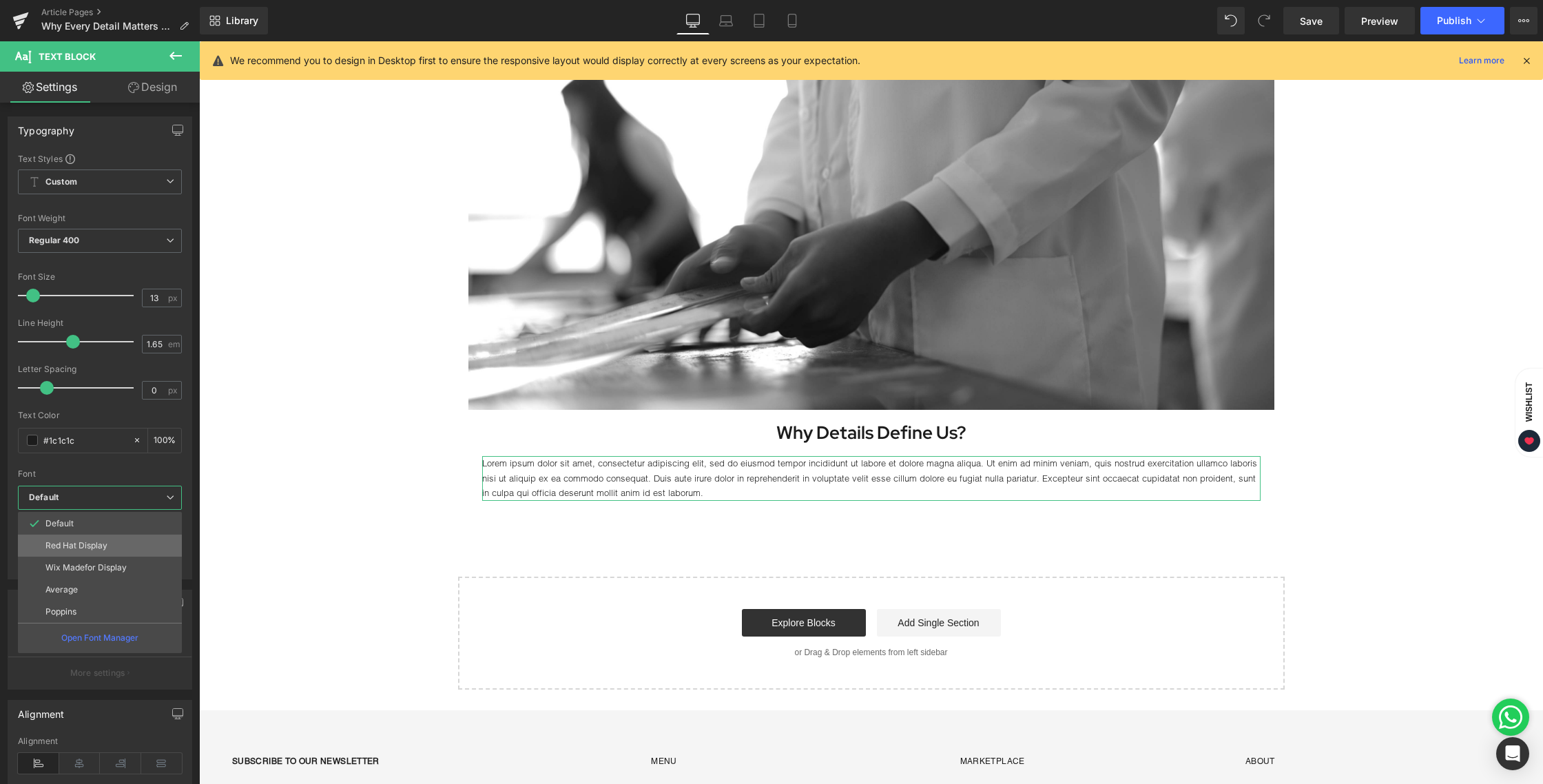
click at [98, 550] on li "Red Hat Display" at bounding box center [100, 546] width 164 height 22
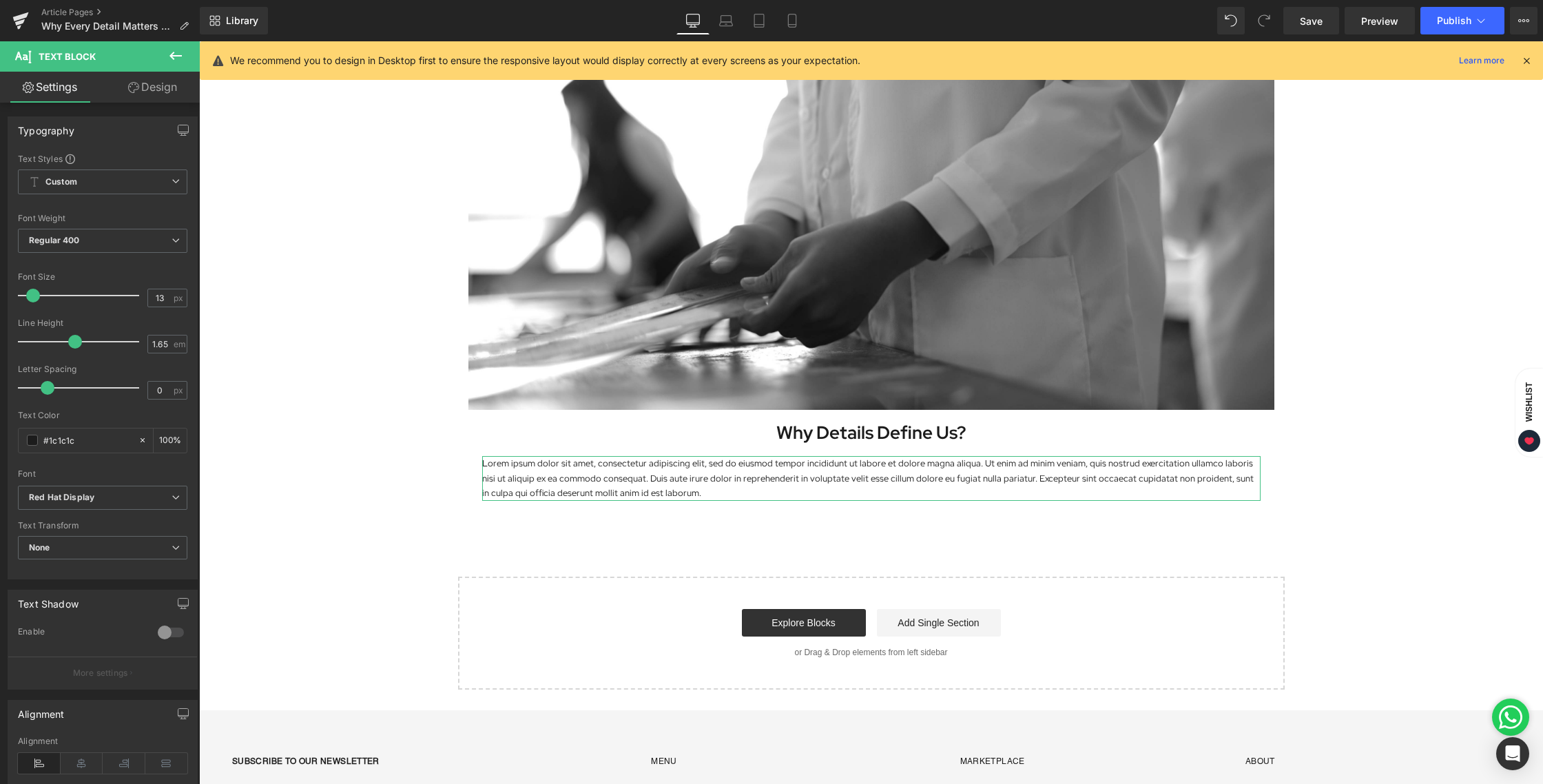
scroll to position [107, 0]
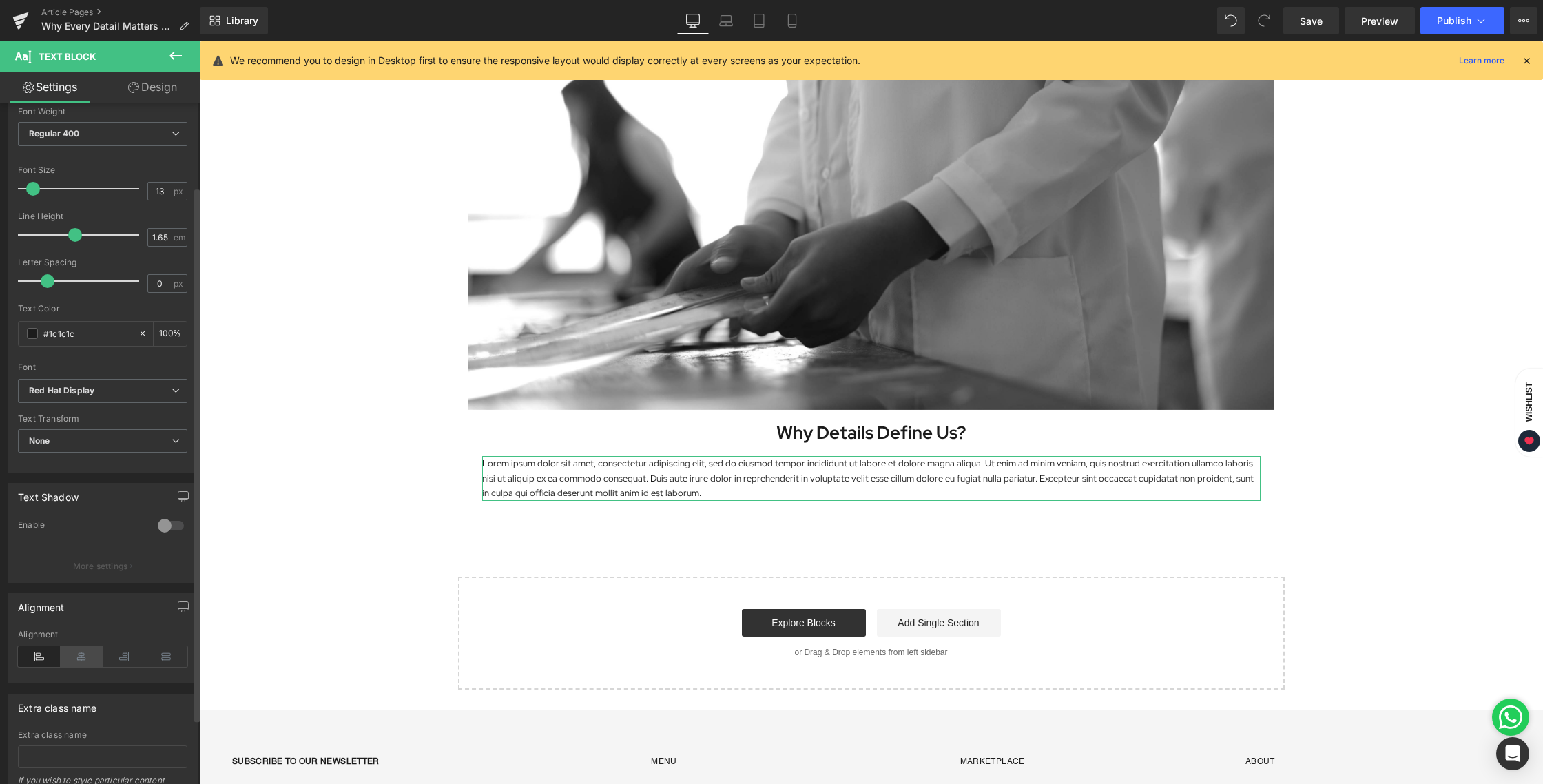
click at [73, 656] on icon at bounding box center [82, 656] width 43 height 21
click at [175, 663] on icon at bounding box center [166, 656] width 43 height 21
click at [83, 652] on icon at bounding box center [82, 656] width 43 height 21
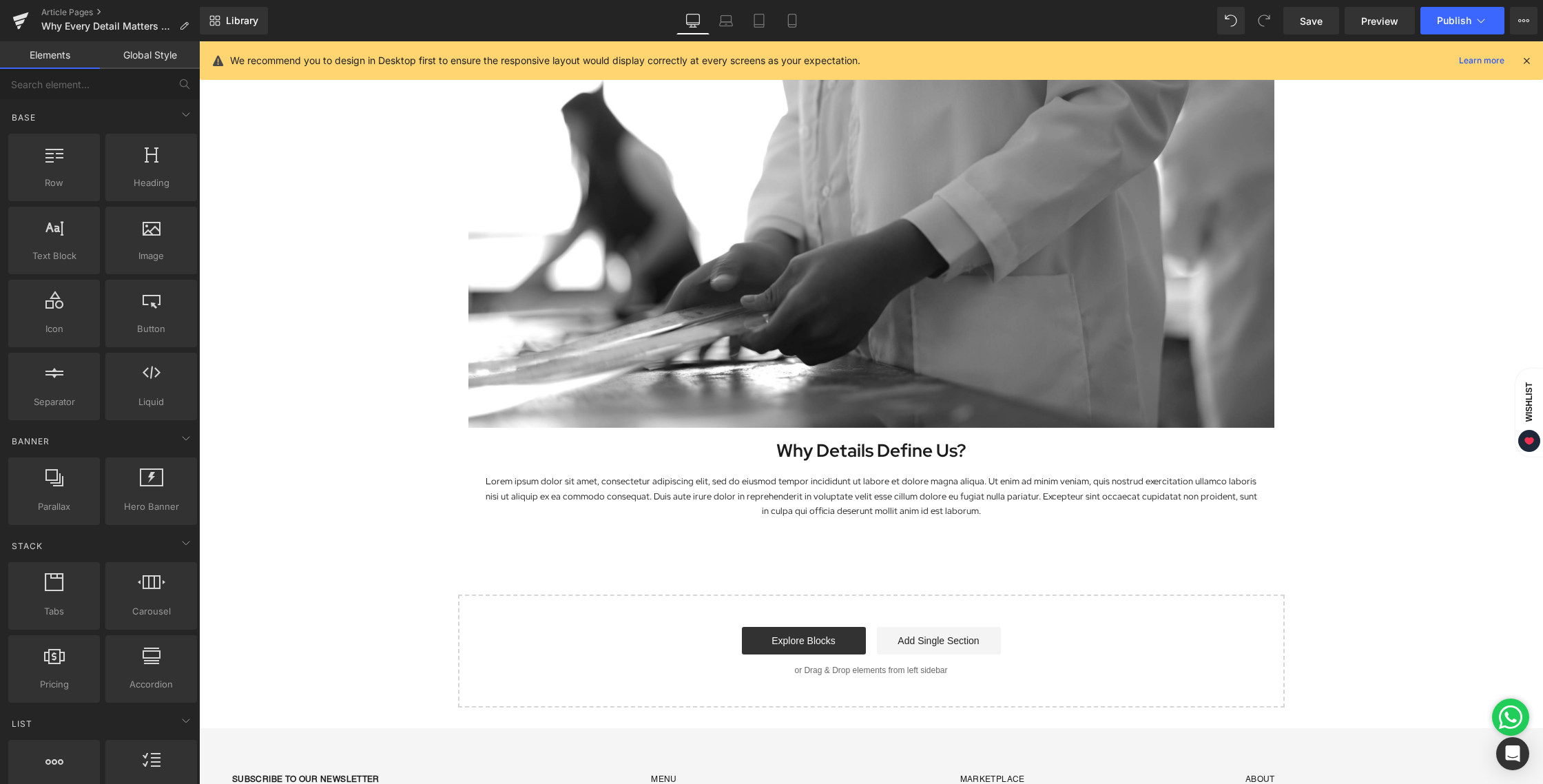
scroll to position [2219, 0]
click at [857, 452] on span "Heading" at bounding box center [863, 452] width 37 height 17
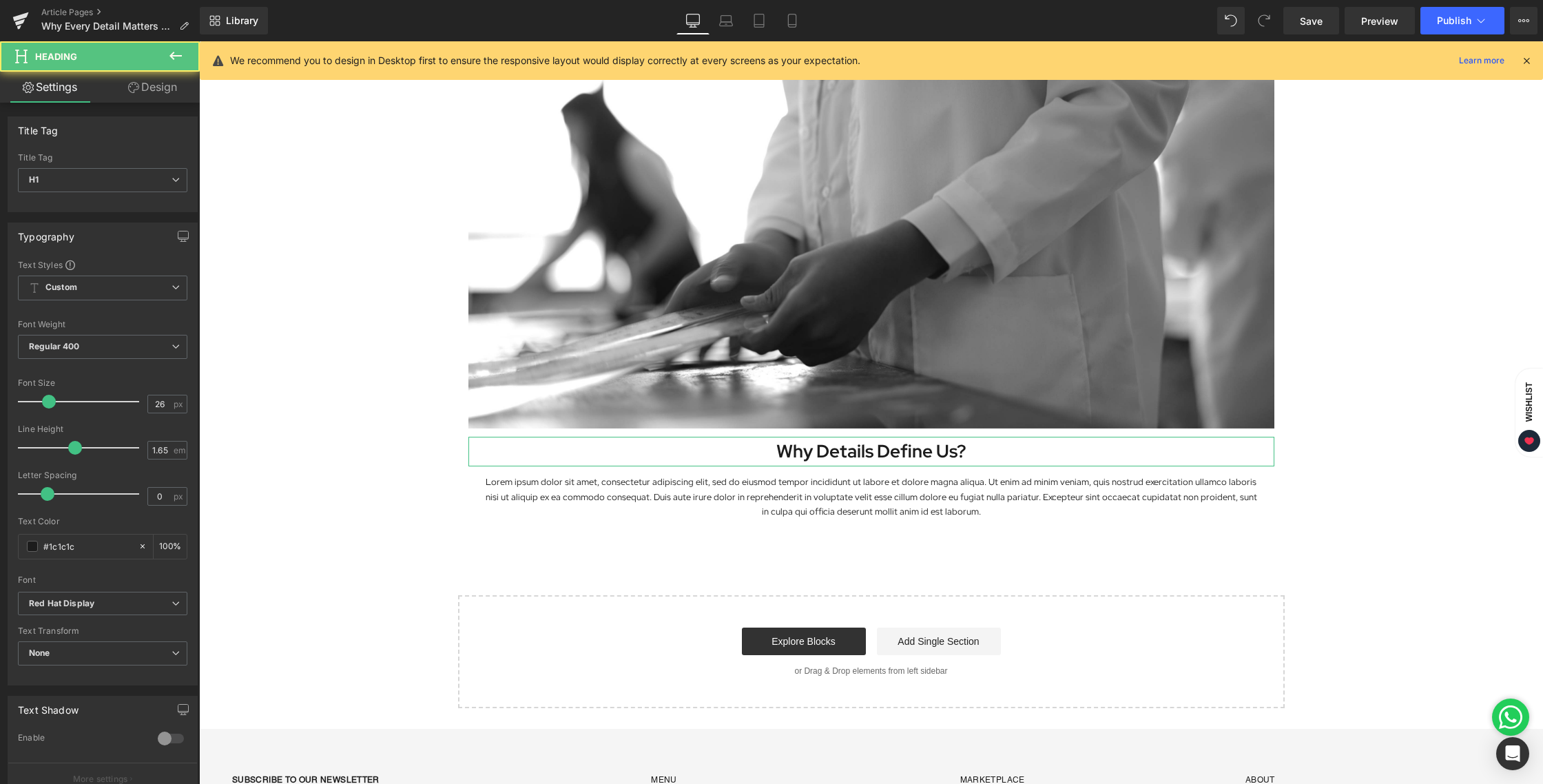
click at [161, 76] on link "Design" at bounding box center [152, 87] width 100 height 31
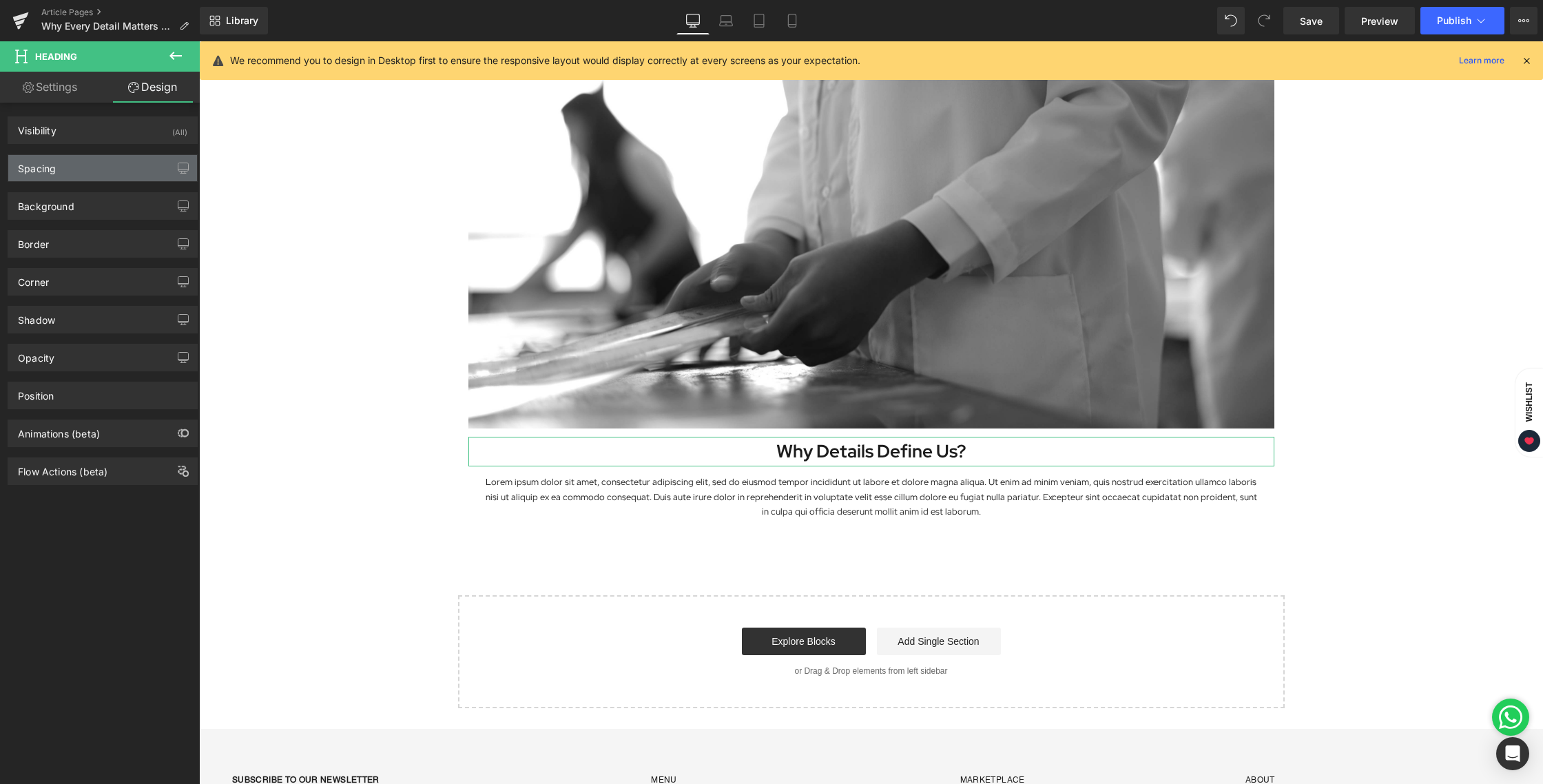
click at [75, 166] on div "Spacing" at bounding box center [103, 168] width 189 height 26
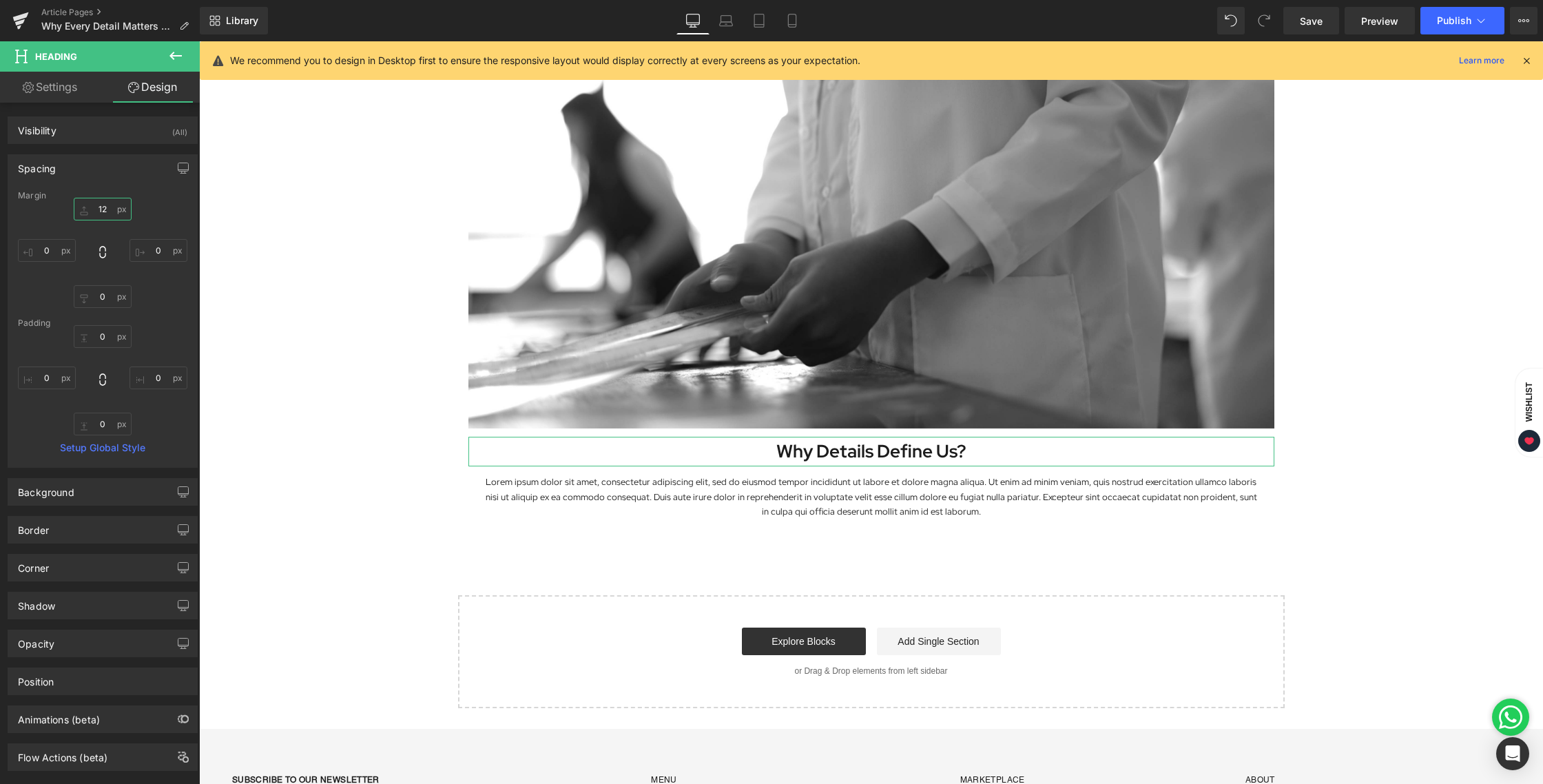
click at [98, 202] on input "12" at bounding box center [103, 209] width 58 height 23
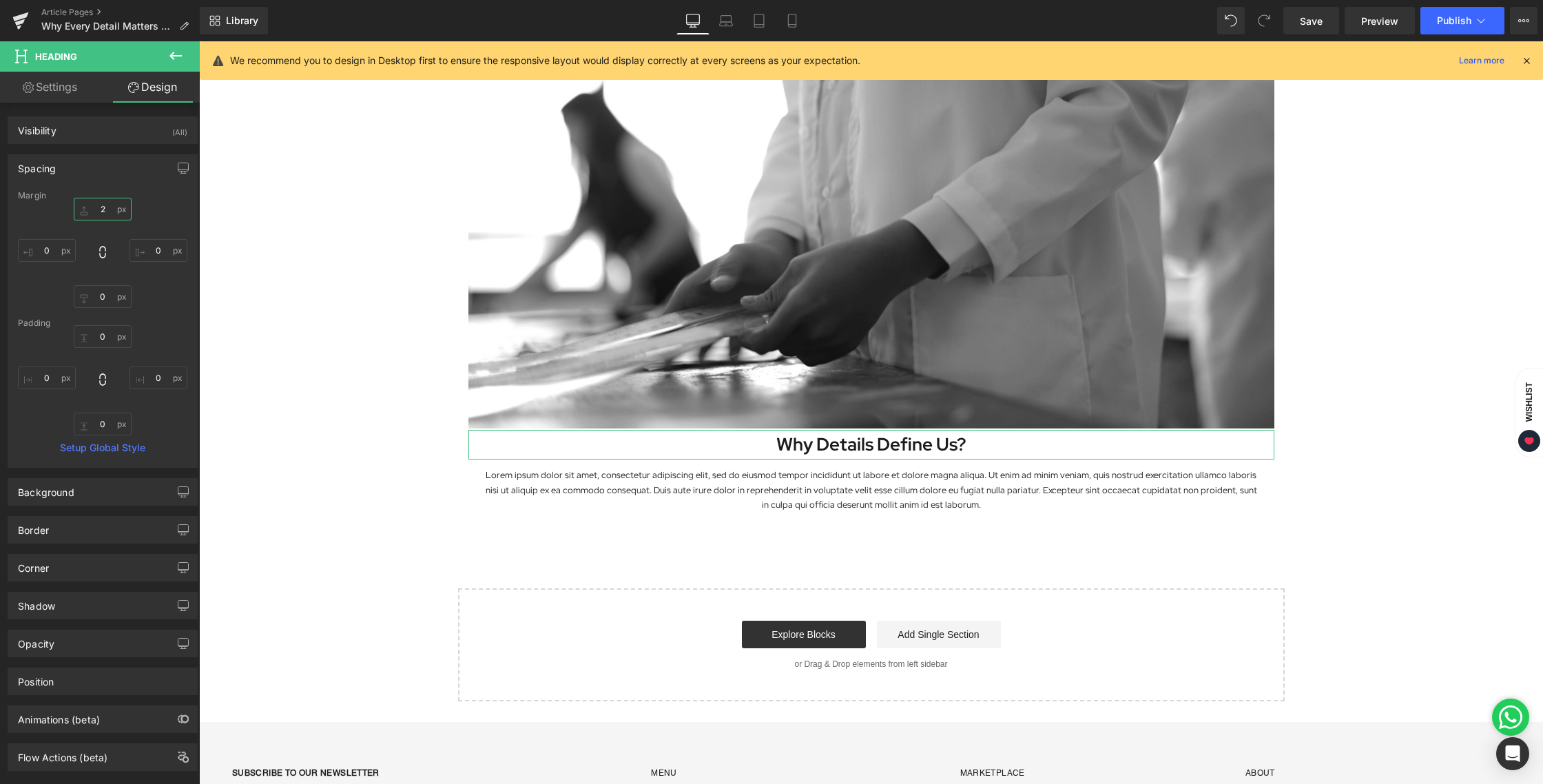
type input "24"
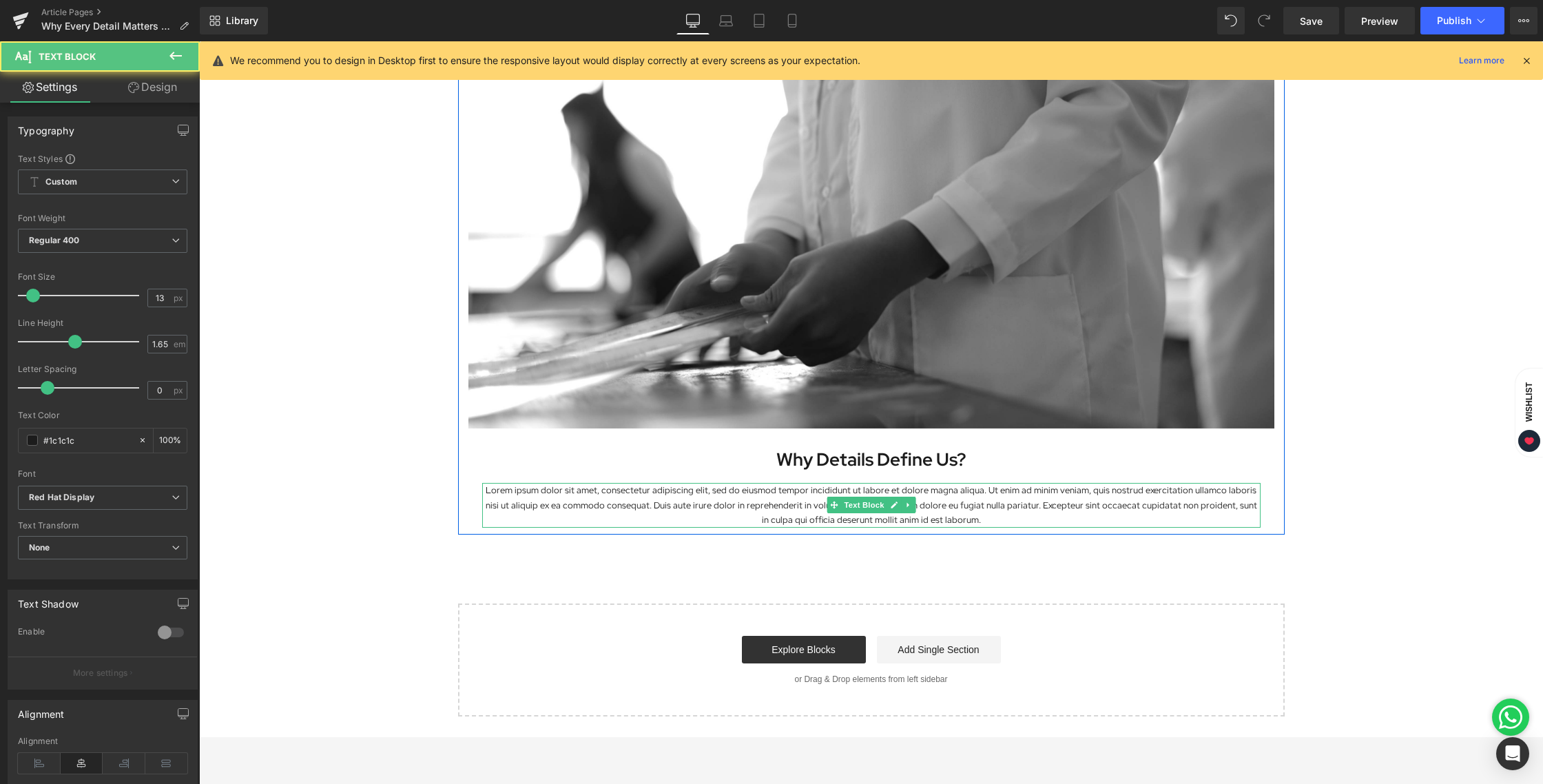
click at [788, 491] on p "Lorem ipsum dolor sit amet, consectetur adipiscing elit, sed do eiusmod tempor …" at bounding box center [871, 505] width 778 height 44
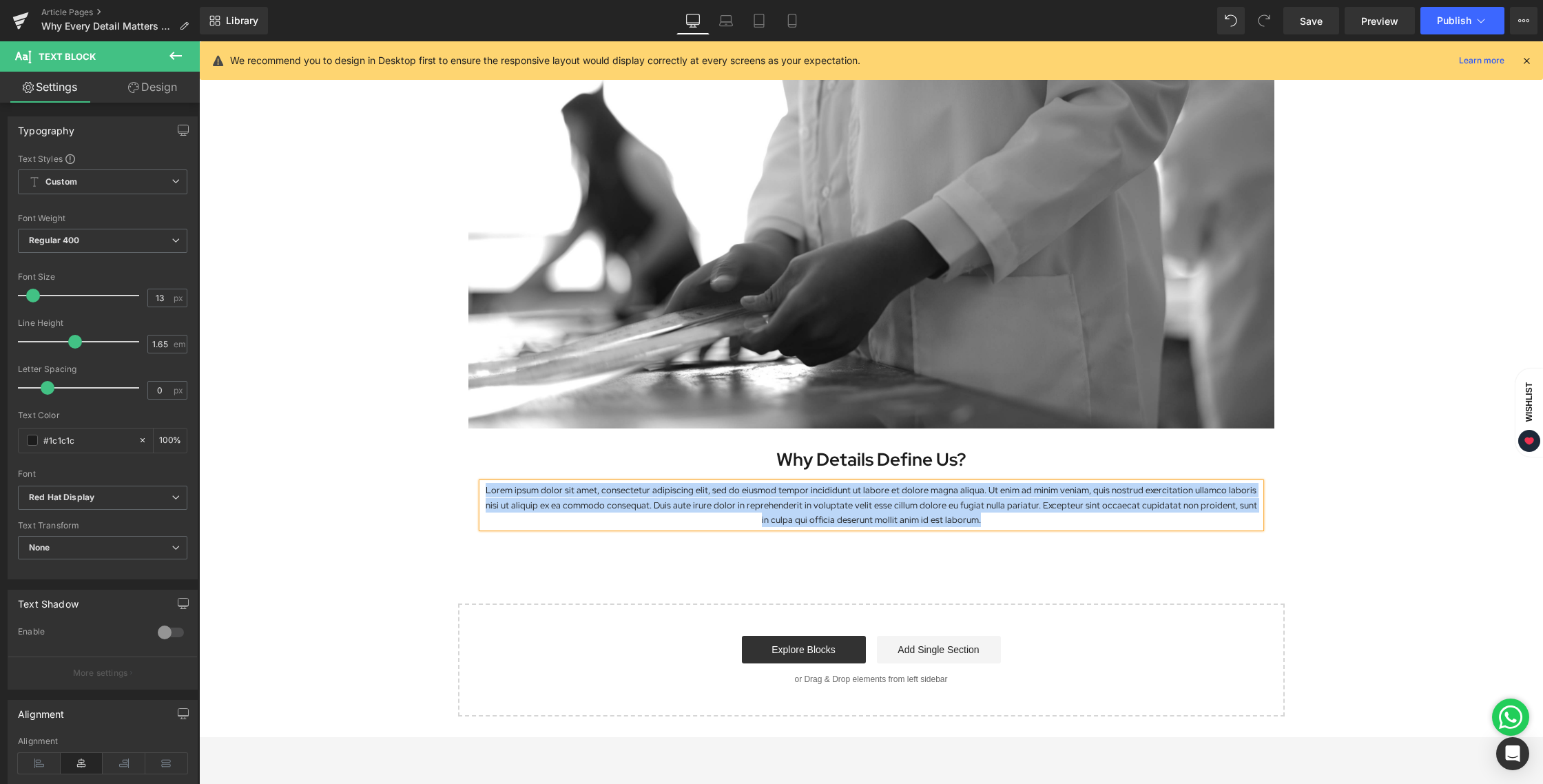
paste div
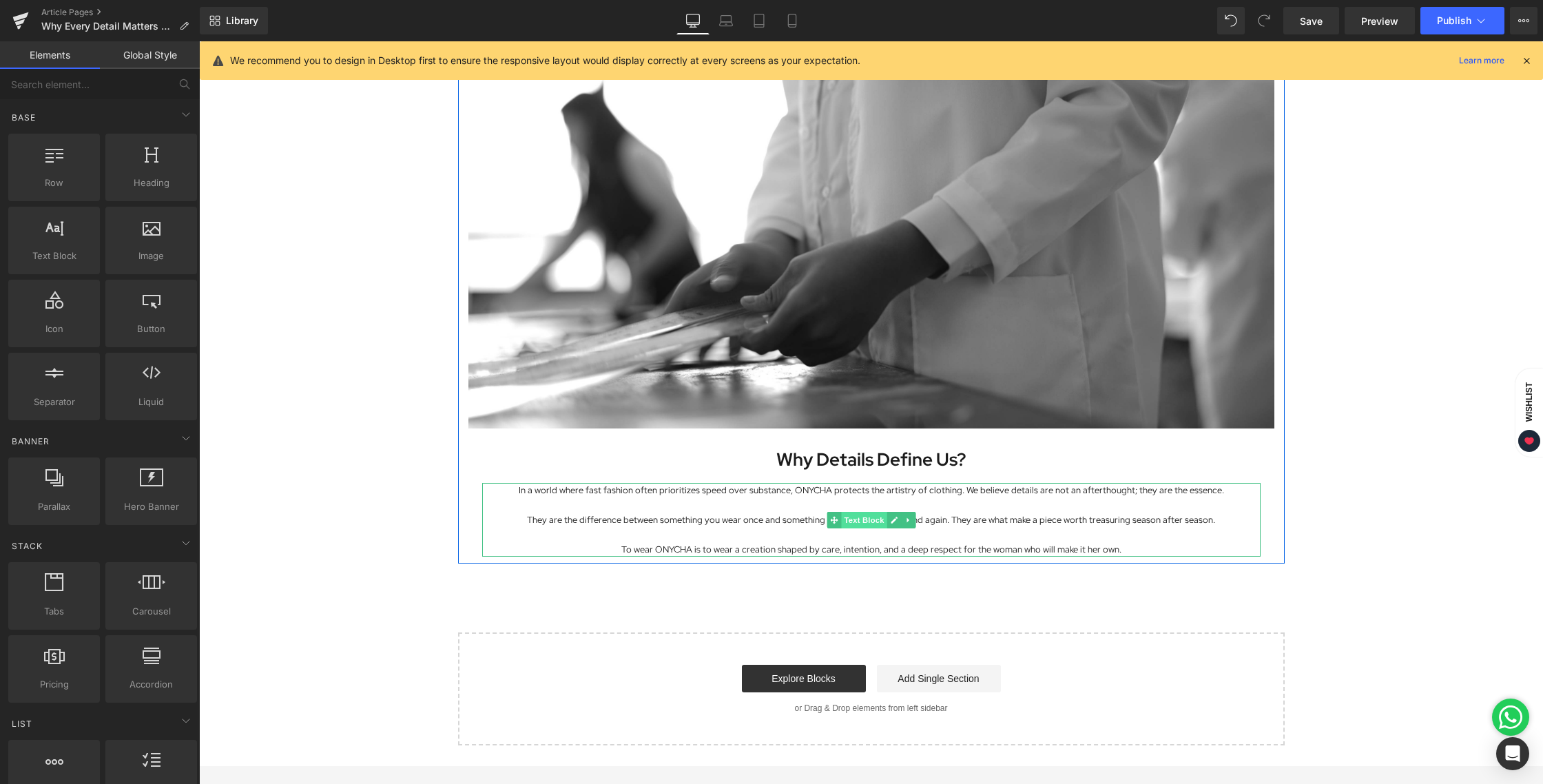
click at [860, 522] on span "Text Block" at bounding box center [864, 520] width 45 height 17
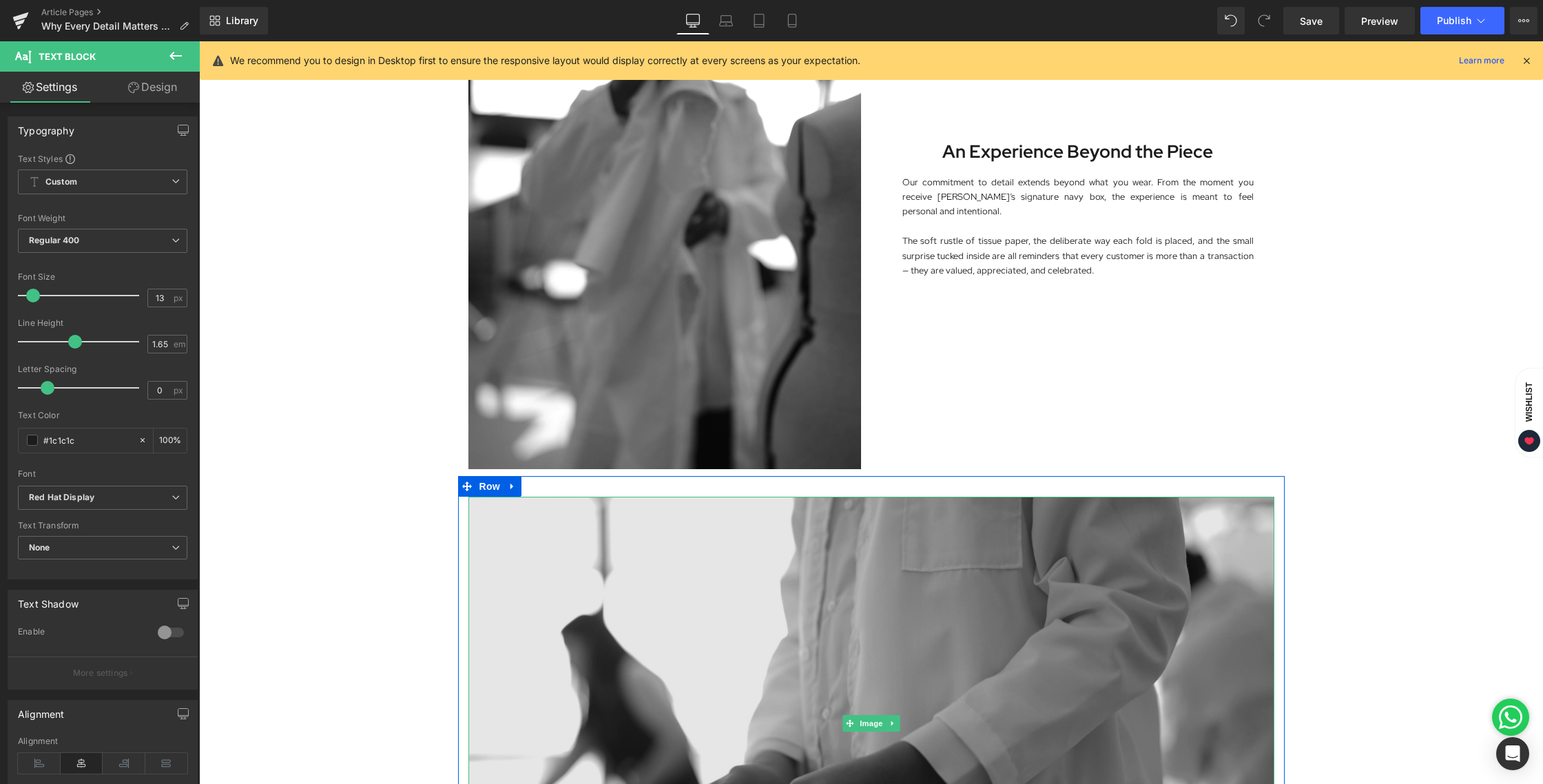
scroll to position [1262, 0]
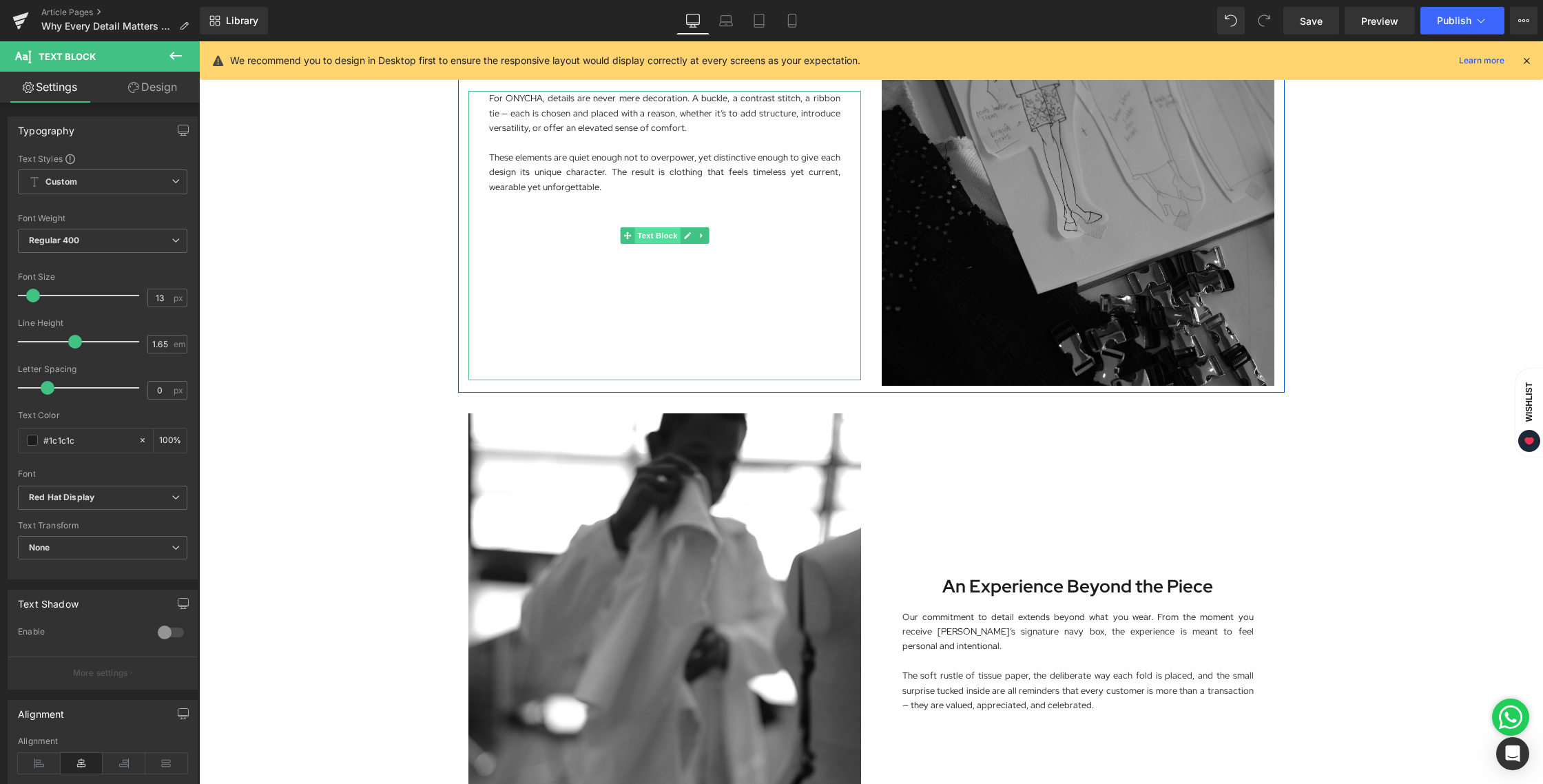
click at [651, 241] on span "Text Block" at bounding box center [657, 236] width 45 height 17
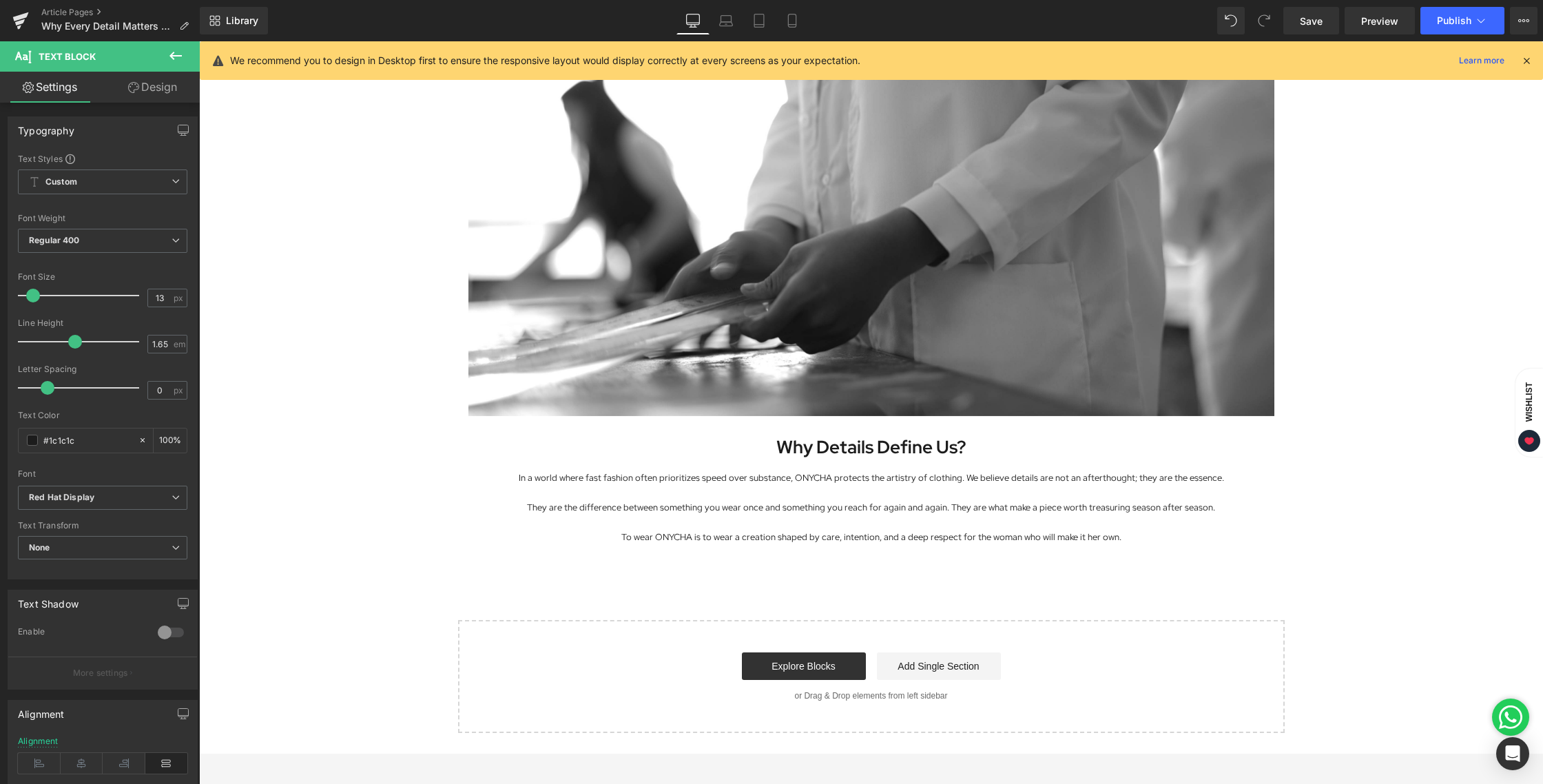
scroll to position [2398, 0]
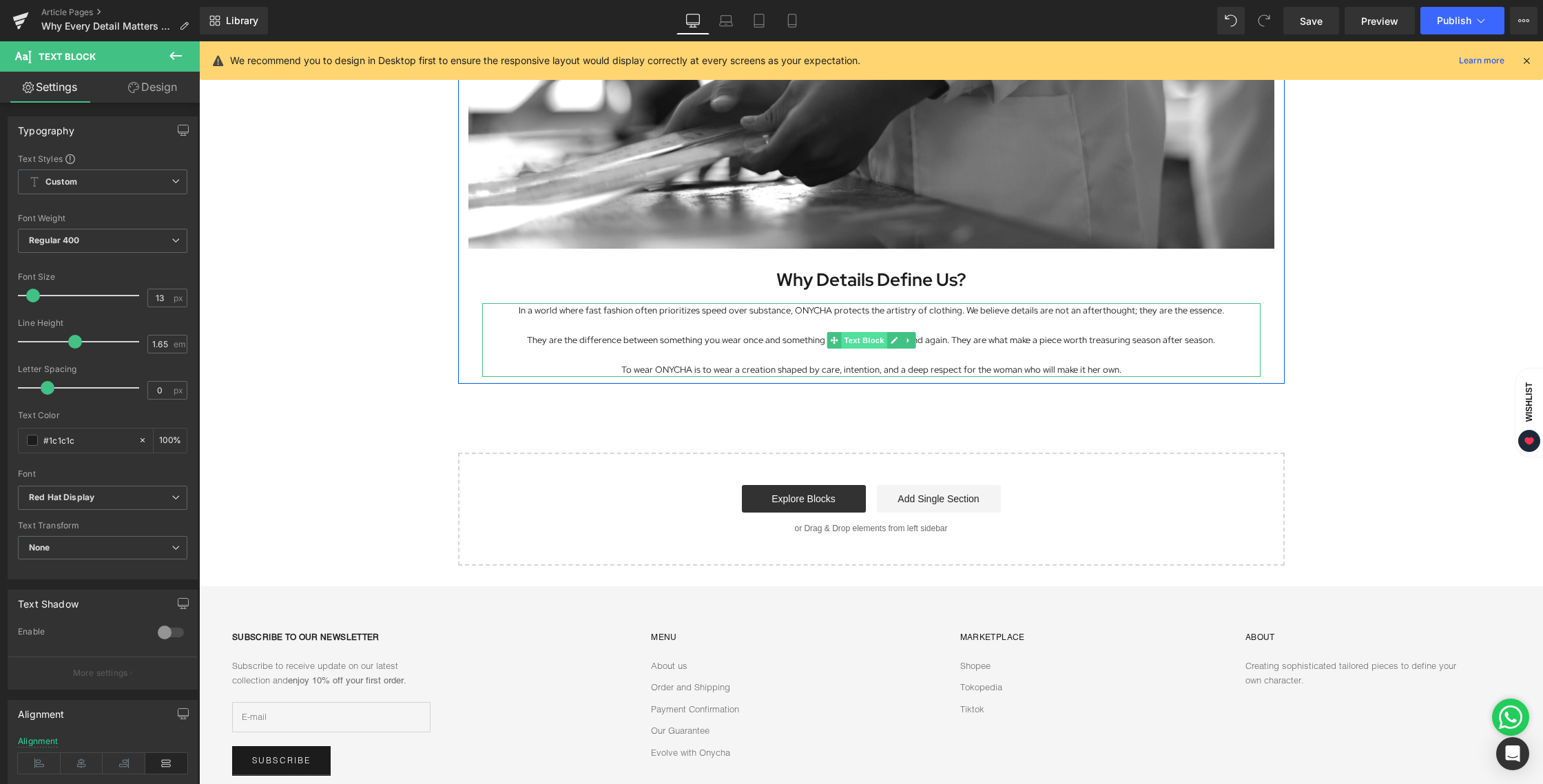
click at [849, 340] on span "Text Block" at bounding box center [864, 341] width 45 height 17
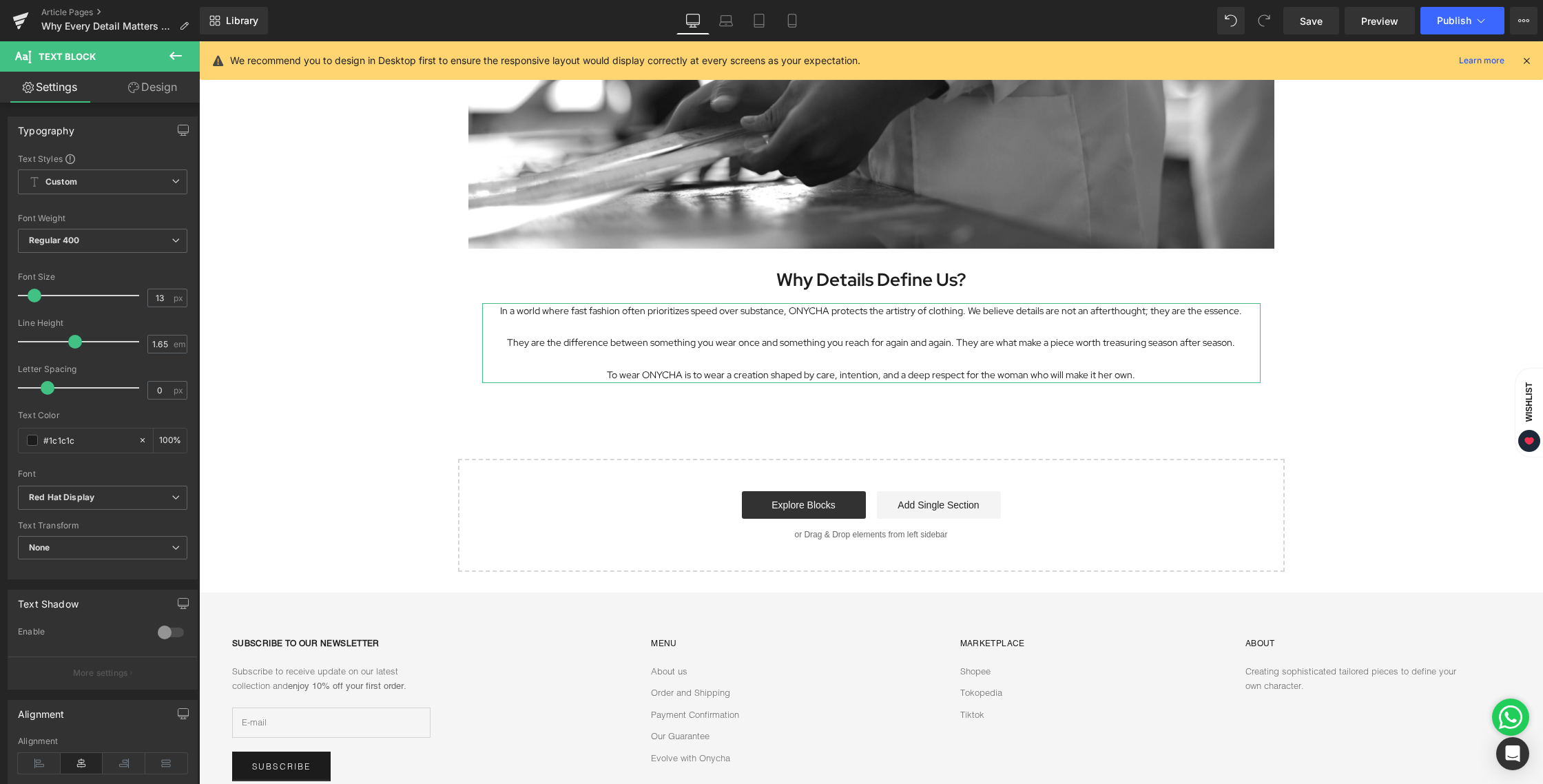
click at [37, 297] on span at bounding box center [34, 295] width 14 height 14
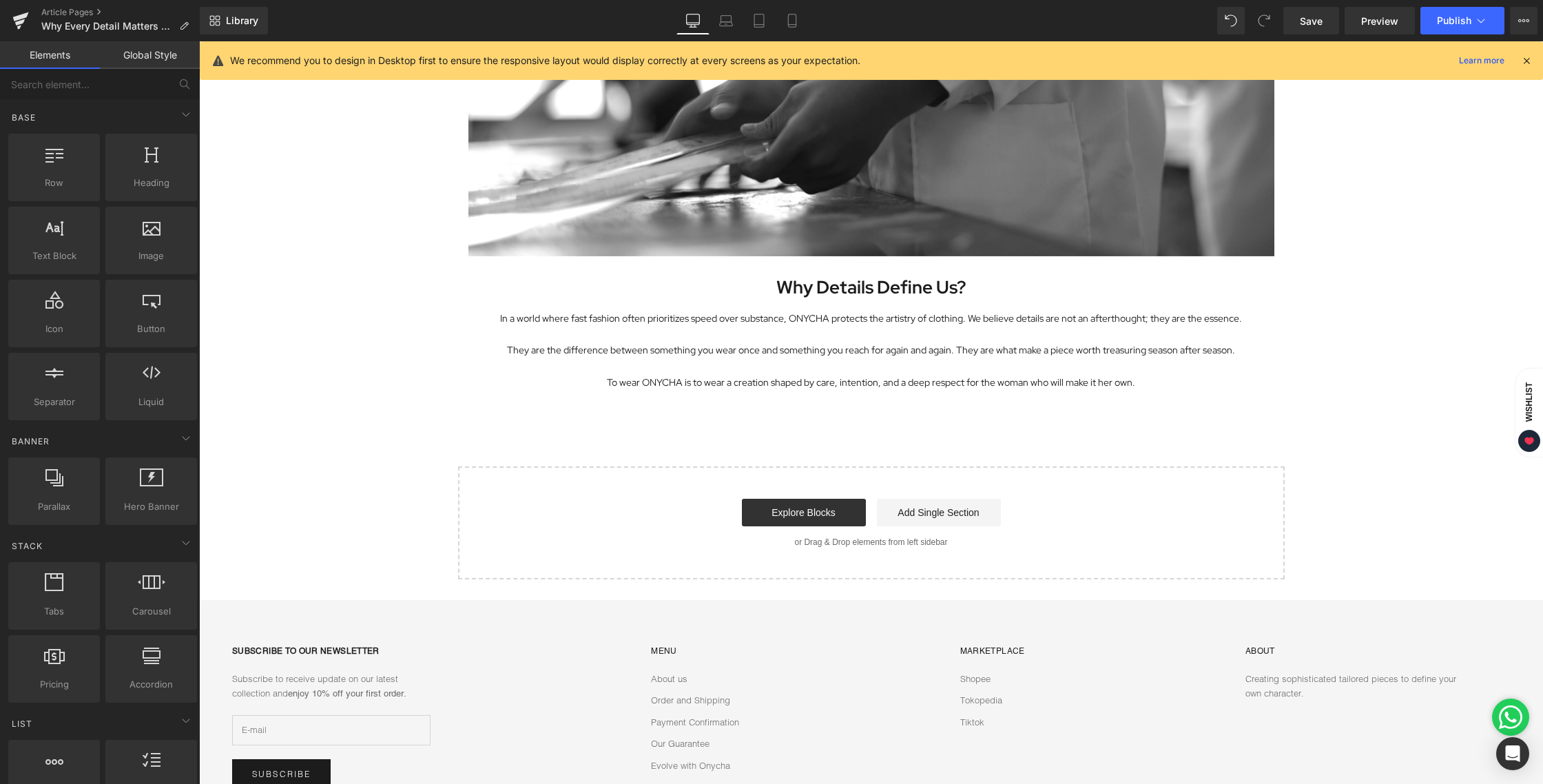
scroll to position [2389, 0]
click at [728, 26] on icon at bounding box center [726, 24] width 13 height 4
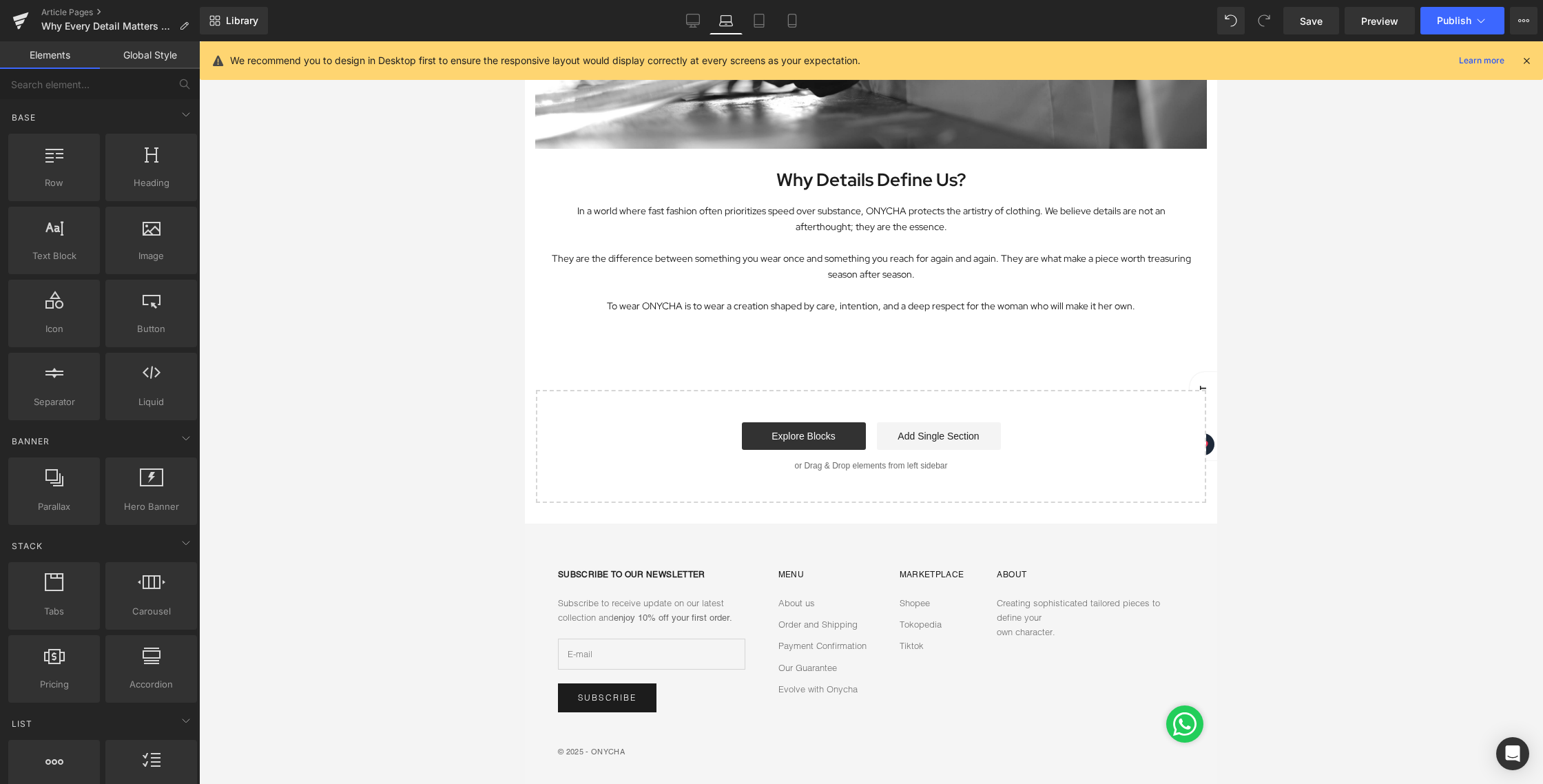
scroll to position [2090, 0]
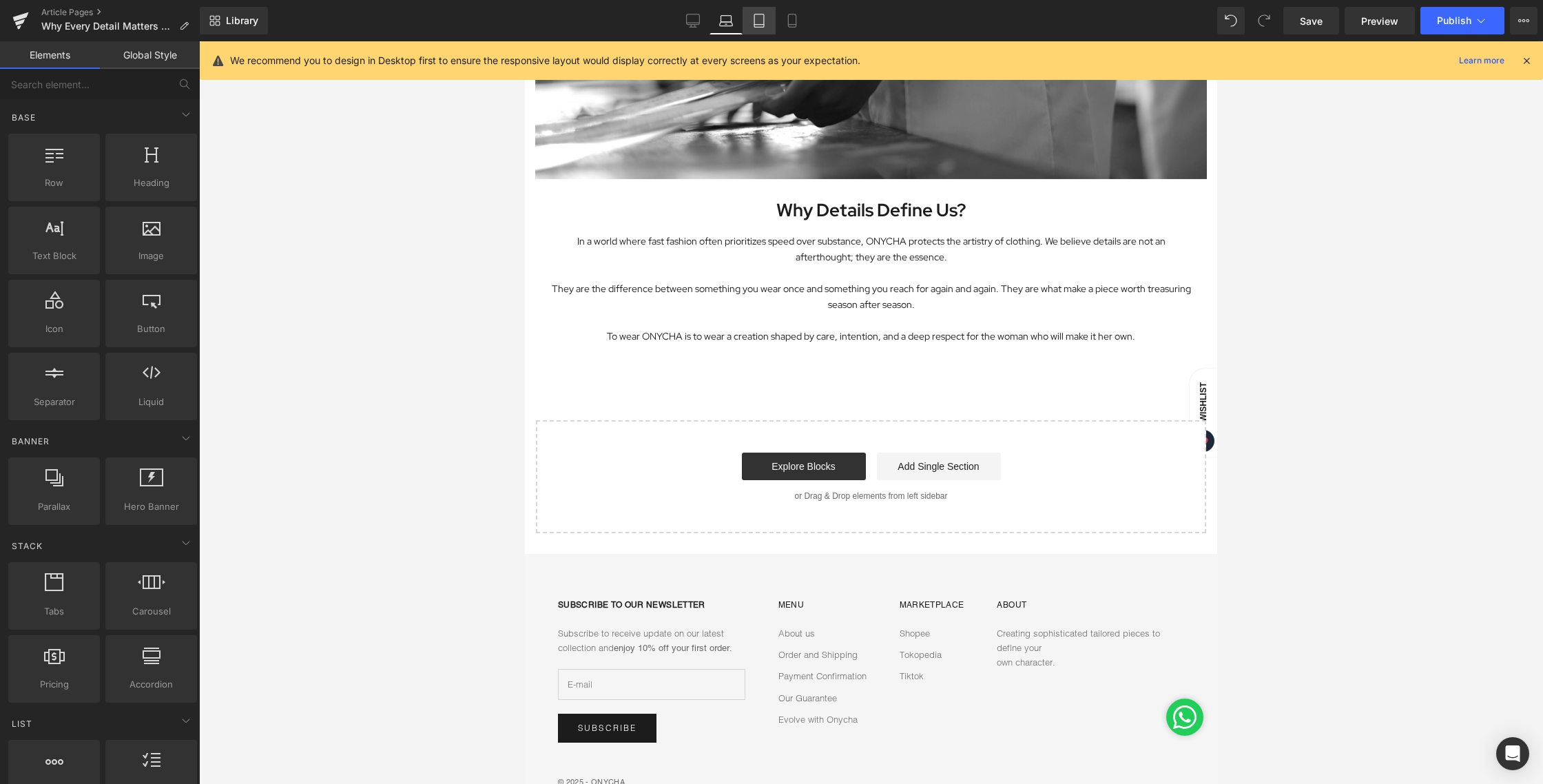
click at [751, 27] on link "Tablet" at bounding box center [758, 20] width 33 height 27
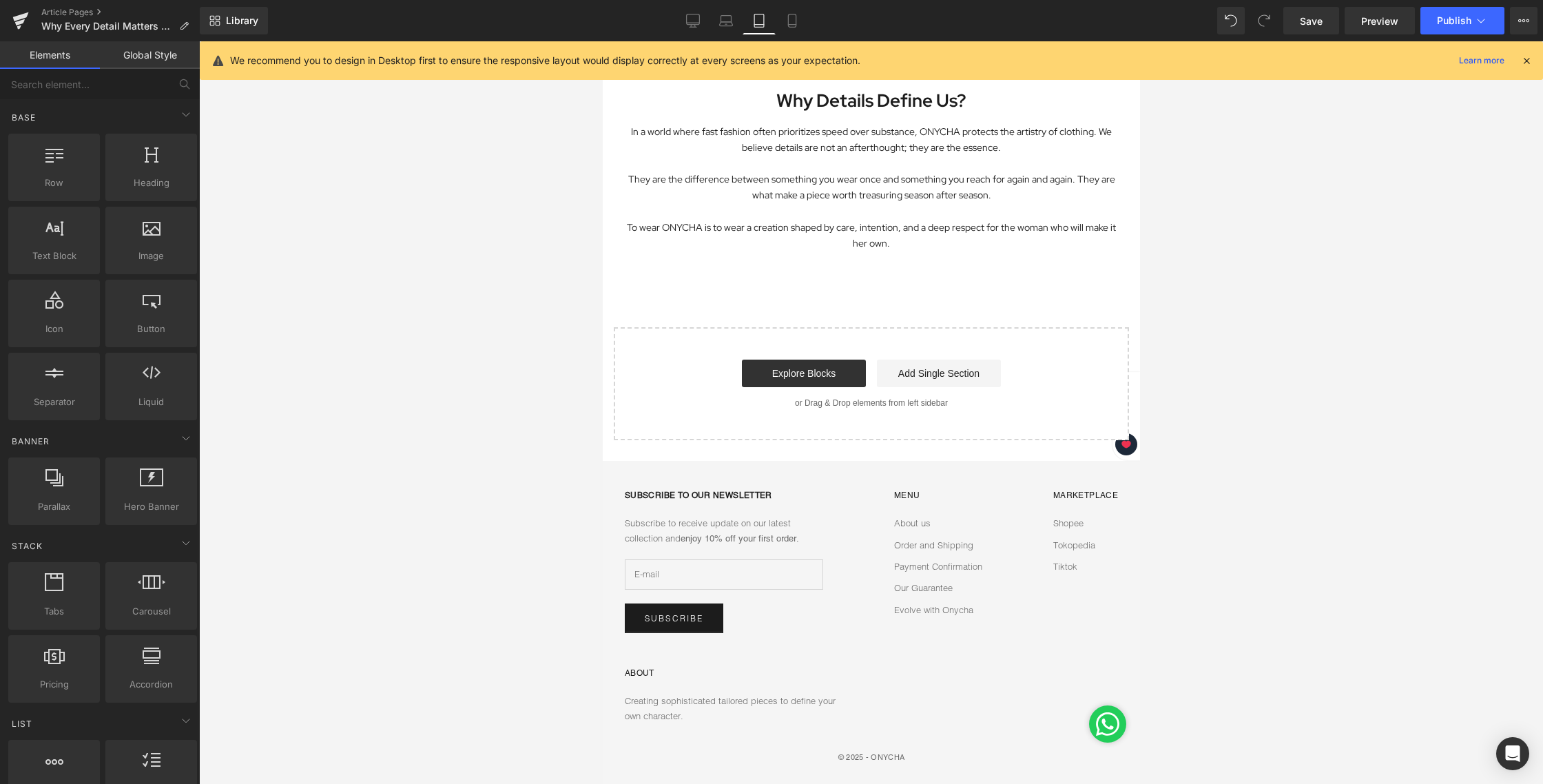
scroll to position [1711, 0]
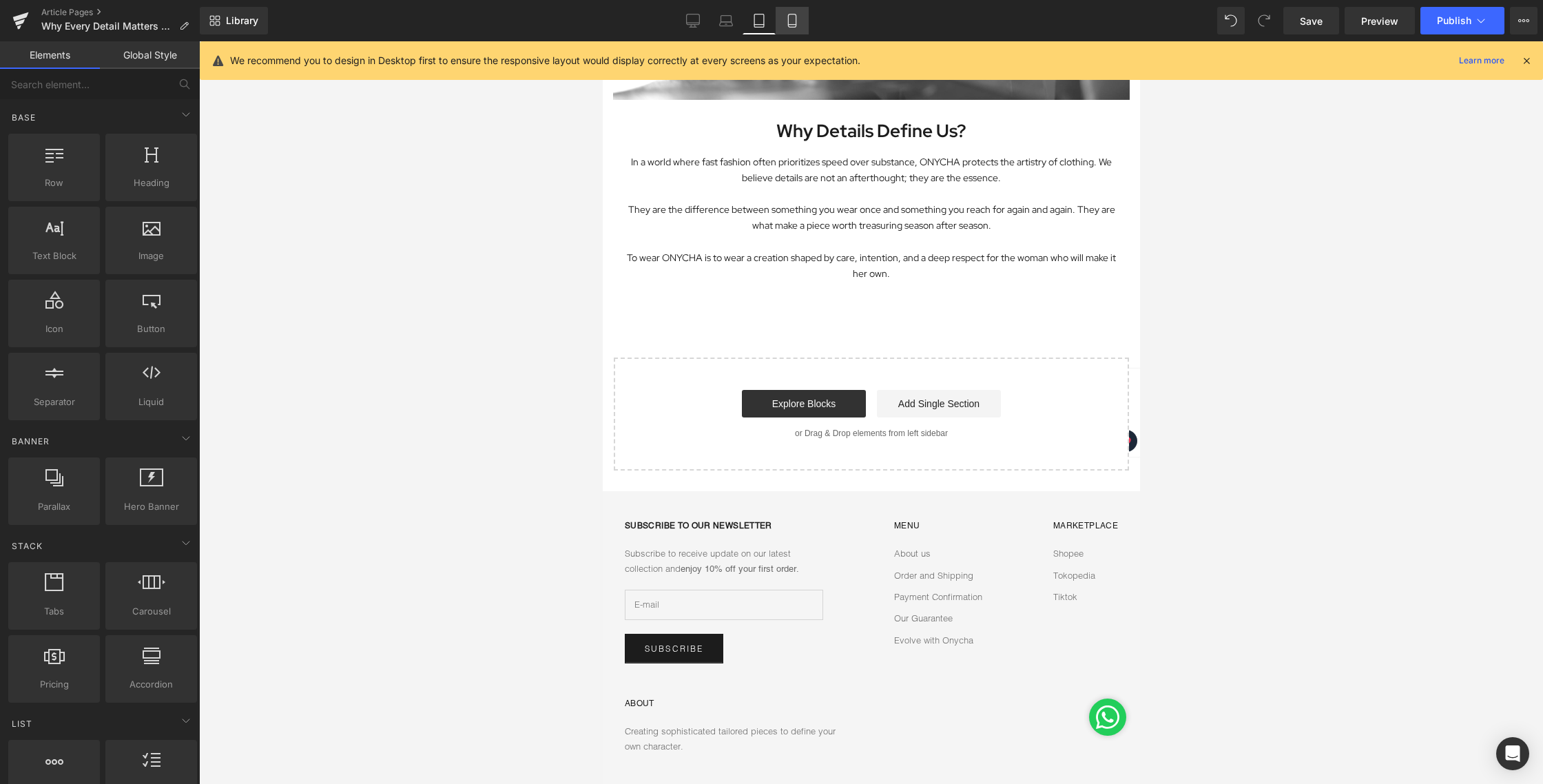
click at [802, 24] on link "Mobile" at bounding box center [792, 20] width 33 height 27
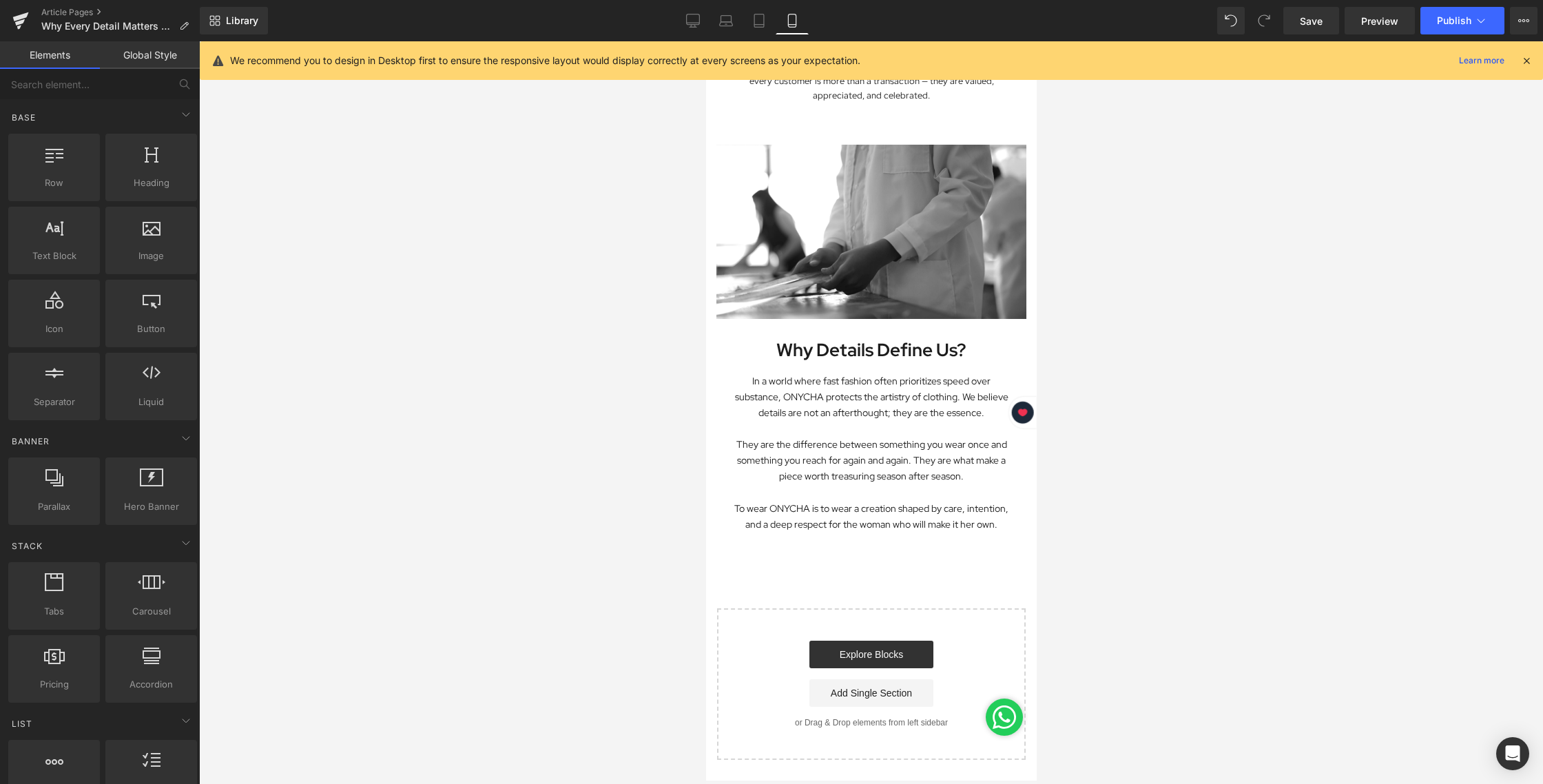
scroll to position [2119, 0]
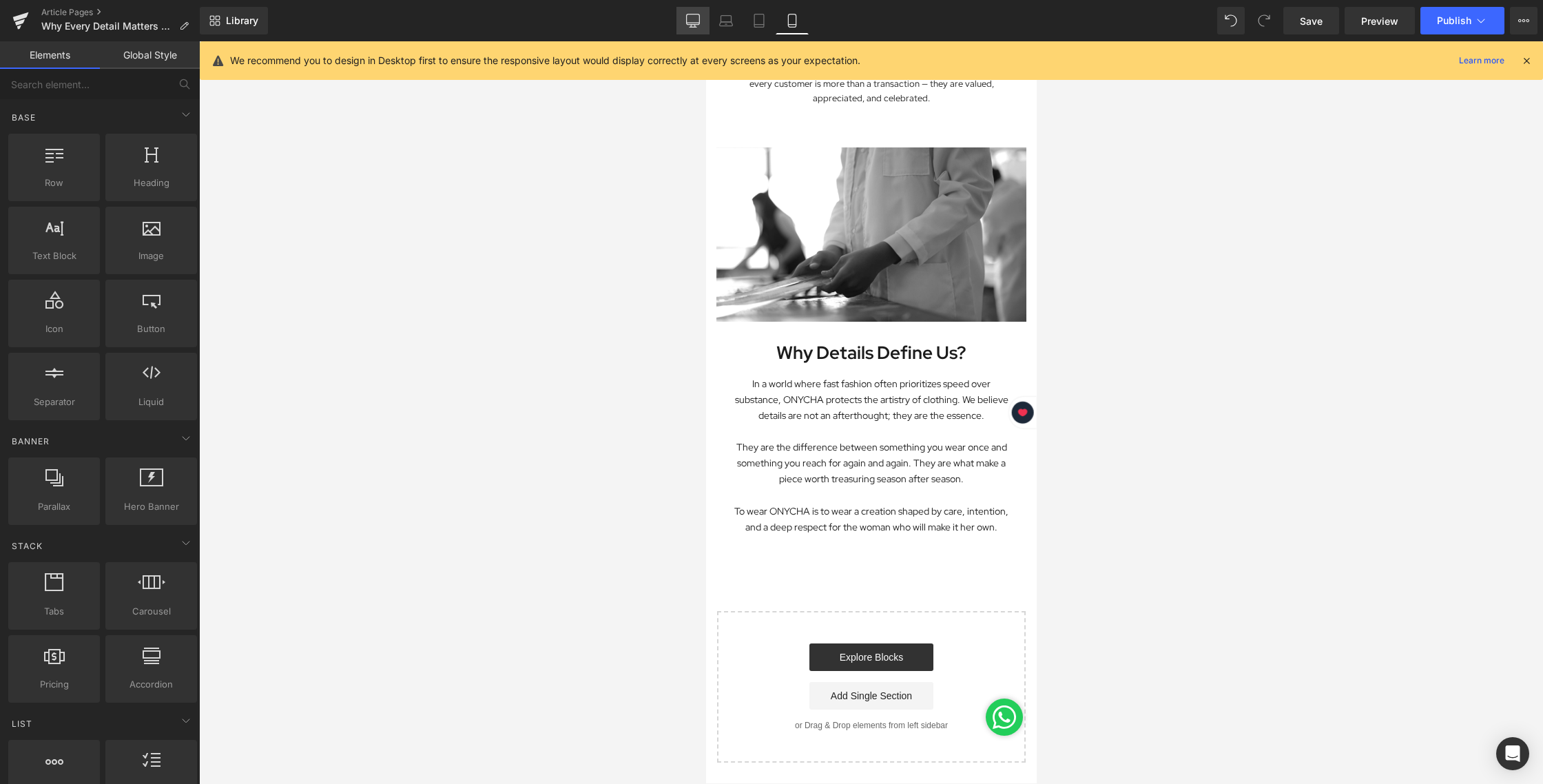
click at [690, 16] on icon at bounding box center [693, 21] width 14 height 14
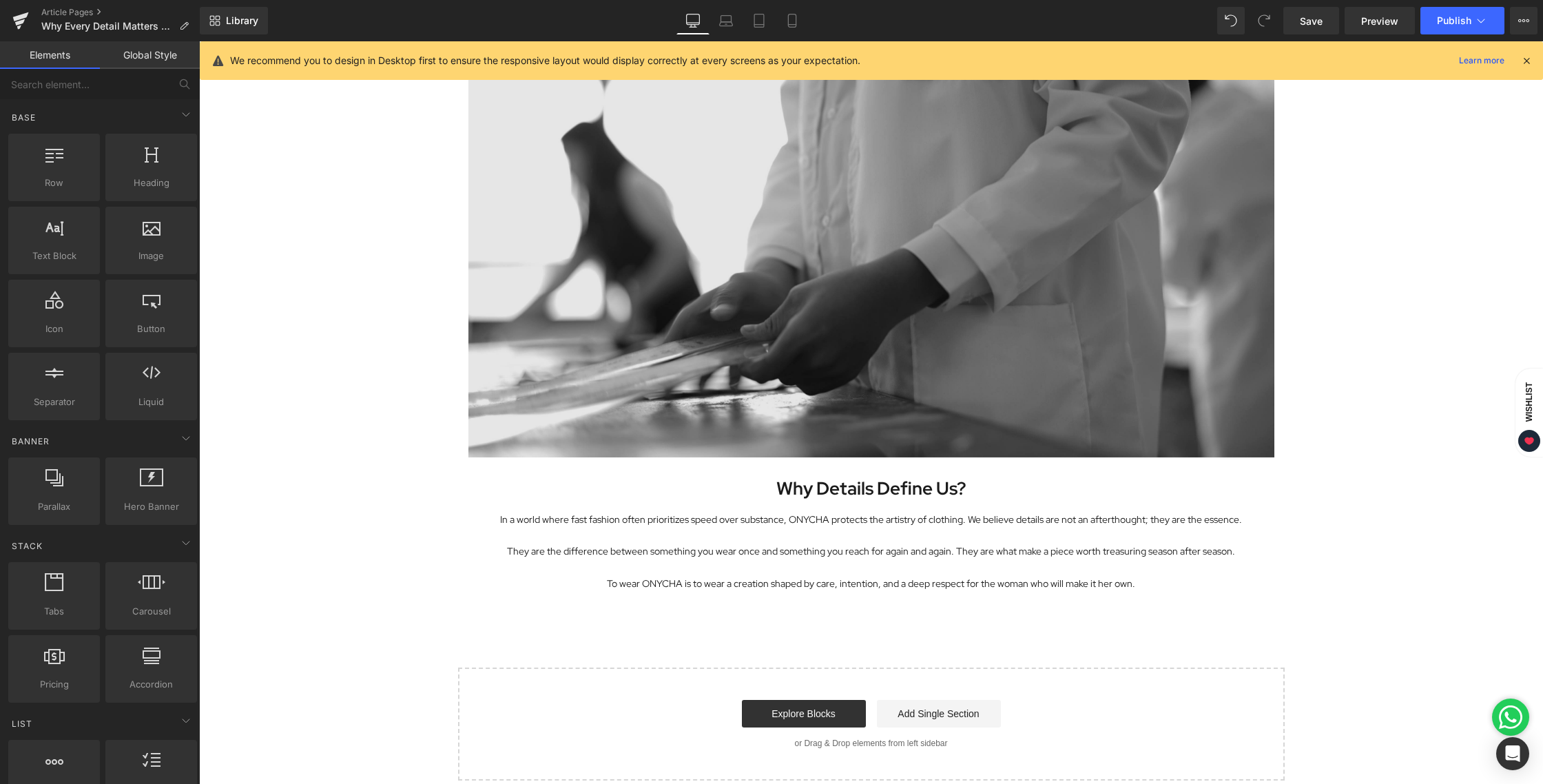
scroll to position [2346, 0]
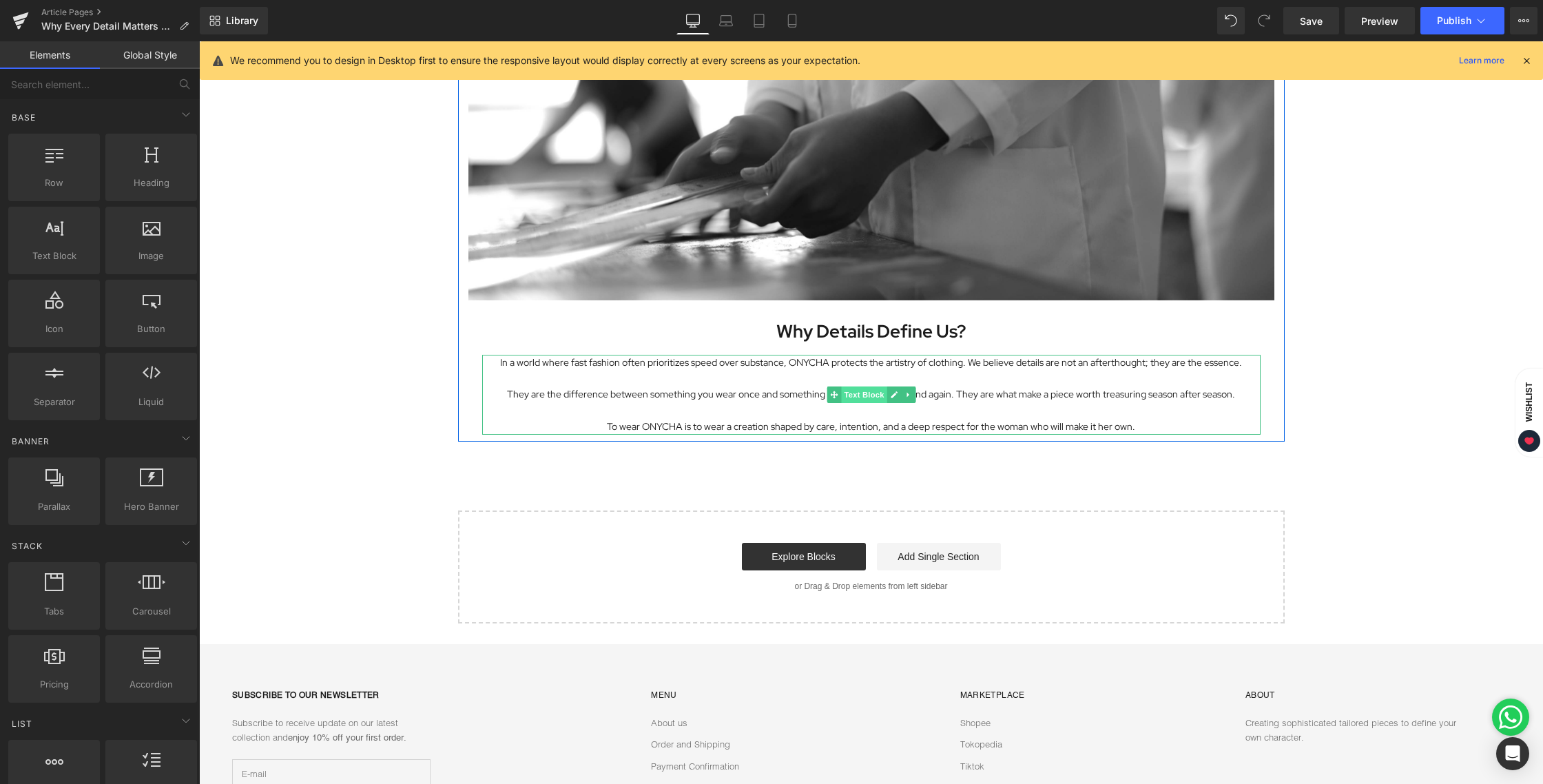
click at [855, 397] on span "Text Block" at bounding box center [864, 394] width 45 height 17
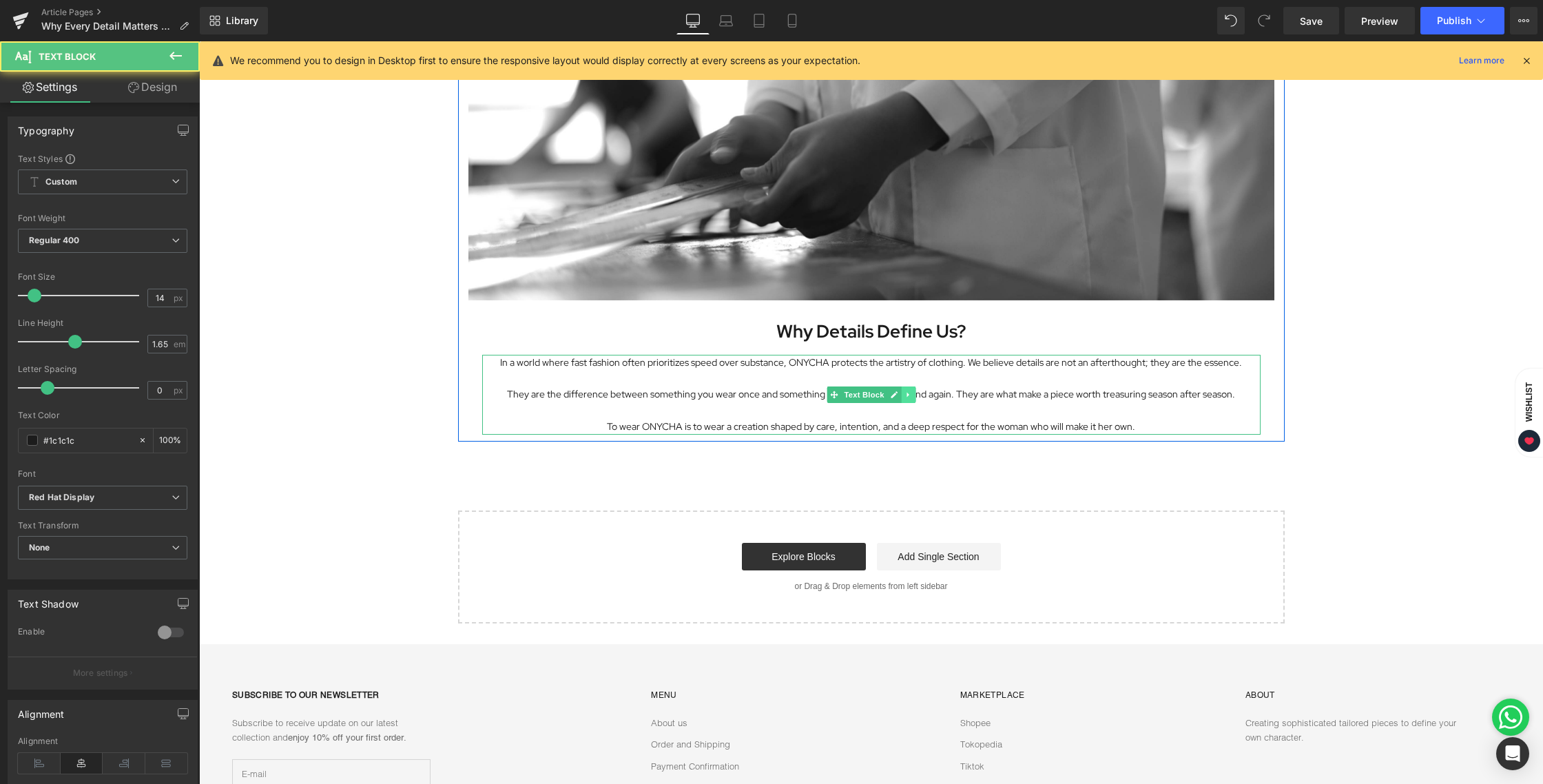
click at [908, 393] on link at bounding box center [908, 394] width 15 height 17
click at [896, 395] on icon at bounding box center [900, 394] width 8 height 8
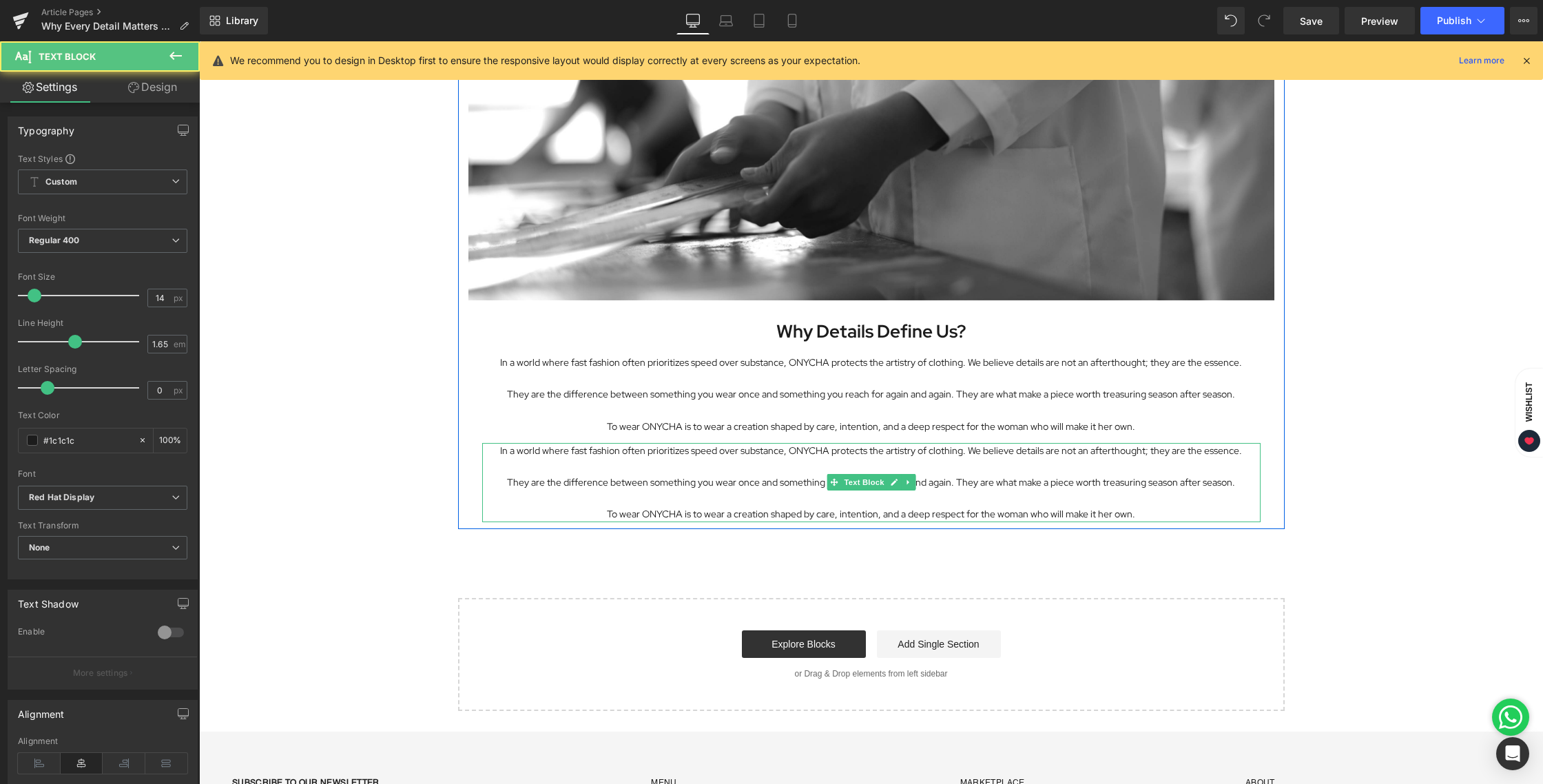
click at [1138, 515] on p "To wear ONYCHA is to wear a creation shaped by care, intention, and a deep resp…" at bounding box center [871, 514] width 778 height 16
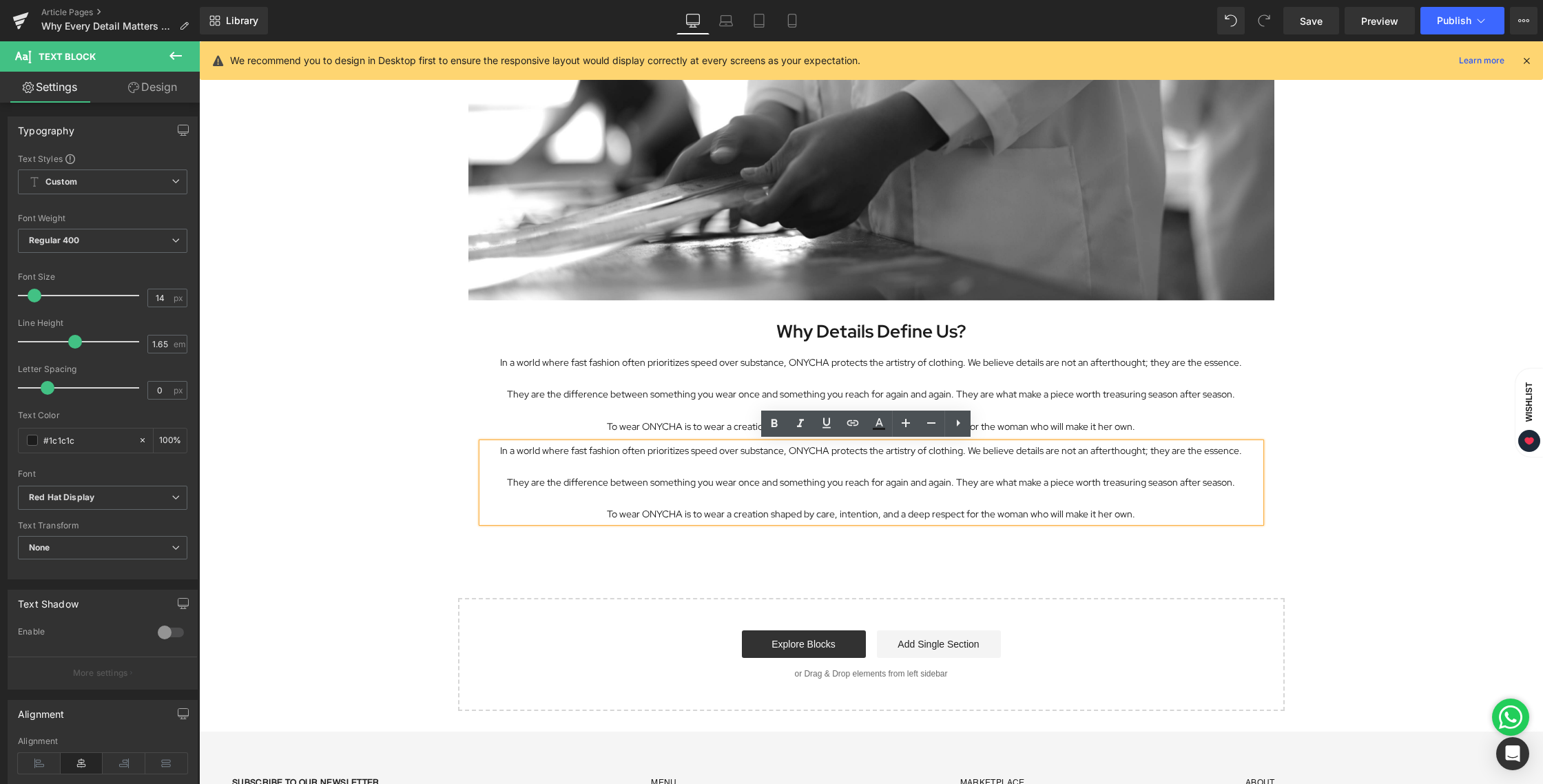
drag, startPoint x: 1135, startPoint y: 515, endPoint x: 448, endPoint y: 441, distance: 691.0
paste div
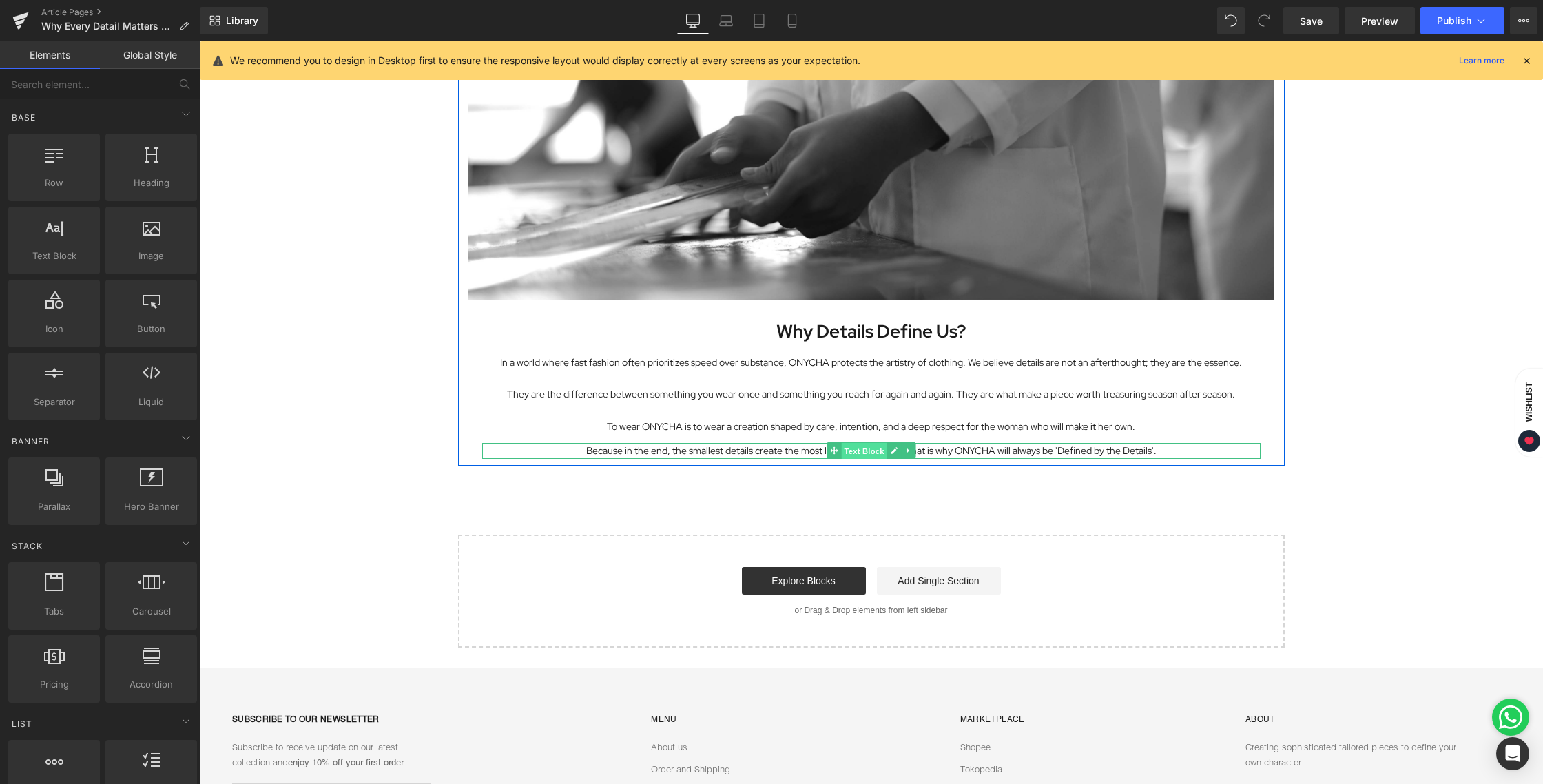
click at [864, 452] on span "Text Block" at bounding box center [864, 451] width 45 height 17
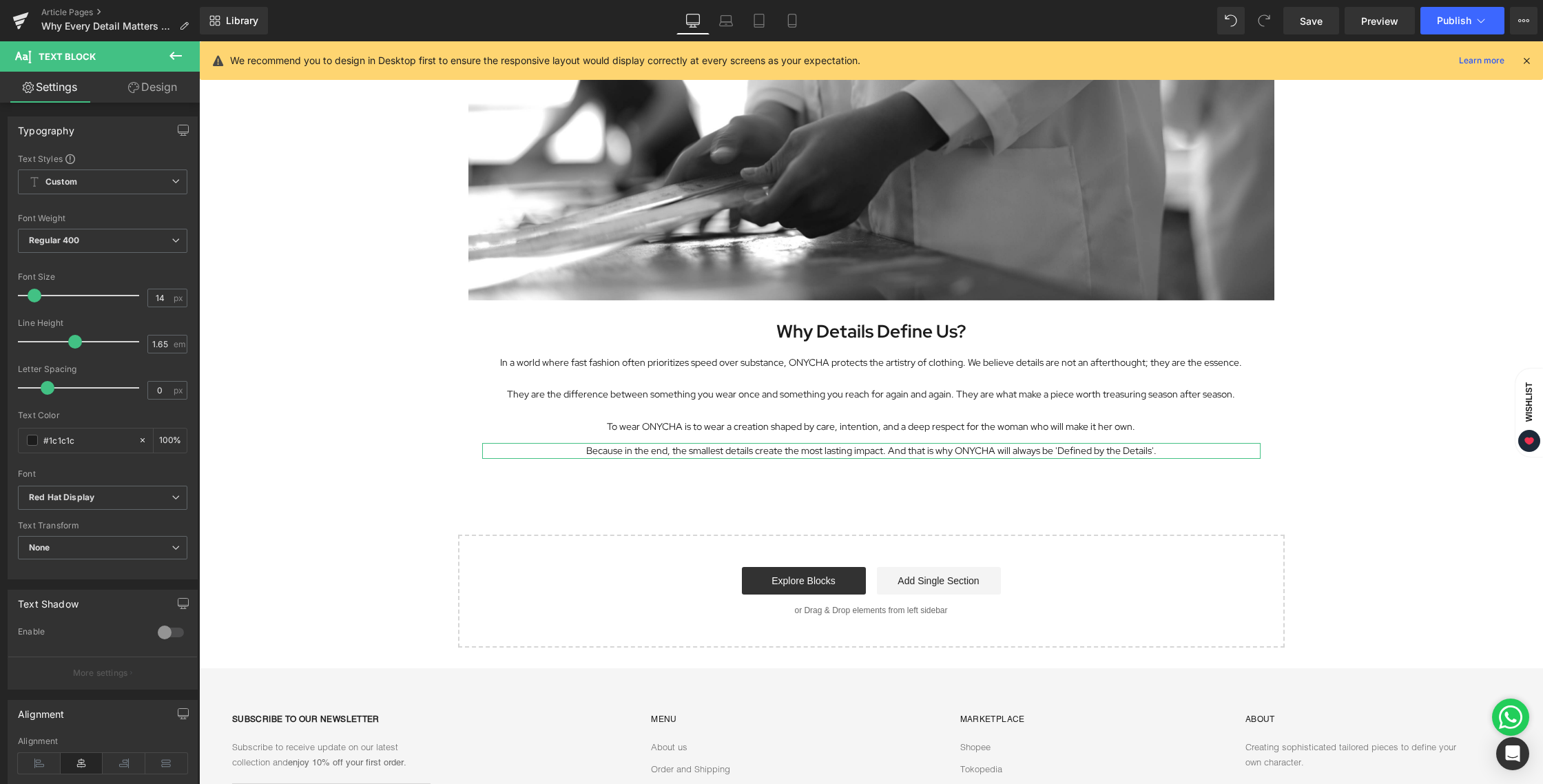
click at [156, 80] on link "Design" at bounding box center [152, 87] width 100 height 31
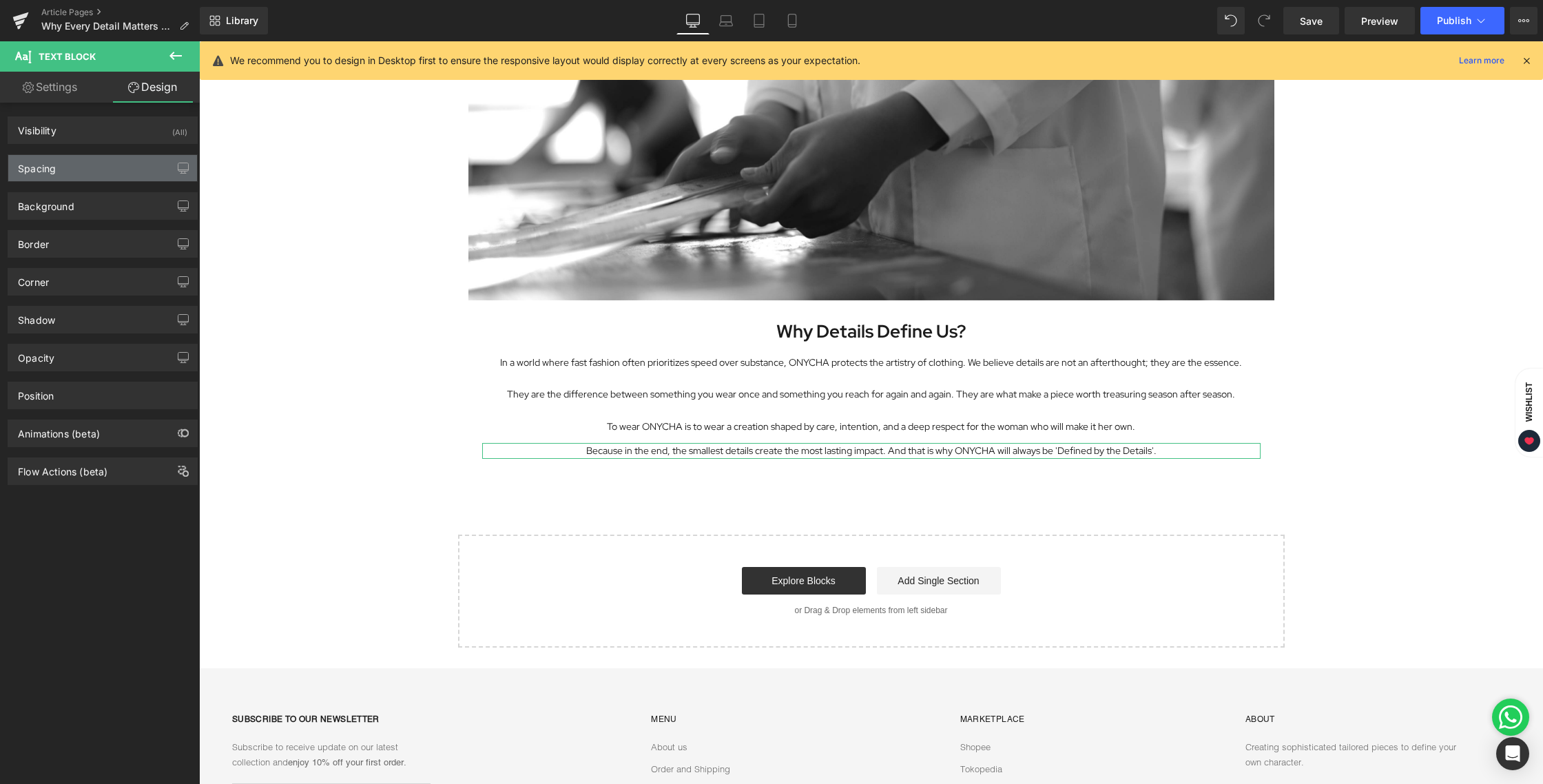
click at [65, 175] on div "Spacing" at bounding box center [103, 168] width 189 height 26
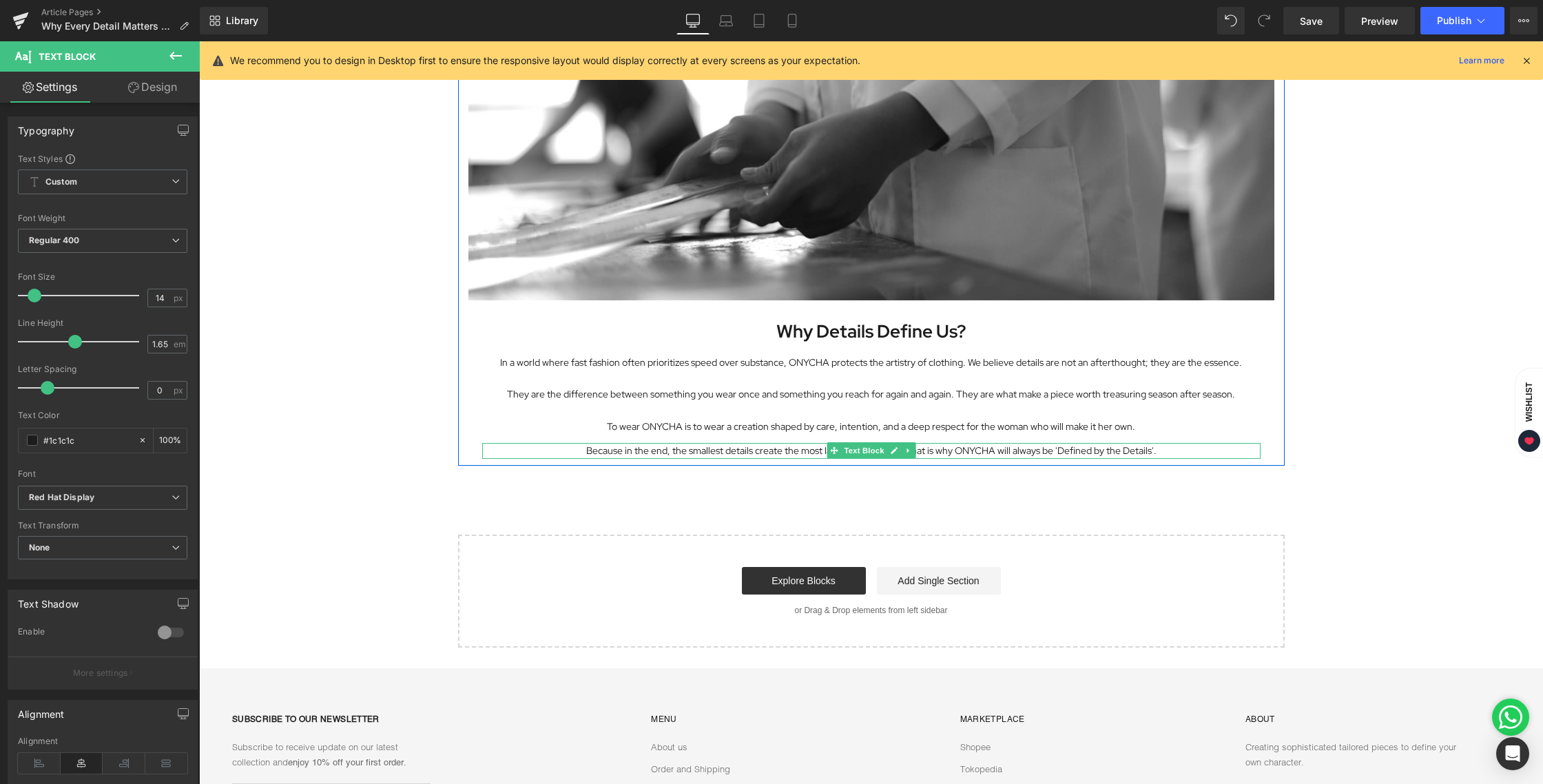
drag, startPoint x: 1049, startPoint y: 448, endPoint x: 1162, endPoint y: 448, distance: 113.0
click at [1162, 448] on p "Because in the end, the smallest details create the most lasting impact. And th…" at bounding box center [871, 450] width 778 height 16
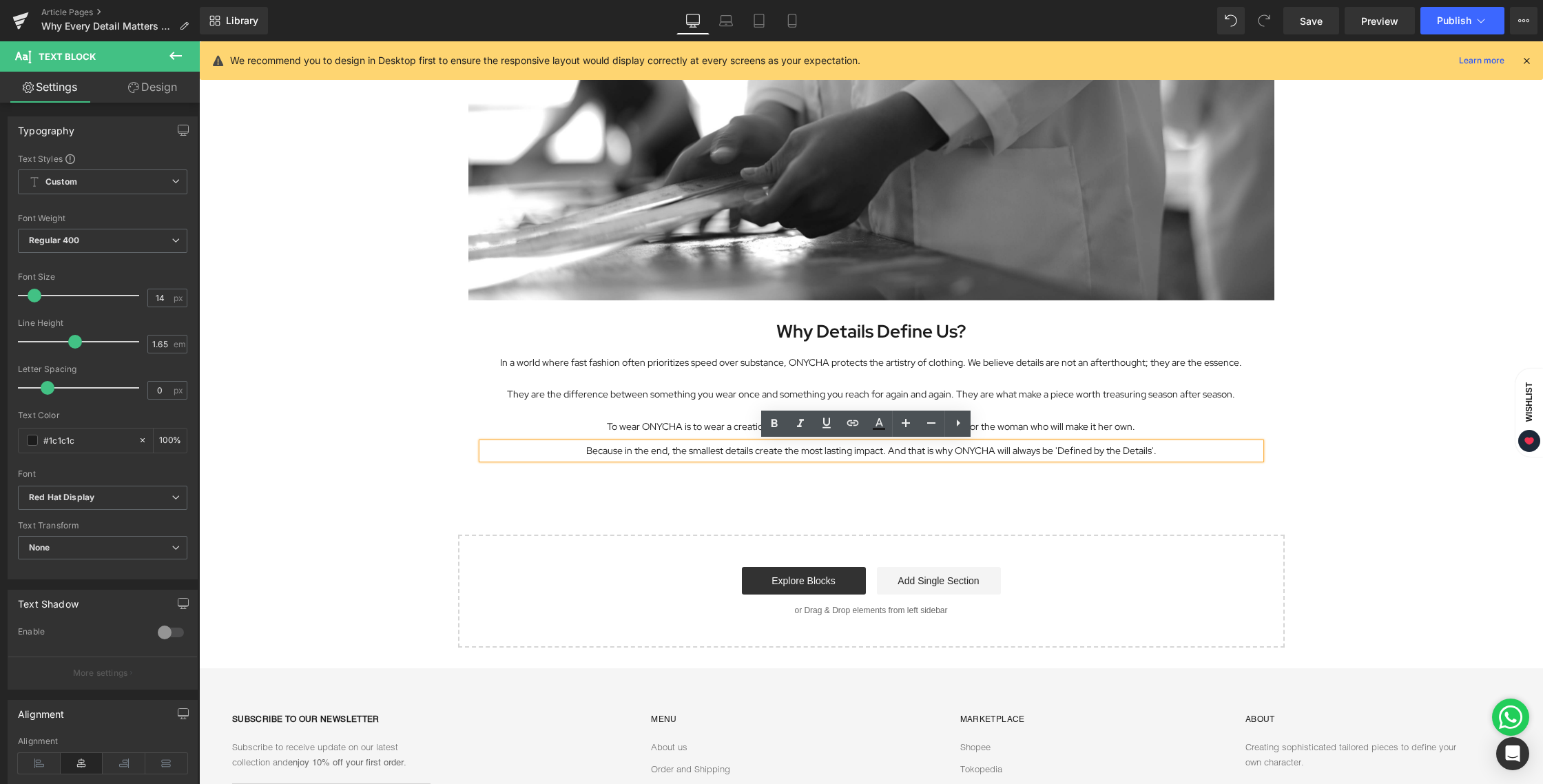
click at [1170, 449] on p "Because in the end, the smallest details create the most lasting impact. And th…" at bounding box center [871, 450] width 778 height 16
drag, startPoint x: 1165, startPoint y: 448, endPoint x: 1049, endPoint y: 446, distance: 116.0
click at [1049, 446] on p "Because in the end, the smallest details create the most lasting impact. And th…" at bounding box center [871, 450] width 778 height 16
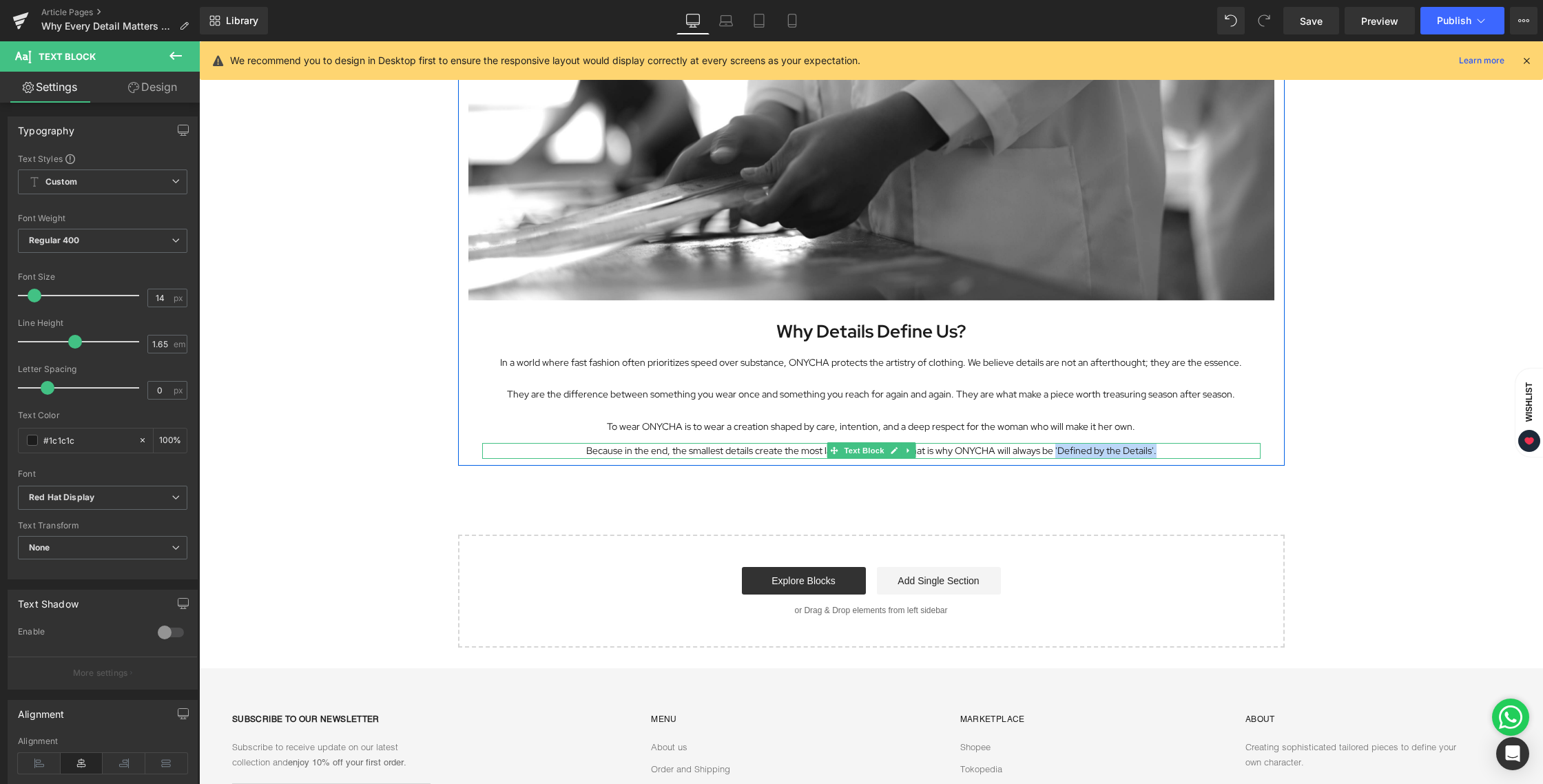
click at [1128, 451] on p "Because in the end, the smallest details create the most lasting impact. And th…" at bounding box center [871, 450] width 778 height 16
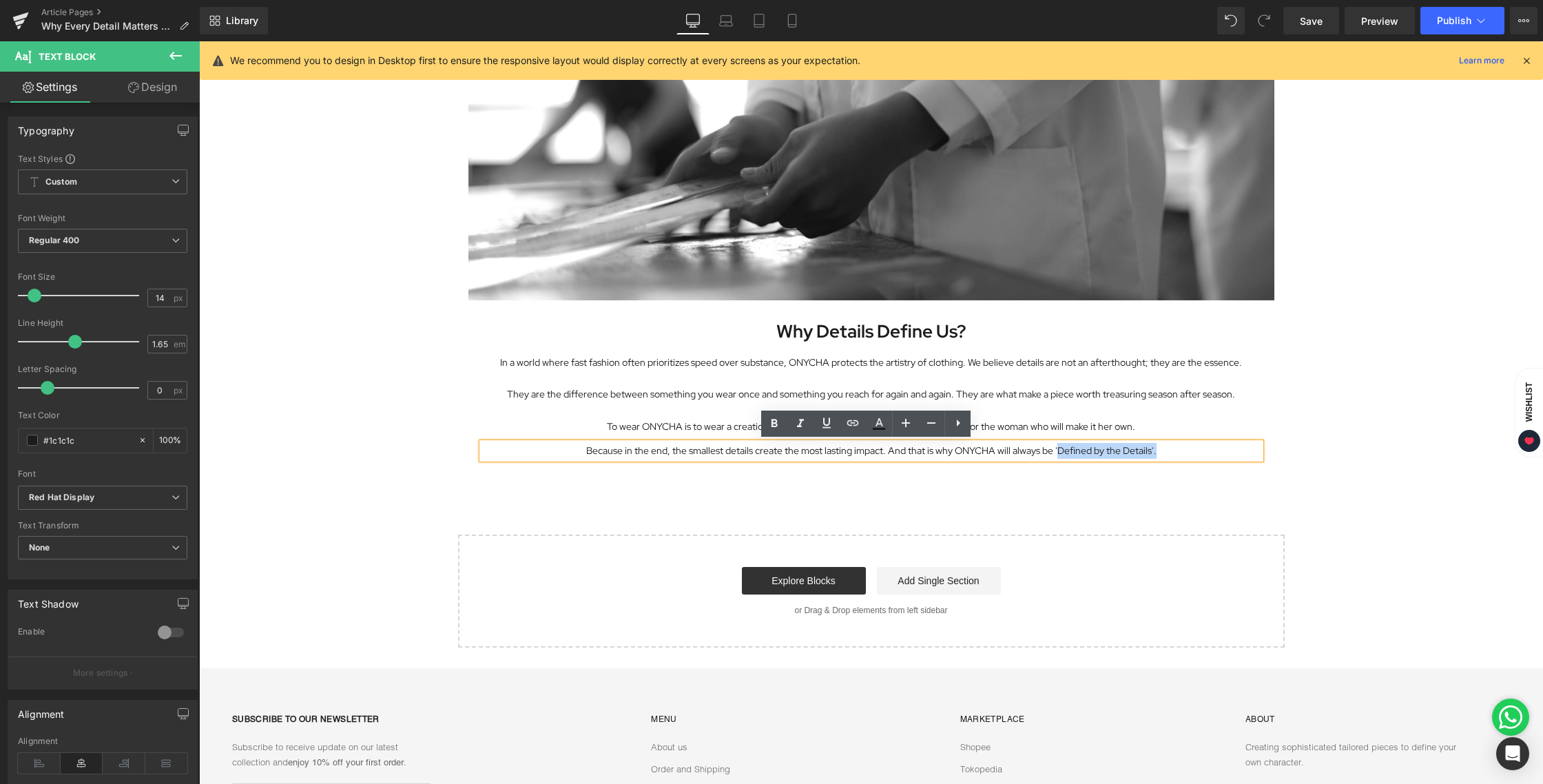
drag, startPoint x: 1169, startPoint y: 452, endPoint x: 1050, endPoint y: 452, distance: 119.0
click at [1050, 452] on p "Because in the end, the smallest details create the most lasting impact. And th…" at bounding box center [871, 450] width 778 height 16
click at [1155, 450] on p "Because in the end, the smallest details create the most lasting impact. And th…" at bounding box center [871, 450] width 778 height 16
drag, startPoint x: 1178, startPoint y: 454, endPoint x: 1049, endPoint y: 448, distance: 129.1
click at [1049, 448] on p "Because in the end, the smallest details create the most lasting impact. And th…" at bounding box center [871, 450] width 778 height 16
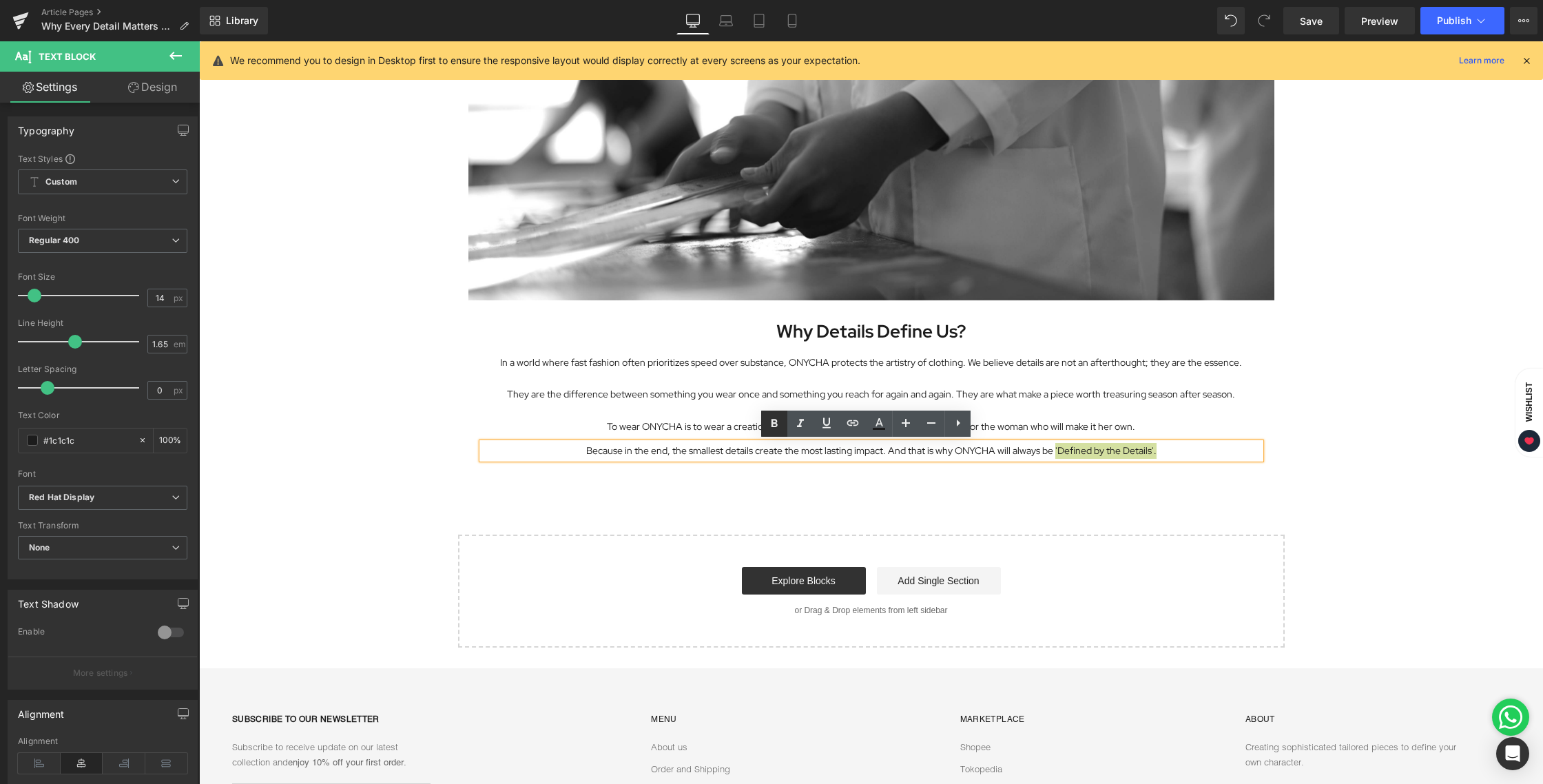
click at [774, 415] on icon at bounding box center [774, 424] width 17 height 17
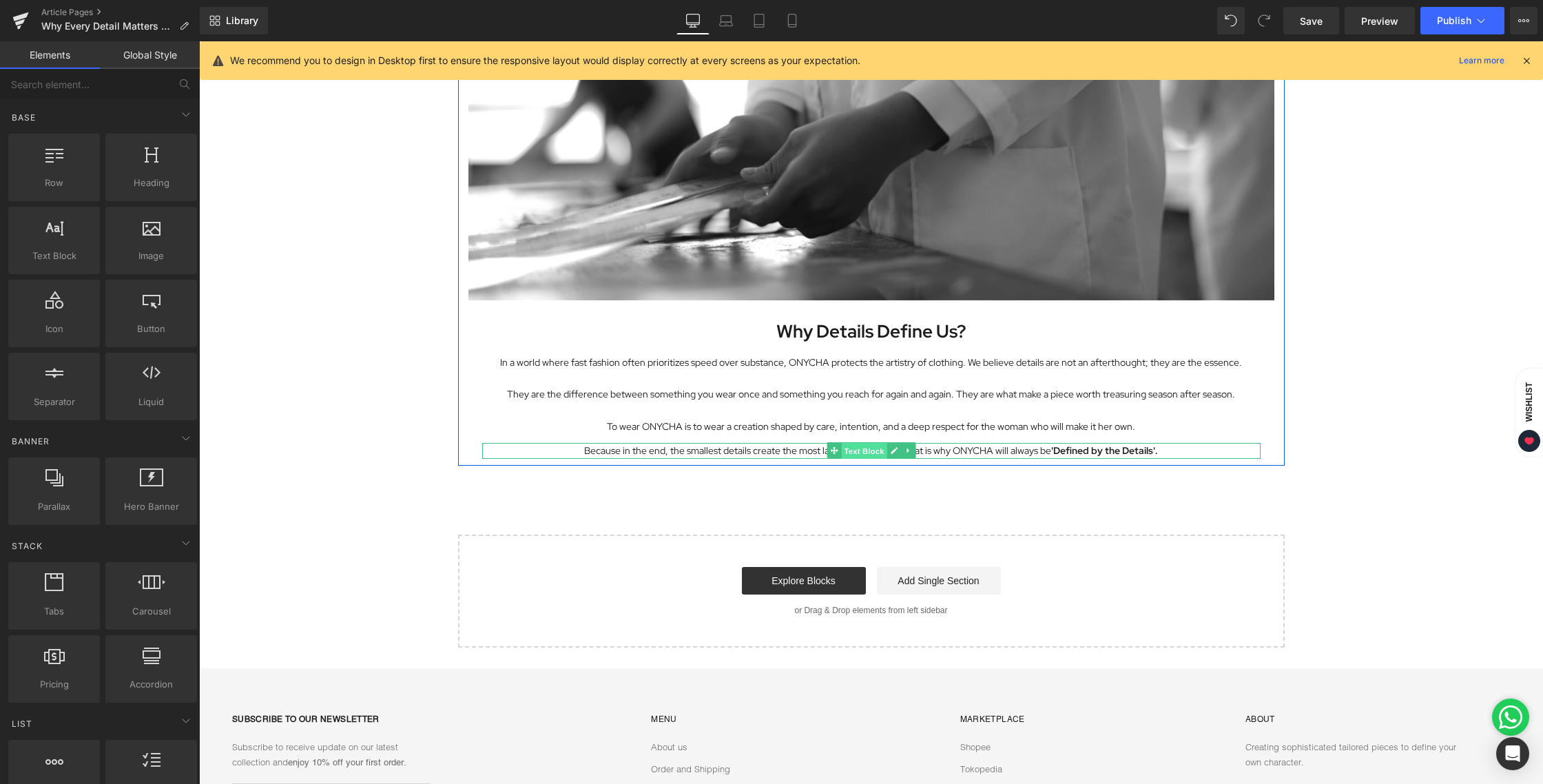
click at [867, 450] on span "Text Block" at bounding box center [864, 451] width 45 height 17
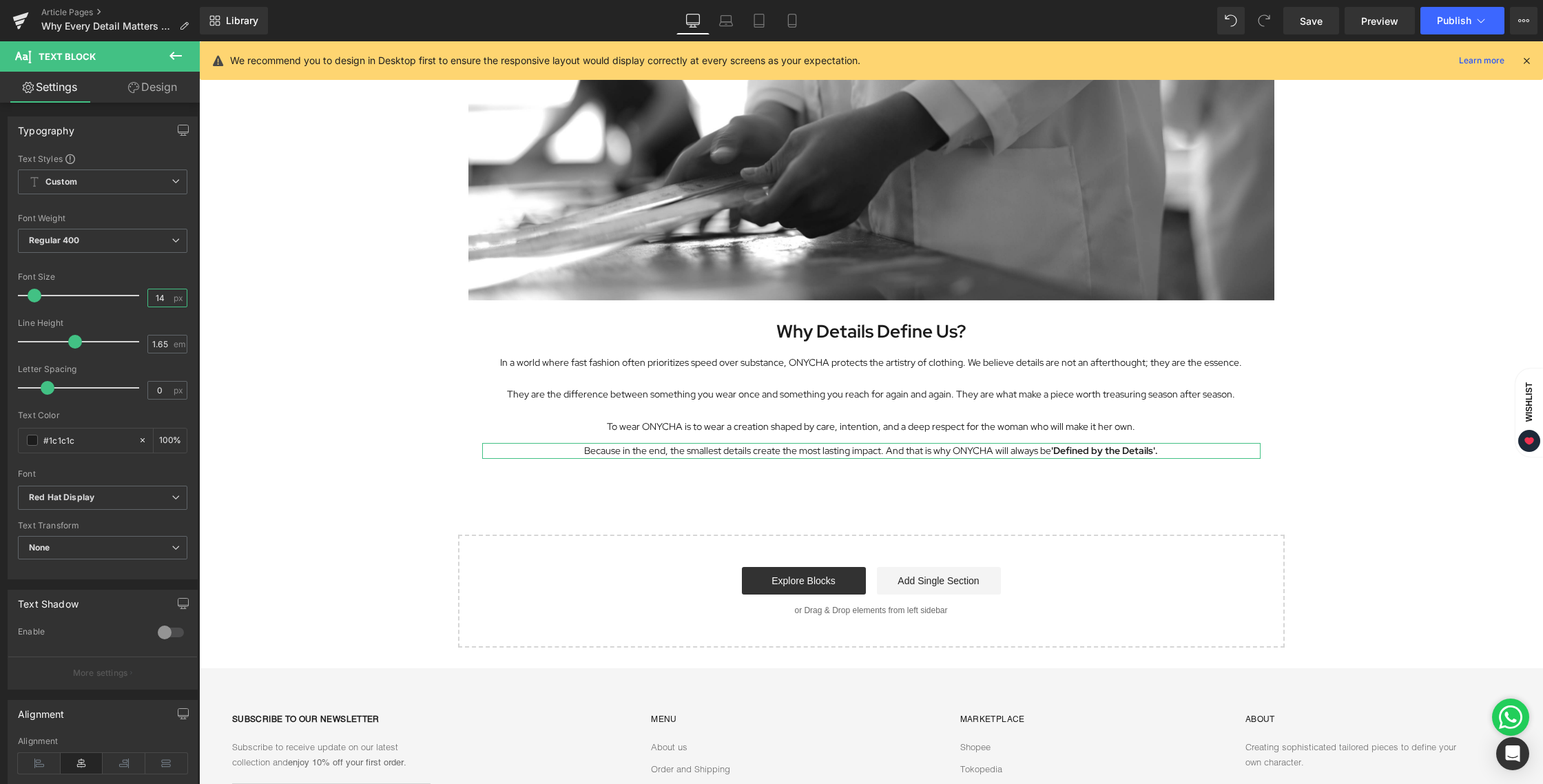
click at [157, 298] on input "14" at bounding box center [160, 297] width 24 height 17
type input "16"
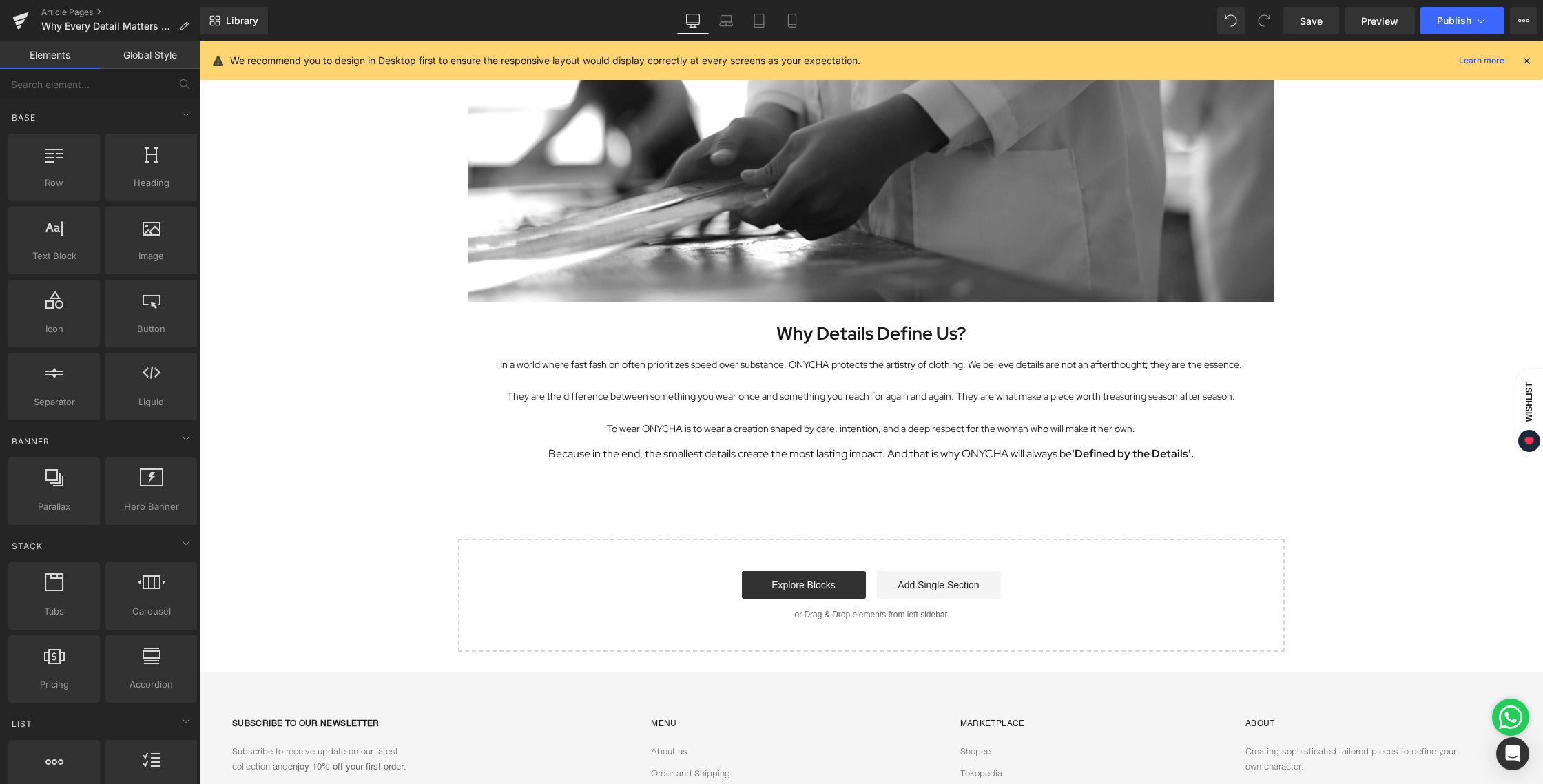
scroll to position [2344, 0]
click at [776, 14] on link "Tablet" at bounding box center [758, 20] width 33 height 27
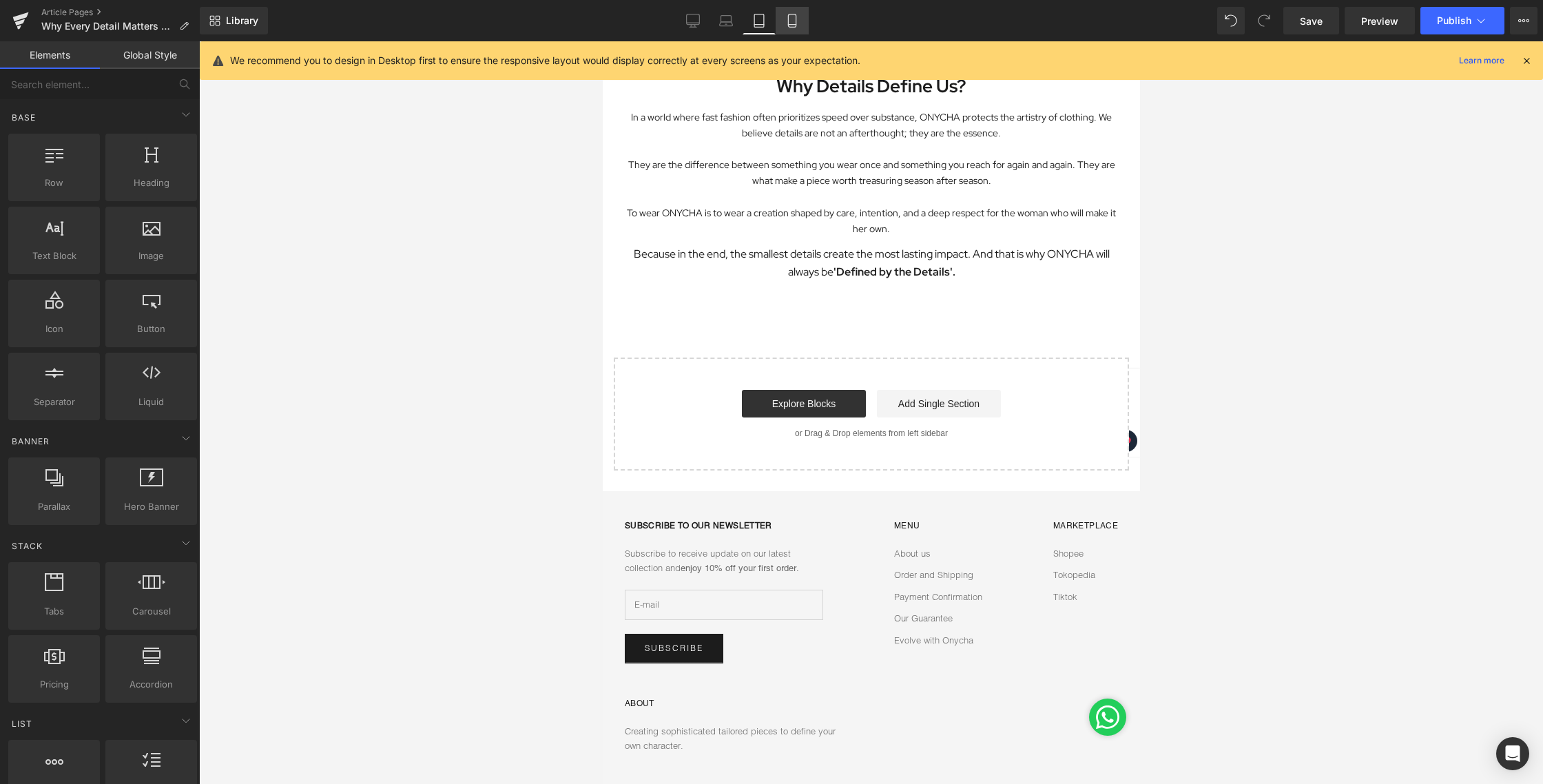
click at [790, 27] on icon at bounding box center [792, 21] width 8 height 13
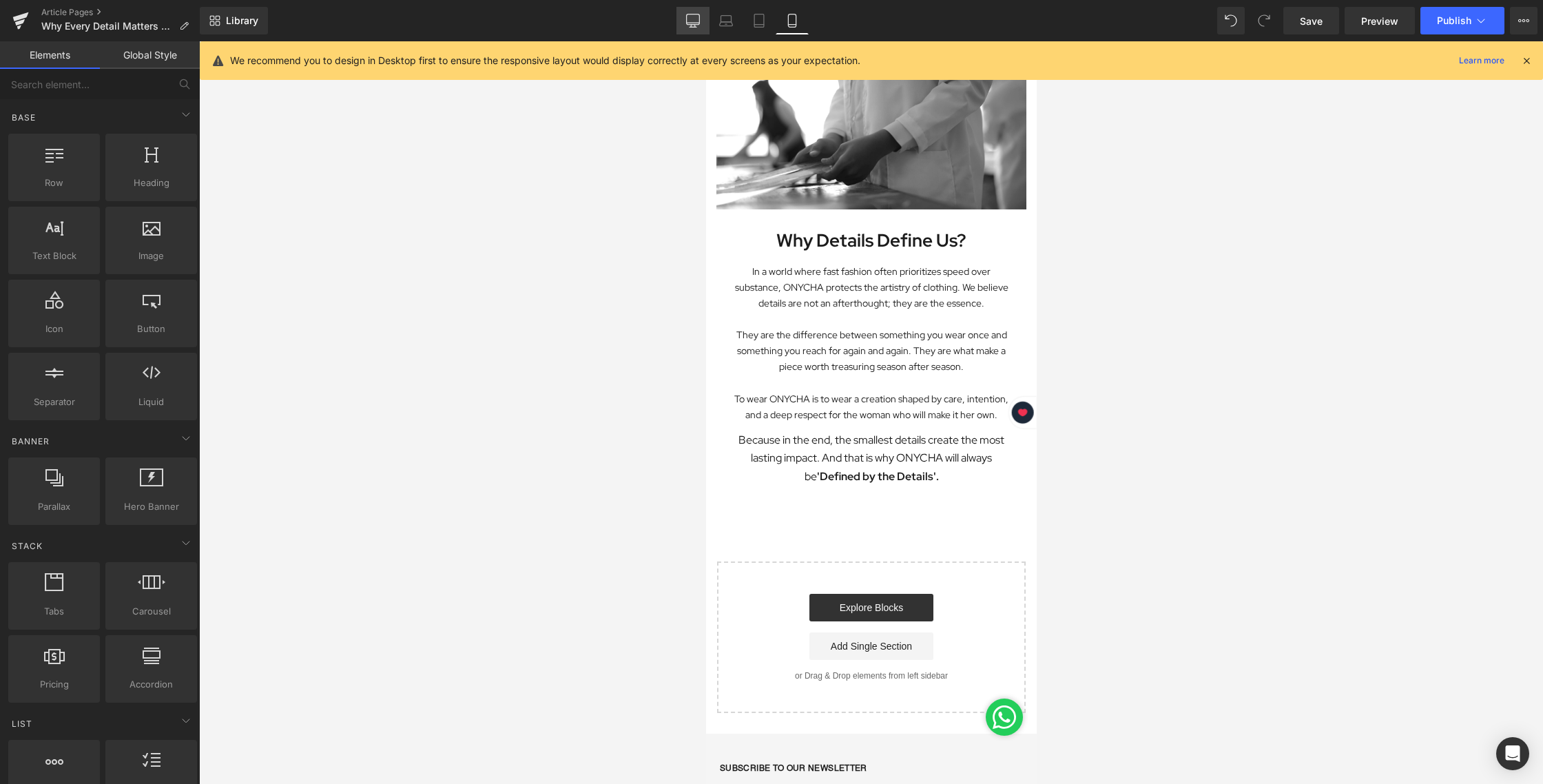
click at [690, 22] on icon at bounding box center [693, 21] width 14 height 14
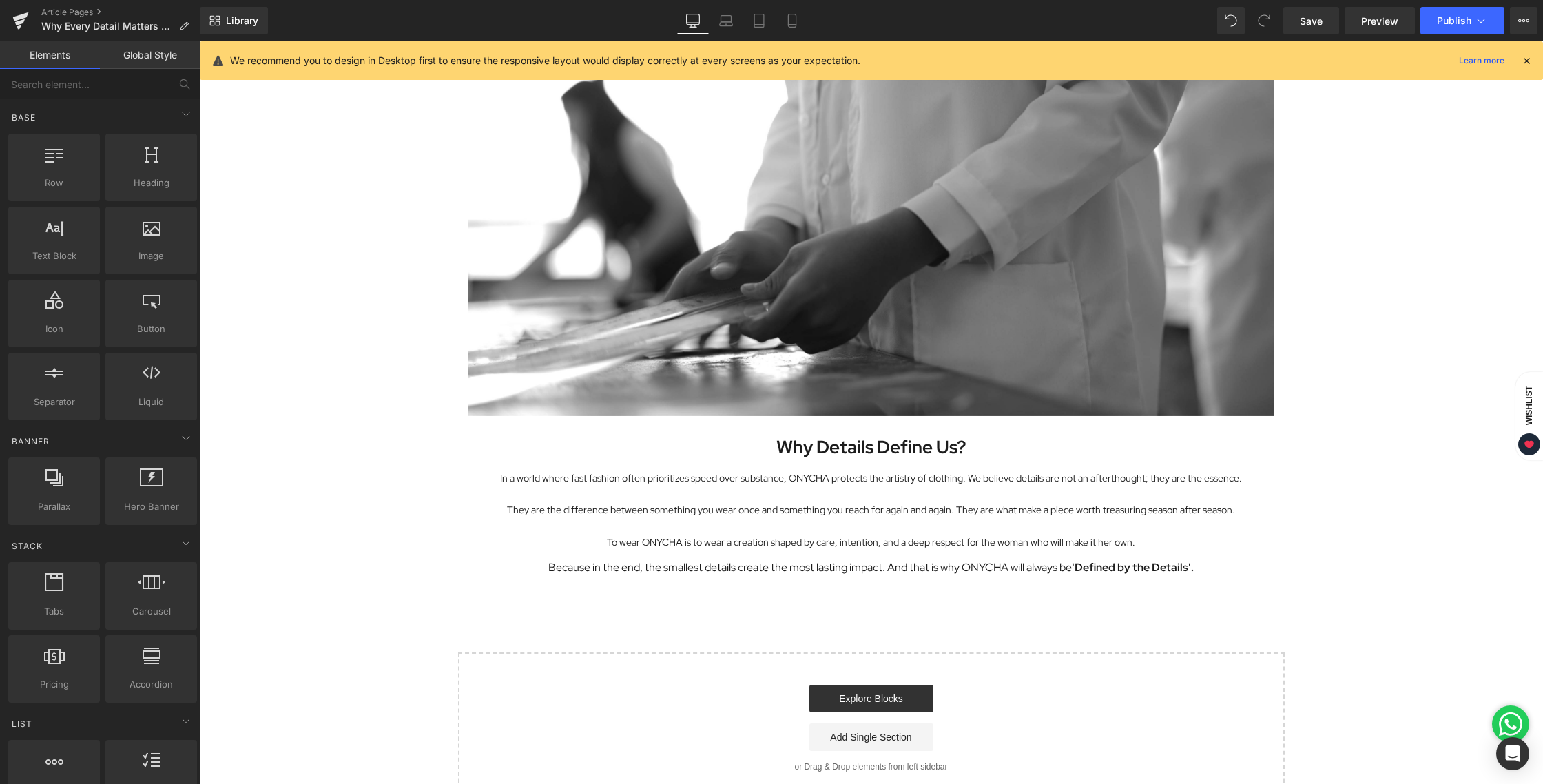
scroll to position [2493, 0]
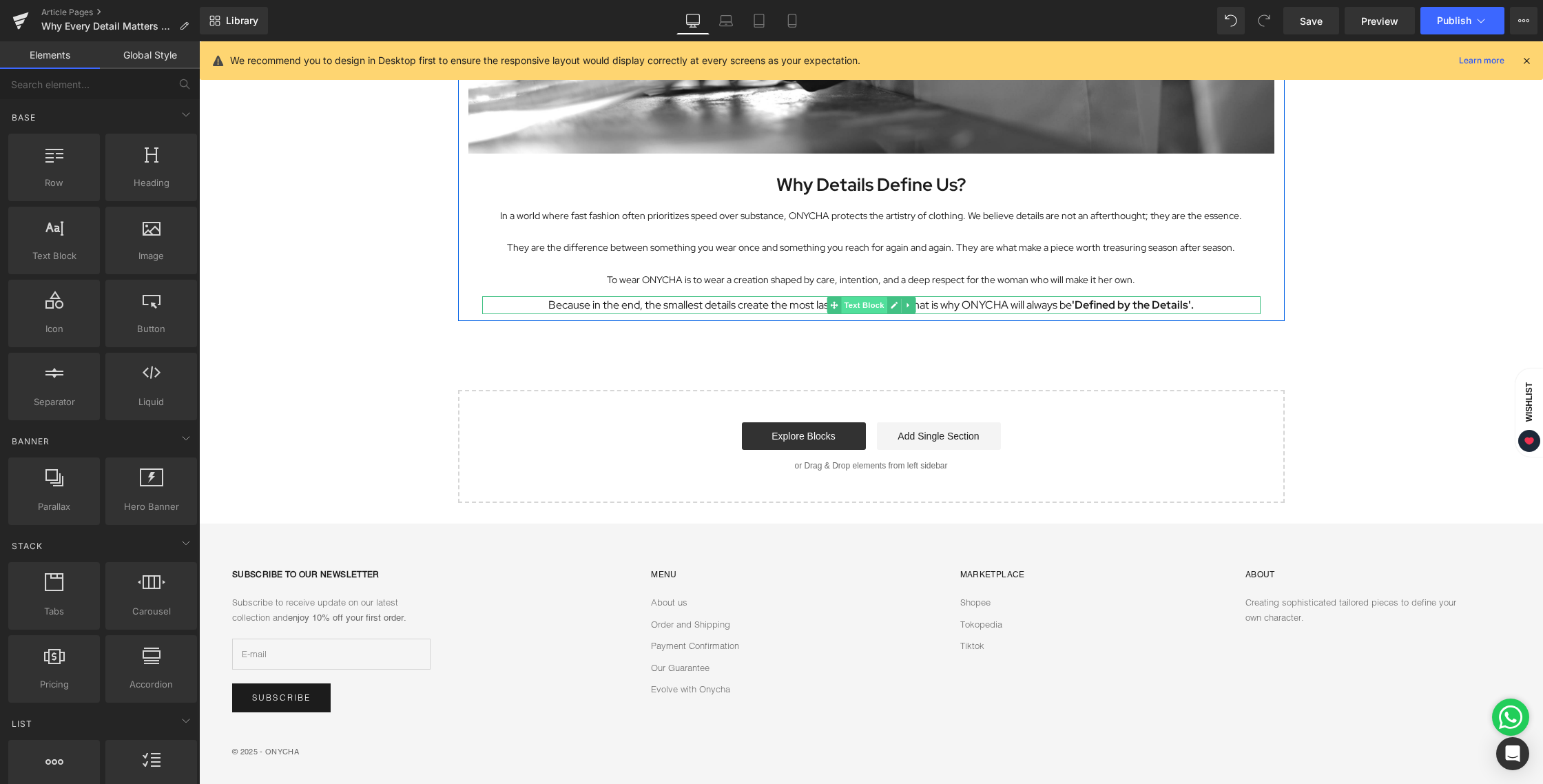
click at [864, 300] on span "Text Block" at bounding box center [864, 305] width 45 height 17
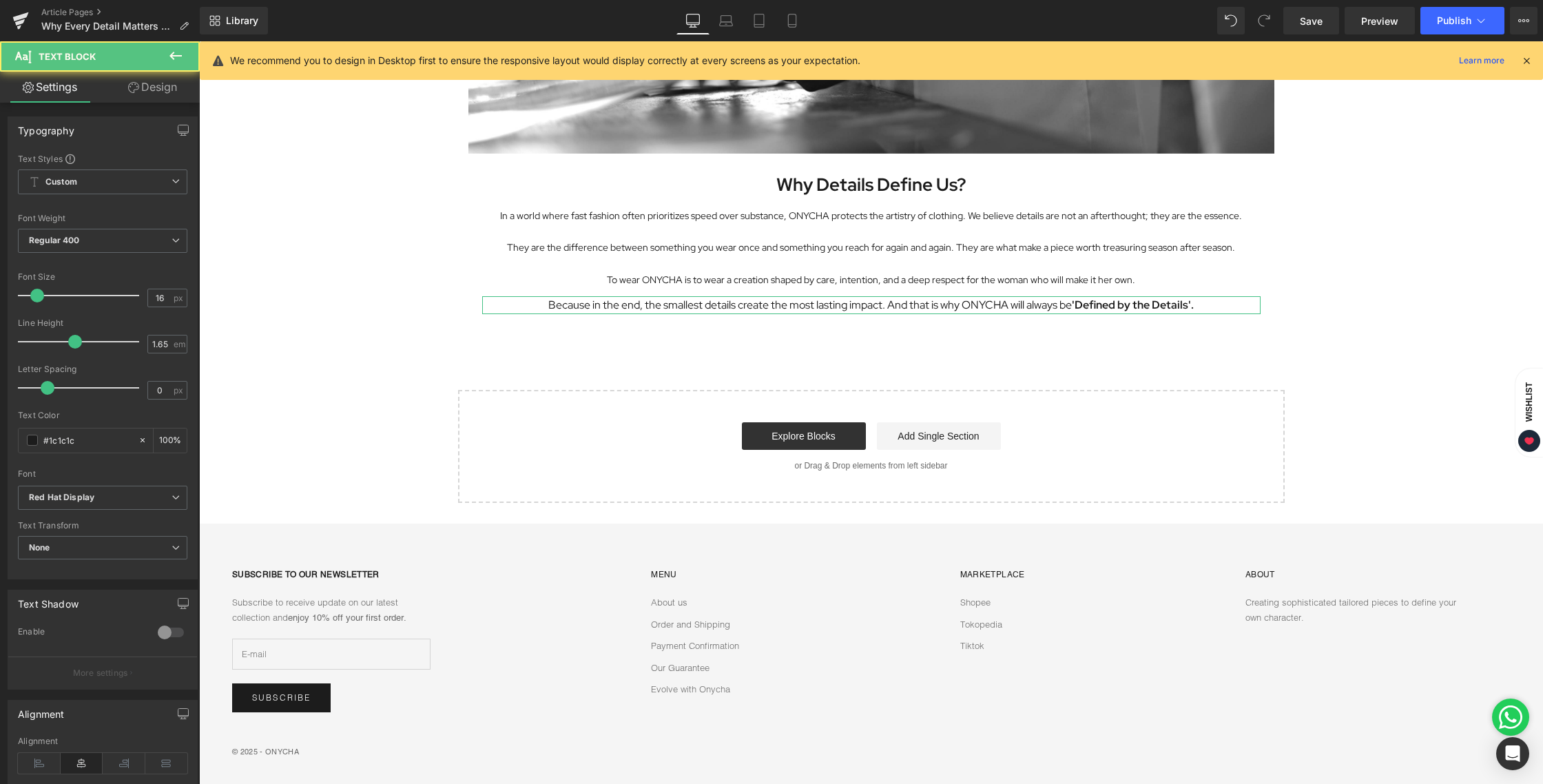
drag, startPoint x: 149, startPoint y: 89, endPoint x: 144, endPoint y: 125, distance: 36.3
click at [149, 89] on link "Design" at bounding box center [152, 87] width 100 height 31
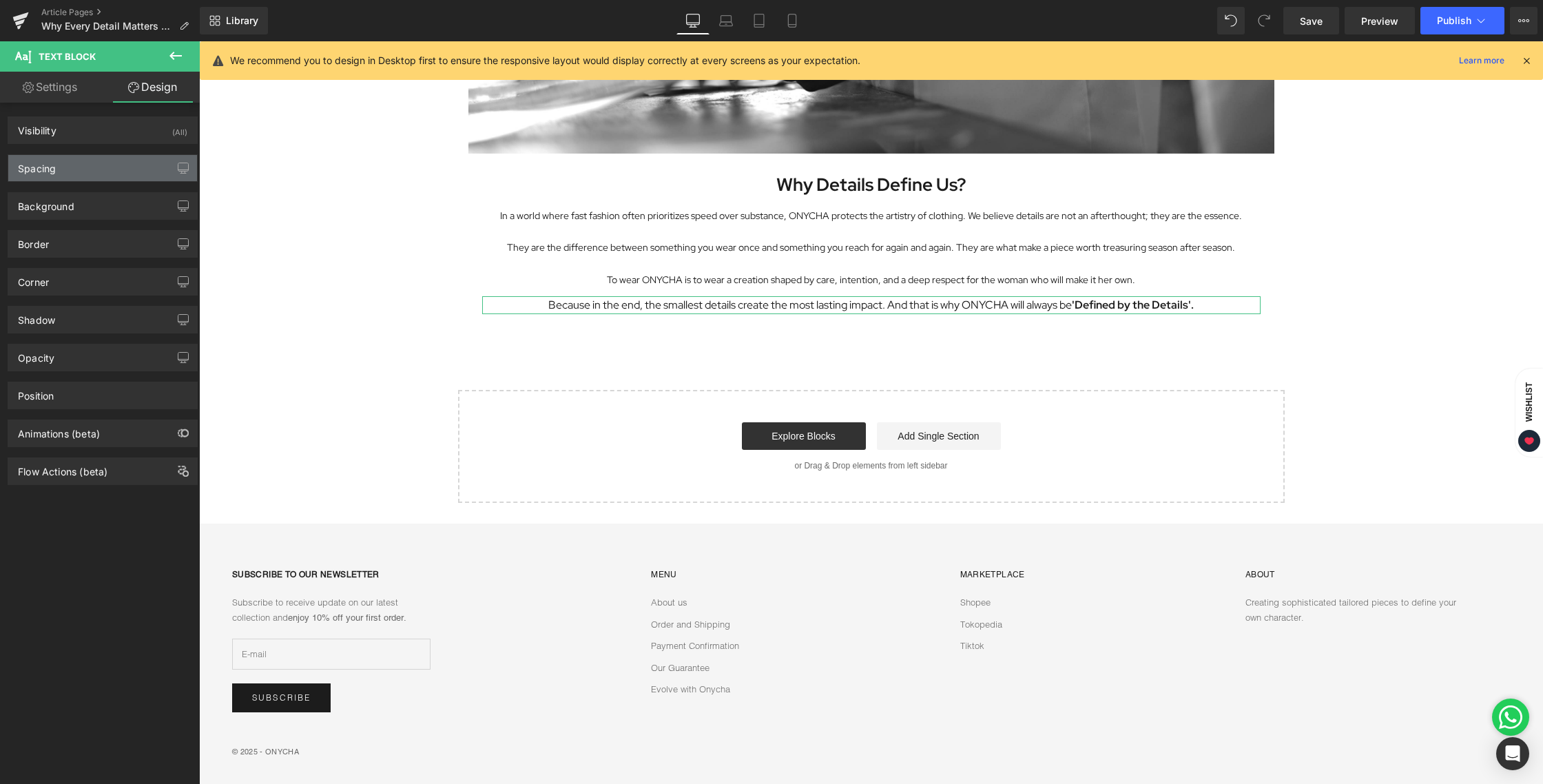
click at [112, 158] on div "Spacing" at bounding box center [103, 168] width 189 height 26
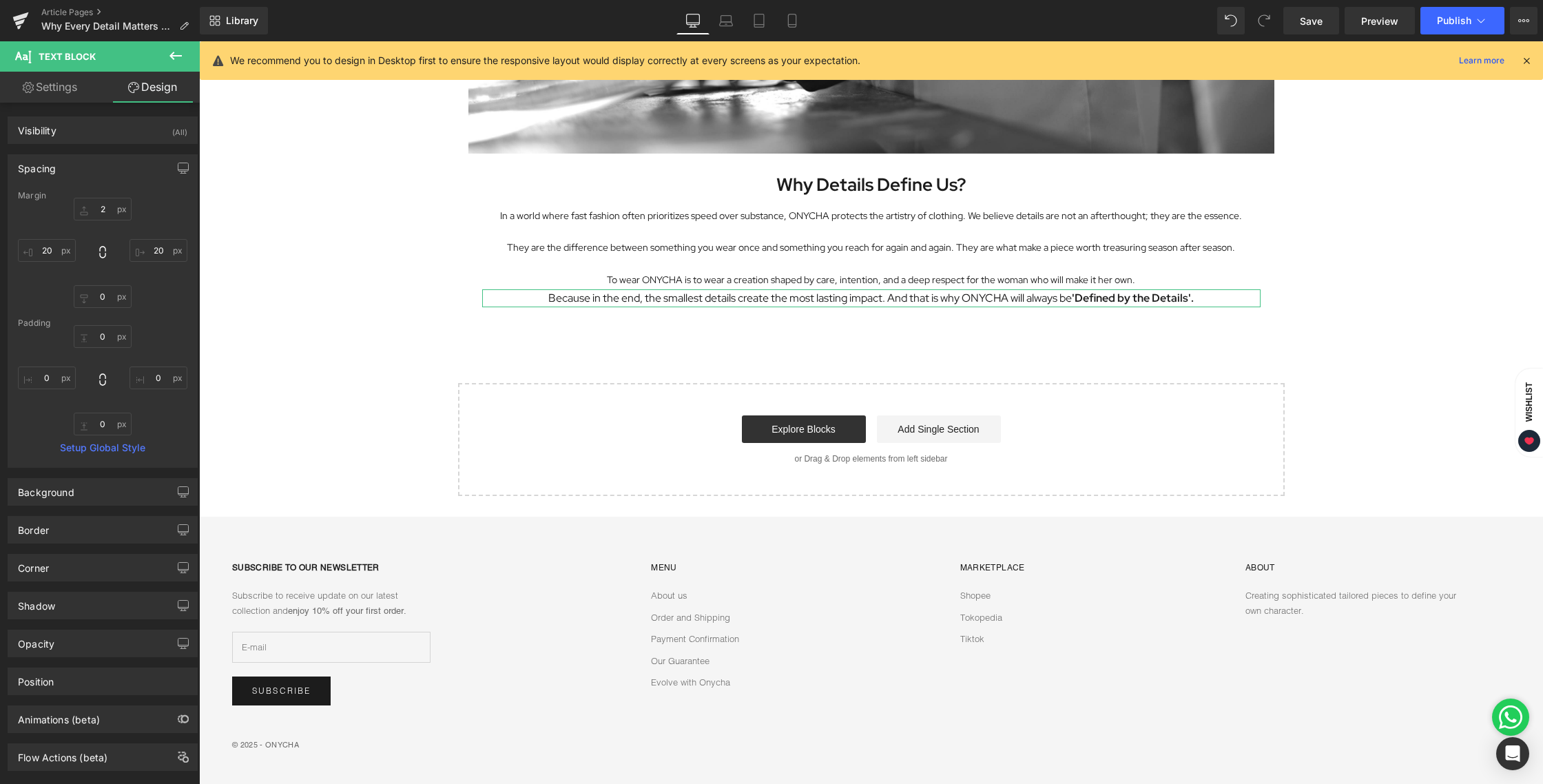
type input "24"
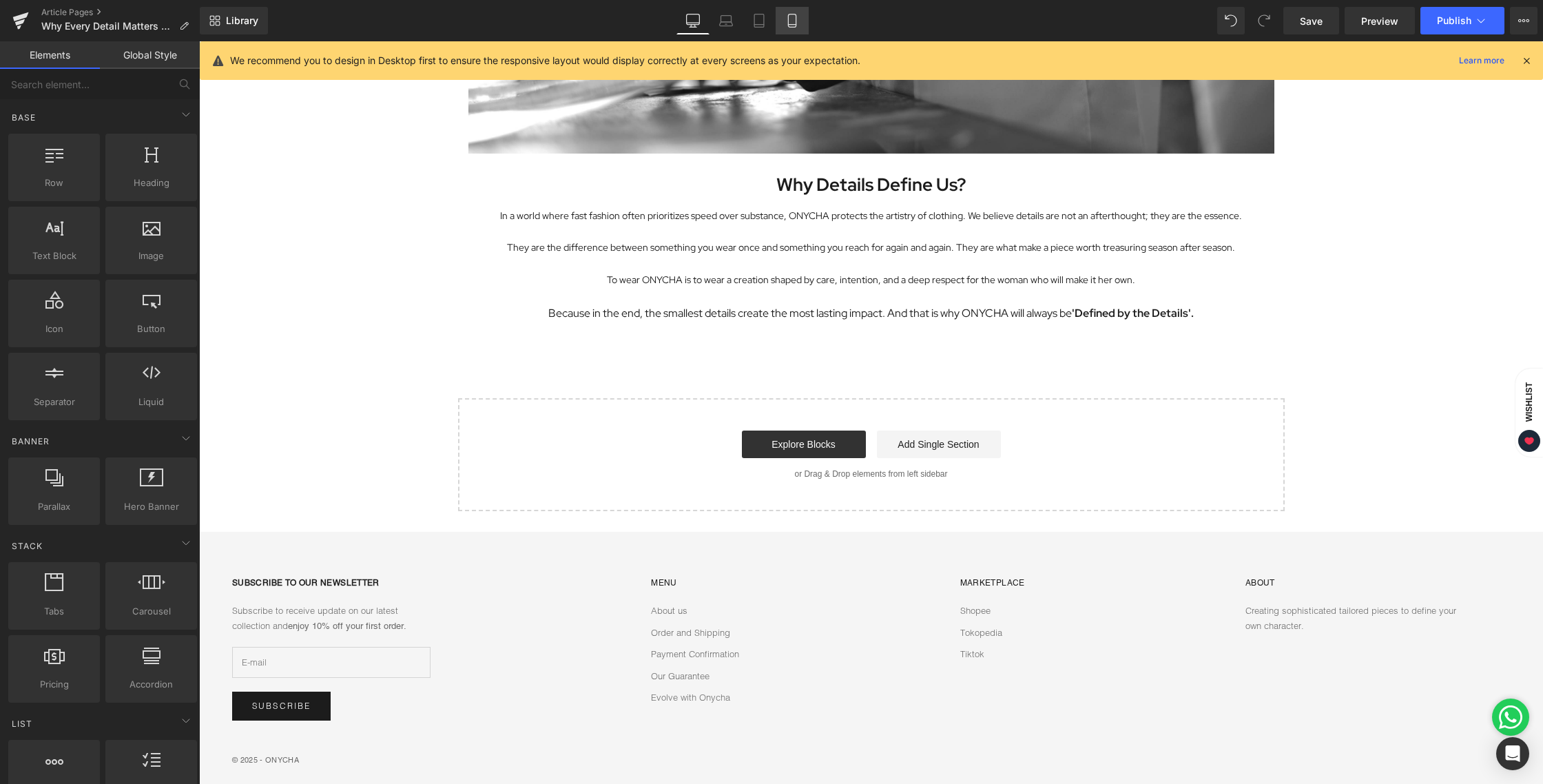
click at [785, 22] on link "Mobile" at bounding box center [792, 20] width 33 height 27
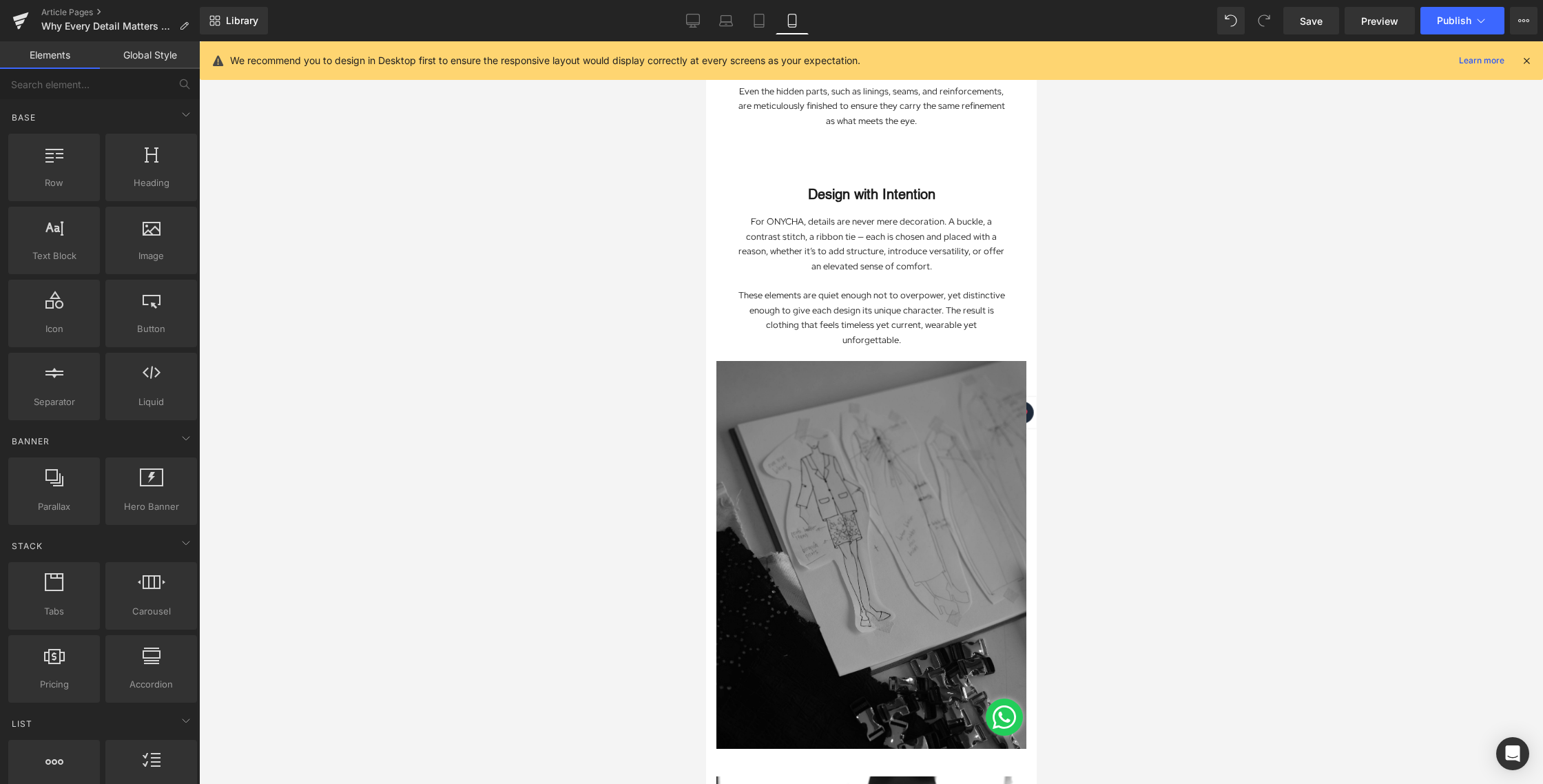
scroll to position [932, 0]
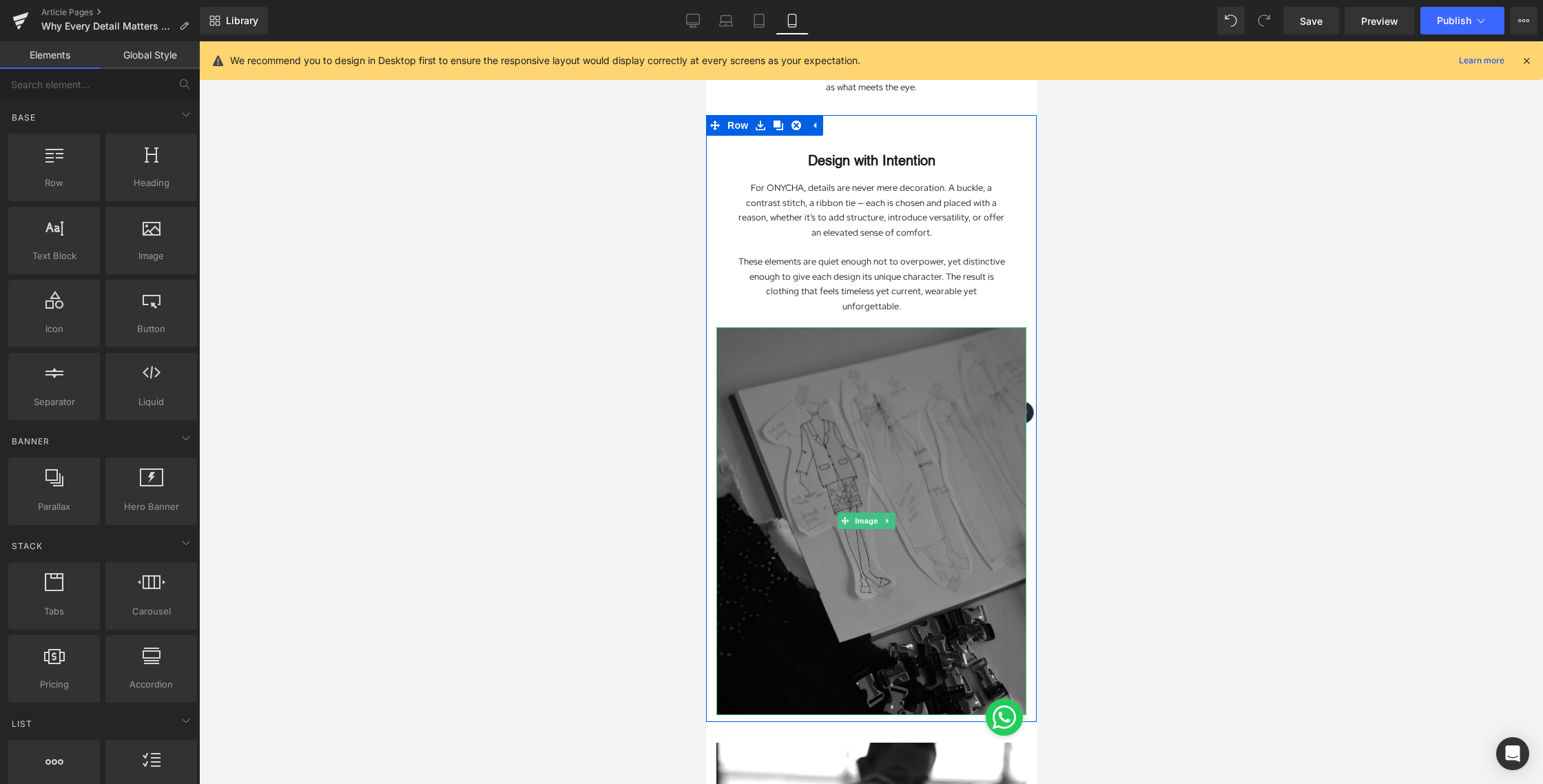
click at [920, 440] on img at bounding box center [871, 521] width 310 height 387
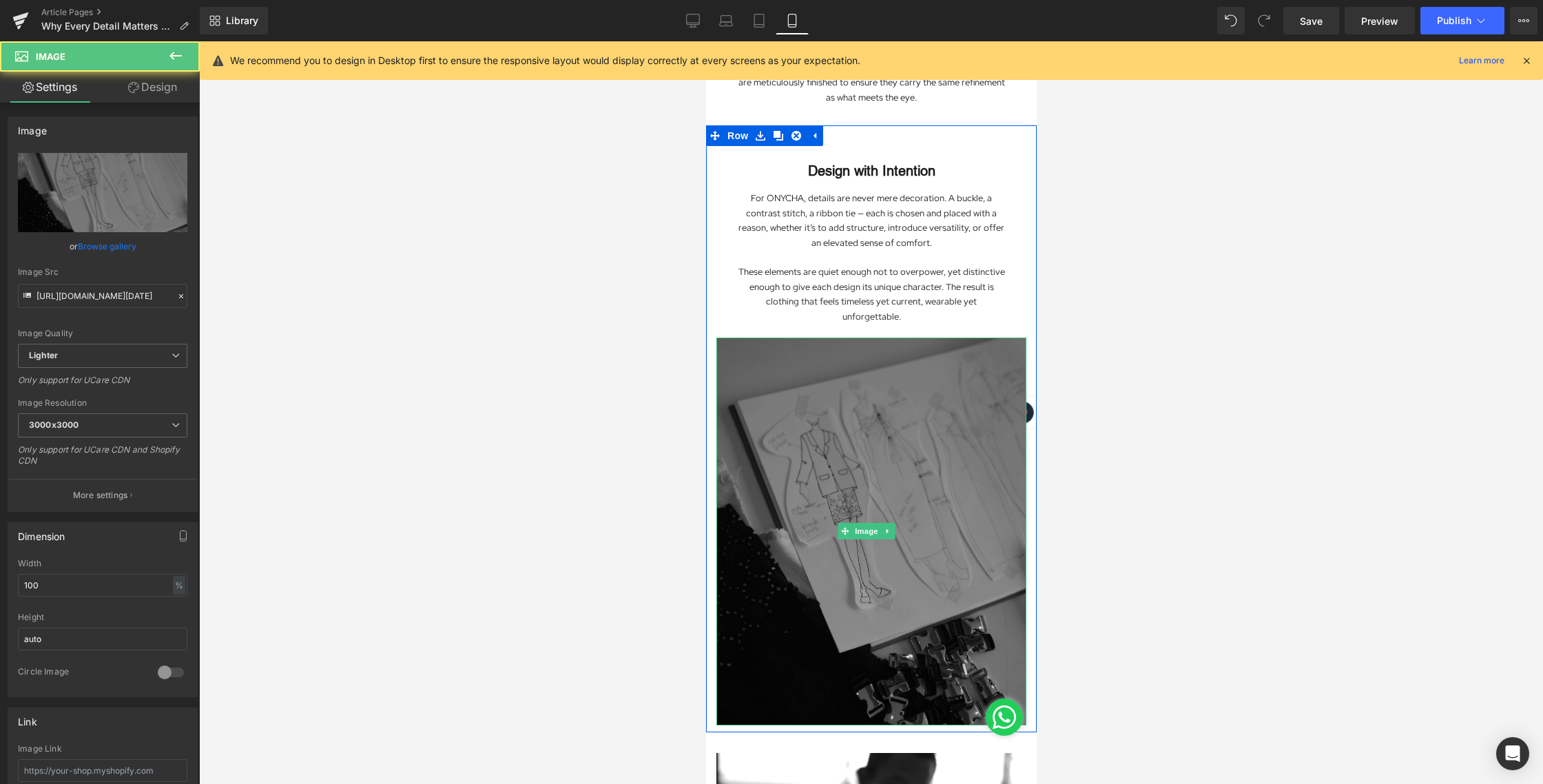
scroll to position [905, 0]
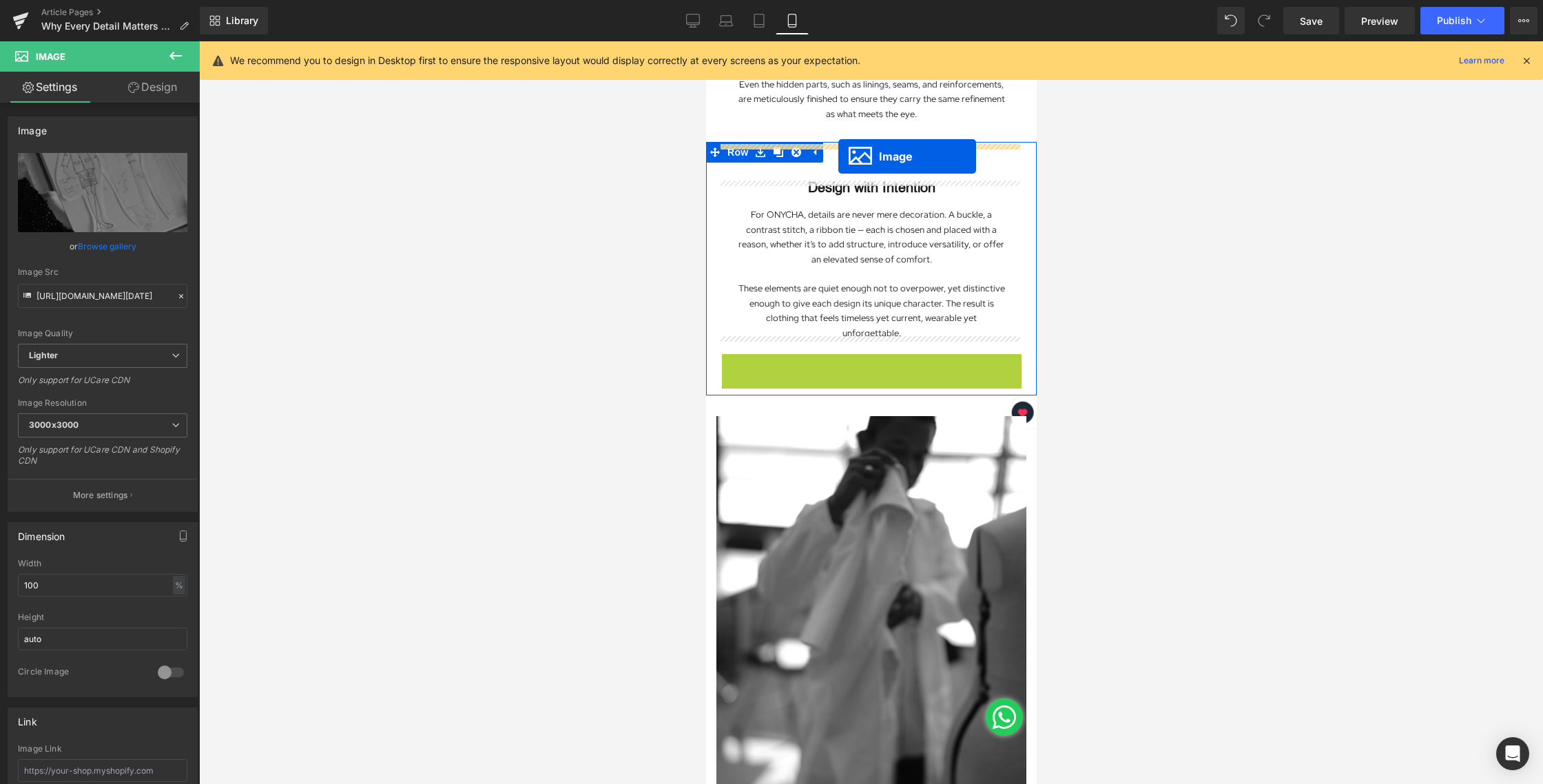
drag, startPoint x: 841, startPoint y: 524, endPoint x: 838, endPoint y: 156, distance: 368.0
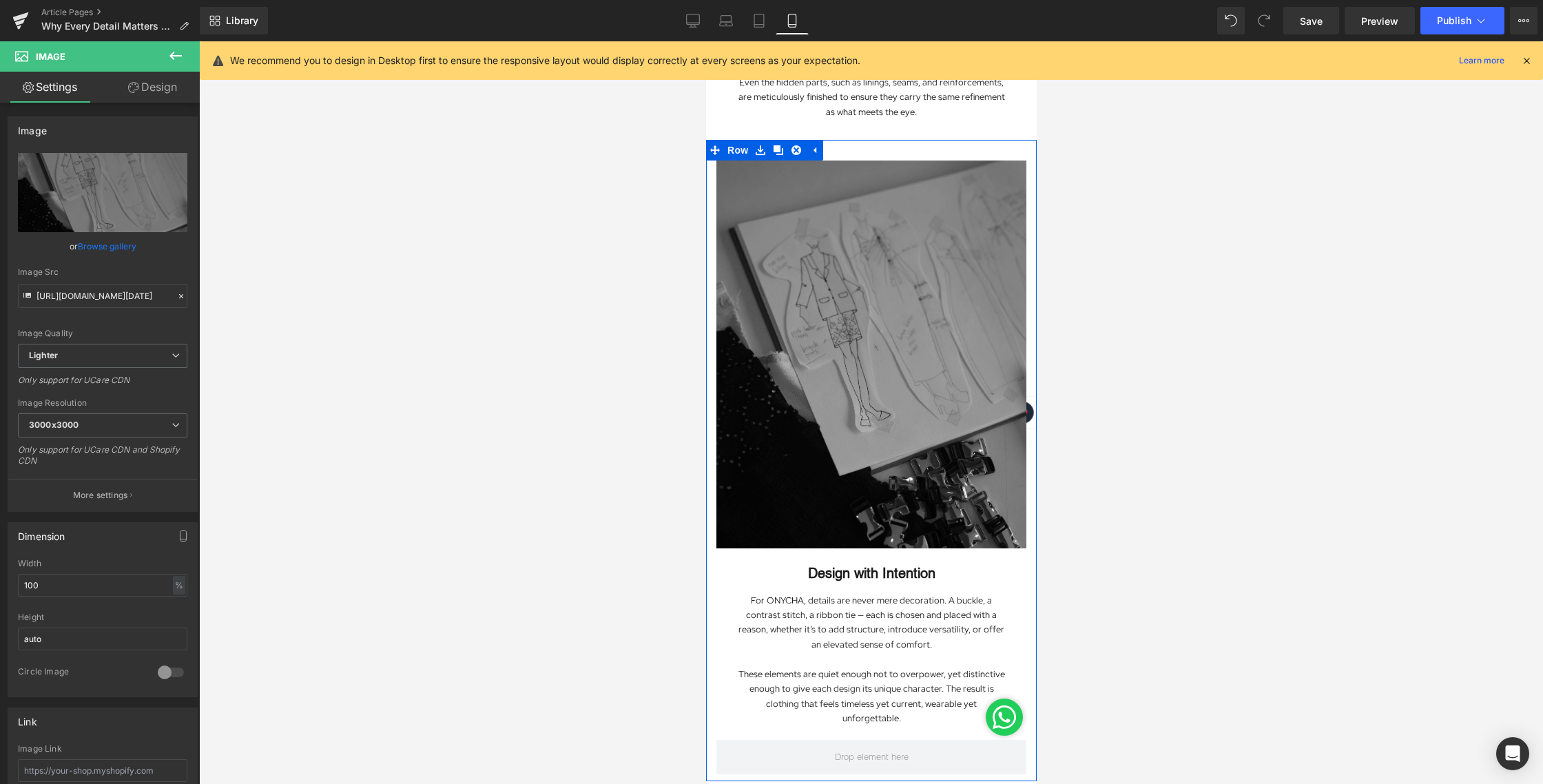
scroll to position [1070, 0]
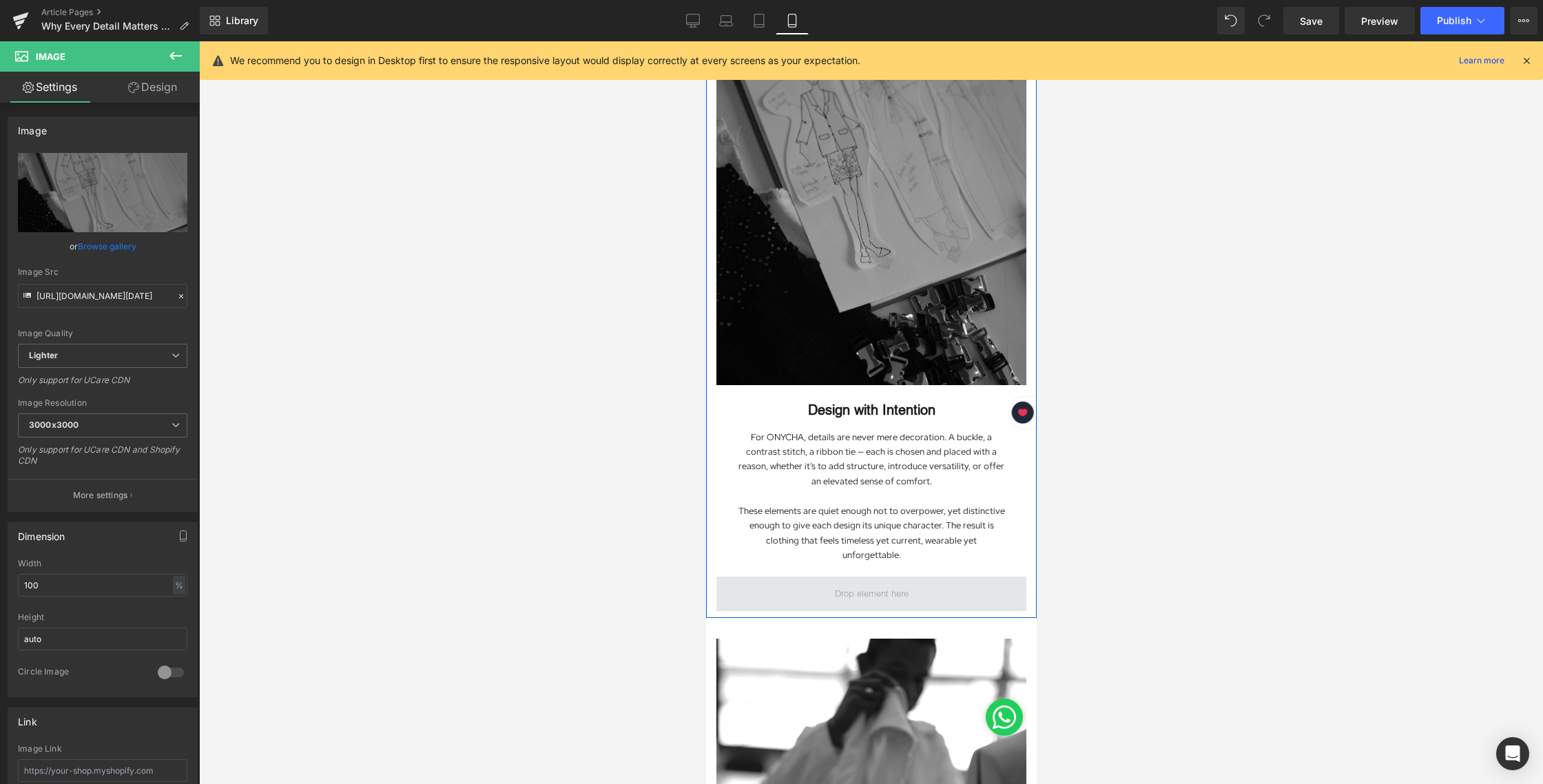
click at [887, 583] on span at bounding box center [871, 593] width 83 height 22
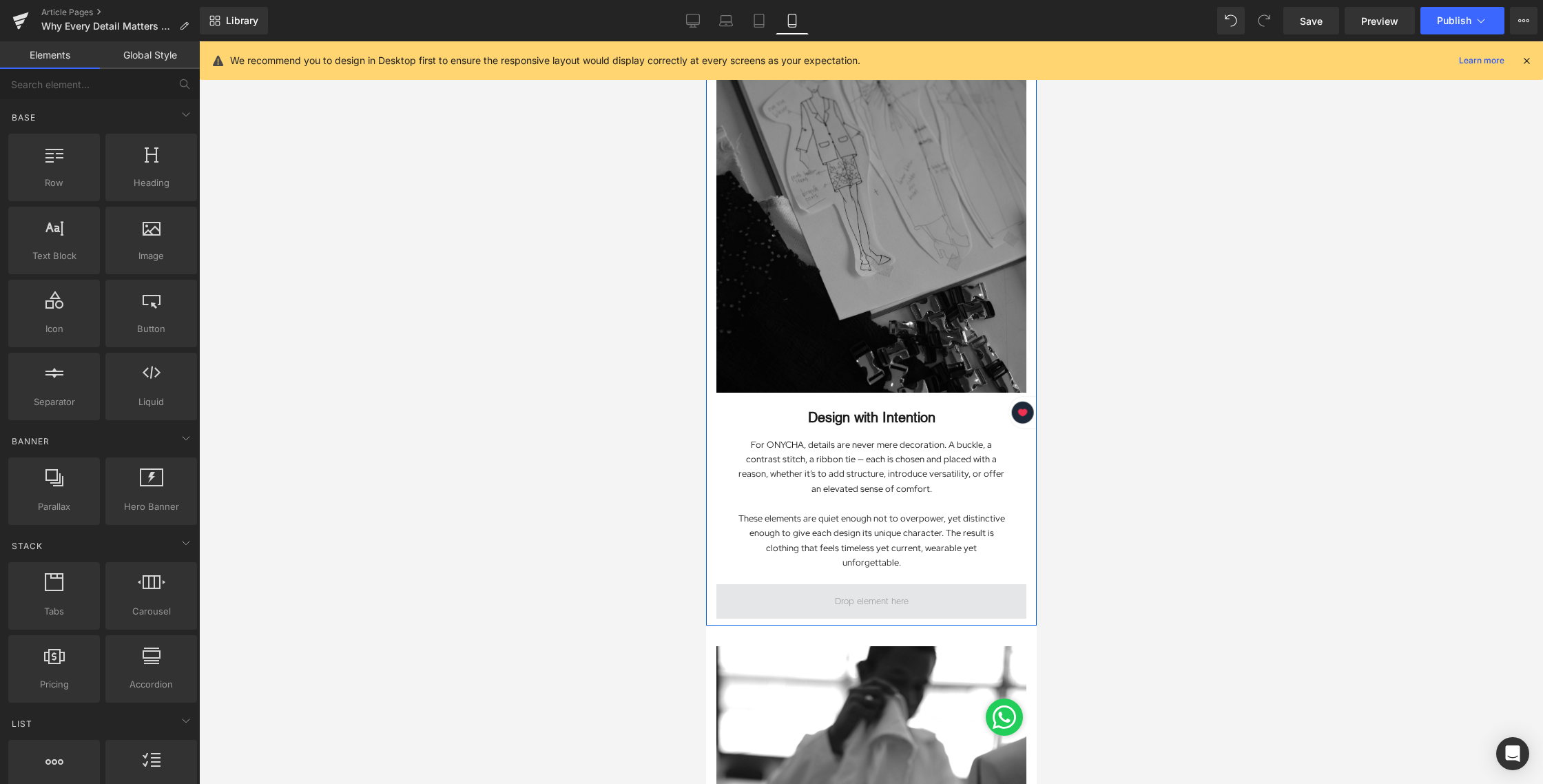
scroll to position [1051, 0]
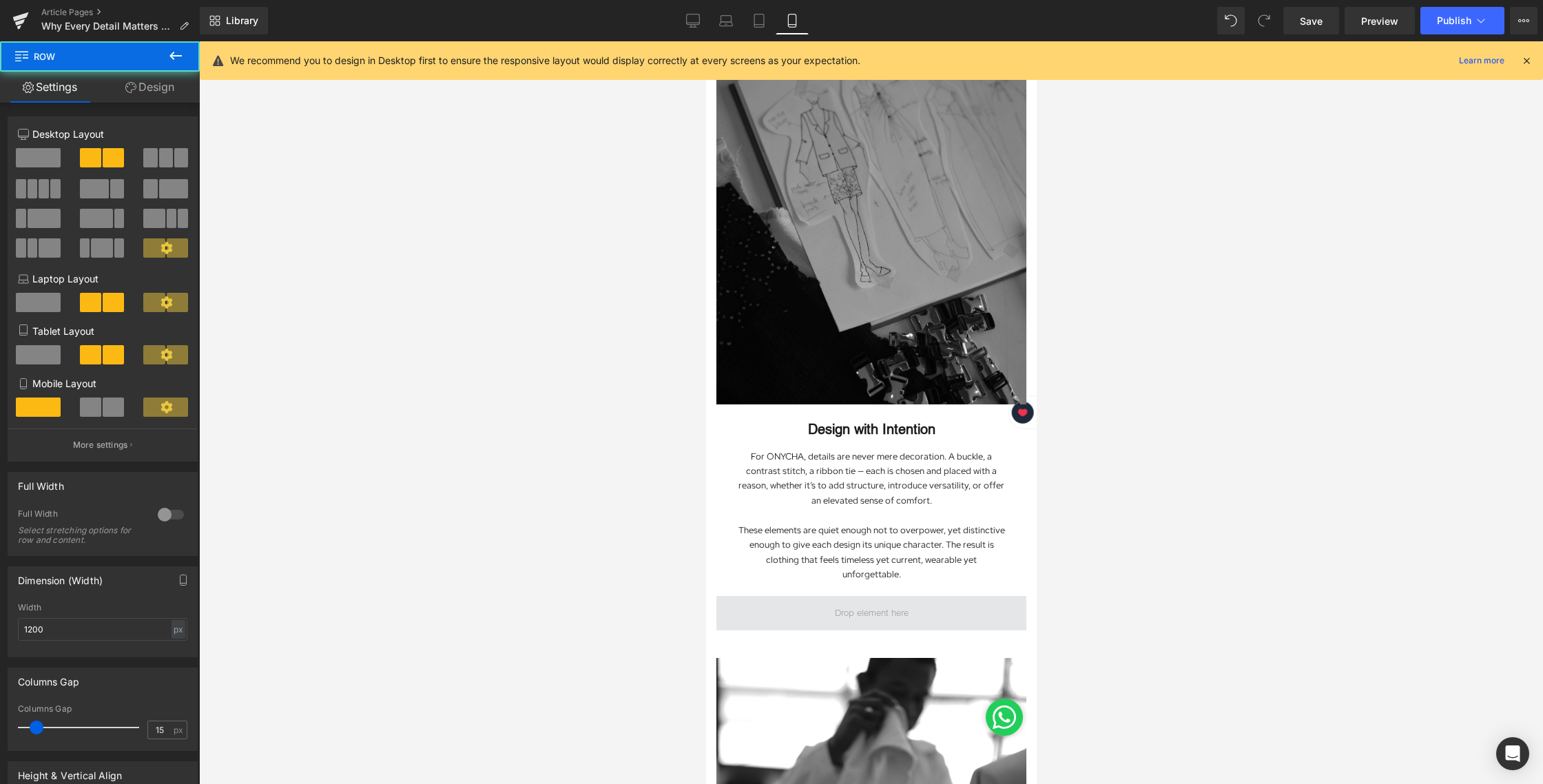
click at [876, 596] on span at bounding box center [871, 612] width 310 height 34
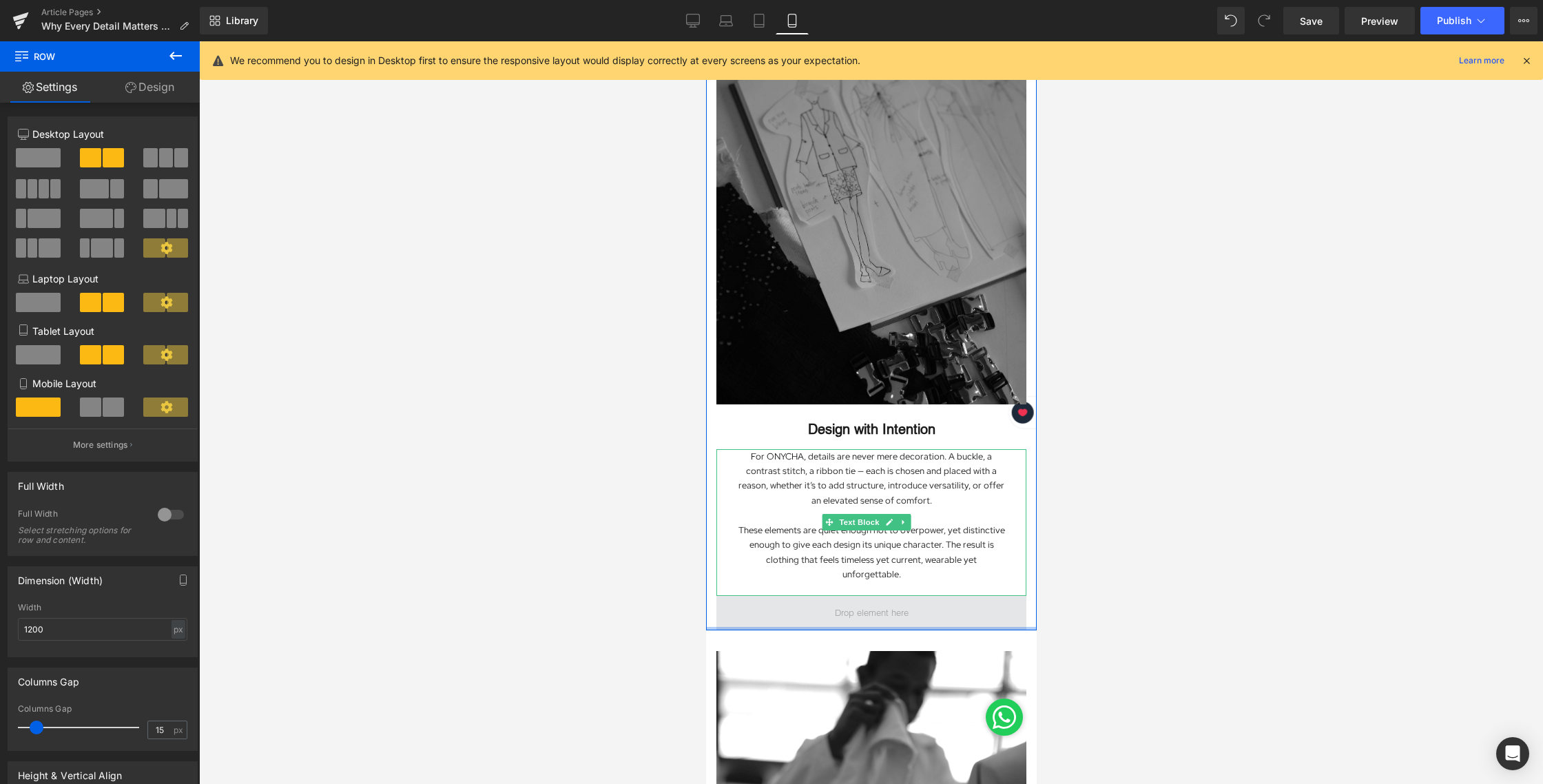
drag, startPoint x: 873, startPoint y: 601, endPoint x: 879, endPoint y: 581, distance: 20.9
click at [875, 556] on div "Image Design with Intention Heading For ONYCHA, details are never mere decorati…" at bounding box center [871, 313] width 331 height 634
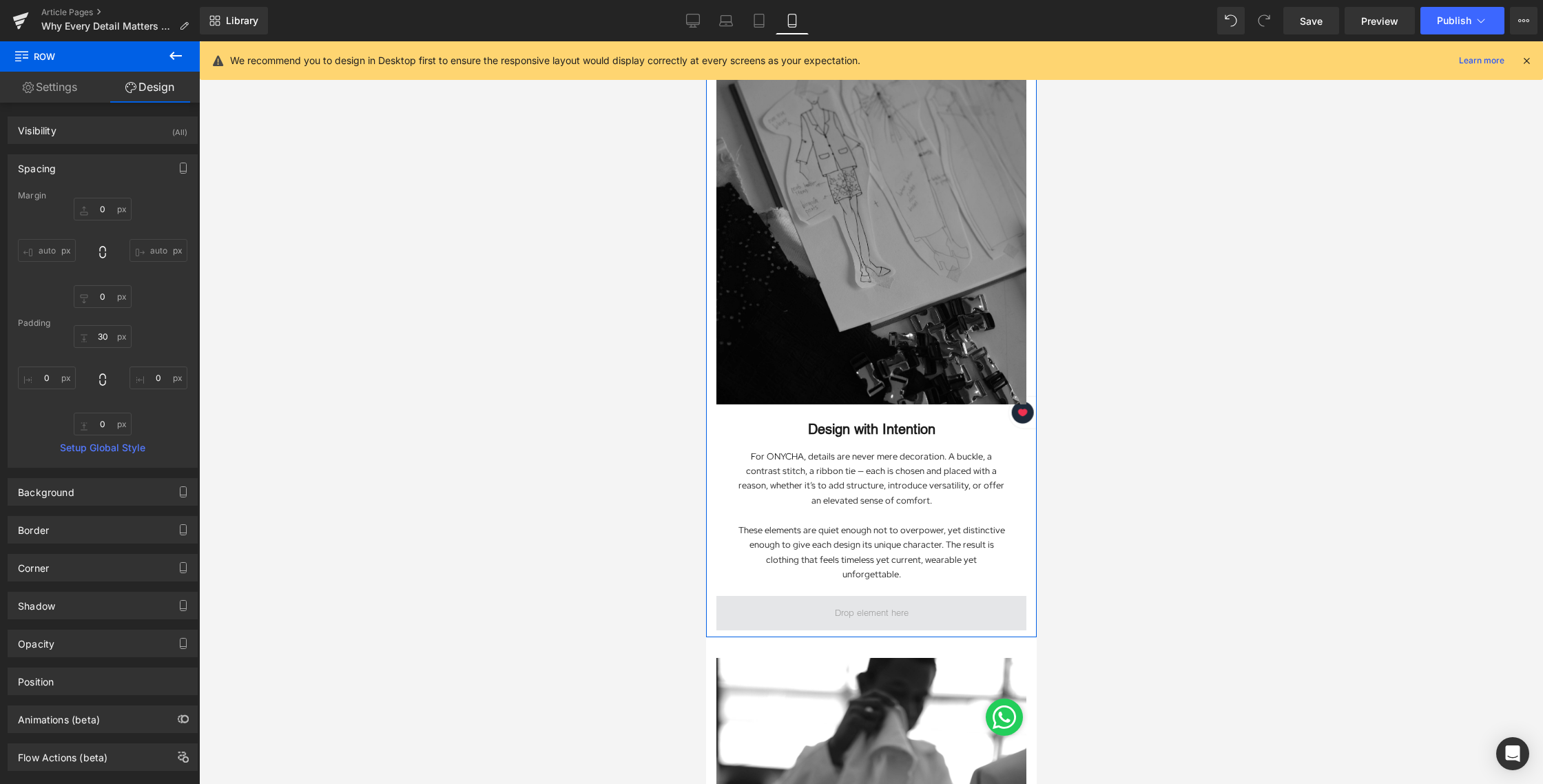
type input "0"
type input "30"
type input "0"
type input "10"
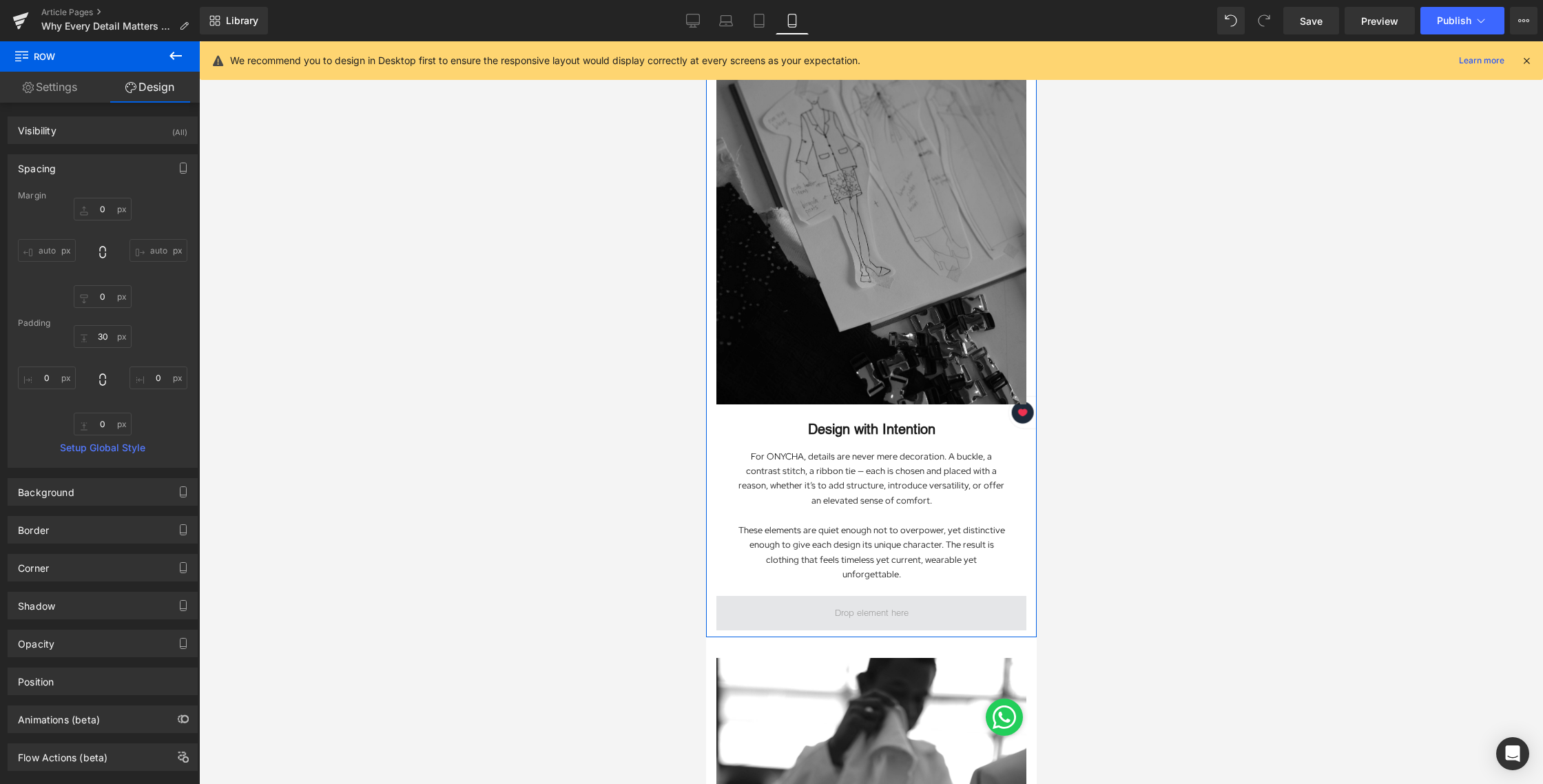
type input "0"
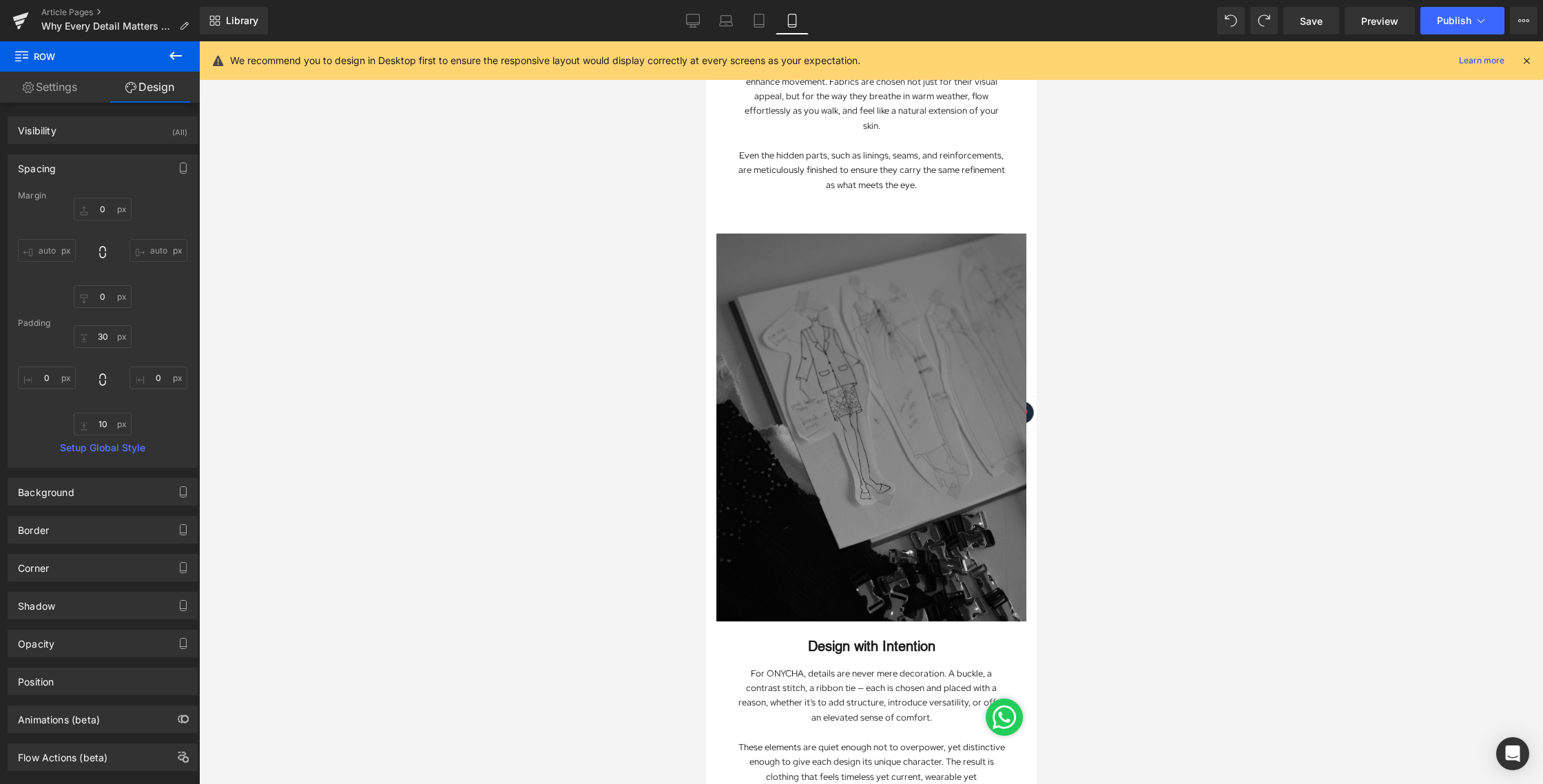
scroll to position [831, 0]
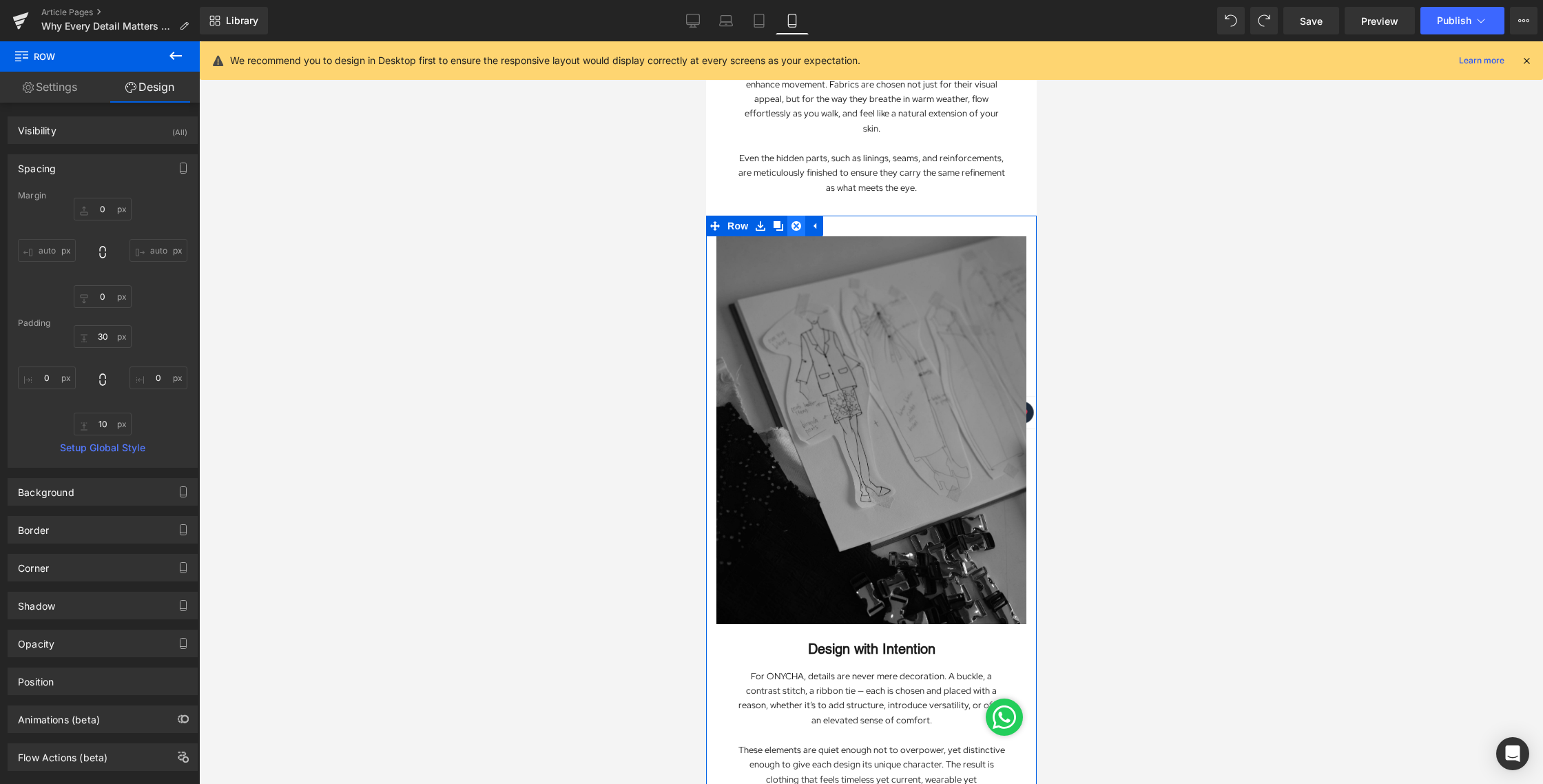
click at [796, 221] on icon at bounding box center [796, 226] width 10 height 10
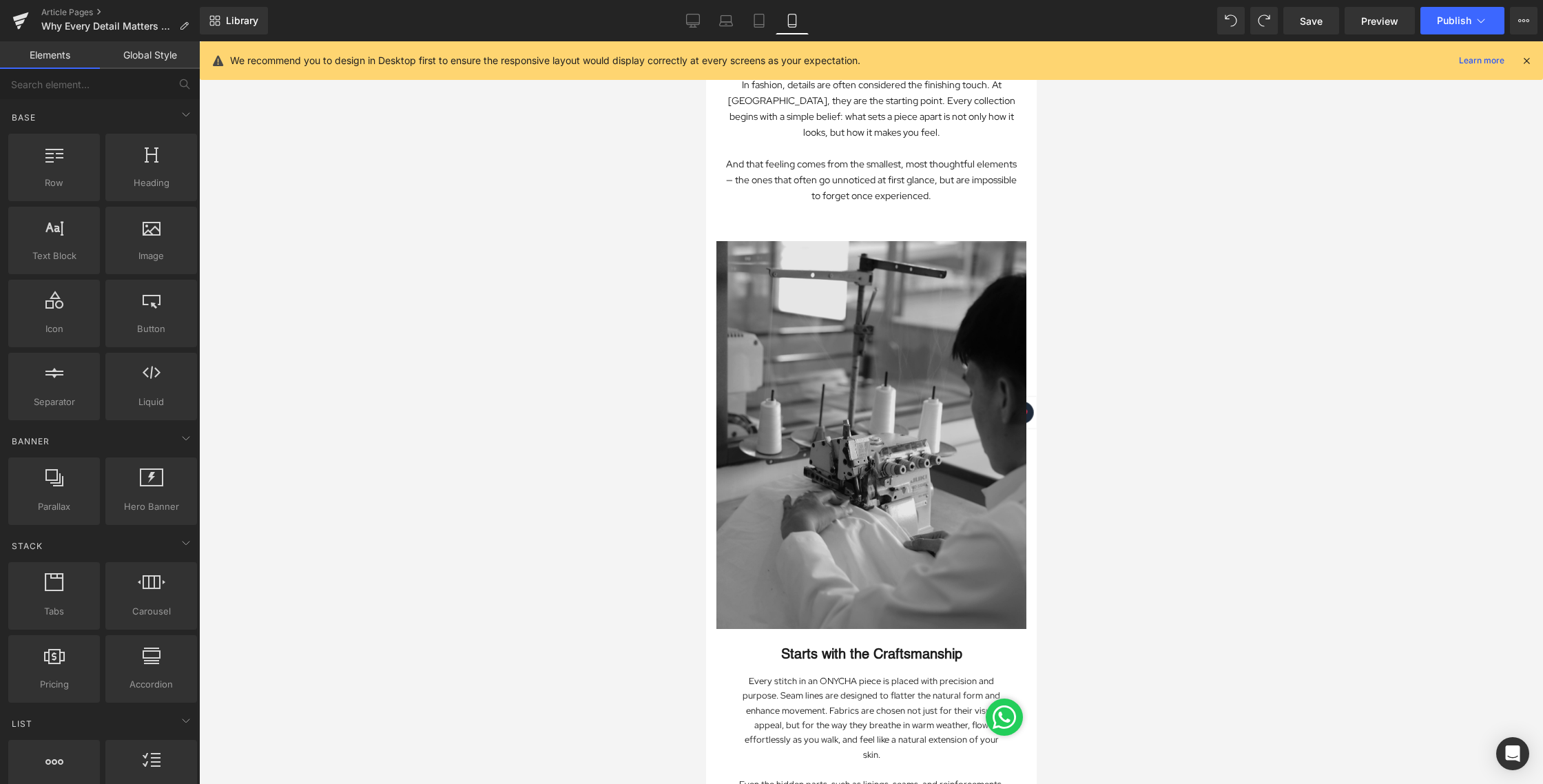
scroll to position [204, 0]
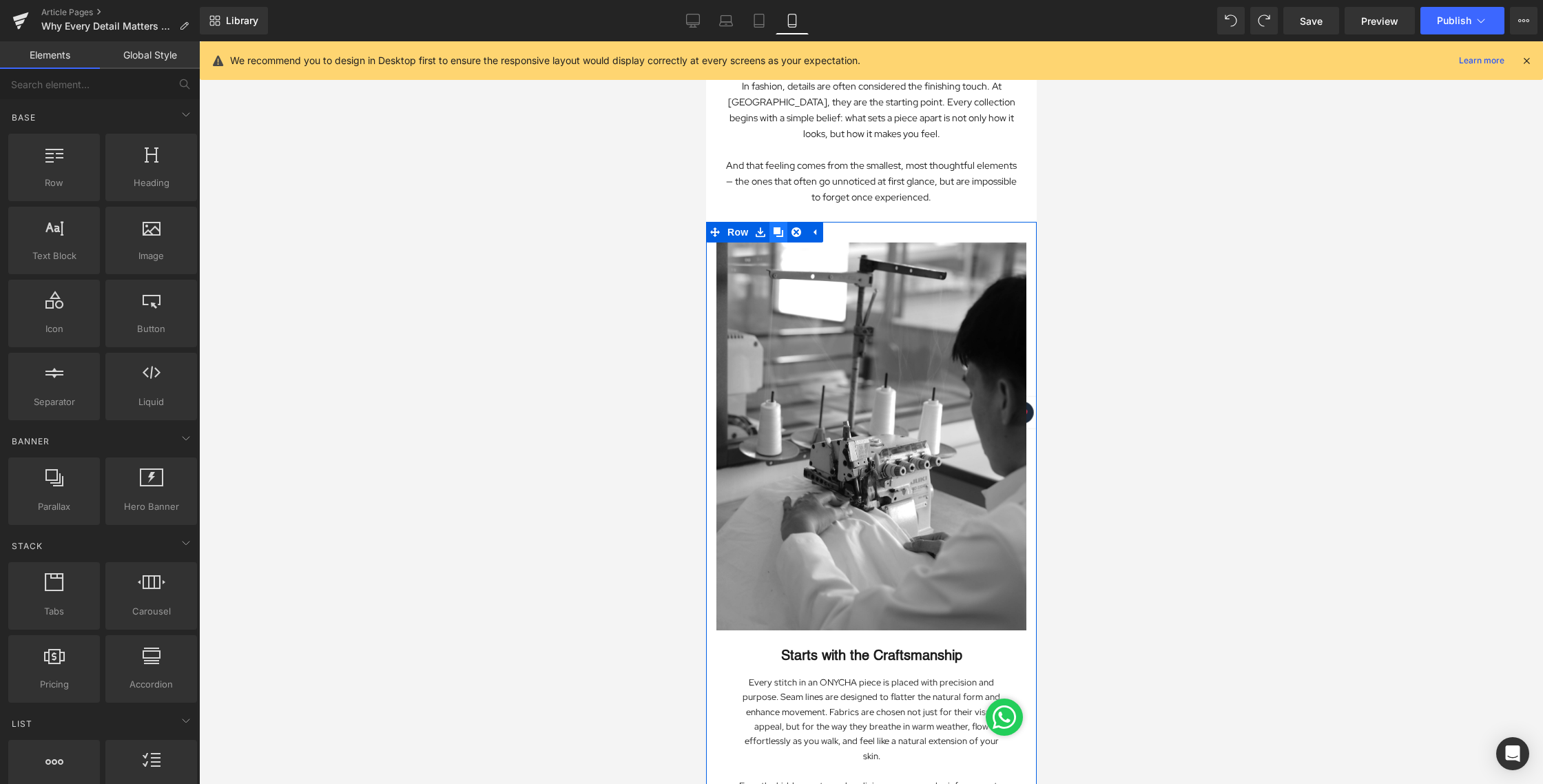
click at [775, 231] on icon at bounding box center [778, 232] width 10 height 10
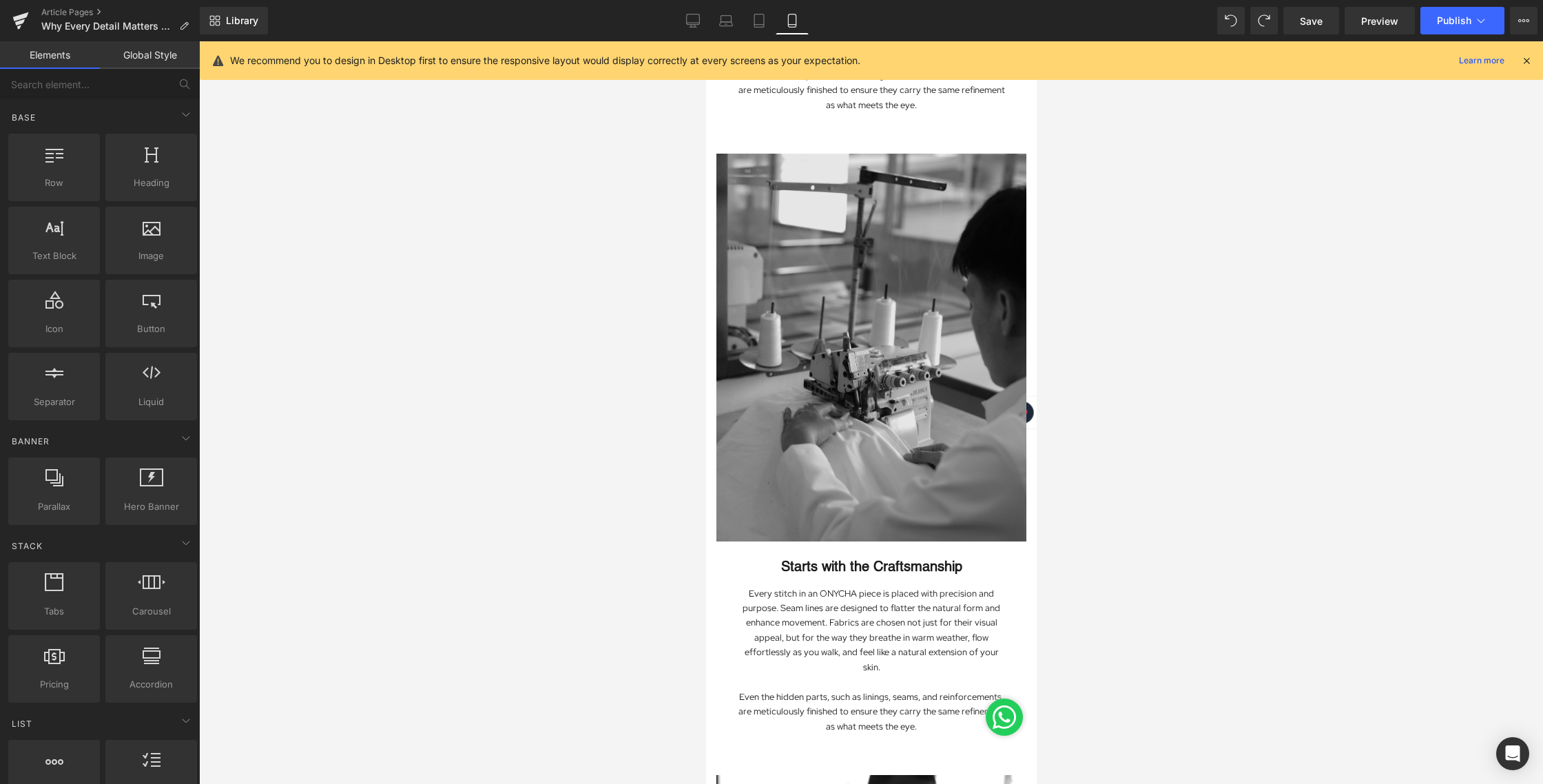
scroll to position [917, 0]
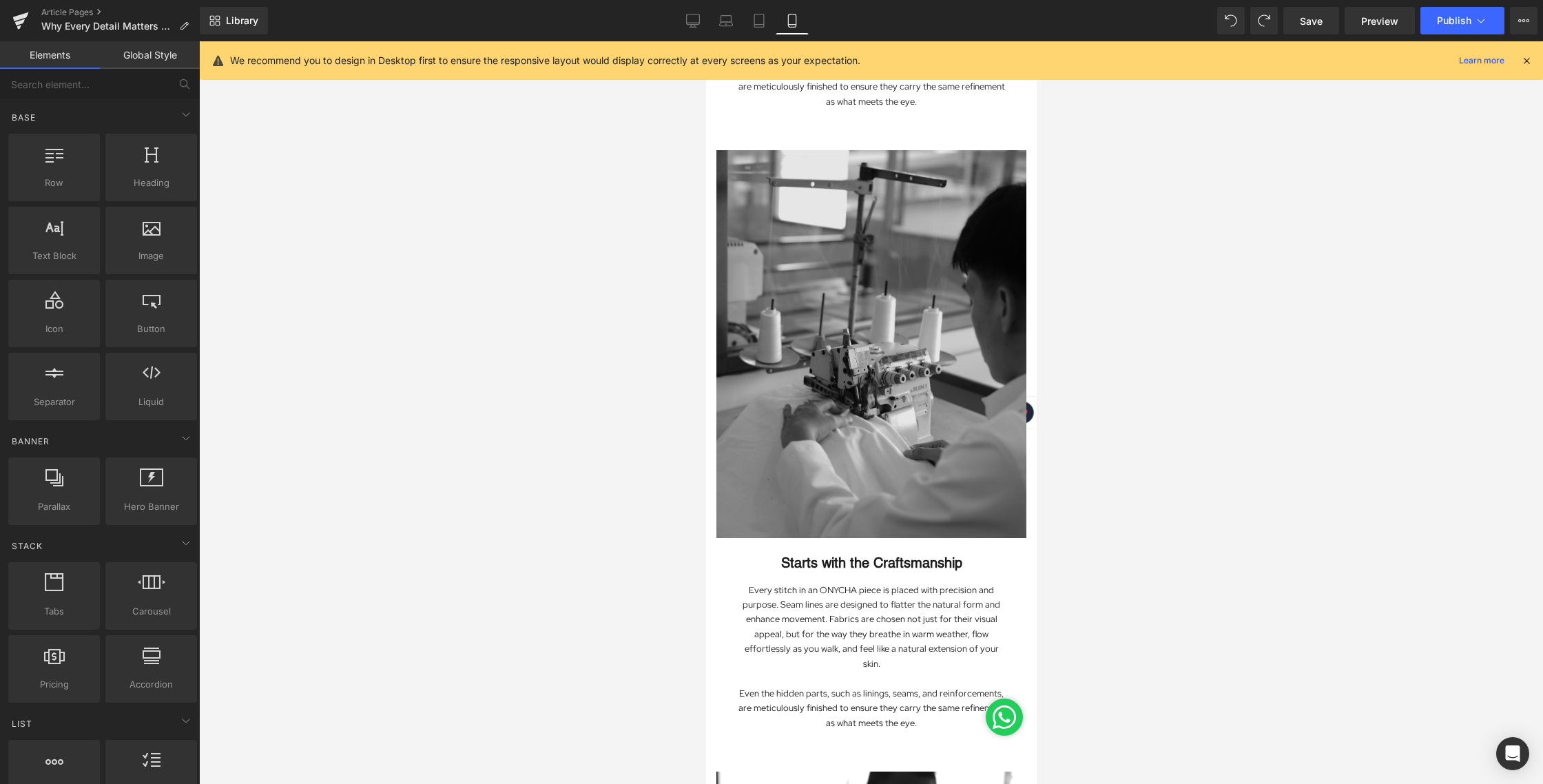
click at [865, 316] on div "Image" at bounding box center [871, 343] width 310 height 387
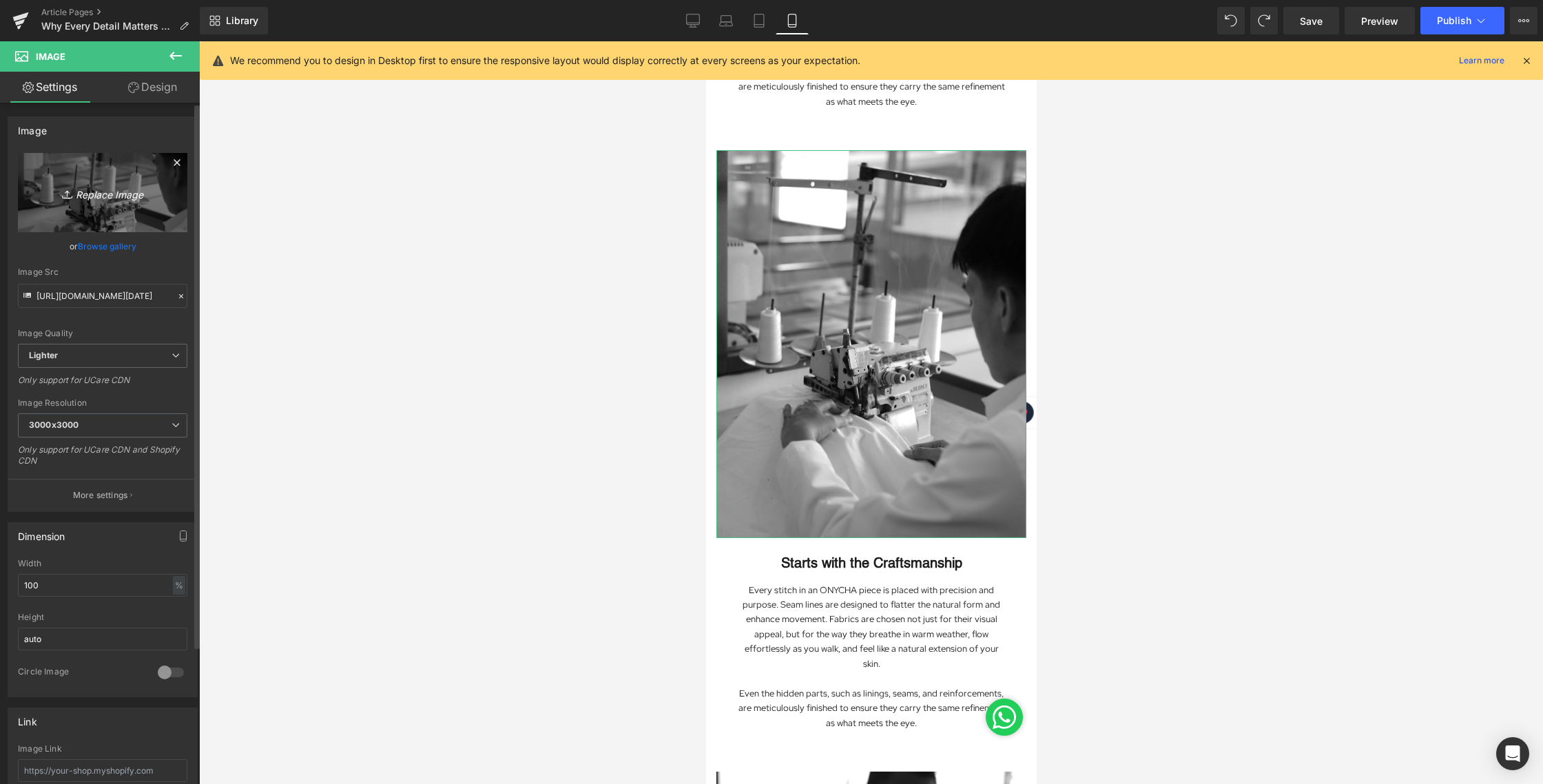
click at [89, 195] on icon "Replace Image" at bounding box center [103, 192] width 110 height 17
type input "C:\fakepath\BLOG [DATE]-03.jpg"
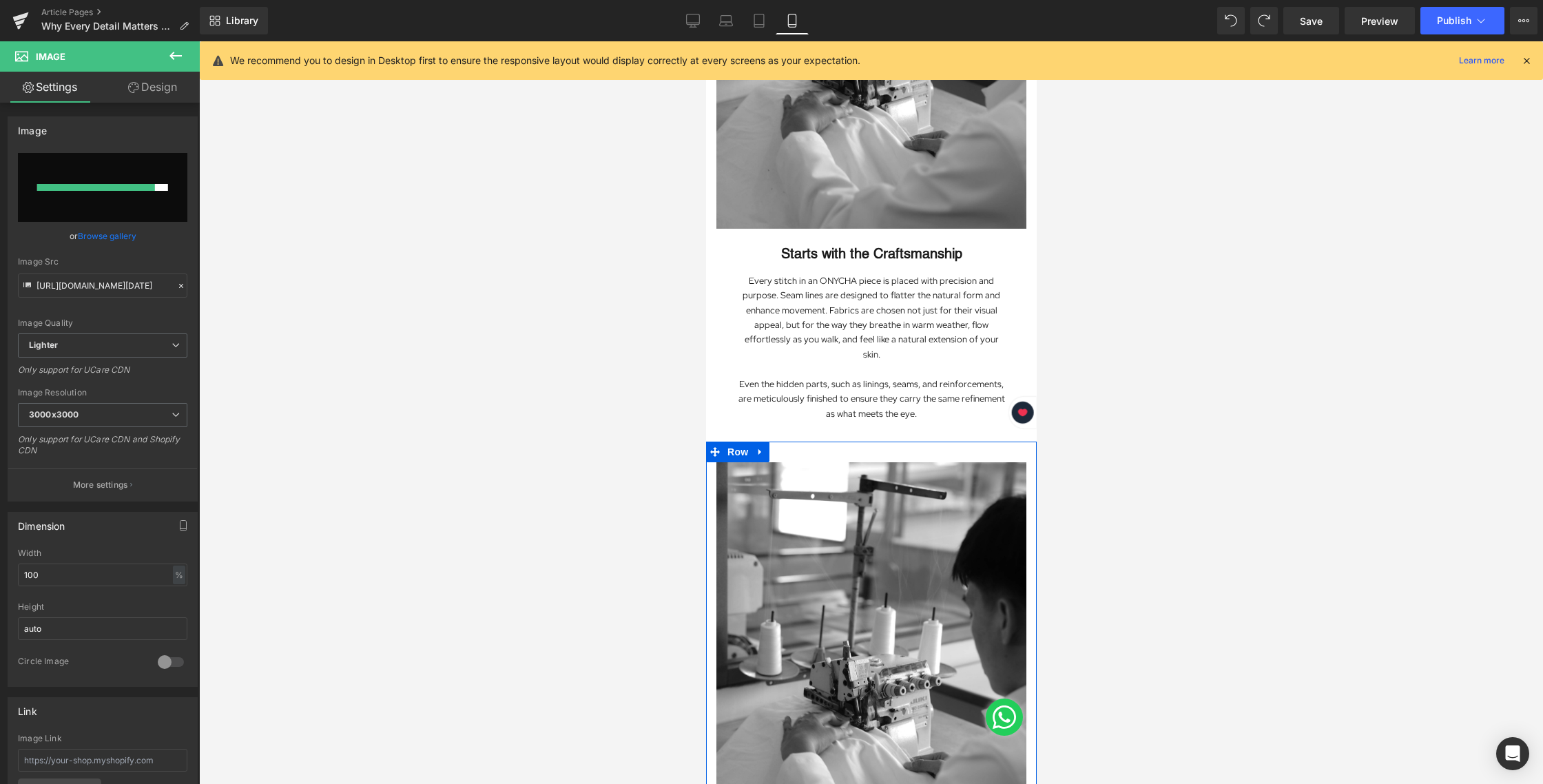
scroll to position [158, 0]
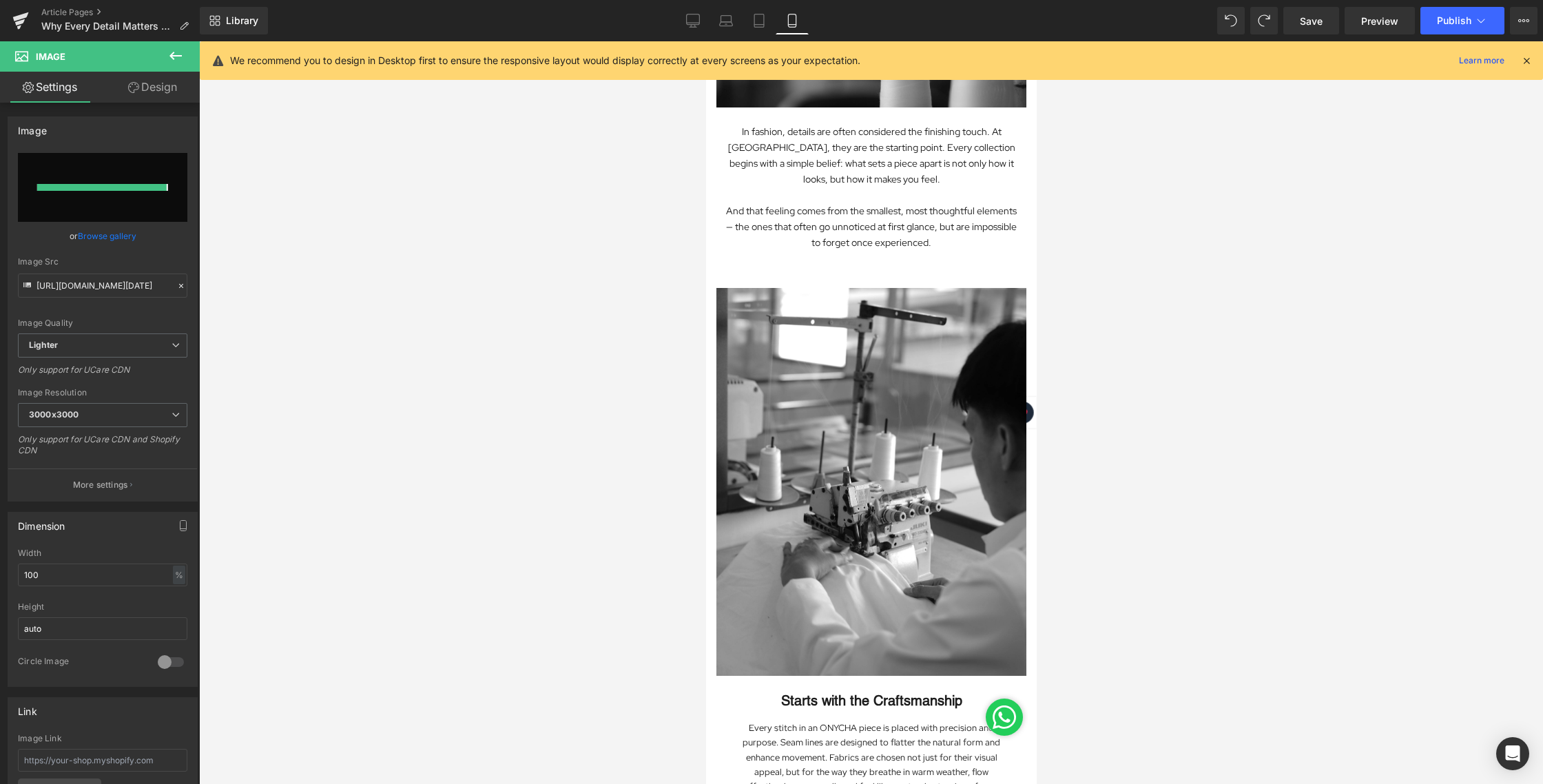
type input "[URL][DOMAIN_NAME][DATE]"
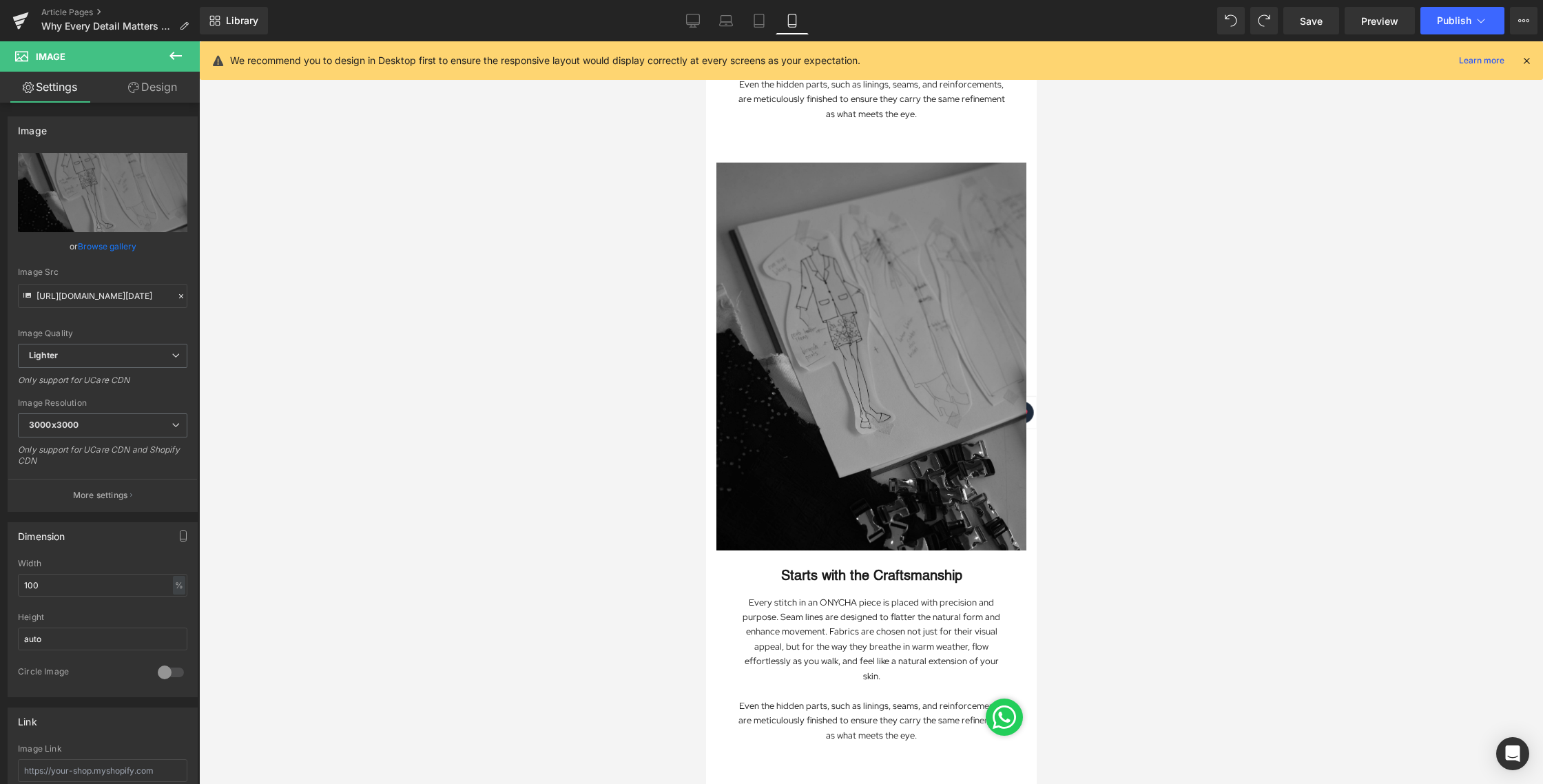
scroll to position [1021, 0]
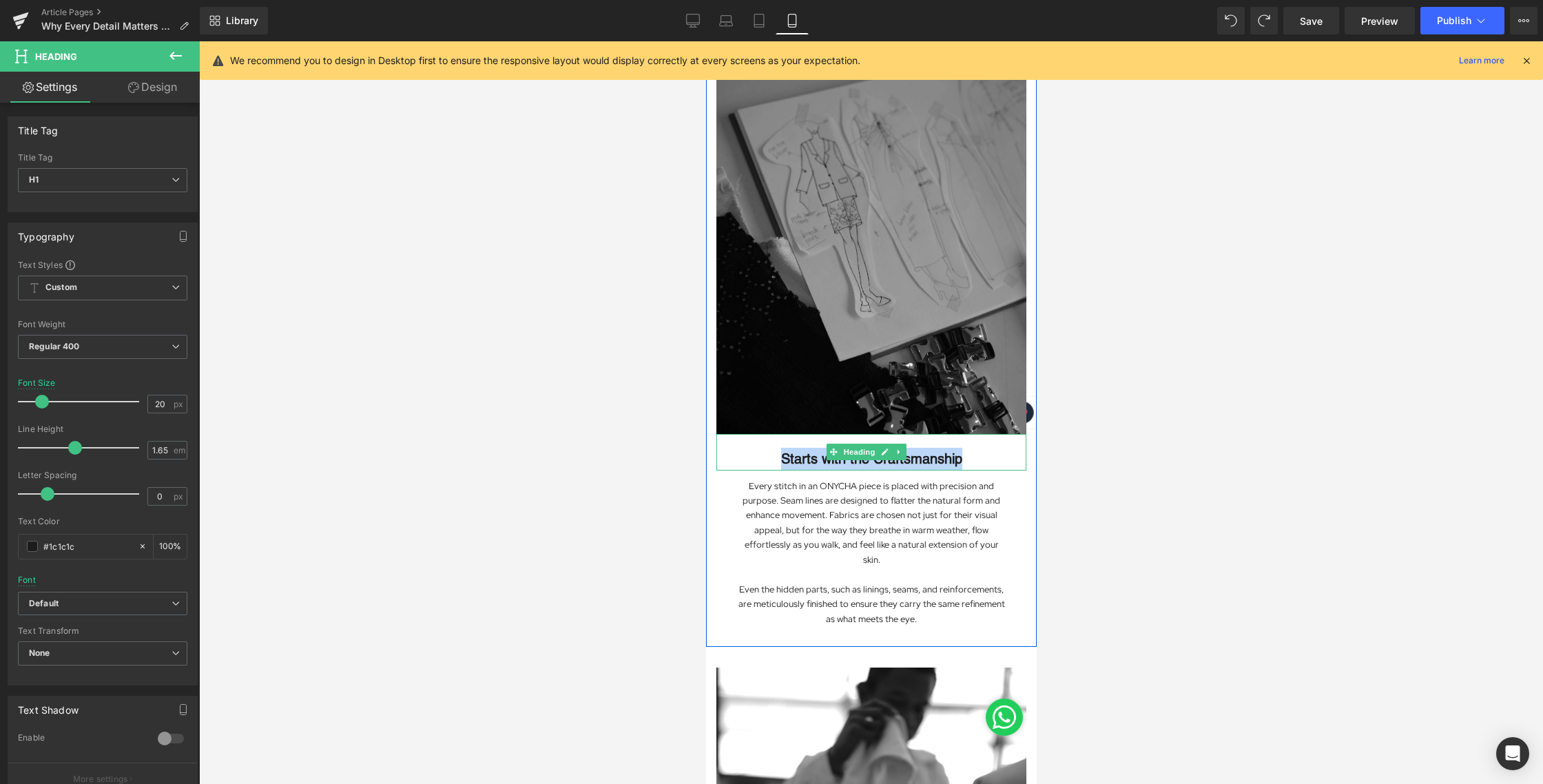
drag, startPoint x: 963, startPoint y: 429, endPoint x: 767, endPoint y: 422, distance: 196.1
click at [767, 448] on h1 "Starts with the Craftsmanship" at bounding box center [871, 459] width 310 height 23
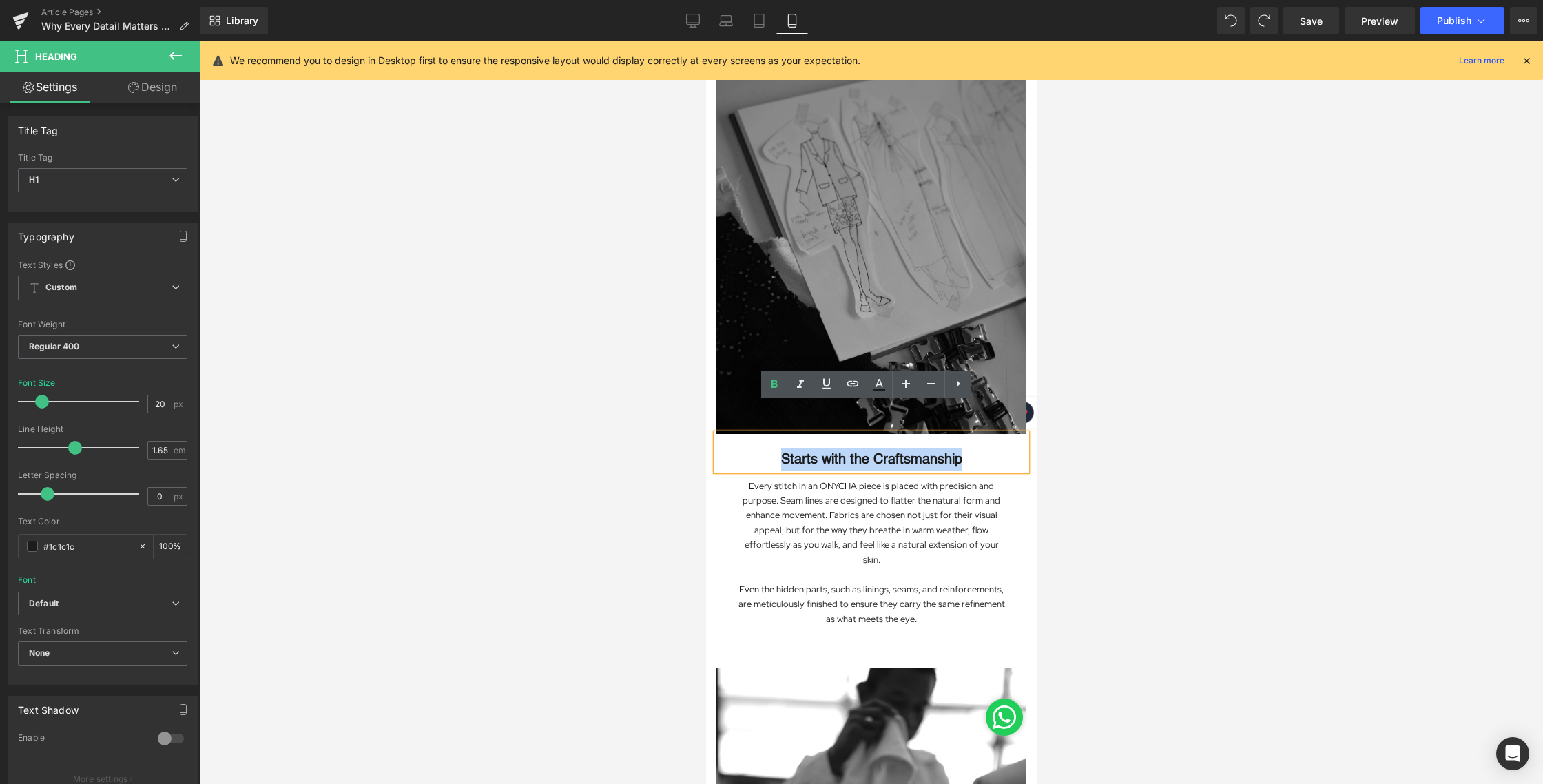
paste div
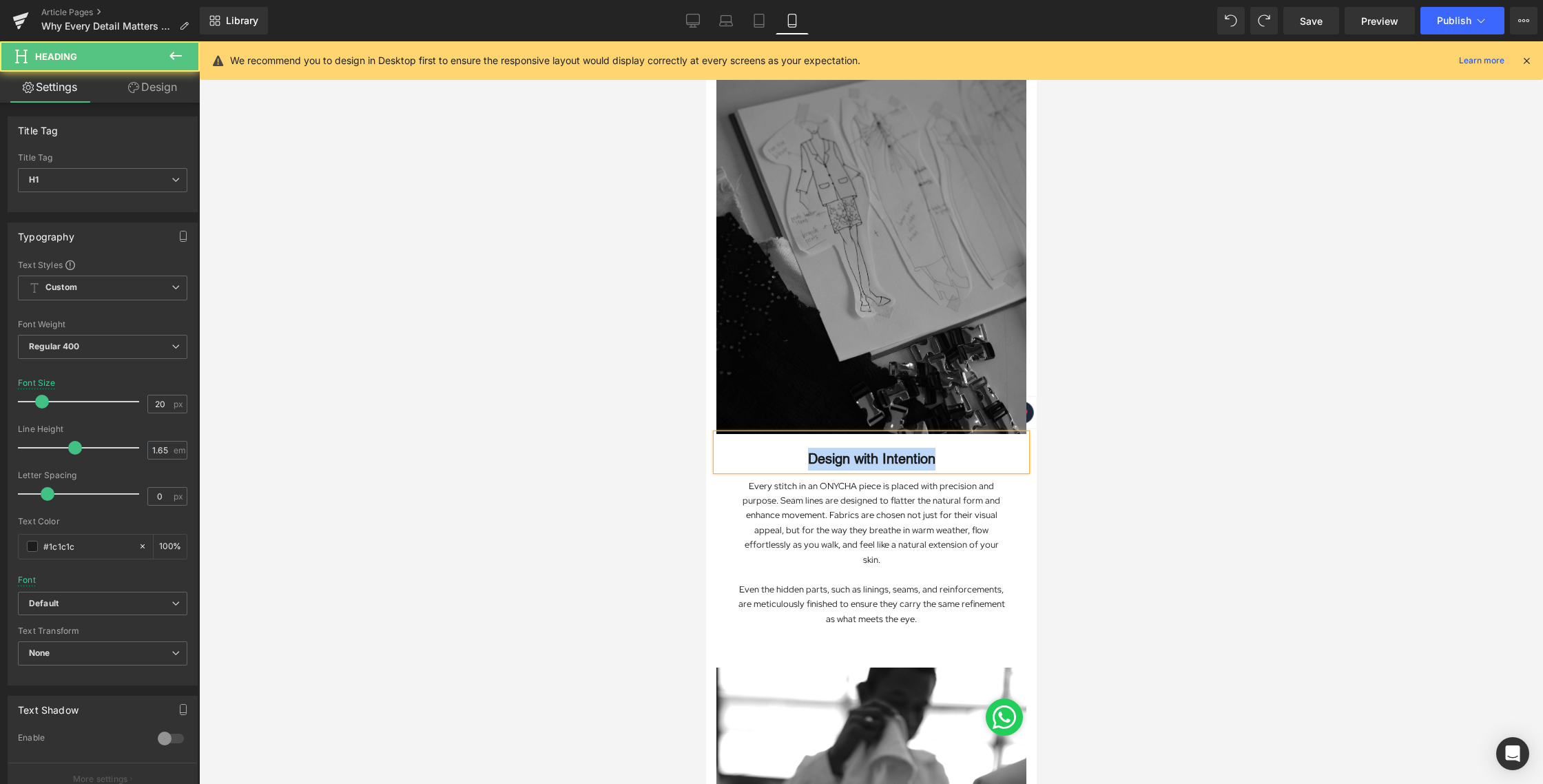
drag, startPoint x: 938, startPoint y: 430, endPoint x: 697, endPoint y: 433, distance: 241.0
click at [705, 433] on html "Skip to content Previous FREE SHIPPING ALL OVER [GEOGRAPHIC_DATA] SIGN UP AND E…" at bounding box center [871, 783] width 331 height 3527
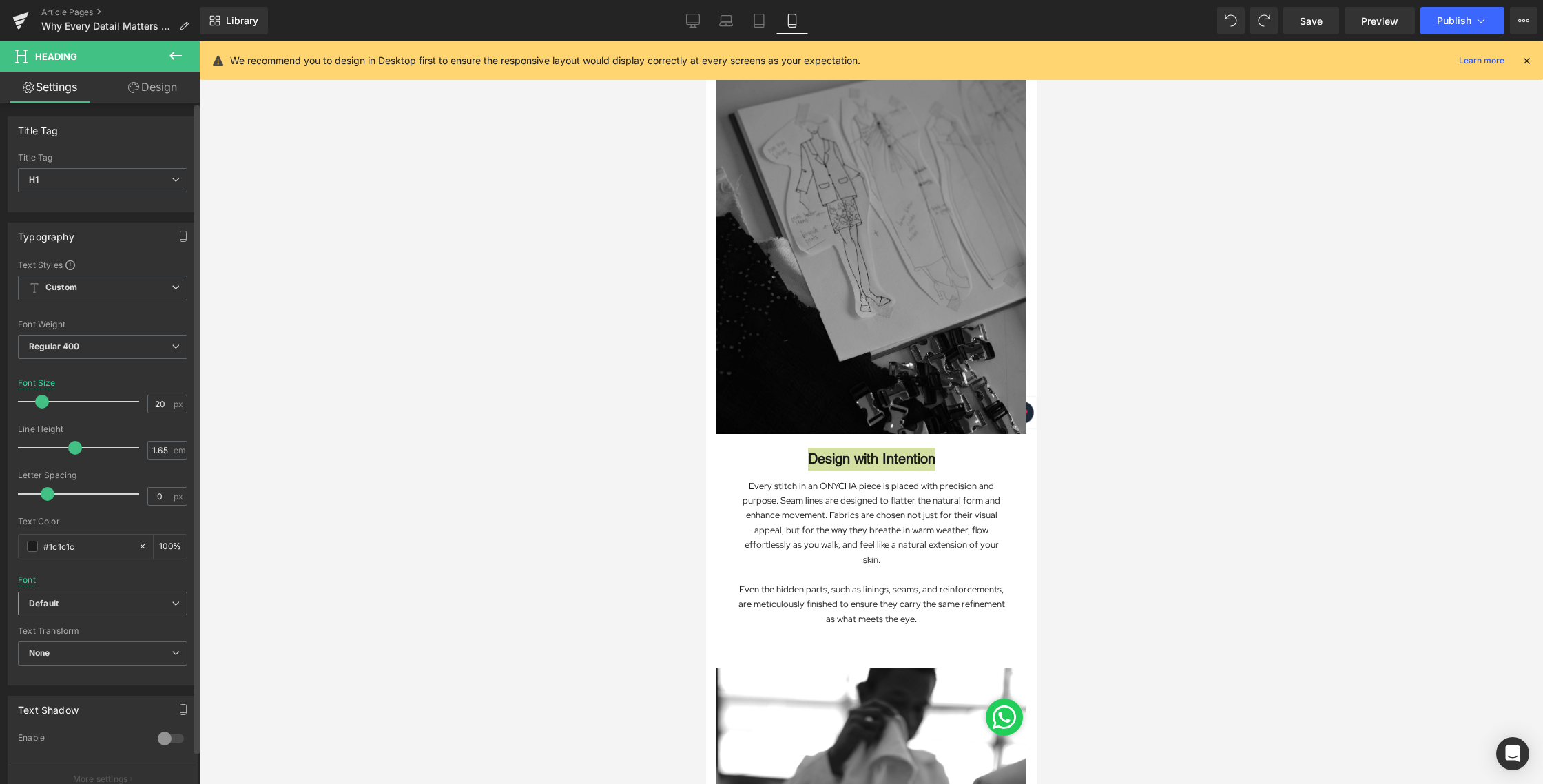
click at [62, 609] on span "Default" at bounding box center [103, 603] width 170 height 24
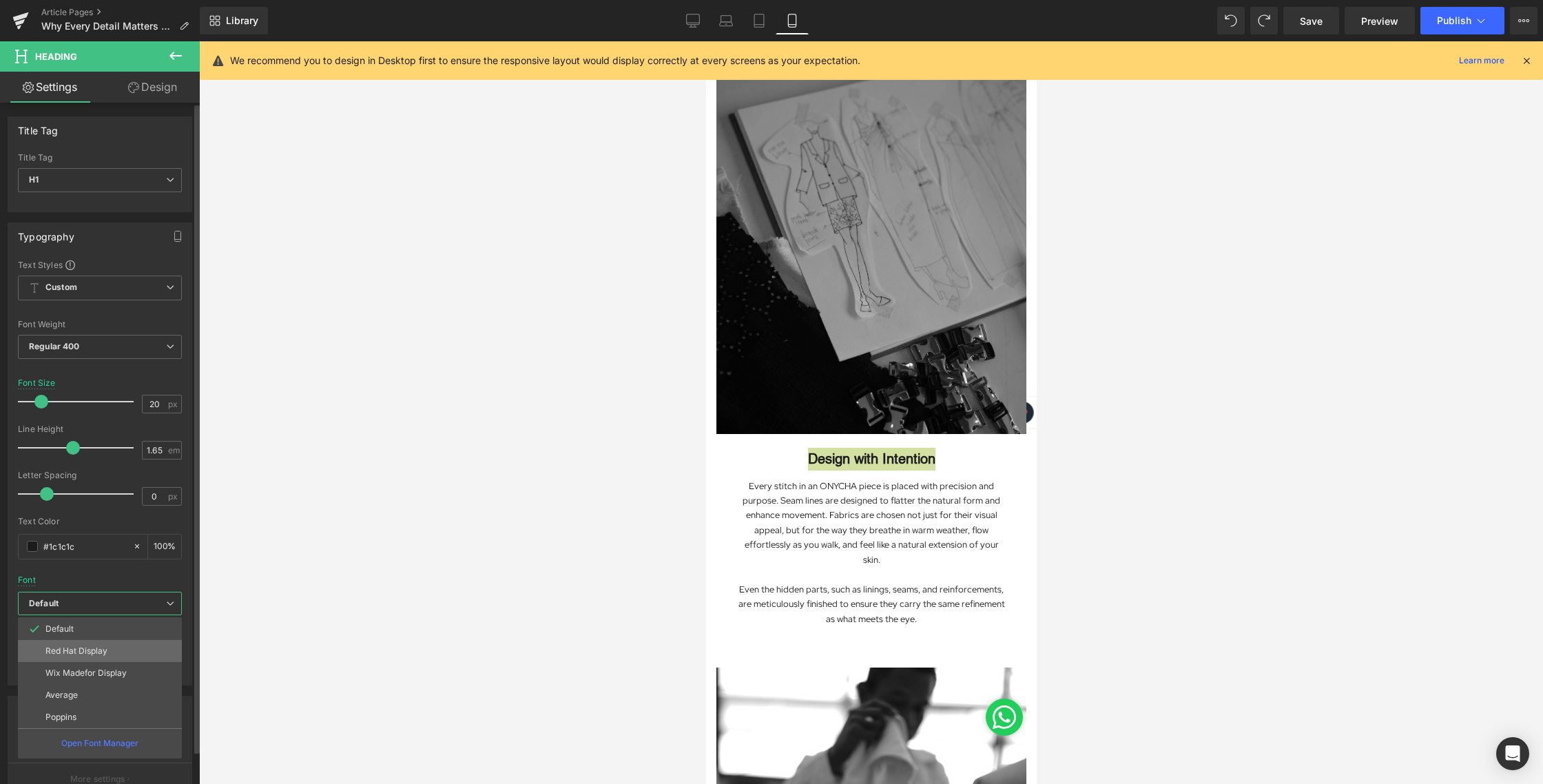
click at [60, 642] on li "Red Hat Display" at bounding box center [100, 651] width 164 height 22
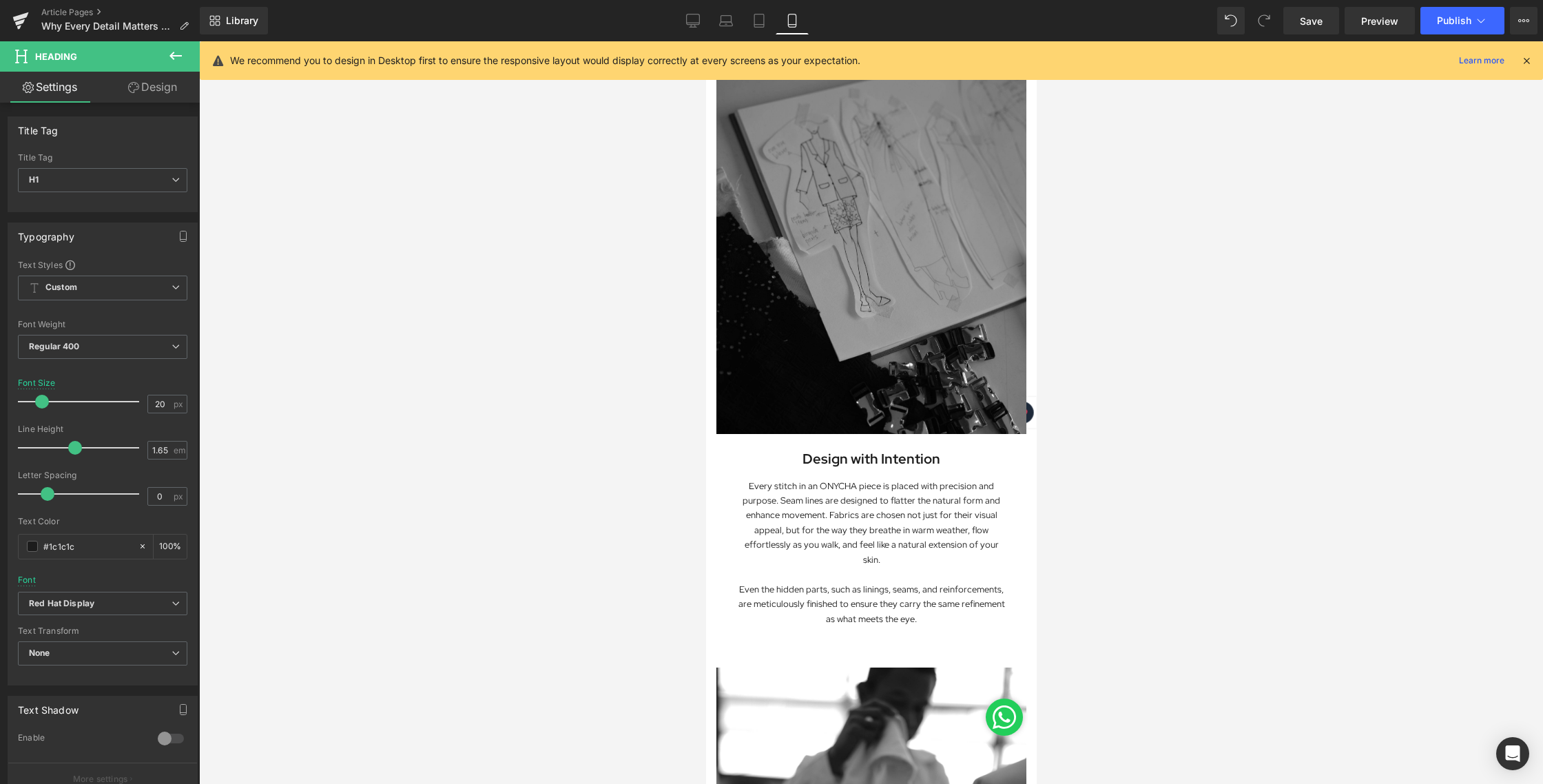
click at [530, 445] on div at bounding box center [871, 412] width 1344 height 742
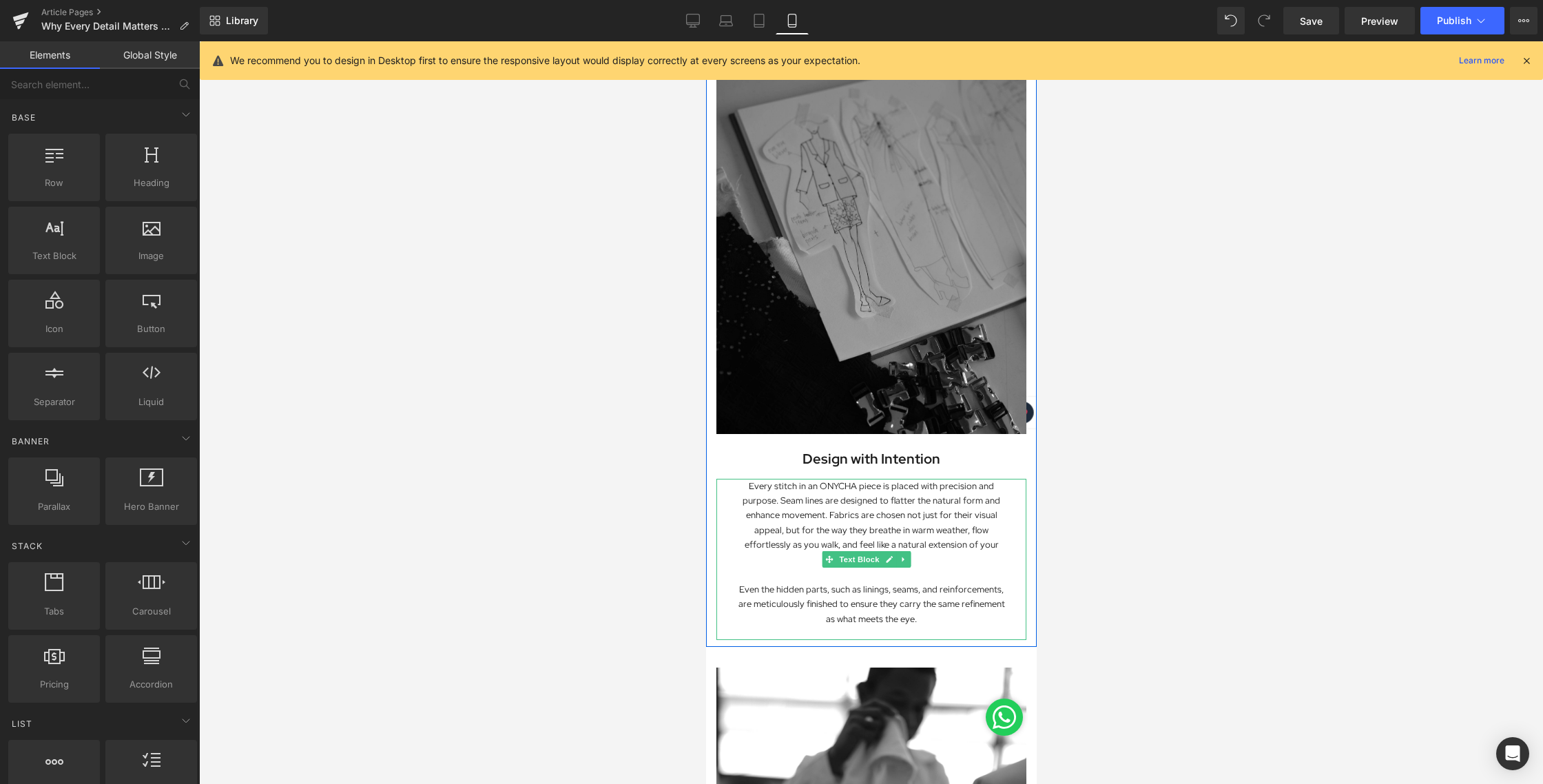
click at [892, 494] on p "Every stitch in an ONYCHA piece is placed with precision and purpose. Seam line…" at bounding box center [871, 523] width 269 height 89
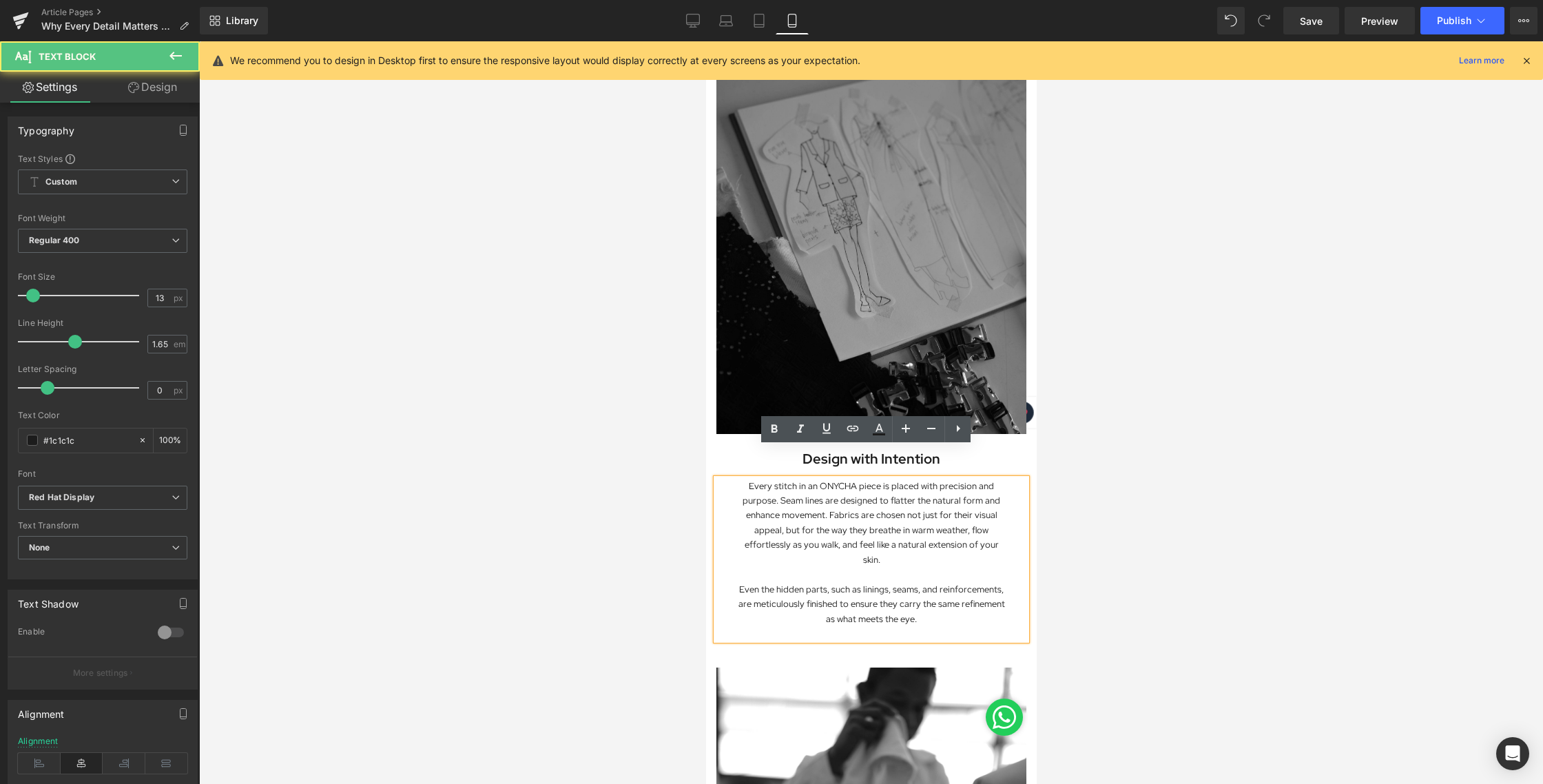
click at [891, 485] on p "Every stitch in an ONYCHA piece is placed with precision and purpose. Seam line…" at bounding box center [871, 523] width 269 height 89
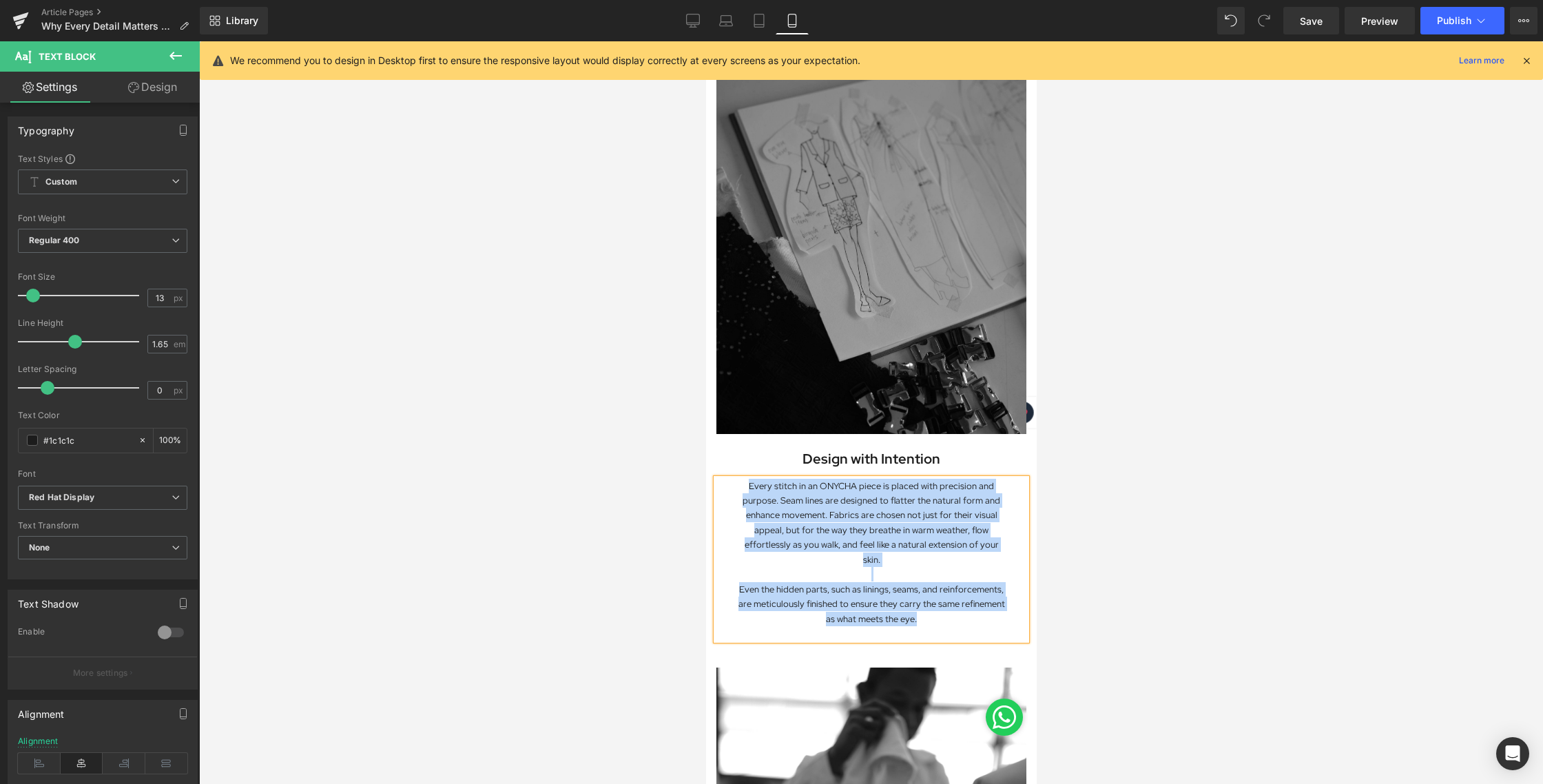
paste div
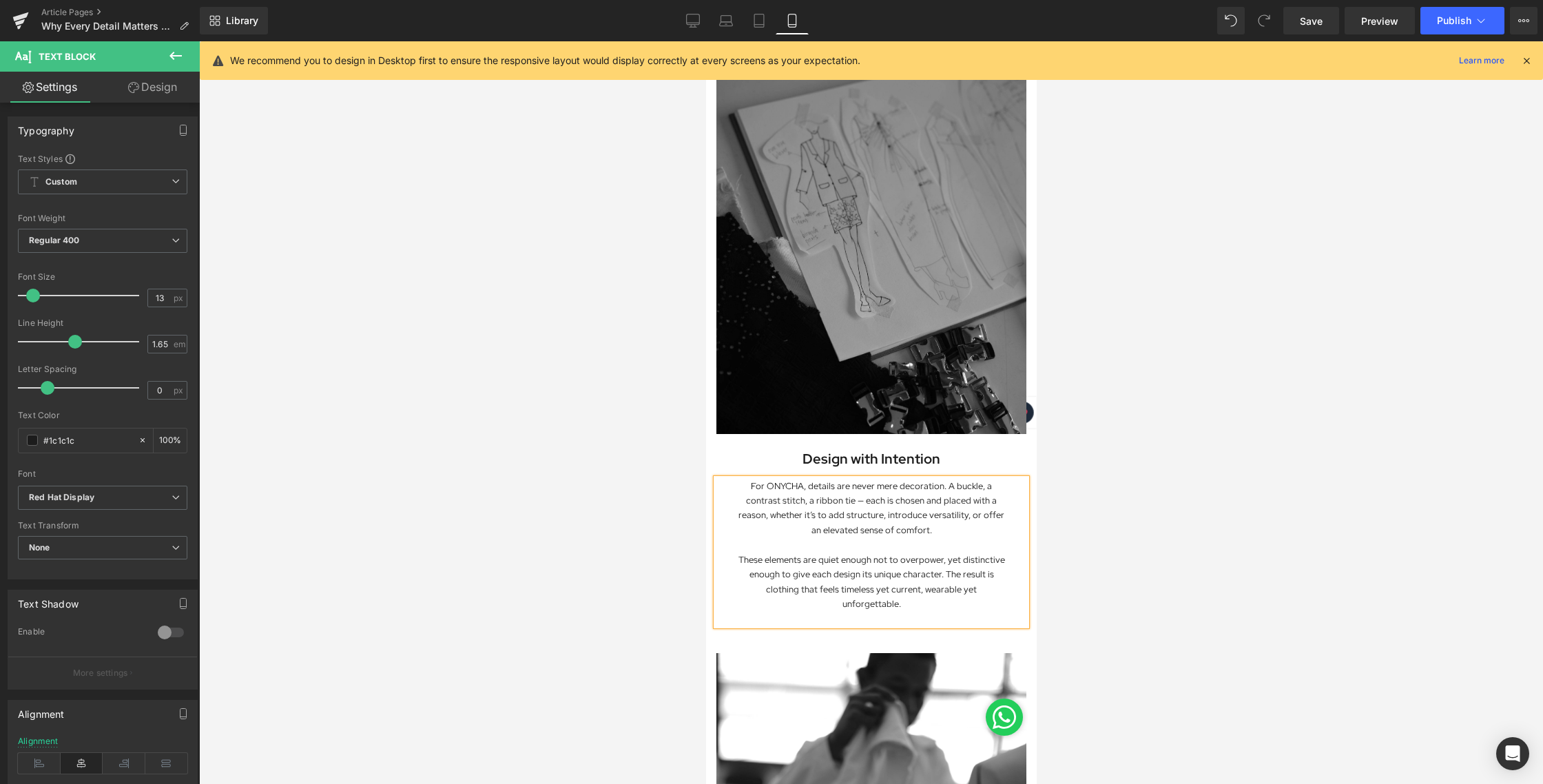
click at [1184, 561] on div at bounding box center [871, 412] width 1344 height 742
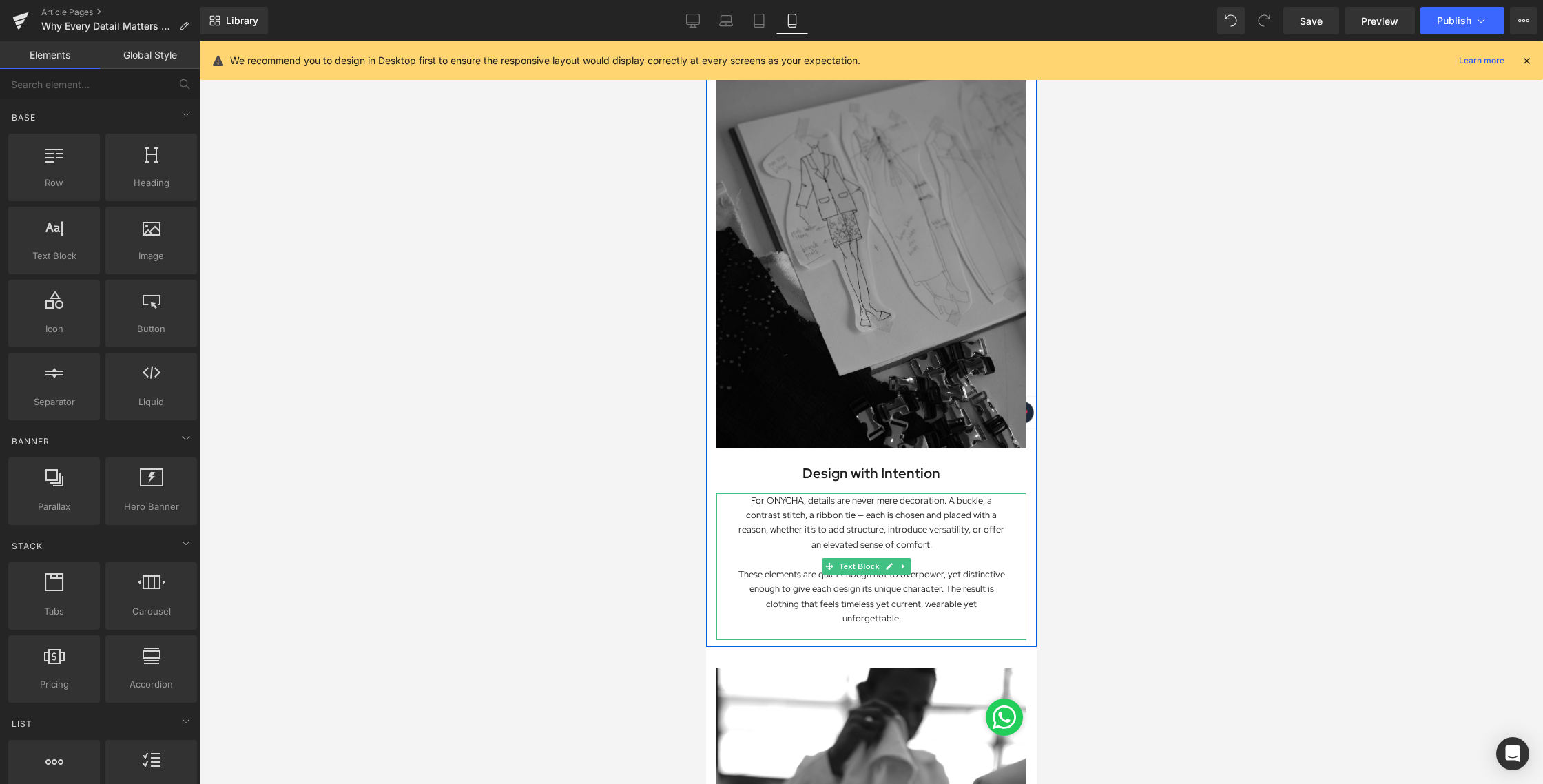
scroll to position [830, 0]
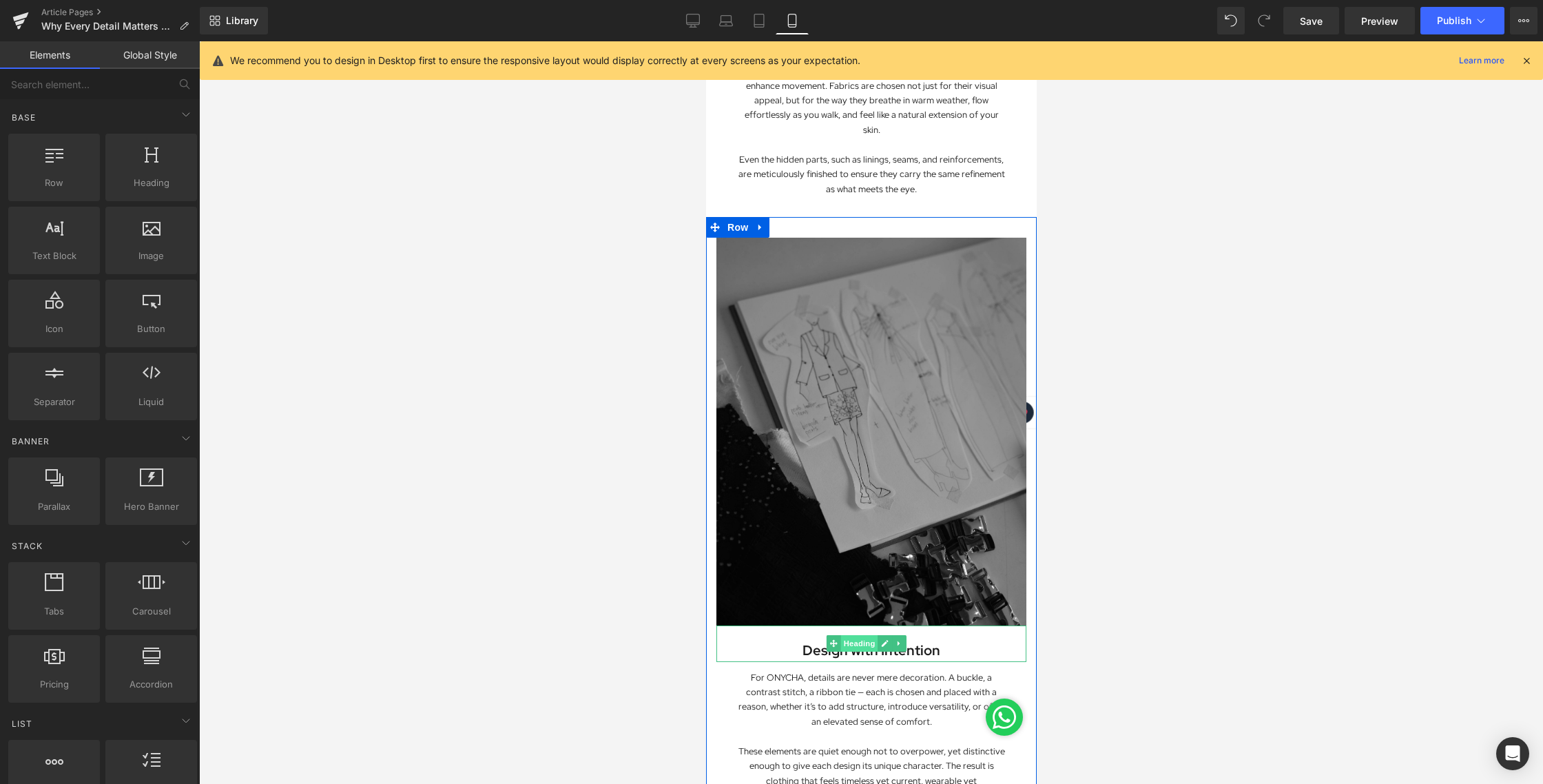
click at [864, 635] on span "Heading" at bounding box center [858, 644] width 37 height 17
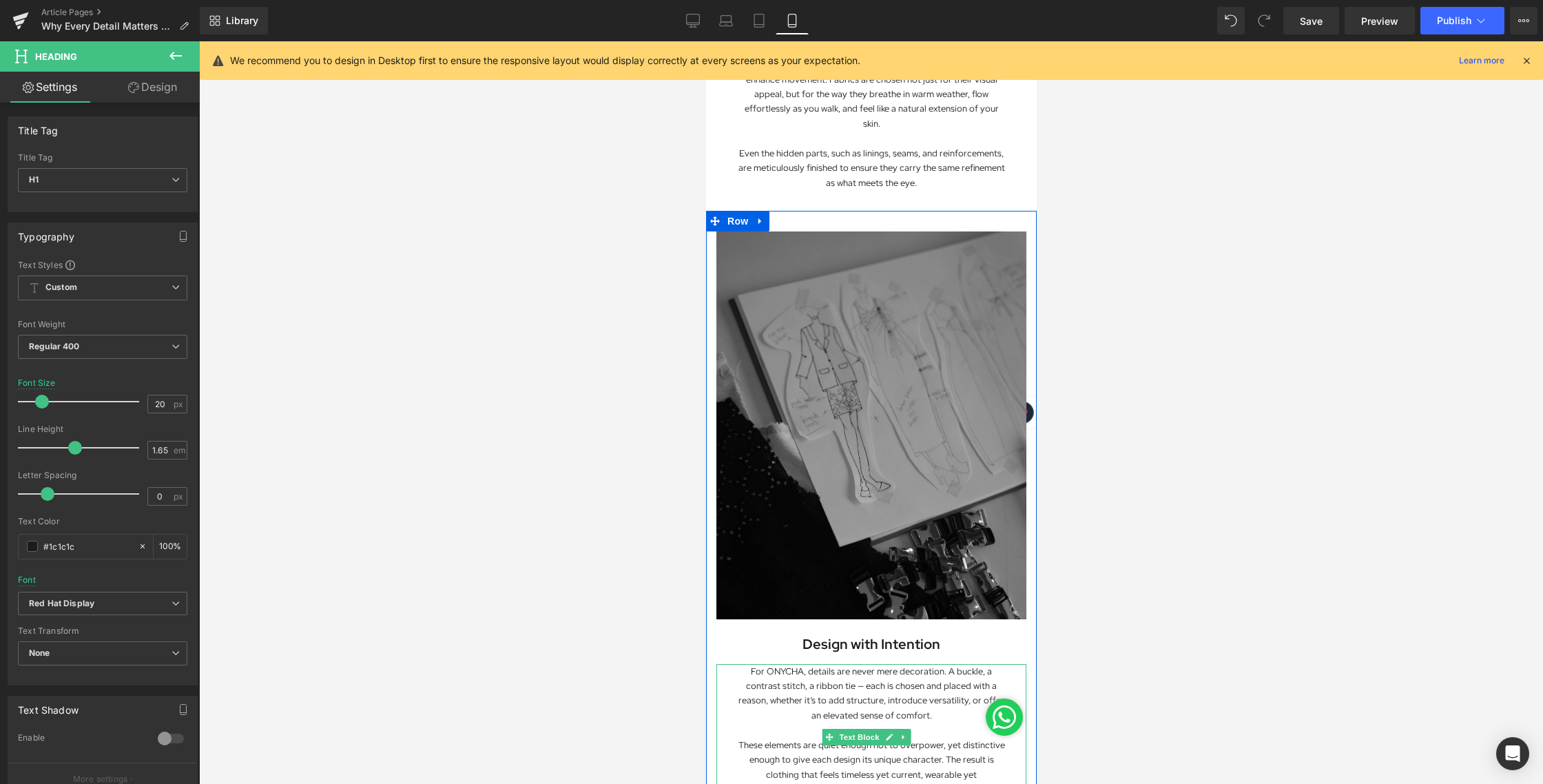
scroll to position [849, 0]
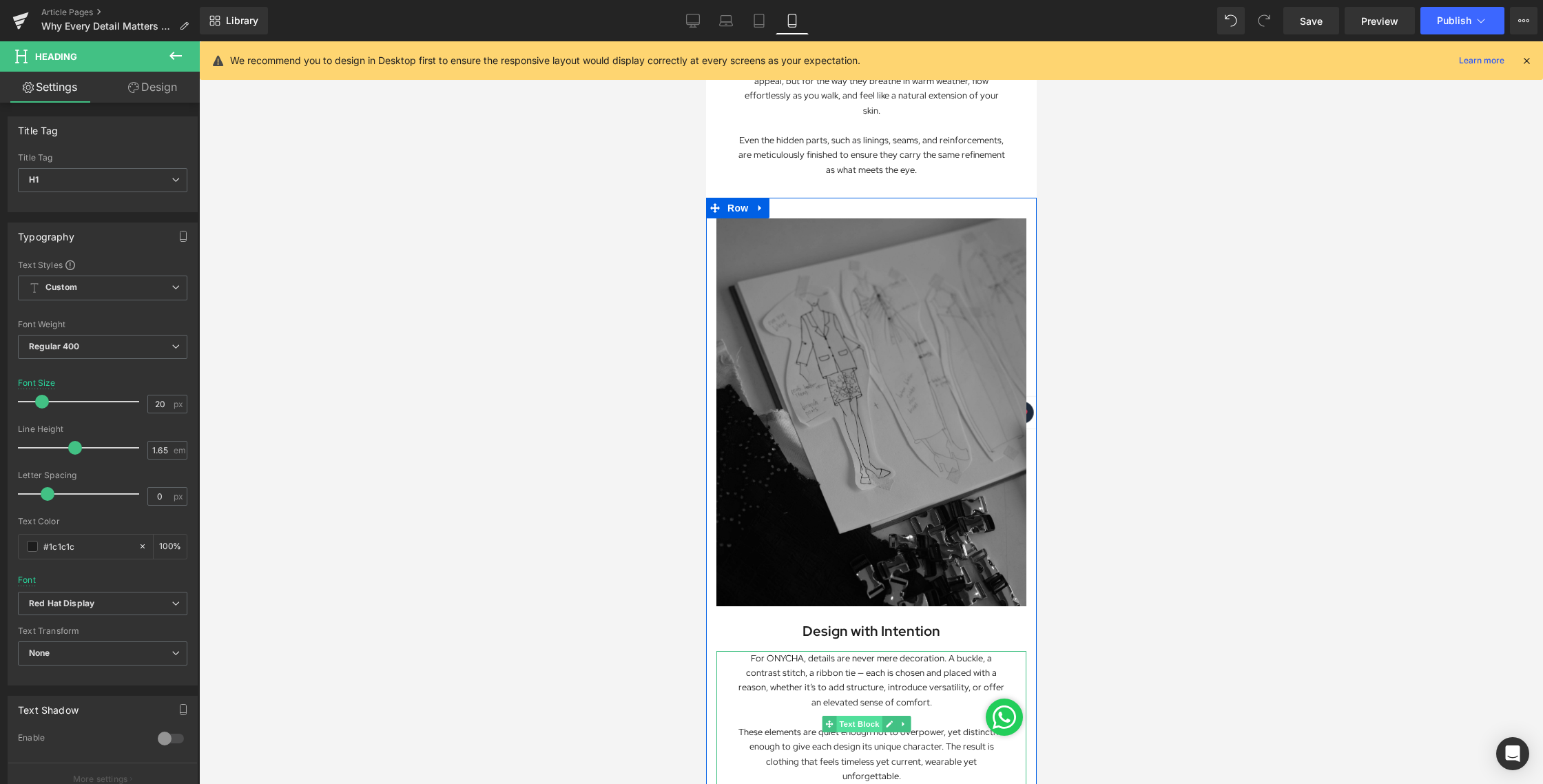
click at [857, 716] on span "Text Block" at bounding box center [858, 724] width 45 height 17
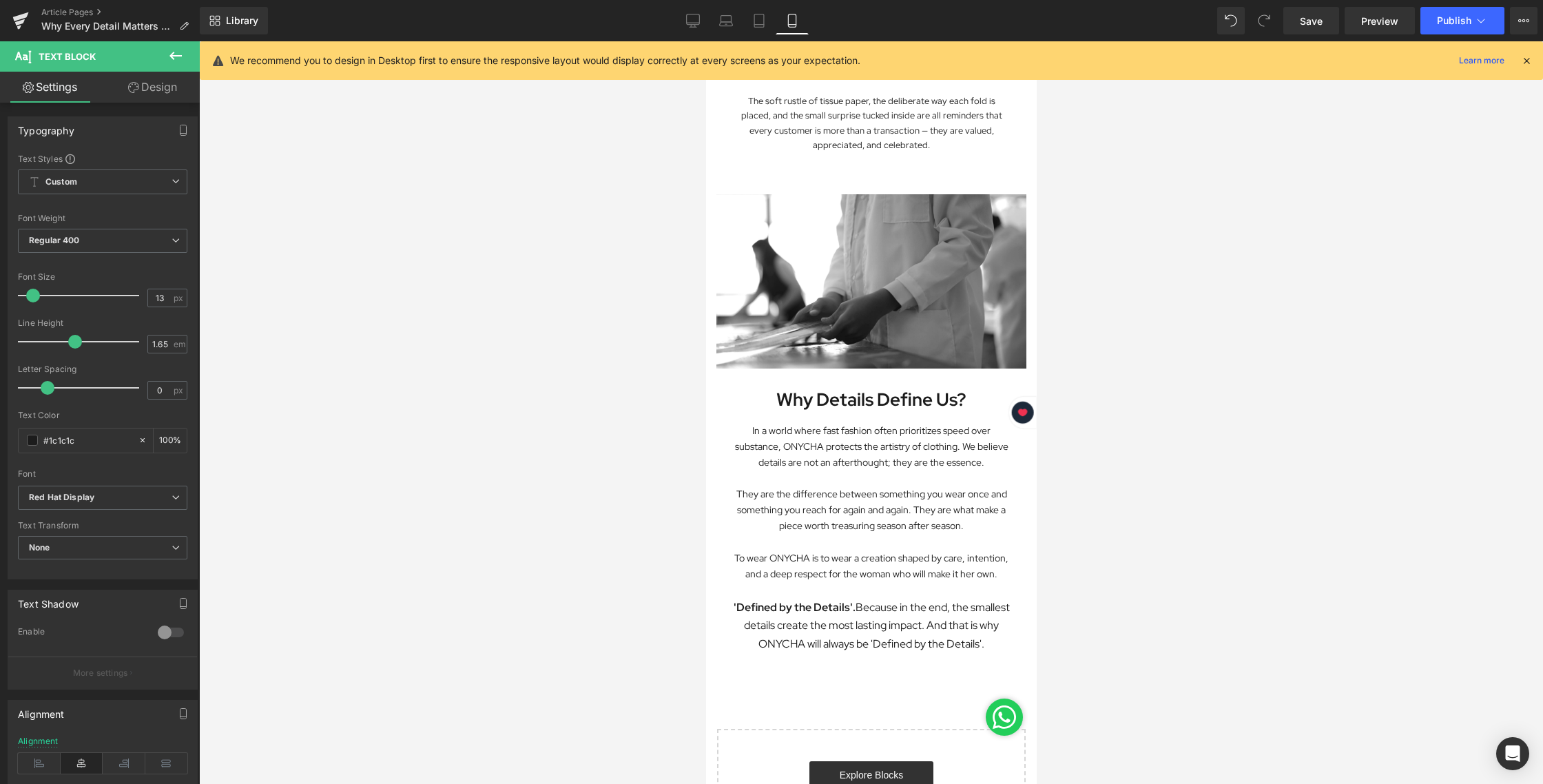
scroll to position [2113, 0]
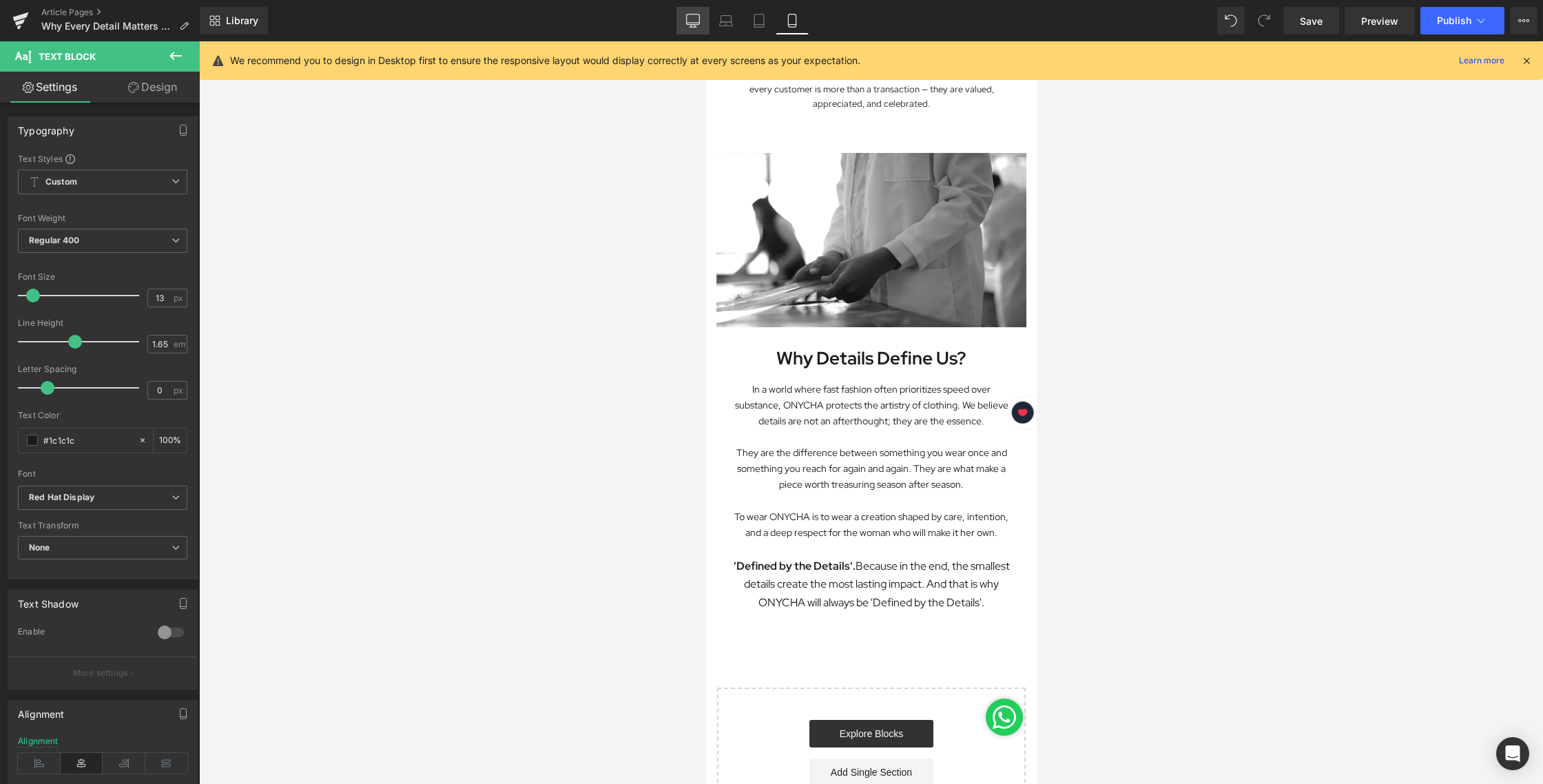
click at [688, 31] on link "Desktop" at bounding box center [693, 20] width 33 height 27
type input "100"
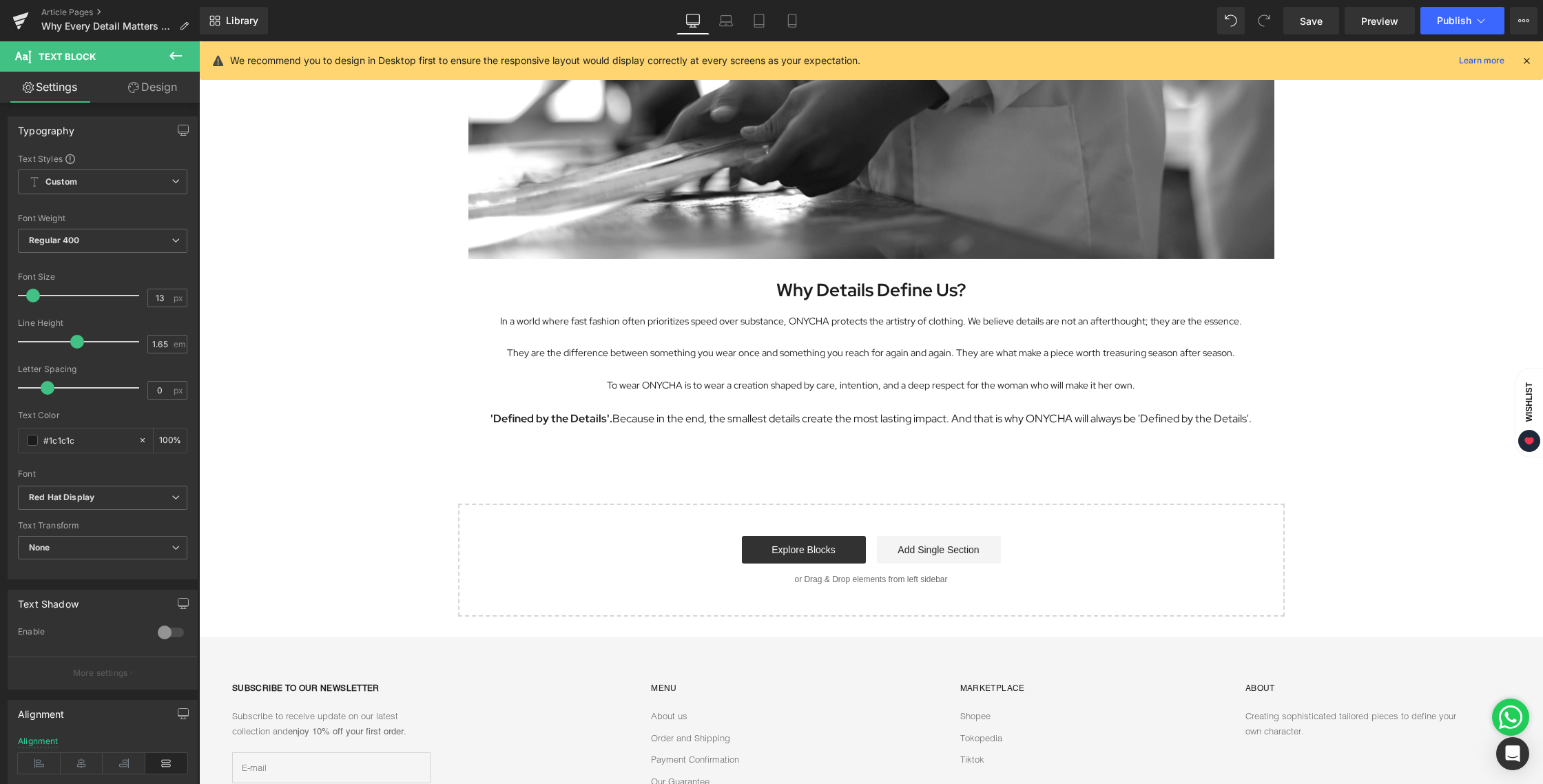
scroll to position [2387, 0]
click at [1100, 420] on p "'Defined by the Details'. Because in the end, the smallest details create the m…" at bounding box center [871, 420] width 778 height 18
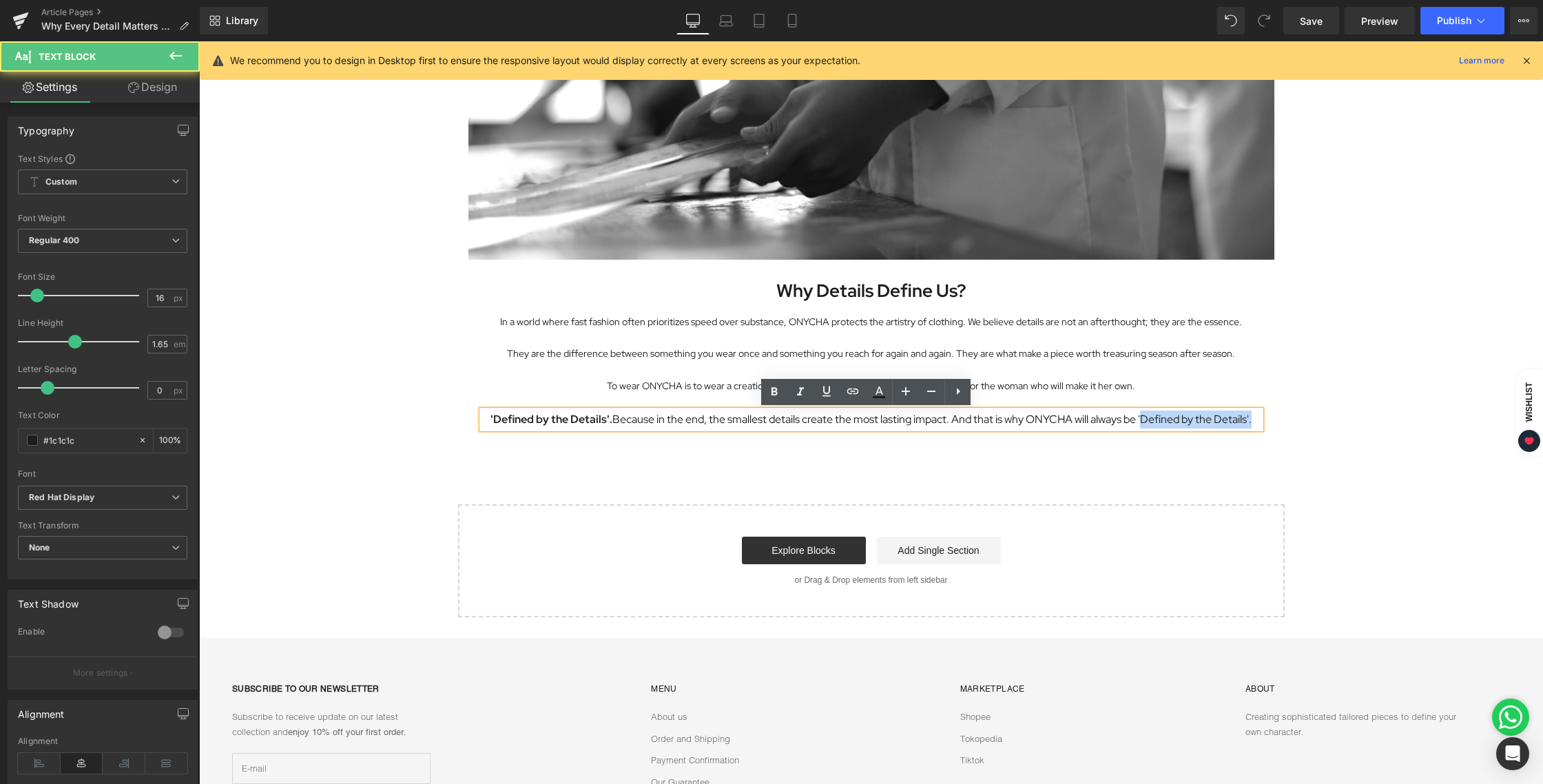
drag, startPoint x: 1137, startPoint y: 418, endPoint x: 1254, endPoint y: 419, distance: 117.0
click at [1254, 419] on p "'Defined by the Details'. Because in the end, the smallest details create the m…" at bounding box center [871, 420] width 778 height 18
drag, startPoint x: 1253, startPoint y: 420, endPoint x: 1136, endPoint y: 417, distance: 117.0
click at [1136, 417] on p "'Defined by the Details'. Because in the end, the smallest details create the m…" at bounding box center [871, 420] width 778 height 18
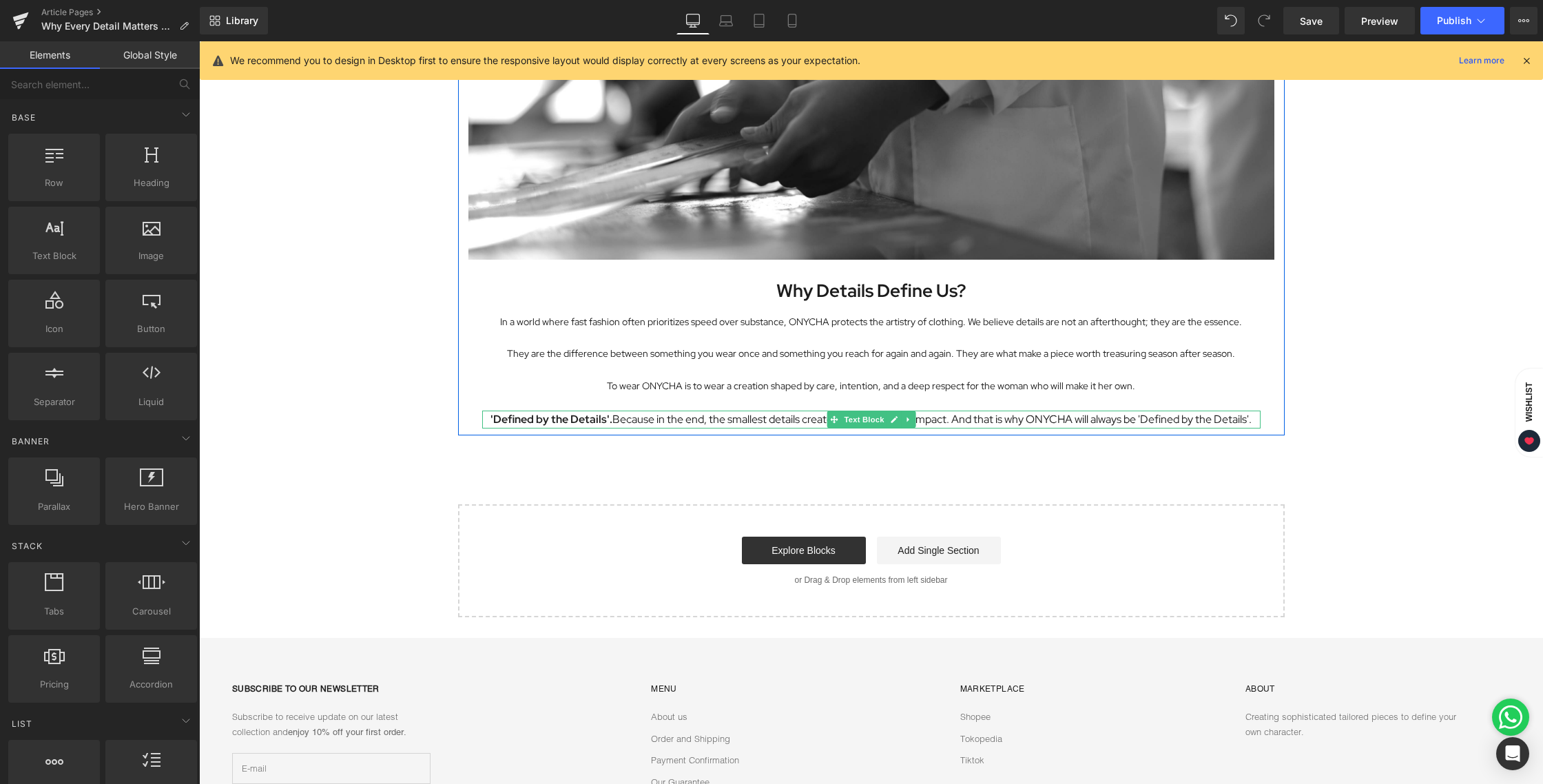
click at [607, 418] on p "'Defined by the Details'. Because in the end, the smallest details create the m…" at bounding box center [871, 420] width 778 height 18
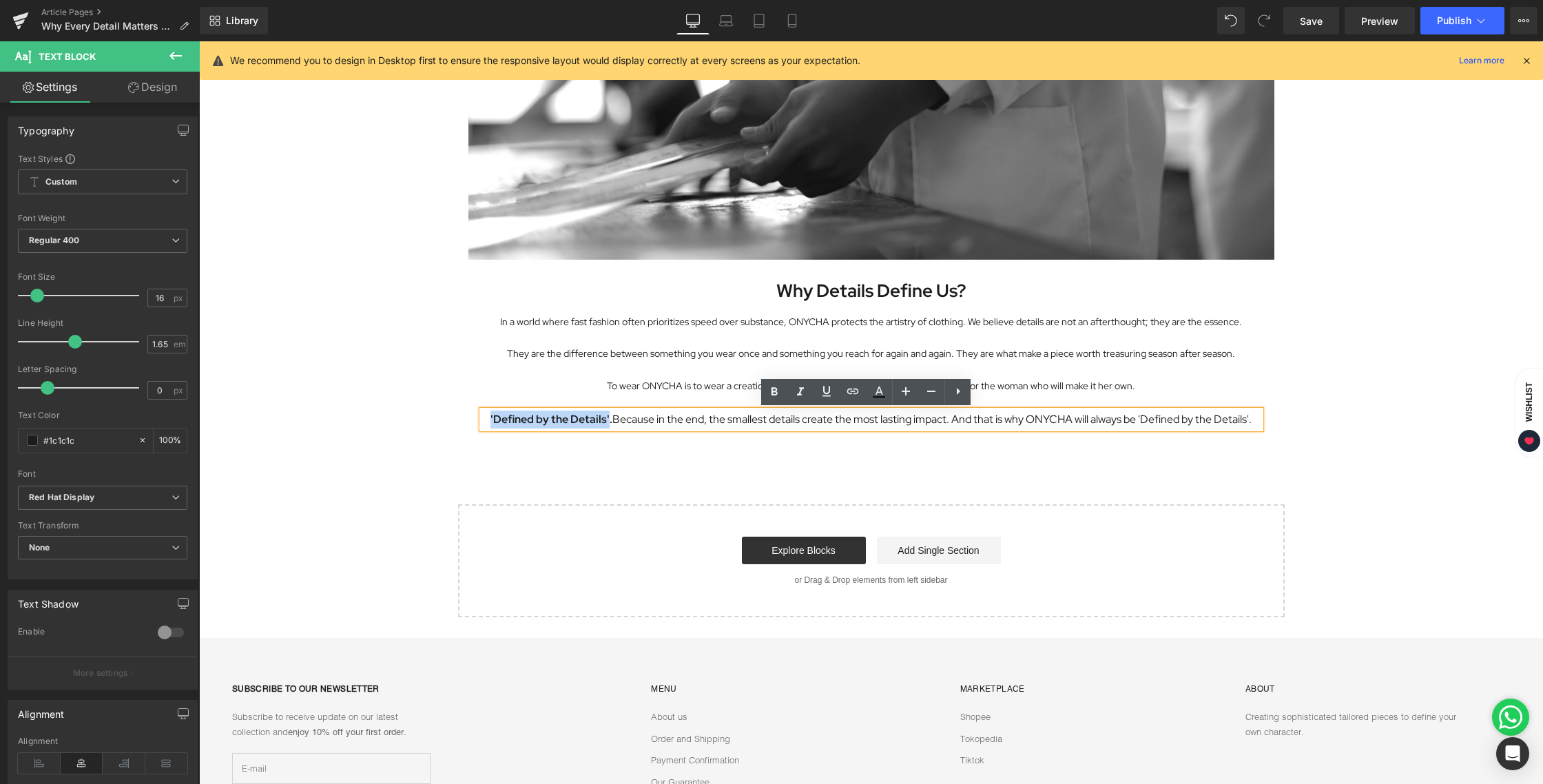
drag, startPoint x: 599, startPoint y: 418, endPoint x: 465, endPoint y: 422, distance: 134.1
click at [465, 422] on div "Image Why Details Define Us? Heading In a world where fast fashion often priori…" at bounding box center [871, 117] width 827 height 622
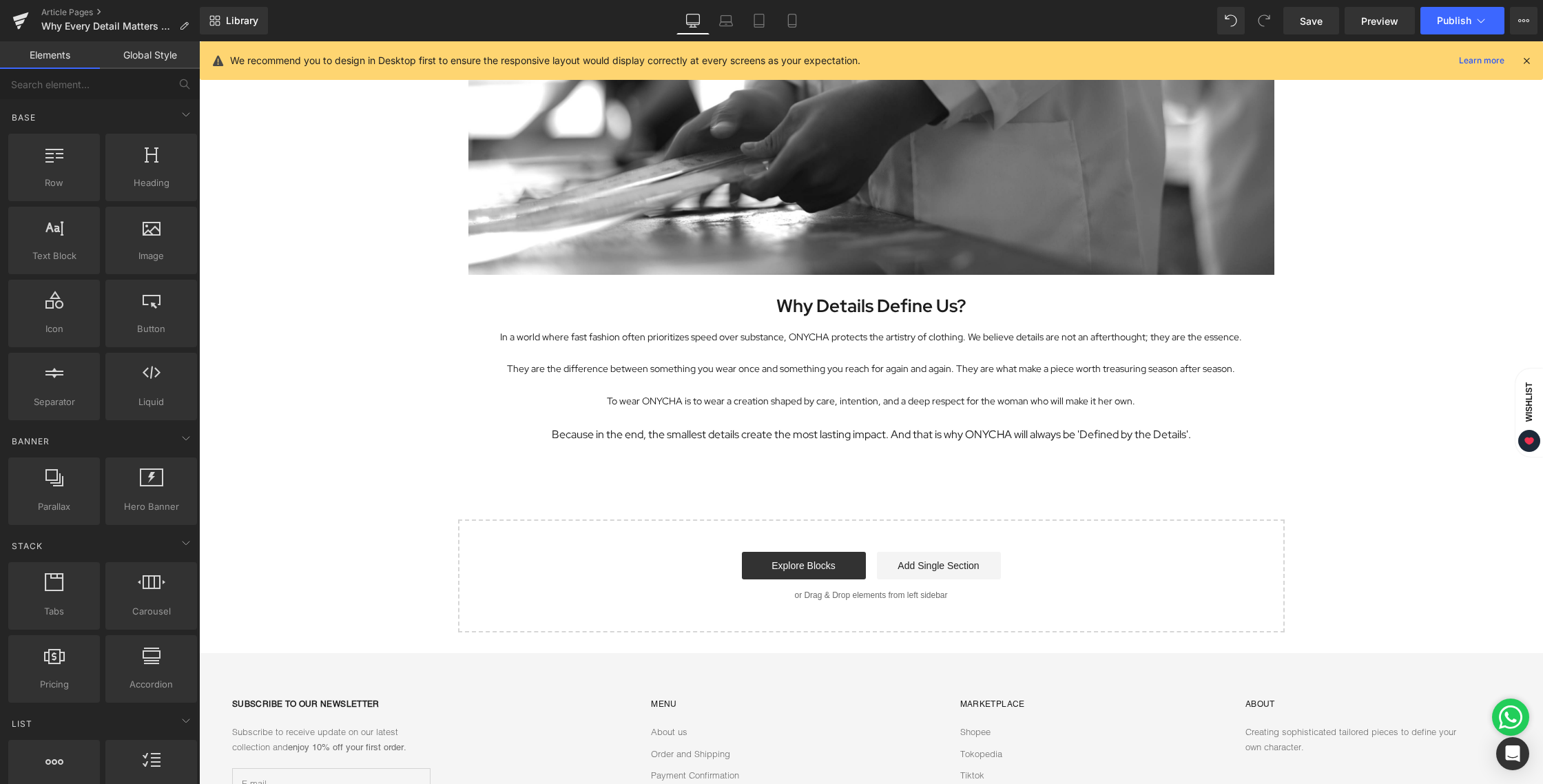
scroll to position [2372, 0]
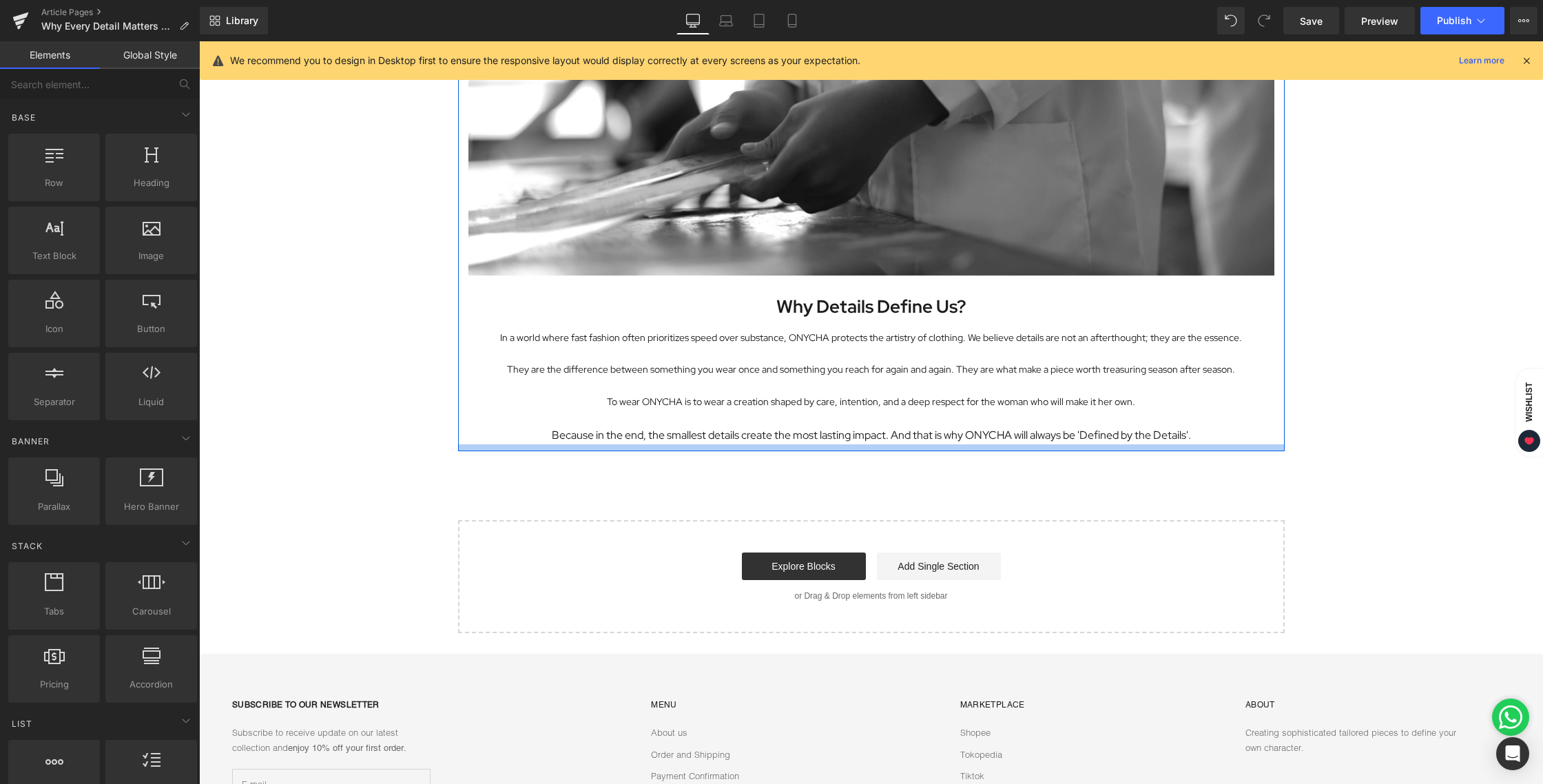
click at [199, 41] on div at bounding box center [199, 41] width 0 height 0
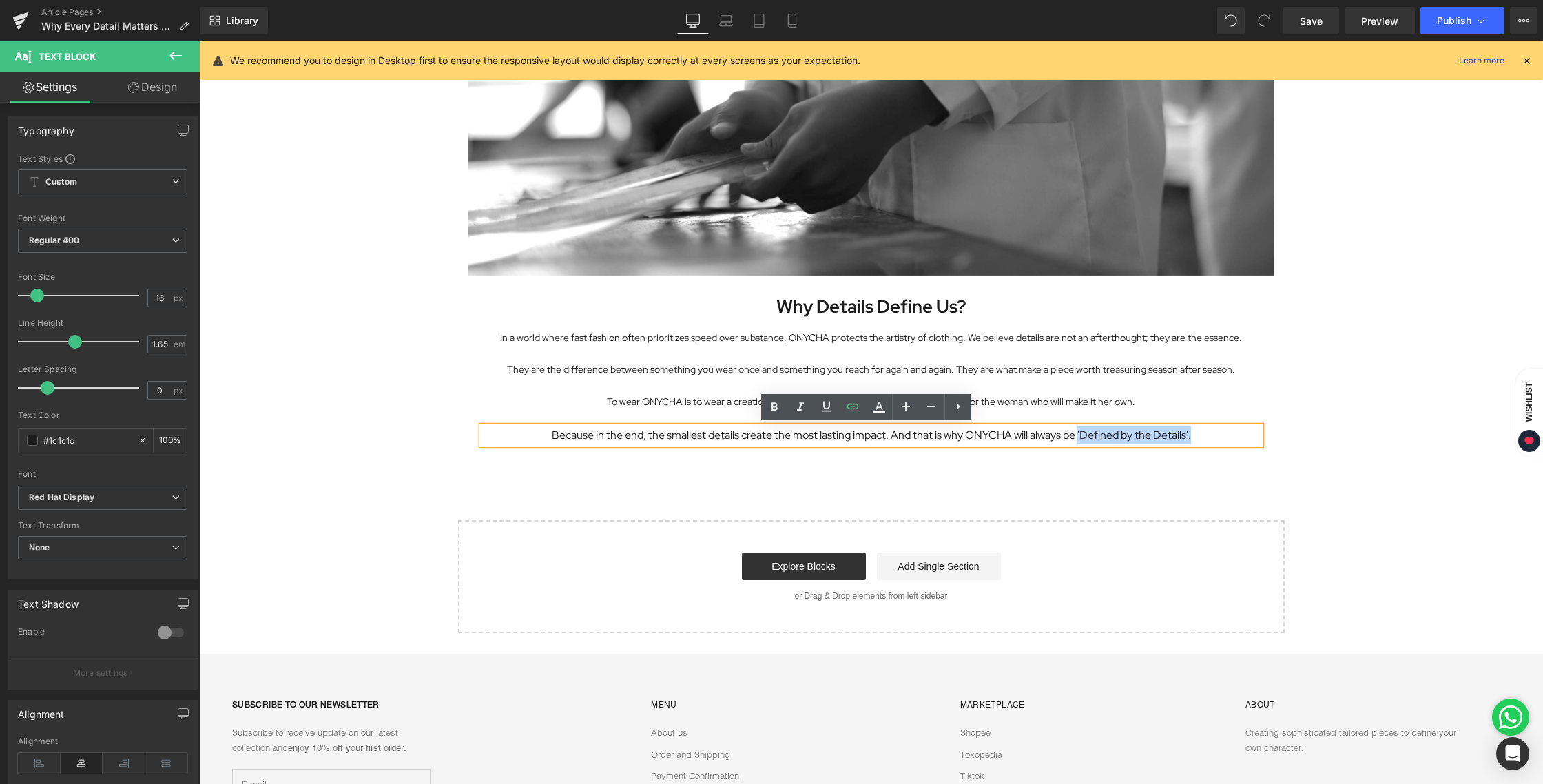
drag, startPoint x: 1075, startPoint y: 434, endPoint x: 1262, endPoint y: 439, distance: 187.1
click at [1262, 439] on div "Image Why Details Define Us? Heading In a world where fast fashion often priori…" at bounding box center [871, 133] width 827 height 622
click at [778, 404] on icon at bounding box center [774, 407] width 17 height 17
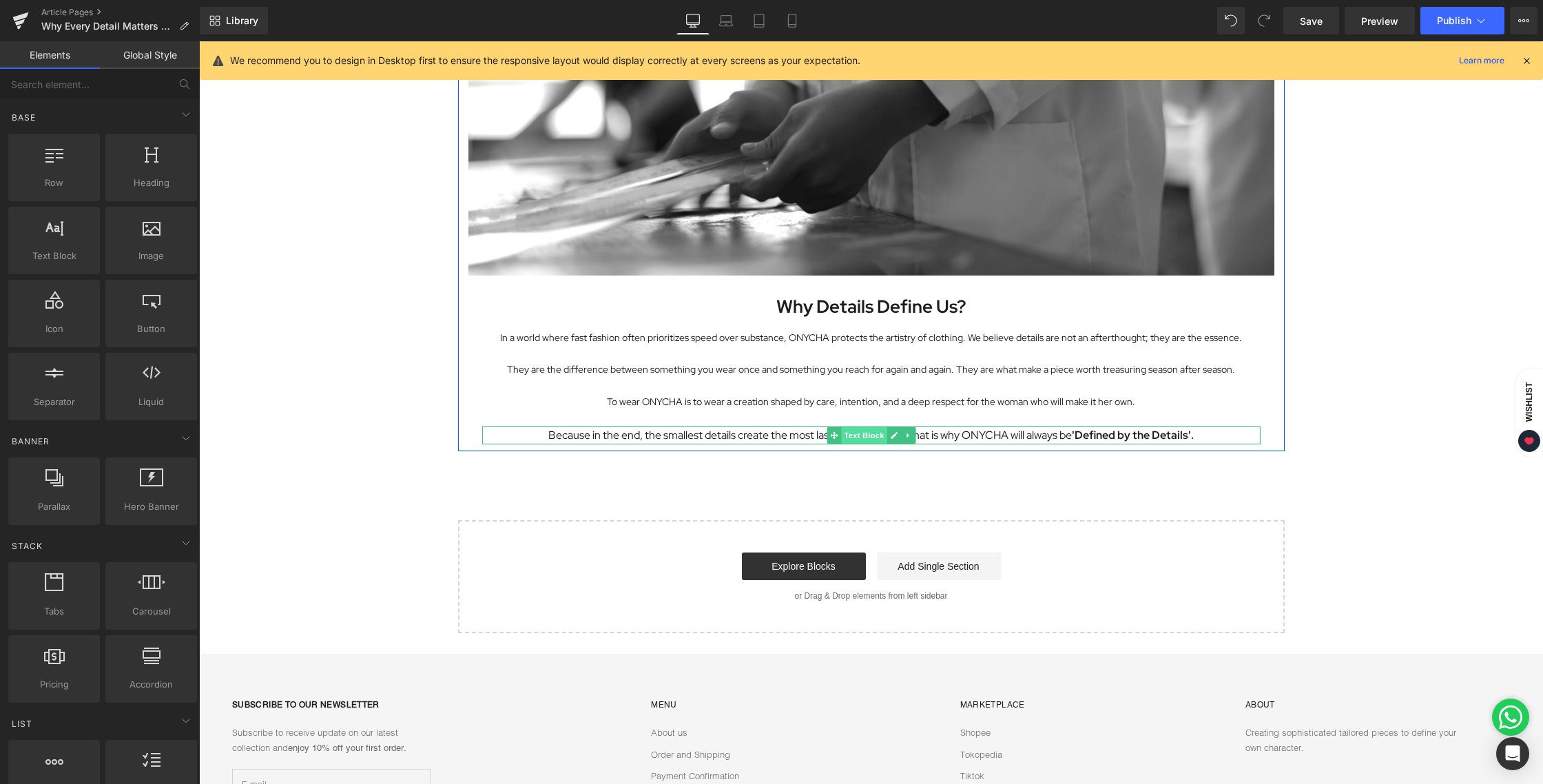
click at [857, 435] on span "Text Block" at bounding box center [864, 436] width 45 height 17
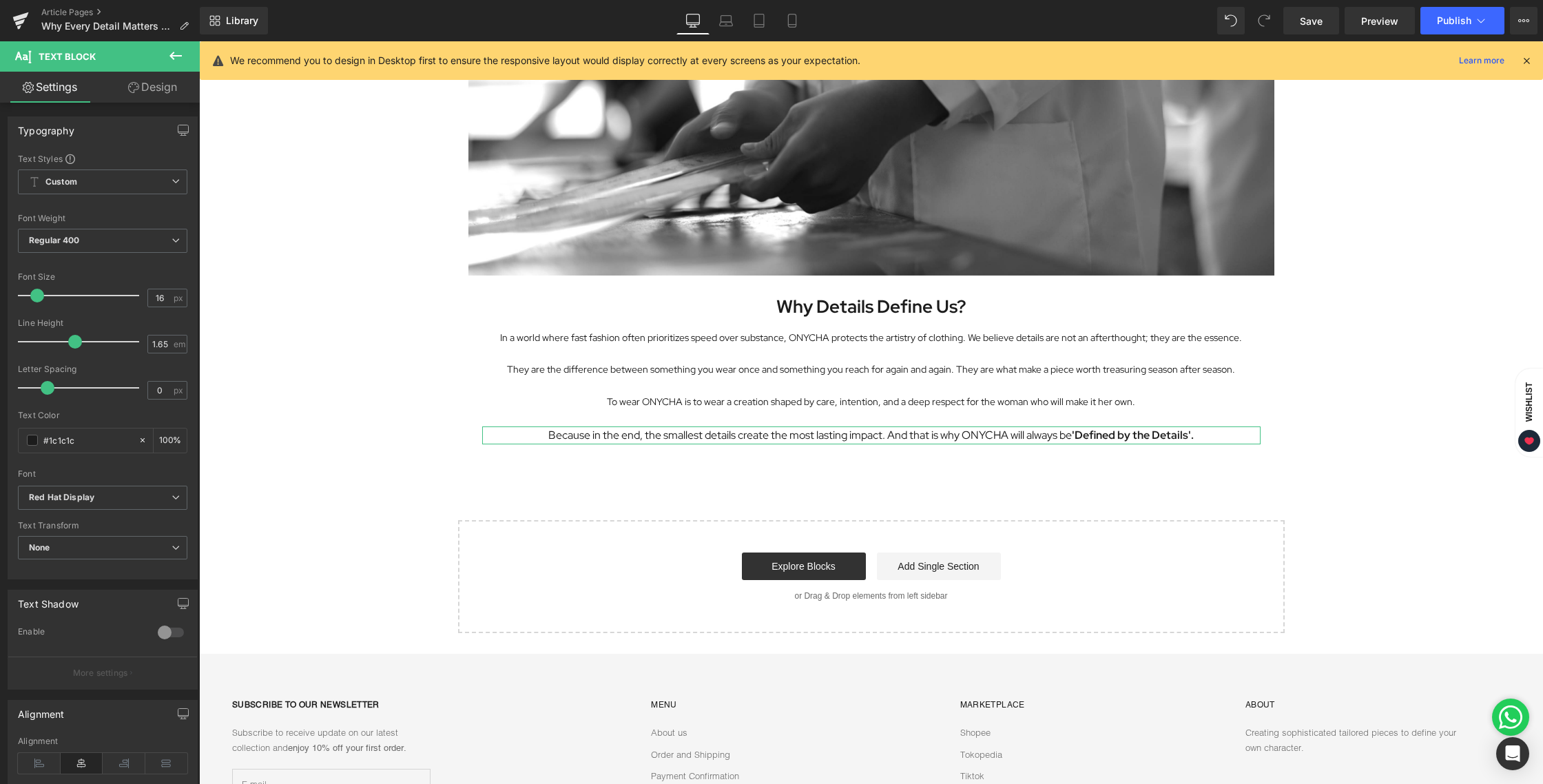
type input "17"
click at [40, 294] on span at bounding box center [38, 295] width 14 height 14
click at [735, 29] on link "Laptop" at bounding box center [725, 20] width 33 height 27
type input "100"
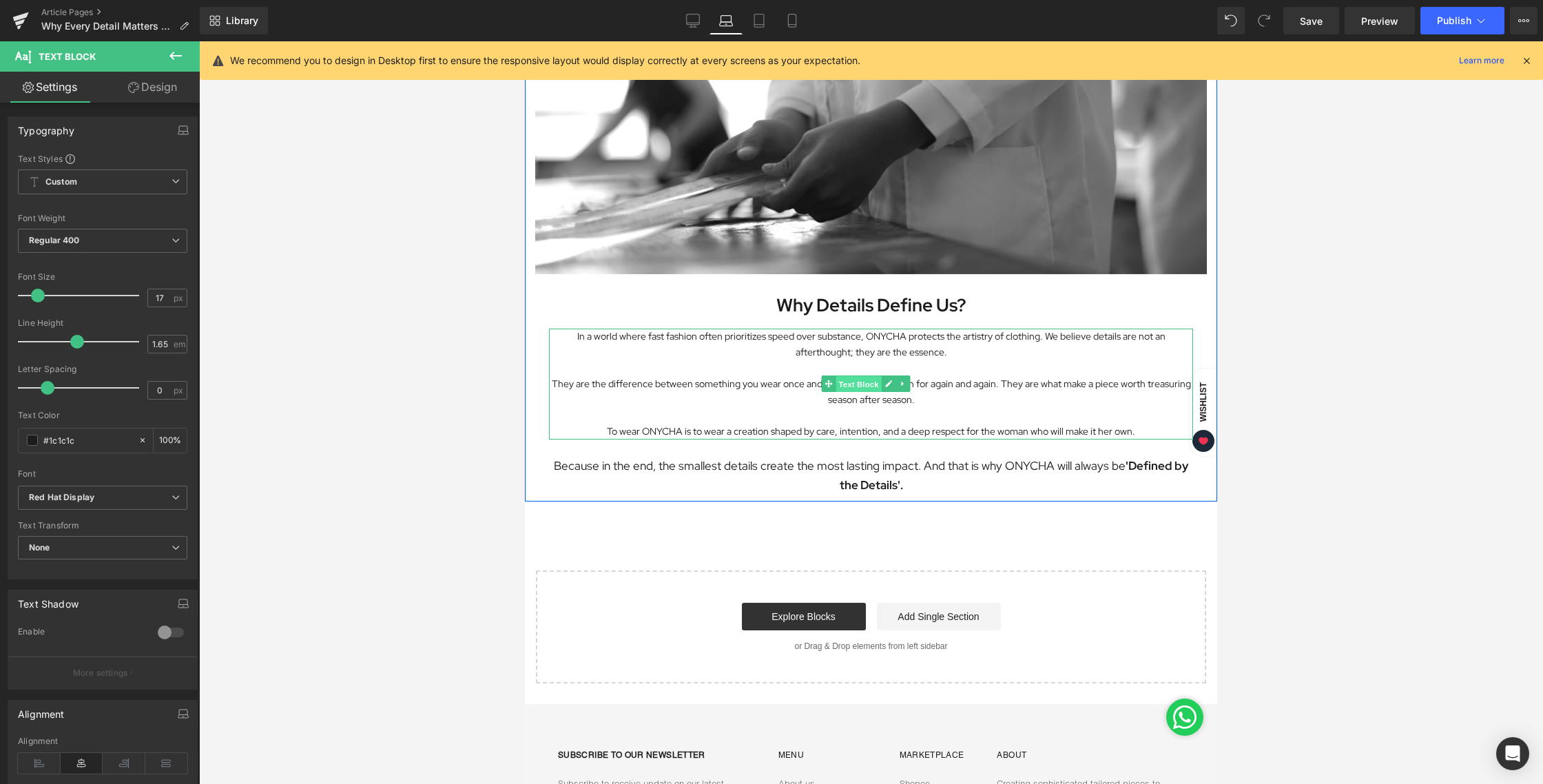
click at [841, 376] on span "Text Block" at bounding box center [858, 385] width 45 height 17
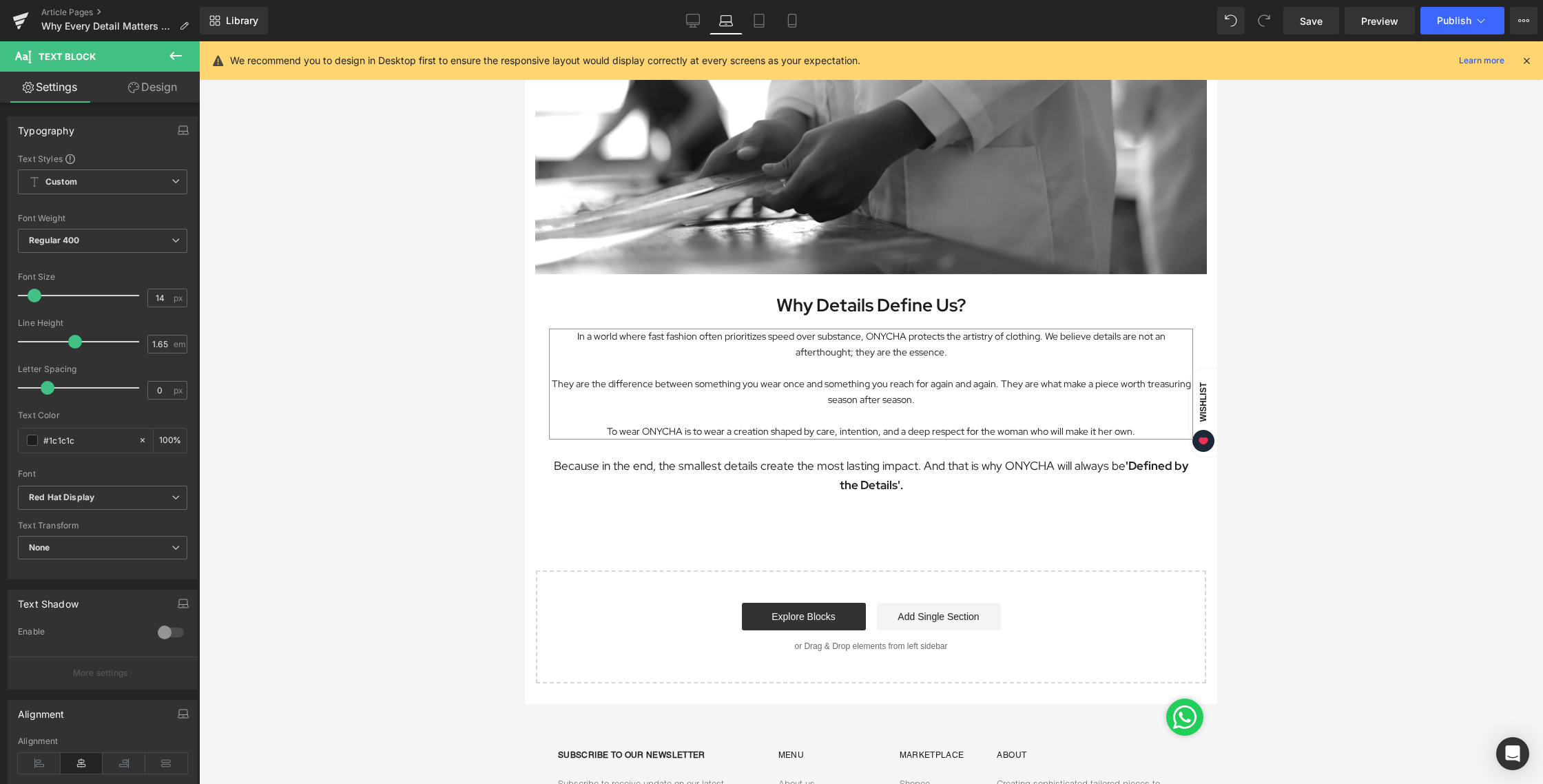
click at [154, 91] on link "Design" at bounding box center [152, 87] width 100 height 31
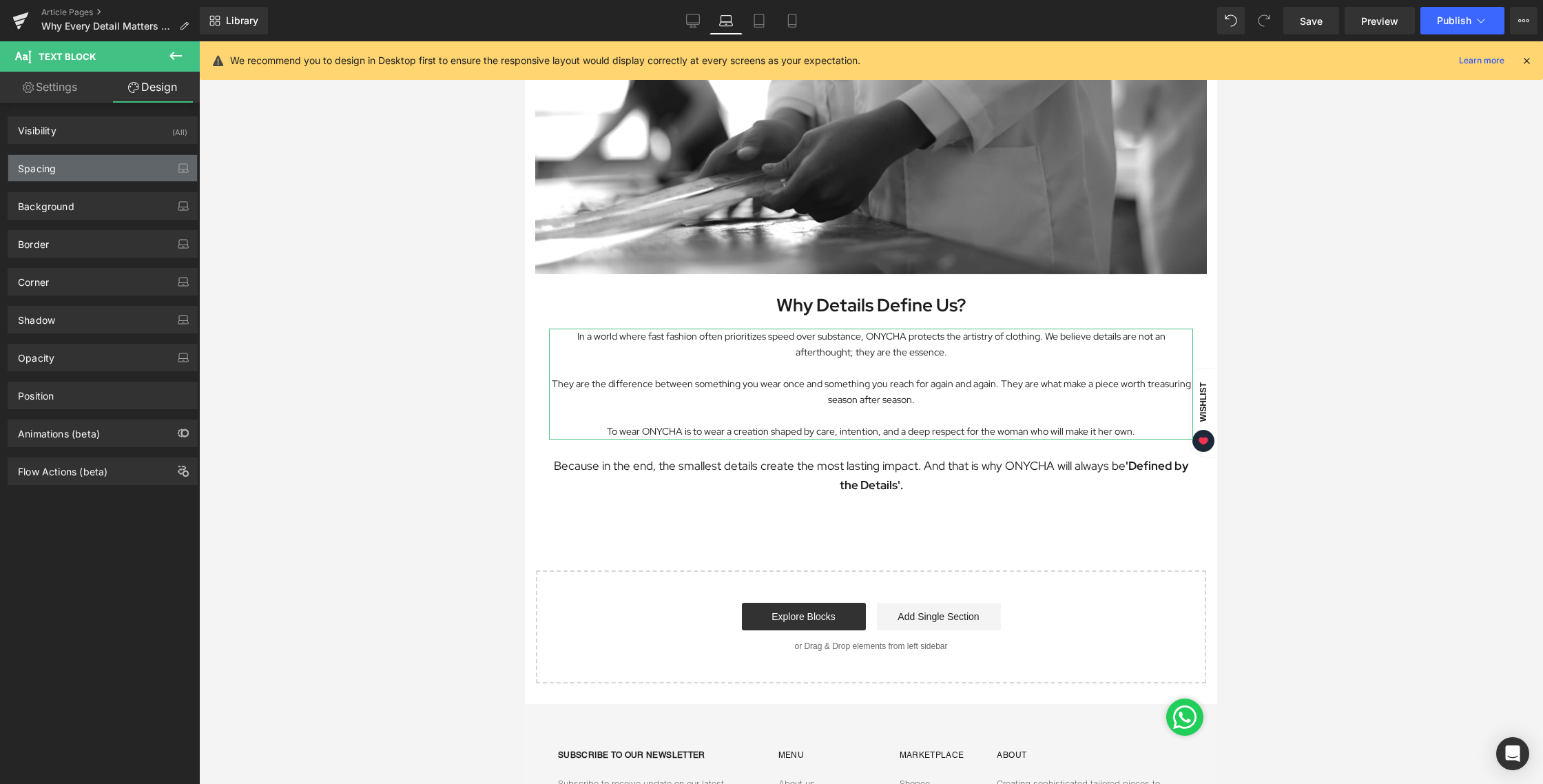
click at [80, 175] on div "Spacing" at bounding box center [103, 168] width 189 height 26
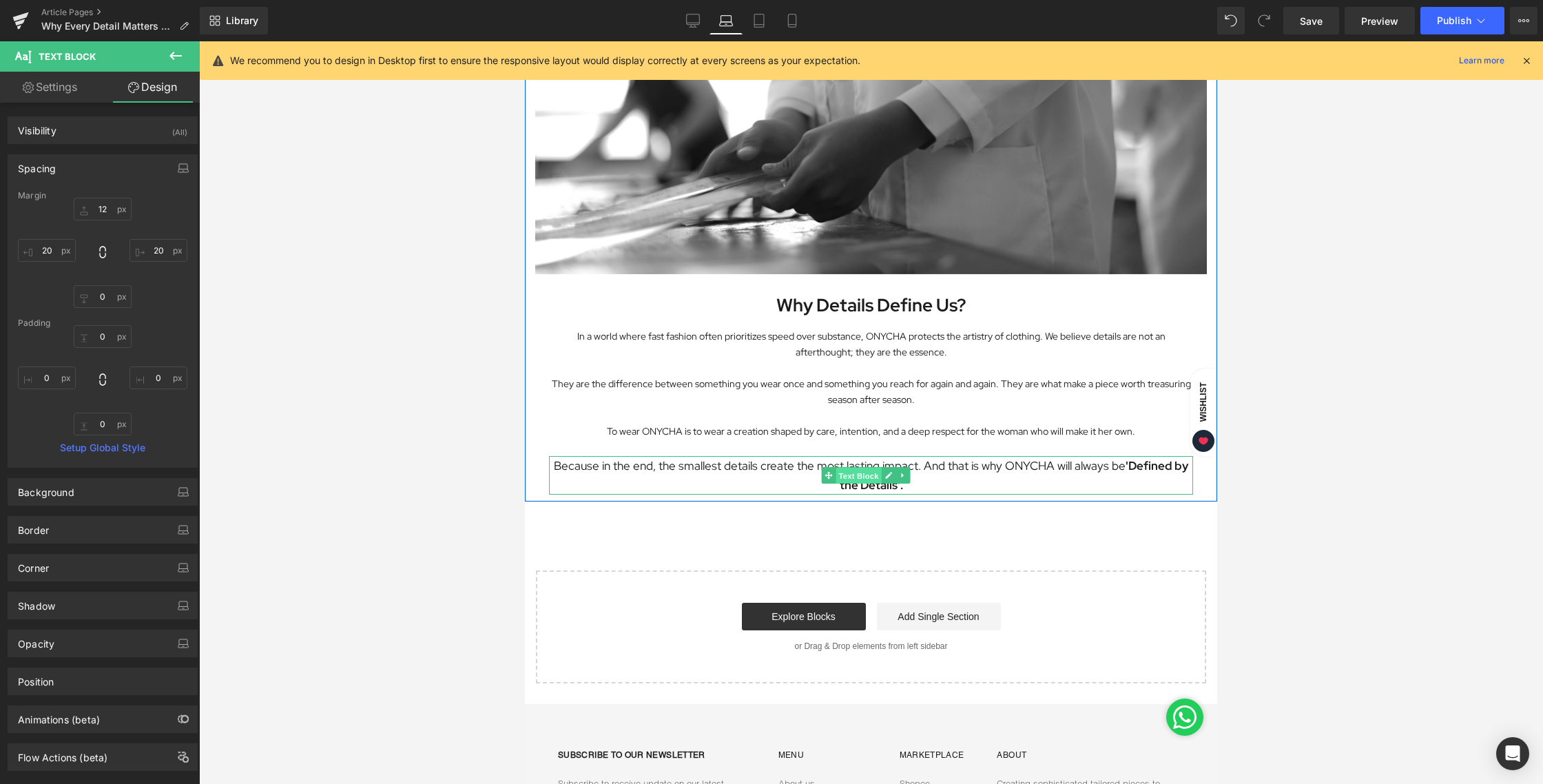
click at [870, 468] on span "Text Block" at bounding box center [858, 476] width 45 height 17
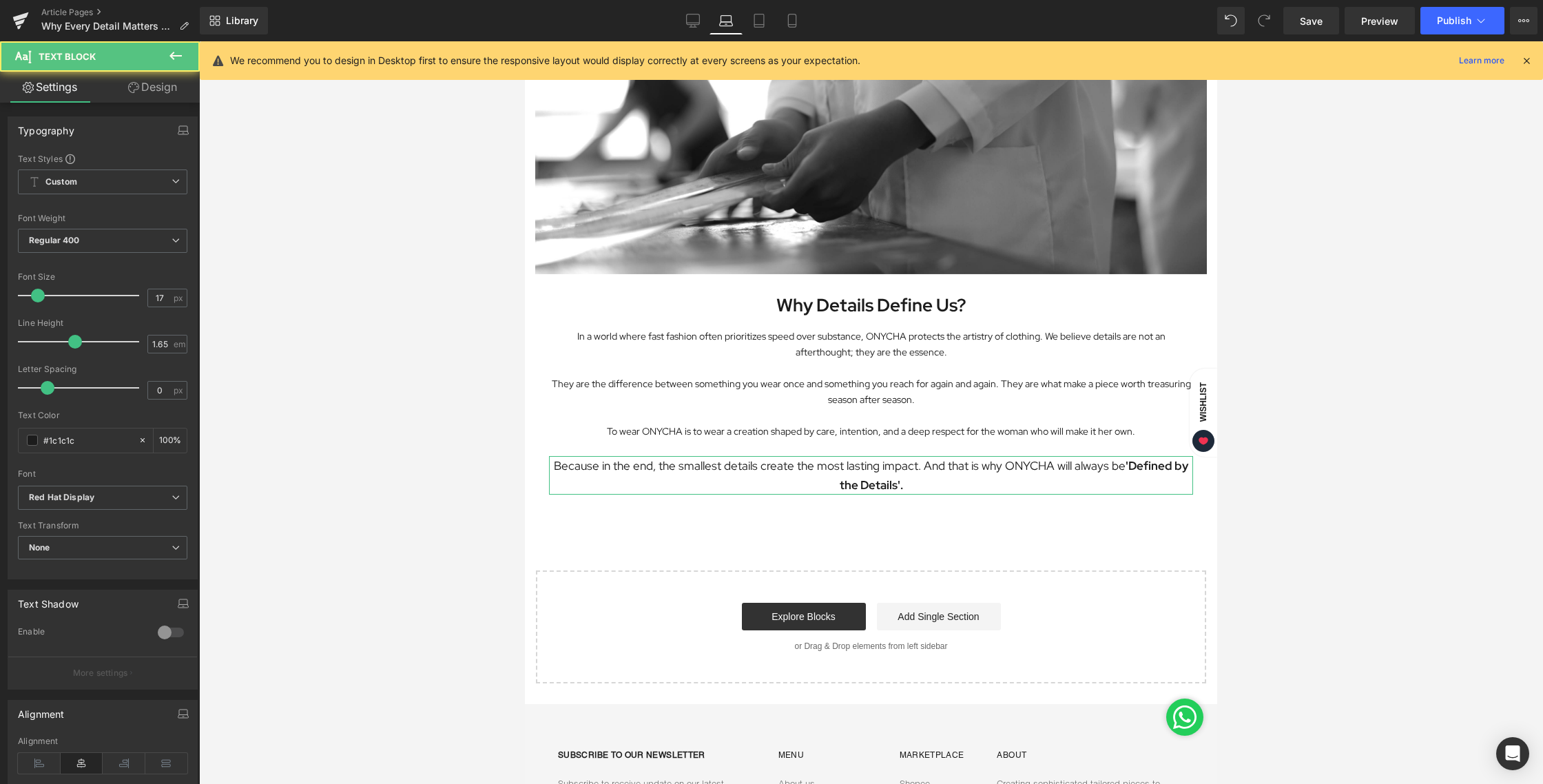
click at [145, 95] on link "Design" at bounding box center [152, 87] width 100 height 31
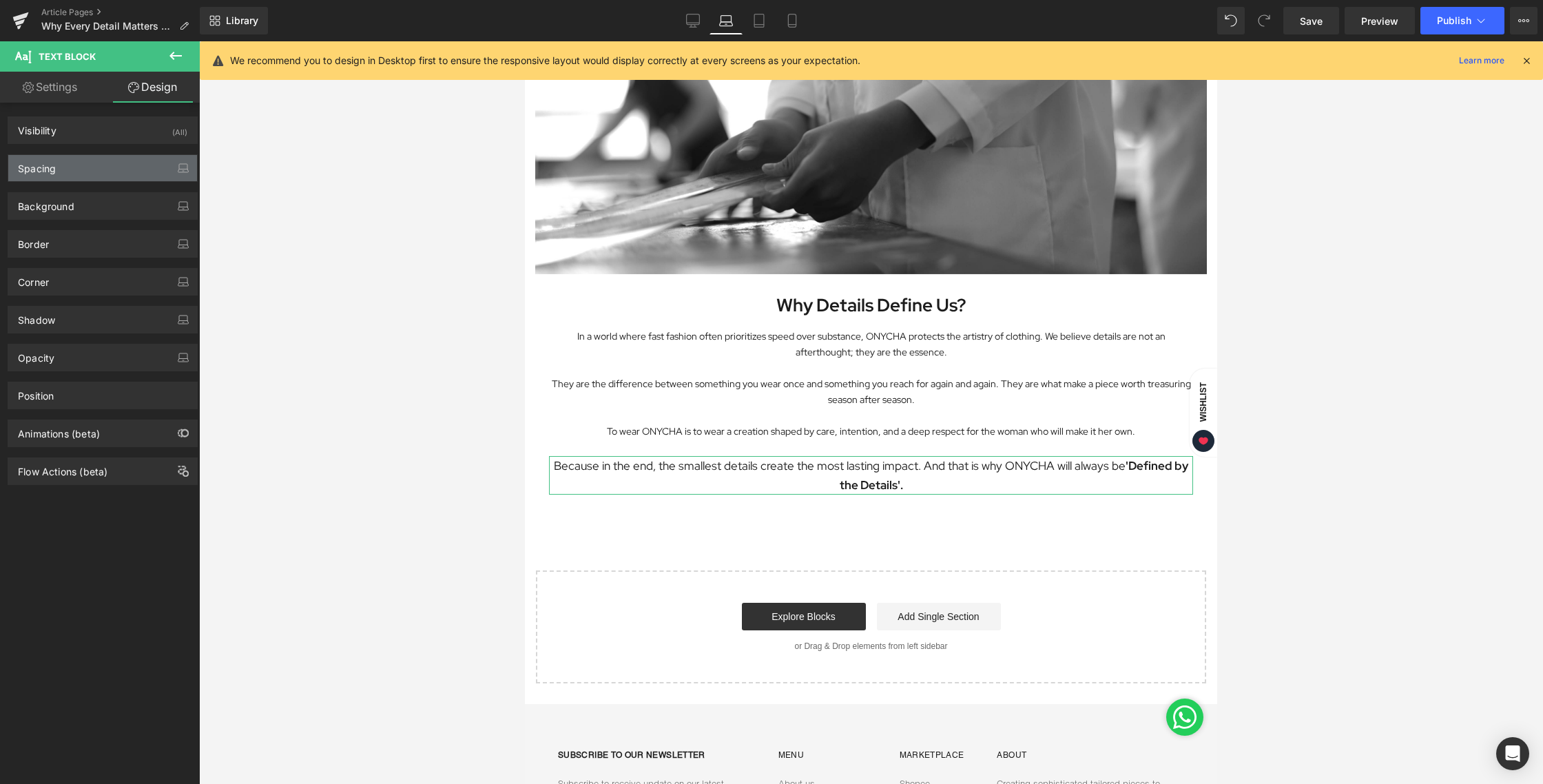
click at [68, 165] on div "Spacing" at bounding box center [103, 168] width 189 height 26
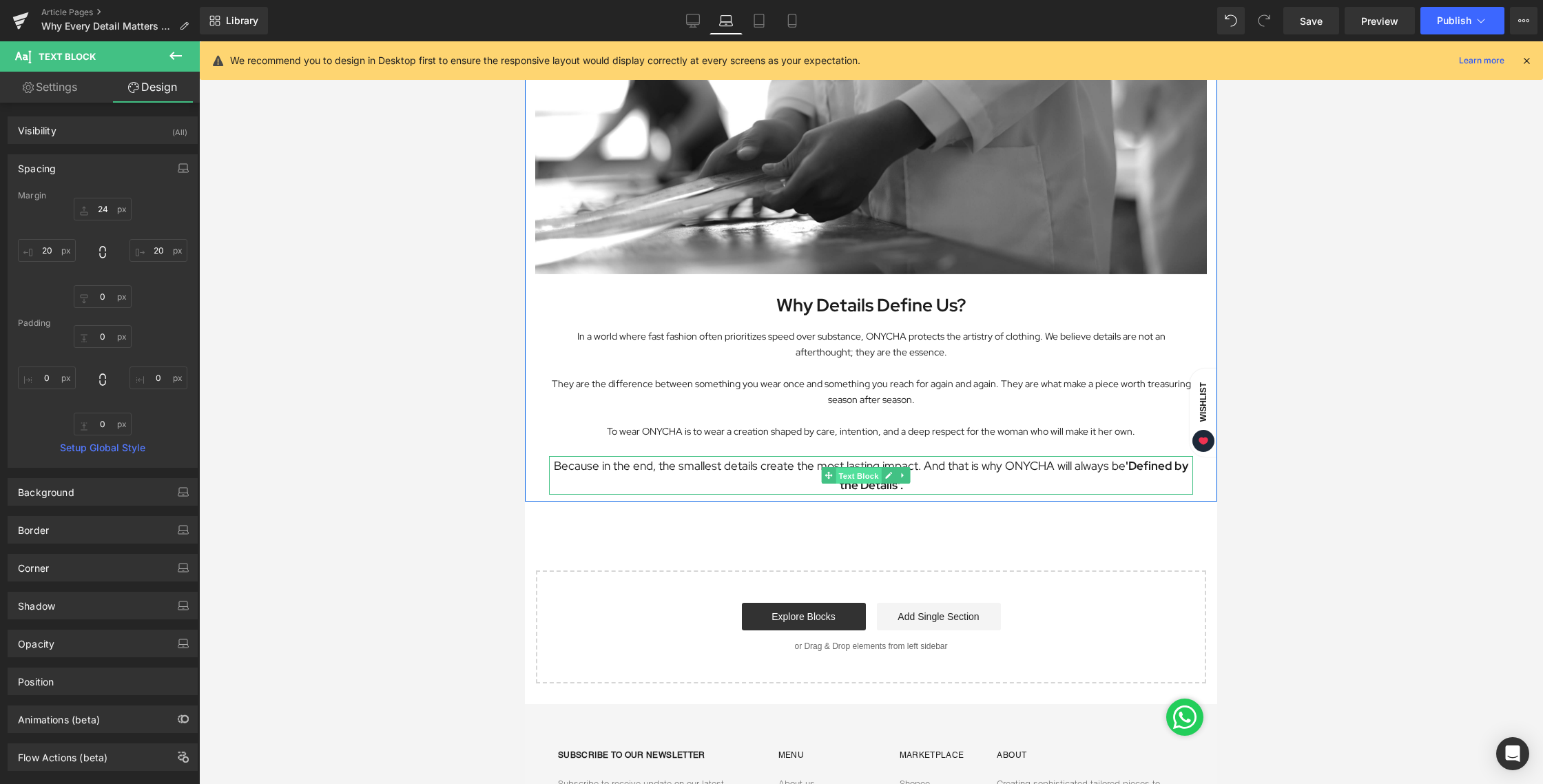
click at [848, 468] on span "Text Block" at bounding box center [858, 476] width 45 height 17
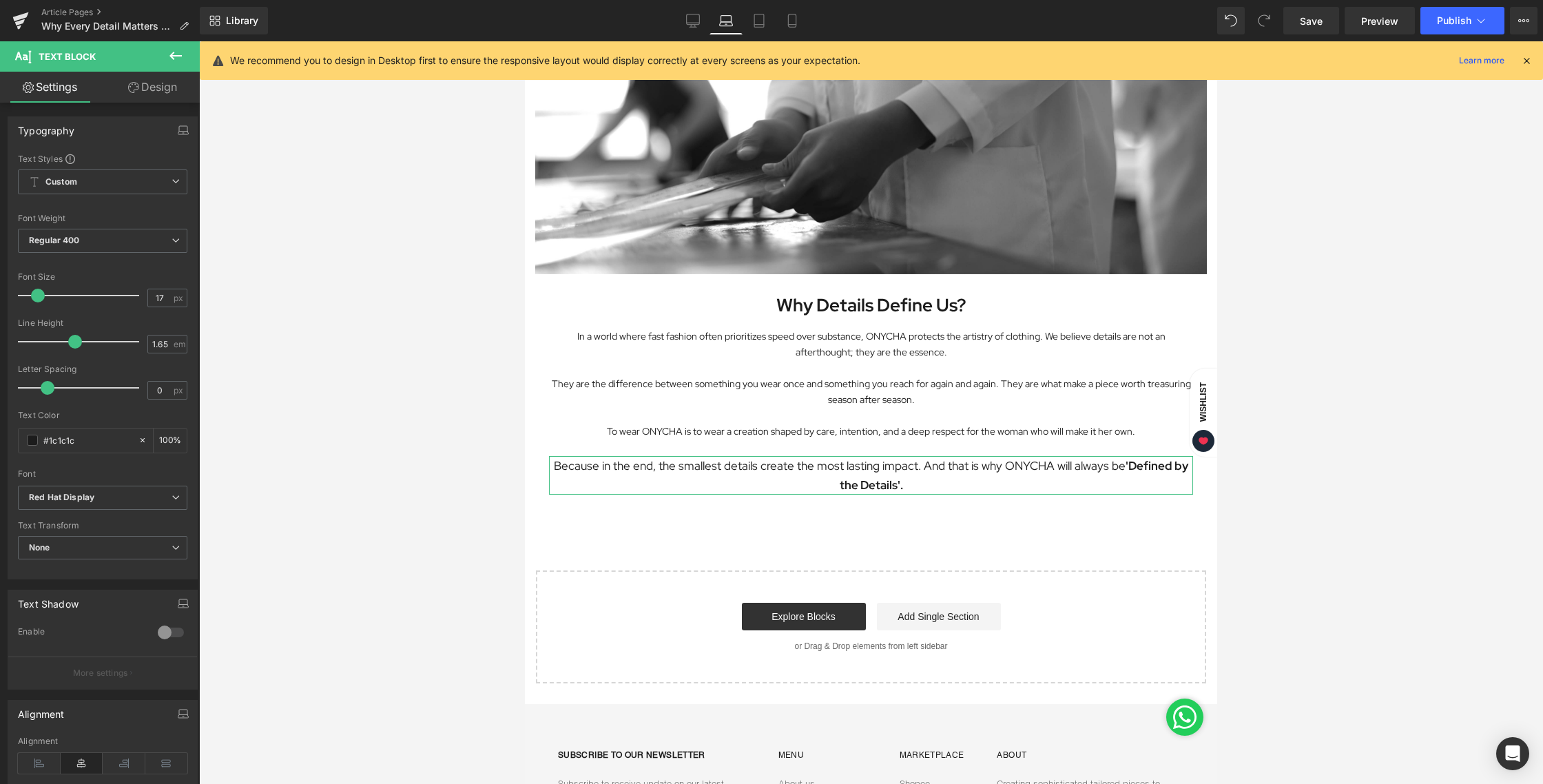
click at [164, 87] on link "Design" at bounding box center [152, 87] width 100 height 31
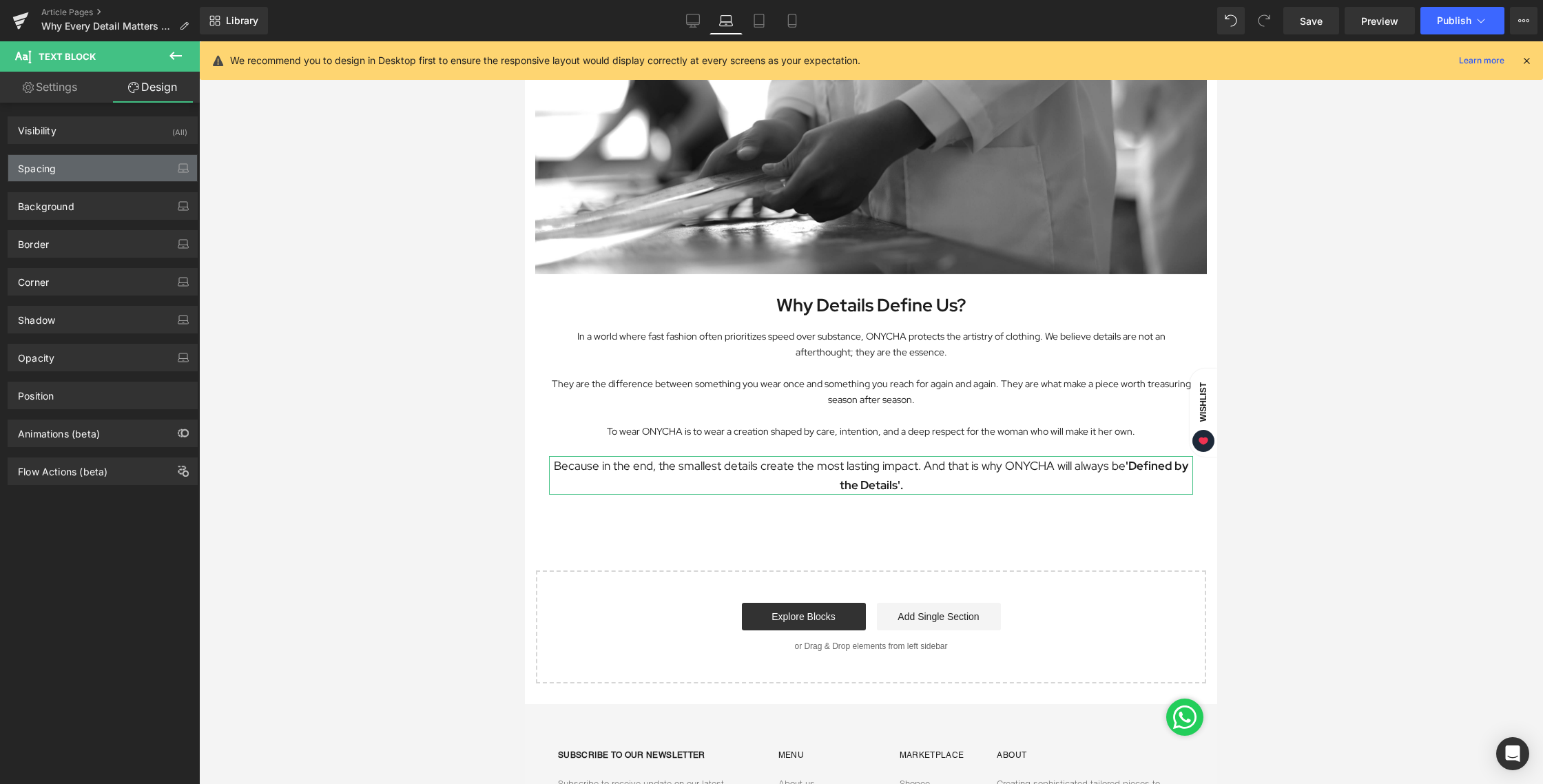
click at [74, 173] on div "Spacing" at bounding box center [103, 168] width 189 height 26
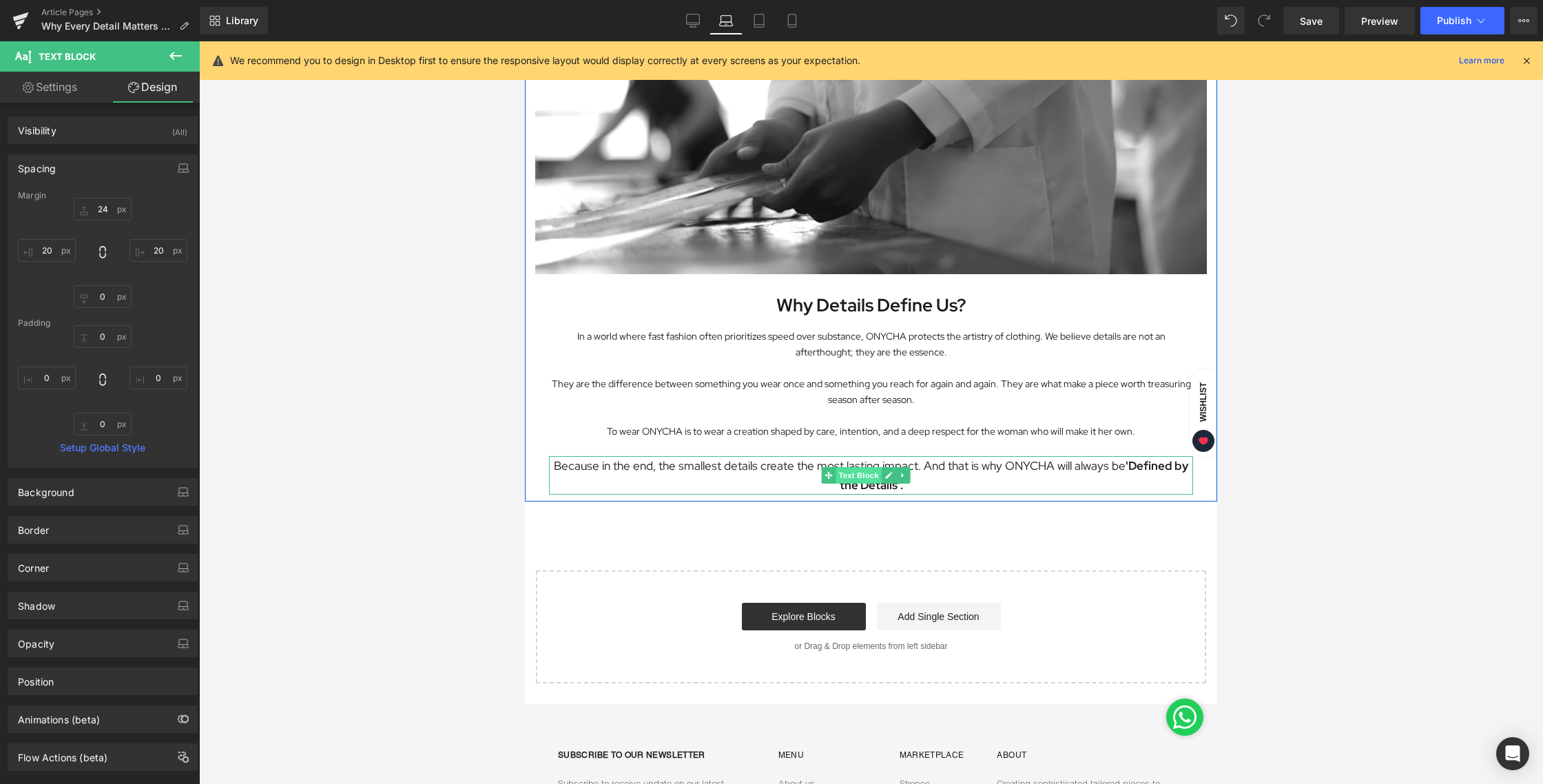
click at [869, 467] on span "Text Block" at bounding box center [858, 475] width 45 height 17
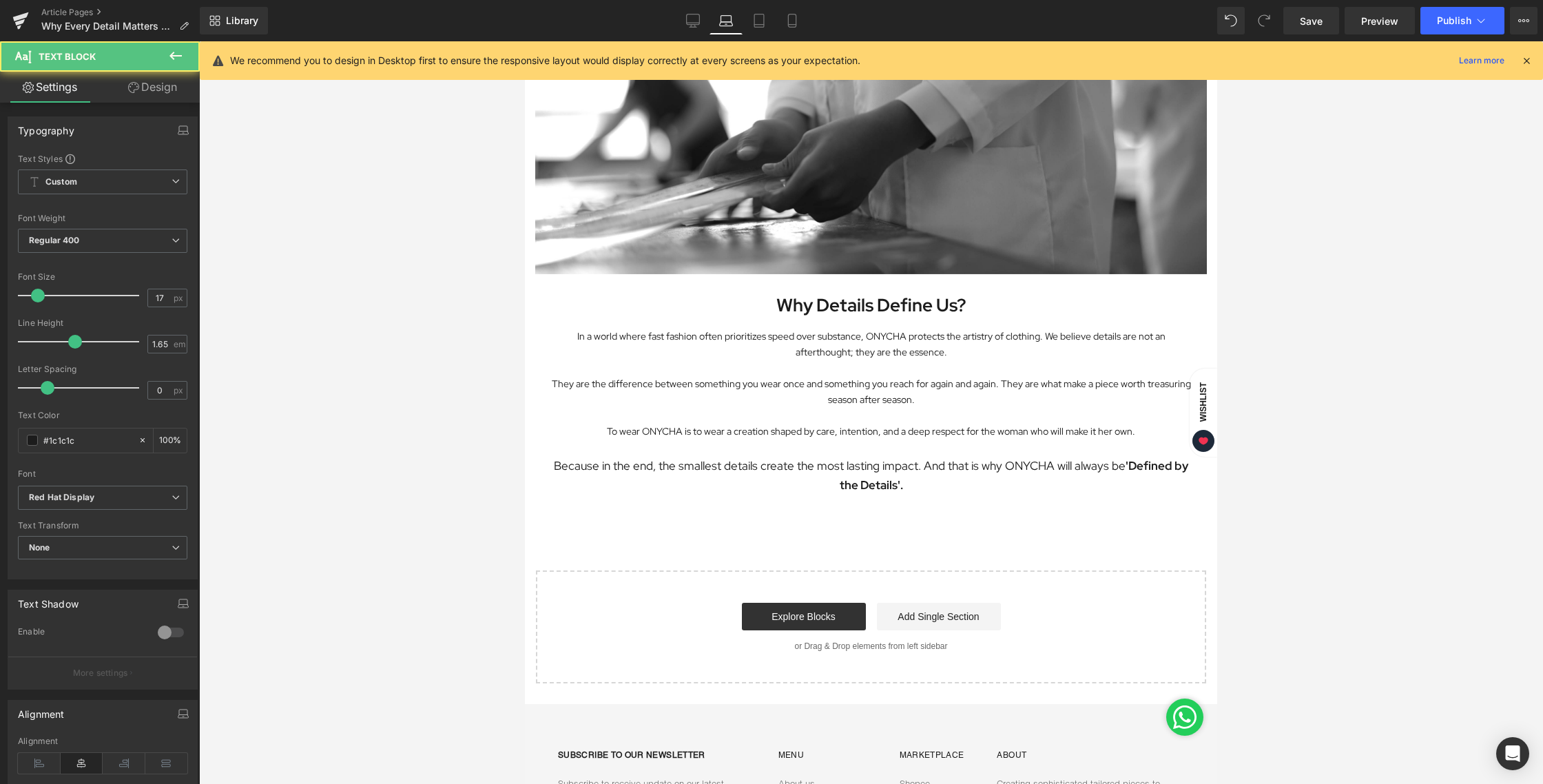
click at [1341, 434] on div at bounding box center [871, 412] width 1344 height 742
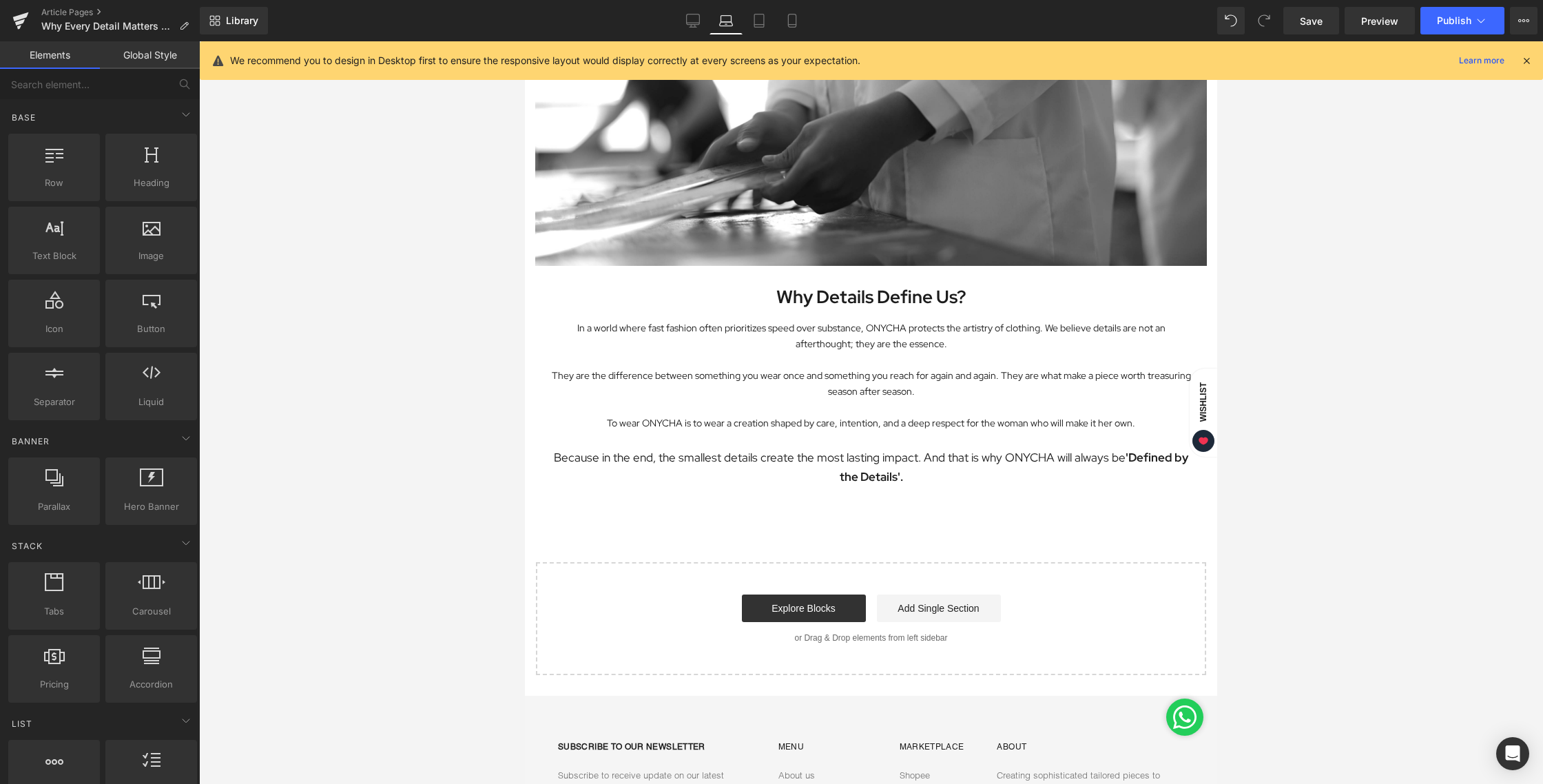
scroll to position [2014, 0]
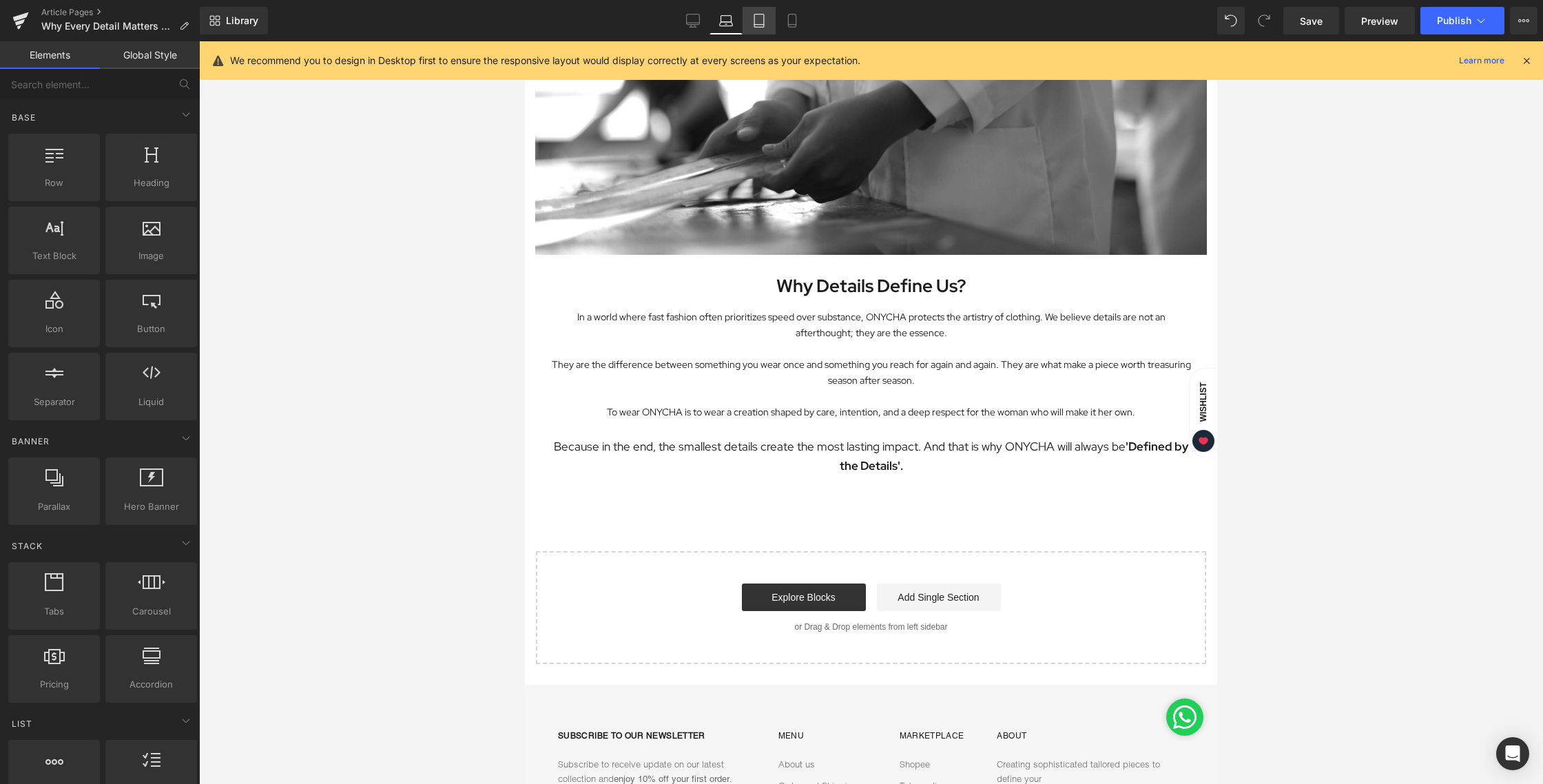
click at [770, 33] on link "Tablet" at bounding box center [758, 20] width 33 height 27
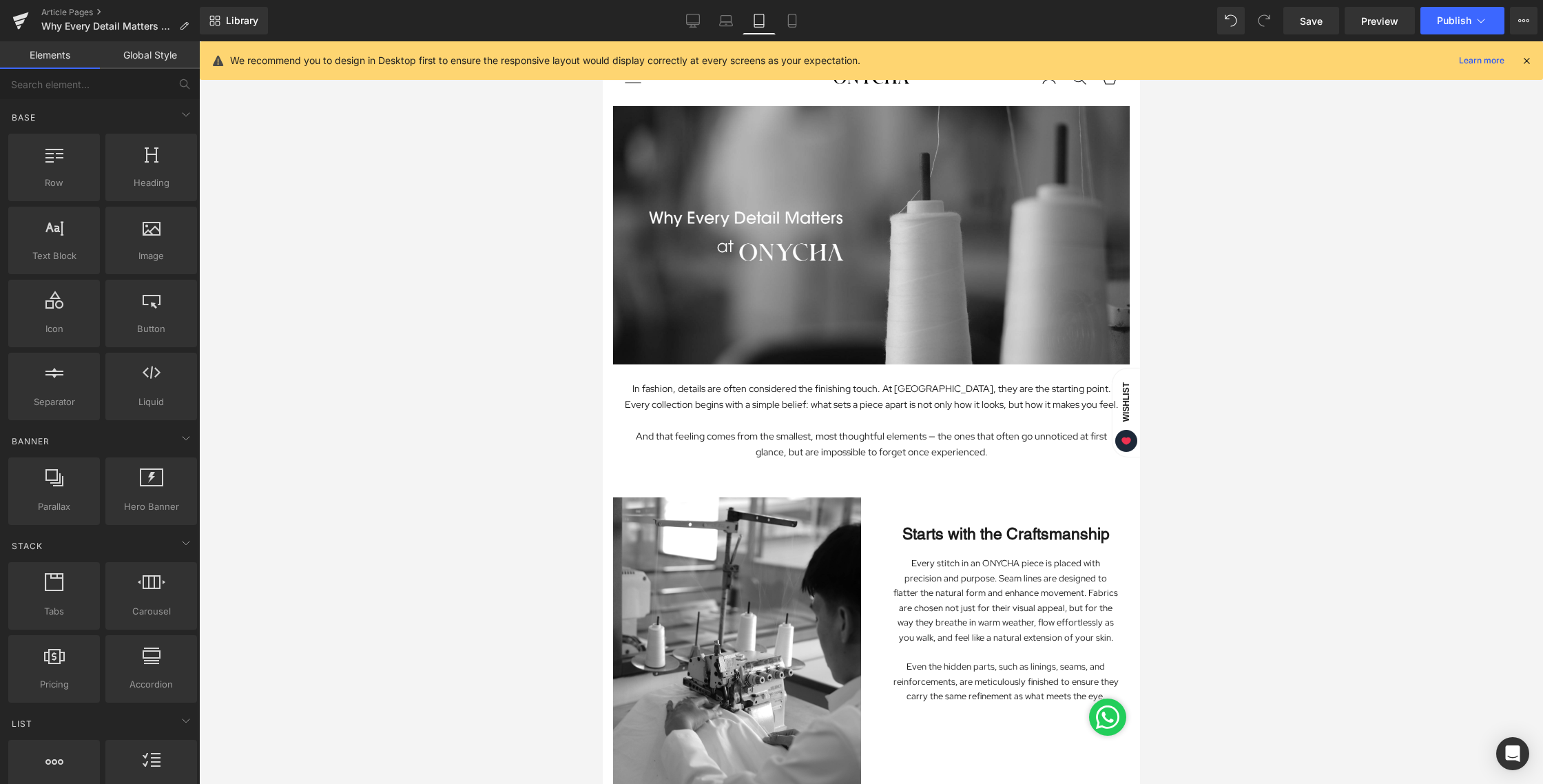
scroll to position [0, 0]
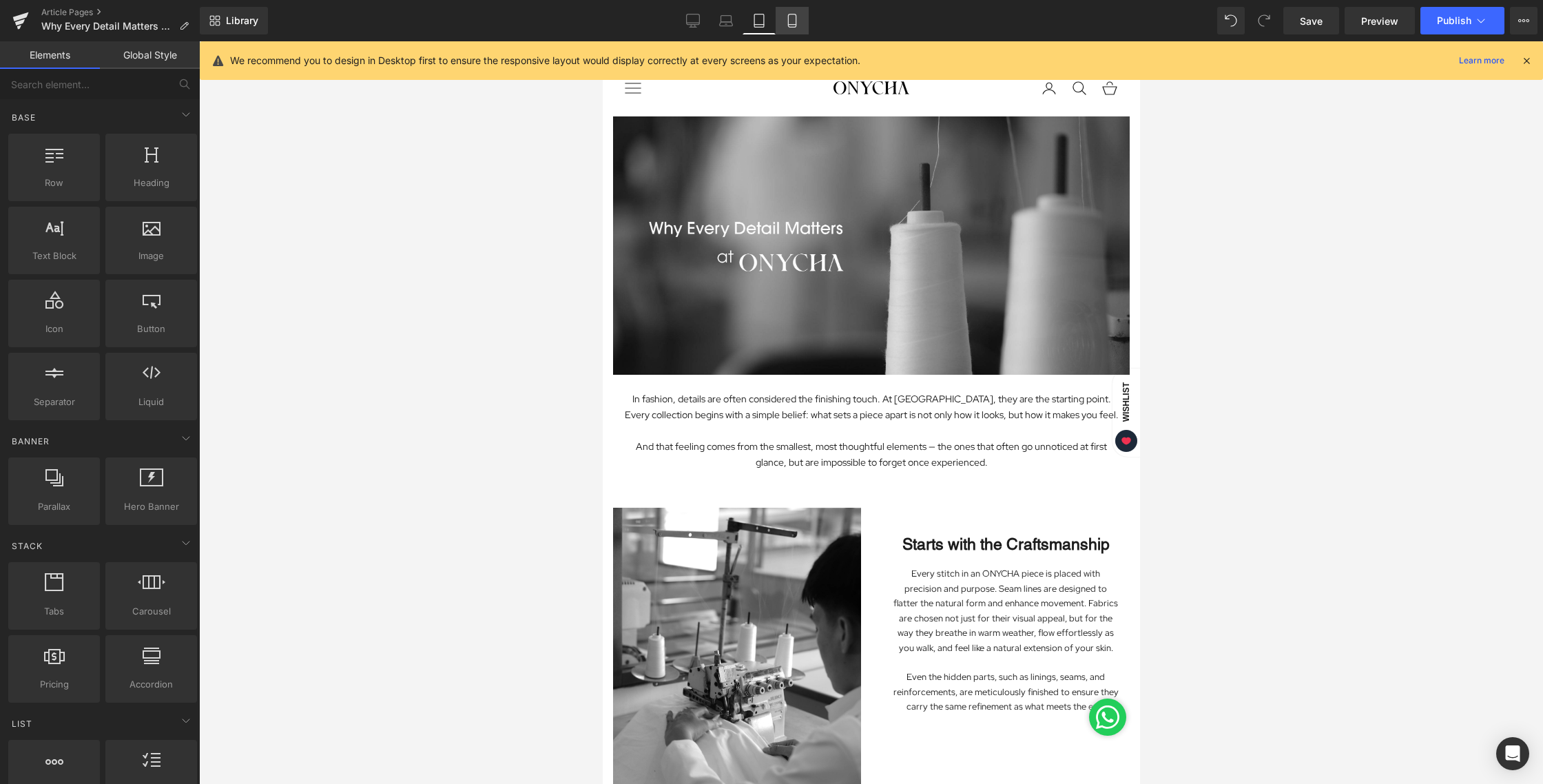
click at [790, 27] on icon at bounding box center [792, 21] width 8 height 13
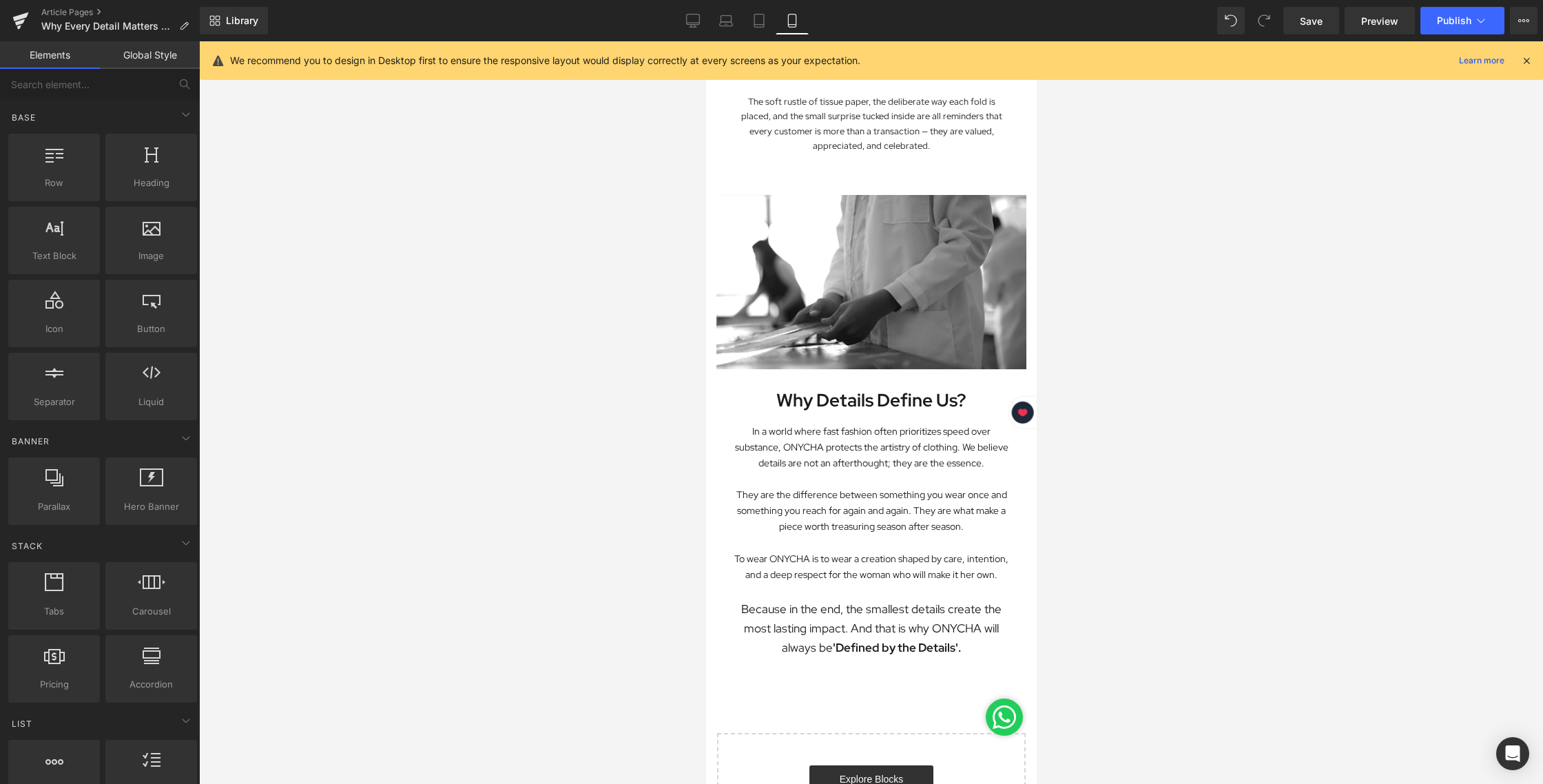
scroll to position [2198, 0]
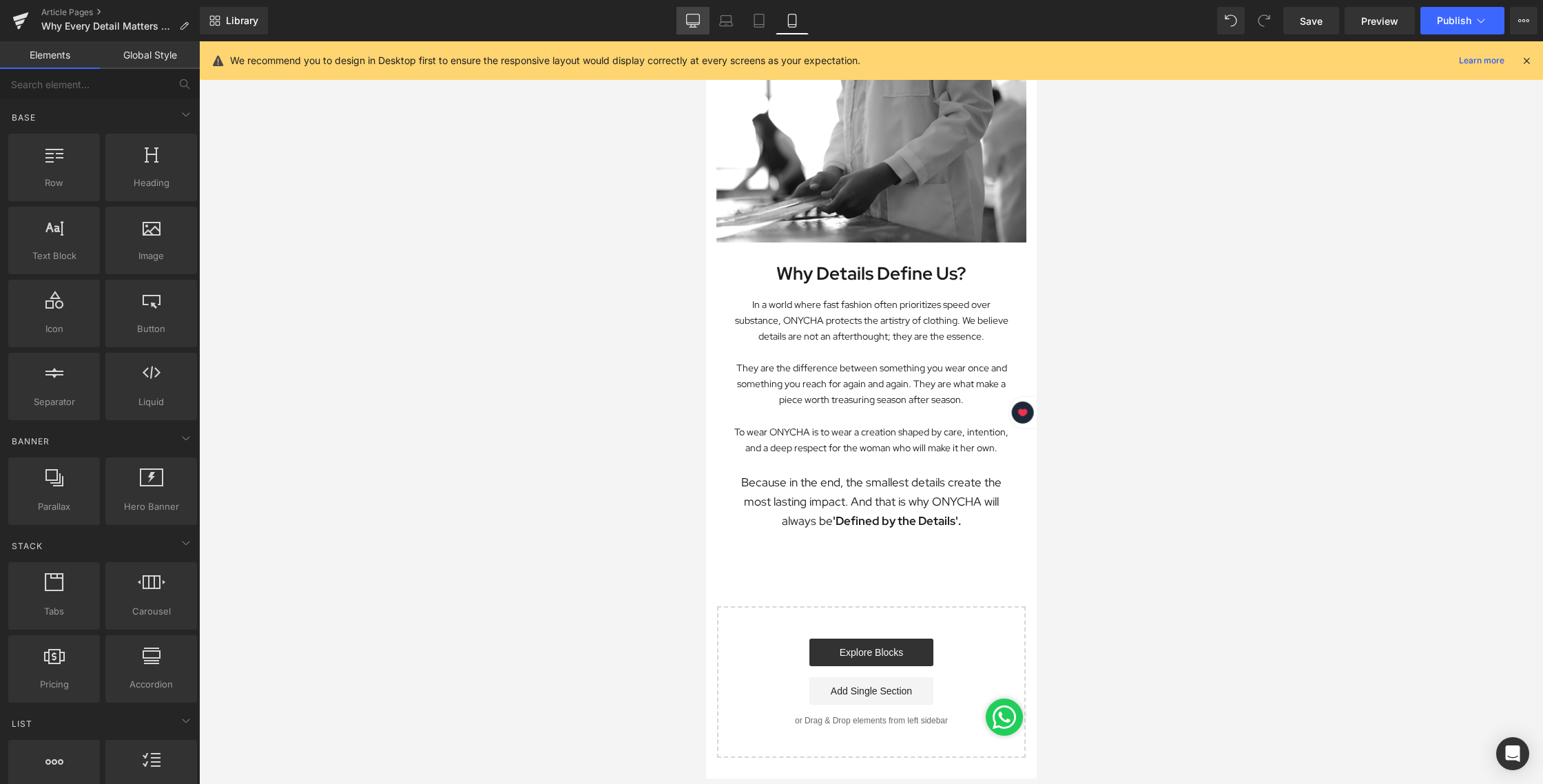
click at [686, 24] on link "Desktop" at bounding box center [693, 20] width 33 height 27
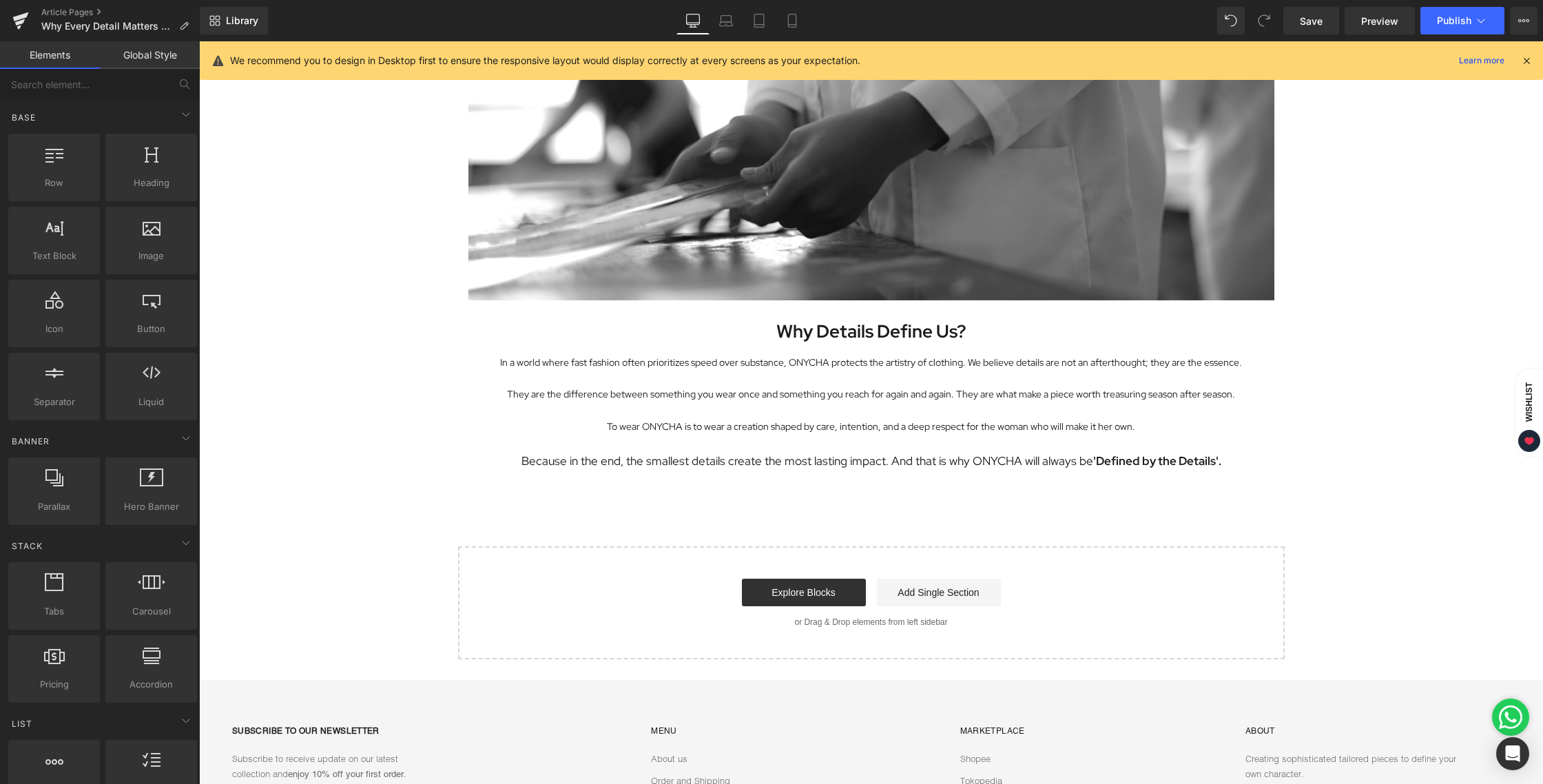
scroll to position [2346, 0]
click at [1306, 24] on span "Save" at bounding box center [1311, 21] width 23 height 15
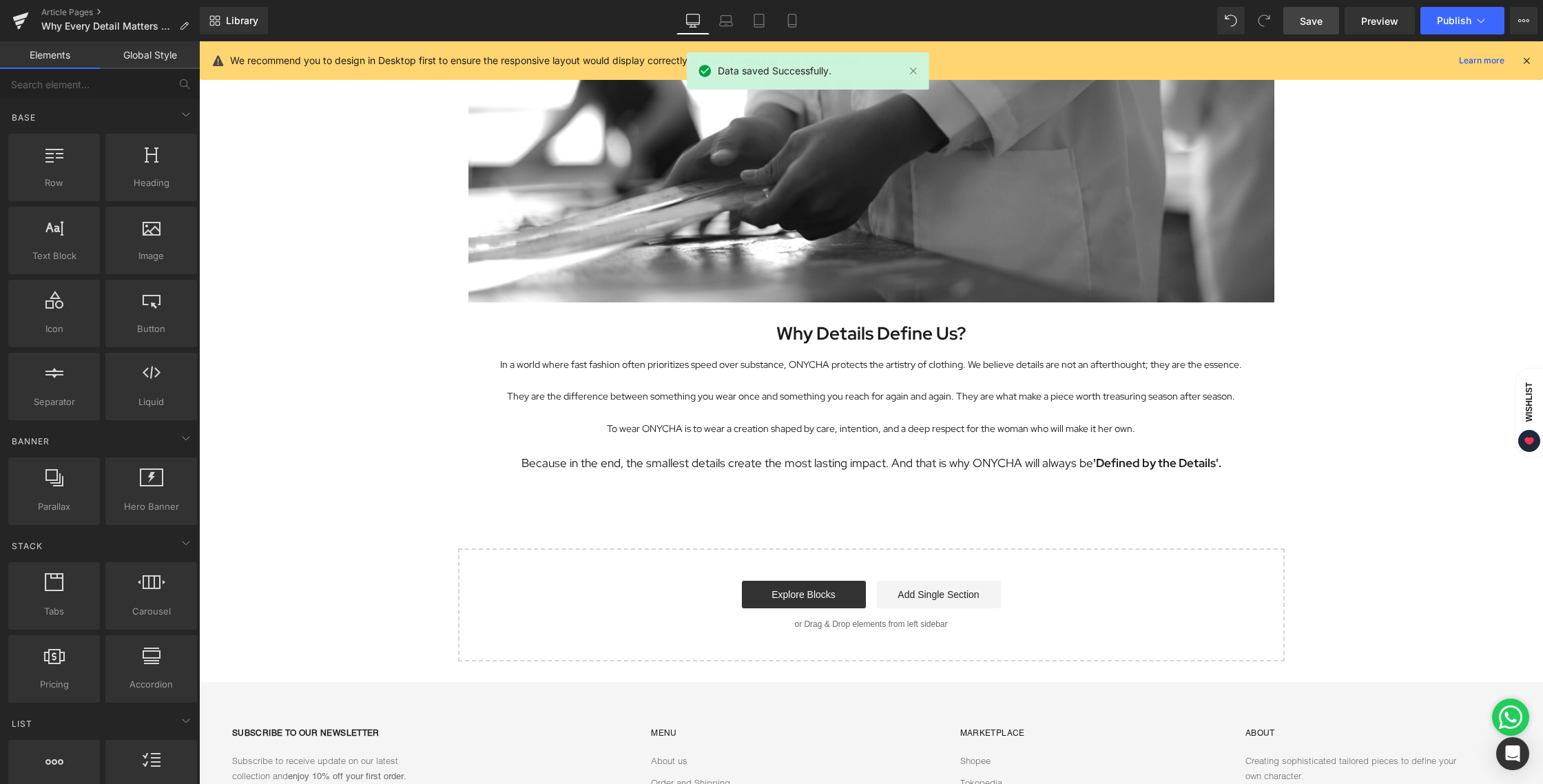
scroll to position [2344, 0]
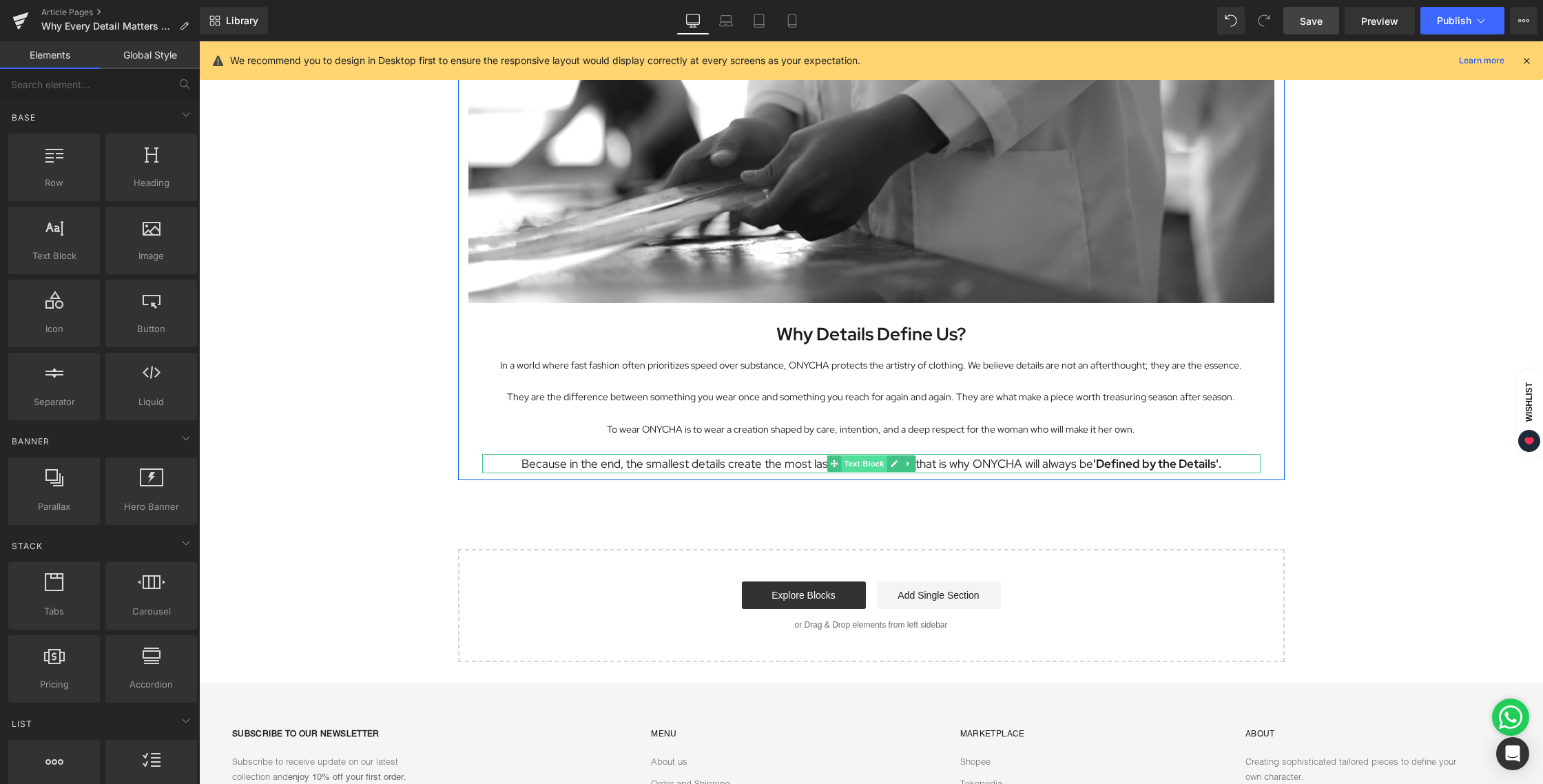
click at [851, 465] on span "Text Block" at bounding box center [864, 464] width 45 height 17
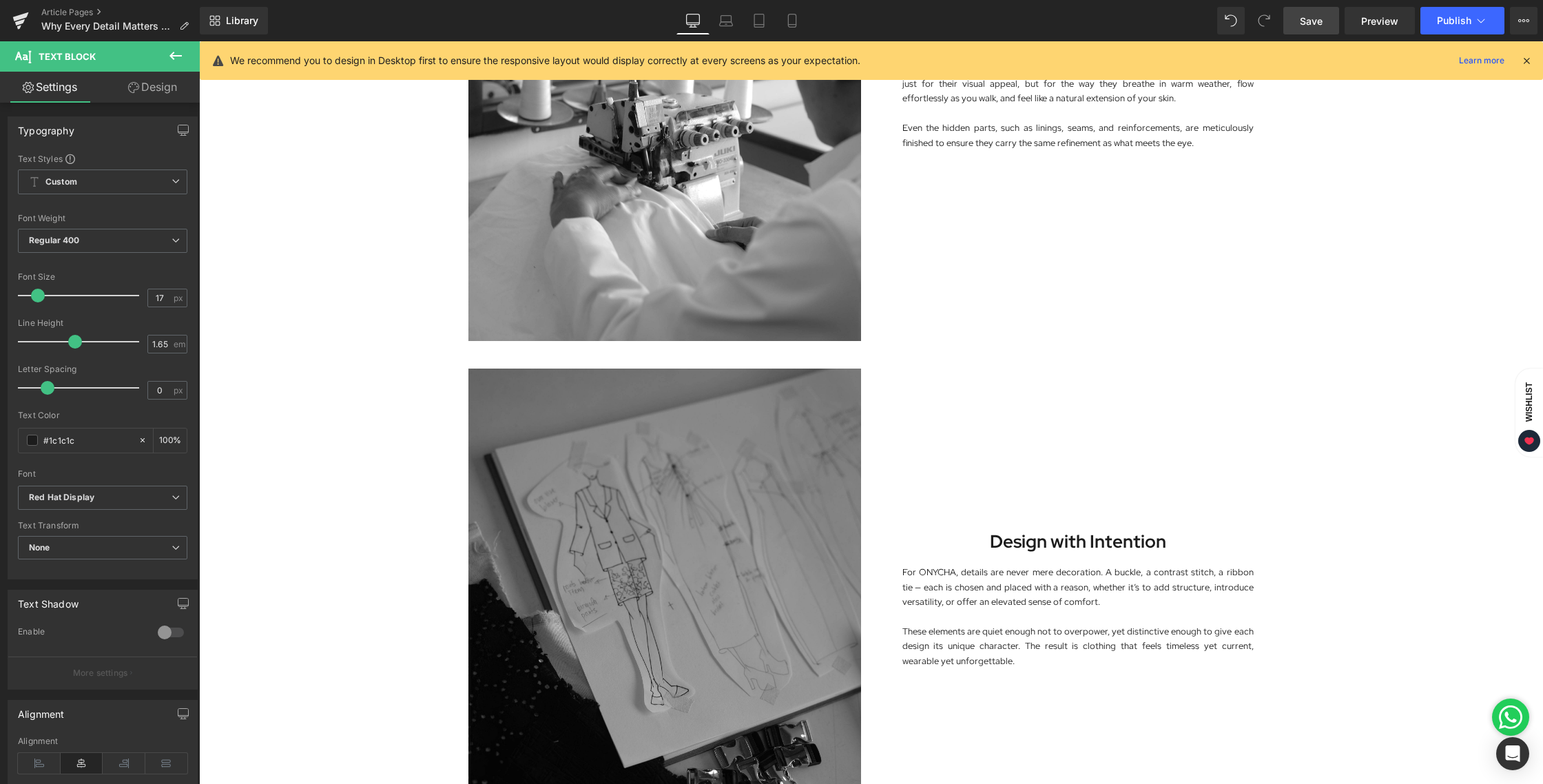
scroll to position [0, 0]
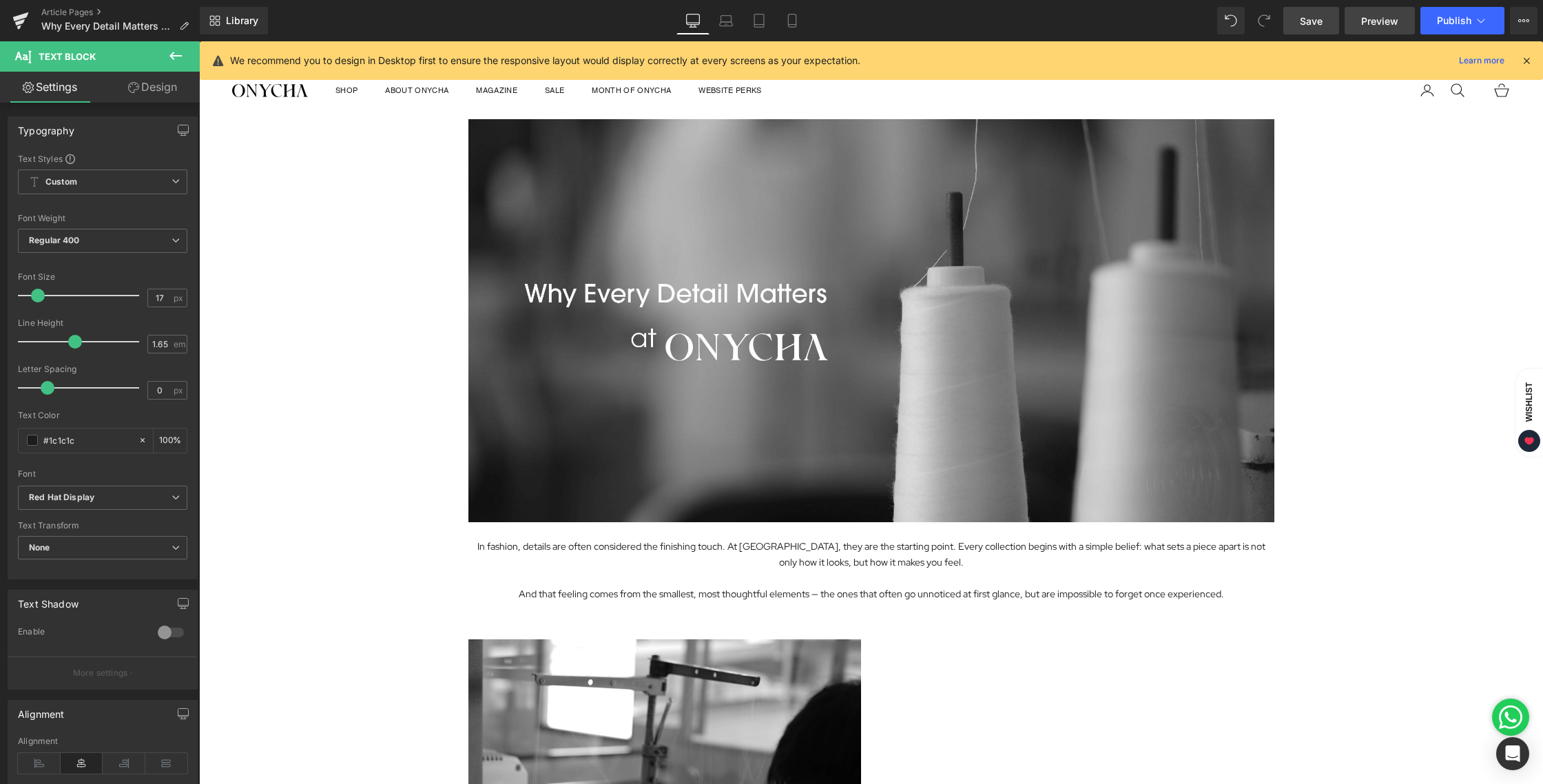
click at [1366, 29] on link "Preview" at bounding box center [1380, 20] width 71 height 27
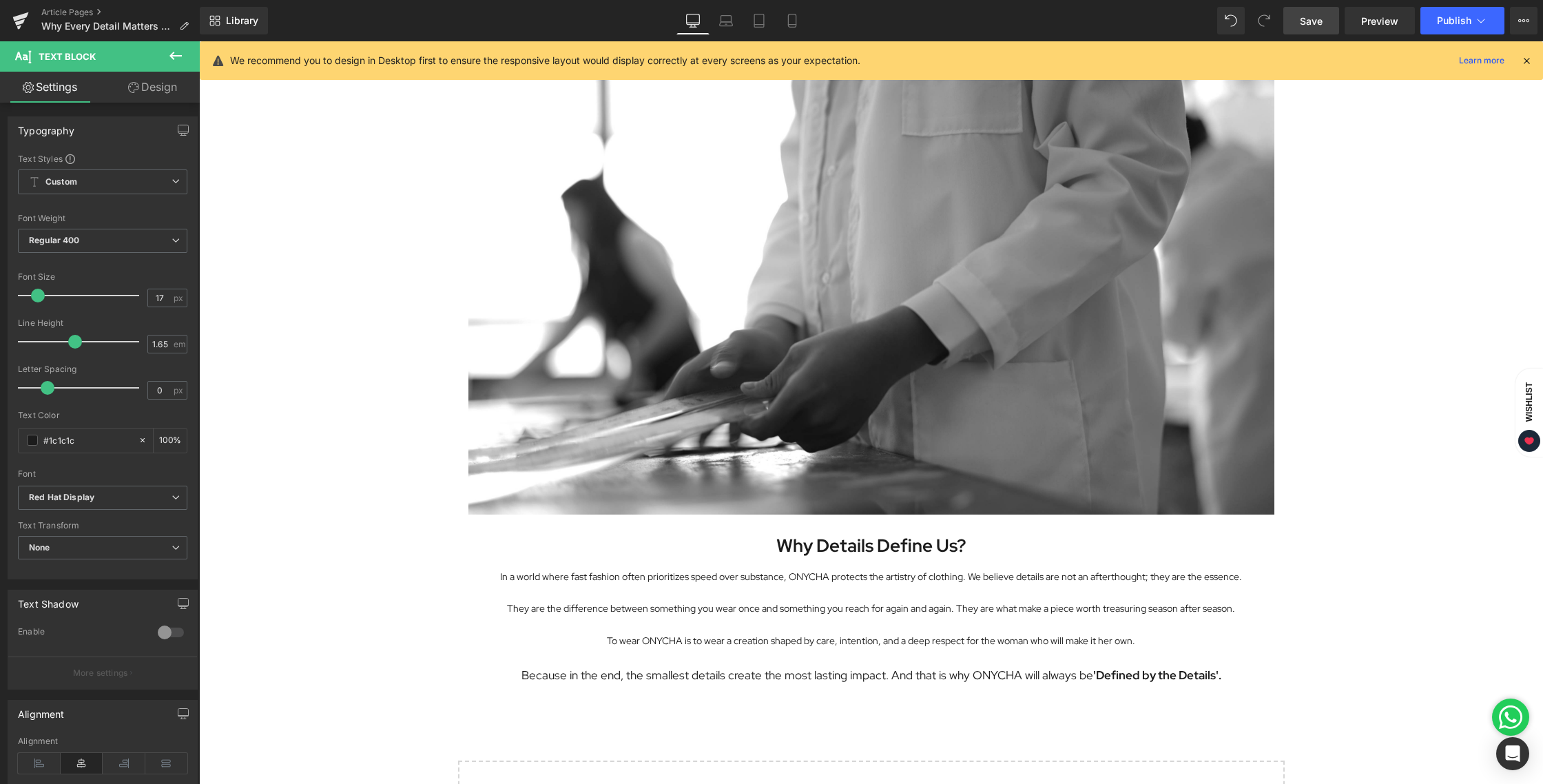
scroll to position [1967, 0]
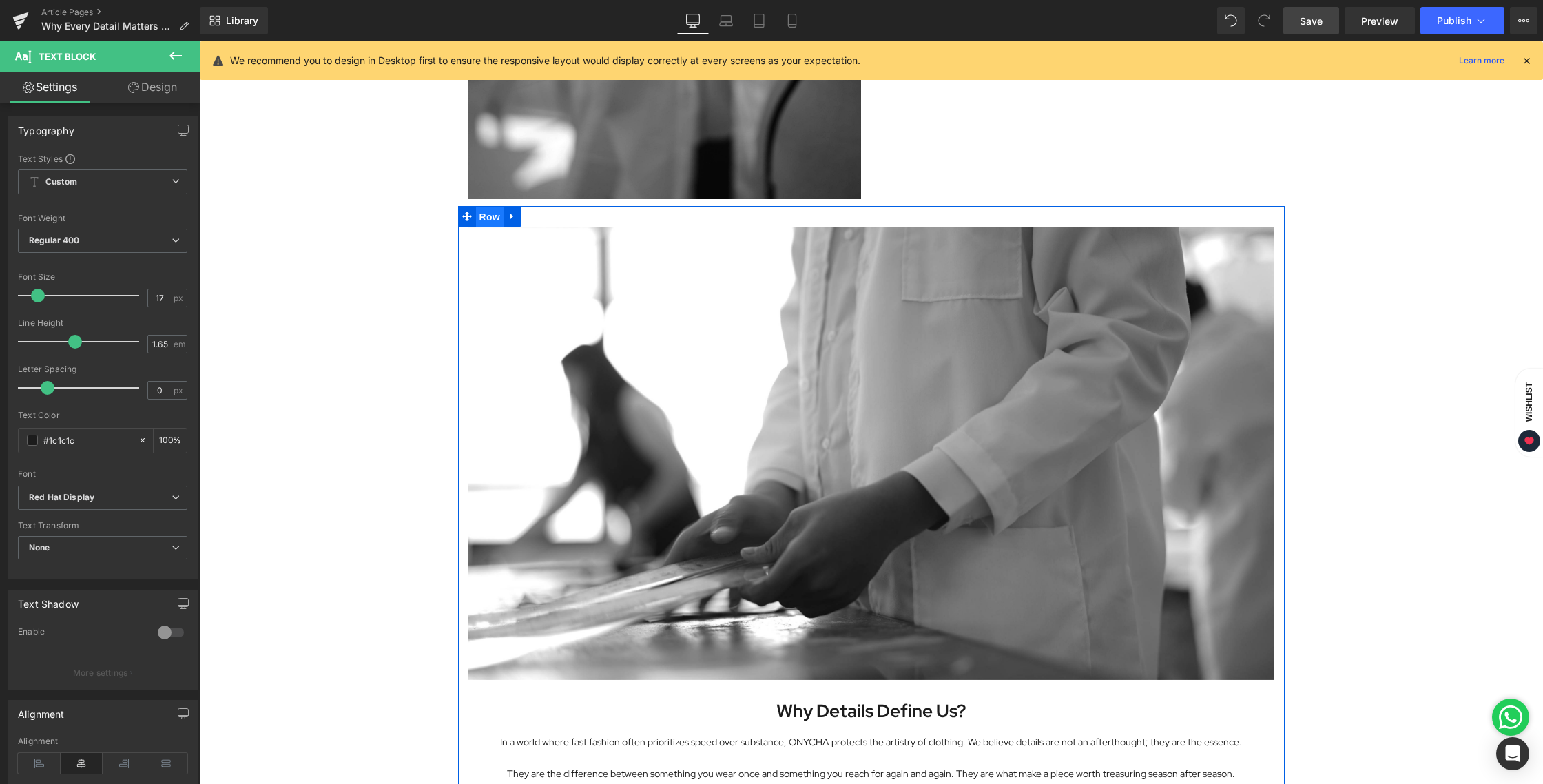
click at [484, 212] on span "Row" at bounding box center [489, 217] width 27 height 21
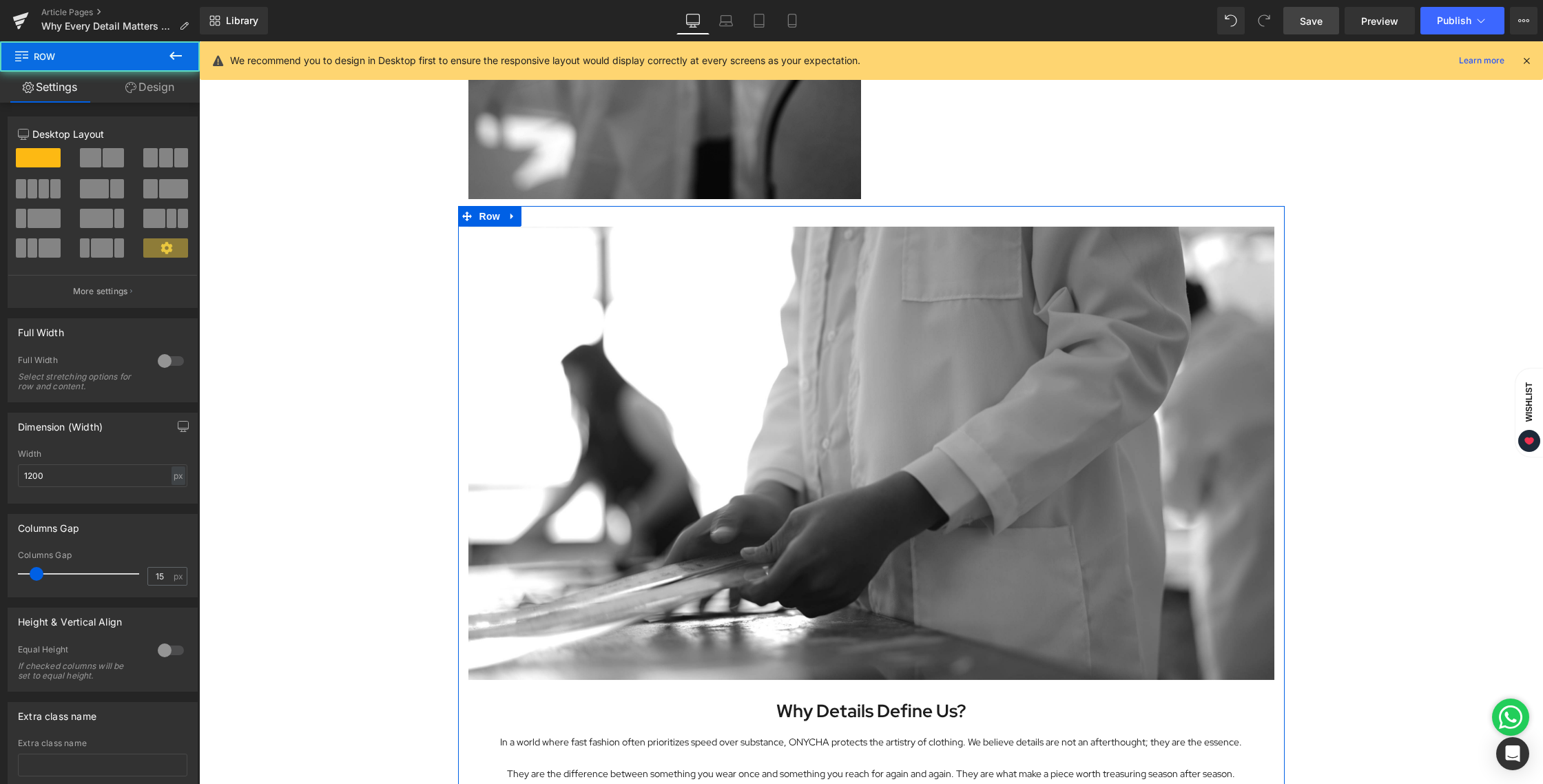
click at [153, 94] on link "Design" at bounding box center [149, 87] width 100 height 31
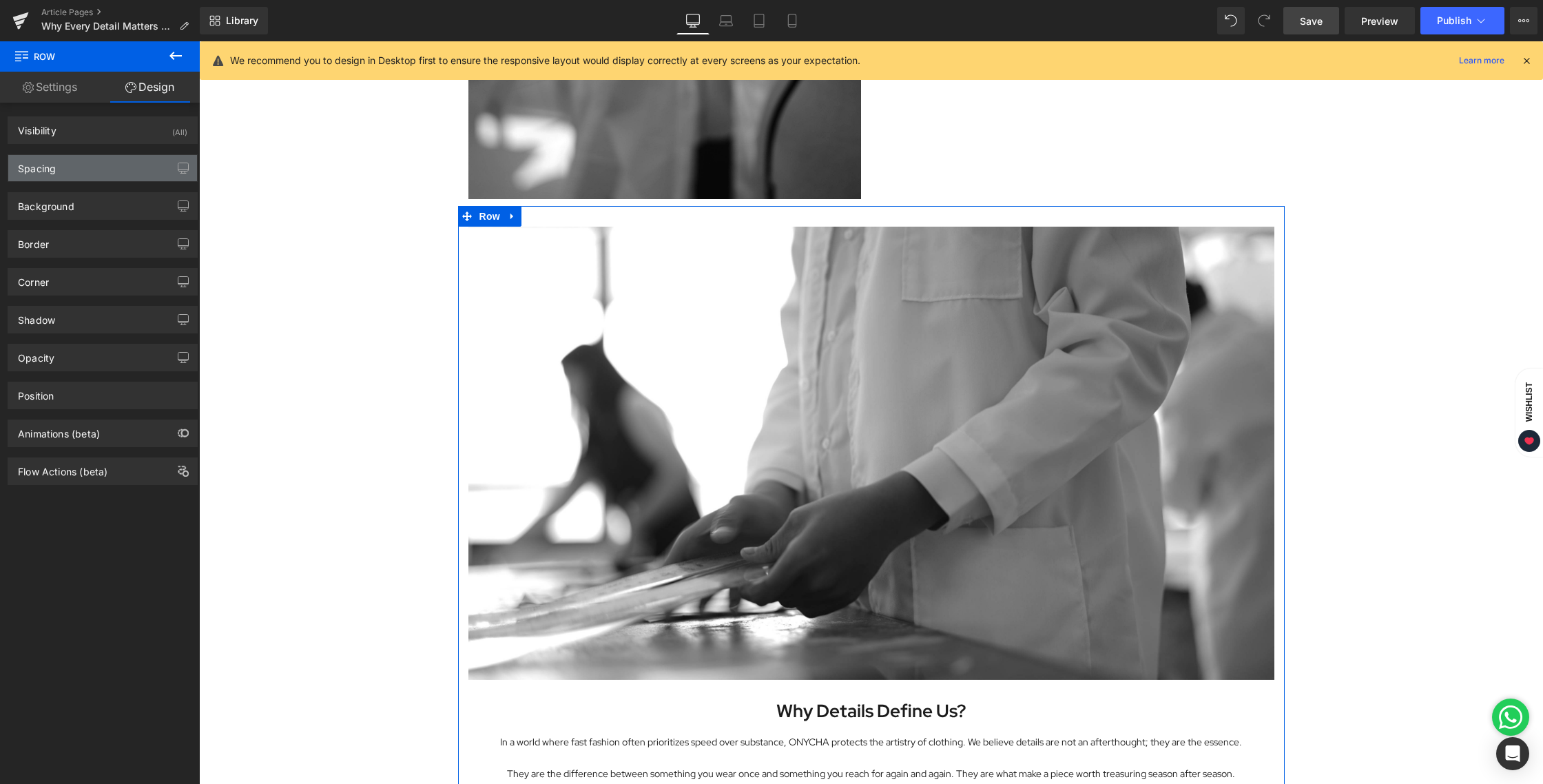
type input "0"
type input "30"
type input "0"
type input "10"
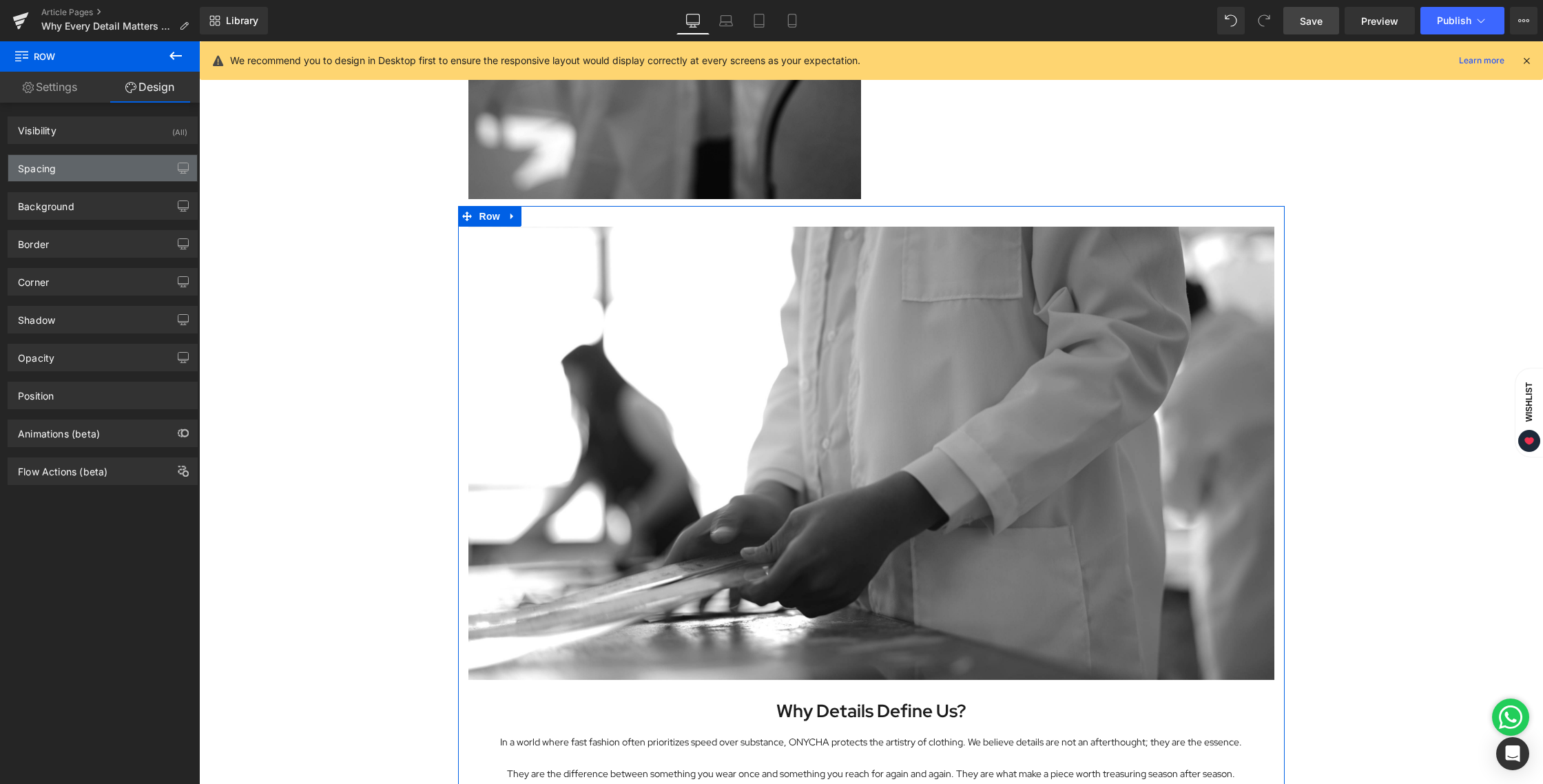
type input "0"
click at [70, 175] on div "Spacing" at bounding box center [103, 168] width 189 height 26
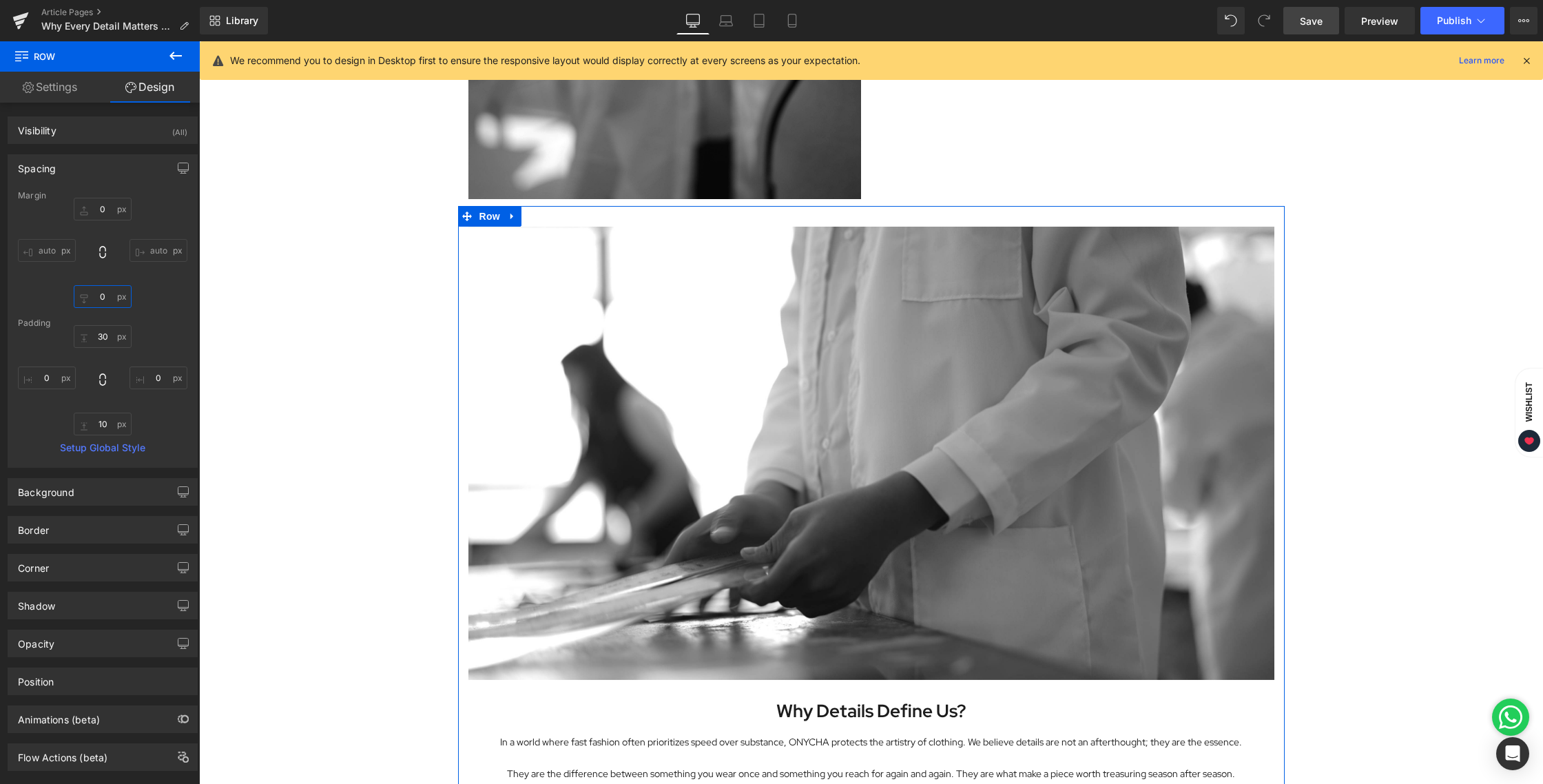
click at [102, 291] on input "0" at bounding box center [103, 296] width 58 height 23
type input "24"
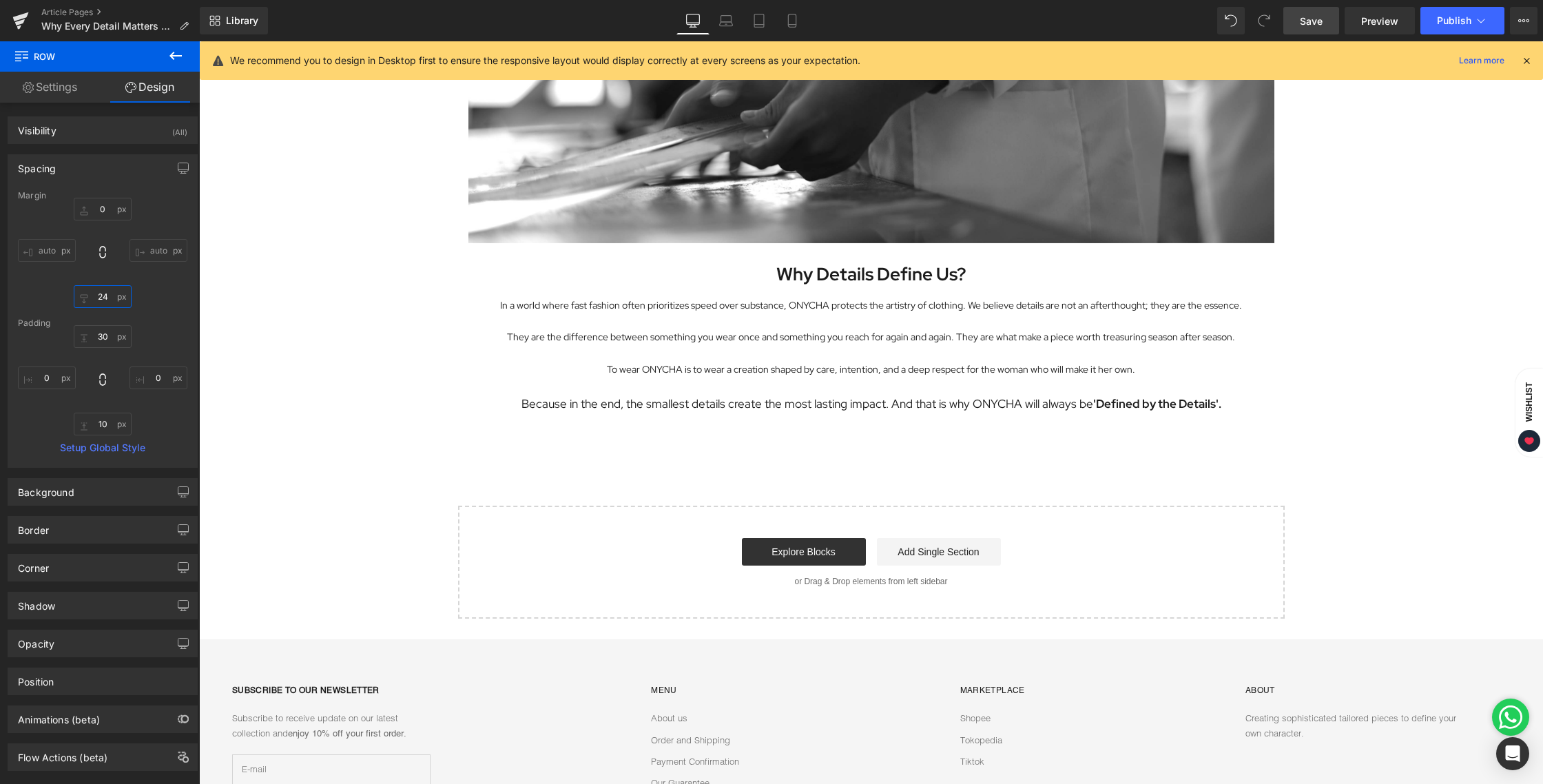
scroll to position [2427, 0]
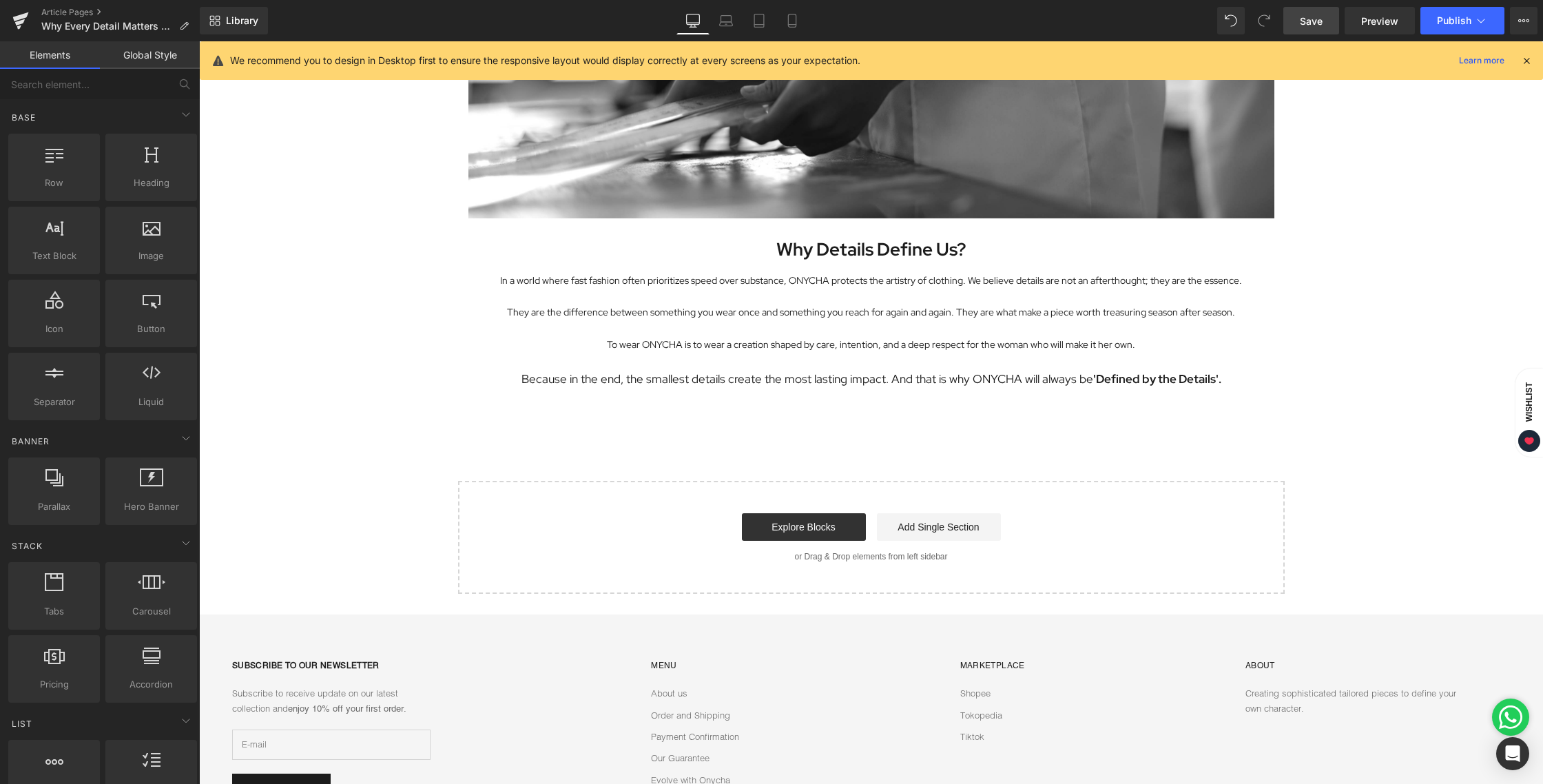
scroll to position [2429, 0]
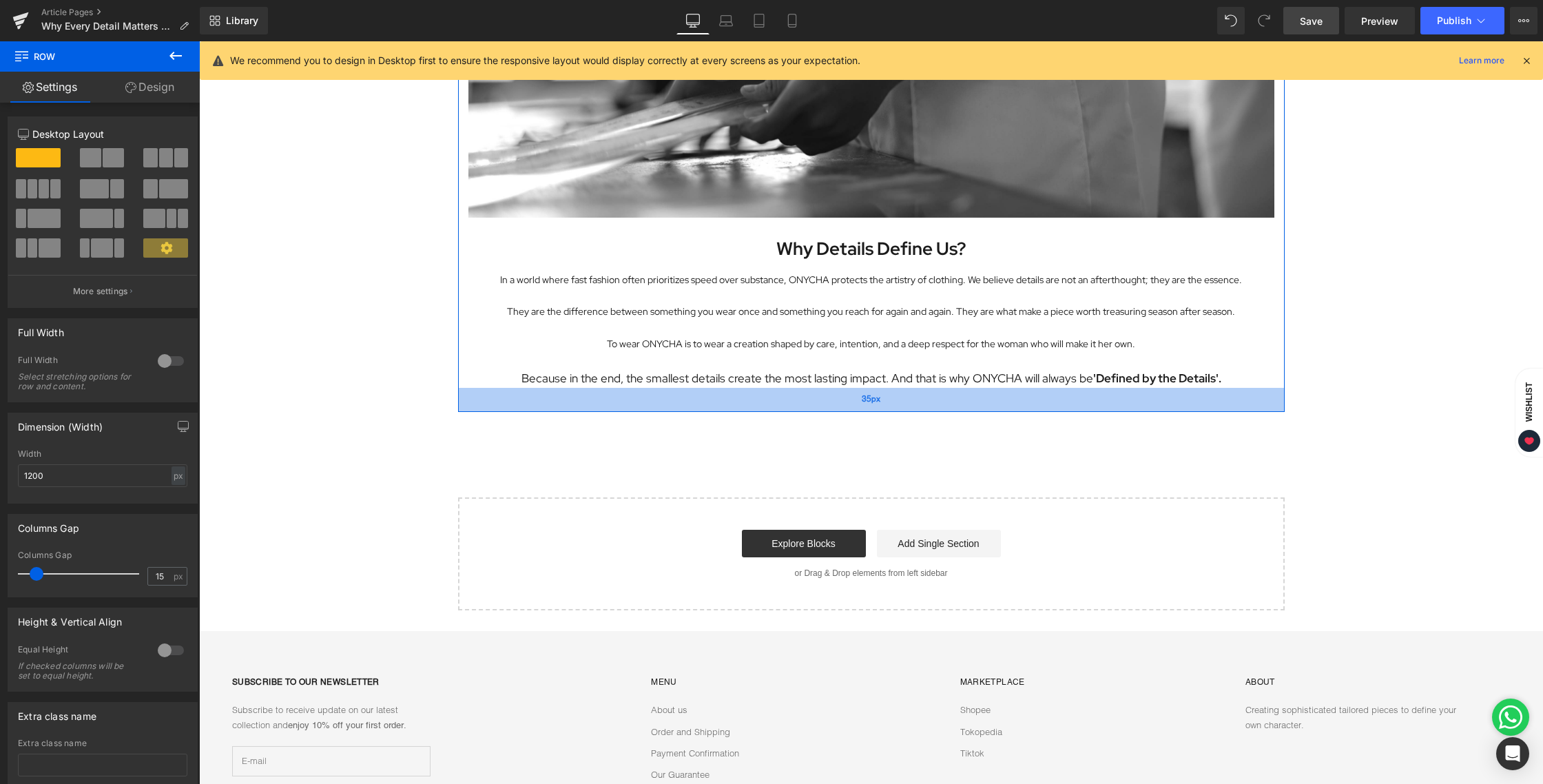
drag, startPoint x: 744, startPoint y: 390, endPoint x: 741, endPoint y: 407, distance: 17.3
click at [741, 407] on div "35px" at bounding box center [871, 399] width 827 height 24
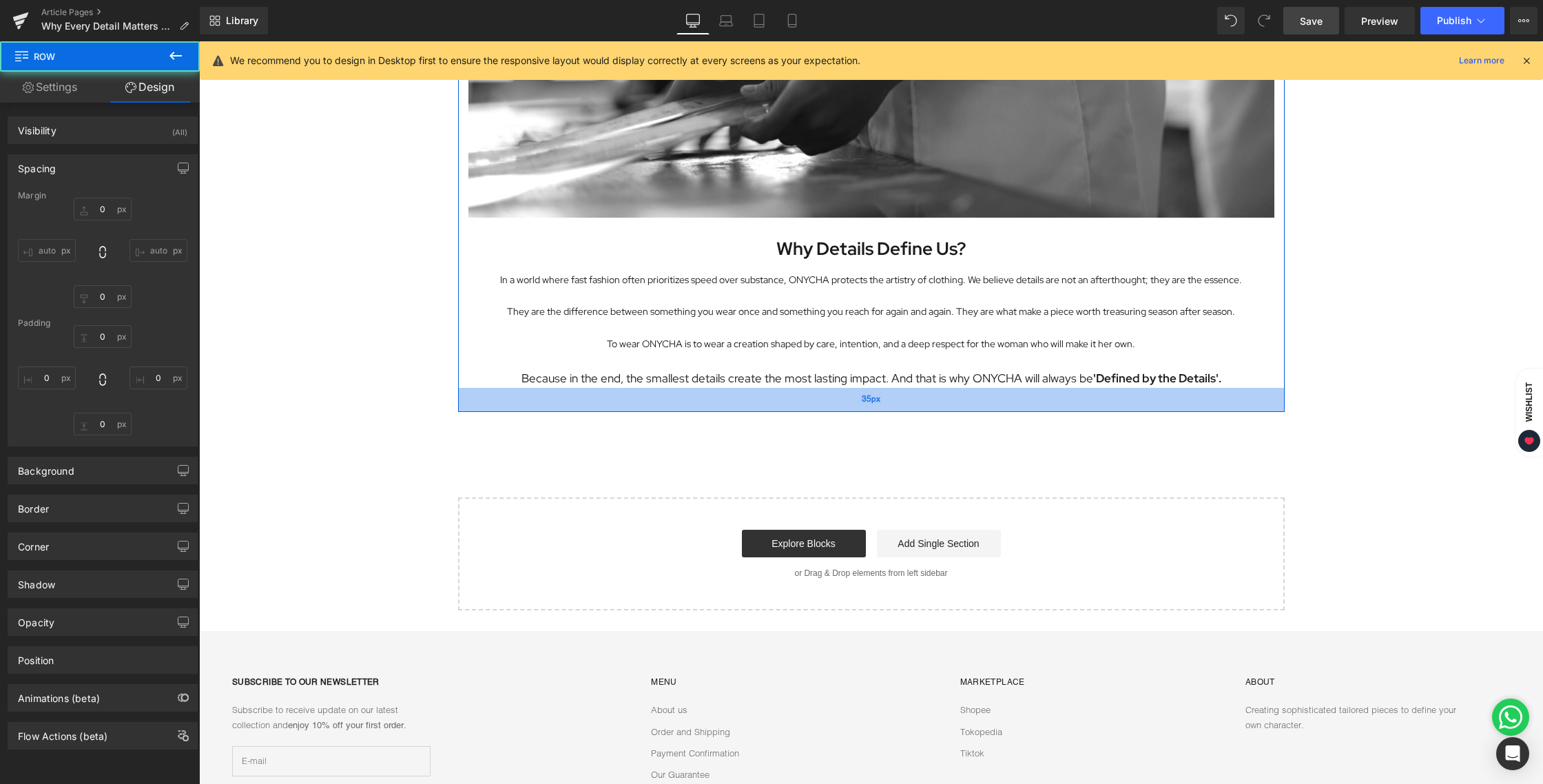
type input "0"
type input "24"
type input "30"
type input "0"
type input "35"
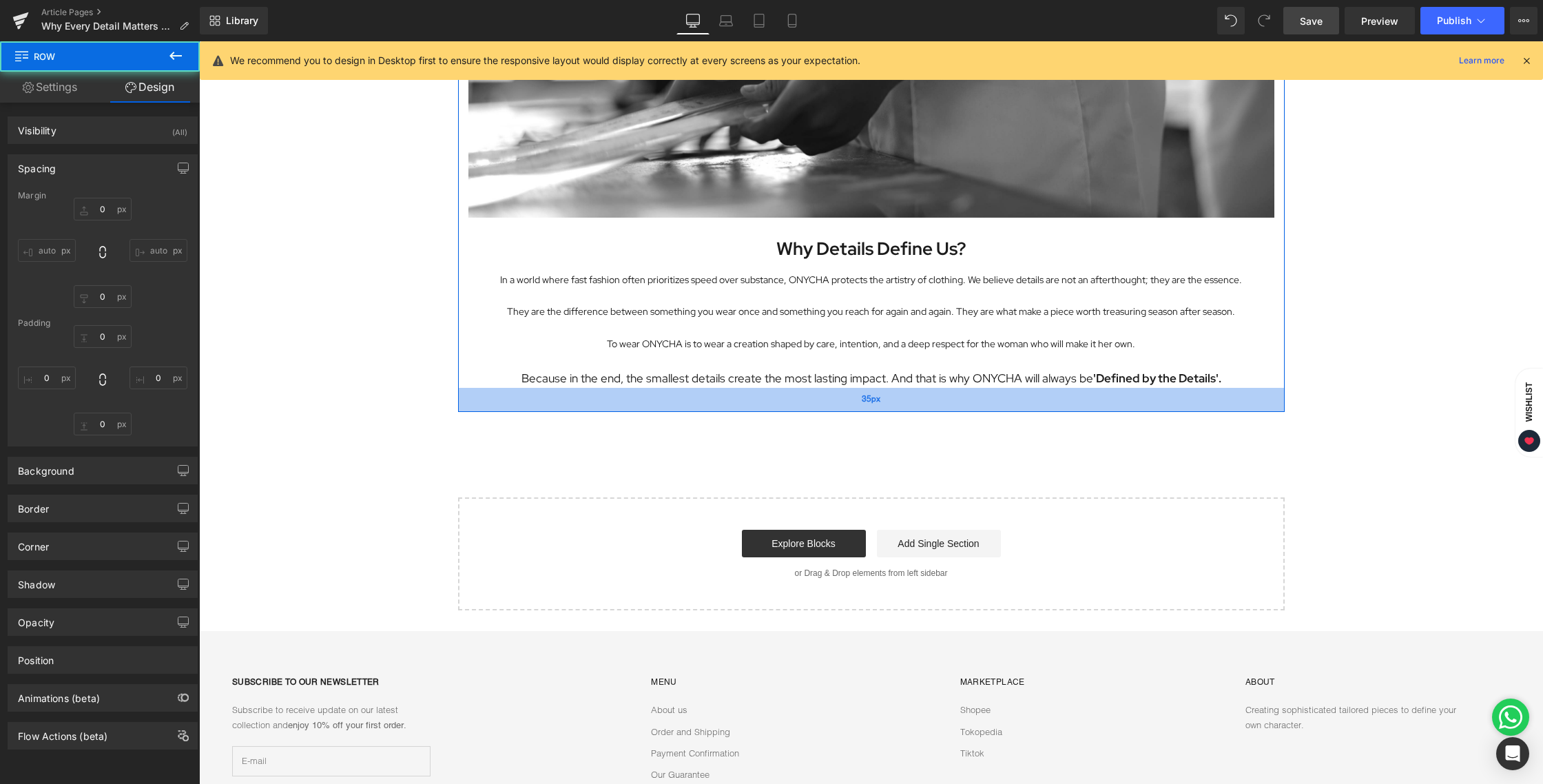
type input "0"
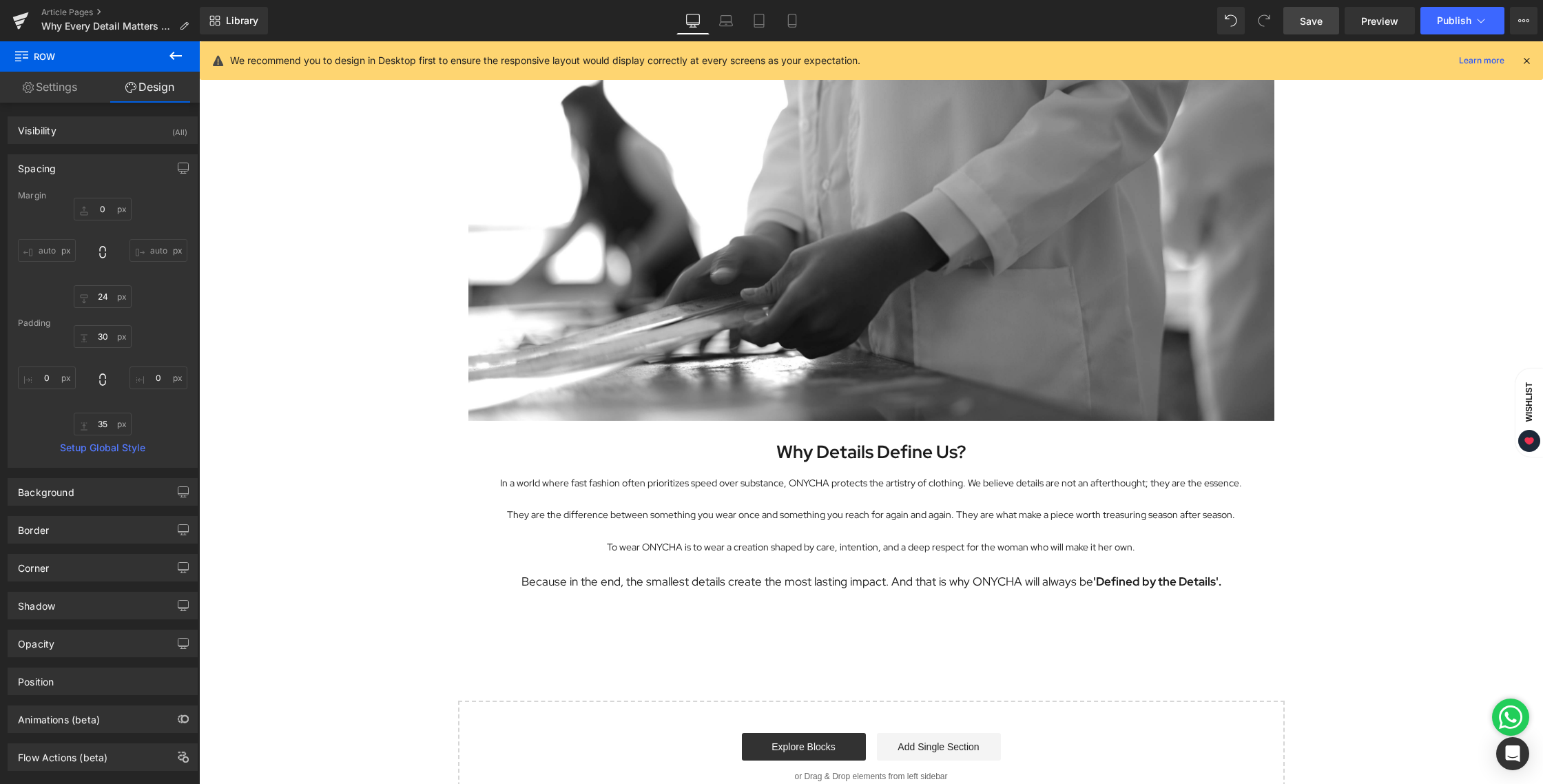
scroll to position [2214, 0]
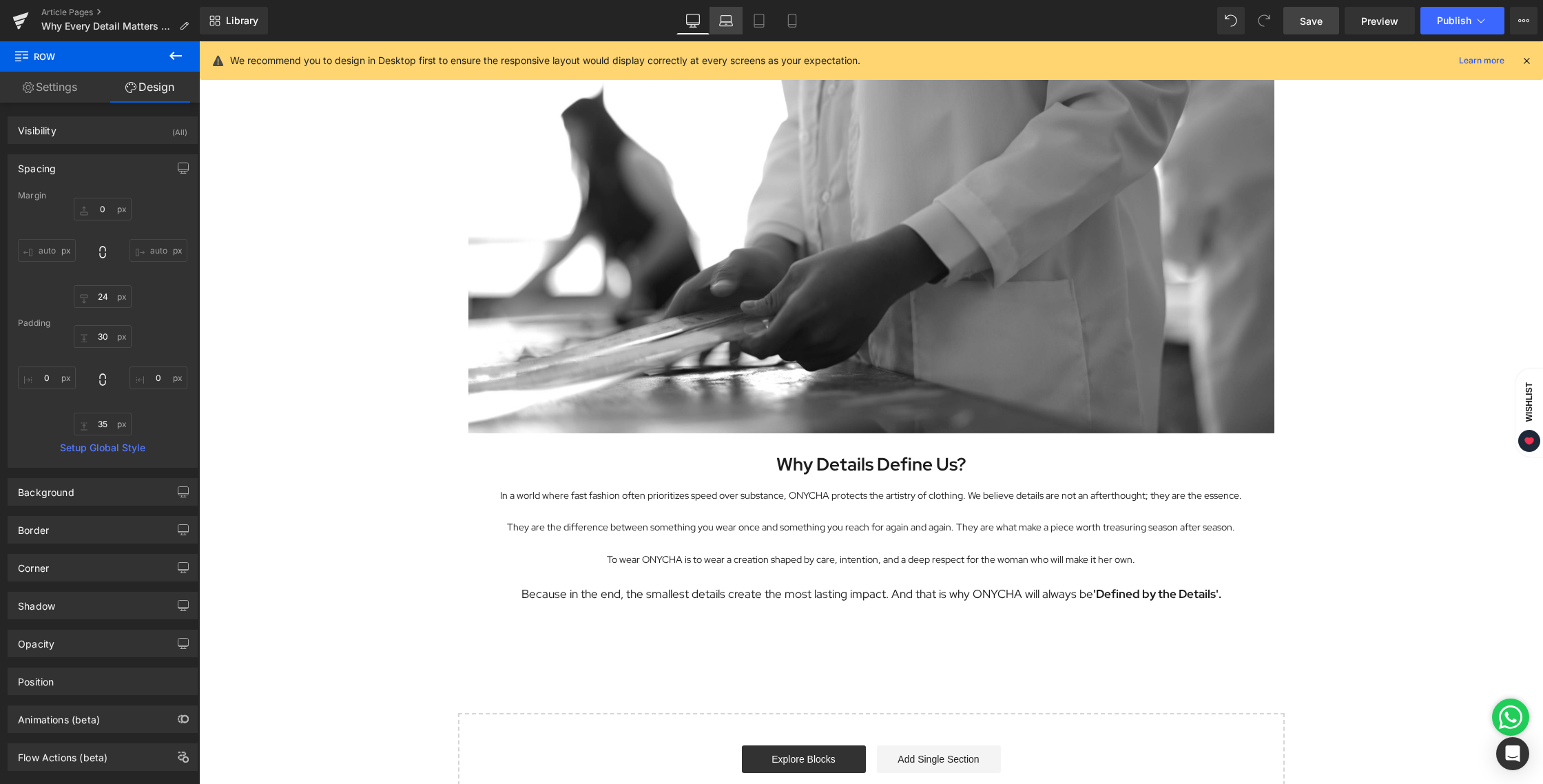
click at [725, 18] on icon at bounding box center [726, 21] width 14 height 14
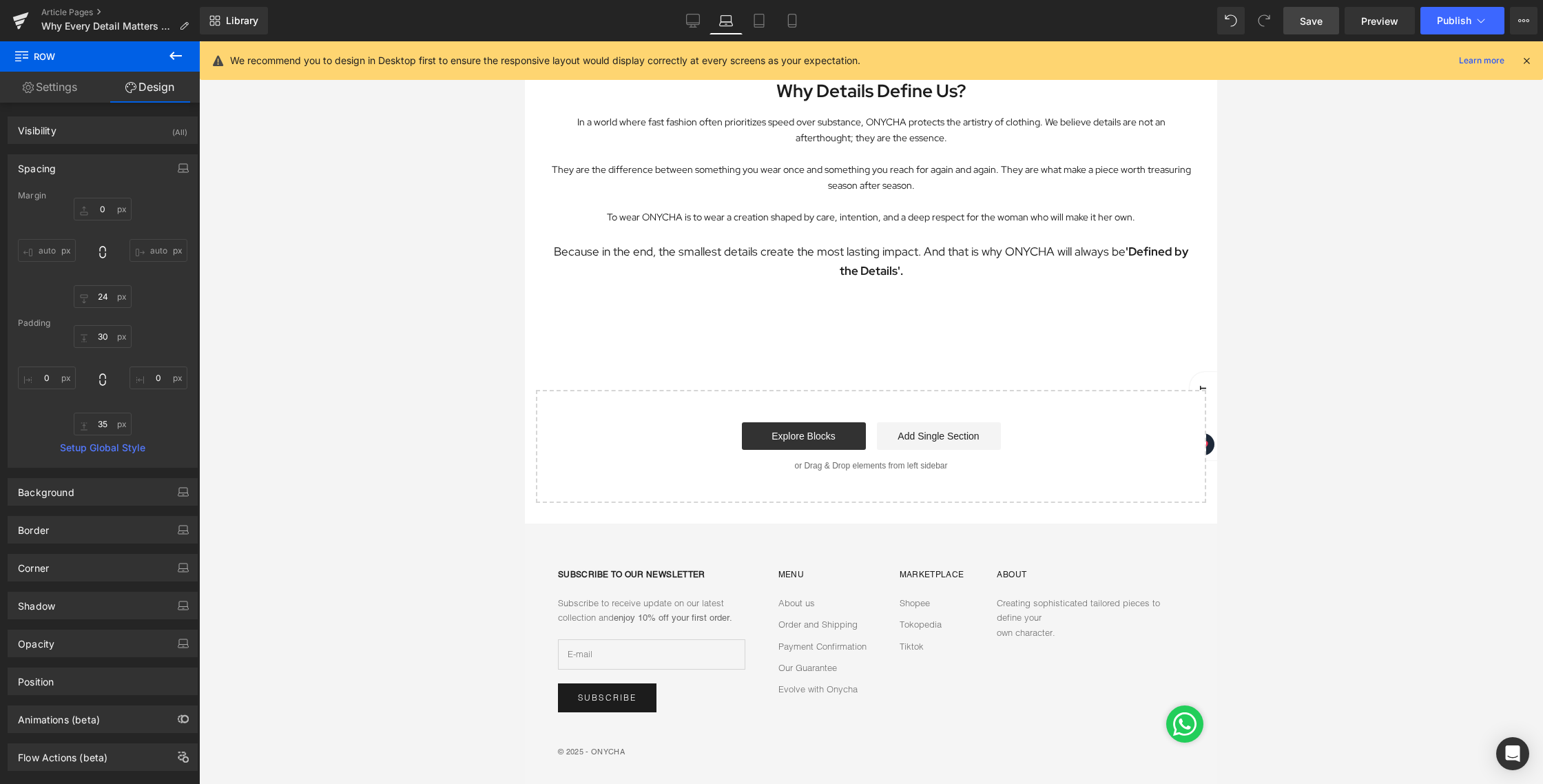
type input "0"
type input "24"
type input "30"
type input "0"
type input "35"
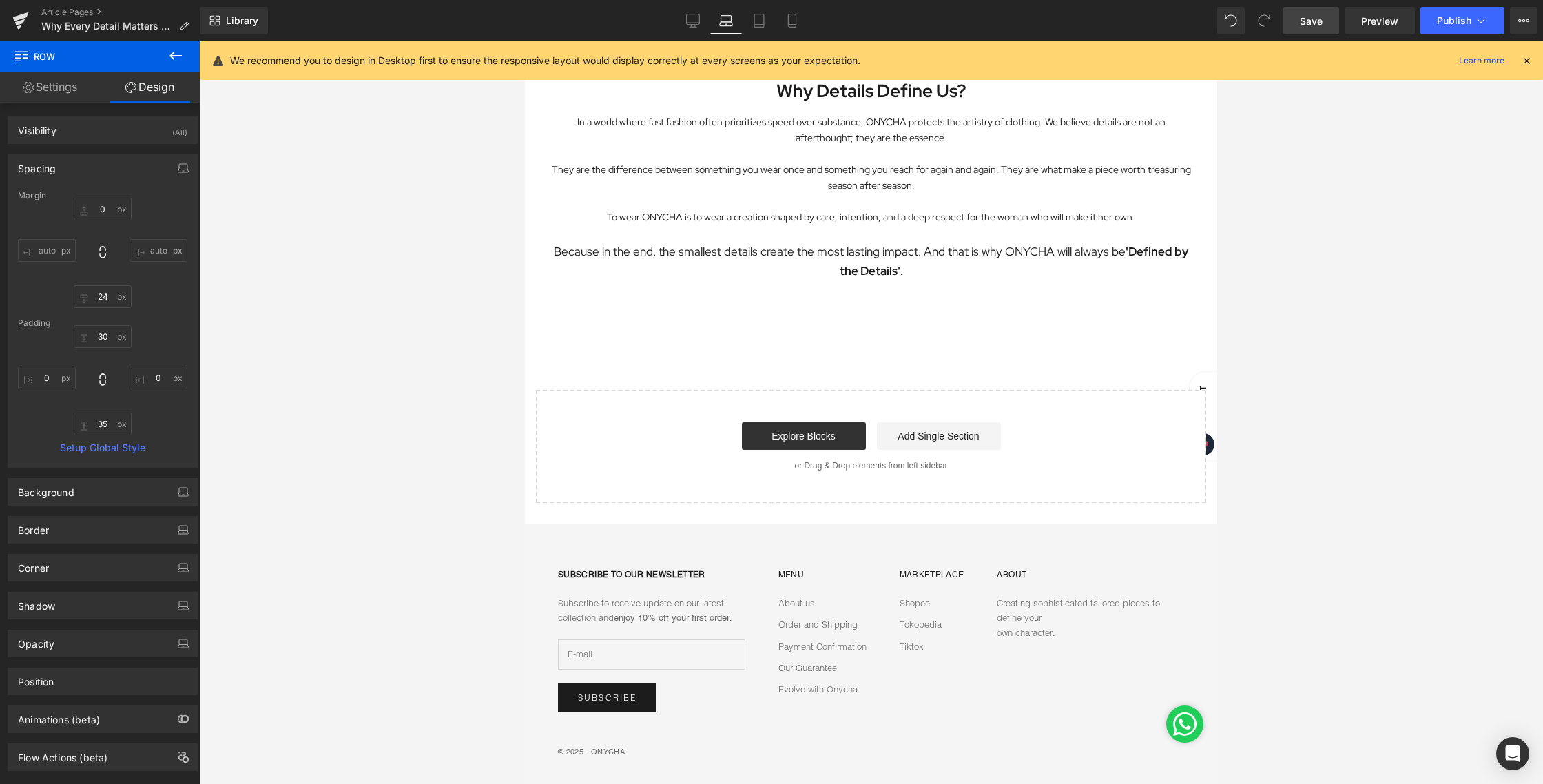
type input "0"
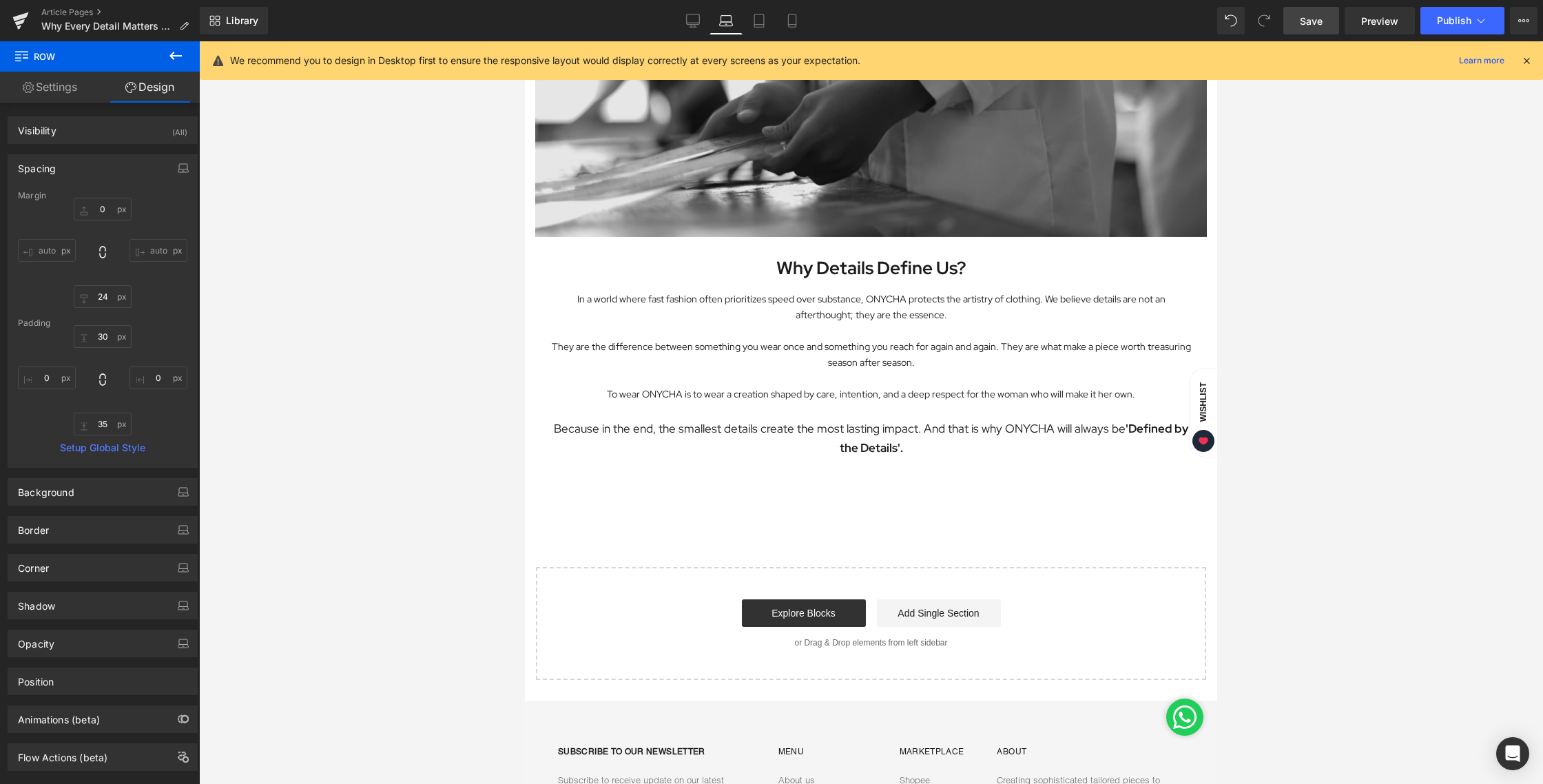
scroll to position [2106, 0]
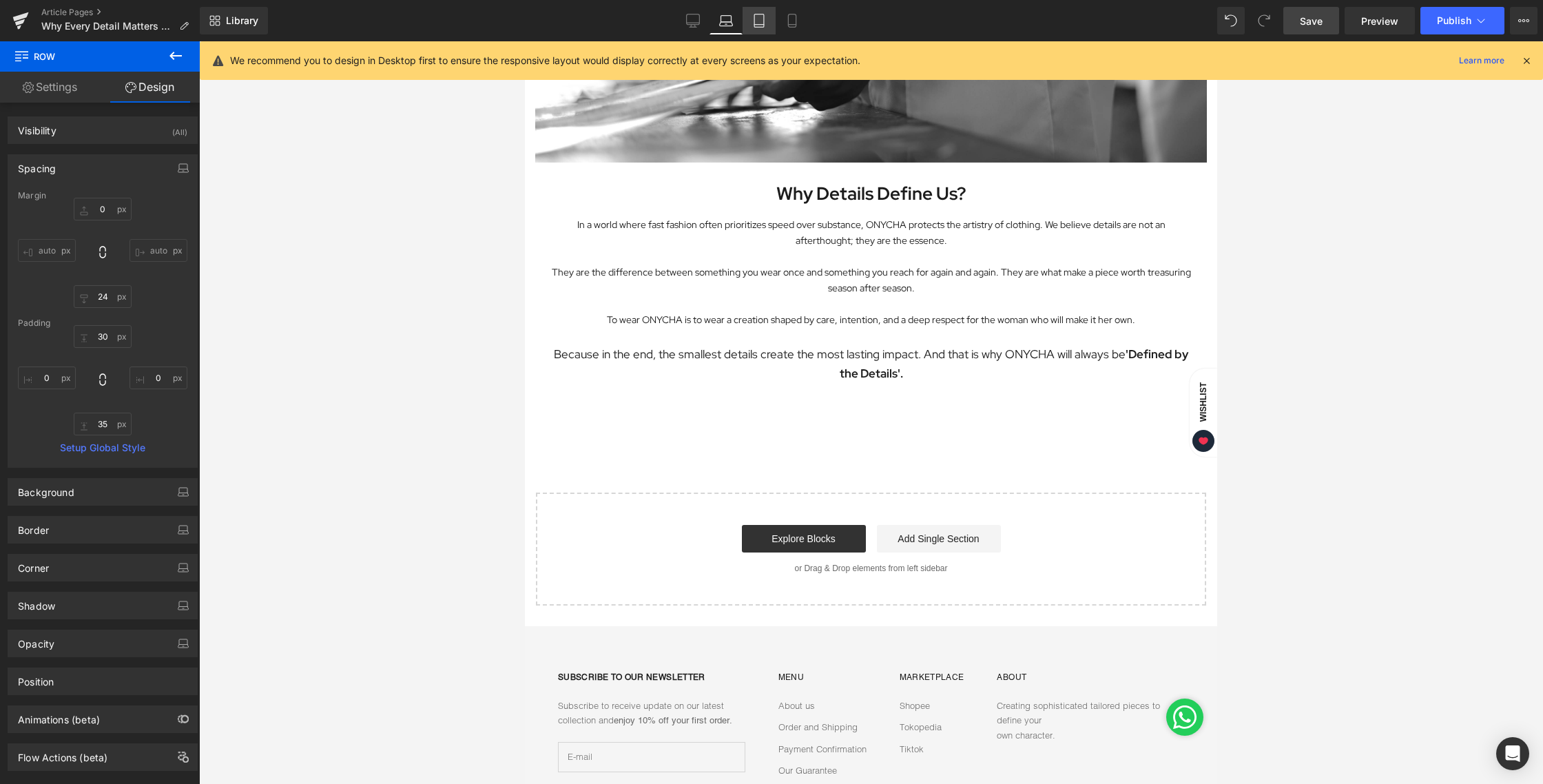
click at [762, 23] on icon at bounding box center [759, 21] width 14 height 14
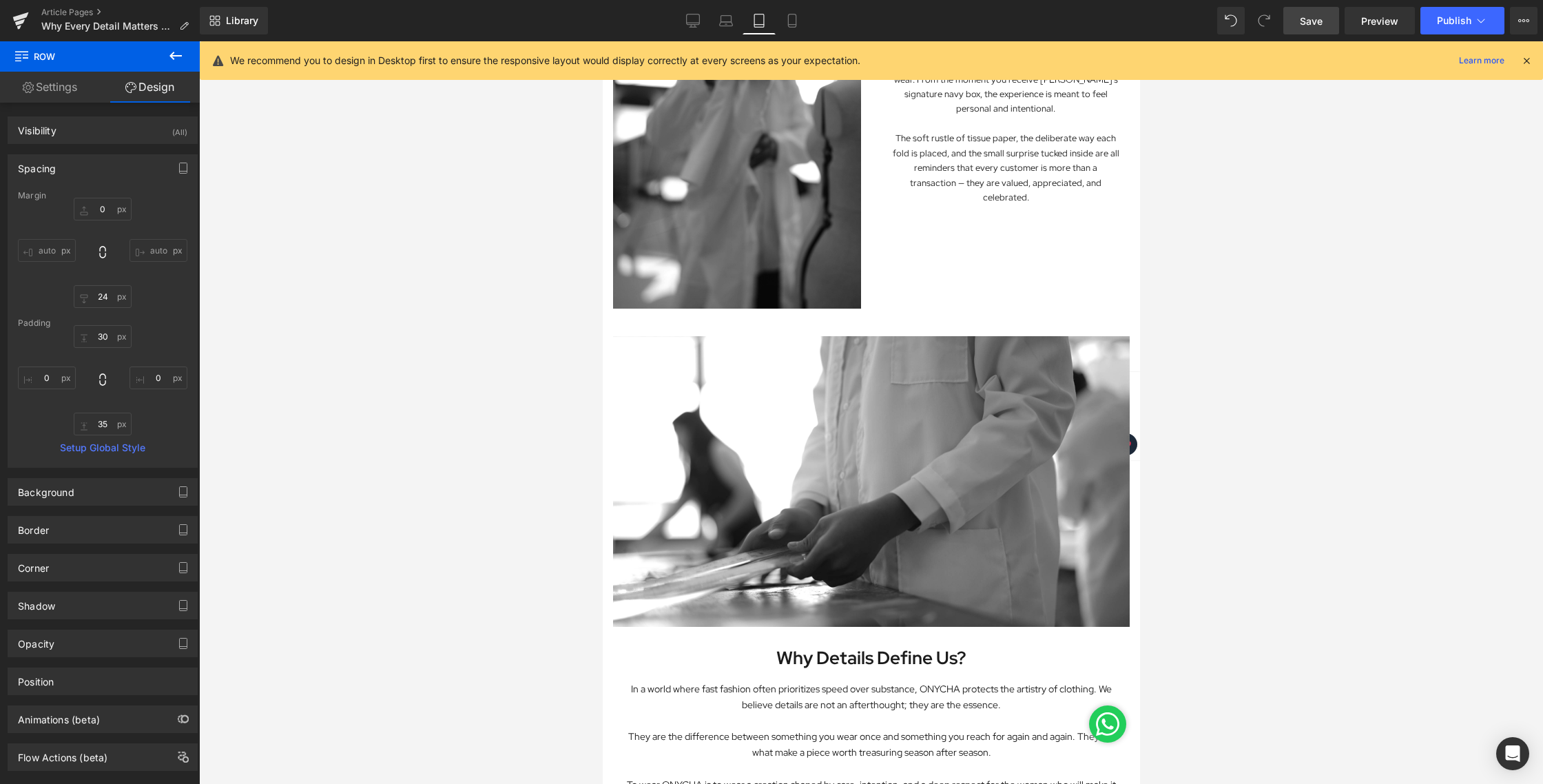
type input "0"
type input "24"
type input "30"
type input "0"
type input "35"
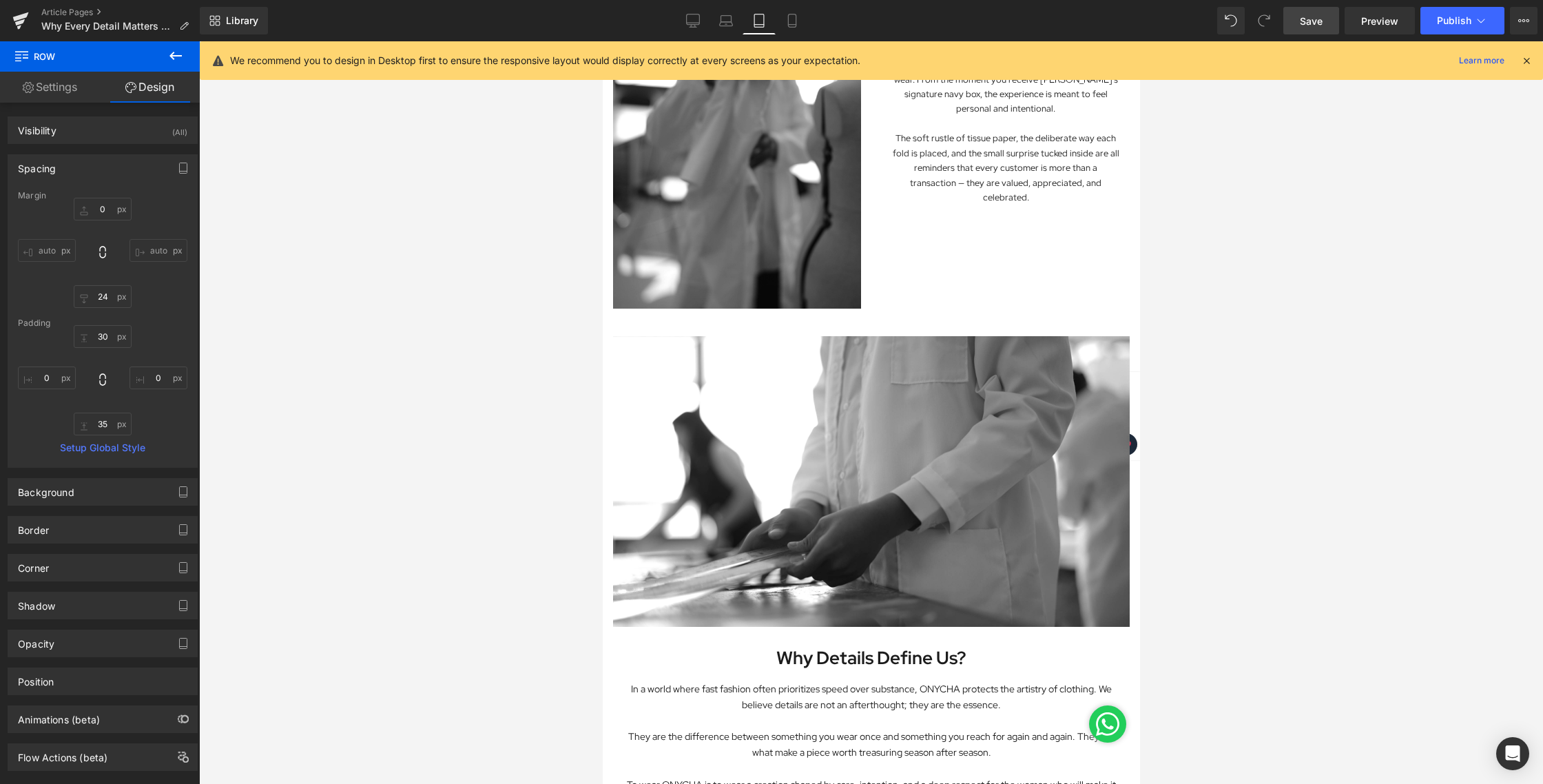
type input "0"
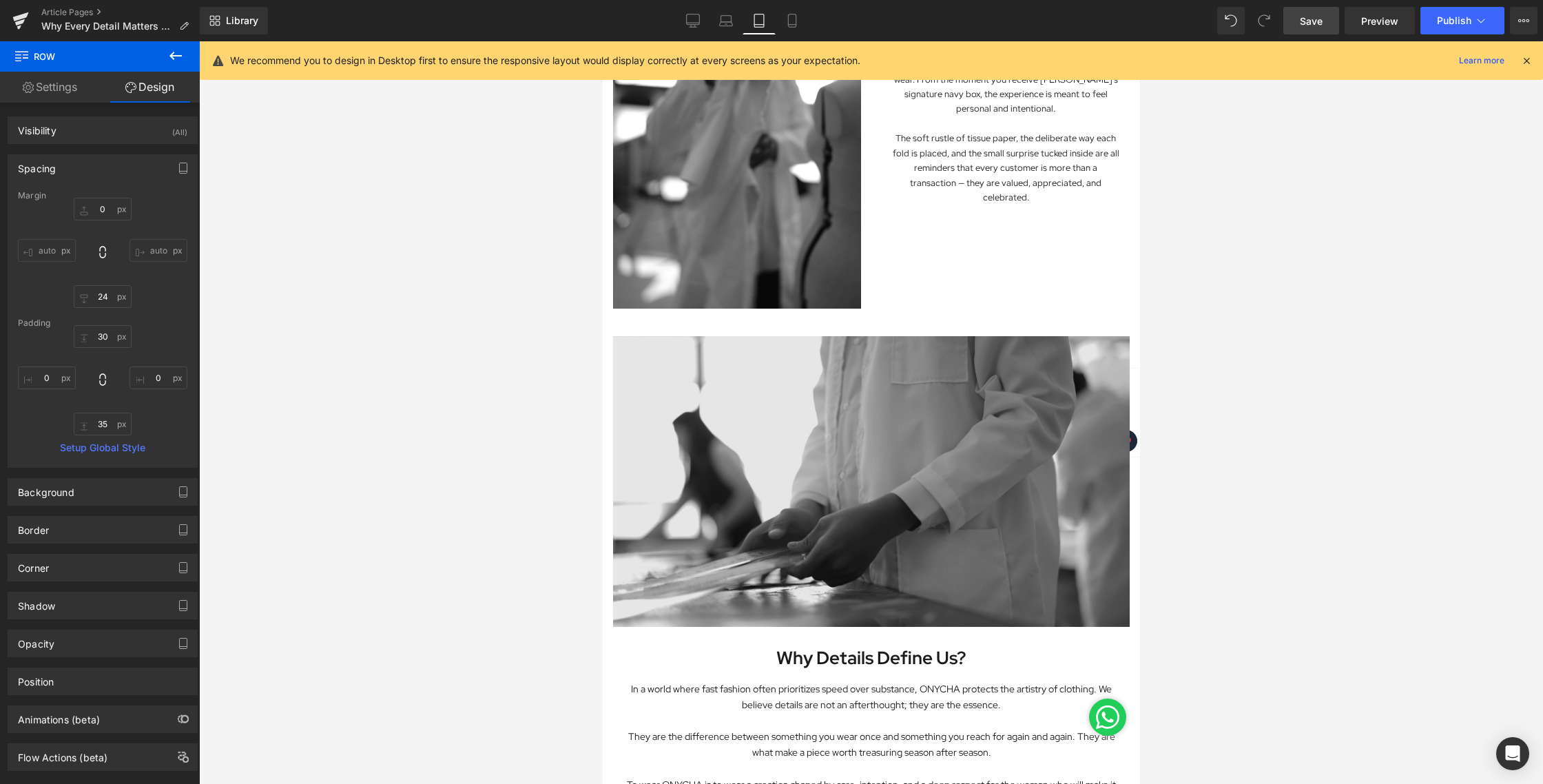
scroll to position [1636, 0]
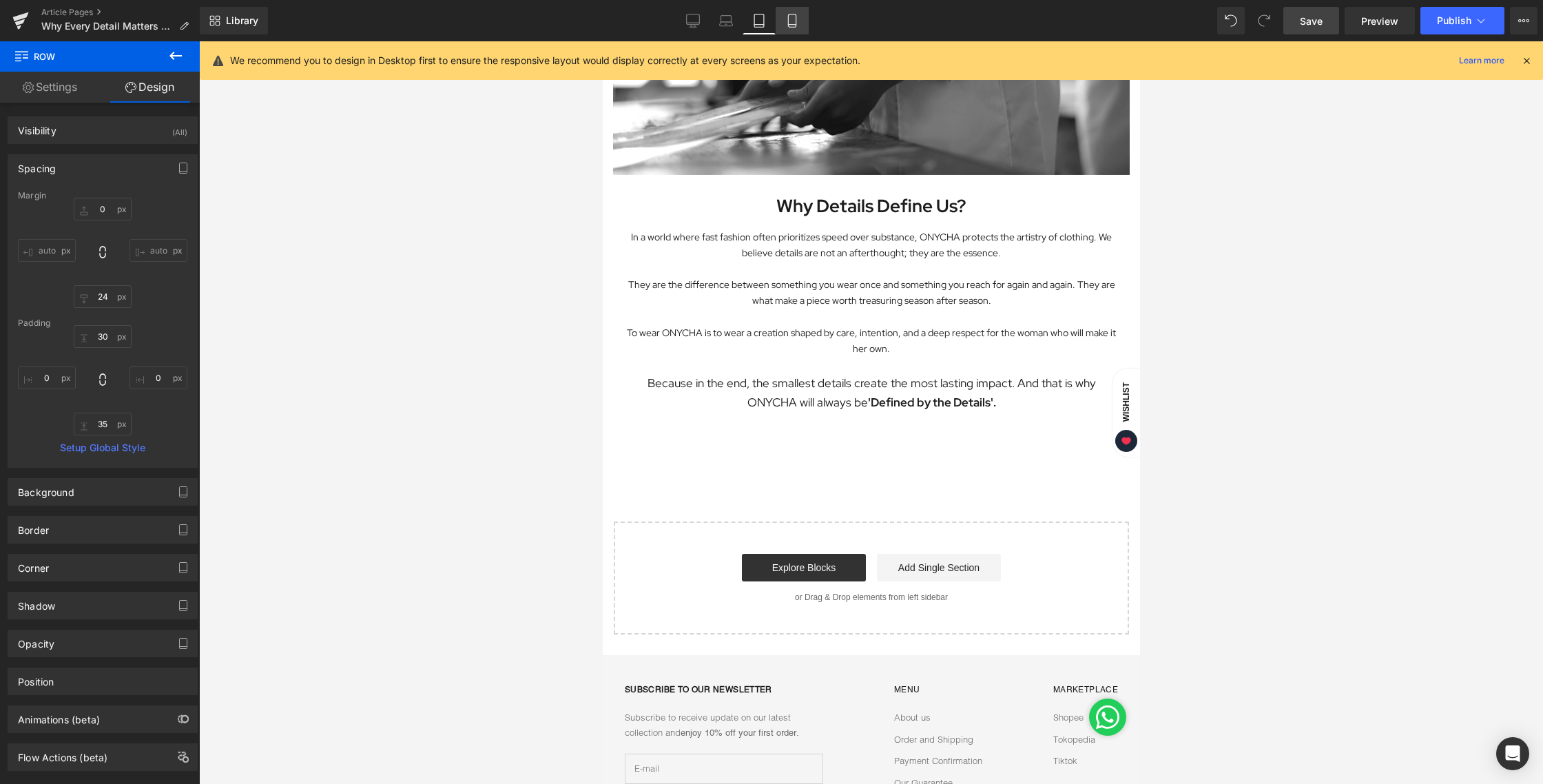
click at [784, 13] on link "Mobile" at bounding box center [792, 20] width 33 height 27
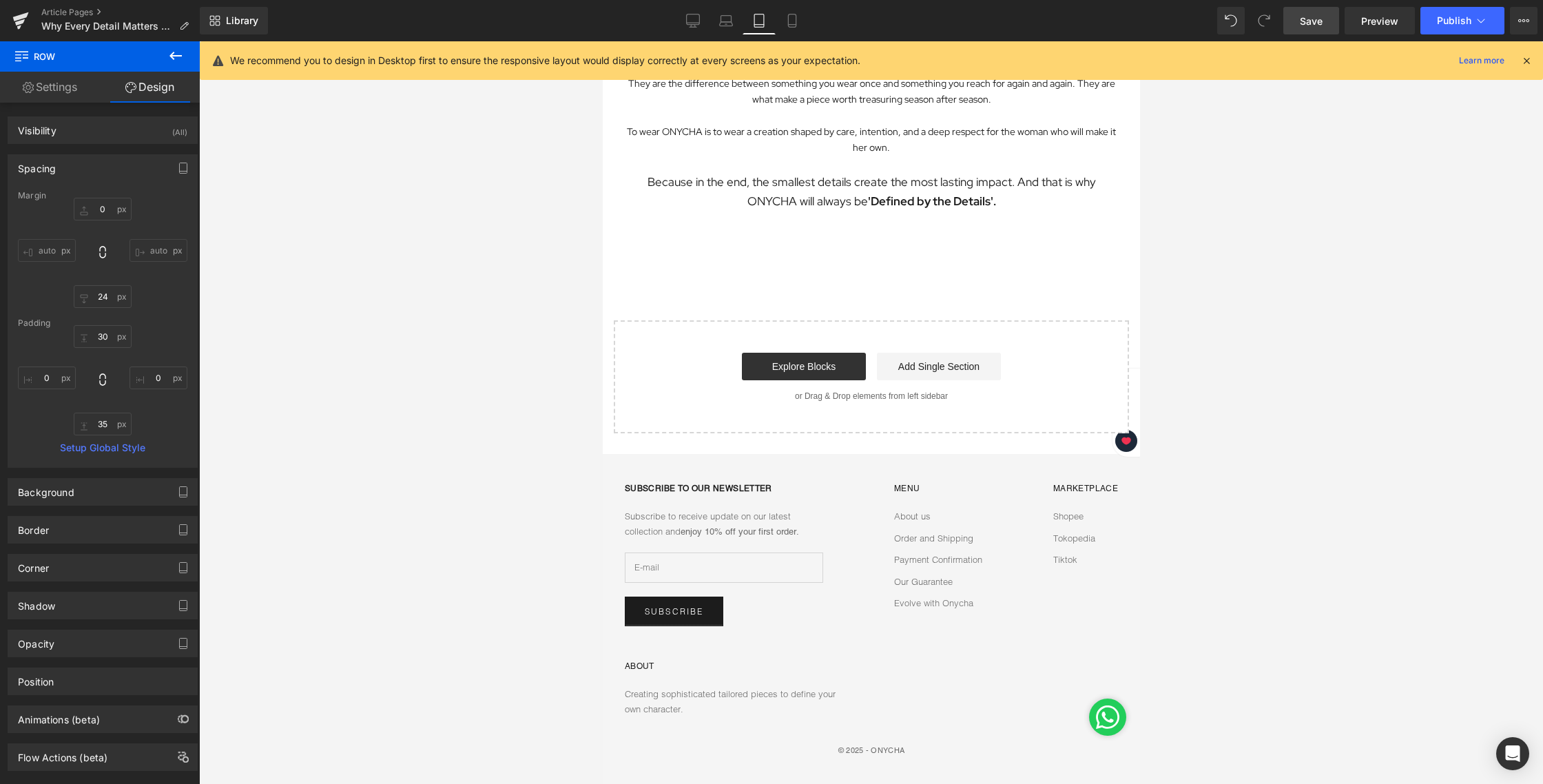
type input "0"
type input "24"
type input "30"
type input "0"
type input "35"
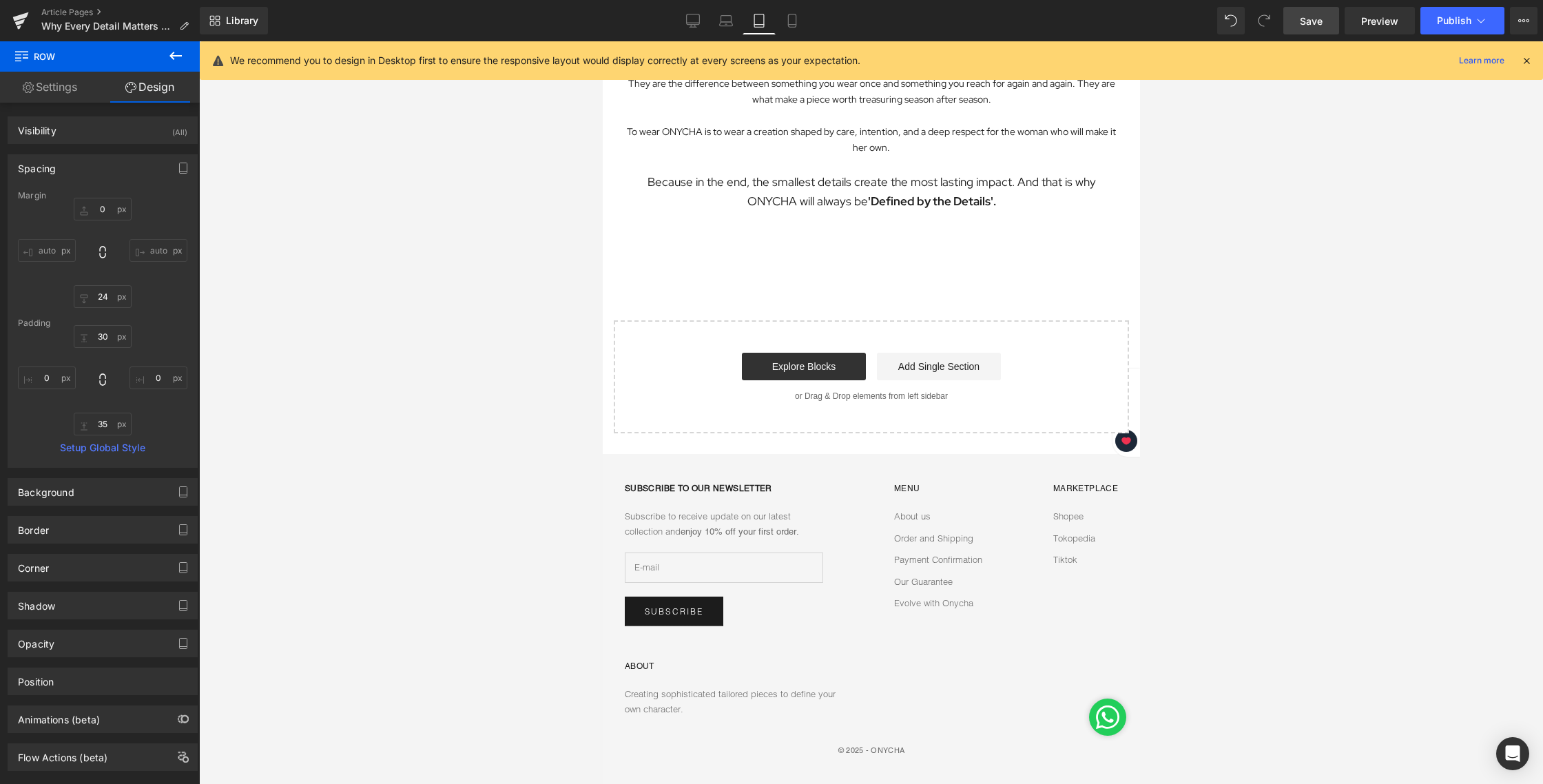
type input "0"
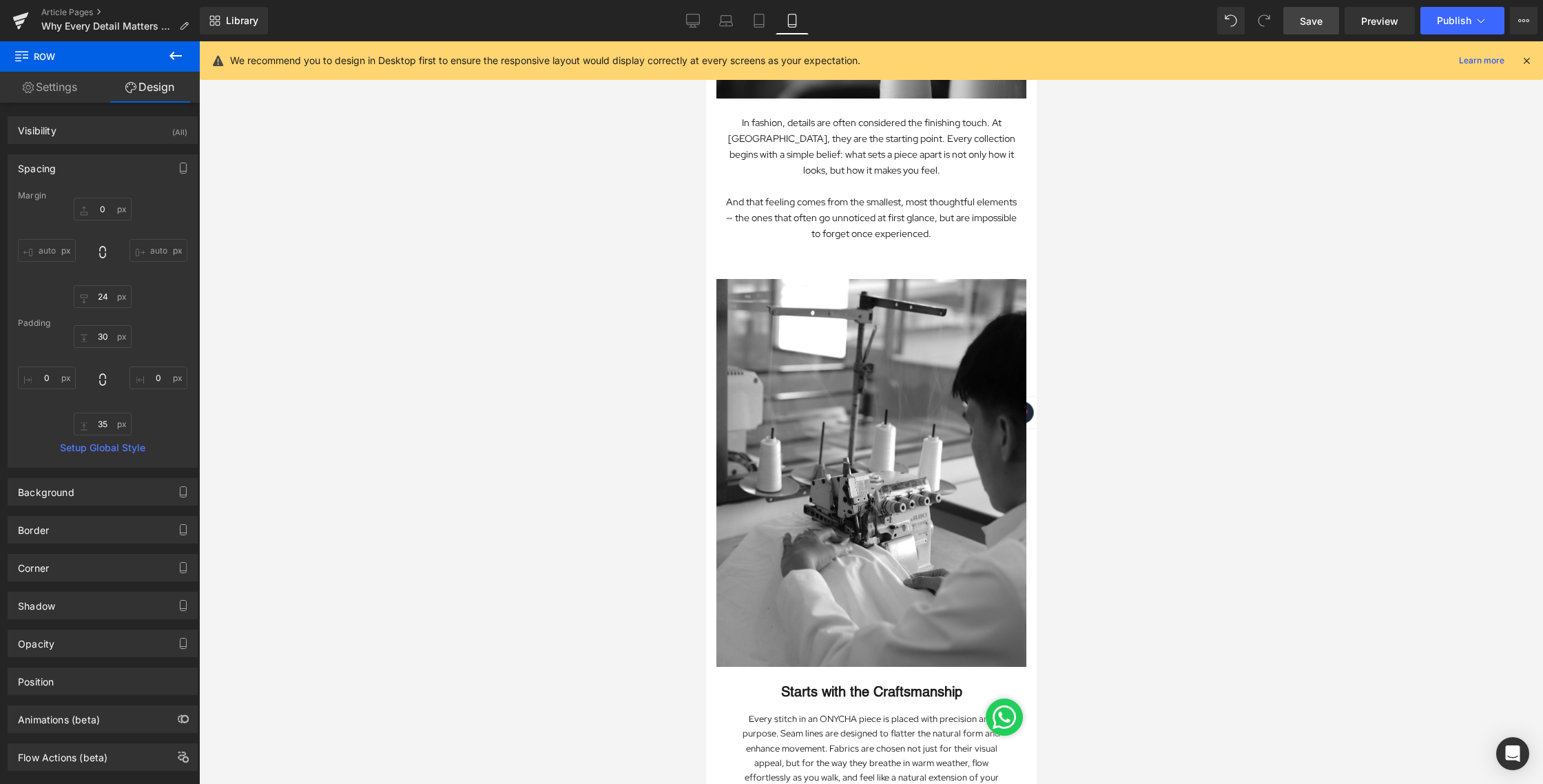
scroll to position [0, 0]
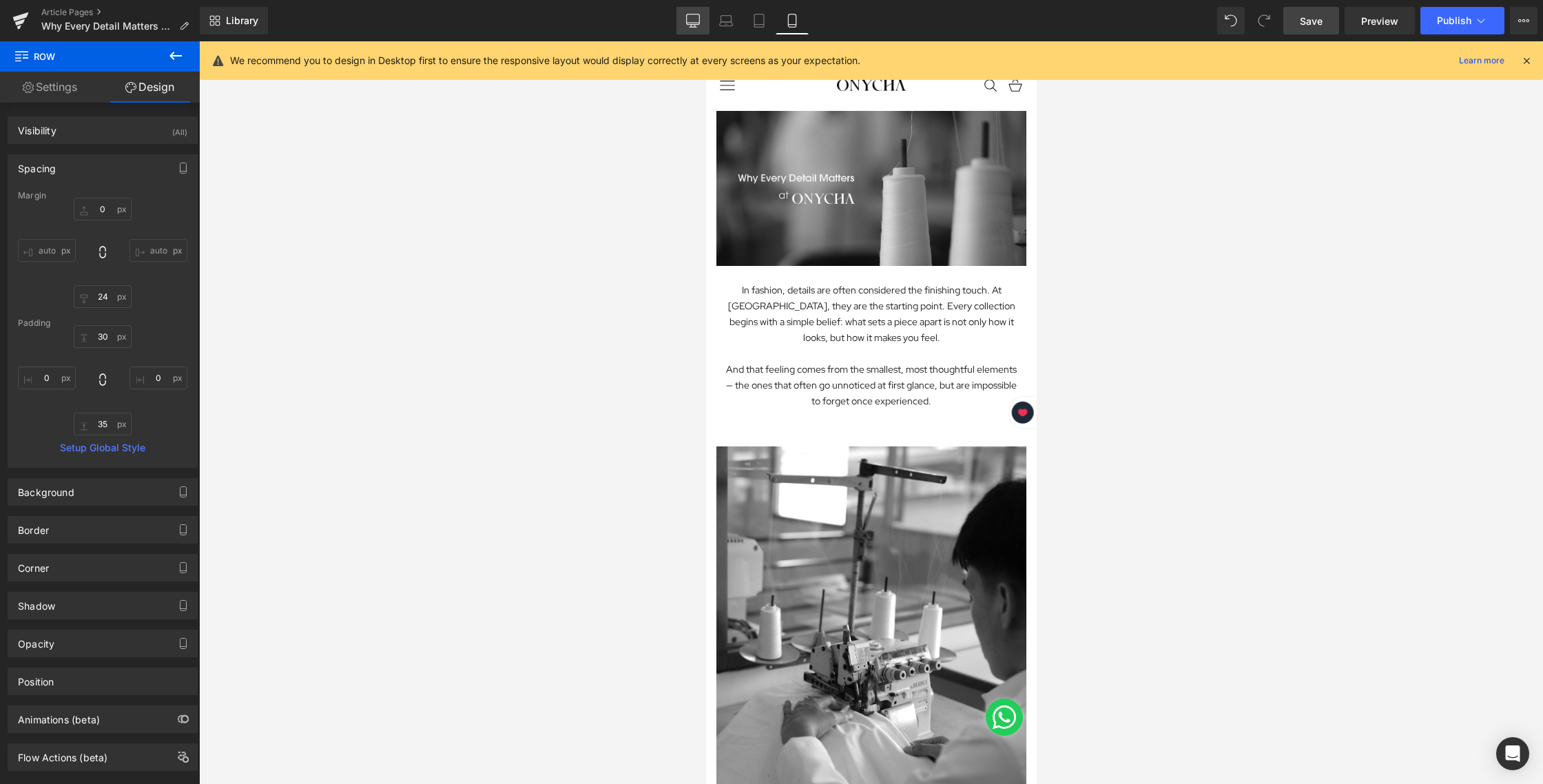
click at [699, 21] on icon at bounding box center [693, 20] width 13 height 10
type input "0"
type input "24"
type input "30"
type input "0"
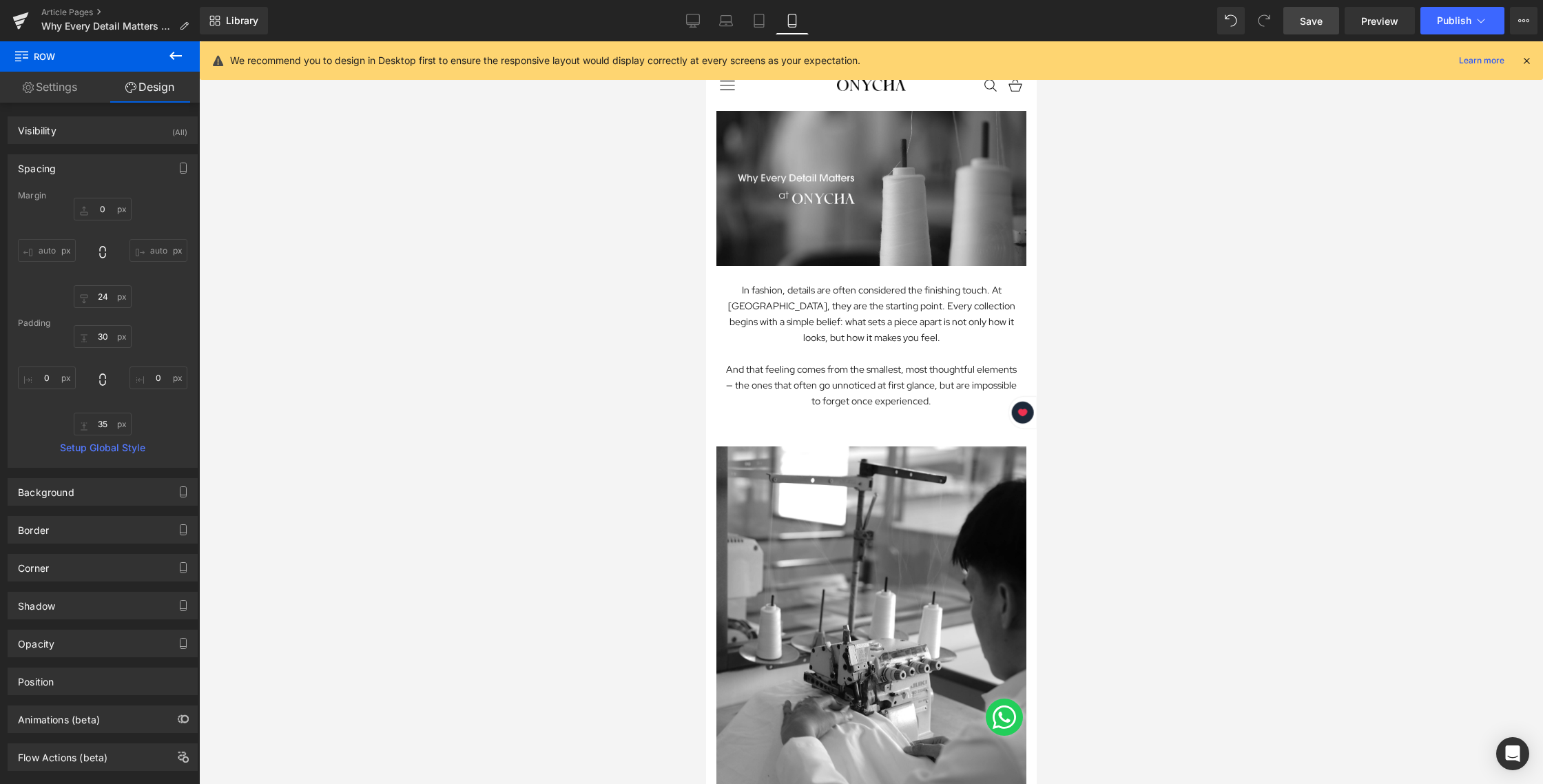
type input "35"
type input "0"
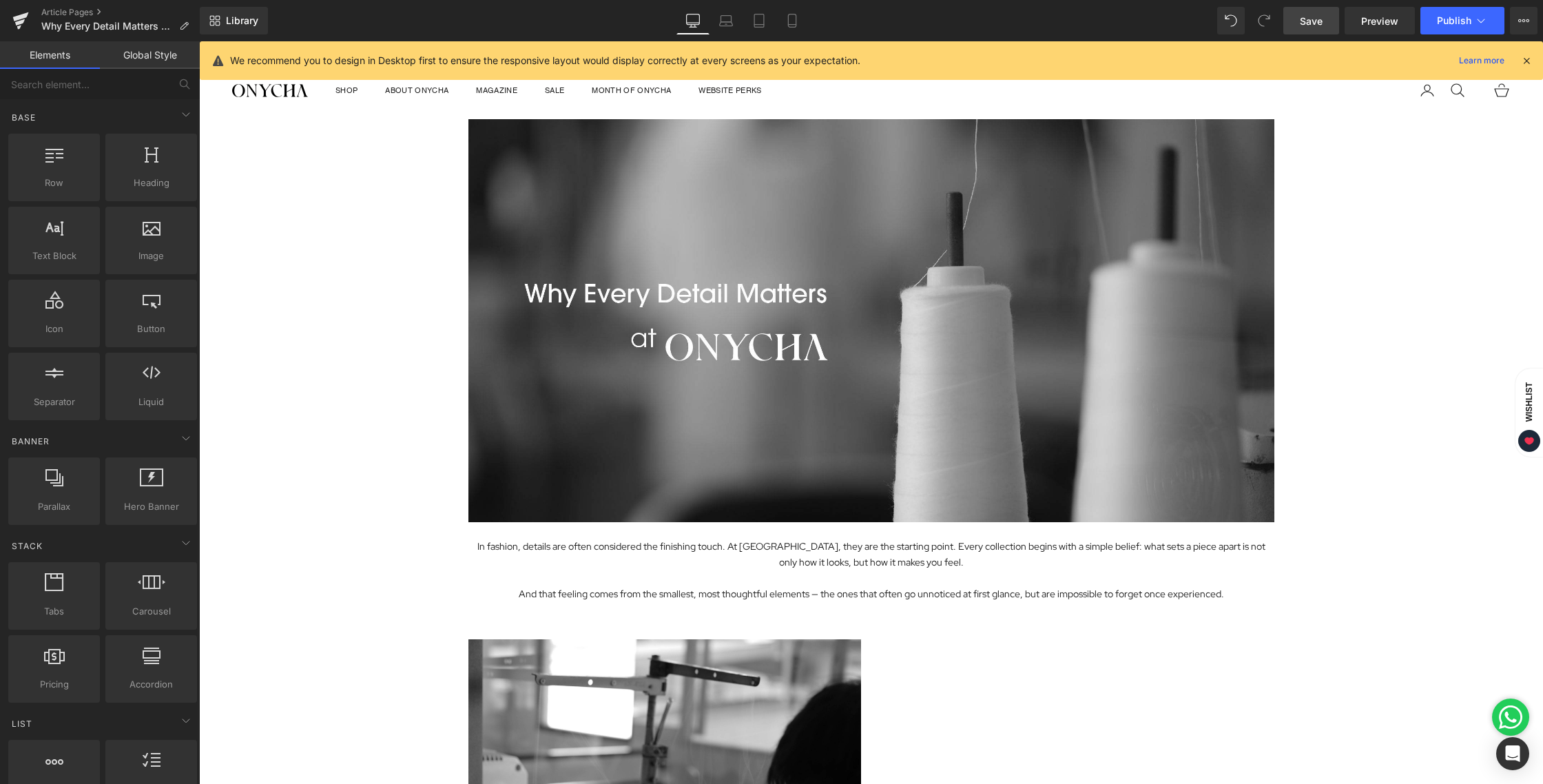
click at [1297, 20] on link "Save" at bounding box center [1311, 20] width 56 height 27
click at [1382, 18] on span "Preview" at bounding box center [1379, 21] width 37 height 15
